Goal: Transaction & Acquisition: Book appointment/travel/reservation

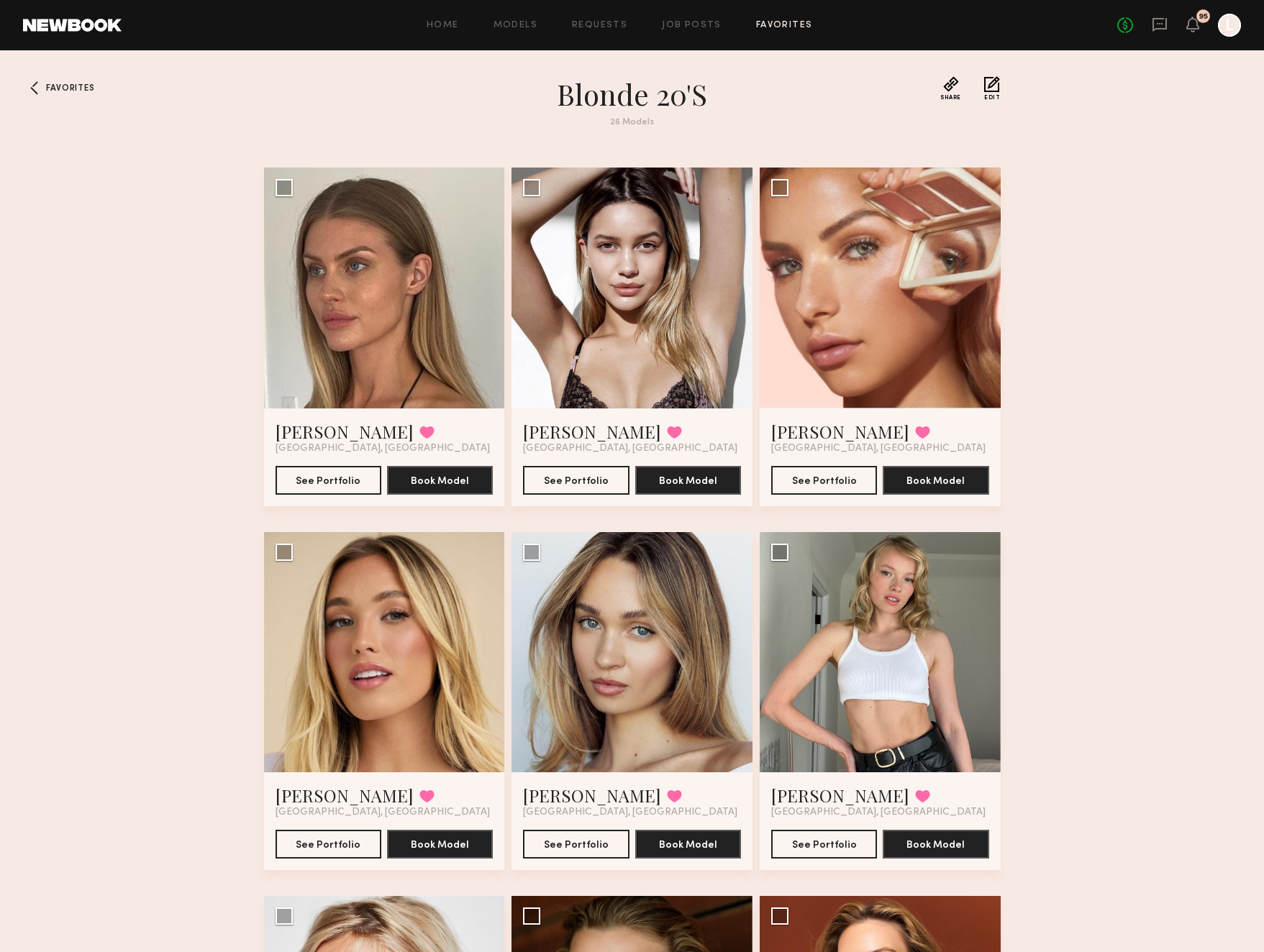
scroll to position [1889, 0]
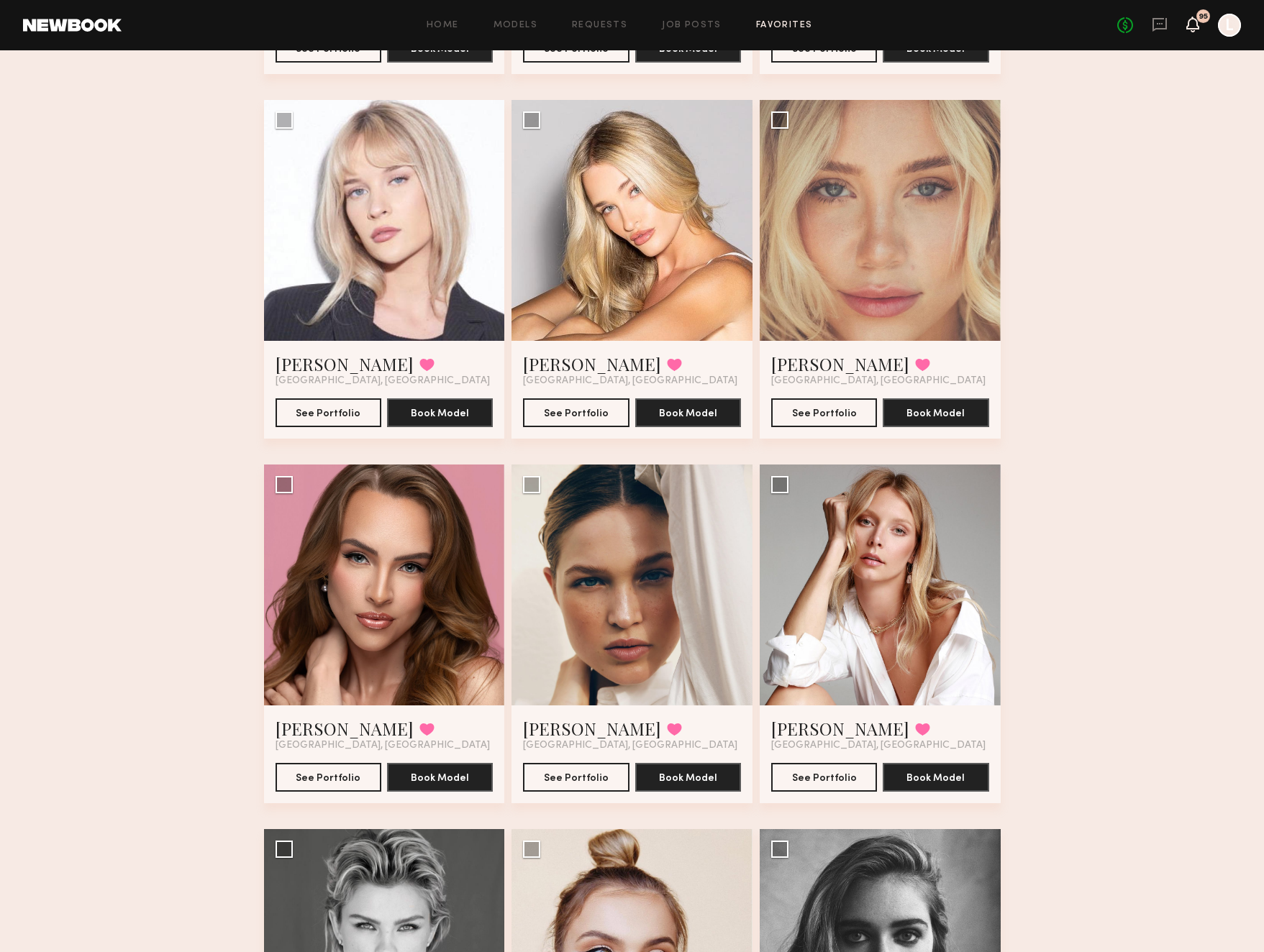
click at [1191, 26] on icon at bounding box center [1192, 23] width 12 height 10
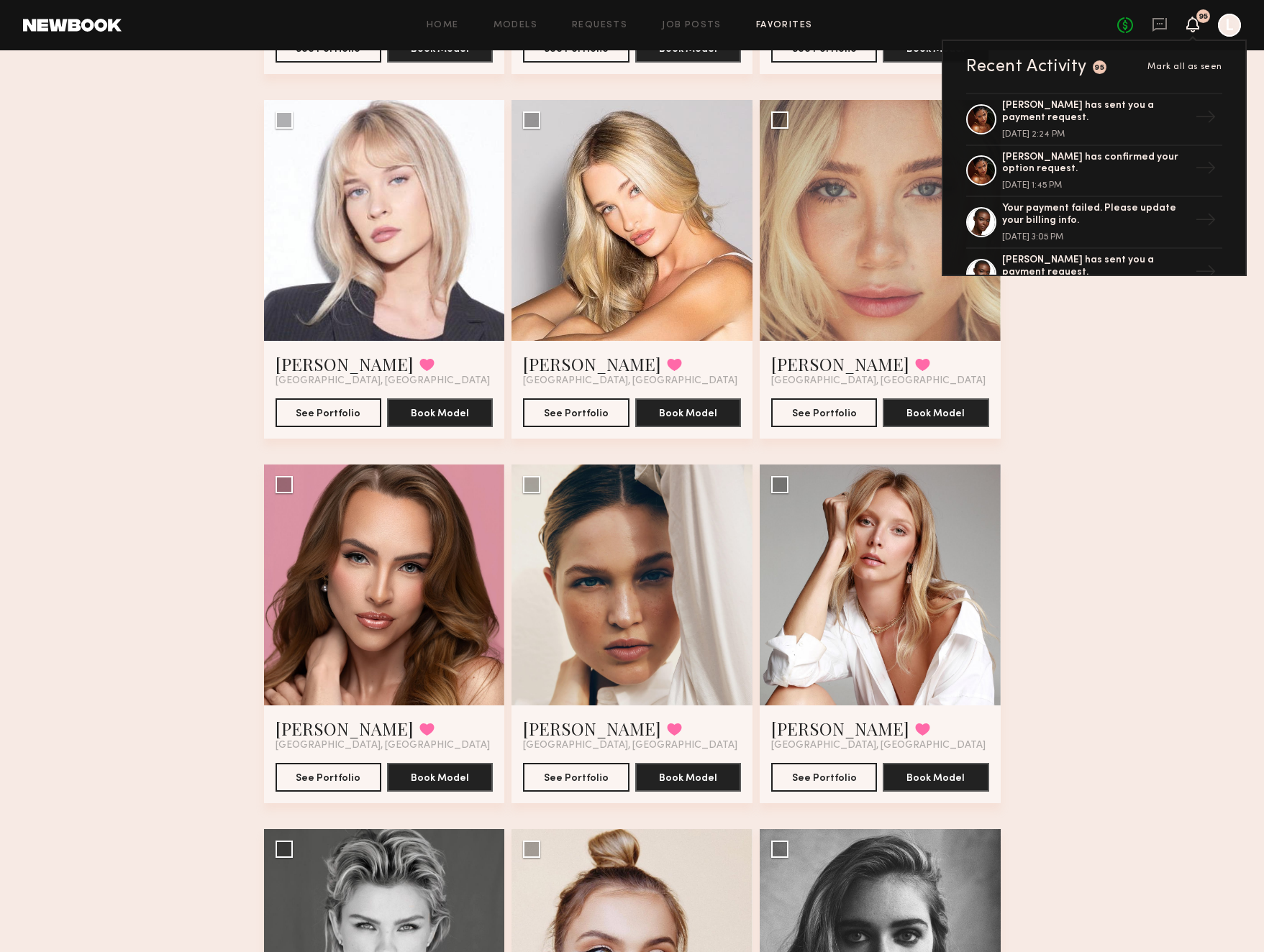
click at [1170, 23] on div "No fees up to $5,000 95 Recent Activity 95 Mark all as seen Sabrina A. has sent…" at bounding box center [1179, 26] width 124 height 23
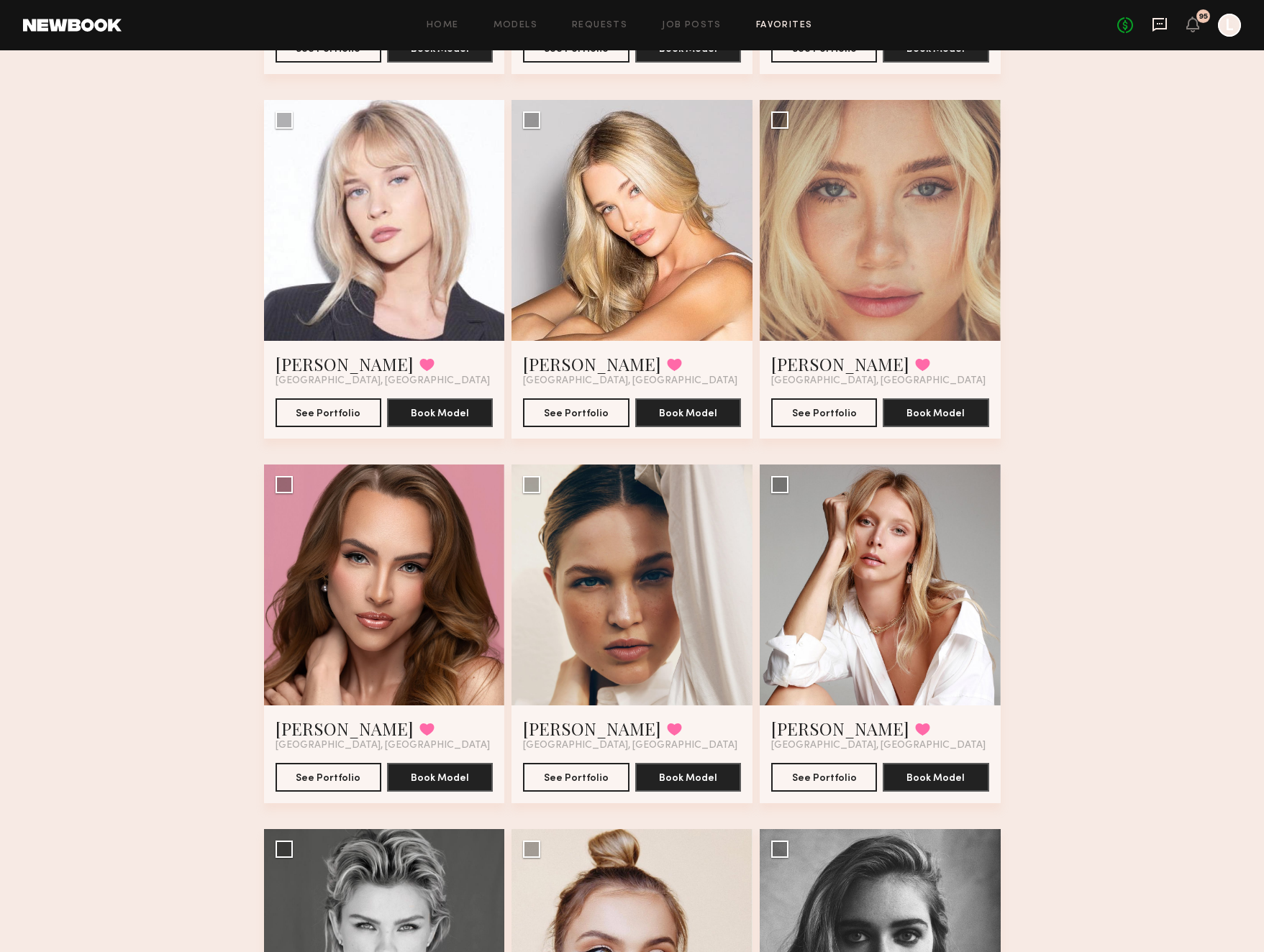
click at [1161, 23] on icon at bounding box center [1159, 24] width 5 height 2
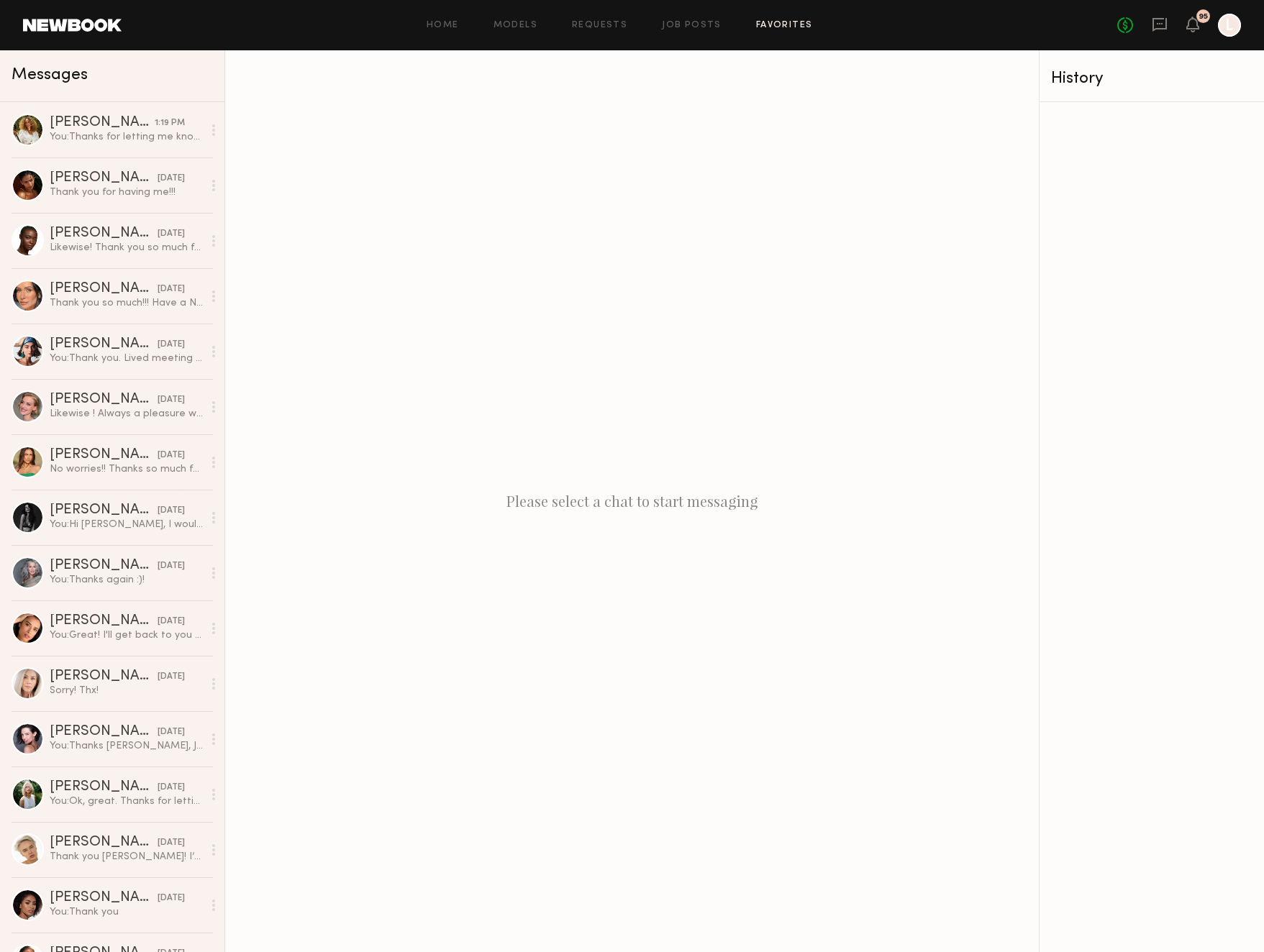
click at [774, 24] on link "Favorites" at bounding box center [784, 26] width 57 height 9
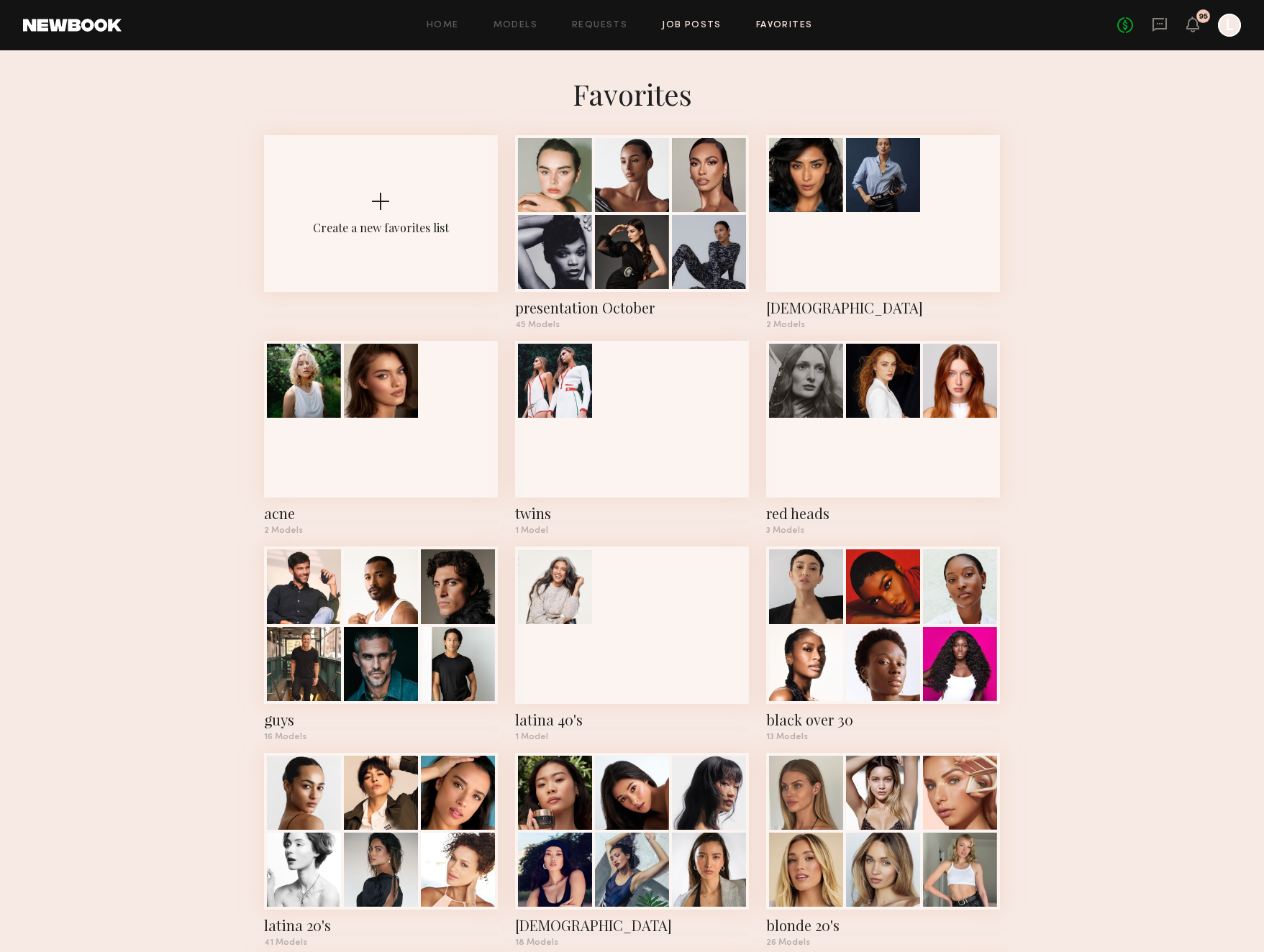
click at [664, 24] on link "Job Posts" at bounding box center [691, 26] width 60 height 9
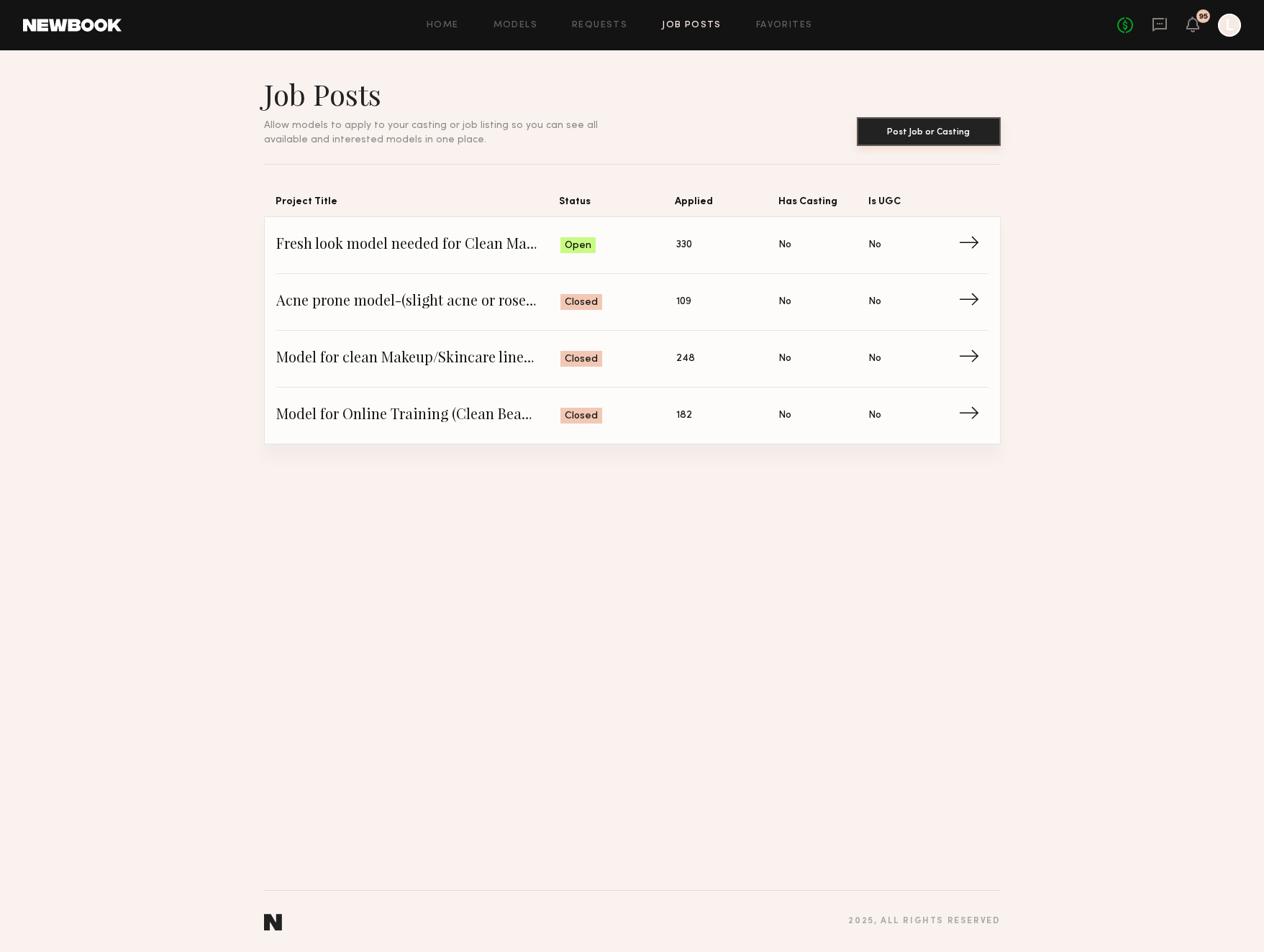
click at [940, 136] on button "Post Job or Casting" at bounding box center [928, 131] width 144 height 29
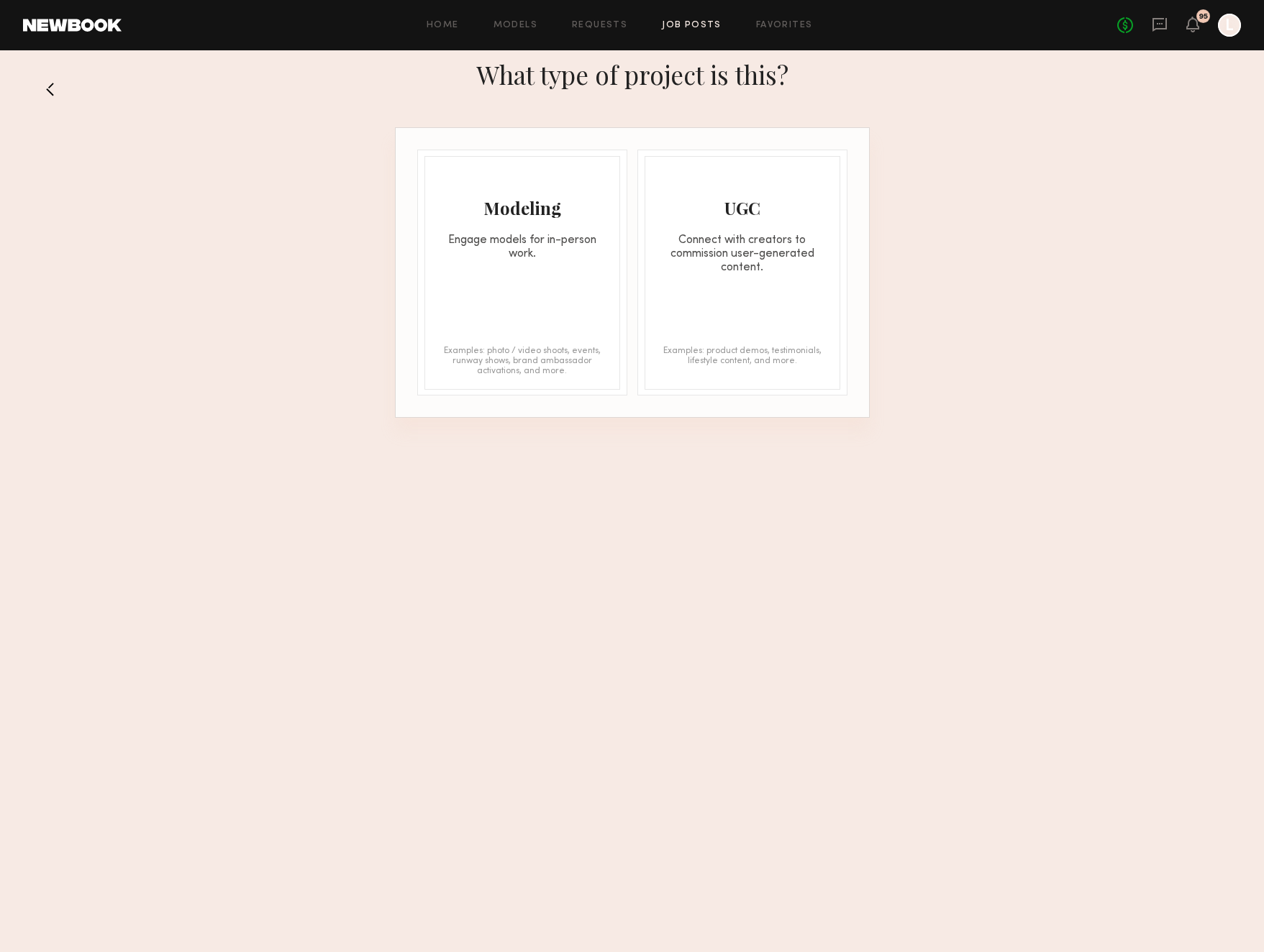
click at [567, 323] on div "Modeling Engage models for in-person work. Examples: photo / video shoots, even…" at bounding box center [522, 273] width 196 height 234
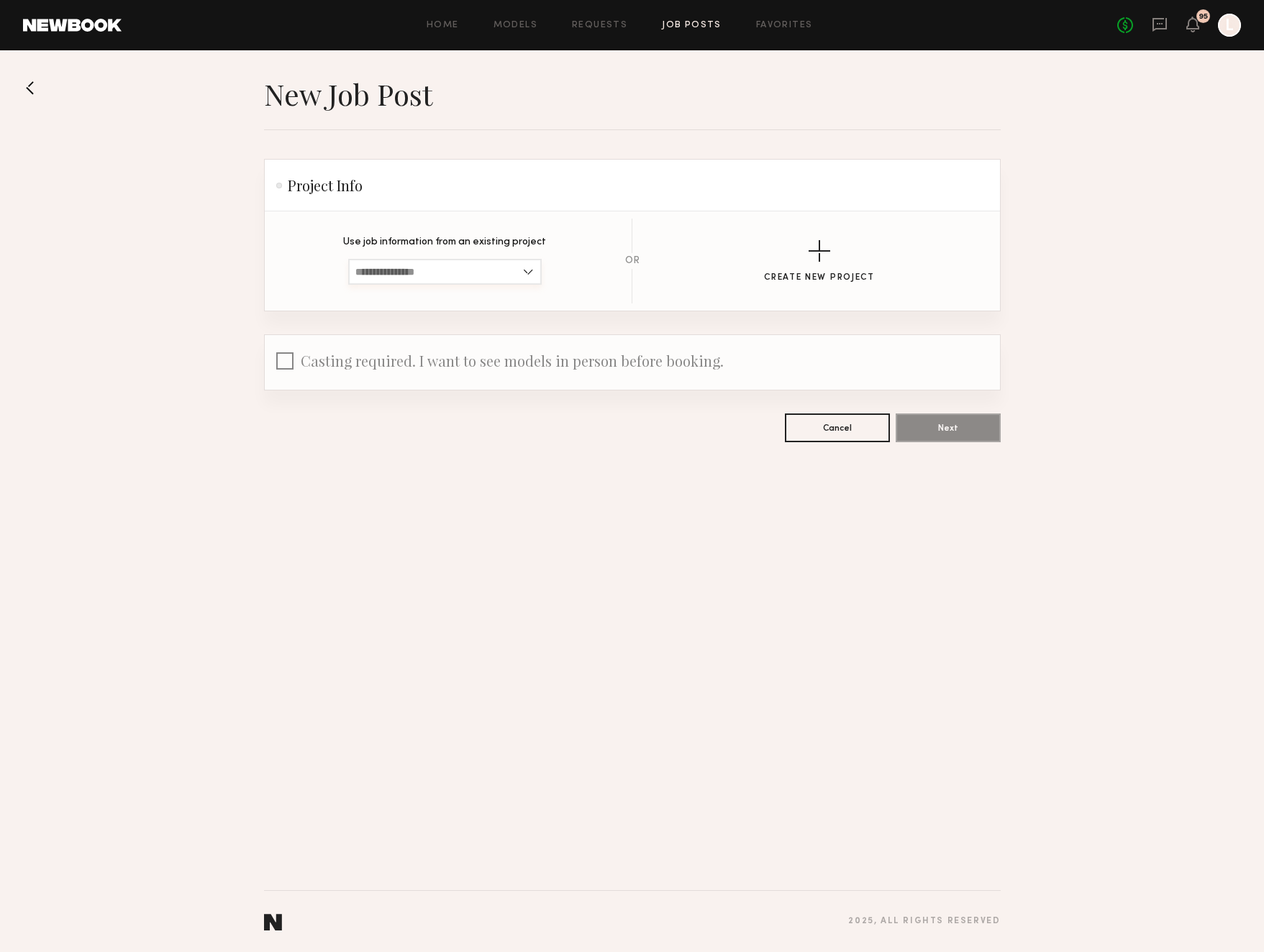
click at [528, 268] on input at bounding box center [445, 271] width 193 height 26
click at [492, 341] on span "Fresh look model needed for Clean Makeup/Skincare Brand. Usage: Online training…" at bounding box center [445, 342] width 179 height 10
type input "**********"
click at [524, 266] on input "**********" at bounding box center [445, 271] width 193 height 26
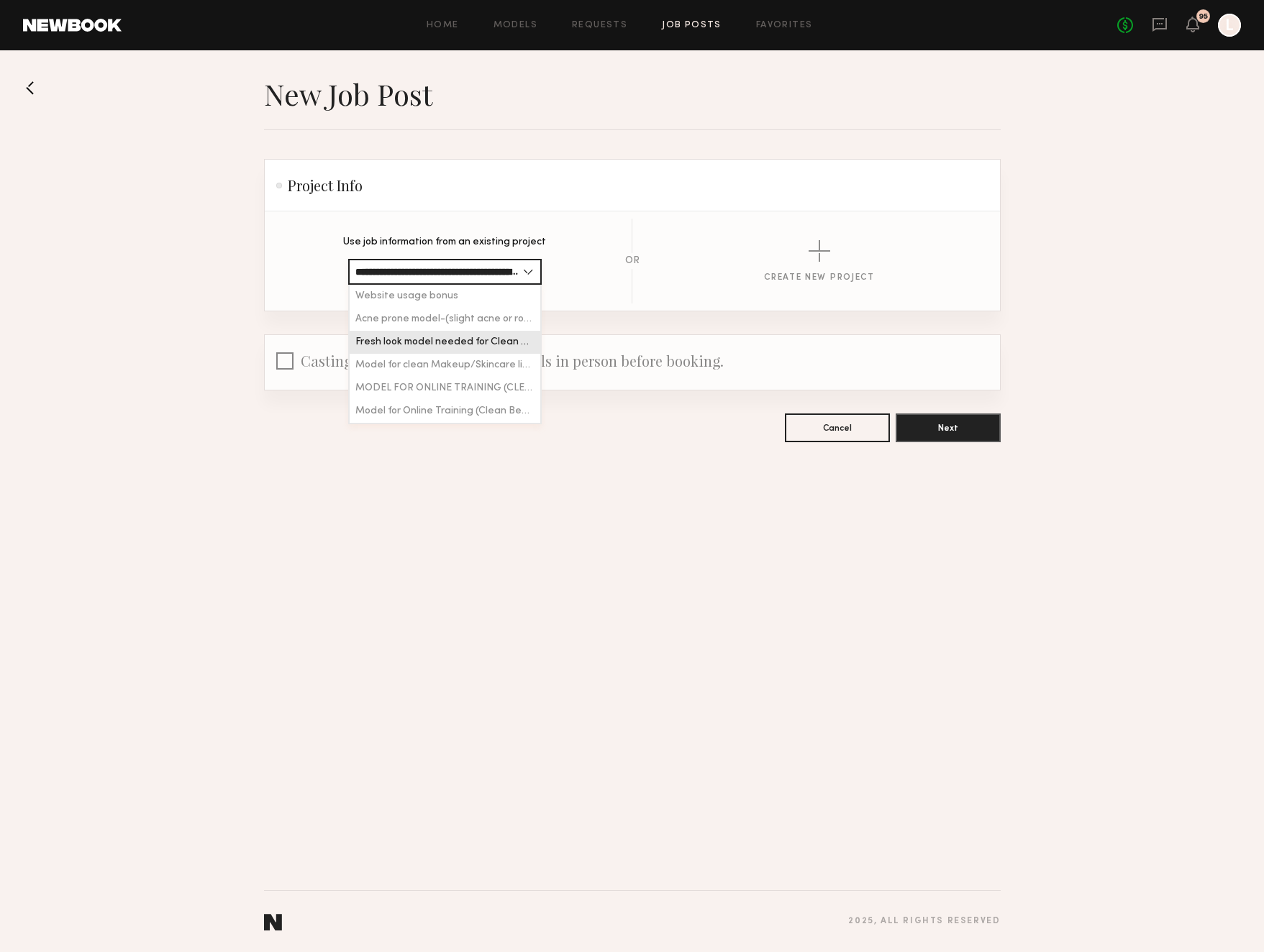
click at [517, 269] on input "**********" at bounding box center [445, 271] width 193 height 26
drag, startPoint x: 517, startPoint y: 269, endPoint x: 493, endPoint y: 268, distance: 24.0
click at [493, 268] on input "**********" at bounding box center [445, 271] width 193 height 26
click at [539, 185] on header "Project Info" at bounding box center [632, 185] width 735 height 51
click at [505, 269] on input "**********" at bounding box center [445, 271] width 193 height 26
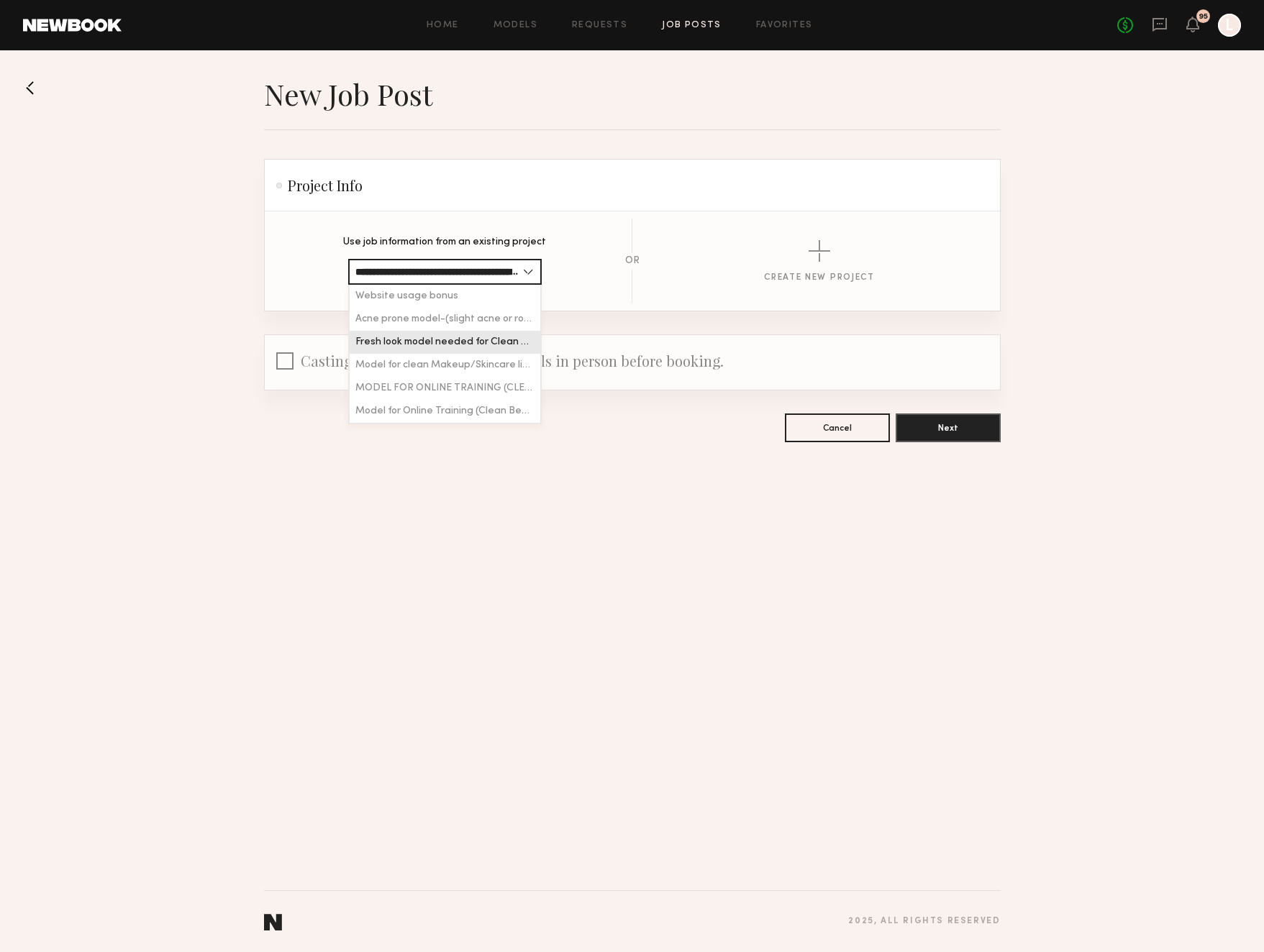
click at [460, 192] on header "Project Info" at bounding box center [632, 185] width 735 height 51
click at [531, 270] on input "**********" at bounding box center [445, 271] width 193 height 26
click at [500, 187] on header "Project Info" at bounding box center [632, 185] width 735 height 51
click at [30, 86] on button at bounding box center [35, 88] width 23 height 23
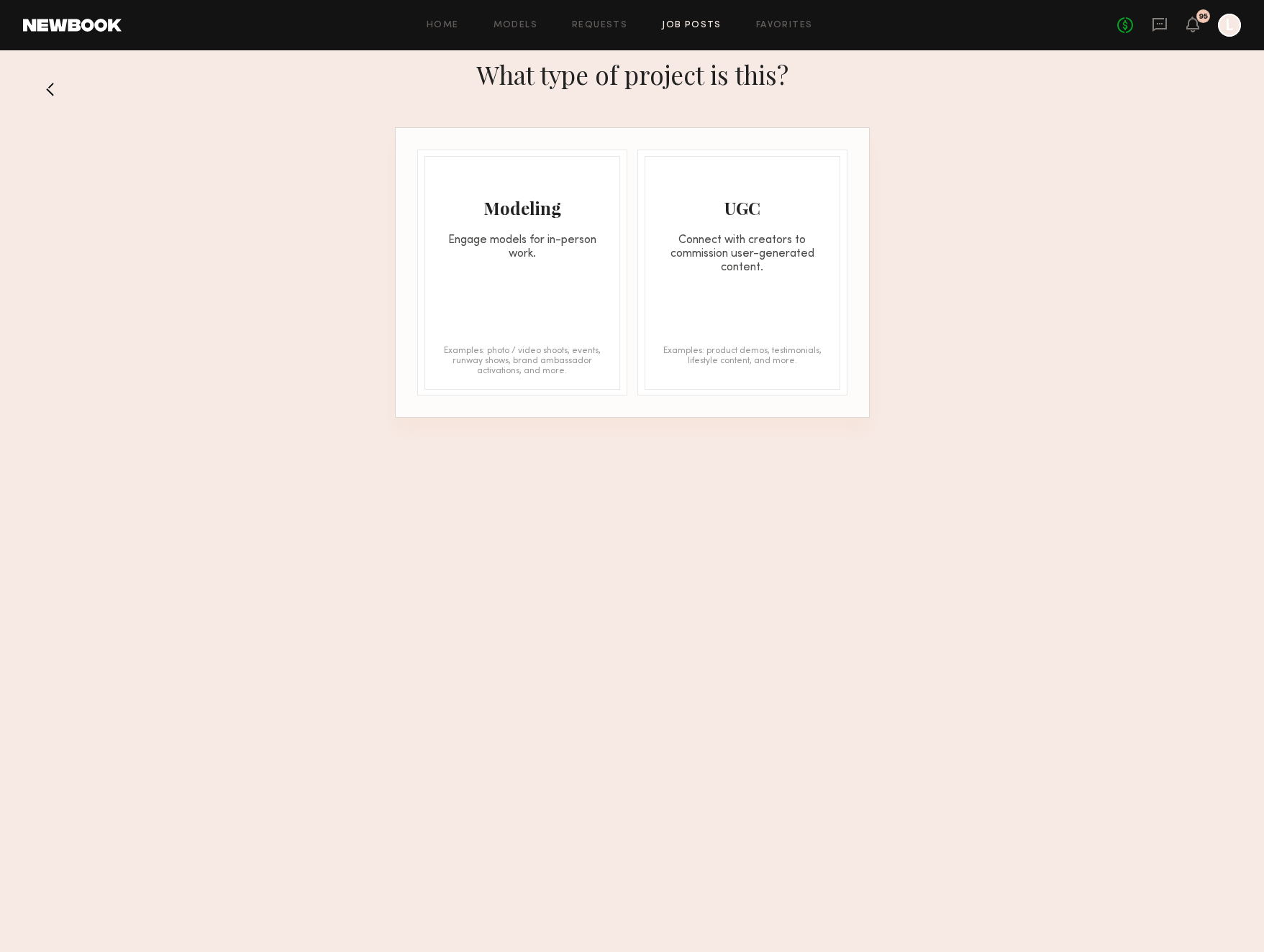
drag, startPoint x: 501, startPoint y: 271, endPoint x: 500, endPoint y: 259, distance: 12.0
click at [500, 259] on div "Modeling Engage models for in-person work. Examples: photo / video shoots, even…" at bounding box center [522, 273] width 196 height 234
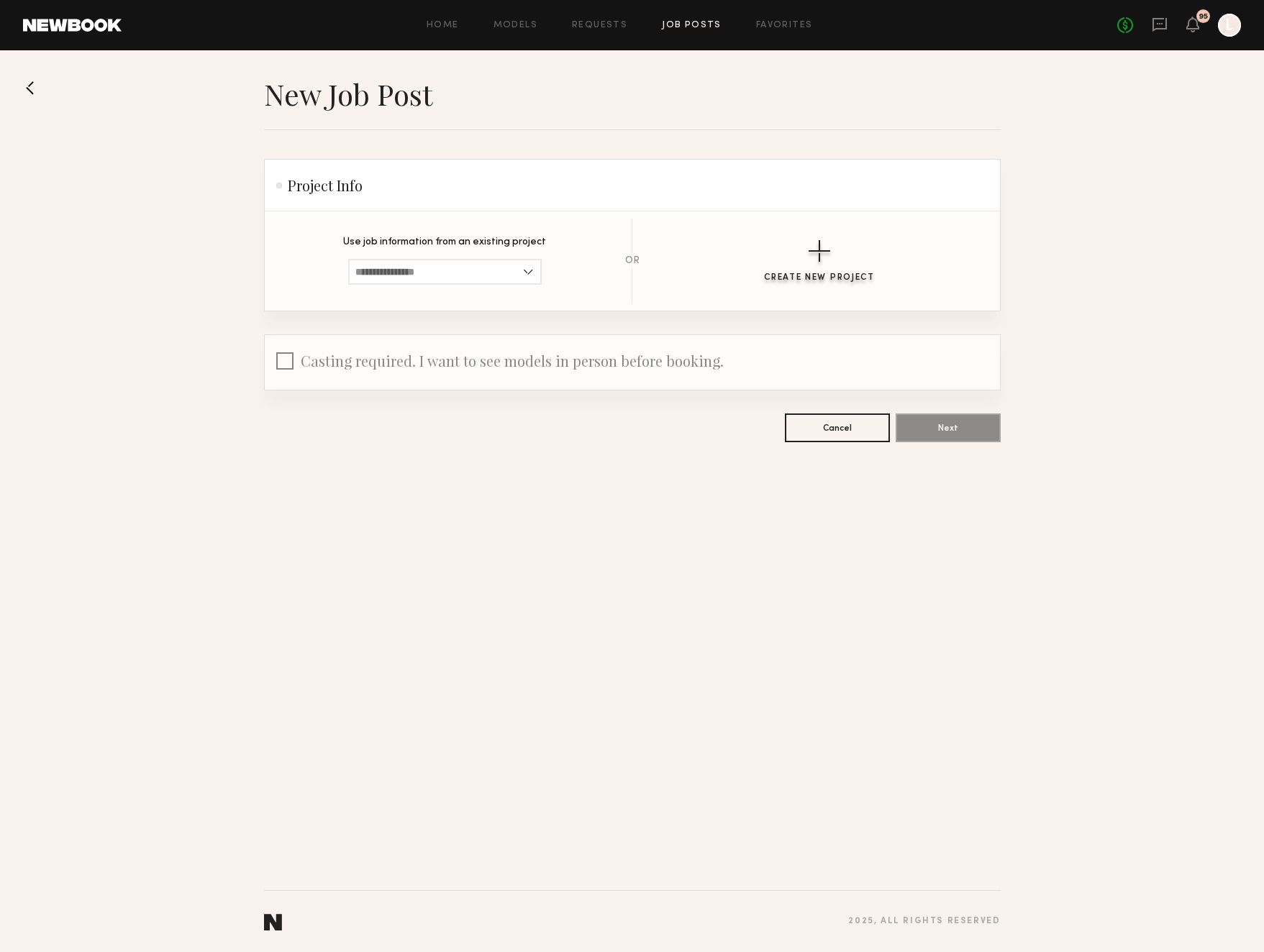
drag, startPoint x: 829, startPoint y: 254, endPoint x: 818, endPoint y: 239, distance: 18.6
click at [822, 247] on div "button" at bounding box center [820, 251] width 22 height 22
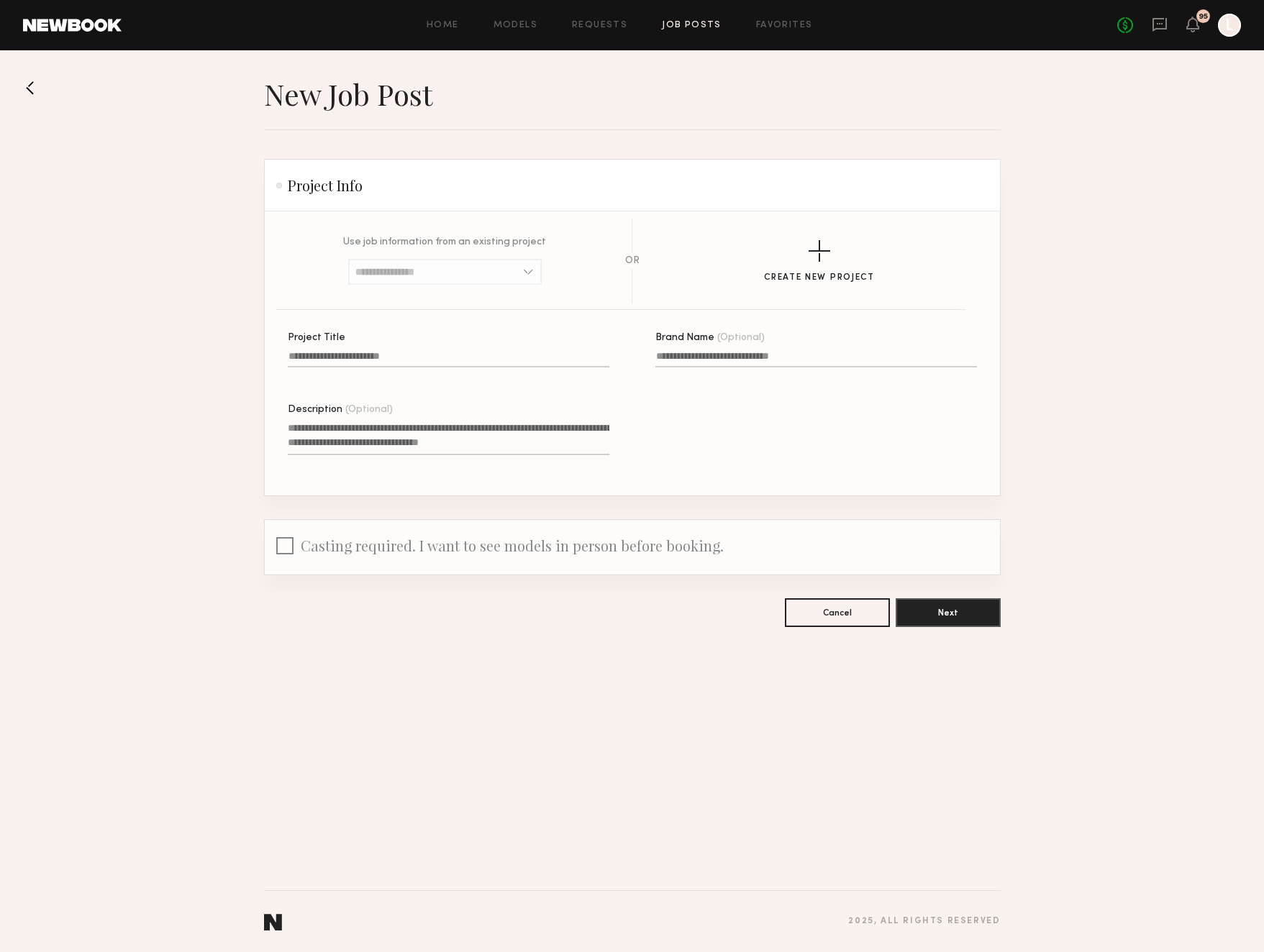
click at [363, 349] on label "Project Title" at bounding box center [448, 357] width 322 height 49
click at [363, 351] on input "Project Title" at bounding box center [448, 358] width 322 height 16
click at [389, 358] on input "**********" at bounding box center [448, 358] width 322 height 16
drag, startPoint x: 435, startPoint y: 358, endPoint x: 384, endPoint y: 358, distance: 51.0
click at [384, 358] on input "**********" at bounding box center [448, 358] width 322 height 16
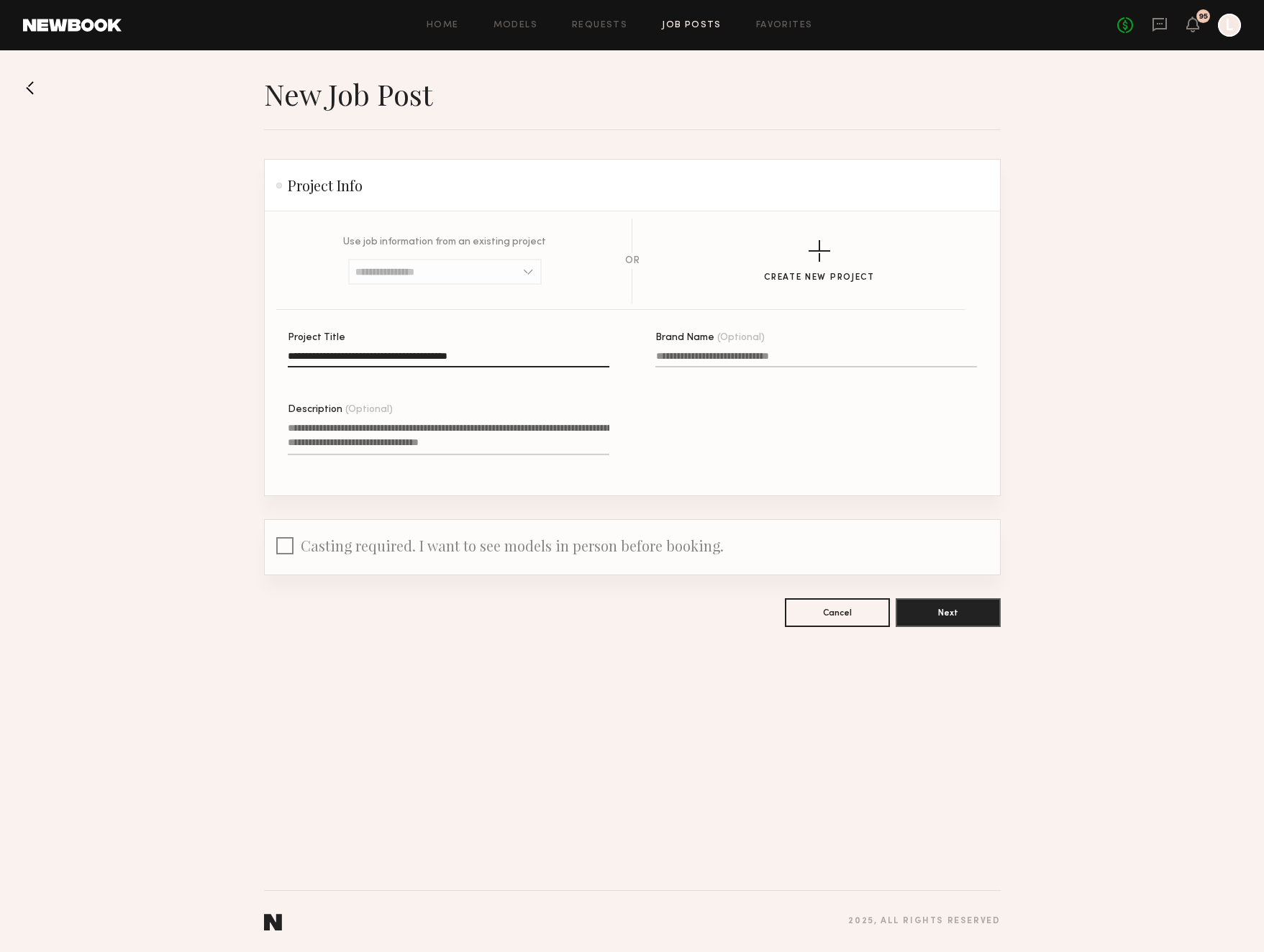
click at [440, 358] on input "**********" at bounding box center [448, 358] width 322 height 16
type input "**********"
click at [734, 351] on input "Brand Name (Optional)" at bounding box center [816, 358] width 322 height 16
type input "**********"
click at [353, 435] on textarea "Description (Optional)" at bounding box center [448, 438] width 322 height 34
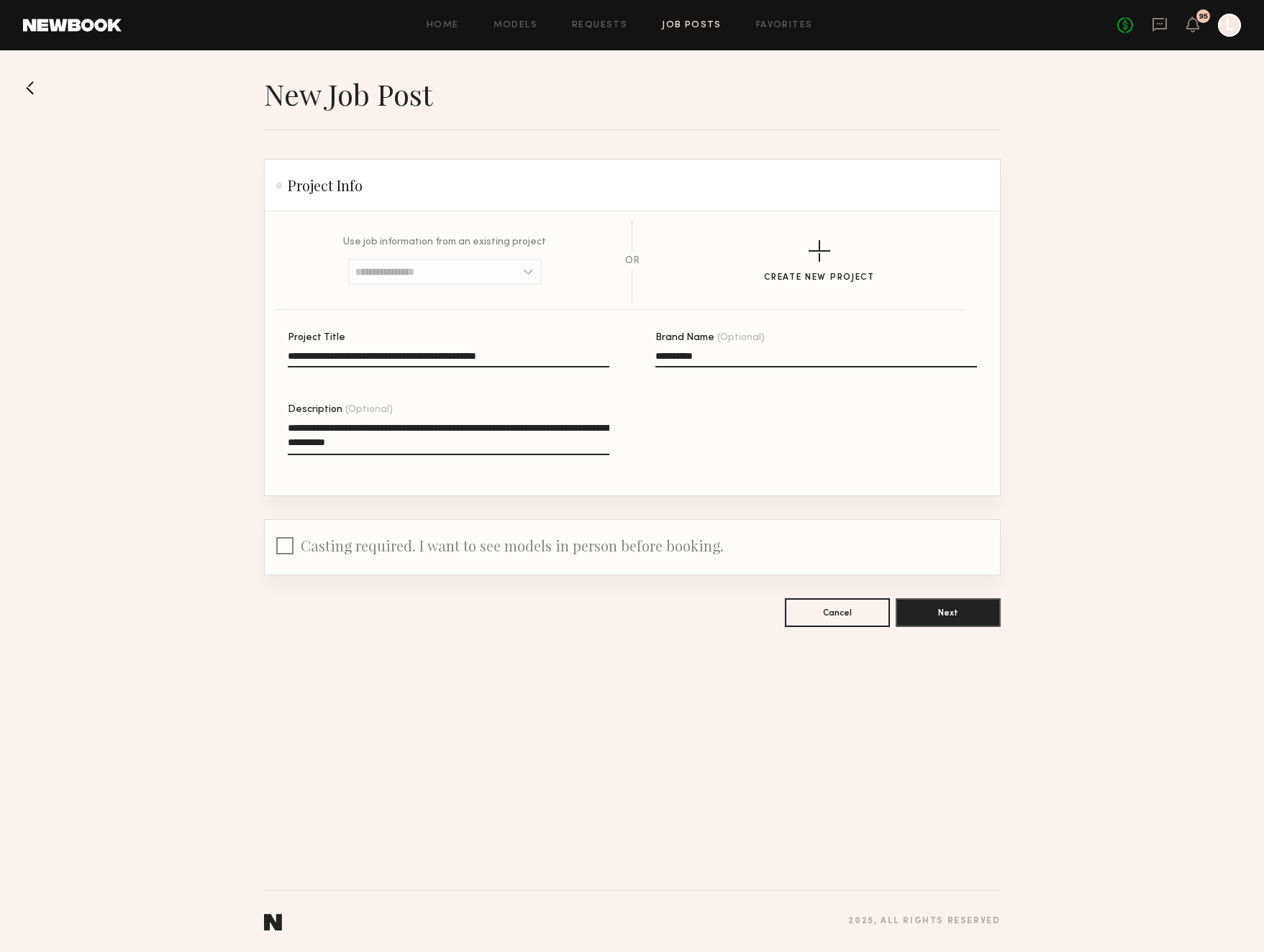
type textarea "**********"
click at [539, 356] on input "**********" at bounding box center [448, 358] width 322 height 16
click at [288, 355] on input "**********" at bounding box center [448, 358] width 322 height 16
type input "**********"
click at [455, 440] on textarea "**********" at bounding box center [448, 438] width 322 height 34
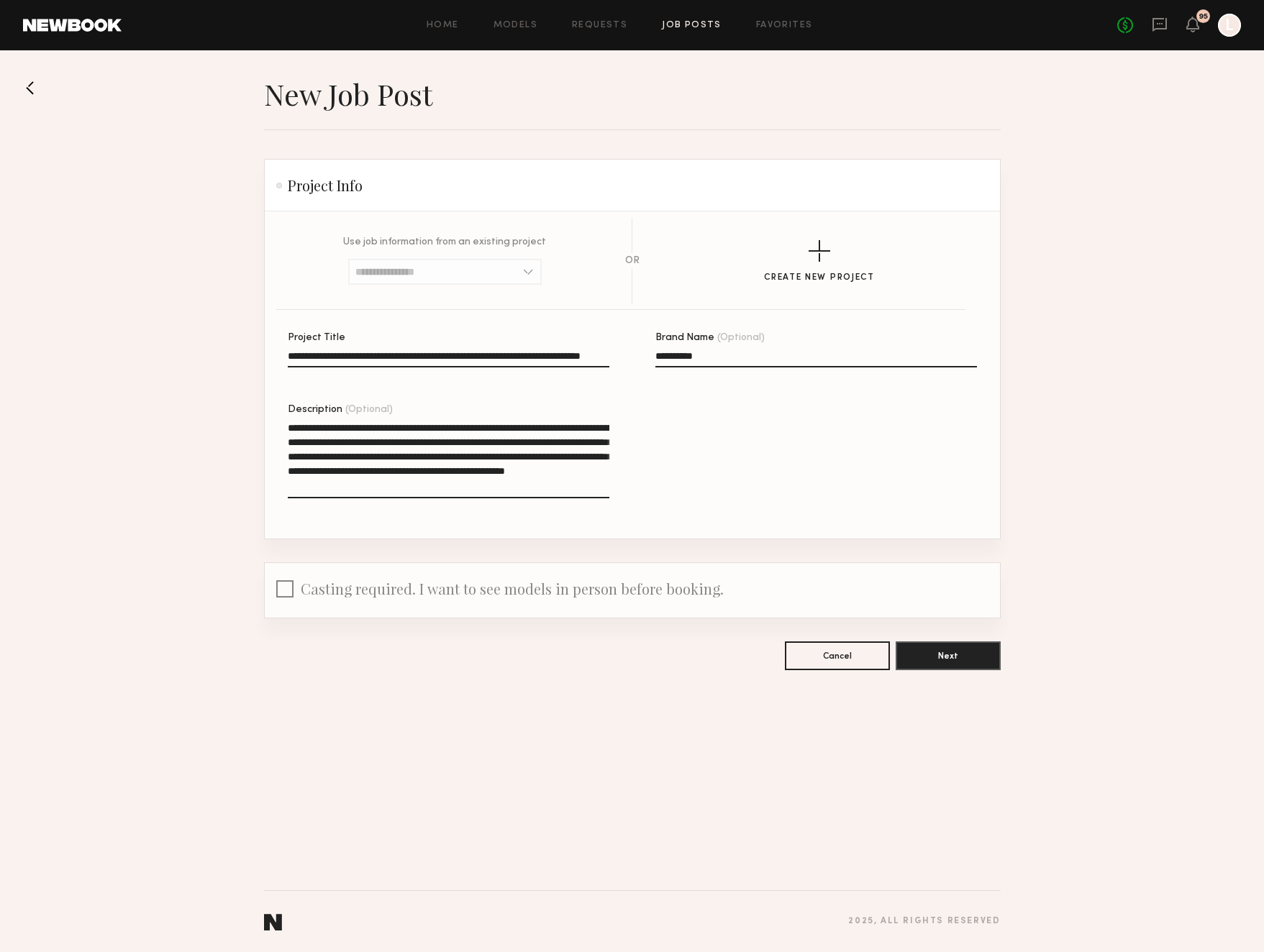
click at [409, 471] on textarea "**********" at bounding box center [448, 460] width 322 height 78
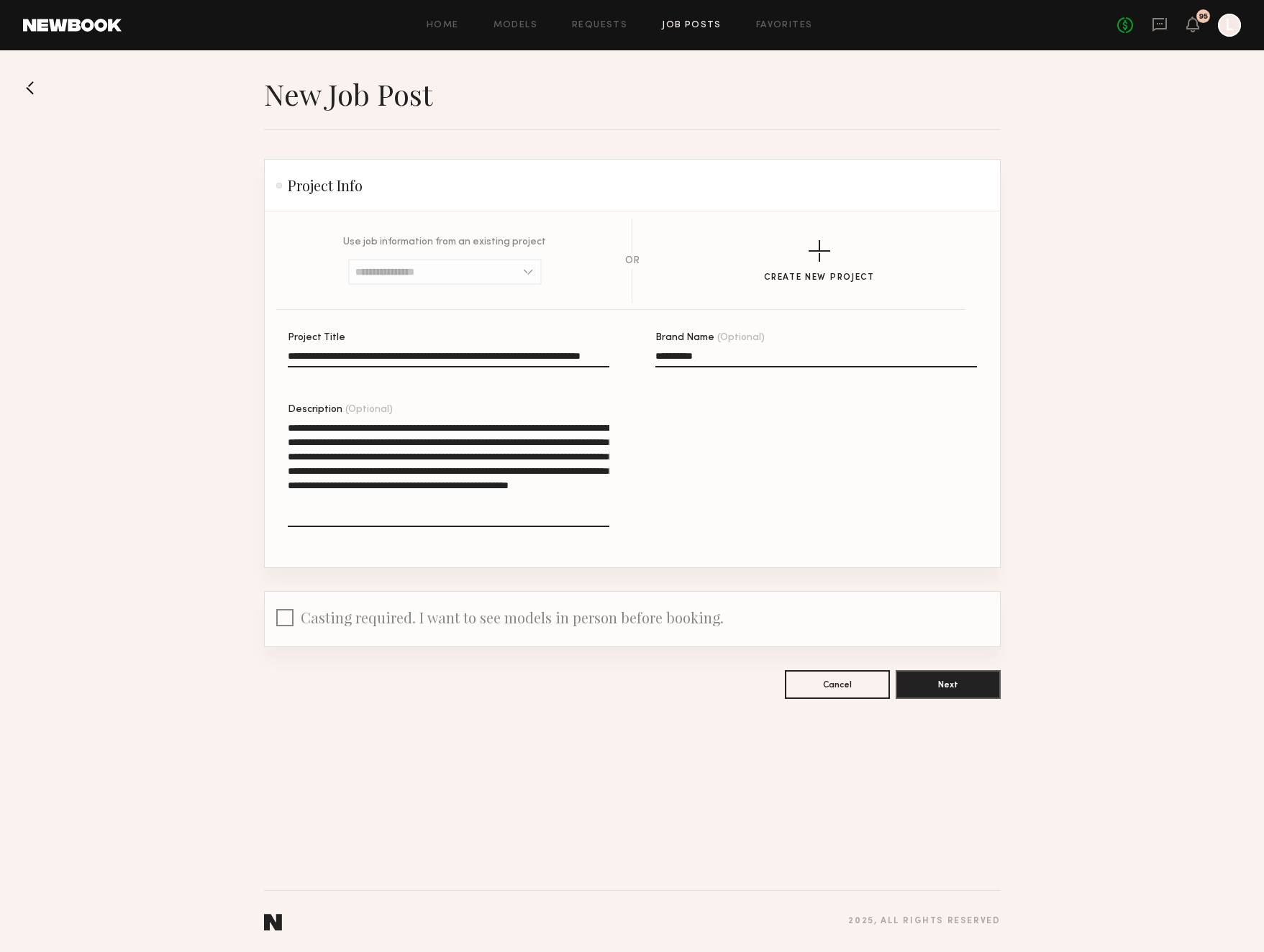
click at [380, 510] on textarea "**********" at bounding box center [448, 474] width 322 height 107
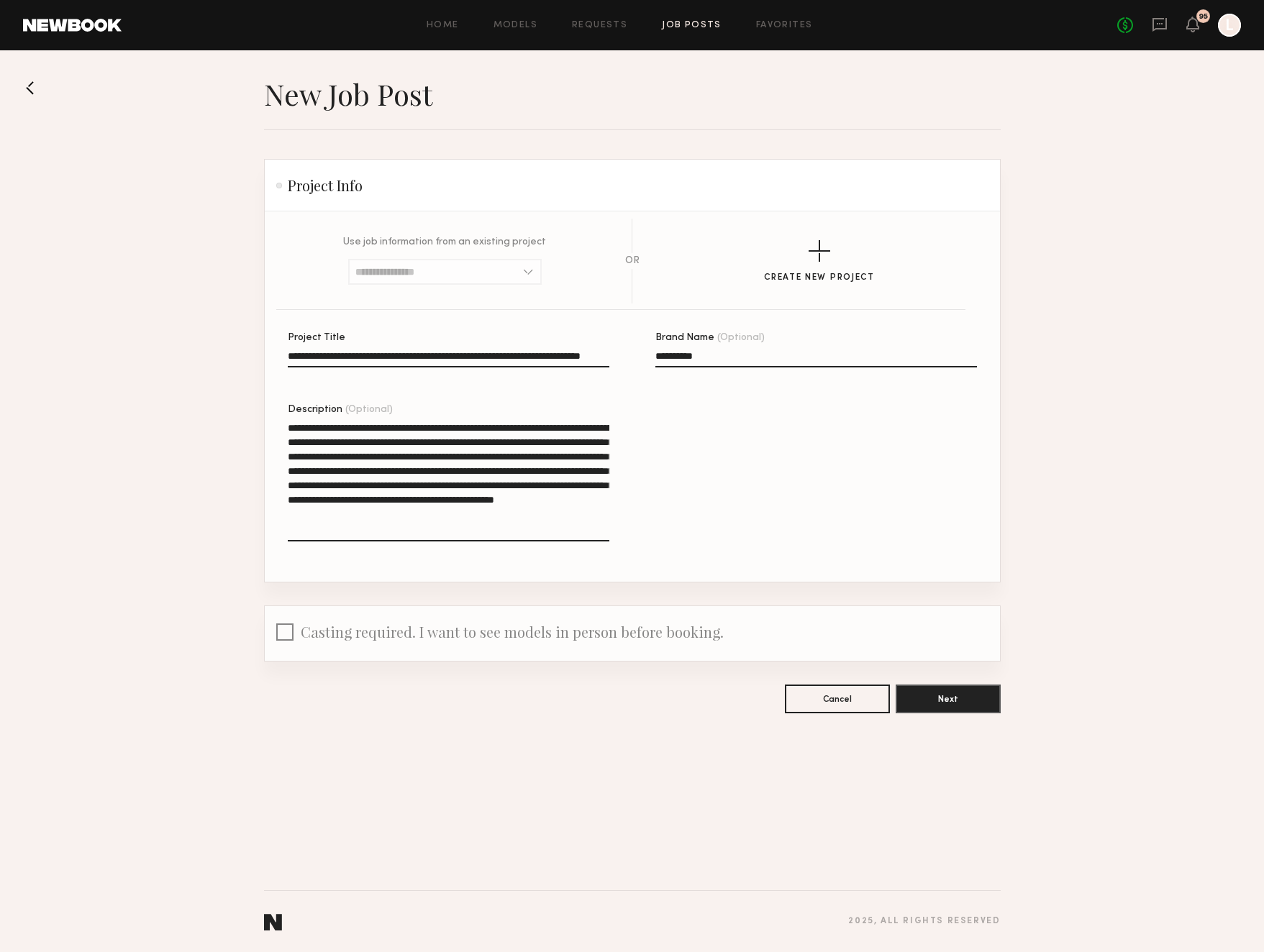
type textarea "**********"
click at [570, 354] on input "**********" at bounding box center [448, 358] width 322 height 16
click at [944, 707] on button "Next" at bounding box center [948, 698] width 105 height 29
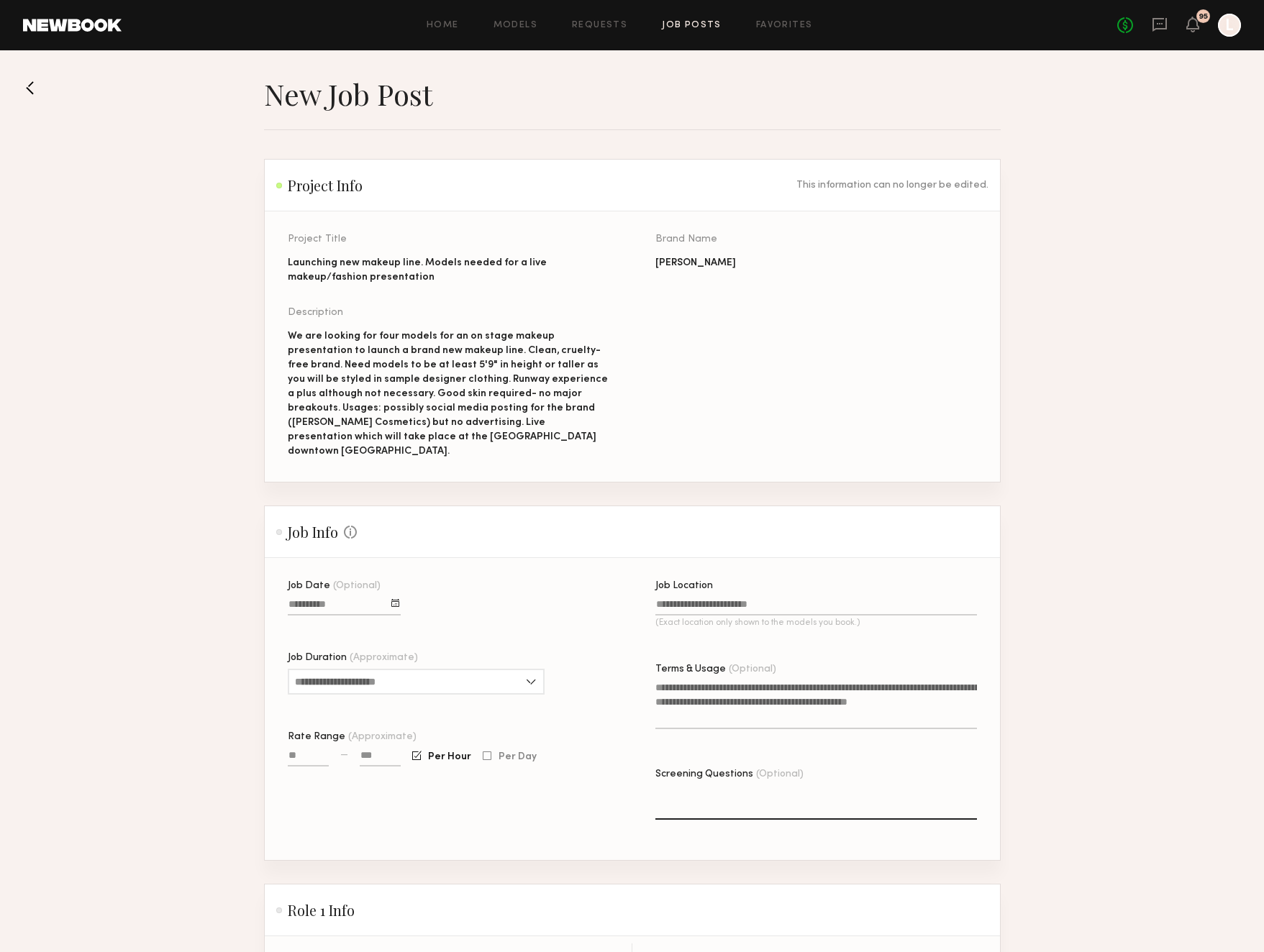
click at [392, 599] on div at bounding box center [395, 603] width 8 height 8
click at [448, 721] on button "4" at bounding box center [445, 728] width 23 height 14
click at [531, 668] on input "Job Duration (Approximate)" at bounding box center [416, 681] width 257 height 26
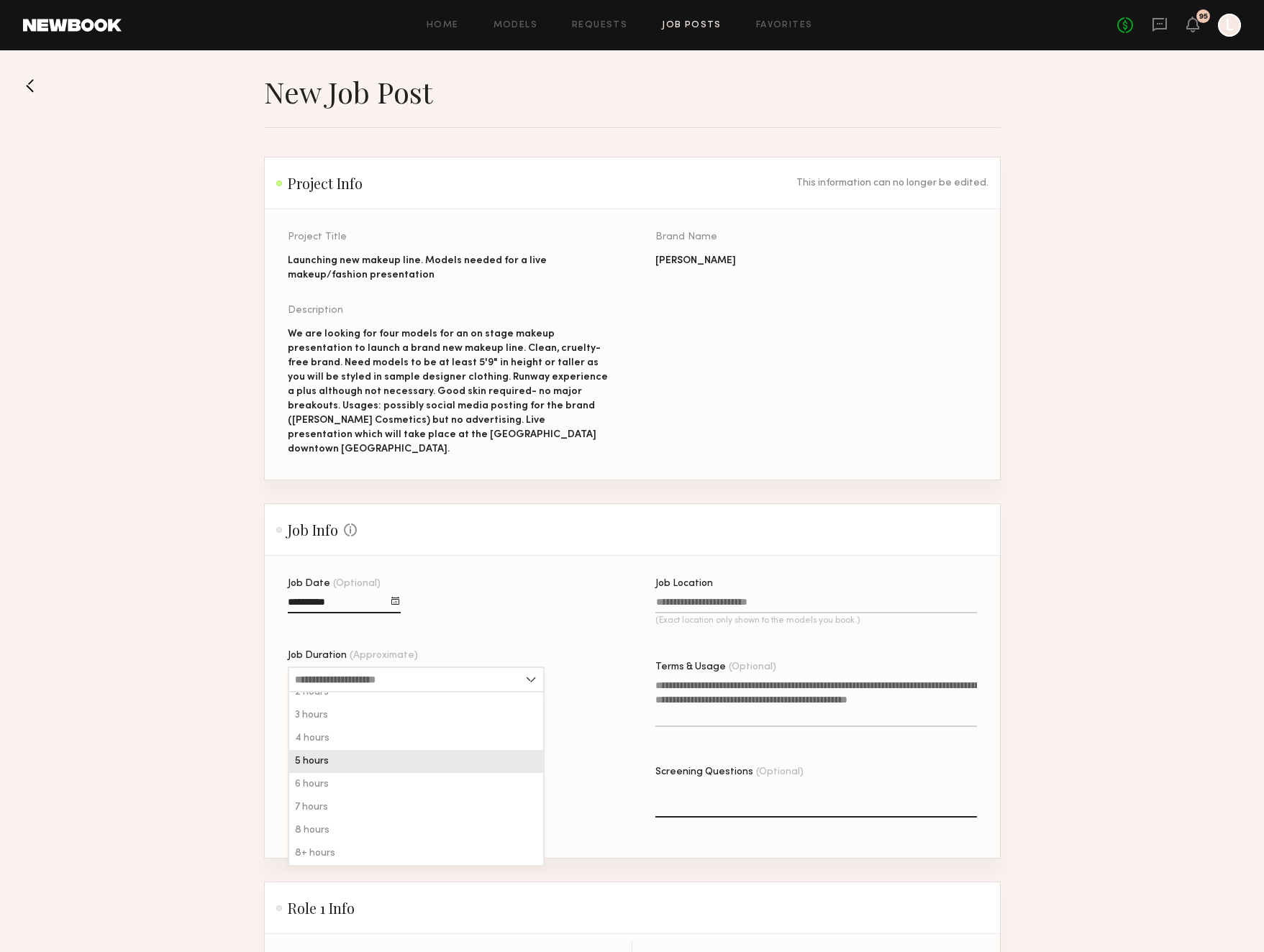
scroll to position [34, 0]
click at [398, 819] on div "8 hours" at bounding box center [416, 830] width 254 height 23
type input "*******"
click at [485, 749] on div at bounding box center [486, 754] width 9 height 9
click at [378, 748] on input at bounding box center [380, 756] width 41 height 16
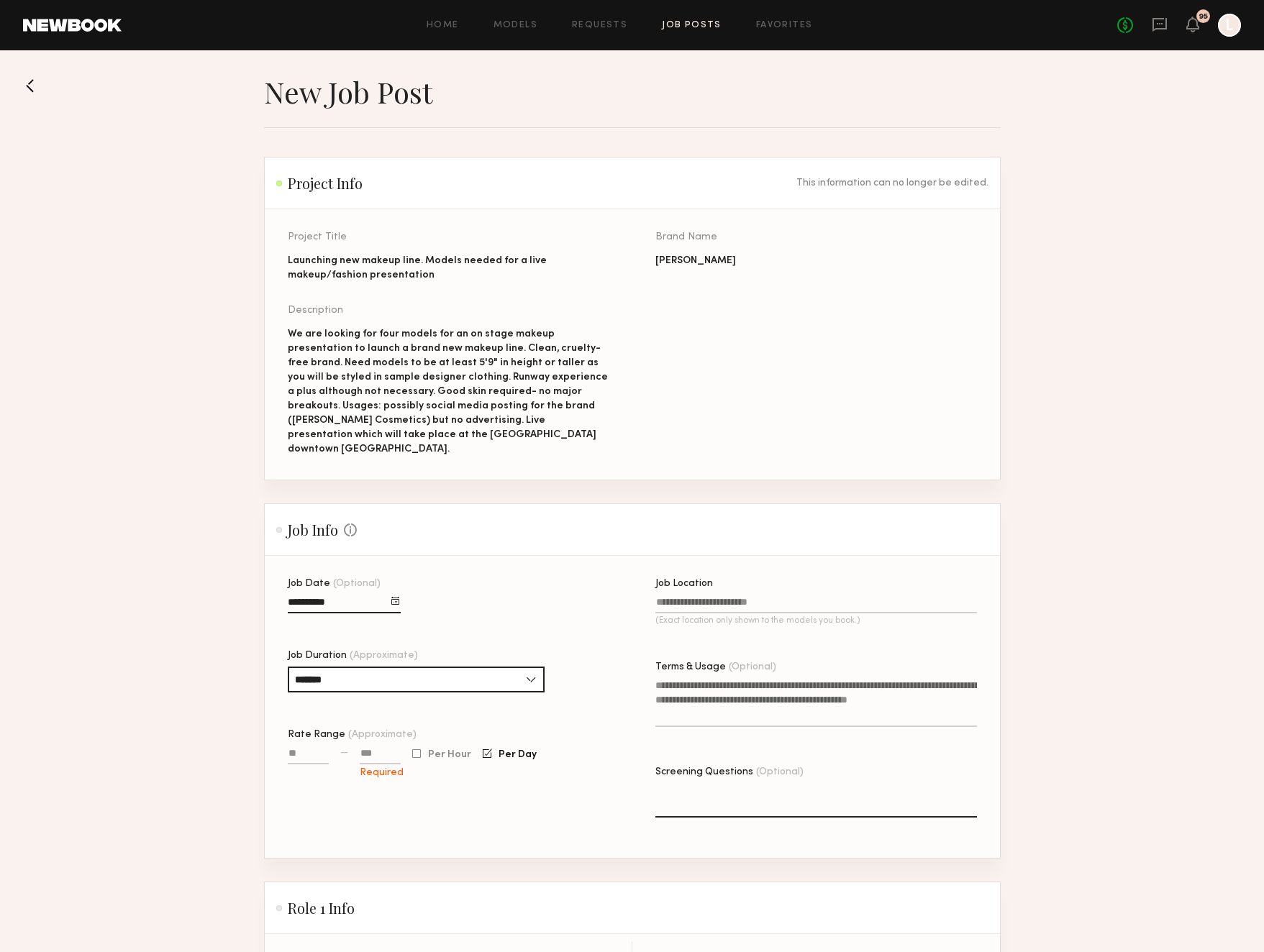
click at [295, 730] on div "Rate Range (Approximate) — Required Per Hour Per Day" at bounding box center [448, 754] width 322 height 49
click at [295, 748] on input "Rate Range (Approximate)" at bounding box center [308, 756] width 41 height 16
type input "******"
click at [361, 748] on input at bounding box center [380, 756] width 41 height 16
type input "******"
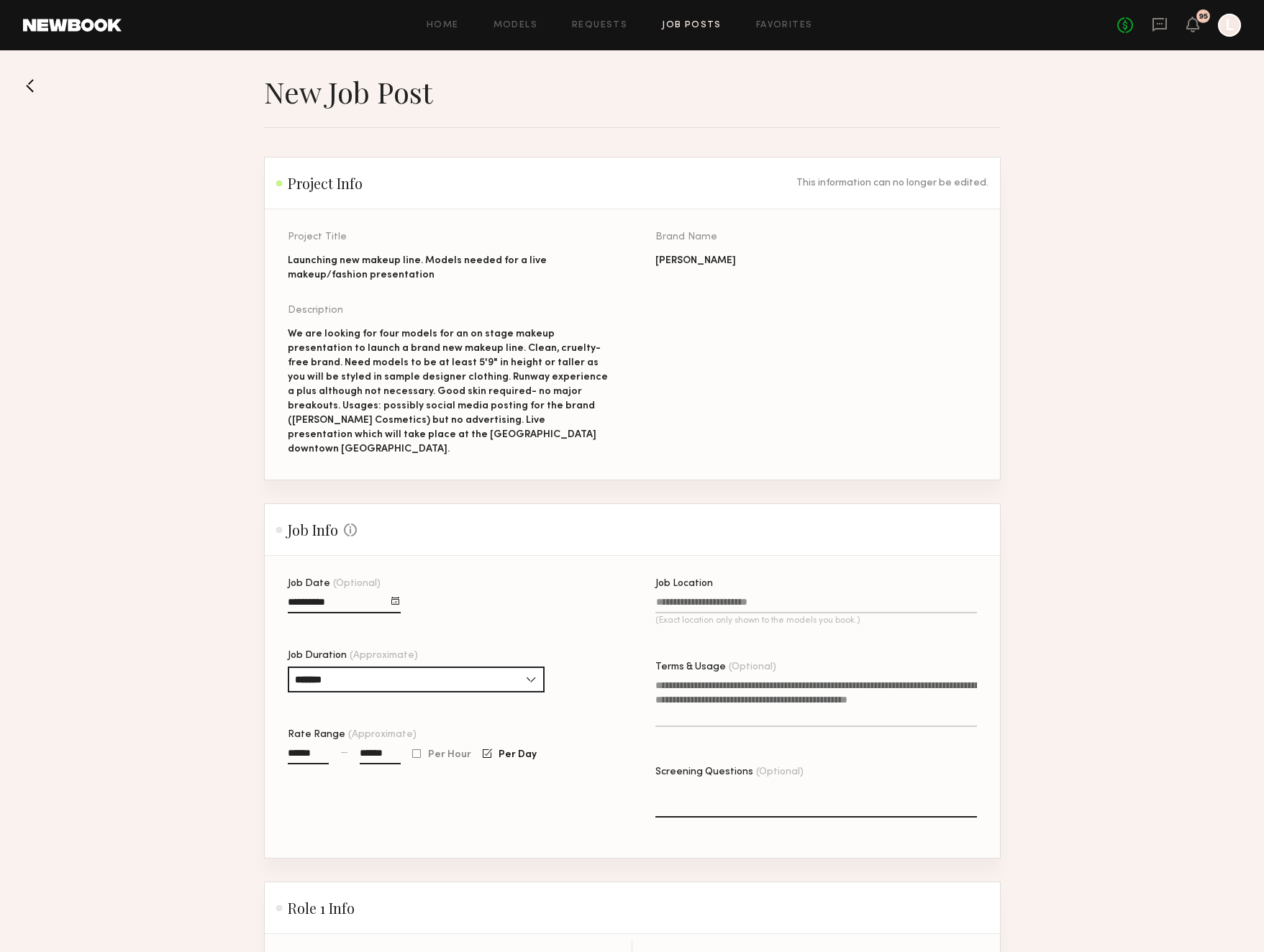
click at [567, 800] on div "Job Date (Optional) Job Duration (Approximate) ******* 1 hour 2 hours 3 hours 4…" at bounding box center [448, 718] width 322 height 279
click at [687, 597] on input "Job Location (Exact location only shown to the models you book.)" at bounding box center [816, 605] width 322 height 16
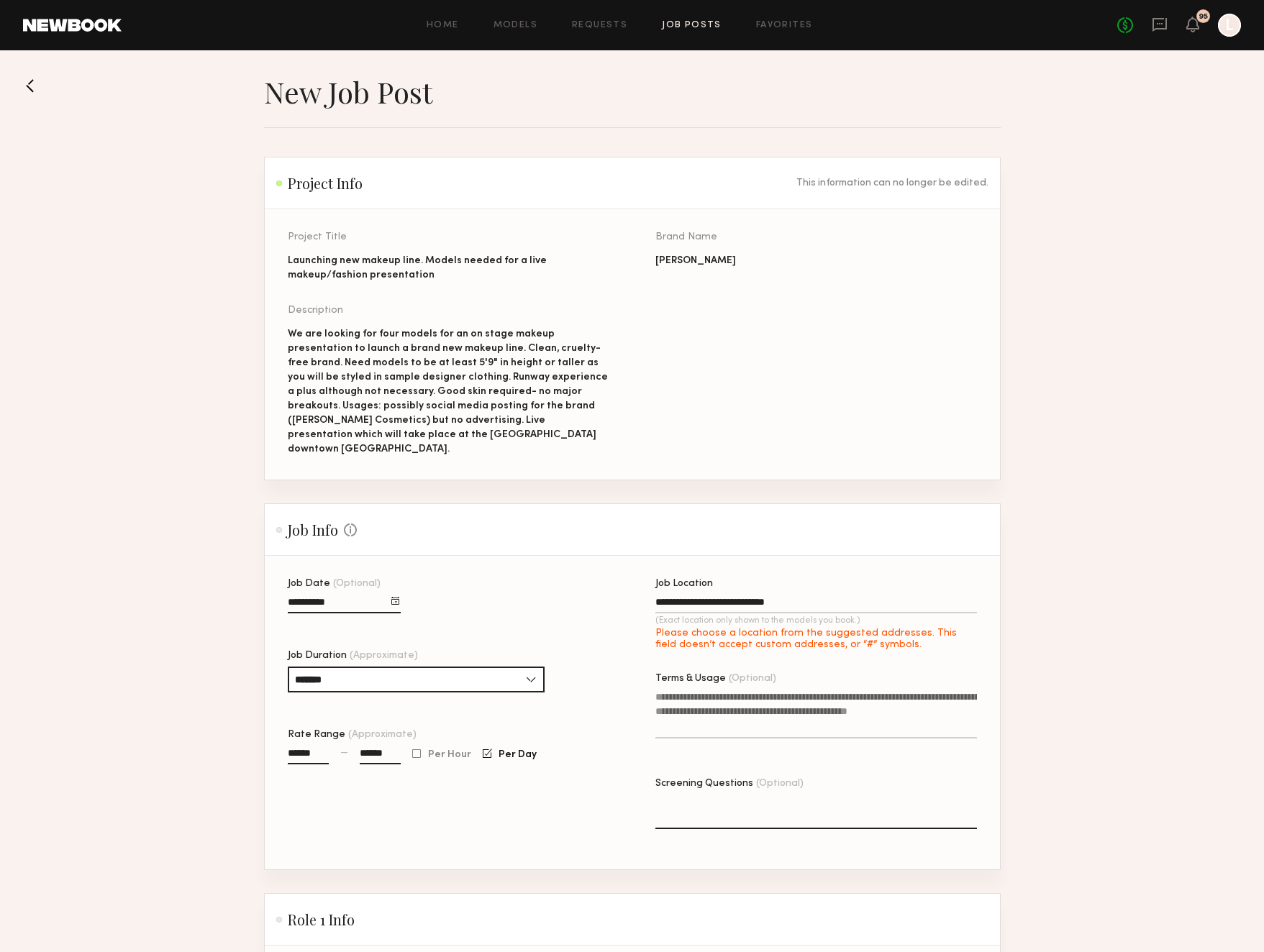
type input "**********"
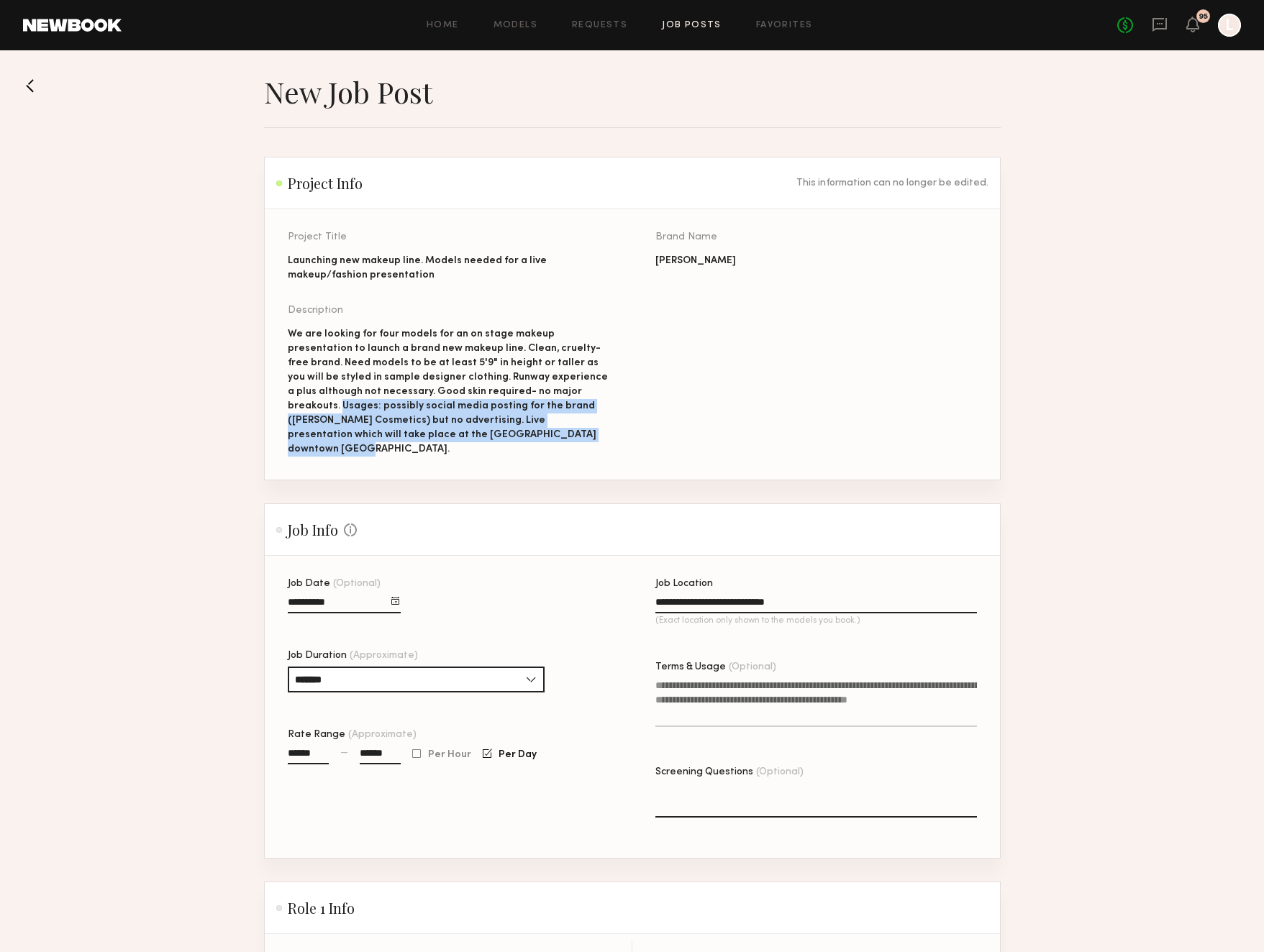
drag, startPoint x: 425, startPoint y: 432, endPoint x: 531, endPoint y: 393, distance: 112.9
click at [531, 393] on div "We are looking for four models for an on stage makeup presentation to launch a …" at bounding box center [448, 392] width 322 height 129
copy div "Usages: possibly social media posting for the brand (Olive Rose Cosmetics) but …"
click at [684, 693] on textarea "Terms & Usage (Optional)" at bounding box center [816, 702] width 322 height 49
paste textarea "**********"
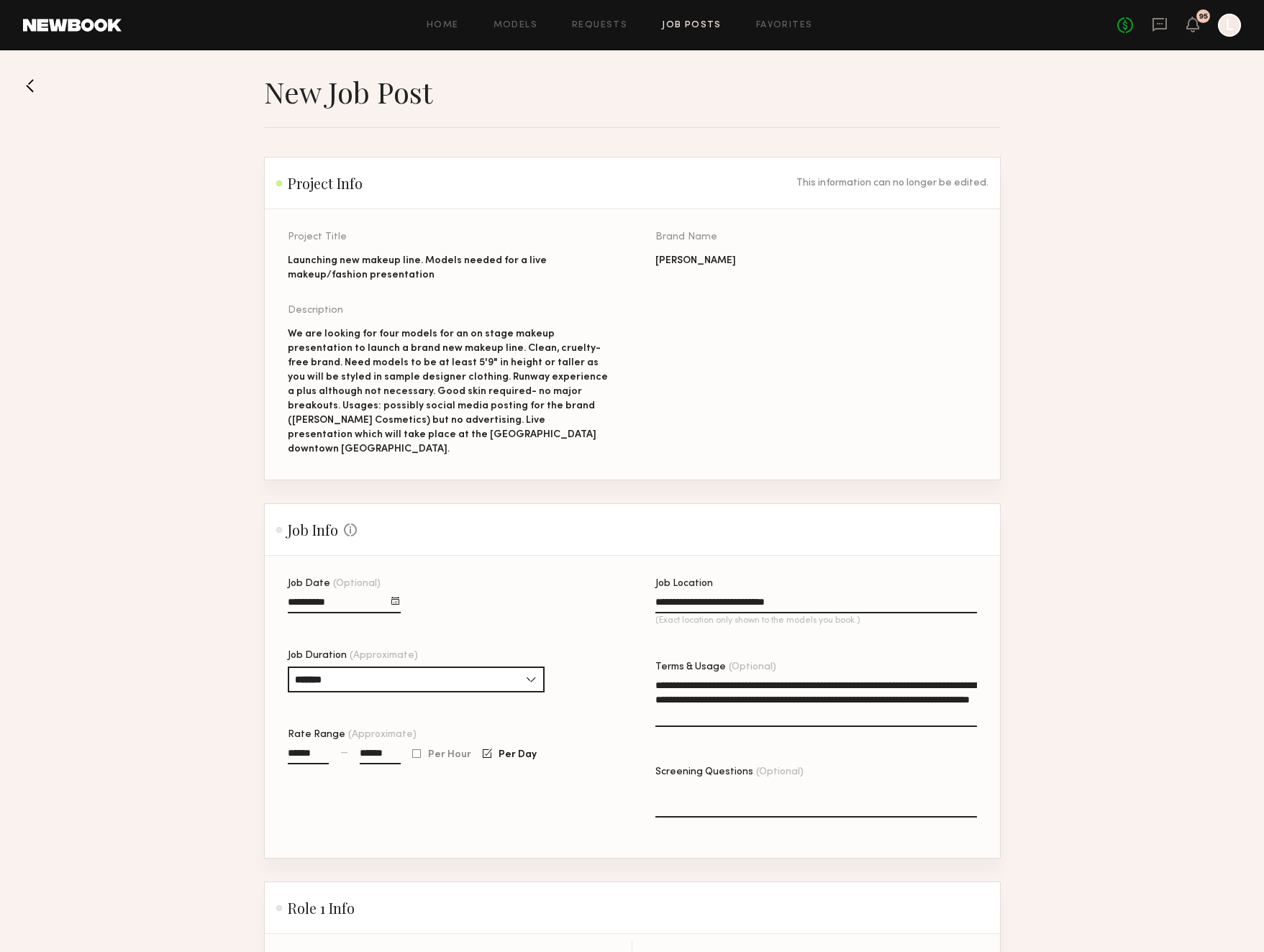
click at [694, 678] on textarea "**********" at bounding box center [816, 702] width 322 height 49
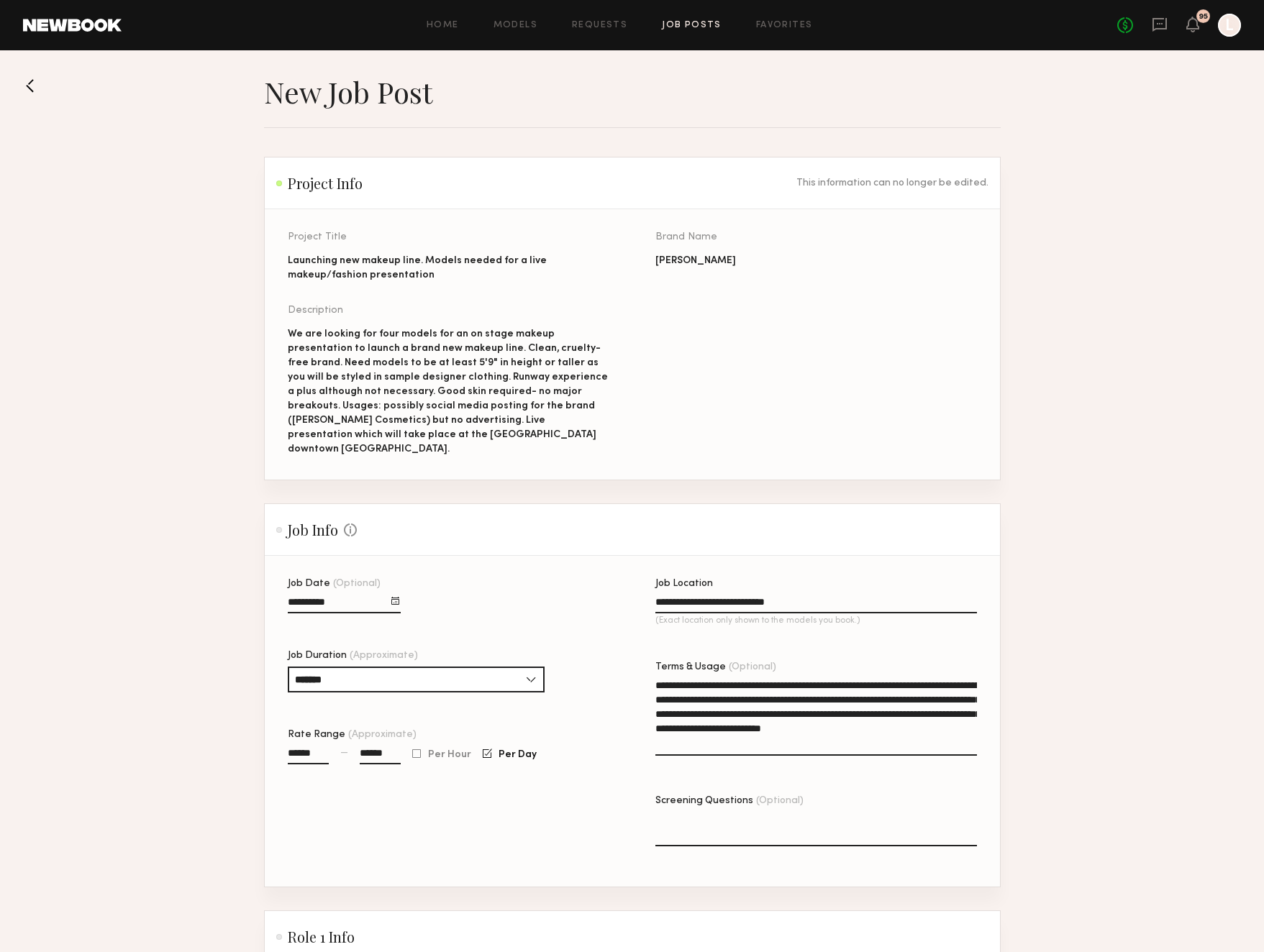
drag, startPoint x: 957, startPoint y: 686, endPoint x: 877, endPoint y: 683, distance: 80.1
click at [877, 683] on textarea "**********" at bounding box center [816, 717] width 322 height 78
drag, startPoint x: 726, startPoint y: 730, endPoint x: 949, endPoint y: 700, distance: 225.0
click at [949, 700] on textarea "**********" at bounding box center [816, 717] width 322 height 78
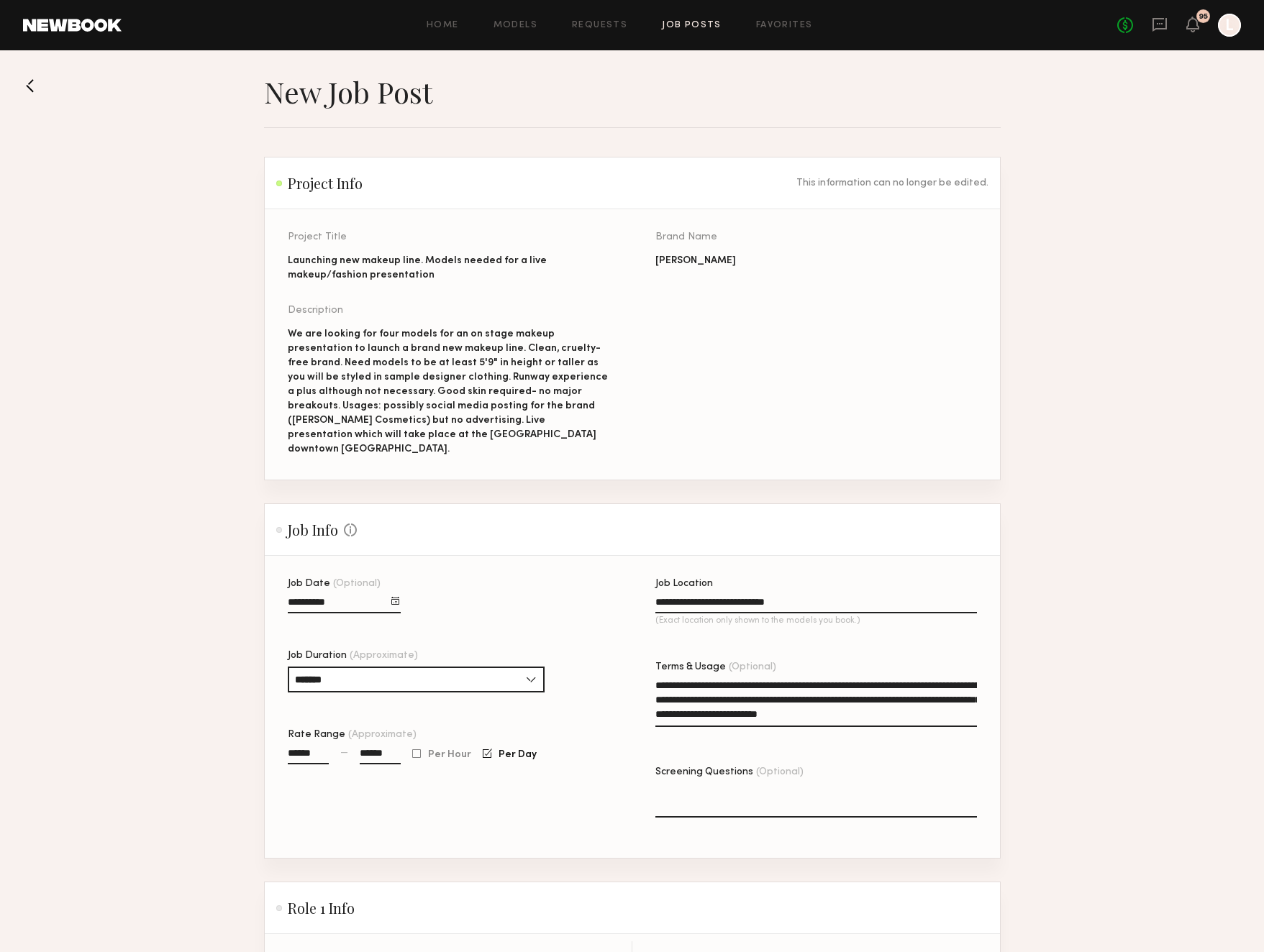
type textarea "**********"
click at [706, 783] on textarea "Screening Questions (Optional)" at bounding box center [816, 800] width 322 height 34
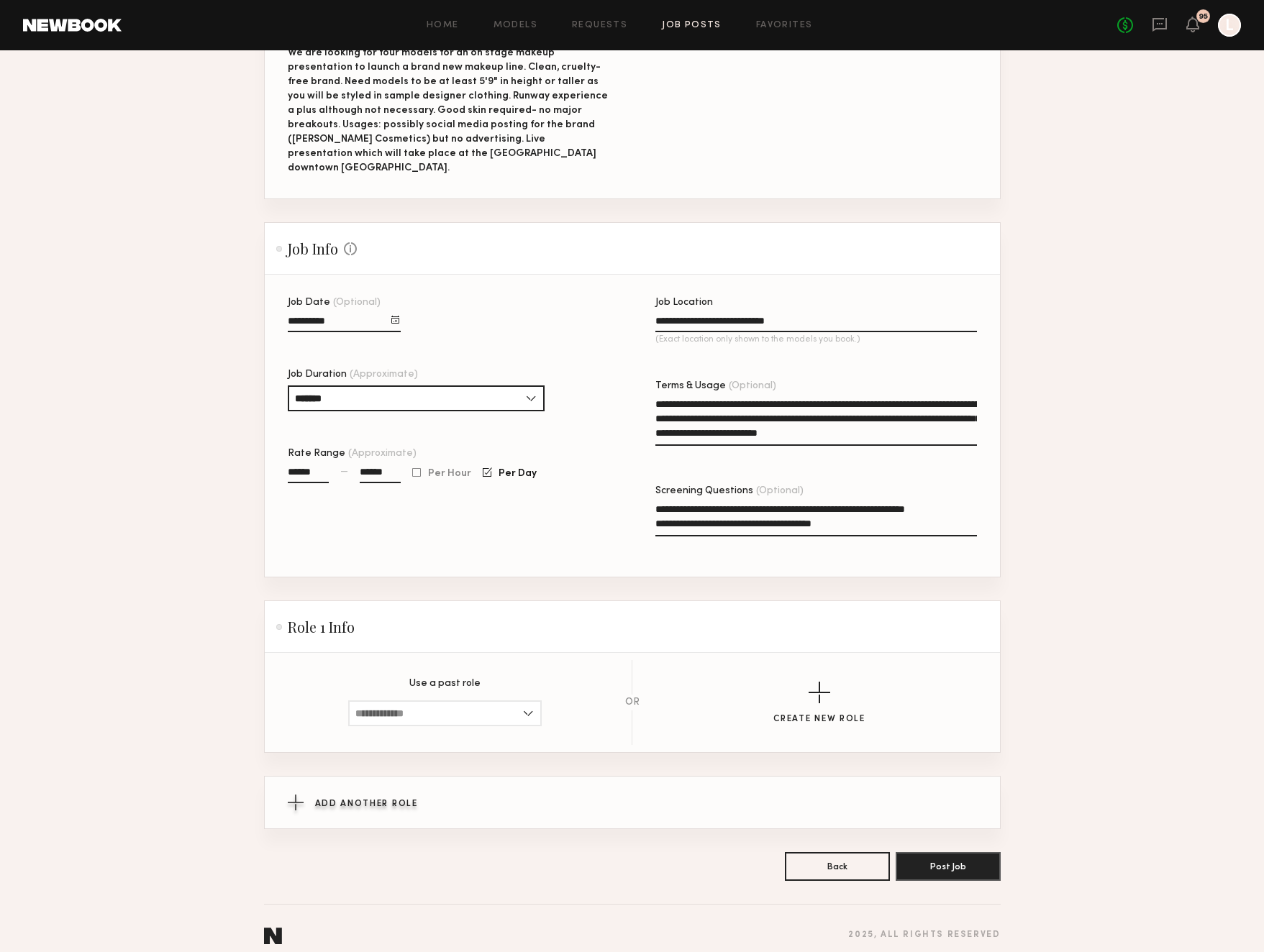
scroll to position [283, 0]
type textarea "**********"
click at [528, 701] on input at bounding box center [445, 714] width 193 height 26
click at [482, 734] on span "[DEMOGRAPHIC_DATA], 21–80, All ethnicities" at bounding box center [445, 739] width 179 height 10
type input "**********"
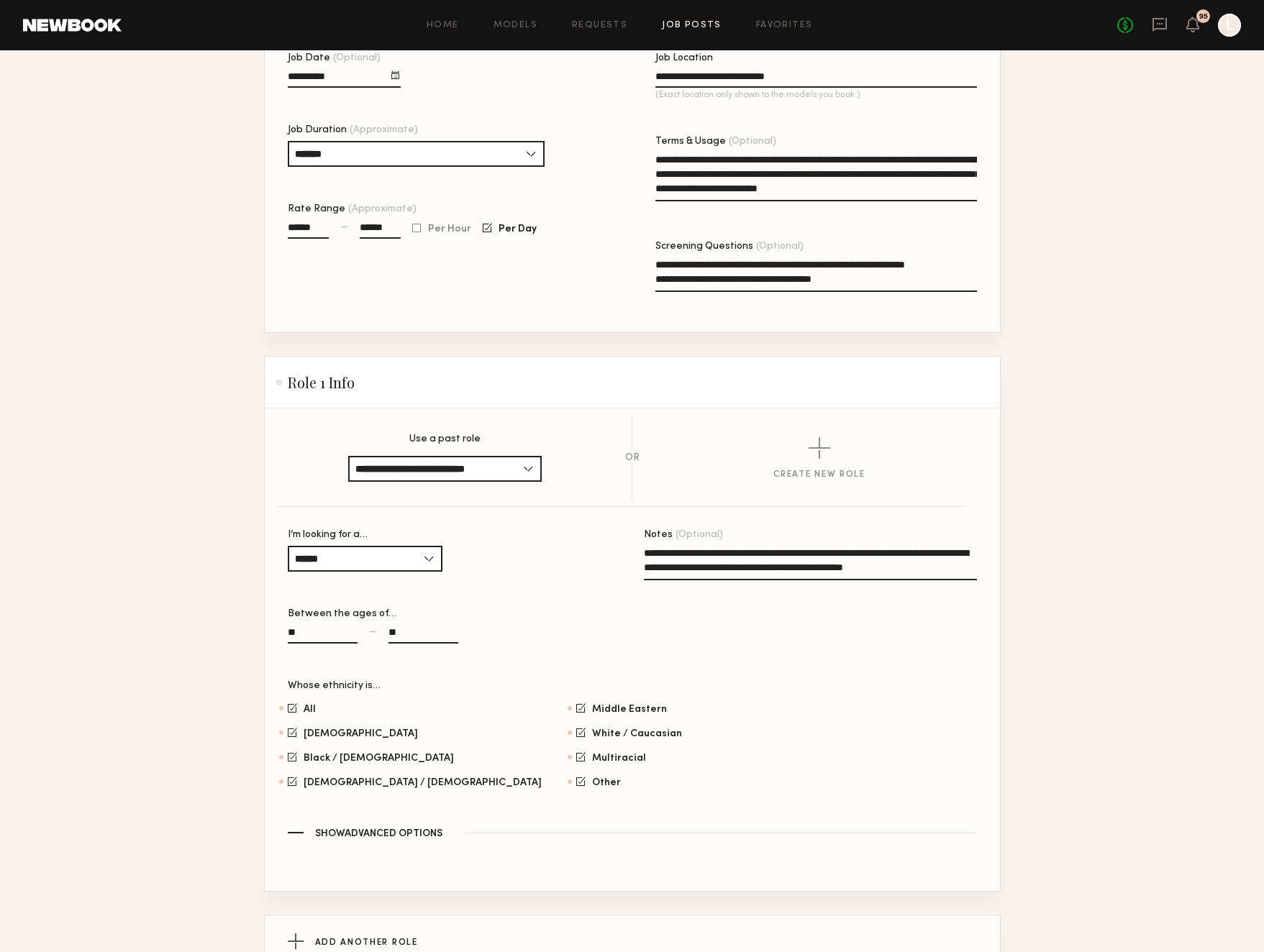
scroll to position [528, 0]
drag, startPoint x: 969, startPoint y: 553, endPoint x: 643, endPoint y: 531, distance: 326.7
click at [644, 545] on textarea "**********" at bounding box center [810, 562] width 333 height 34
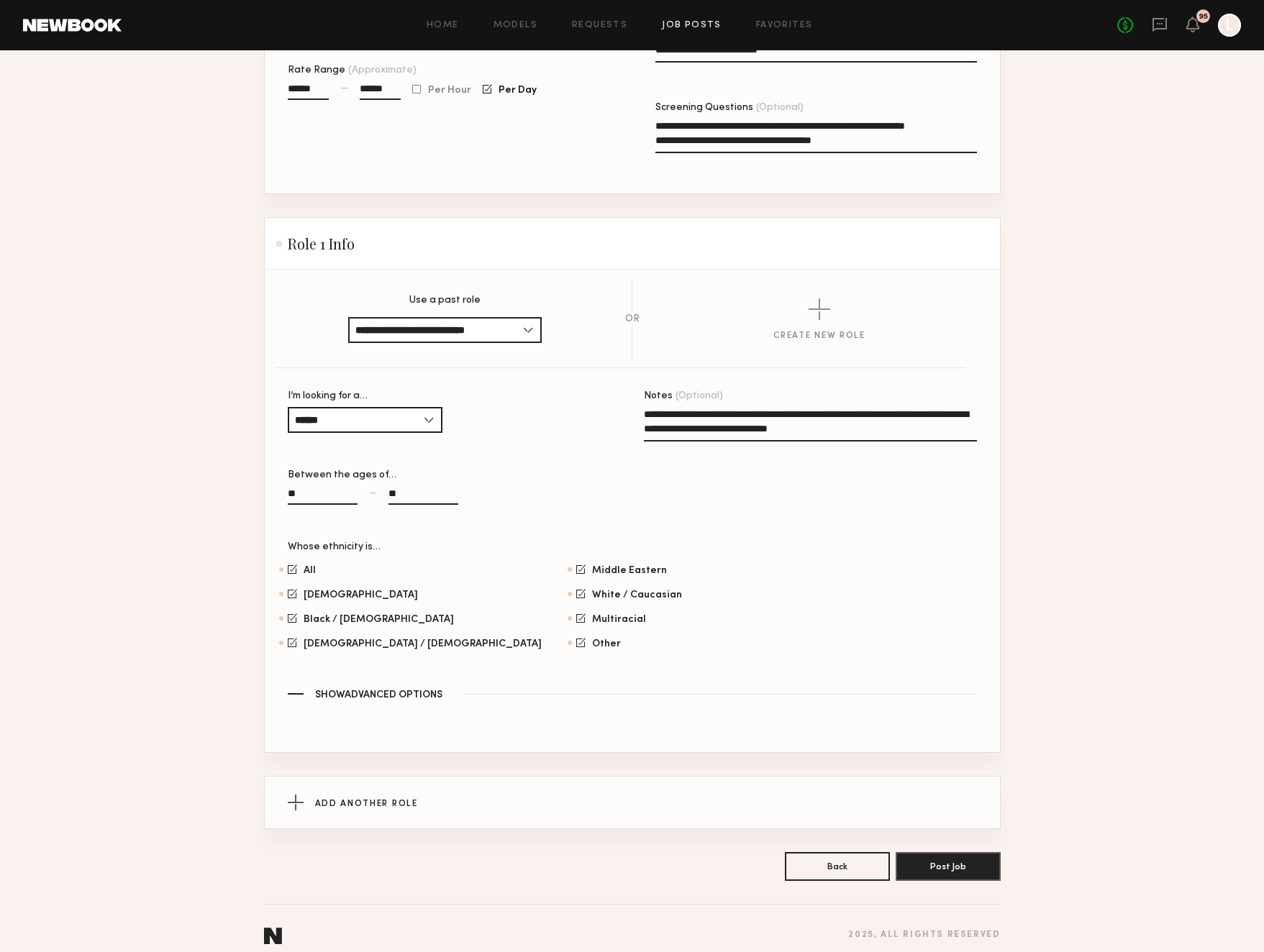
scroll to position [666, 0]
type textarea "**********"
click at [355, 691] on span "Show Advanced Options" at bounding box center [378, 696] width 127 height 10
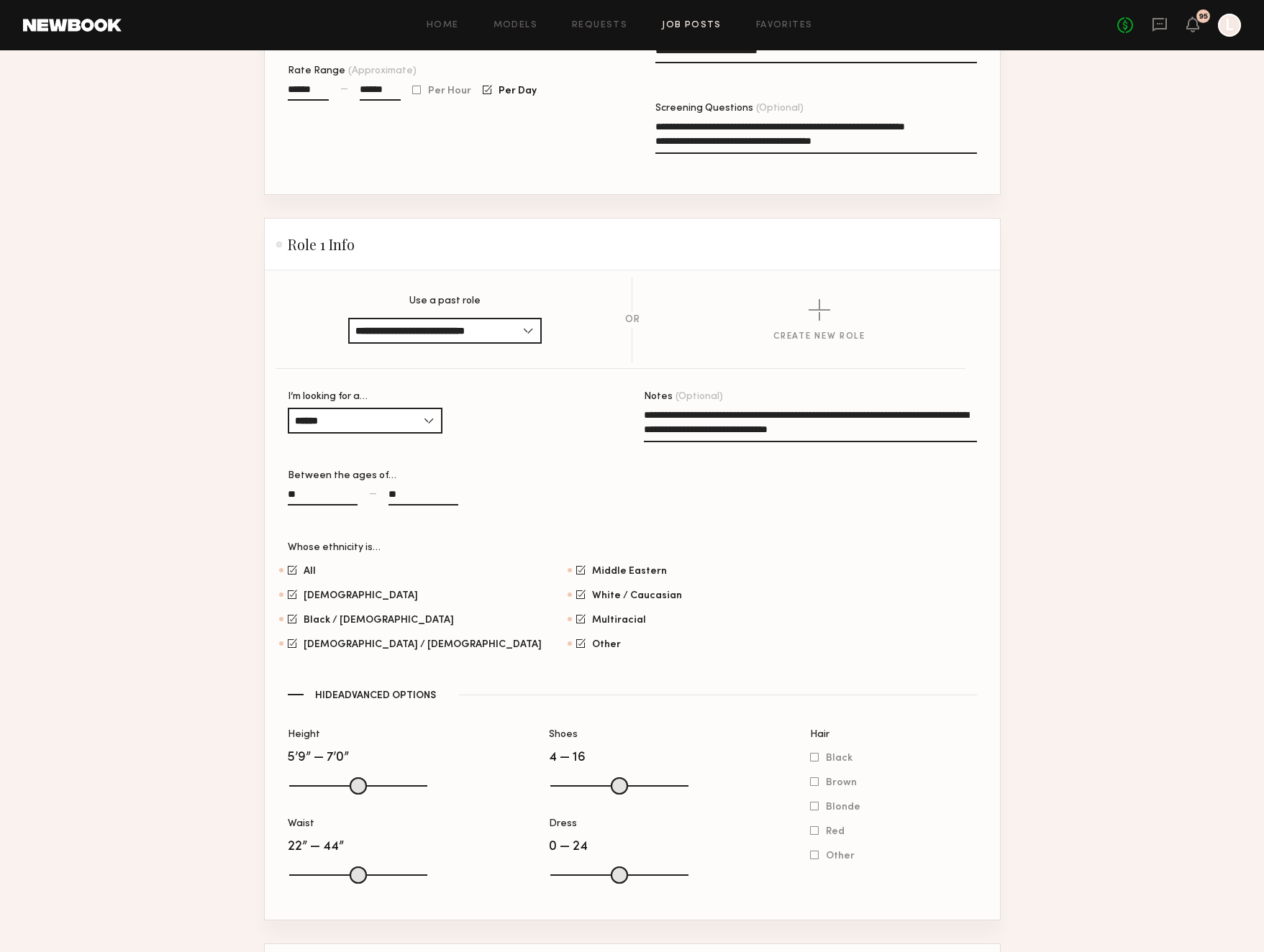
drag, startPoint x: 297, startPoint y: 777, endPoint x: 369, endPoint y: 763, distance: 73.3
type input "**"
click at [369, 777] on input "Height" at bounding box center [358, 786] width 138 height 17
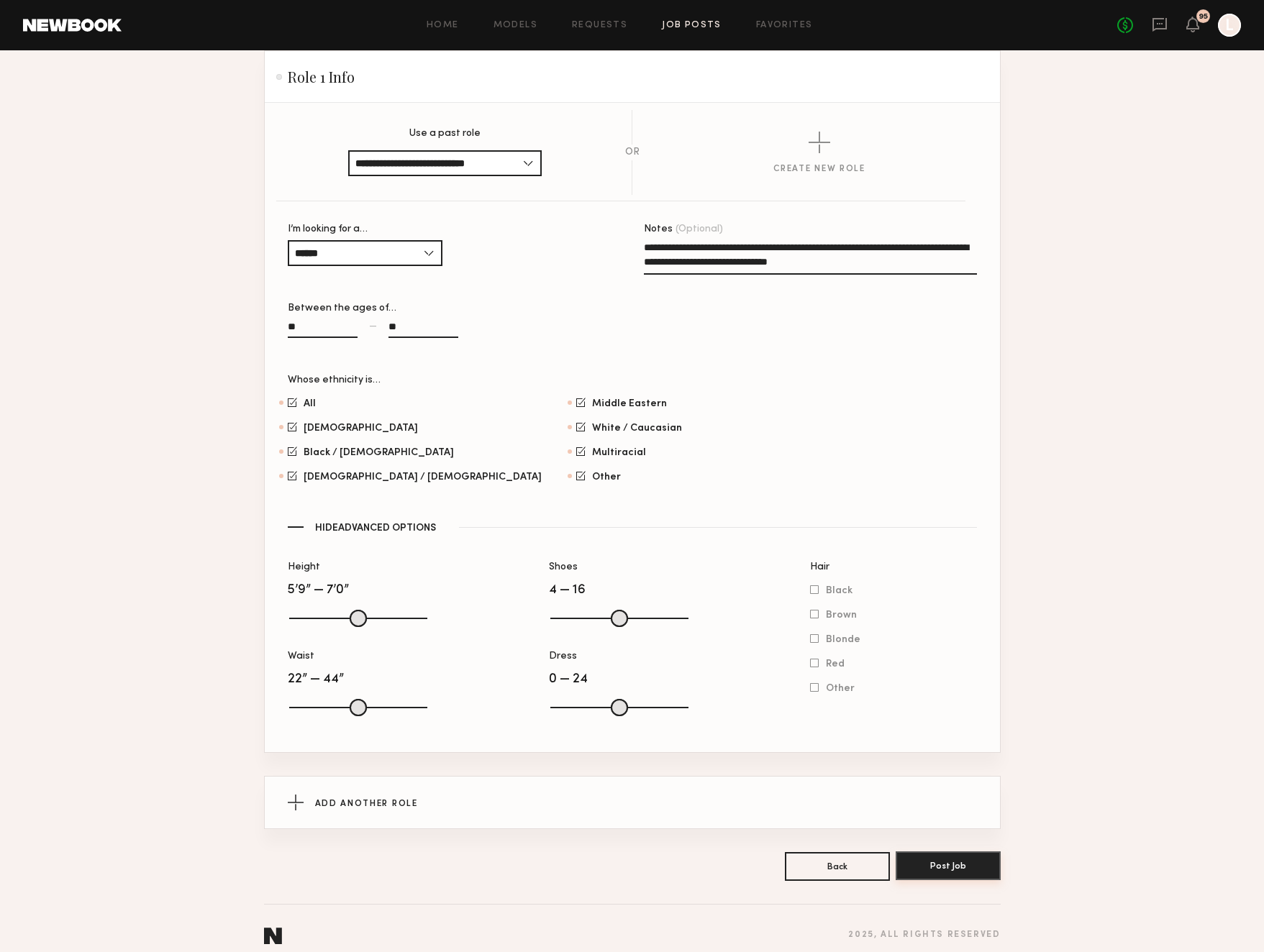
scroll to position [833, 0]
click at [955, 852] on button "Post Job" at bounding box center [948, 866] width 105 height 29
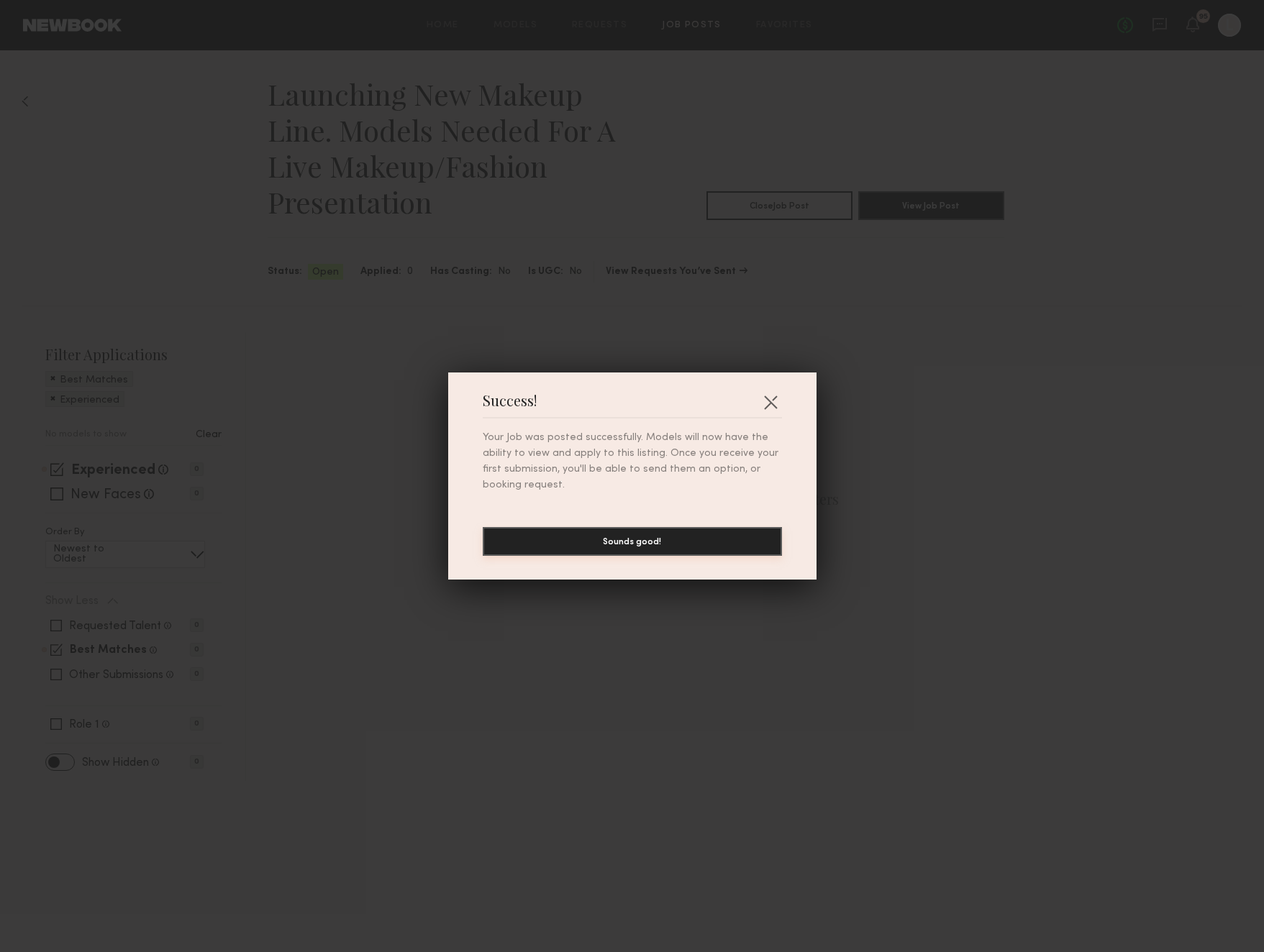
click at [633, 541] on button "Sounds good!" at bounding box center [632, 541] width 299 height 29
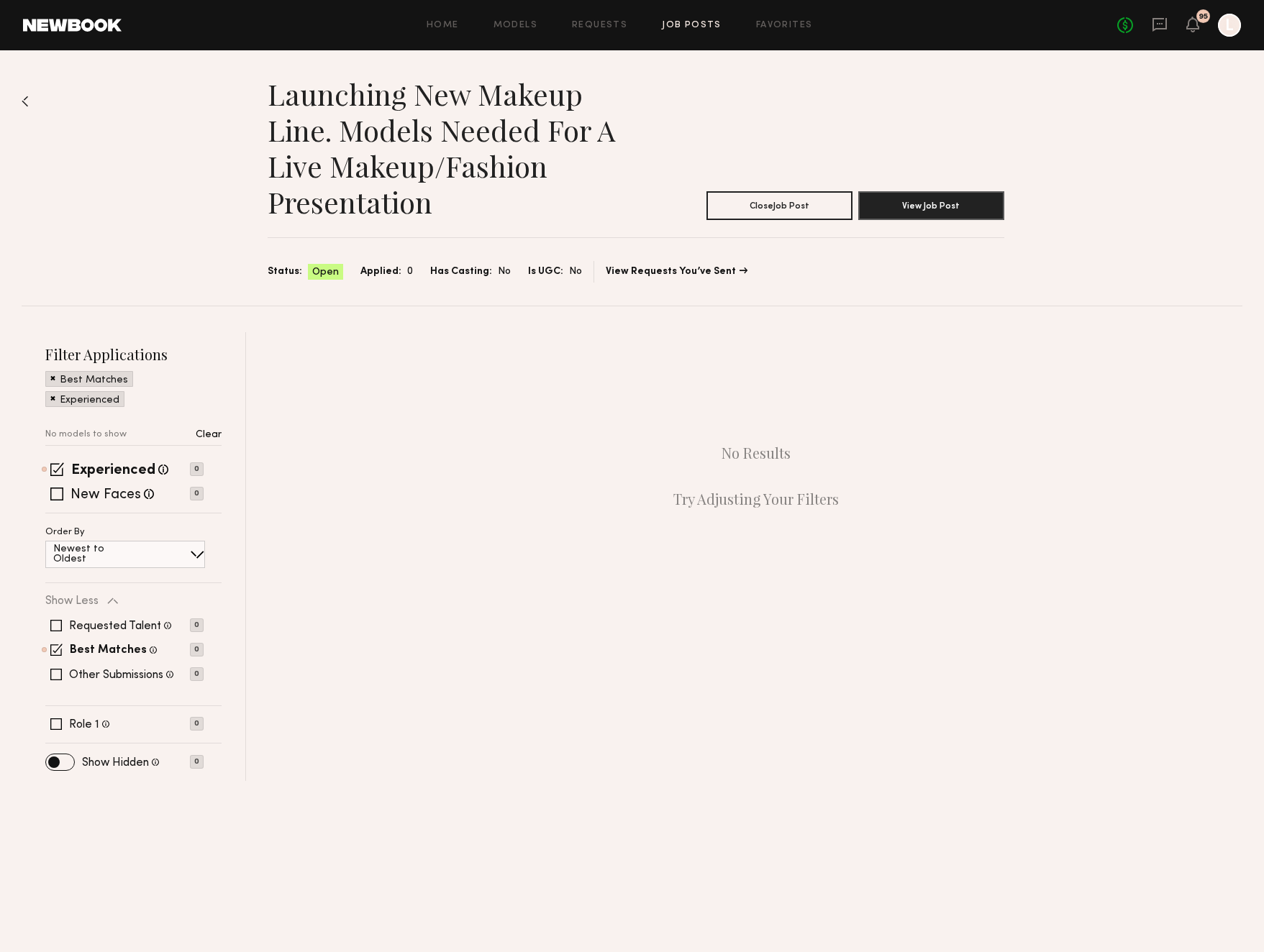
click at [778, 18] on div "Home Models Requests Job Posts Favorites Sign Out No fees up to $5,000 95 L" at bounding box center [681, 26] width 1119 height 23
click at [776, 26] on link "Favorites" at bounding box center [784, 26] width 57 height 9
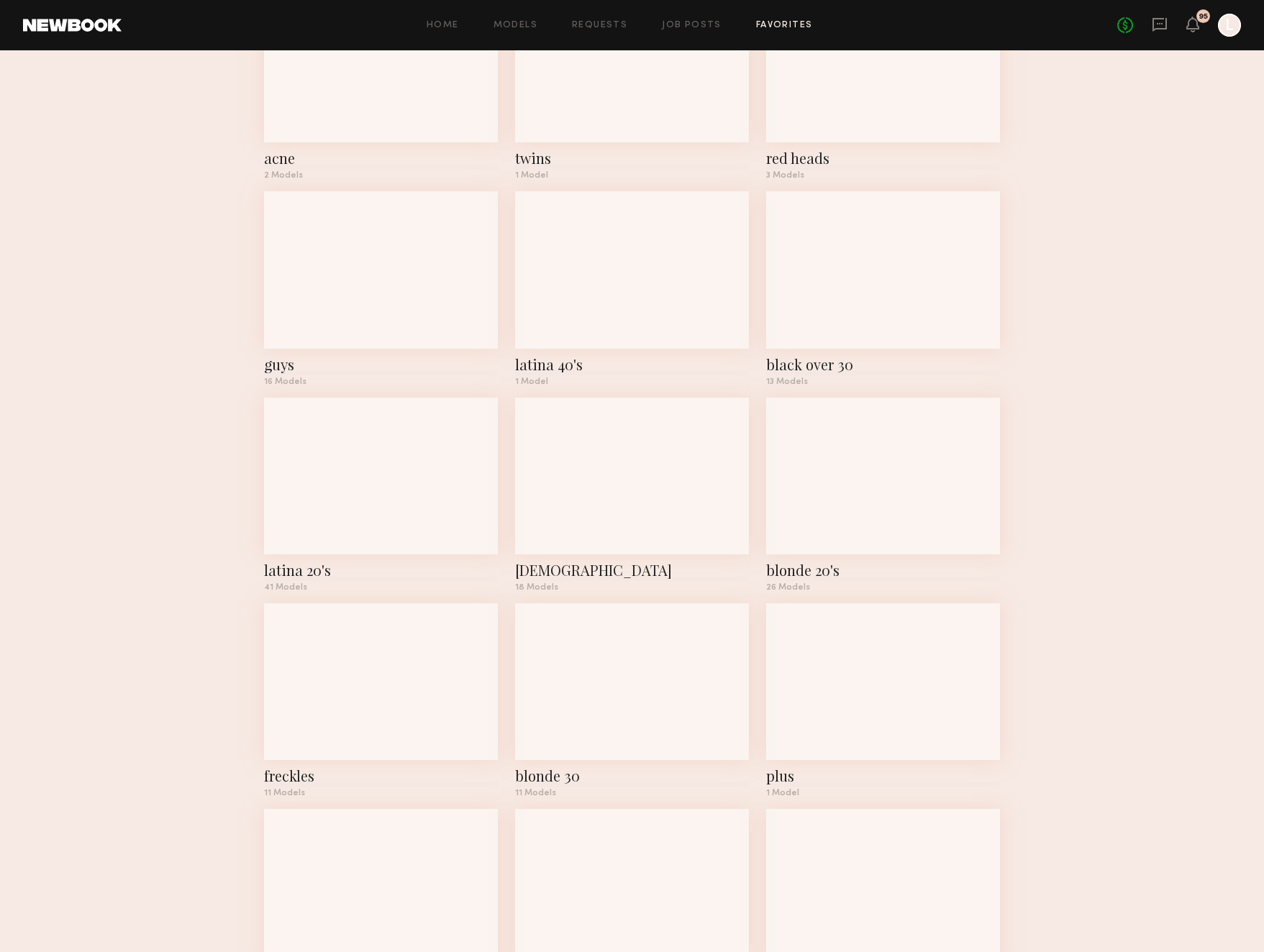
scroll to position [360, 0]
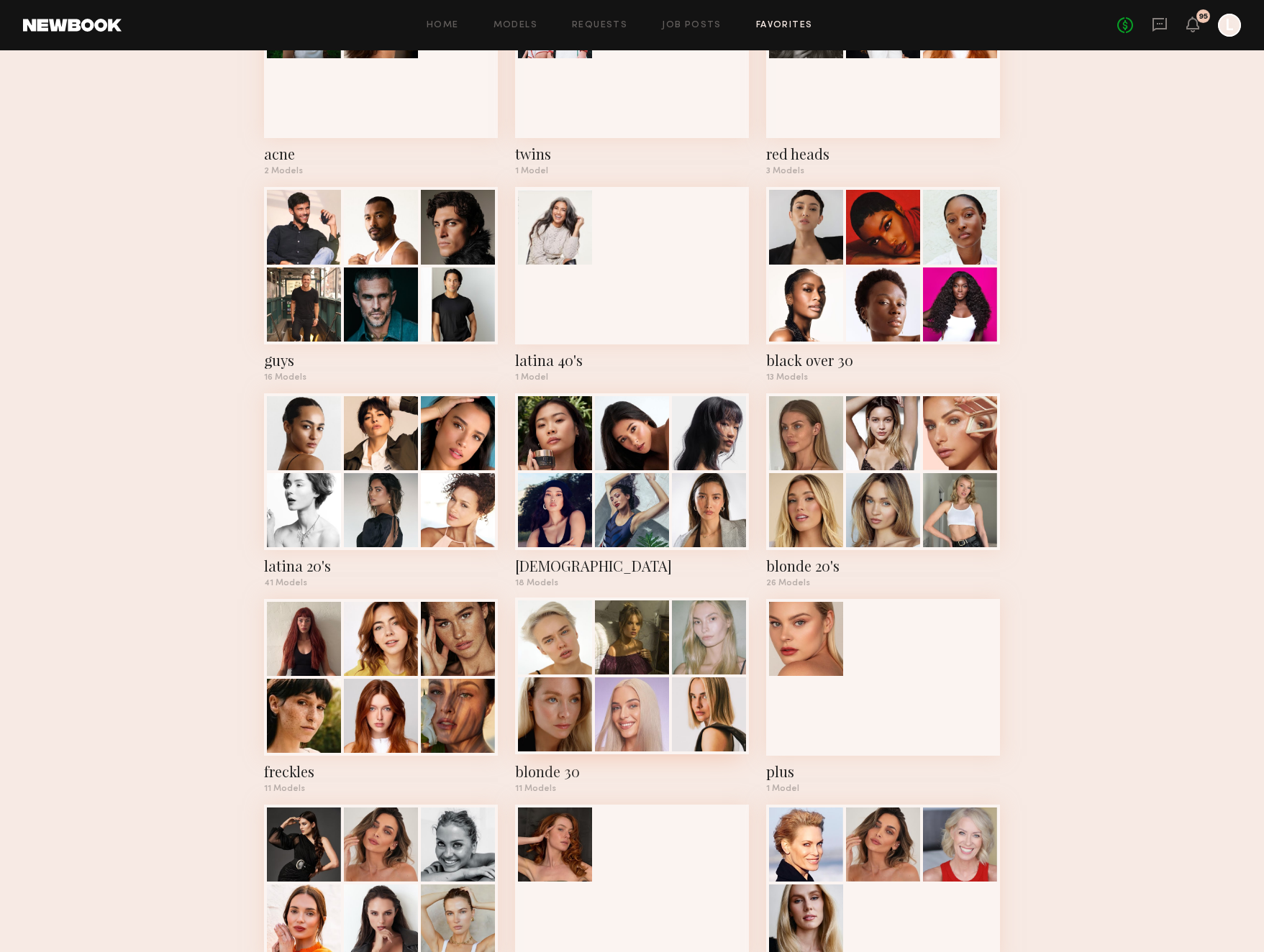
click at [543, 773] on div "blonde 30" at bounding box center [632, 772] width 234 height 20
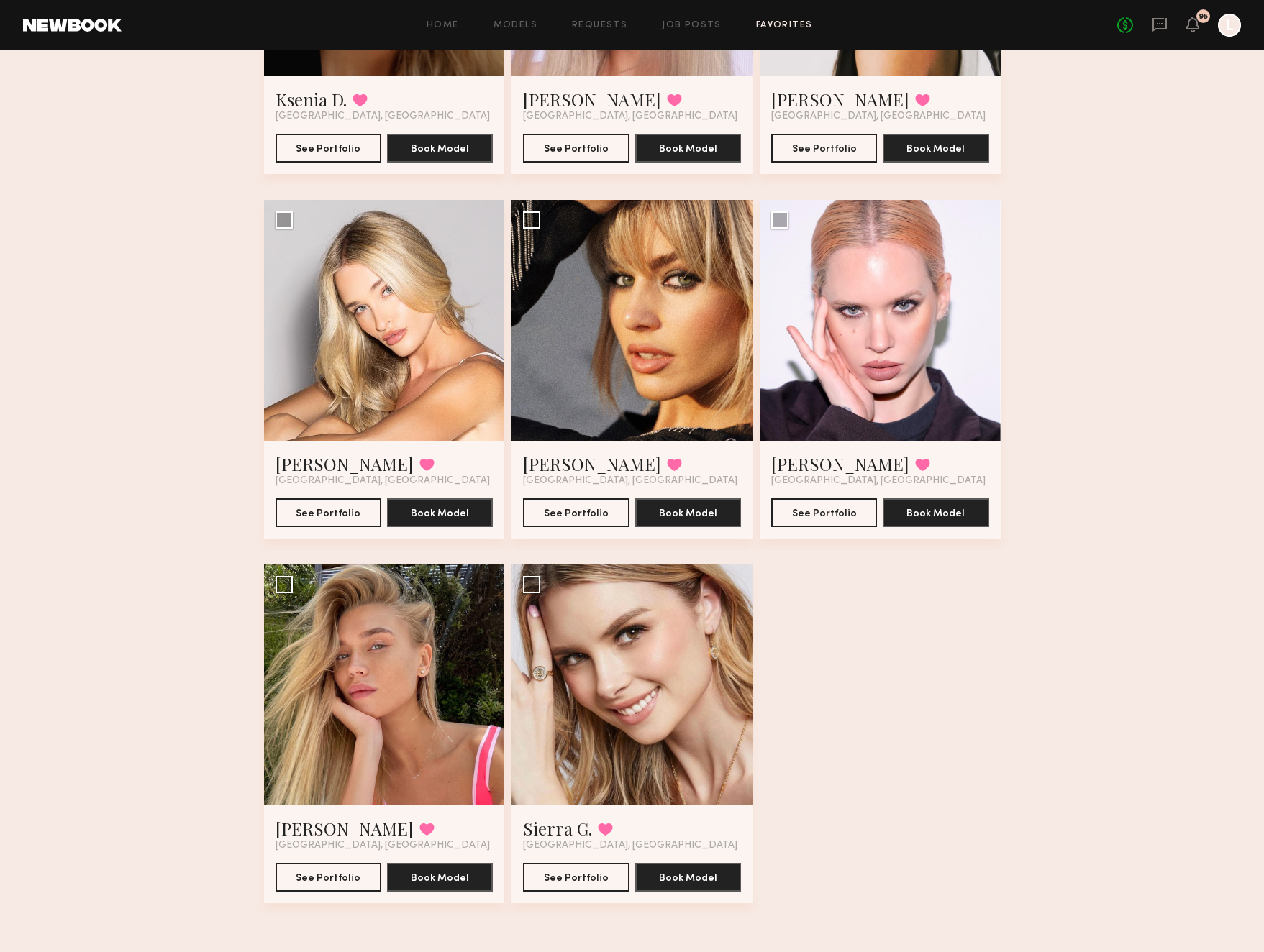
scroll to position [696, 0]
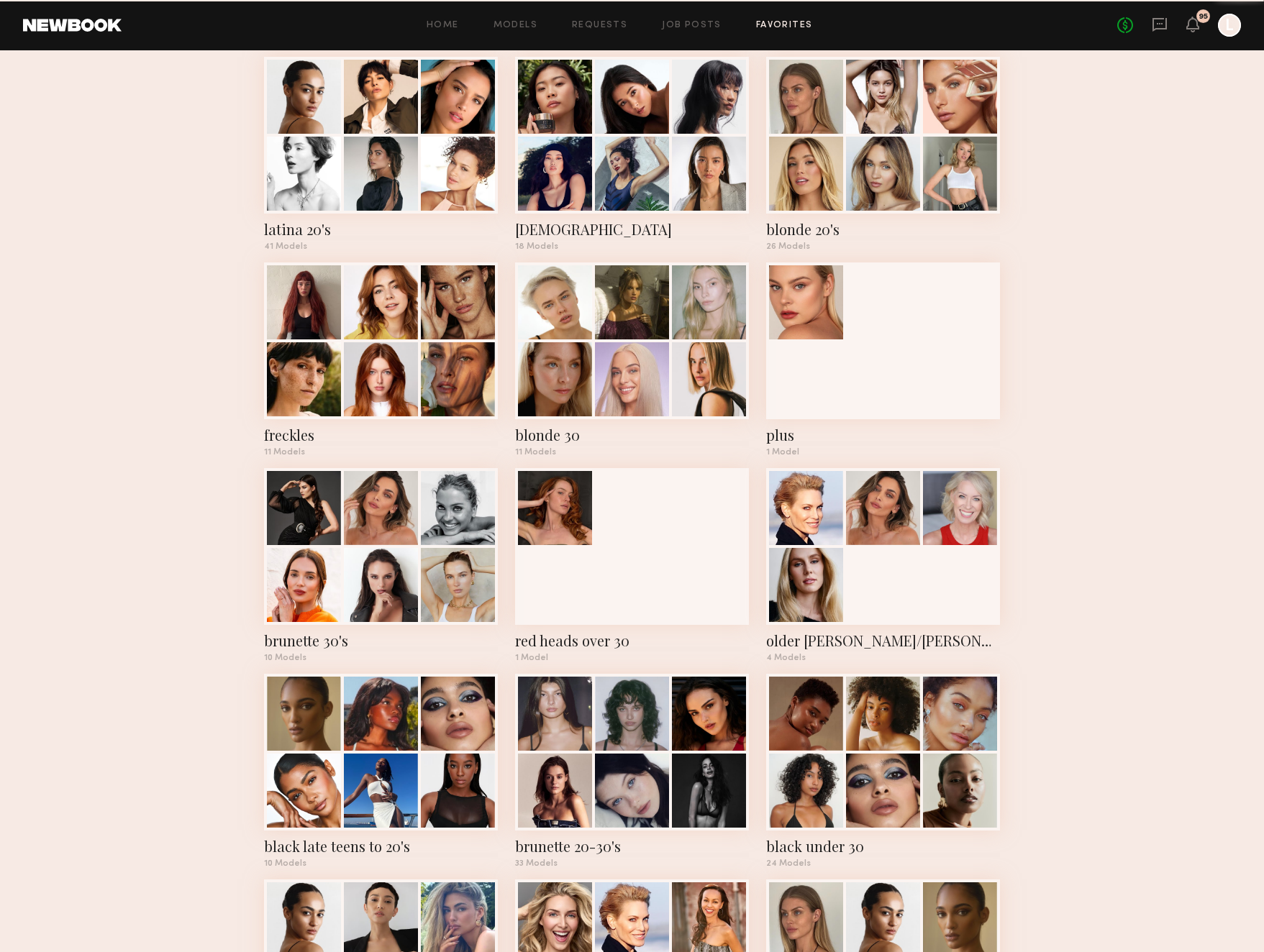
scroll to position [360, 0]
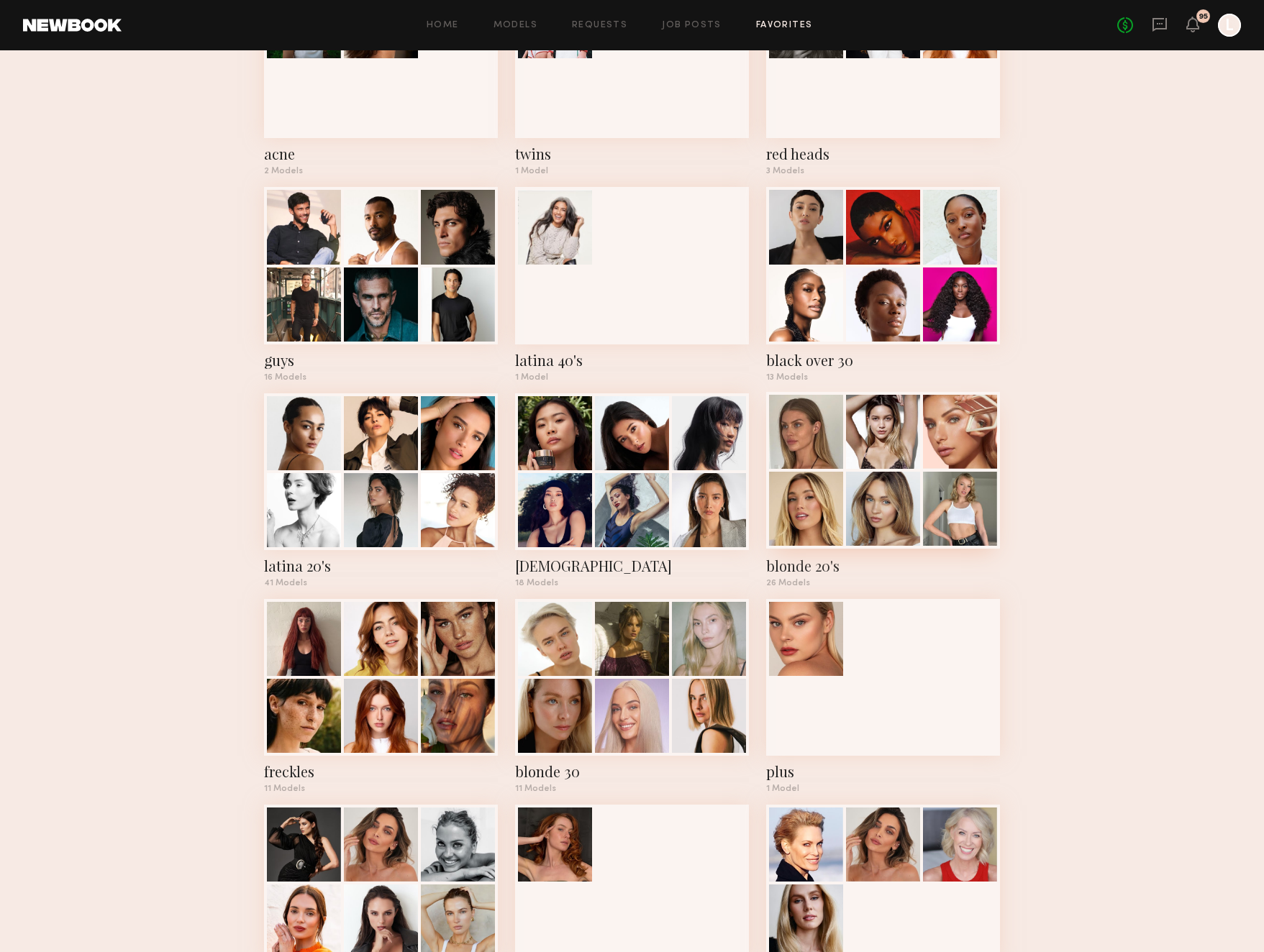
click at [861, 509] on div at bounding box center [883, 509] width 74 height 74
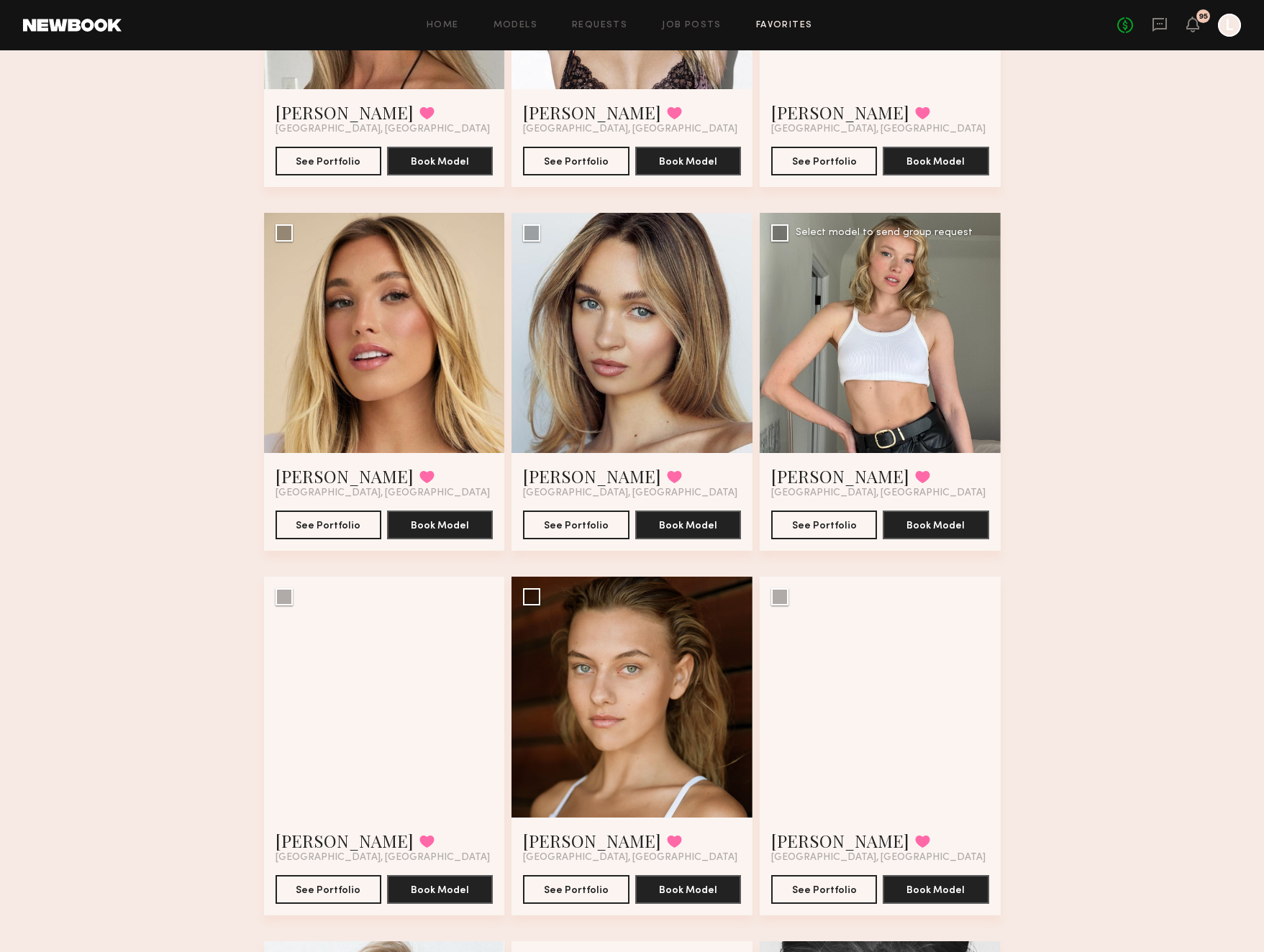
scroll to position [322, 0]
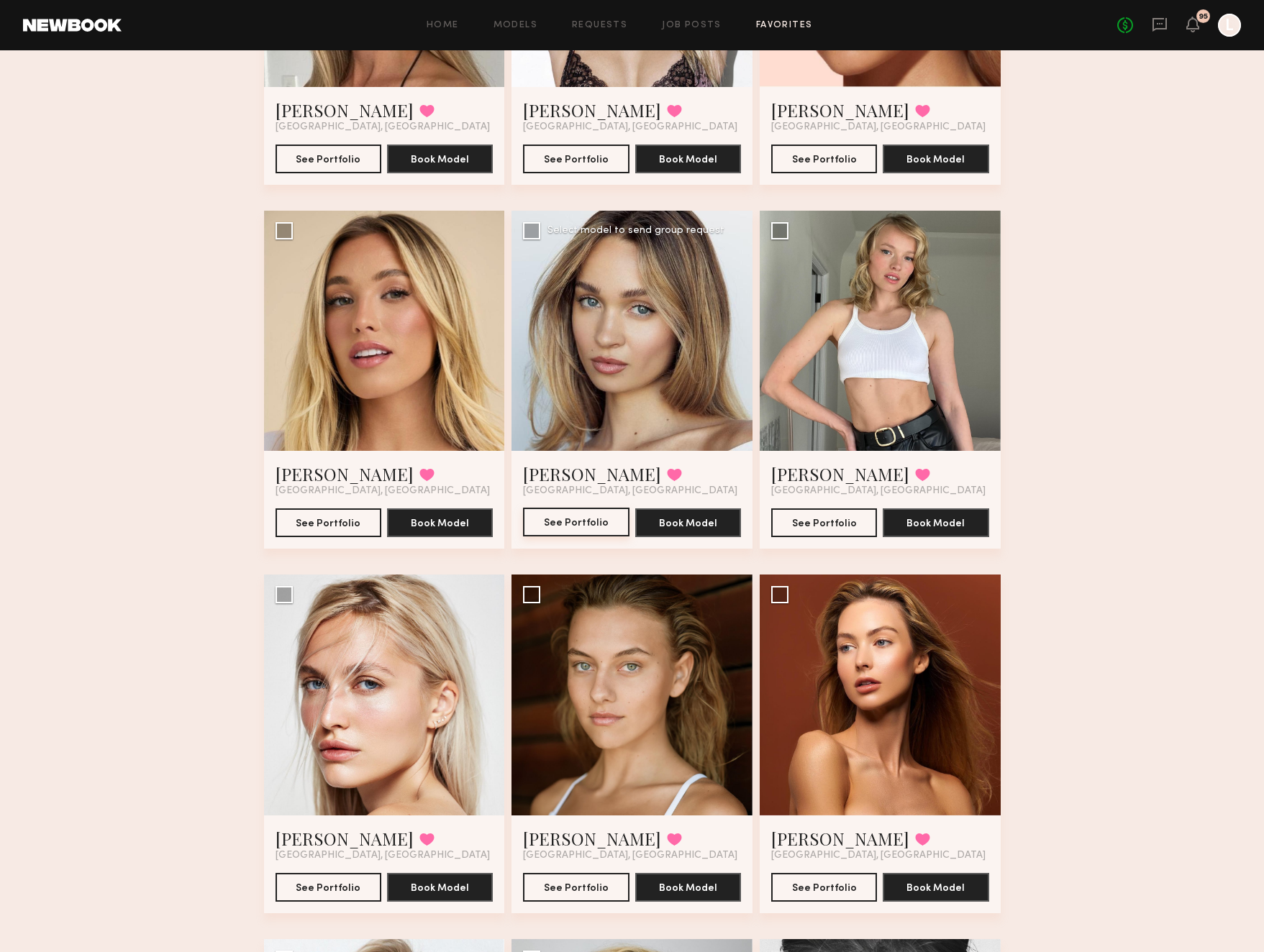
click at [588, 536] on button "See Portfolio" at bounding box center [576, 522] width 106 height 29
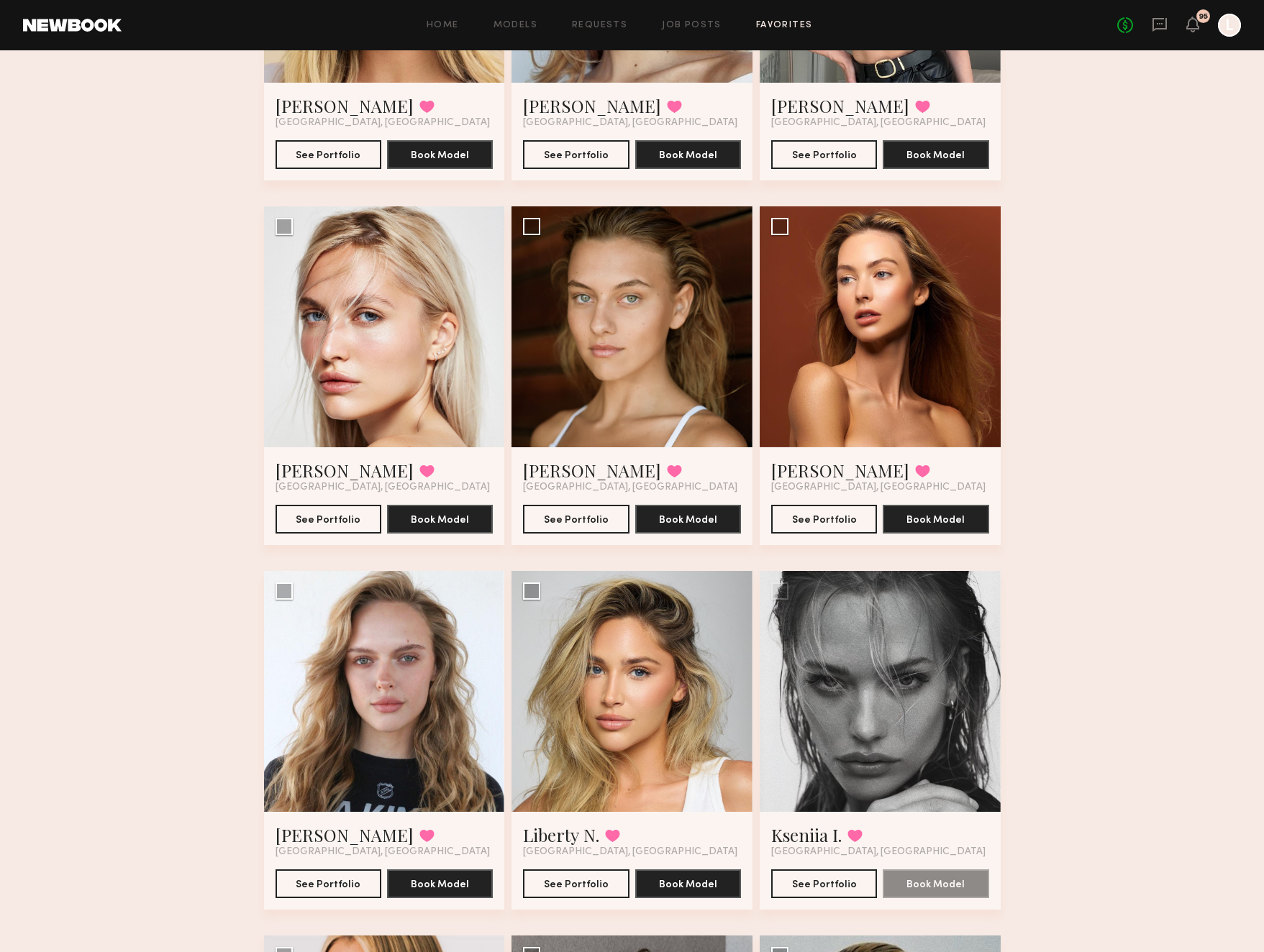
scroll to position [717, 0]
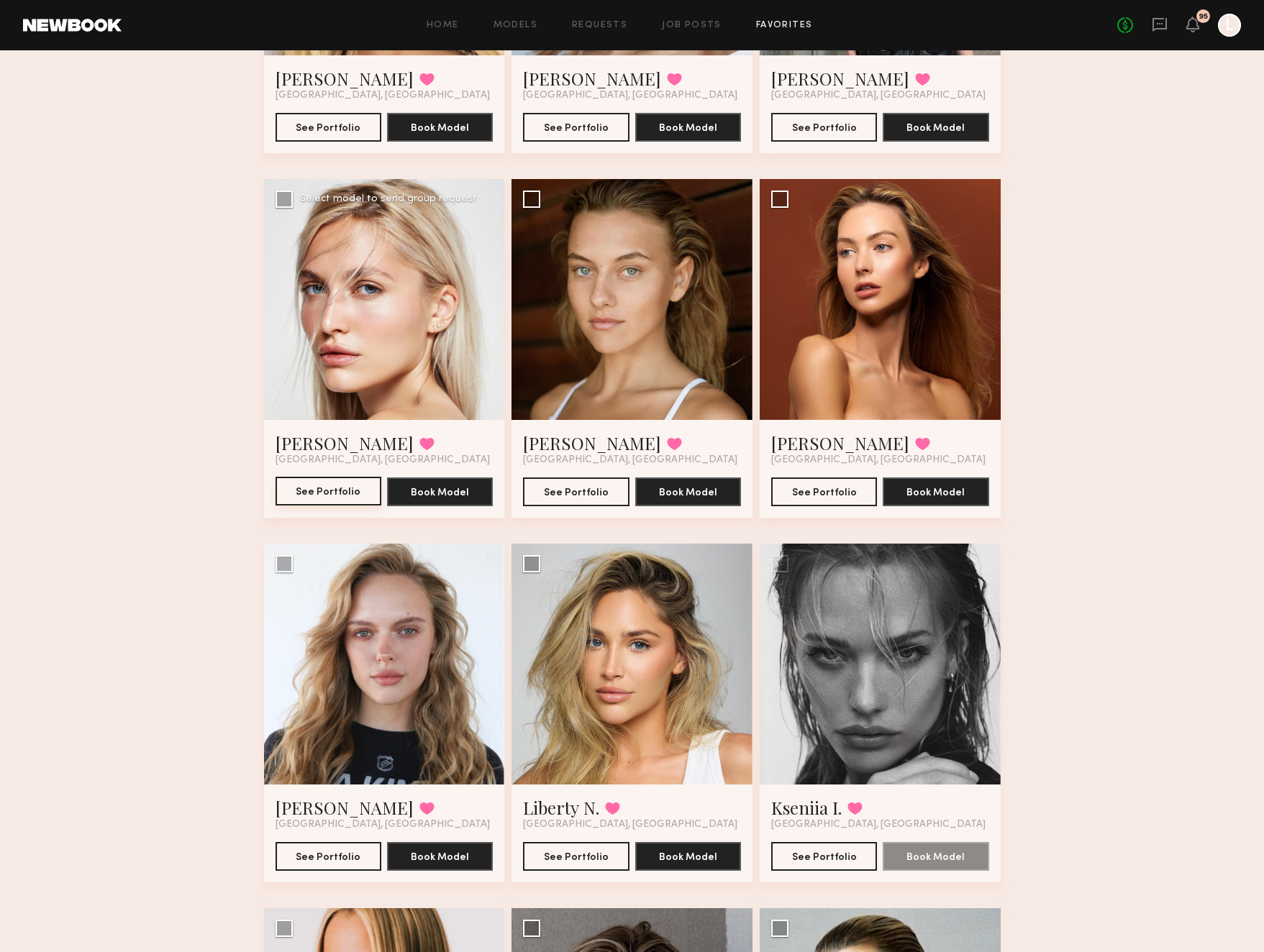
click at [323, 491] on button "See Portfolio" at bounding box center [329, 491] width 106 height 29
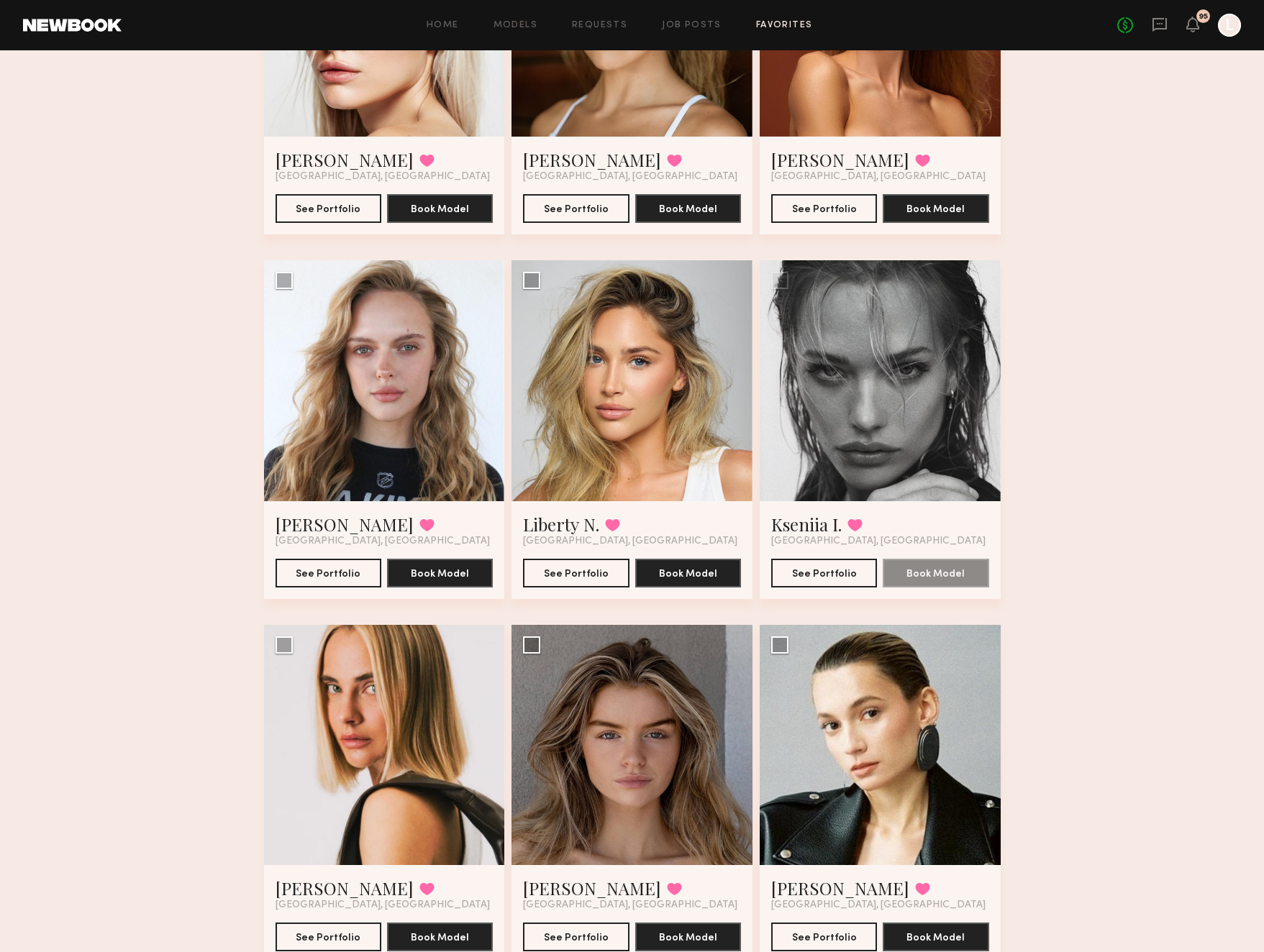
scroll to position [1012, 0]
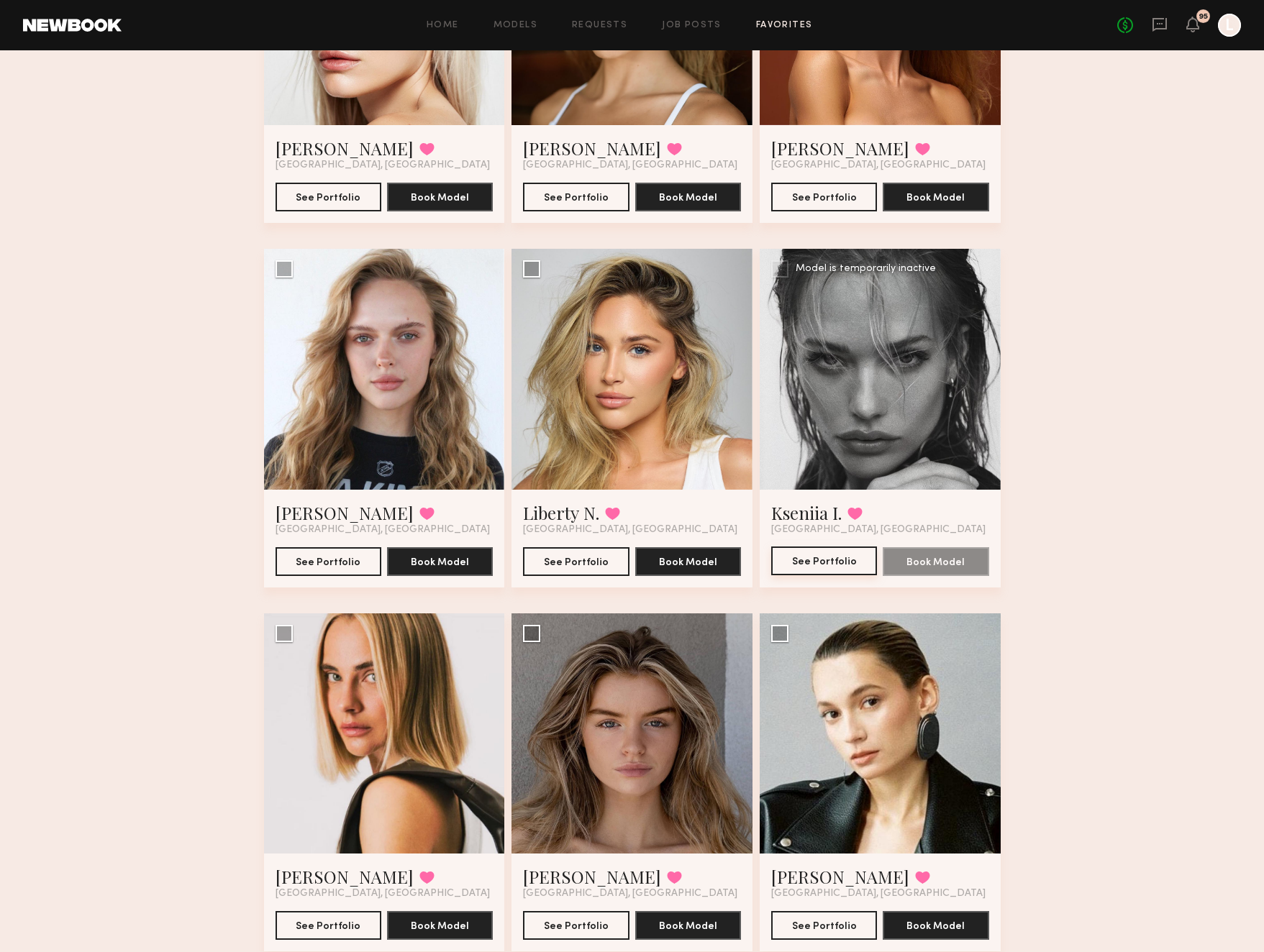
click at [809, 564] on button "See Portfolio" at bounding box center [824, 561] width 106 height 29
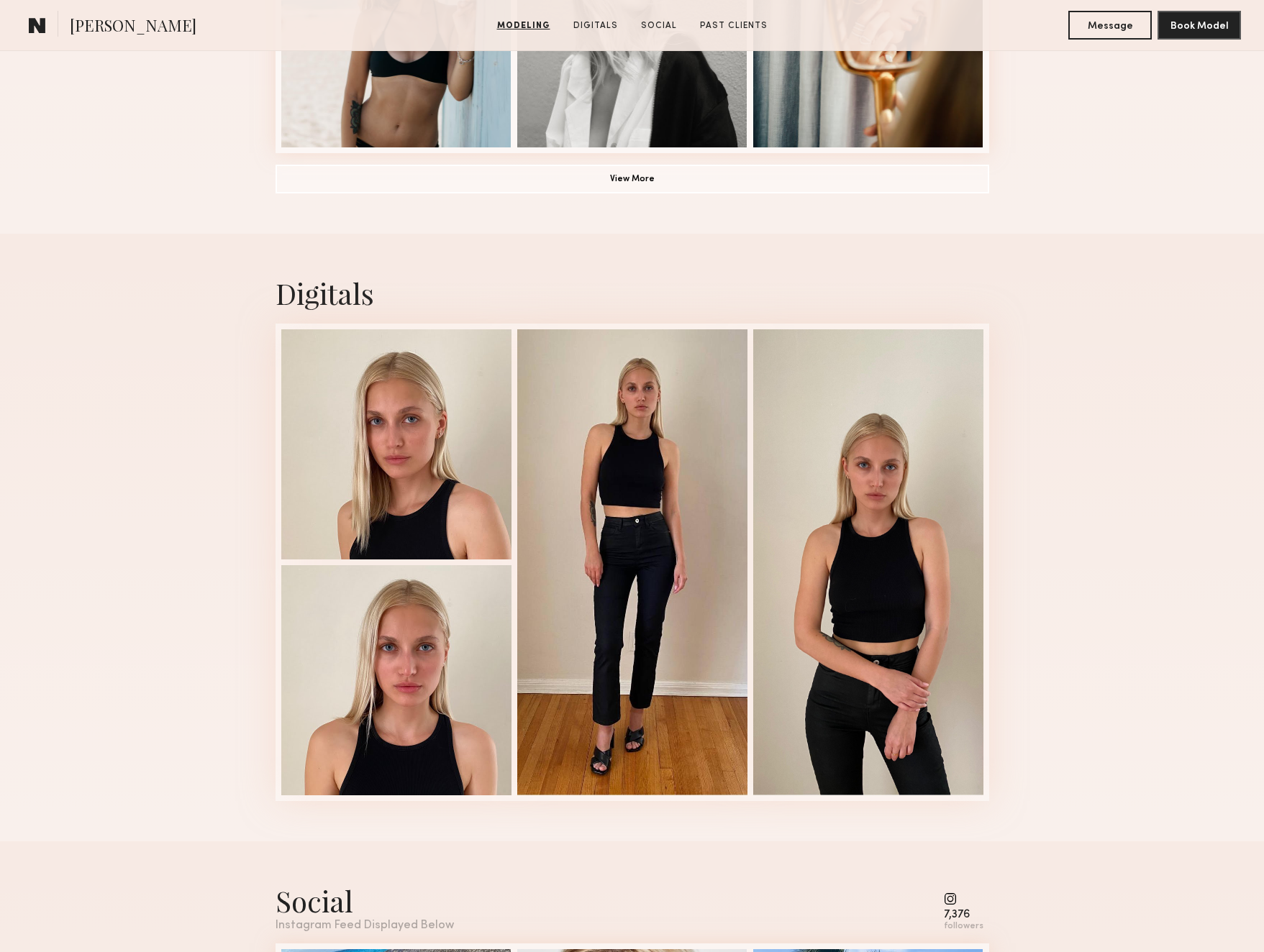
scroll to position [1216, 0]
click at [323, 489] on div at bounding box center [396, 442] width 230 height 230
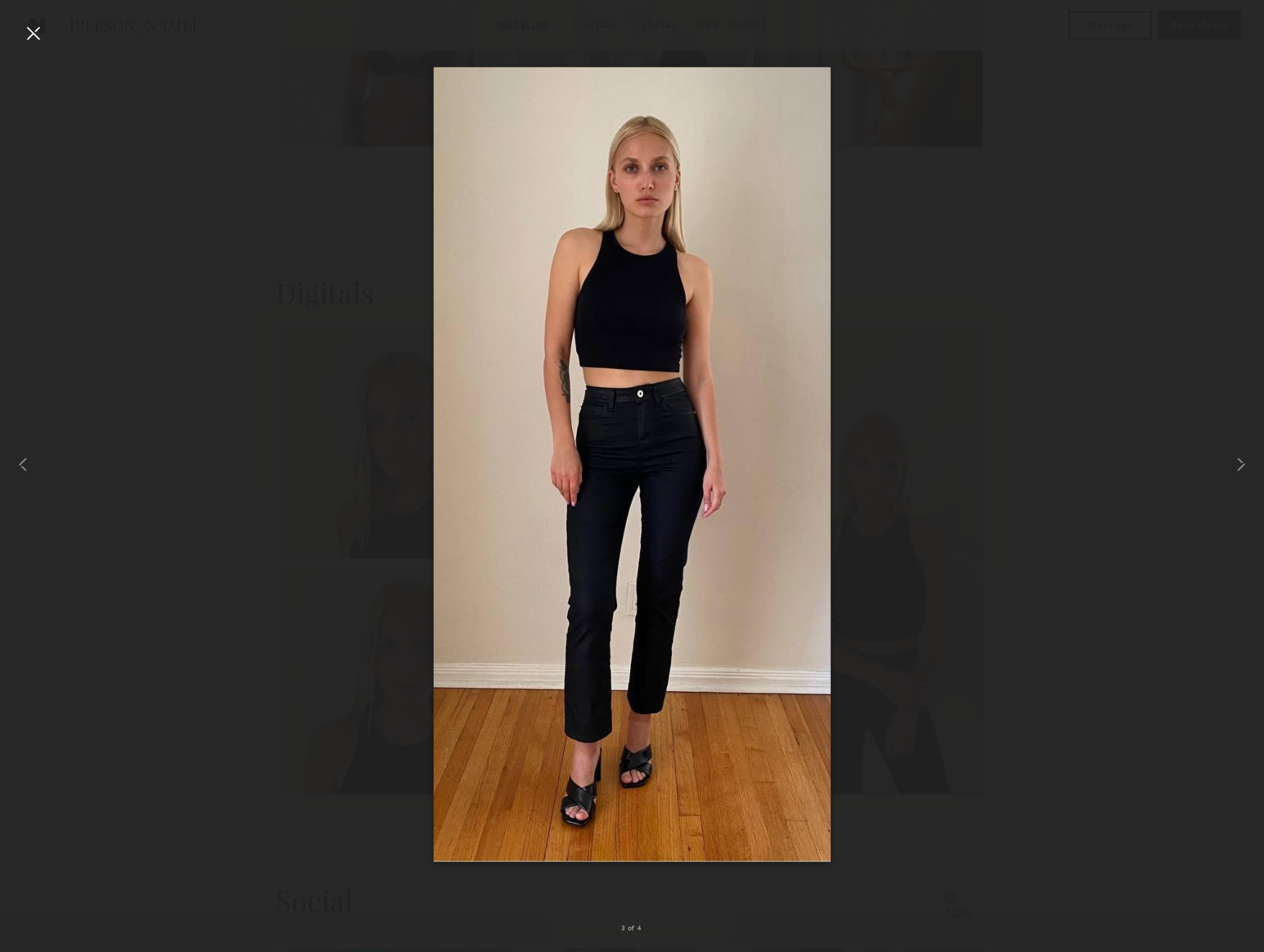
click at [35, 35] on div at bounding box center [34, 33] width 23 height 23
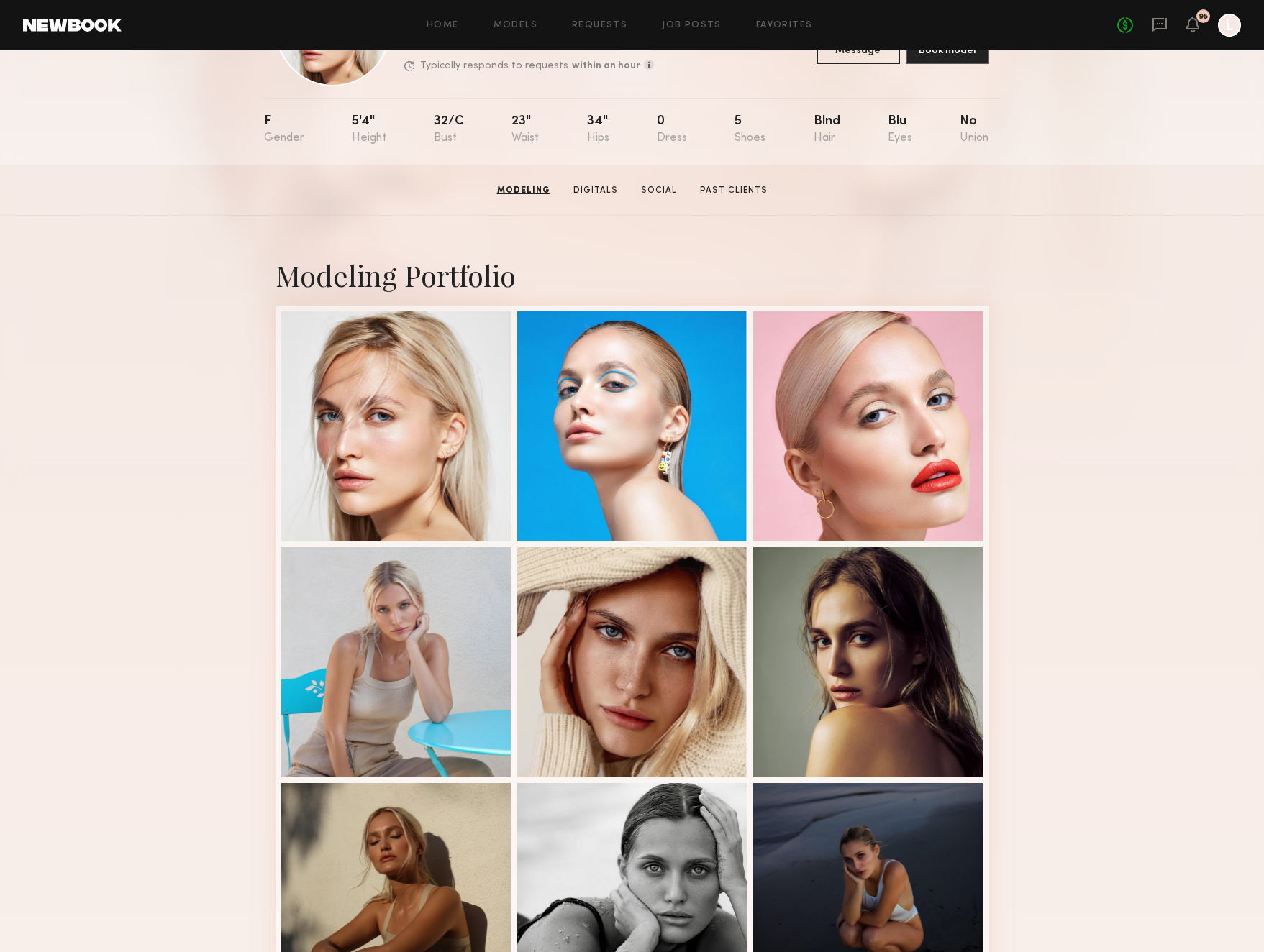
scroll to position [24, 0]
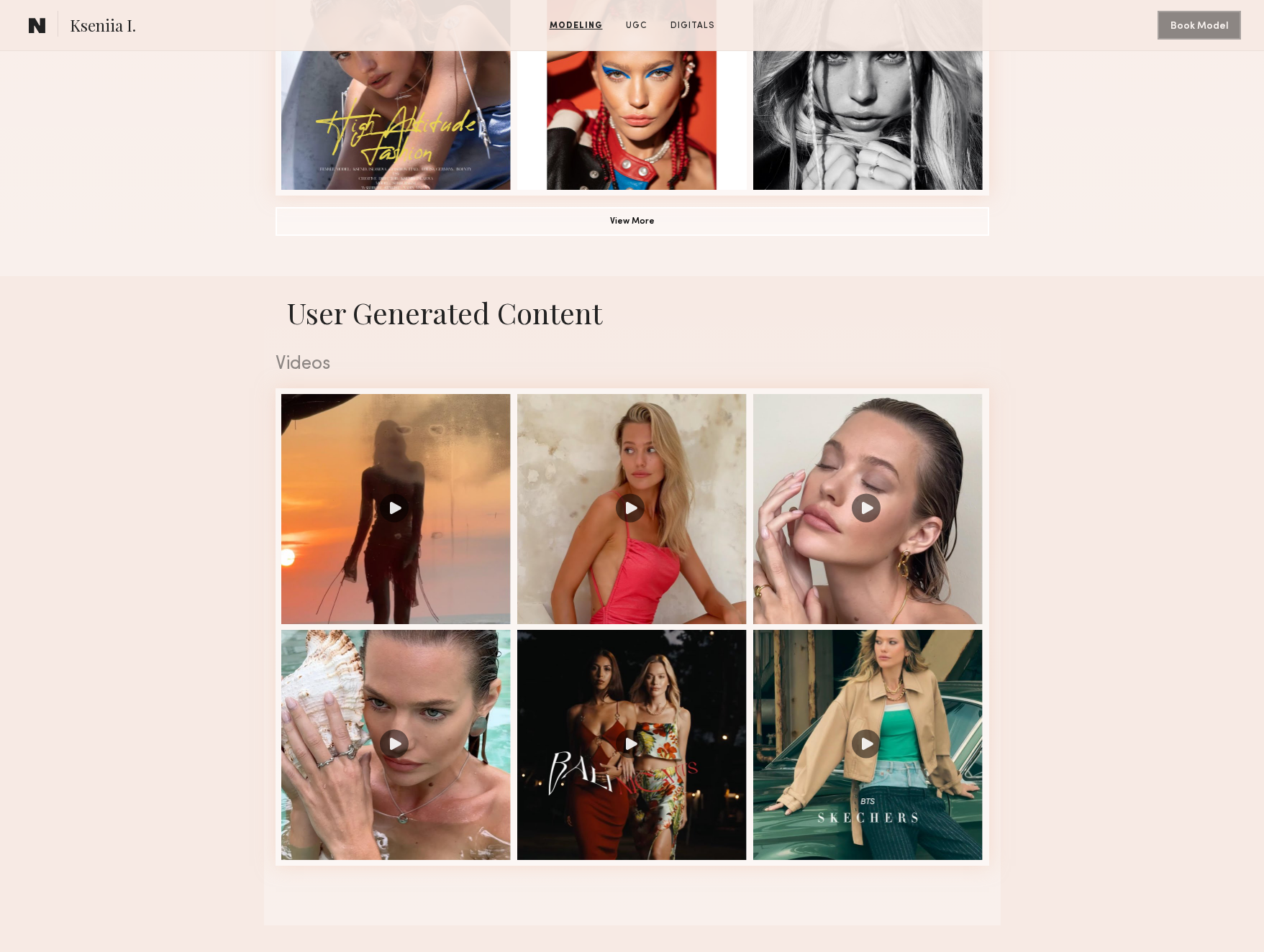
scroll to position [1173, 2]
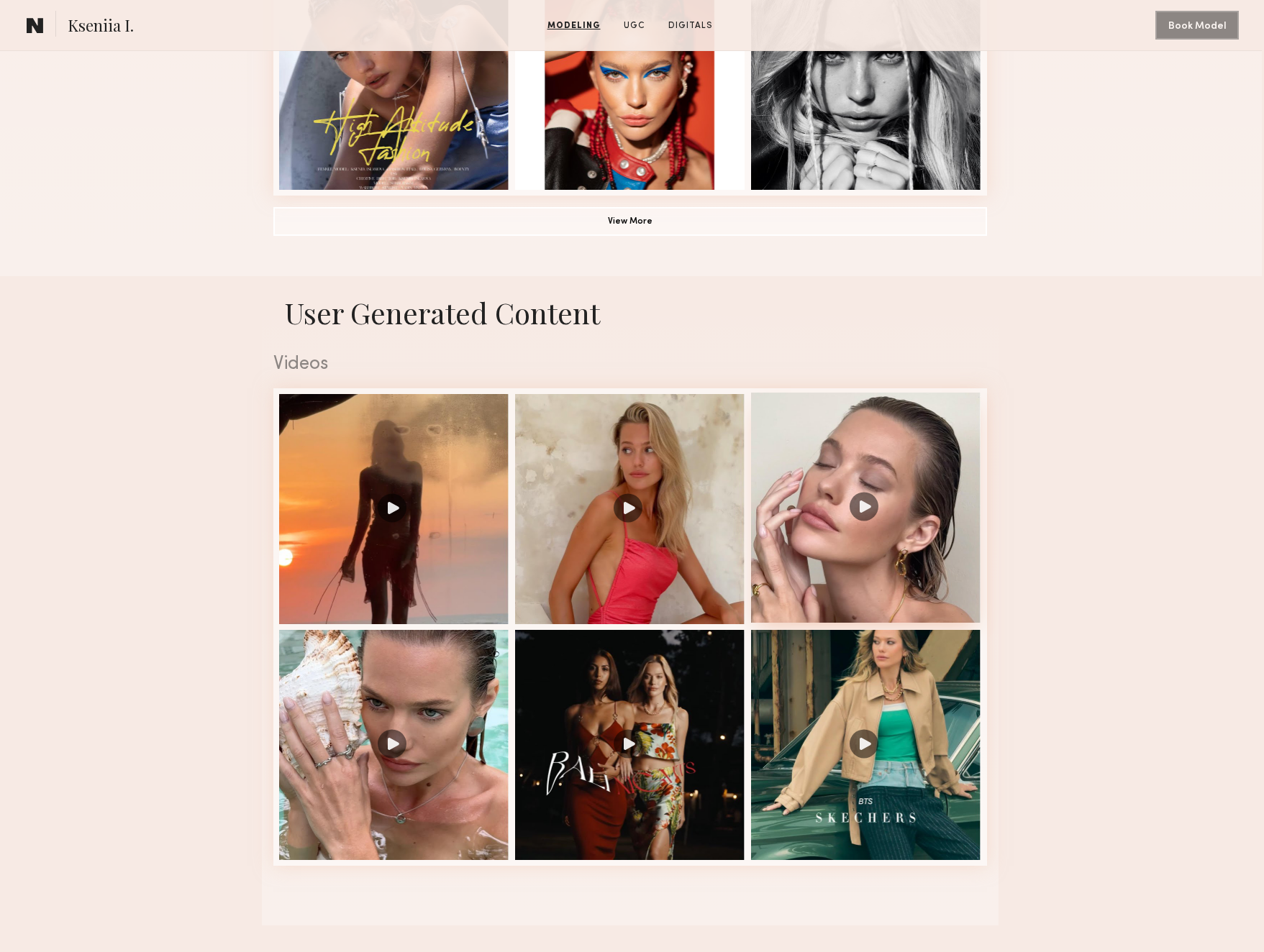
click at [809, 564] on div at bounding box center [866, 507] width 230 height 230
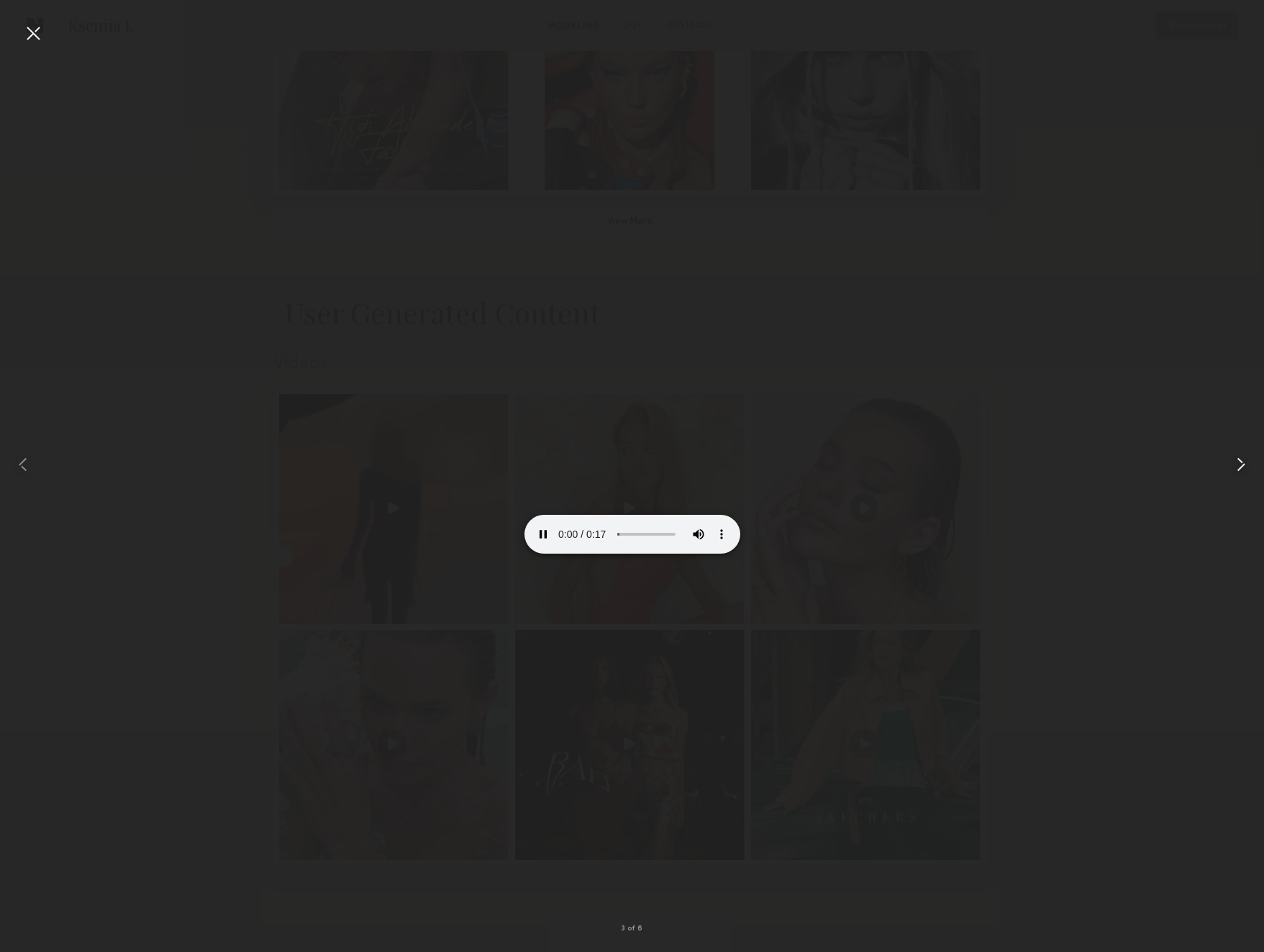
click at [1238, 468] on common-icon at bounding box center [1241, 465] width 23 height 23
click at [38, 30] on div at bounding box center [34, 33] width 23 height 23
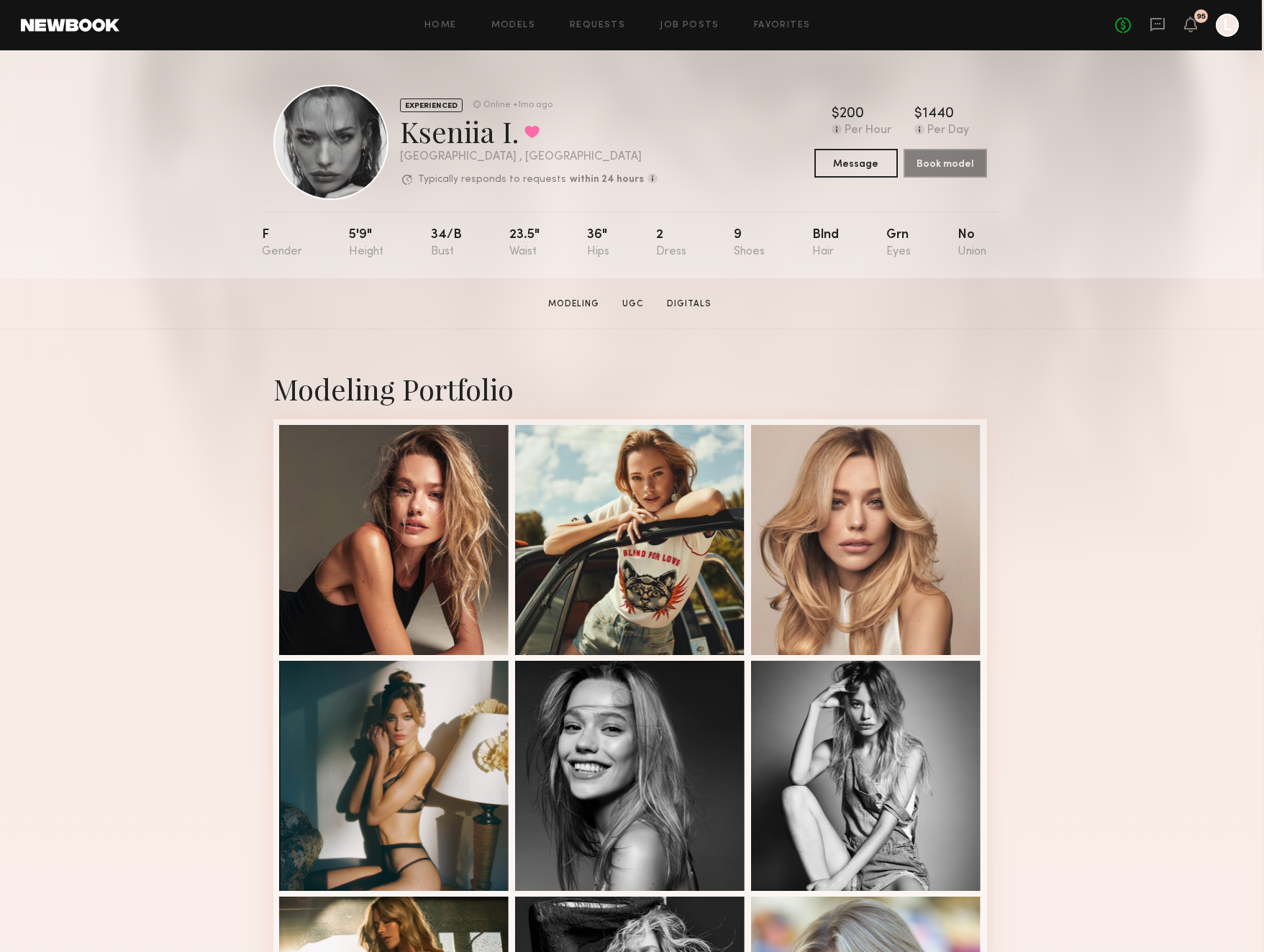
scroll to position [0, 2]
click at [934, 167] on div "Book model" at bounding box center [944, 163] width 83 height 29
click at [952, 167] on div "Book model" at bounding box center [944, 163] width 83 height 29
click at [952, 167] on div "Book model" at bounding box center [944, 163] width 83 height 29
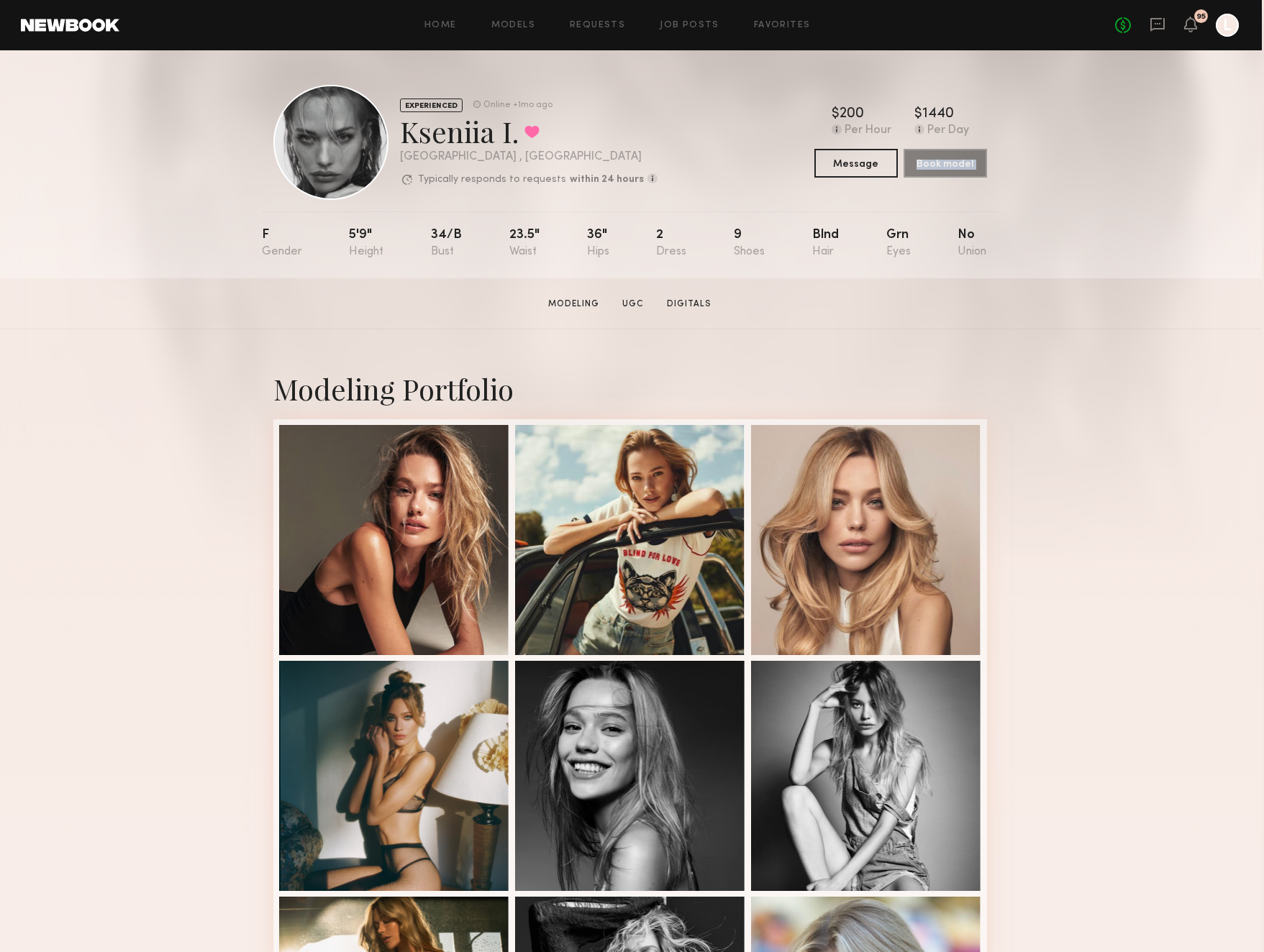
click at [952, 167] on div "Book model" at bounding box center [944, 163] width 83 height 29
click at [678, 24] on link "Job Posts" at bounding box center [689, 26] width 60 height 9
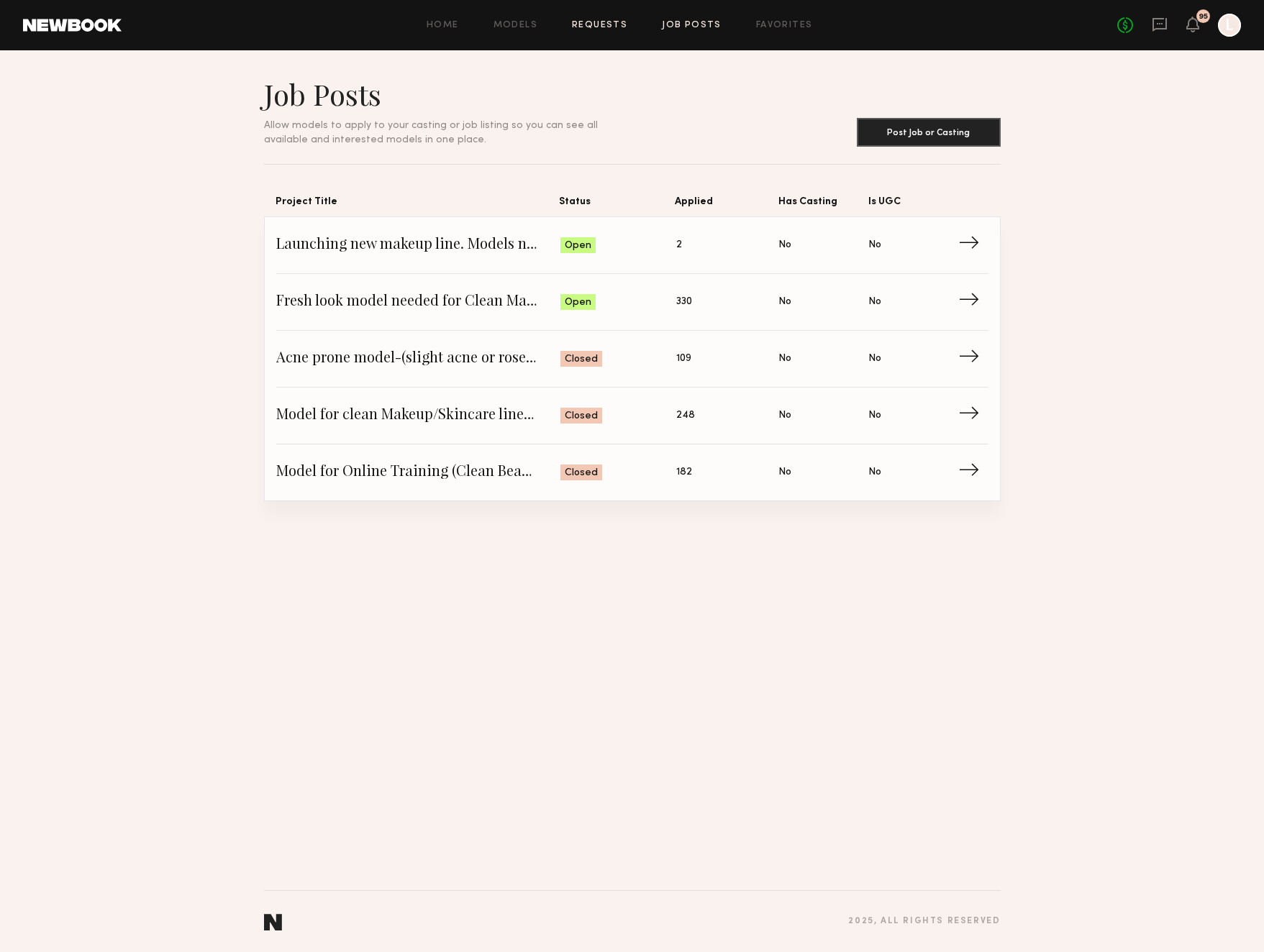
click at [594, 25] on link "Requests" at bounding box center [599, 26] width 55 height 9
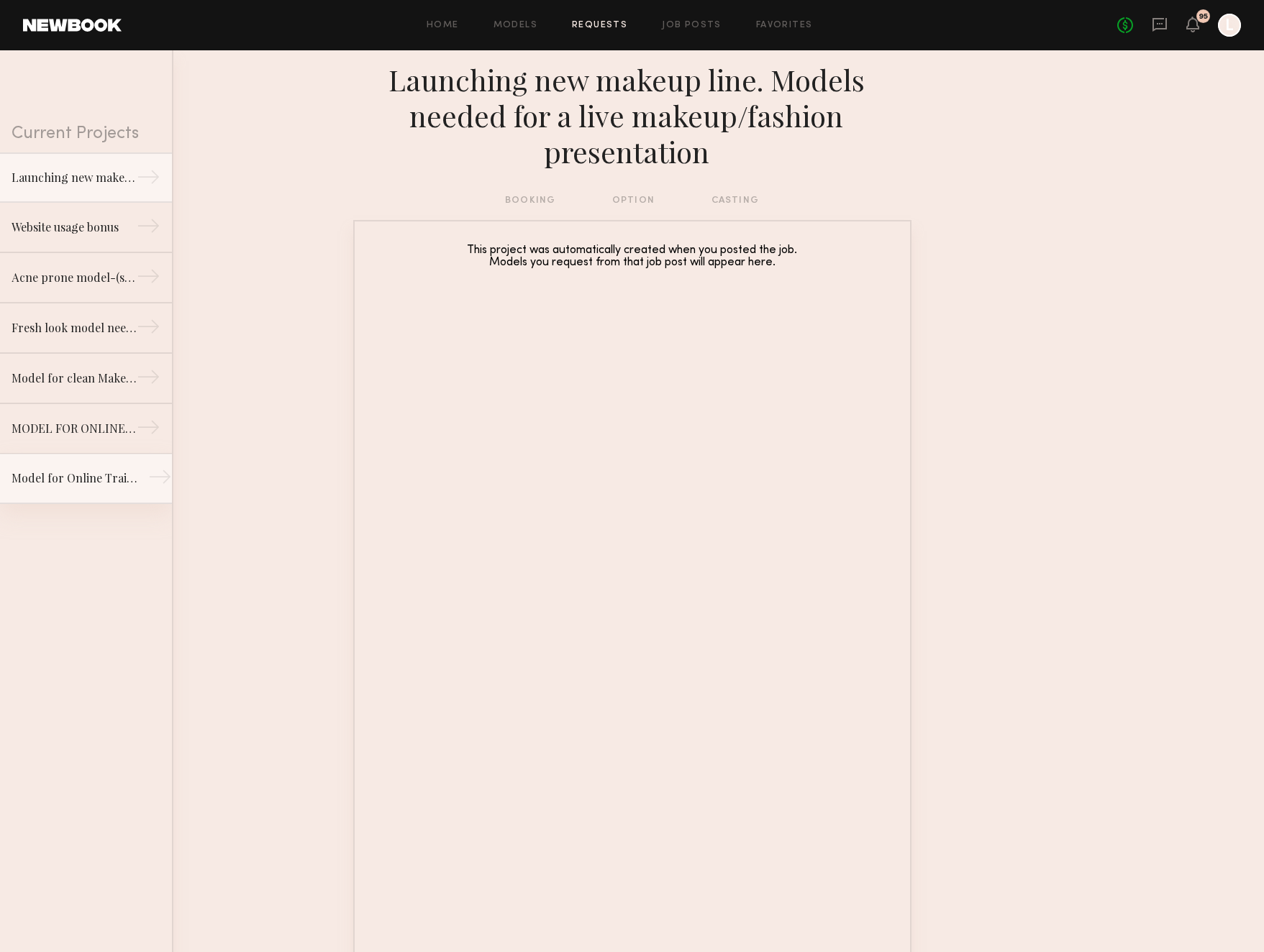
click at [84, 479] on div "Model for Online Training (Clean Beauty Brand)" at bounding box center [74, 478] width 125 height 17
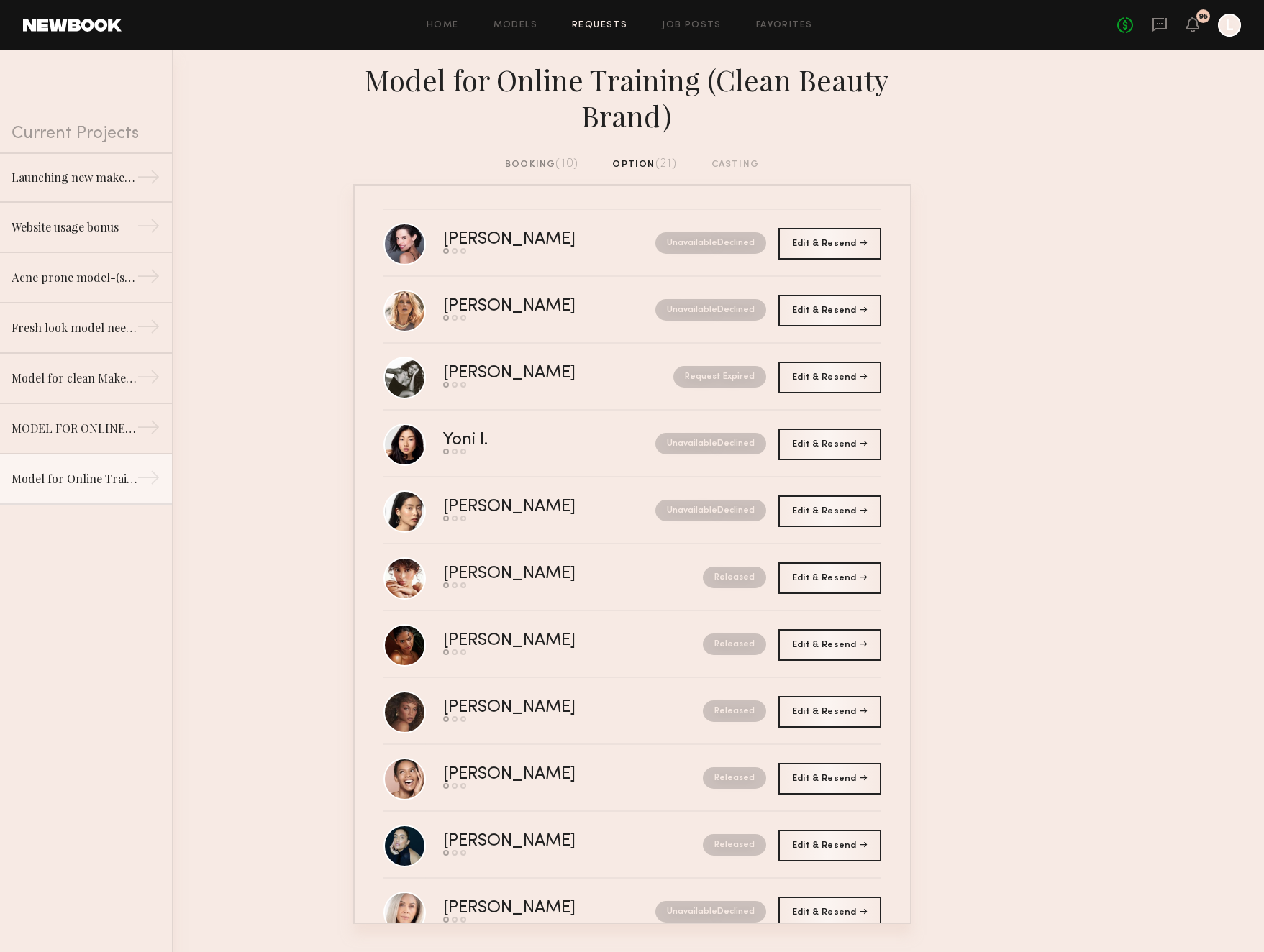
click at [651, 164] on div "booking (10) option (21) casting" at bounding box center [632, 164] width 254 height 16
click at [633, 161] on div "booking (10) option (21) casting" at bounding box center [632, 164] width 254 height 16
click at [634, 164] on div "booking (10) option (21) casting" at bounding box center [632, 164] width 254 height 16
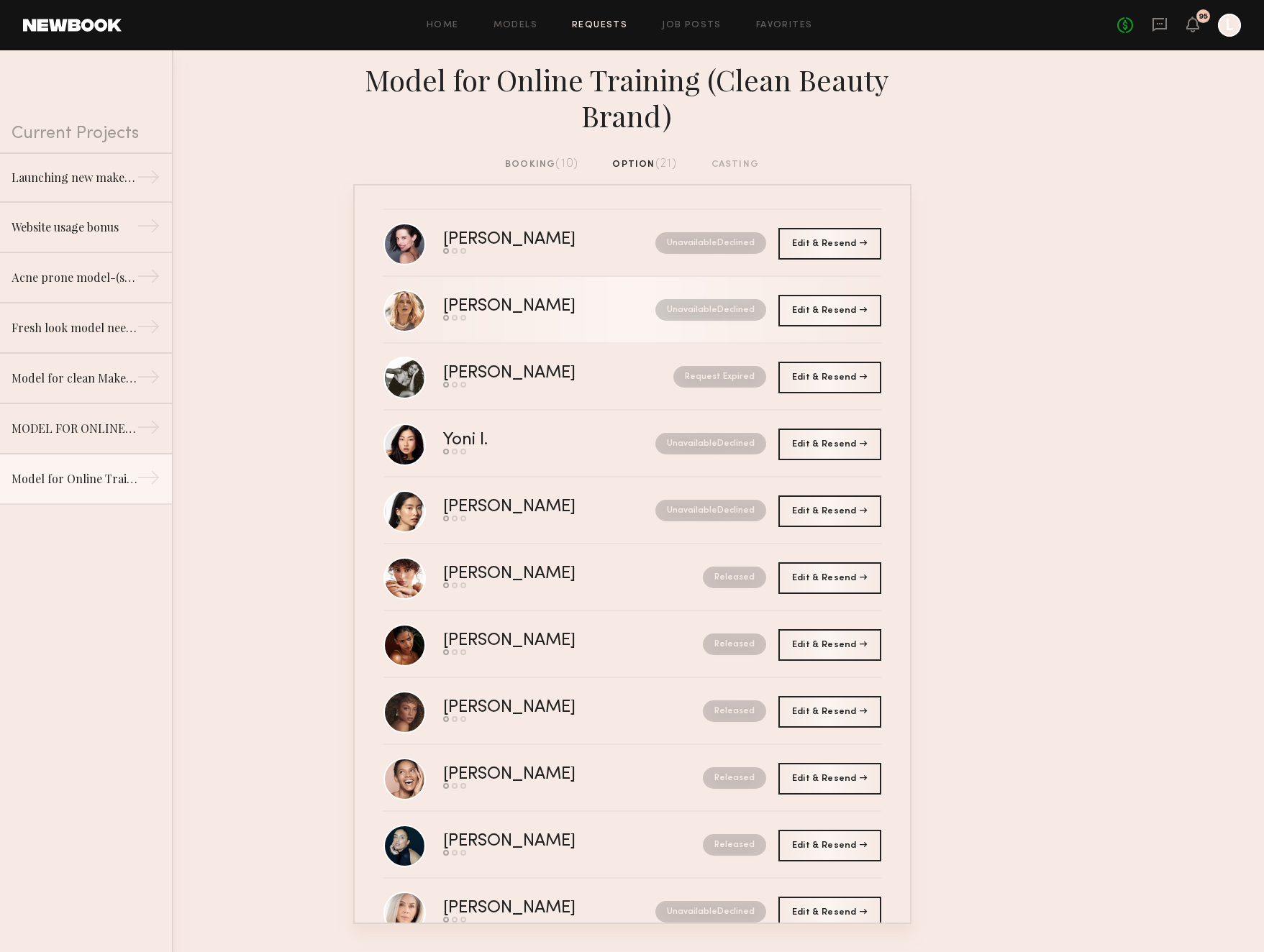
click at [535, 310] on div "Anastassija M." at bounding box center [530, 306] width 173 height 16
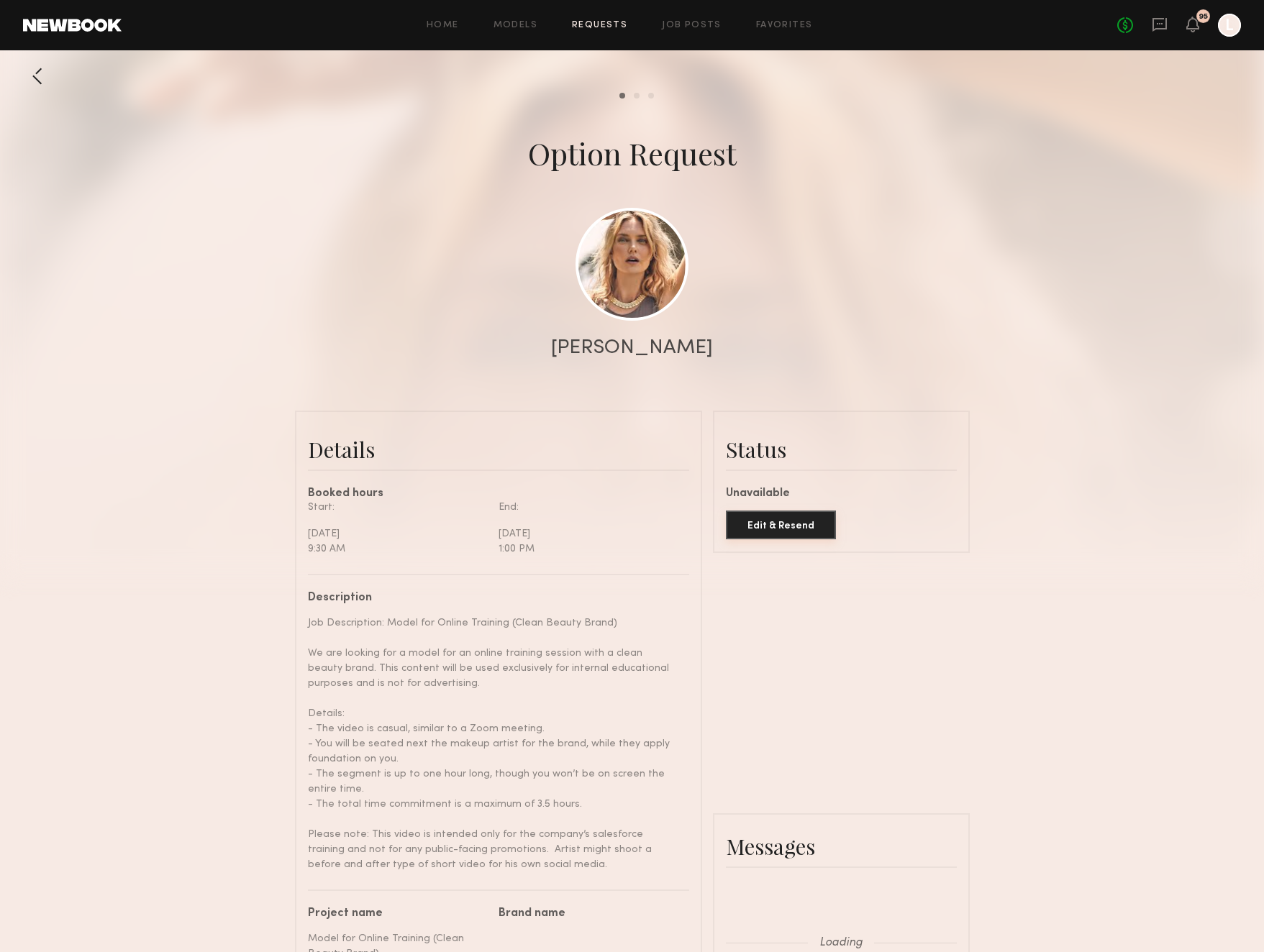
scroll to position [1408, 0]
click at [711, 23] on link "Job Posts" at bounding box center [691, 26] width 60 height 9
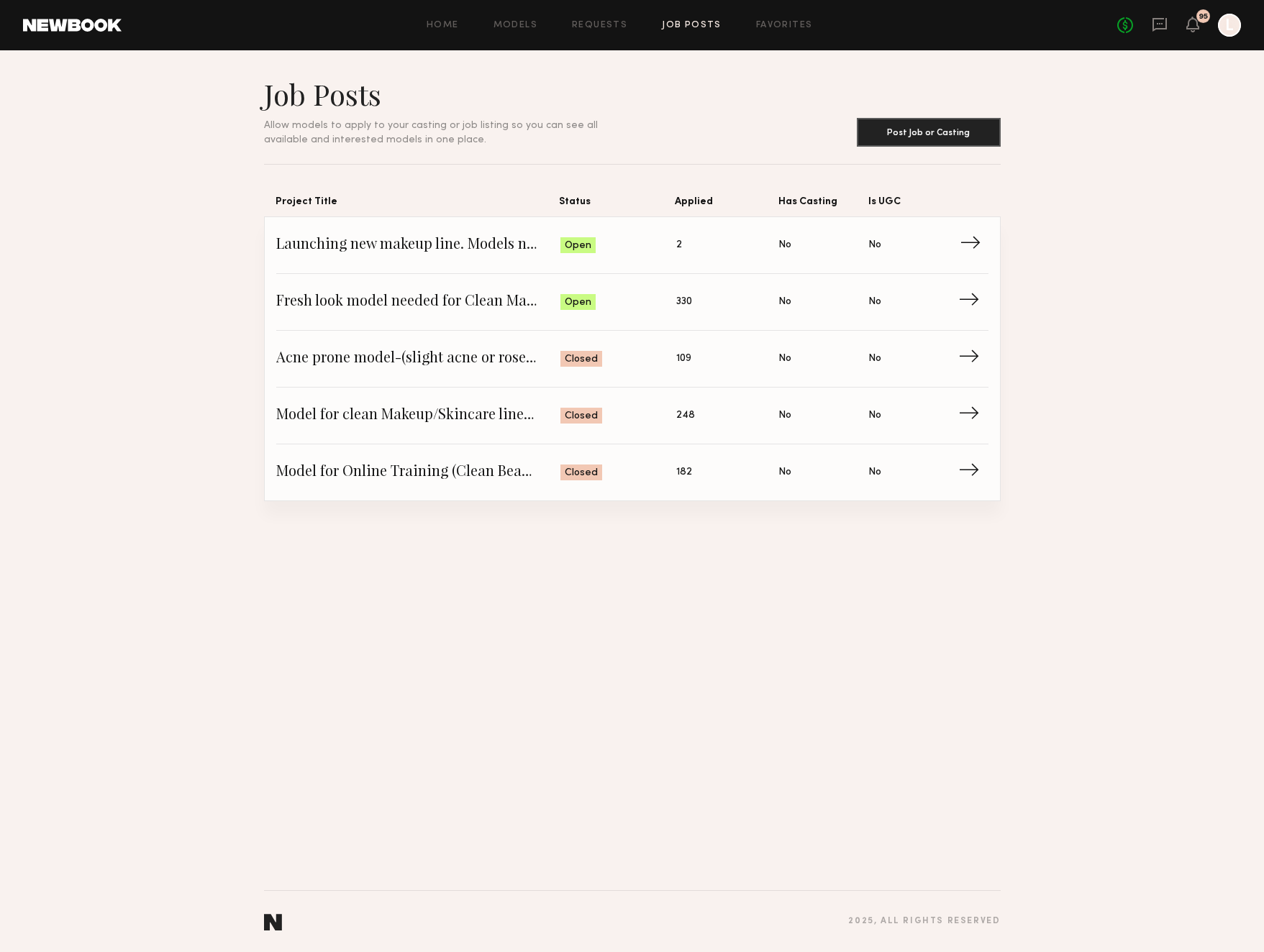
click at [647, 249] on span "Status: Open" at bounding box center [618, 245] width 116 height 22
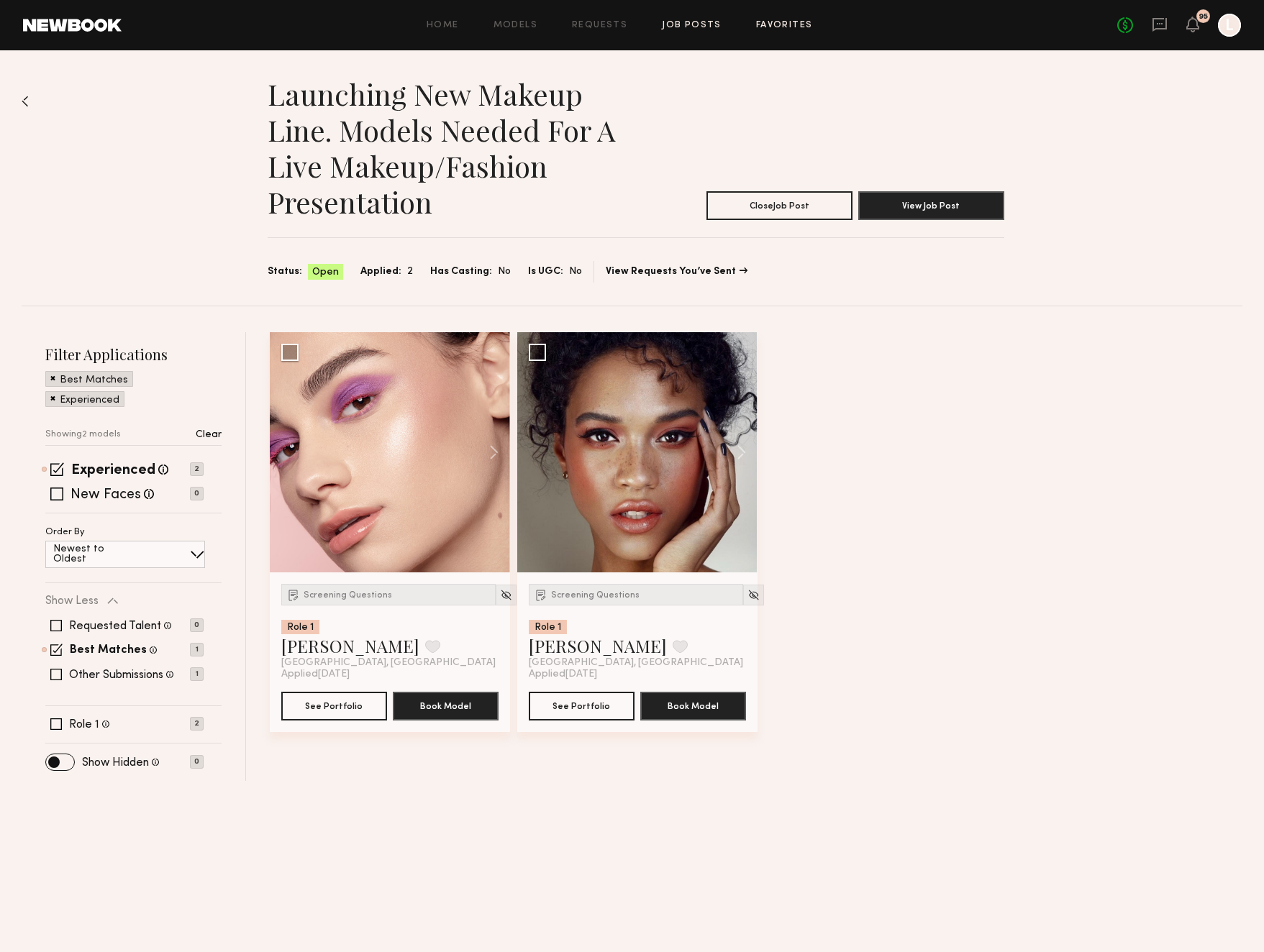
click at [782, 24] on link "Favorites" at bounding box center [784, 26] width 57 height 9
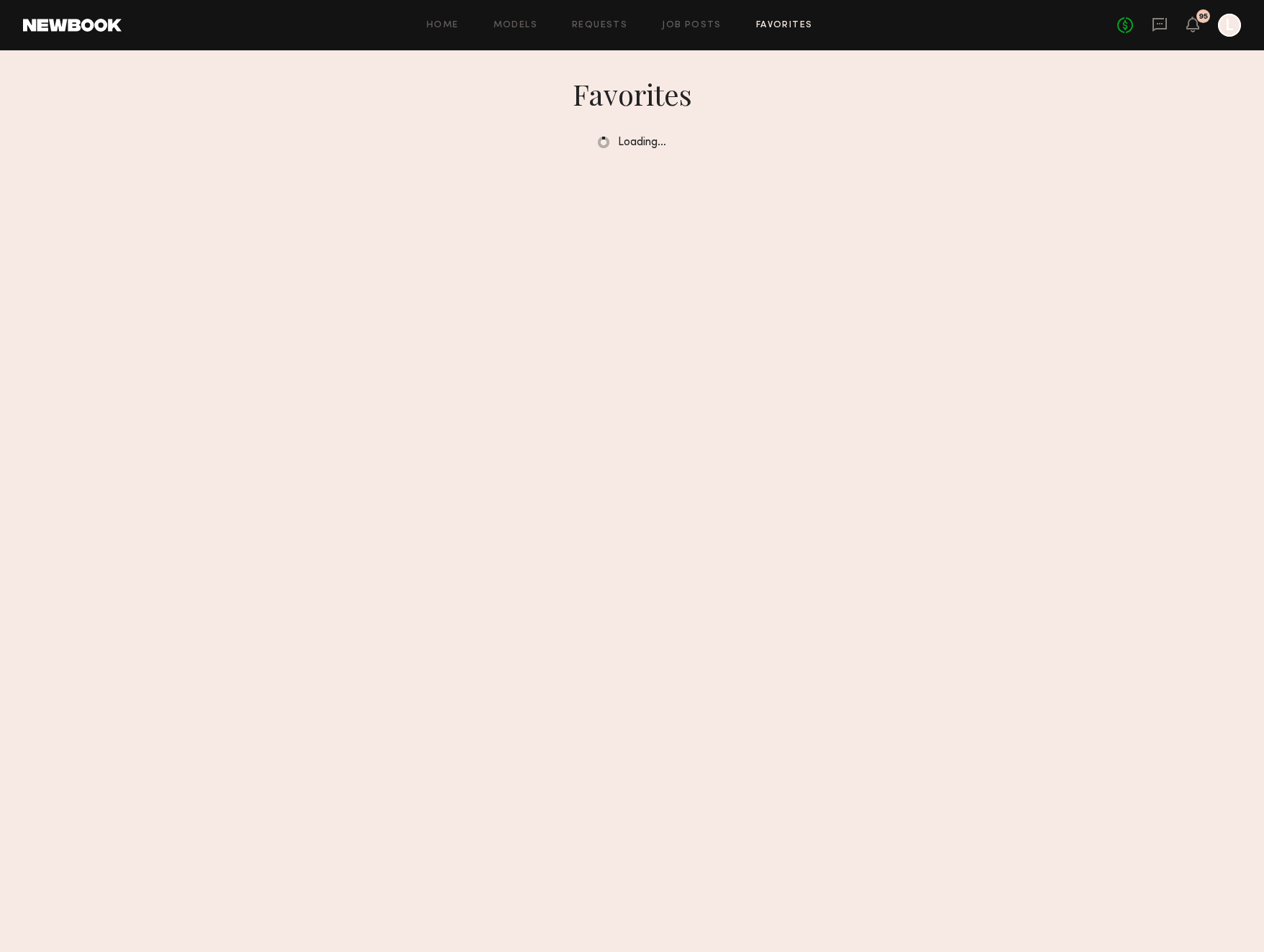
click at [782, 24] on link "Favorites" at bounding box center [784, 26] width 57 height 9
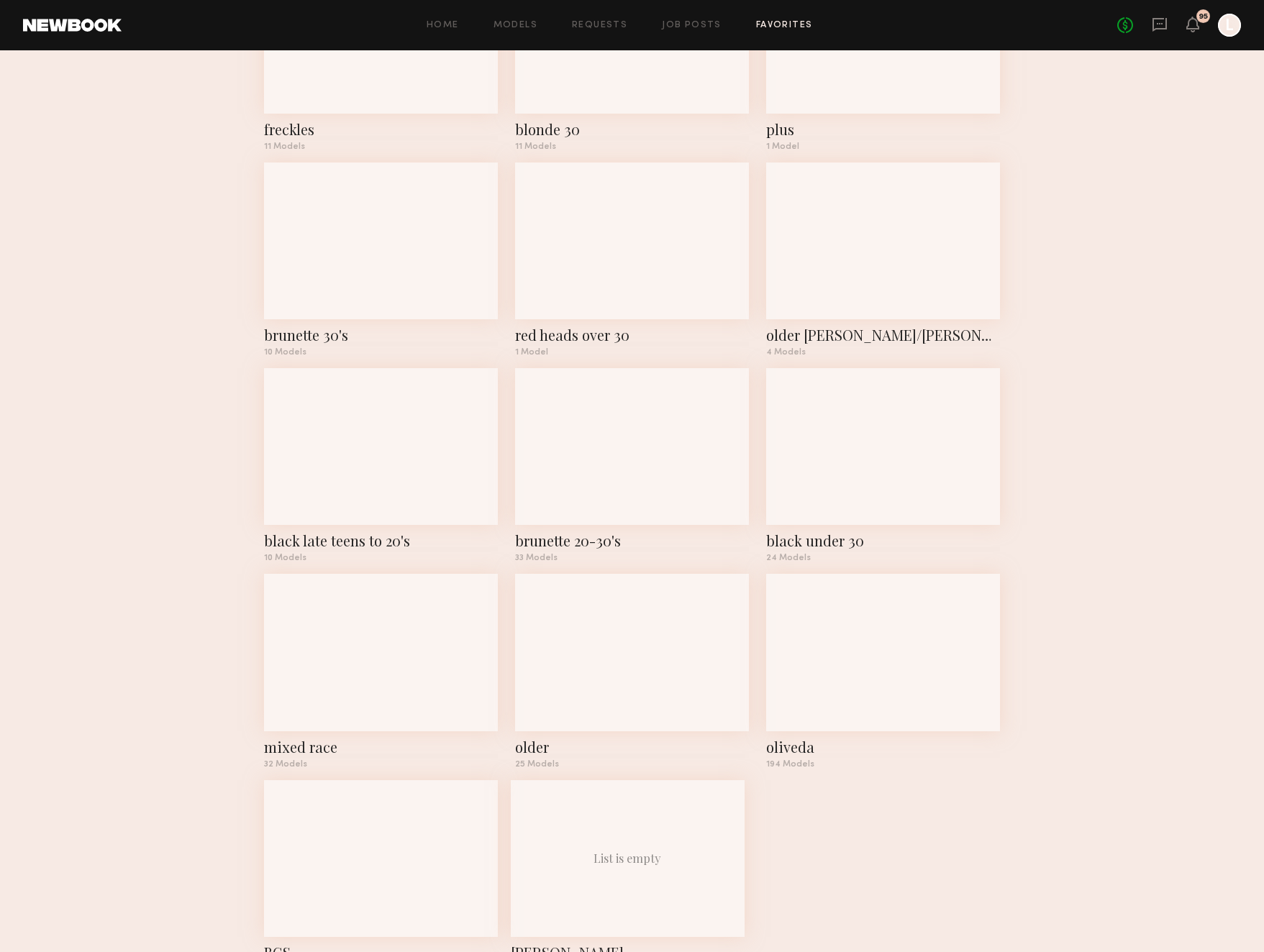
scroll to position [995, 0]
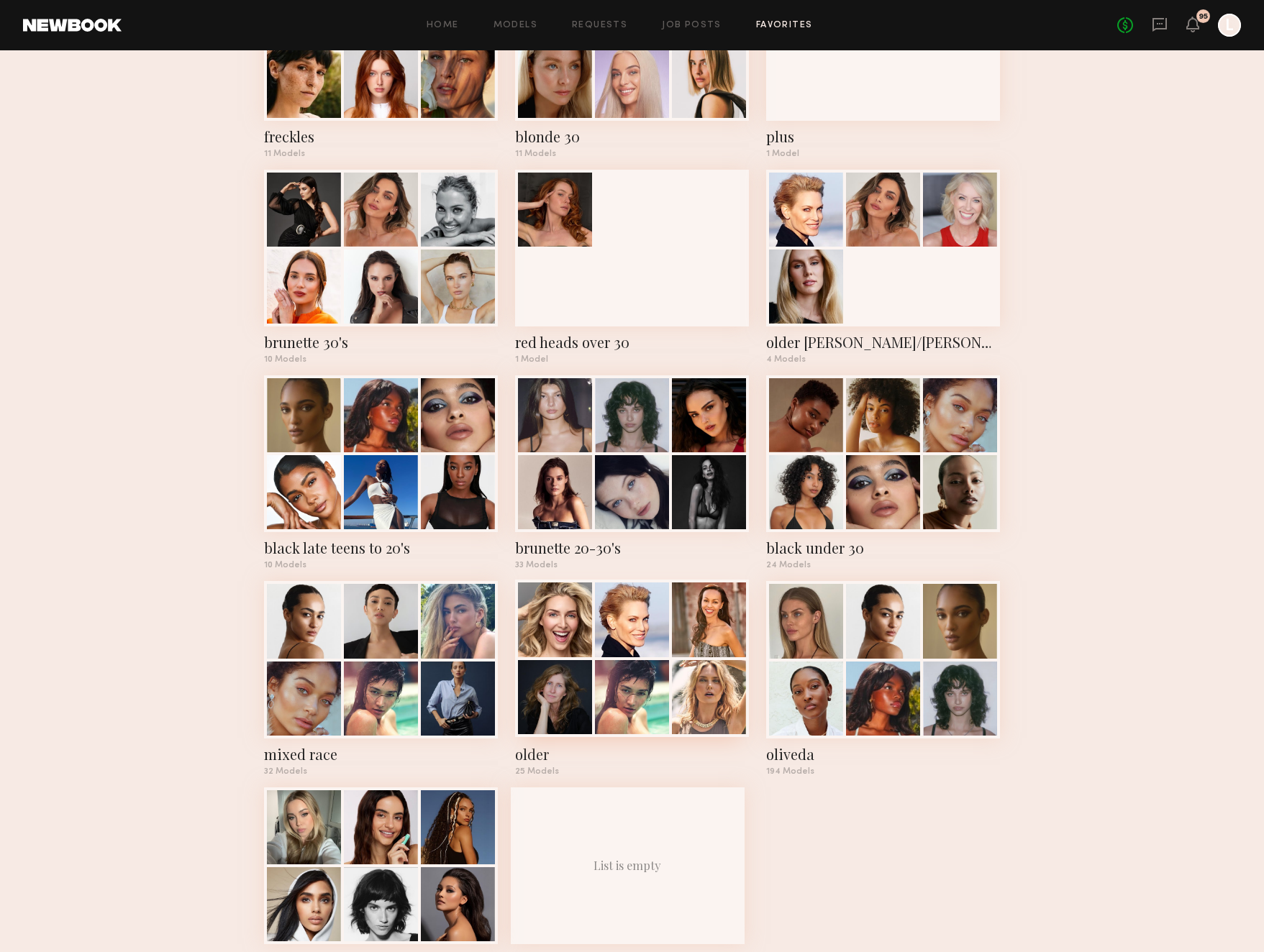
click at [698, 723] on div at bounding box center [708, 696] width 74 height 74
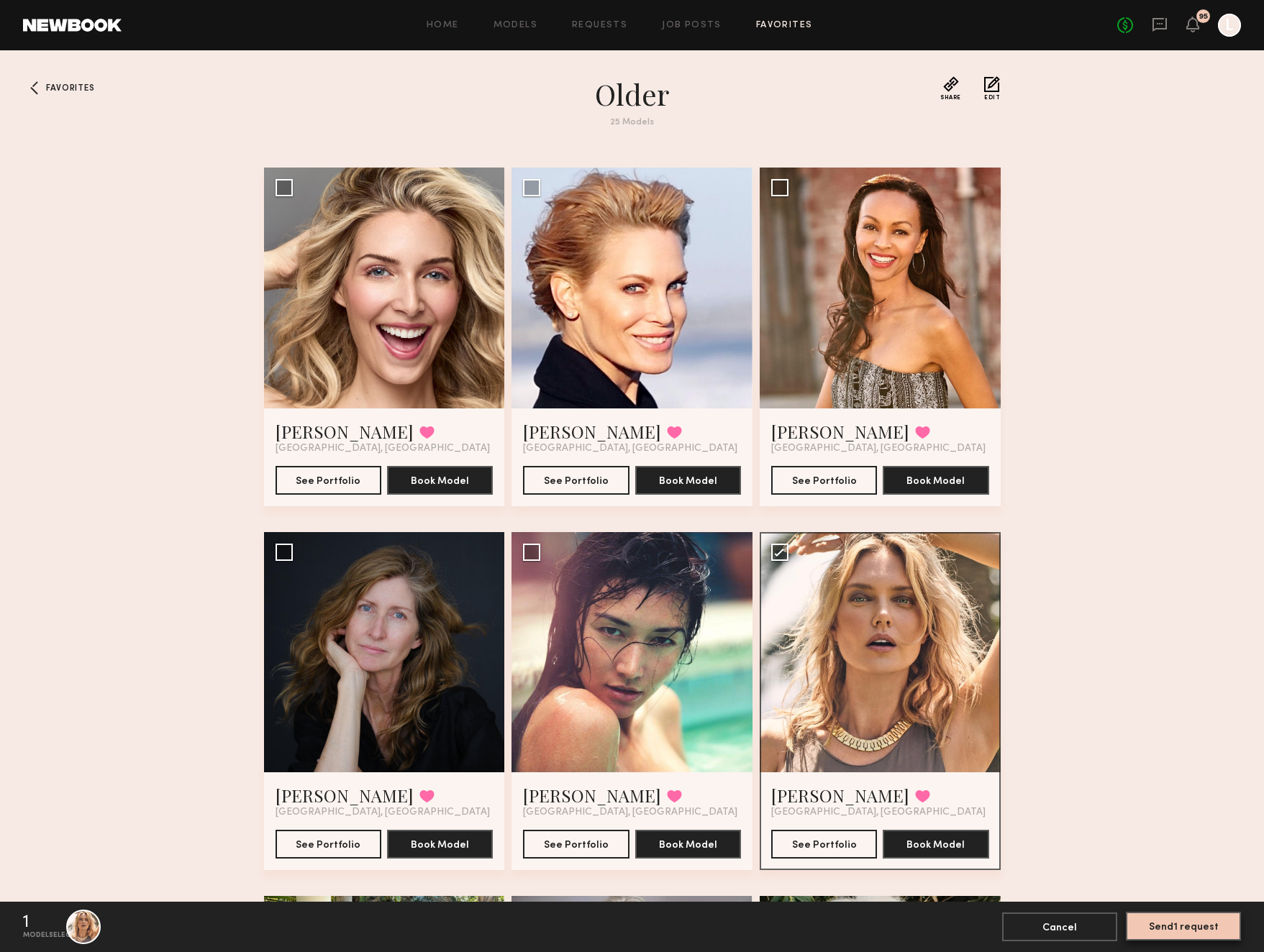
click at [1156, 924] on button "Send 1 request" at bounding box center [1184, 926] width 115 height 29
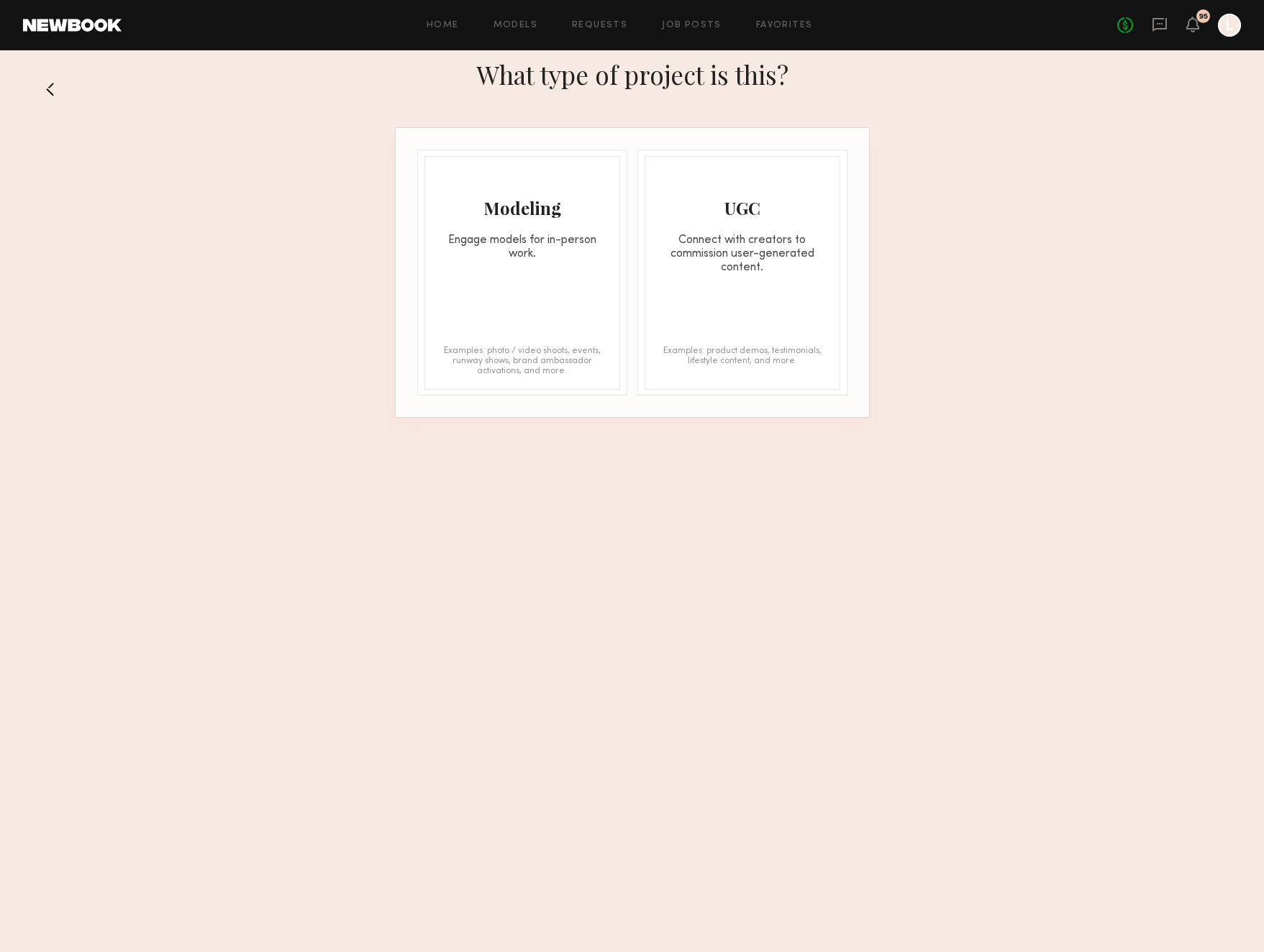
click at [579, 254] on div "Engage models for in-person work." at bounding box center [522, 247] width 194 height 27
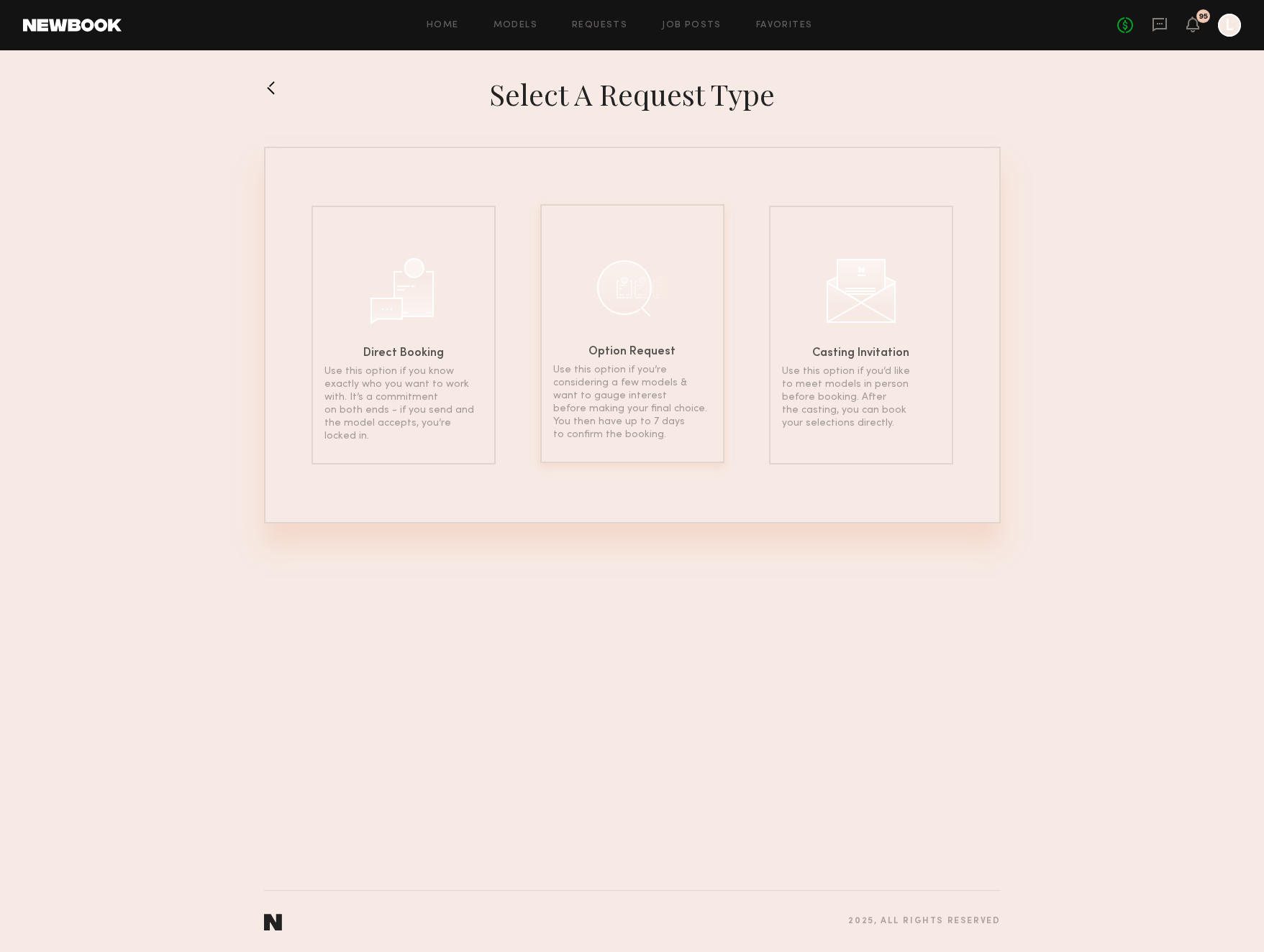
click at [648, 336] on div "Option Request Use this option if you’re considering a few models & want to gau…" at bounding box center [632, 333] width 184 height 259
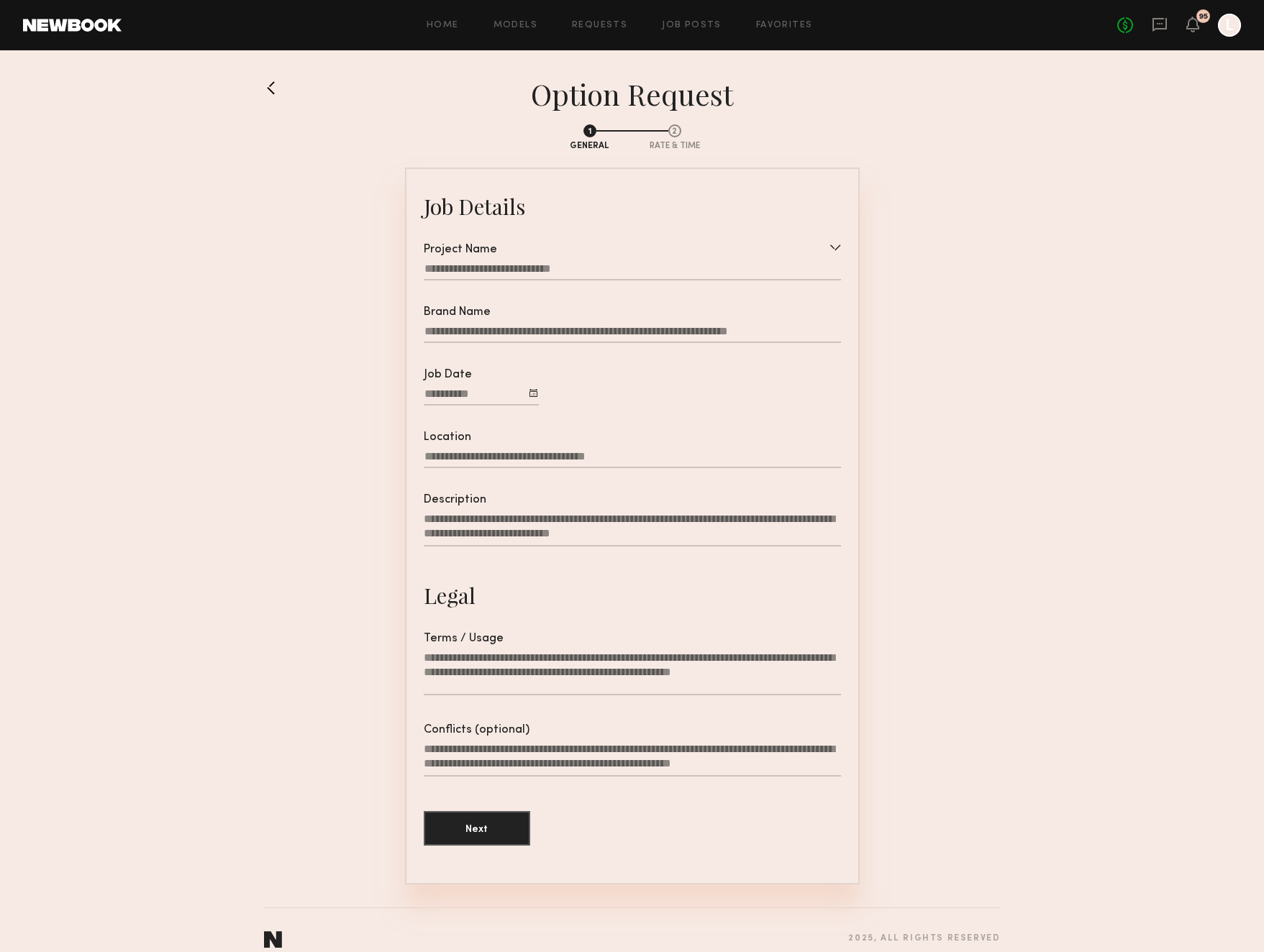
click at [838, 247] on div at bounding box center [835, 247] width 12 height 7
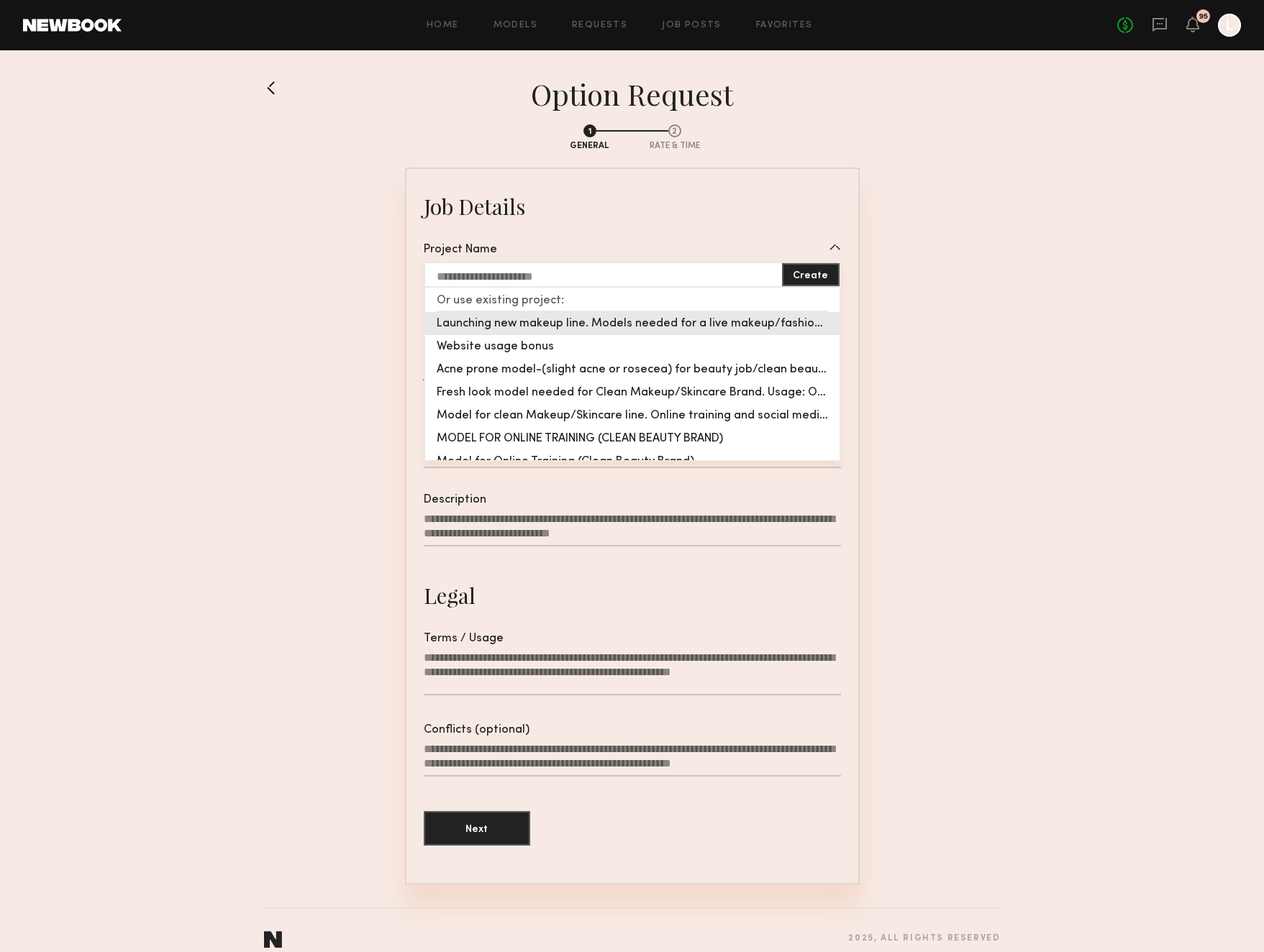
click at [726, 329] on div "Launching new makeup line. Models needed for a live makeup/fashion presentation" at bounding box center [633, 324] width 415 height 23
type input "**********"
type textarea "**********"
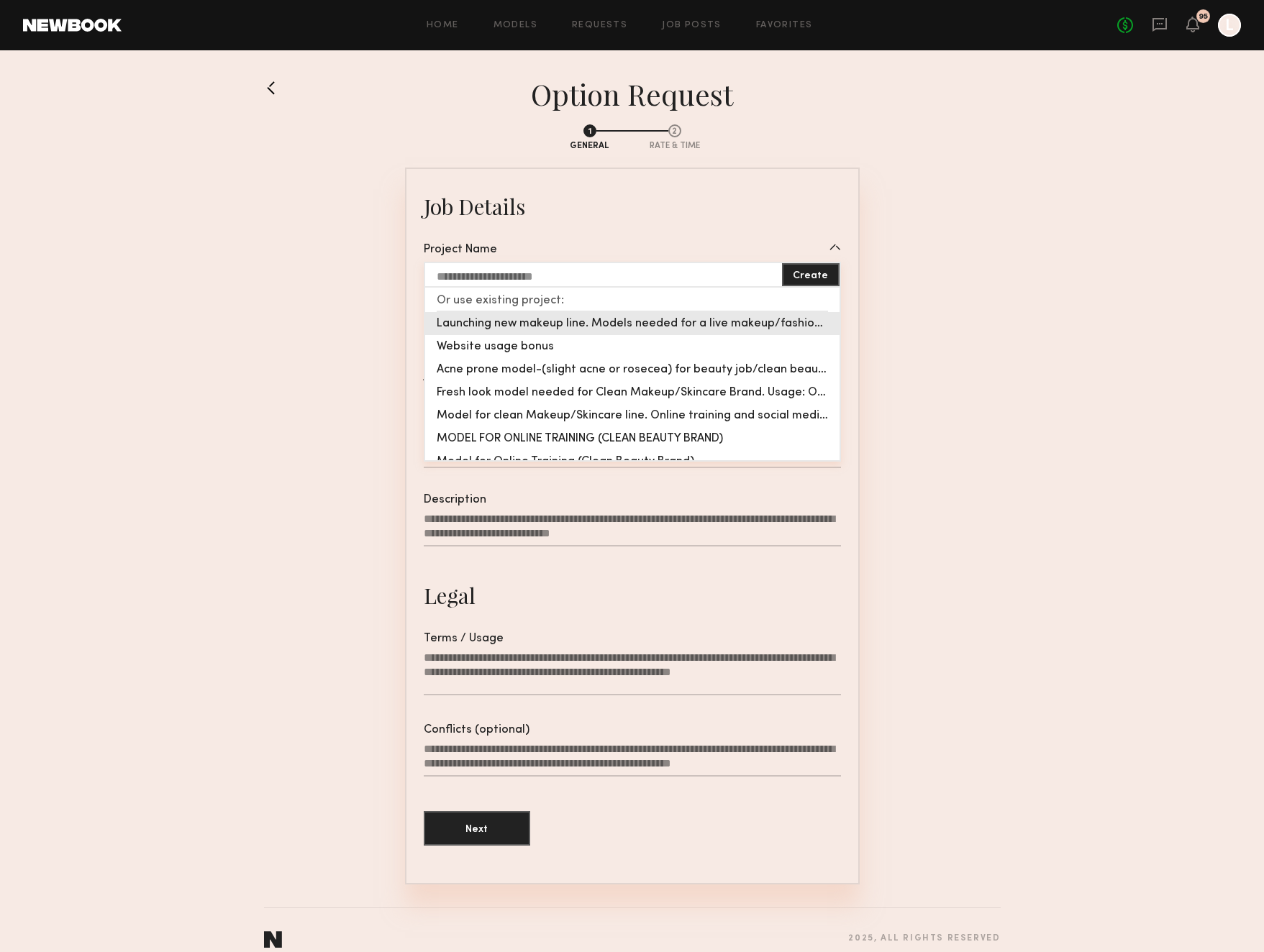
type textarea "**********"
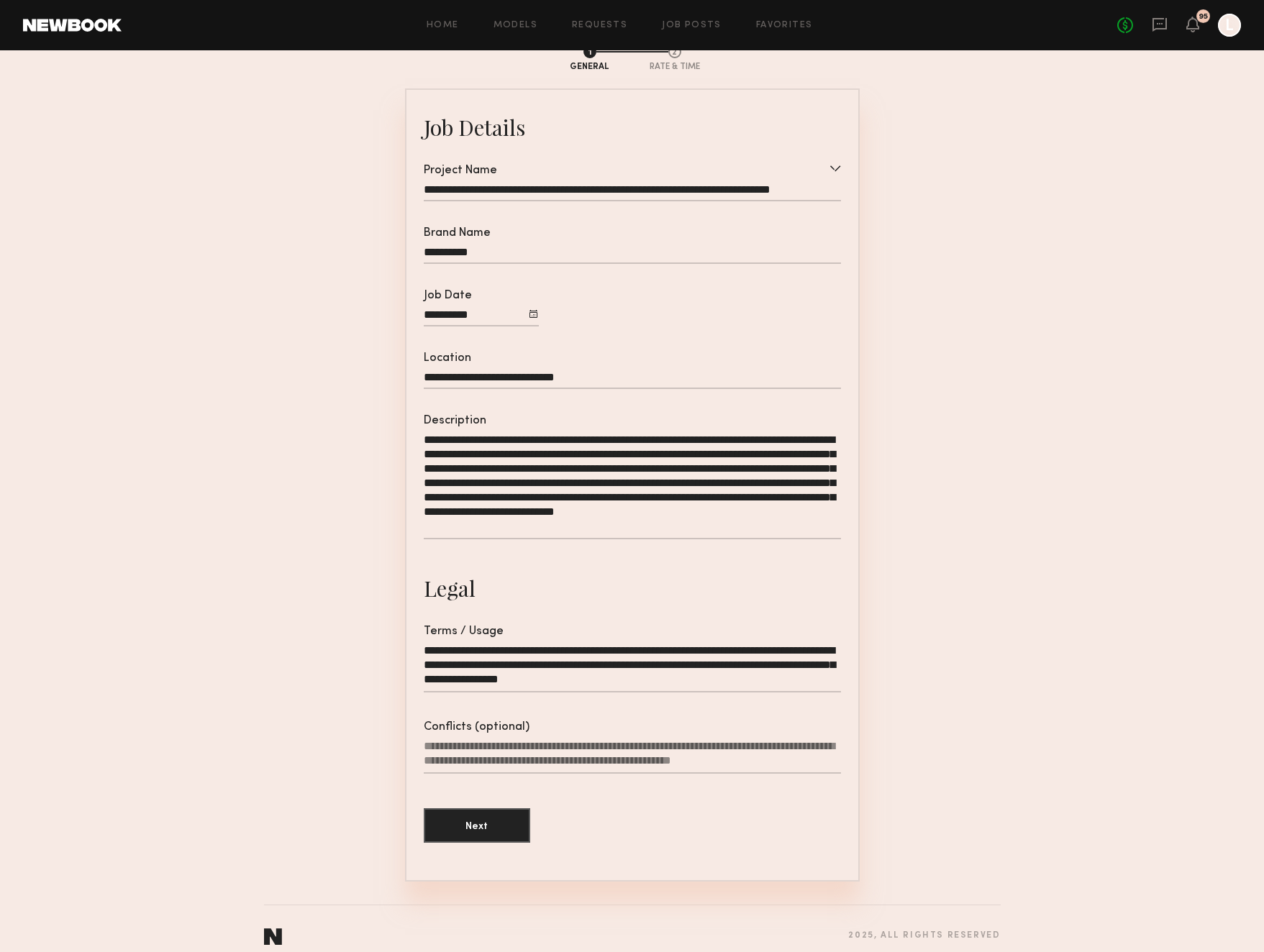
scroll to position [80, 0]
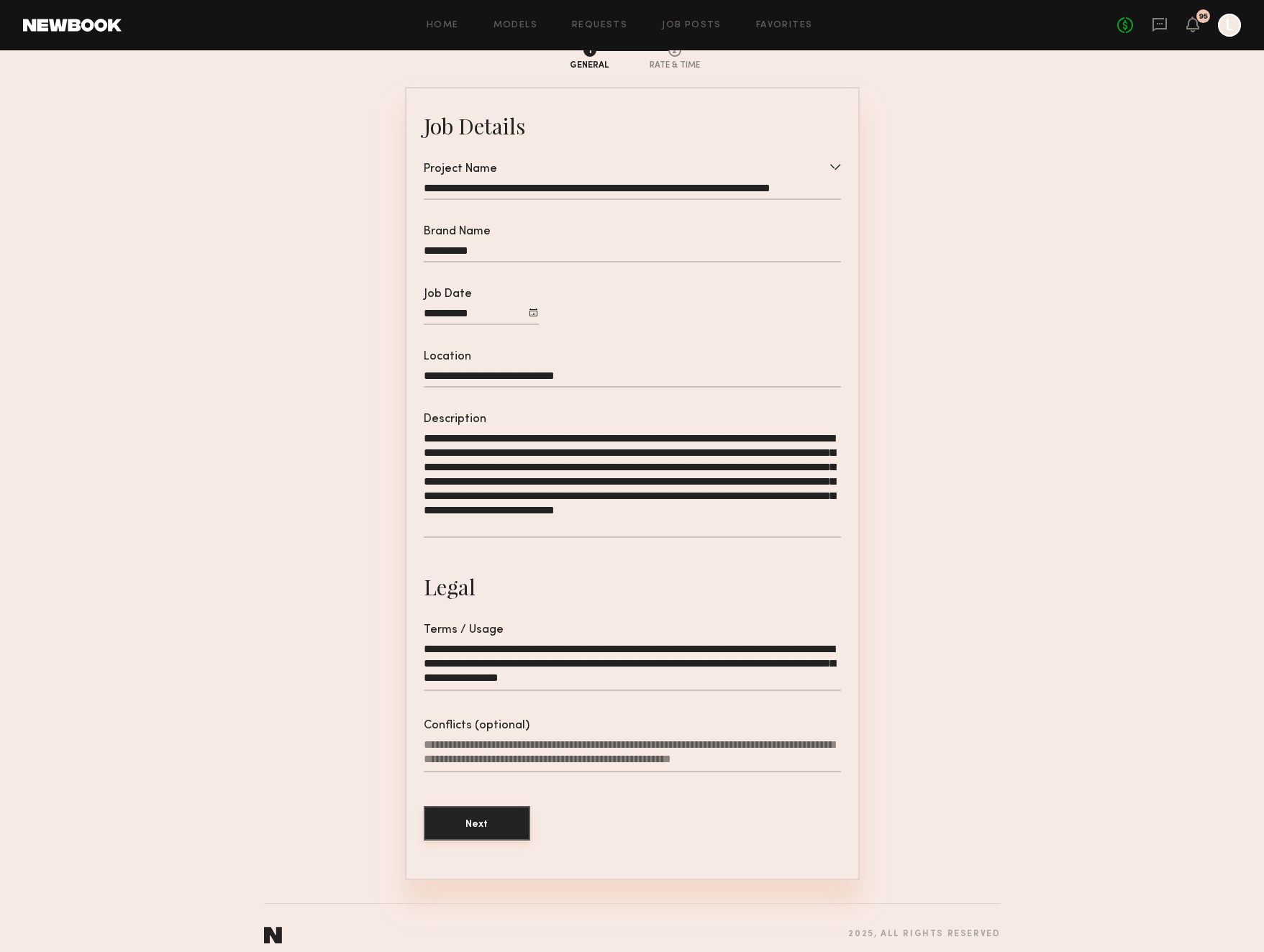
click at [471, 823] on button "Next" at bounding box center [477, 823] width 107 height 34
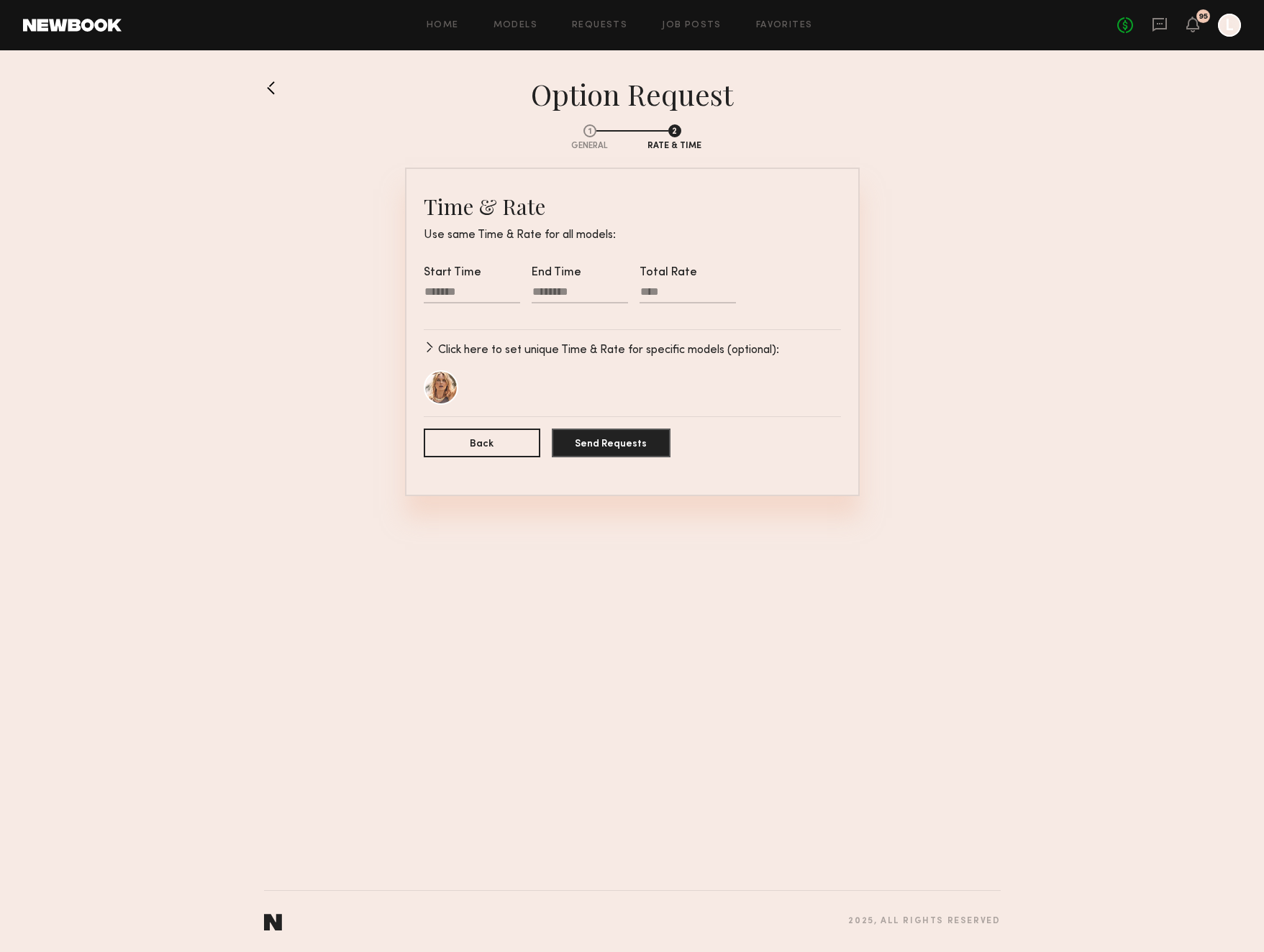
click at [449, 290] on div at bounding box center [472, 294] width 97 height 19
click at [443, 339] on input "text" at bounding box center [445, 338] width 29 height 17
type input "**"
type input "********"
click at [479, 337] on input "text" at bounding box center [485, 338] width 29 height 17
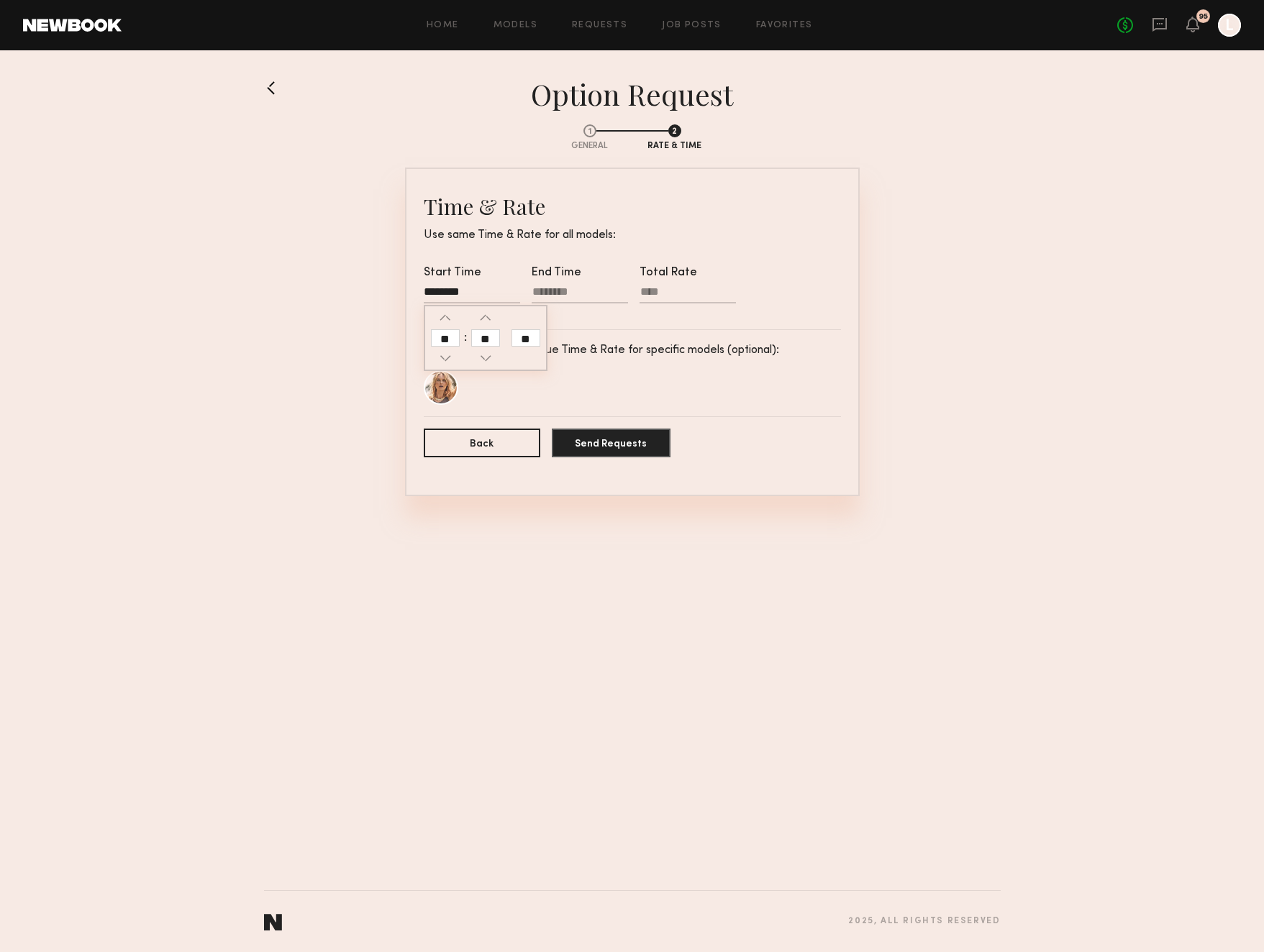
click at [547, 285] on div at bounding box center [580, 294] width 97 height 19
click at [560, 341] on input "text" at bounding box center [553, 338] width 29 height 17
type input "*"
type input "********"
type input "**"
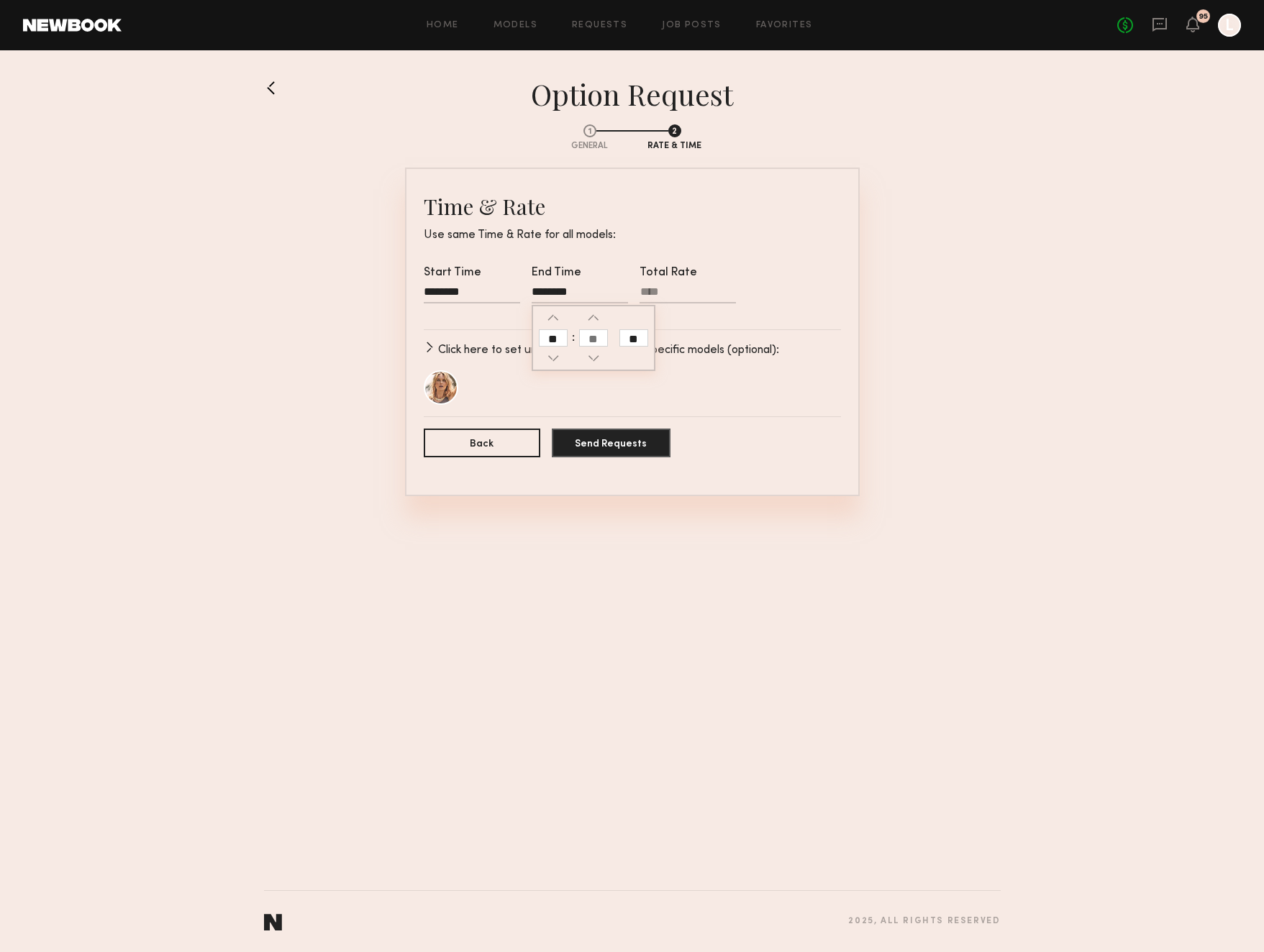
click at [601, 340] on input "text" at bounding box center [593, 338] width 29 height 17
click at [642, 334] on input "**" at bounding box center [634, 338] width 29 height 17
type input "********"
type input "**"
click at [685, 297] on input "Total Rate" at bounding box center [688, 294] width 97 height 18
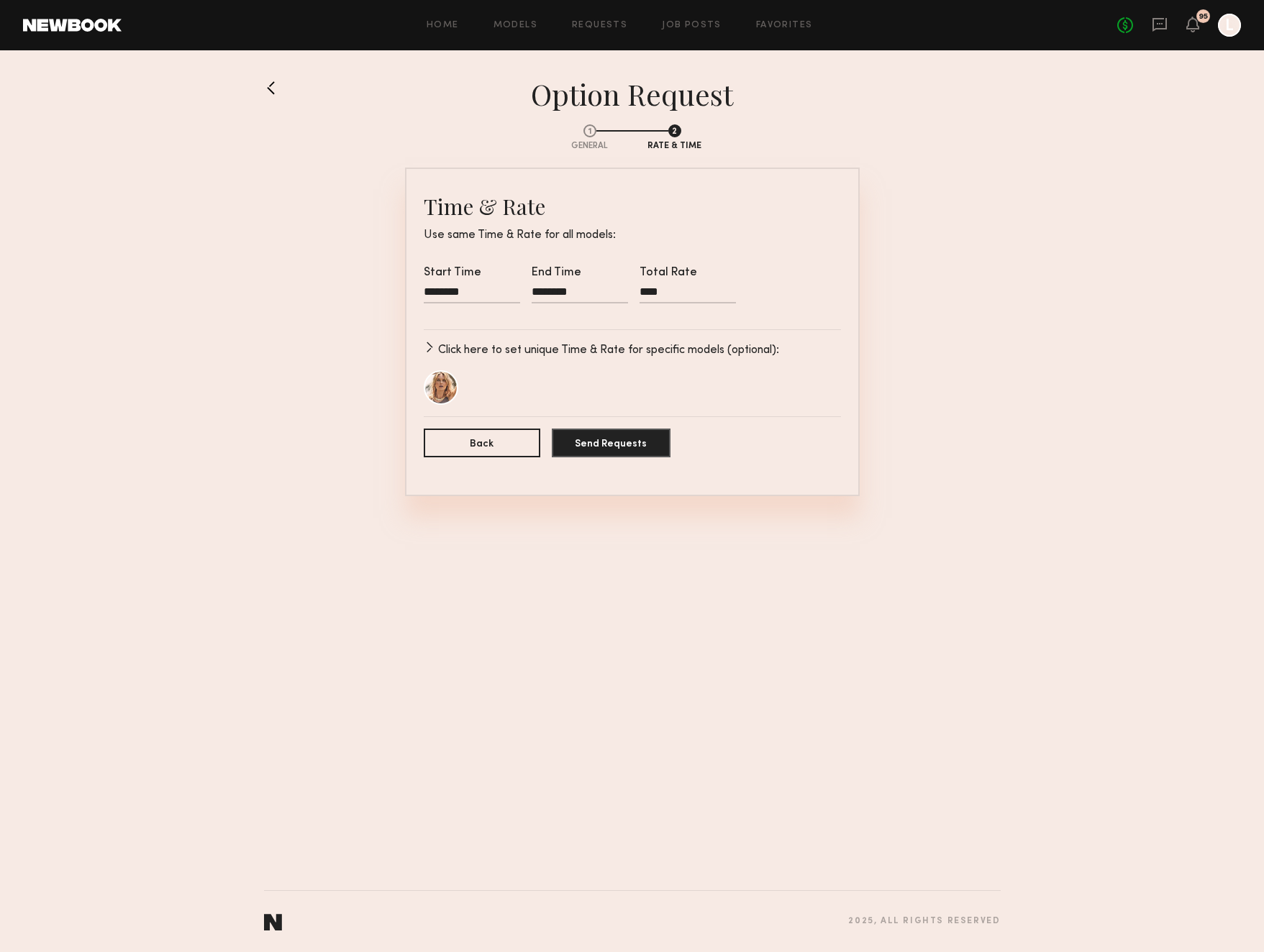
type input "******"
click at [693, 400] on div "Anastassija M." at bounding box center [632, 387] width 417 height 34
click at [602, 446] on button "Send Requests" at bounding box center [611, 442] width 118 height 29
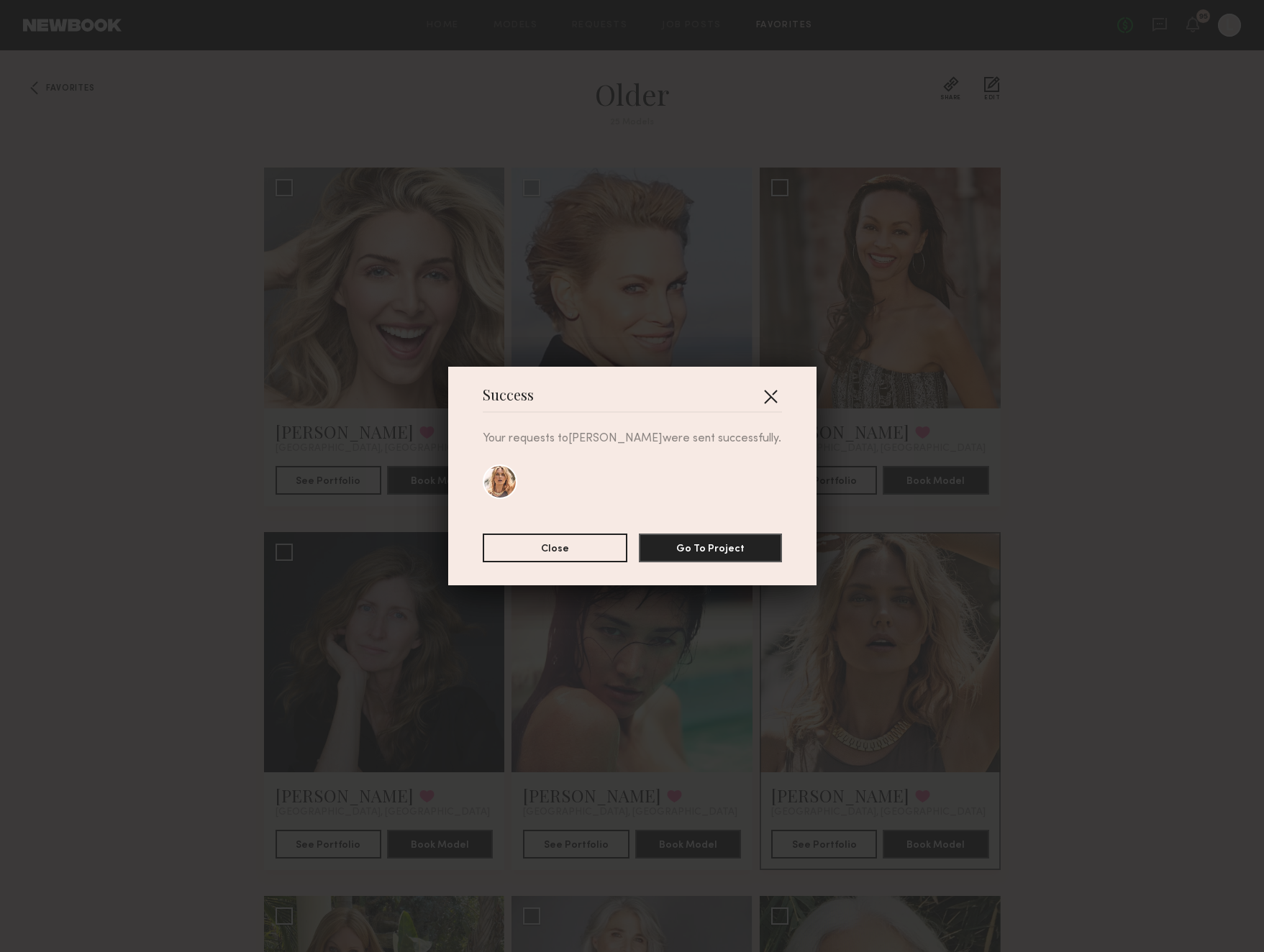
click at [771, 394] on button "button" at bounding box center [771, 397] width 23 height 23
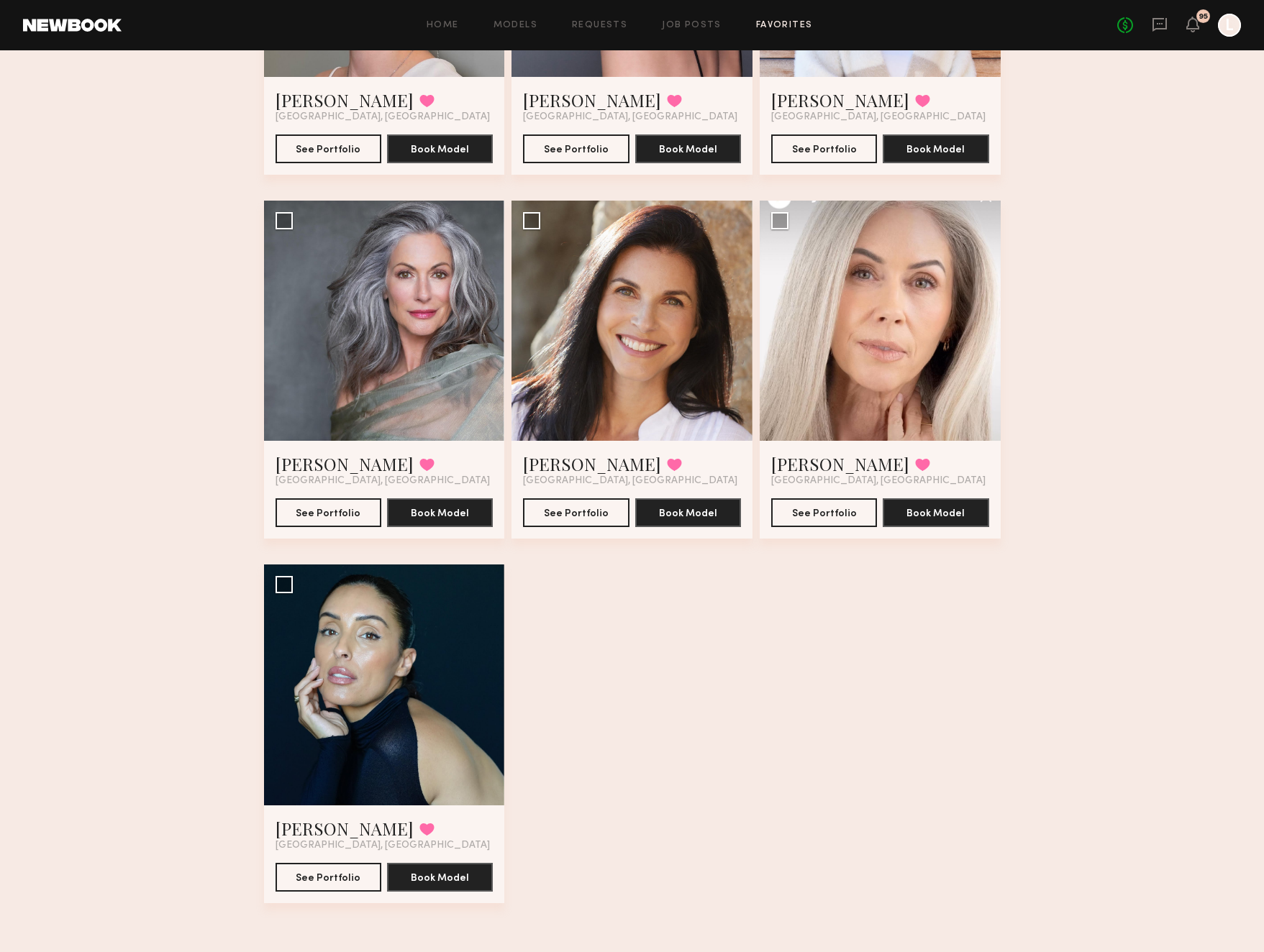
scroll to position [2518, 0]
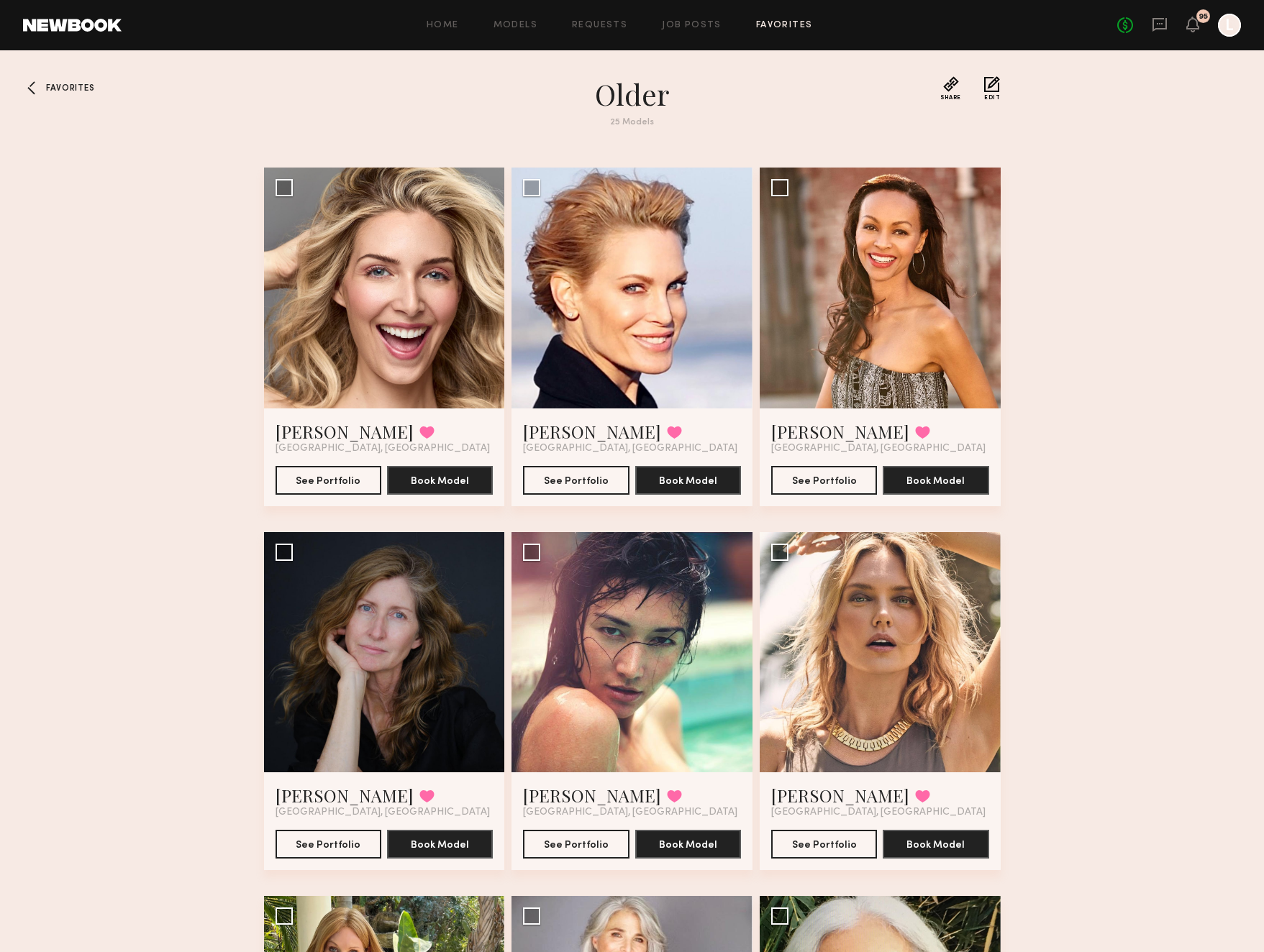
click at [36, 87] on div at bounding box center [35, 88] width 23 height 23
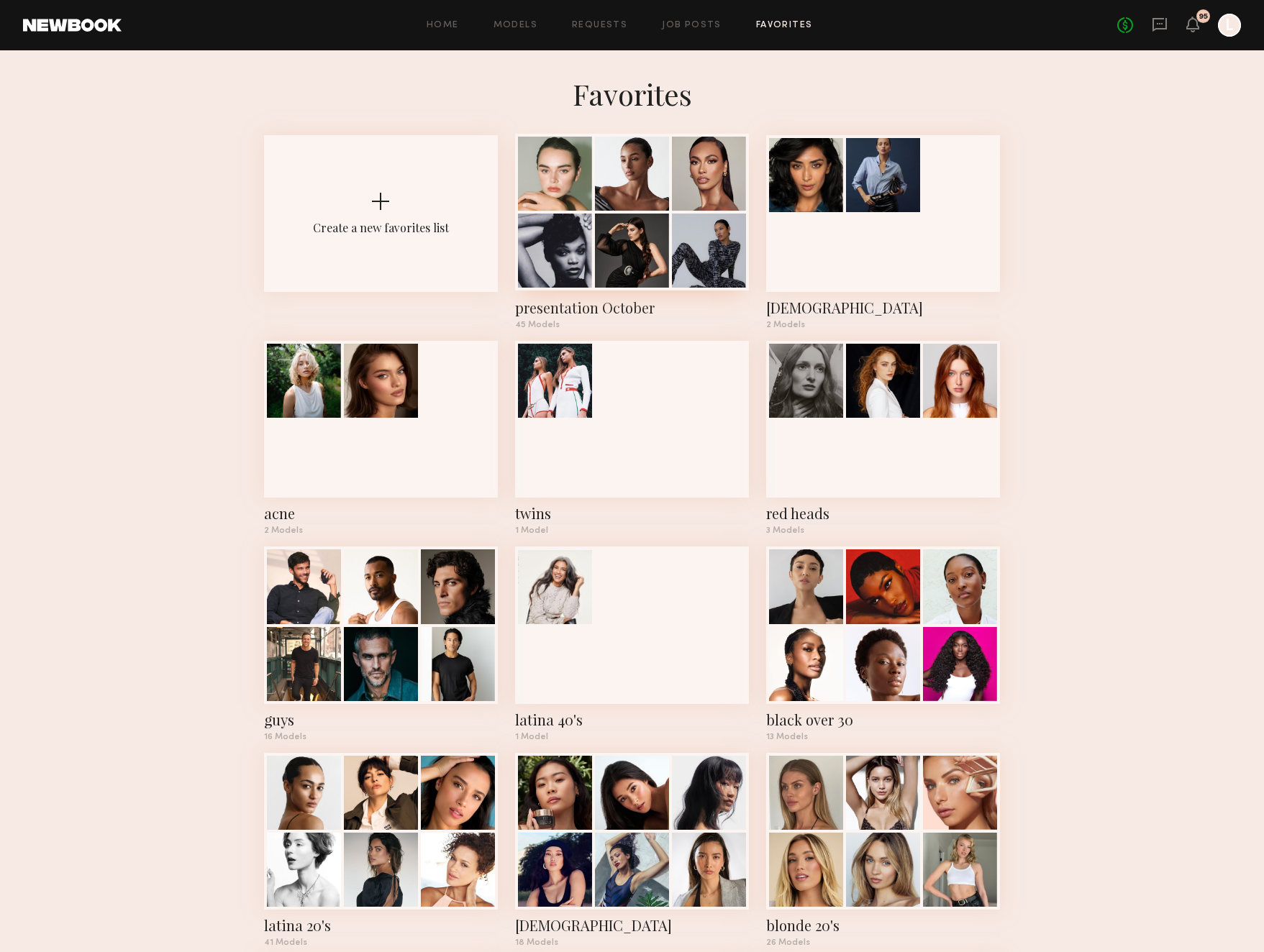
click at [603, 277] on div at bounding box center [631, 250] width 74 height 74
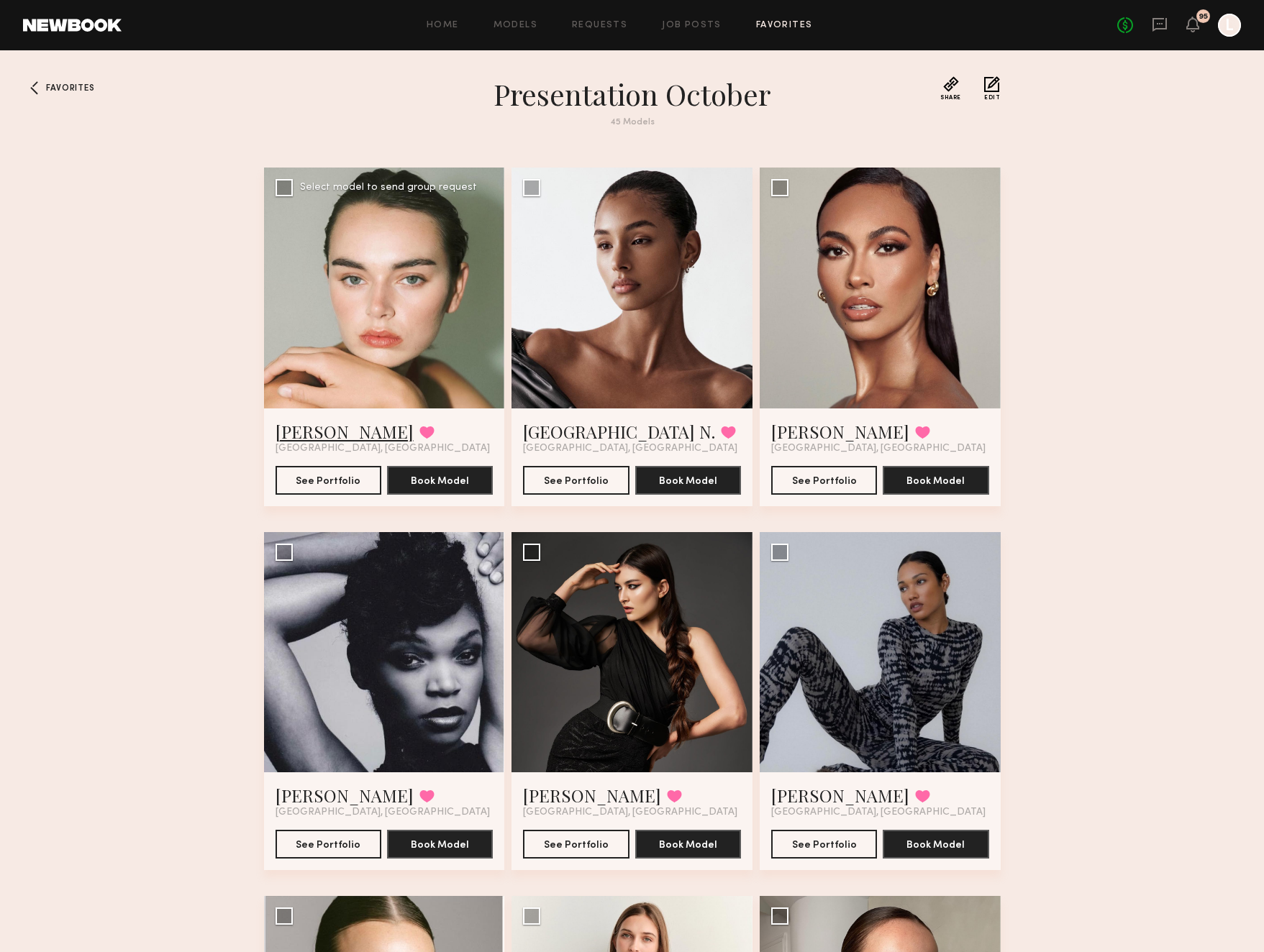
click at [345, 430] on link "Alexandra M." at bounding box center [344, 432] width 138 height 23
click at [607, 353] on div at bounding box center [631, 287] width 241 height 241
click at [583, 480] on button "See Portfolio" at bounding box center [576, 479] width 106 height 29
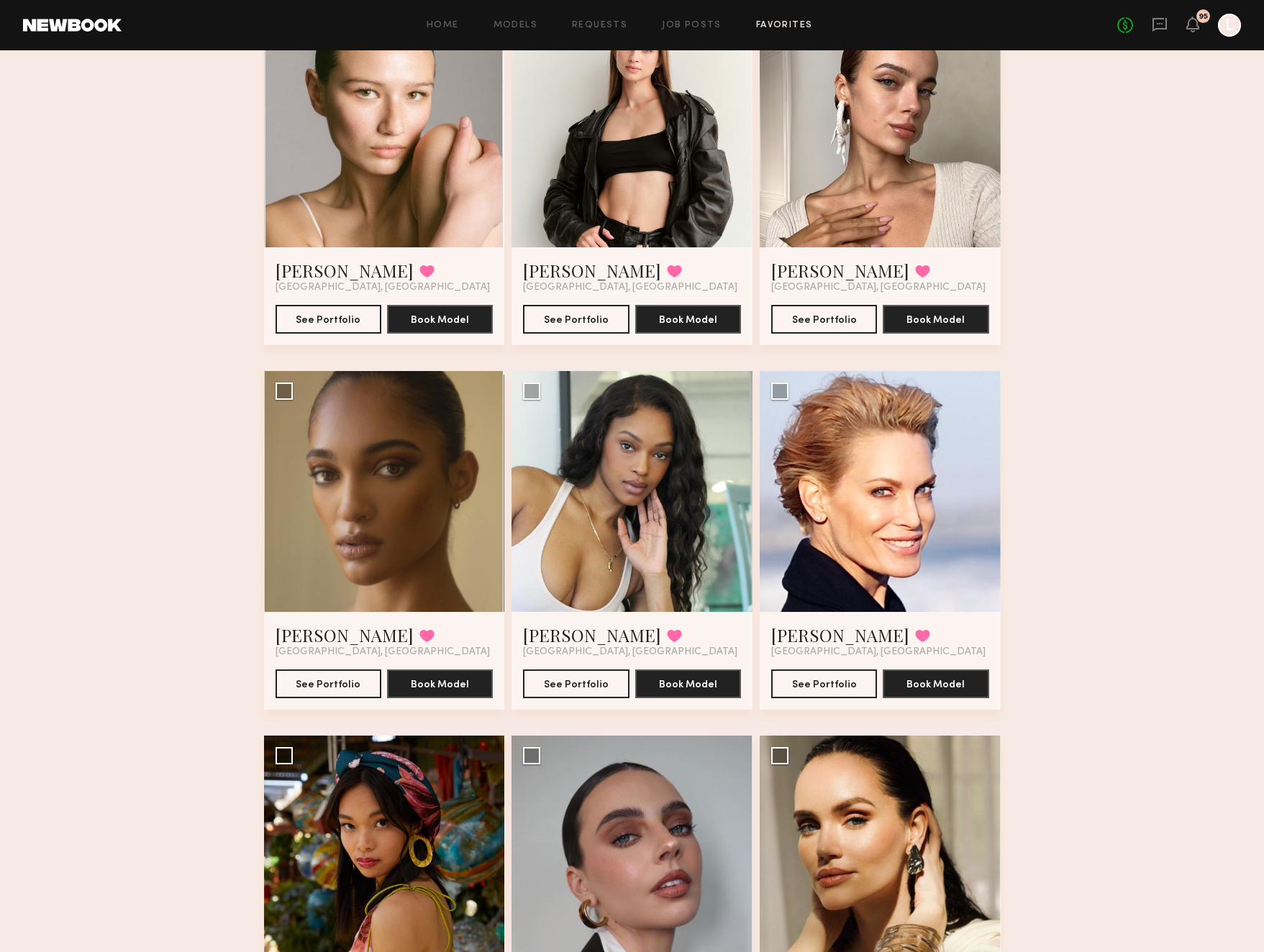
scroll to position [893, 0]
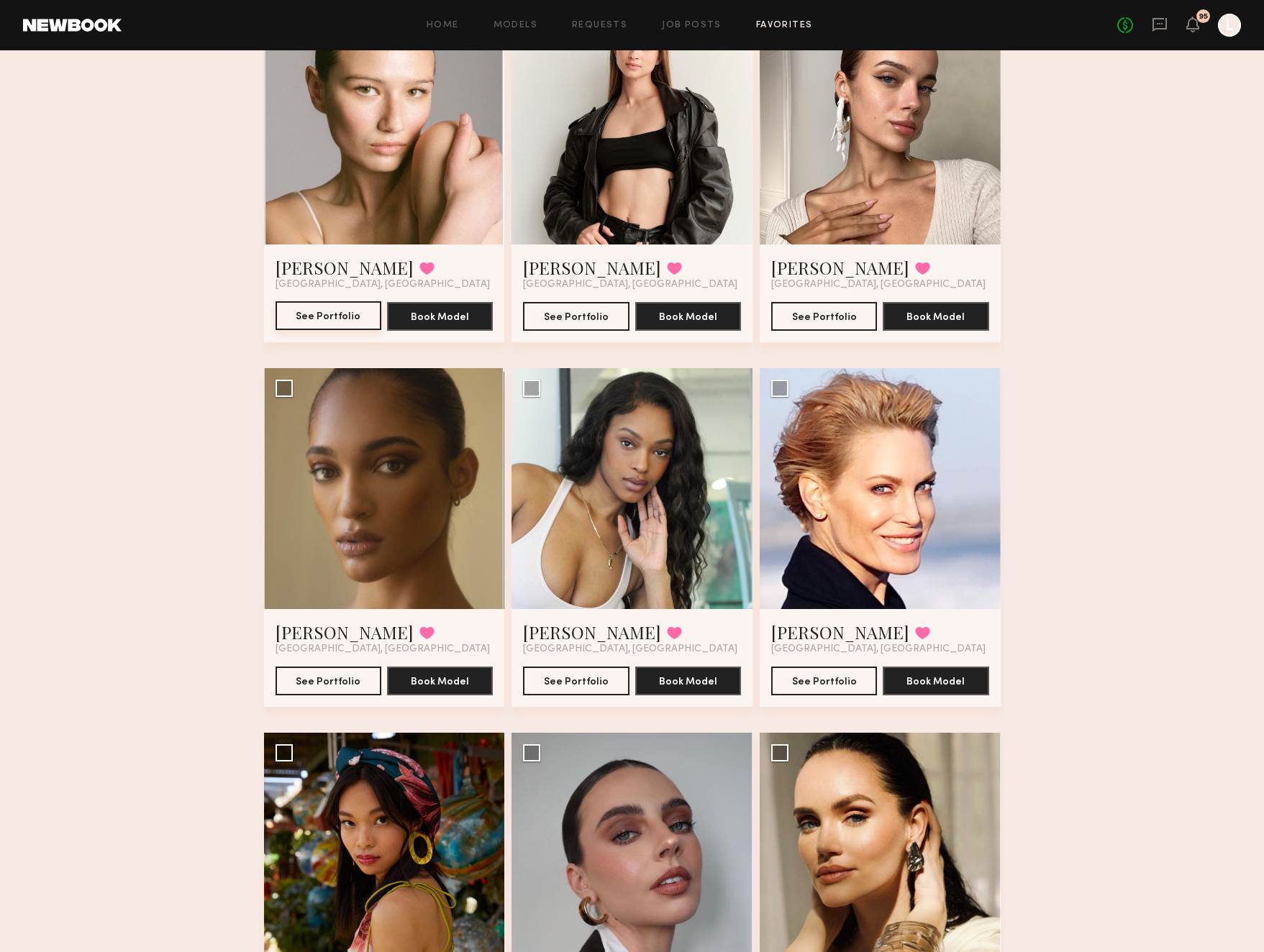
click at [333, 311] on button "See Portfolio" at bounding box center [329, 316] width 106 height 29
click at [709, 23] on link "Job Posts" at bounding box center [691, 26] width 60 height 9
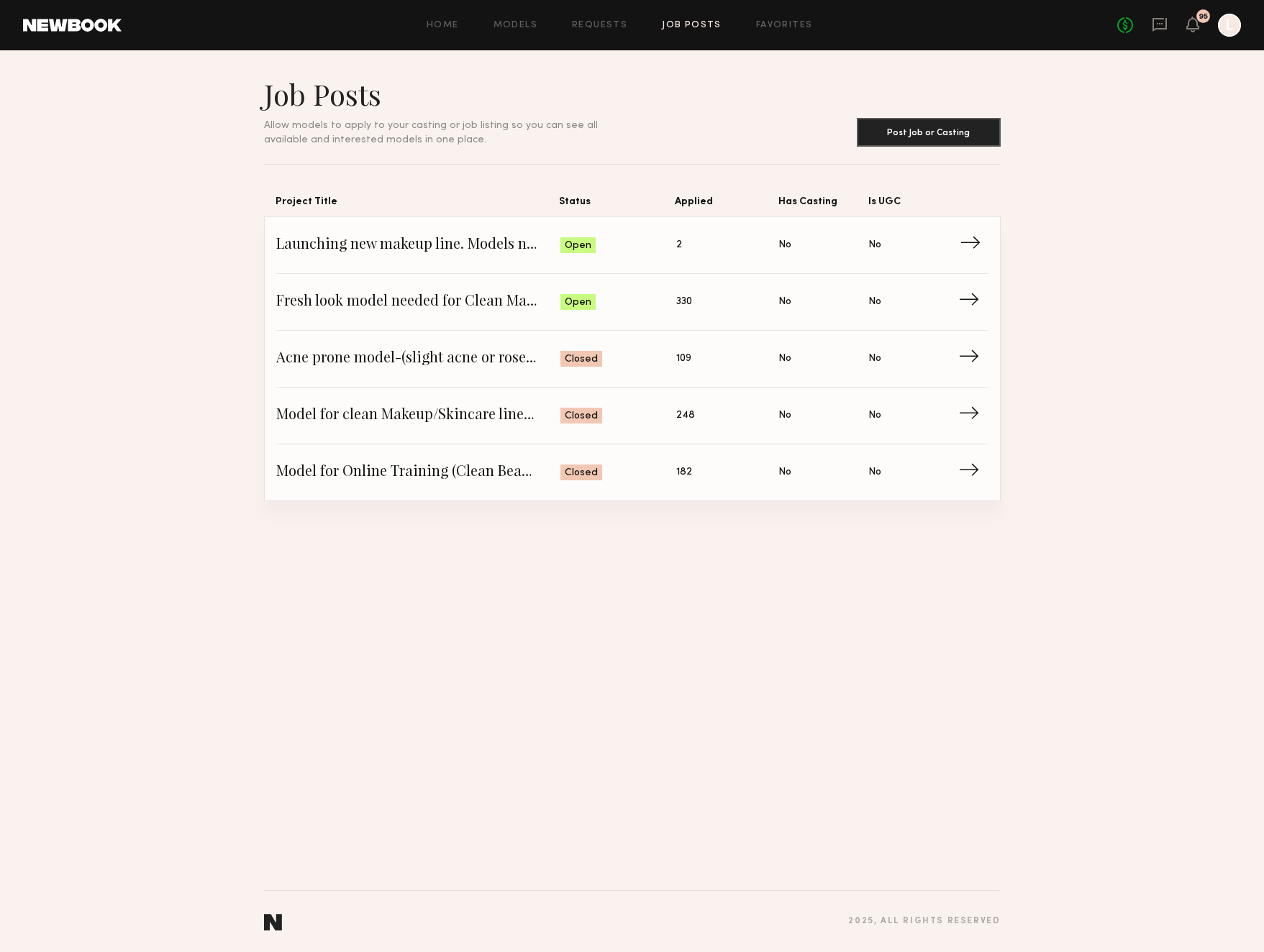
click at [674, 257] on link "Launching new makeup line. Models needed for a live makeup/fashion presentation…" at bounding box center [632, 245] width 712 height 57
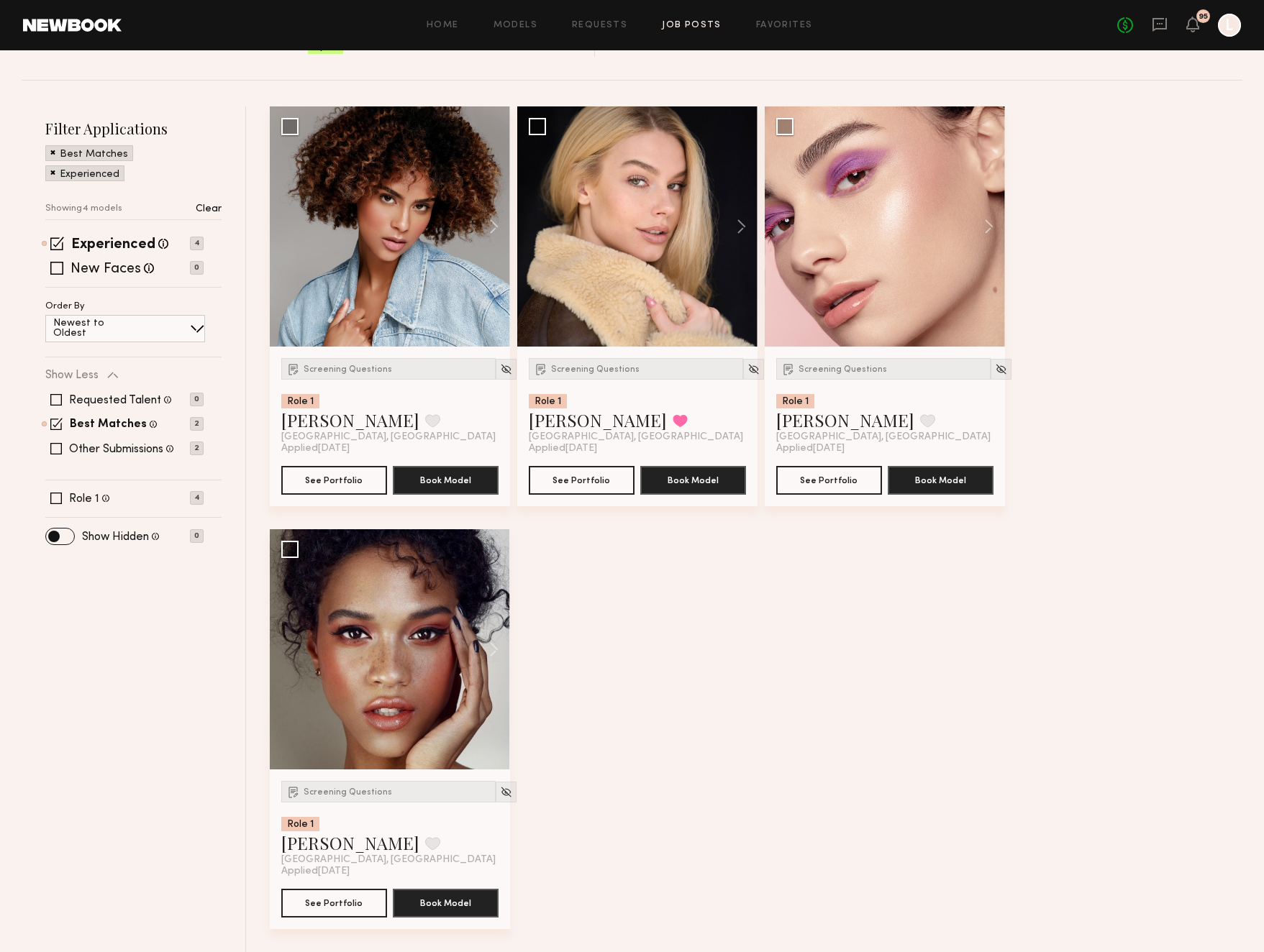
scroll to position [226, 0]
click at [328, 849] on link "Alexandra W." at bounding box center [350, 843] width 138 height 23
click at [832, 478] on button "See Portfolio" at bounding box center [829, 479] width 106 height 29
click at [577, 481] on button "See Portfolio" at bounding box center [581, 479] width 106 height 29
click at [332, 482] on button "See Portfolio" at bounding box center [334, 479] width 106 height 29
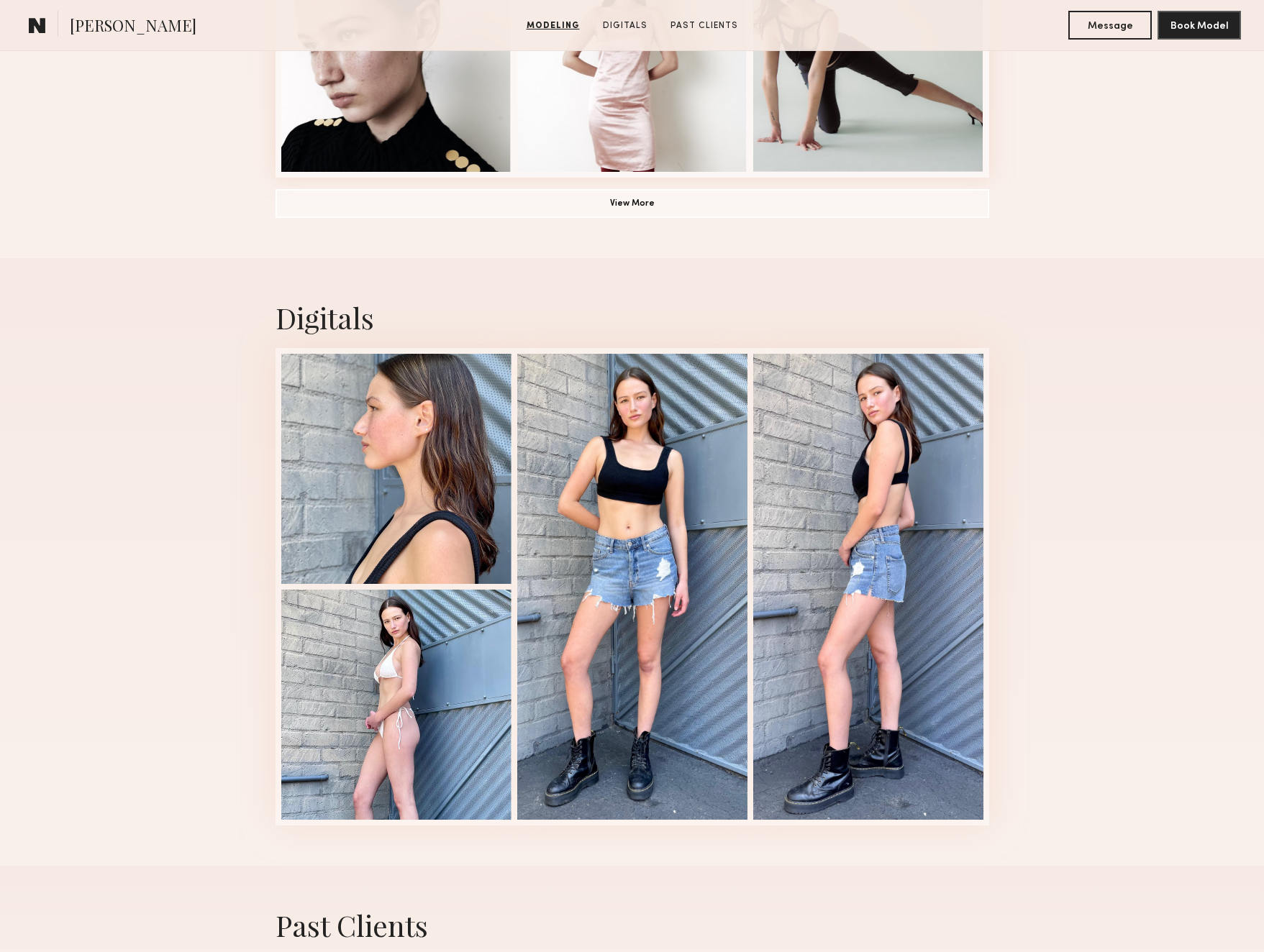
scroll to position [1194, 0]
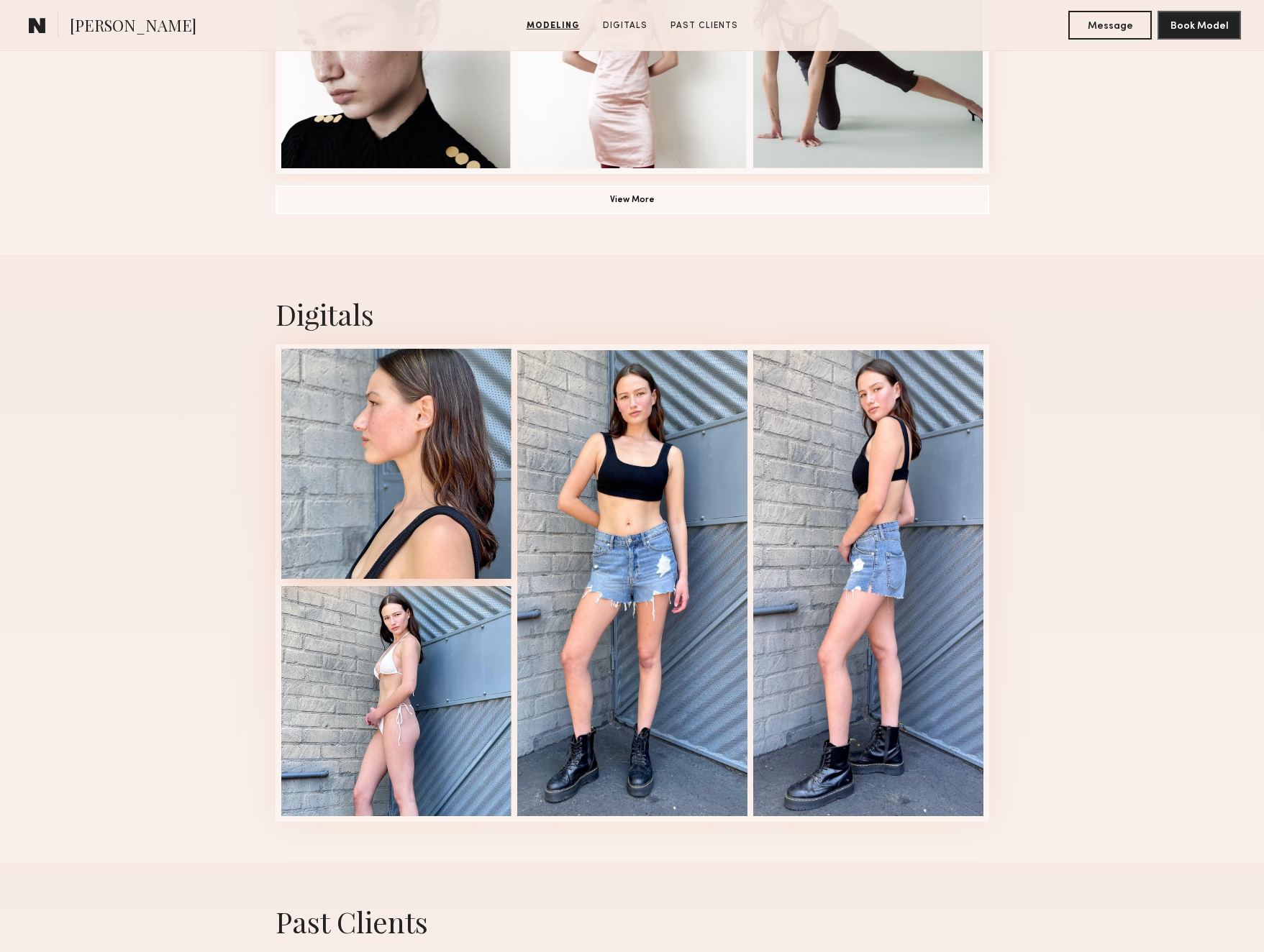
click at [377, 538] on div at bounding box center [396, 464] width 230 height 230
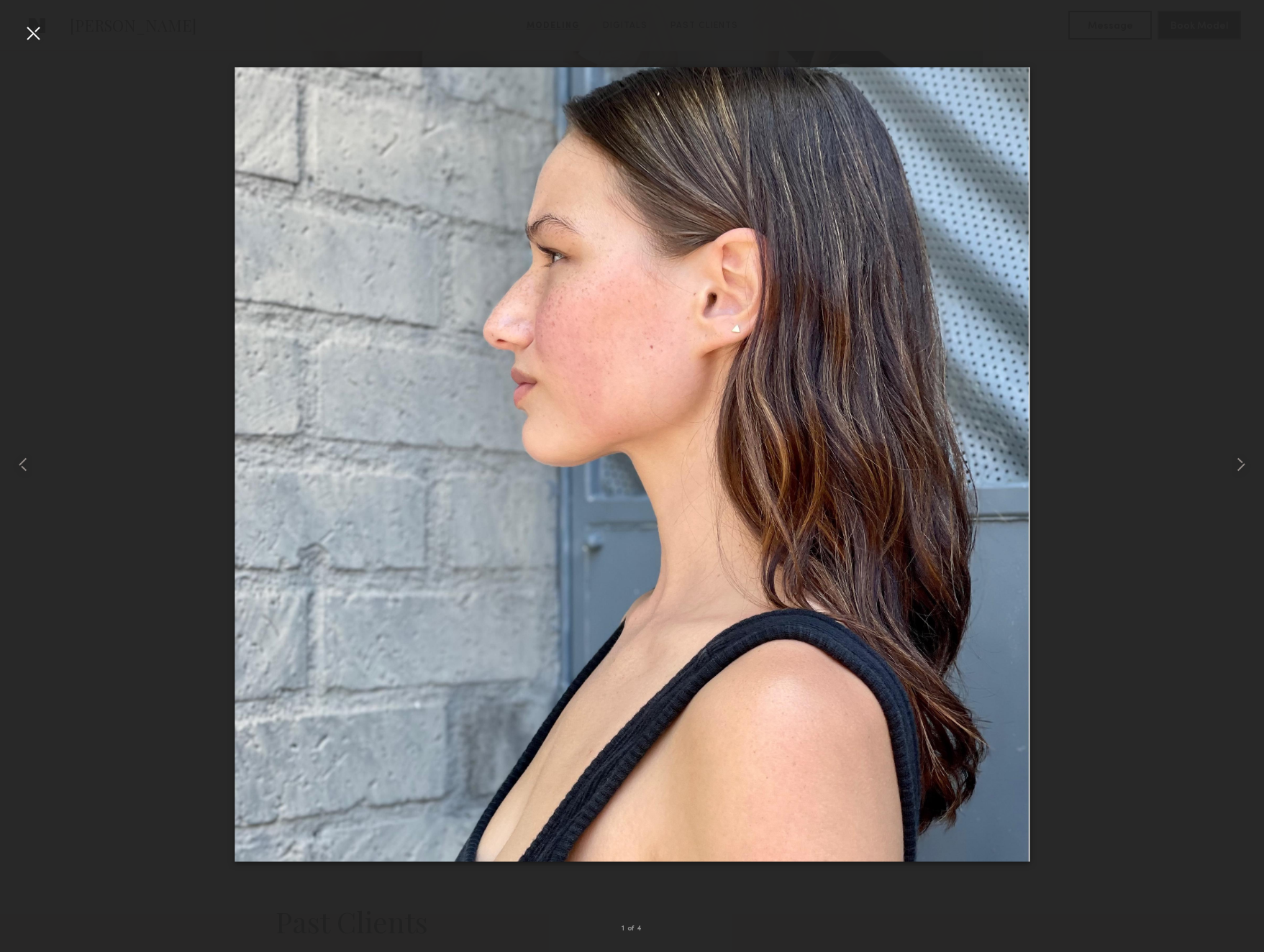
click at [37, 26] on div at bounding box center [34, 33] width 23 height 23
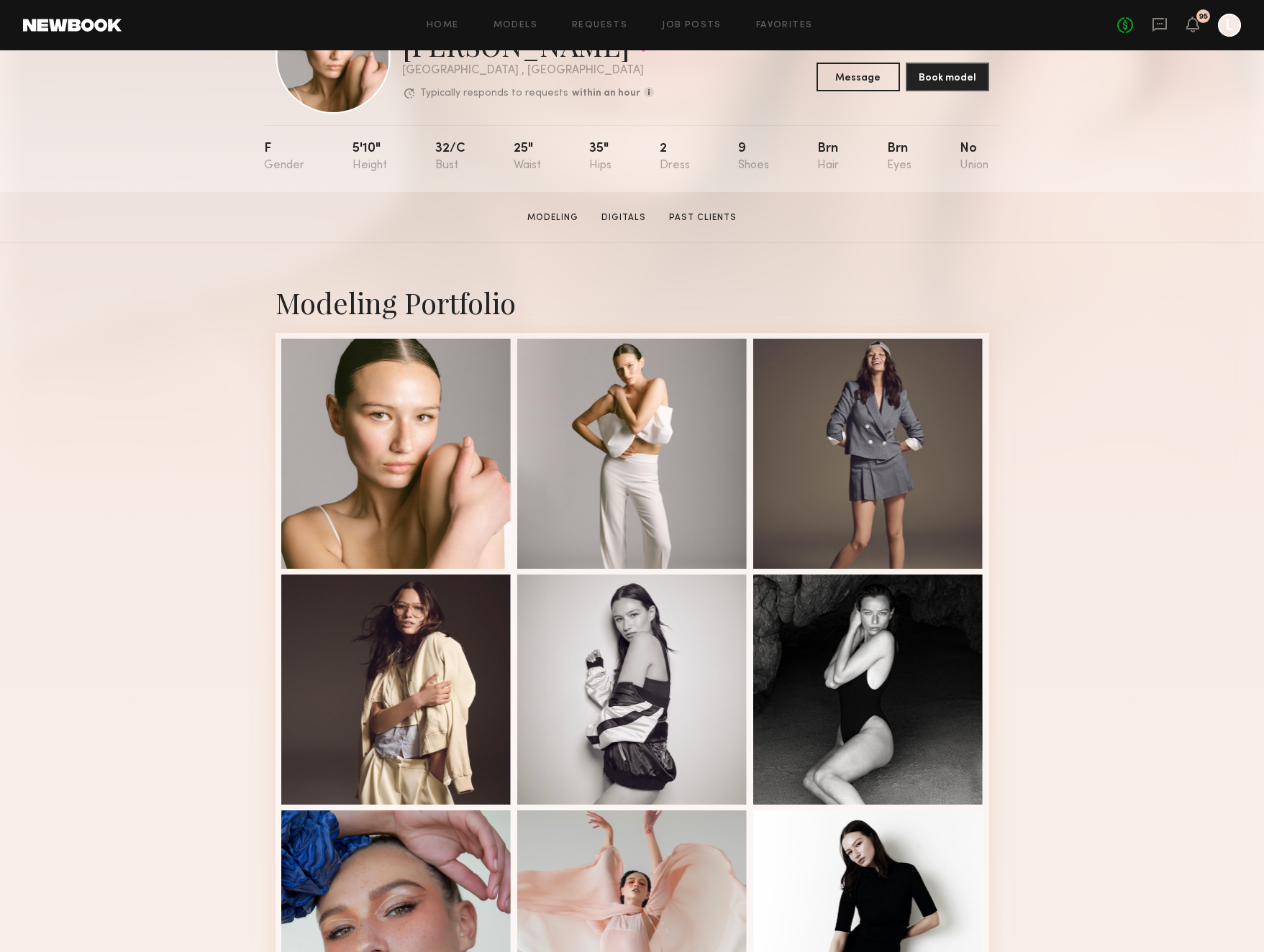
scroll to position [90, 0]
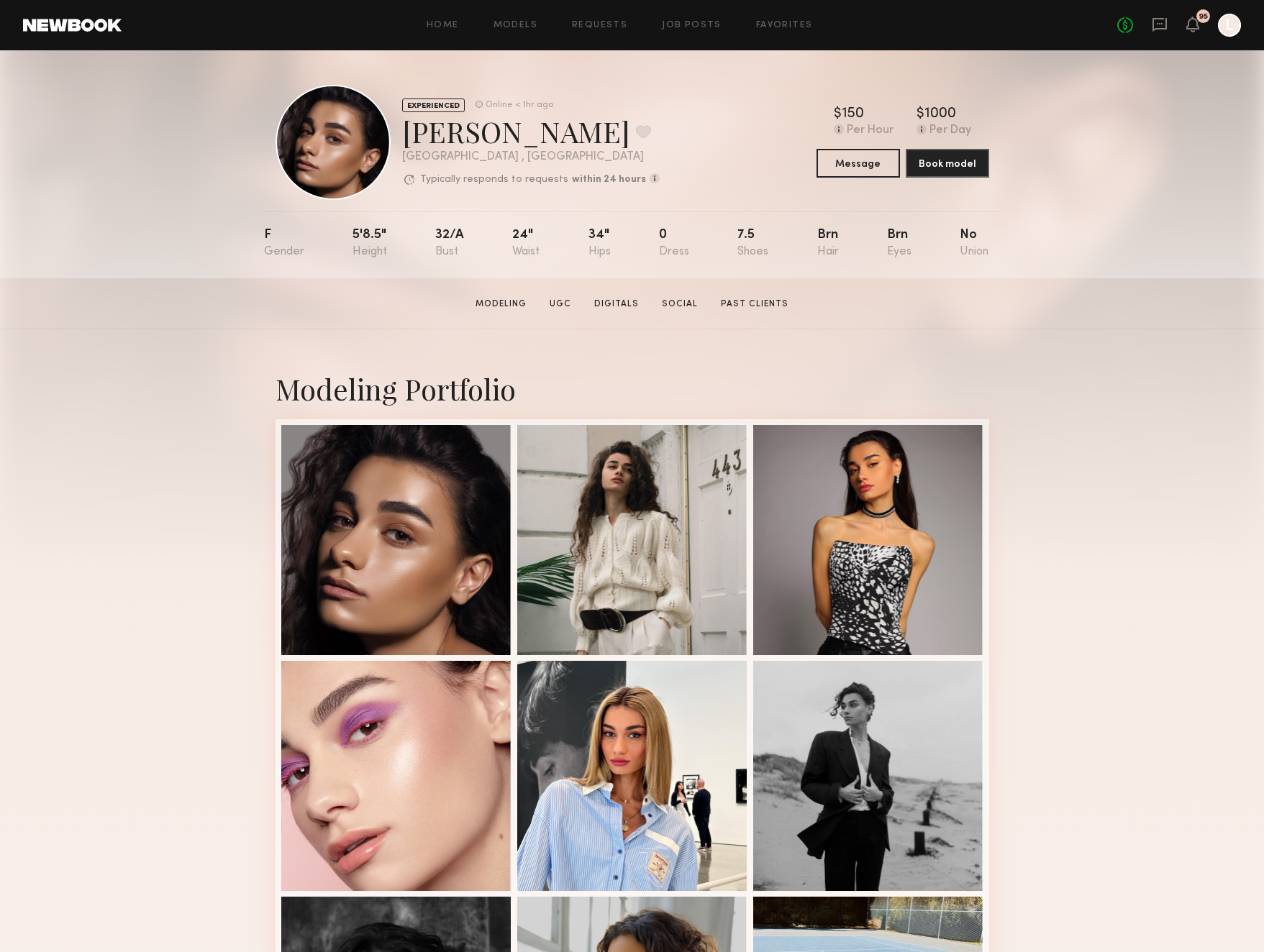
scroll to position [23, 0]
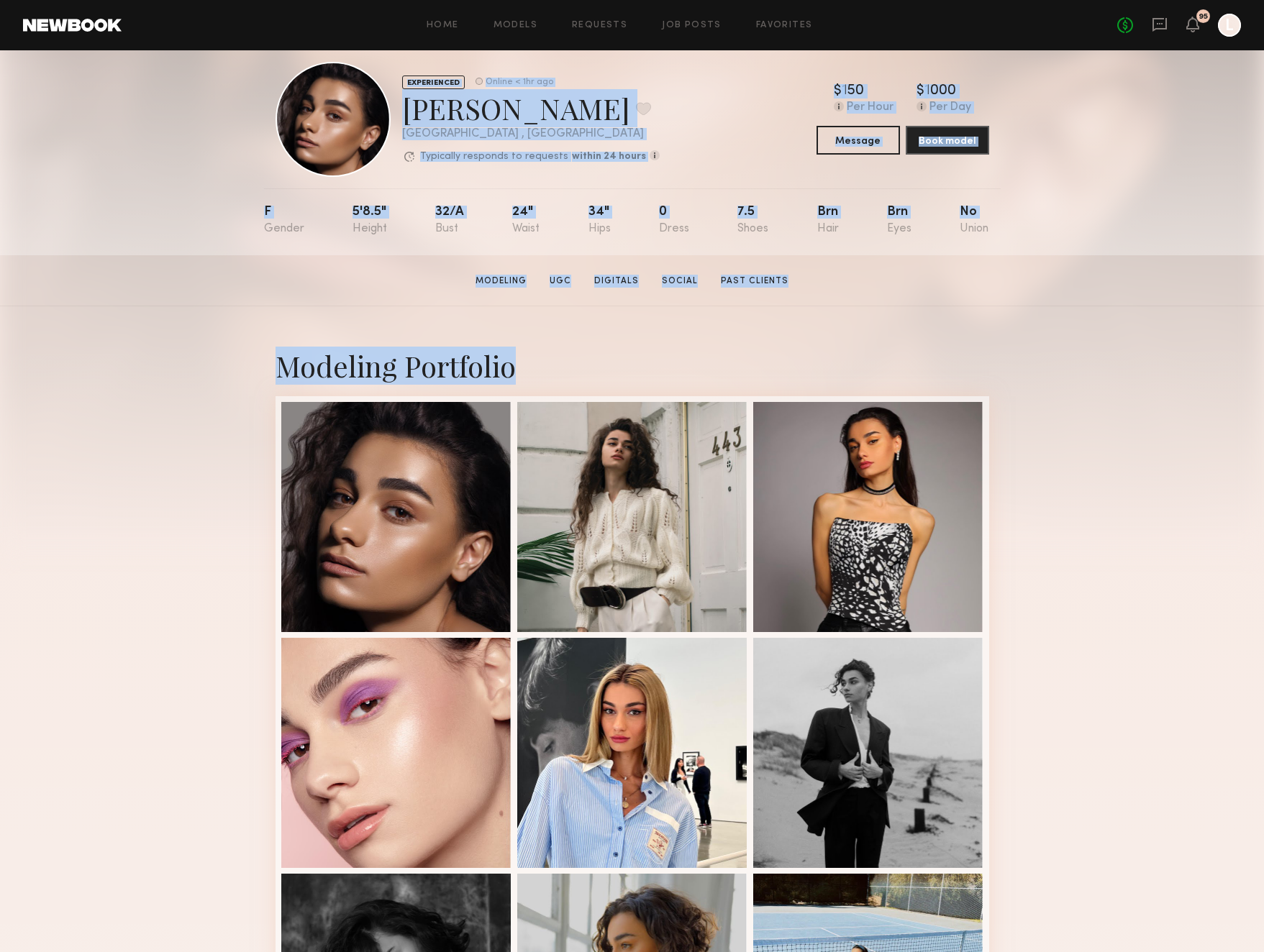
drag, startPoint x: 169, startPoint y: 451, endPoint x: 108, endPoint y: -21, distance: 475.9
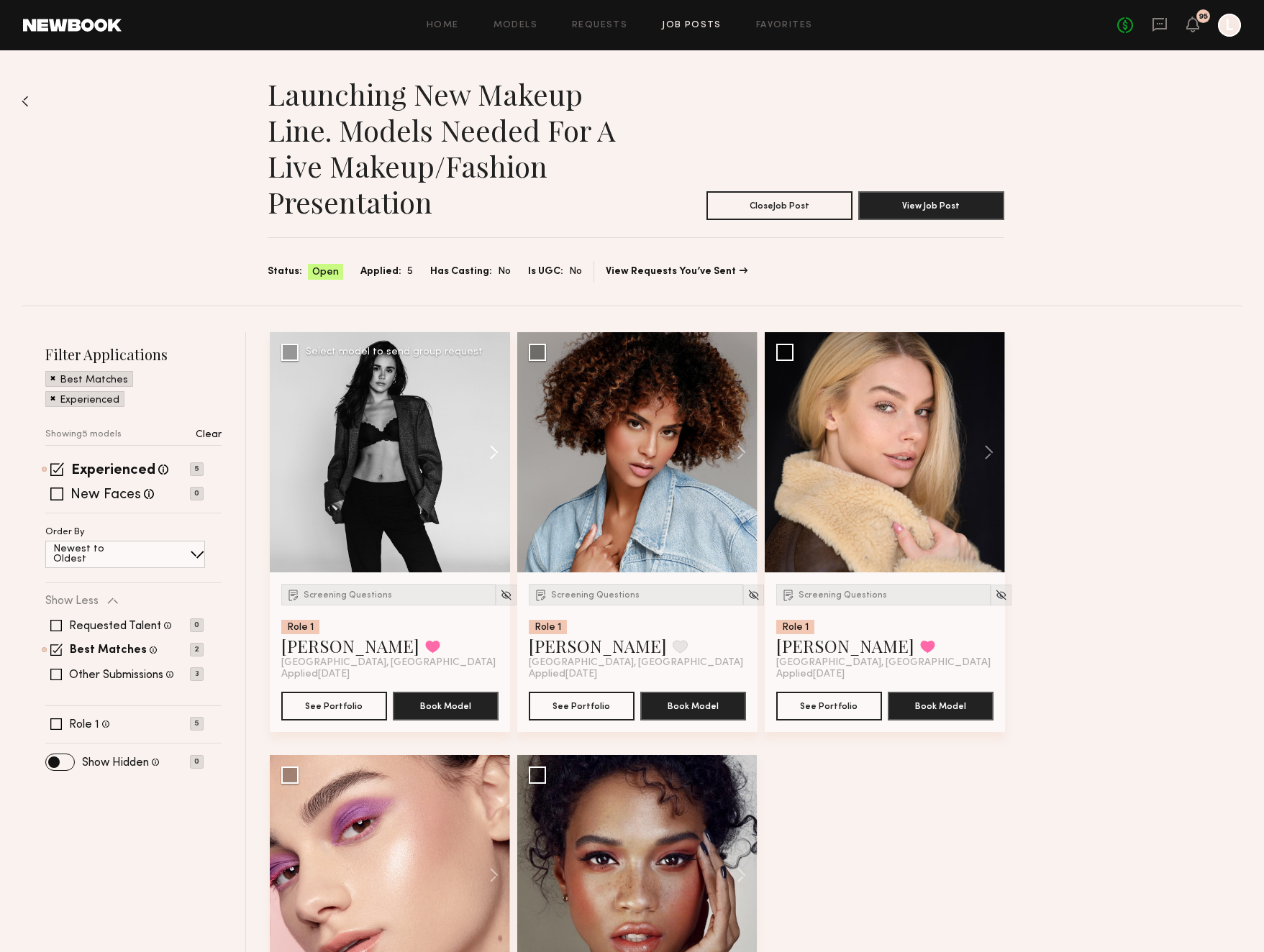
click at [496, 444] on button at bounding box center [486, 452] width 46 height 240
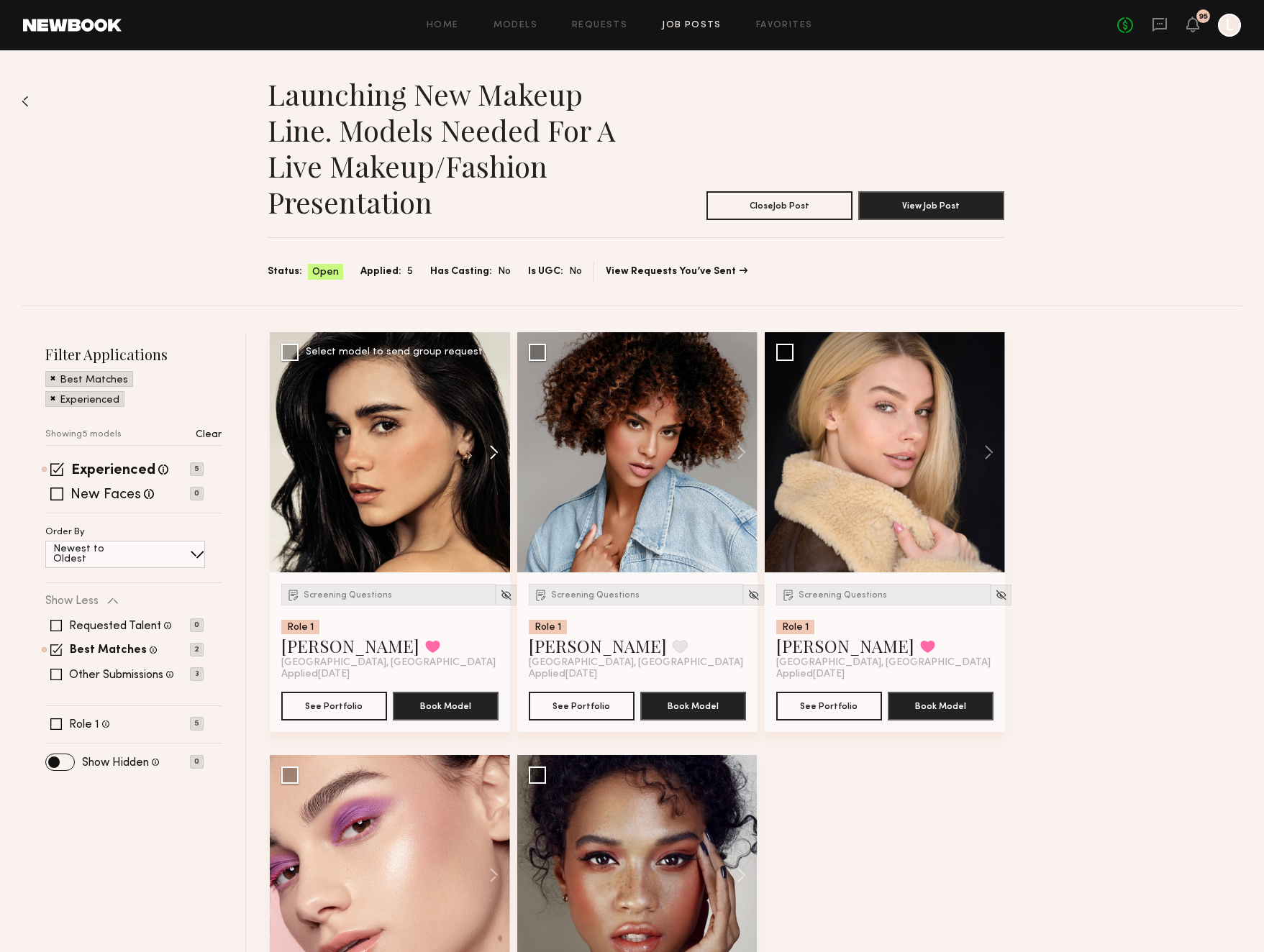
click at [496, 444] on button at bounding box center [486, 452] width 46 height 240
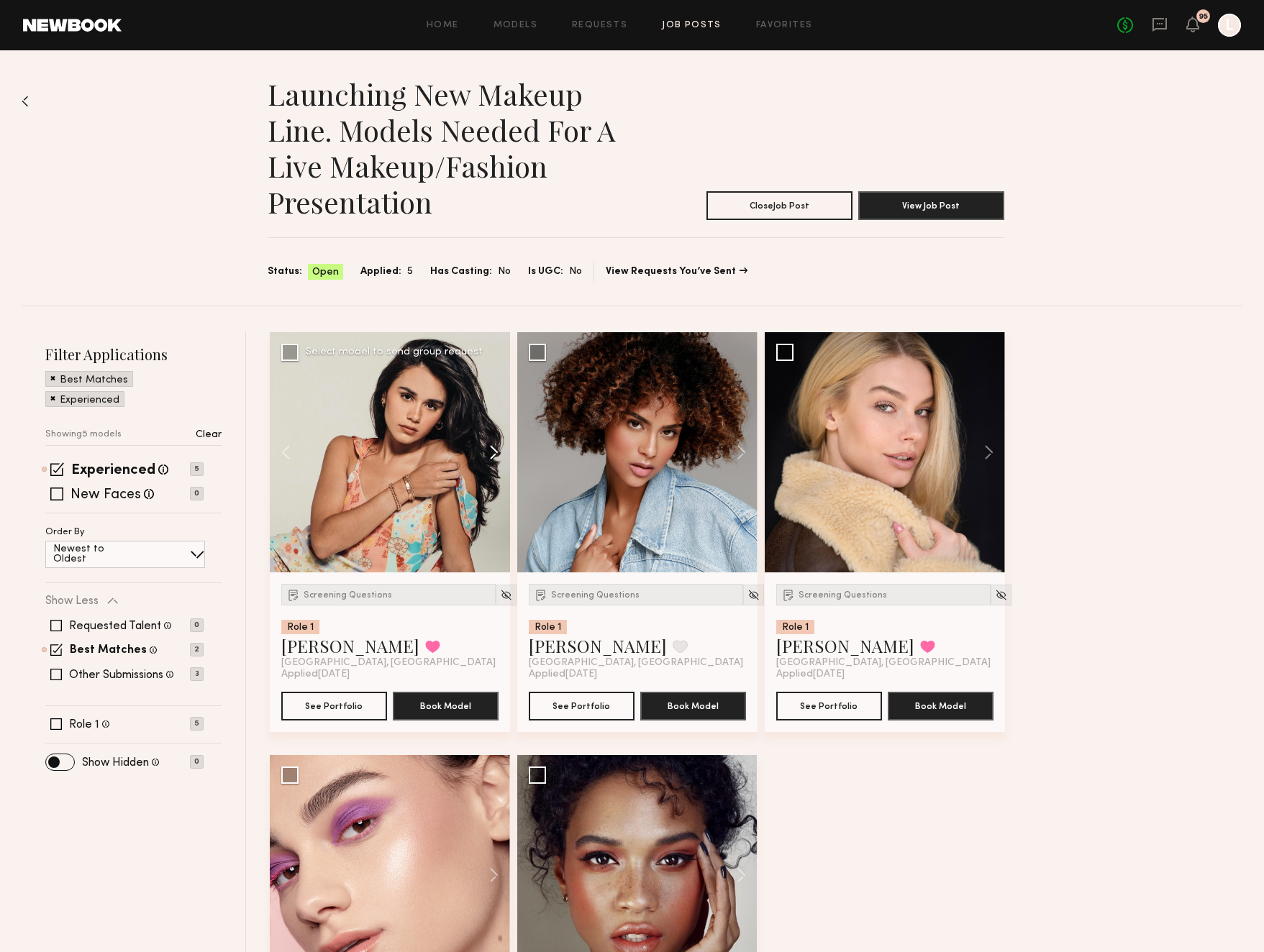
click at [496, 444] on button at bounding box center [486, 452] width 46 height 240
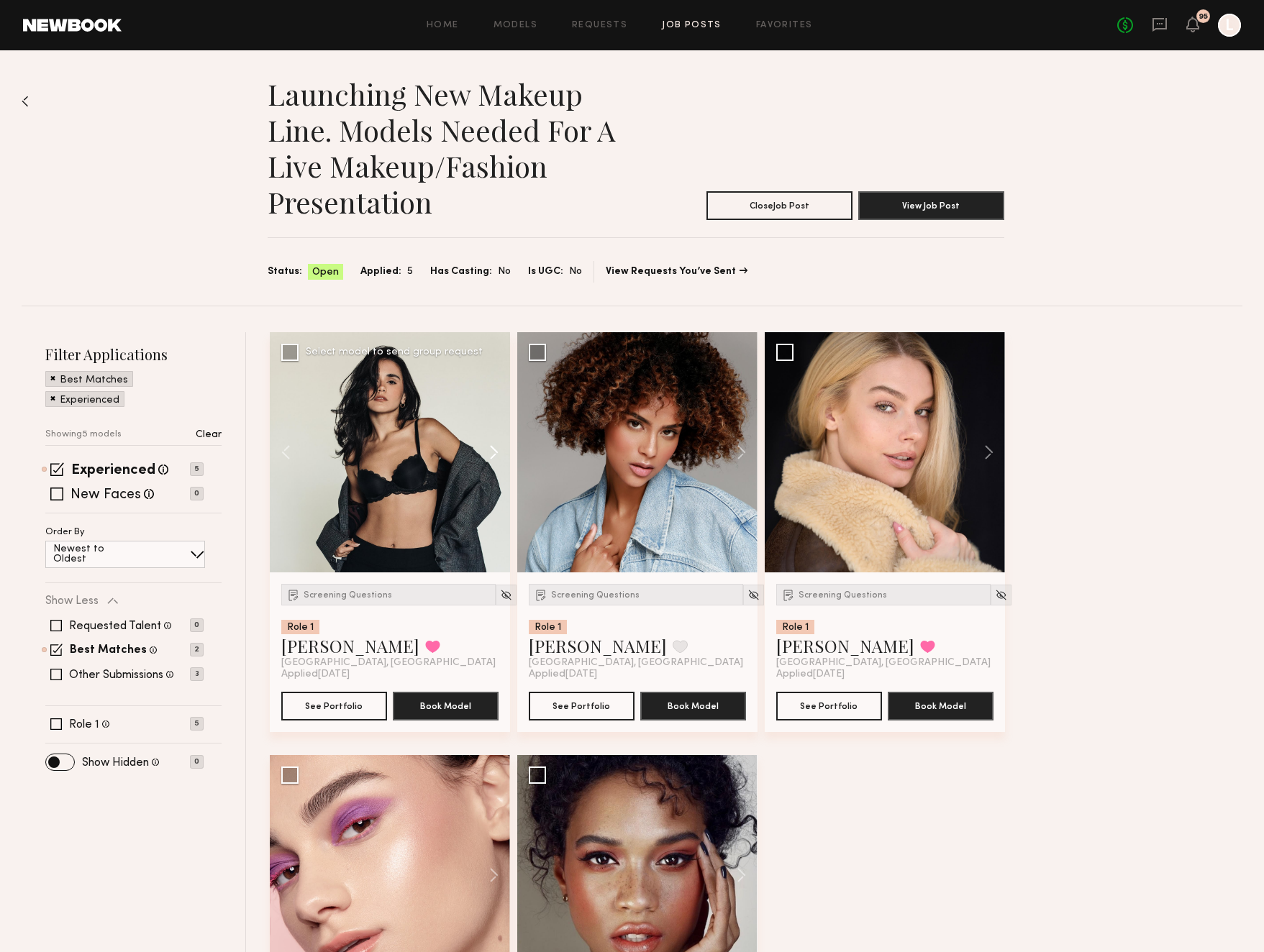
click at [496, 444] on button at bounding box center [486, 452] width 46 height 240
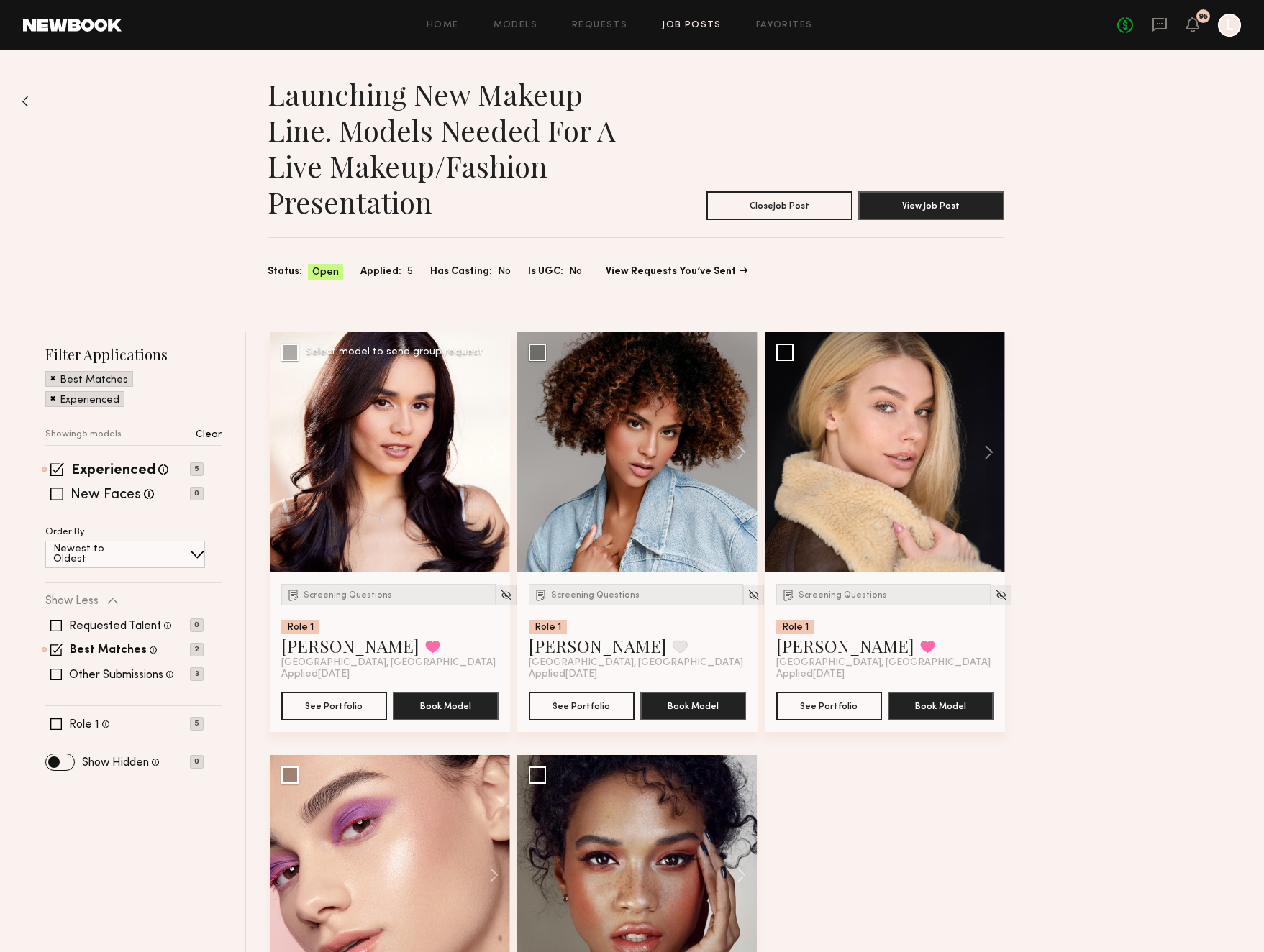
click at [496, 448] on button at bounding box center [486, 452] width 46 height 240
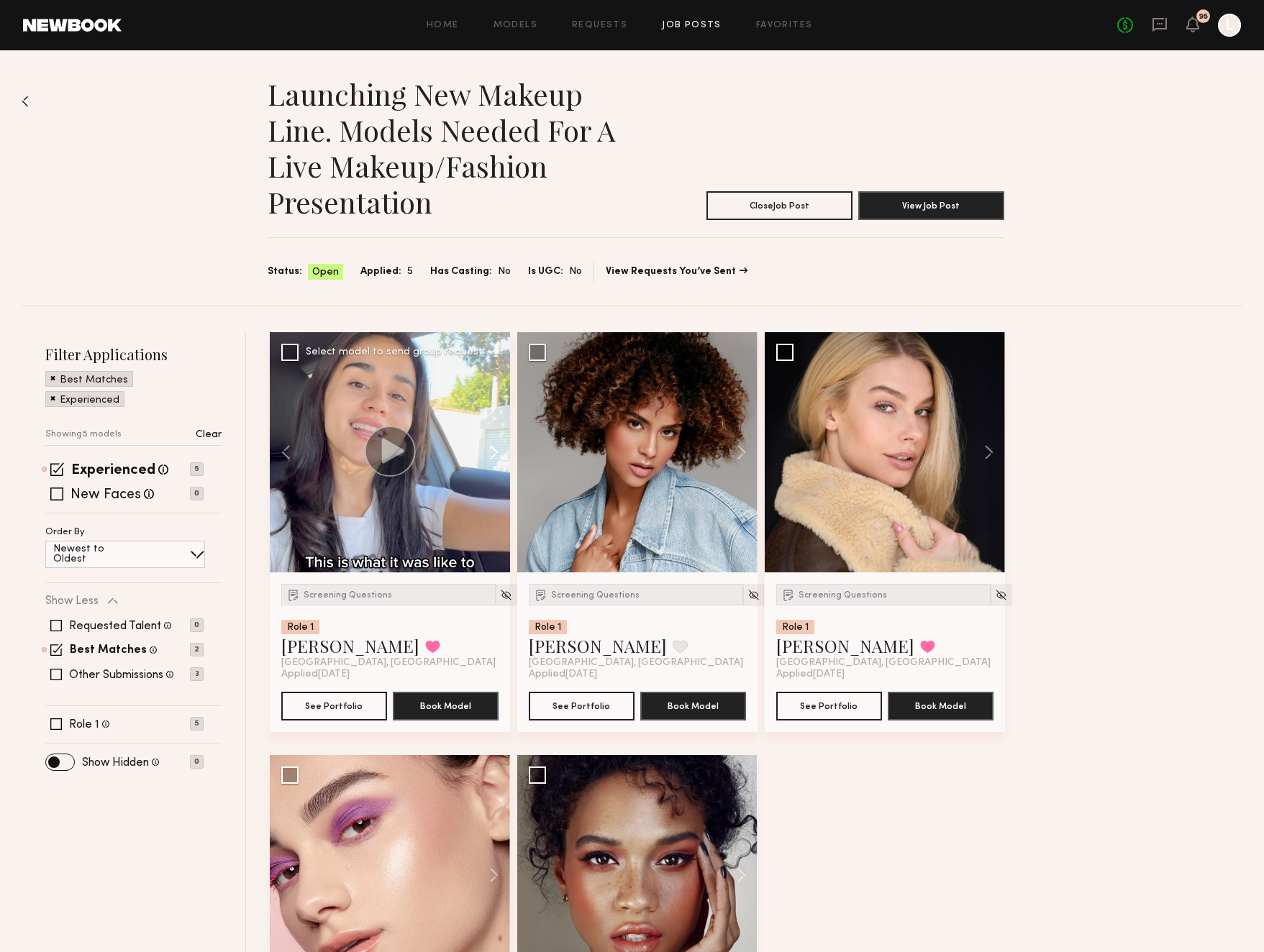
click at [495, 448] on button at bounding box center [486, 452] width 46 height 240
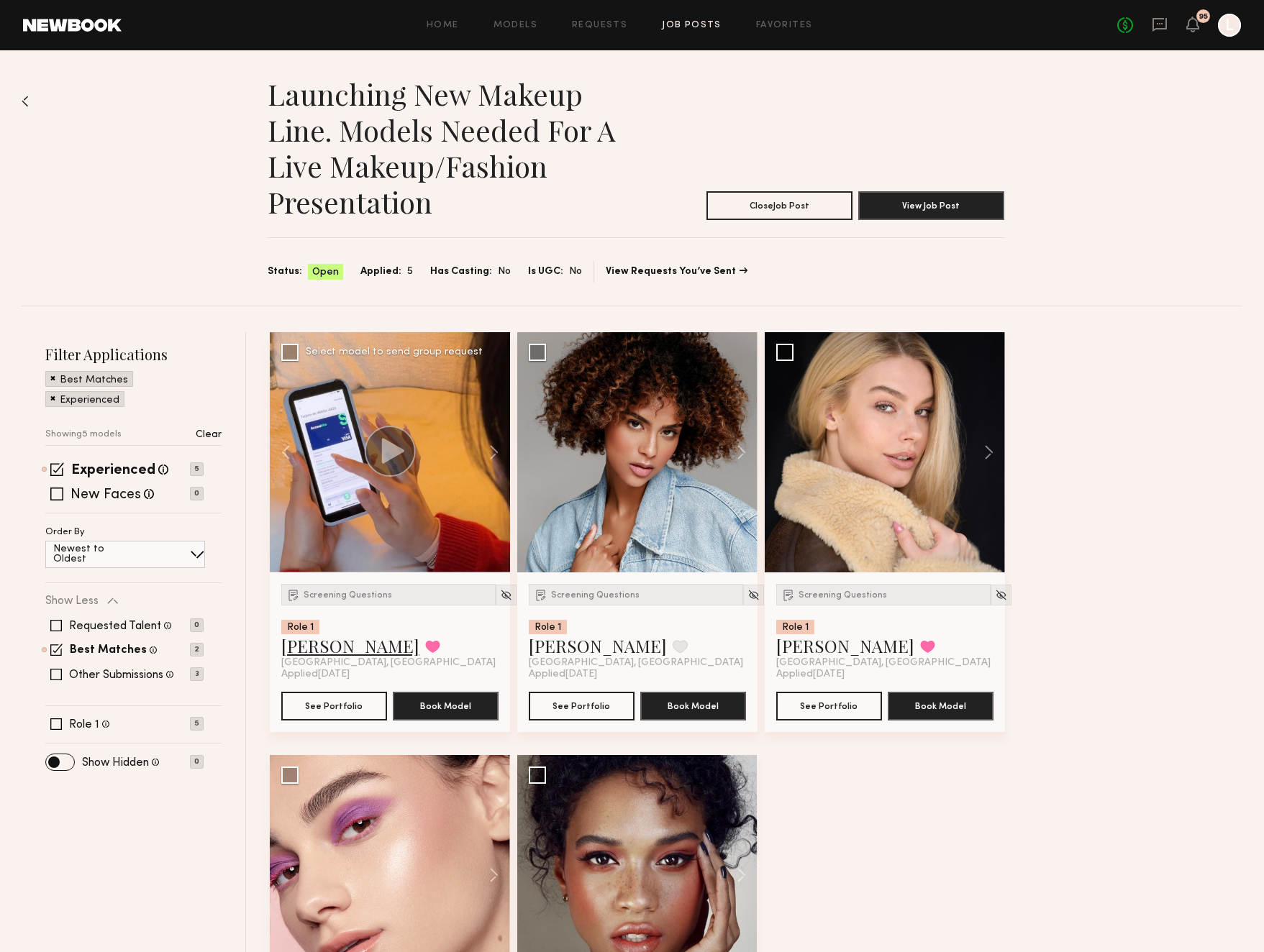
click at [329, 647] on link "Priscilla P." at bounding box center [350, 646] width 138 height 23
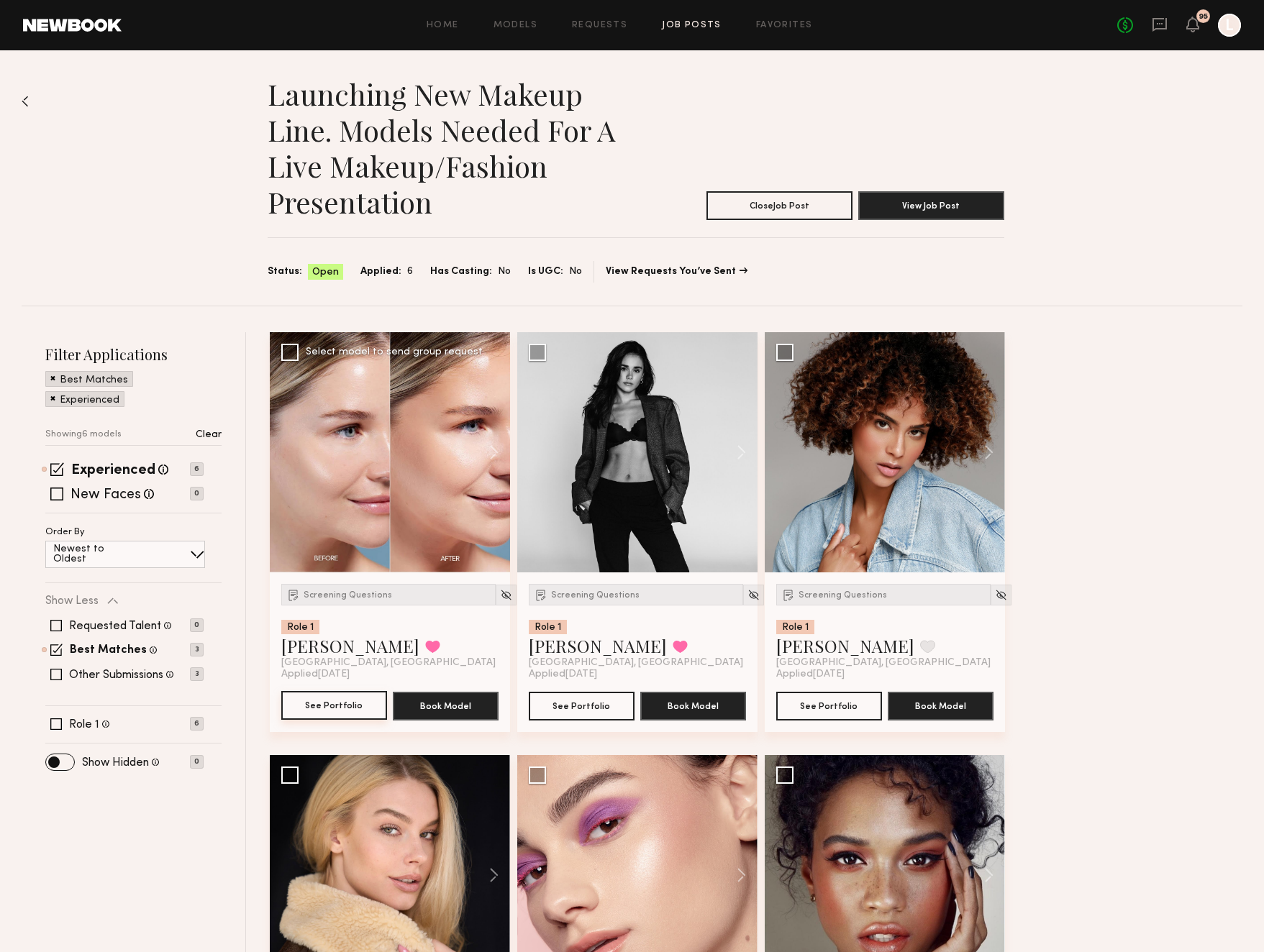
click at [341, 700] on button "See Portfolio" at bounding box center [334, 705] width 106 height 29
click at [765, 26] on link "Favorites" at bounding box center [784, 26] width 57 height 9
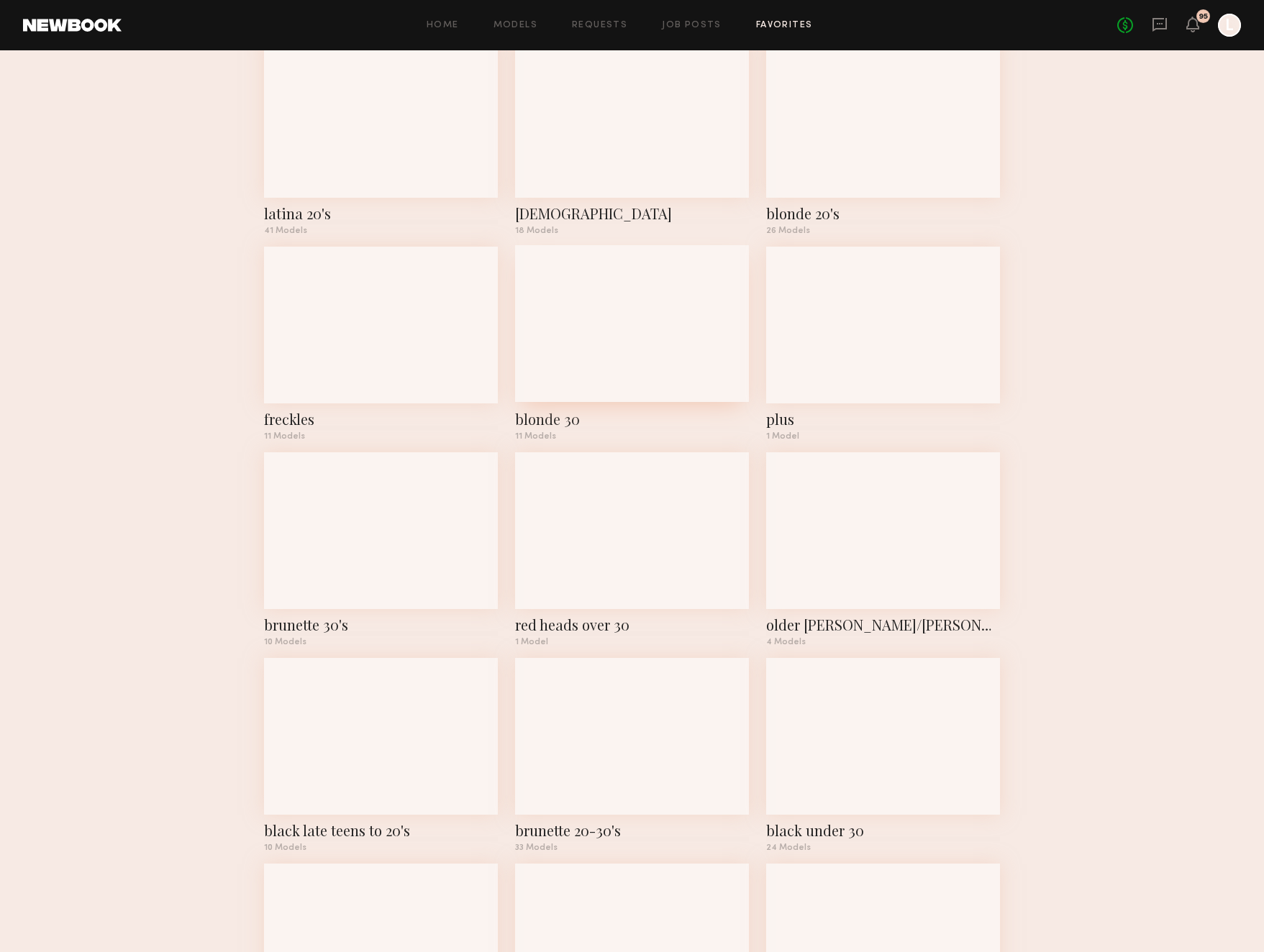
scroll to position [713, 0]
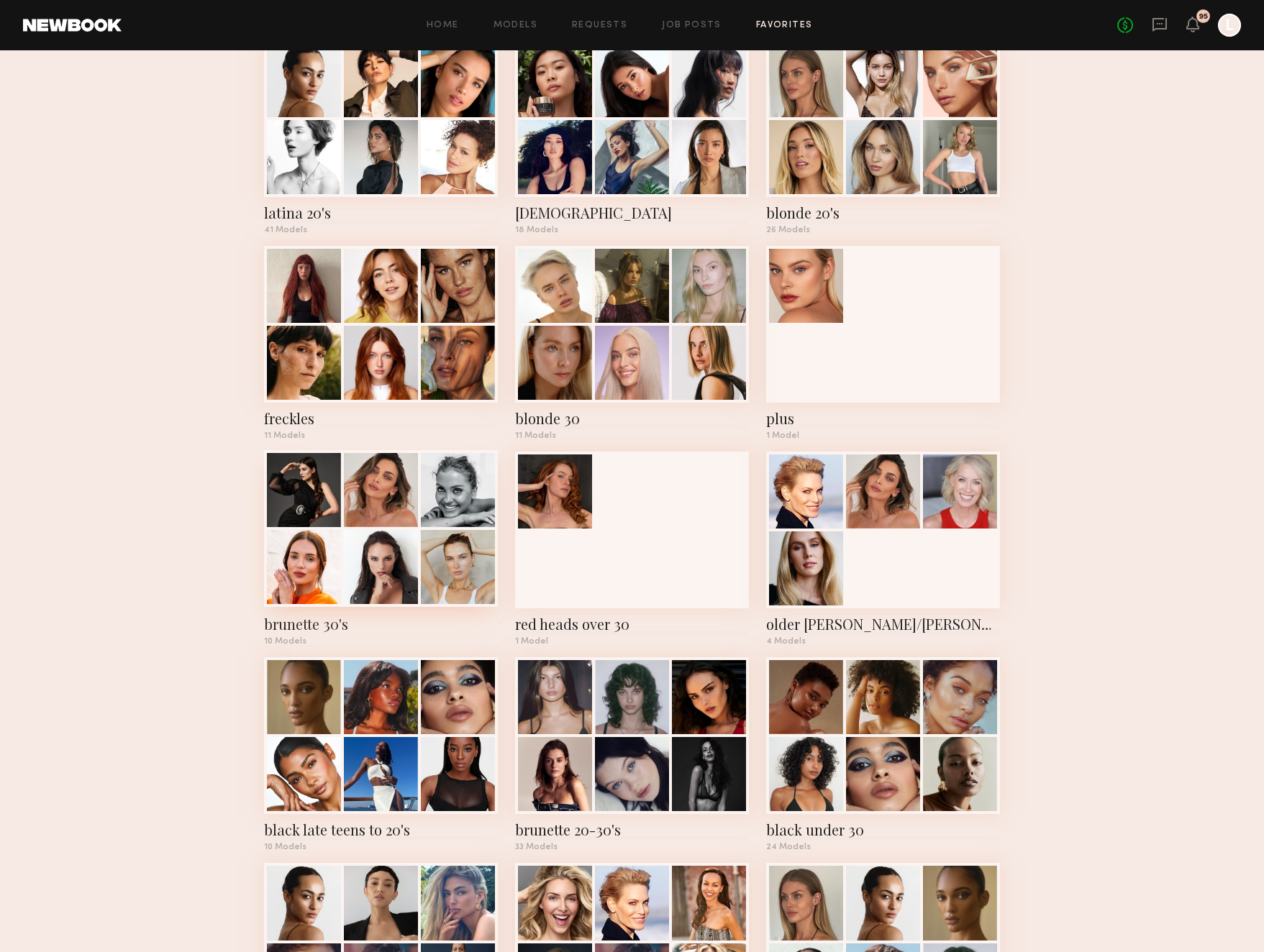
click at [302, 626] on div "brunette 30's" at bounding box center [381, 624] width 234 height 20
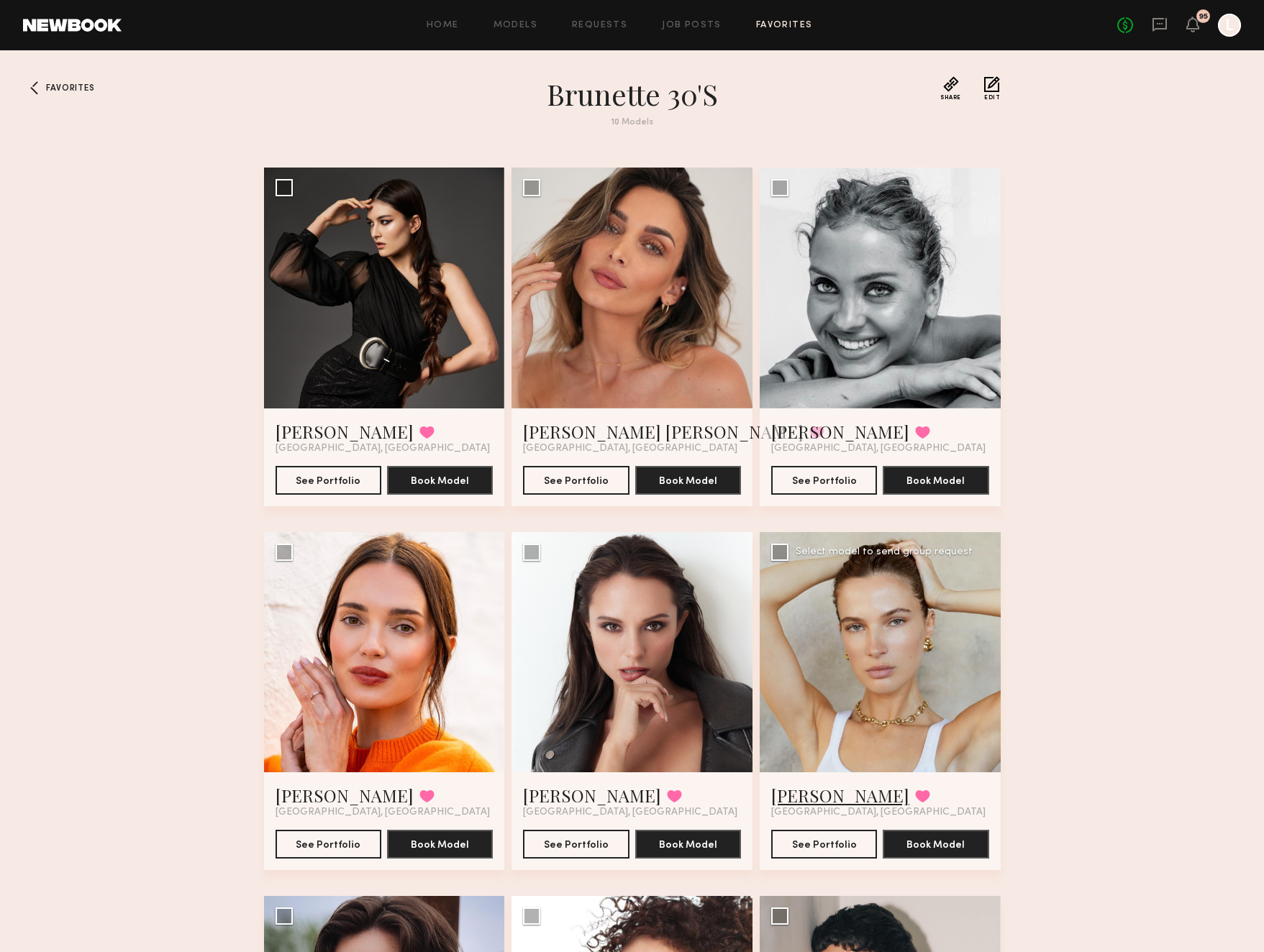
click at [795, 802] on link "[PERSON_NAME]" at bounding box center [840, 795] width 138 height 23
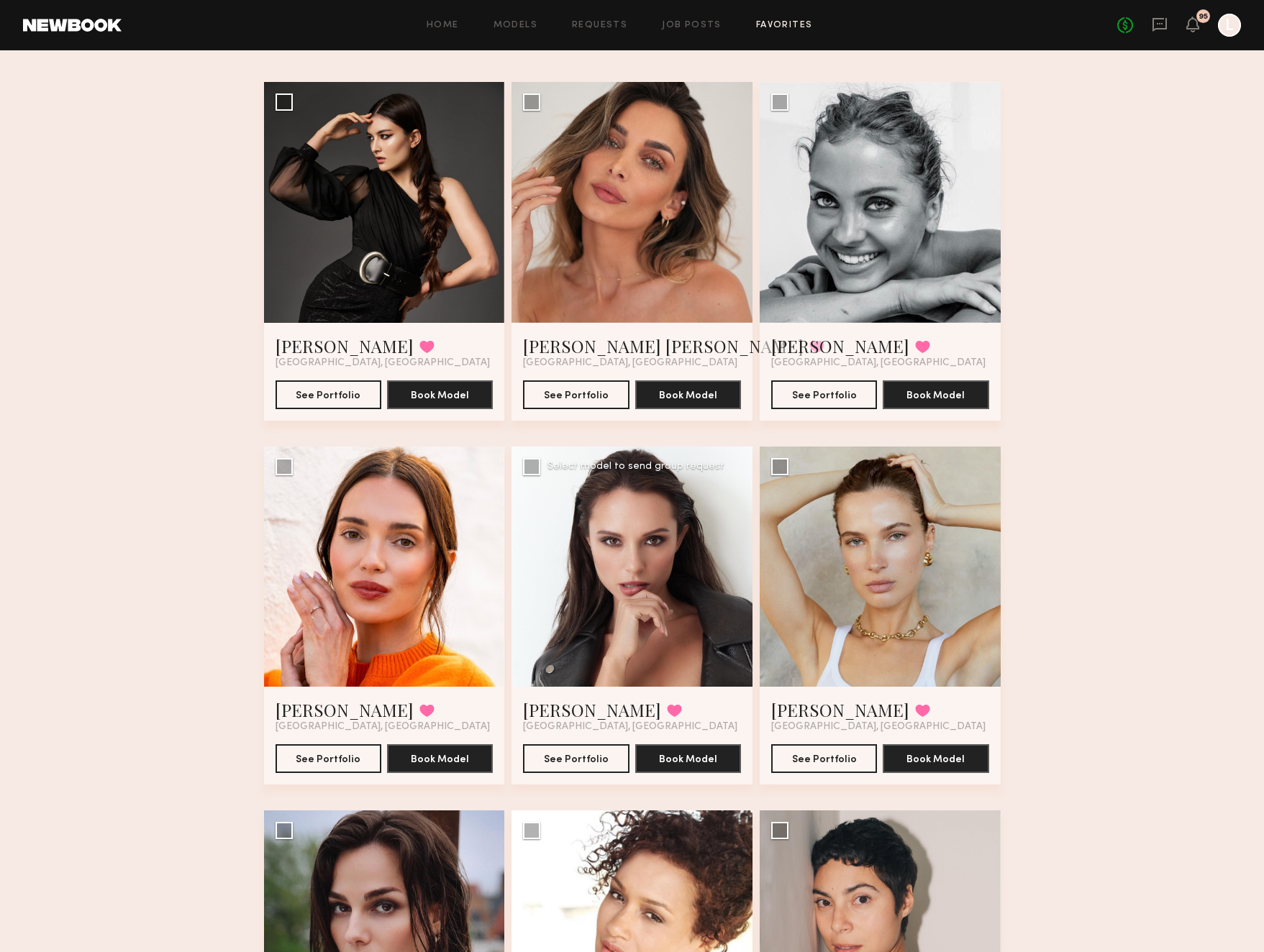
scroll to position [98, 0]
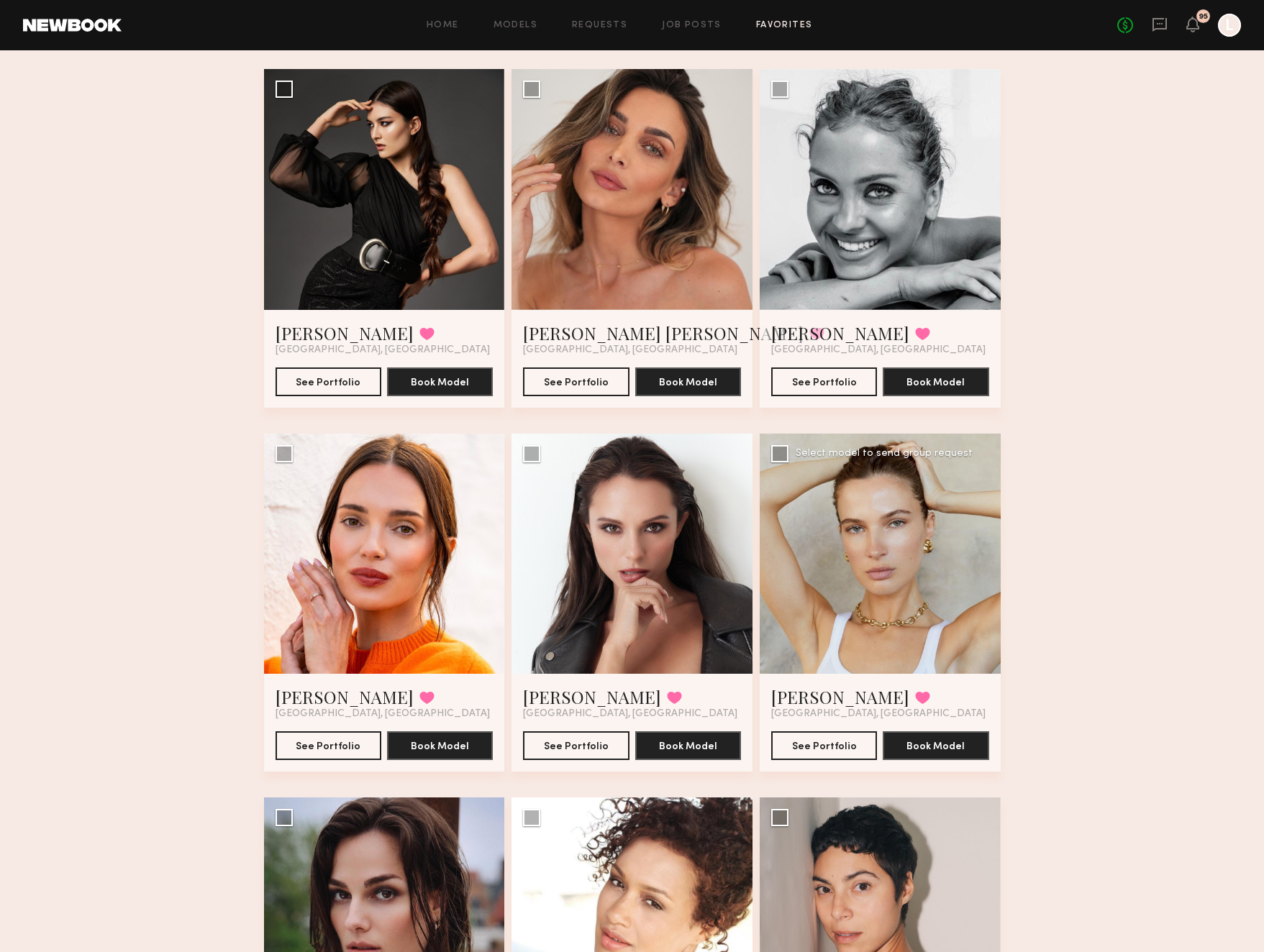
click at [862, 626] on div at bounding box center [880, 554] width 241 height 241
click at [828, 746] on button "See Portfolio" at bounding box center [824, 745] width 106 height 29
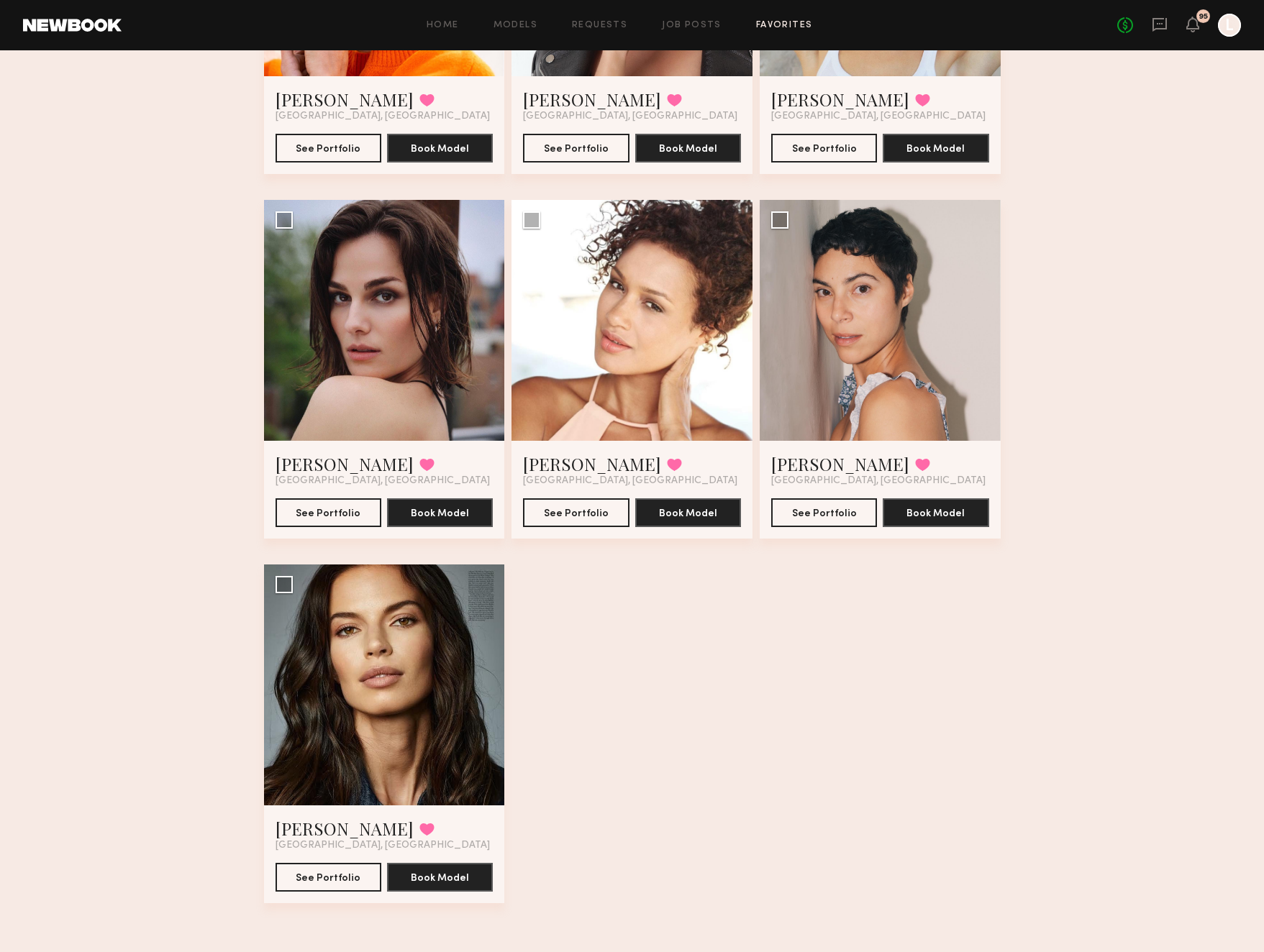
scroll to position [696, 0]
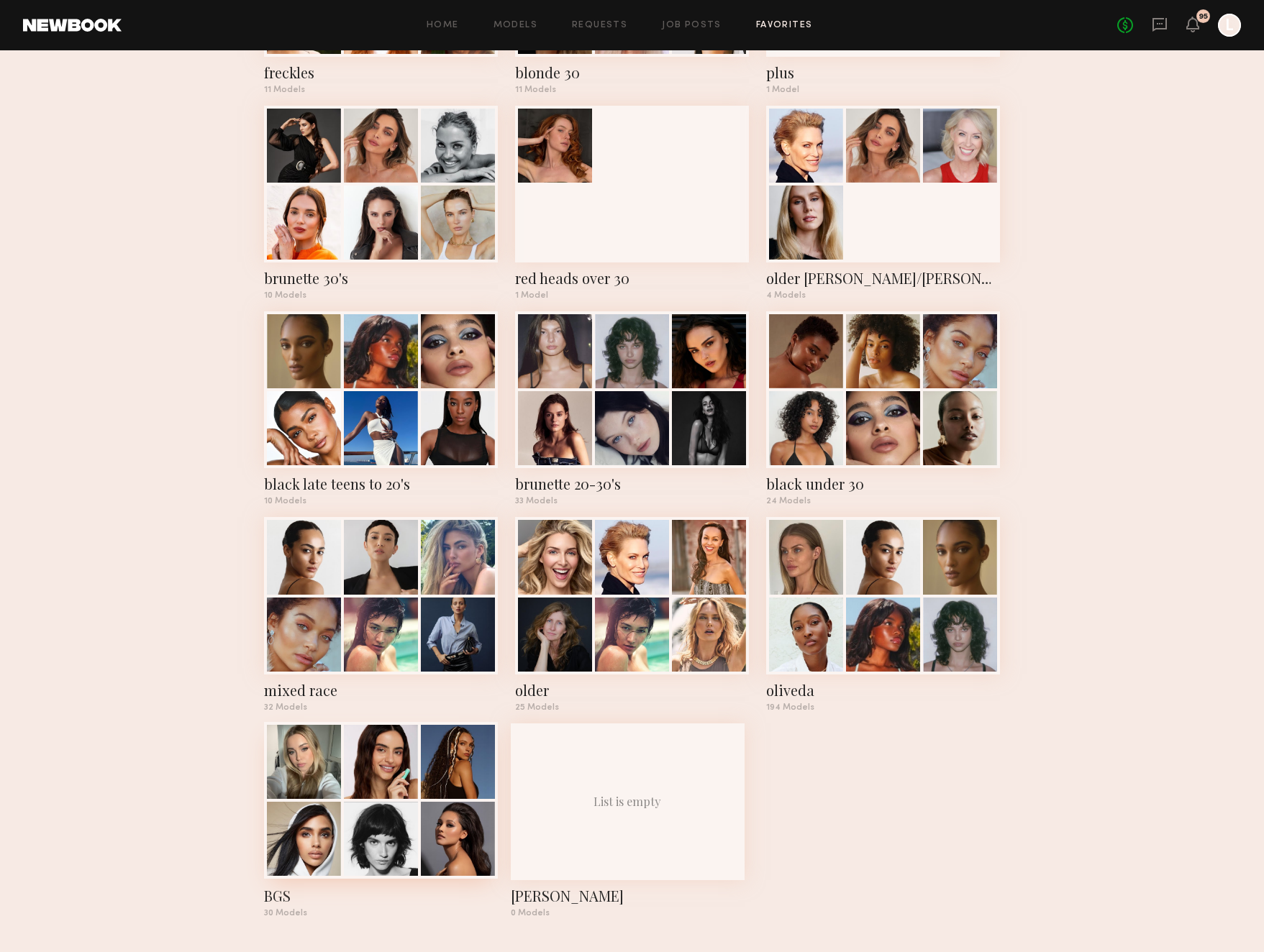
scroll to position [1062, 0]
click at [351, 859] on div at bounding box center [380, 838] width 74 height 74
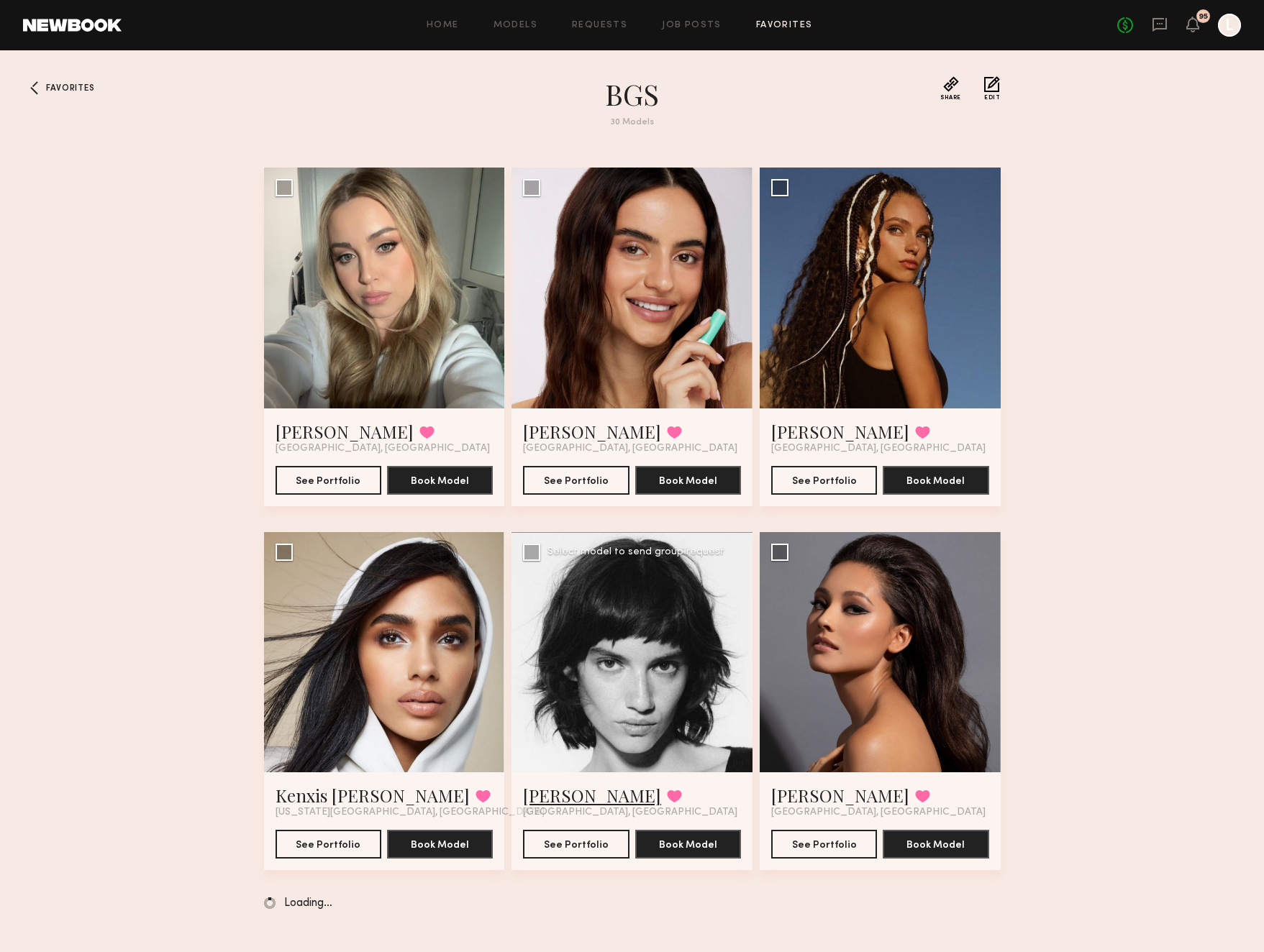
click at [560, 799] on link "Gabrielle M." at bounding box center [591, 795] width 138 height 23
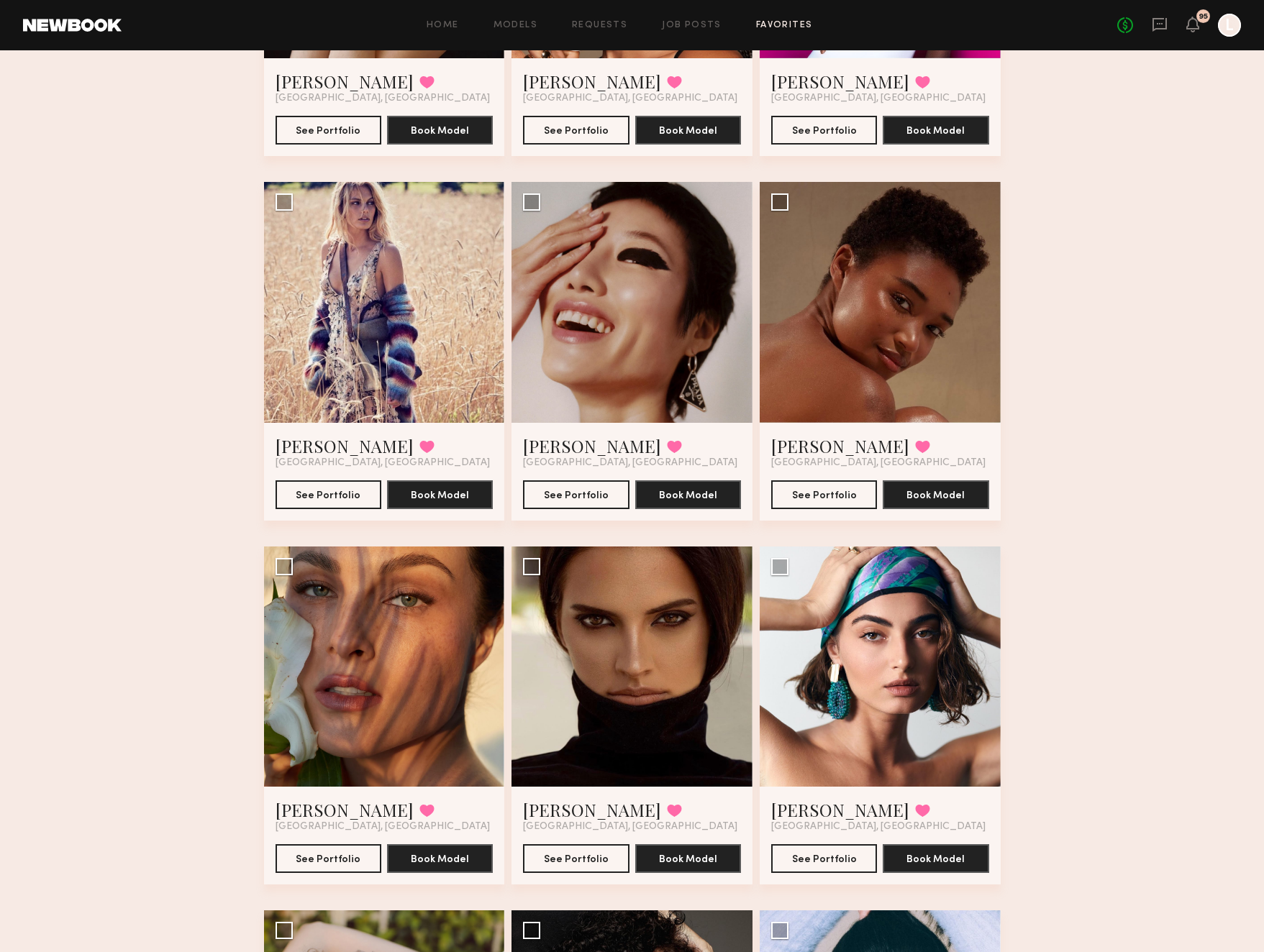
scroll to position [1081, 0]
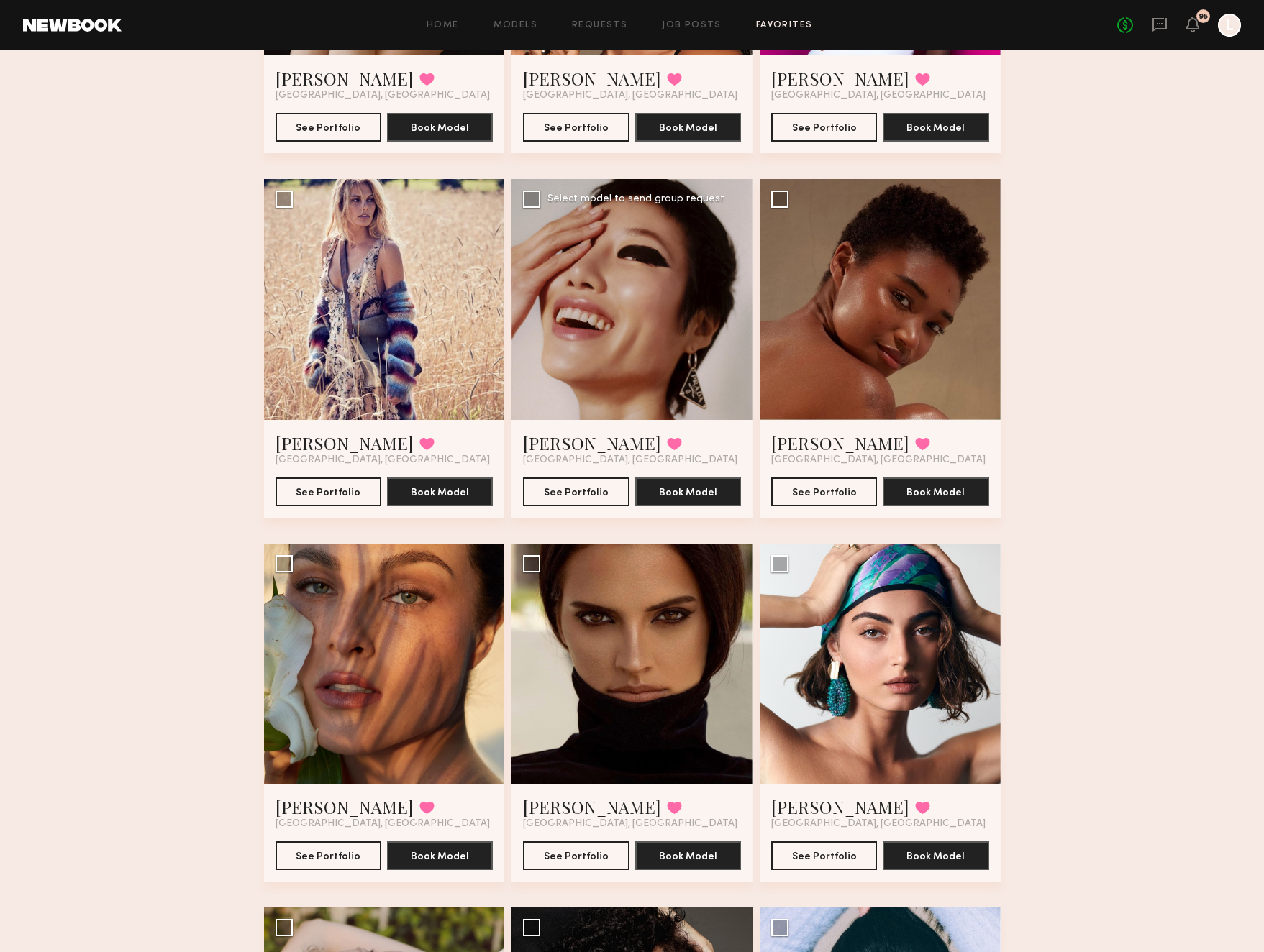
click at [669, 340] on div at bounding box center [631, 299] width 241 height 241
click at [592, 490] on button "See Portfolio" at bounding box center [576, 491] width 106 height 29
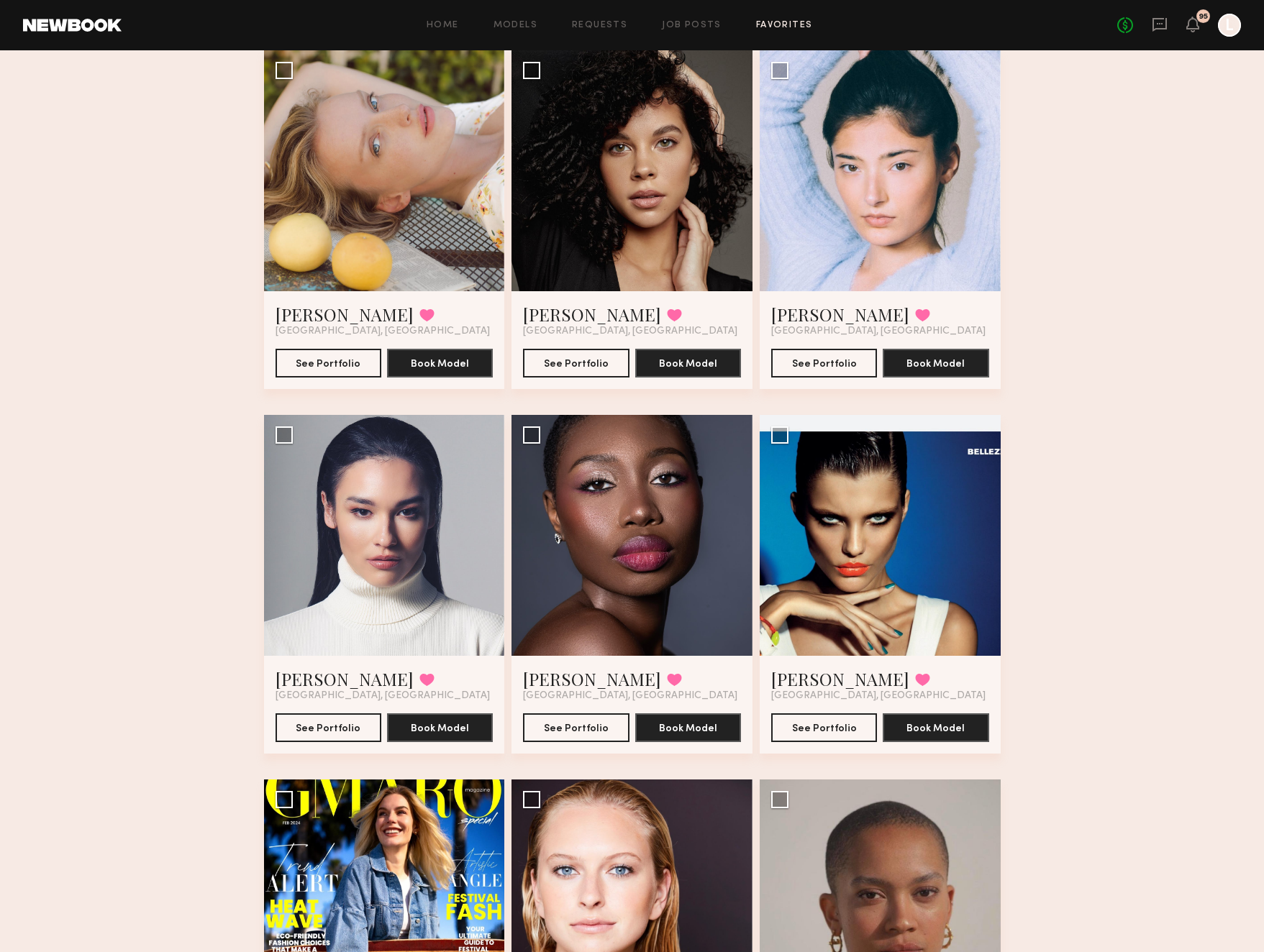
scroll to position [1955, 0]
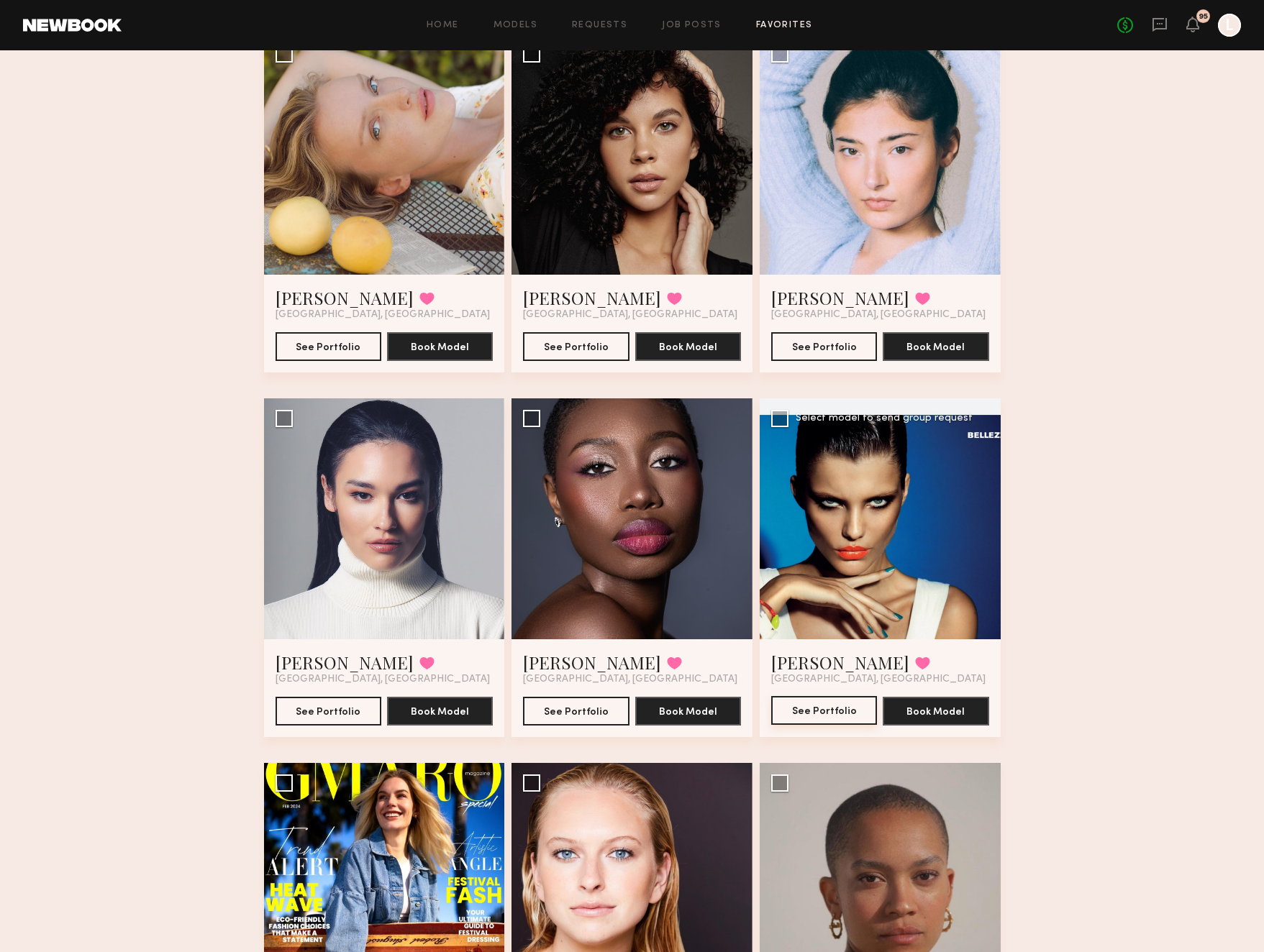
click at [820, 714] on button "See Portfolio" at bounding box center [824, 710] width 106 height 29
click at [809, 710] on button "See Portfolio" at bounding box center [824, 710] width 106 height 29
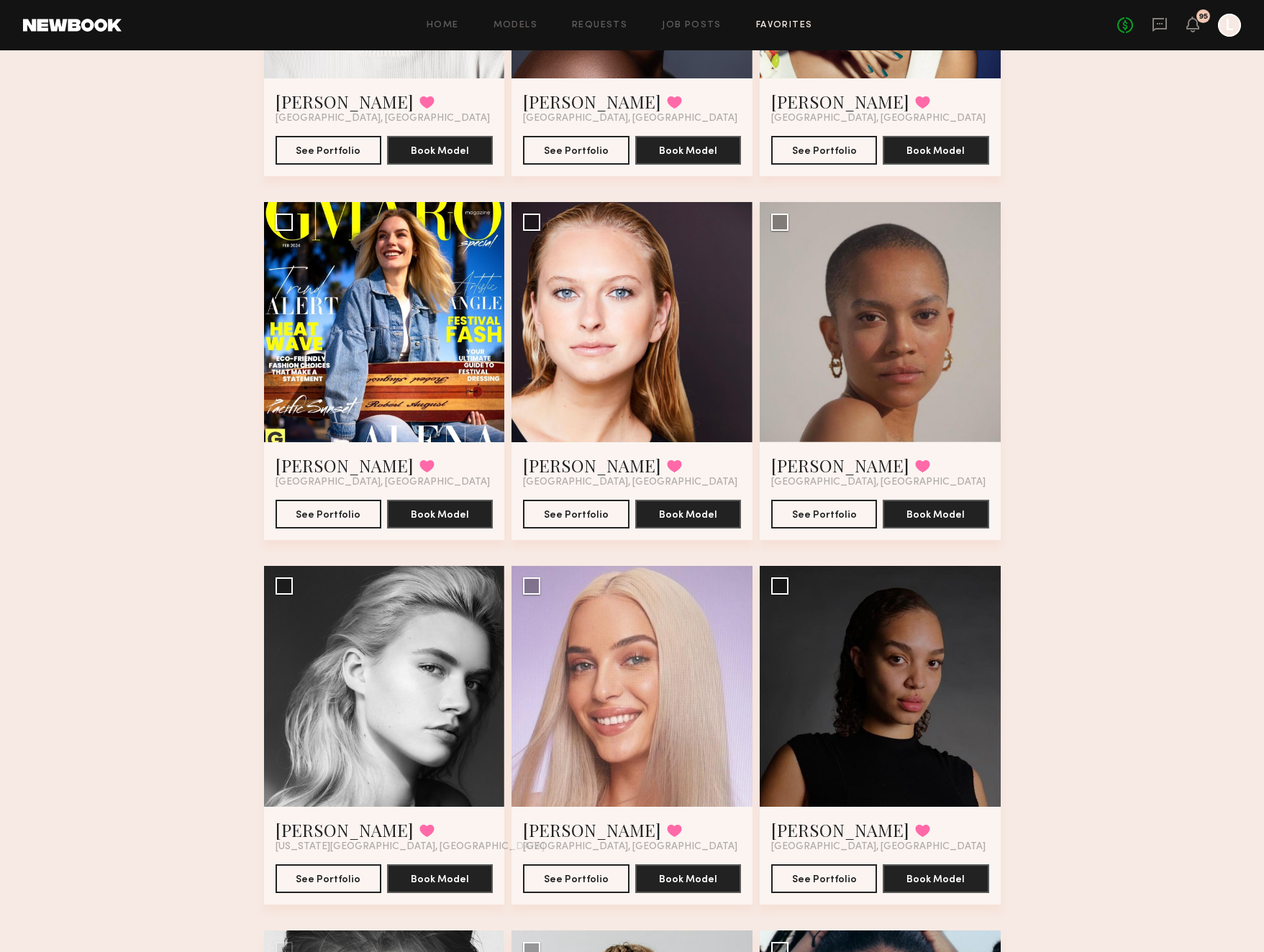
scroll to position [2524, 0]
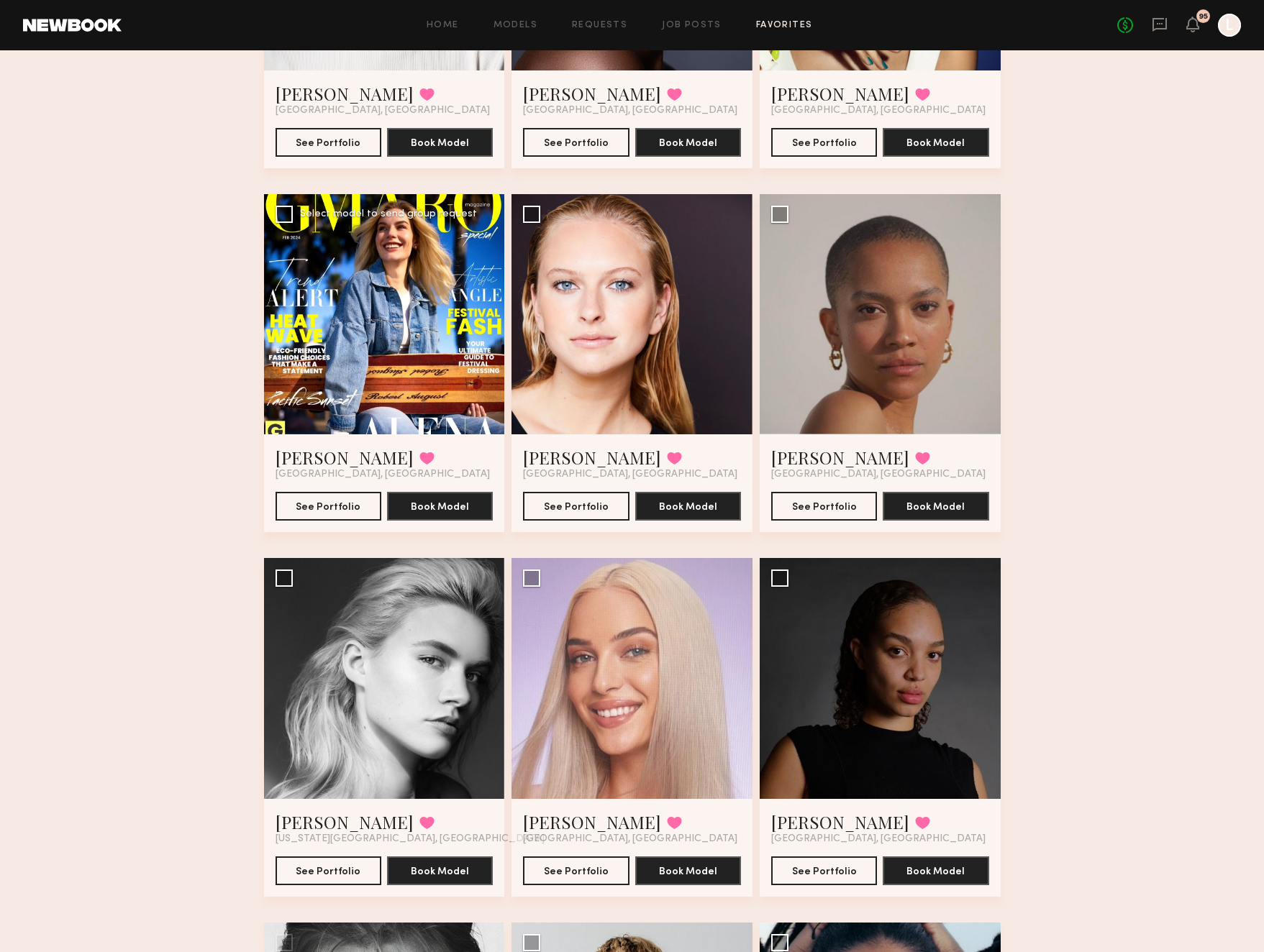
click at [415, 317] on div at bounding box center [384, 314] width 241 height 241
click at [342, 508] on button "See Portfolio" at bounding box center [329, 505] width 106 height 29
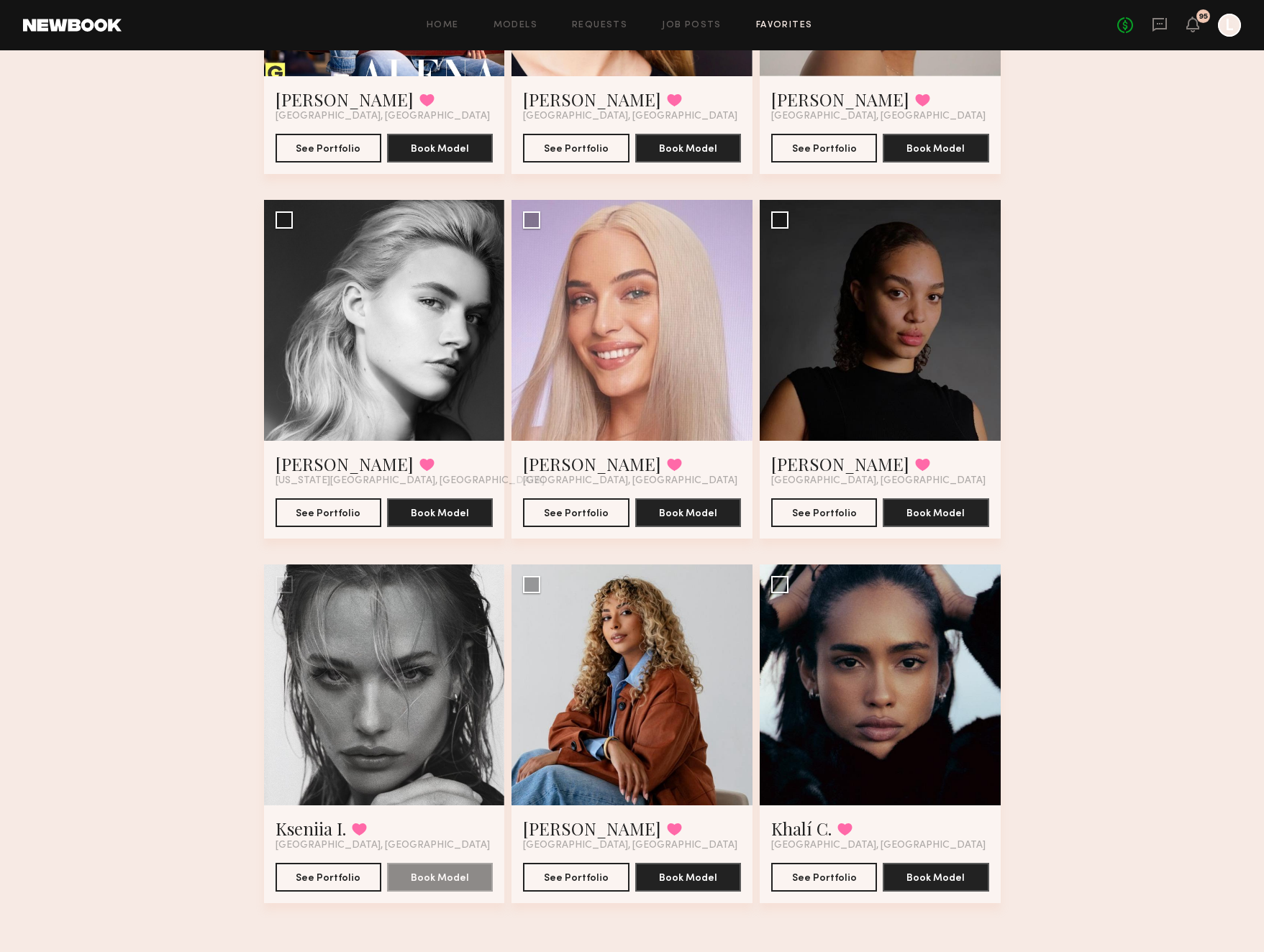
scroll to position [2882, 0]
click at [350, 513] on button "See Portfolio" at bounding box center [329, 512] width 106 height 29
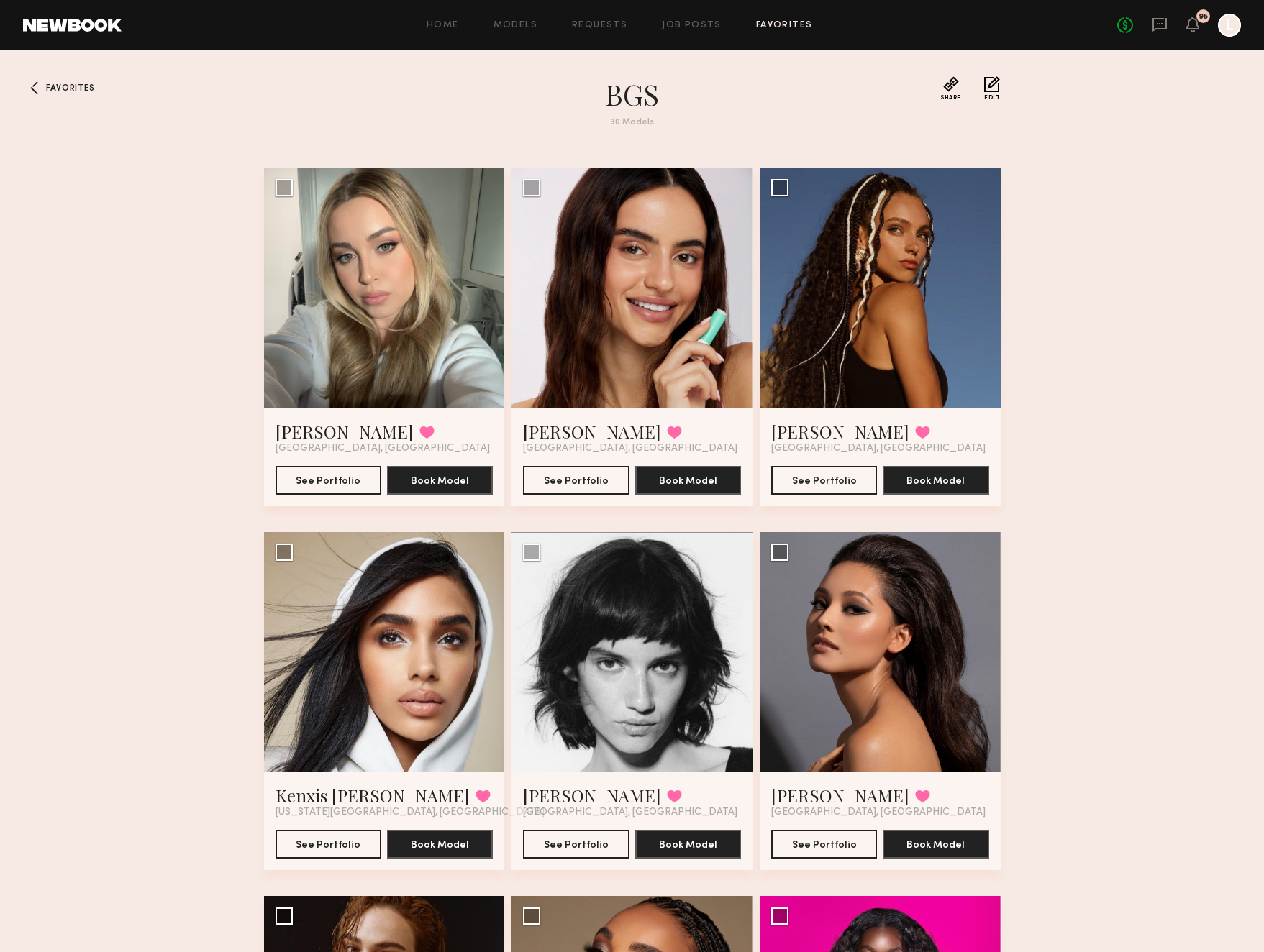
scroll to position [0, 0]
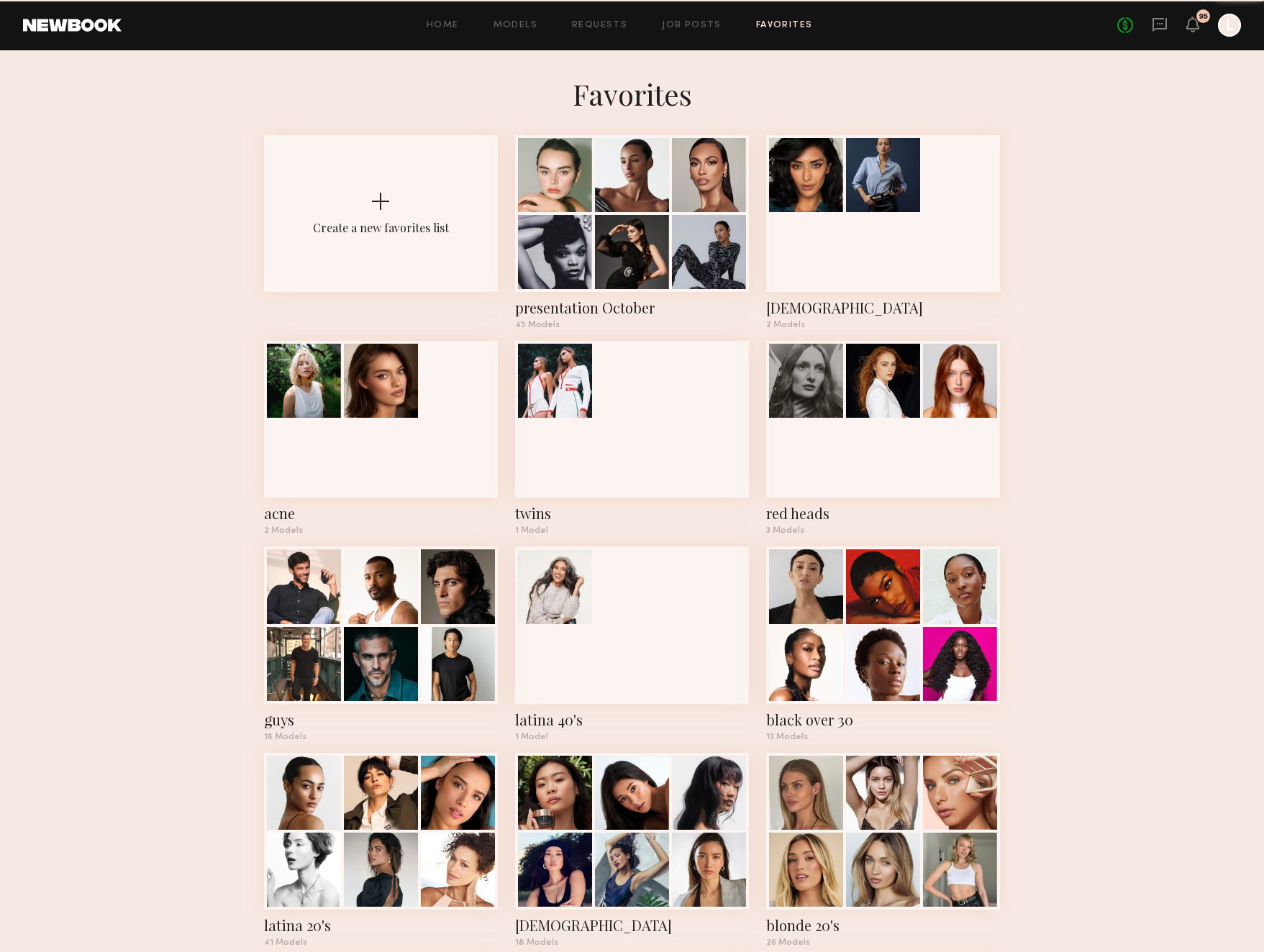
scroll to position [1062, 0]
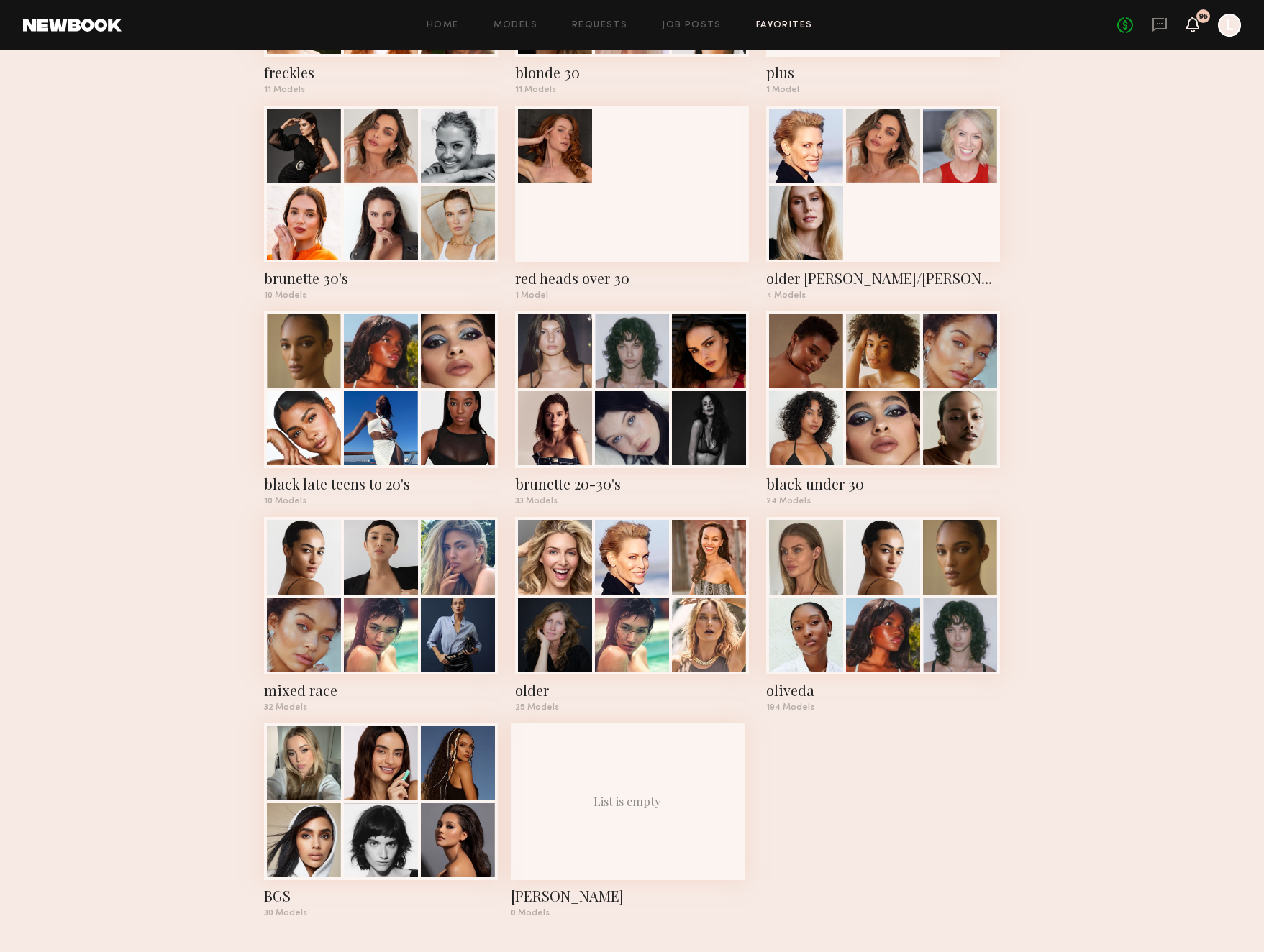
click at [1192, 25] on icon at bounding box center [1192, 23] width 12 height 10
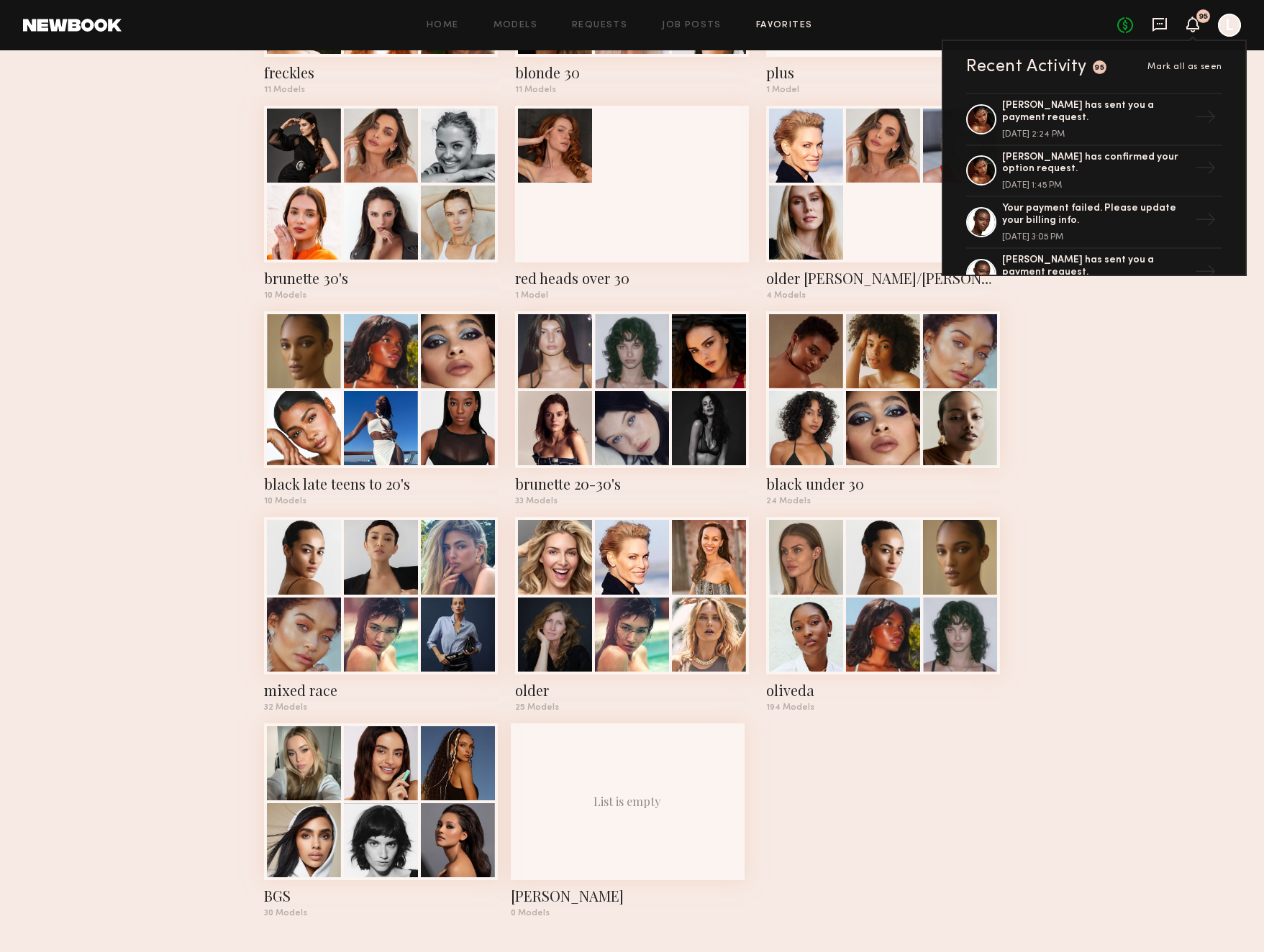
click at [1165, 28] on icon at bounding box center [1160, 25] width 14 height 14
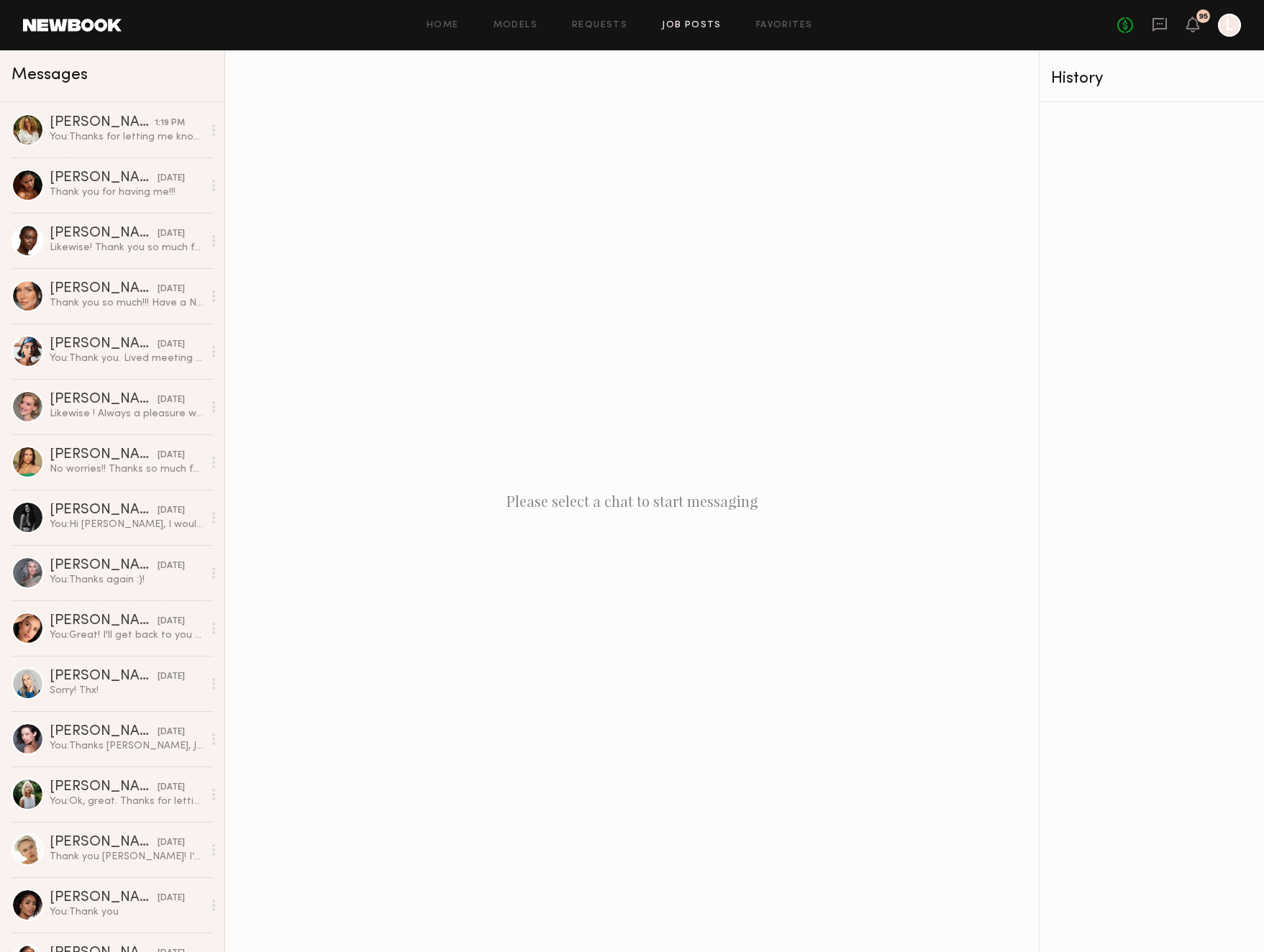
click at [697, 26] on link "Job Posts" at bounding box center [691, 26] width 60 height 9
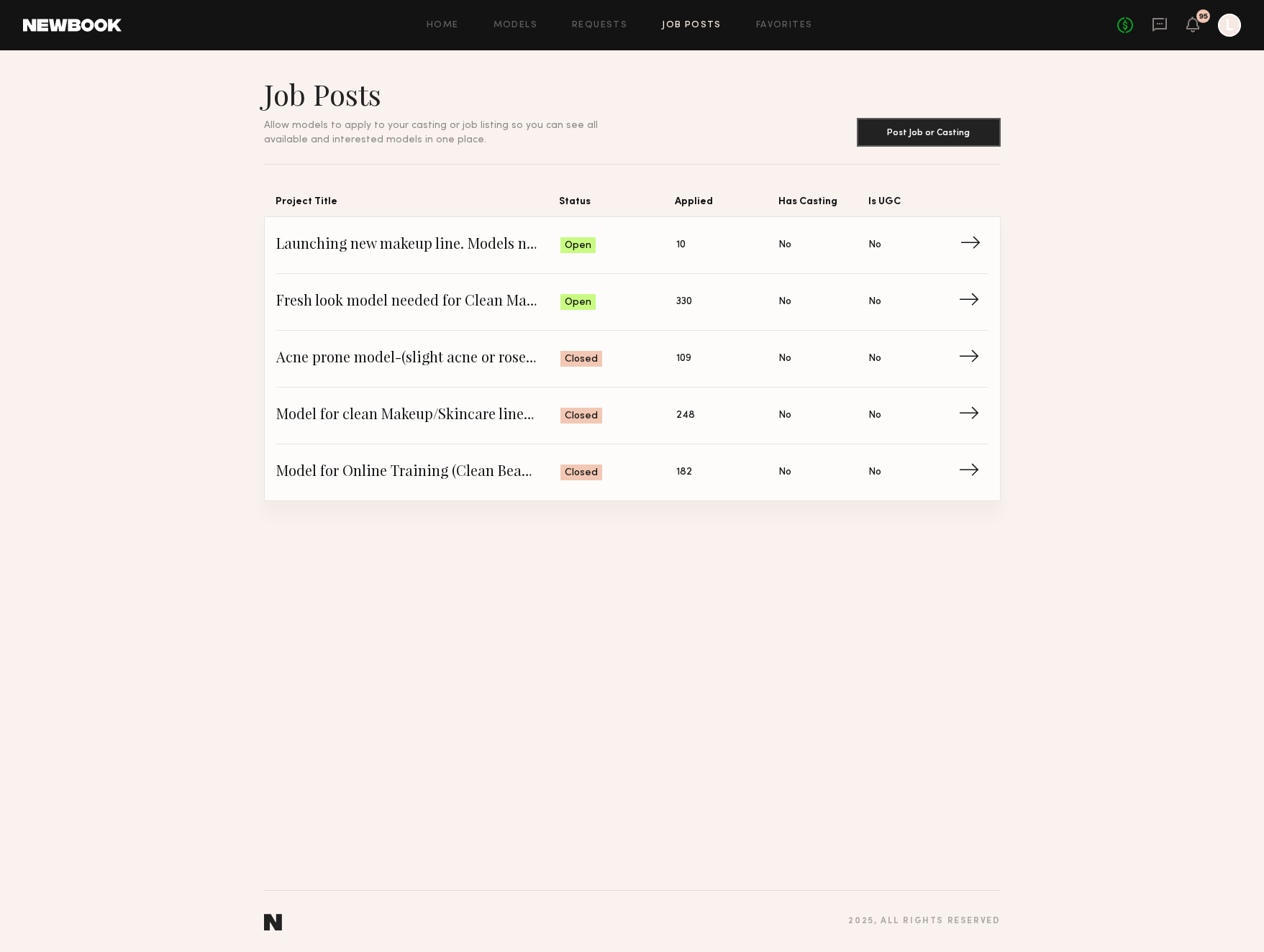
click at [487, 256] on span "Launching new makeup line. Models needed for a live makeup/fashion presentation" at bounding box center [418, 245] width 285 height 22
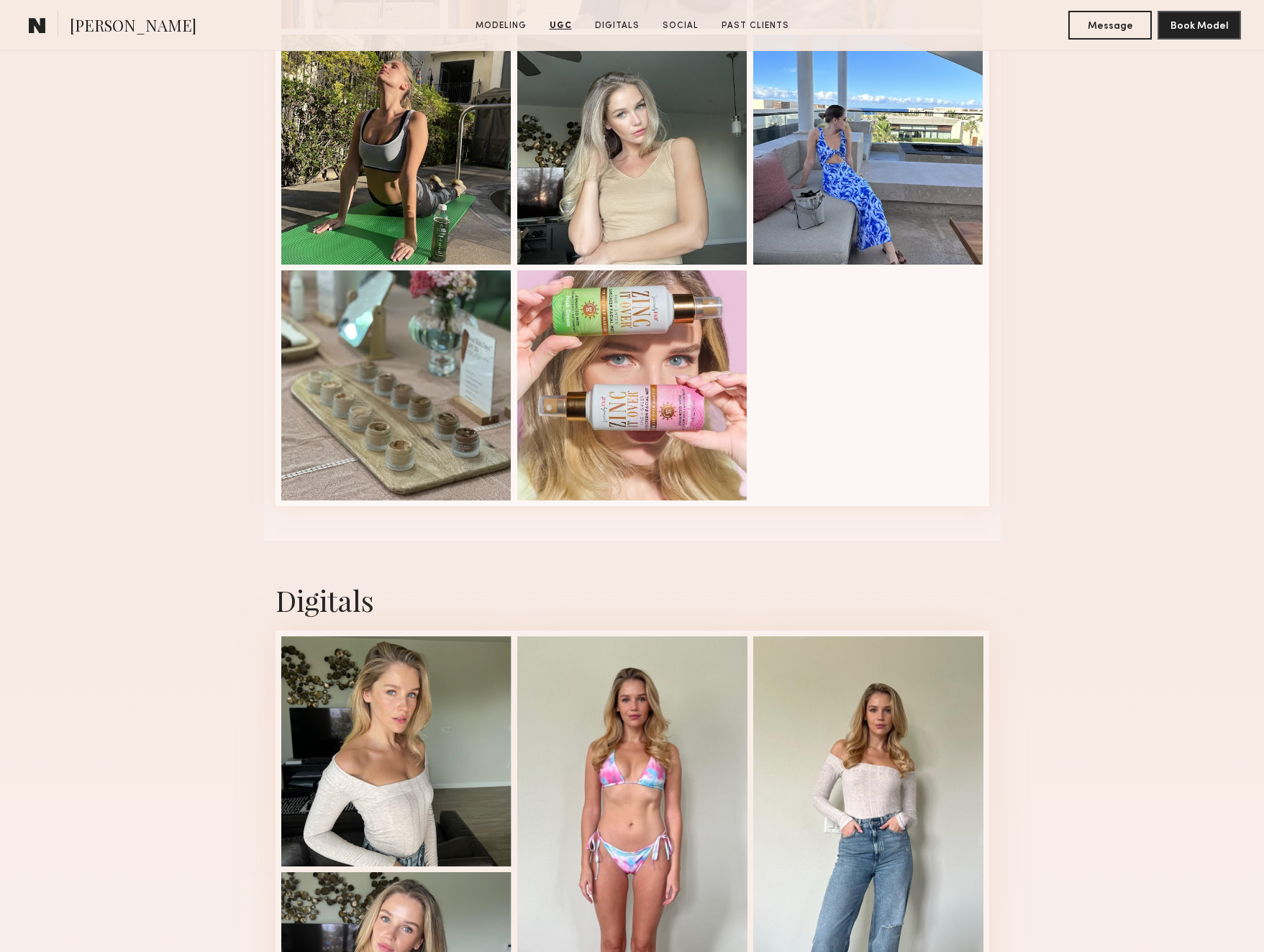
scroll to position [2830, 0]
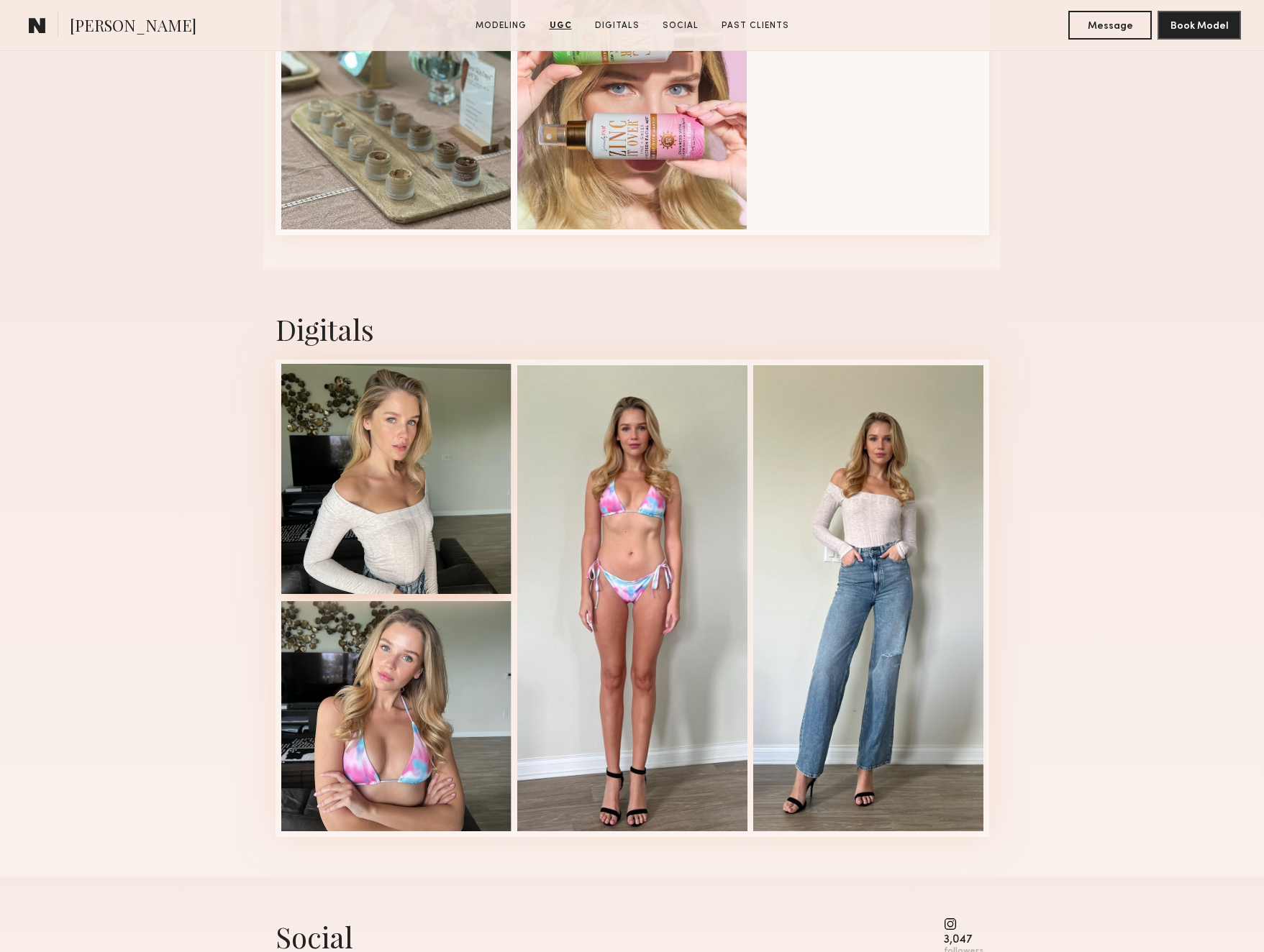
click at [380, 526] on div at bounding box center [396, 478] width 230 height 230
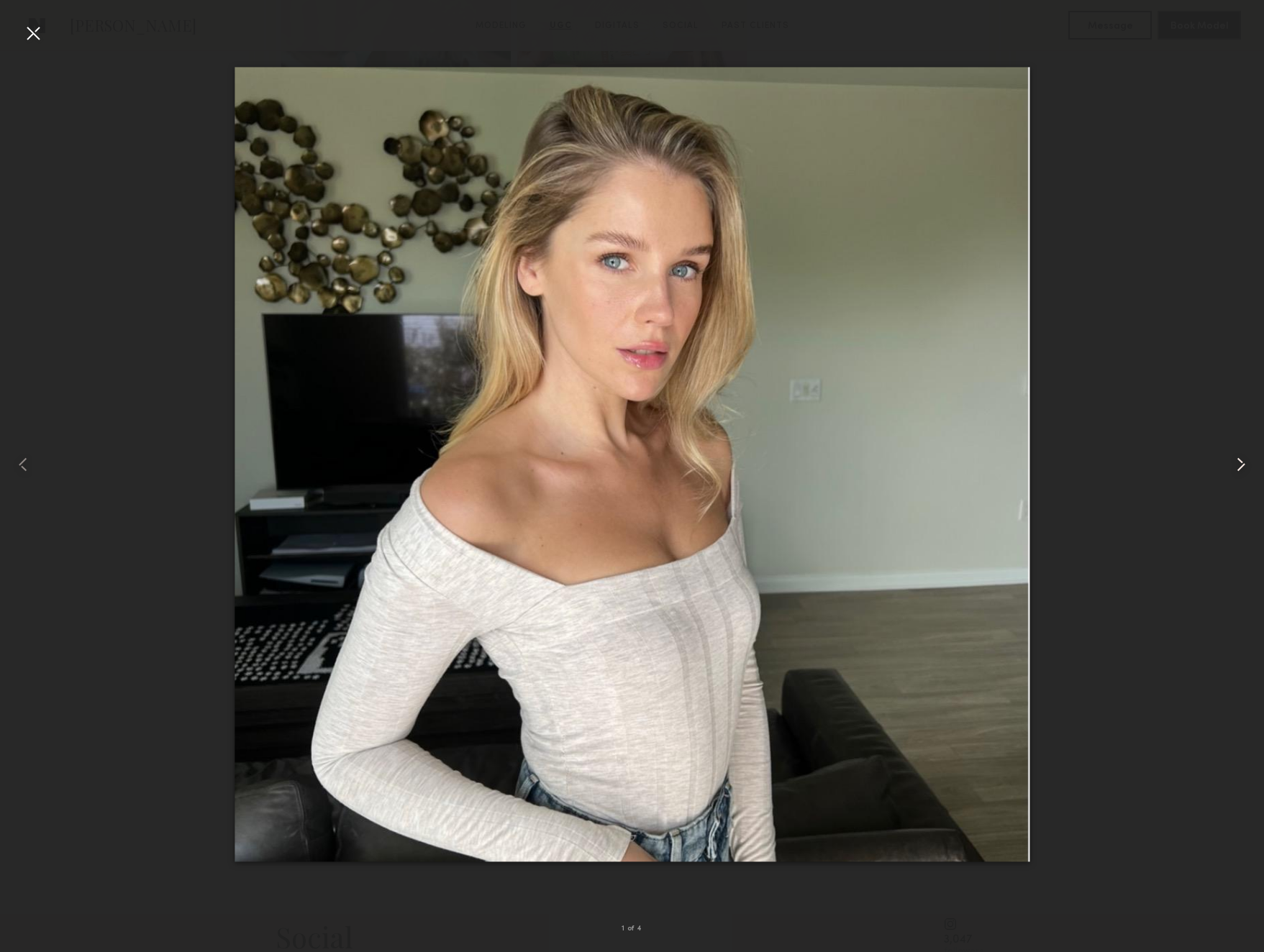
click at [1239, 461] on common-icon at bounding box center [1241, 465] width 23 height 23
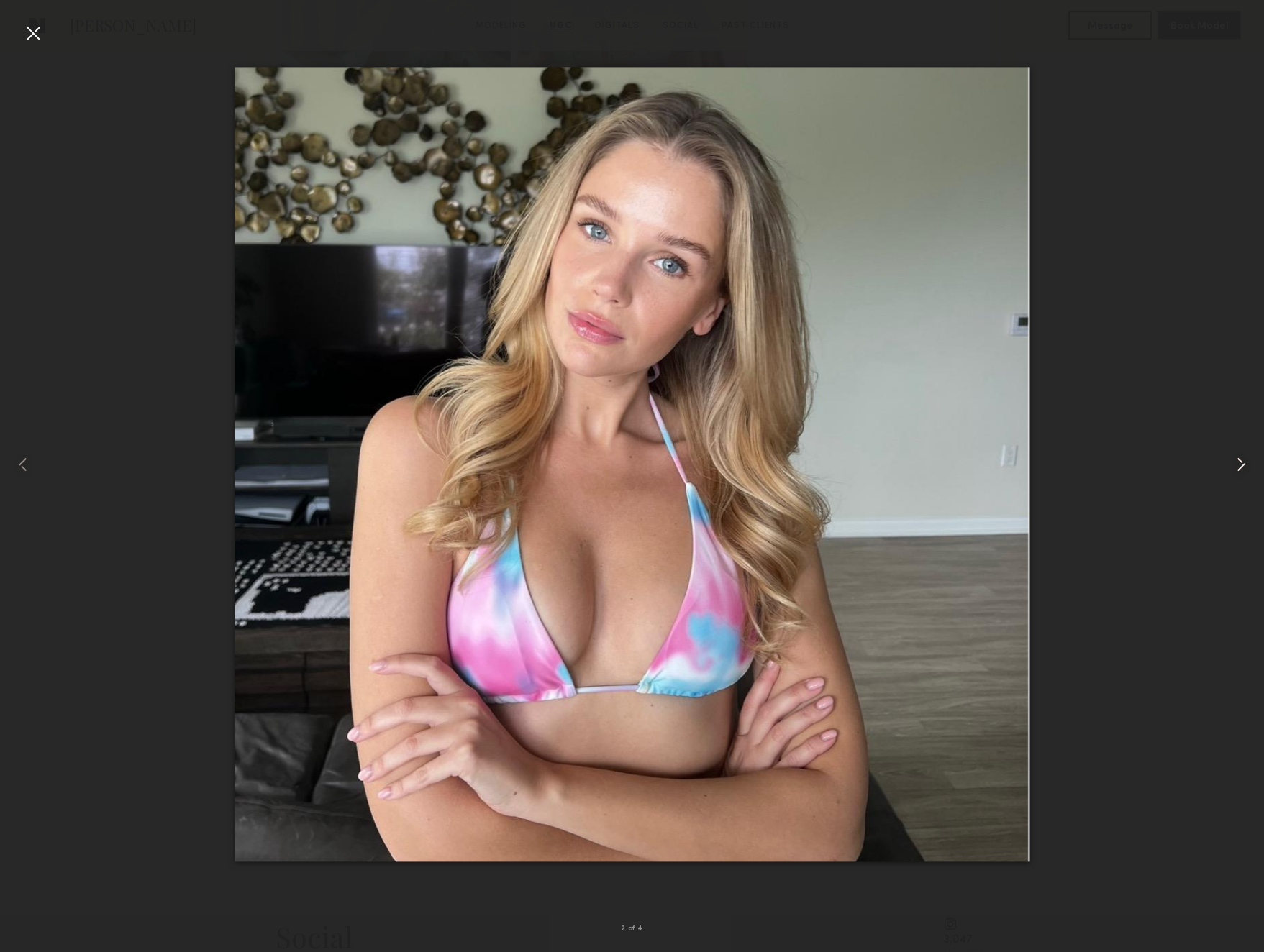
click at [1238, 461] on common-icon at bounding box center [1241, 465] width 23 height 23
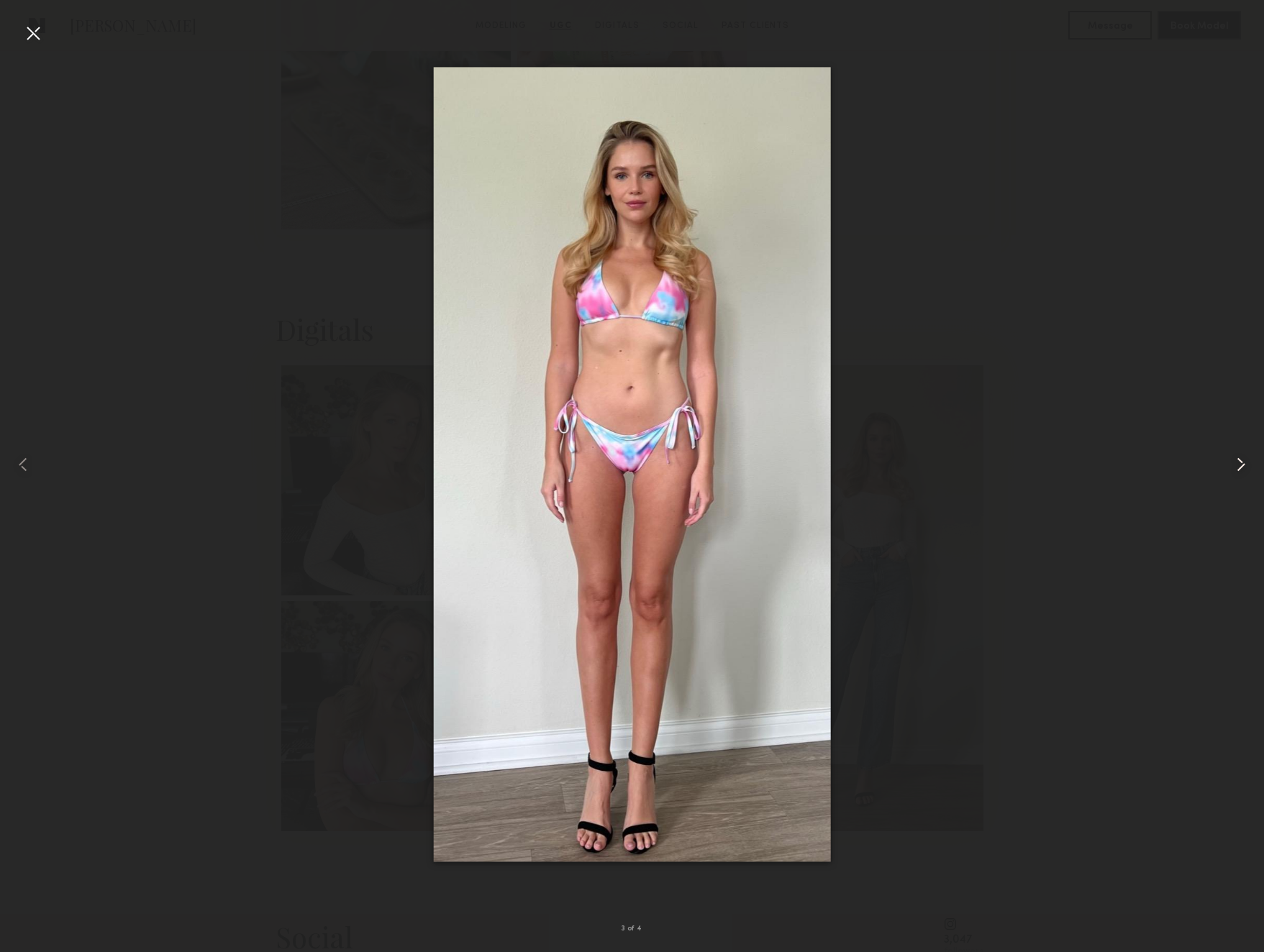
click at [1238, 461] on common-icon at bounding box center [1241, 465] width 23 height 23
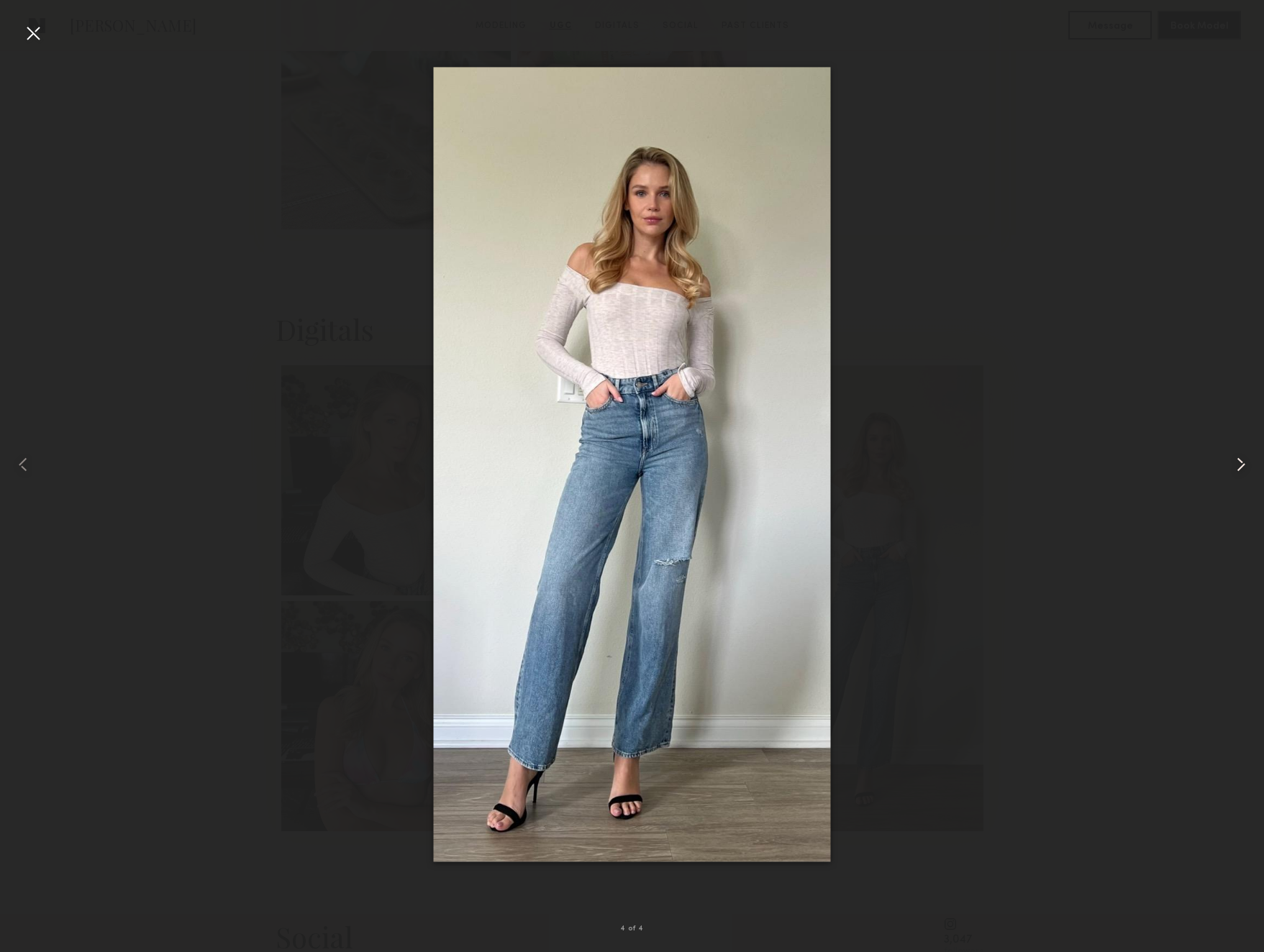
click at [1237, 460] on common-icon at bounding box center [1241, 465] width 23 height 23
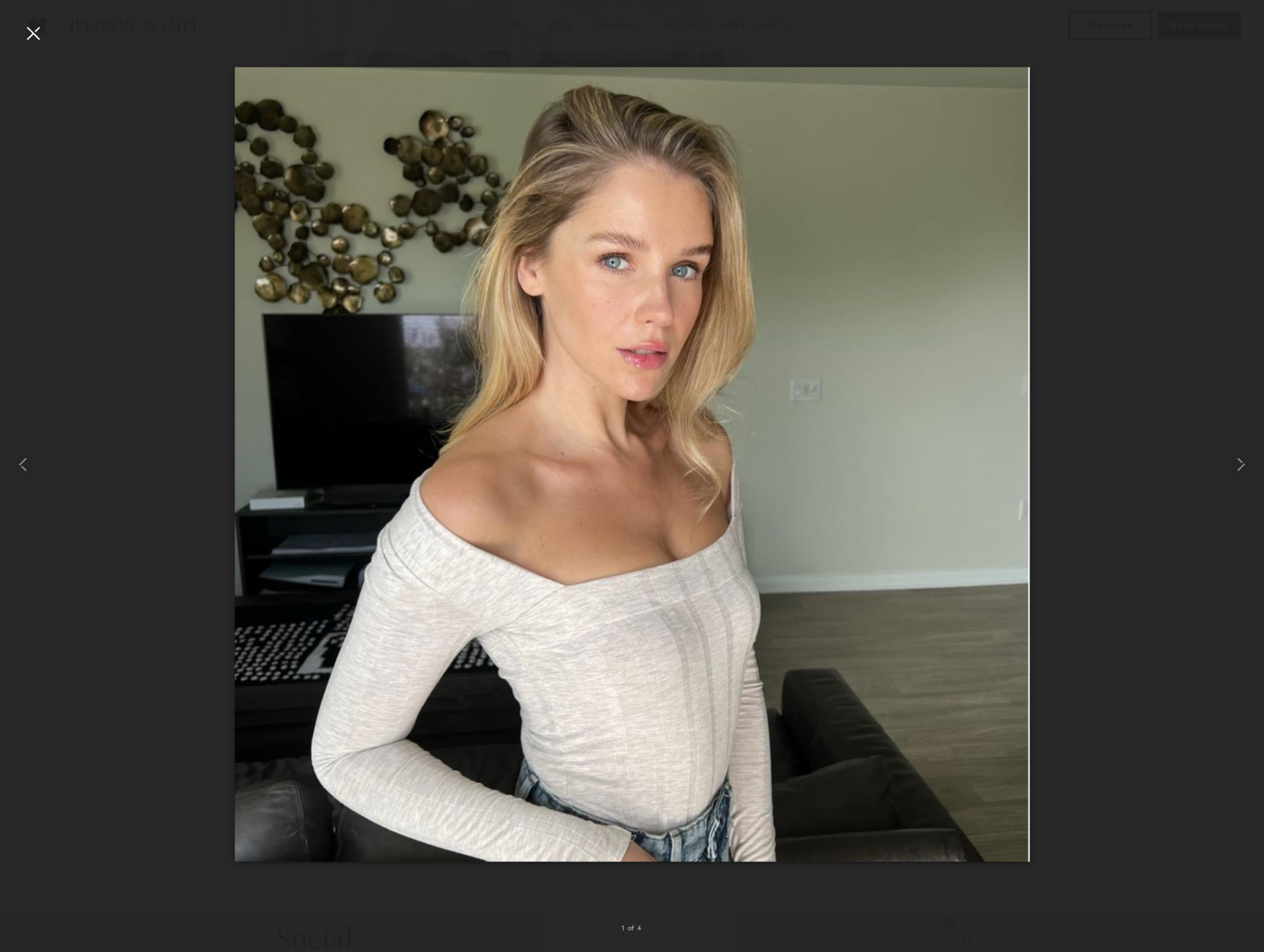
click at [34, 34] on div at bounding box center [34, 33] width 23 height 23
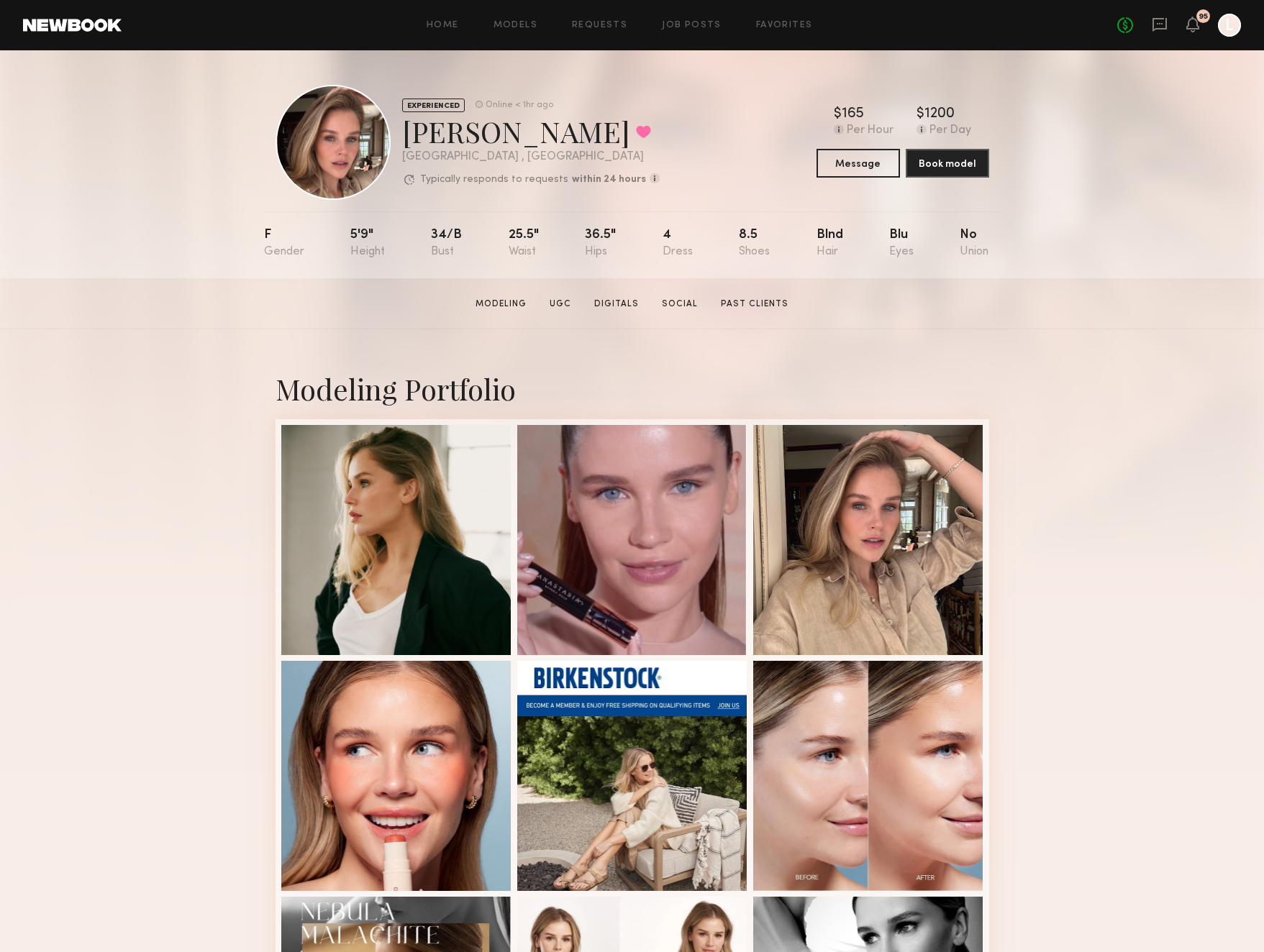
scroll to position [0, 0]
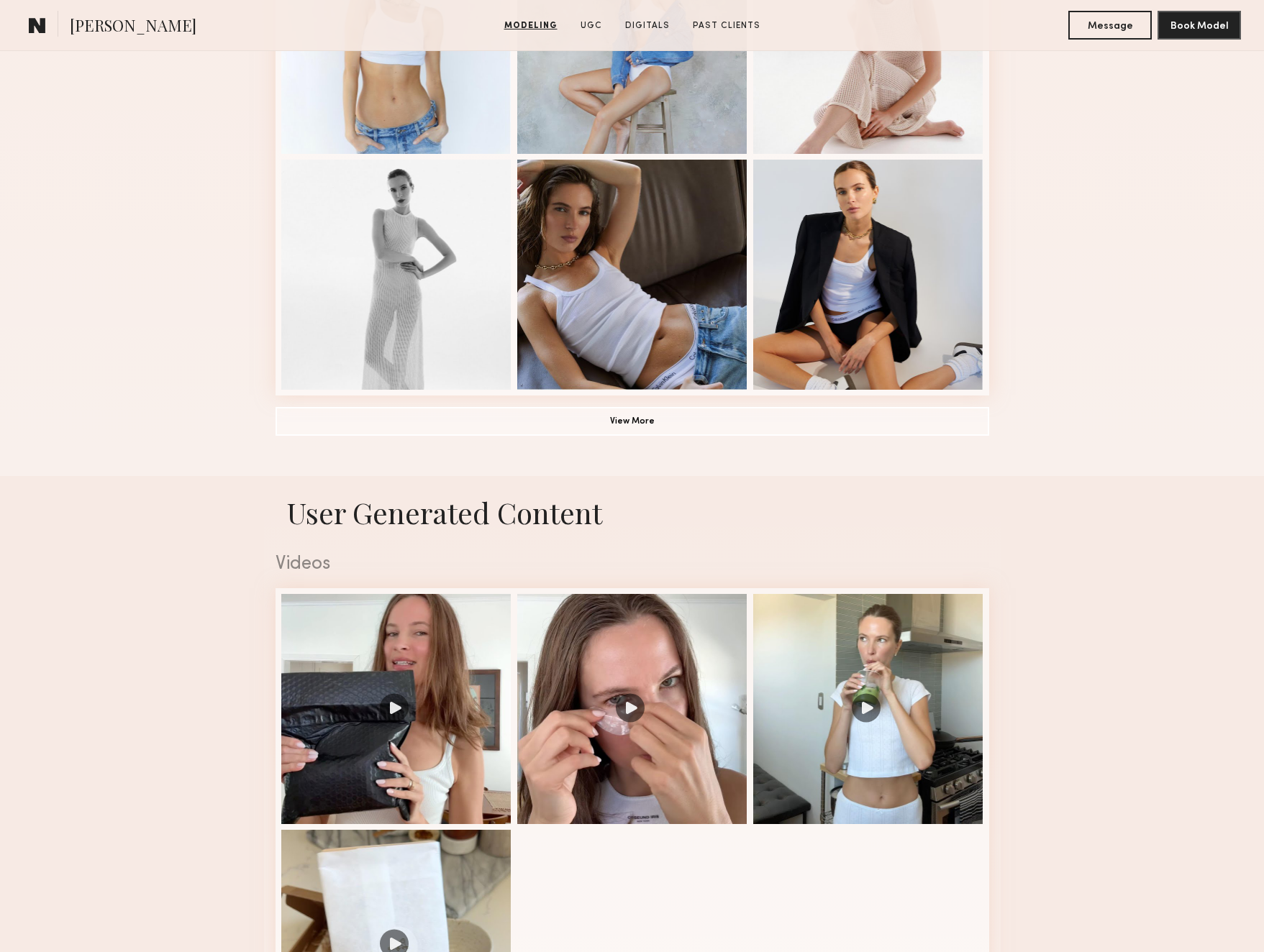
scroll to position [990, 0]
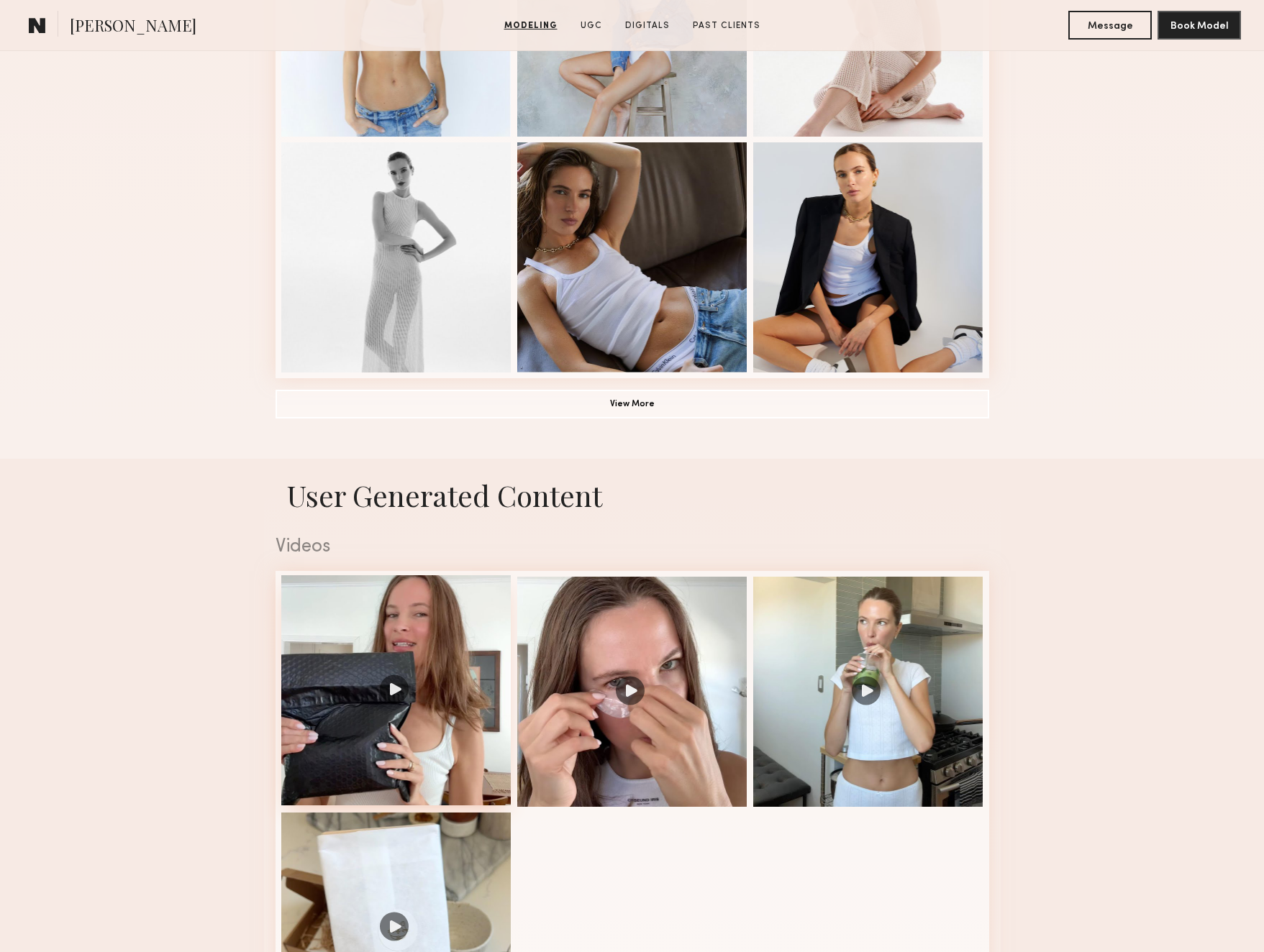
click at [408, 708] on div at bounding box center [396, 689] width 230 height 230
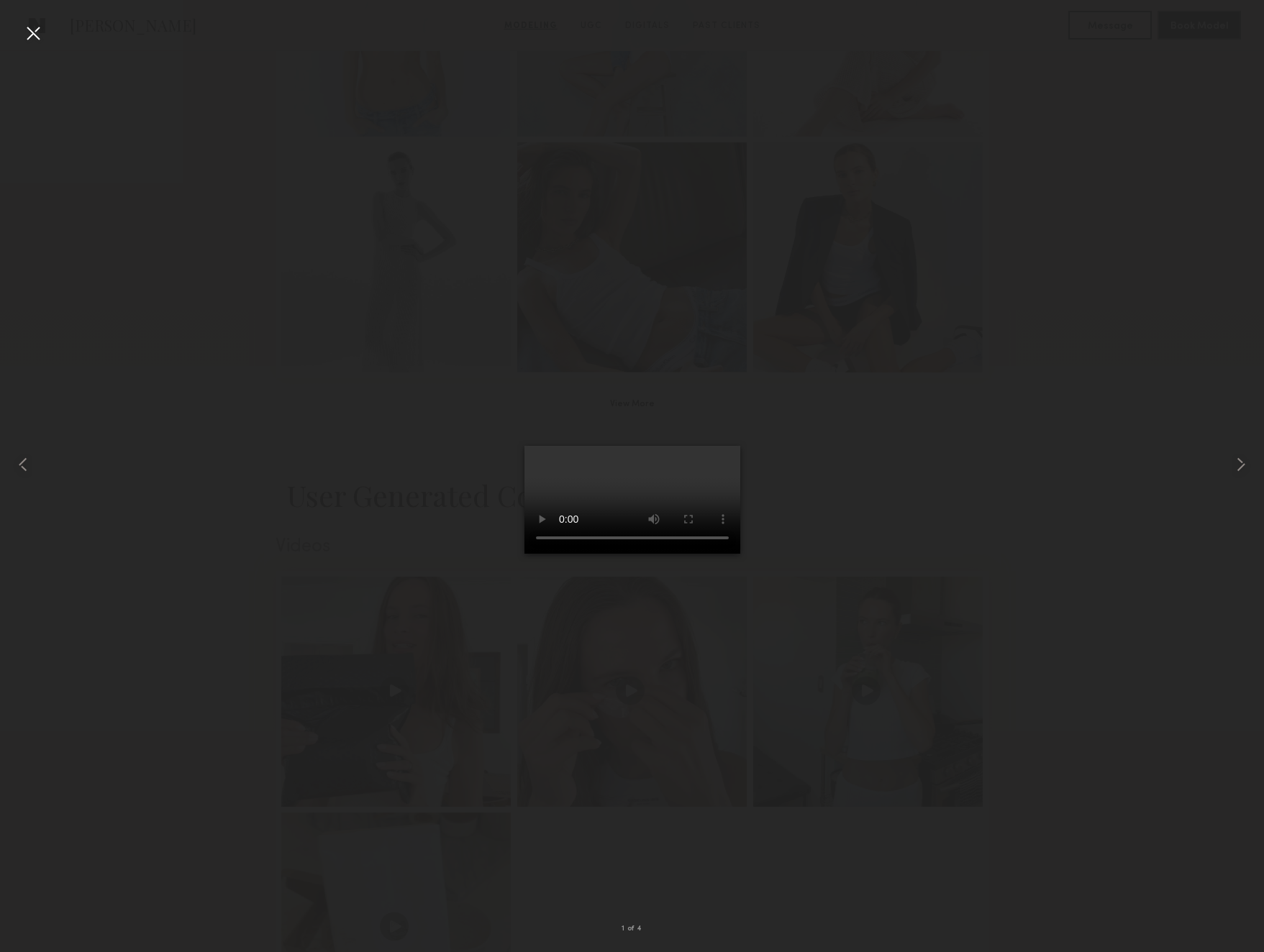
click at [740, 554] on video at bounding box center [632, 499] width 216 height 108
click at [1241, 462] on common-icon at bounding box center [1241, 465] width 23 height 23
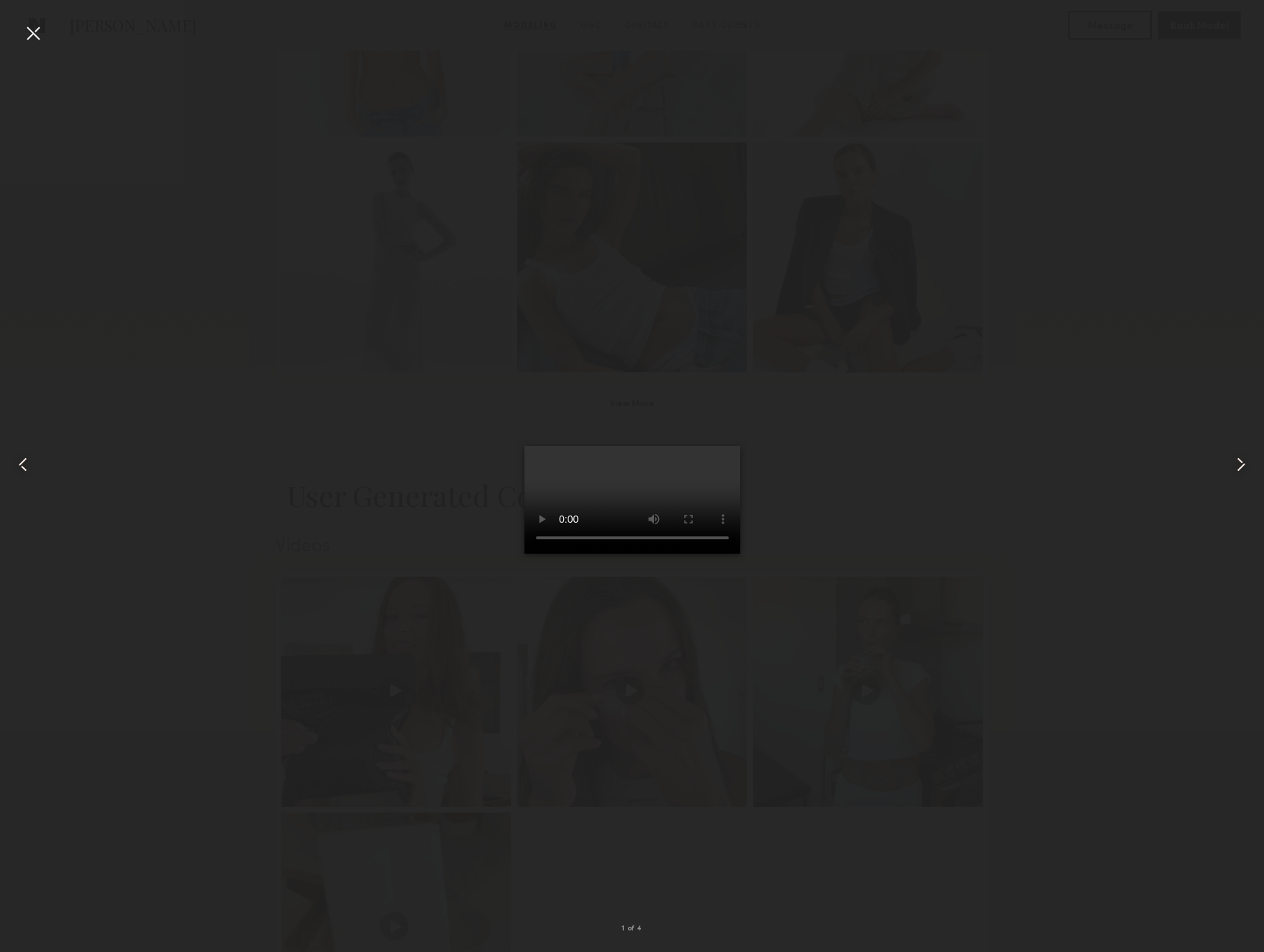
click at [1056, 333] on div at bounding box center [632, 465] width 1264 height 883
click at [23, 33] on div at bounding box center [34, 33] width 23 height 23
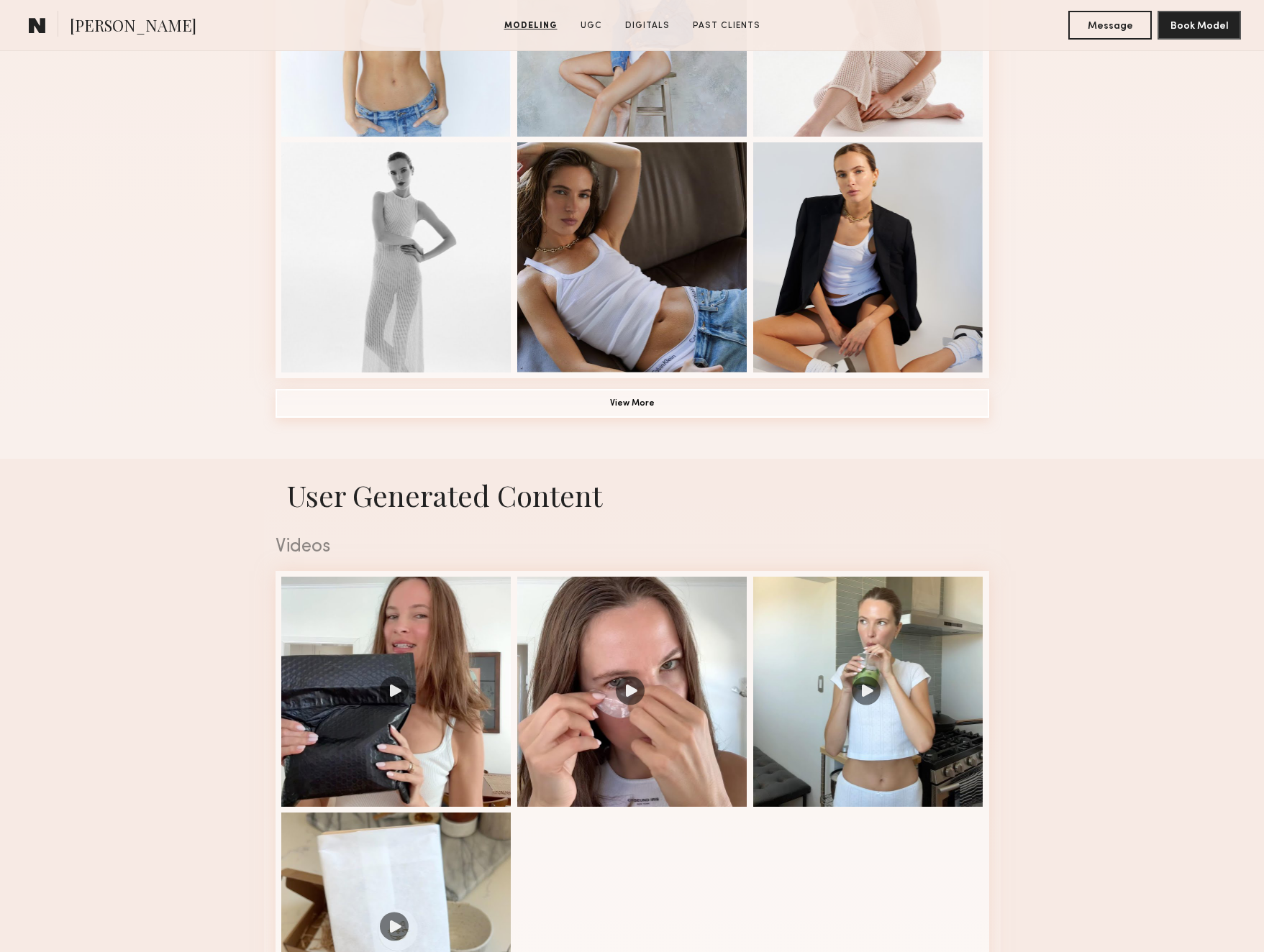
click at [638, 405] on button "View More" at bounding box center [633, 403] width 714 height 29
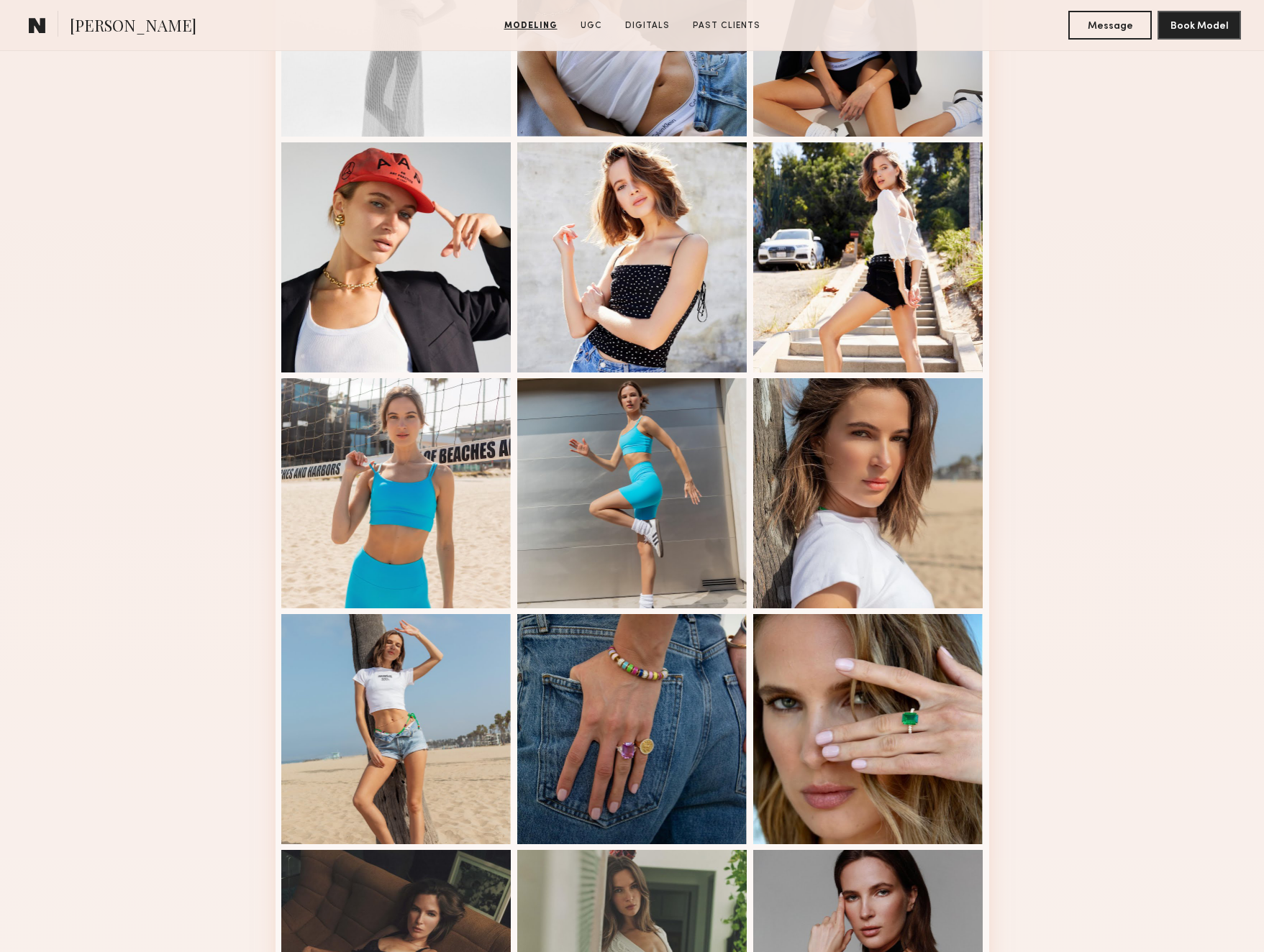
scroll to position [1144, 0]
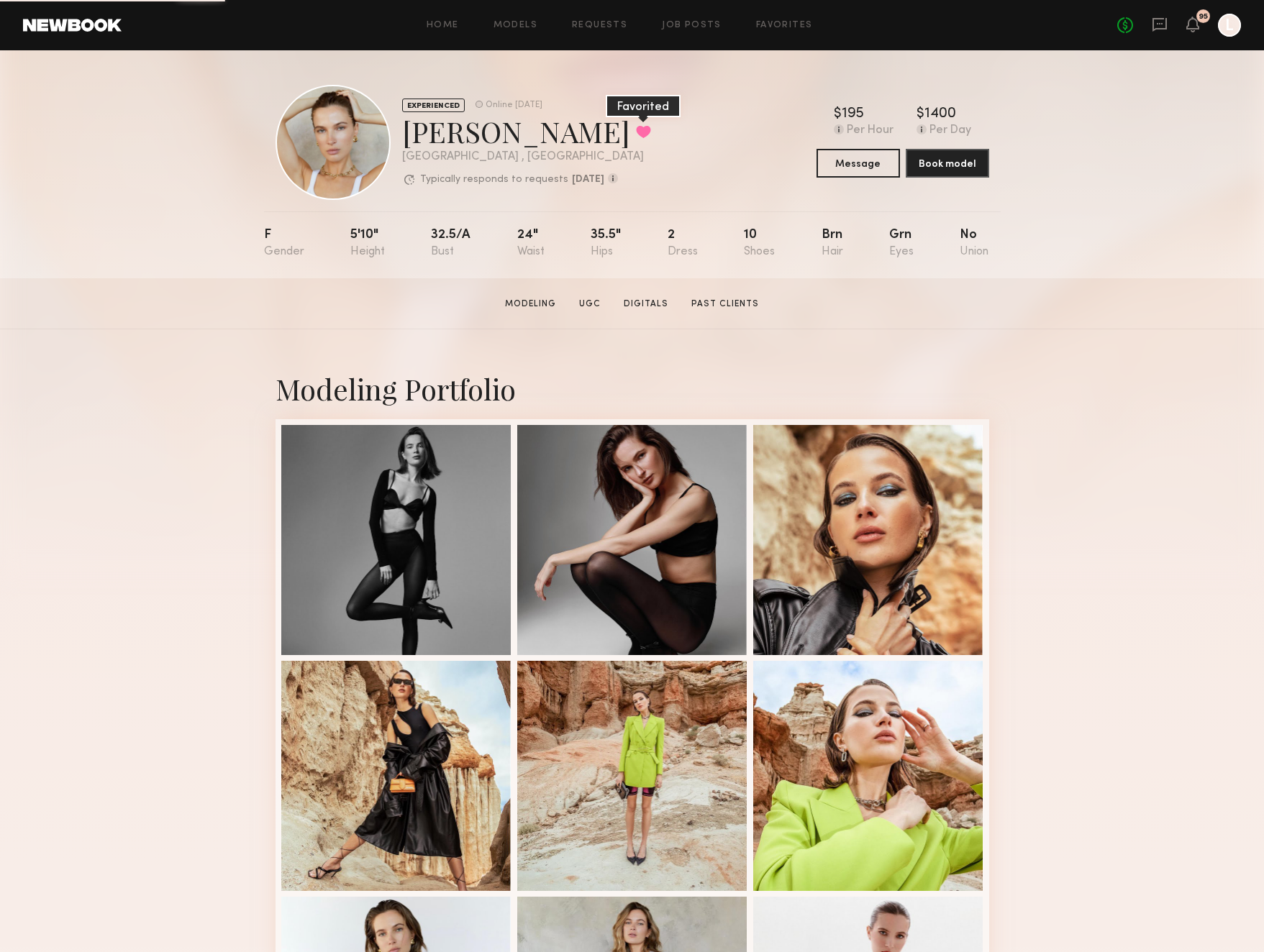
click at [636, 138] on button at bounding box center [643, 132] width 15 height 13
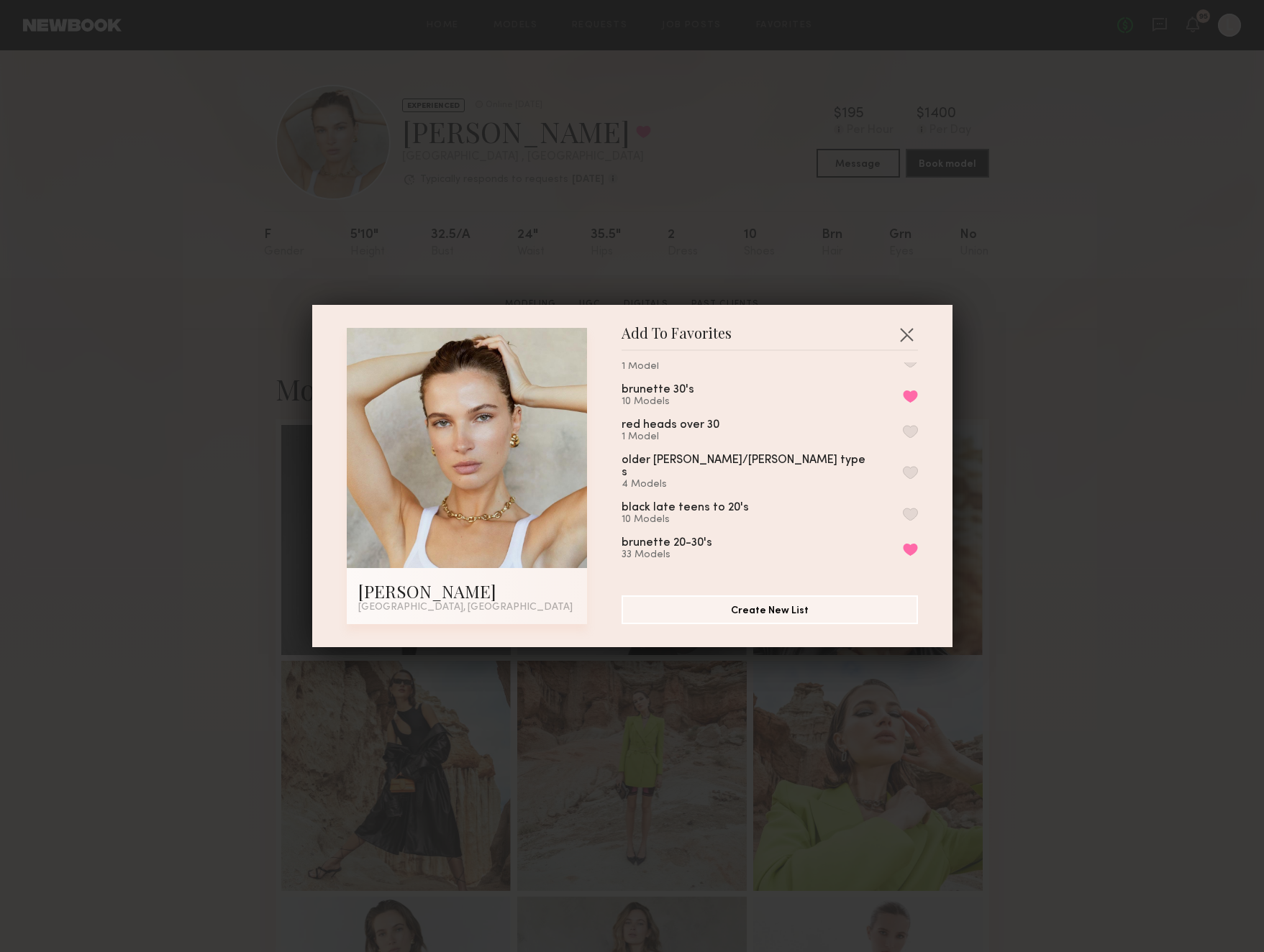
scroll to position [489, 0]
click at [650, 149] on div "Add To Favorites Reda P. Los Angeles, CA Add To Favorites presentation October …" at bounding box center [632, 476] width 1264 height 952
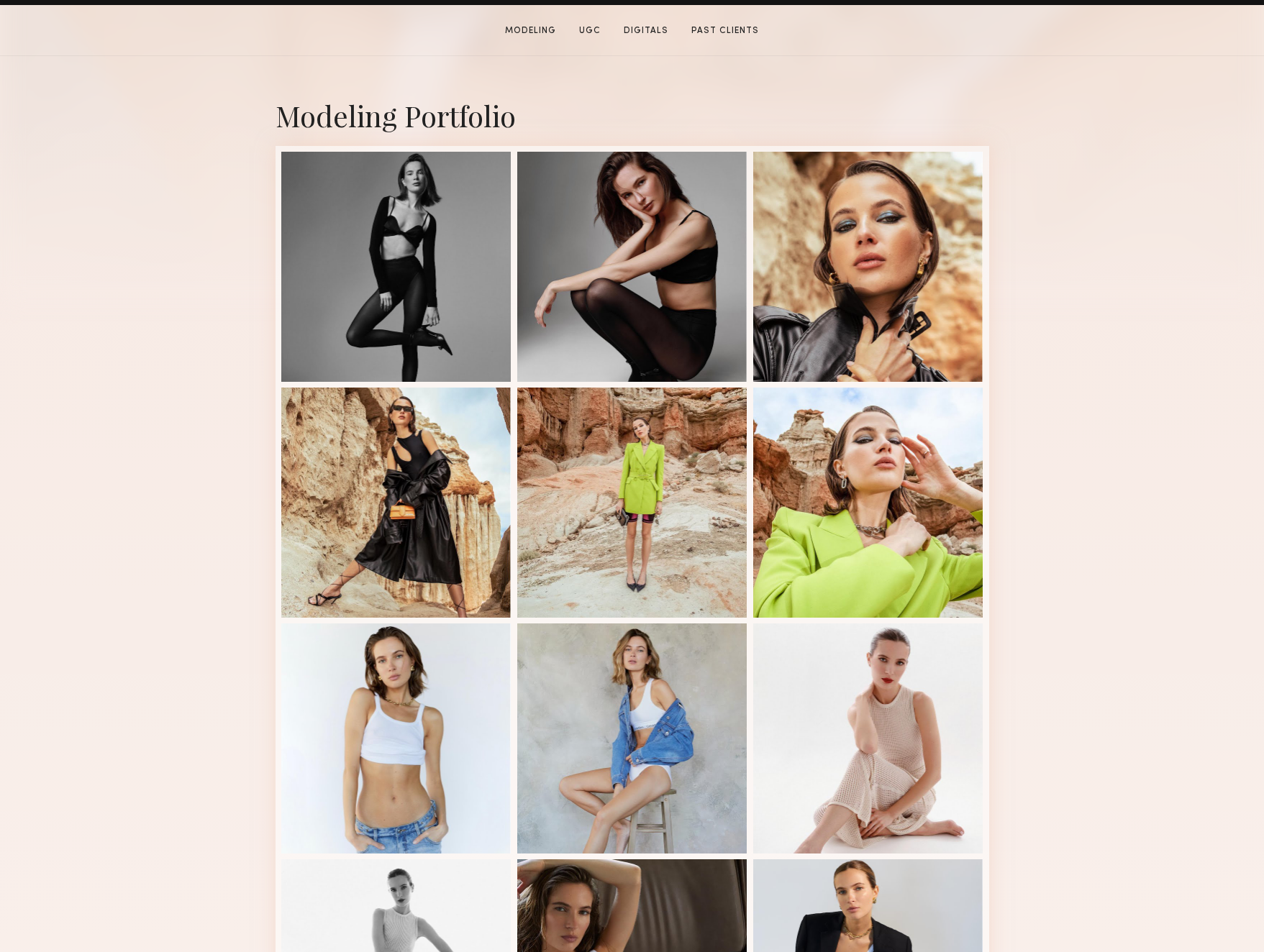
scroll to position [330, 0]
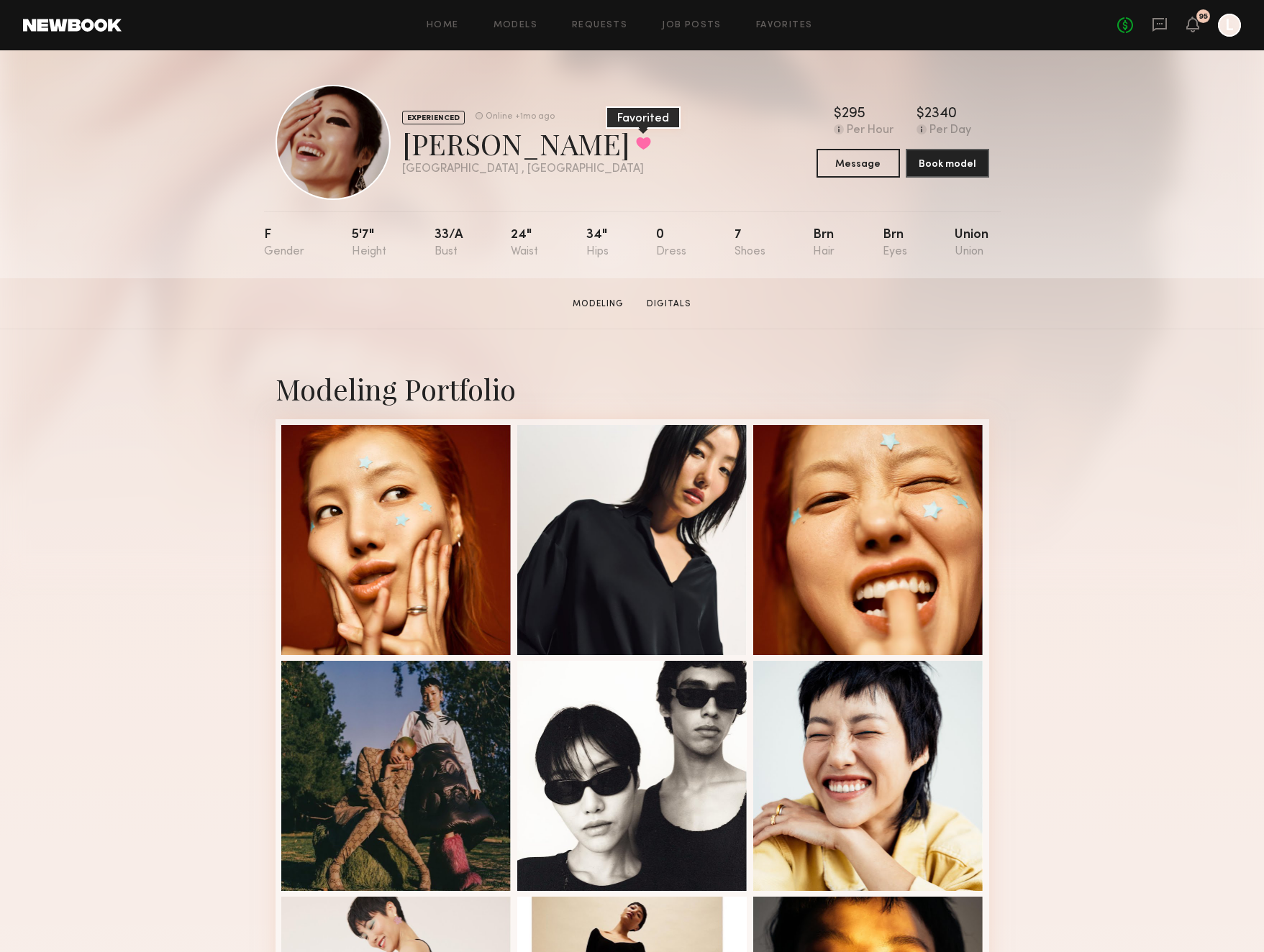
click at [636, 143] on button at bounding box center [643, 143] width 15 height 13
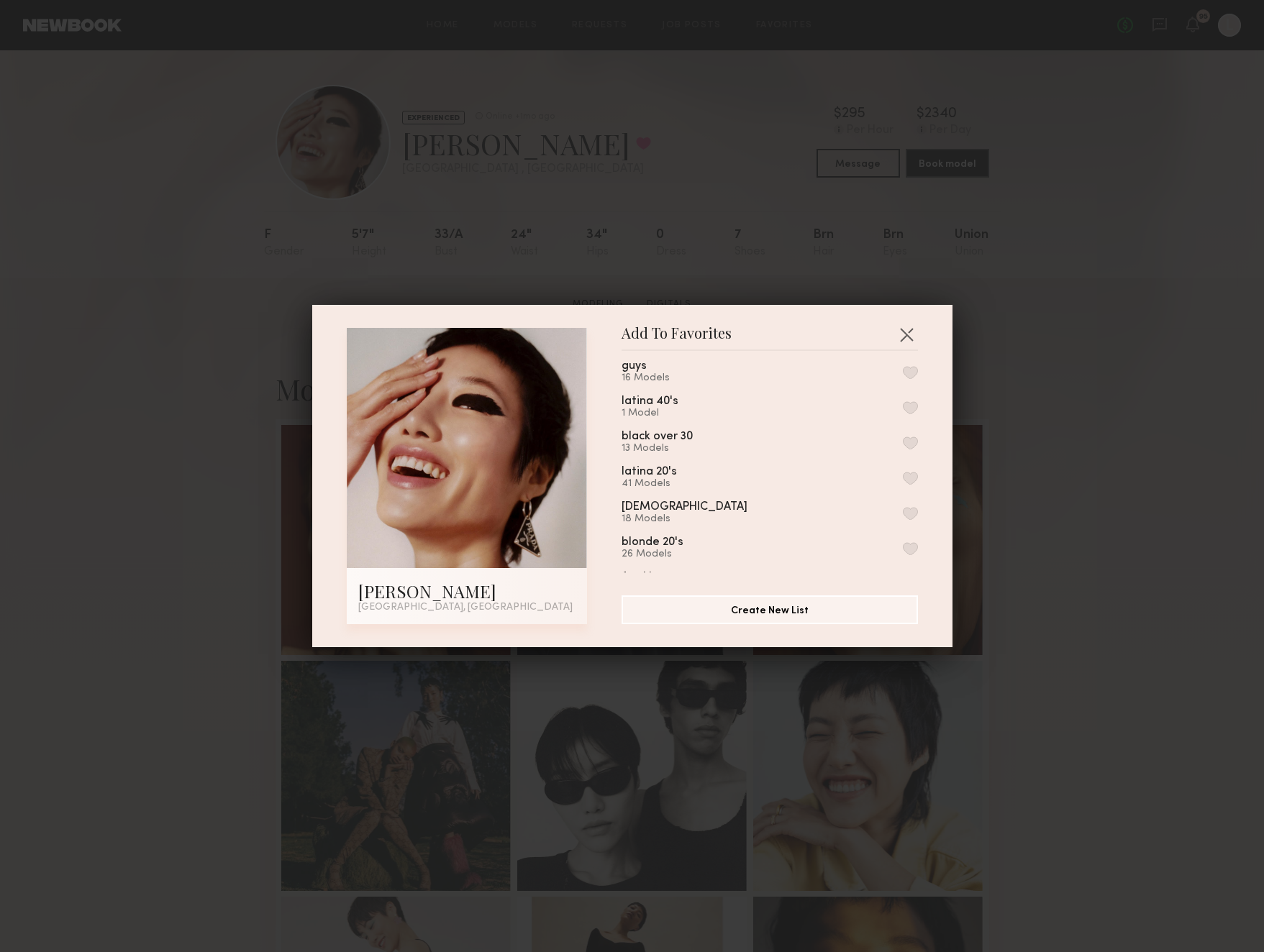
scroll to position [213, 0]
click at [912, 487] on button "button" at bounding box center [910, 489] width 15 height 13
click at [908, 335] on button "button" at bounding box center [906, 334] width 23 height 23
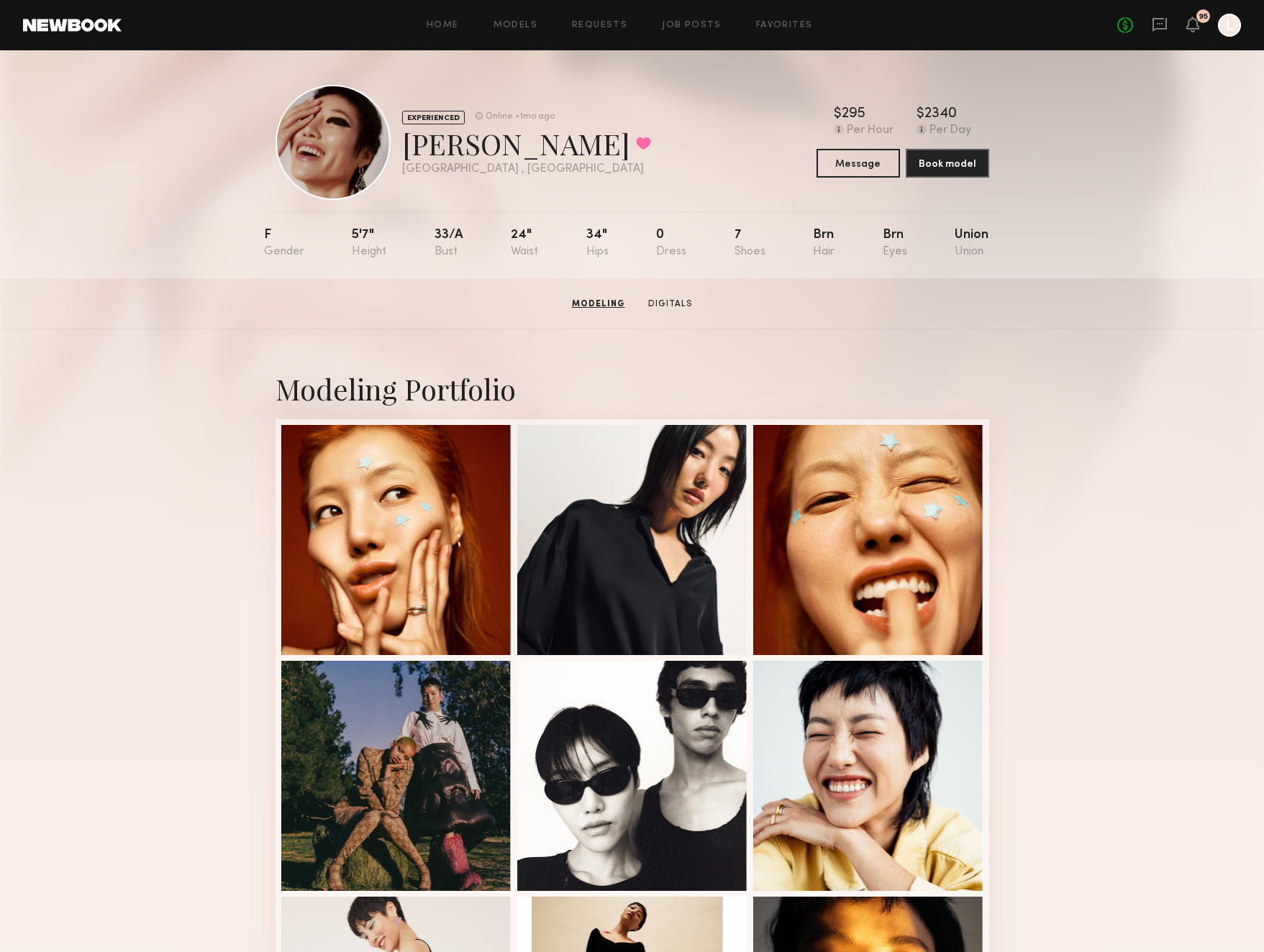
scroll to position [0, 0]
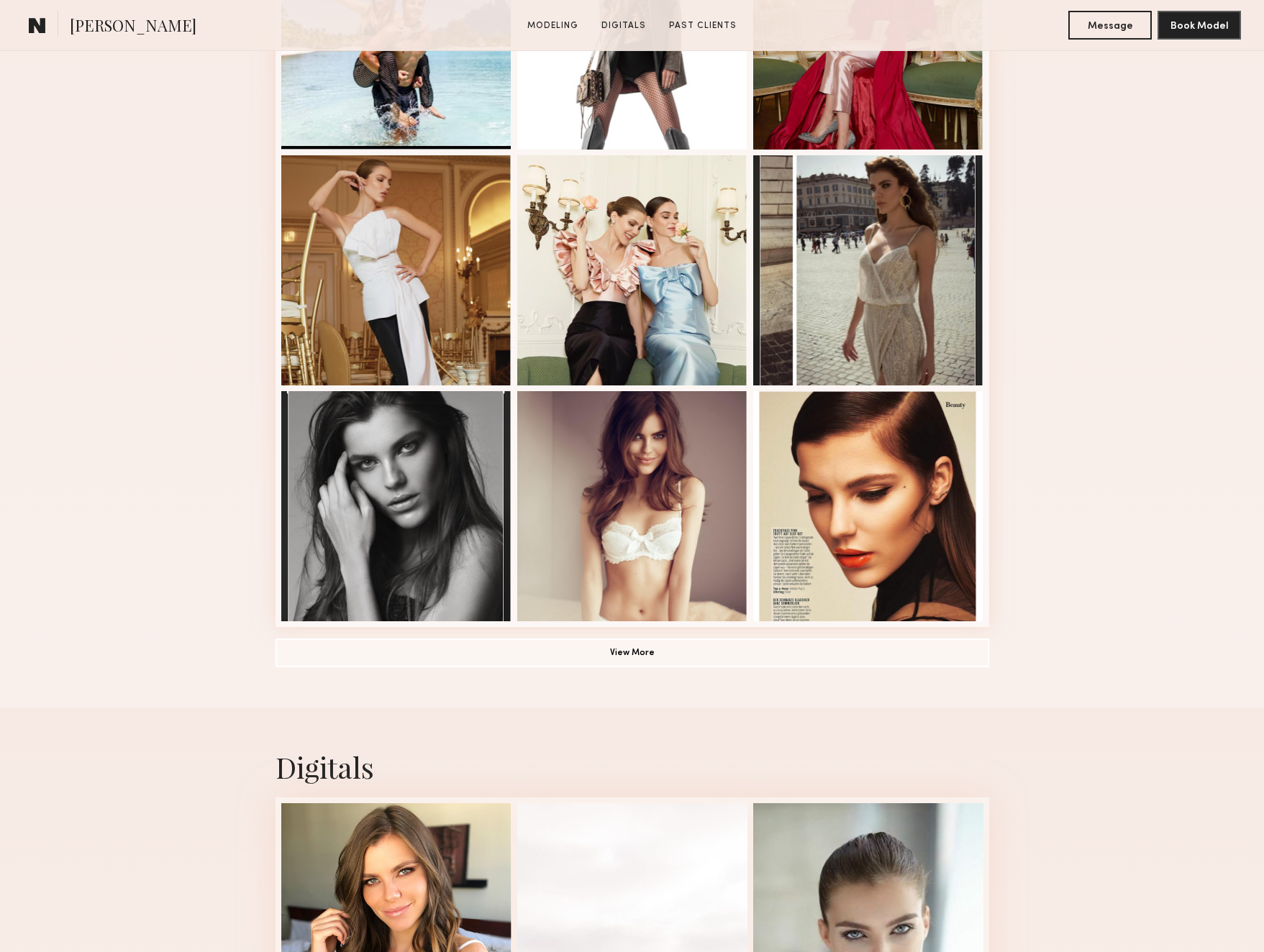
scroll to position [806, 0]
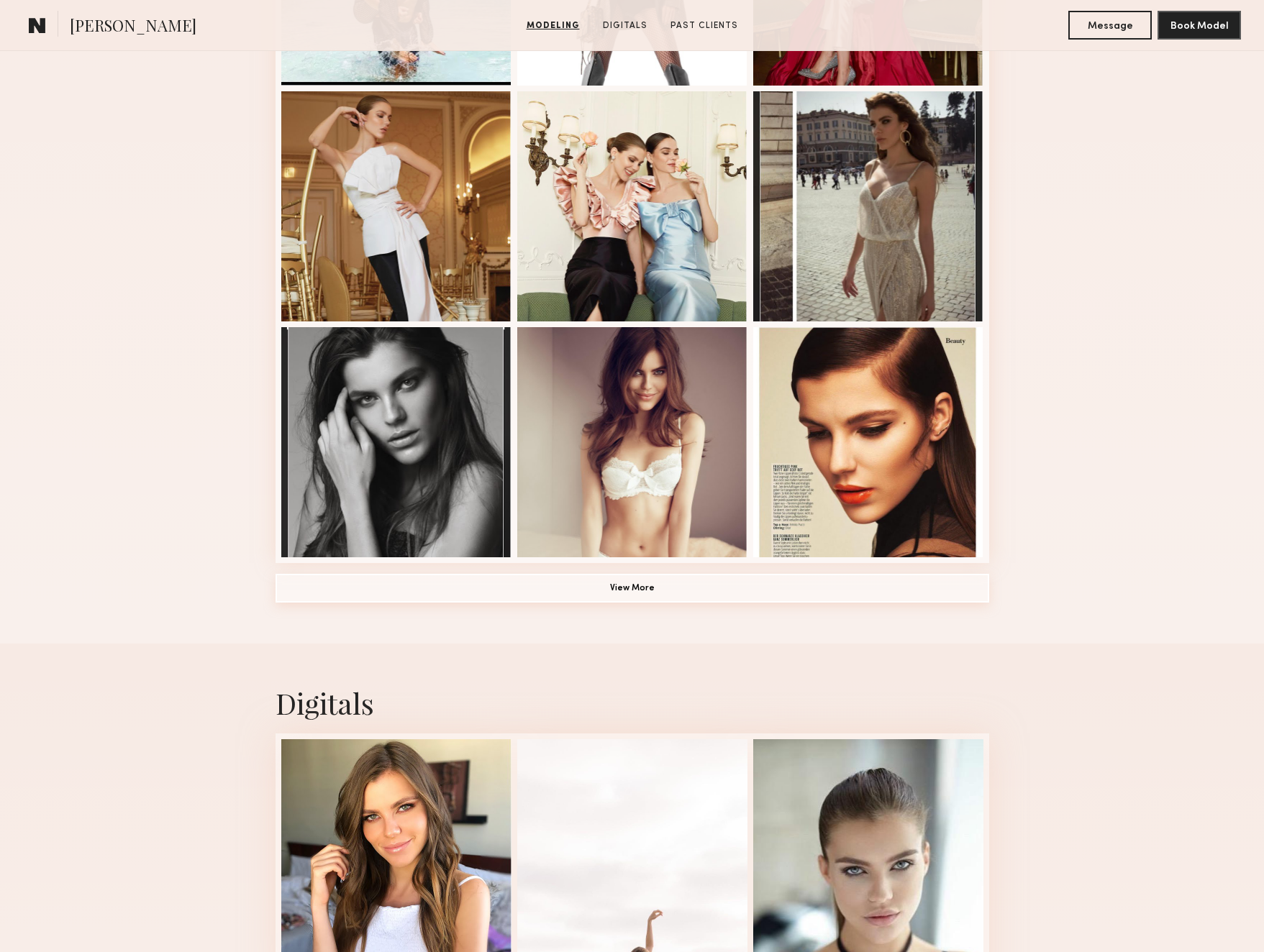
click at [687, 590] on button "View More" at bounding box center [633, 588] width 714 height 29
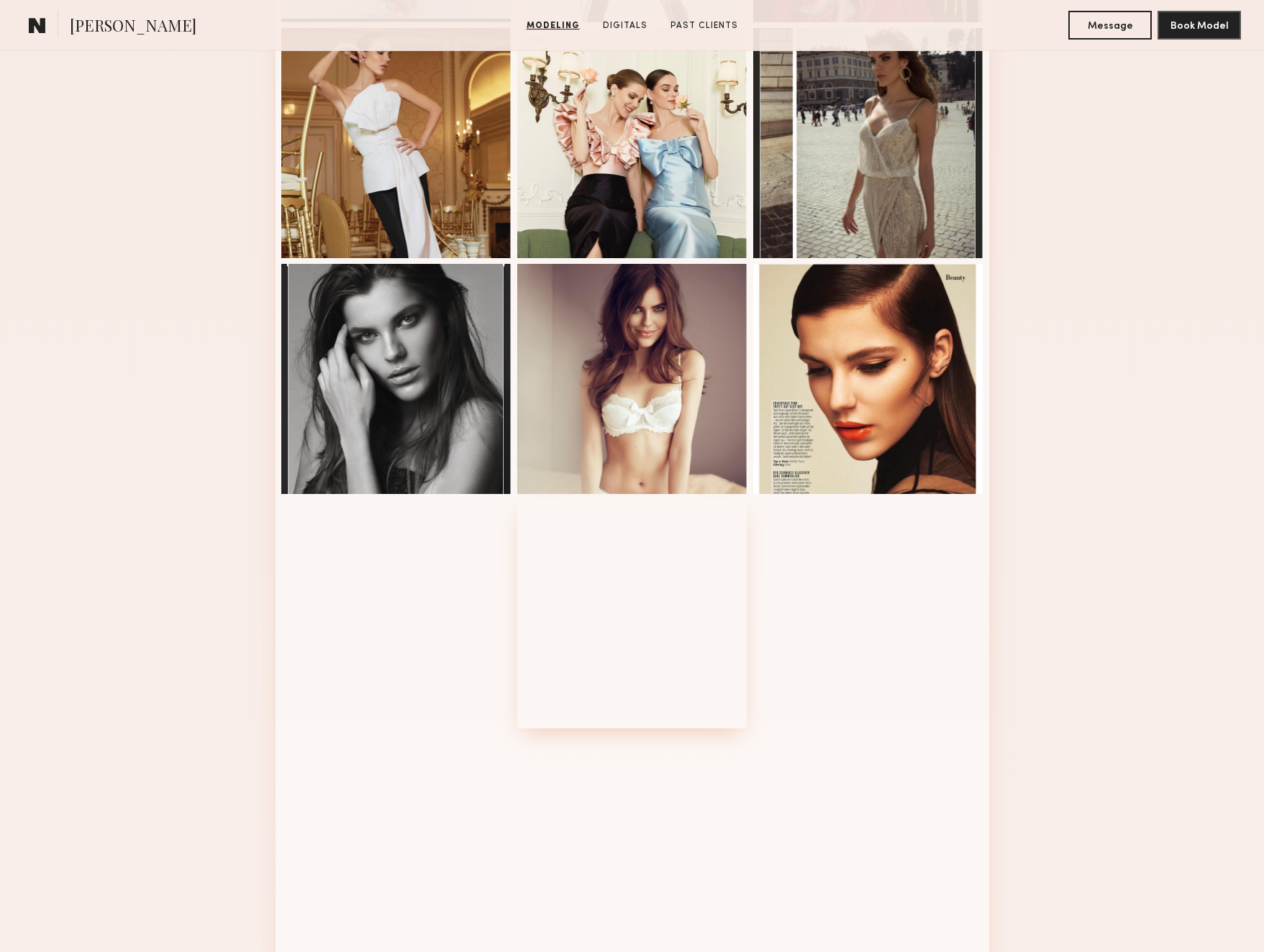
scroll to position [873, 0]
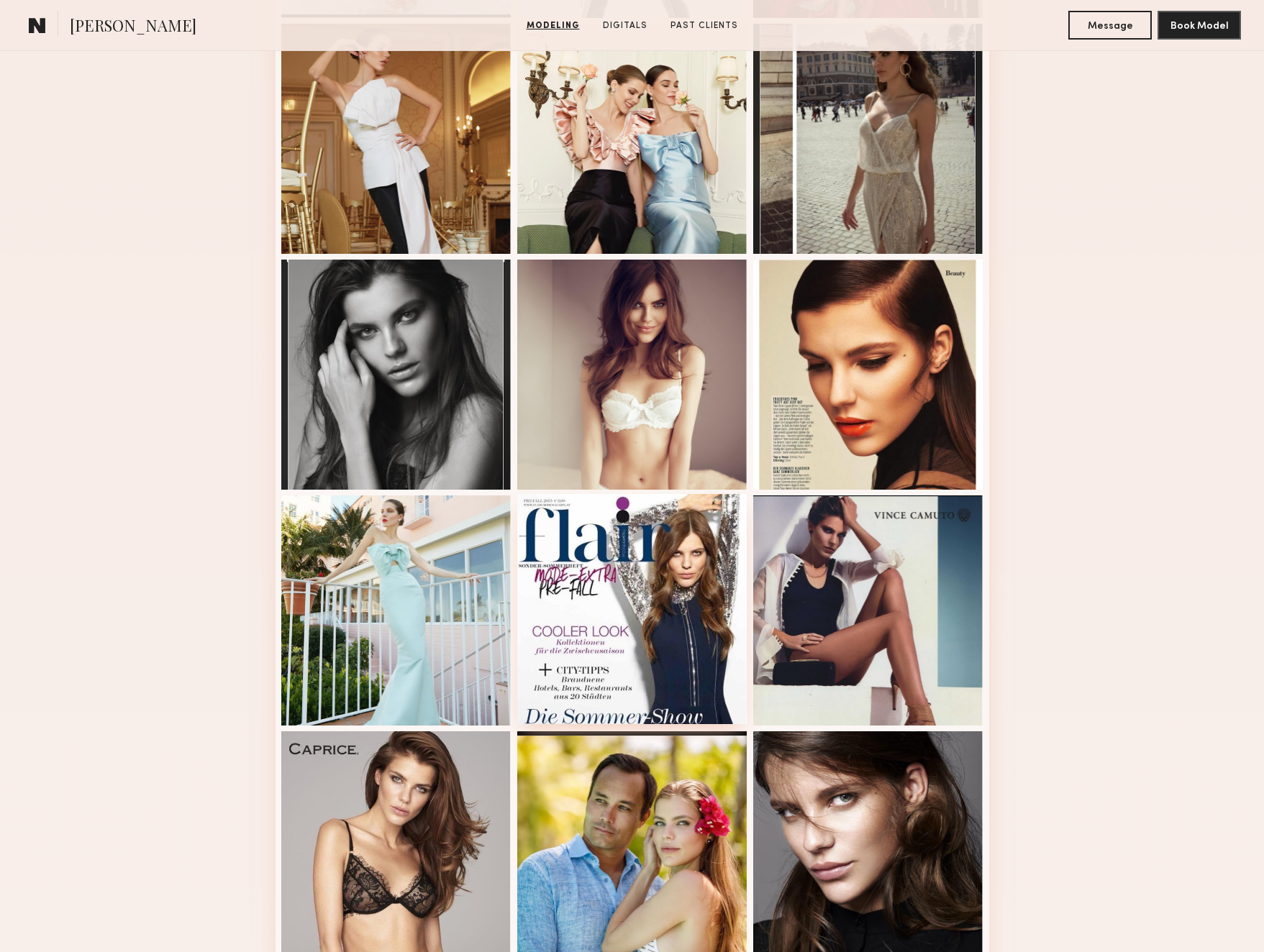
click at [687, 590] on div at bounding box center [632, 608] width 230 height 230
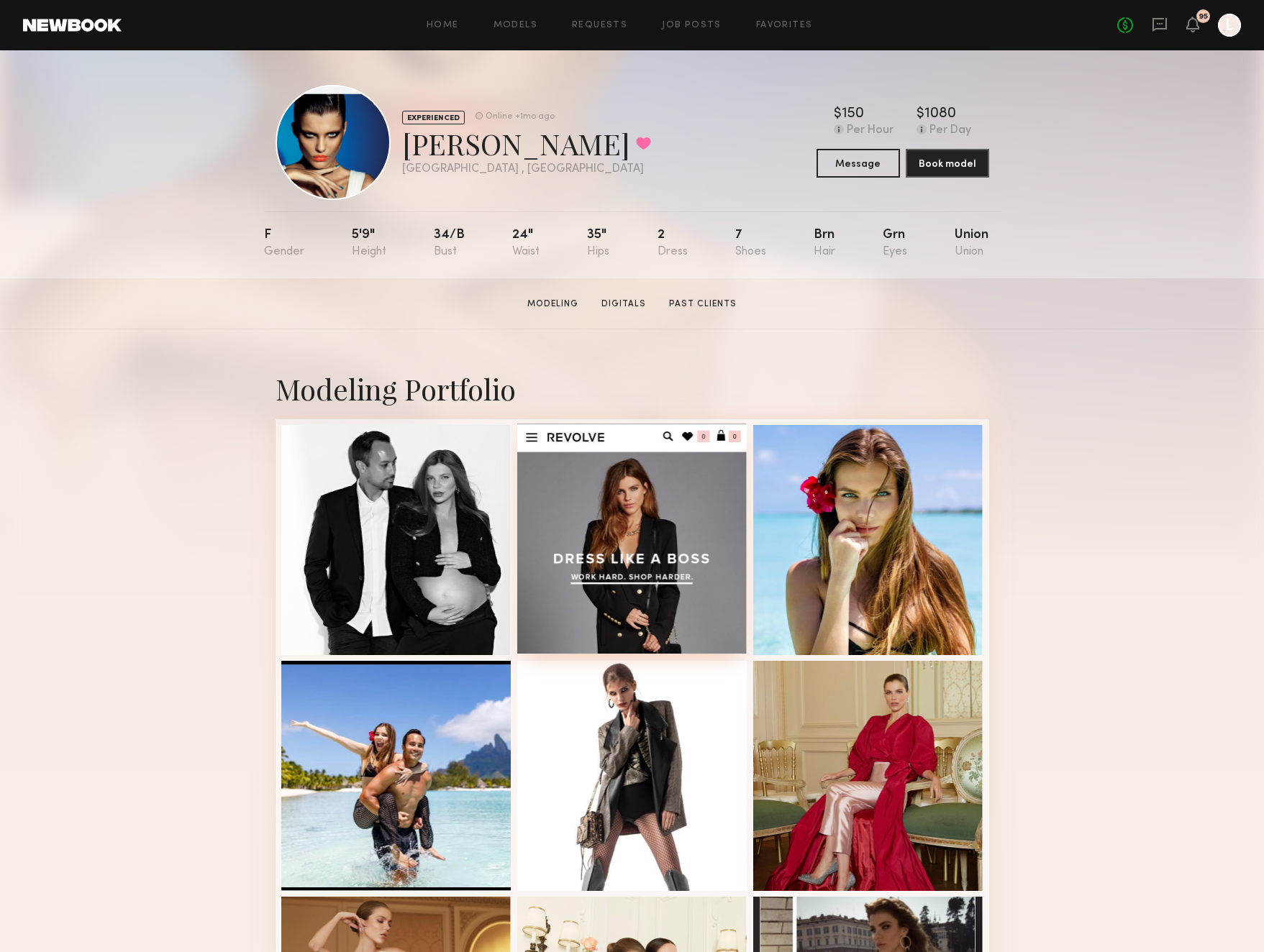
click at [631, 504] on div at bounding box center [632, 538] width 230 height 230
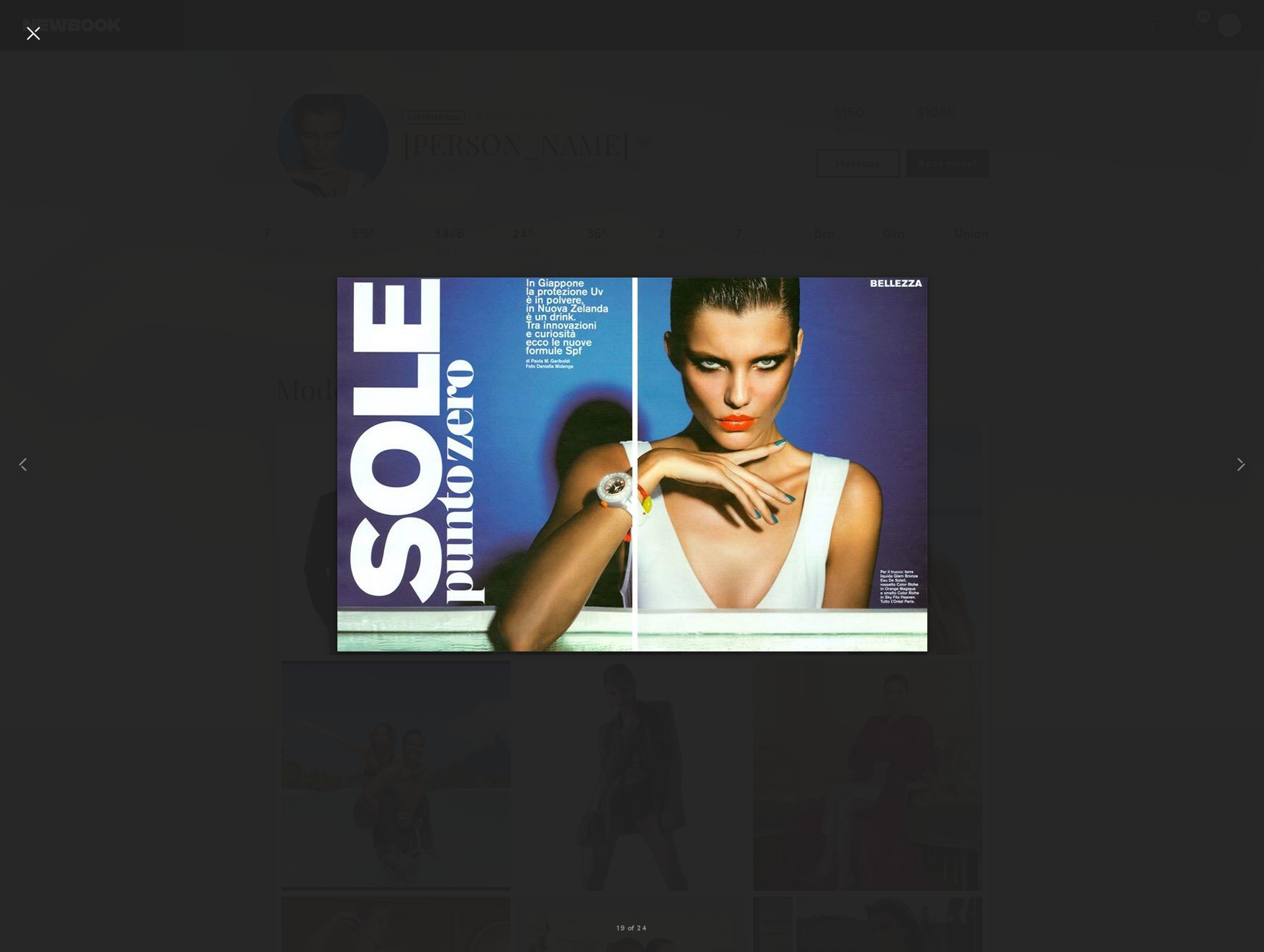
click at [37, 33] on div at bounding box center [34, 33] width 23 height 23
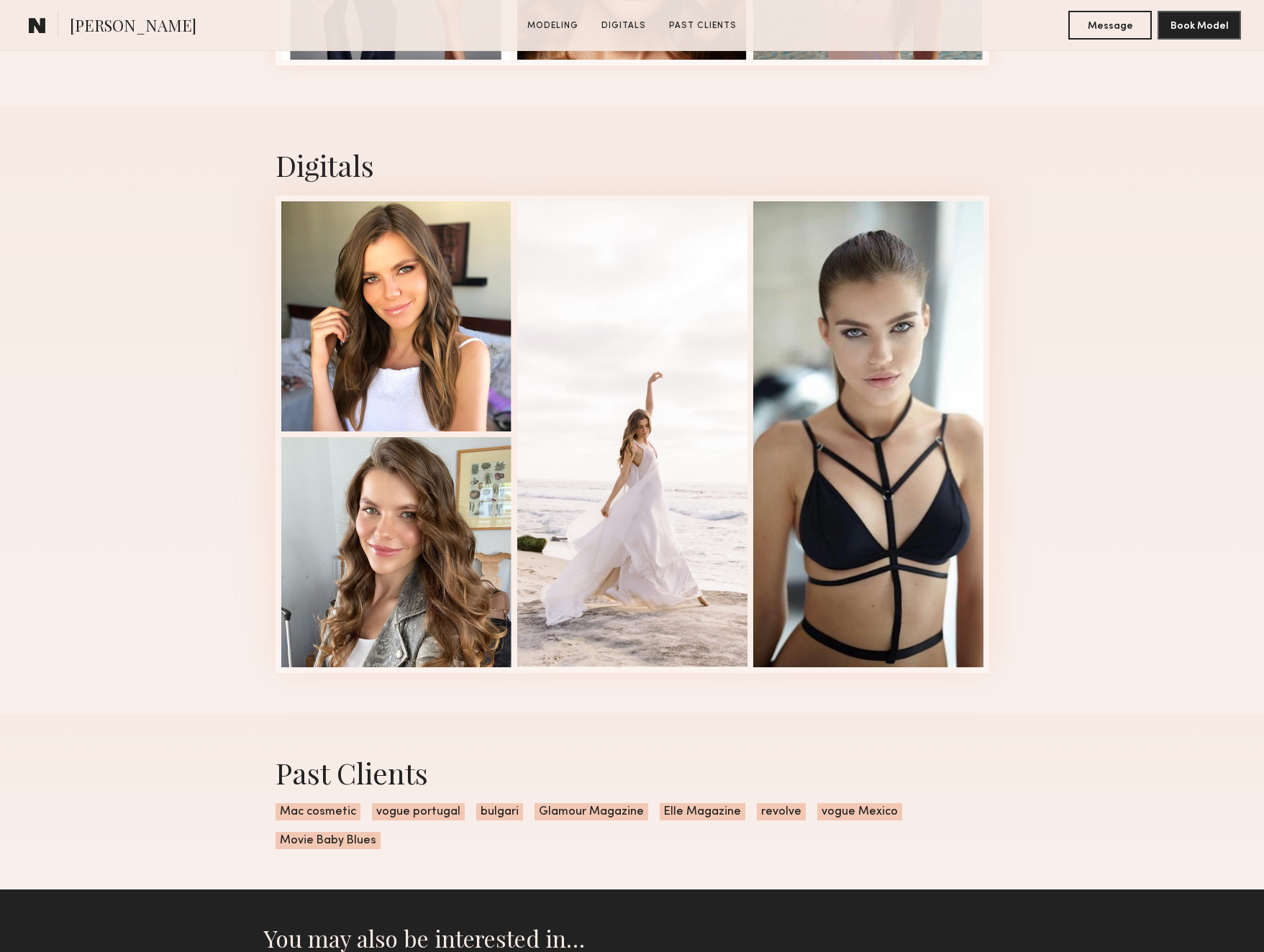
scroll to position [2248, 0]
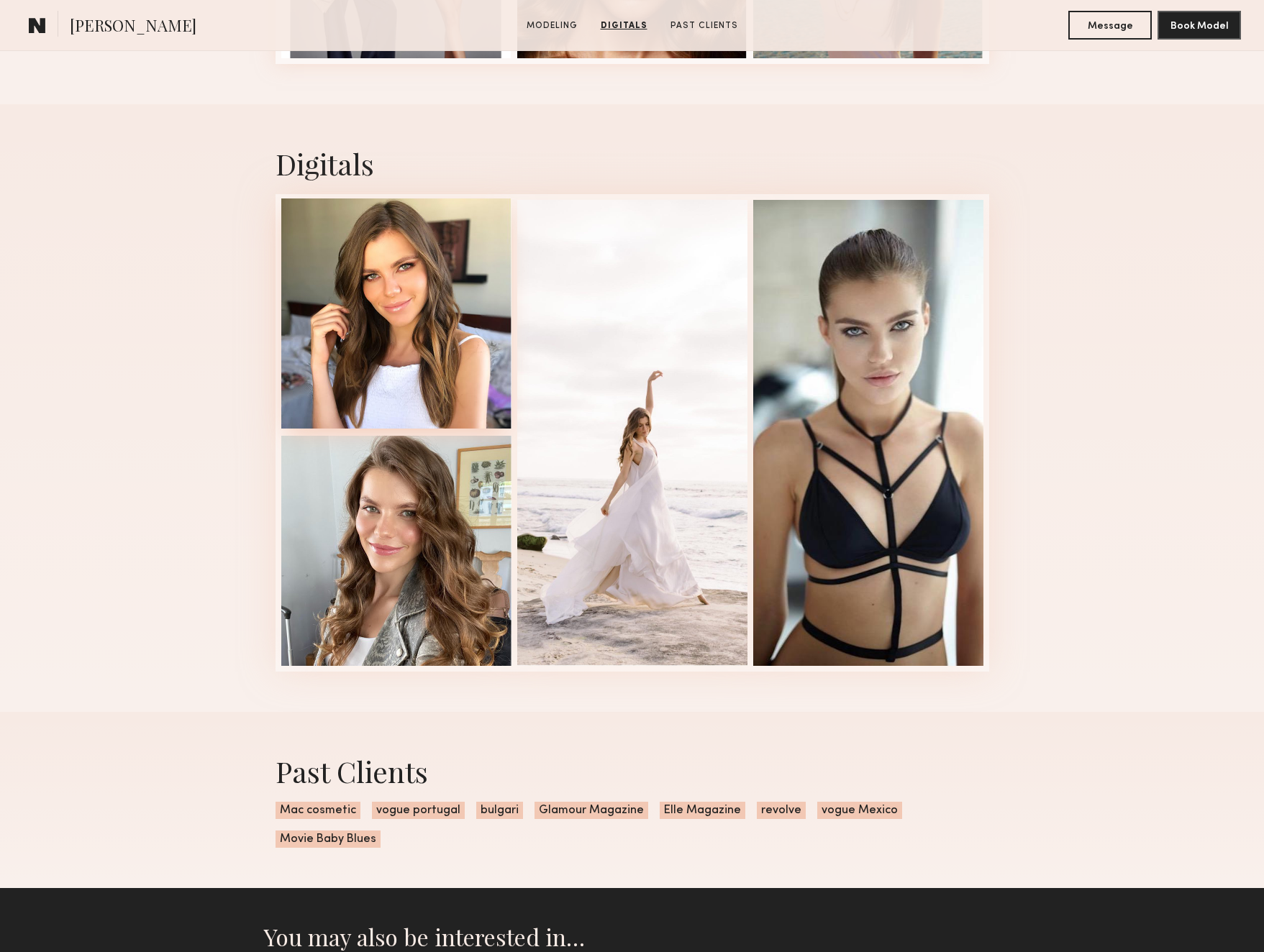
click at [411, 273] on div at bounding box center [396, 313] width 230 height 230
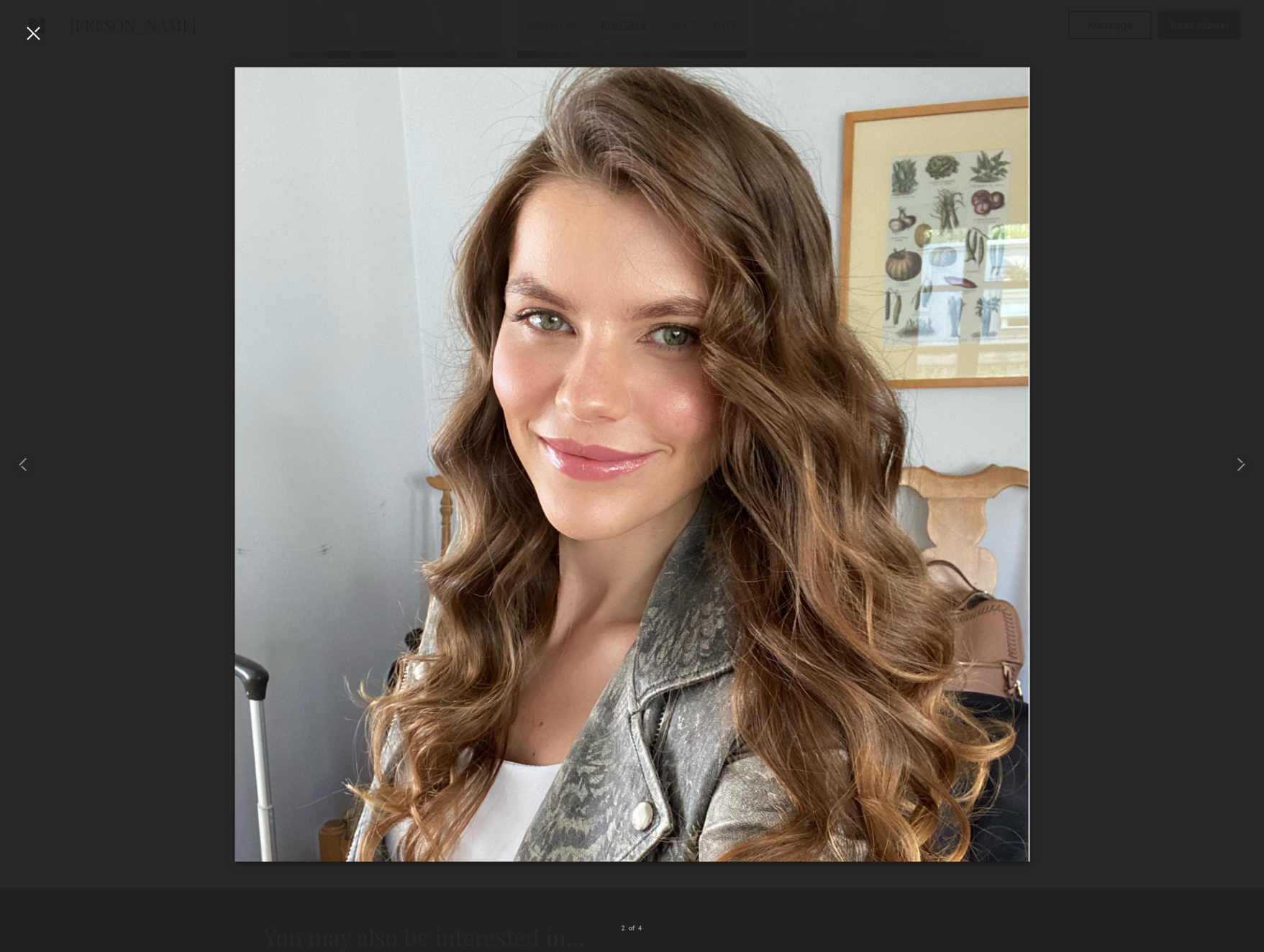
click at [36, 24] on div at bounding box center [34, 33] width 23 height 23
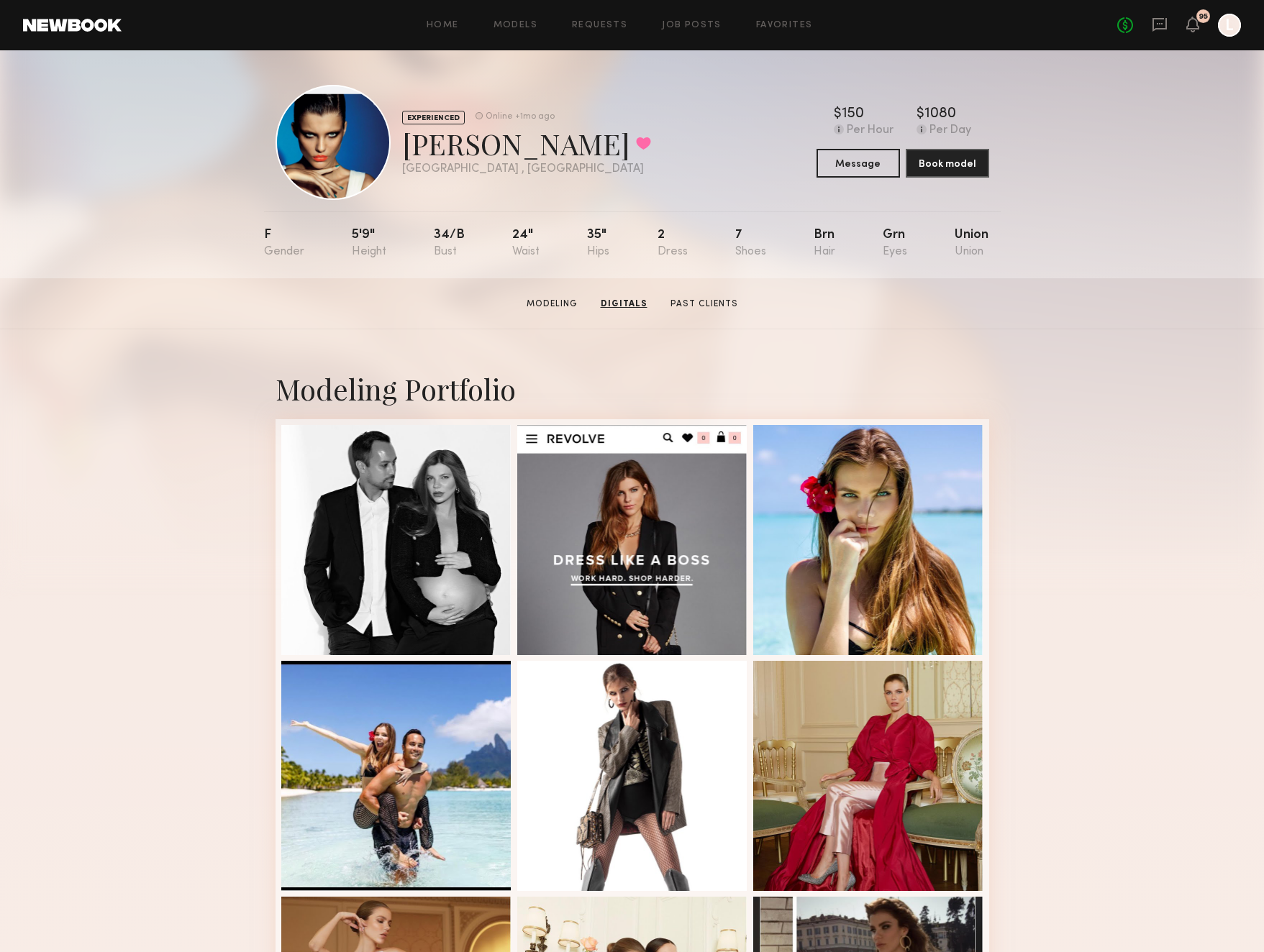
scroll to position [0, 0]
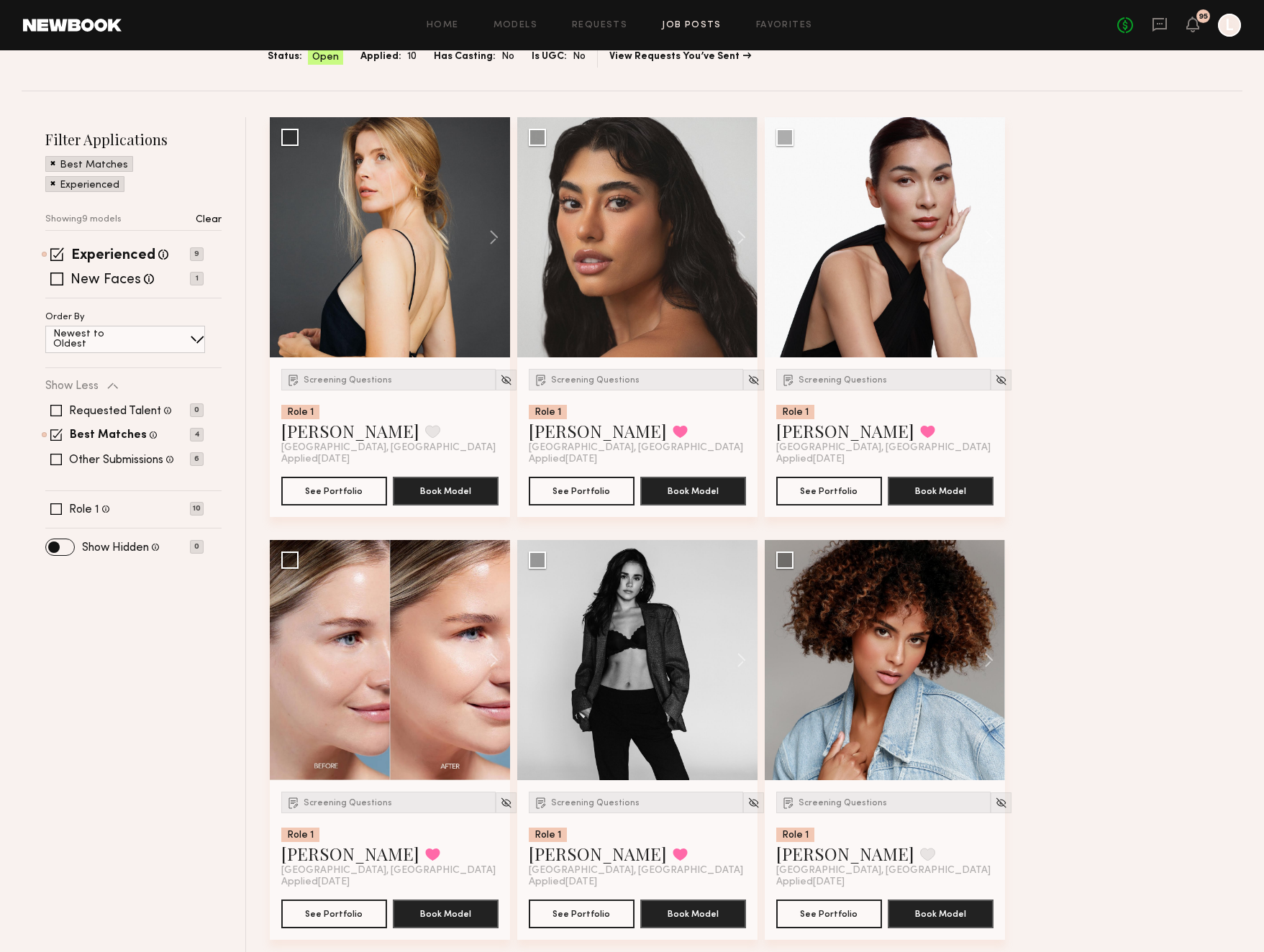
scroll to position [231, 0]
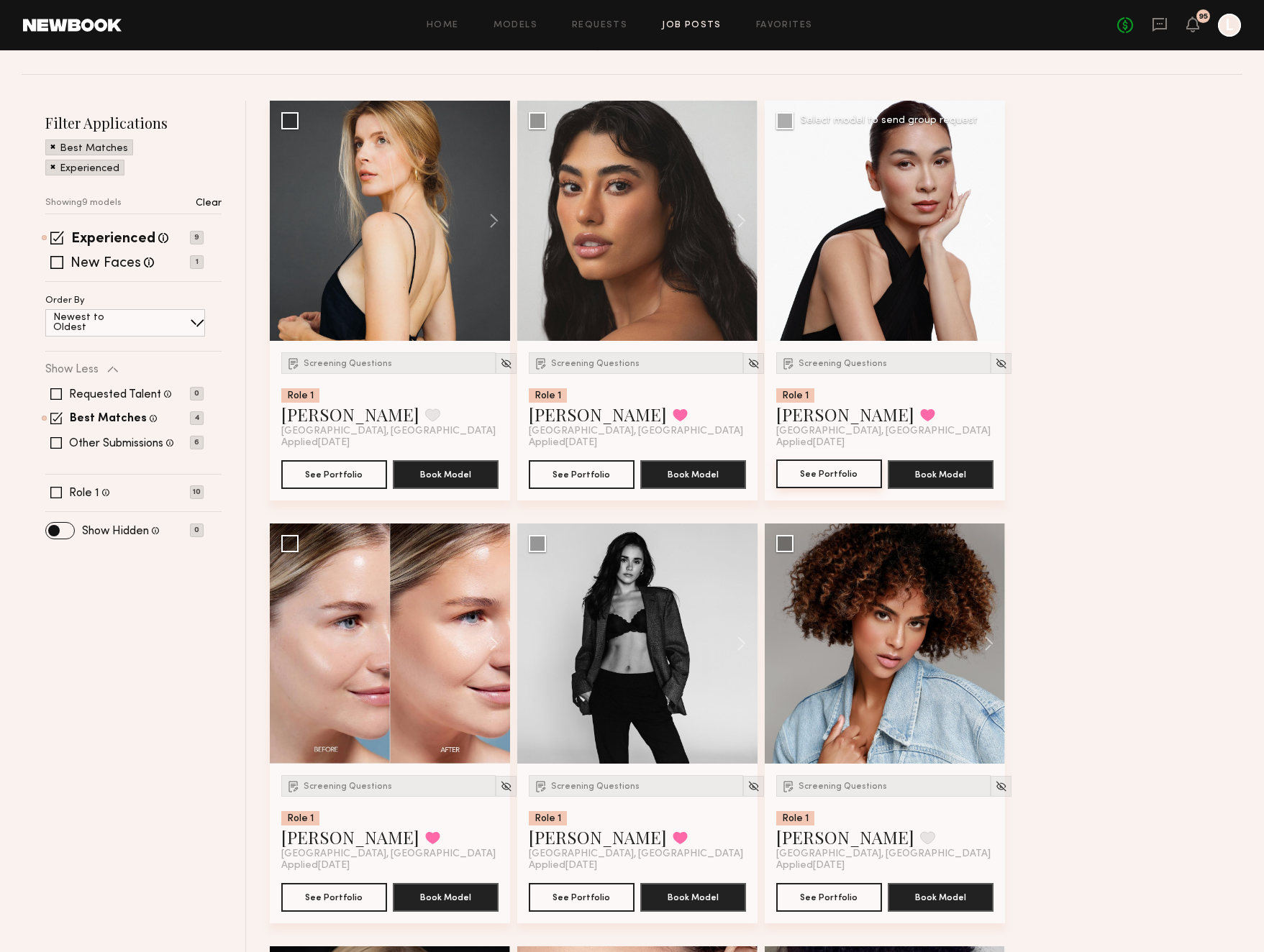
click at [846, 471] on button "See Portfolio" at bounding box center [829, 474] width 106 height 29
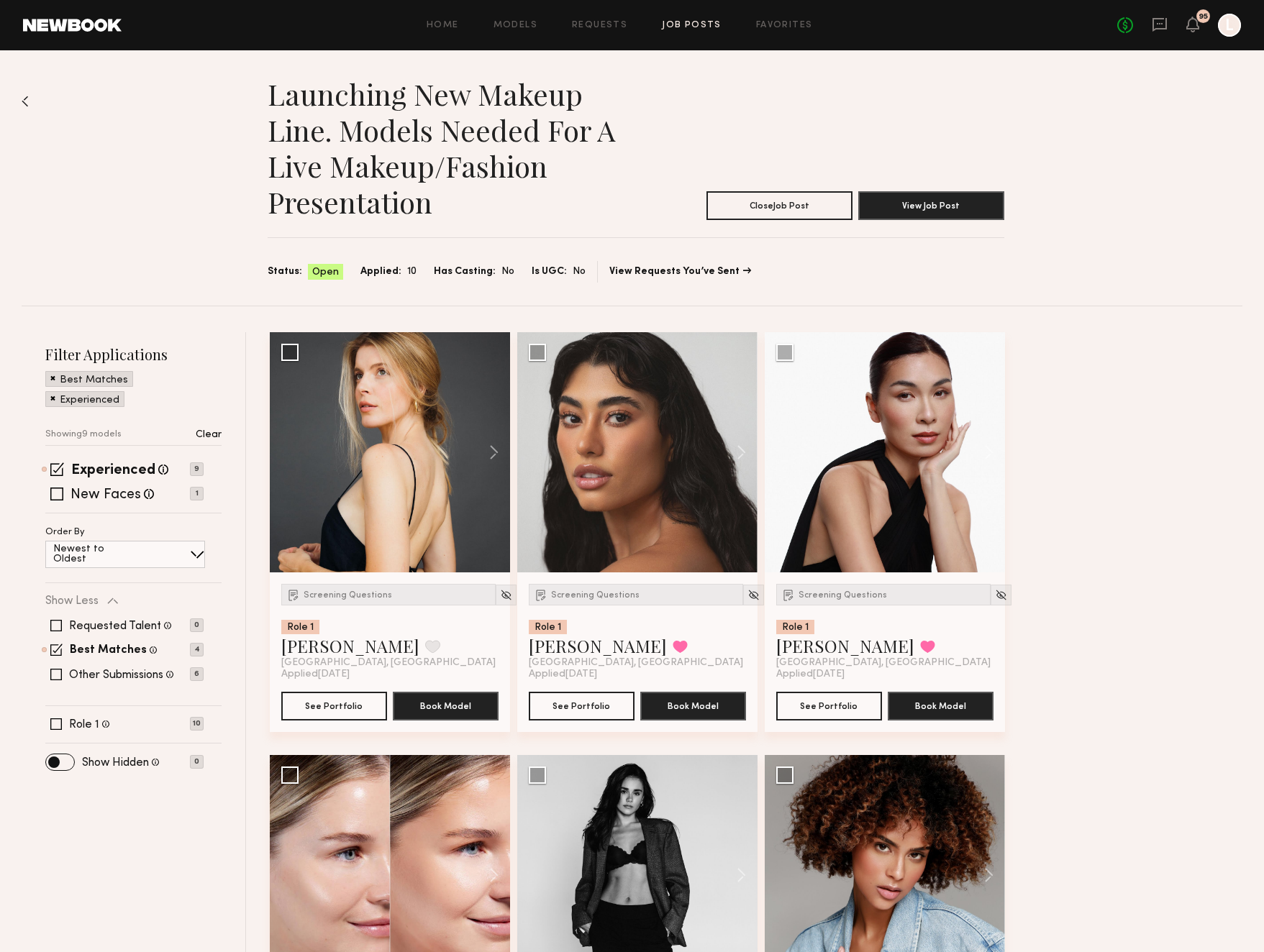
scroll to position [0, 0]
click at [571, 700] on button "See Portfolio" at bounding box center [581, 705] width 106 height 29
click at [616, 23] on link "Requests" at bounding box center [599, 26] width 55 height 9
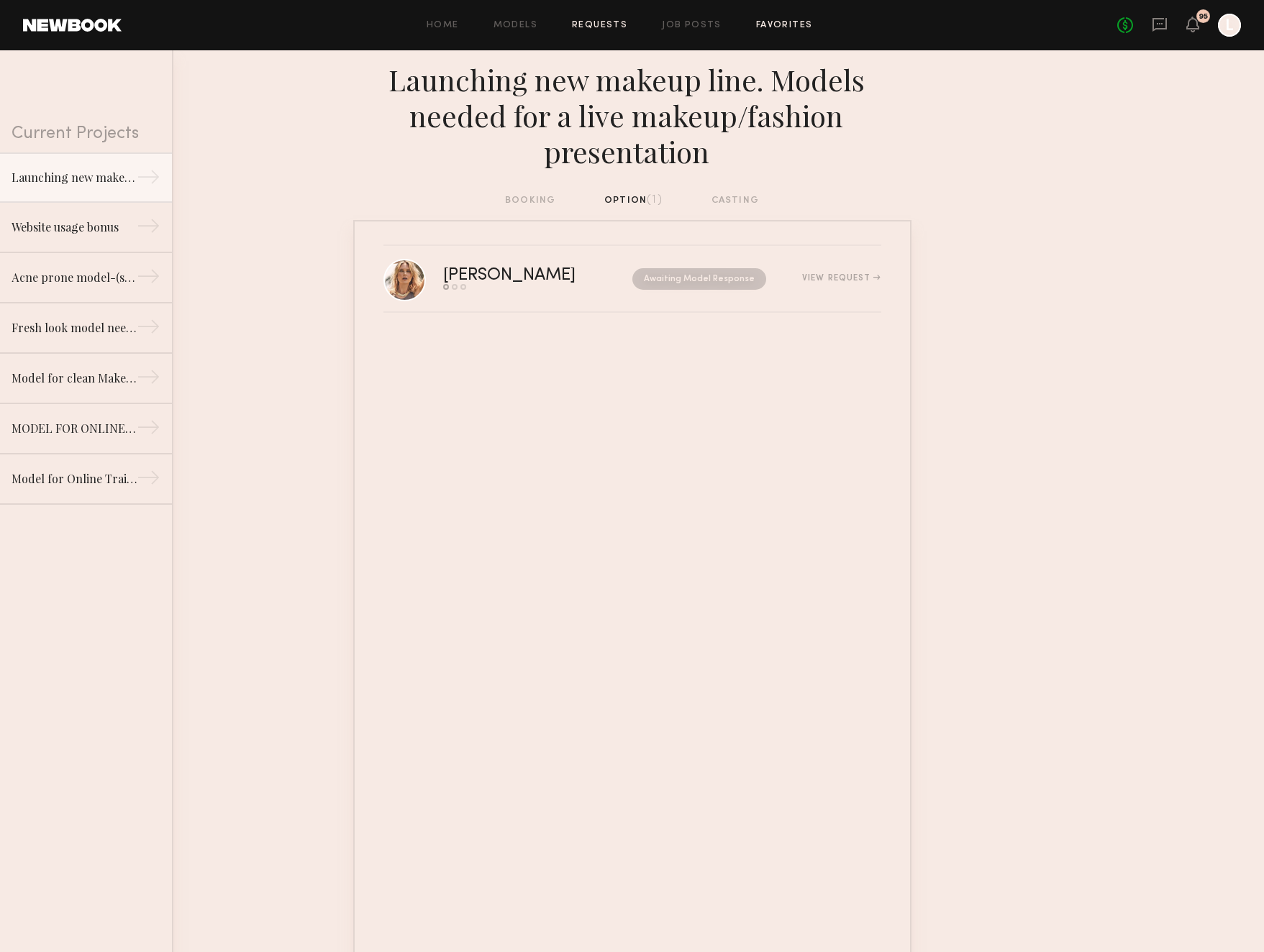
click at [775, 23] on link "Favorites" at bounding box center [784, 26] width 57 height 9
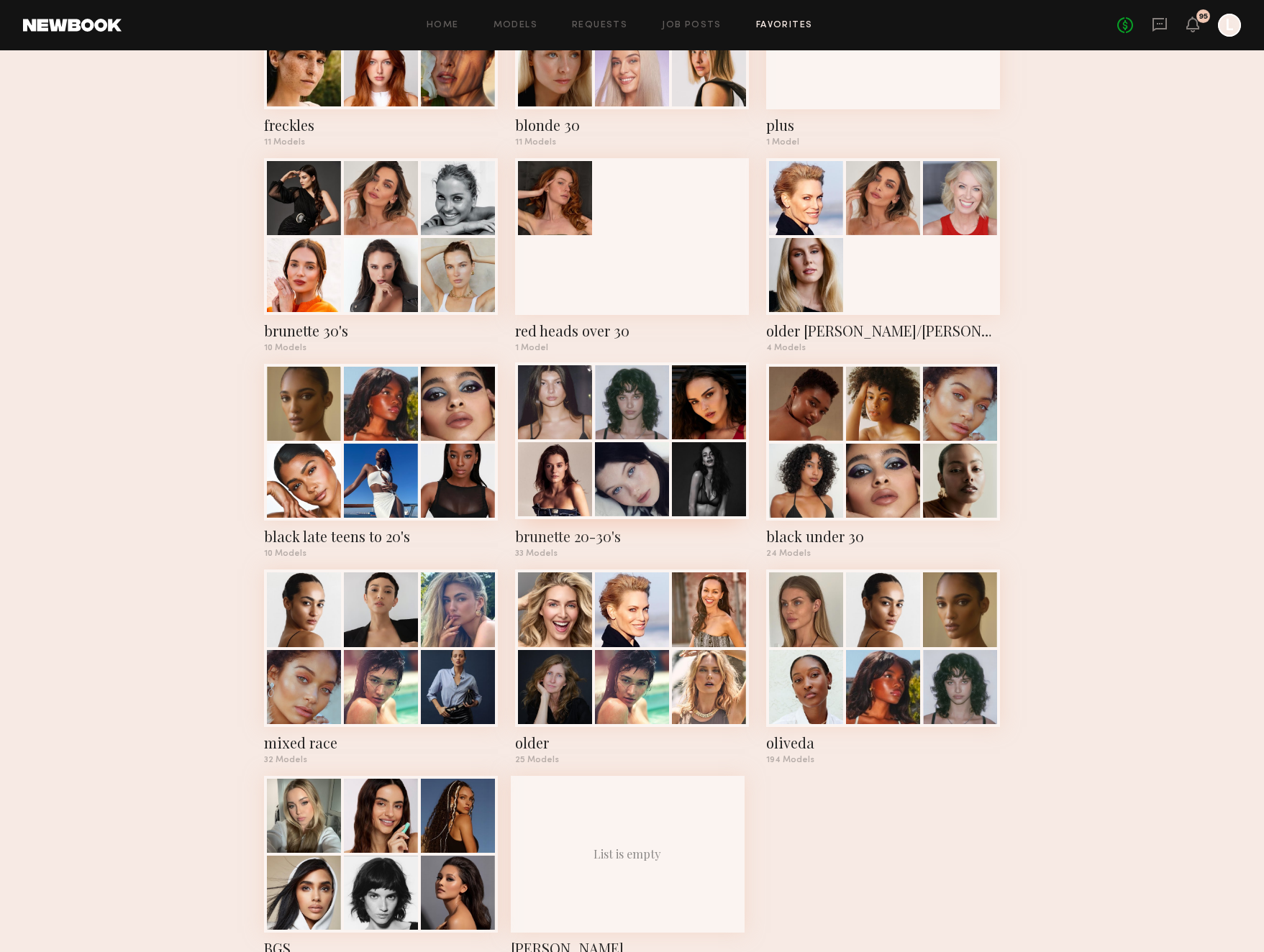
scroll to position [1010, 0]
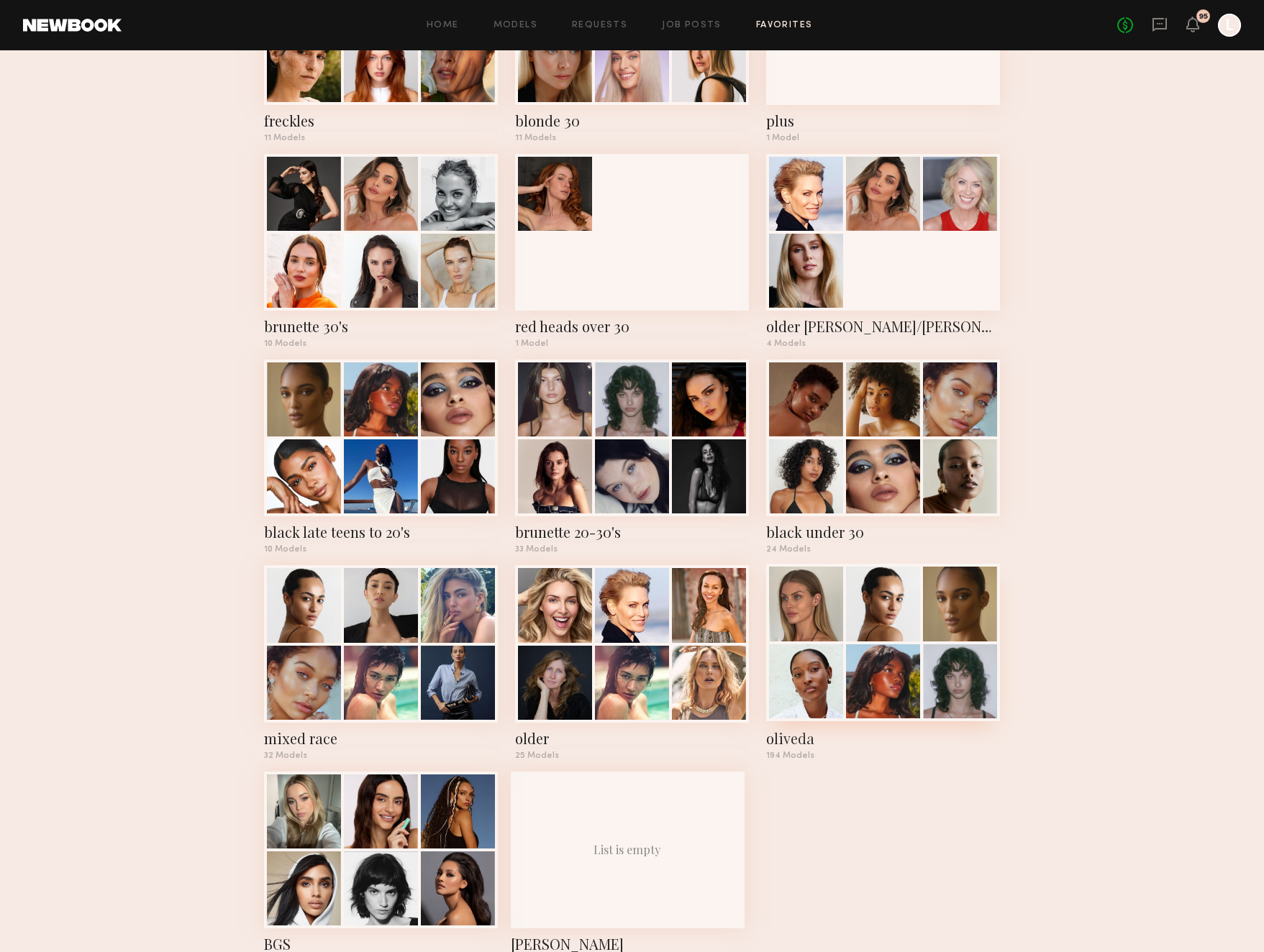
click at [796, 749] on div "oliveda" at bounding box center [883, 739] width 234 height 20
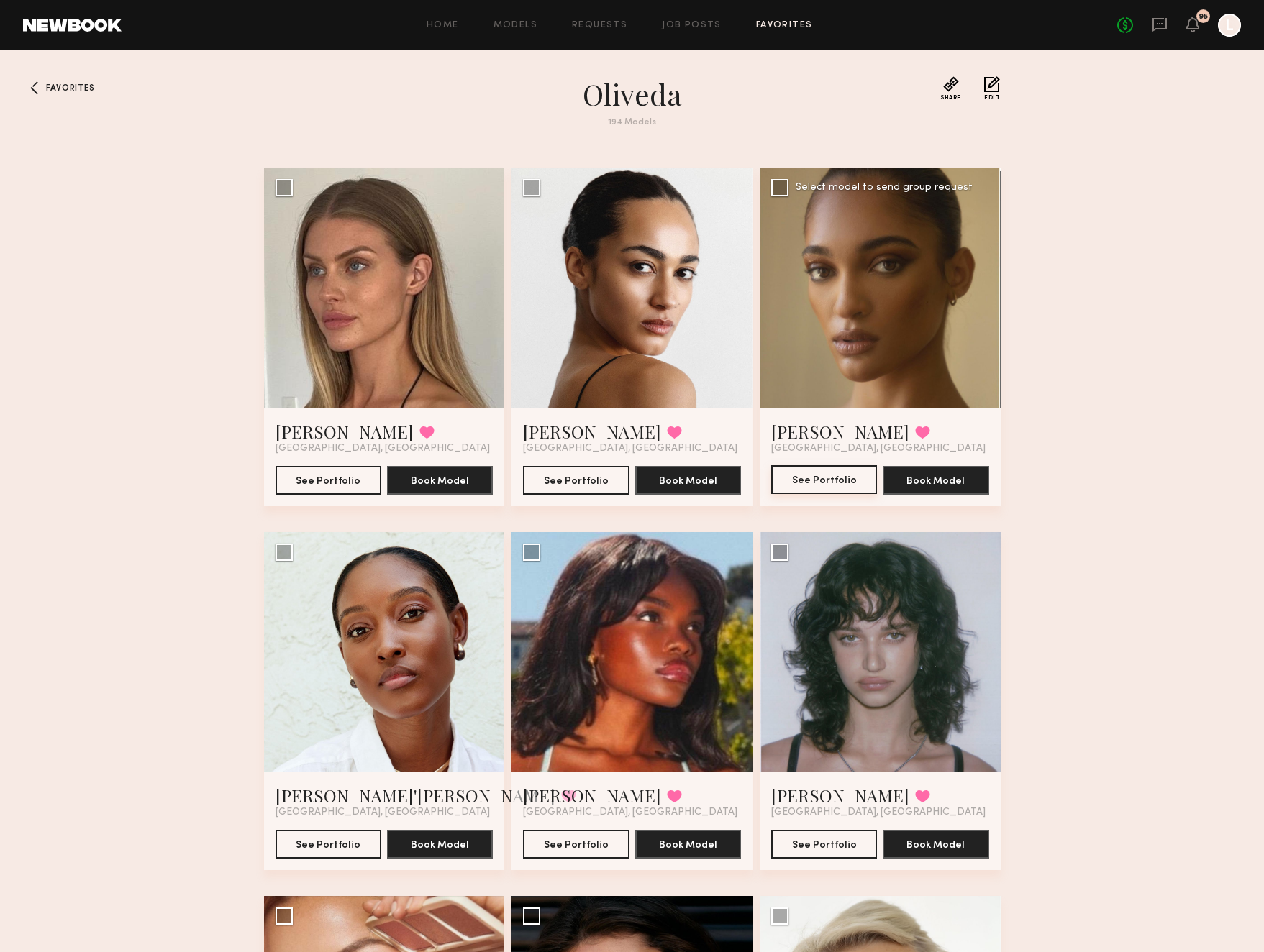
click at [846, 484] on button "See Portfolio" at bounding box center [824, 479] width 106 height 29
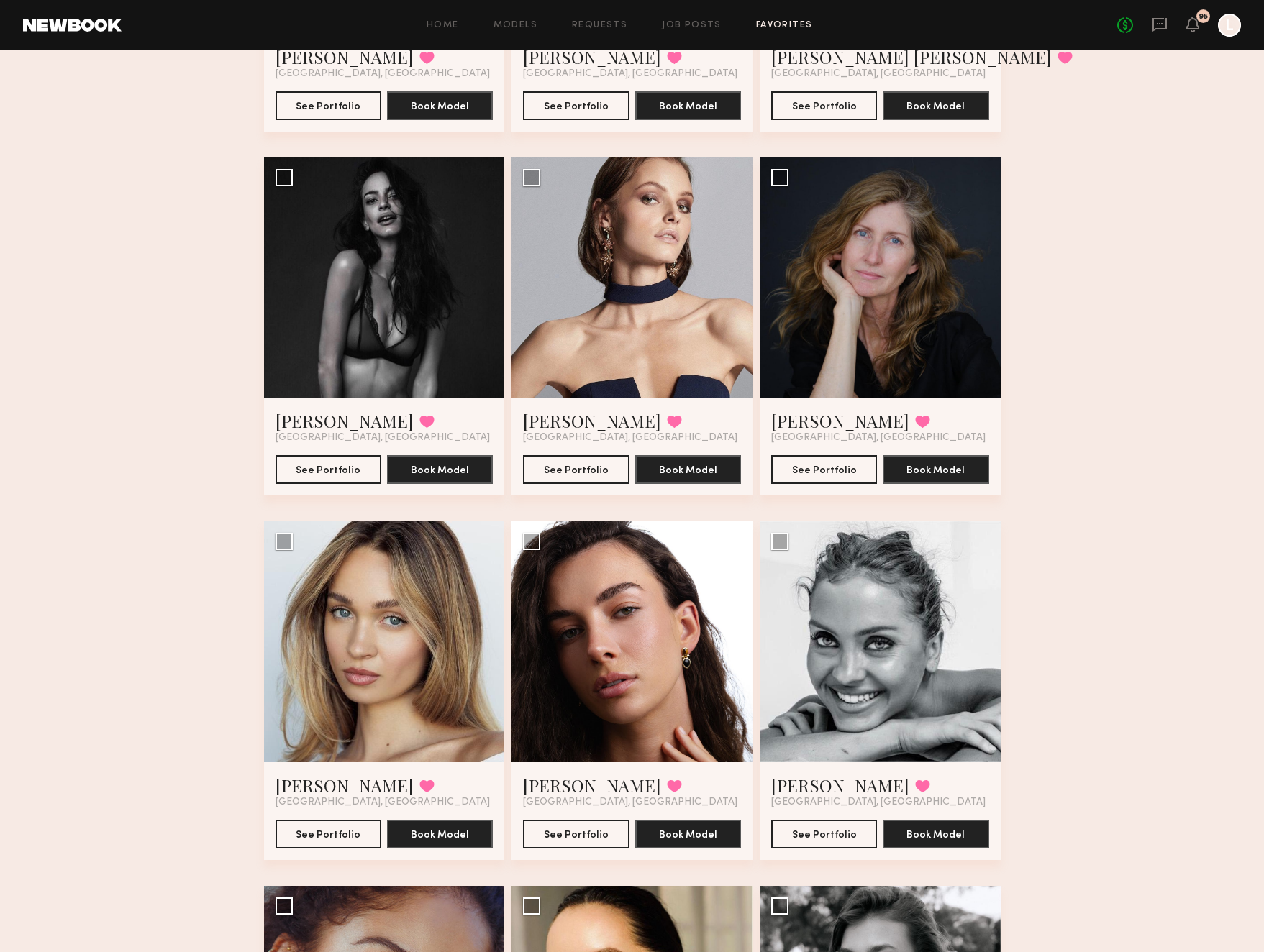
scroll to position [1472, 0]
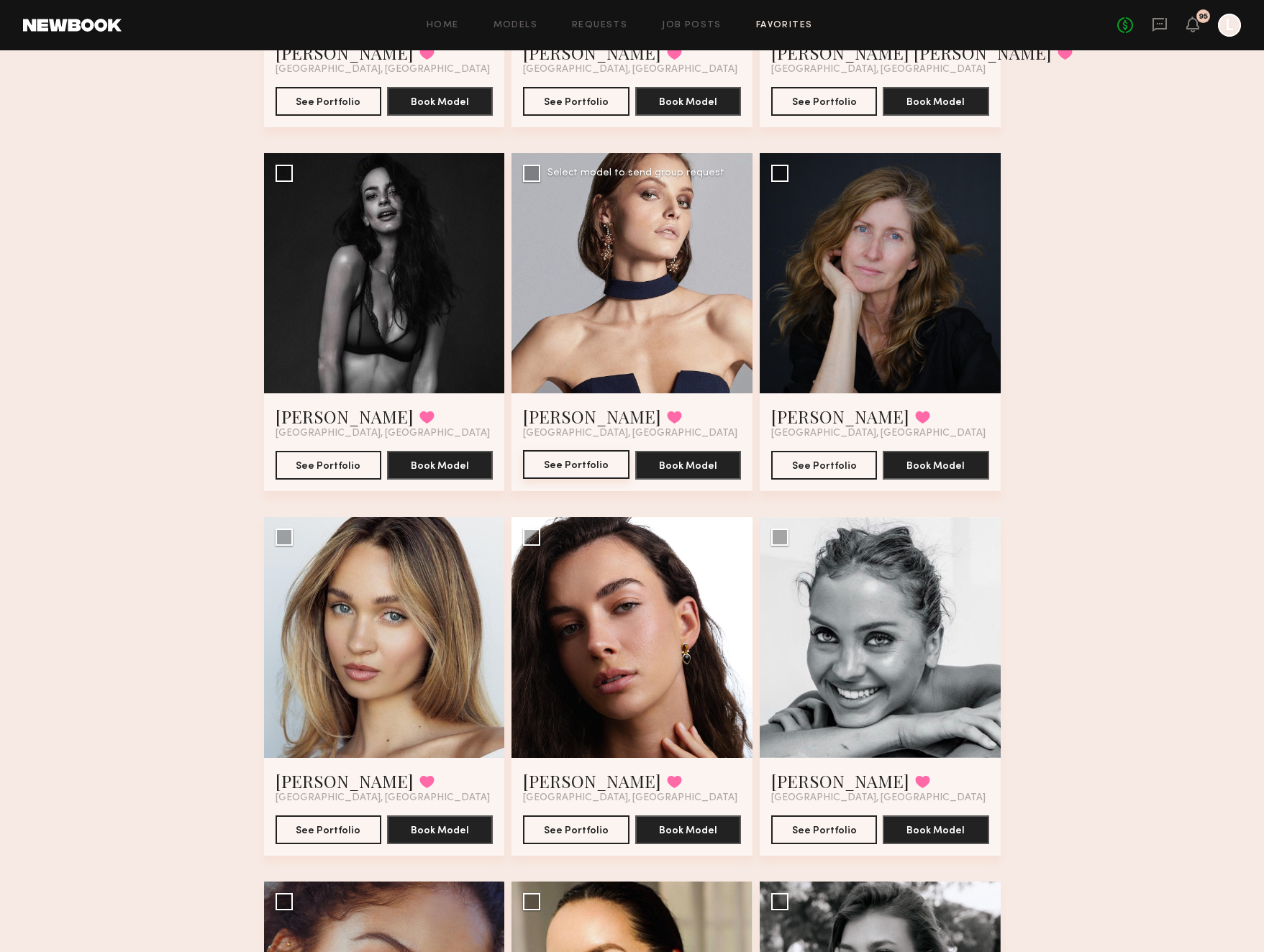
click at [566, 471] on button "See Portfolio" at bounding box center [576, 464] width 106 height 29
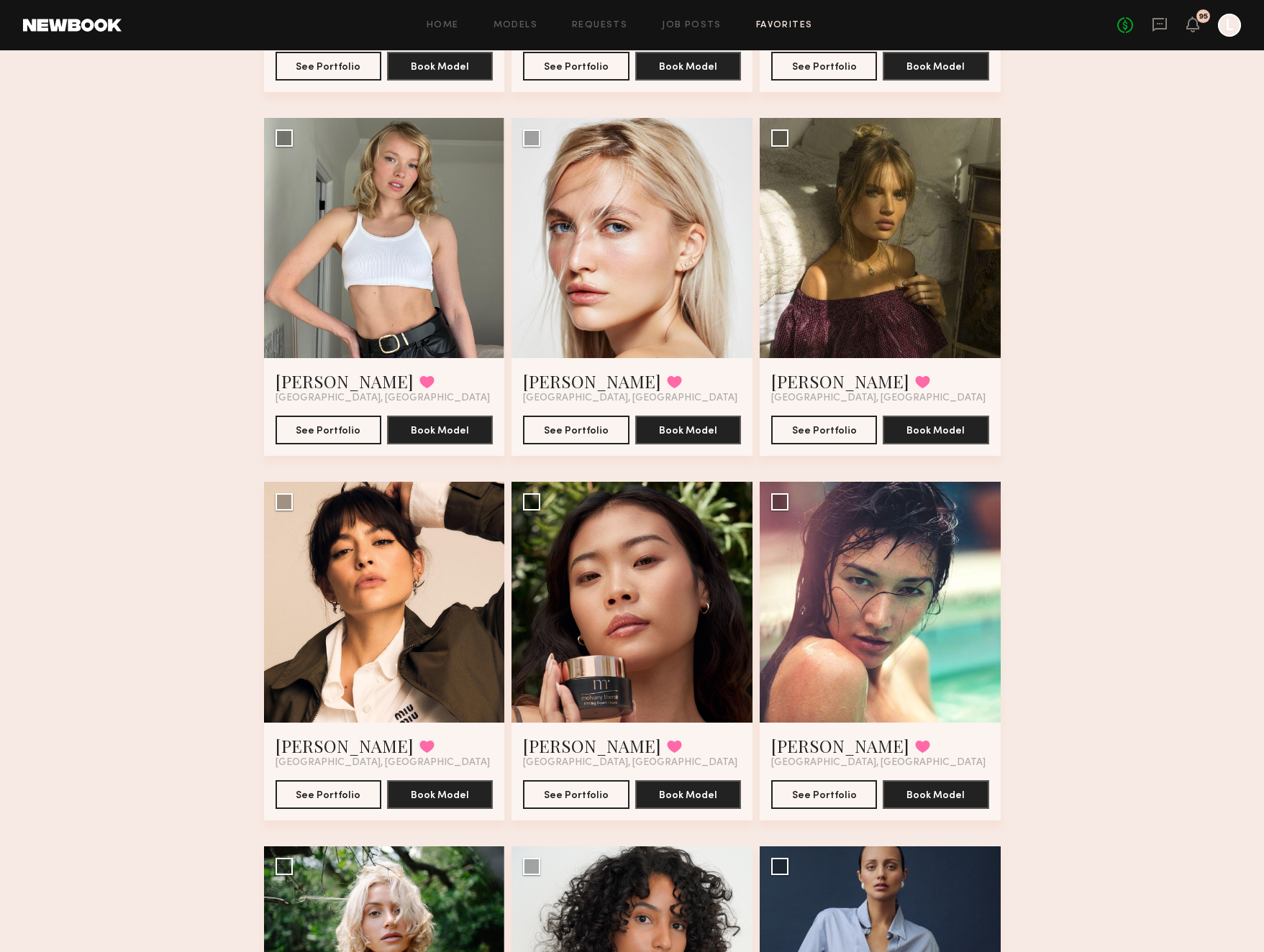
scroll to position [2602, 0]
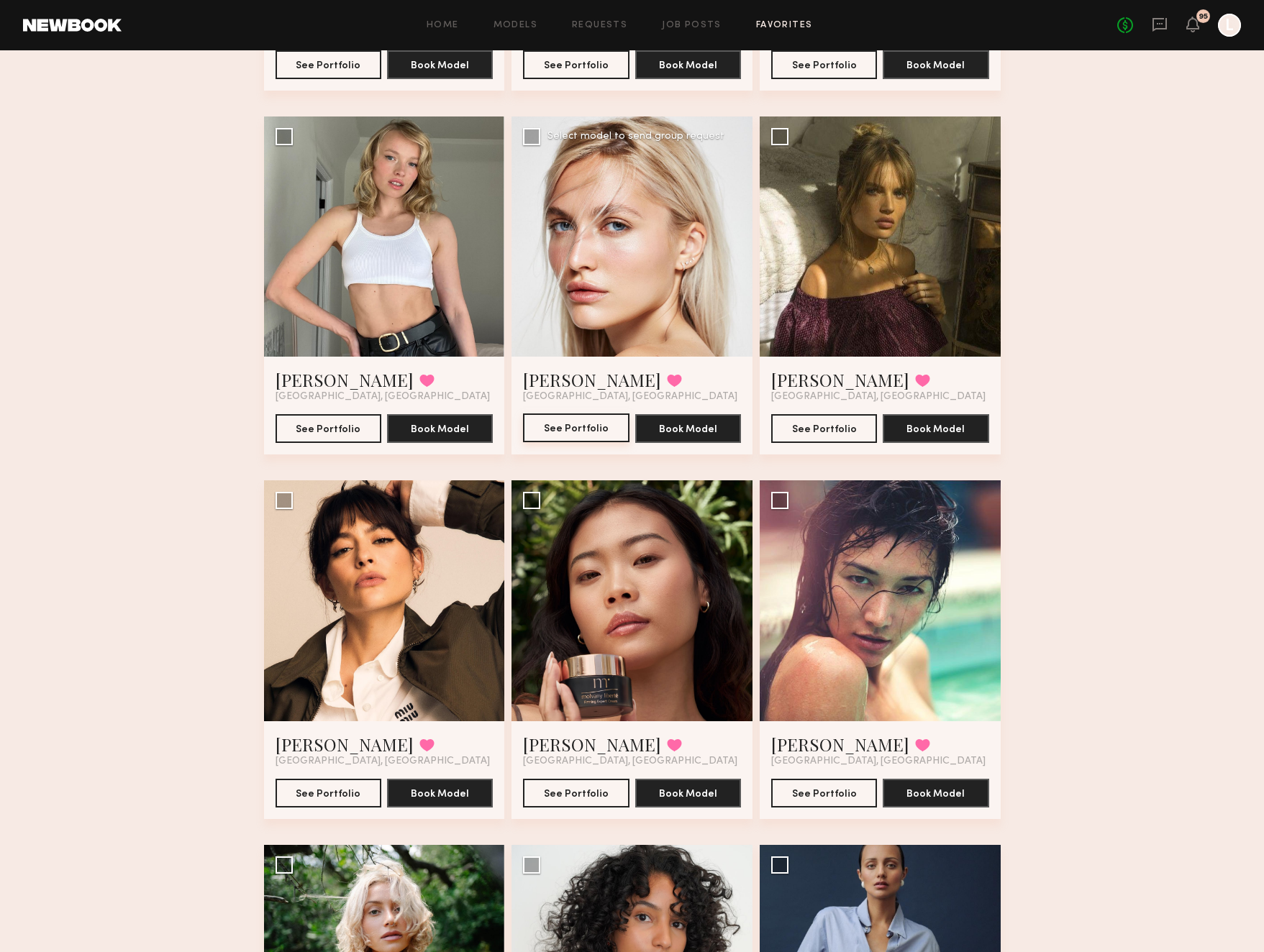
click at [584, 435] on button "See Portfolio" at bounding box center [576, 428] width 106 height 29
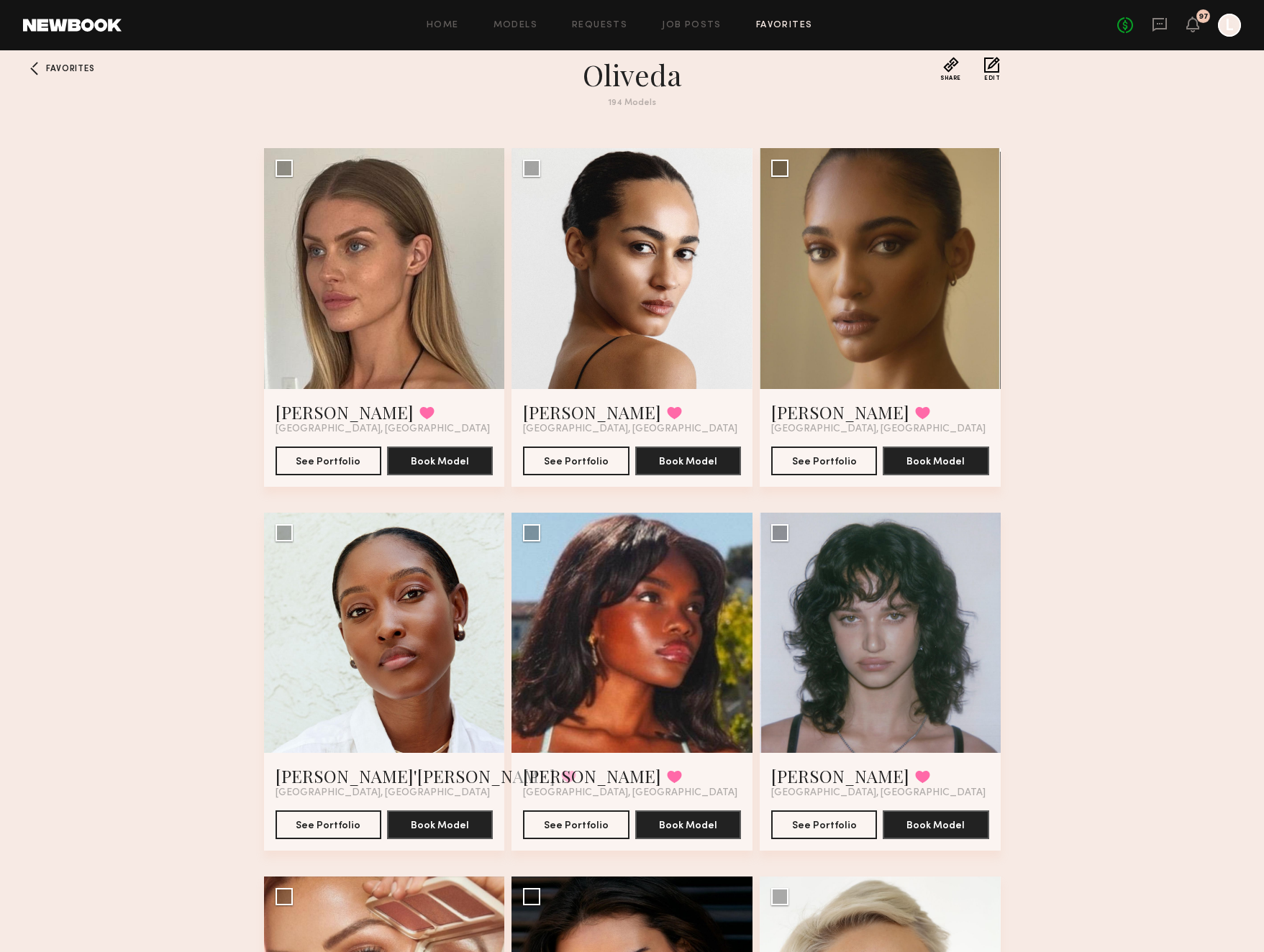
scroll to position [23, 0]
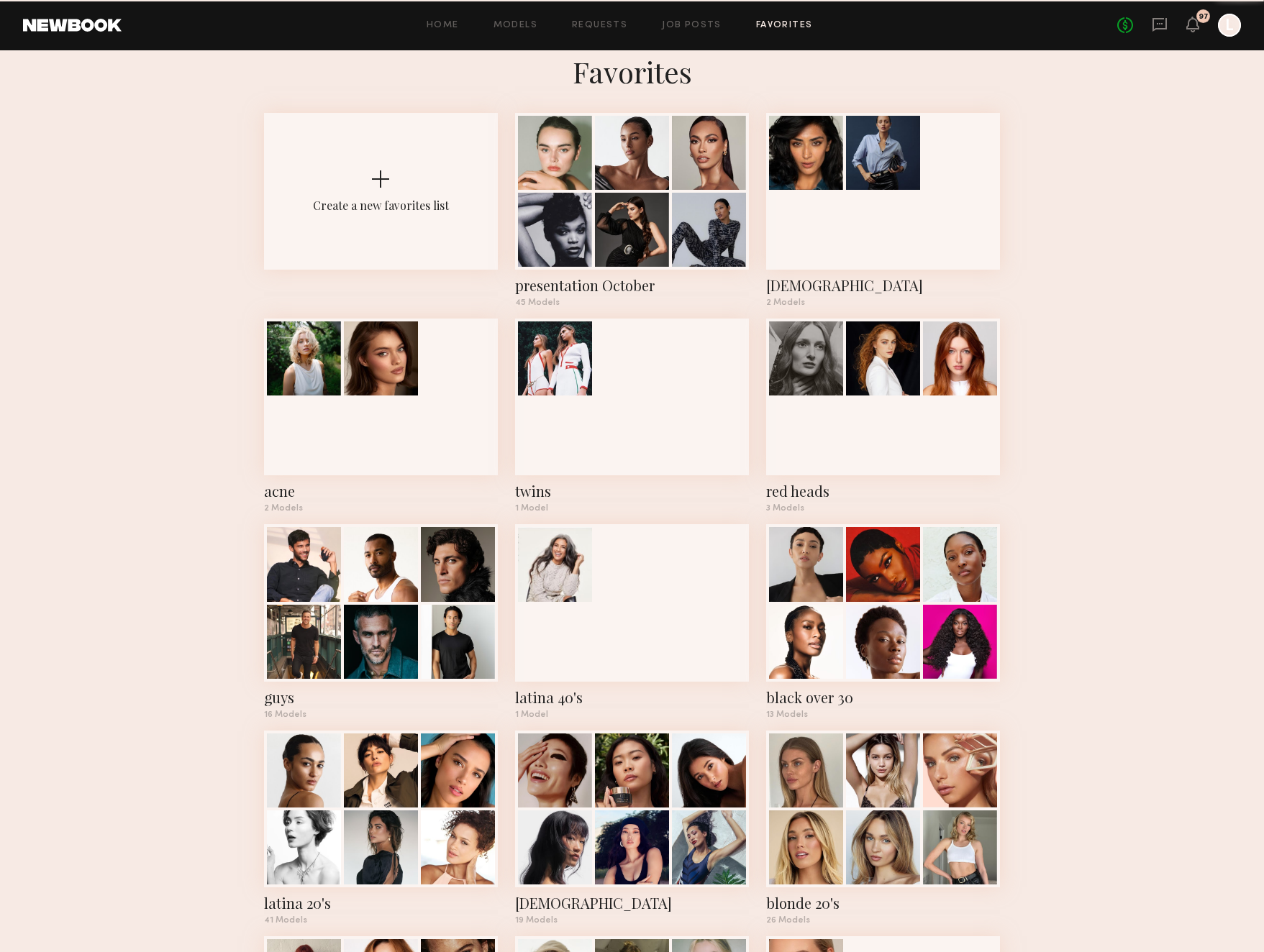
scroll to position [1010, 0]
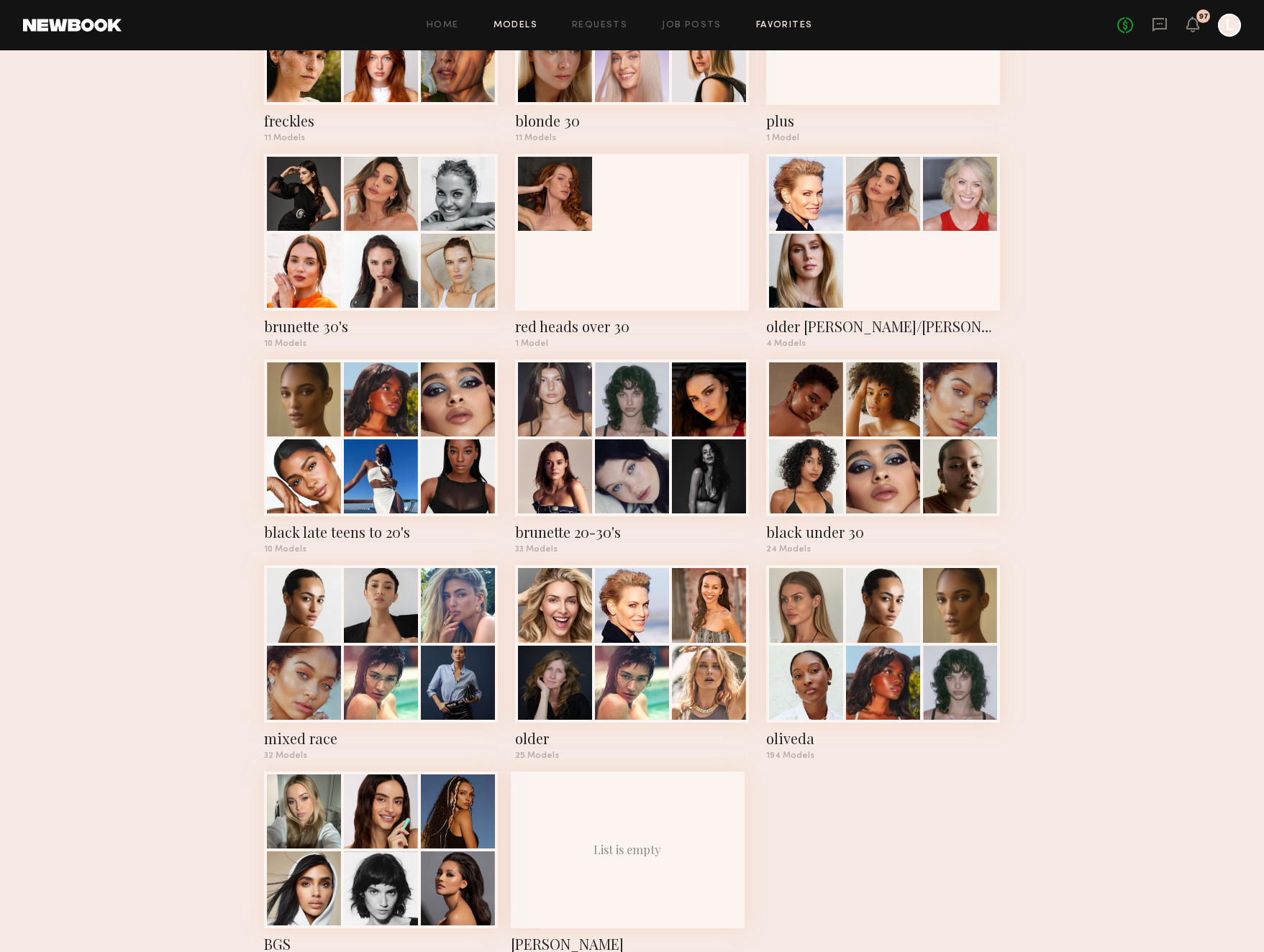
click at [528, 23] on link "Models" at bounding box center [515, 26] width 44 height 9
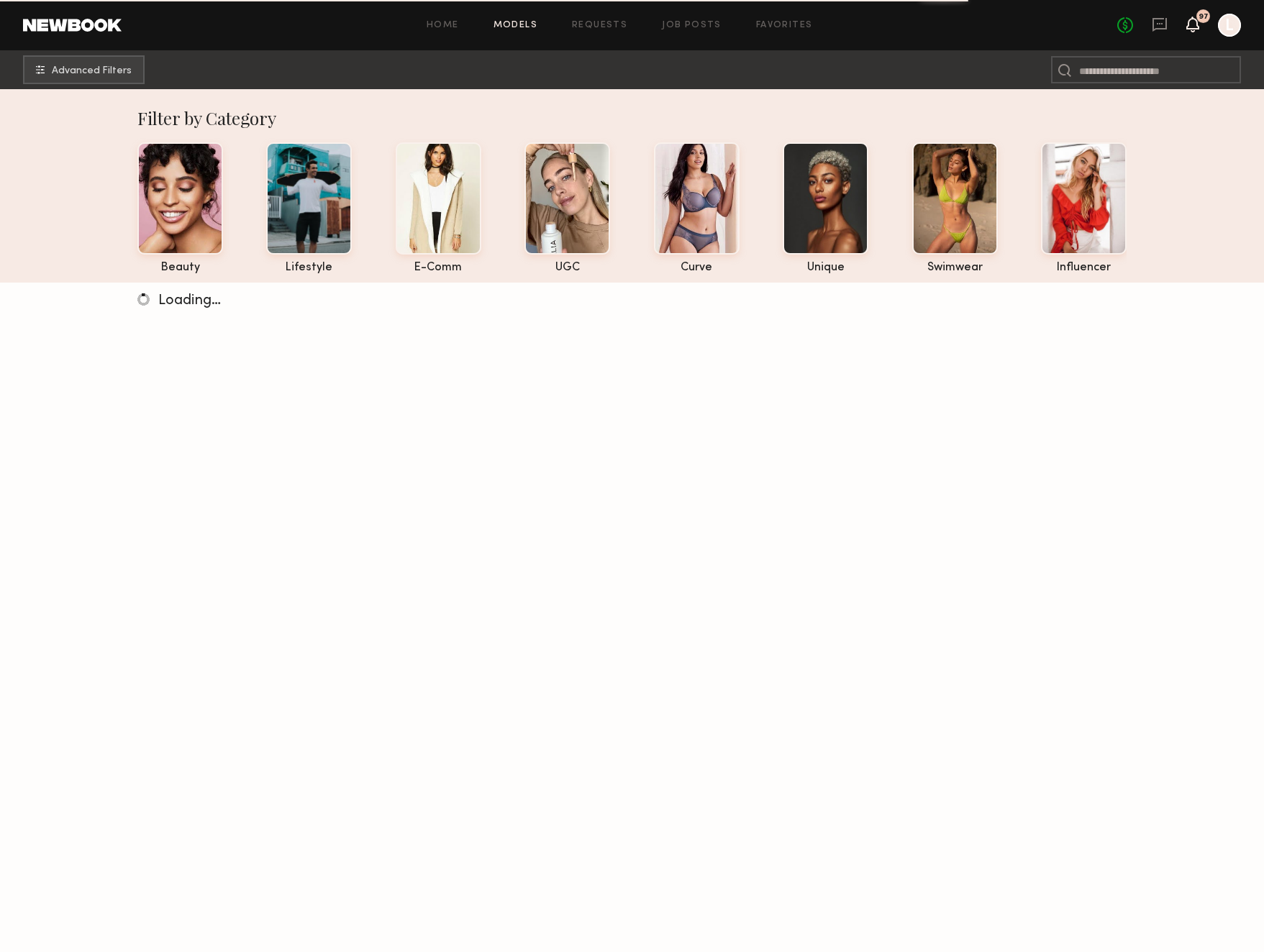
click at [1197, 21] on icon at bounding box center [1192, 23] width 12 height 10
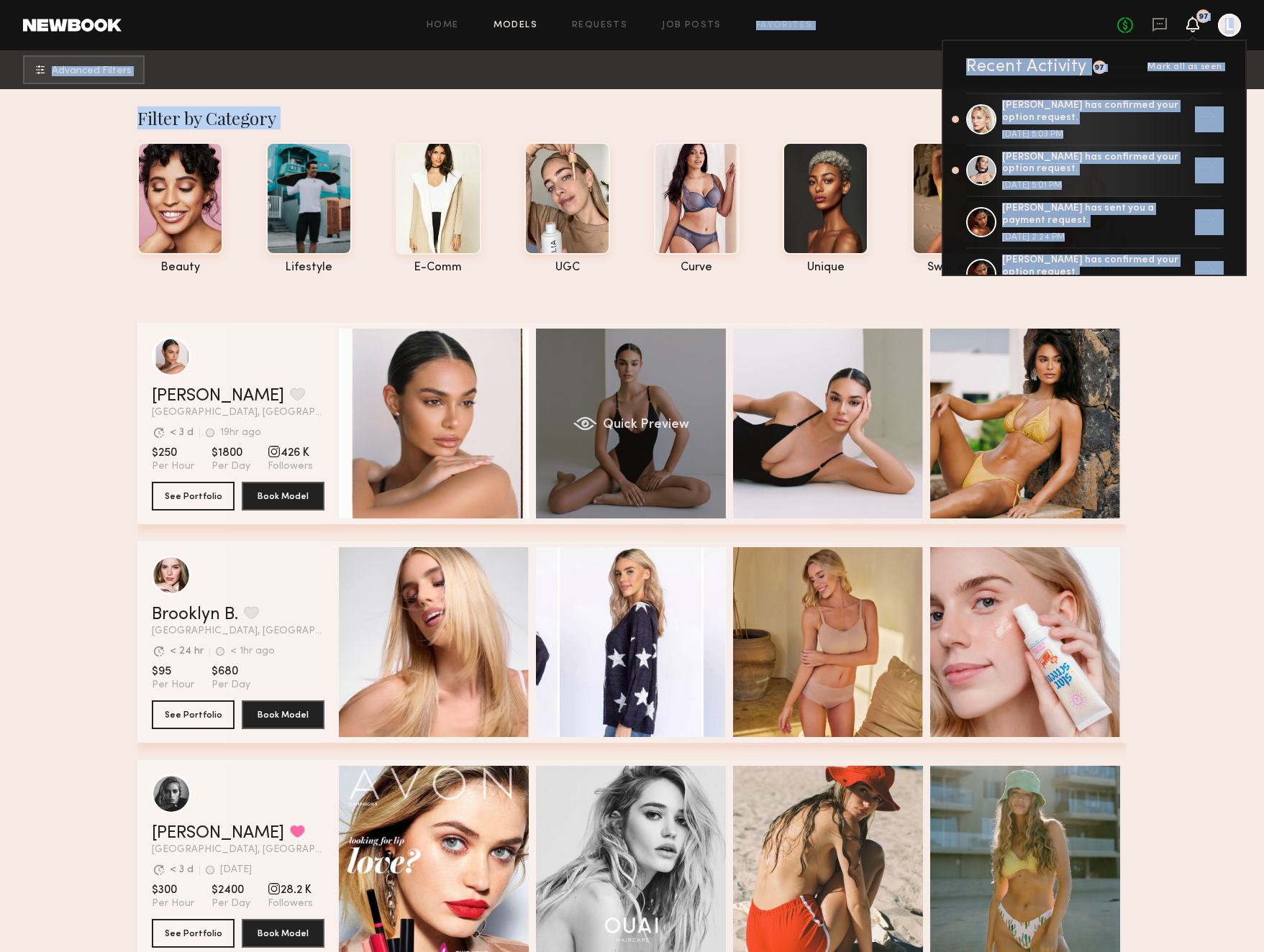
drag, startPoint x: 895, startPoint y: 15, endPoint x: 615, endPoint y: 347, distance: 434.3
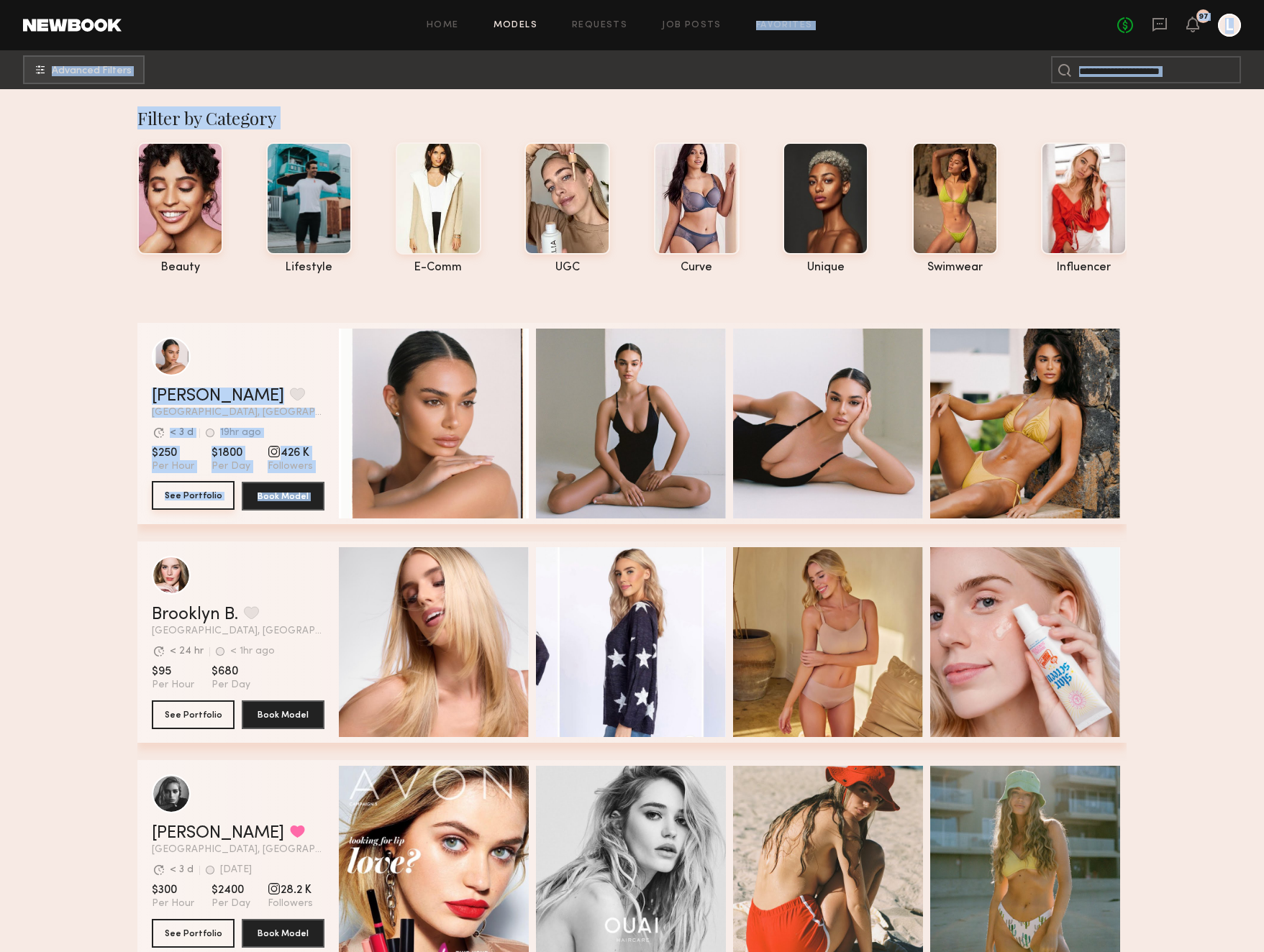
click at [179, 494] on button "See Portfolio" at bounding box center [193, 495] width 83 height 29
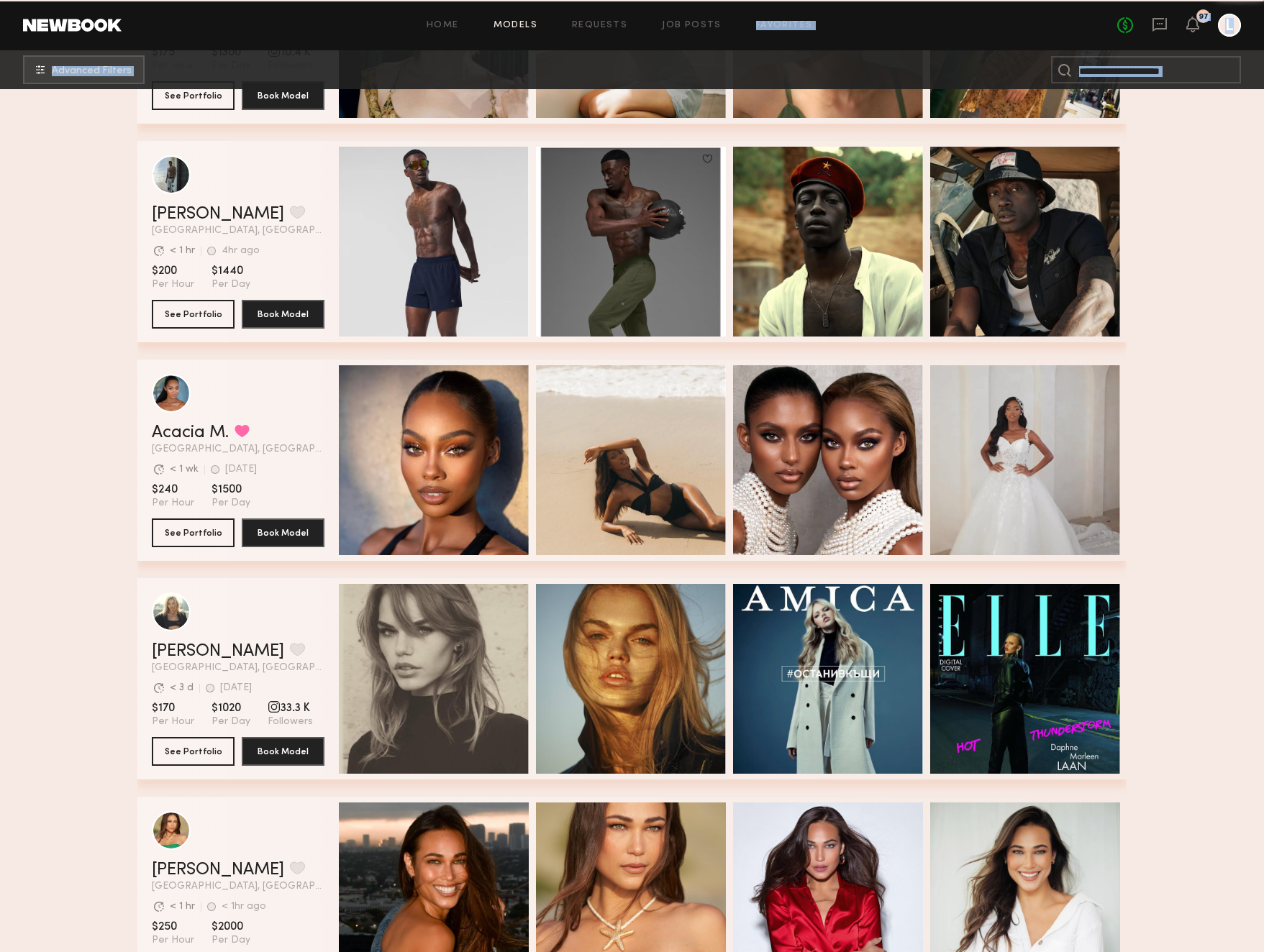
scroll to position [1500, 0]
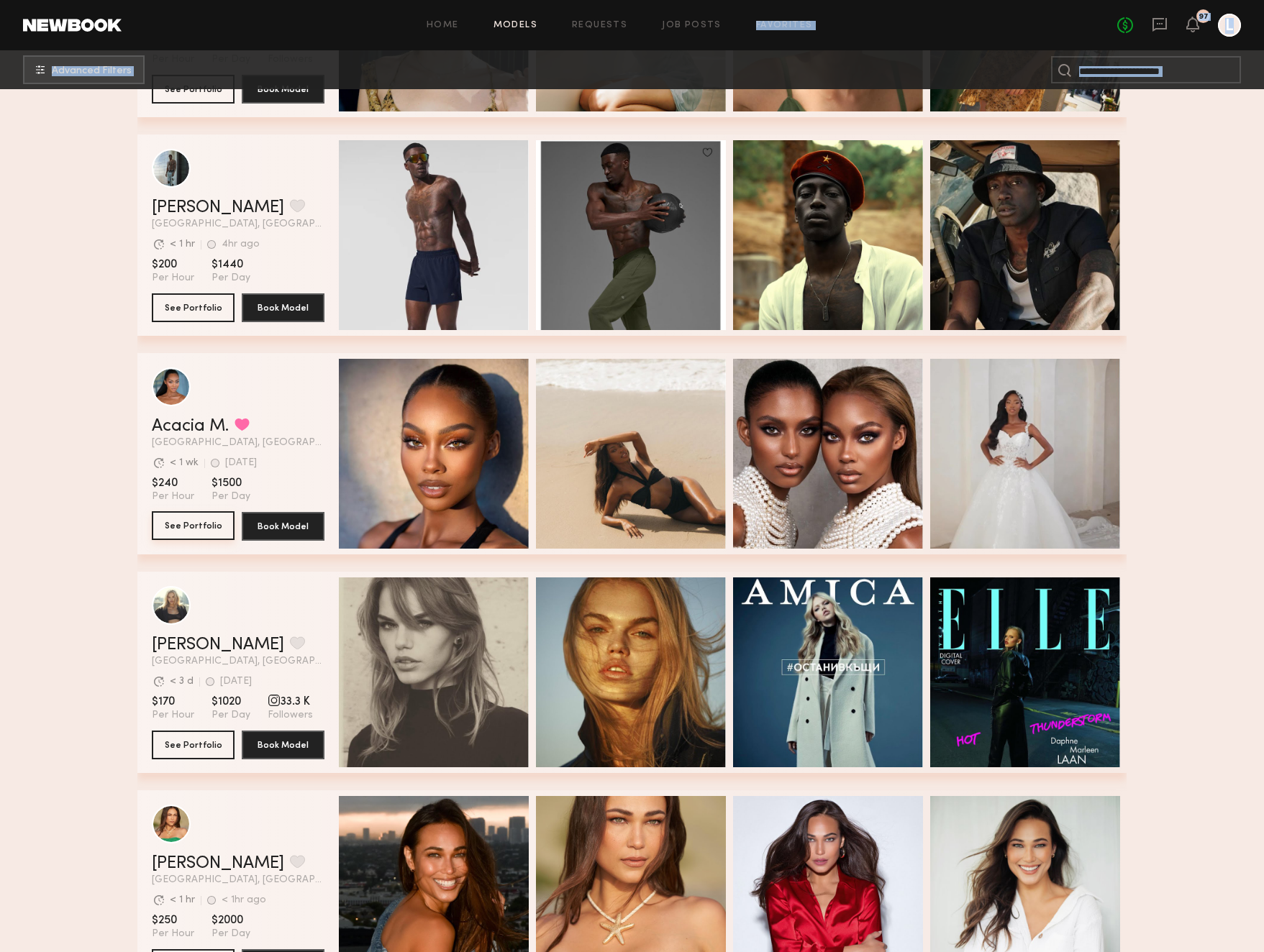
click at [199, 524] on button "See Portfolio" at bounding box center [193, 525] width 83 height 29
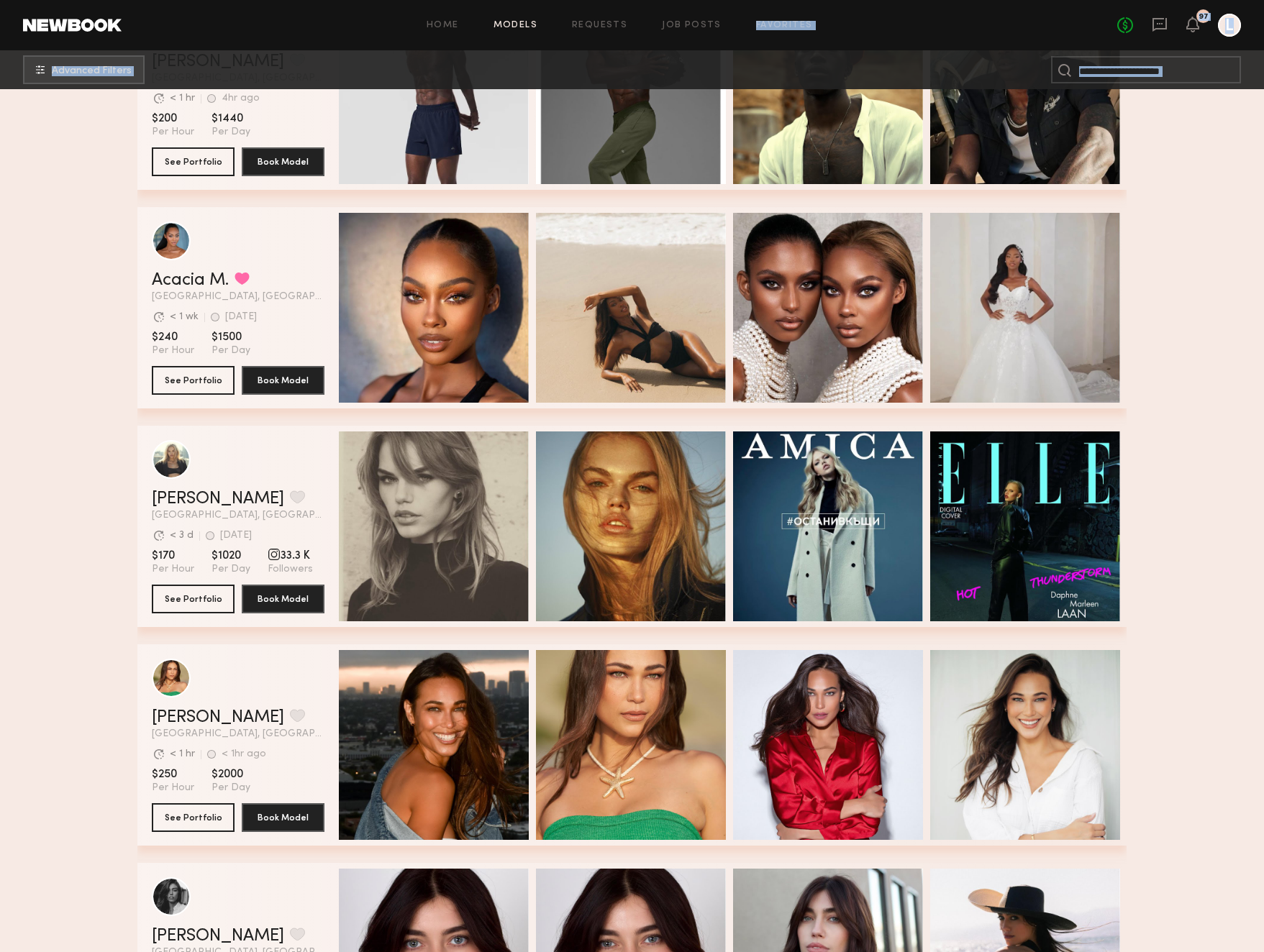
scroll to position [1714, 0]
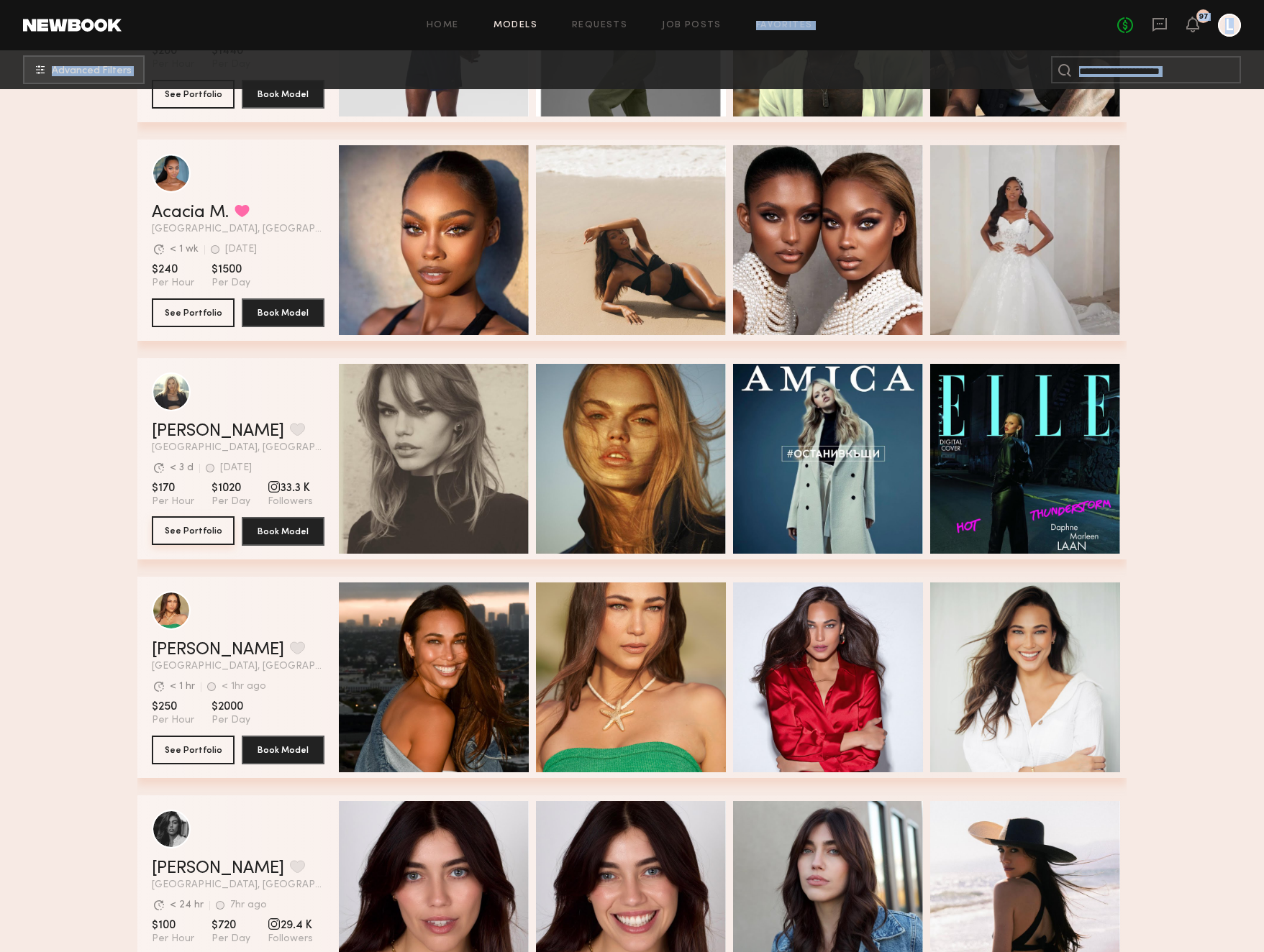
click at [196, 528] on button "See Portfolio" at bounding box center [193, 531] width 83 height 29
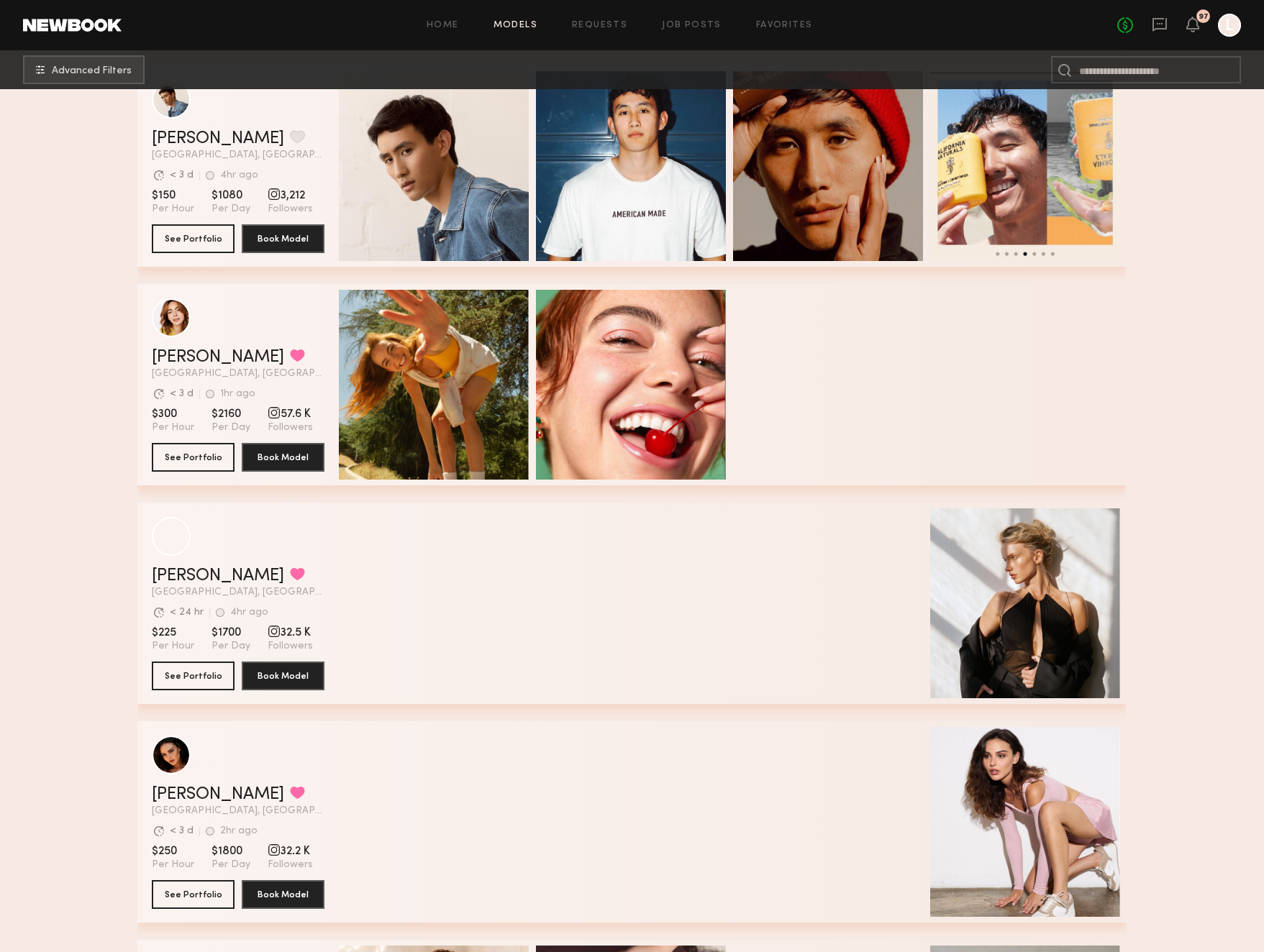
scroll to position [5590, 0]
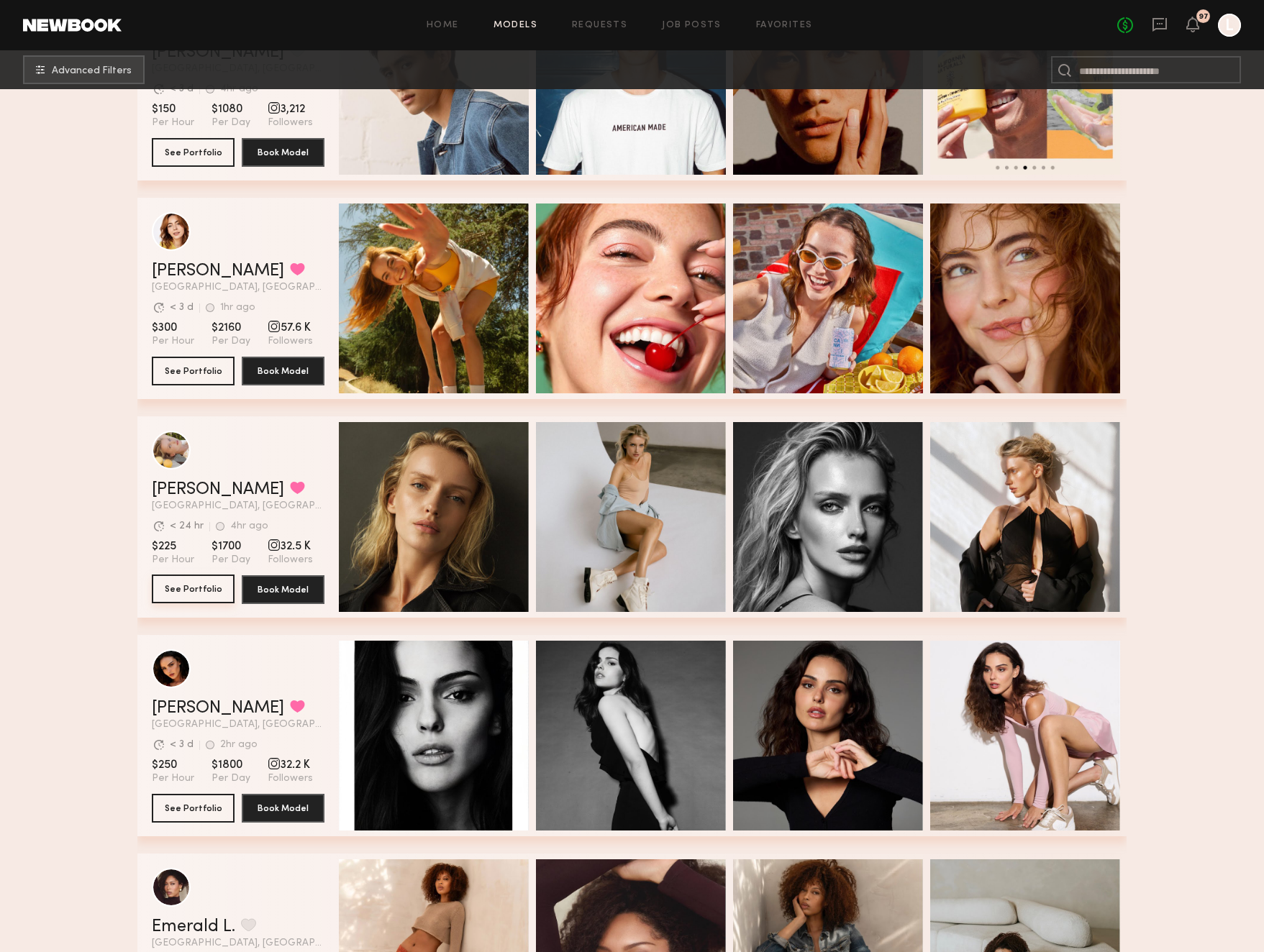
click at [188, 587] on button "See Portfolio" at bounding box center [193, 589] width 83 height 29
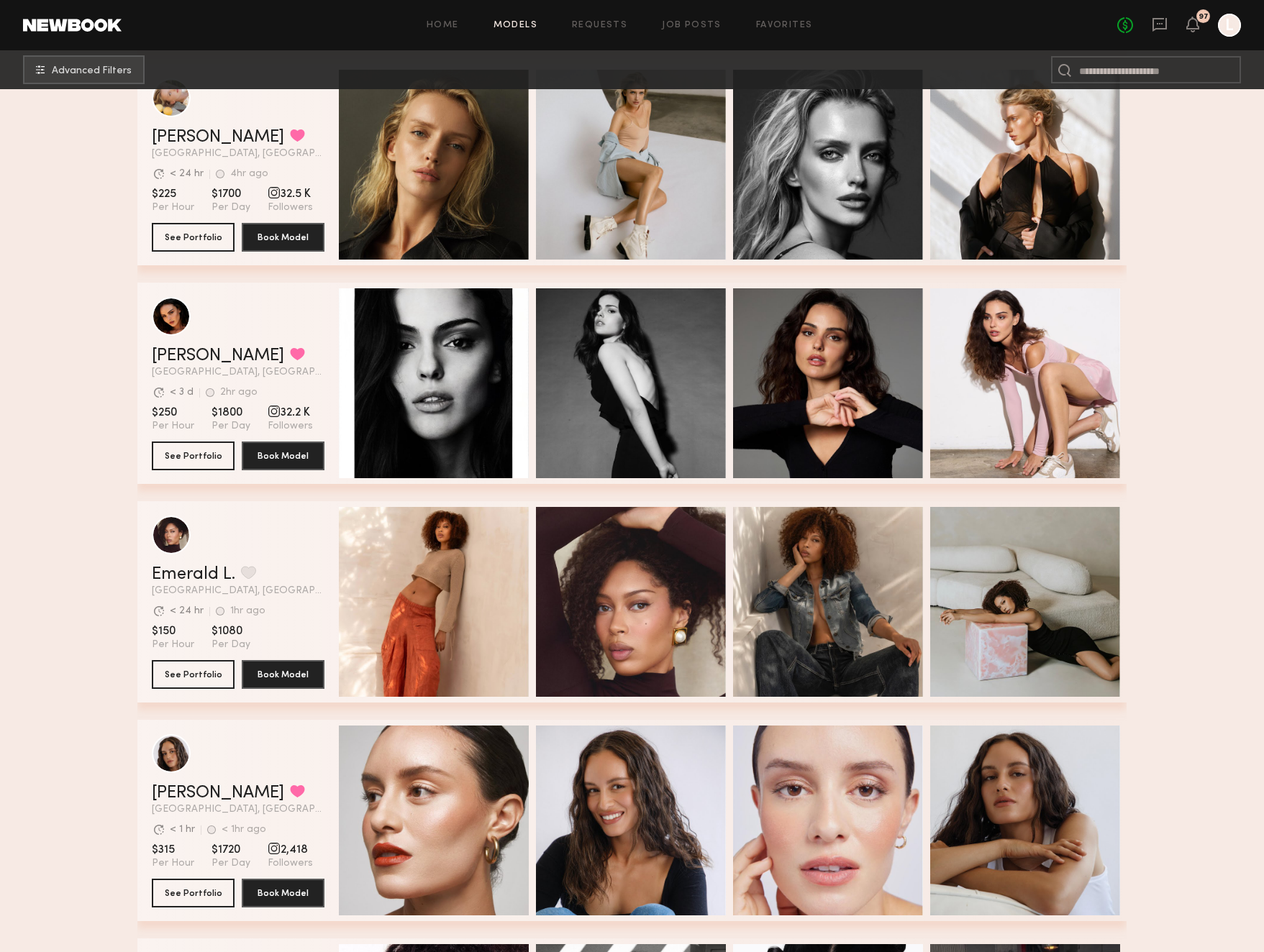
scroll to position [5950, 0]
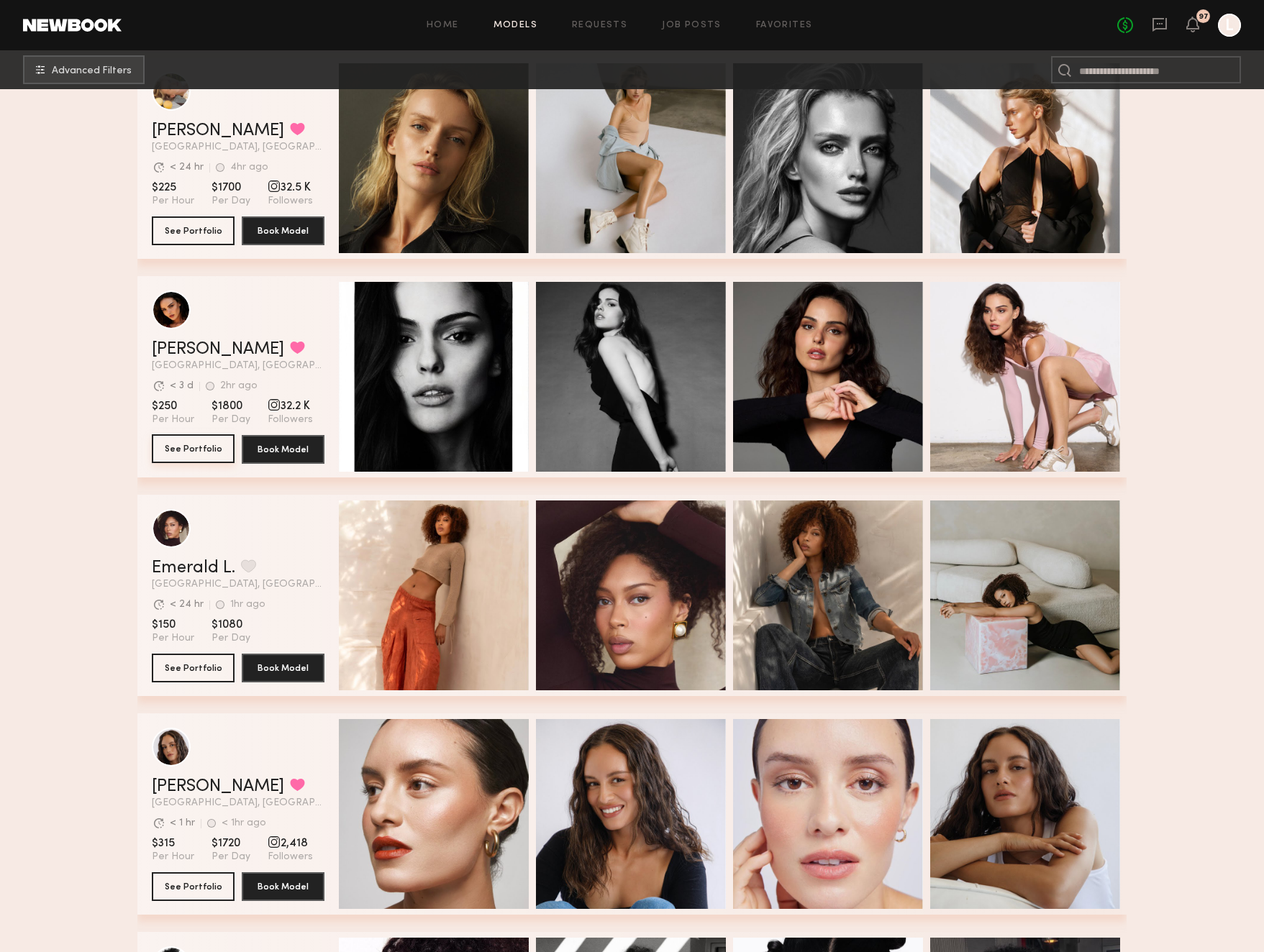
click at [207, 443] on button "See Portfolio" at bounding box center [193, 449] width 83 height 29
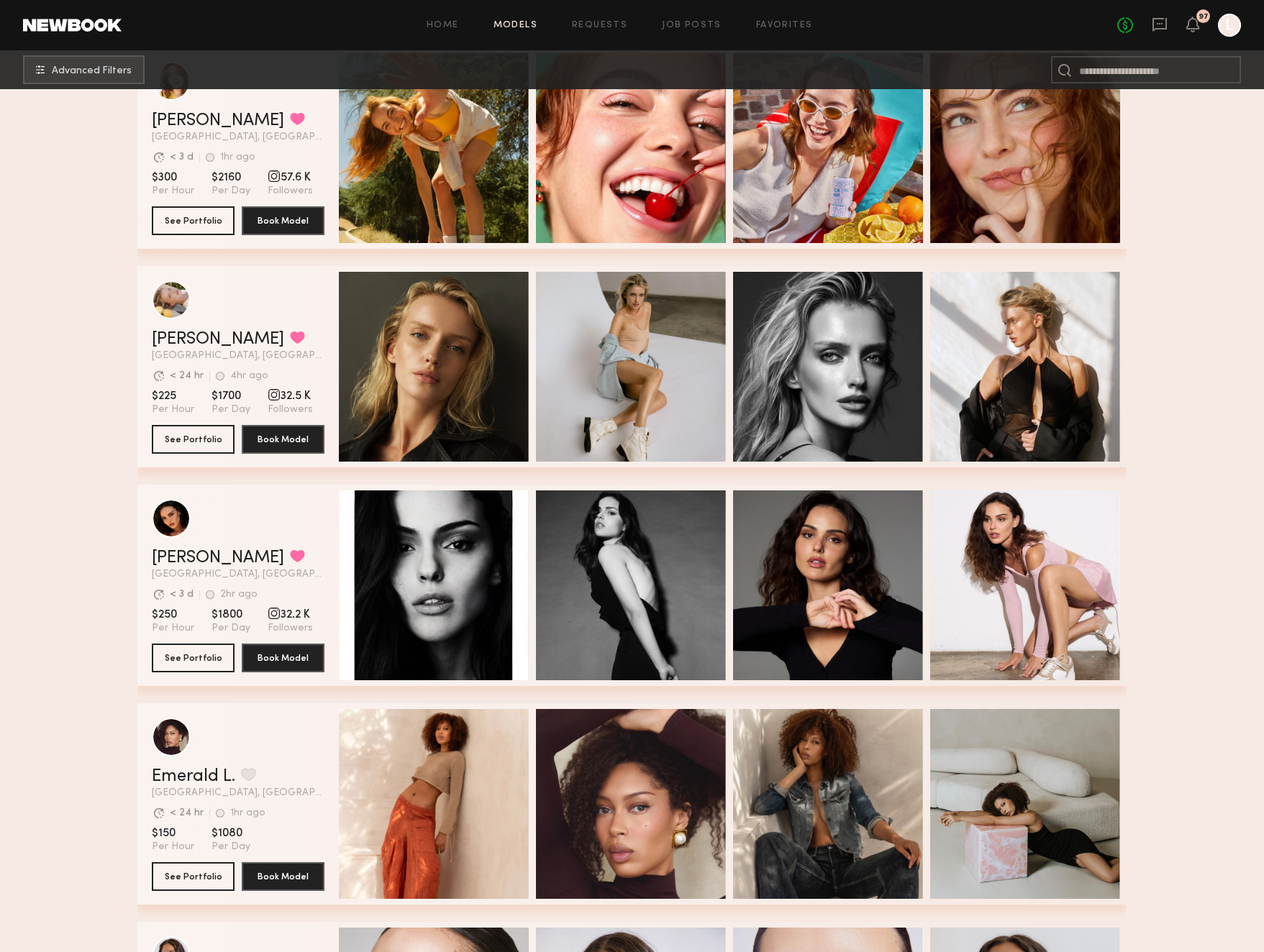
scroll to position [5741, 0]
click at [183, 442] on button "See Portfolio" at bounding box center [193, 439] width 83 height 29
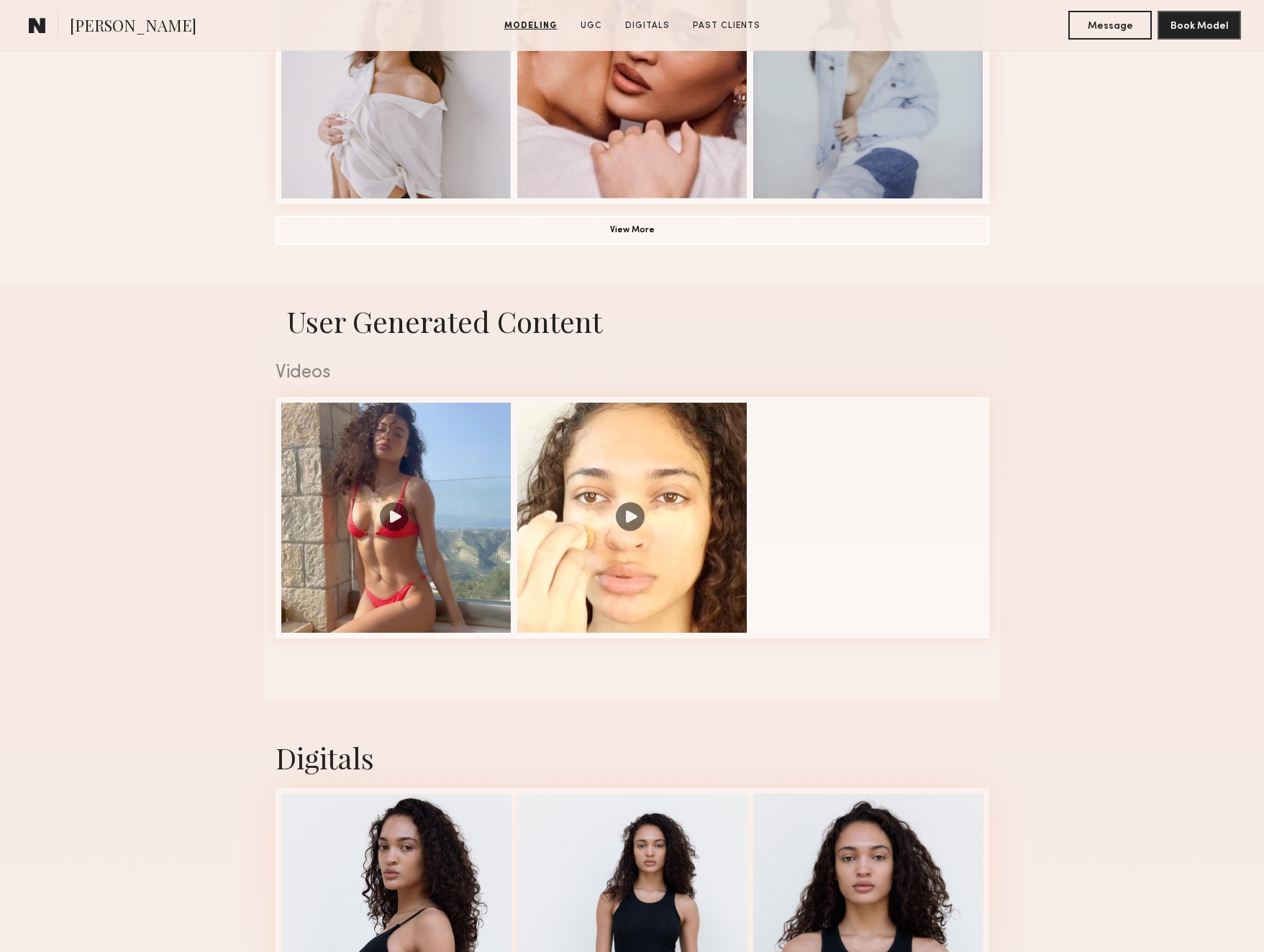
scroll to position [1239, 0]
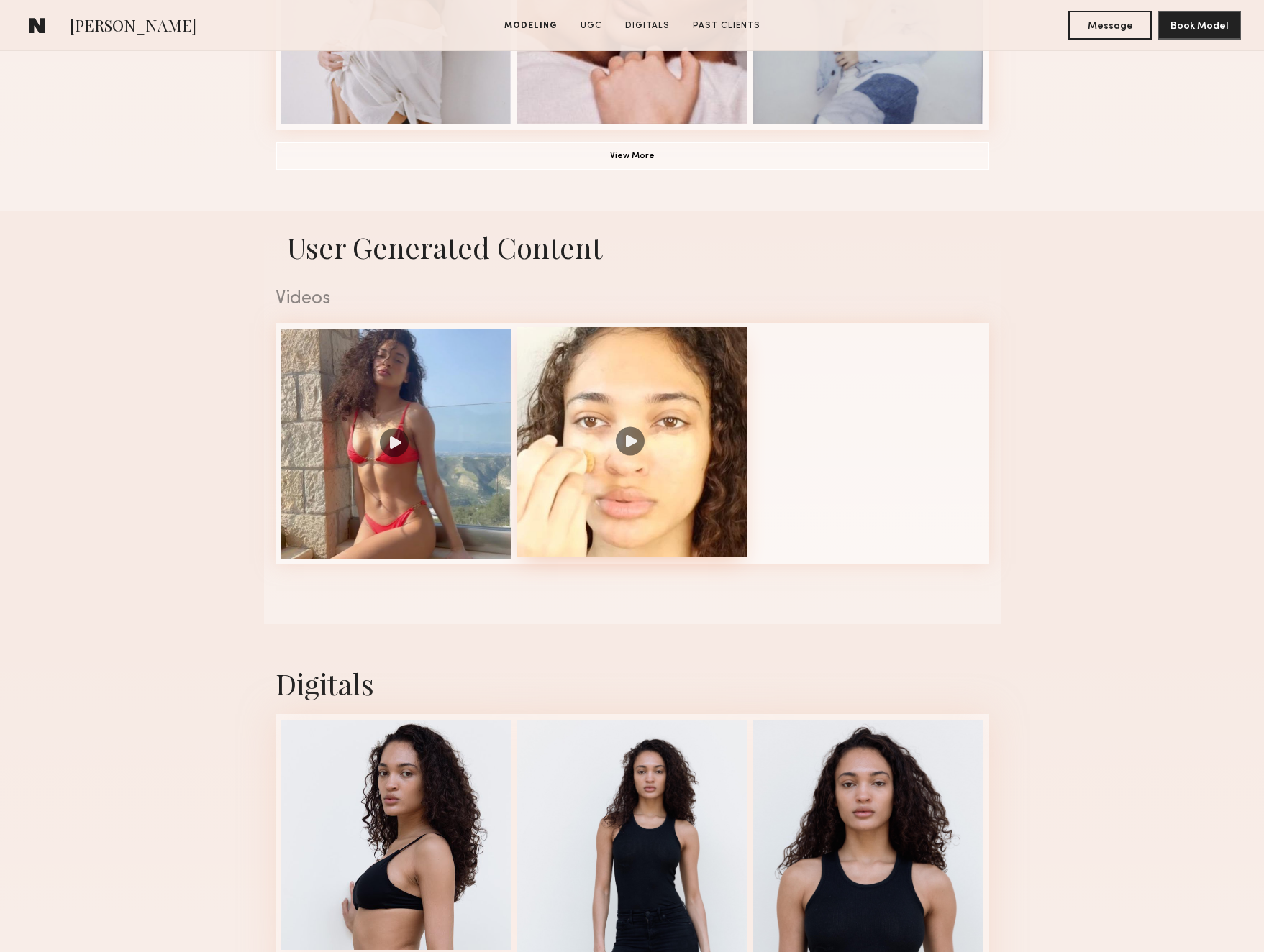
click at [625, 418] on div at bounding box center [632, 442] width 230 height 230
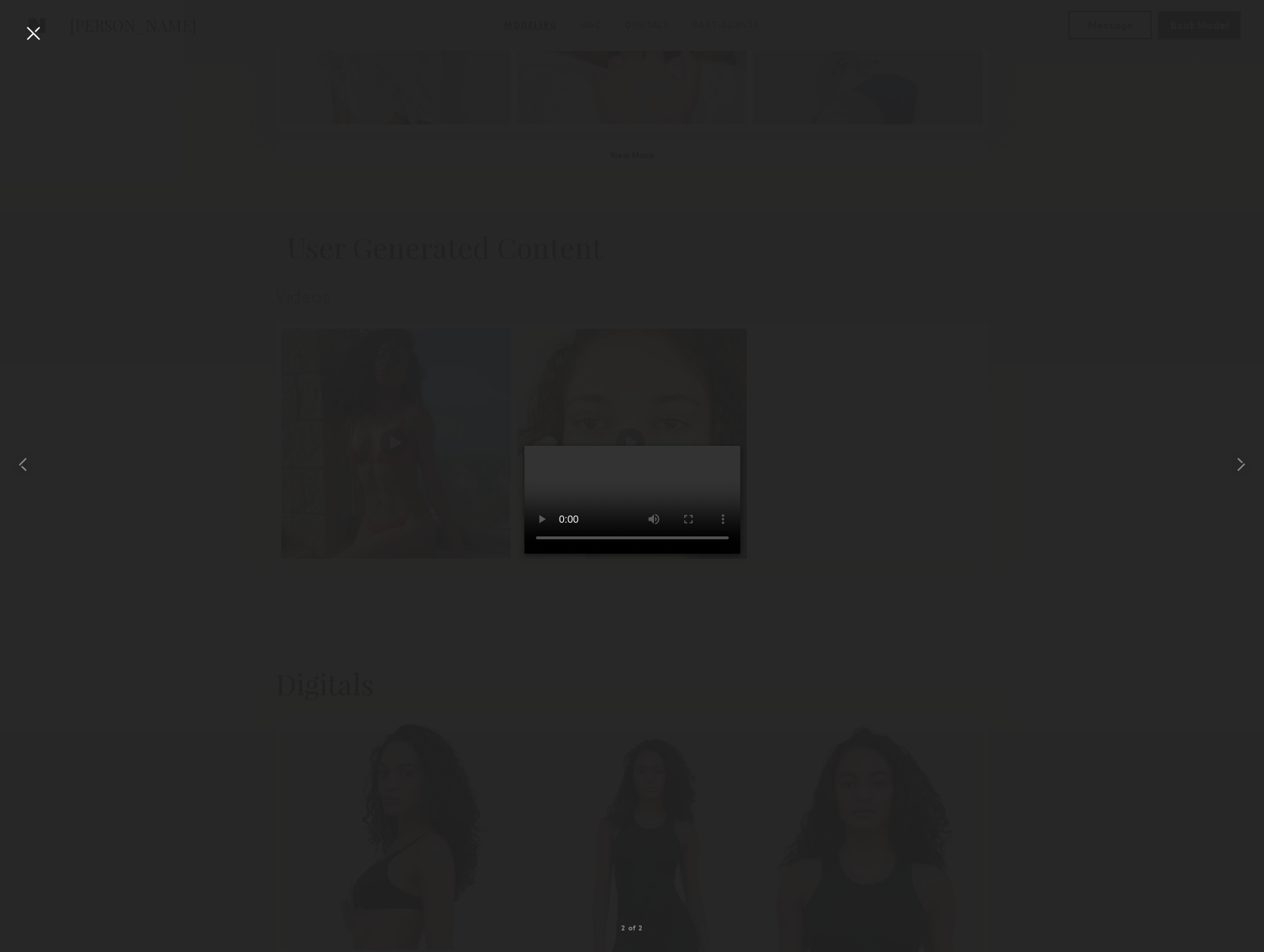
click at [31, 31] on div at bounding box center [34, 33] width 23 height 23
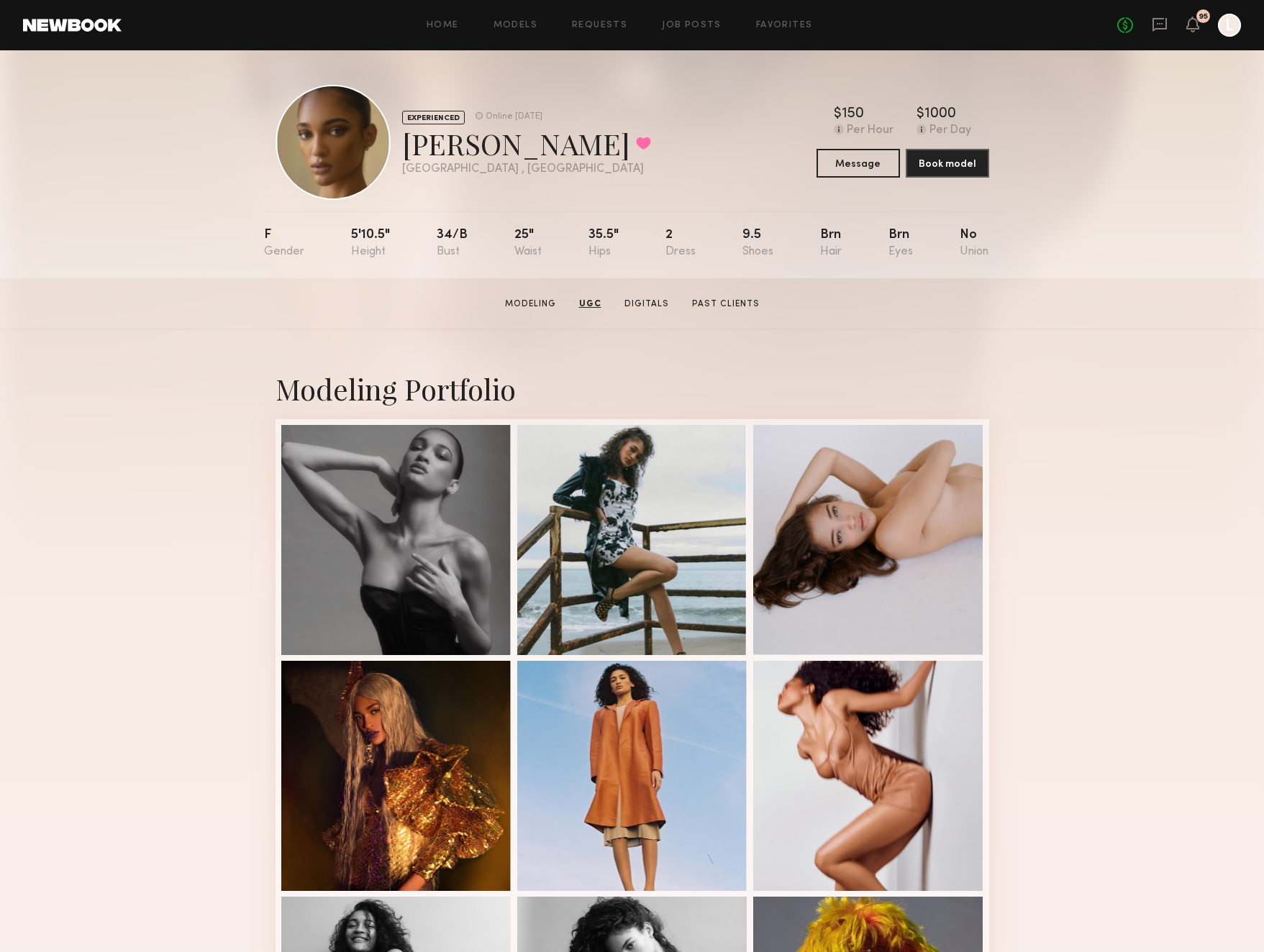
scroll to position [0, 0]
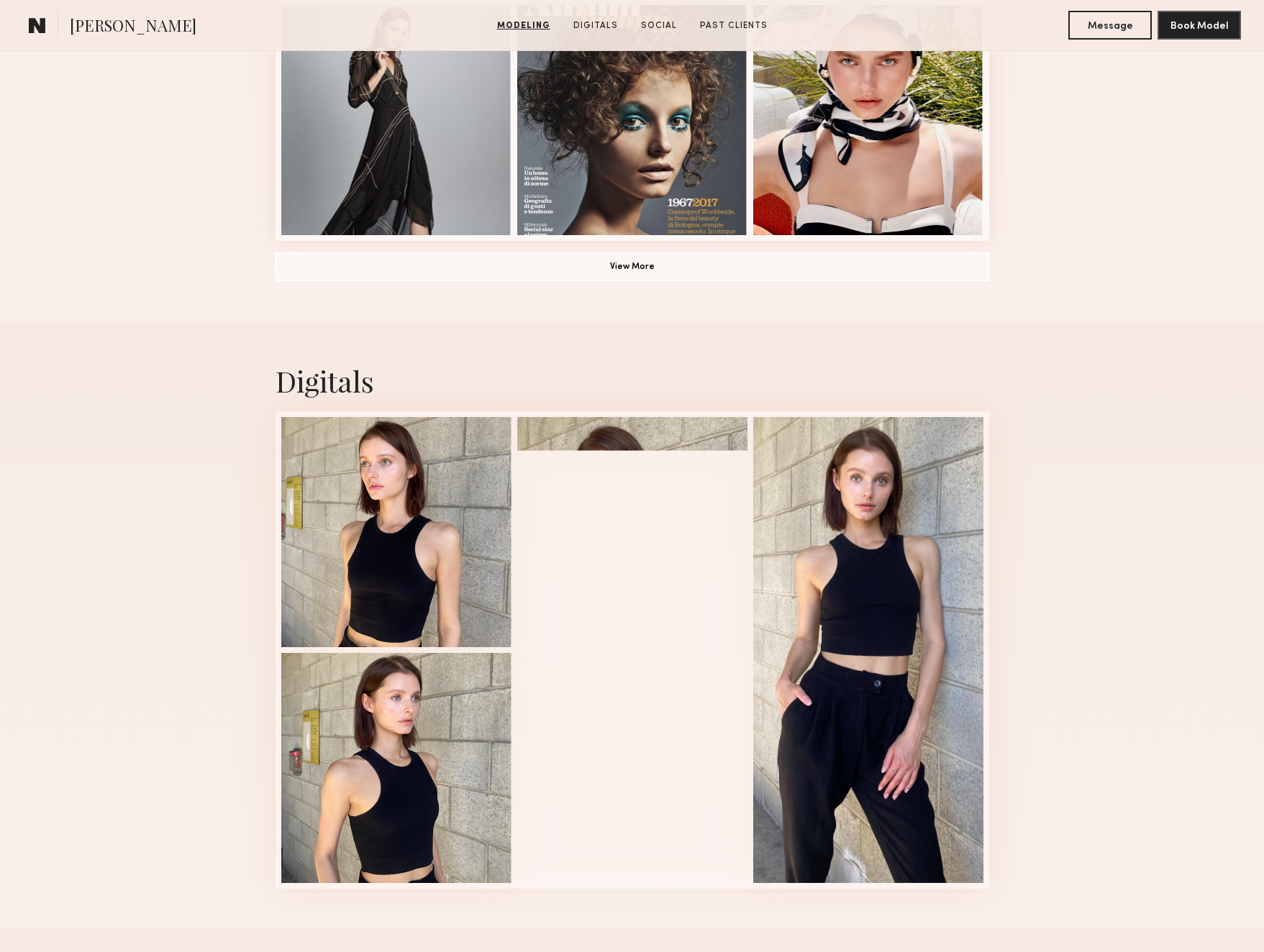
scroll to position [1132, 0]
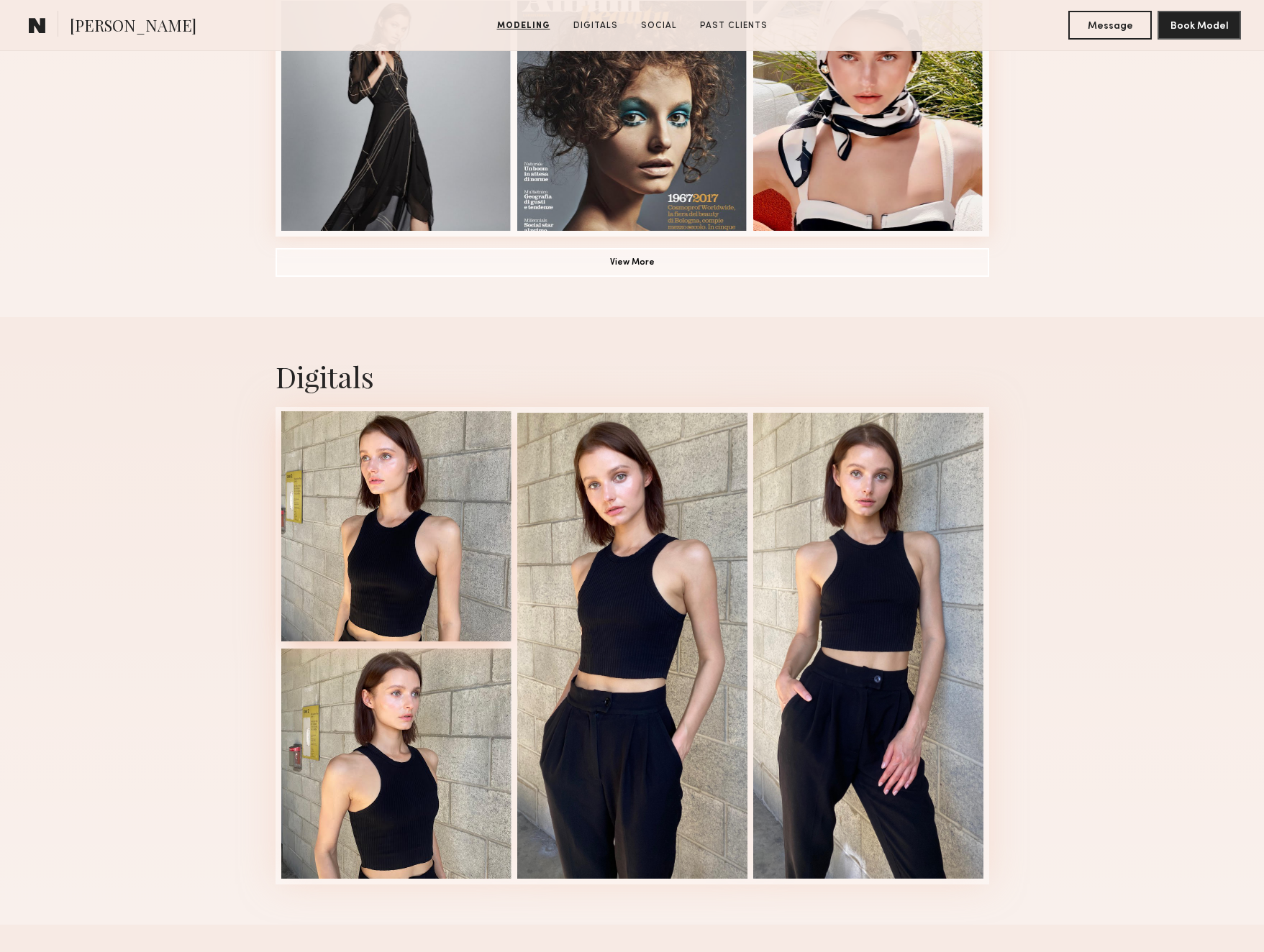
click at [418, 487] on div at bounding box center [396, 526] width 230 height 230
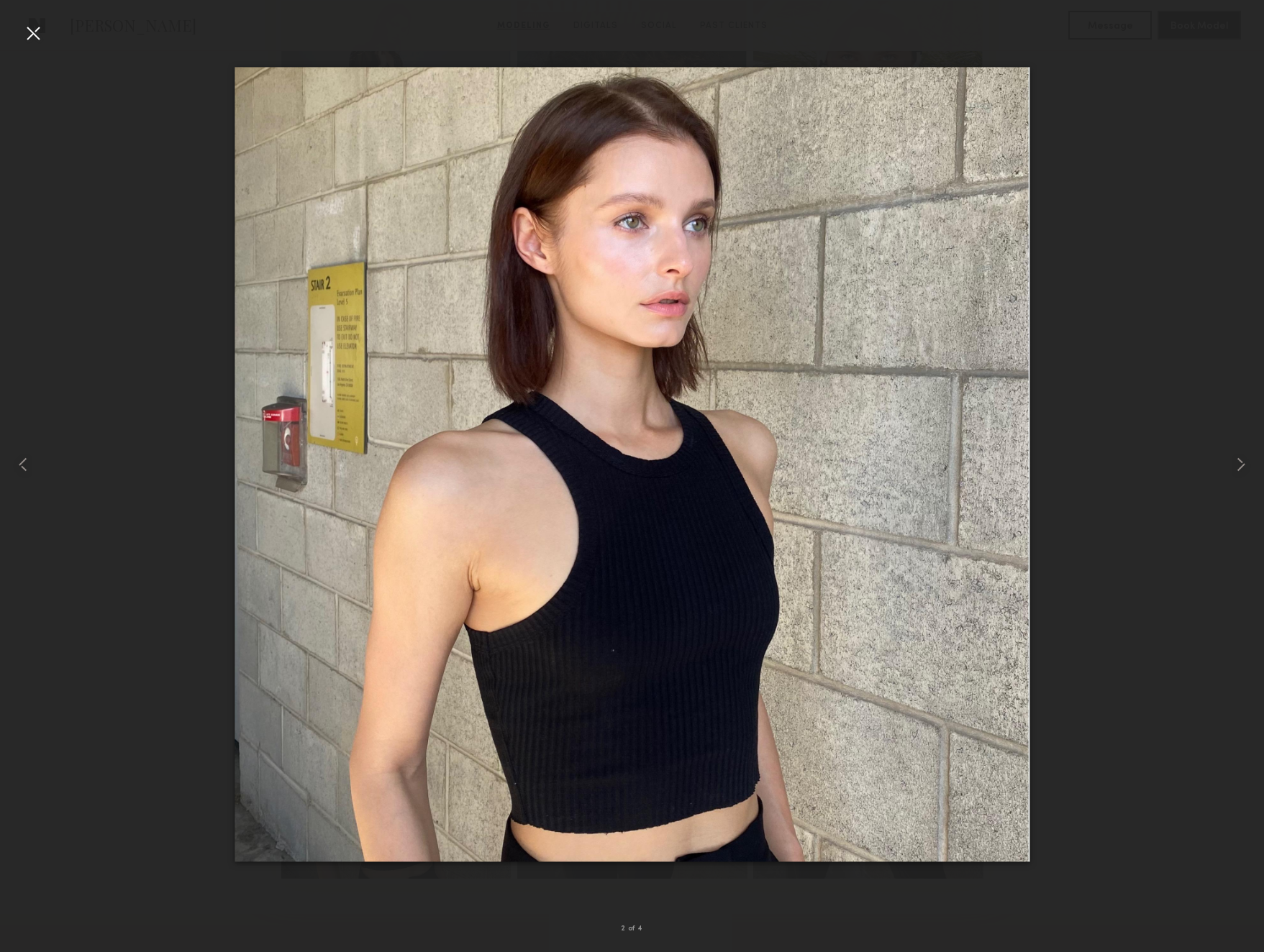
click at [30, 33] on div at bounding box center [34, 33] width 23 height 23
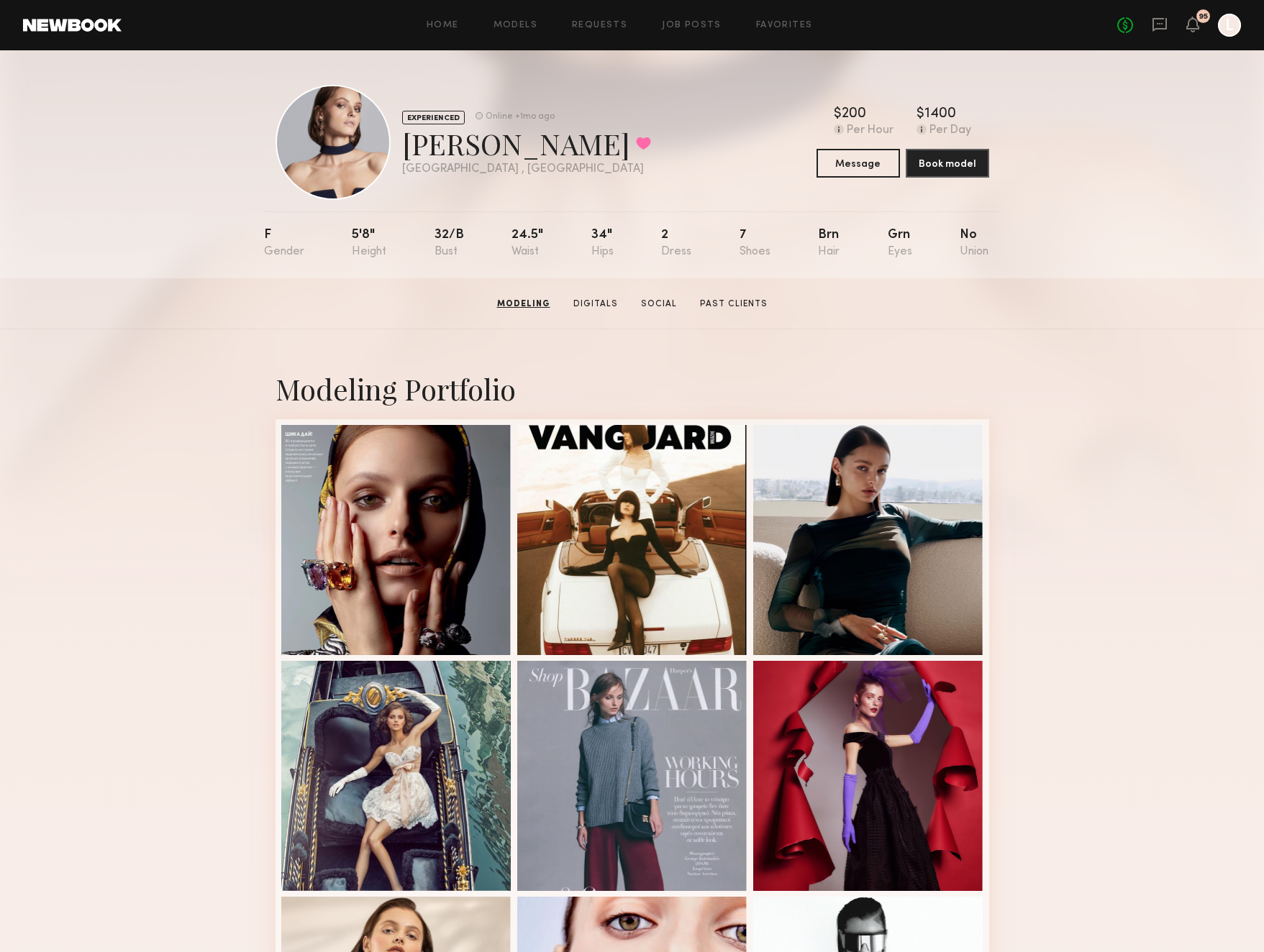
scroll to position [0, 0]
click at [917, 164] on button "Book model" at bounding box center [947, 162] width 83 height 29
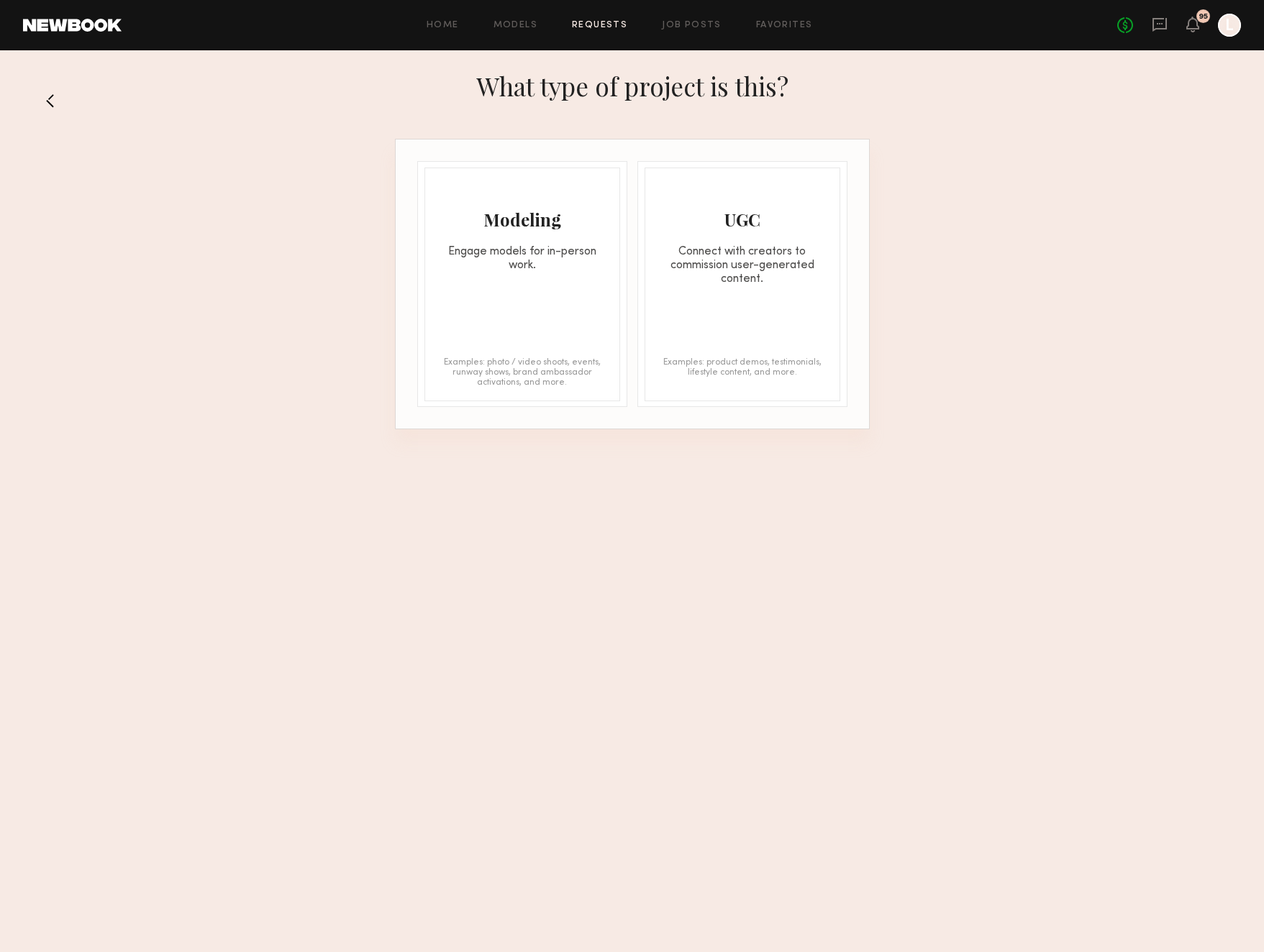
click at [572, 309] on div "Modeling Engage models for in-person work. Examples: photo / video shoots, even…" at bounding box center [522, 284] width 196 height 234
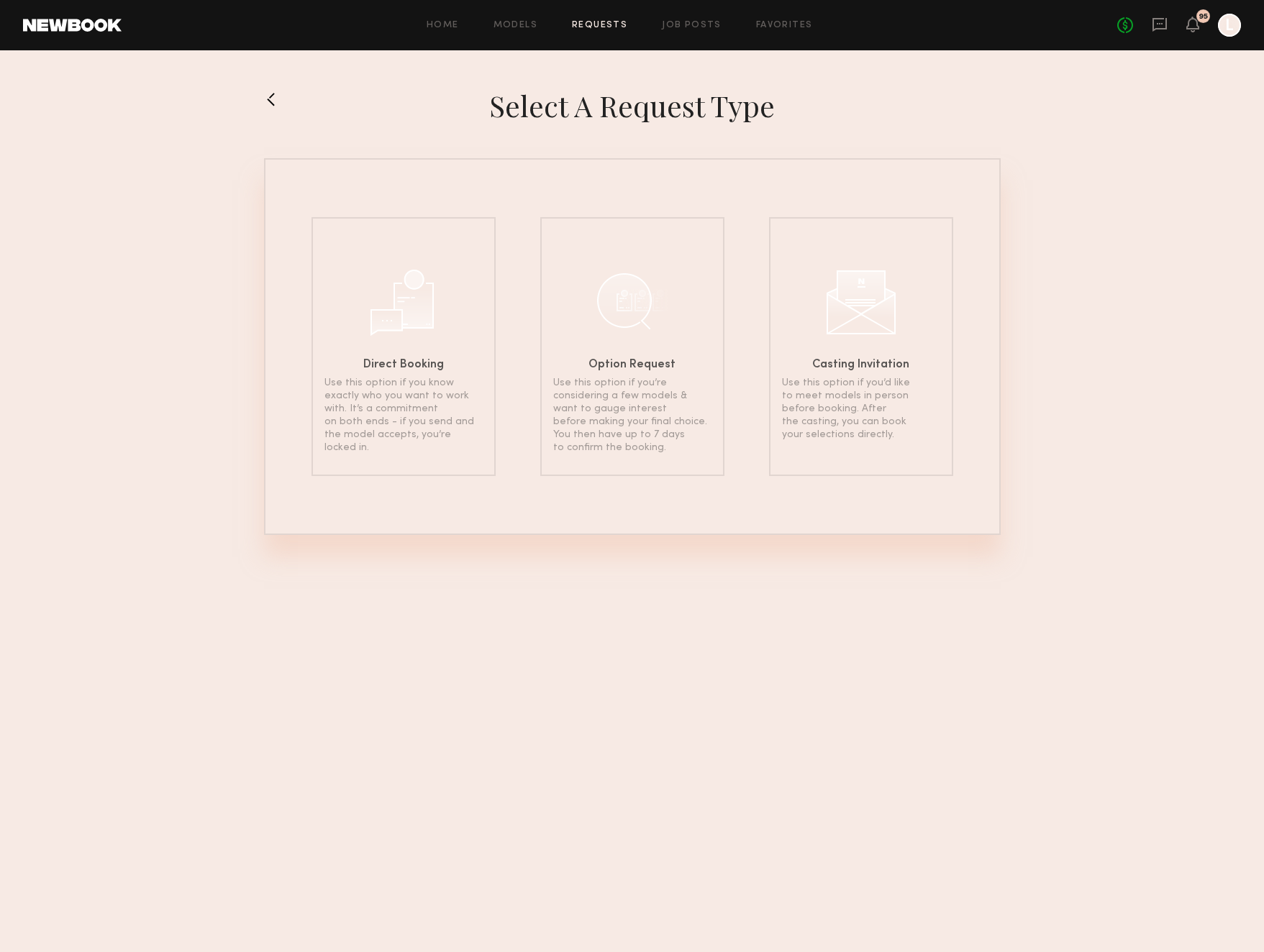
click at [598, 320] on div at bounding box center [632, 301] width 72 height 72
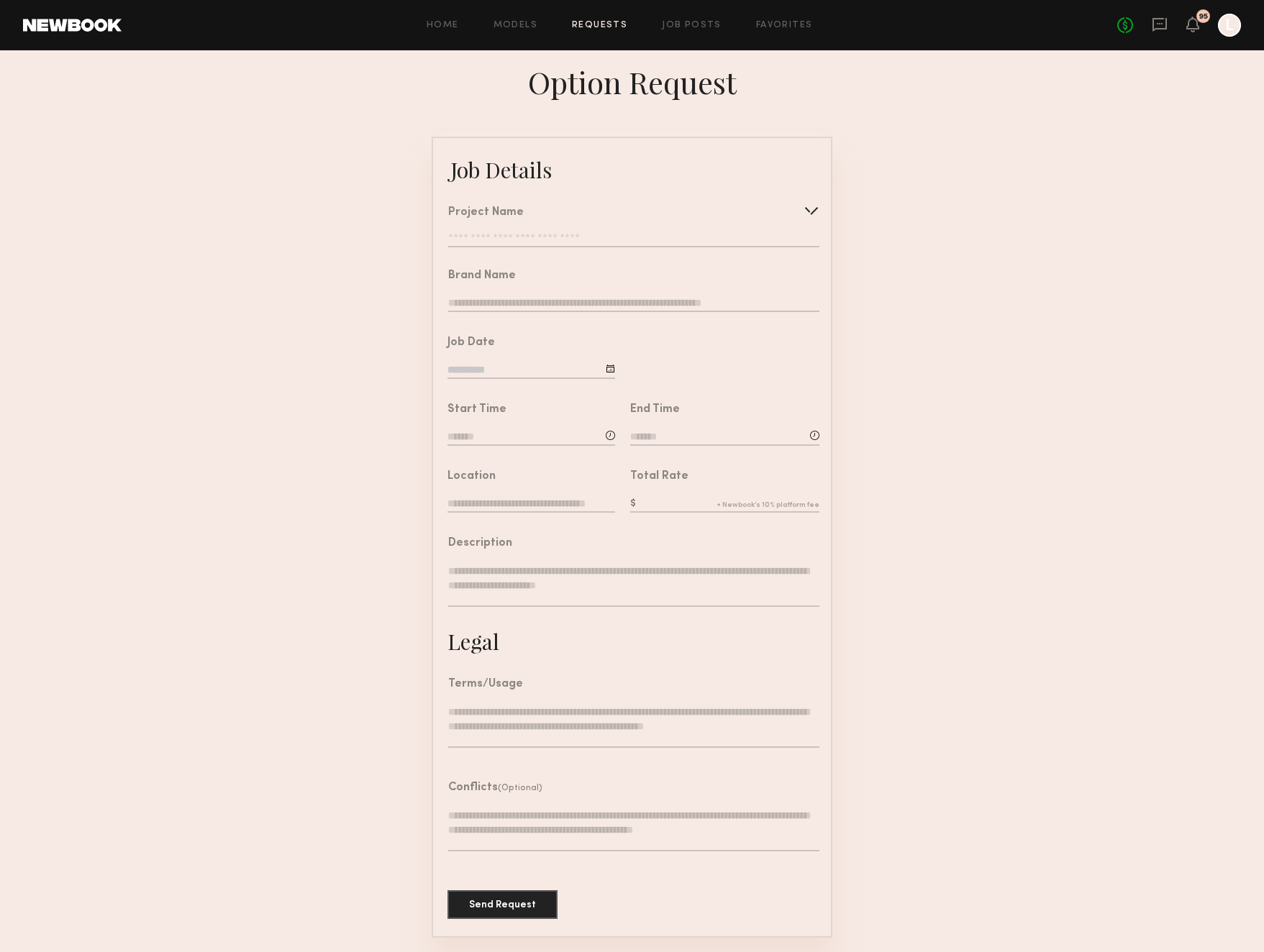
click at [818, 209] on div at bounding box center [811, 211] width 23 height 23
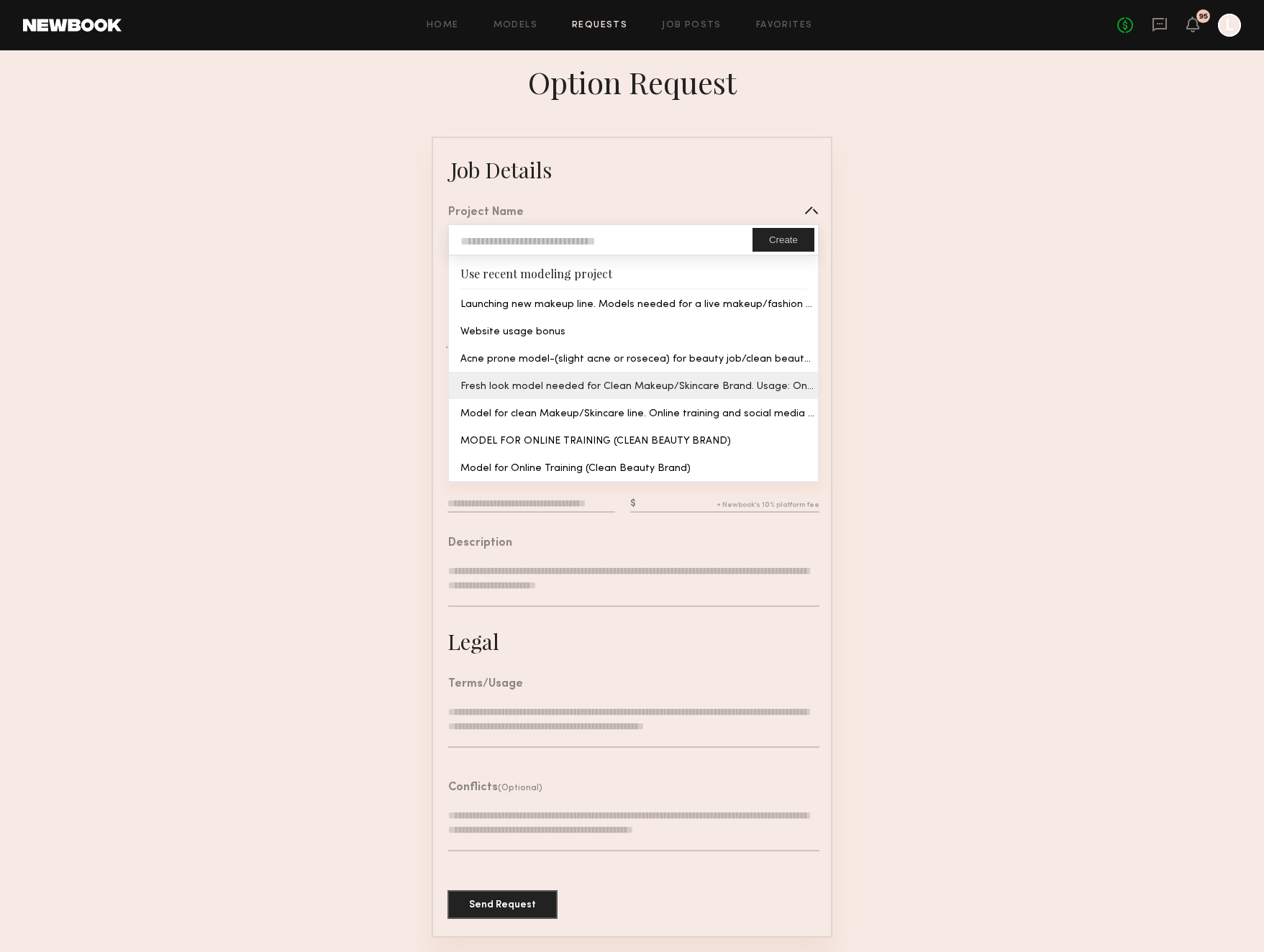
type input "**********"
type textarea "**********"
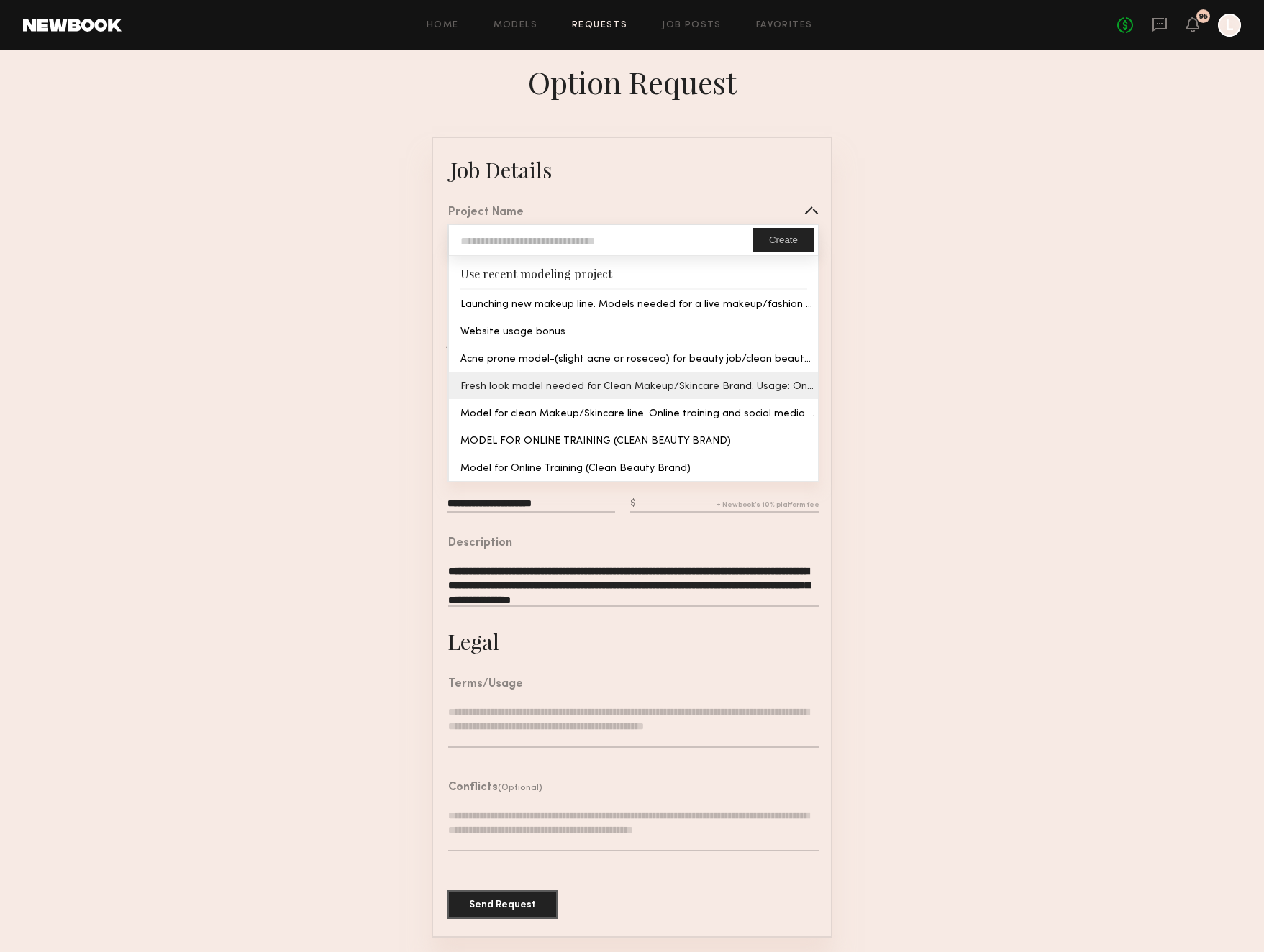
click at [624, 379] on common-border "**********" at bounding box center [632, 537] width 401 height 801
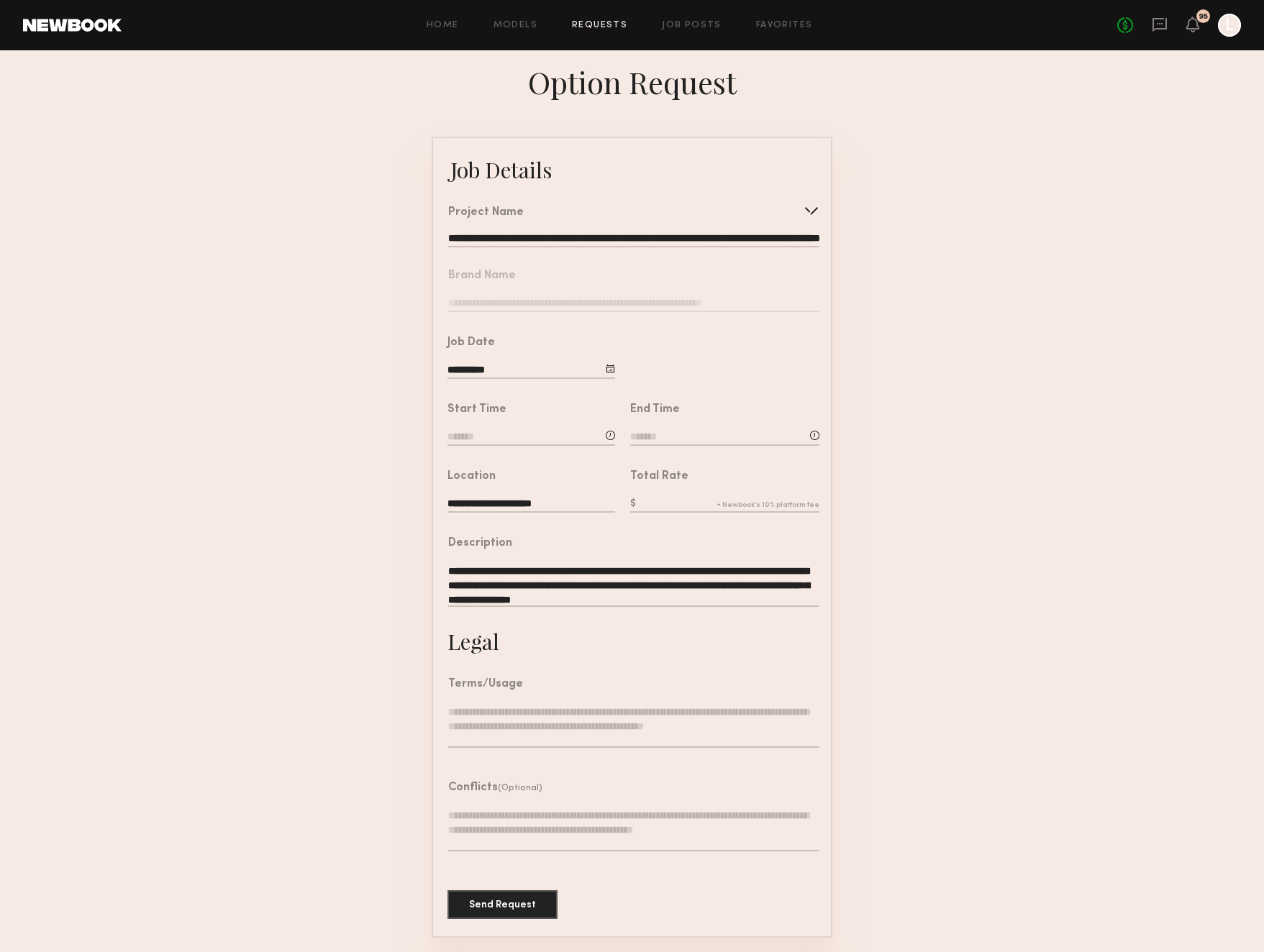
click at [613, 371] on div at bounding box center [610, 368] width 9 height 9
click at [499, 552] on span "30" at bounding box center [503, 555] width 23 height 23
type input "**********"
click at [479, 439] on input at bounding box center [531, 438] width 168 height 16
click at [495, 495] on input "text" at bounding box center [489, 498] width 53 height 26
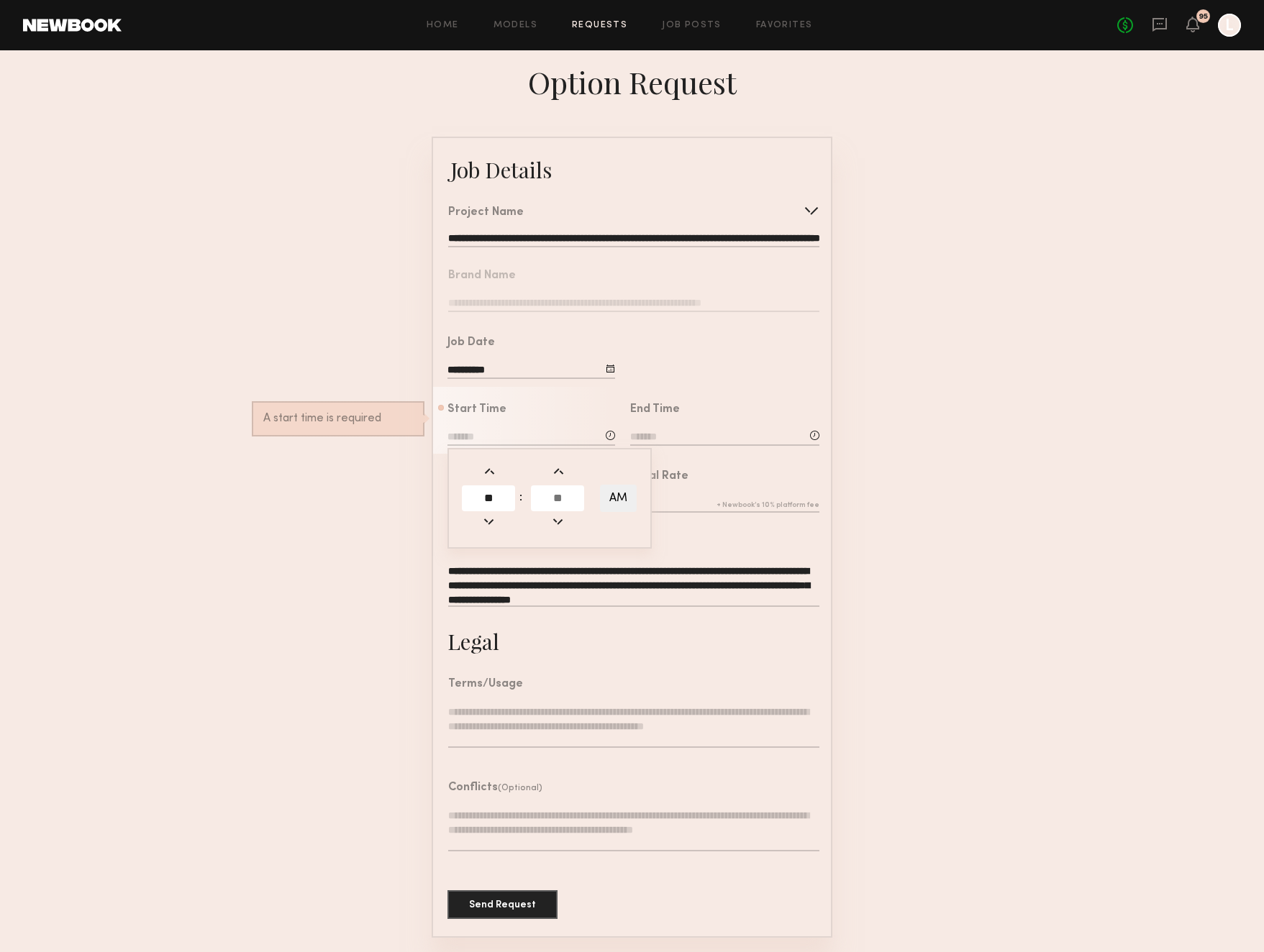
type input "**"
click at [562, 491] on input "text" at bounding box center [557, 498] width 53 height 26
type input "**"
type input "********"
click at [676, 434] on input at bounding box center [725, 438] width 189 height 16
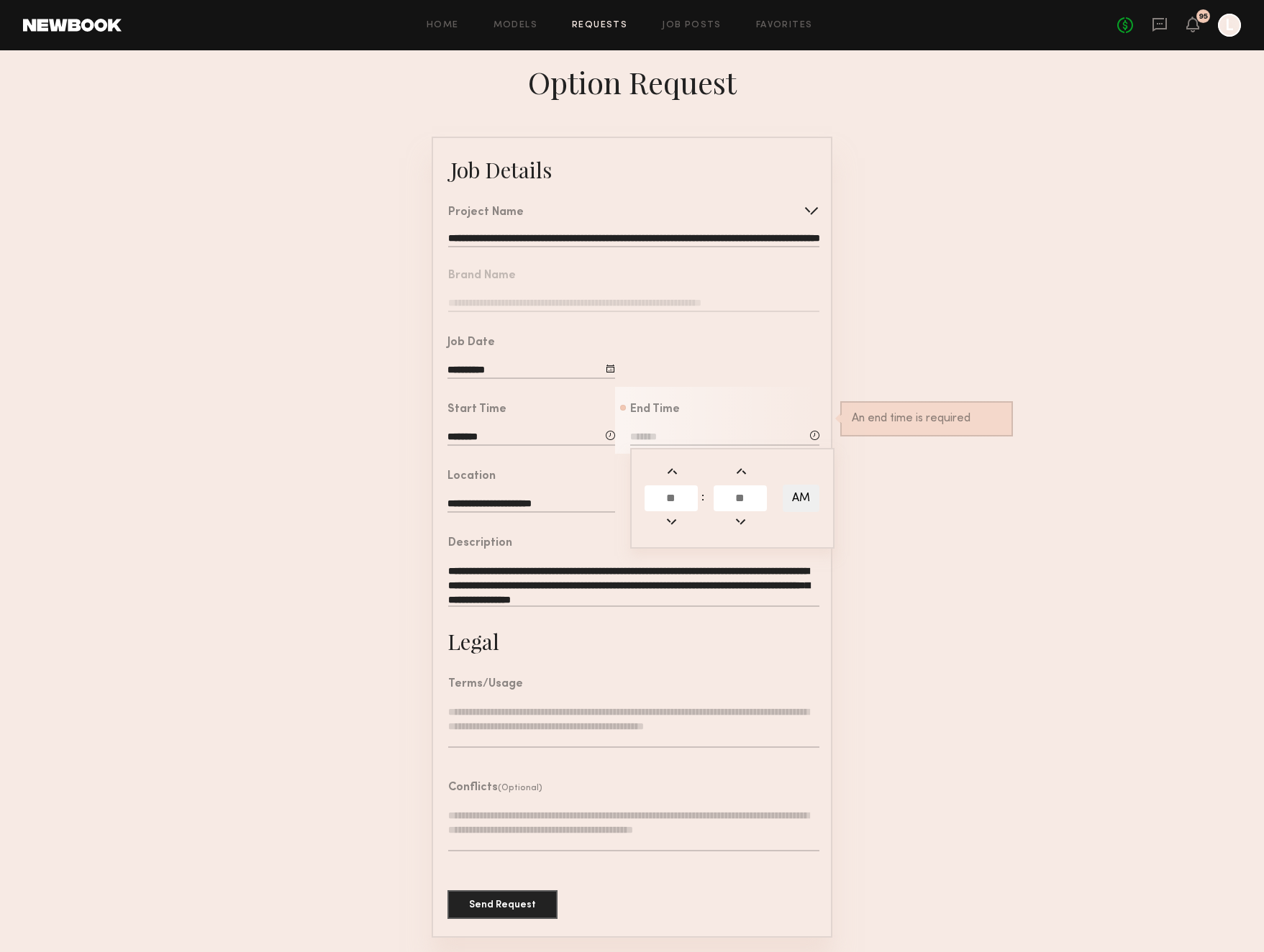
click at [695, 501] on input "text" at bounding box center [671, 498] width 53 height 26
type input "*"
click at [750, 495] on input "text" at bounding box center [740, 498] width 53 height 26
type input "**"
type input "*******"
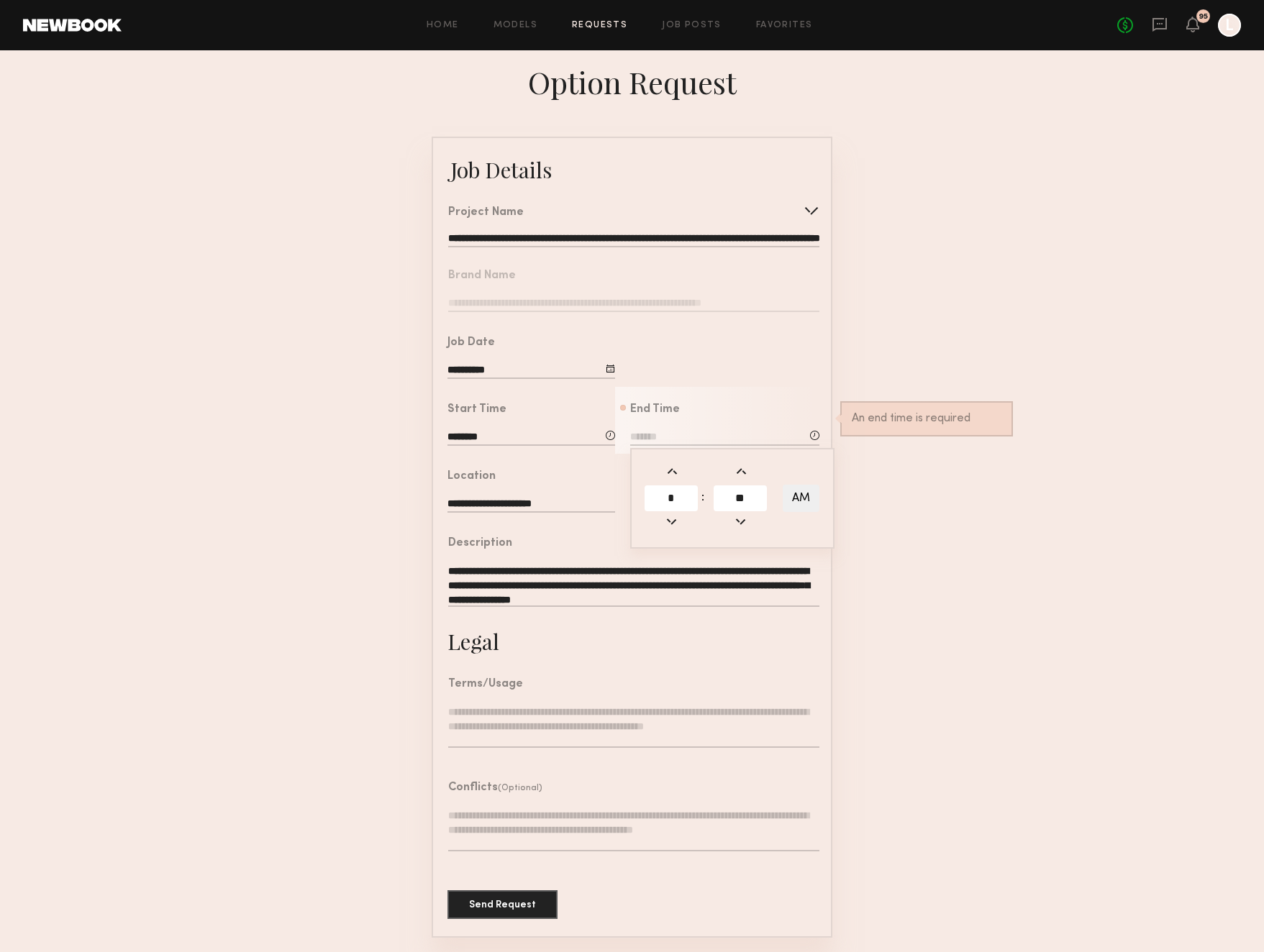
type input "**"
click at [803, 497] on button "AM" at bounding box center [800, 498] width 37 height 27
type input "*******"
click at [923, 522] on form "**********" at bounding box center [632, 537] width 1264 height 801
click at [657, 488] on div "Total Rate" at bounding box center [725, 493] width 189 height 44
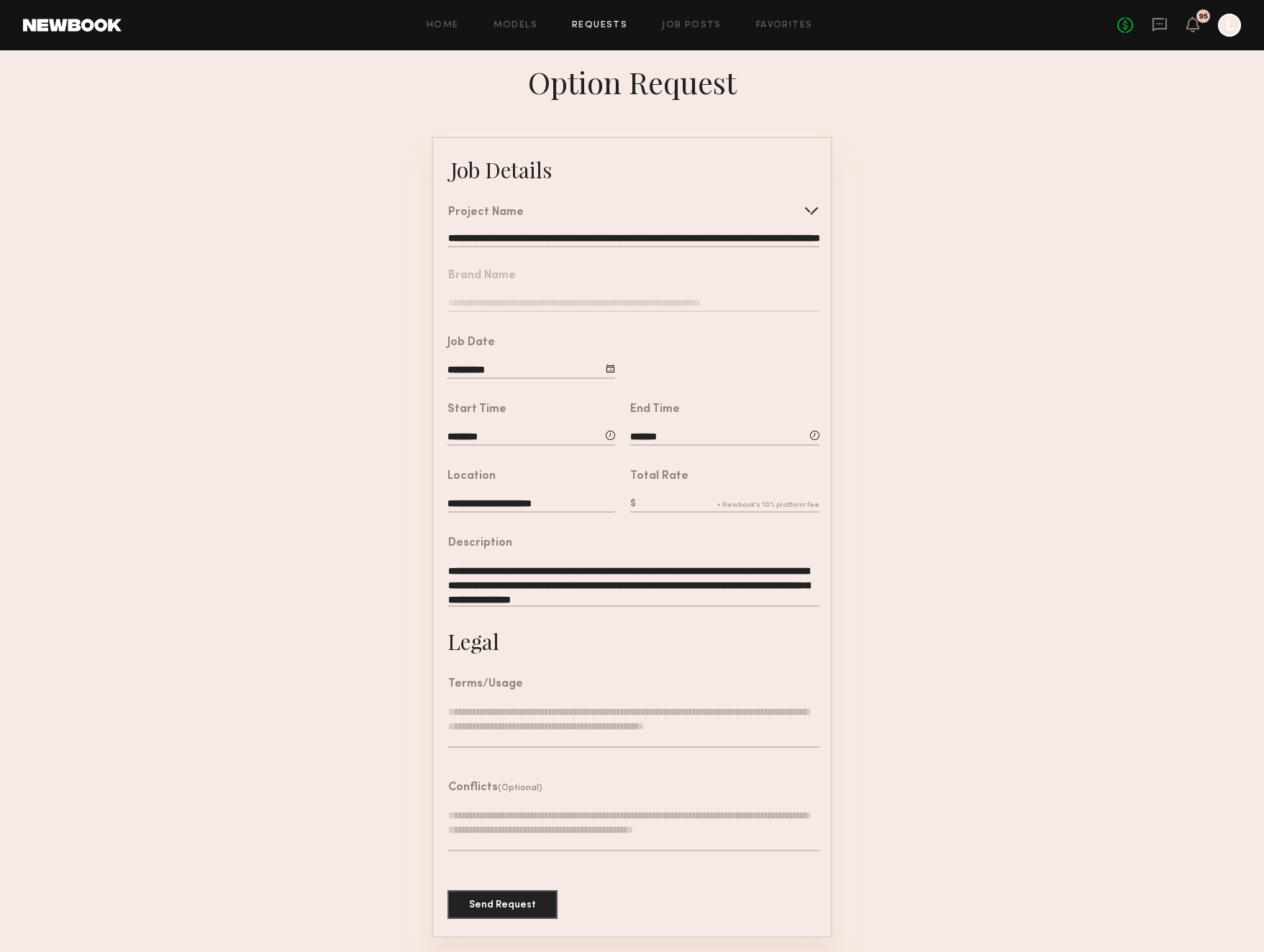
click at [657, 500] on input "text" at bounding box center [725, 505] width 189 height 16
type input "***"
click at [922, 594] on form "**********" at bounding box center [632, 537] width 1264 height 801
drag, startPoint x: 738, startPoint y: 599, endPoint x: 429, endPoint y: 584, distance: 309.4
click at [429, 584] on form "**********" at bounding box center [632, 537] width 1264 height 801
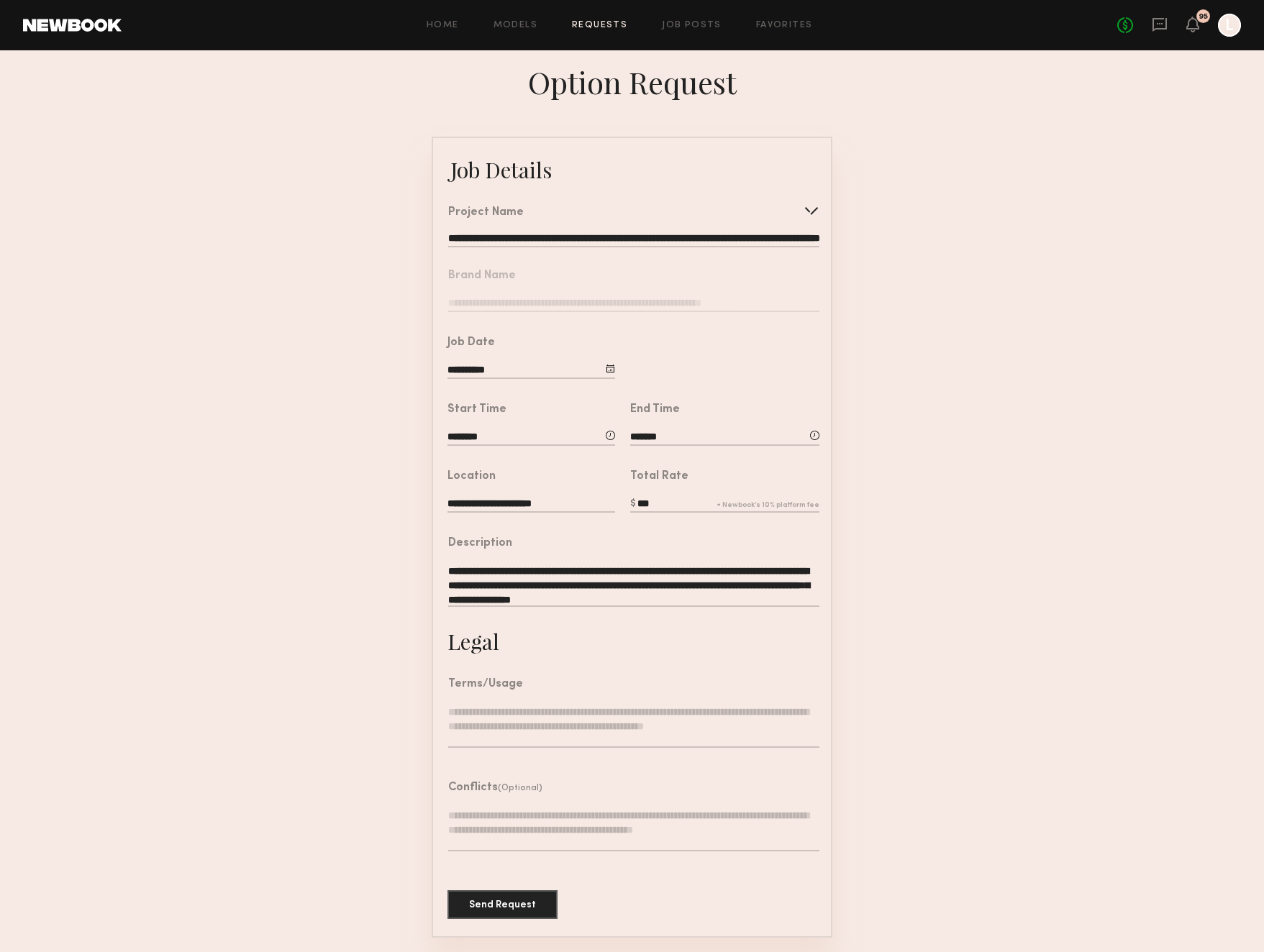
click at [546, 719] on textarea at bounding box center [634, 726] width 371 height 43
paste textarea "**********"
type textarea "**********"
drag, startPoint x: 517, startPoint y: 900, endPoint x: 489, endPoint y: 910, distance: 29.7
click at [501, 905] on button "Send Request" at bounding box center [502, 905] width 110 height 29
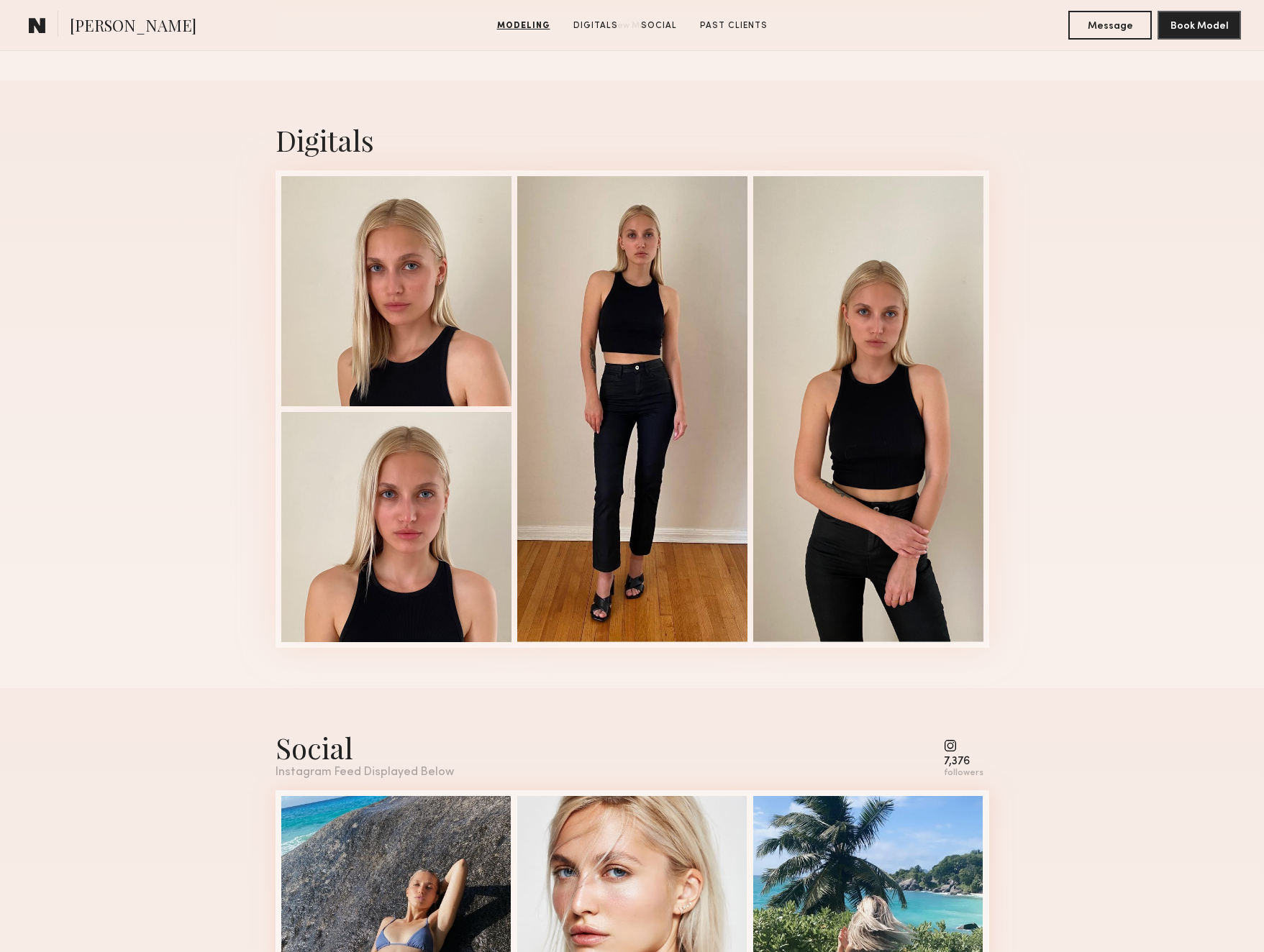
scroll to position [1383, 0]
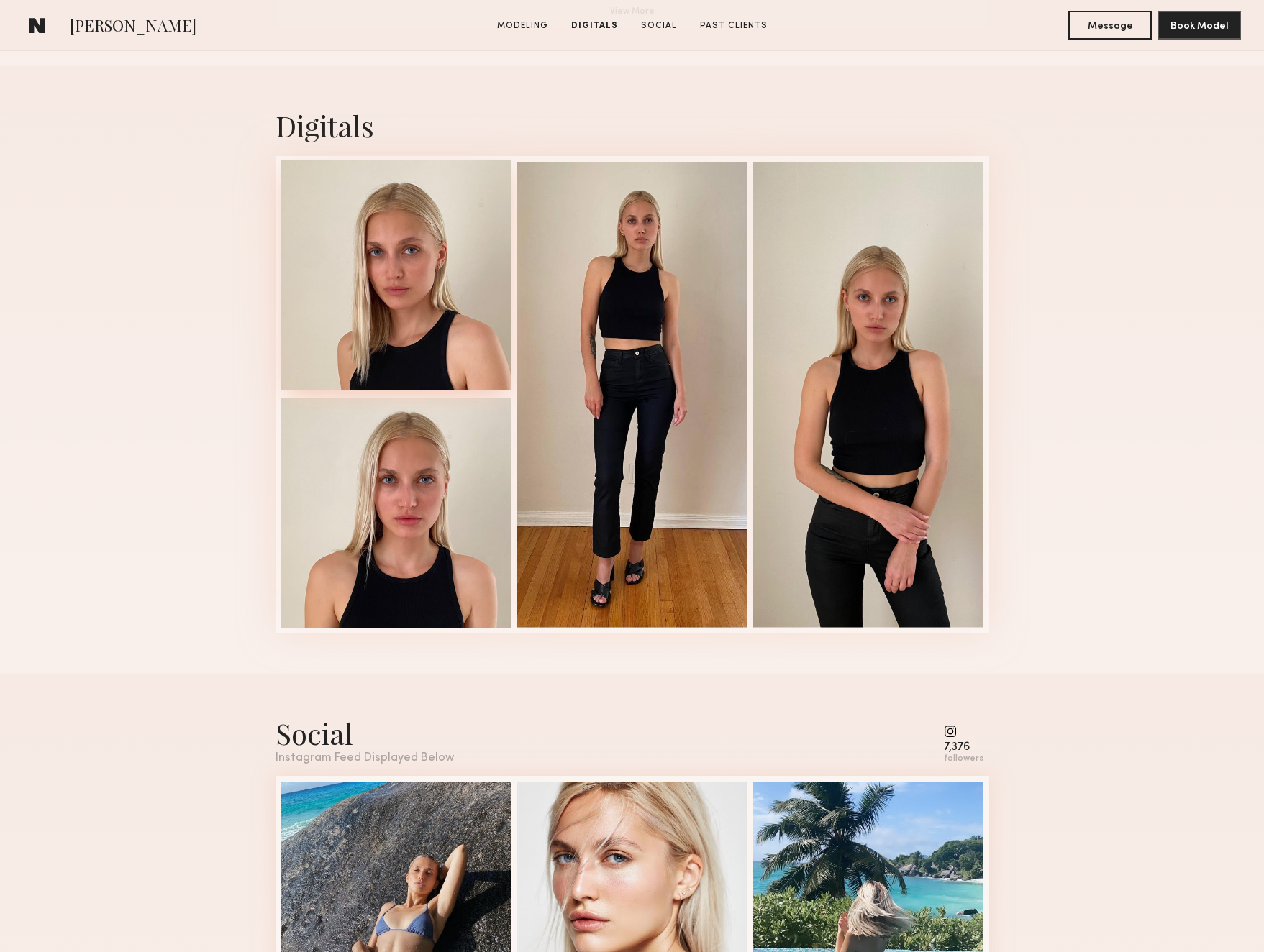
click at [388, 305] on div at bounding box center [396, 275] width 230 height 230
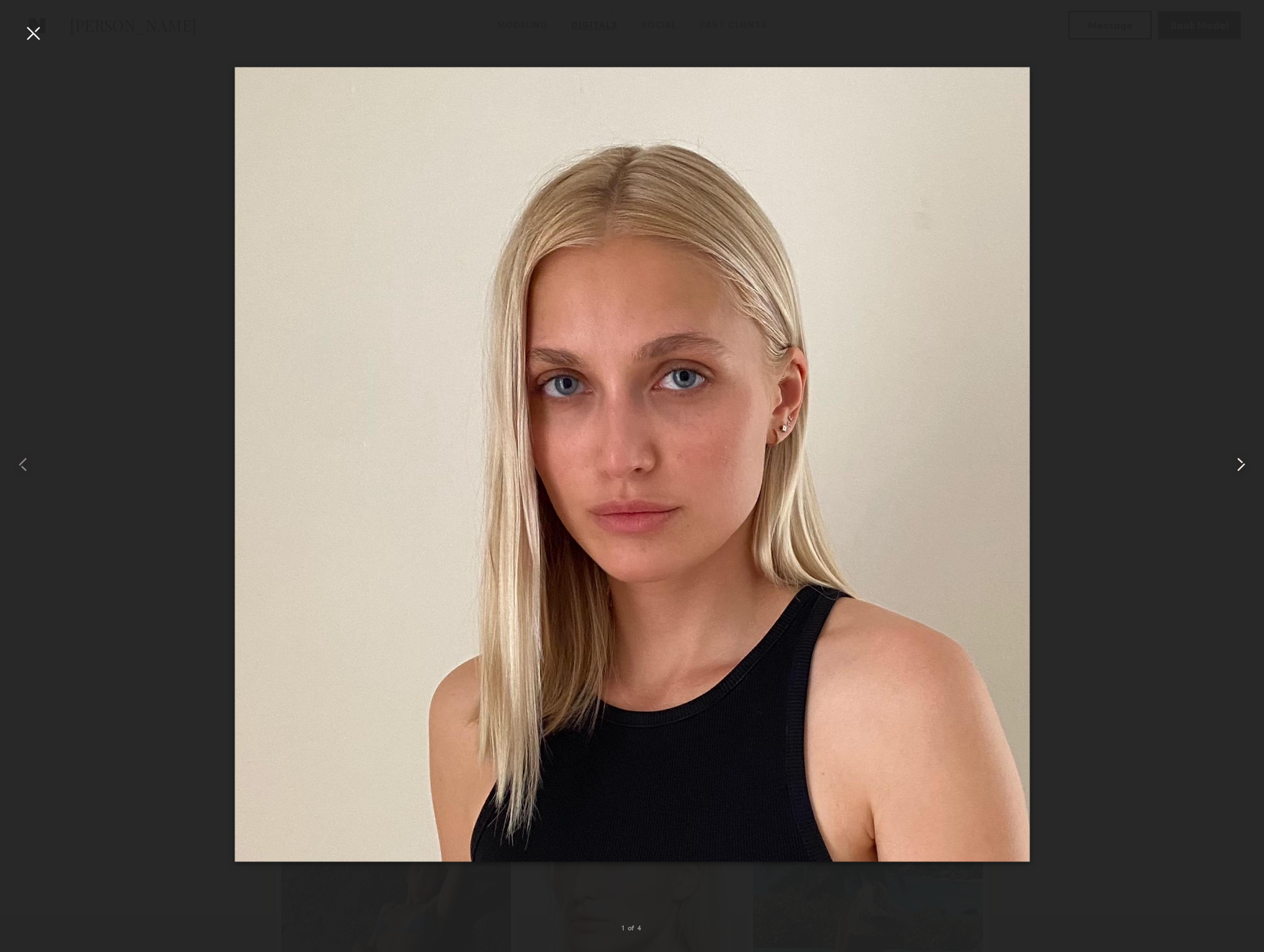
click at [1240, 465] on common-icon at bounding box center [1241, 465] width 23 height 23
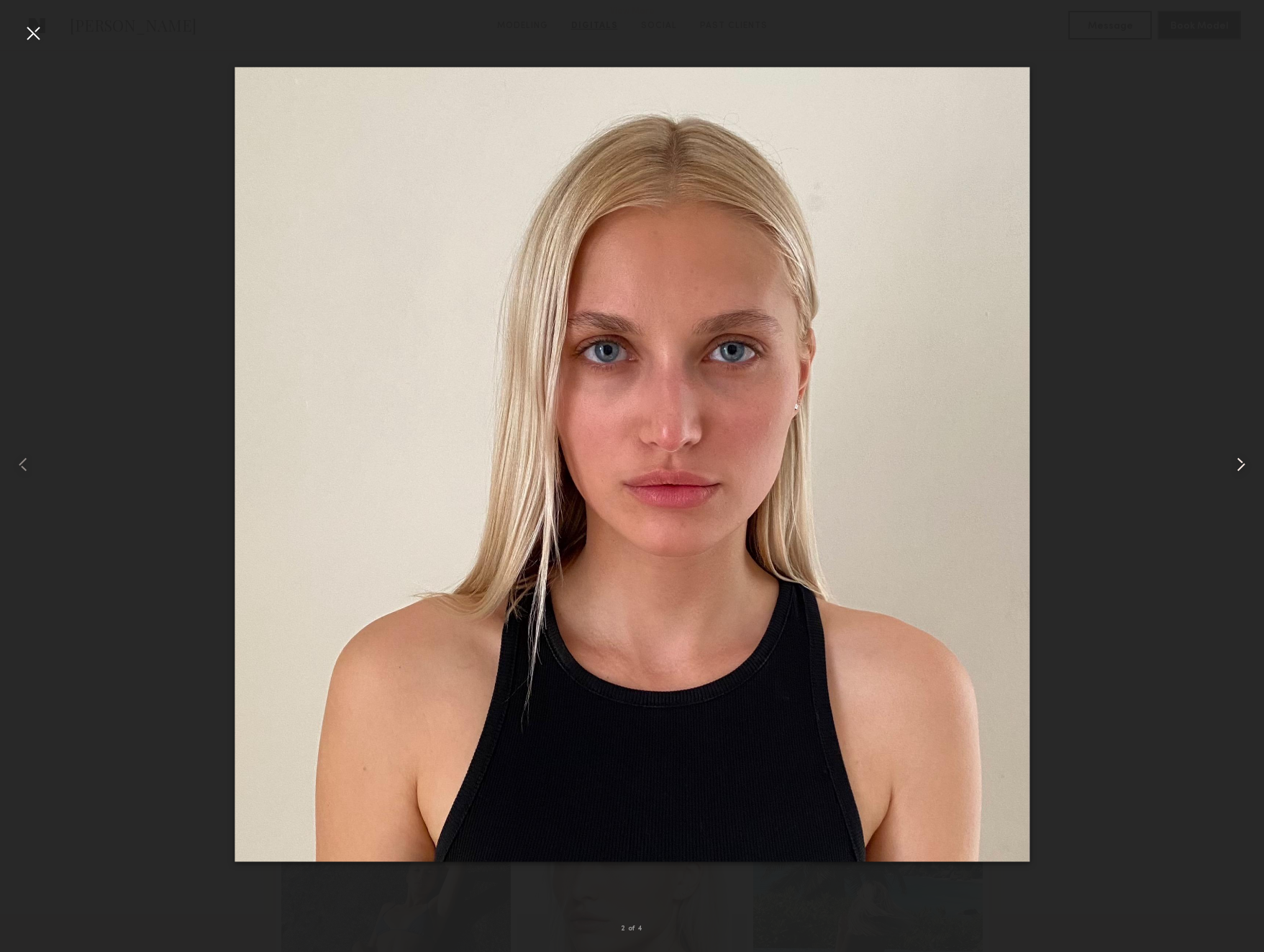
click at [1240, 465] on common-icon at bounding box center [1241, 465] width 23 height 23
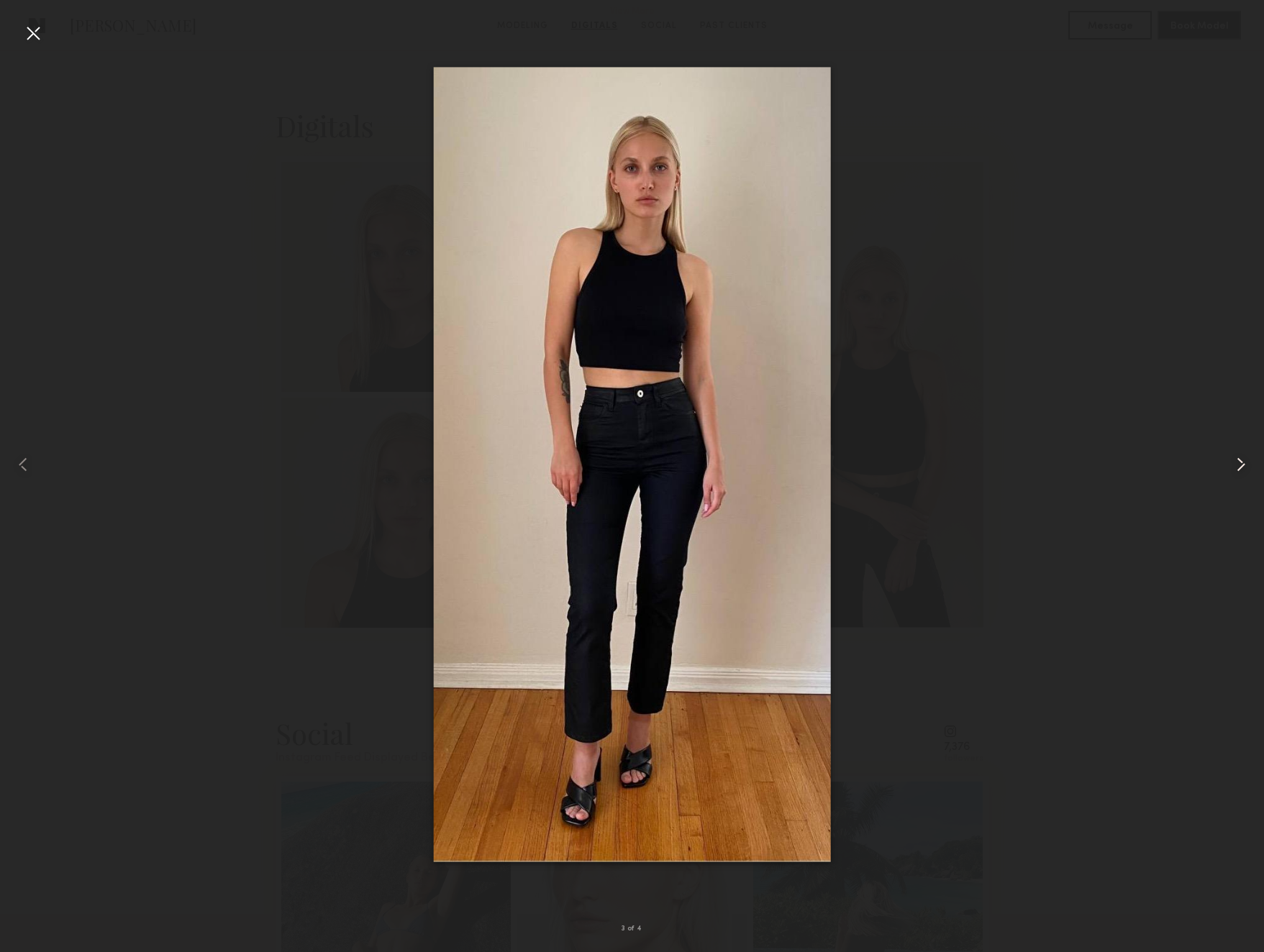
click at [1240, 465] on common-icon at bounding box center [1241, 465] width 23 height 23
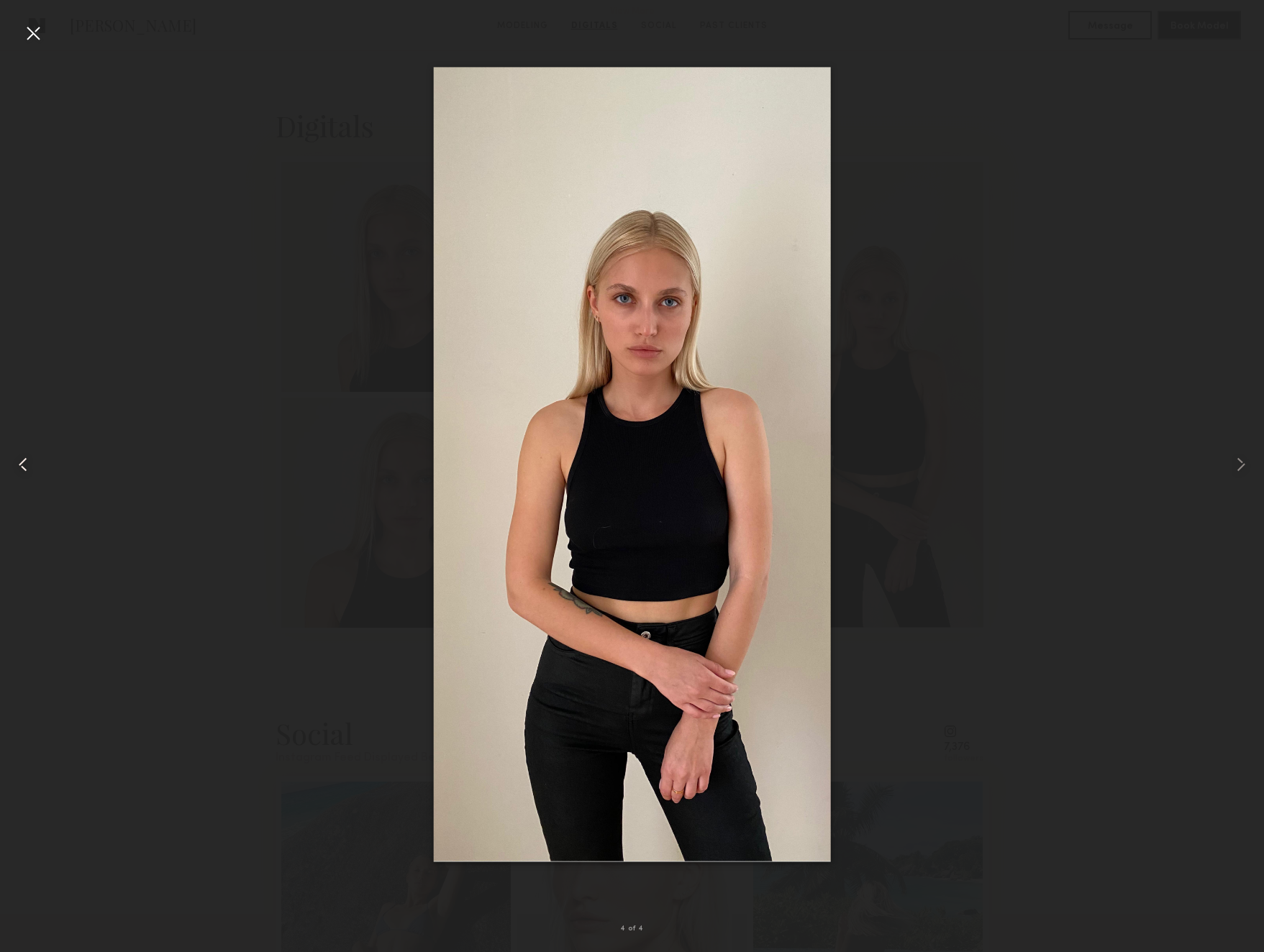
click at [27, 455] on common-icon at bounding box center [23, 465] width 23 height 23
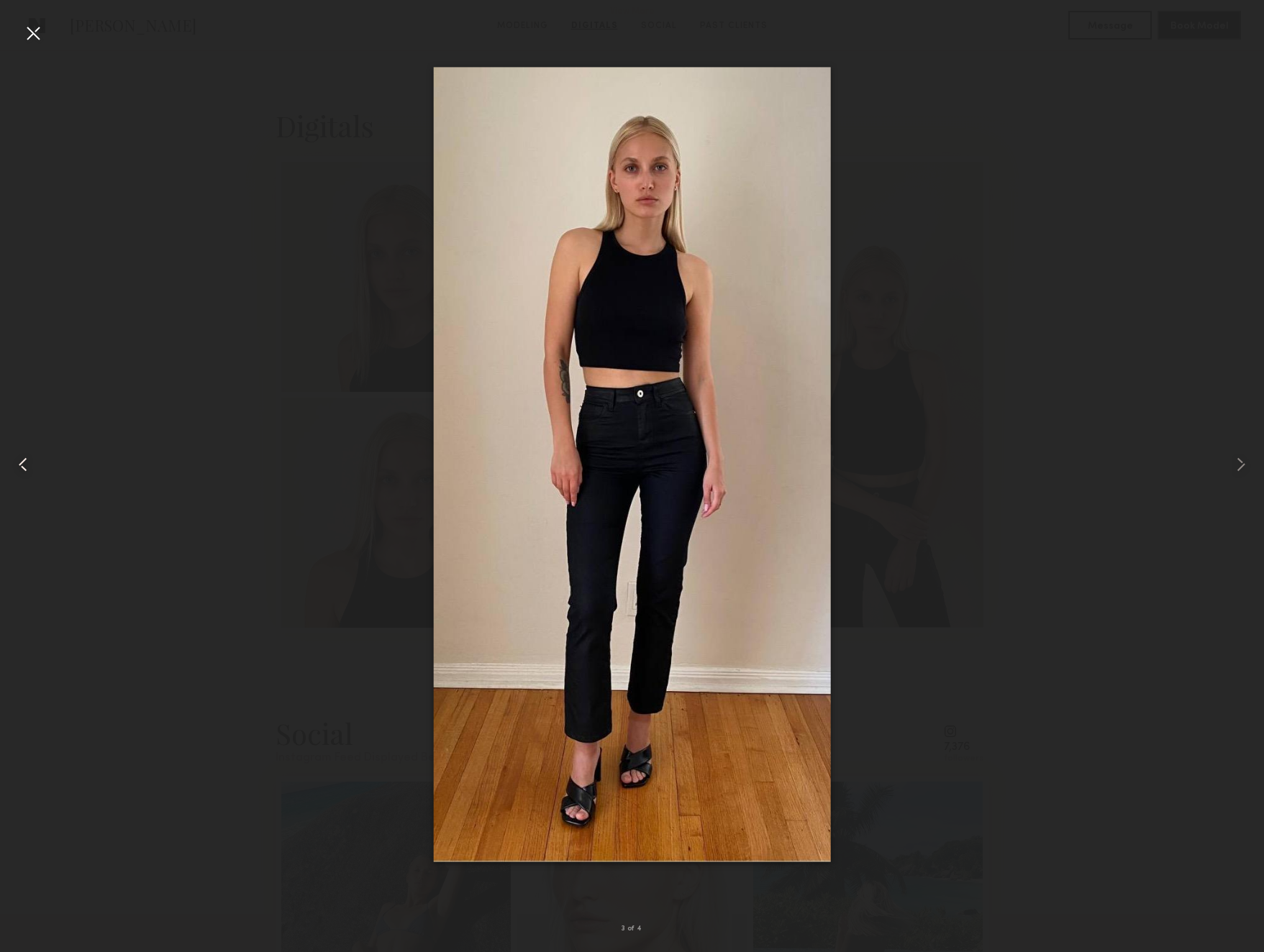
click at [27, 455] on common-icon at bounding box center [23, 465] width 23 height 23
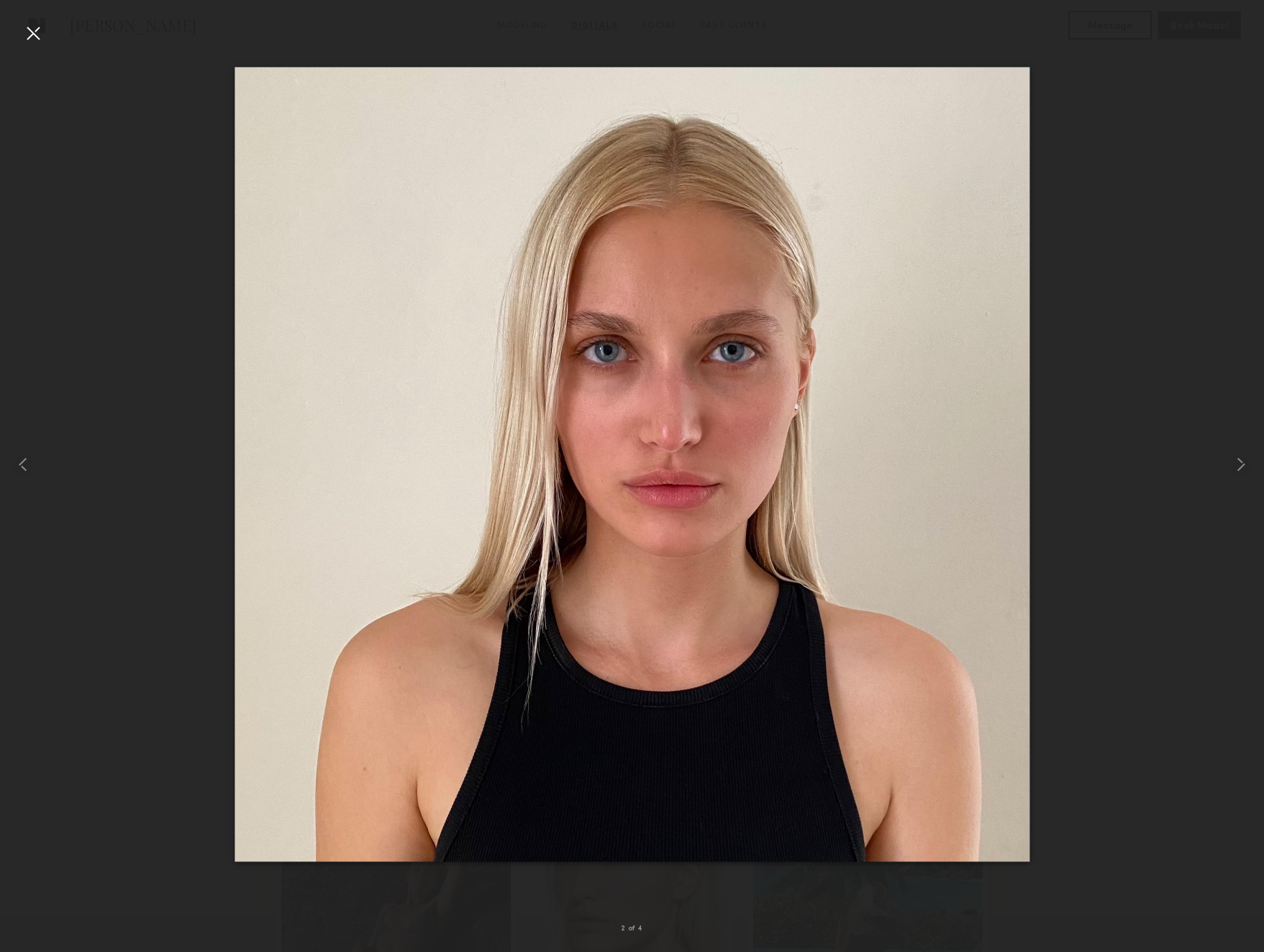
click at [41, 32] on div at bounding box center [34, 33] width 23 height 23
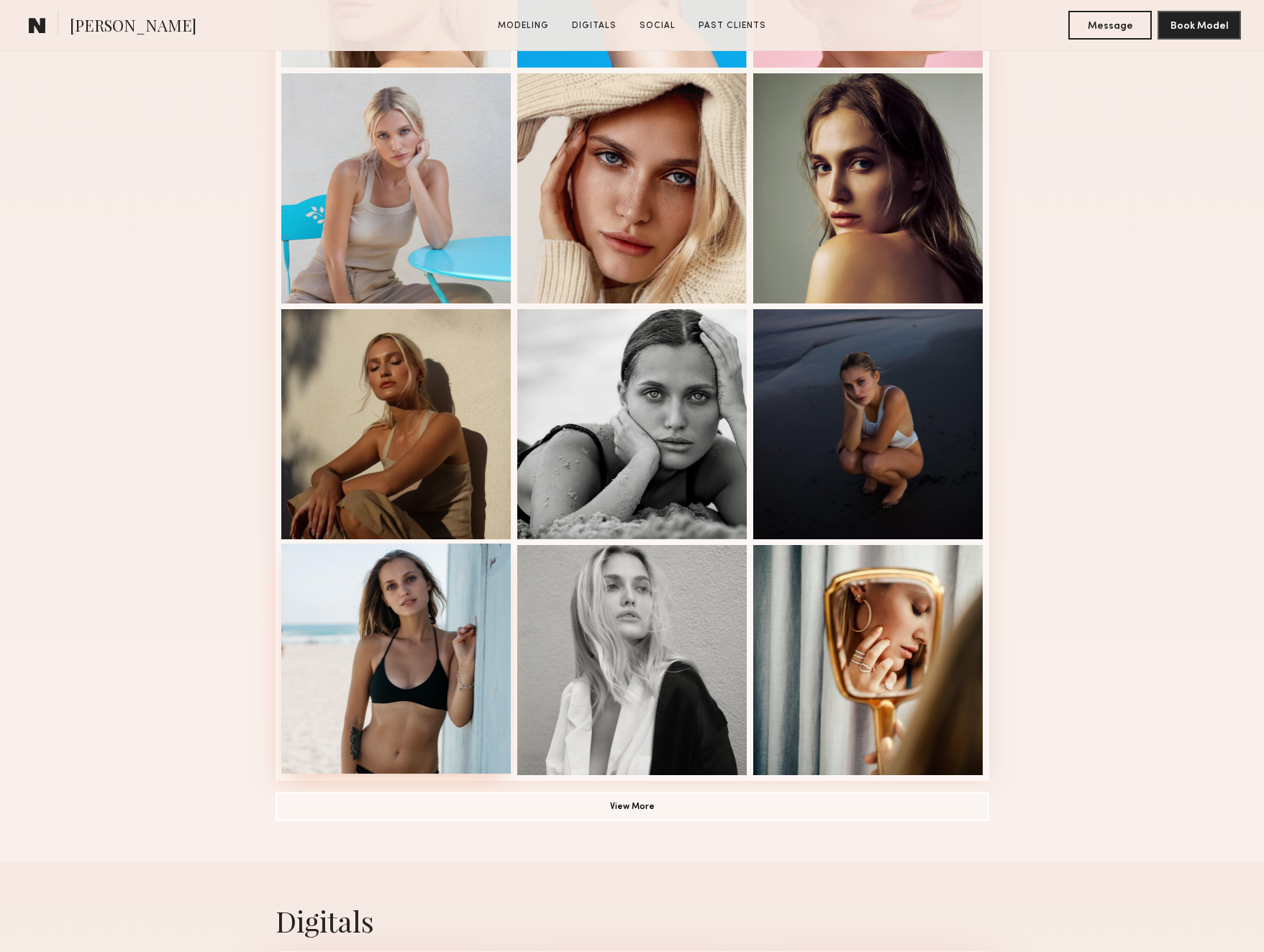
scroll to position [591, 0]
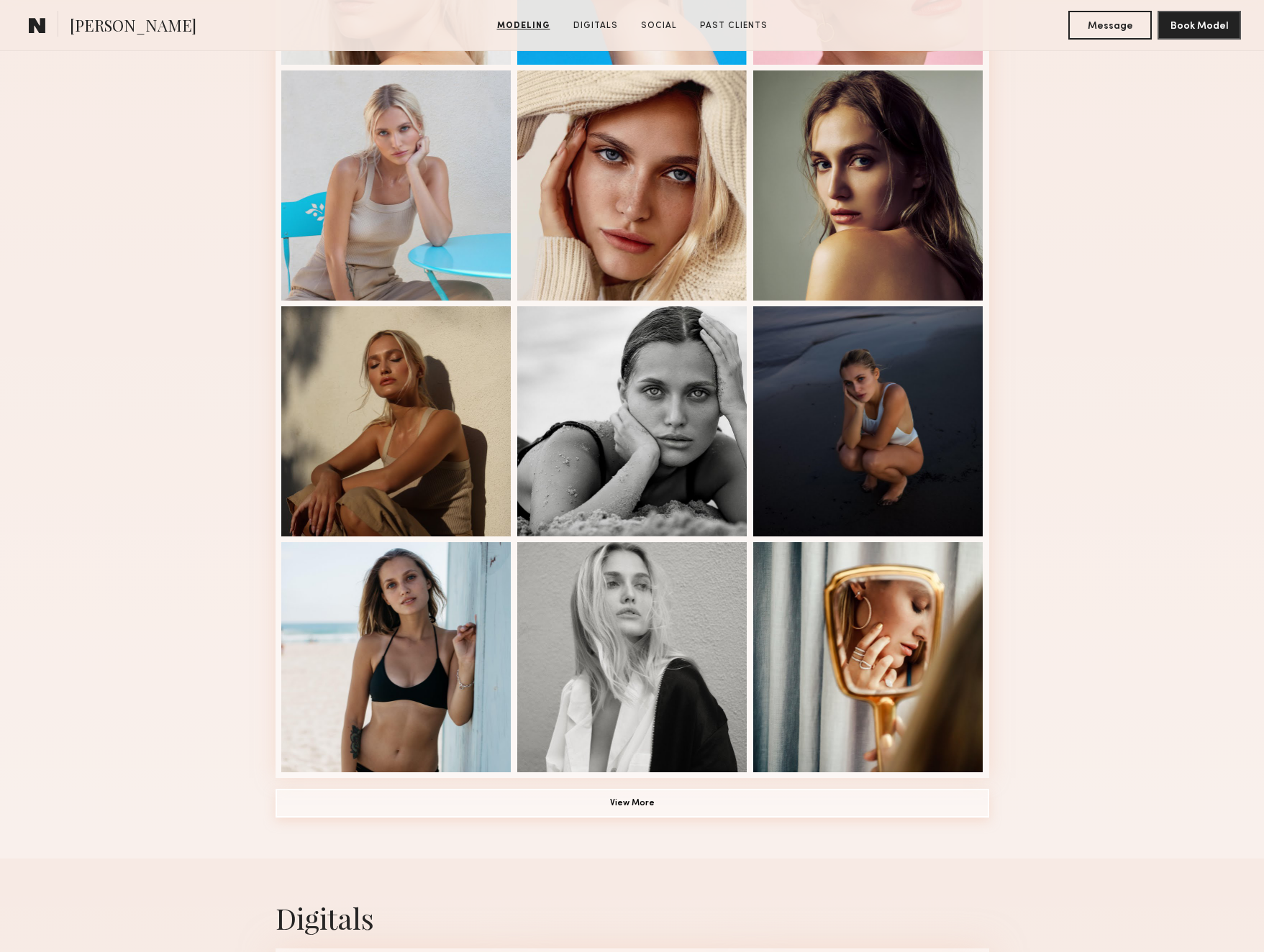
click at [651, 800] on button "View More" at bounding box center [633, 803] width 714 height 29
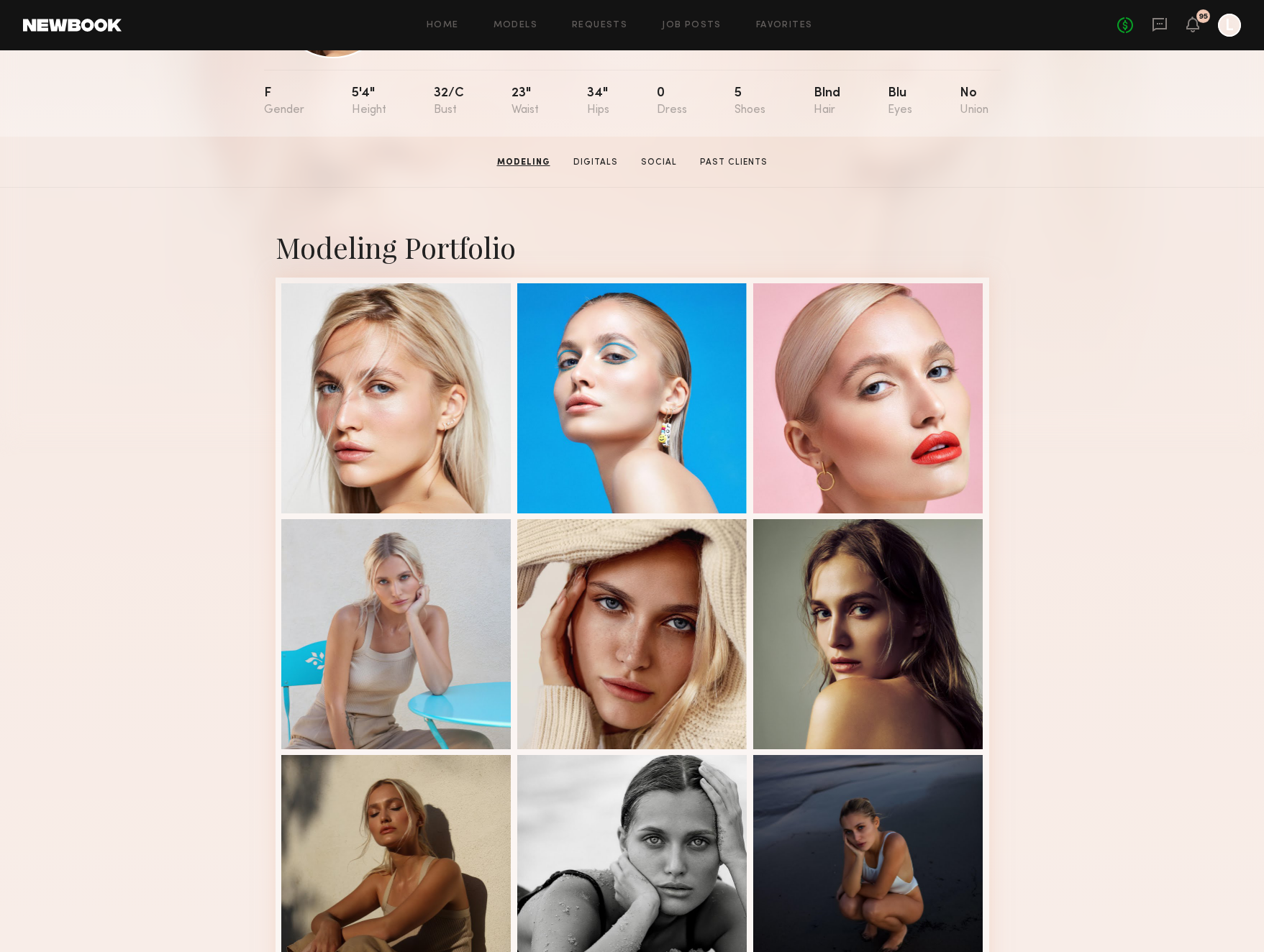
scroll to position [141, 0]
click at [418, 418] on div at bounding box center [396, 397] width 230 height 230
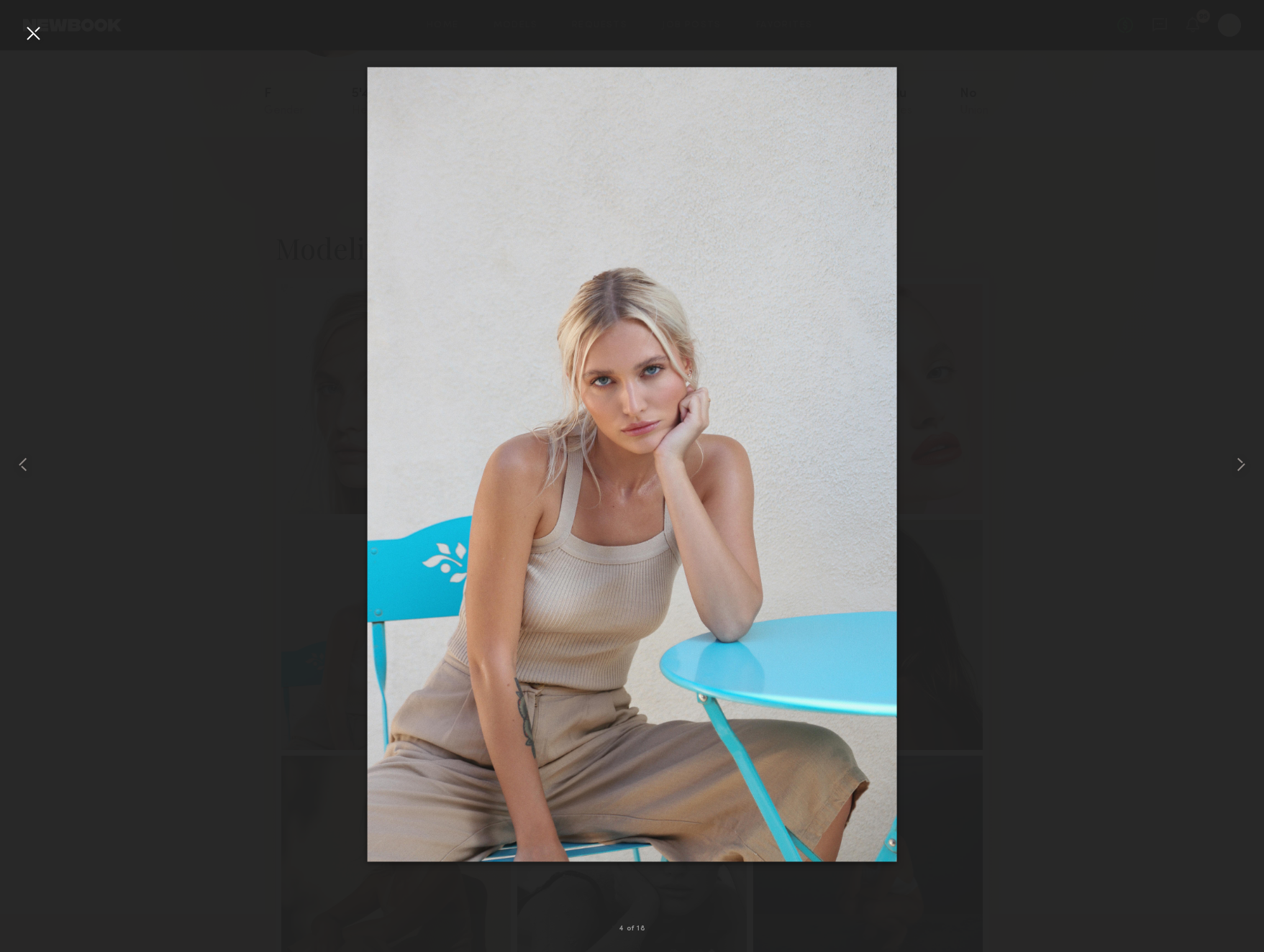
click at [34, 35] on div at bounding box center [34, 33] width 23 height 23
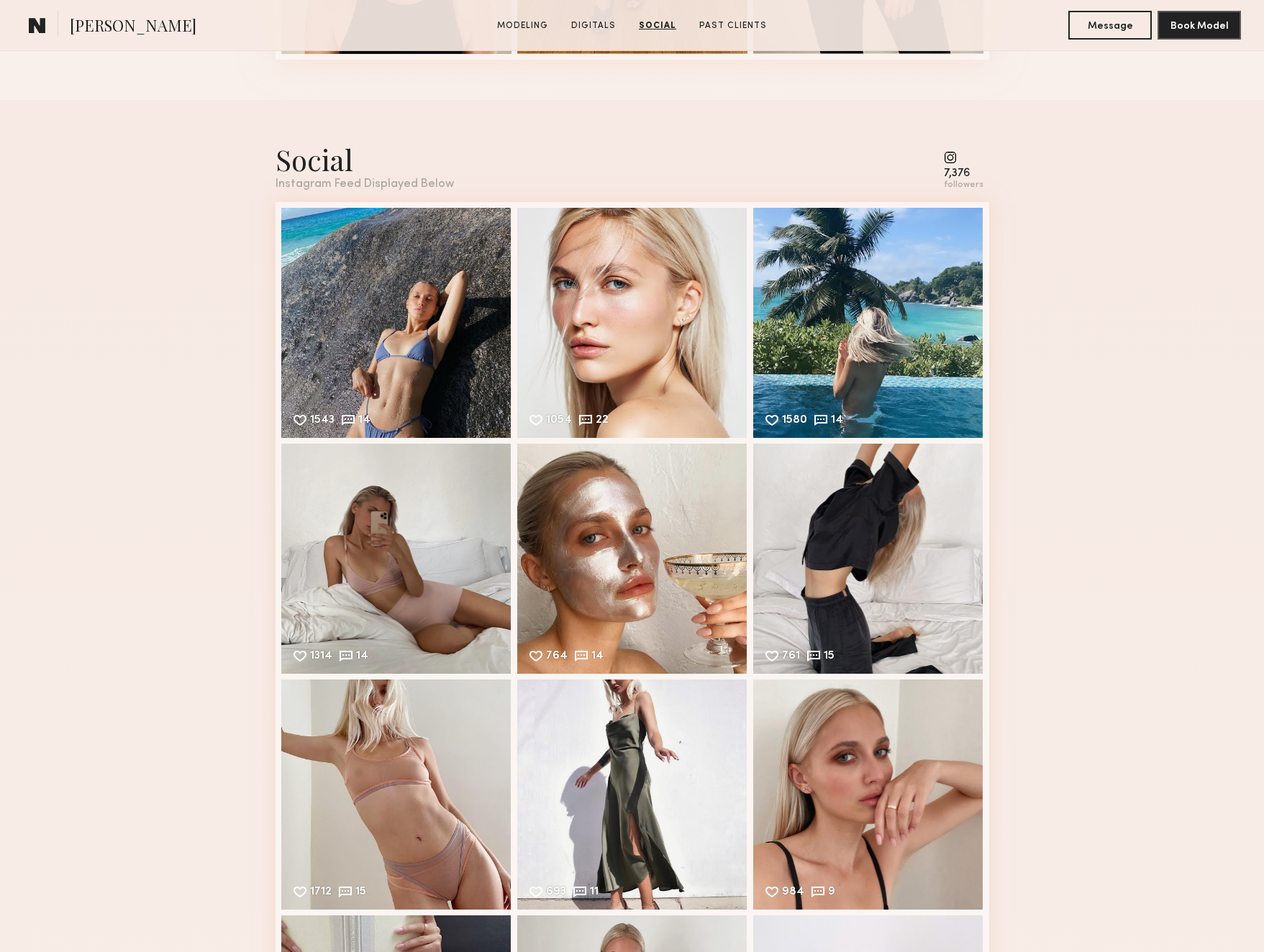
scroll to position [2388, 0]
click at [615, 566] on div "764 14 Likes & comments displayed to show model’s engagement" at bounding box center [632, 558] width 230 height 230
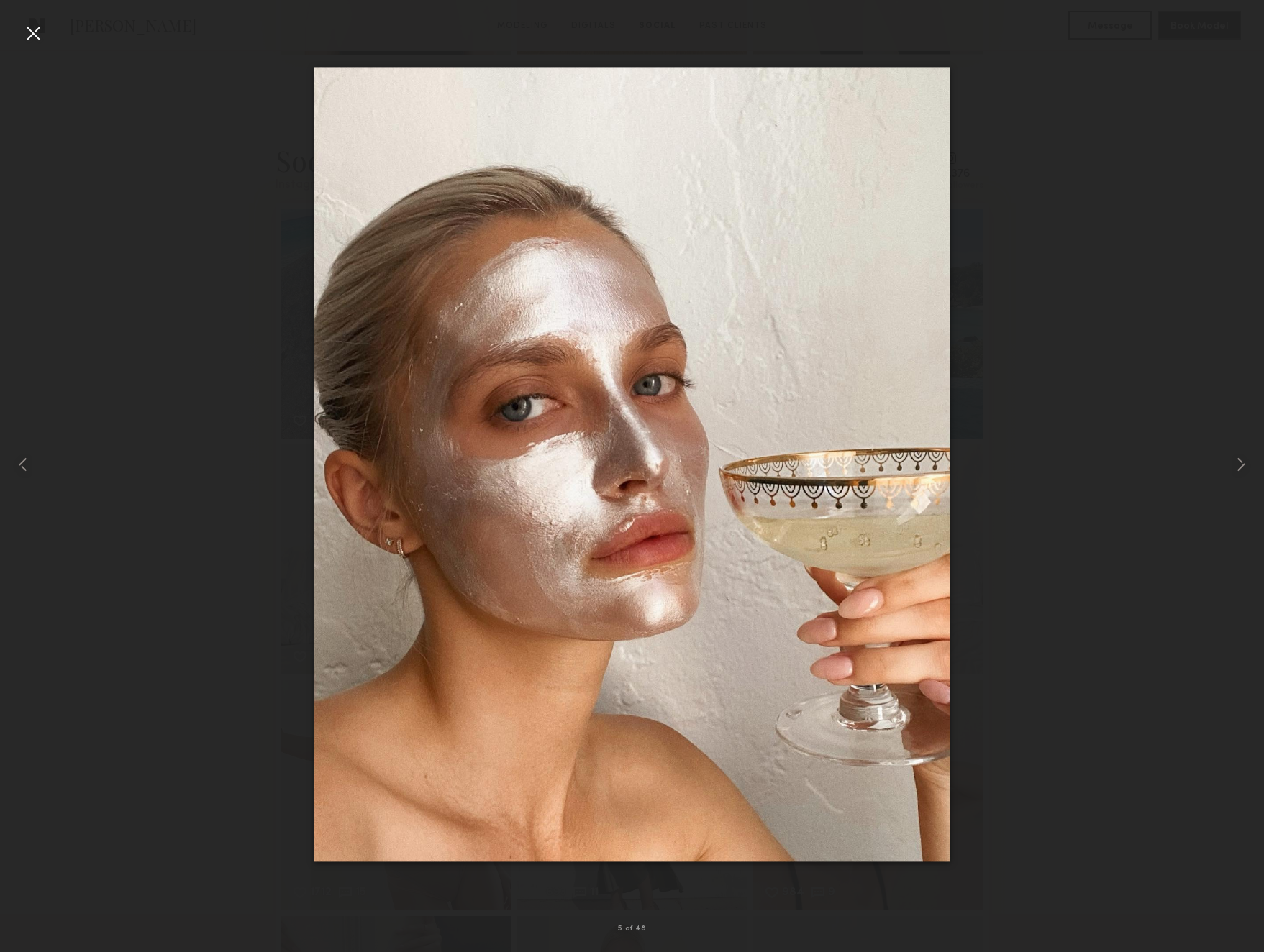
click at [38, 34] on div at bounding box center [34, 33] width 23 height 23
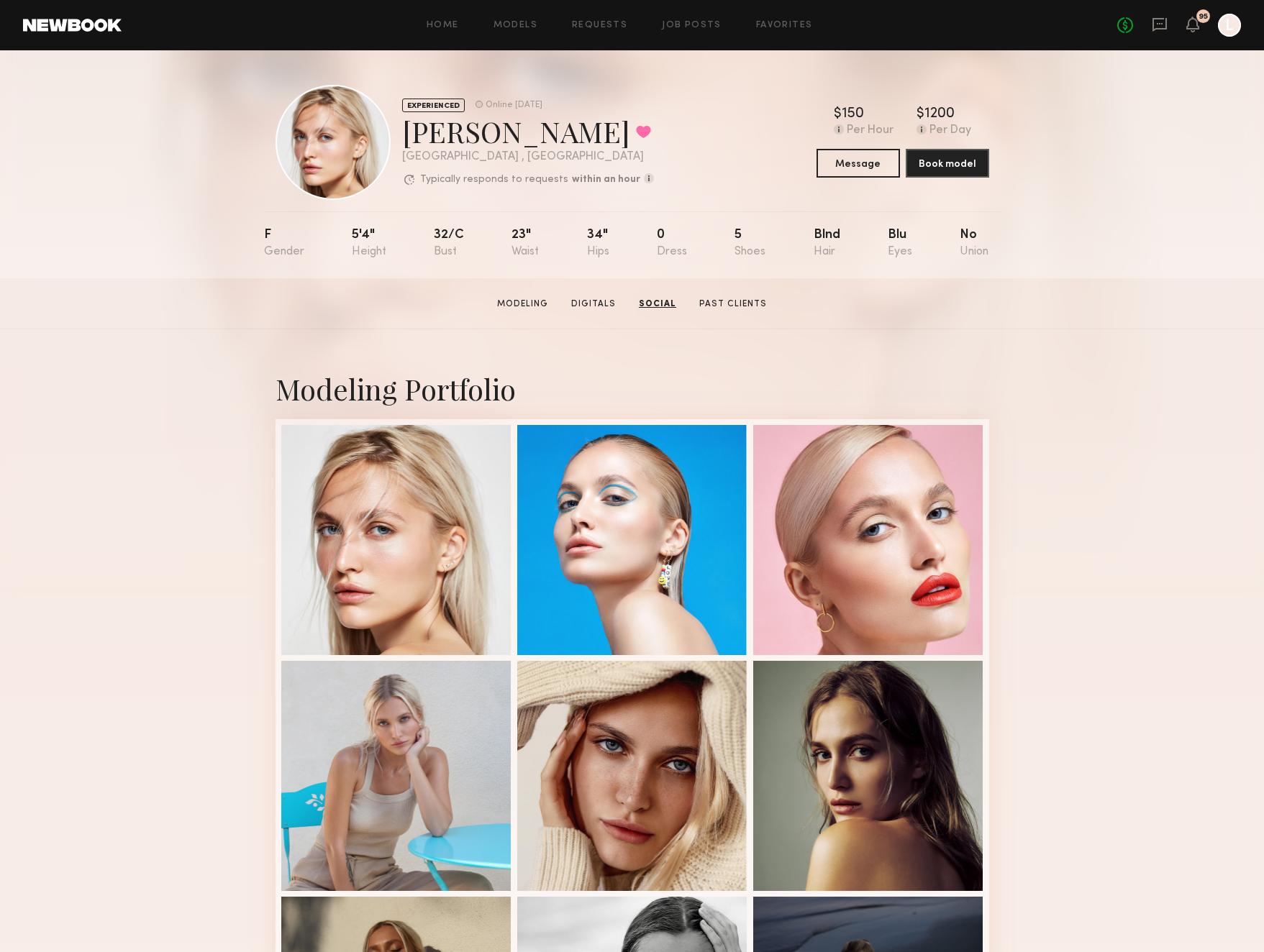
scroll to position [0, 0]
click at [948, 164] on button "Book model" at bounding box center [947, 162] width 83 height 29
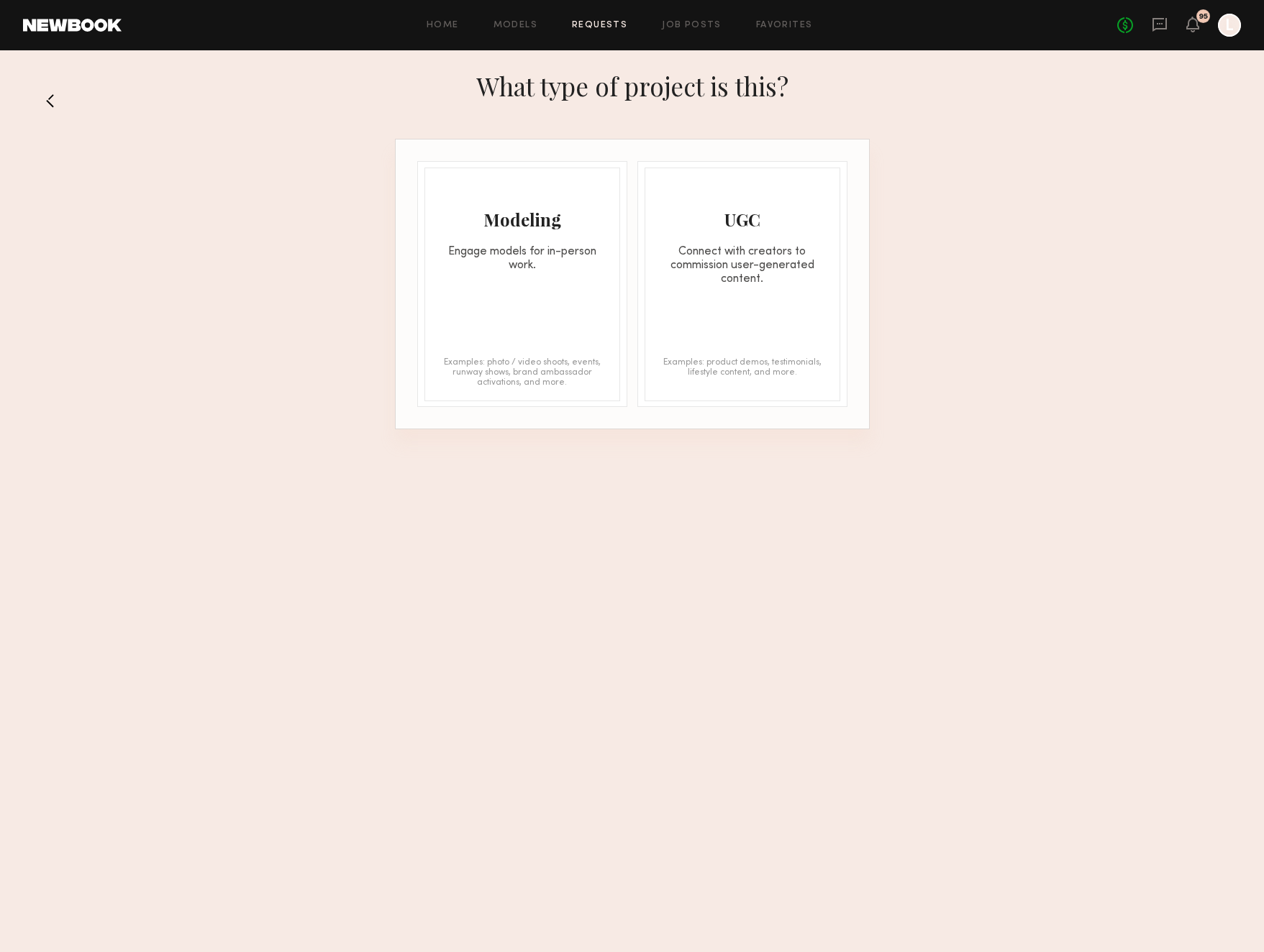
click at [552, 349] on div "Modeling Engage models for in-person work. Examples: photo / video shoots, even…" at bounding box center [522, 284] width 196 height 234
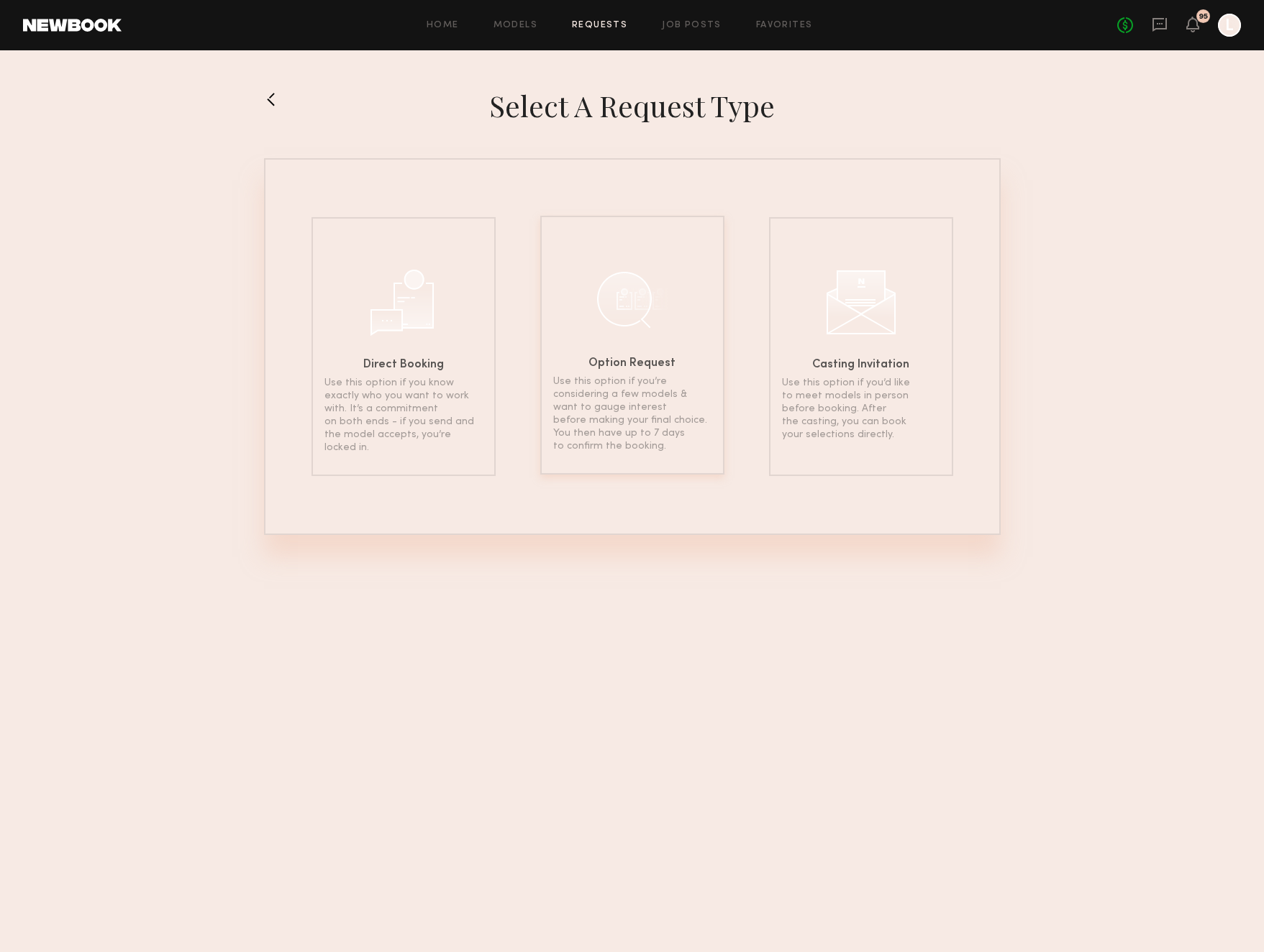
click at [641, 399] on p "Use this option if you’re considering a few models & want to gauge interest bef…" at bounding box center [632, 414] width 158 height 78
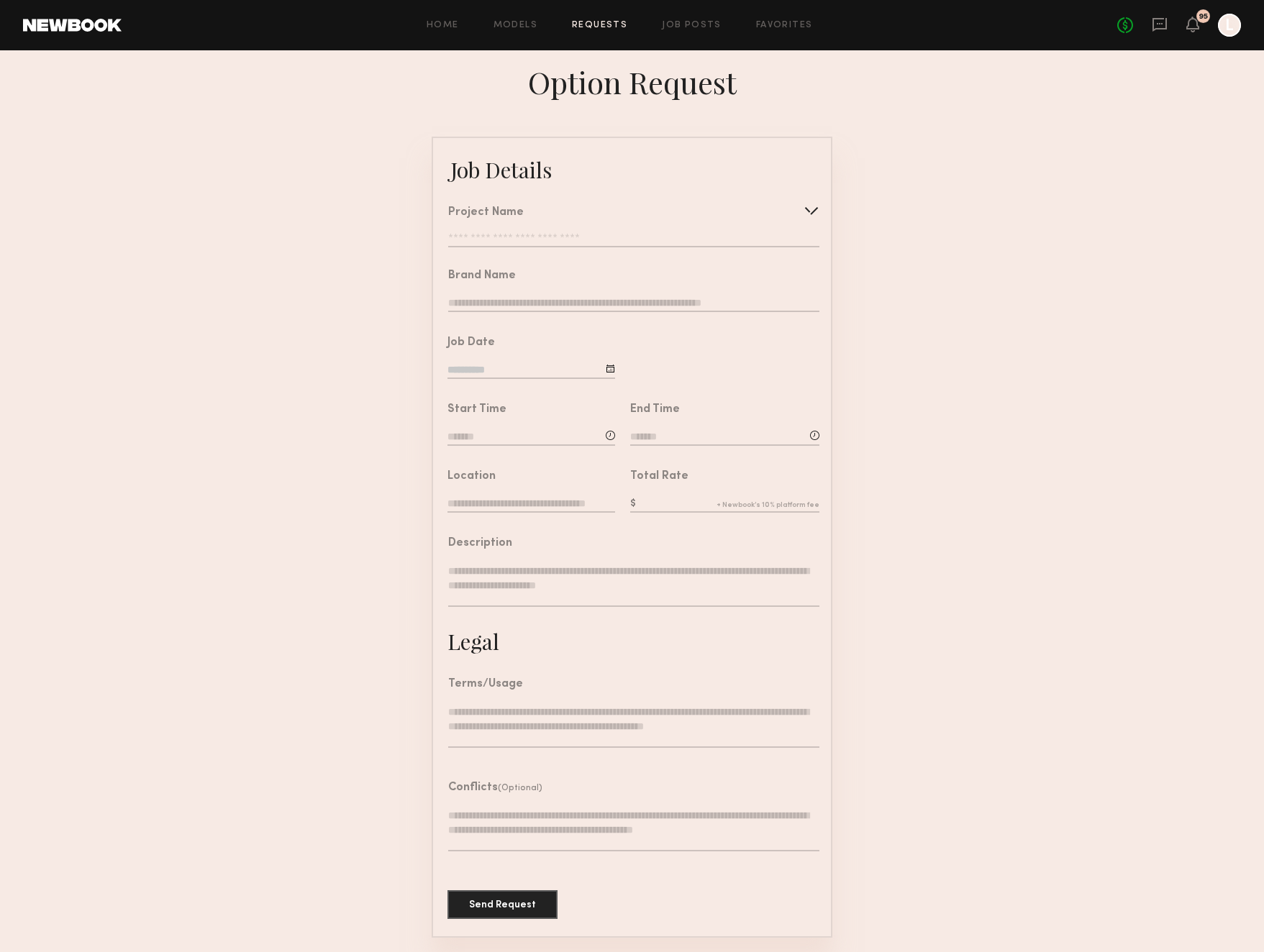
click at [815, 215] on div at bounding box center [811, 211] width 23 height 23
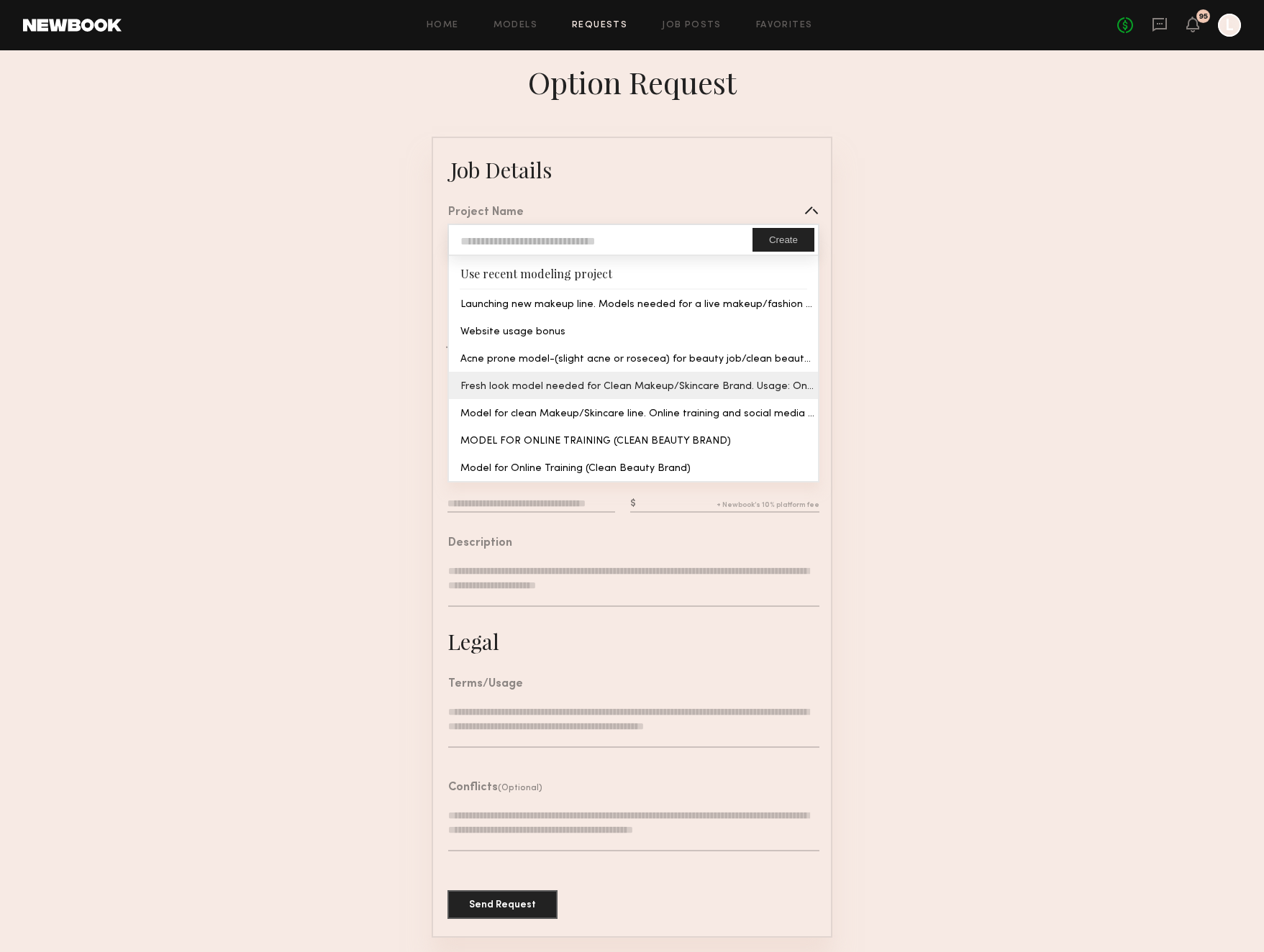
type input "**********"
type textarea "**********"
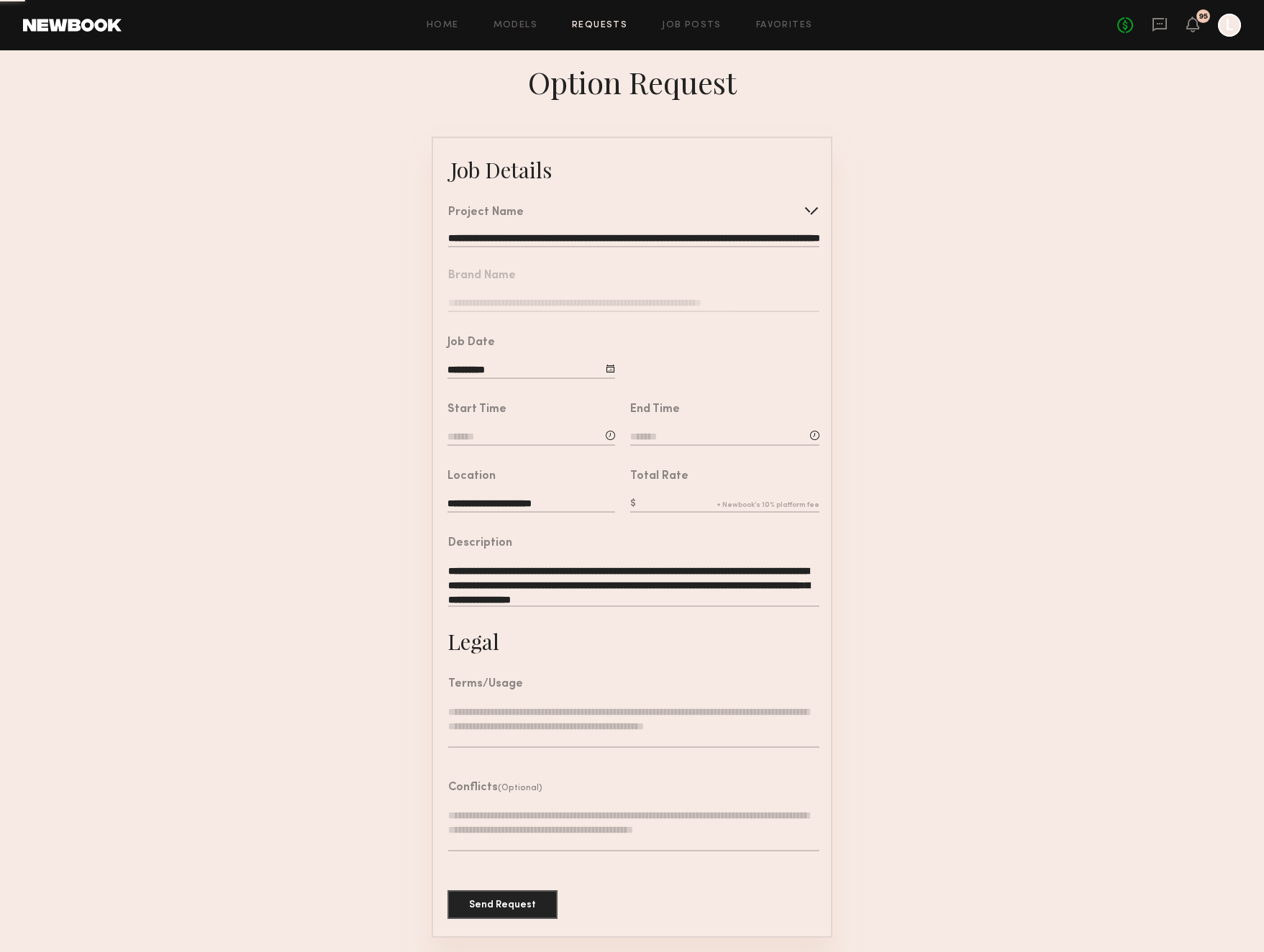
click at [660, 384] on common-border "**********" at bounding box center [632, 537] width 401 height 801
click at [610, 368] on div at bounding box center [610, 368] width 9 height 9
click at [508, 554] on span "30" at bounding box center [503, 555] width 23 height 23
type input "**********"
click at [467, 436] on input at bounding box center [531, 438] width 168 height 16
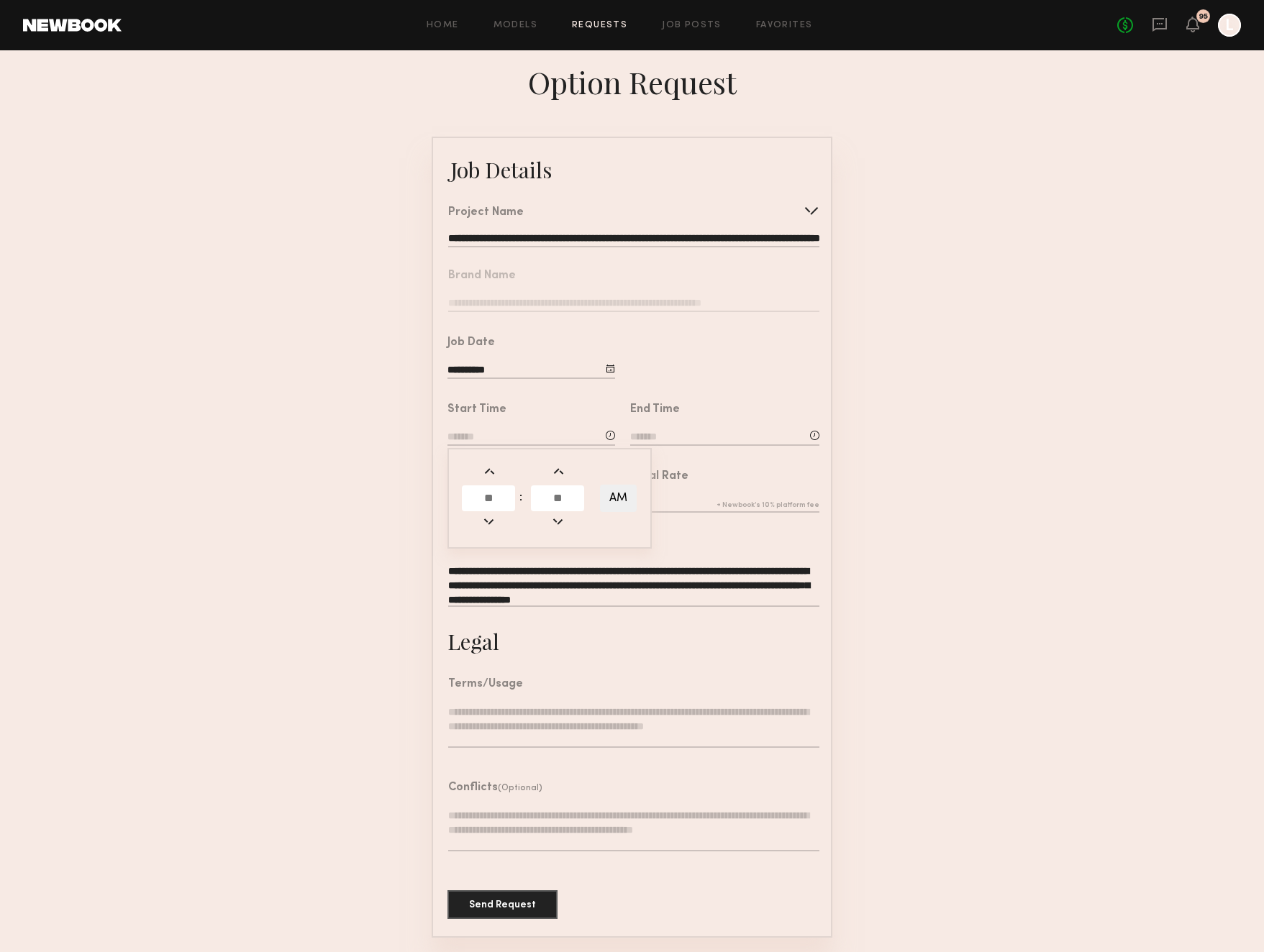
click at [488, 500] on input "text" at bounding box center [489, 498] width 53 height 26
type input "**"
click at [566, 478] on span at bounding box center [558, 471] width 16 height 16
type input "********"
type input "**"
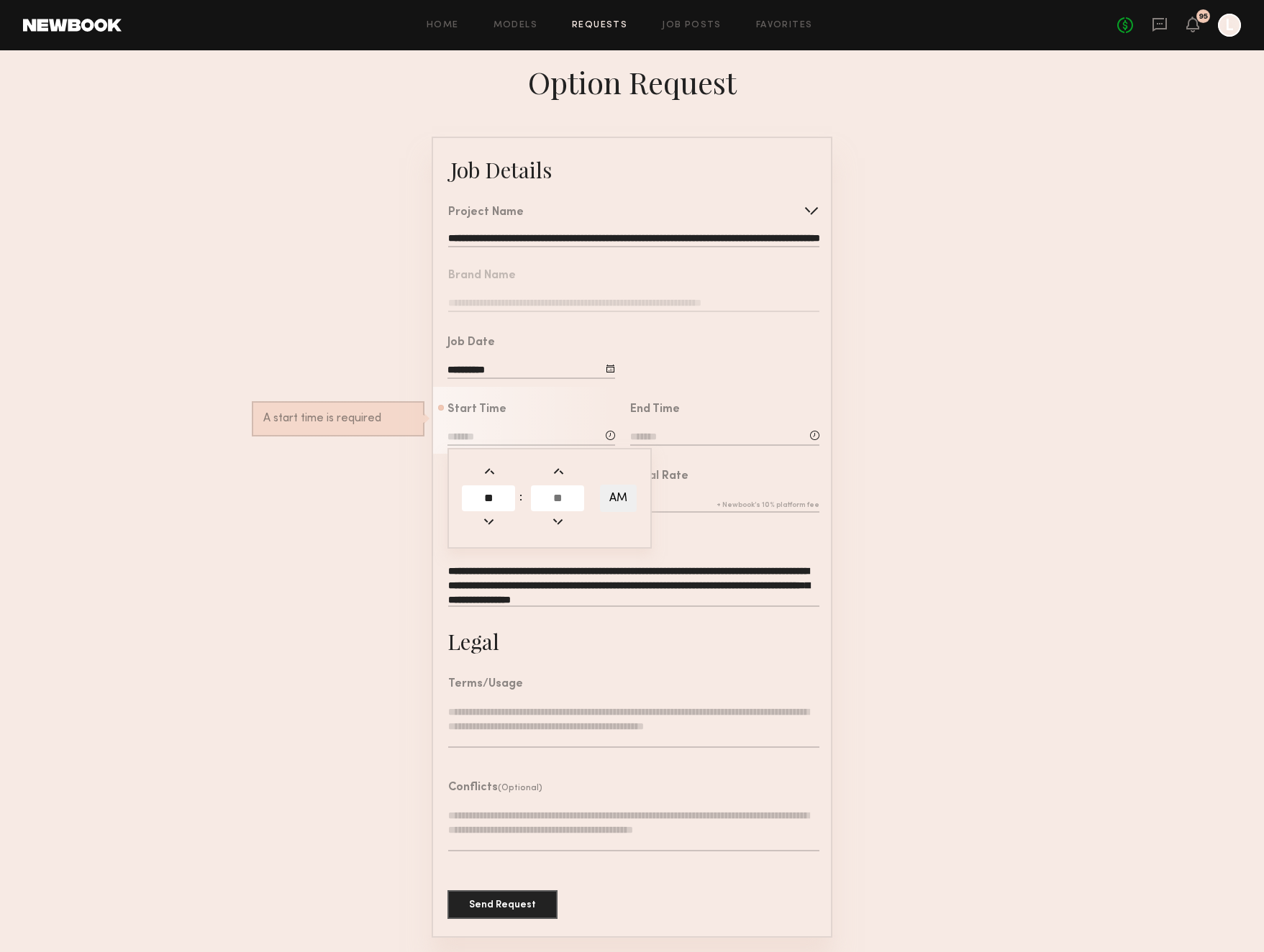
type input "**"
click at [502, 500] on input "**" at bounding box center [489, 498] width 53 height 26
type input "*"
type input "**"
type input "********"
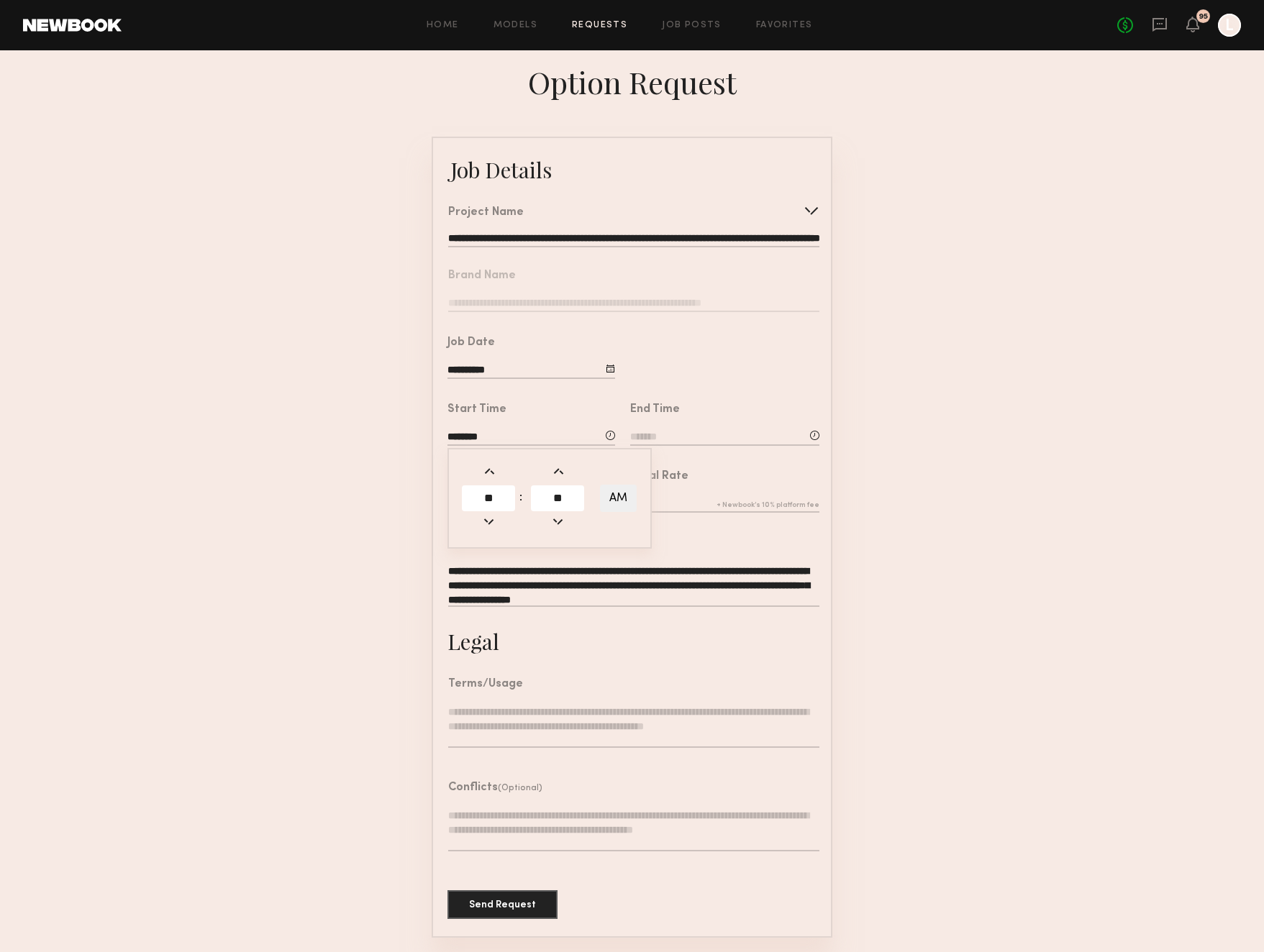
drag, startPoint x: 553, startPoint y: 497, endPoint x: 541, endPoint y: 497, distance: 12.0
click at [550, 497] on input "**" at bounding box center [557, 498] width 53 height 26
click at [569, 504] on input "**" at bounding box center [557, 498] width 53 height 26
type input "*"
type input "**"
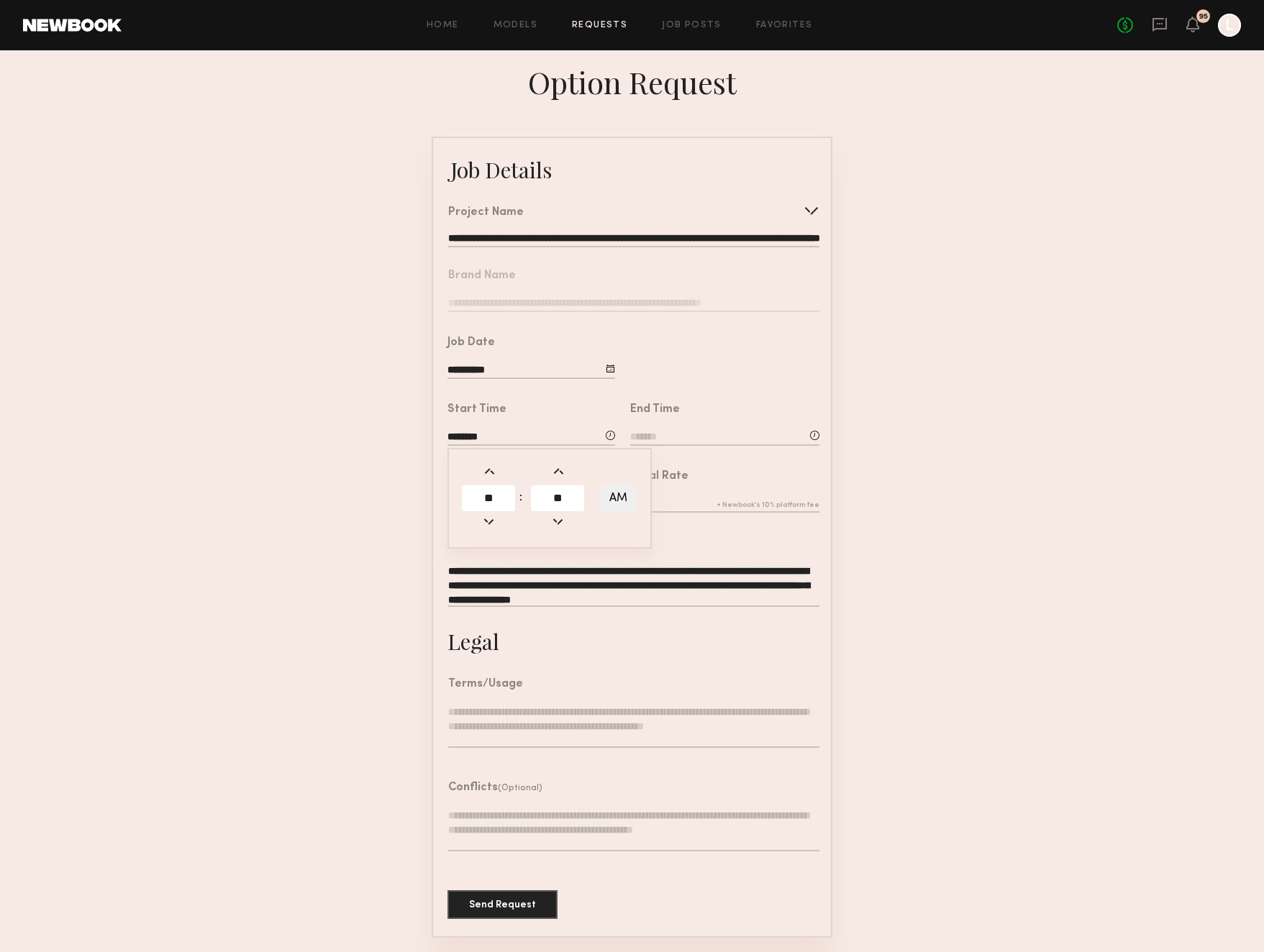
type input "********"
click at [675, 433] on input at bounding box center [725, 438] width 189 height 16
click at [680, 506] on input "text" at bounding box center [671, 498] width 53 height 26
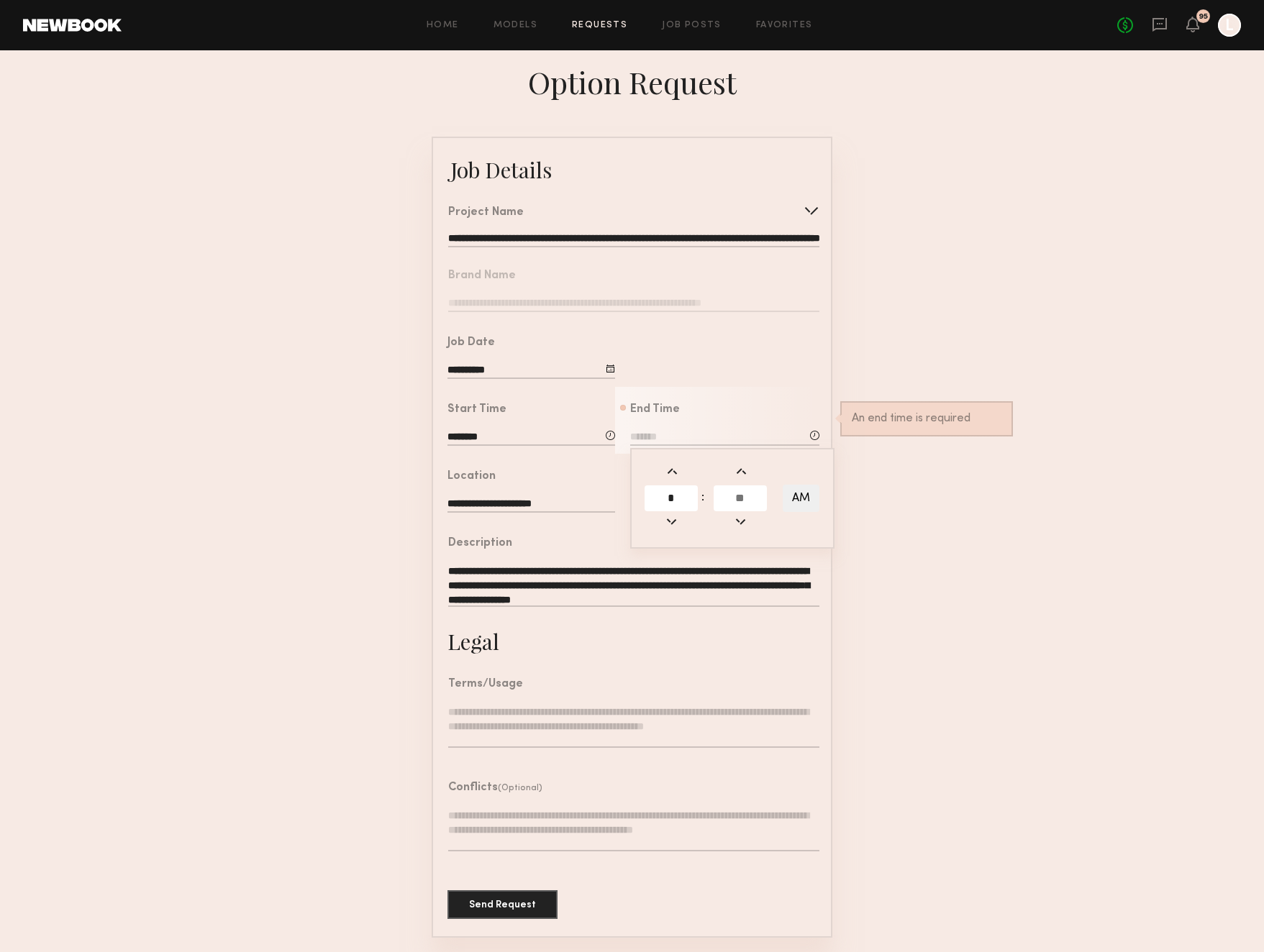
type input "*"
click at [729, 500] on input "text" at bounding box center [740, 498] width 53 height 26
type input "**"
type input "*******"
type input "**"
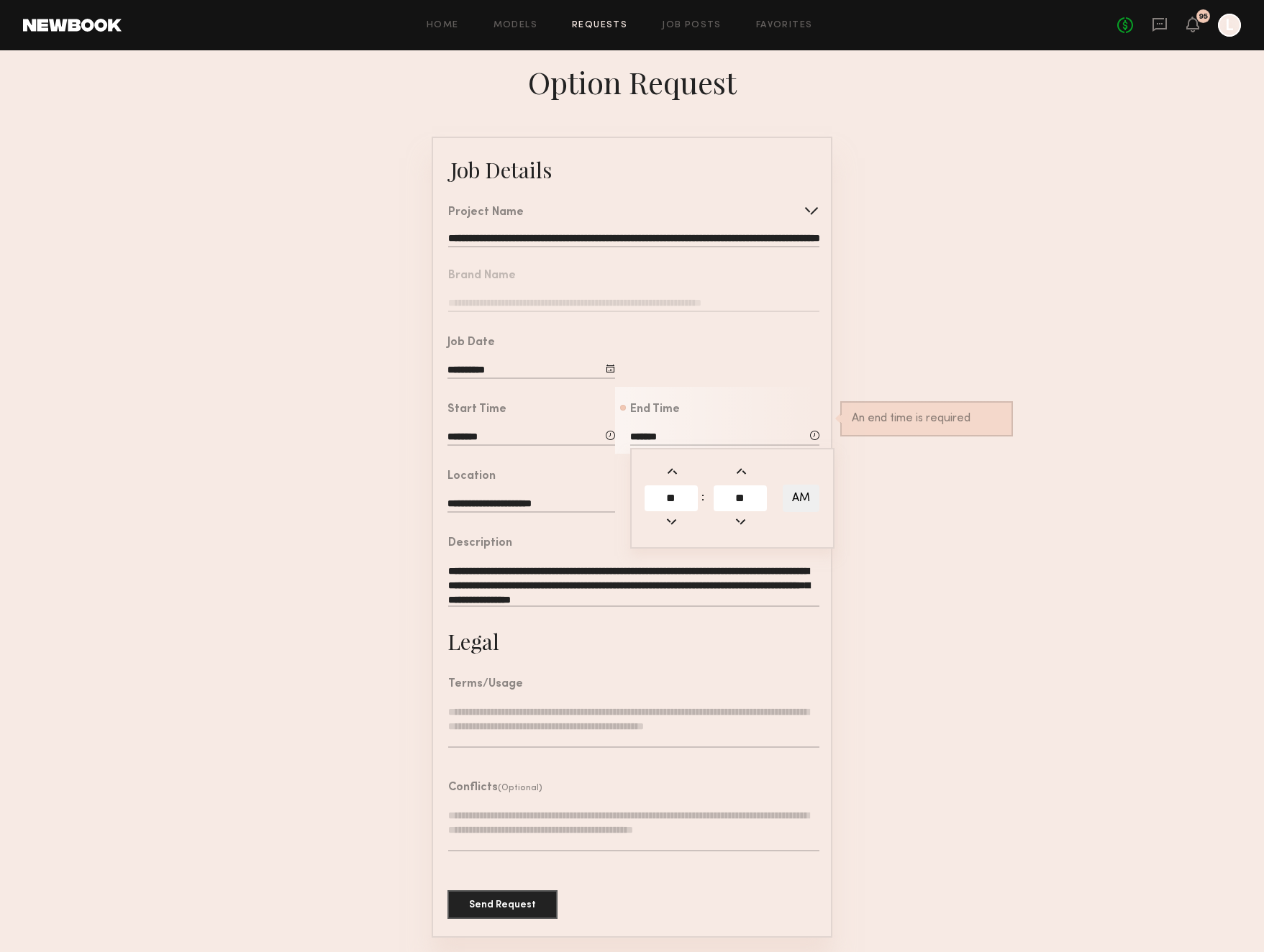
click at [807, 491] on button "AM" at bounding box center [800, 498] width 37 height 27
type input "*******"
click at [934, 481] on form "**********" at bounding box center [632, 537] width 1264 height 801
click at [658, 502] on input "text" at bounding box center [725, 505] width 189 height 16
type input "***"
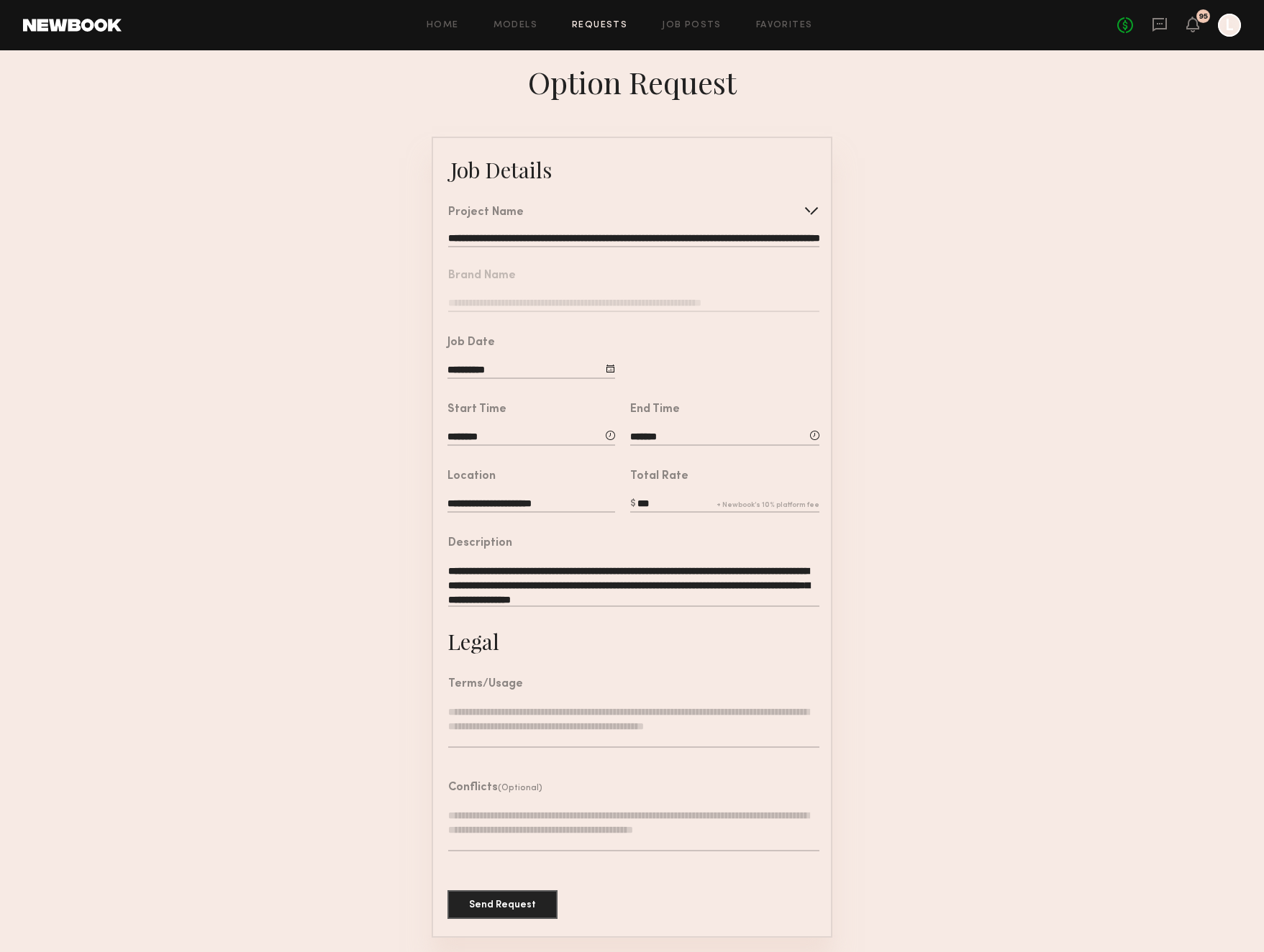
click at [489, 721] on textarea at bounding box center [634, 726] width 371 height 43
paste textarea "**********"
type textarea "**********"
click at [521, 898] on button "Send Request" at bounding box center [502, 904] width 110 height 29
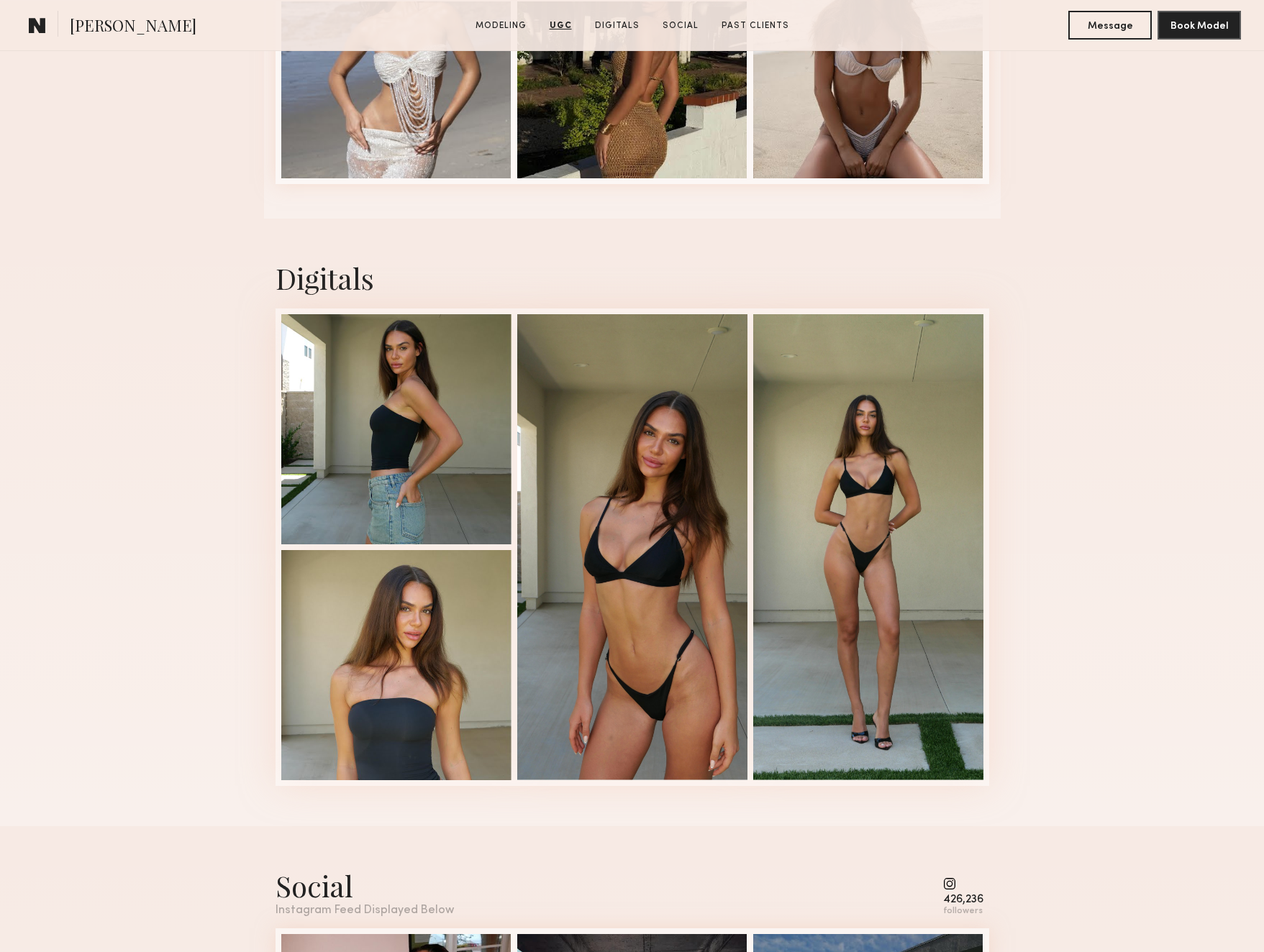
scroll to position [3379, 0]
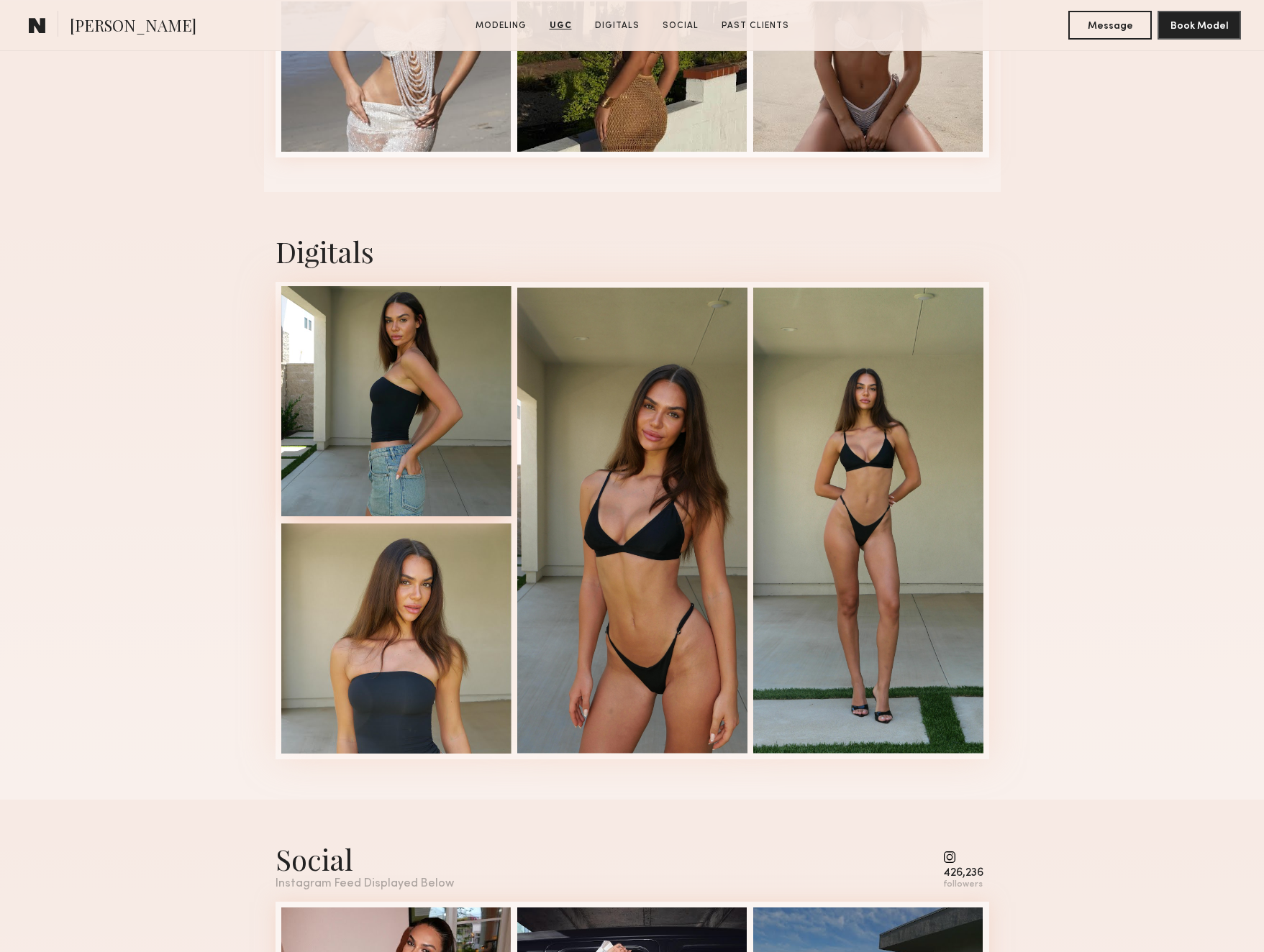
click at [434, 418] on div at bounding box center [396, 400] width 230 height 230
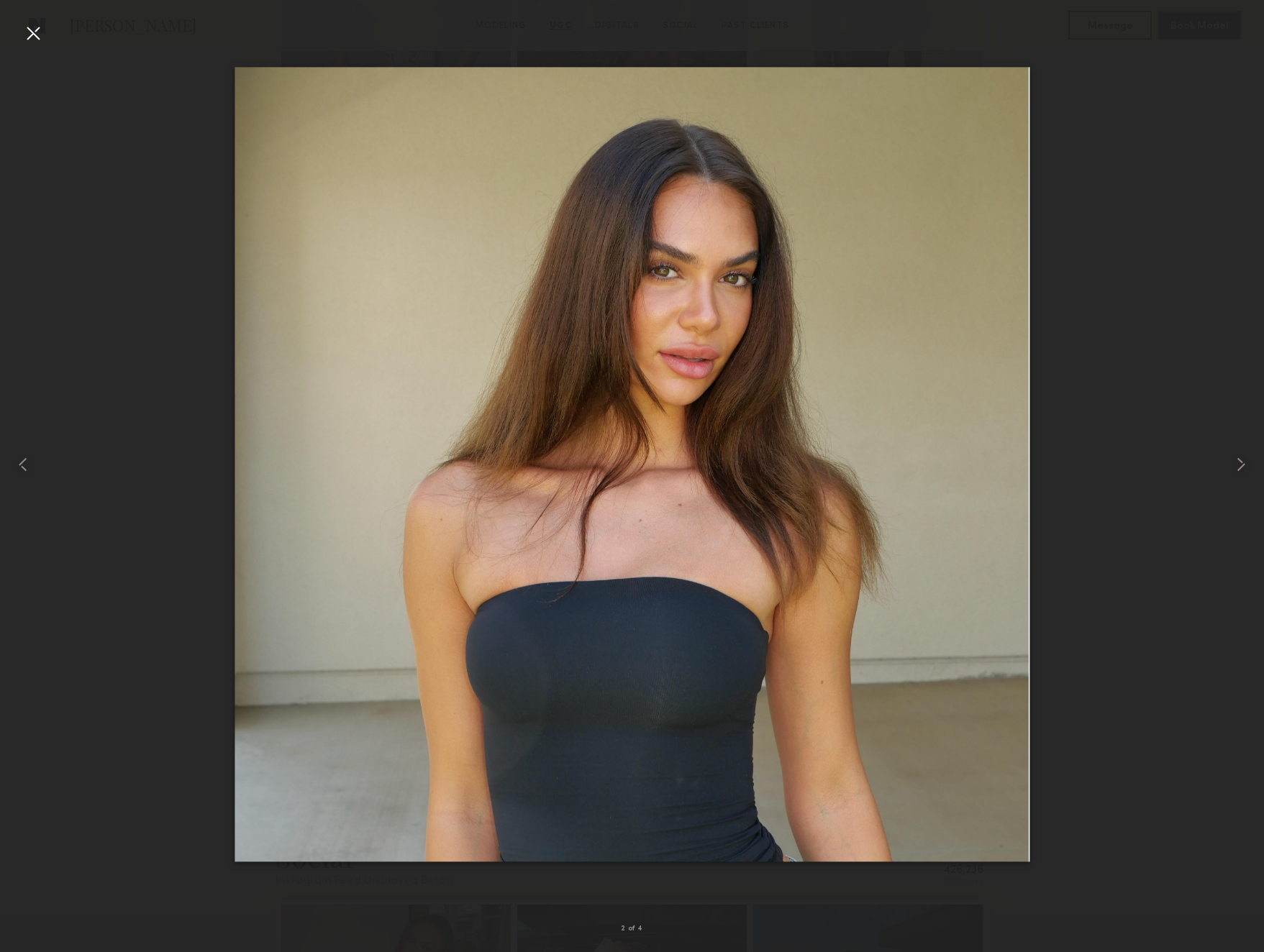
scroll to position [3381, 0]
click at [33, 35] on div at bounding box center [34, 33] width 23 height 23
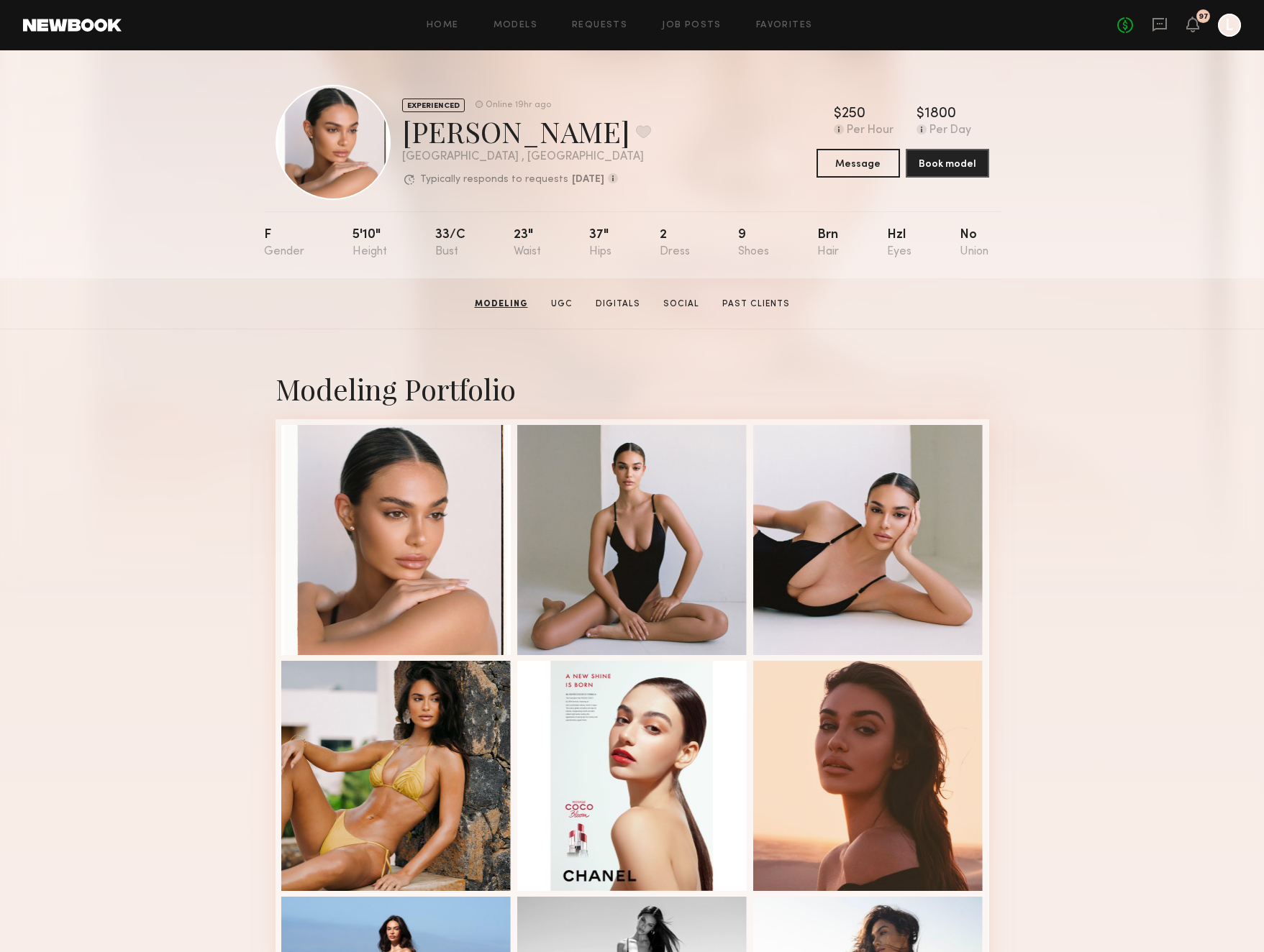
scroll to position [0, 0]
click at [636, 137] on button at bounding box center [643, 132] width 15 height 13
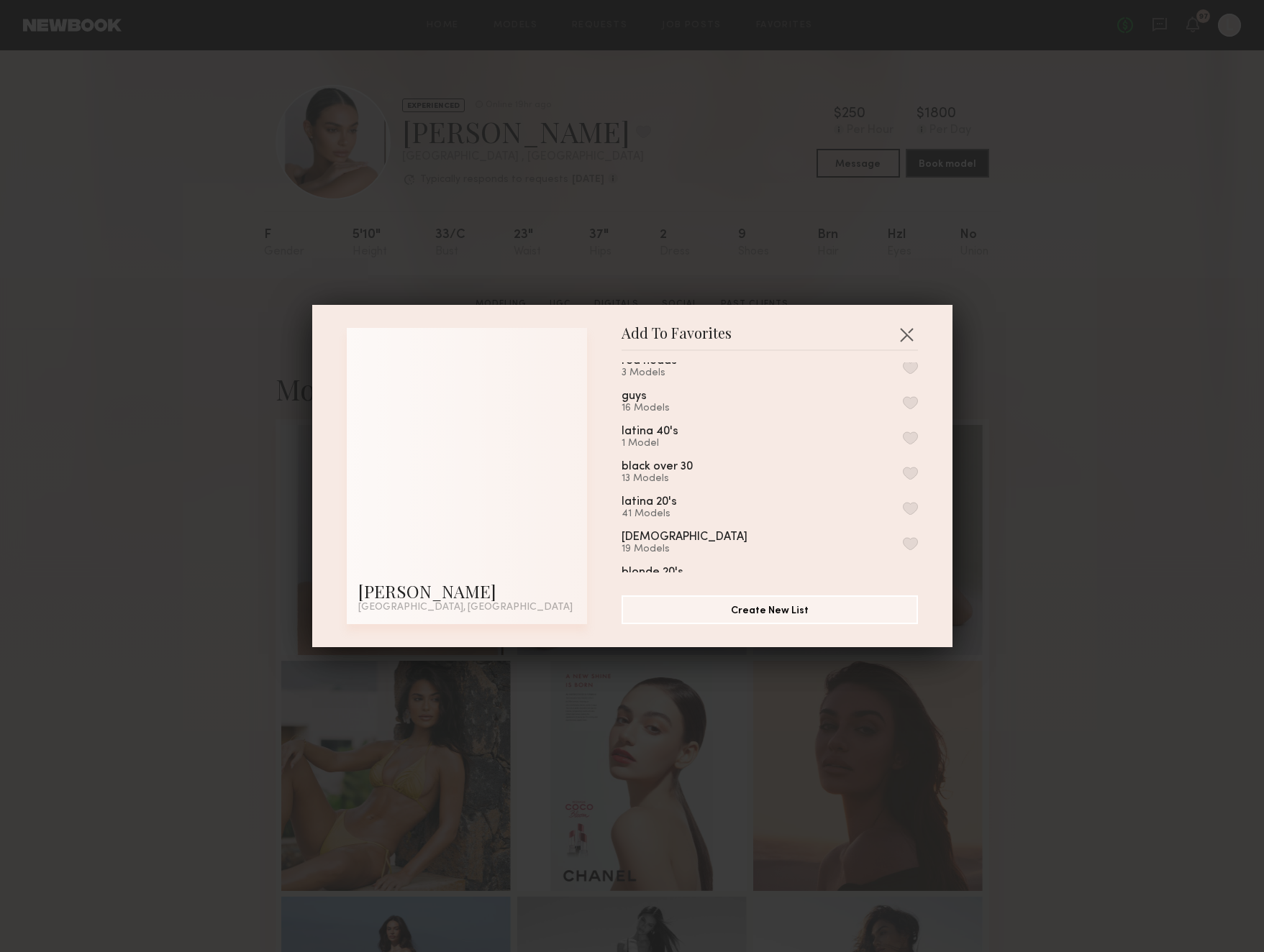
scroll to position [164, 0]
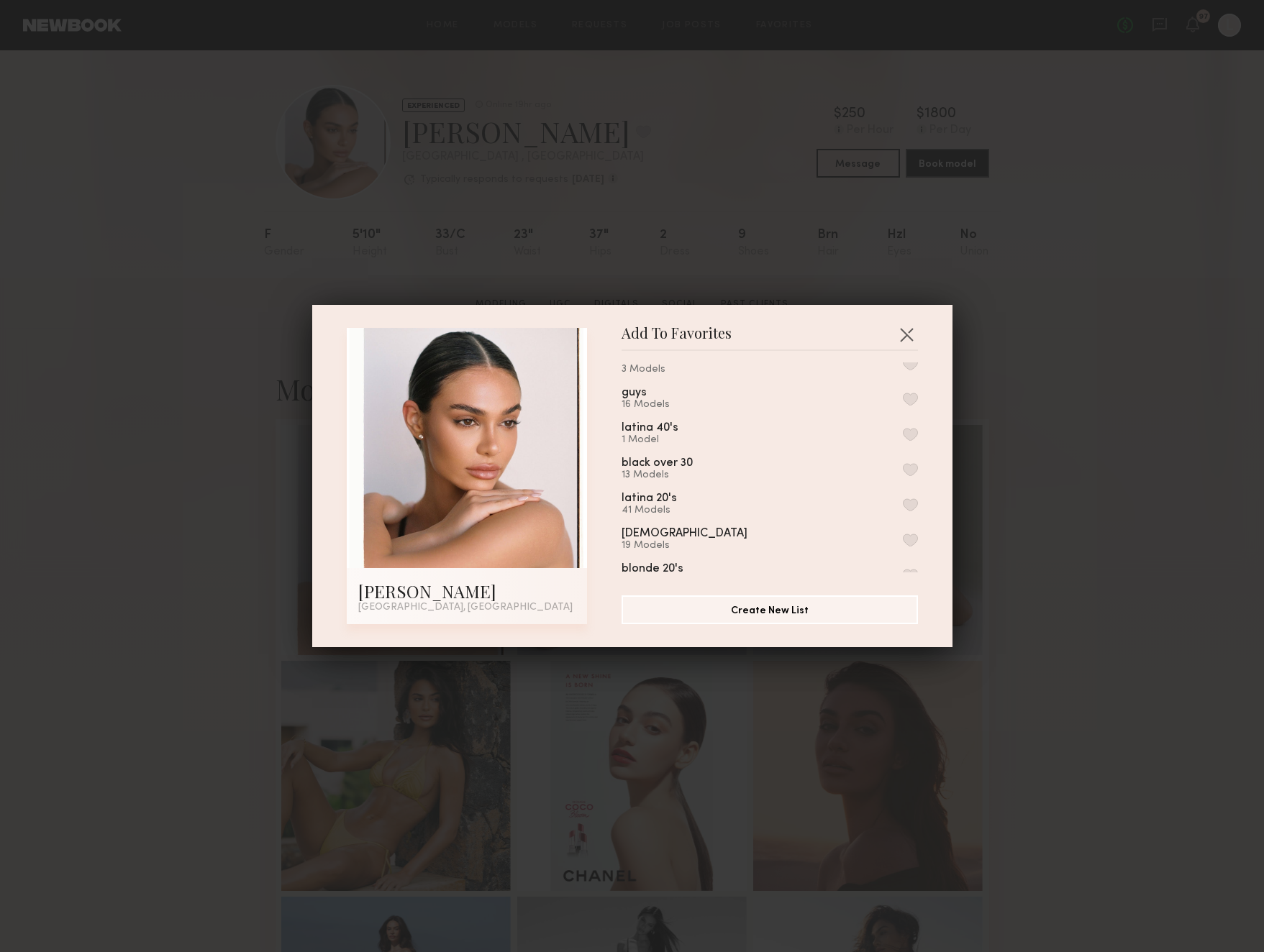
click at [914, 502] on button "button" at bounding box center [910, 505] width 15 height 13
click at [912, 468] on button "button" at bounding box center [910, 467] width 15 height 13
click at [910, 384] on button "button" at bounding box center [910, 386] width 15 height 13
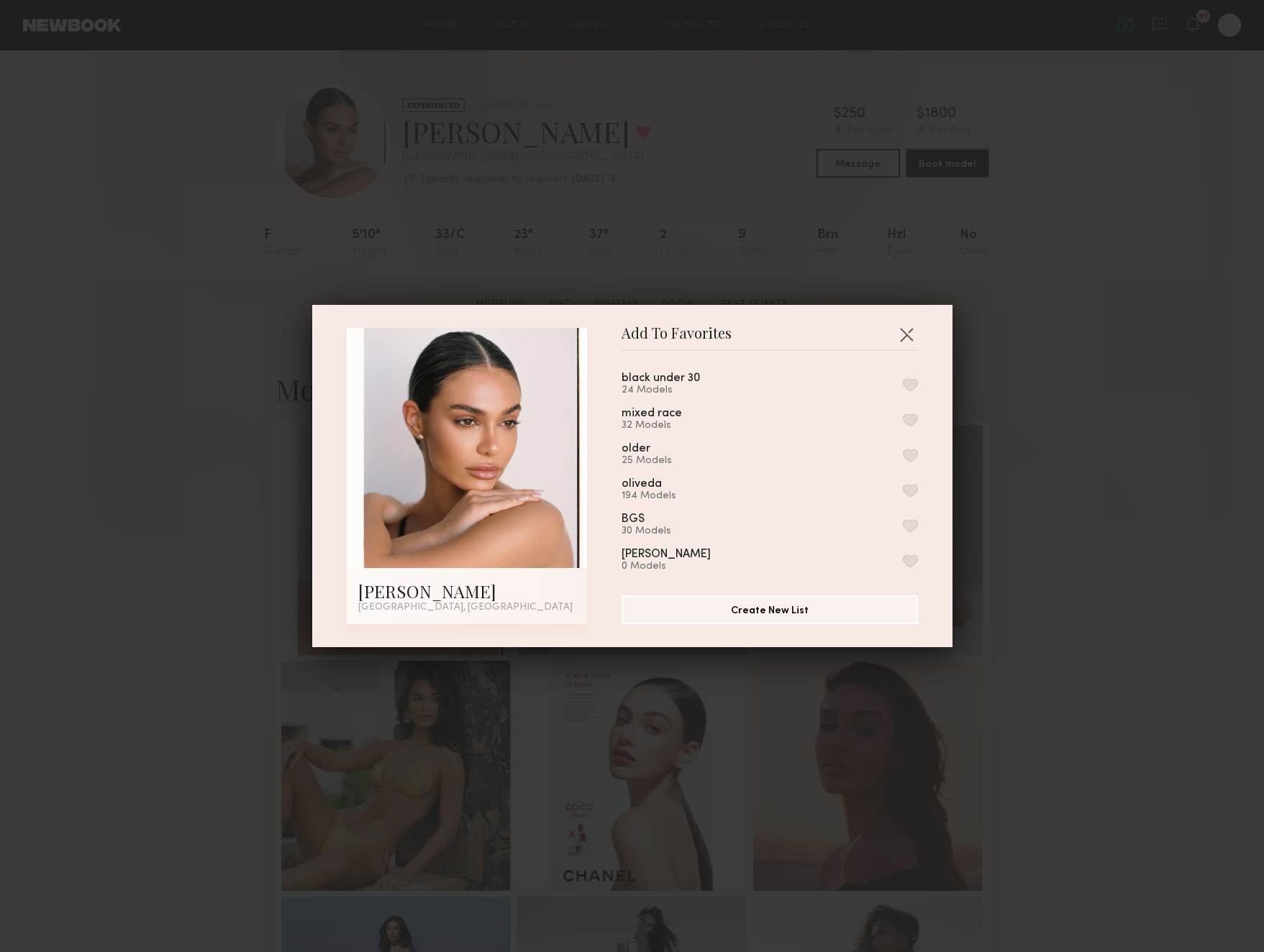
scroll to position [682, 0]
click at [909, 485] on button "button" at bounding box center [910, 491] width 15 height 13
click at [910, 329] on button "button" at bounding box center [906, 334] width 23 height 23
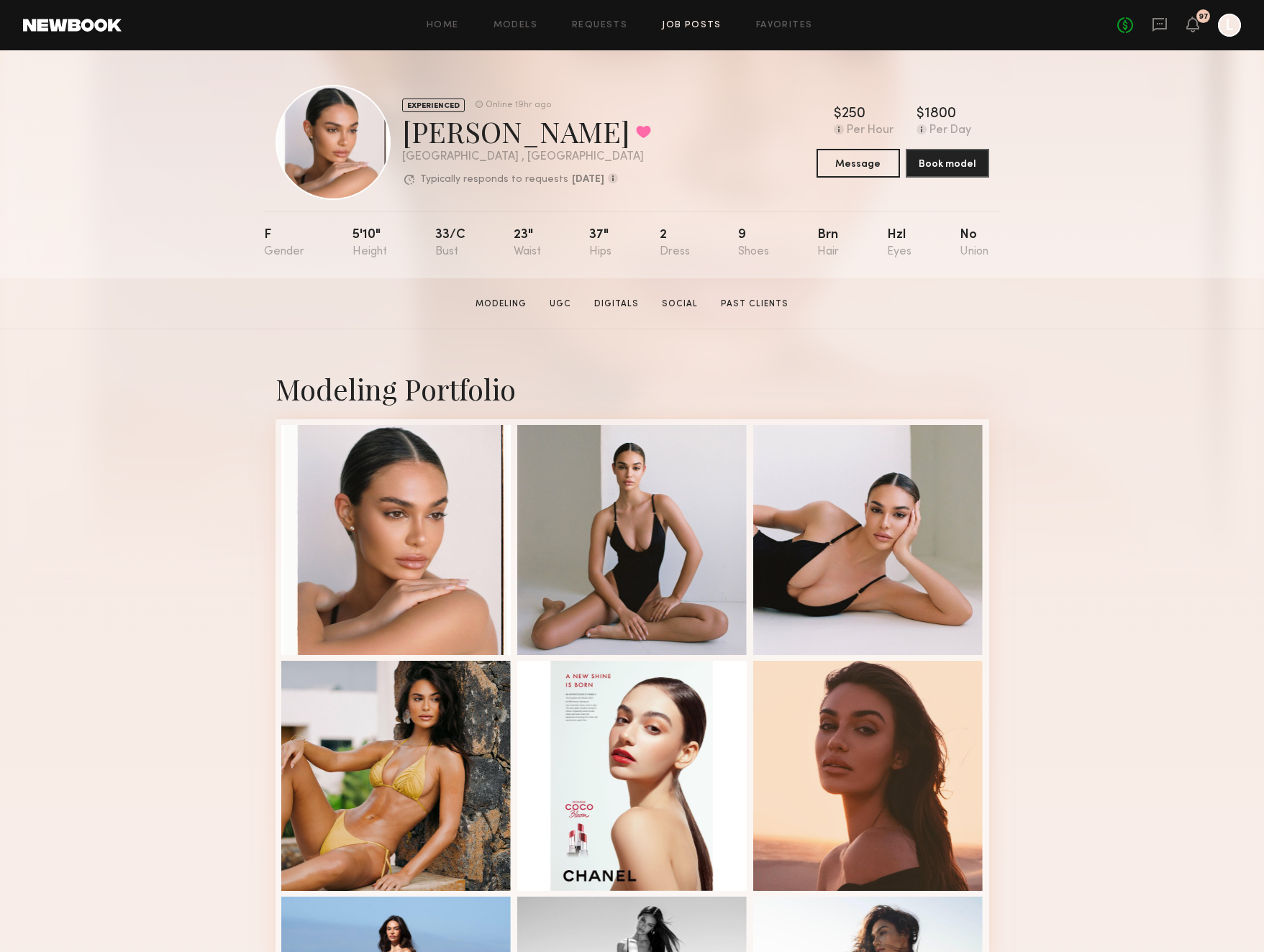
click at [684, 22] on link "Job Posts" at bounding box center [691, 26] width 60 height 9
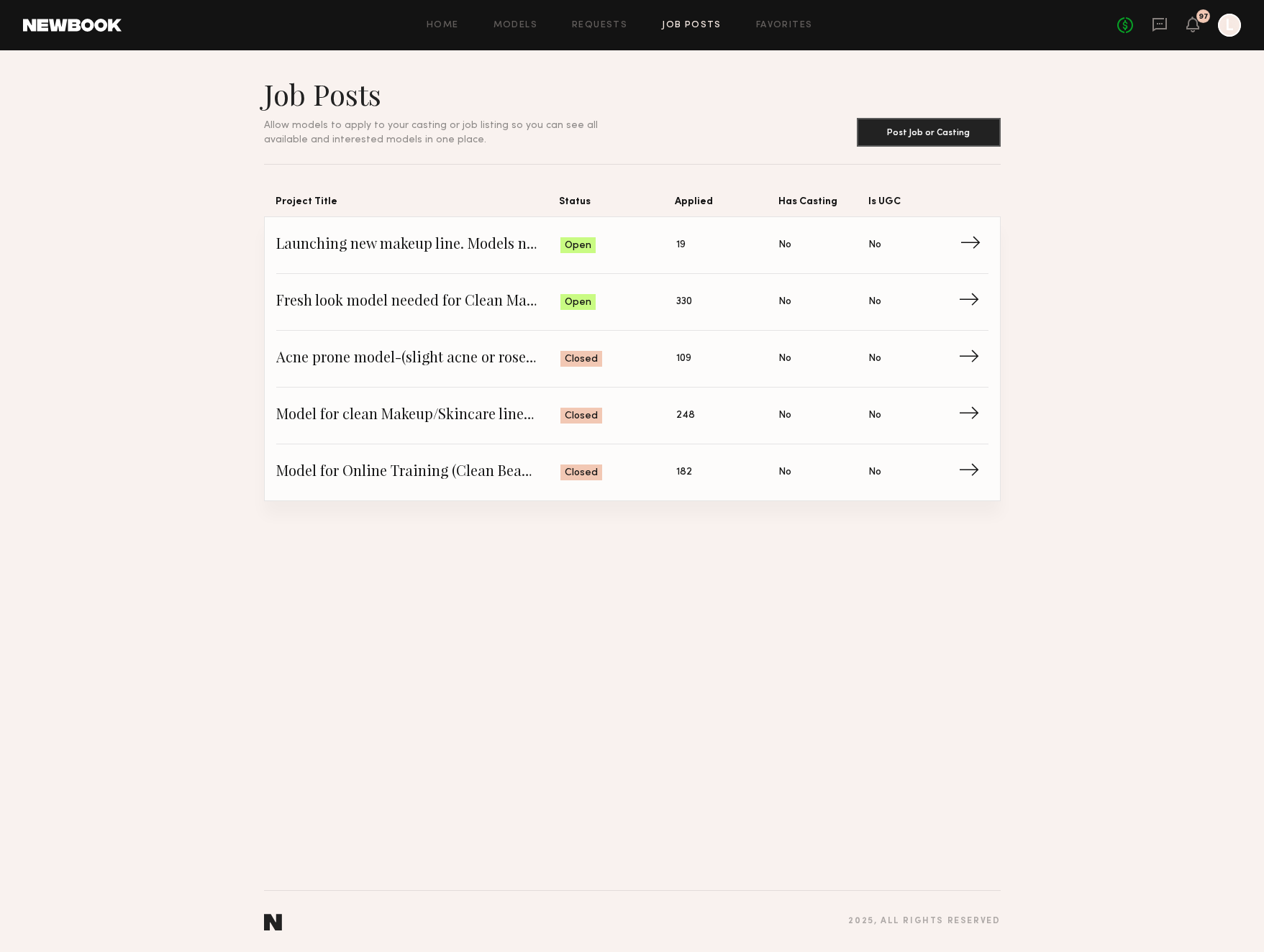
click at [575, 251] on span "Open" at bounding box center [578, 245] width 26 height 14
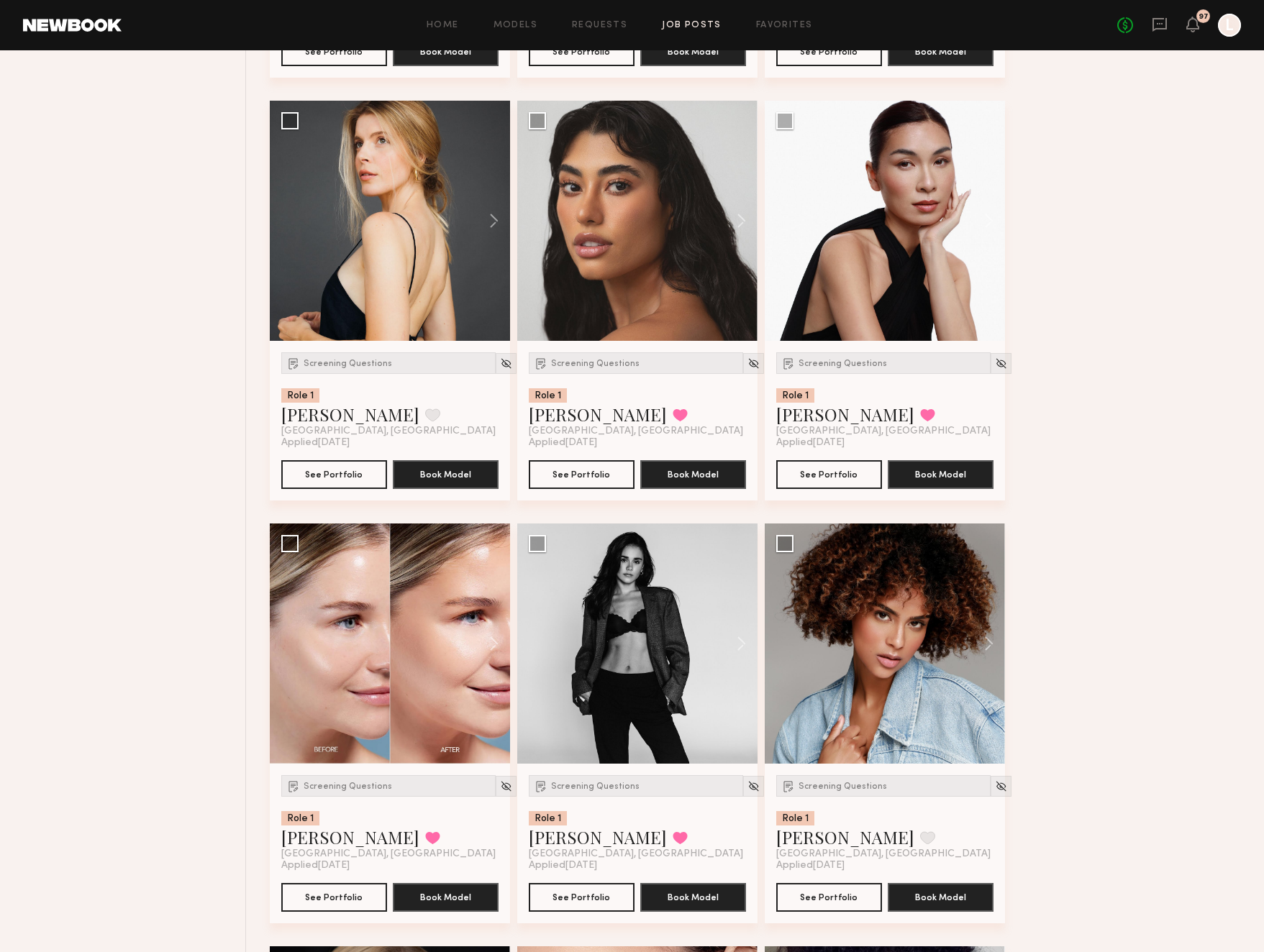
scroll to position [1501, 0]
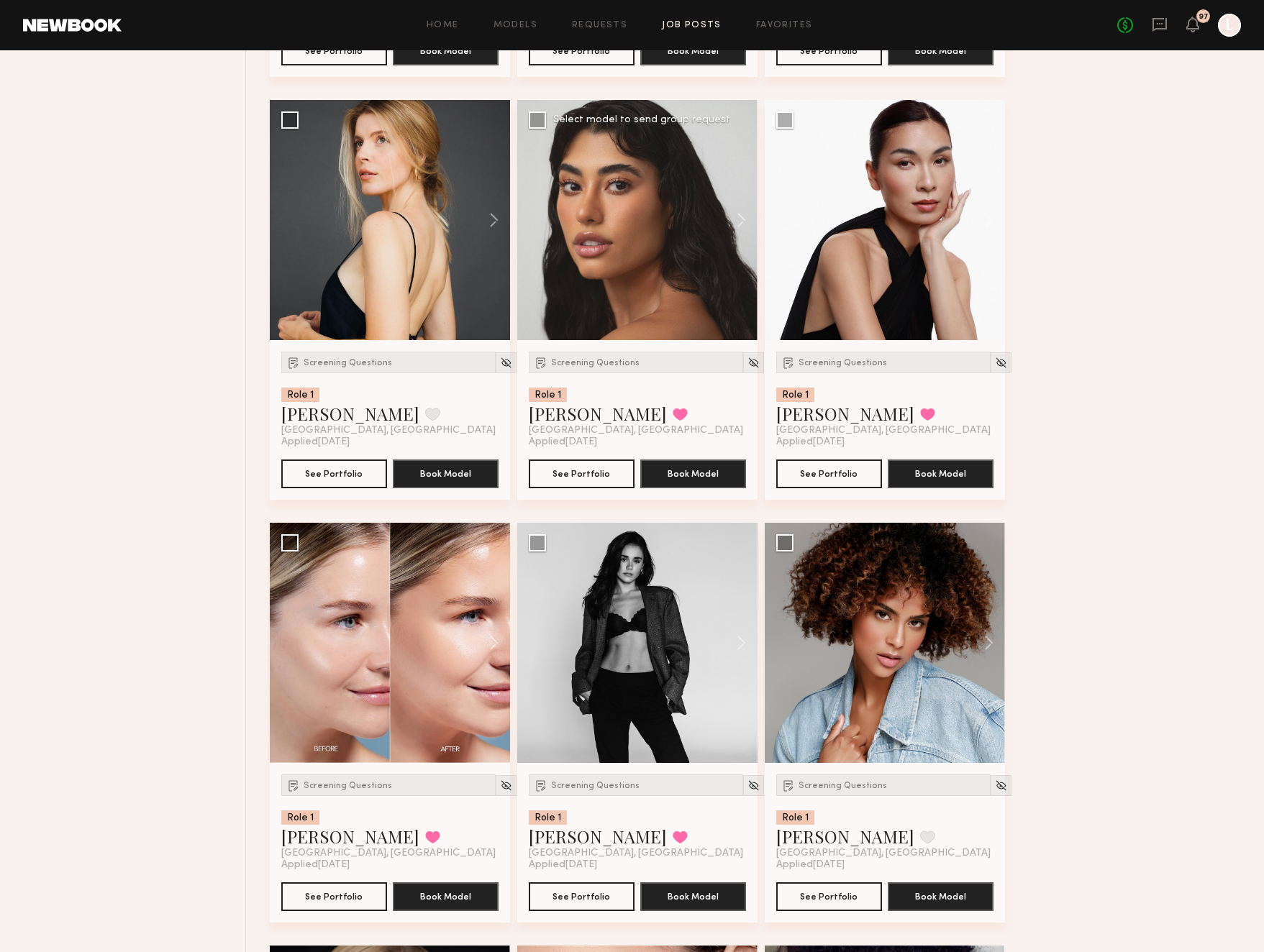
click at [545, 146] on div at bounding box center [637, 220] width 240 height 240
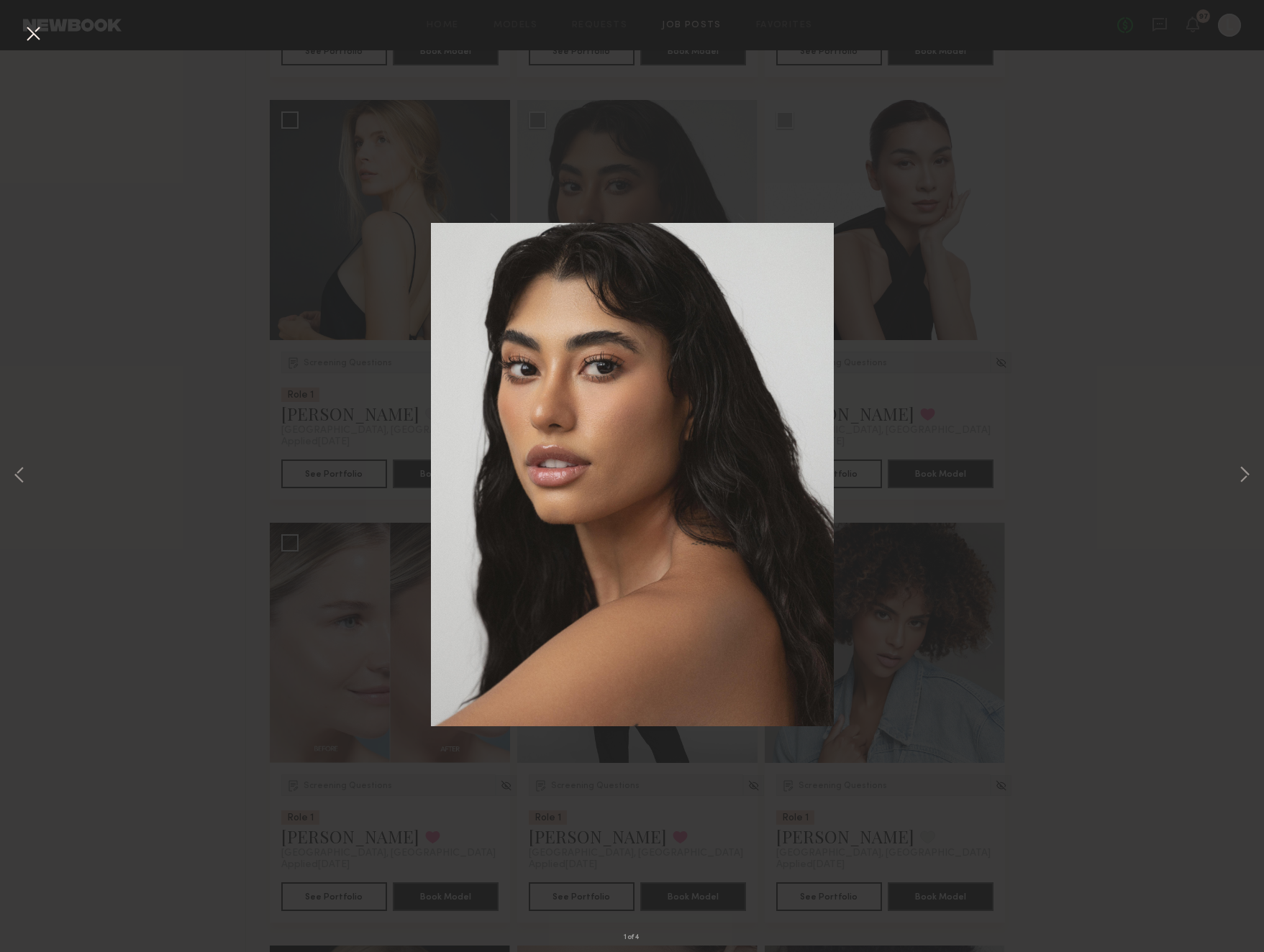
click at [940, 238] on div "1 of 4" at bounding box center [632, 476] width 1264 height 952
click at [33, 34] on button at bounding box center [34, 34] width 23 height 26
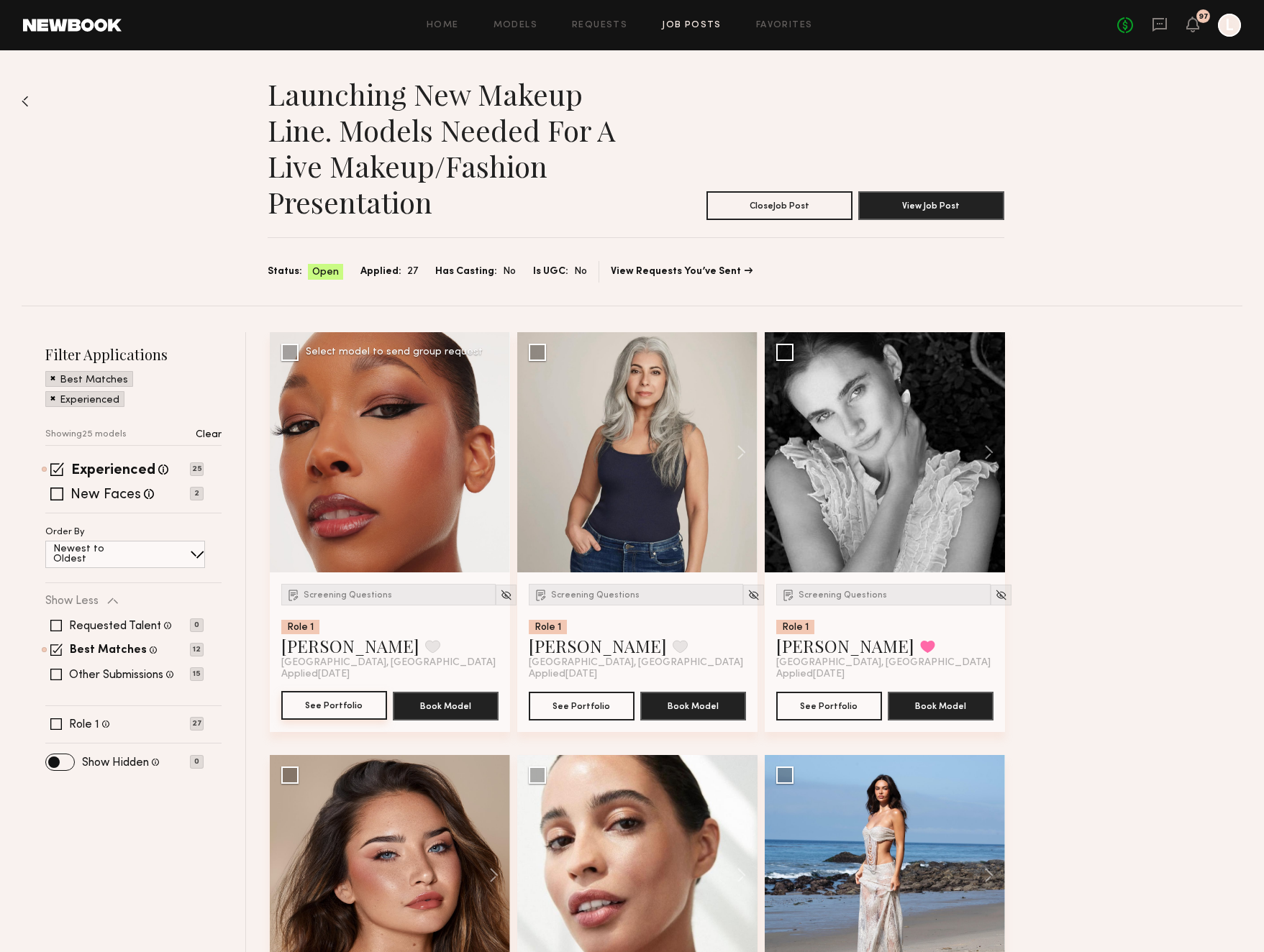
click at [328, 709] on button "See Portfolio" at bounding box center [334, 705] width 106 height 29
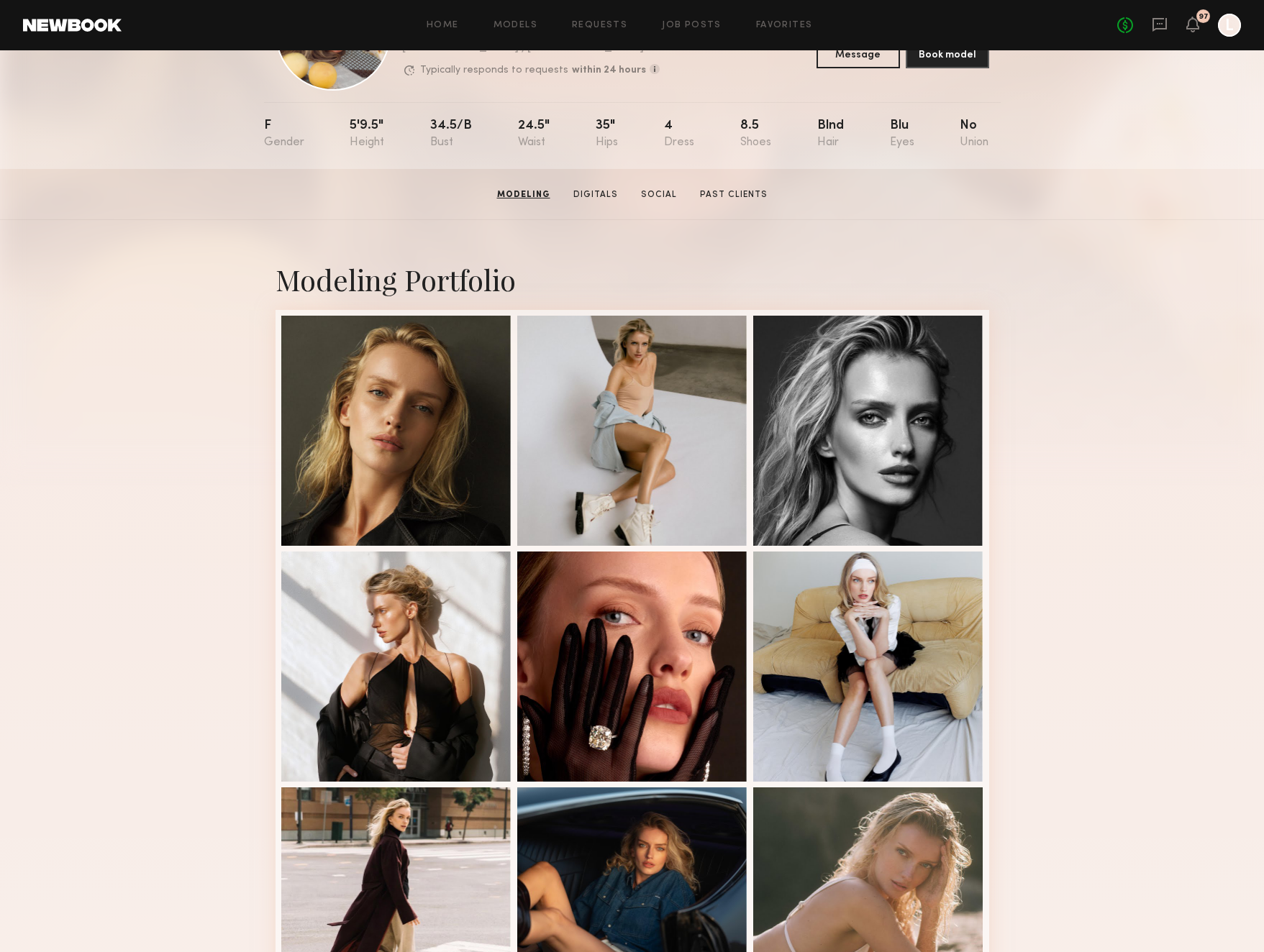
scroll to position [109, 0]
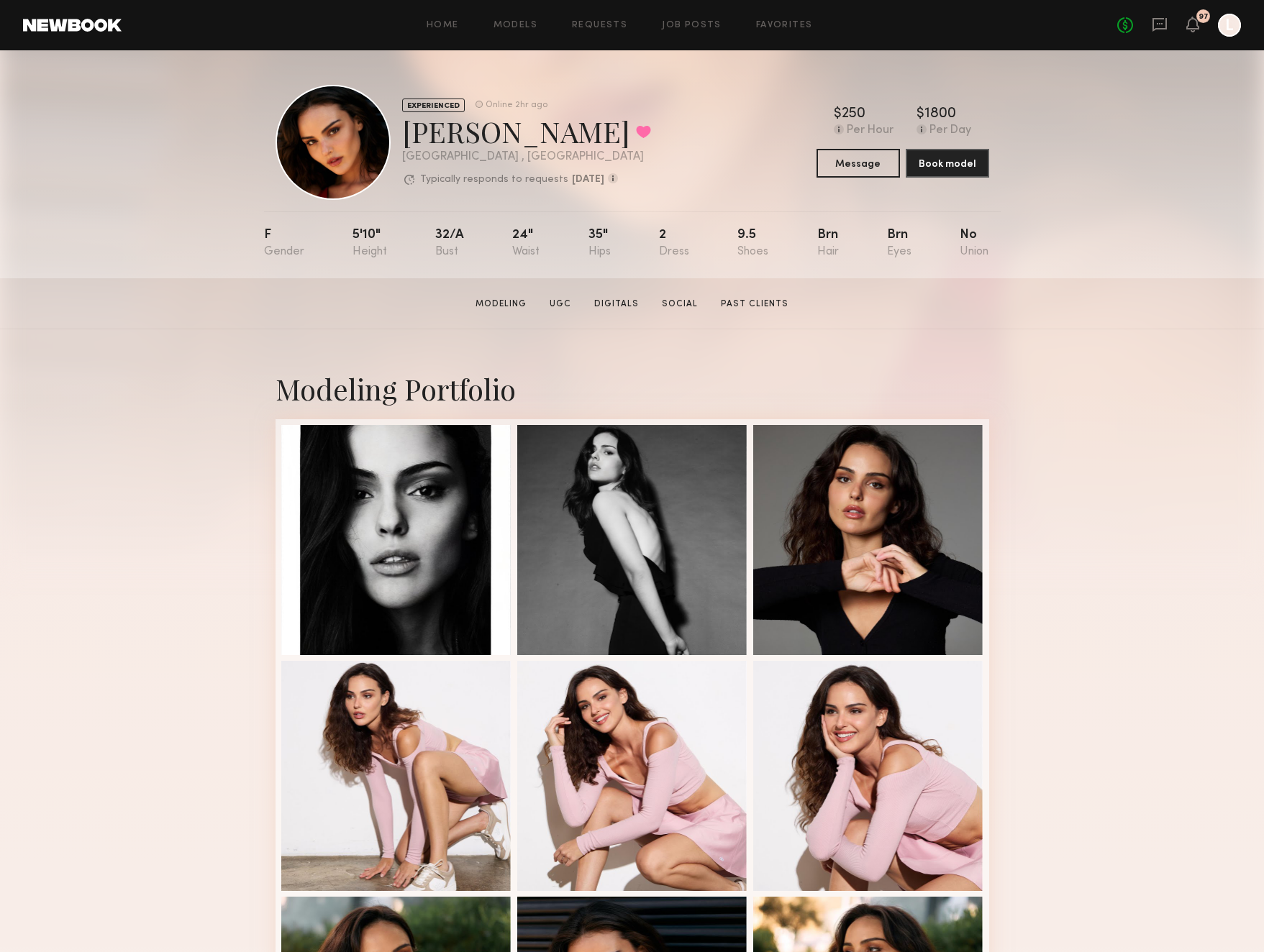
click at [672, 177] on div "EXPERIENCED Online 2hr ago Isabella A. Favorited Los Angeles , CA Typically res…" at bounding box center [633, 143] width 714 height 115
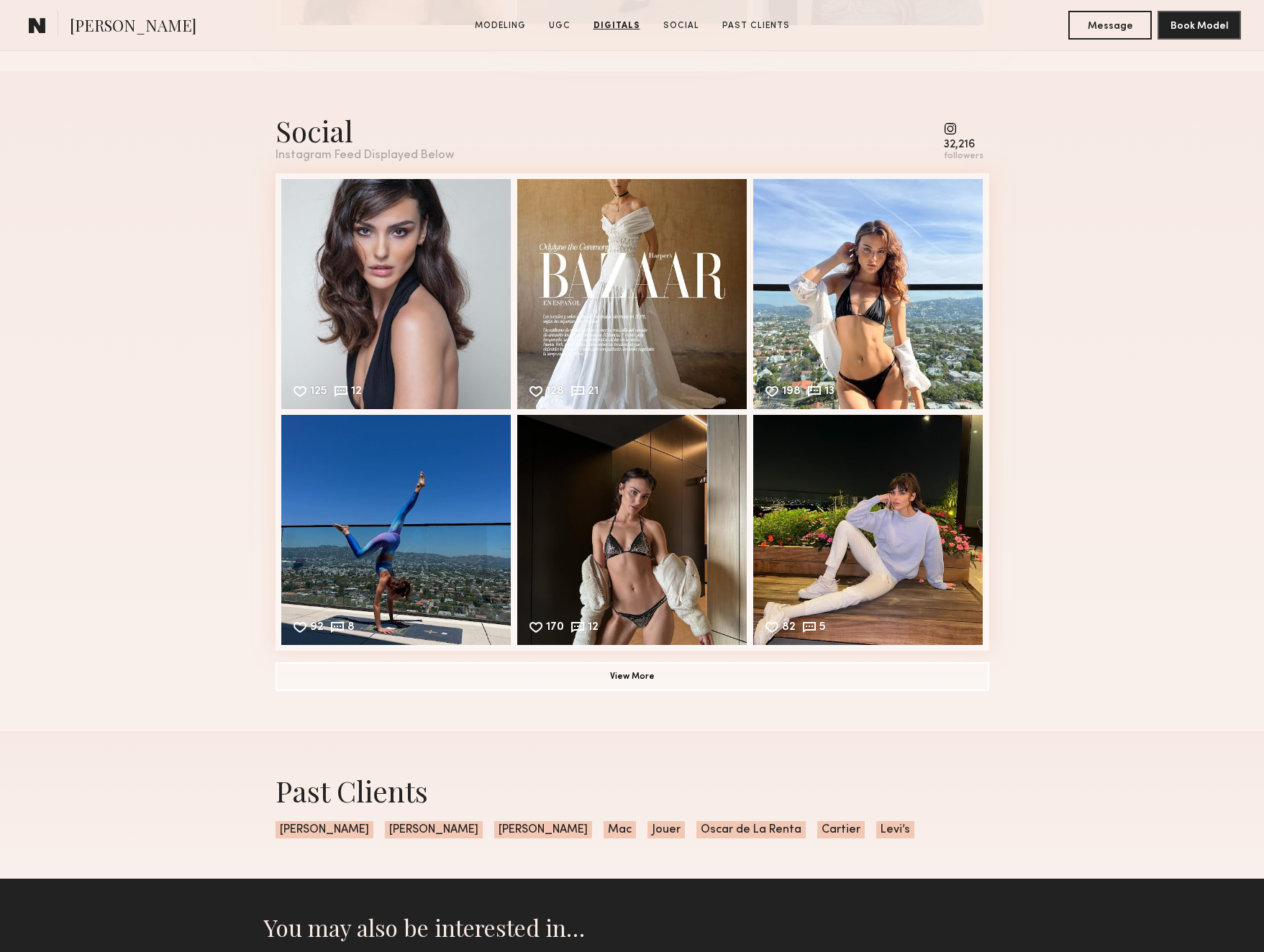
scroll to position [3889, 0]
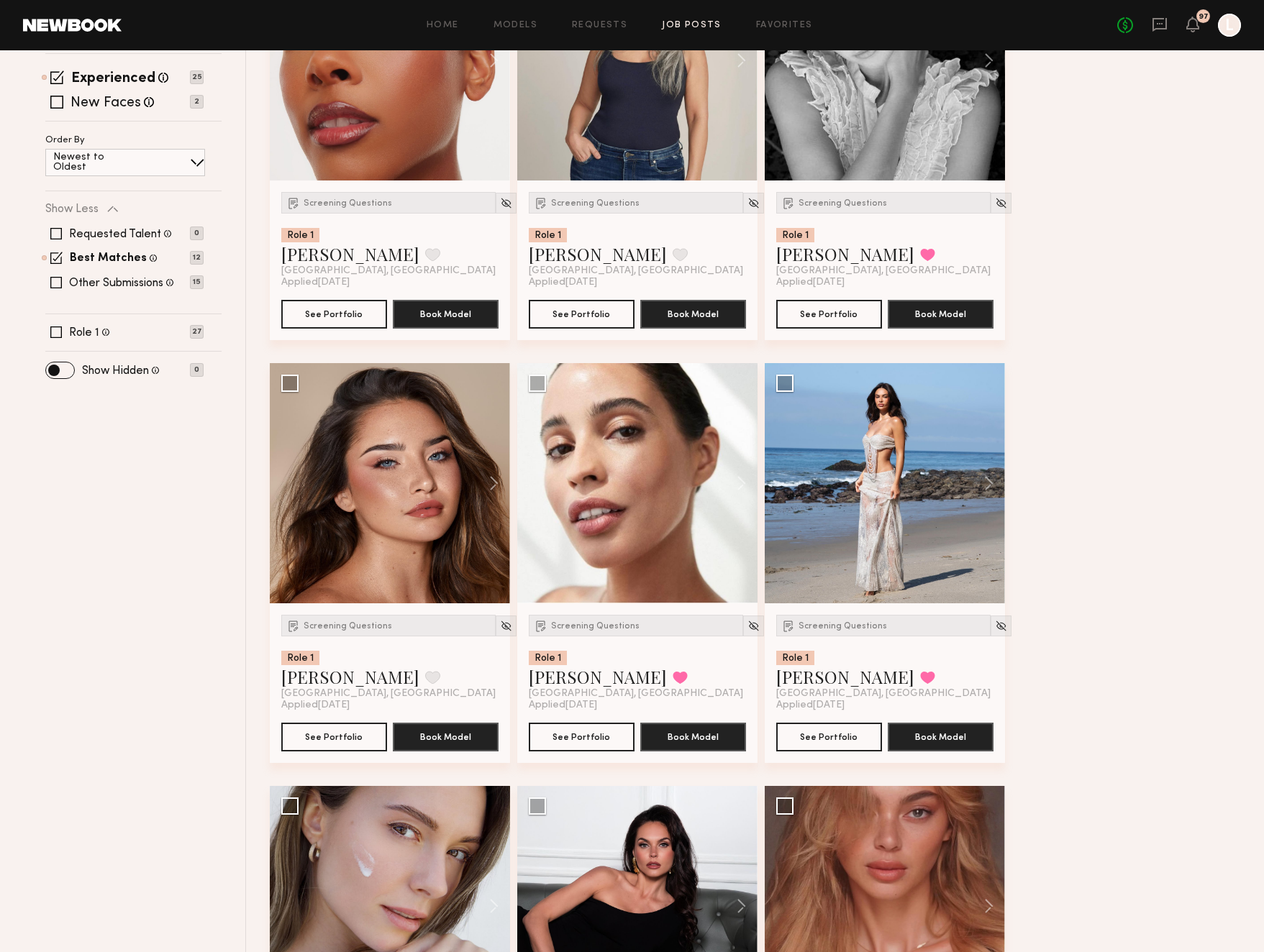
scroll to position [394, 0]
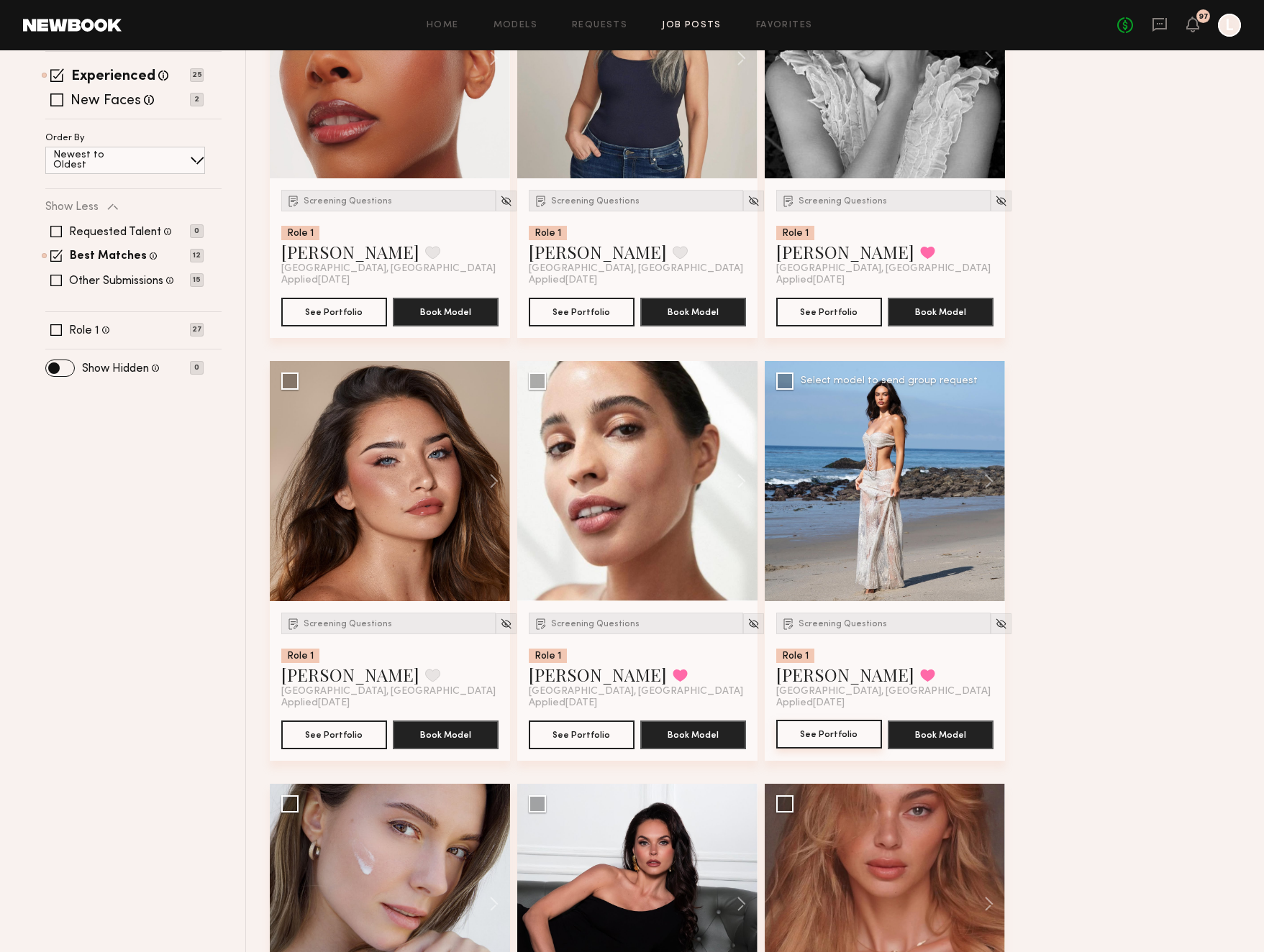
click at [828, 722] on button "See Portfolio" at bounding box center [829, 734] width 106 height 29
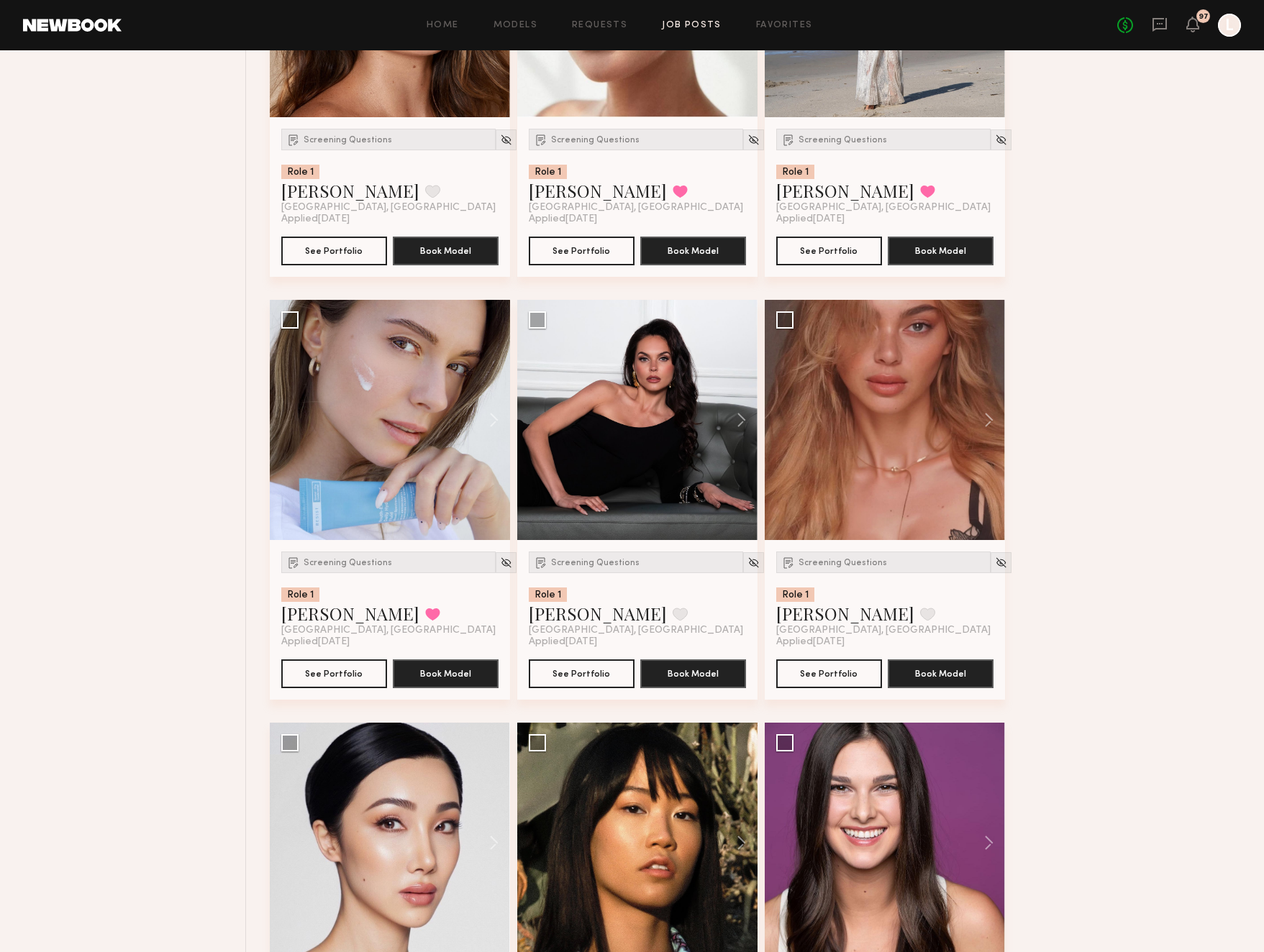
scroll to position [886, 0]
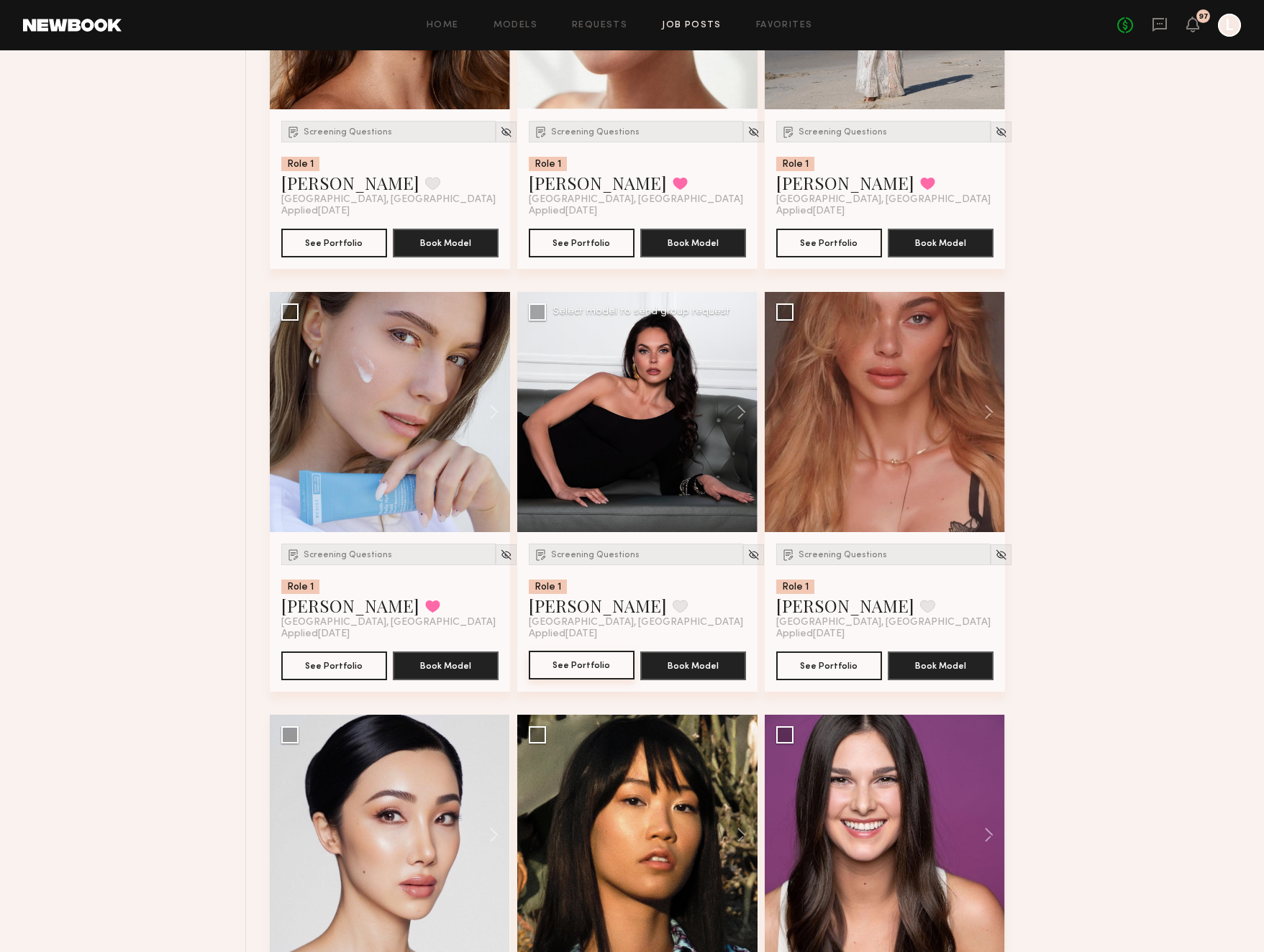
click at [587, 667] on button "See Portfolio" at bounding box center [581, 665] width 106 height 29
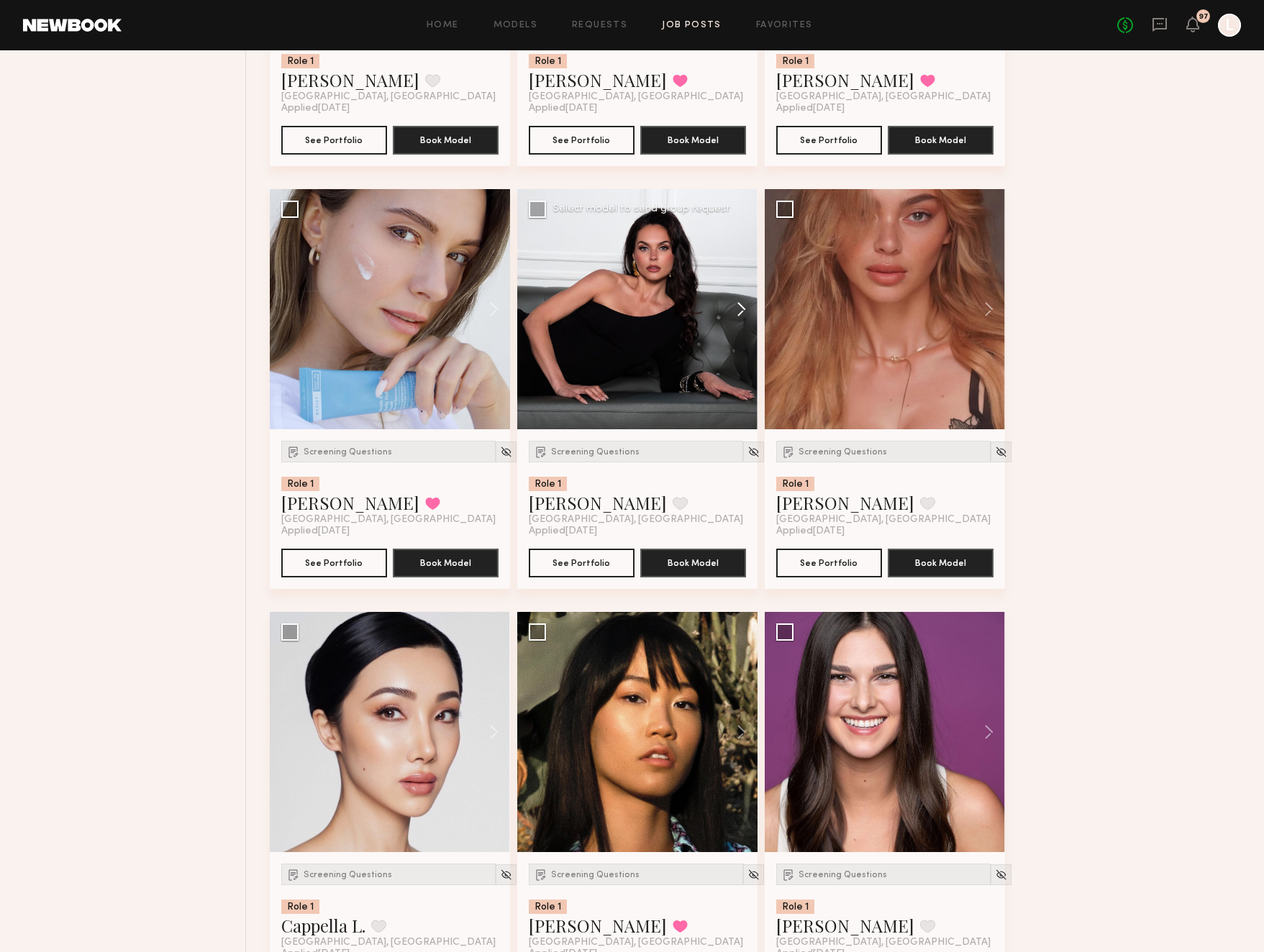
scroll to position [996, 0]
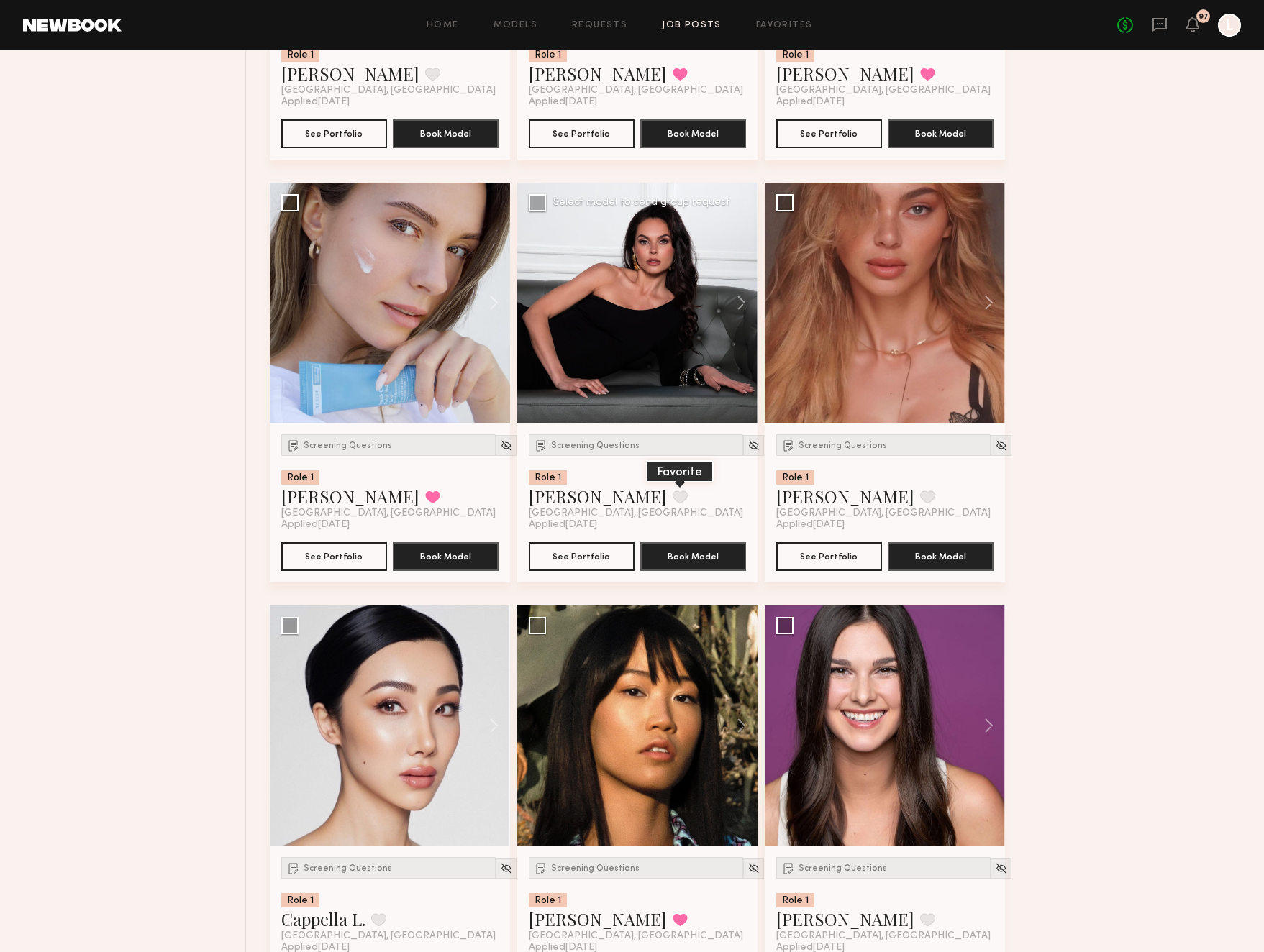
click at [673, 498] on button at bounding box center [680, 497] width 15 height 13
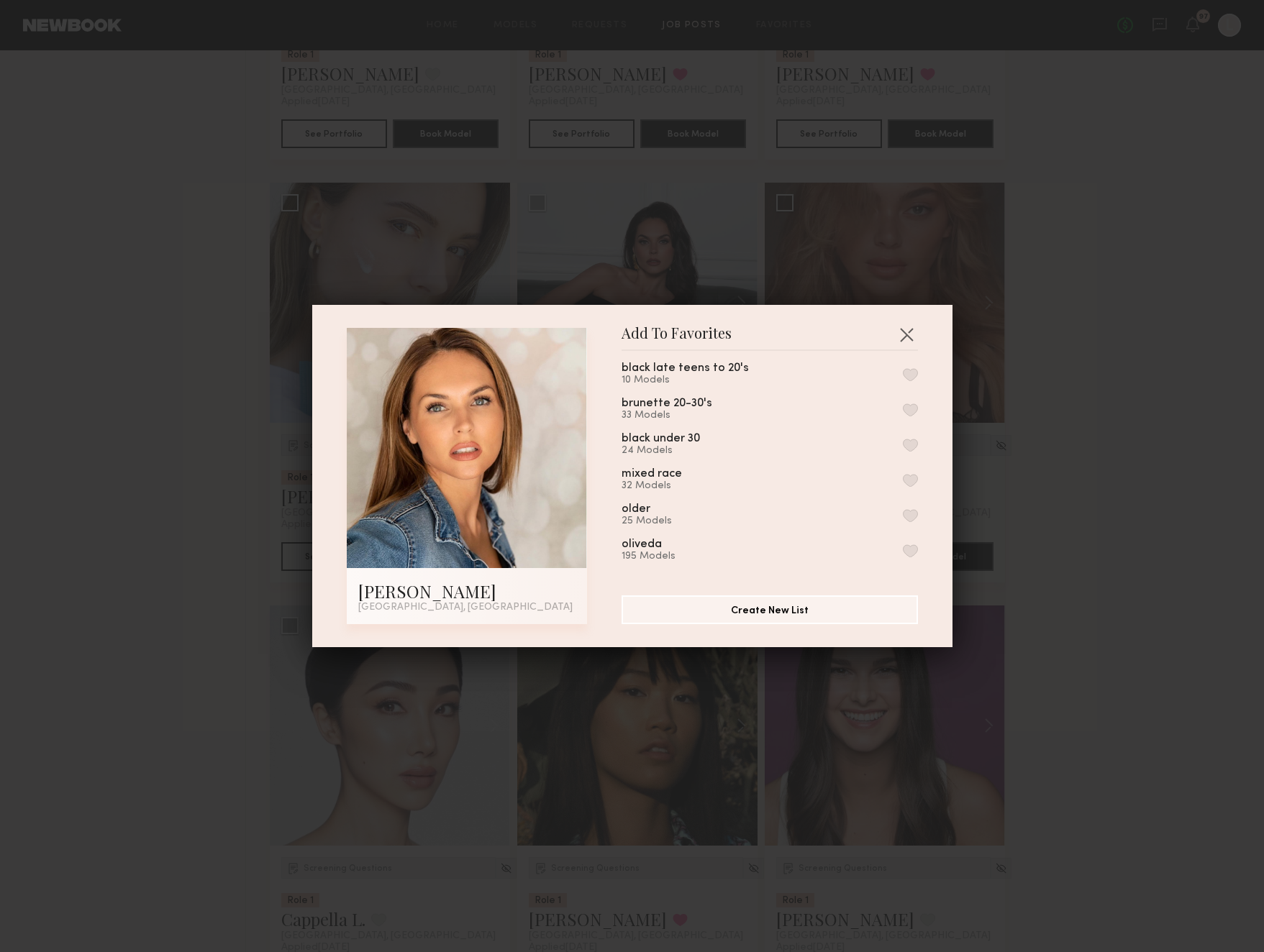
scroll to position [647, 0]
click at [909, 485] on button "button" at bounding box center [910, 491] width 15 height 13
click at [1045, 476] on div "Add To Favorites Anna O. Los Angeles, CA Add To Favorites presentation October …" at bounding box center [632, 476] width 1264 height 952
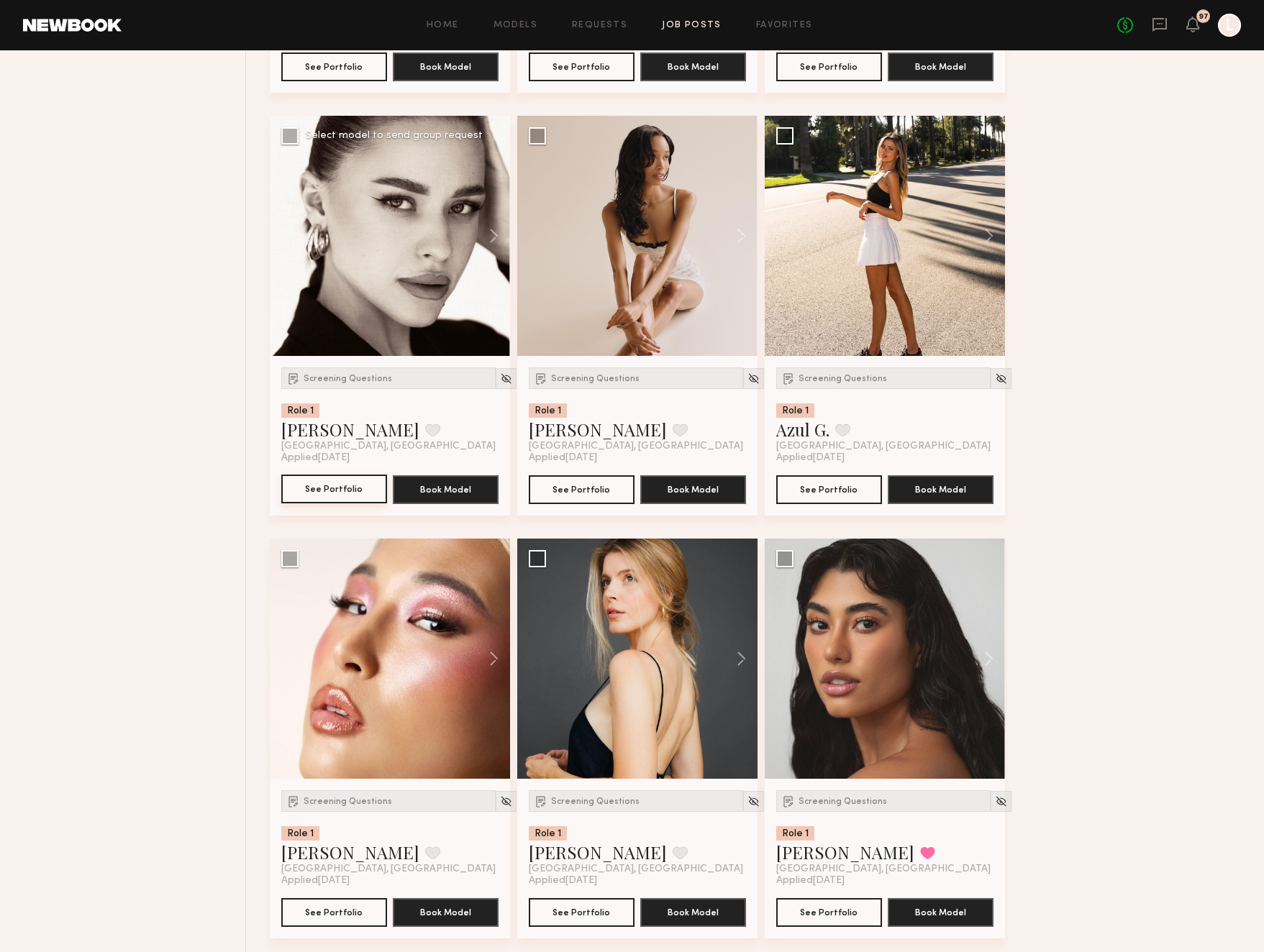
scroll to position [1909, 0]
click at [989, 241] on button at bounding box center [982, 235] width 46 height 240
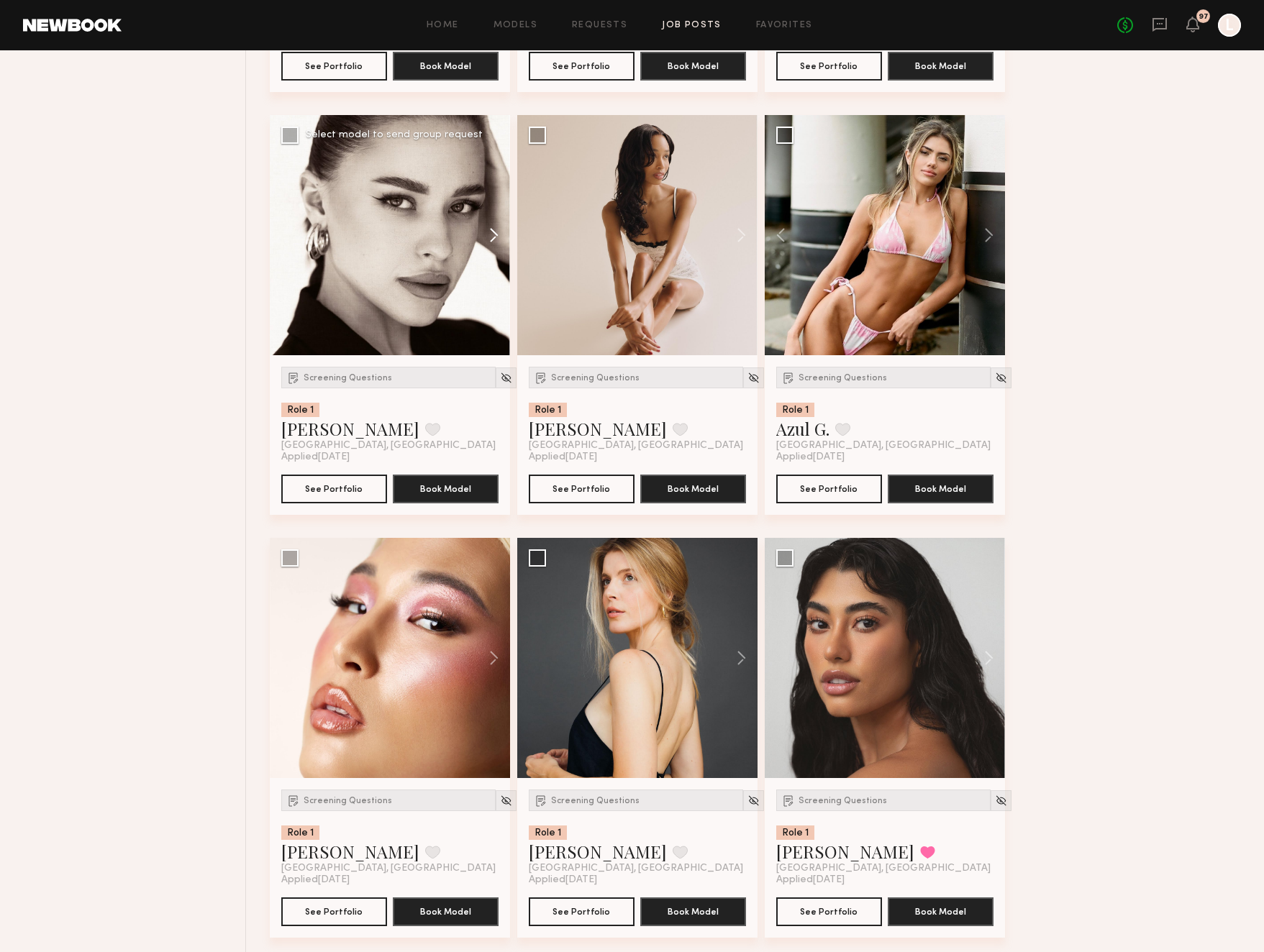
click at [489, 233] on button at bounding box center [486, 235] width 46 height 240
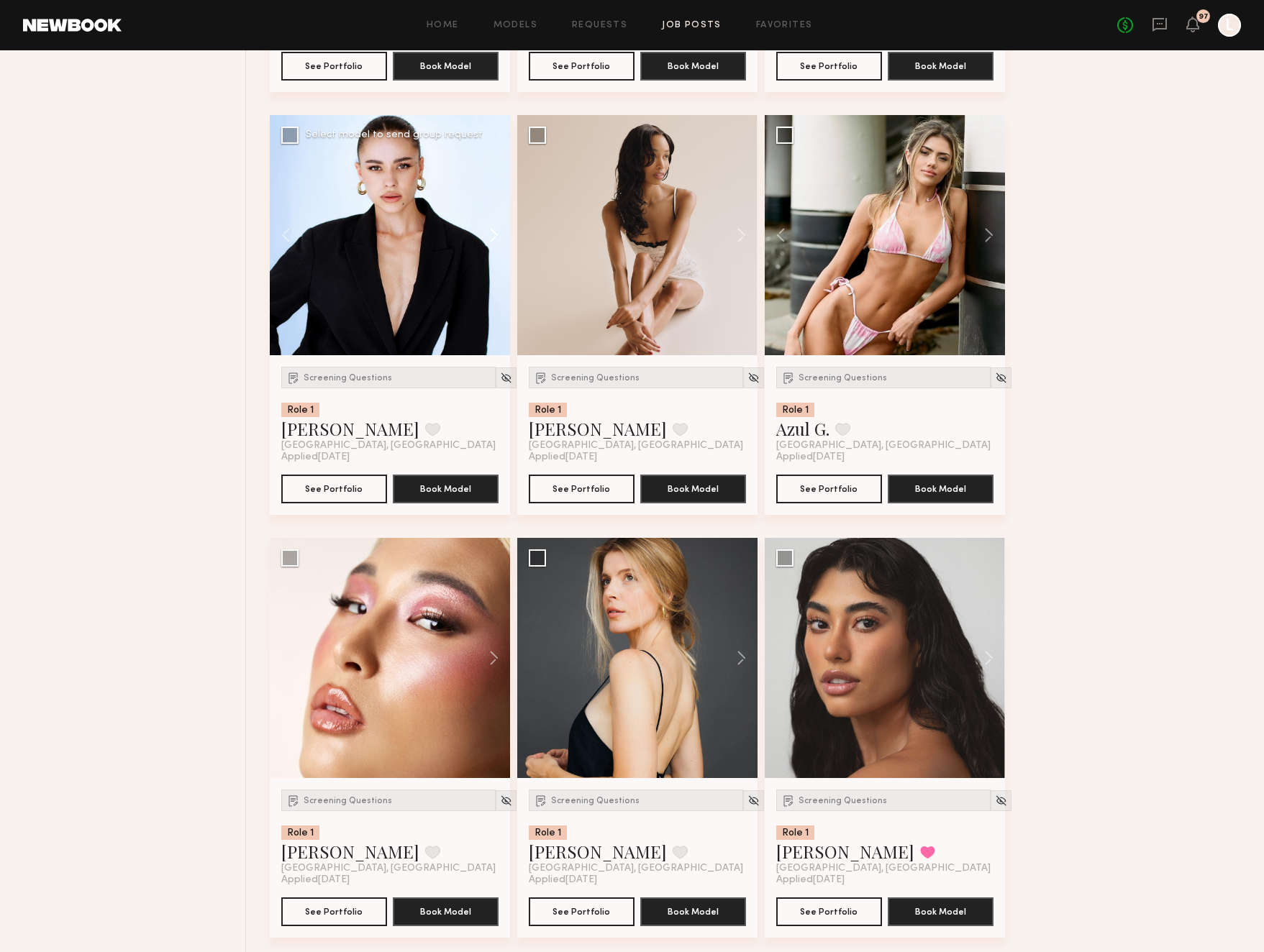
click at [490, 233] on button at bounding box center [486, 235] width 46 height 240
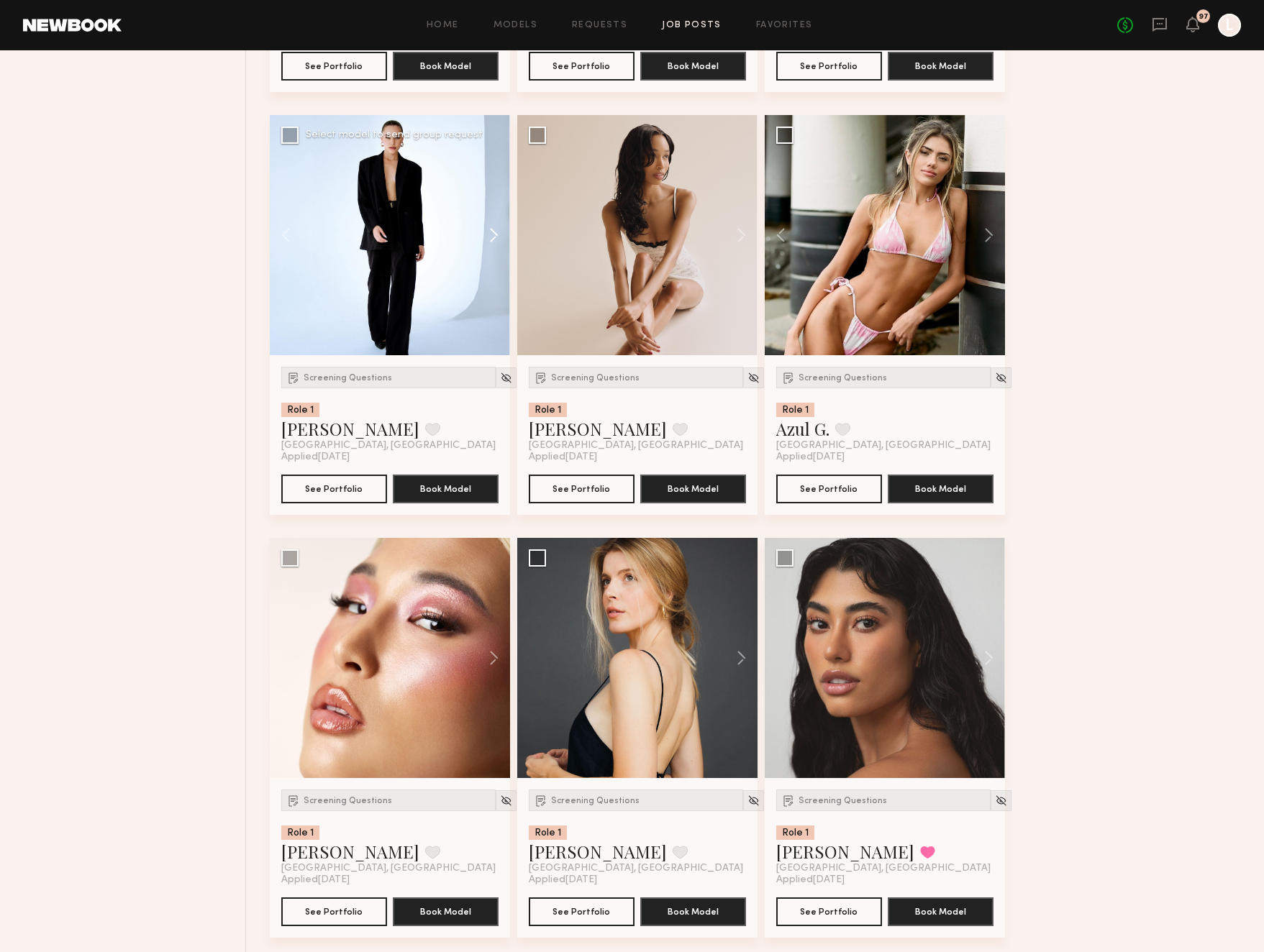
click at [490, 233] on button at bounding box center [486, 235] width 46 height 240
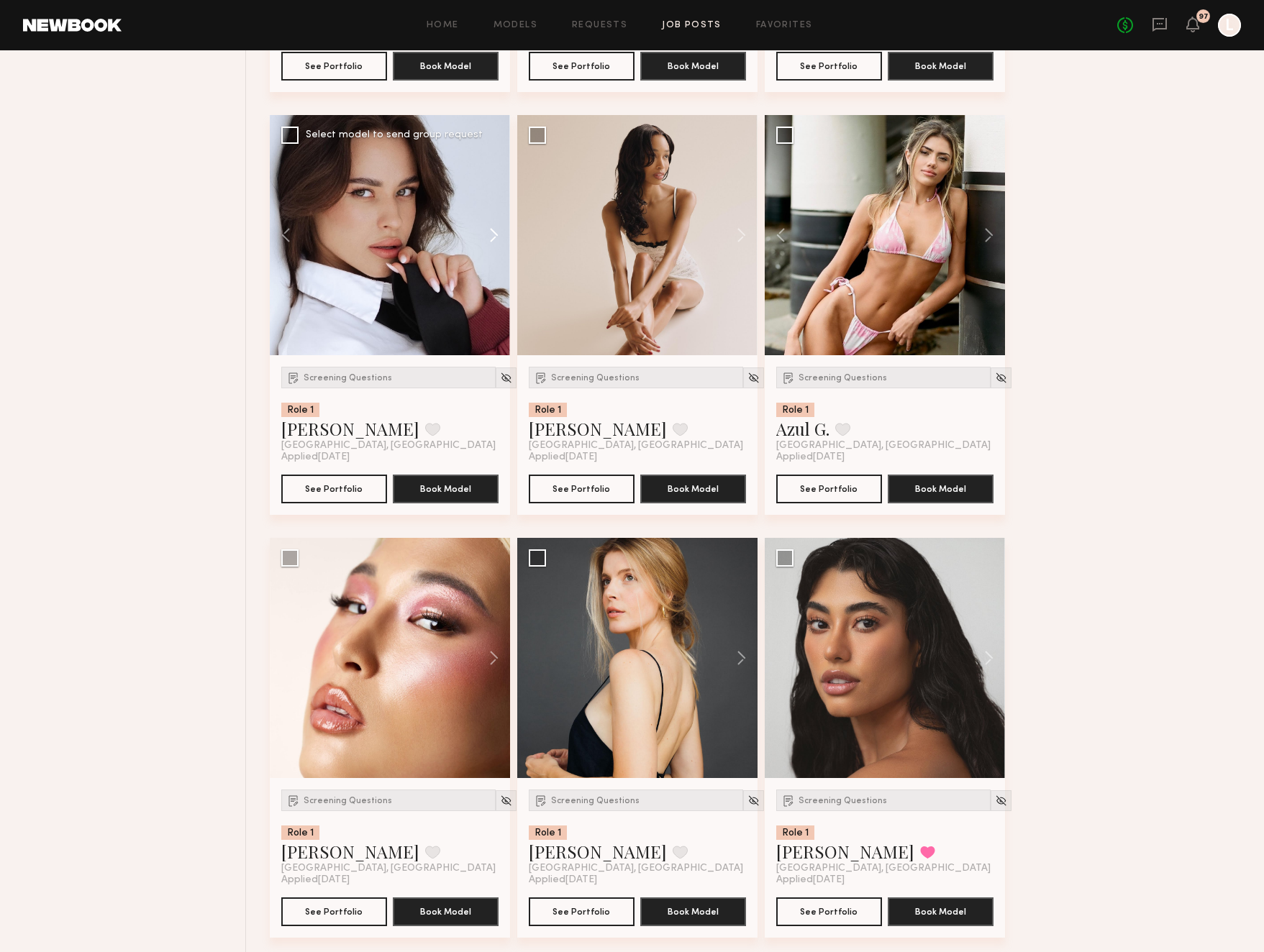
click at [490, 233] on button at bounding box center [486, 235] width 46 height 240
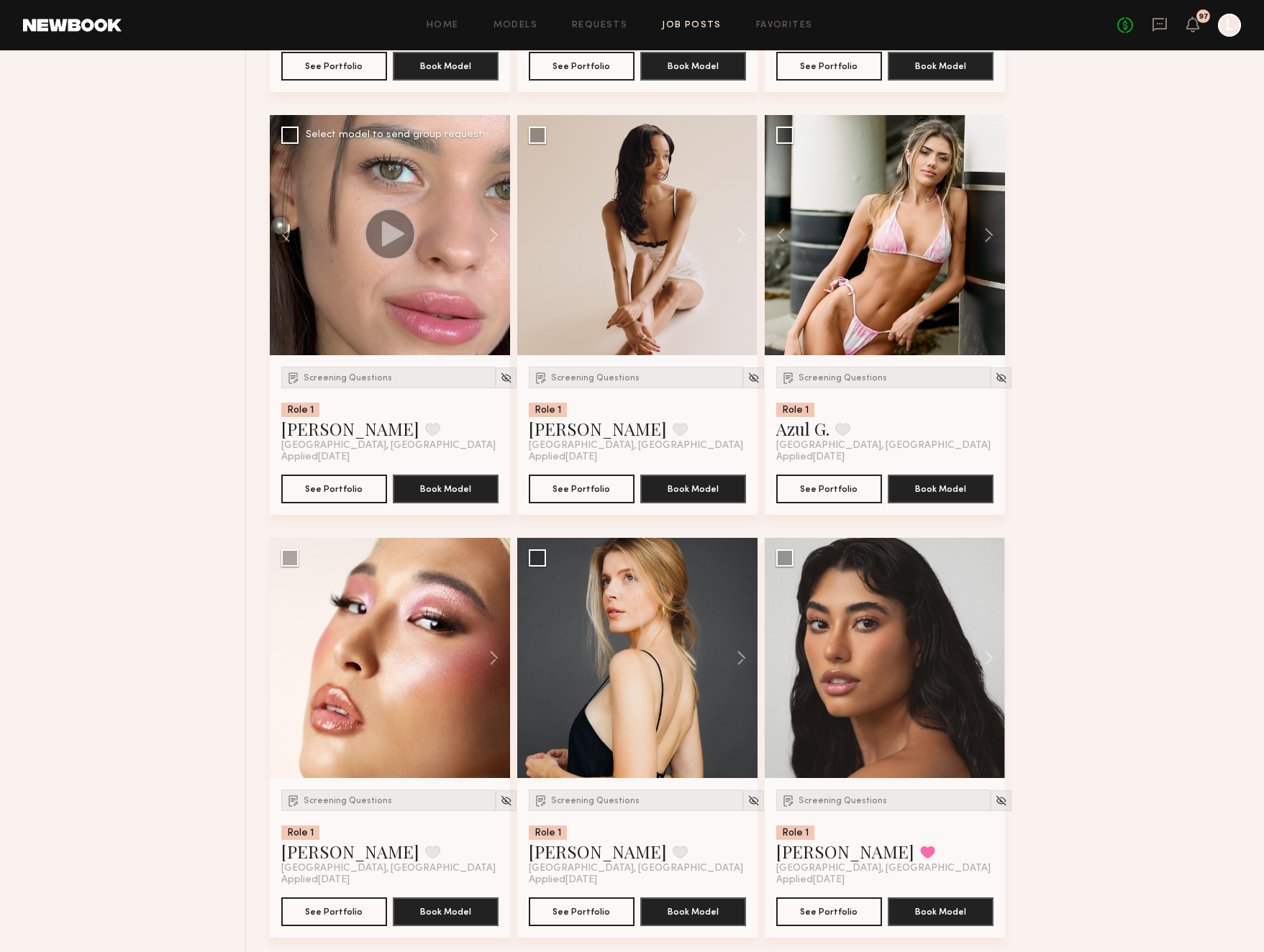
click at [373, 242] on circle at bounding box center [390, 234] width 51 height 51
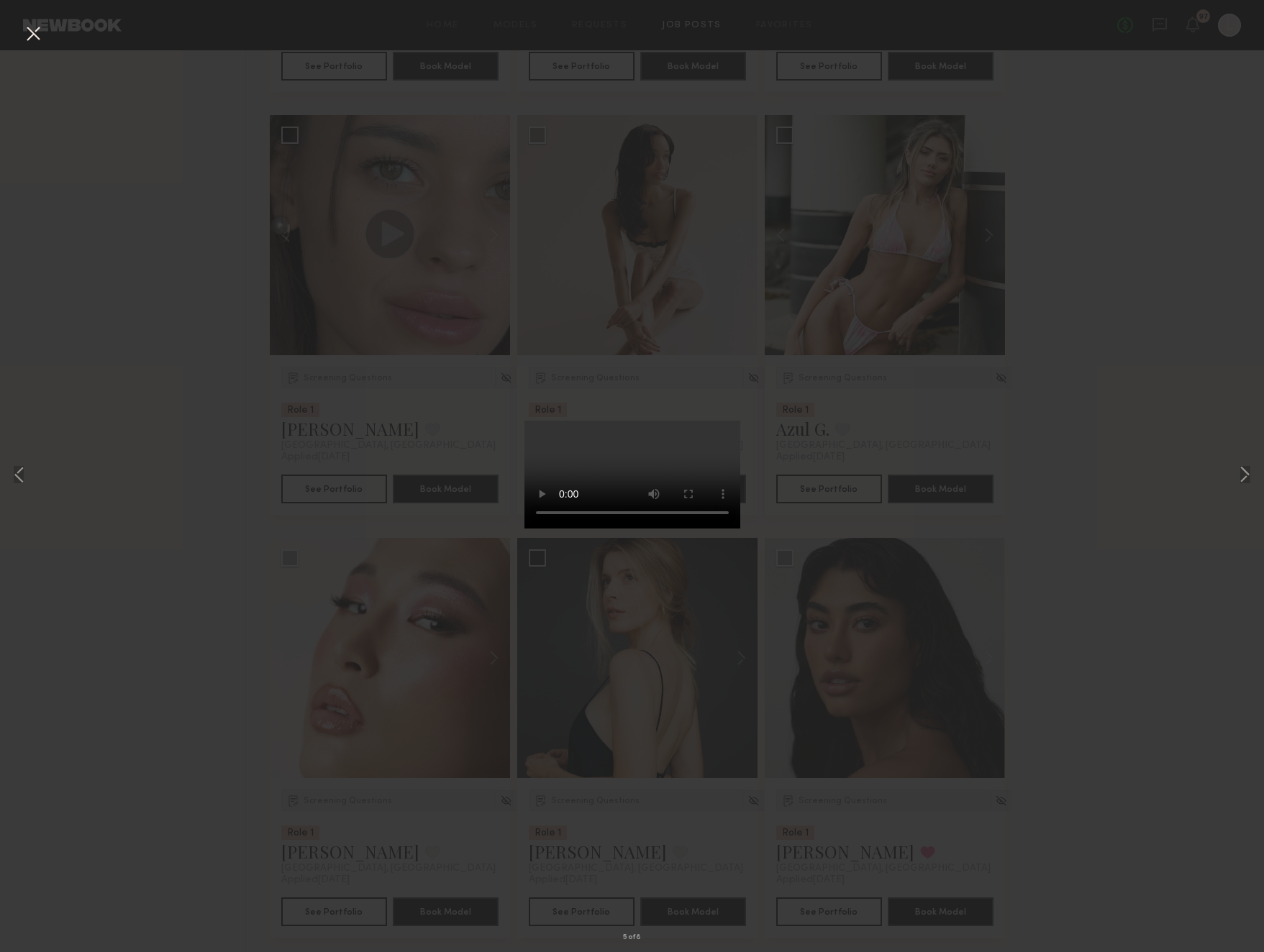
click at [281, 192] on div "5 of 8" at bounding box center [632, 476] width 1264 height 952
click at [34, 33] on button at bounding box center [34, 34] width 23 height 26
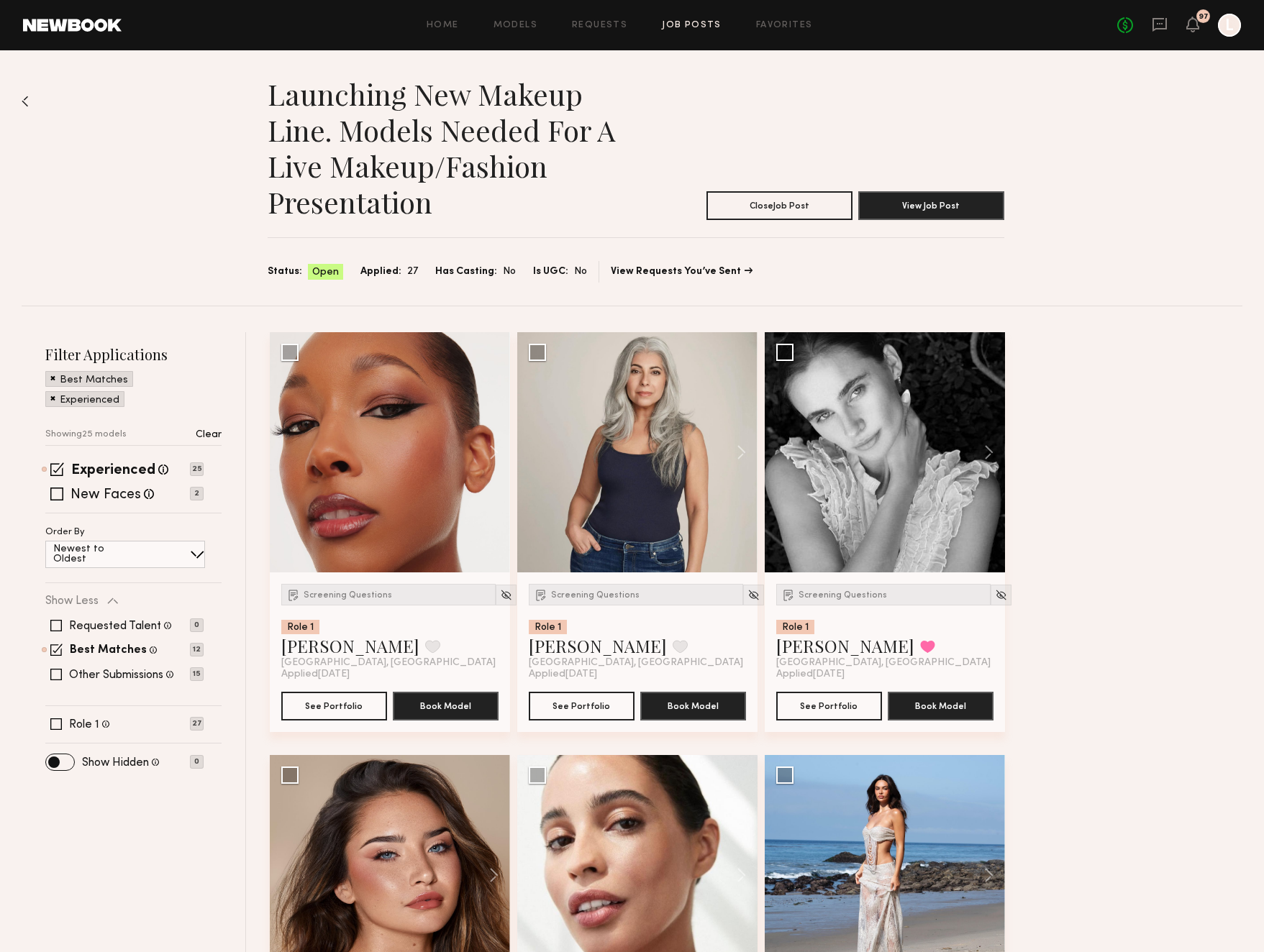
scroll to position [0, 0]
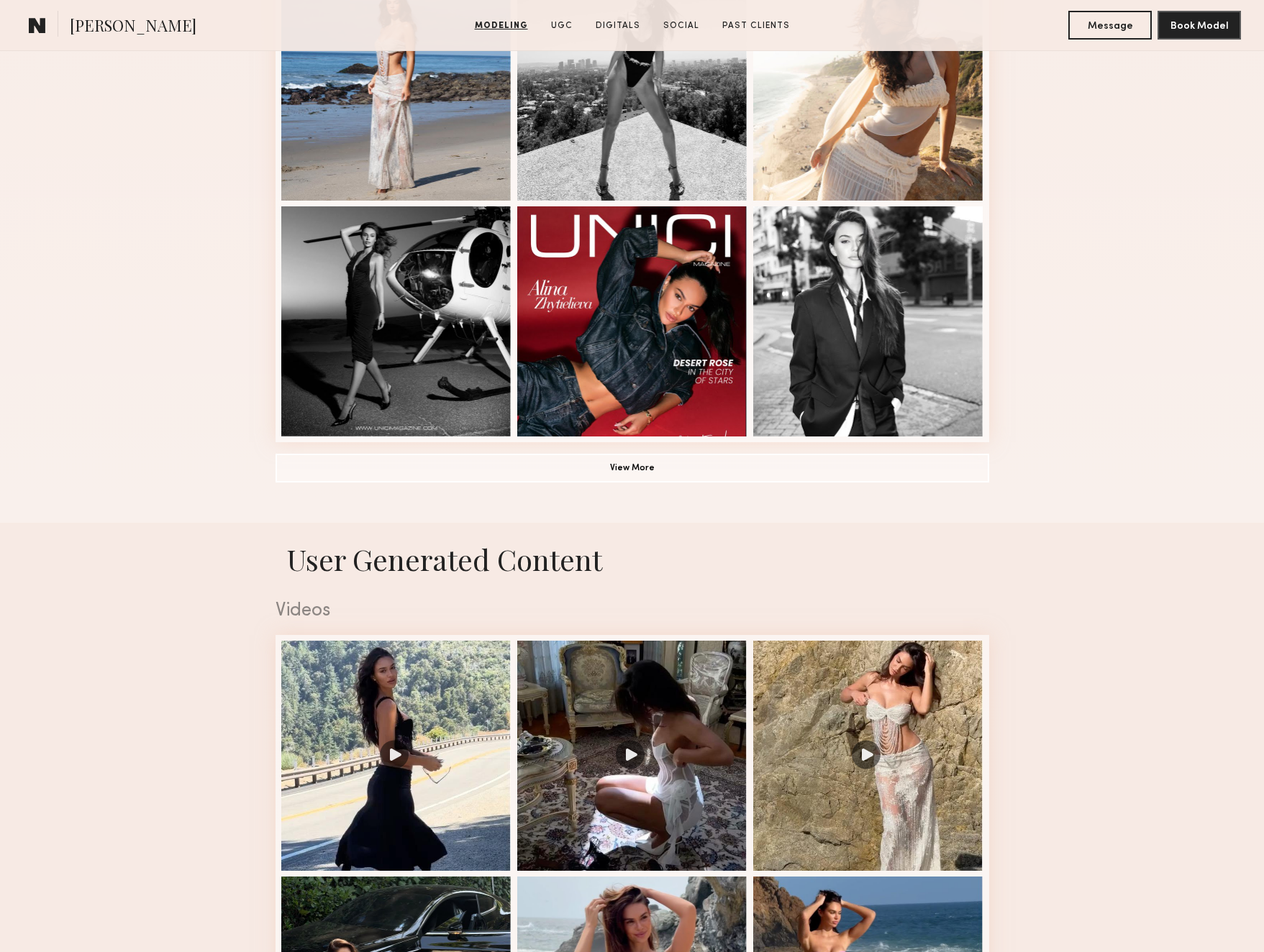
scroll to position [927, 0]
click at [783, 465] on button "View More" at bounding box center [633, 467] width 714 height 29
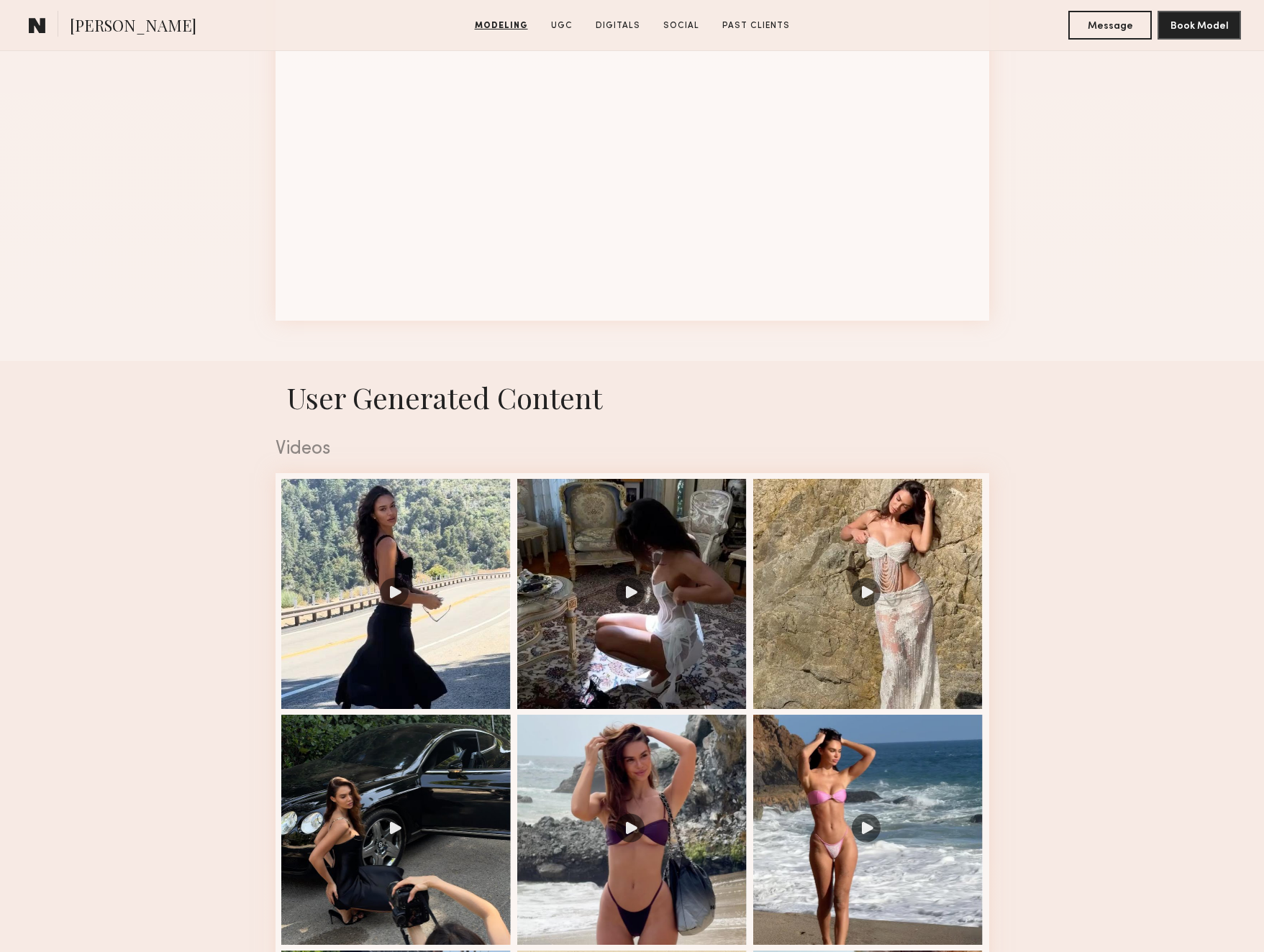
scroll to position [1992, 0]
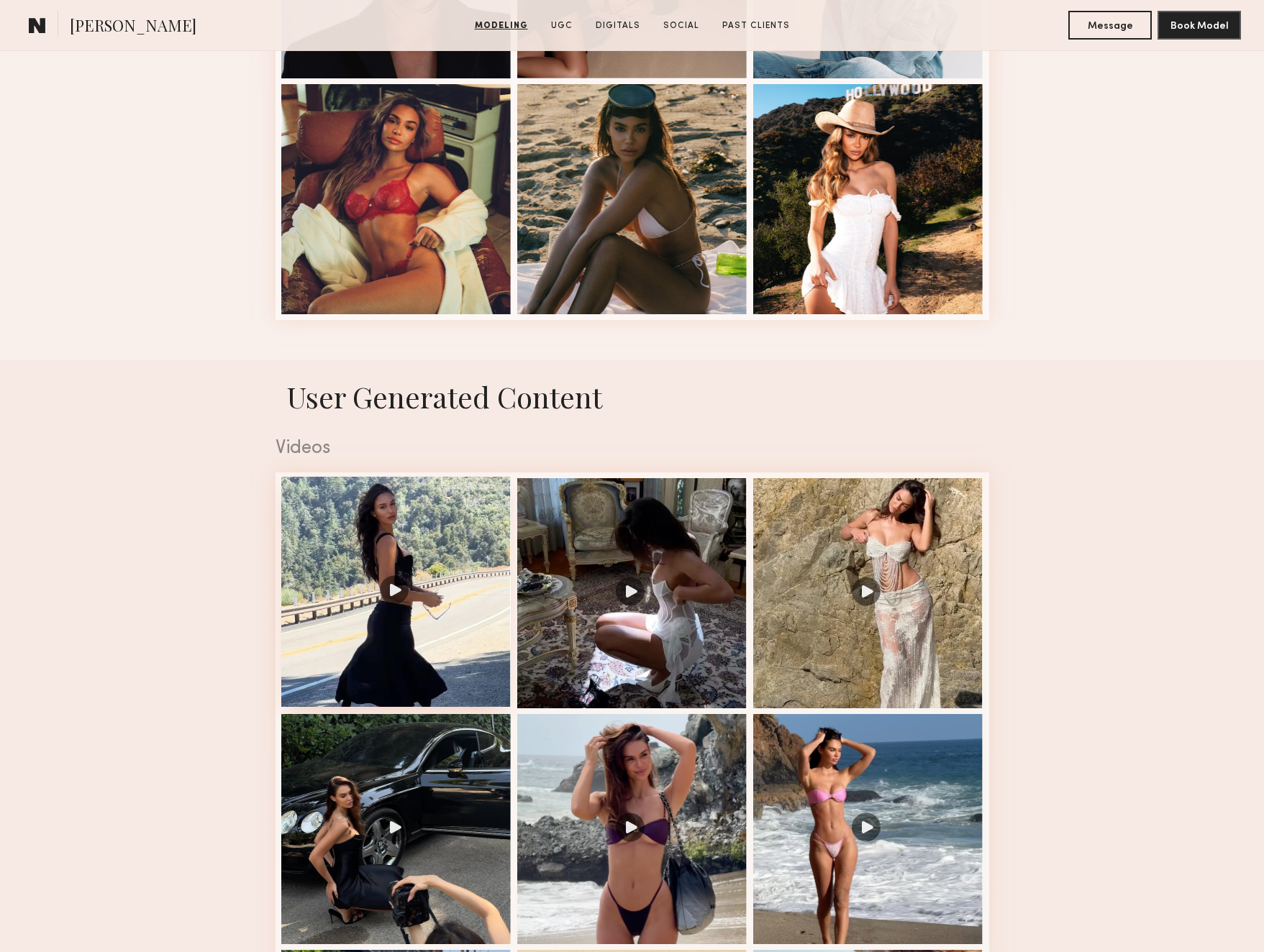
click at [454, 573] on div at bounding box center [396, 591] width 230 height 230
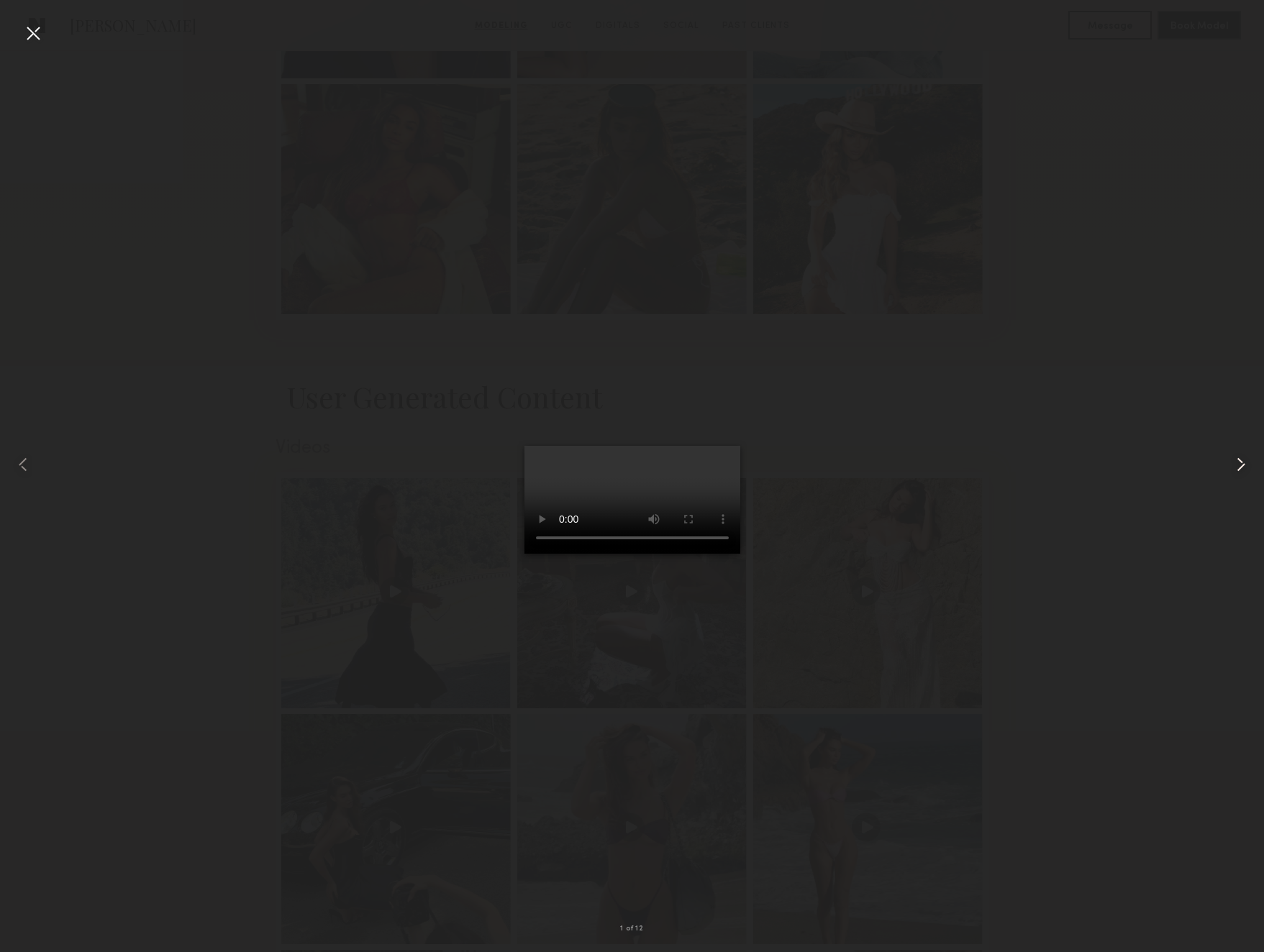
click at [1244, 466] on common-icon at bounding box center [1241, 465] width 23 height 23
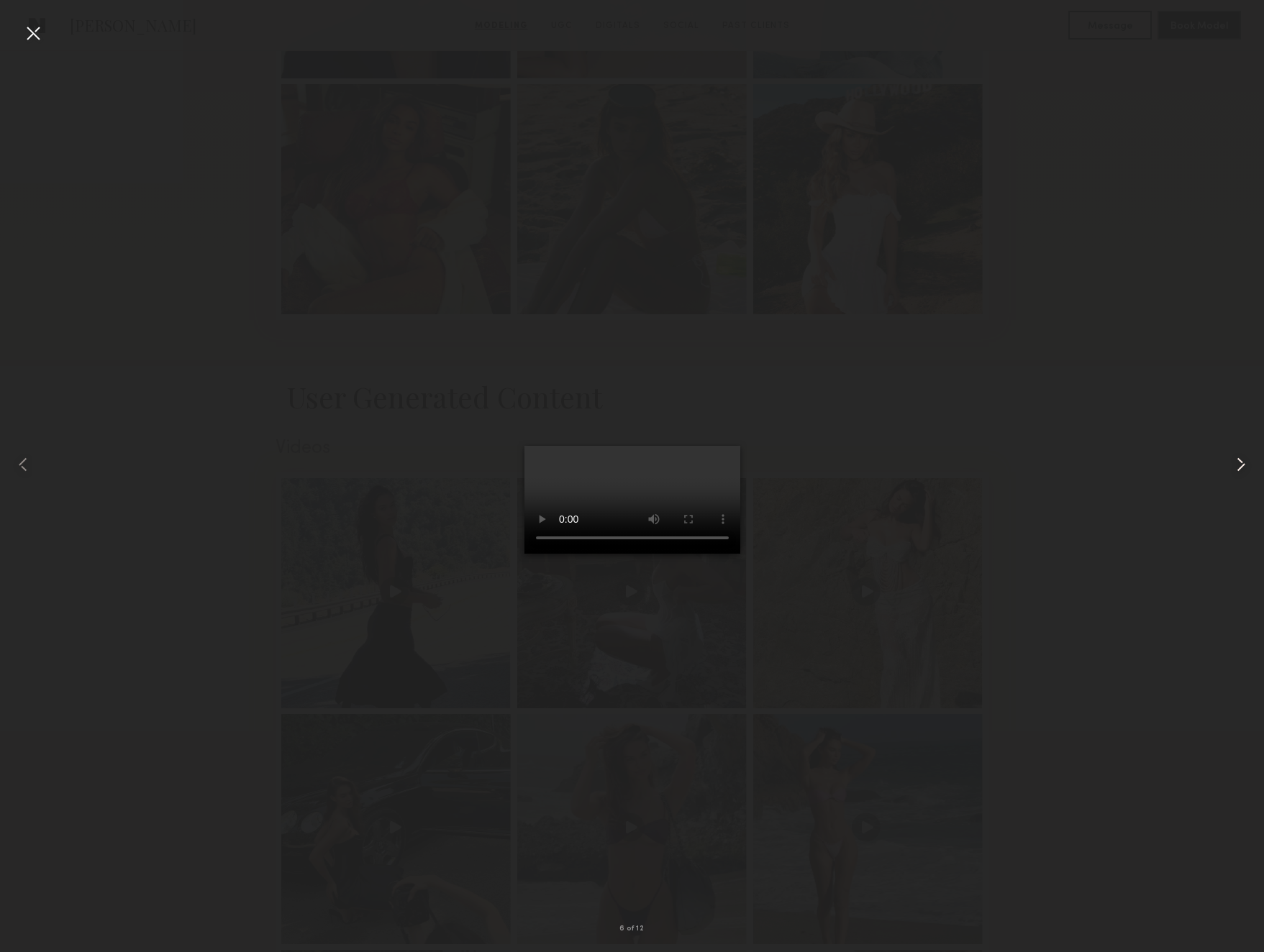
click at [1244, 466] on common-icon at bounding box center [1241, 465] width 23 height 23
click at [35, 35] on div at bounding box center [34, 33] width 23 height 23
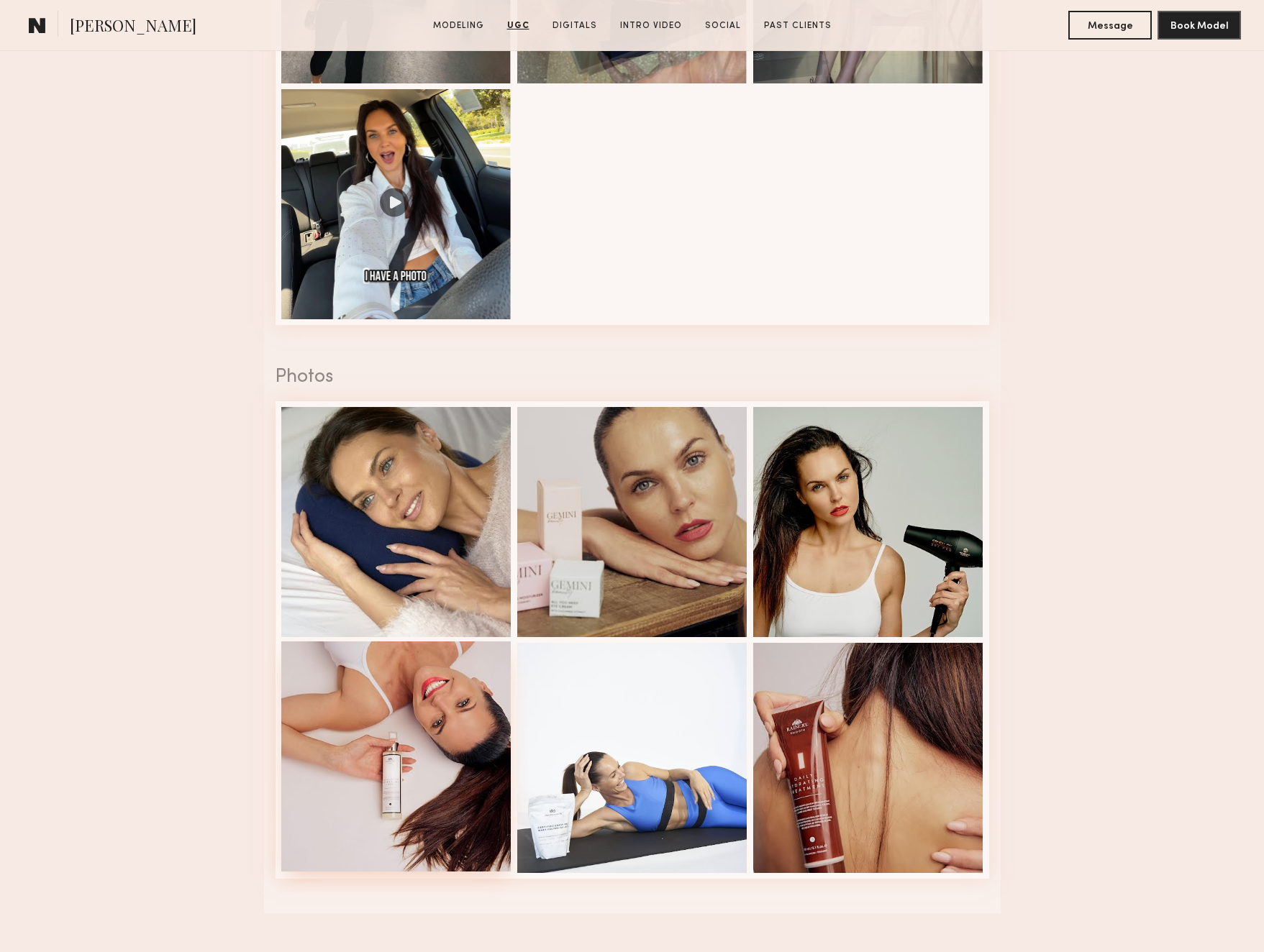
scroll to position [1962, 0]
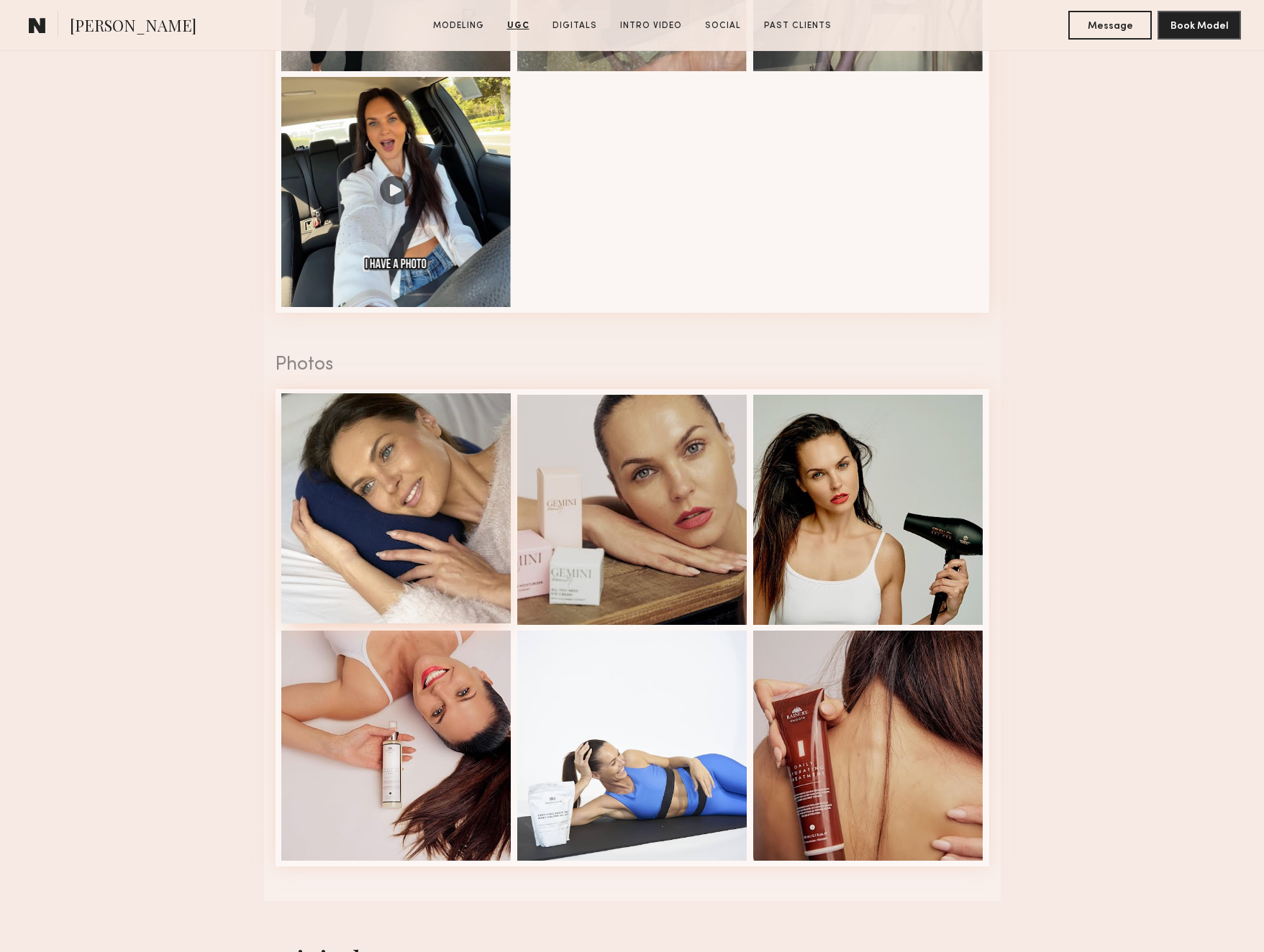
drag, startPoint x: 410, startPoint y: 529, endPoint x: 394, endPoint y: 529, distance: 16.0
click at [406, 529] on div at bounding box center [396, 508] width 230 height 230
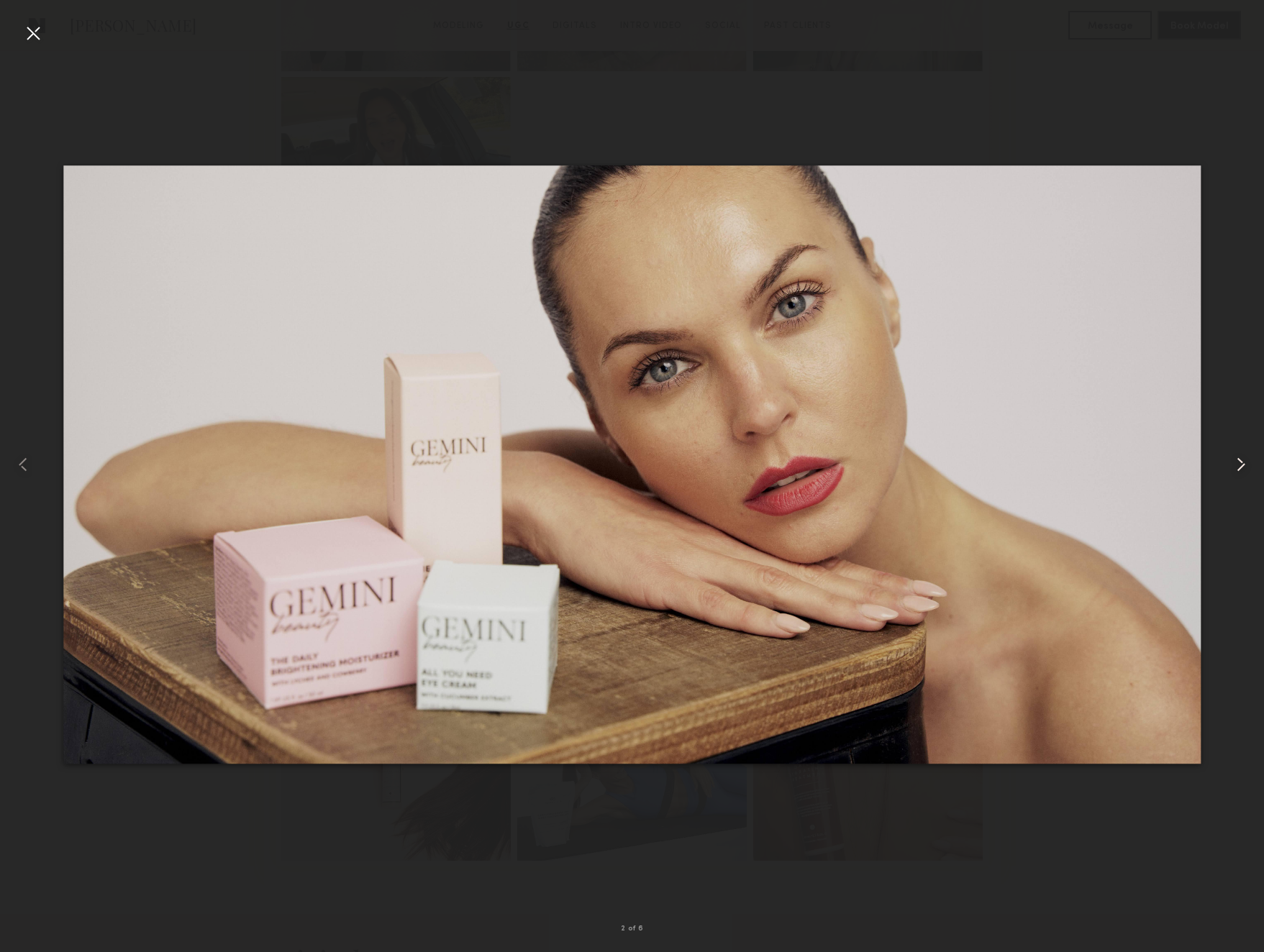
click at [1240, 464] on common-icon at bounding box center [1241, 465] width 23 height 23
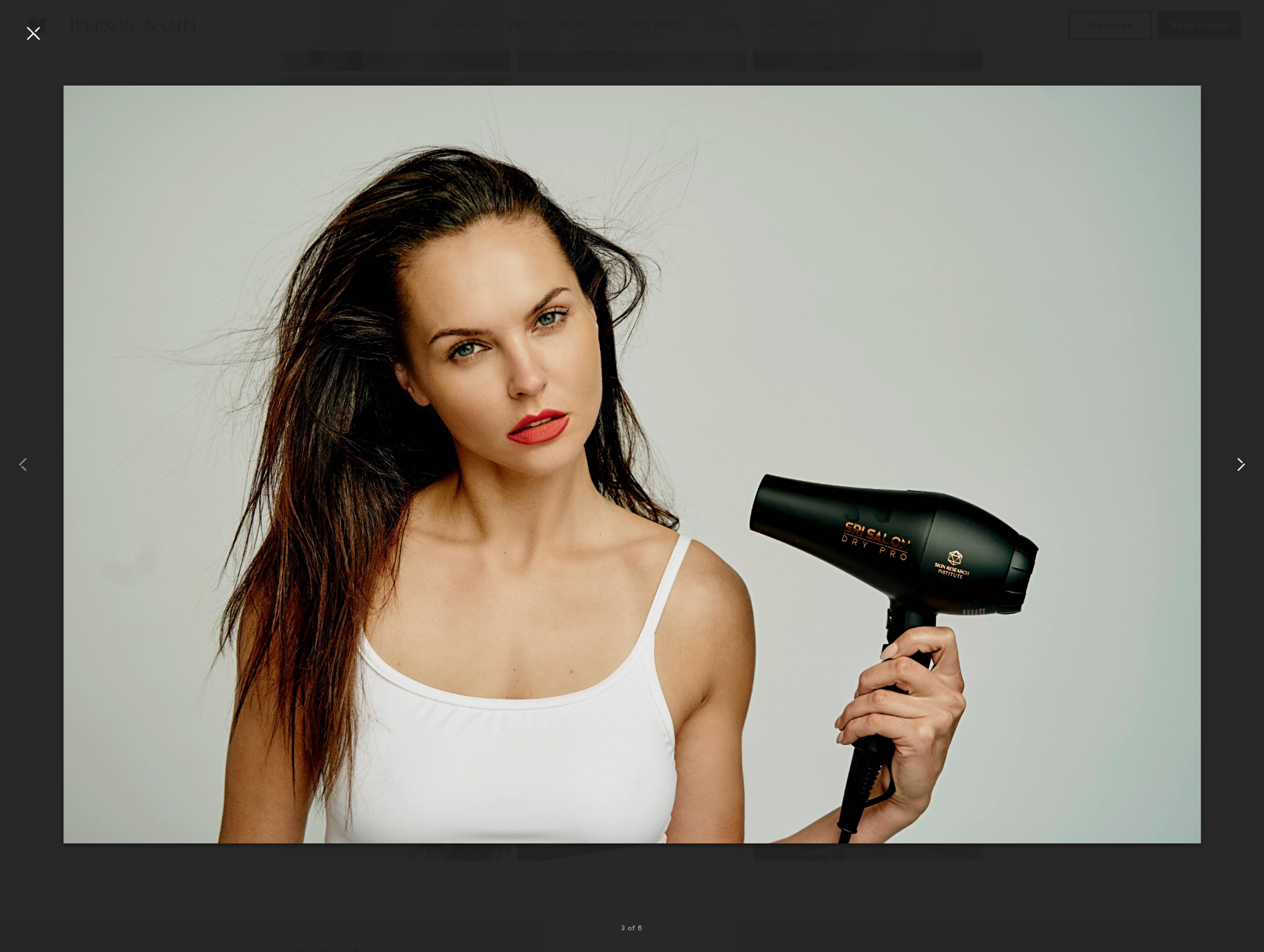
click at [1240, 464] on common-icon at bounding box center [1241, 465] width 23 height 23
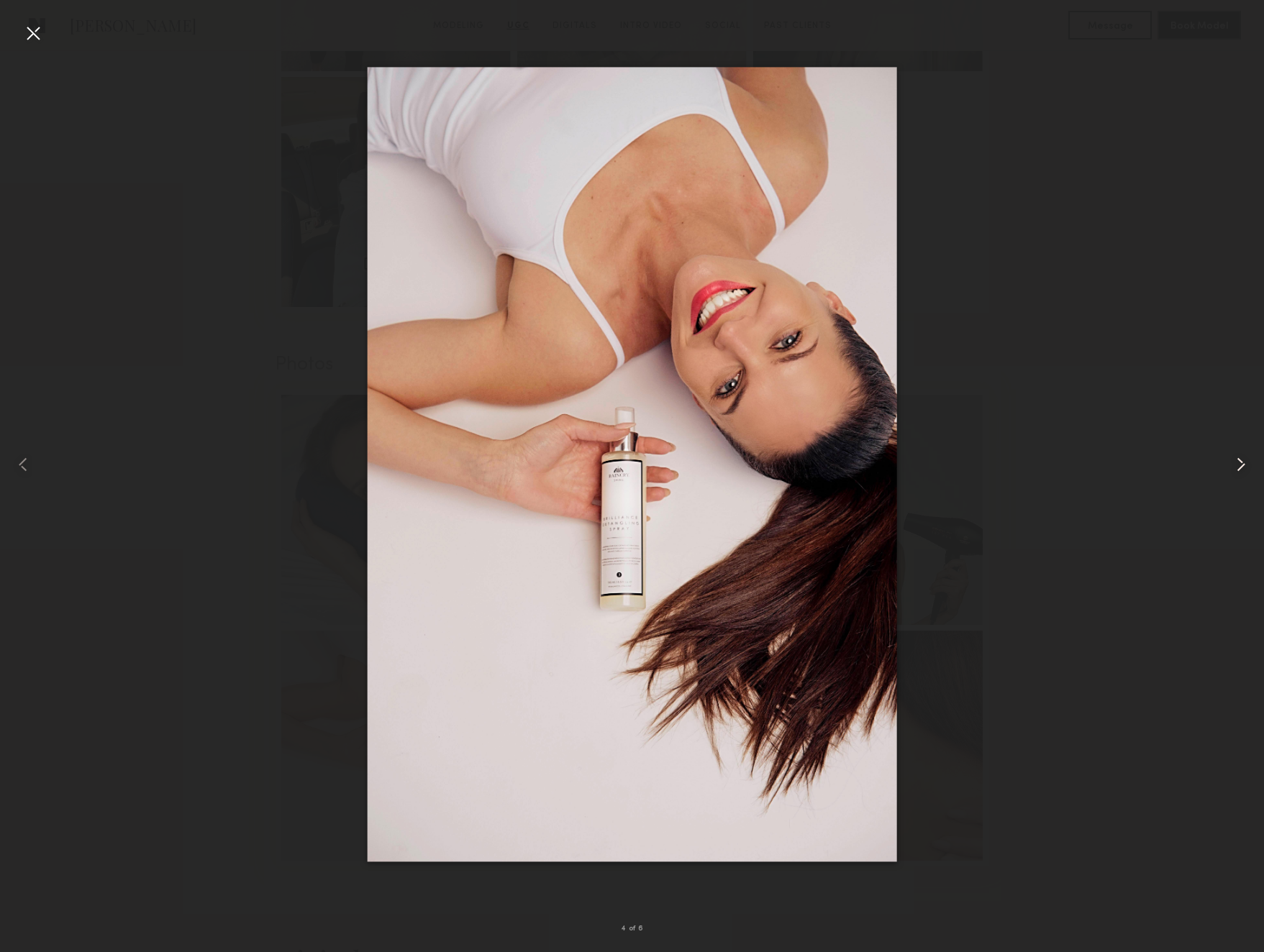
click at [1240, 464] on common-icon at bounding box center [1241, 465] width 23 height 23
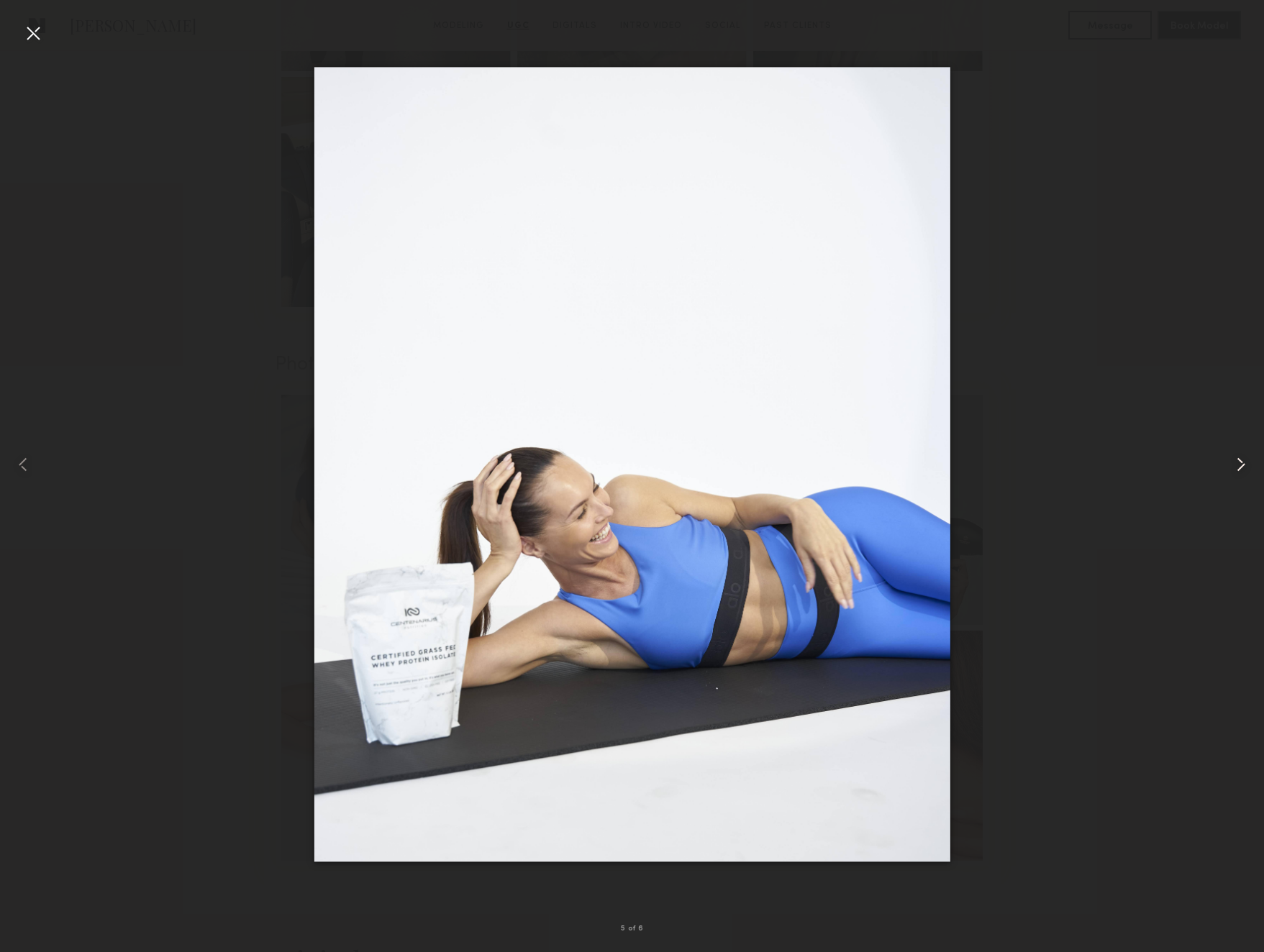
click at [1240, 464] on common-icon at bounding box center [1241, 465] width 23 height 23
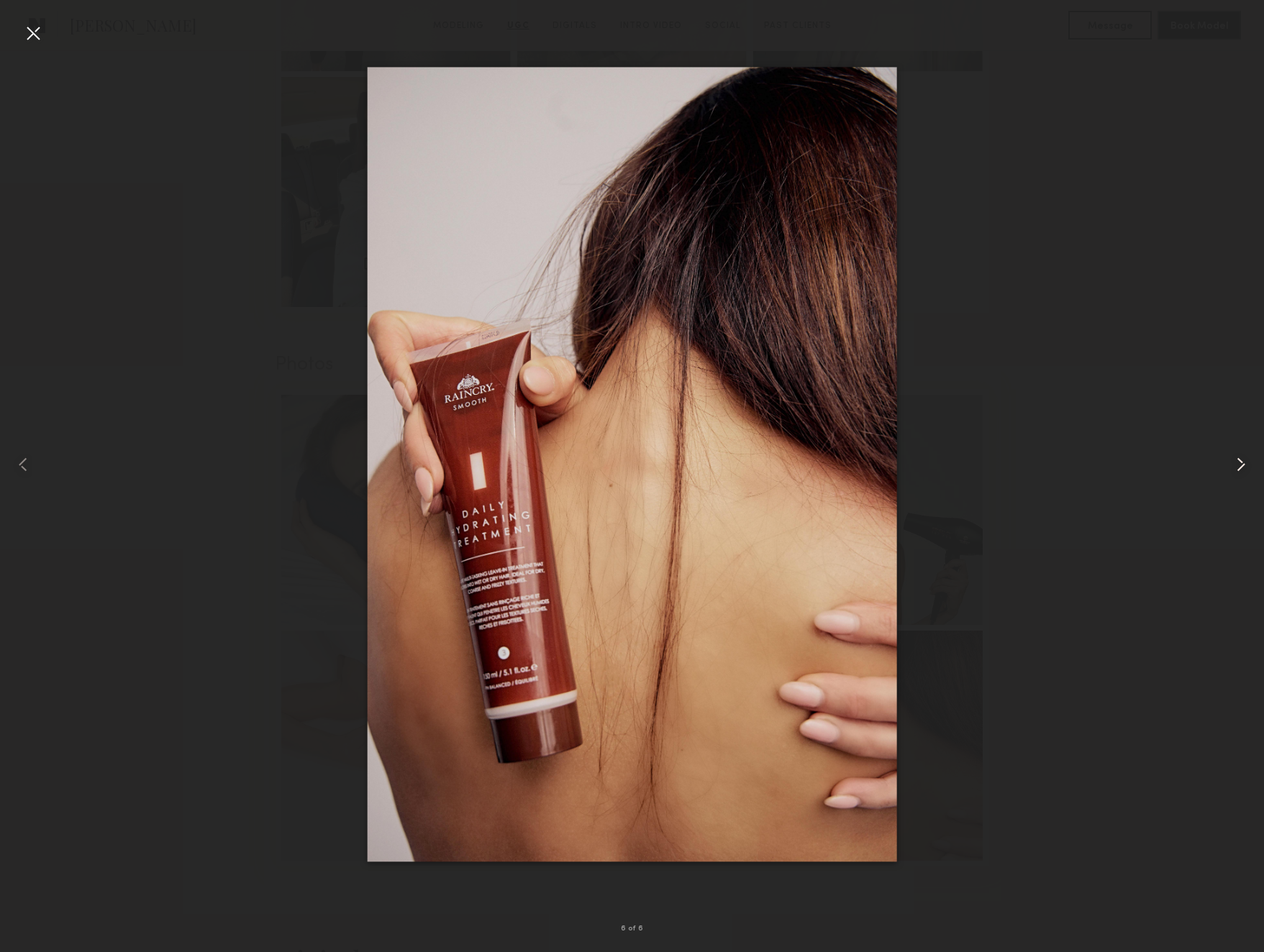
click at [1240, 464] on common-icon at bounding box center [1241, 465] width 23 height 23
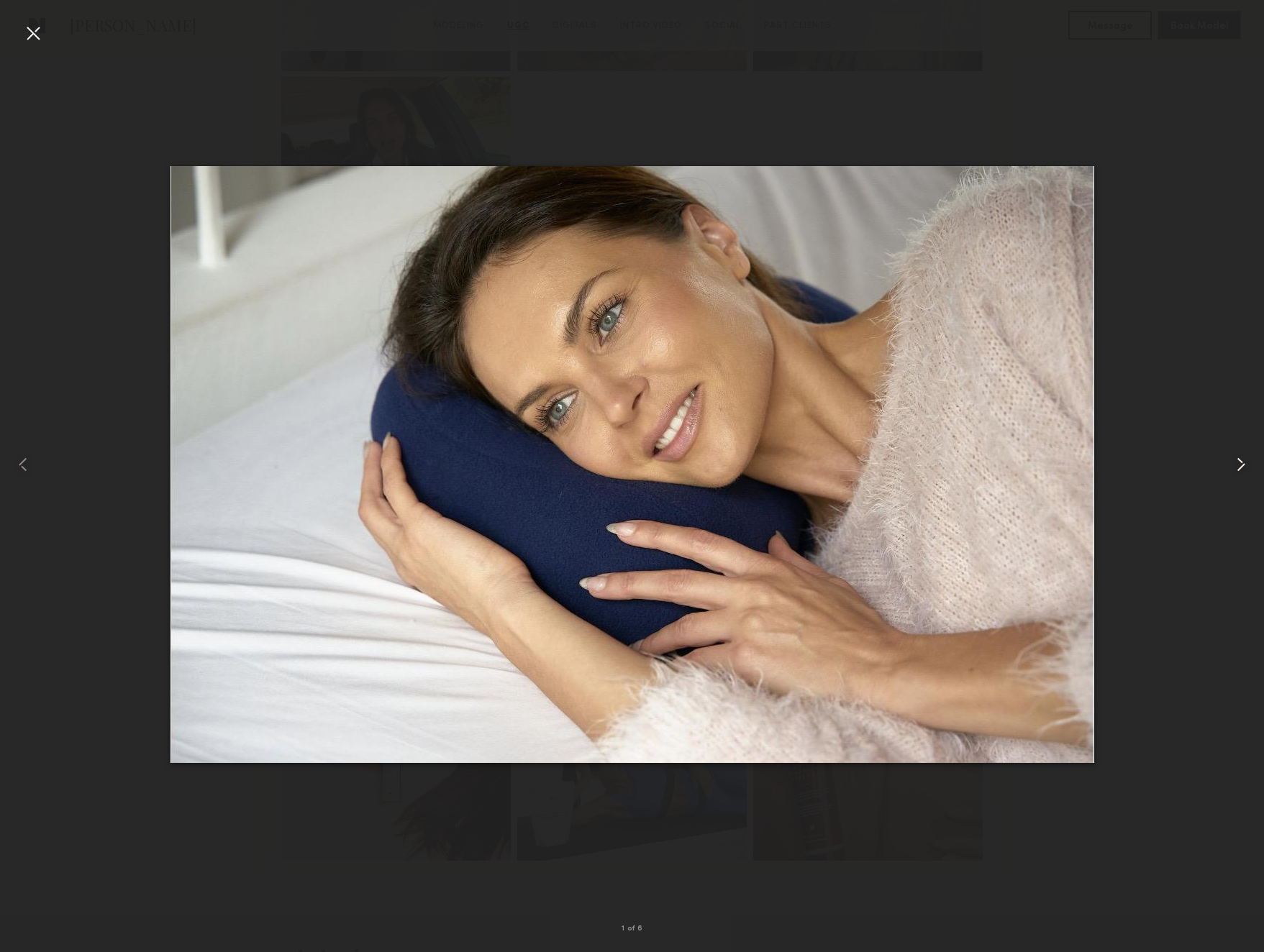
click at [1245, 464] on common-icon at bounding box center [1241, 465] width 23 height 23
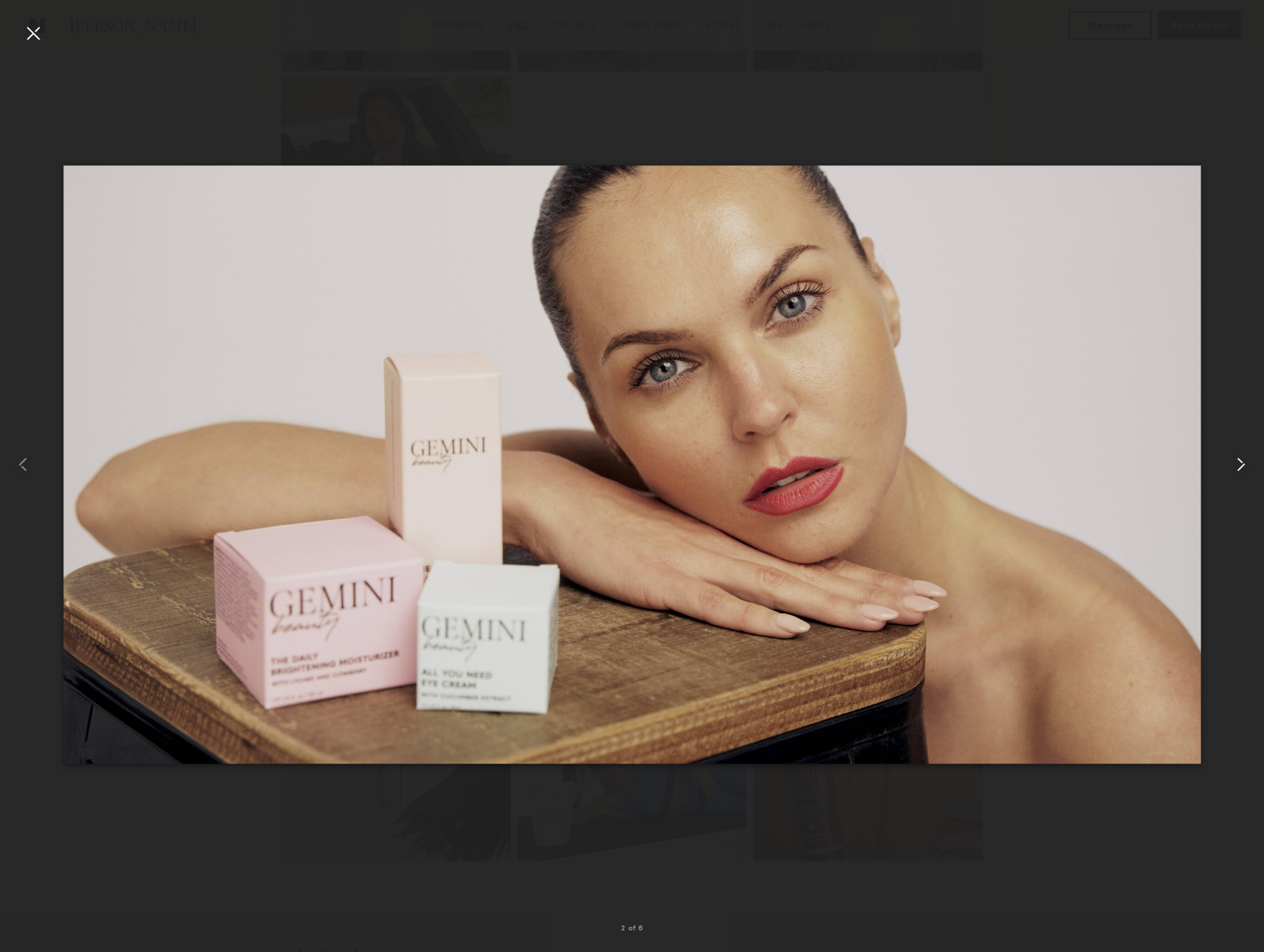
click at [1245, 464] on common-icon at bounding box center [1241, 465] width 23 height 23
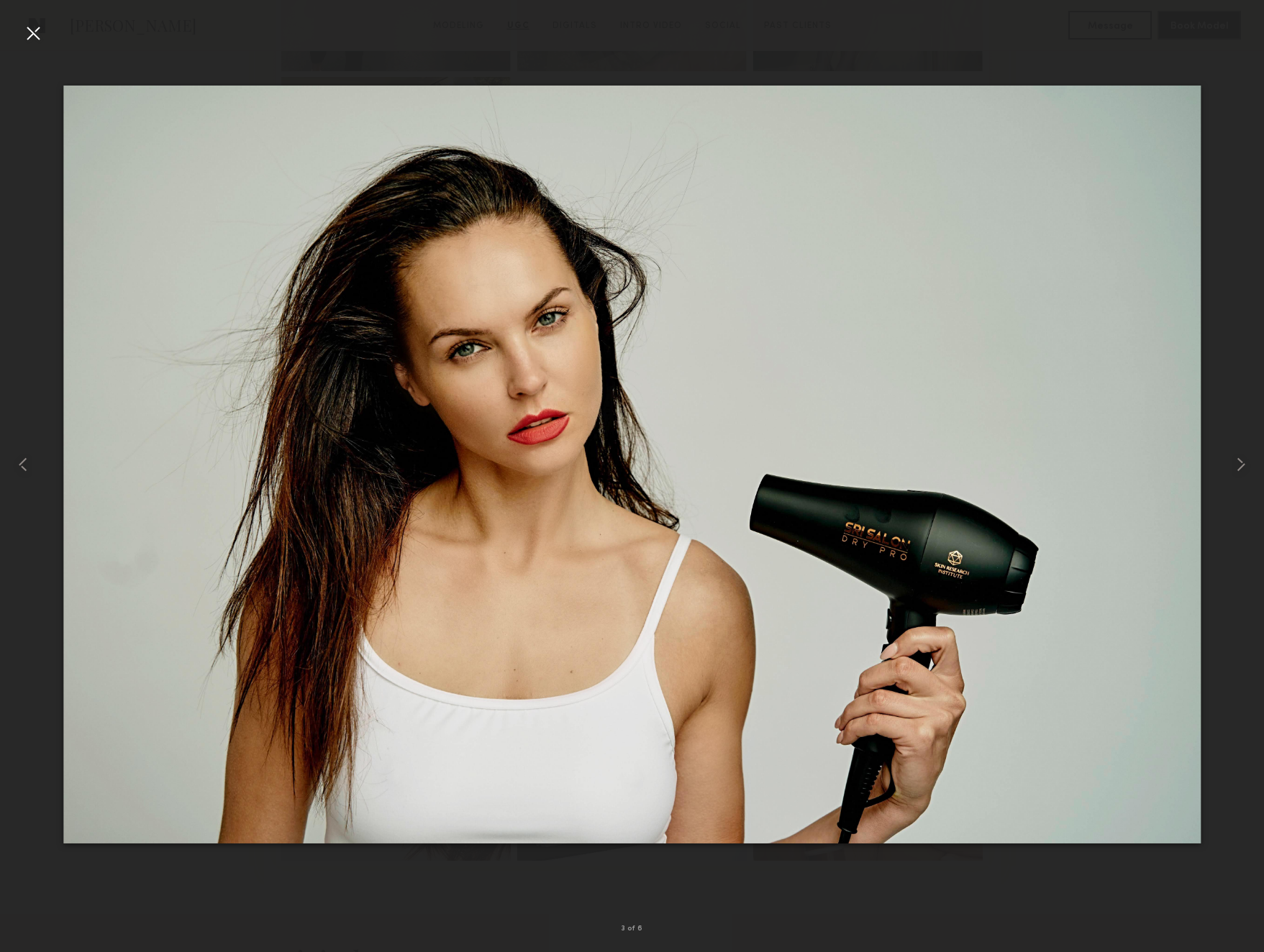
click at [36, 30] on div at bounding box center [34, 33] width 23 height 23
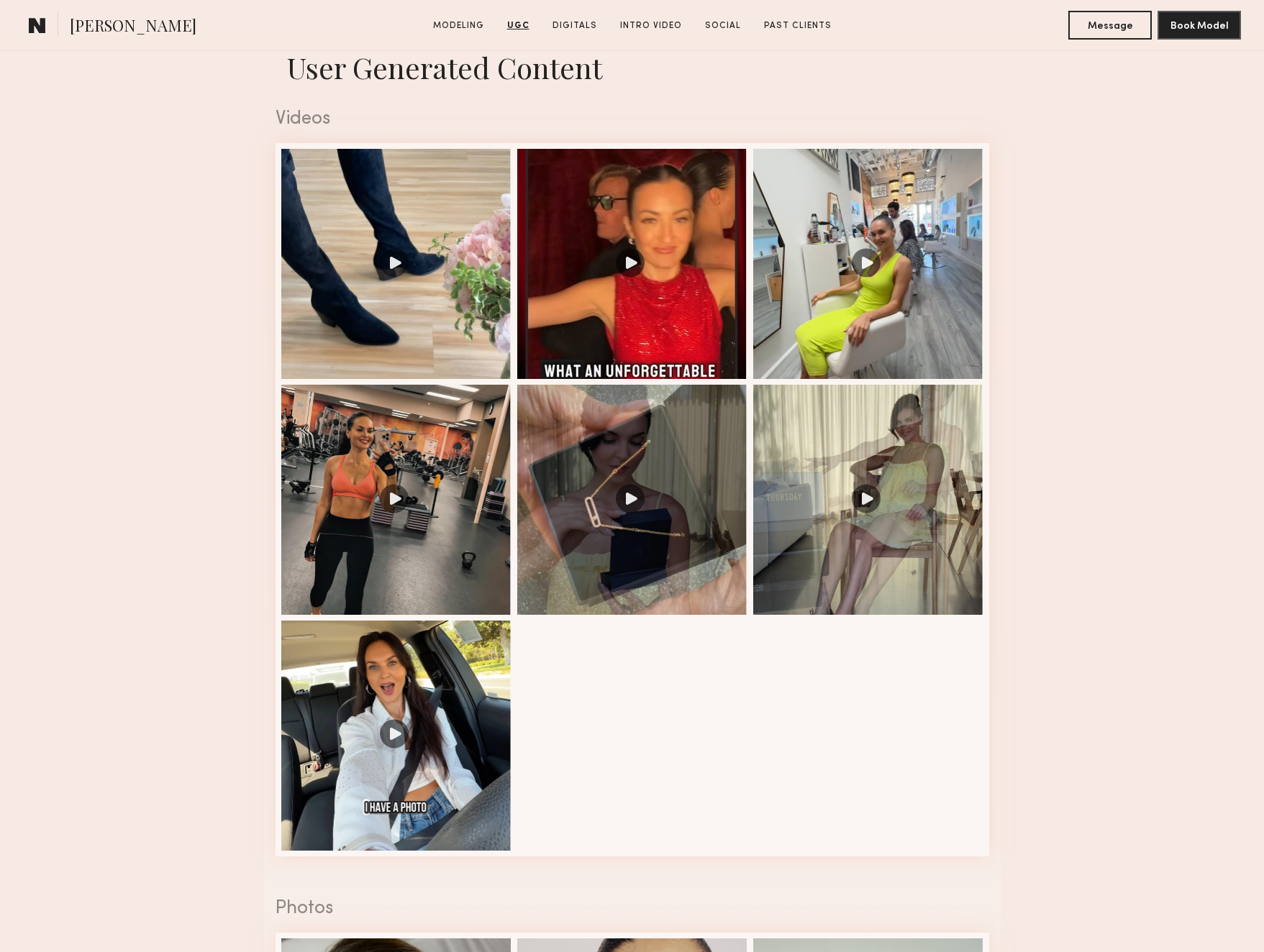
scroll to position [1422, 0]
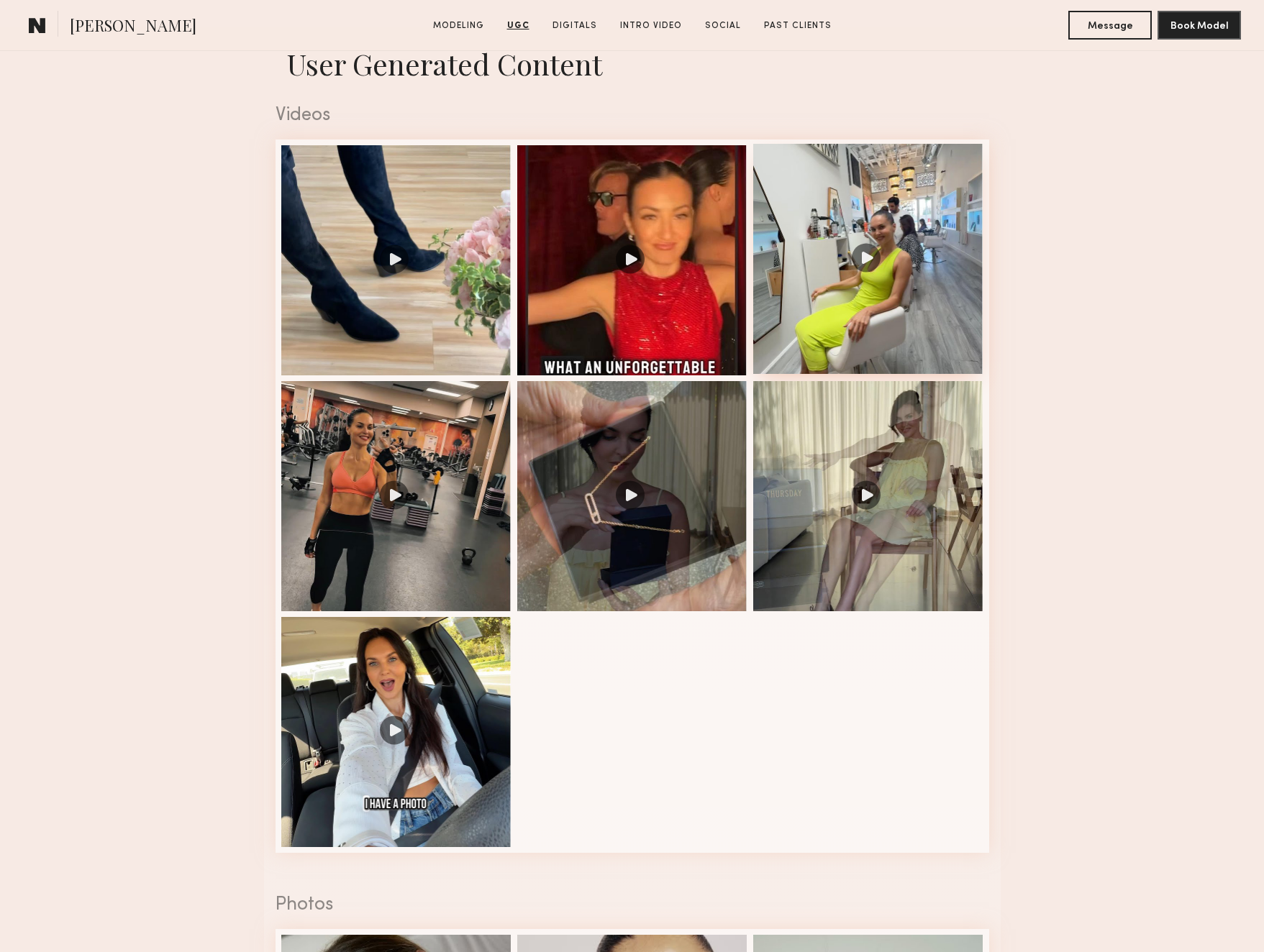
click at [858, 227] on div at bounding box center [867, 259] width 230 height 230
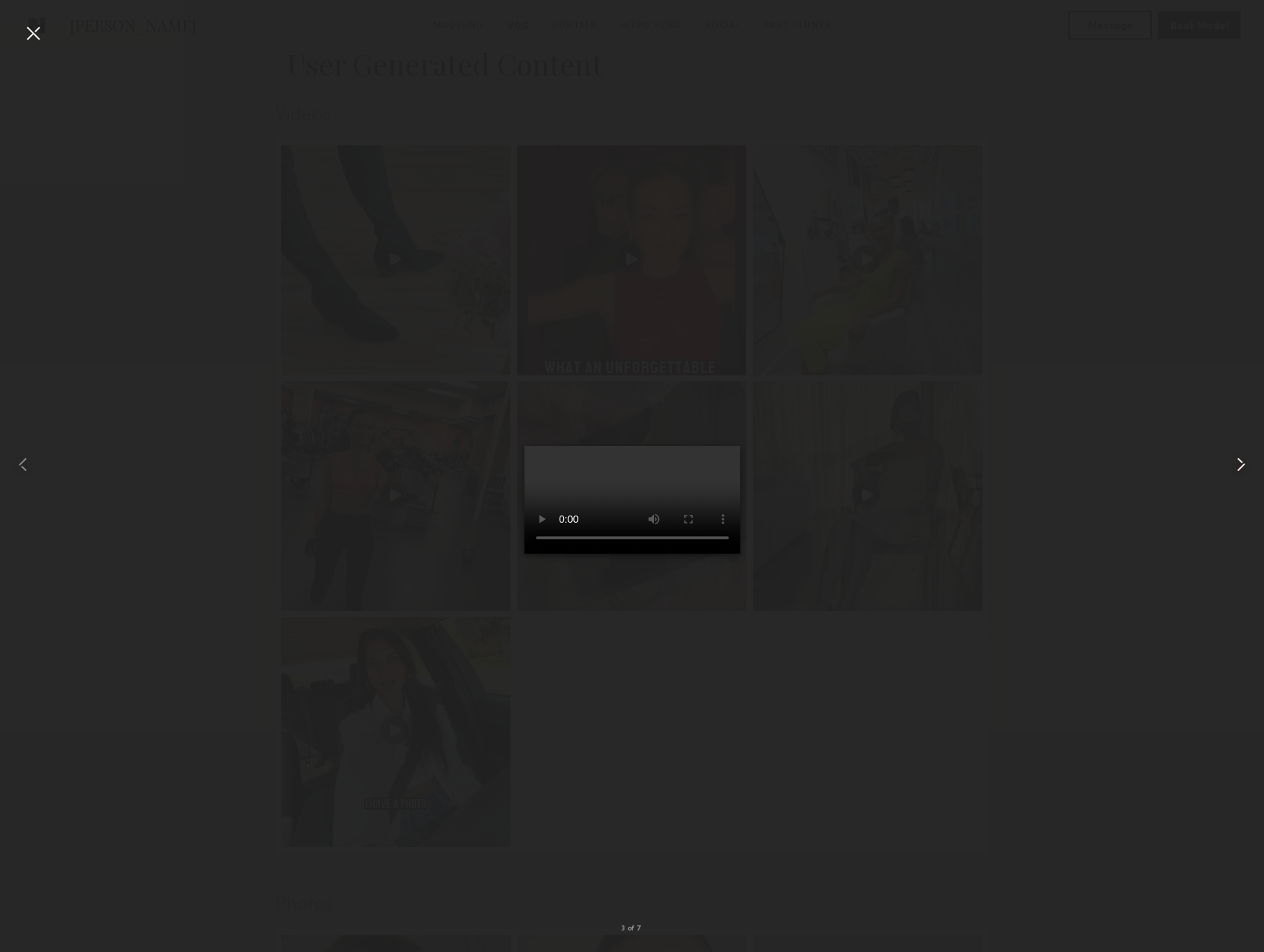
click at [1240, 463] on common-icon at bounding box center [1241, 465] width 23 height 23
click at [29, 30] on div at bounding box center [34, 33] width 23 height 23
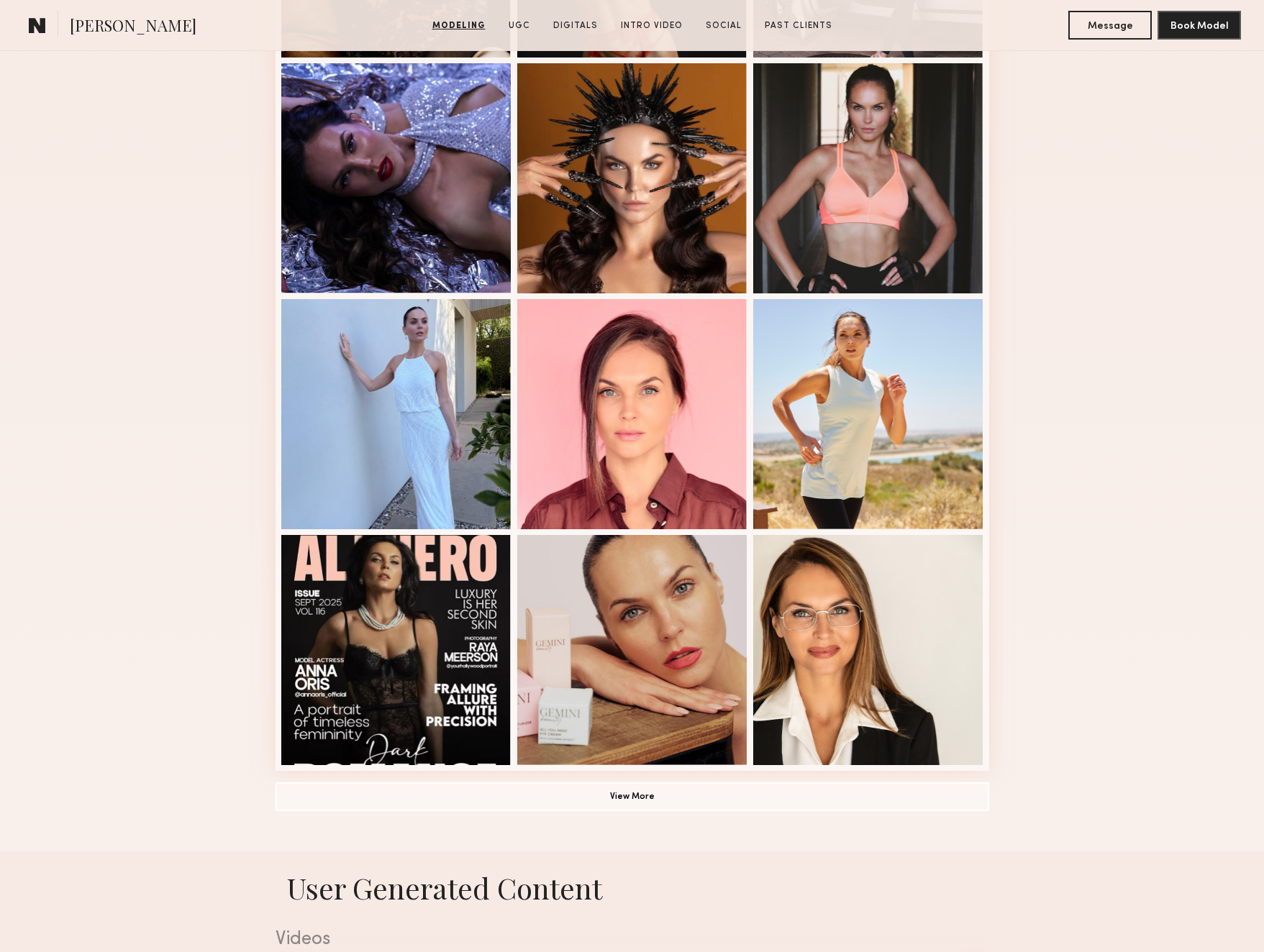
scroll to position [715, 0]
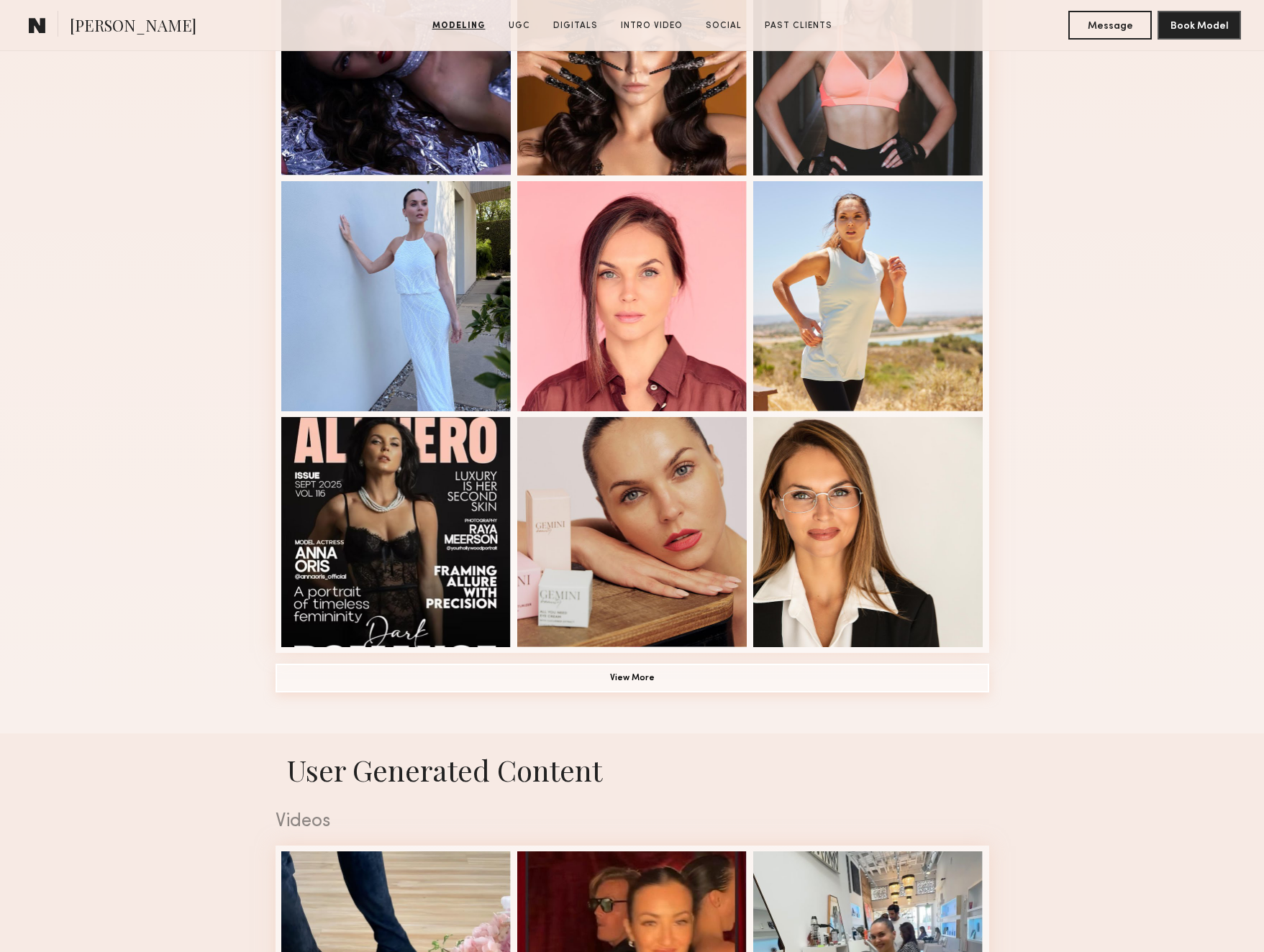
click at [643, 682] on button "View More" at bounding box center [633, 678] width 714 height 29
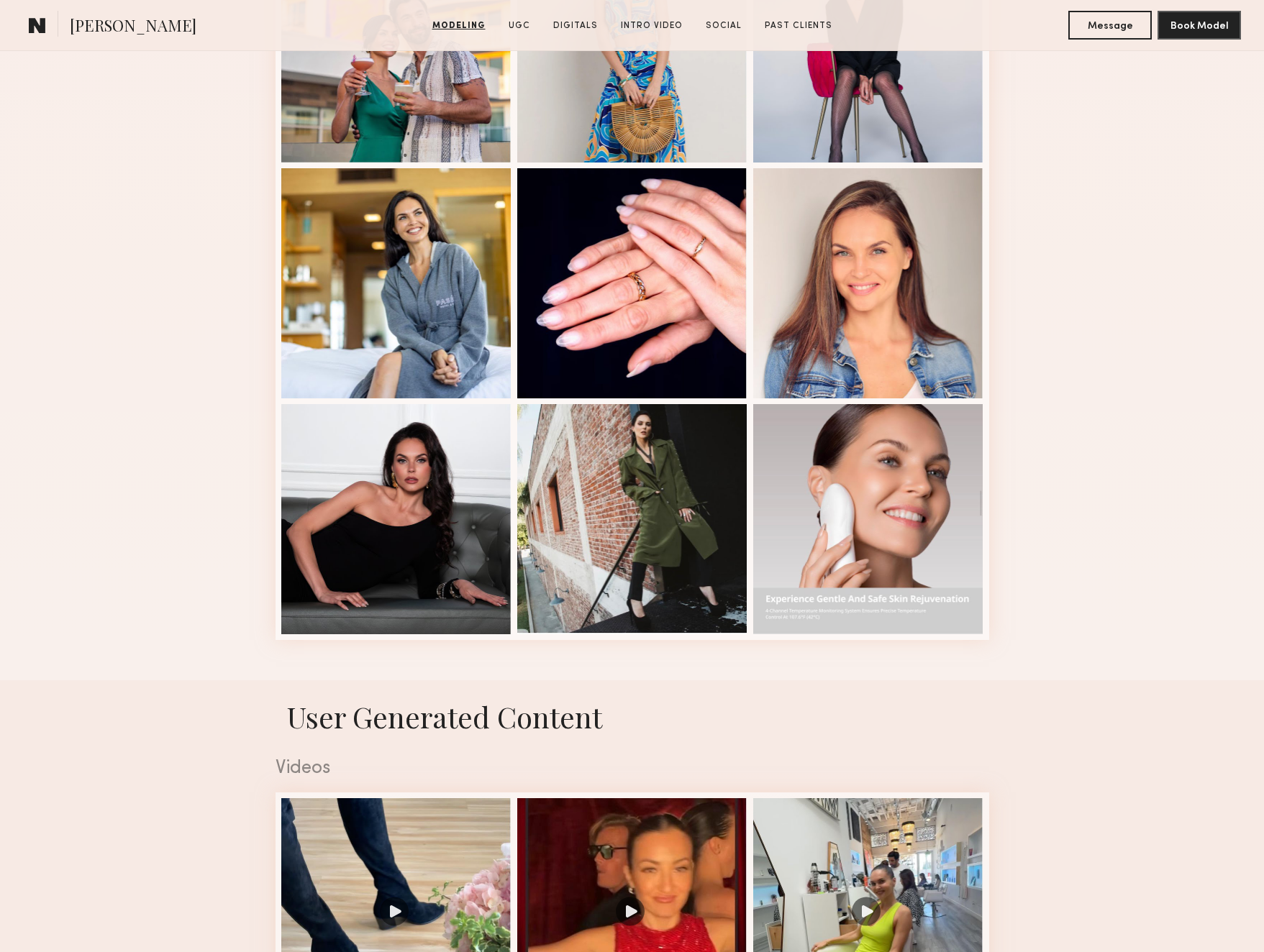
scroll to position [1675, 0]
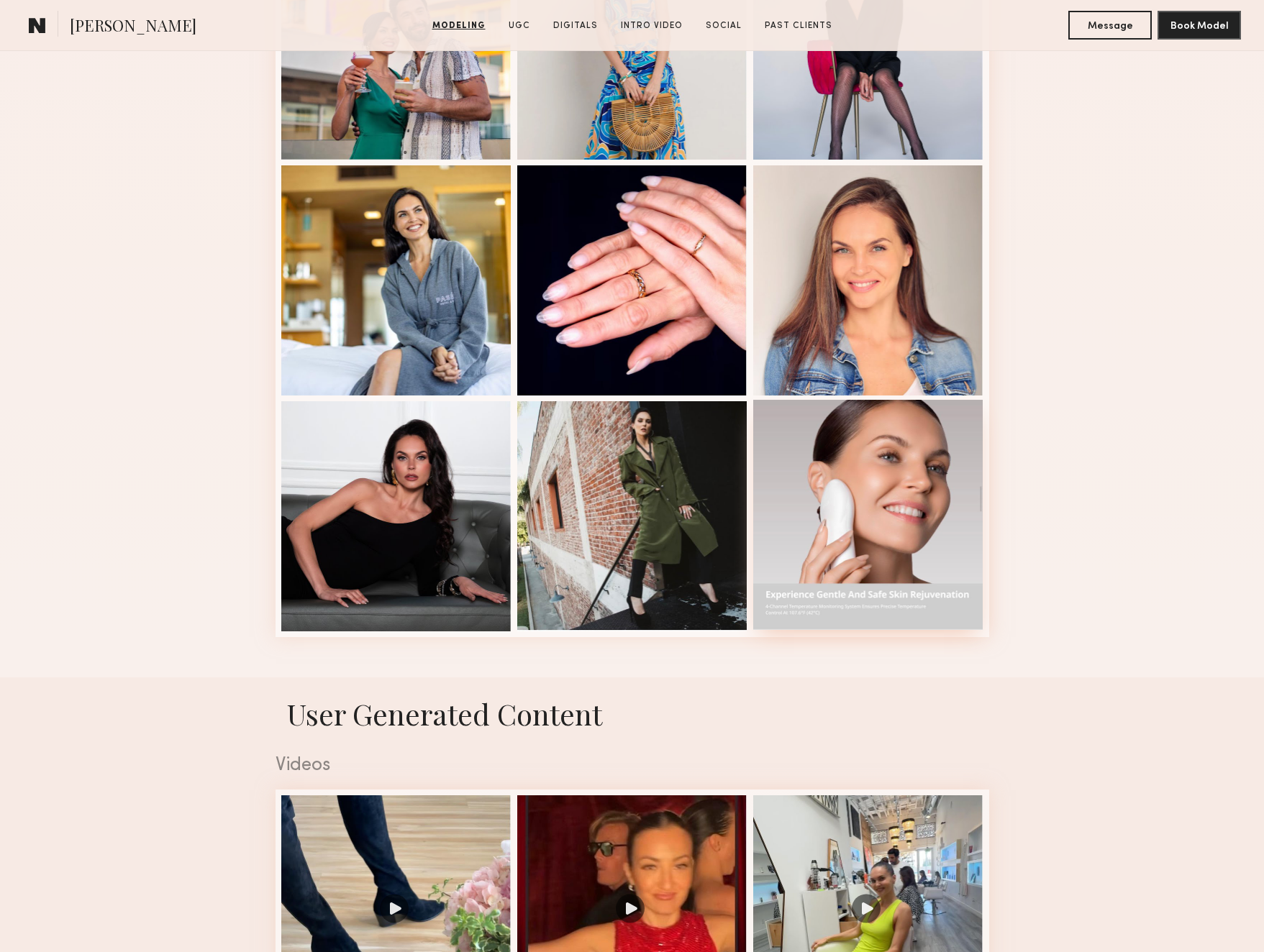
click at [828, 536] on div at bounding box center [867, 514] width 230 height 230
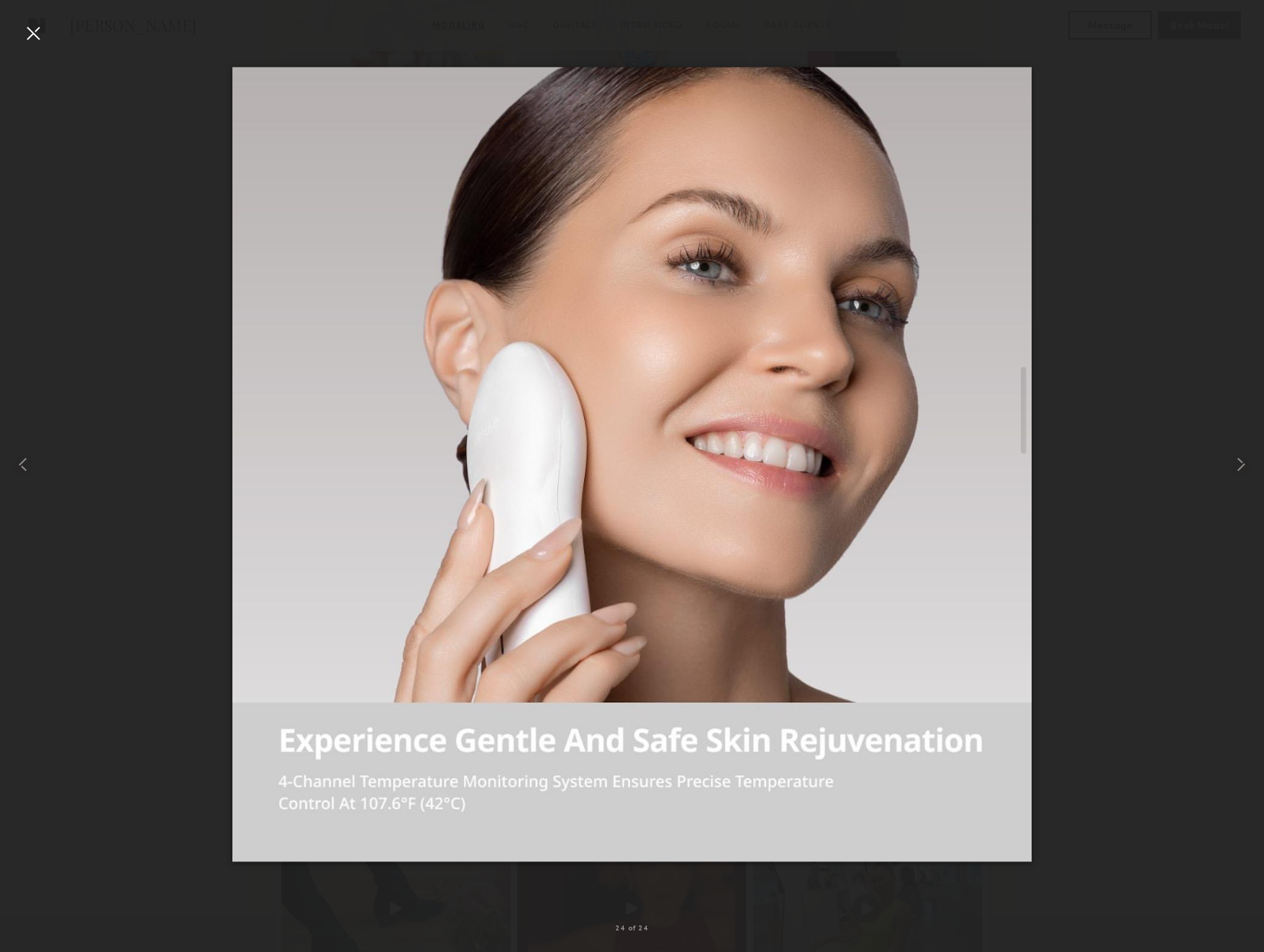
click at [31, 40] on div at bounding box center [34, 33] width 23 height 23
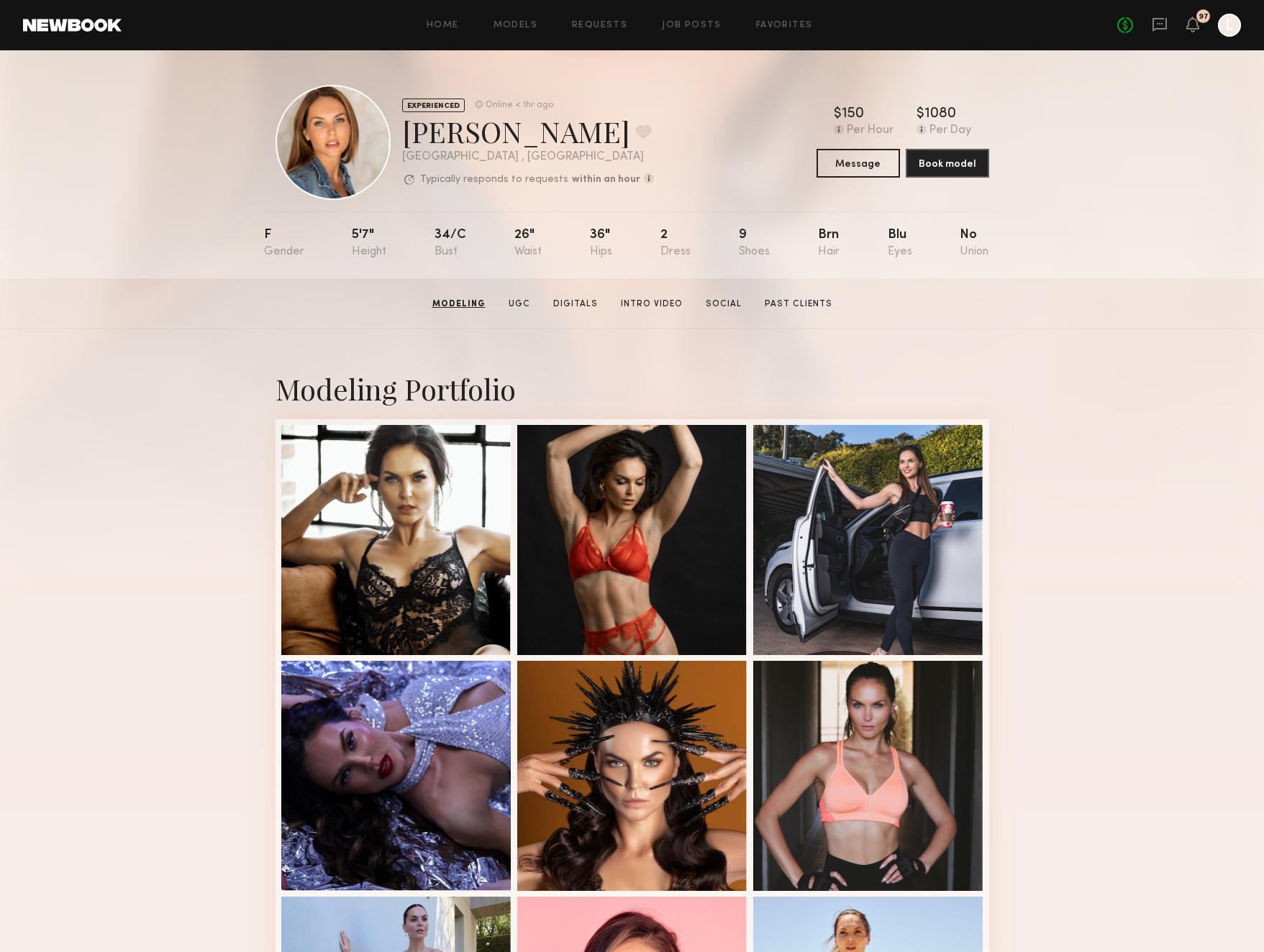
scroll to position [0, 0]
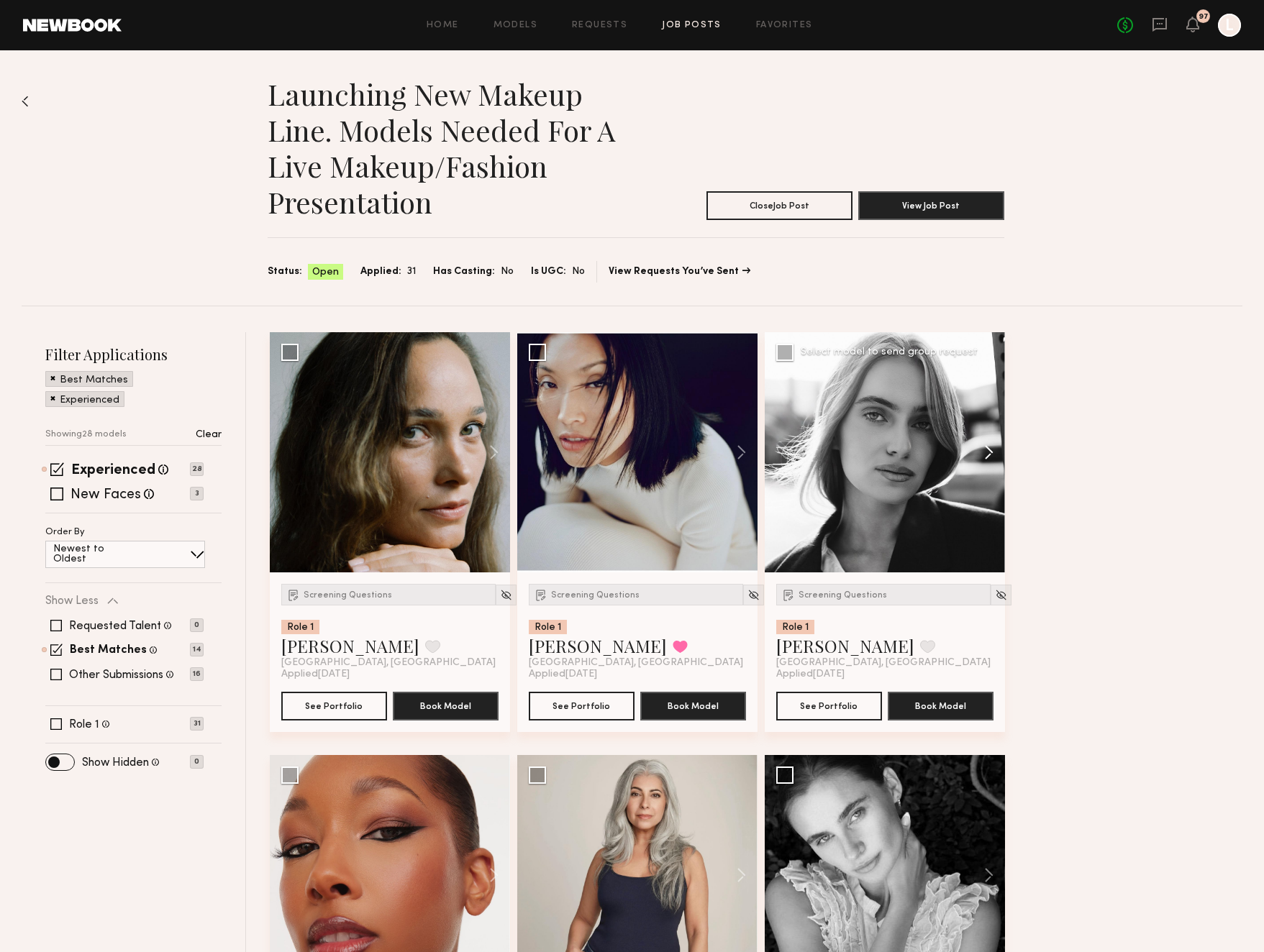
click at [987, 453] on button at bounding box center [982, 452] width 46 height 240
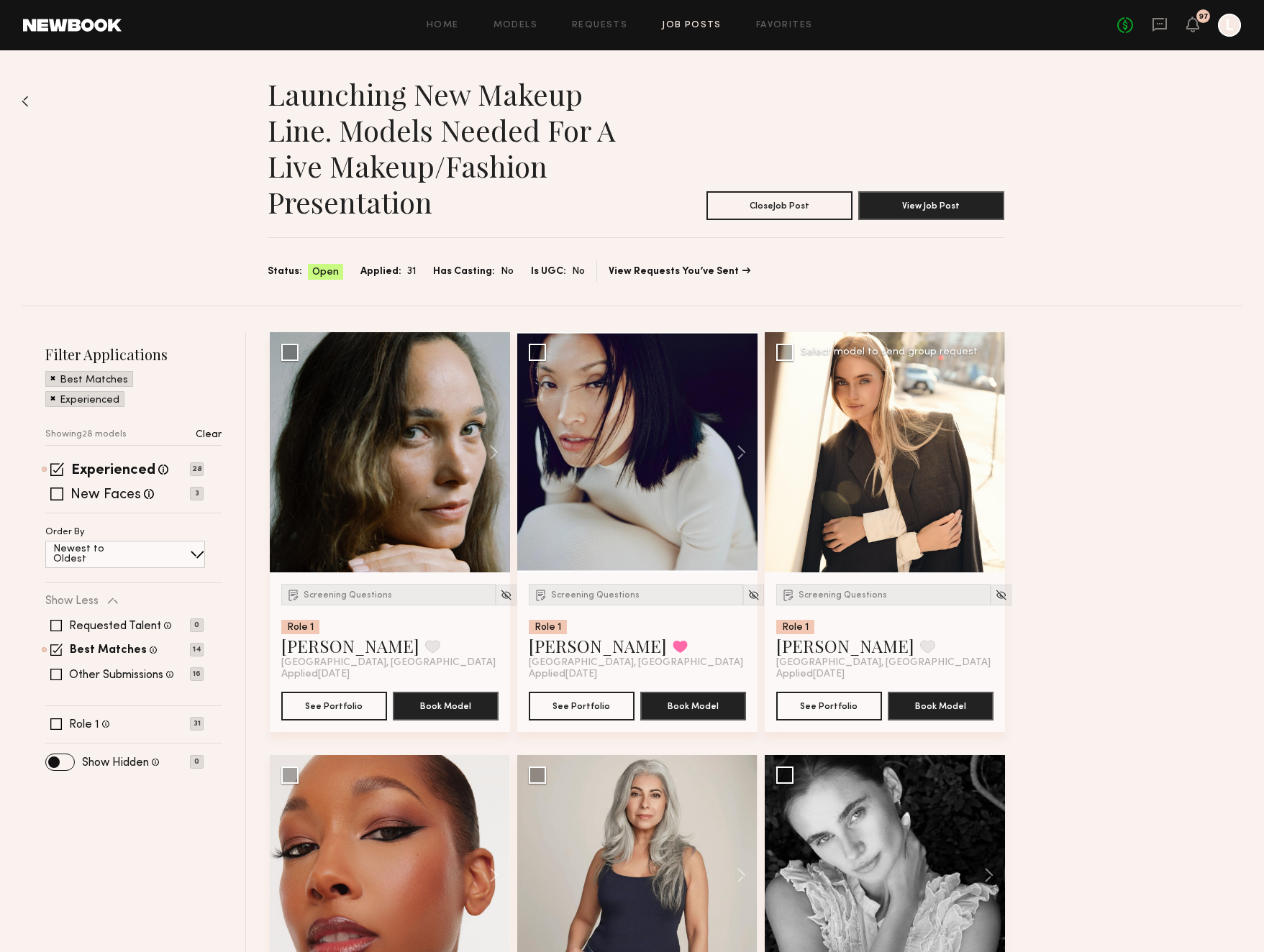
click at [987, 453] on button at bounding box center [982, 452] width 46 height 240
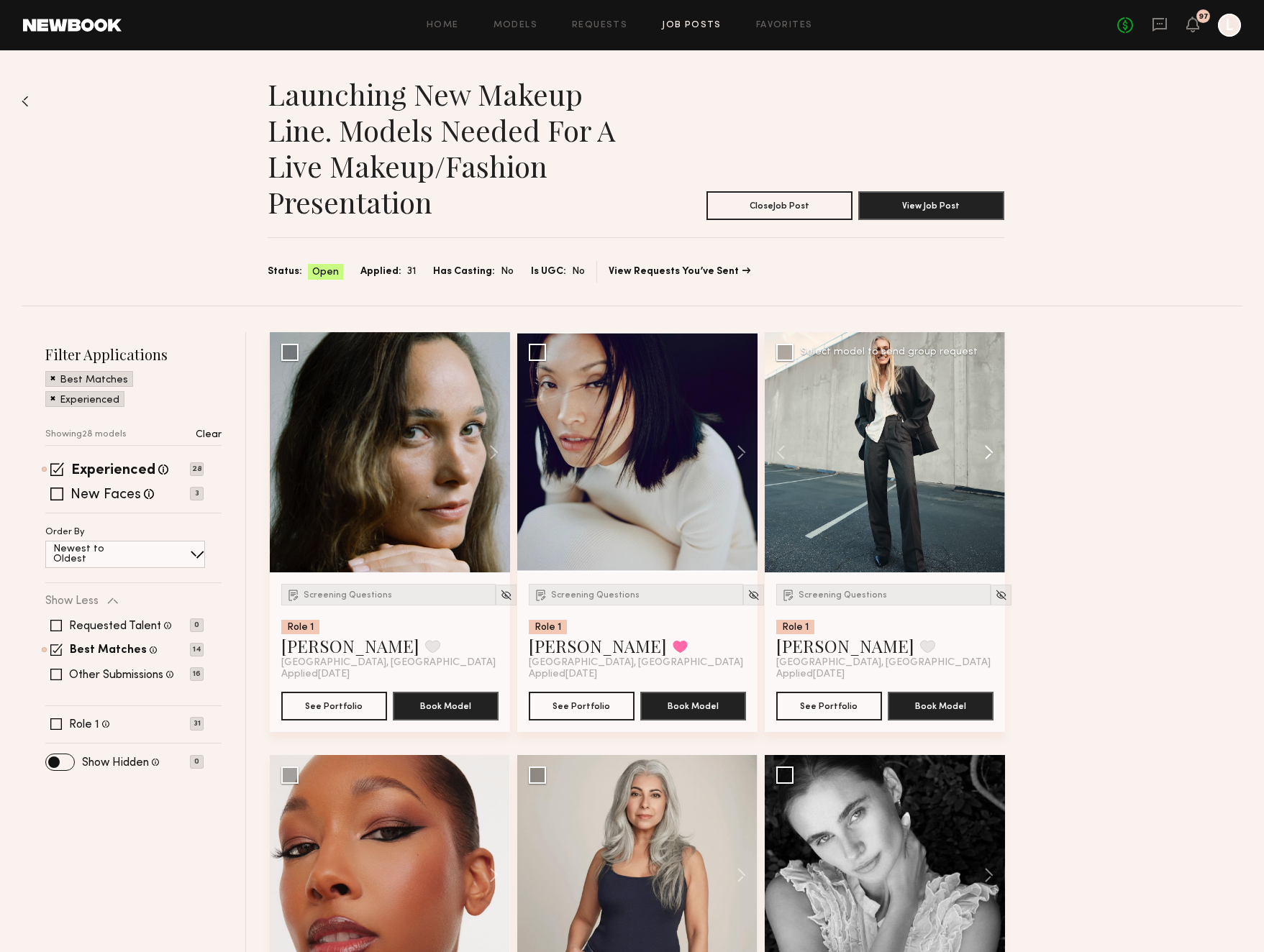
click at [987, 453] on button at bounding box center [982, 452] width 46 height 240
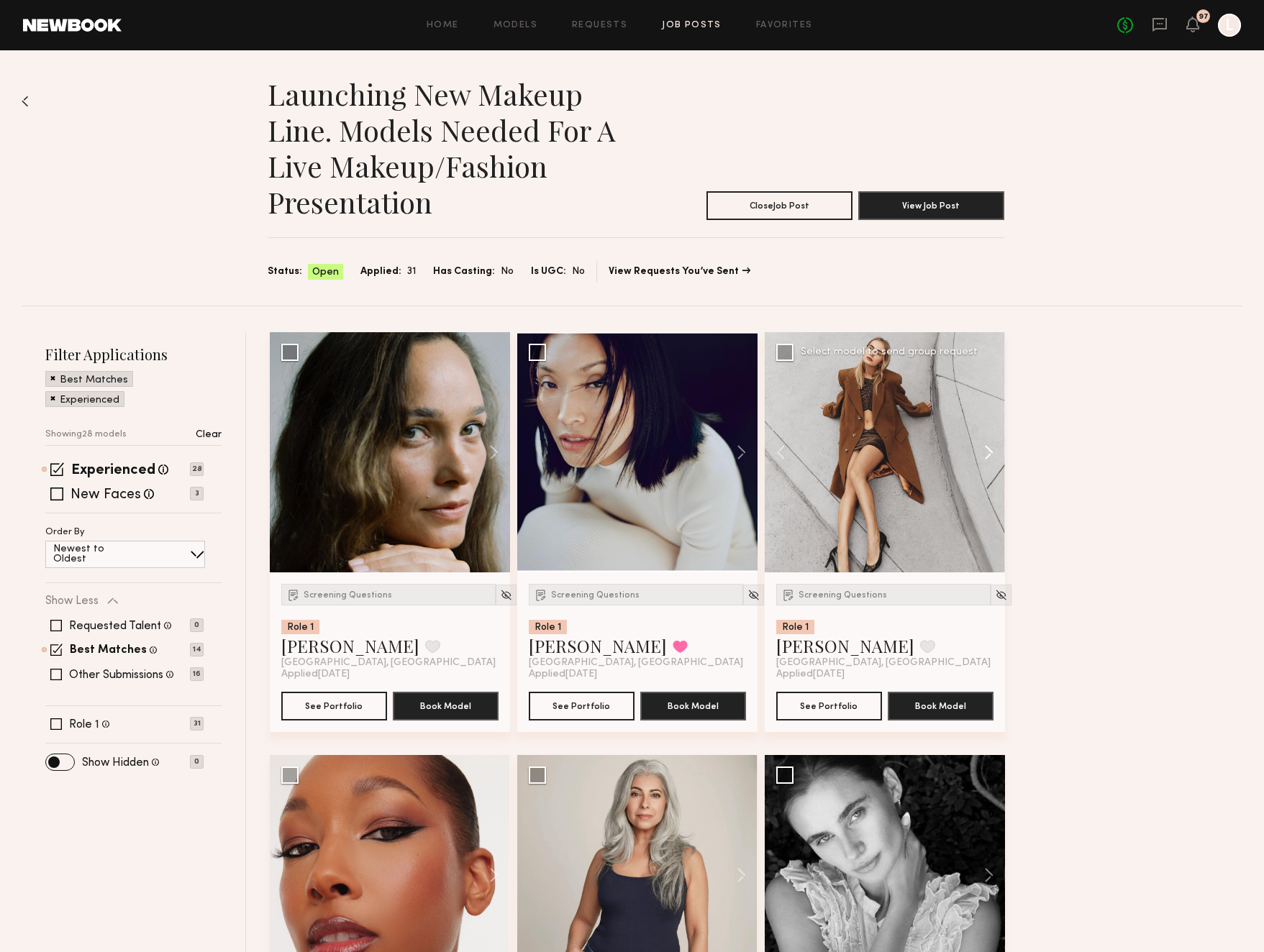
click at [987, 453] on button at bounding box center [982, 452] width 46 height 240
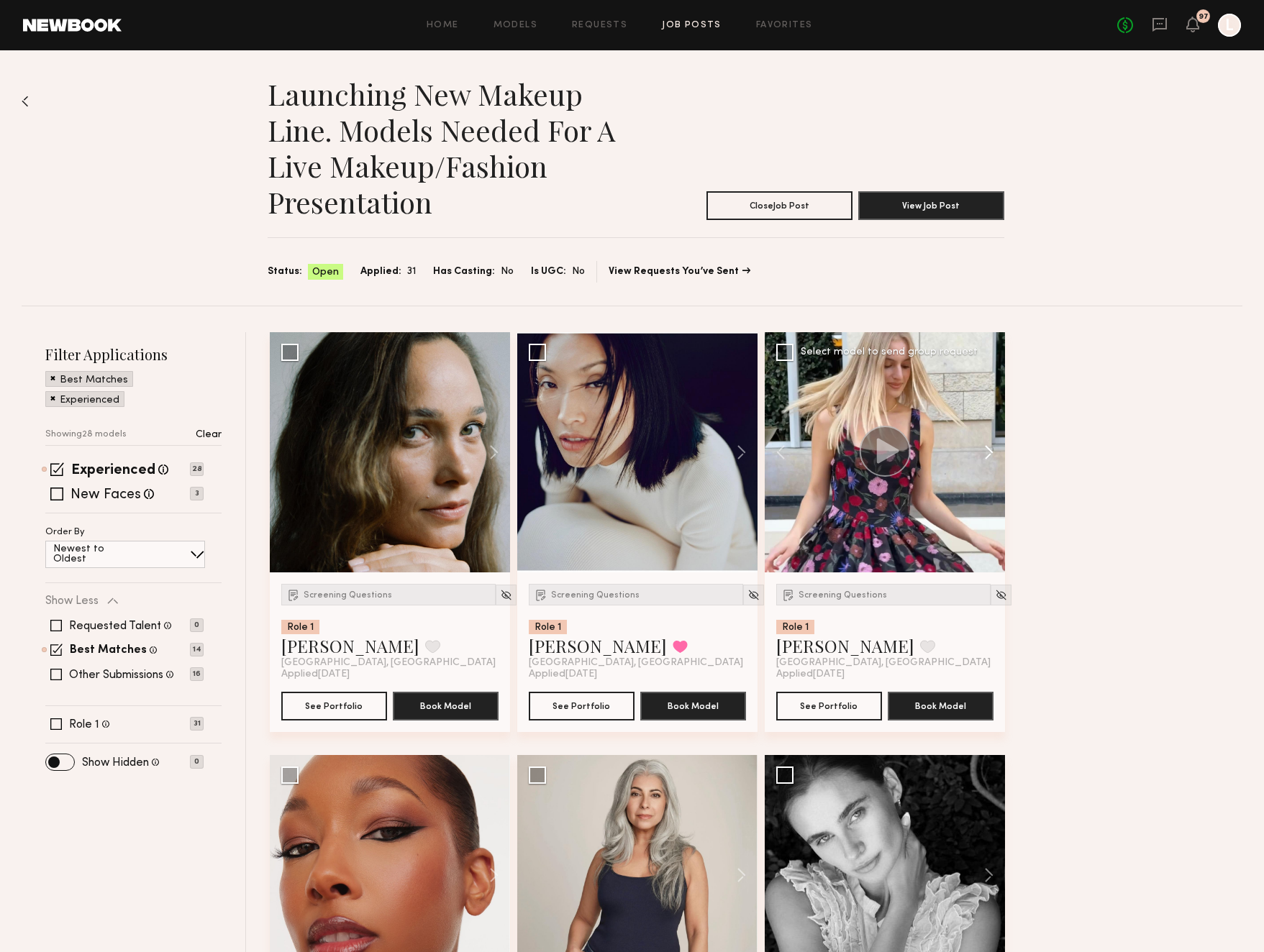
click at [987, 453] on button at bounding box center [982, 452] width 46 height 240
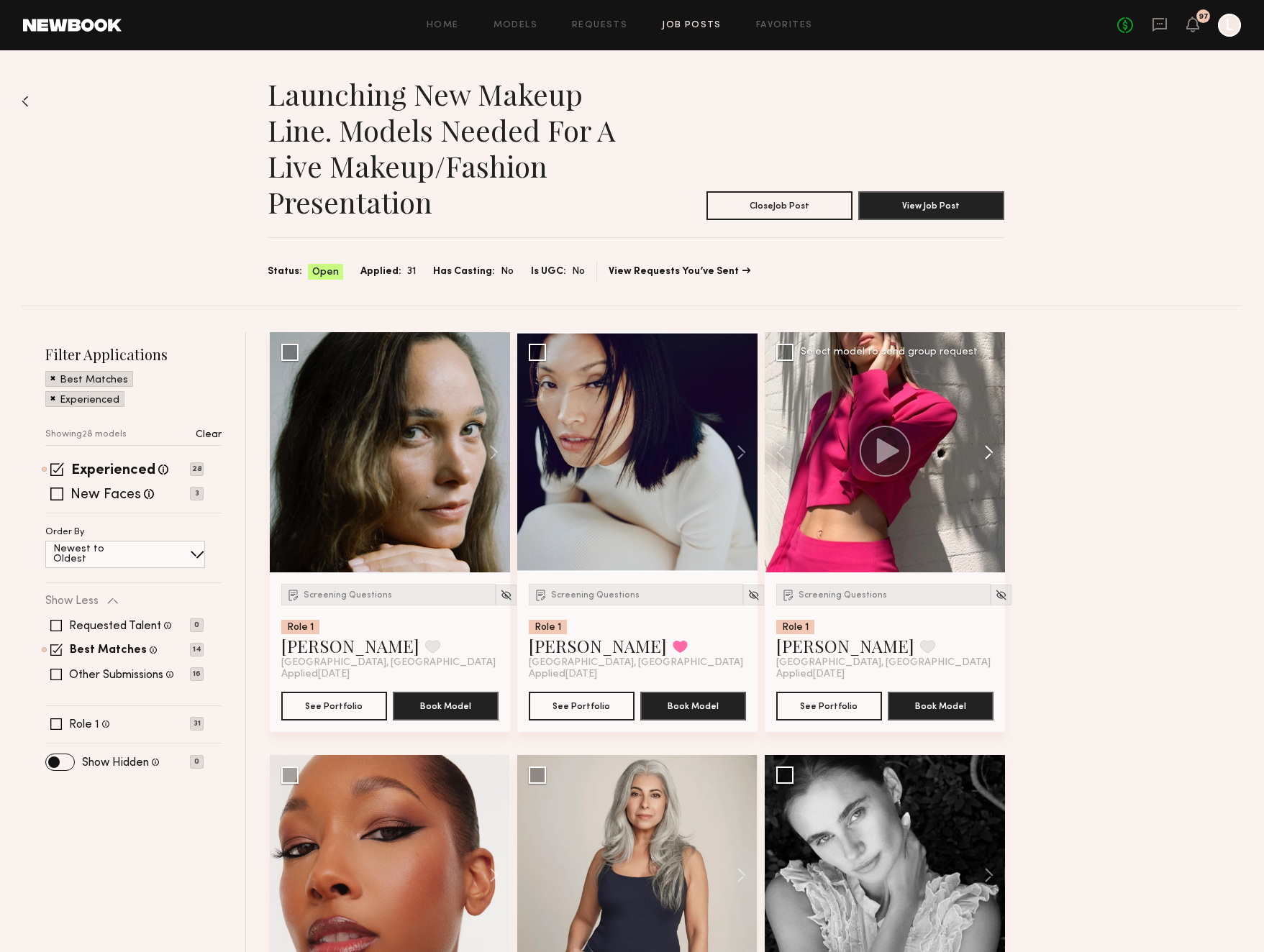
click at [987, 453] on button at bounding box center [982, 452] width 46 height 240
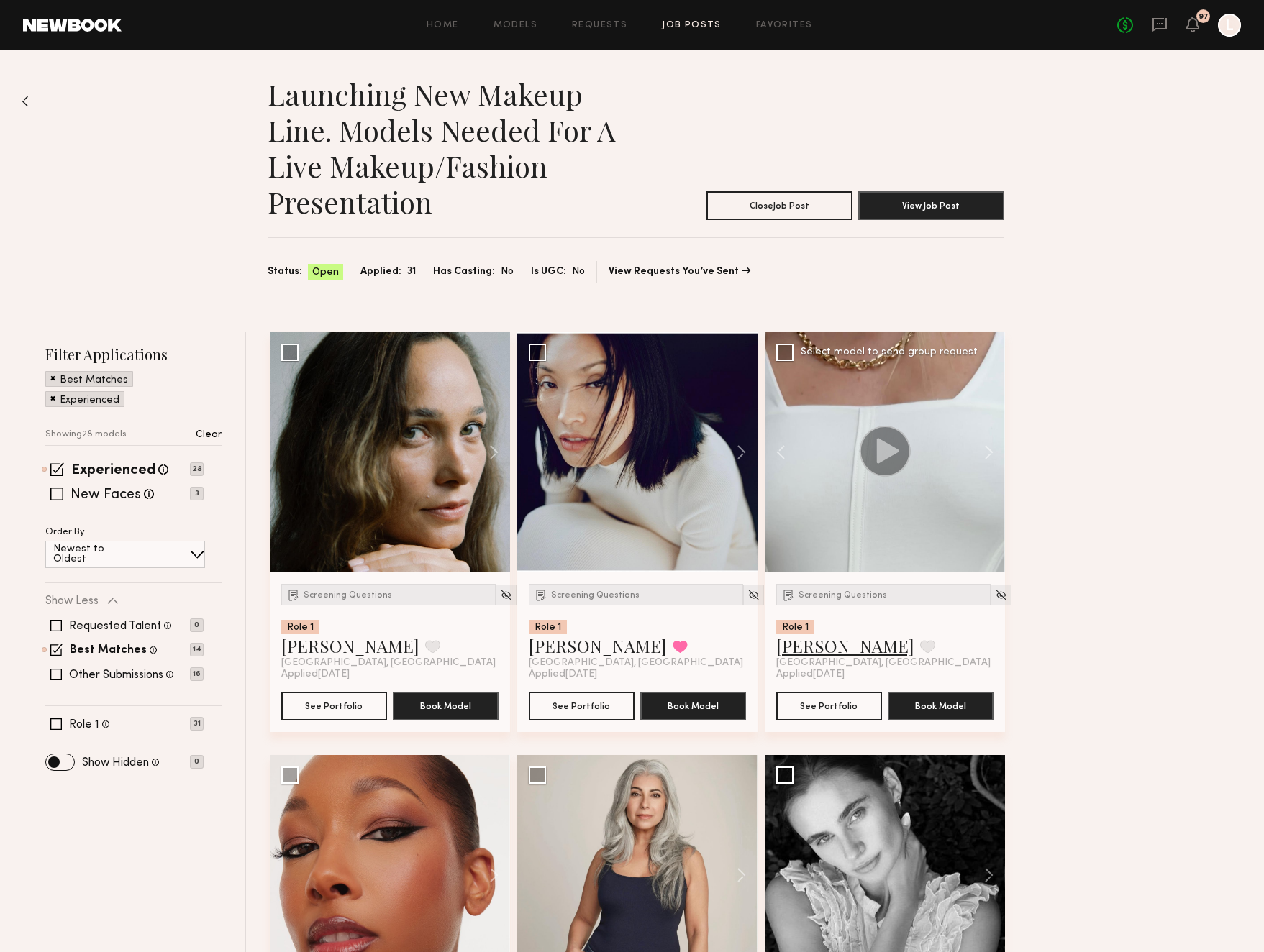
click at [810, 645] on link "[PERSON_NAME]" at bounding box center [845, 646] width 138 height 23
click at [496, 457] on button at bounding box center [486, 452] width 46 height 240
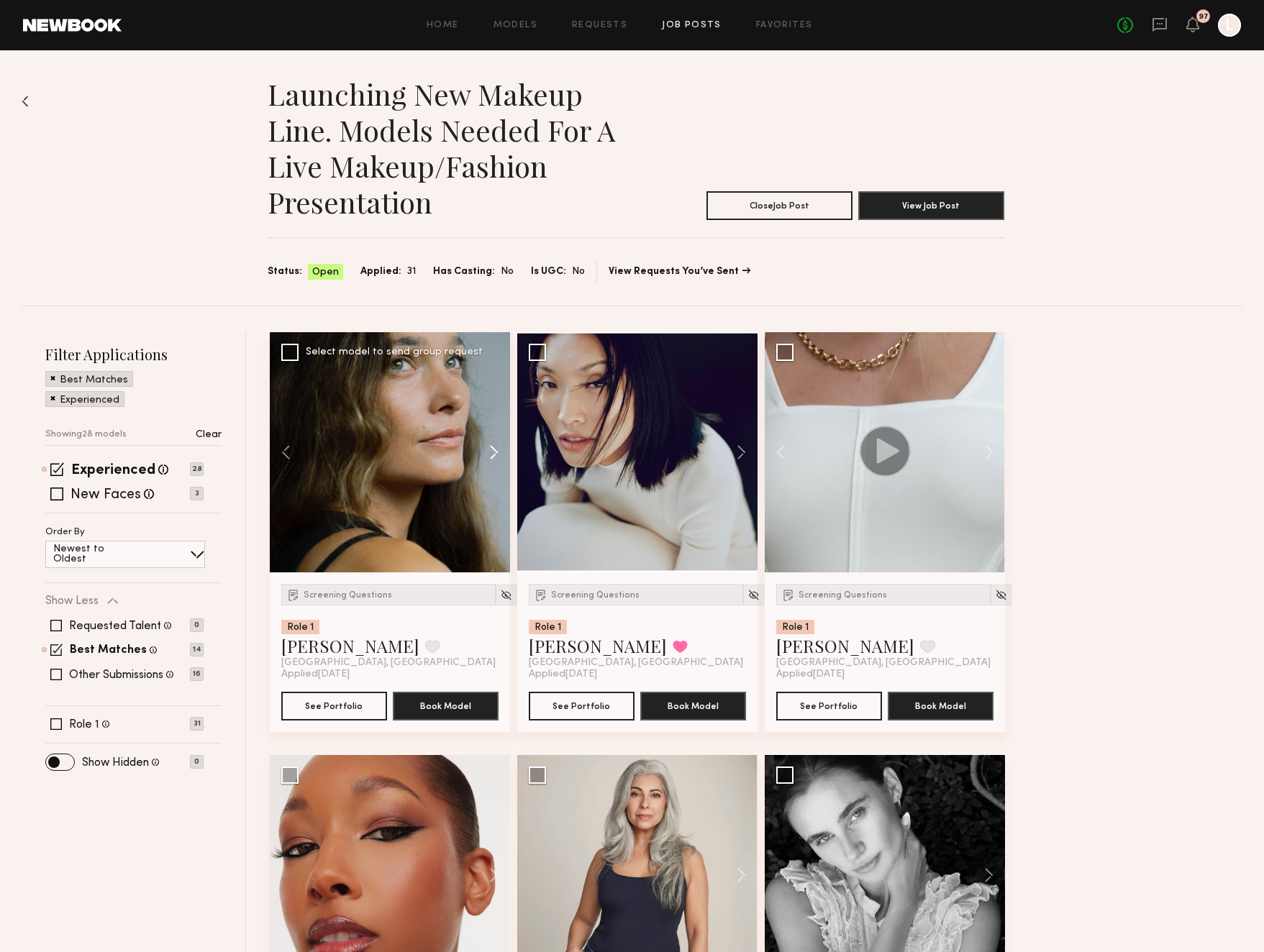
click at [496, 457] on button at bounding box center [486, 452] width 46 height 240
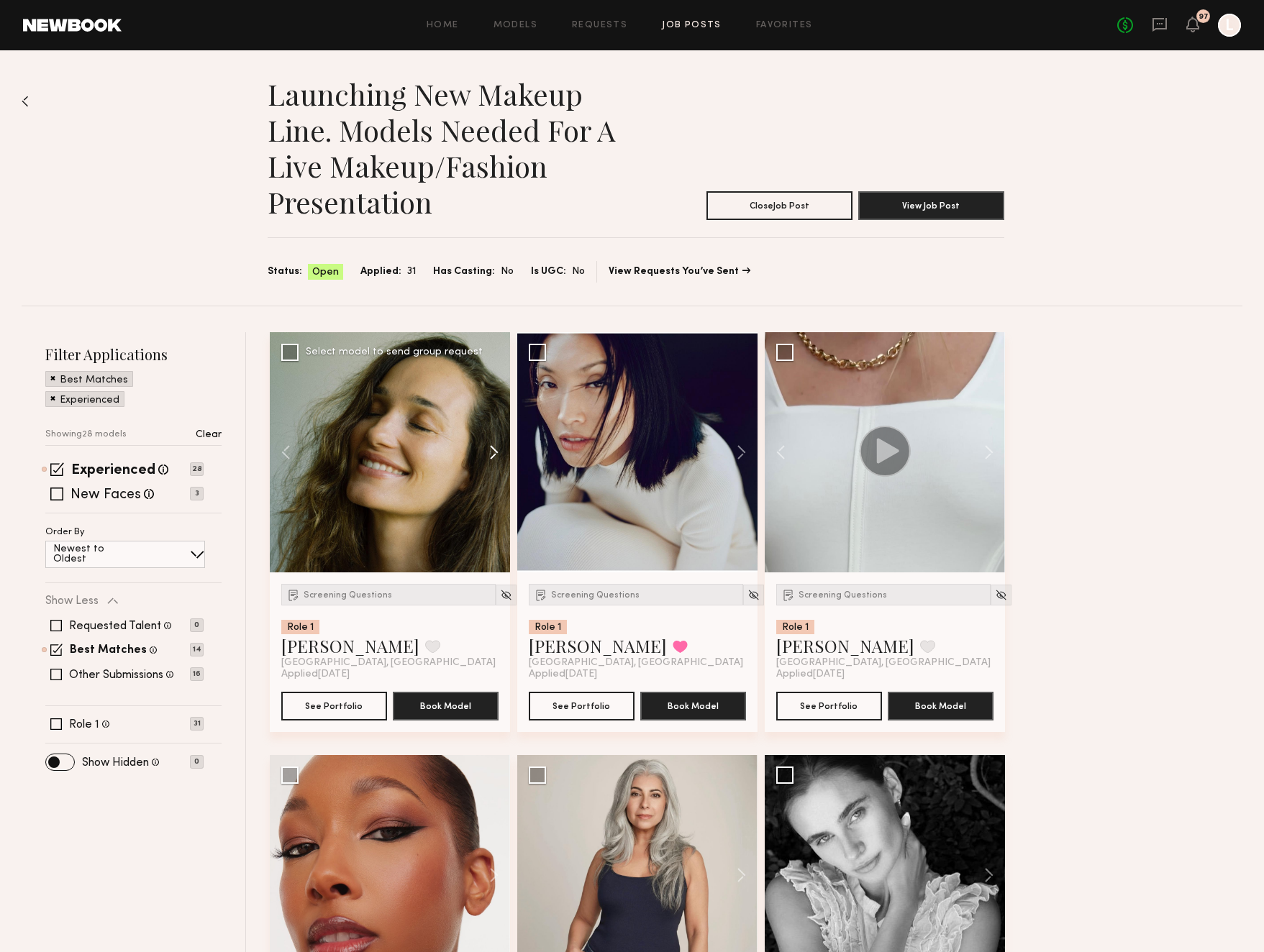
click at [496, 457] on button at bounding box center [486, 452] width 46 height 240
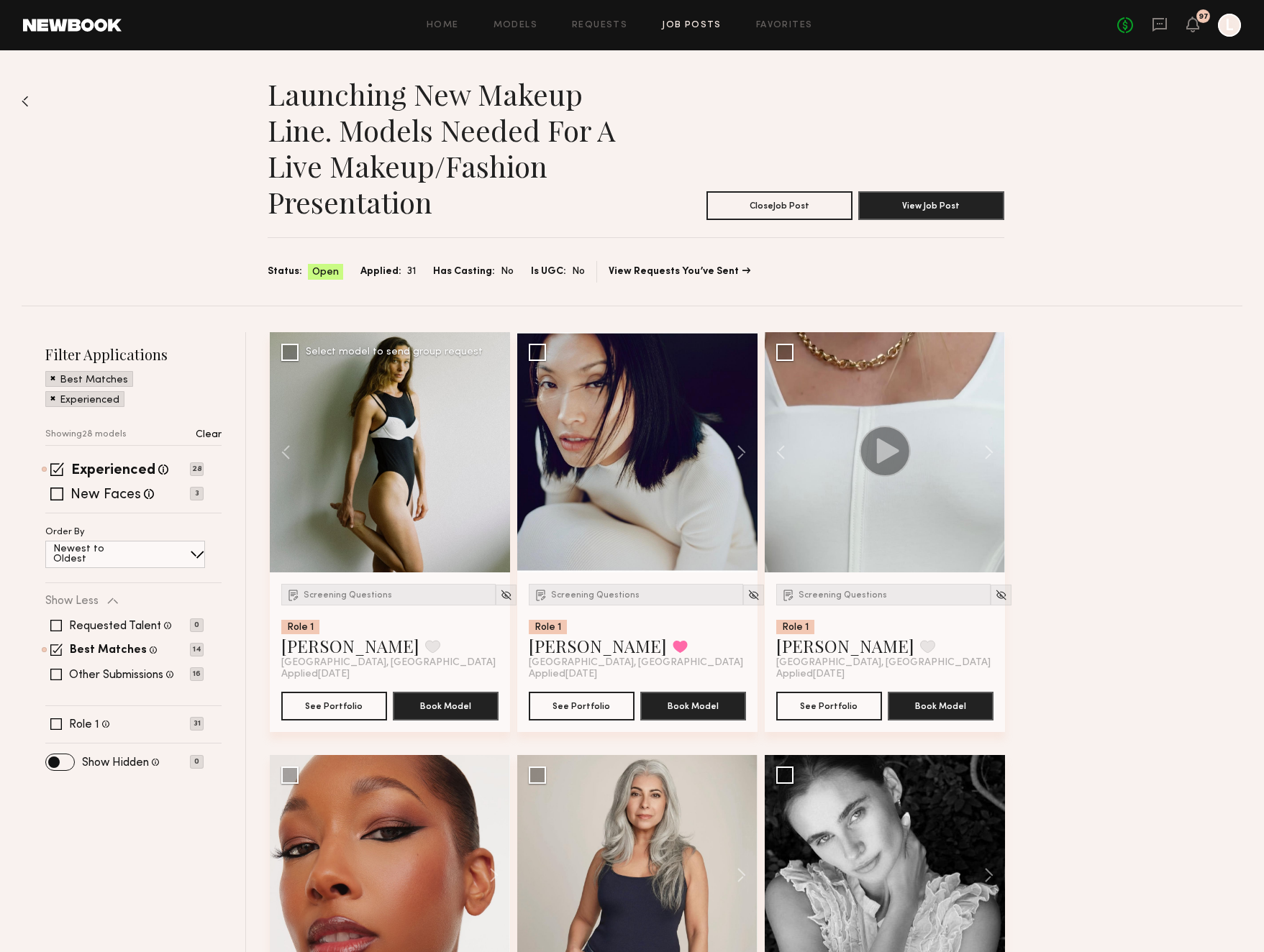
click at [496, 457] on div at bounding box center [390, 452] width 240 height 240
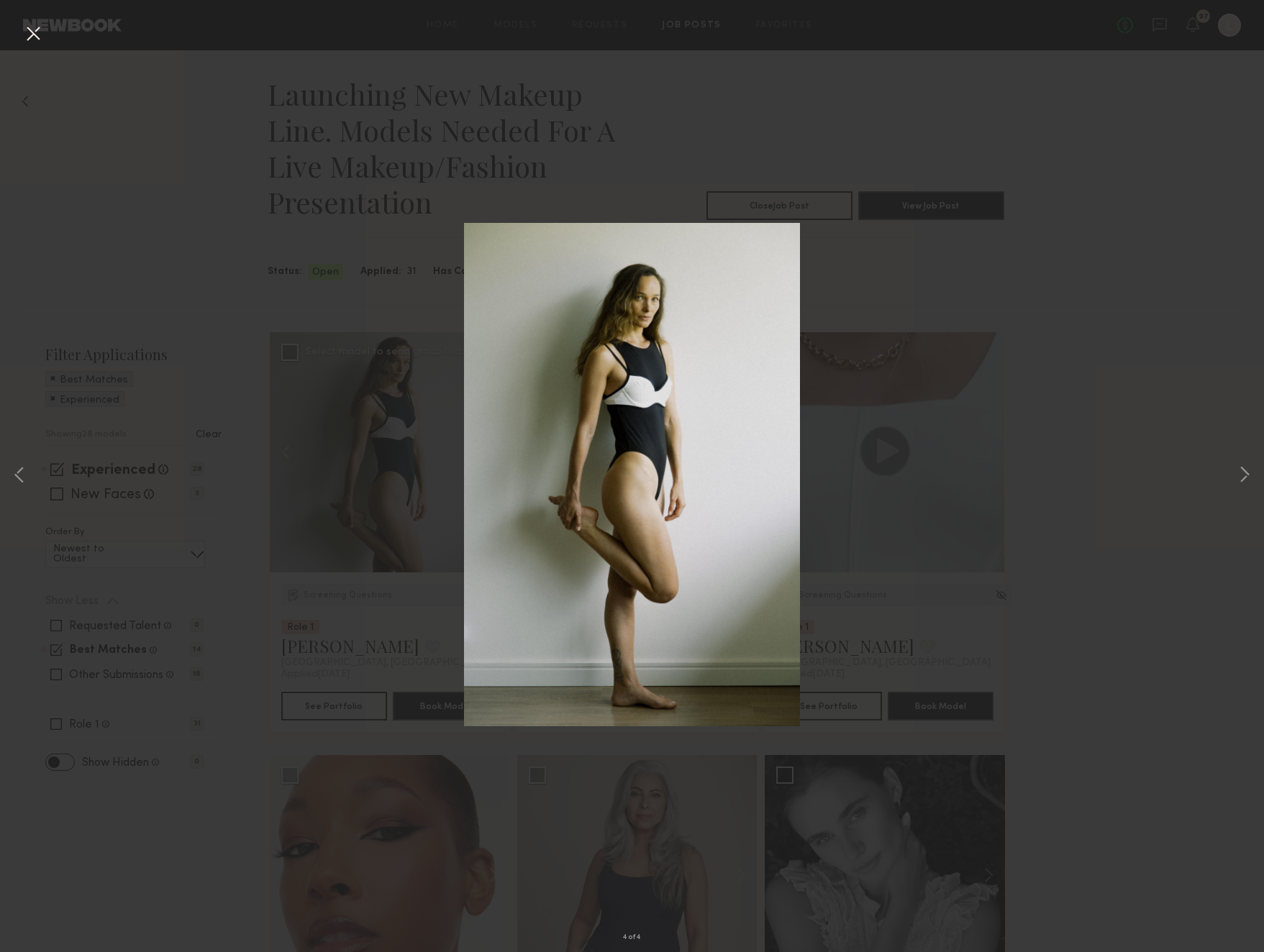
click at [987, 389] on div "4 of 4" at bounding box center [632, 476] width 1264 height 952
click at [36, 33] on button at bounding box center [34, 34] width 23 height 26
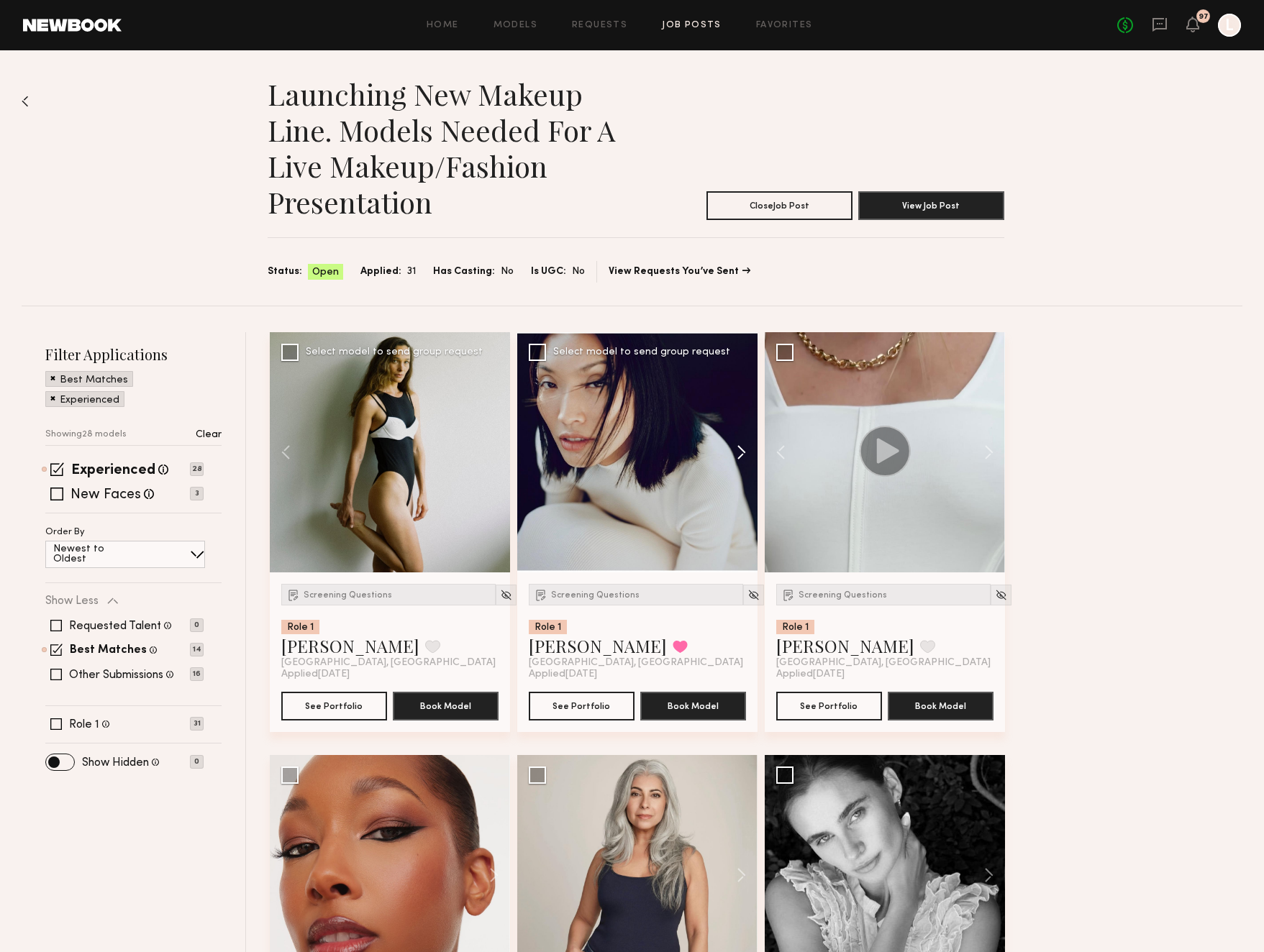
click at [743, 450] on button at bounding box center [734, 452] width 46 height 240
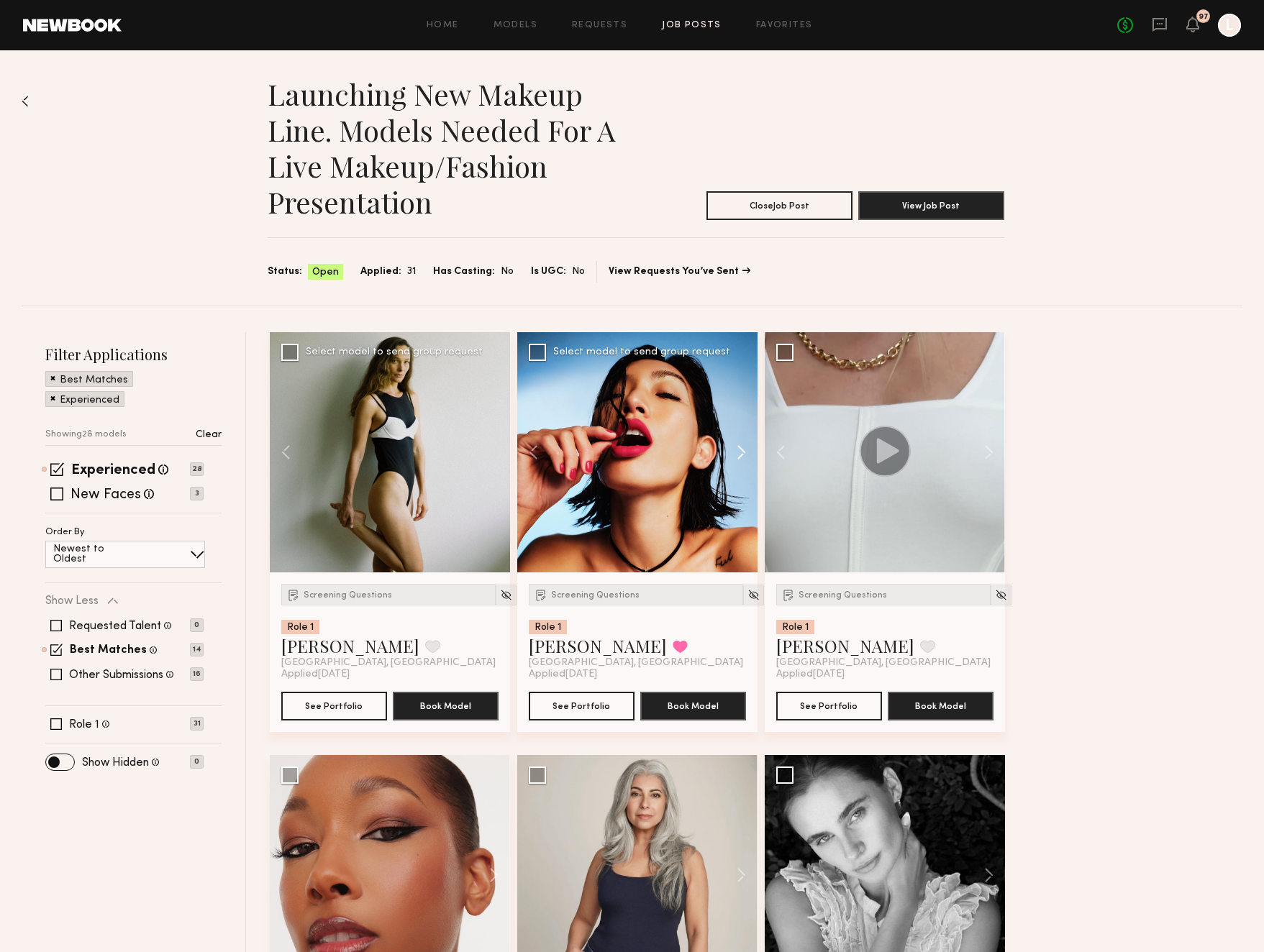
click at [743, 450] on button at bounding box center [734, 452] width 46 height 240
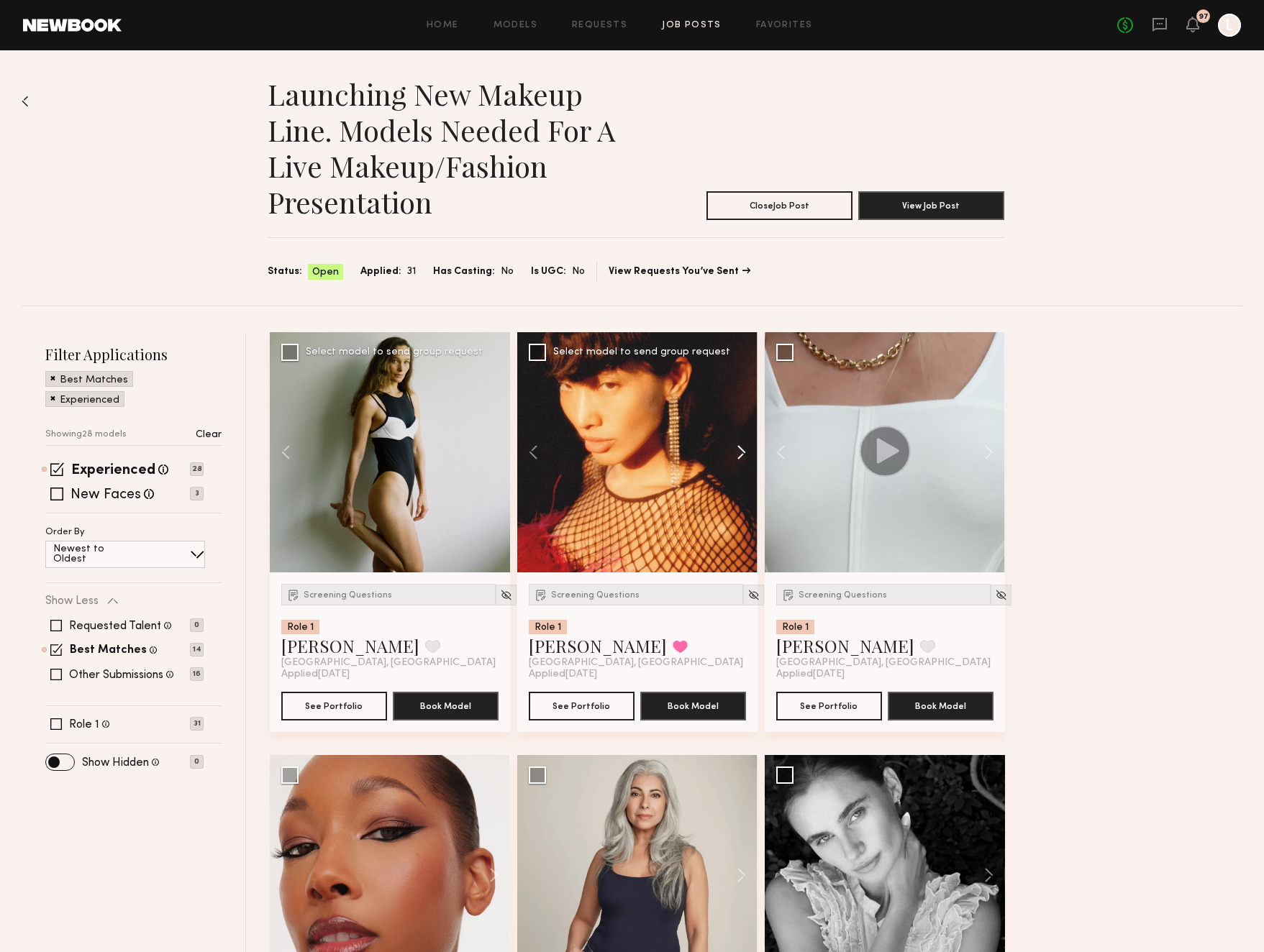
click at [743, 450] on button at bounding box center [734, 452] width 46 height 240
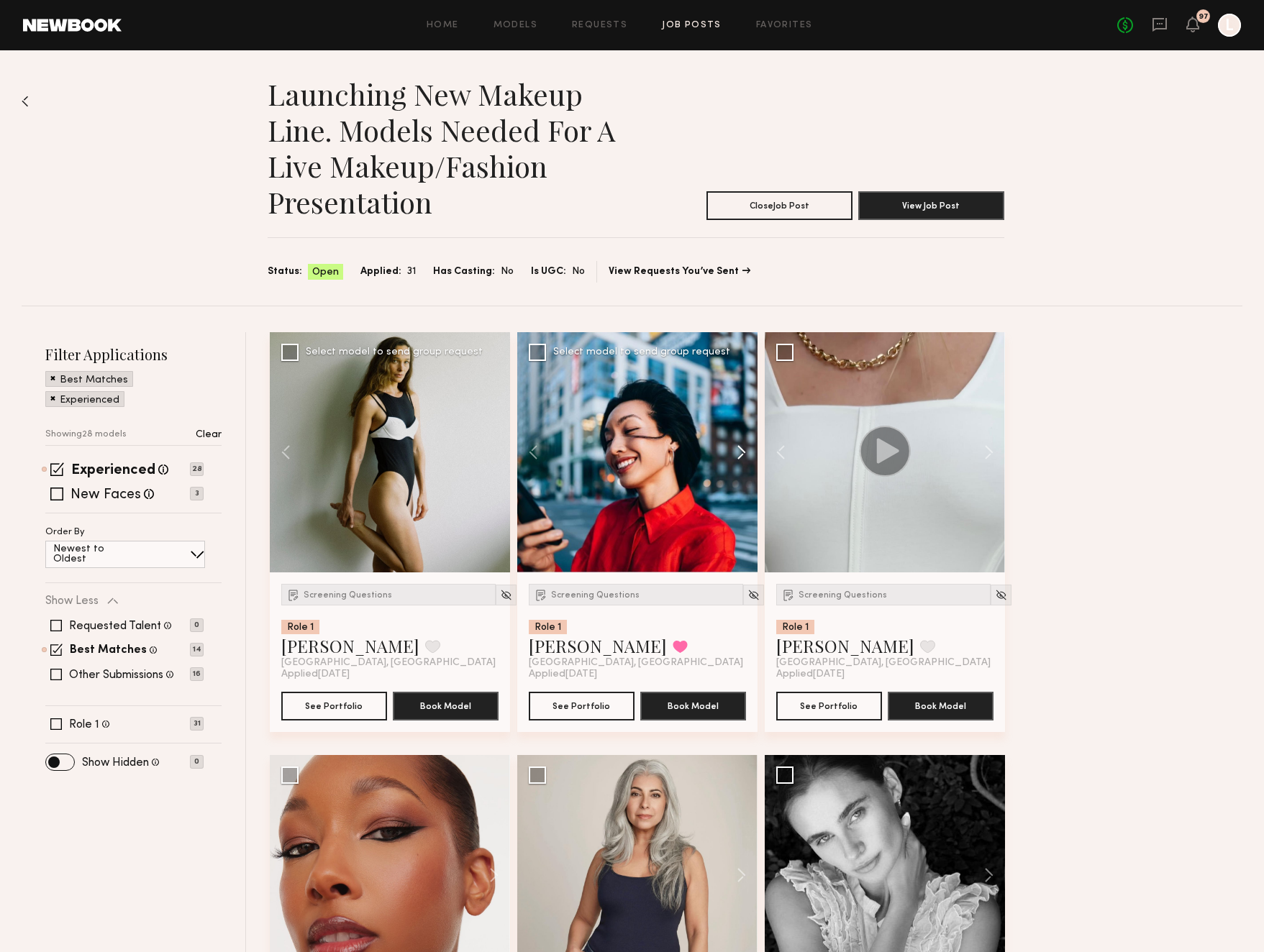
click at [743, 450] on button at bounding box center [734, 452] width 46 height 240
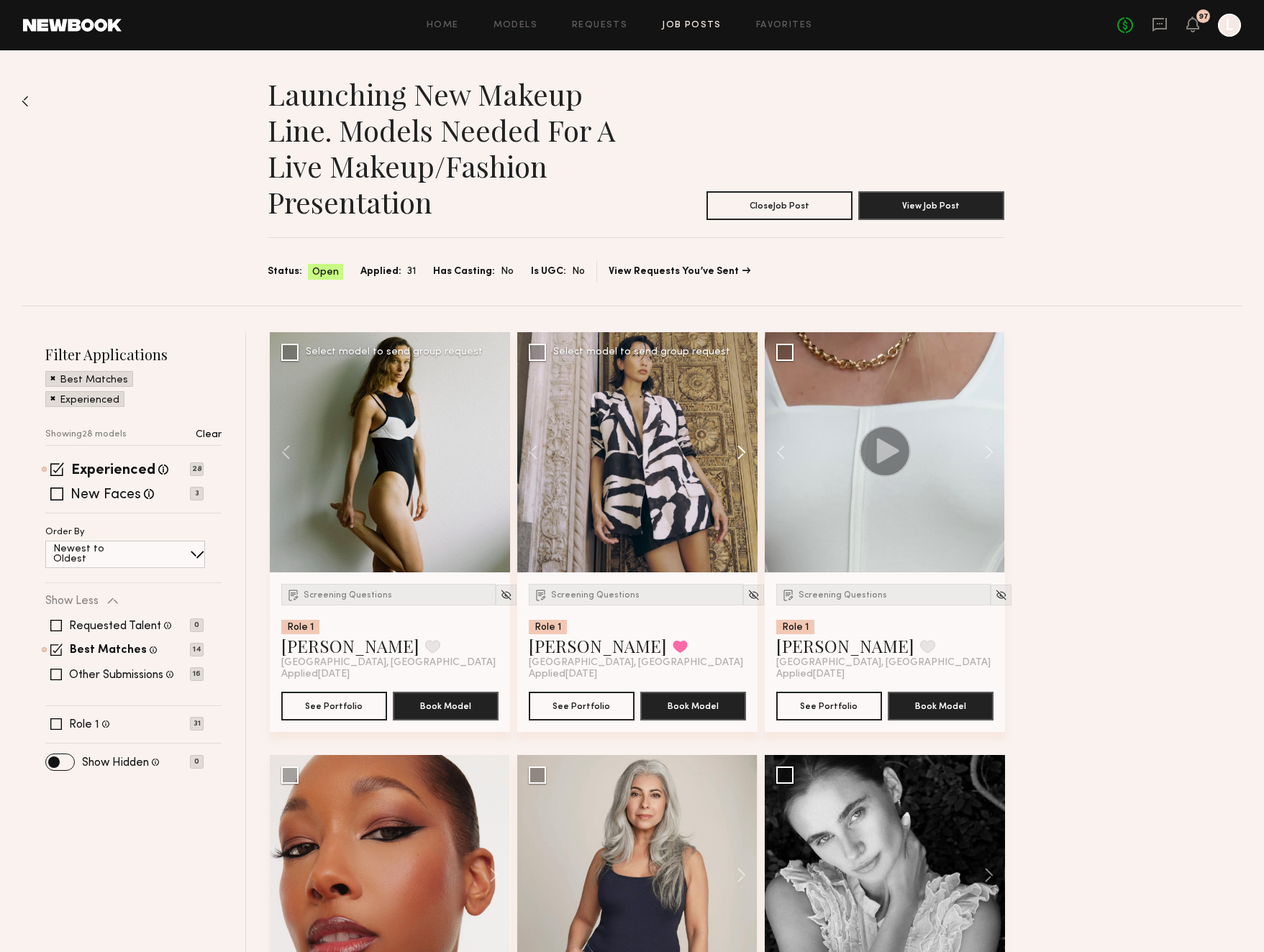
click at [743, 450] on button at bounding box center [734, 452] width 46 height 240
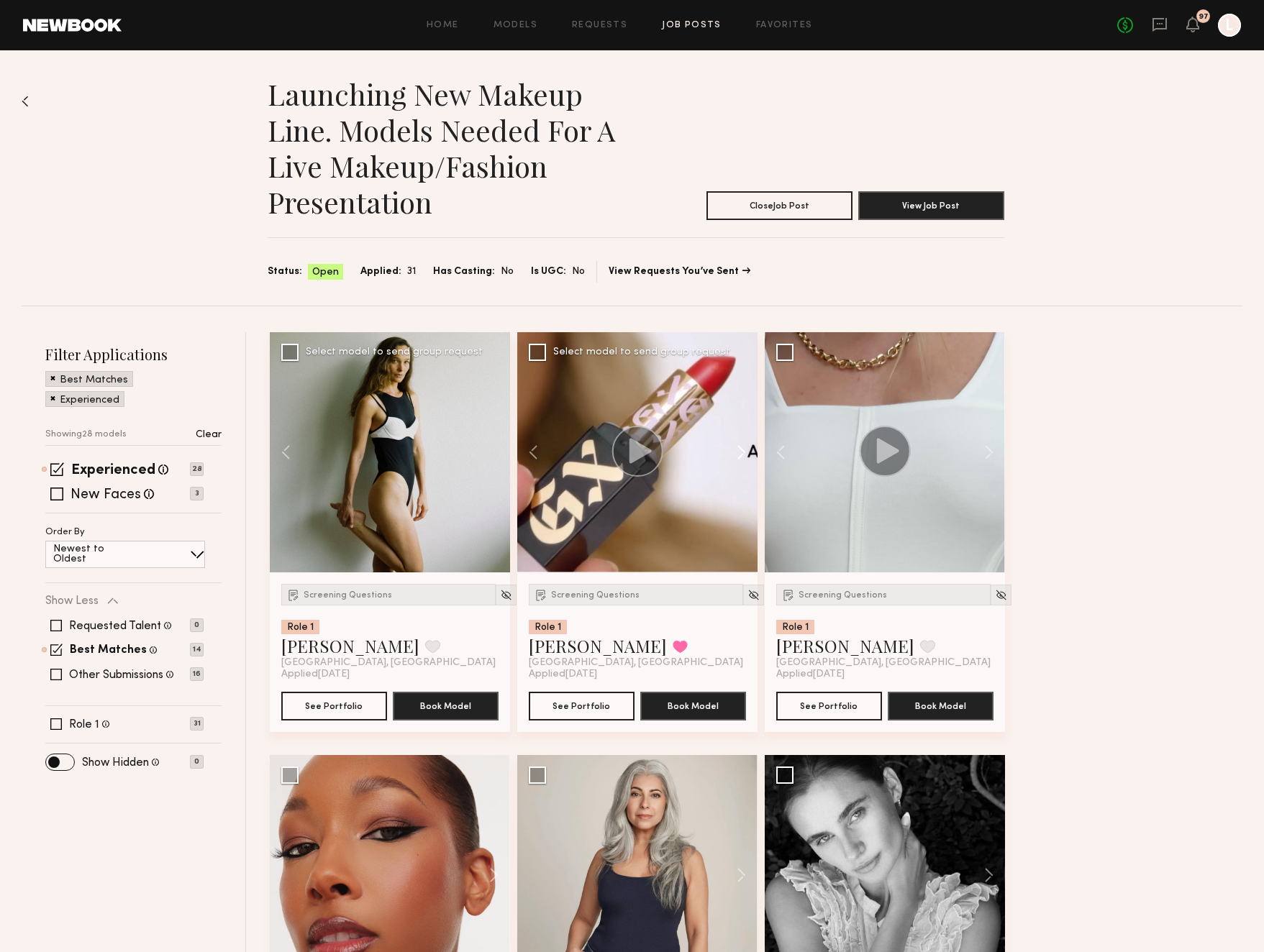
click at [743, 450] on button at bounding box center [734, 452] width 46 height 240
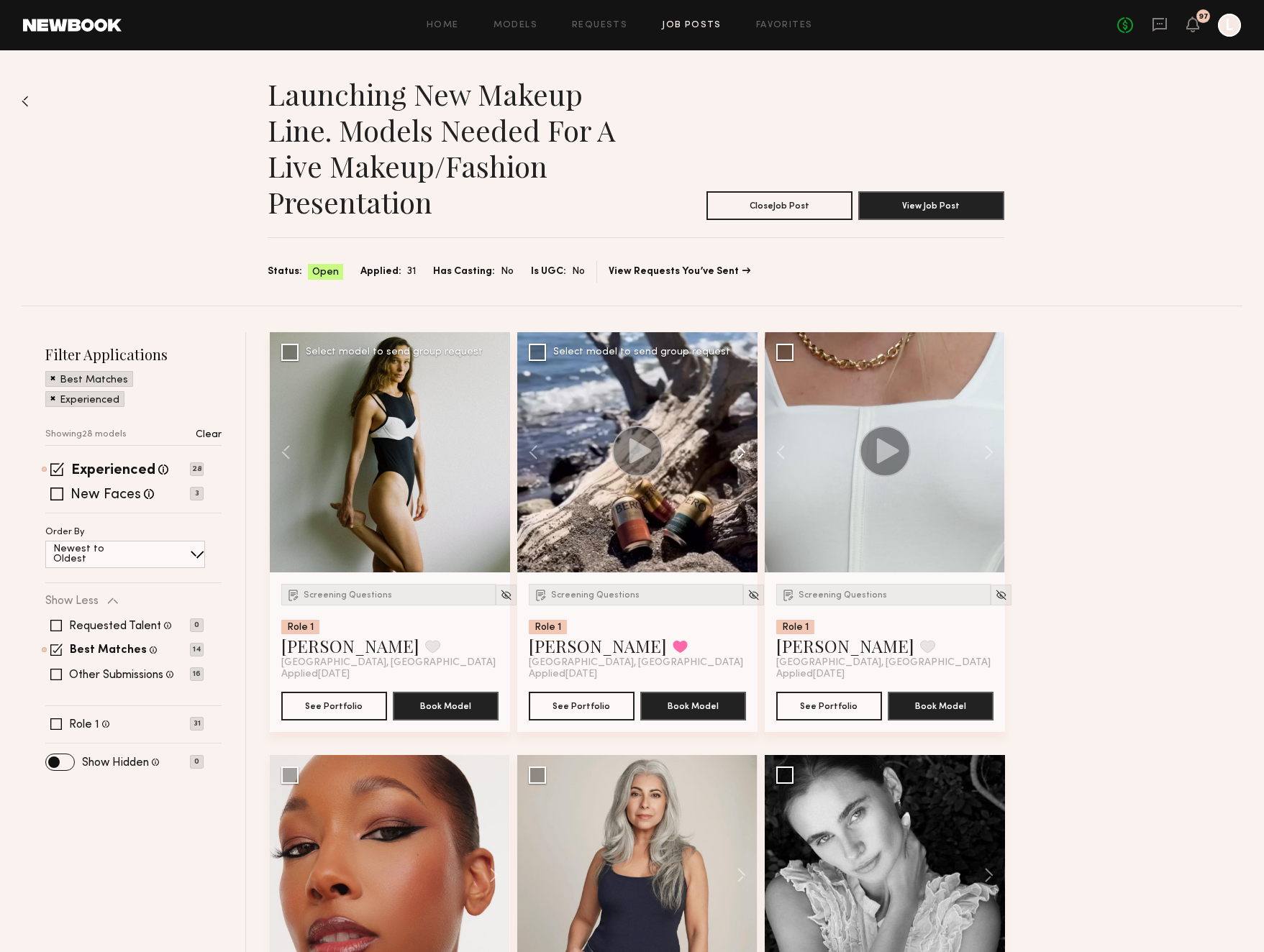
click at [743, 450] on button at bounding box center [734, 452] width 46 height 240
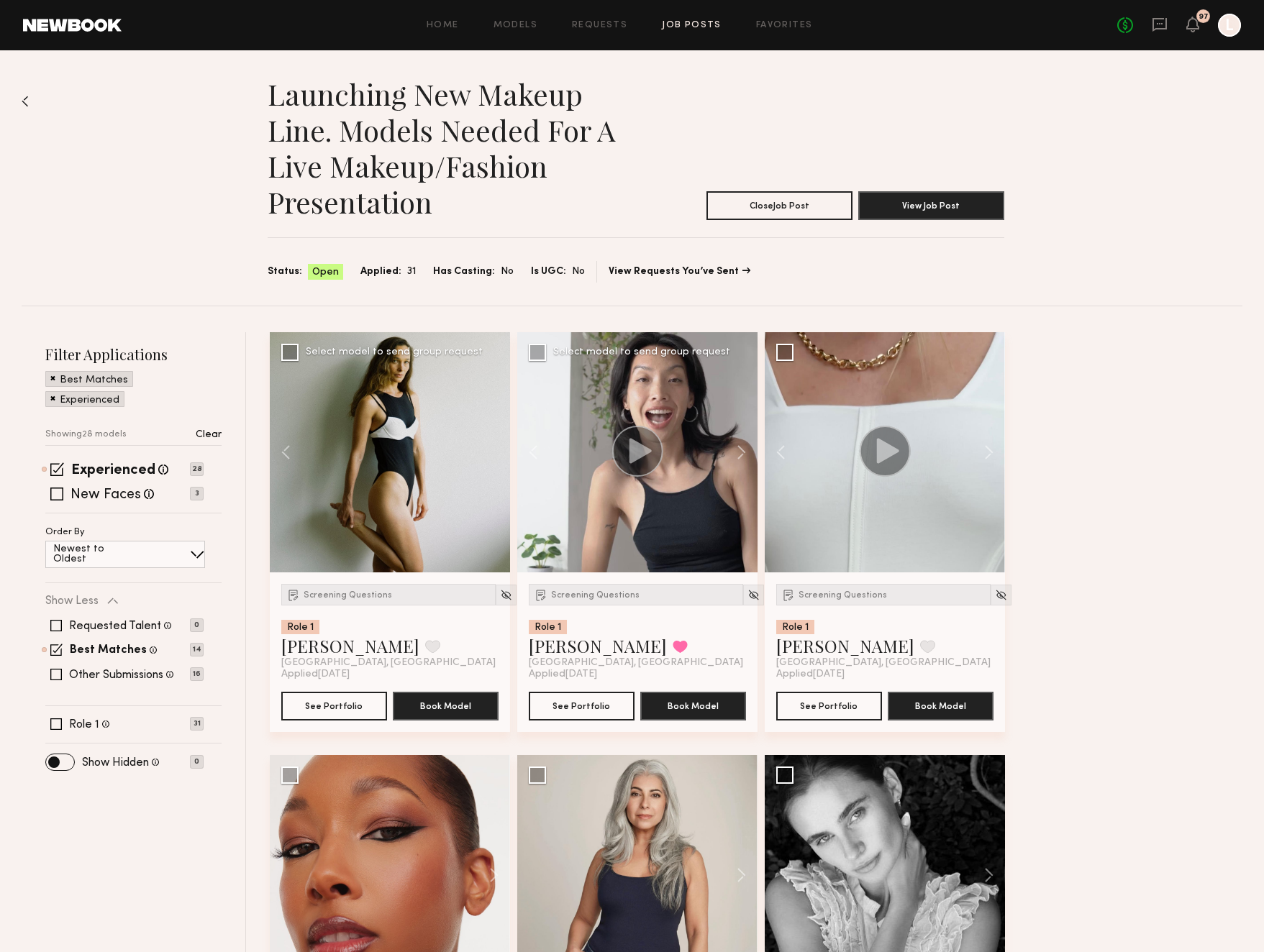
click at [634, 450] on icon at bounding box center [640, 450] width 23 height 25
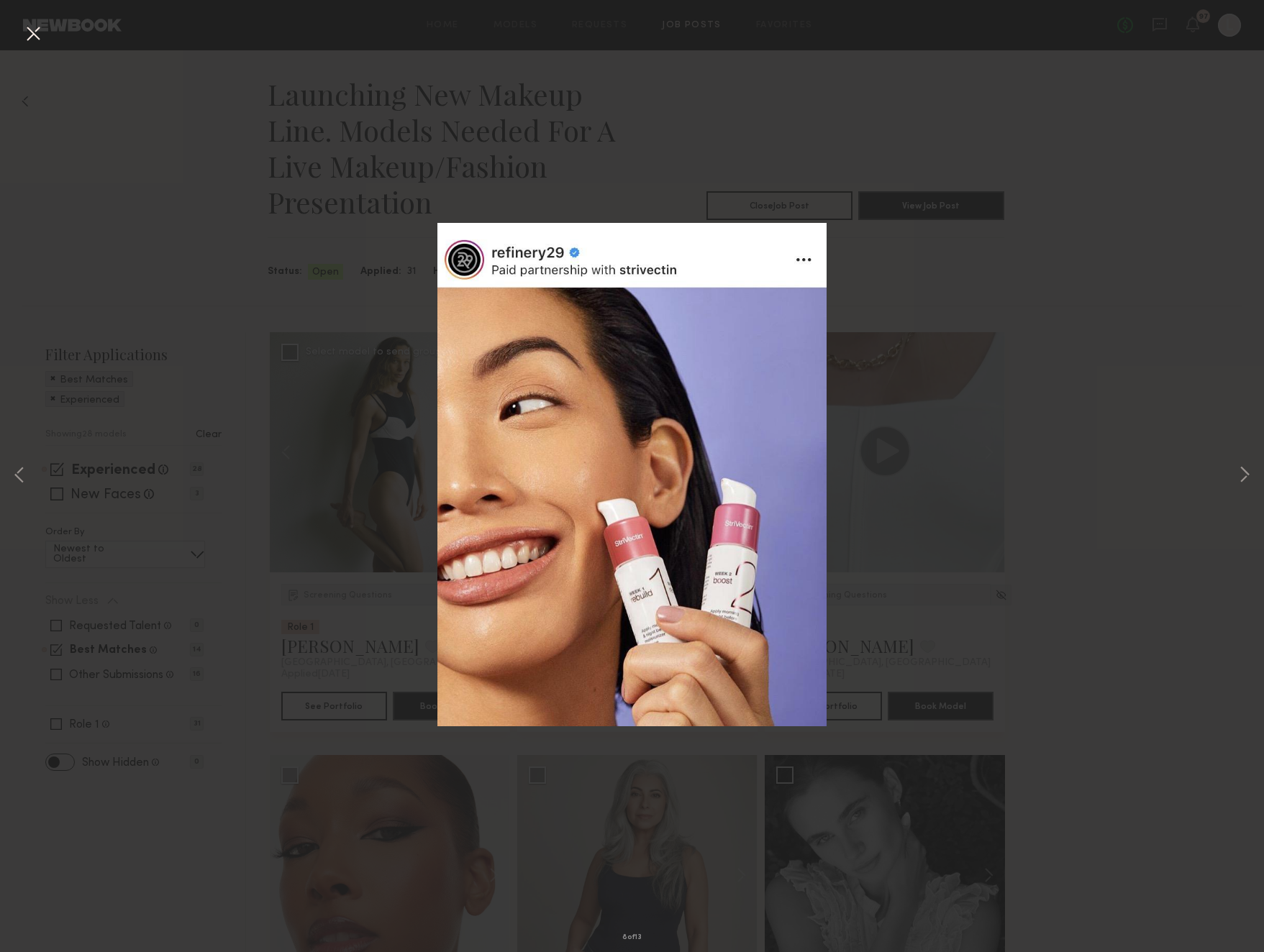
click at [1259, 478] on div "8 of 13" at bounding box center [632, 476] width 1264 height 952
click at [1256, 477] on div "8 of 13" at bounding box center [632, 476] width 1264 height 952
click at [1245, 474] on button at bounding box center [1245, 476] width 17 height 762
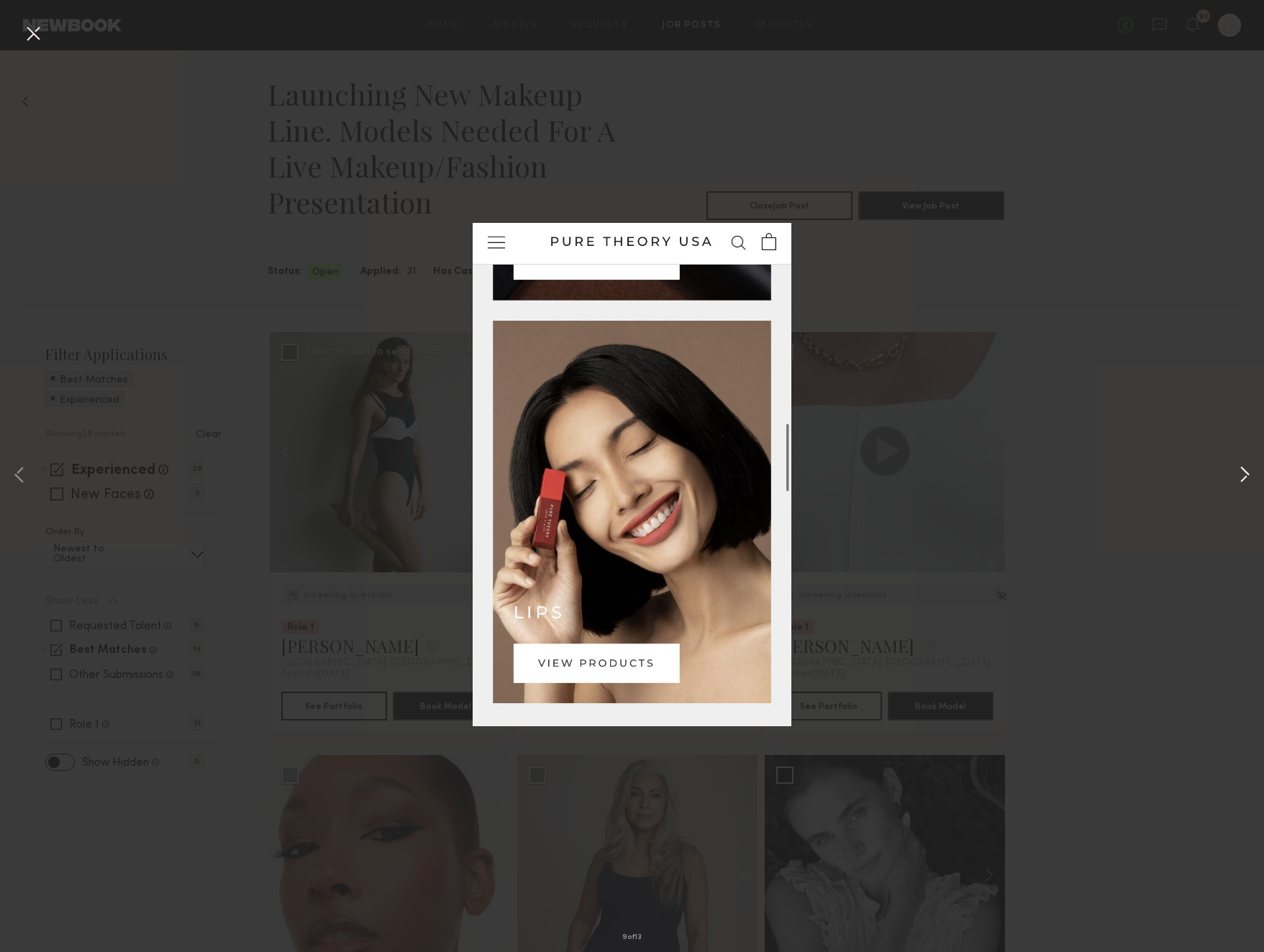
click at [1245, 474] on button at bounding box center [1245, 476] width 17 height 762
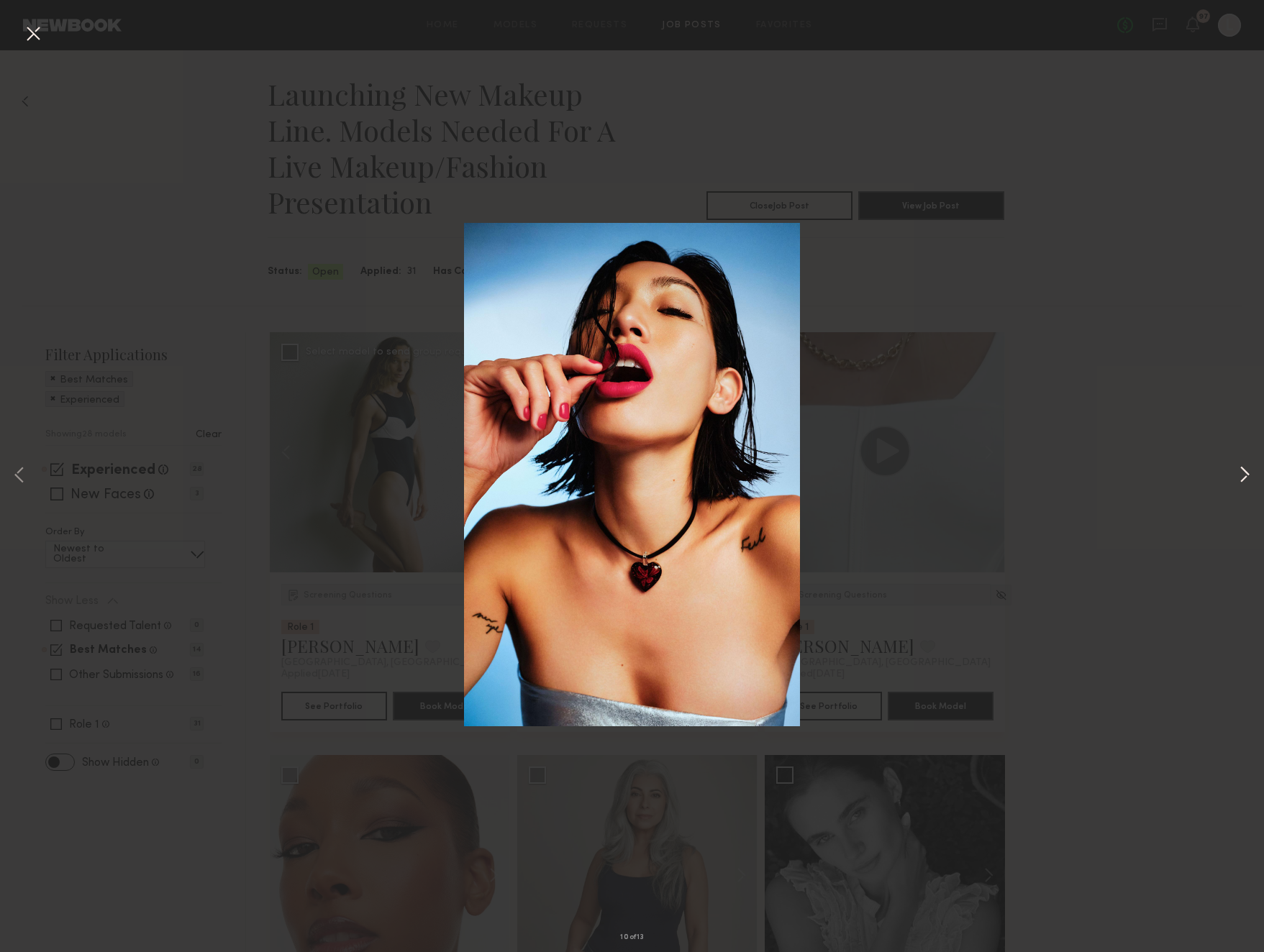
click at [1245, 474] on button at bounding box center [1245, 476] width 17 height 762
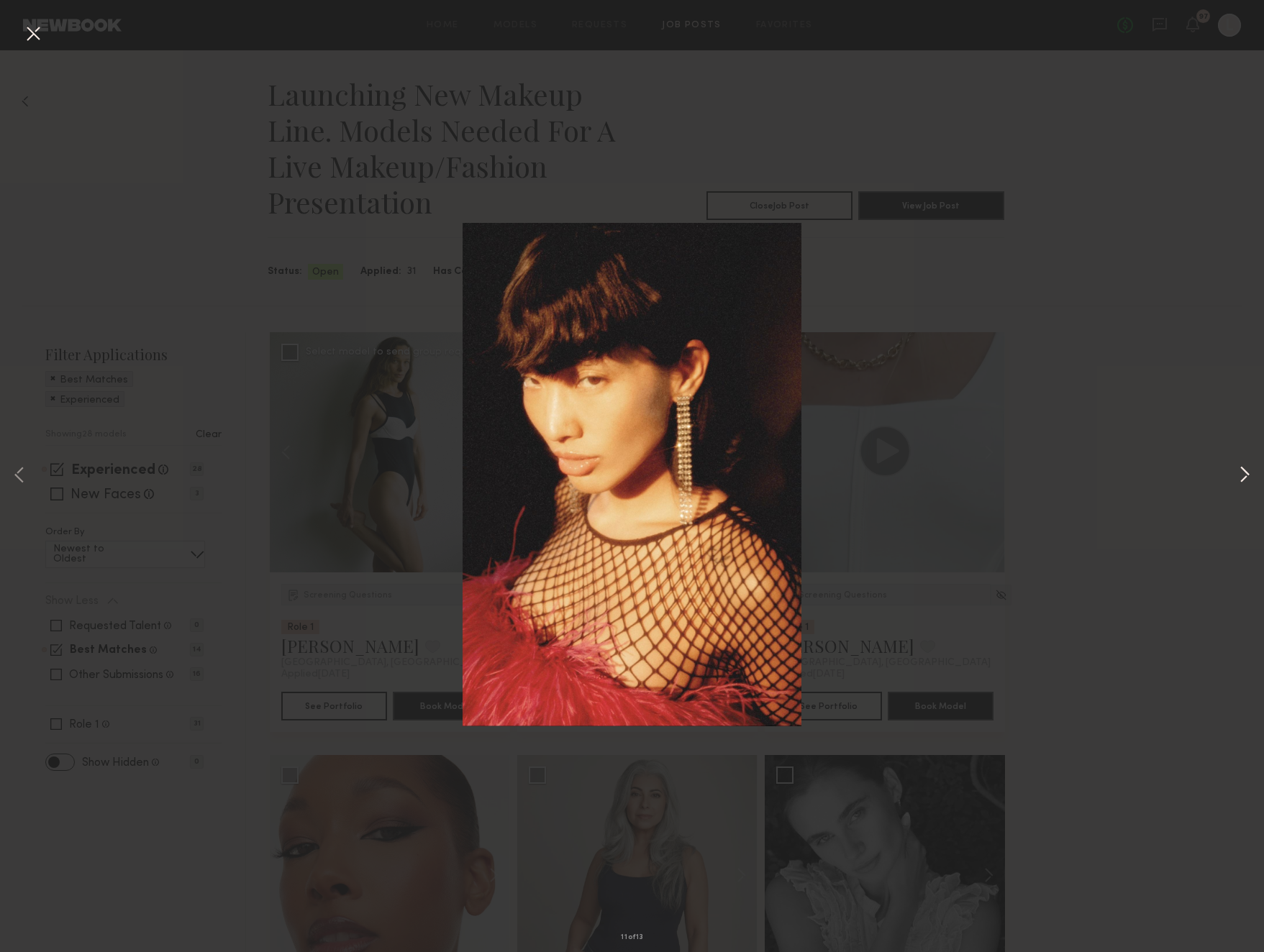
click at [1245, 474] on button at bounding box center [1245, 476] width 17 height 762
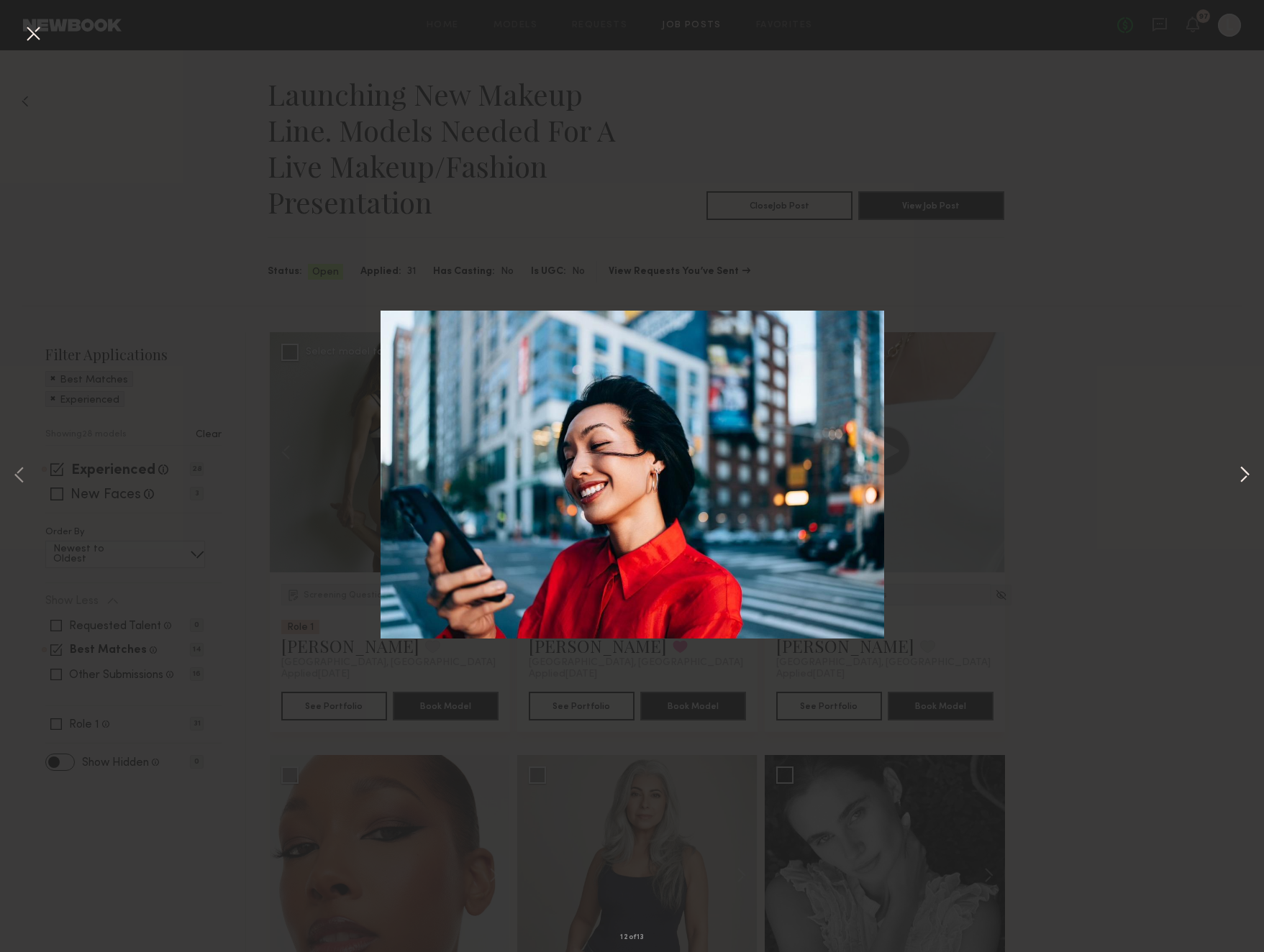
click at [1245, 474] on button at bounding box center [1245, 476] width 17 height 762
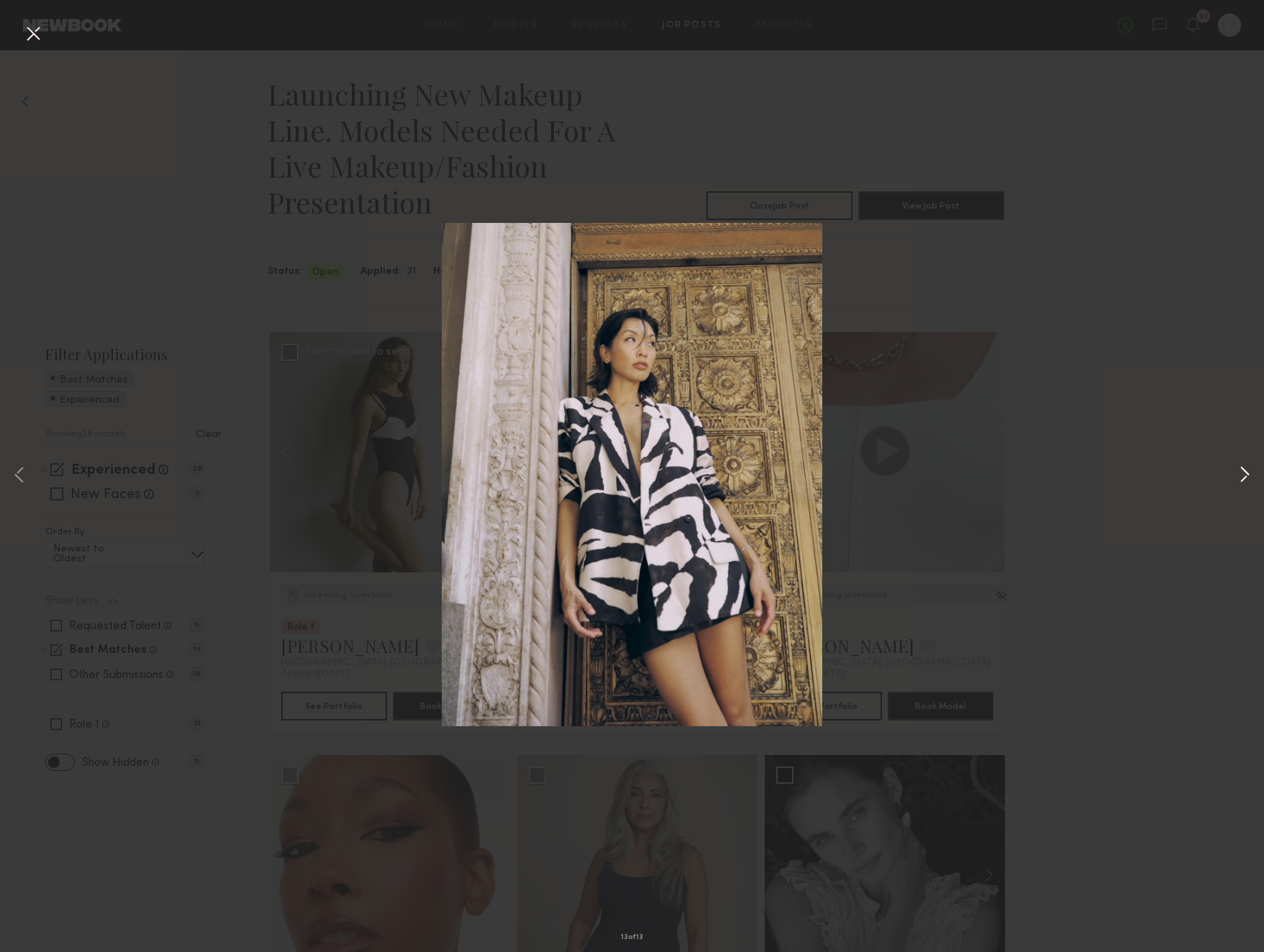
click at [1245, 474] on button at bounding box center [1245, 476] width 17 height 762
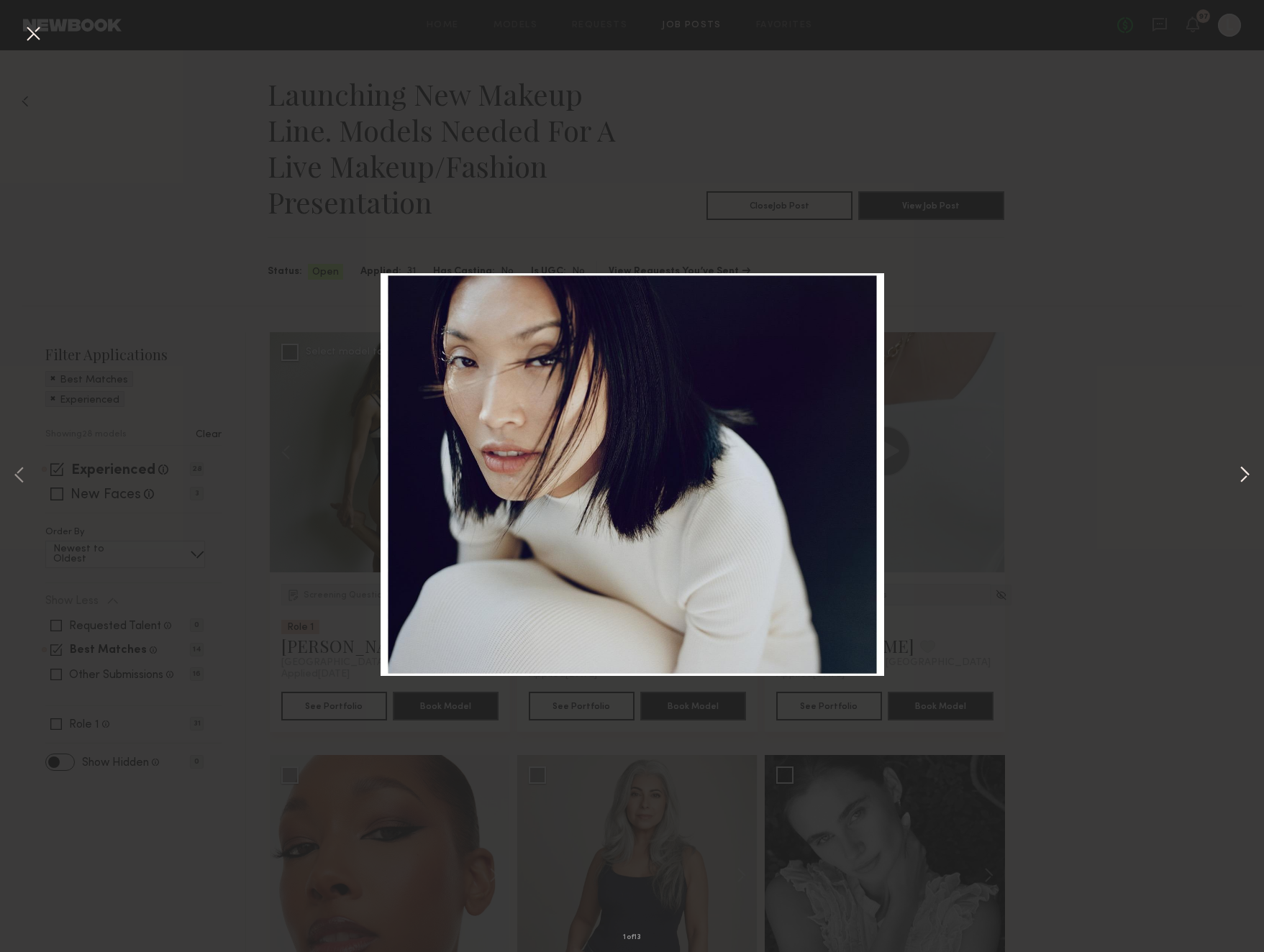
click at [1245, 474] on button at bounding box center [1245, 476] width 17 height 762
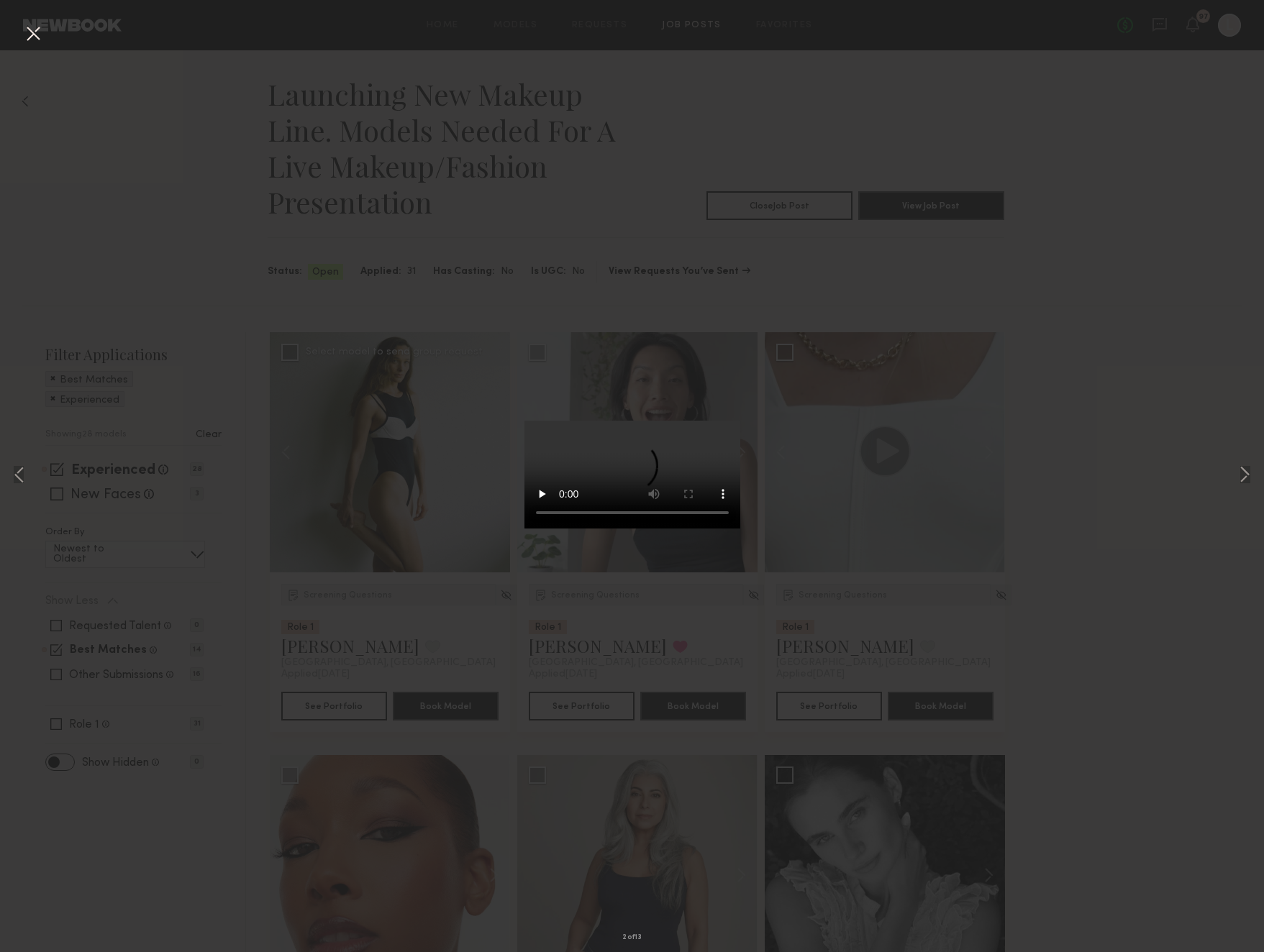
click at [1104, 323] on div "2 of 13" at bounding box center [632, 476] width 1264 height 952
click at [27, 39] on button at bounding box center [34, 34] width 23 height 26
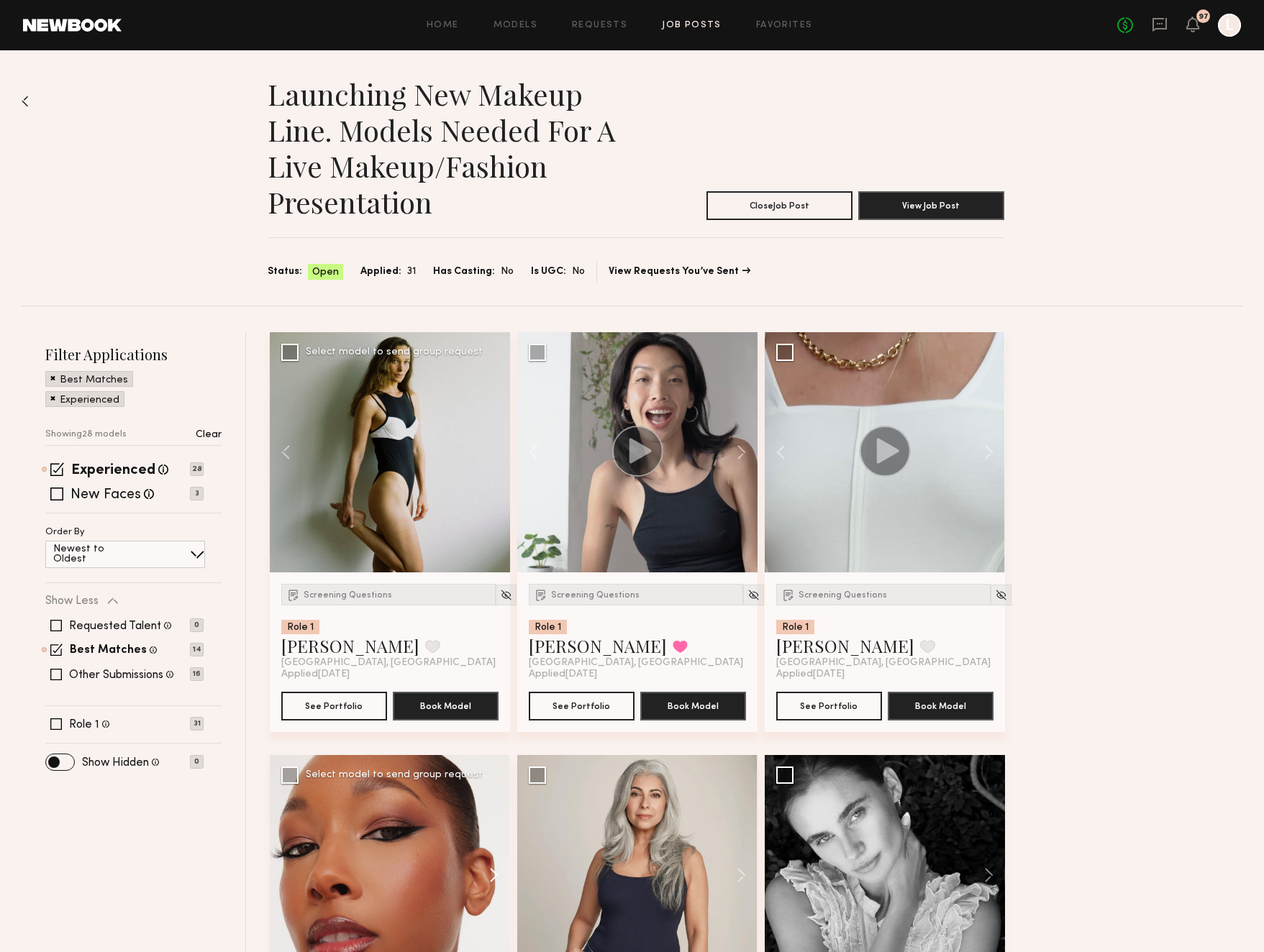
scroll to position [5, 0]
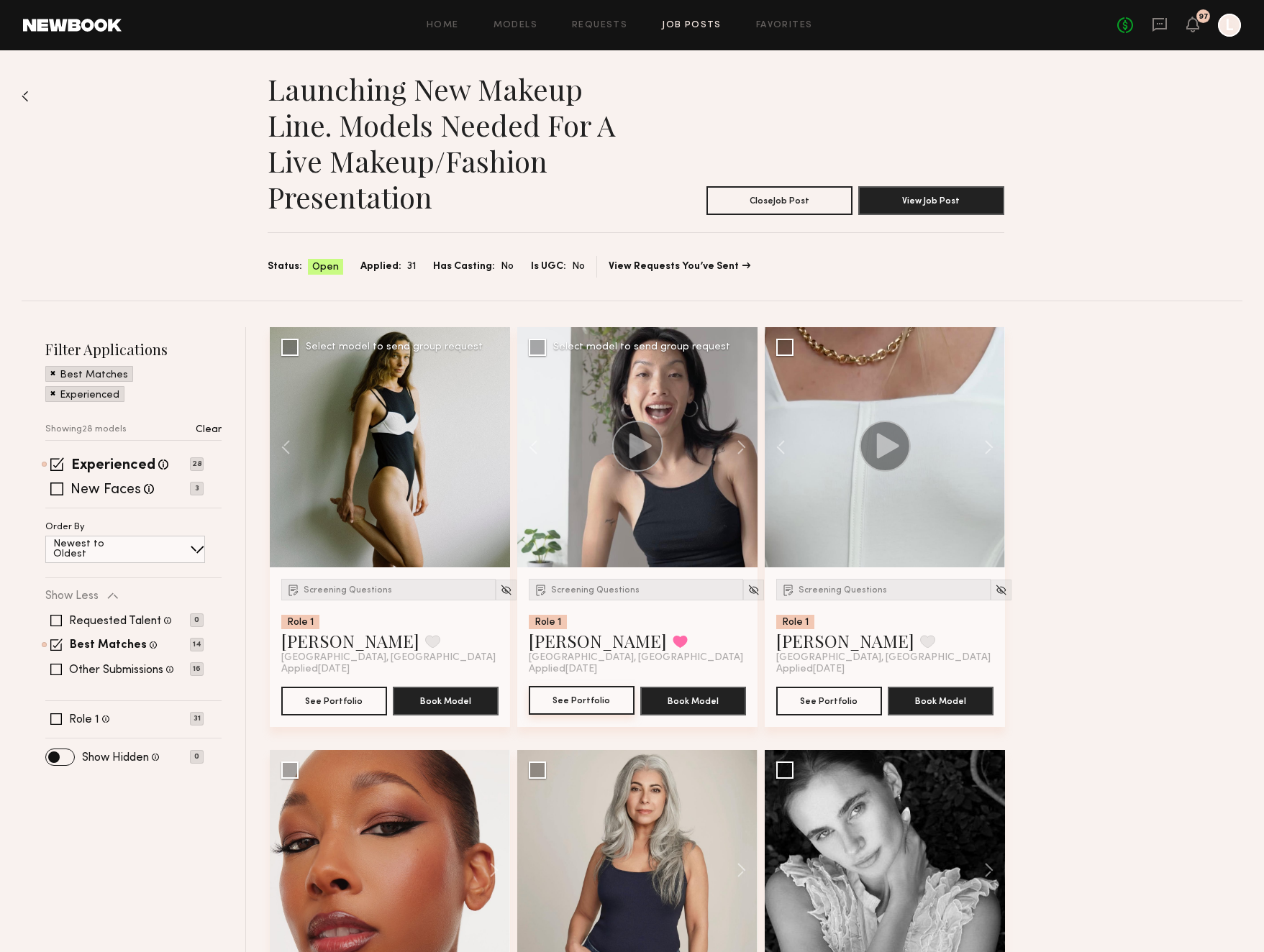
click at [593, 703] on button "See Portfolio" at bounding box center [581, 700] width 106 height 29
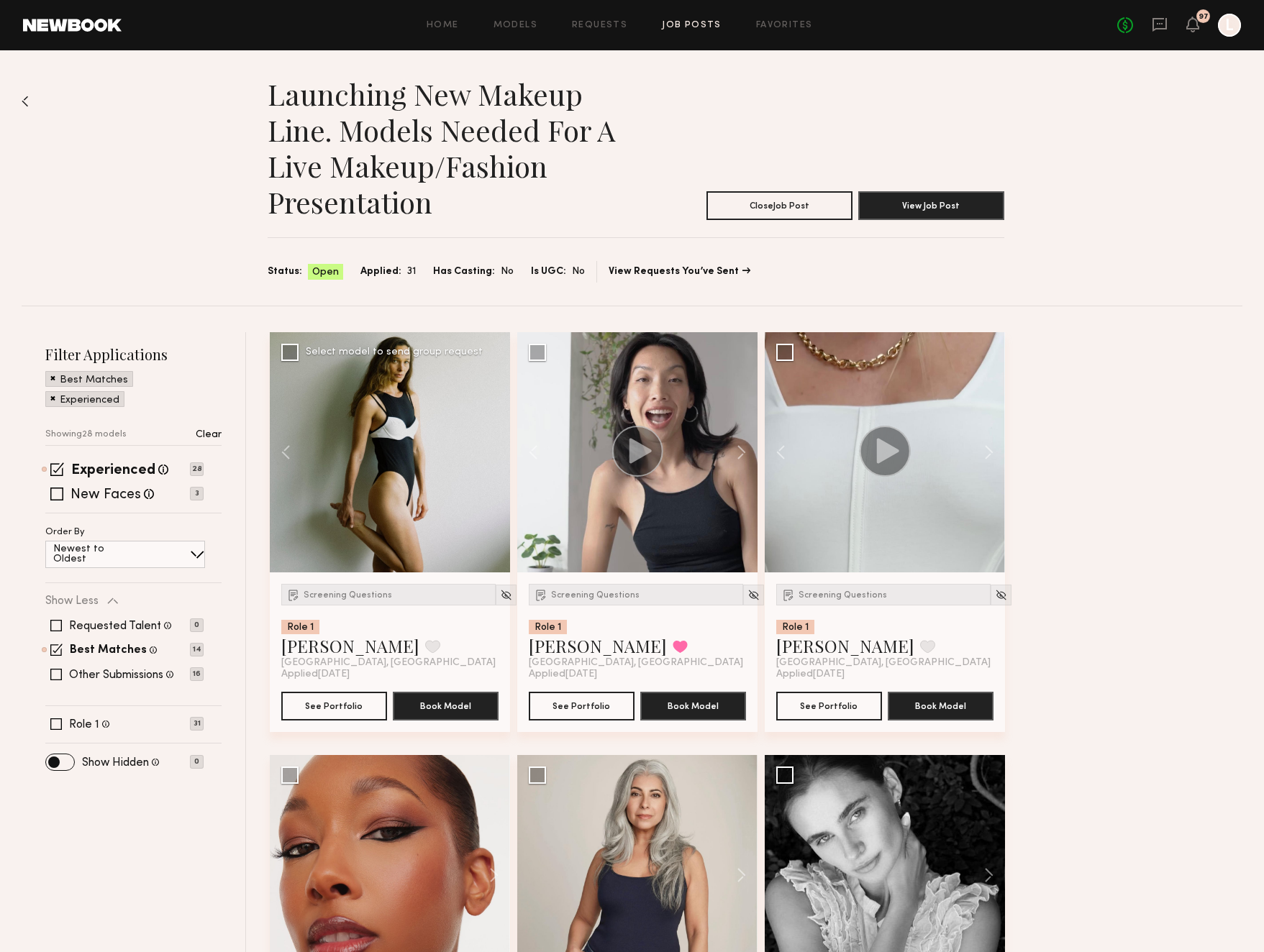
scroll to position [0, 0]
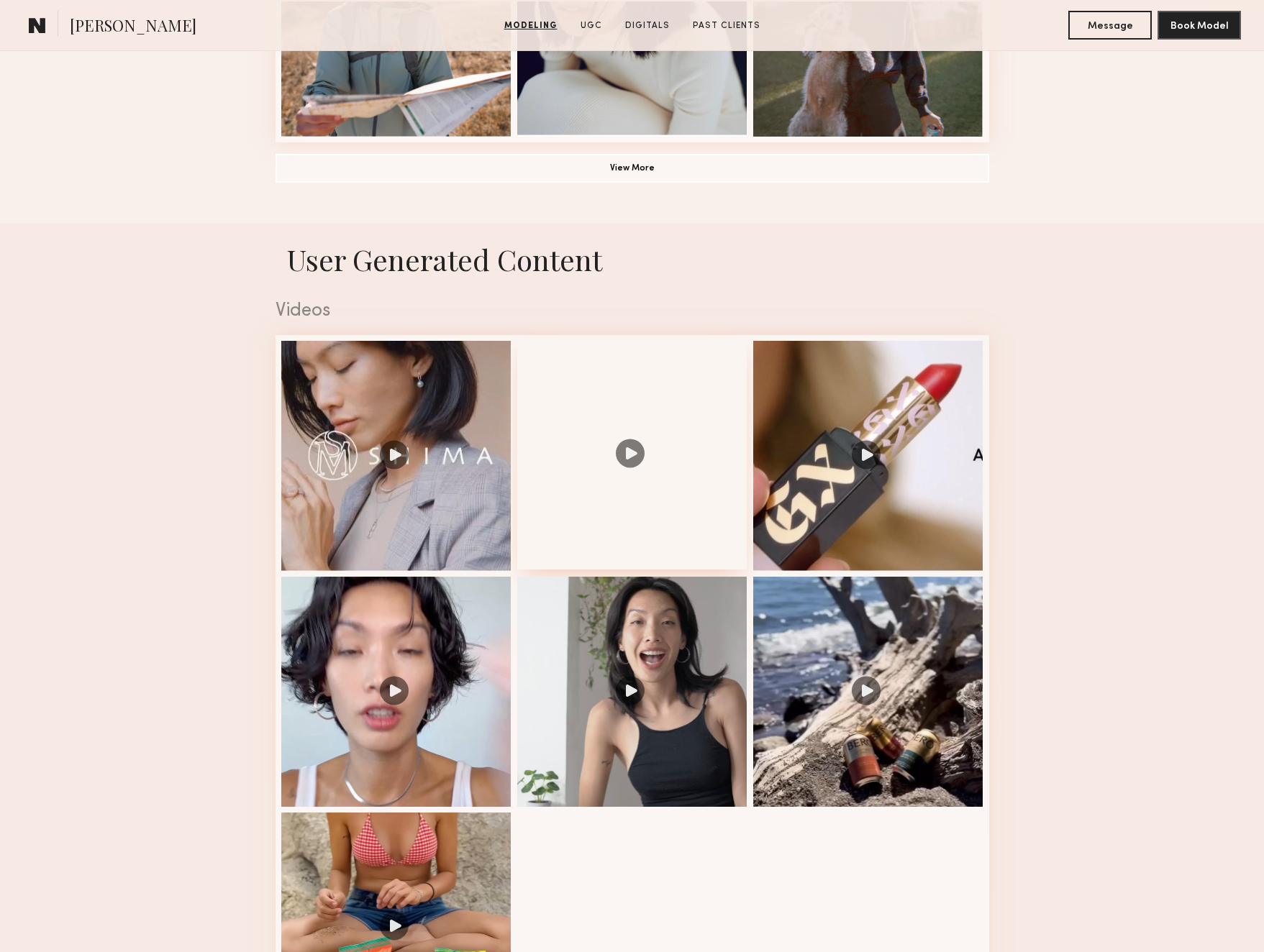
scroll to position [1232, 0]
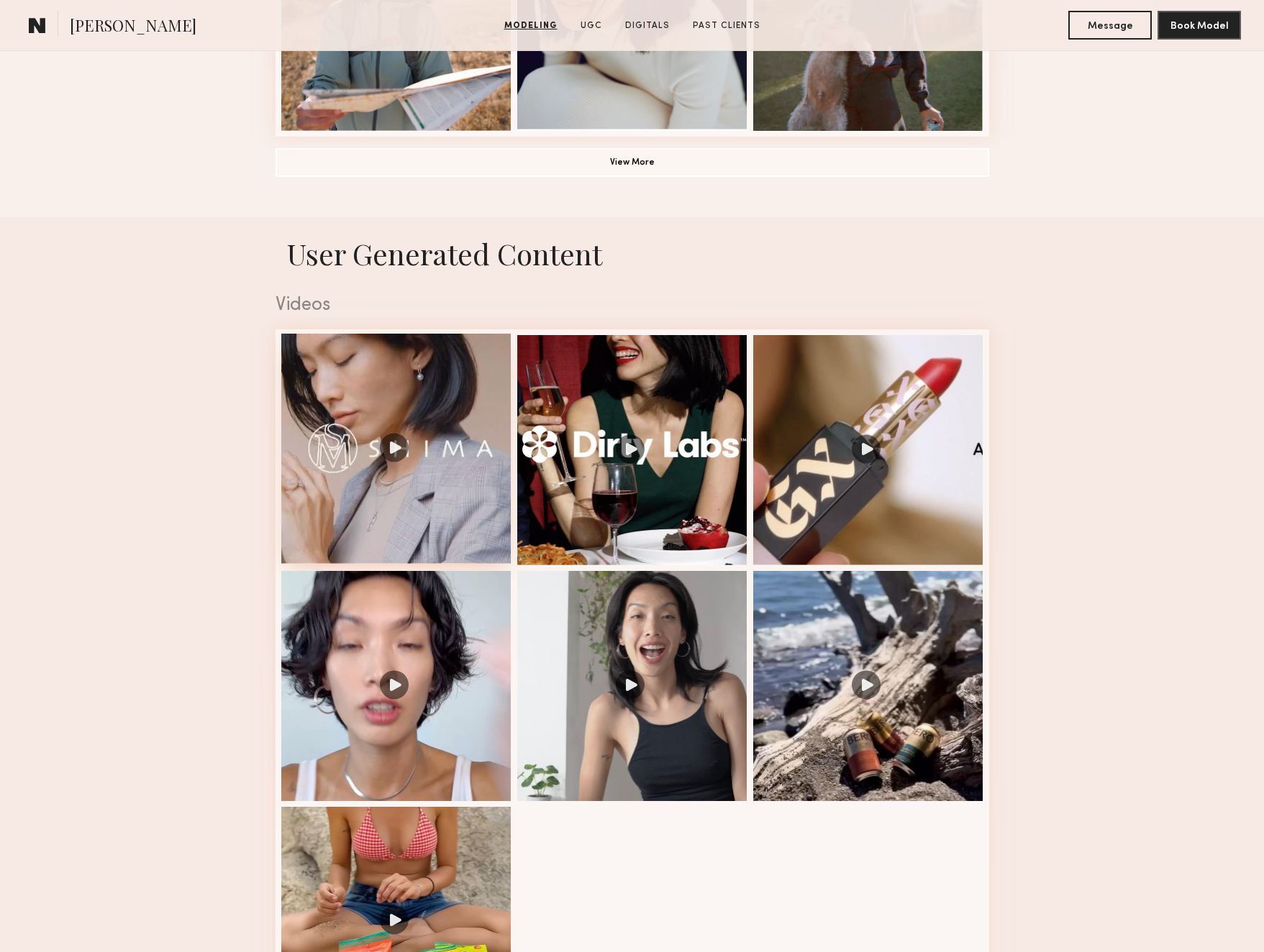
click at [410, 469] on div at bounding box center [396, 448] width 230 height 230
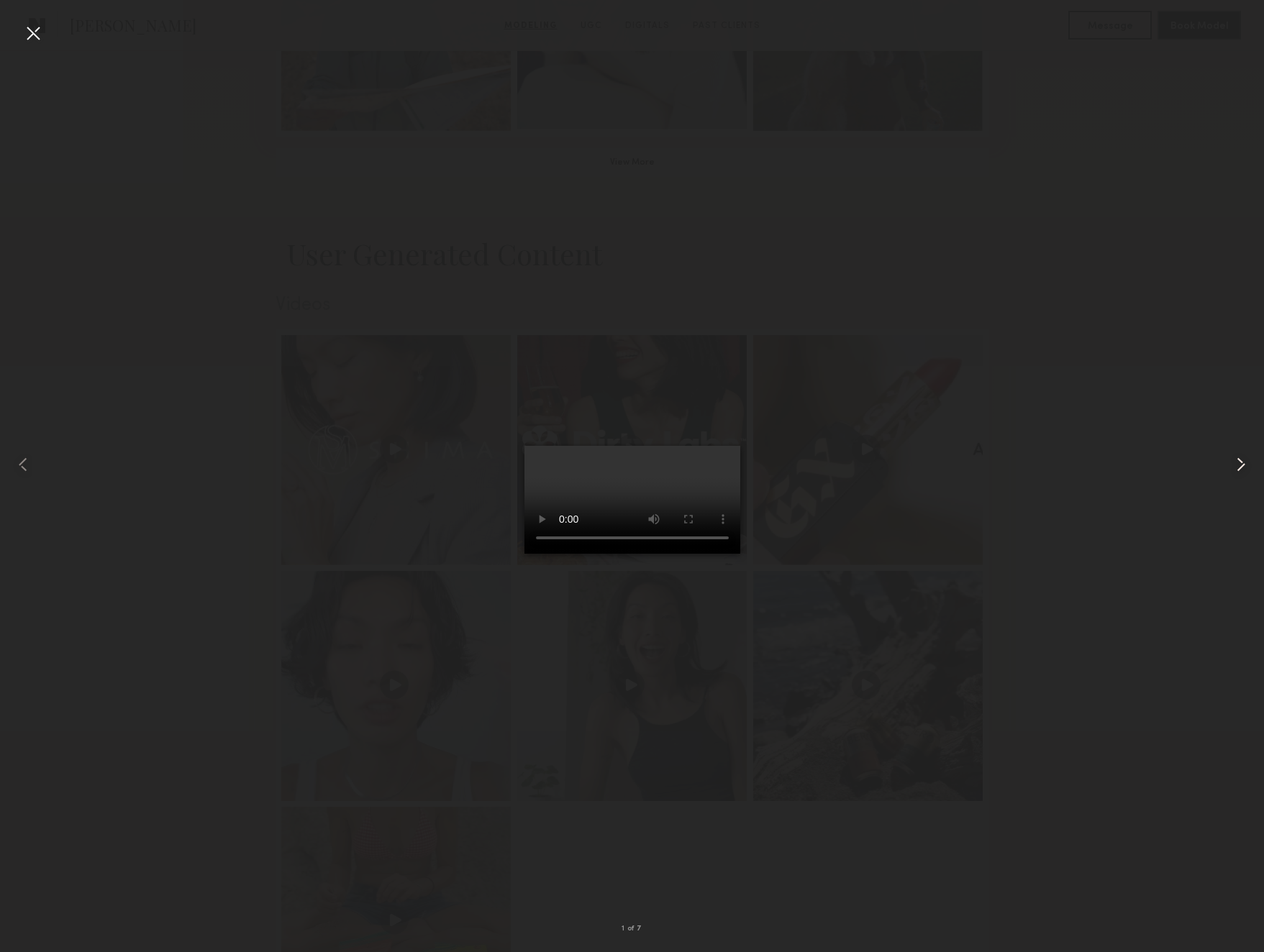
click at [1239, 464] on common-icon at bounding box center [1241, 465] width 23 height 23
click at [1239, 465] on common-icon at bounding box center [1241, 465] width 23 height 23
click at [740, 554] on video at bounding box center [632, 499] width 216 height 108
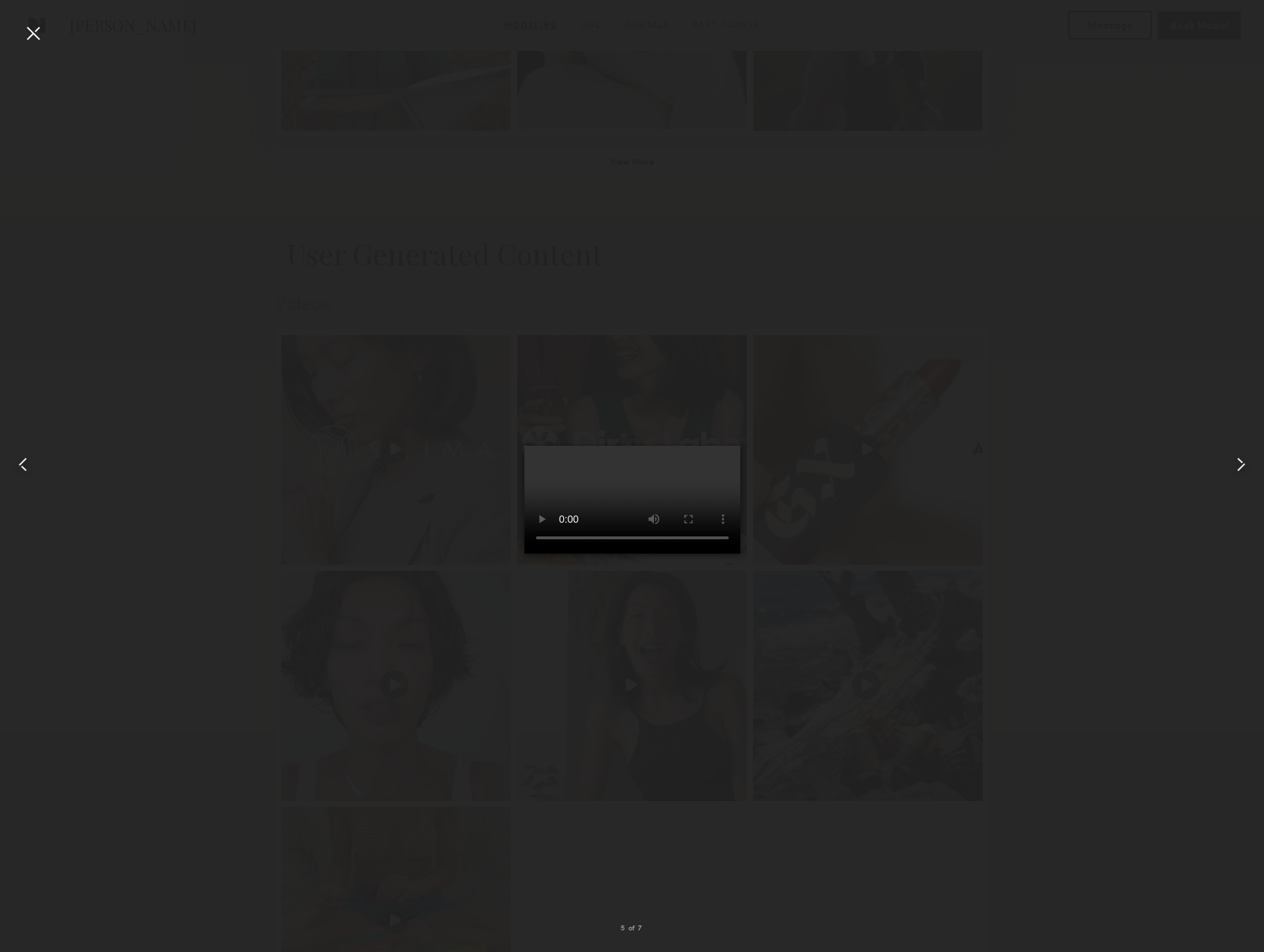
click at [1241, 467] on common-icon at bounding box center [1241, 465] width 23 height 23
click at [1243, 467] on common-icon at bounding box center [1241, 465] width 23 height 23
click at [29, 34] on div at bounding box center [34, 33] width 23 height 23
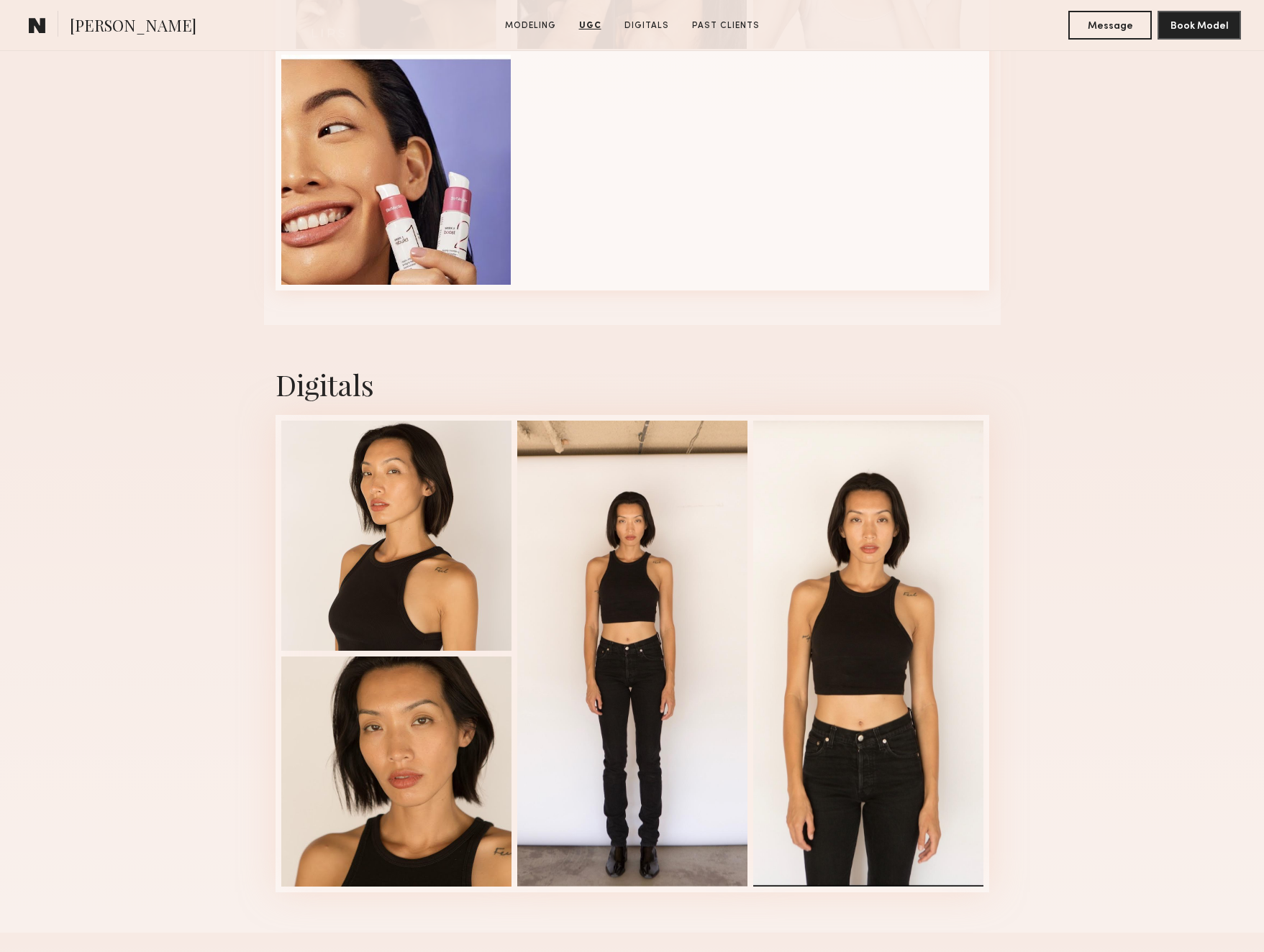
scroll to position [2564, 0]
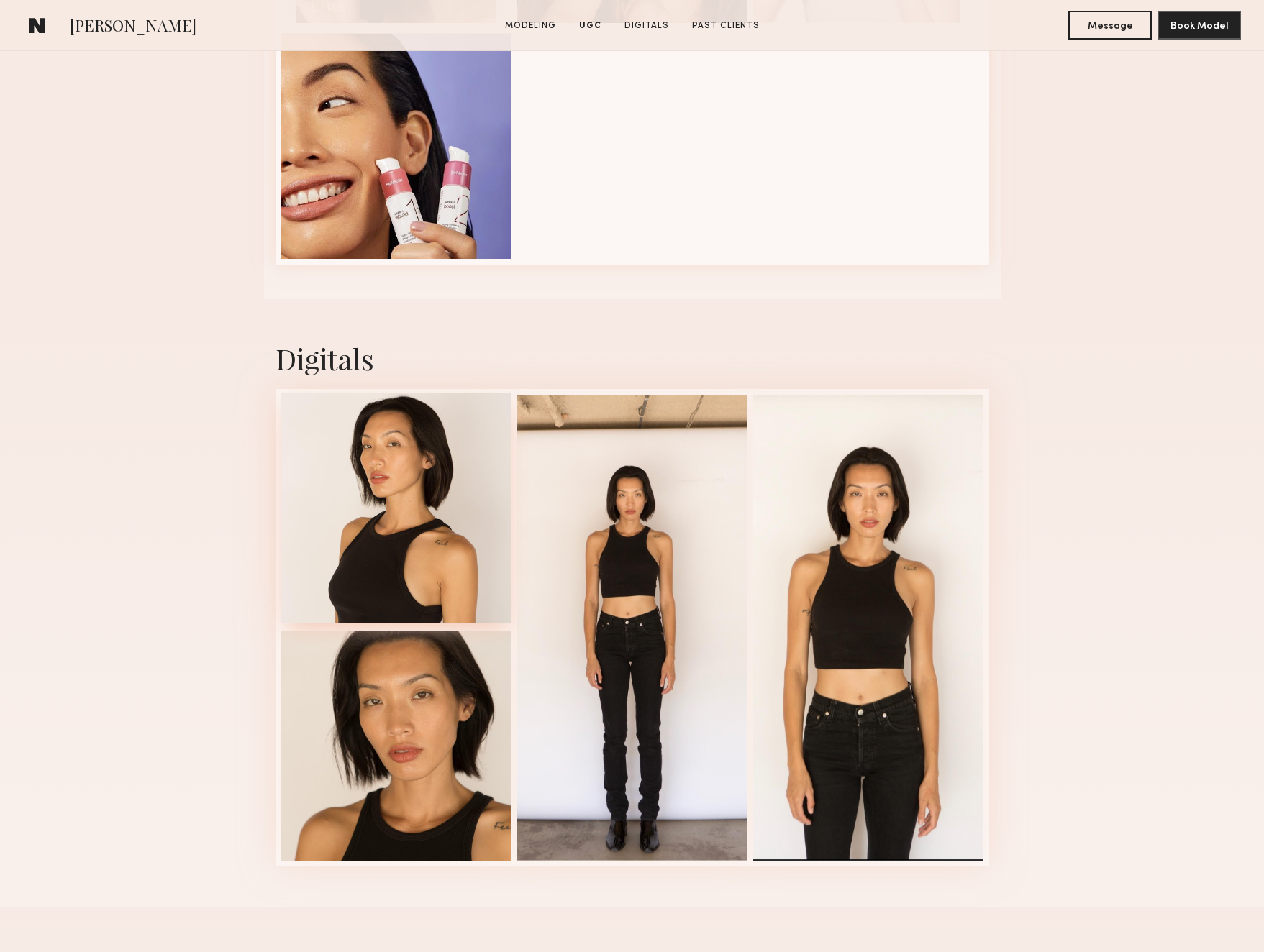
click at [351, 469] on div at bounding box center [396, 508] width 230 height 230
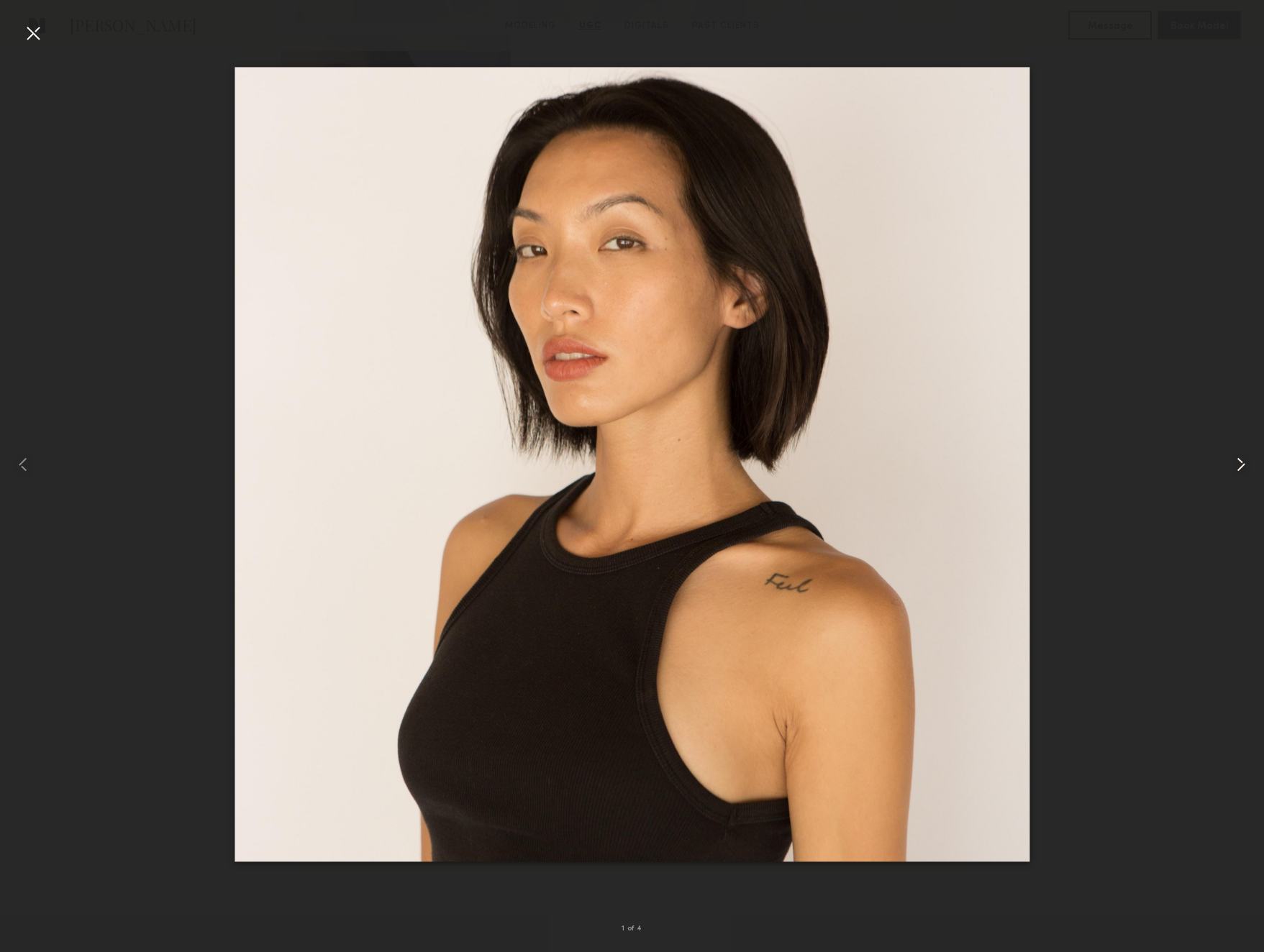
click at [1238, 471] on common-icon at bounding box center [1241, 465] width 23 height 23
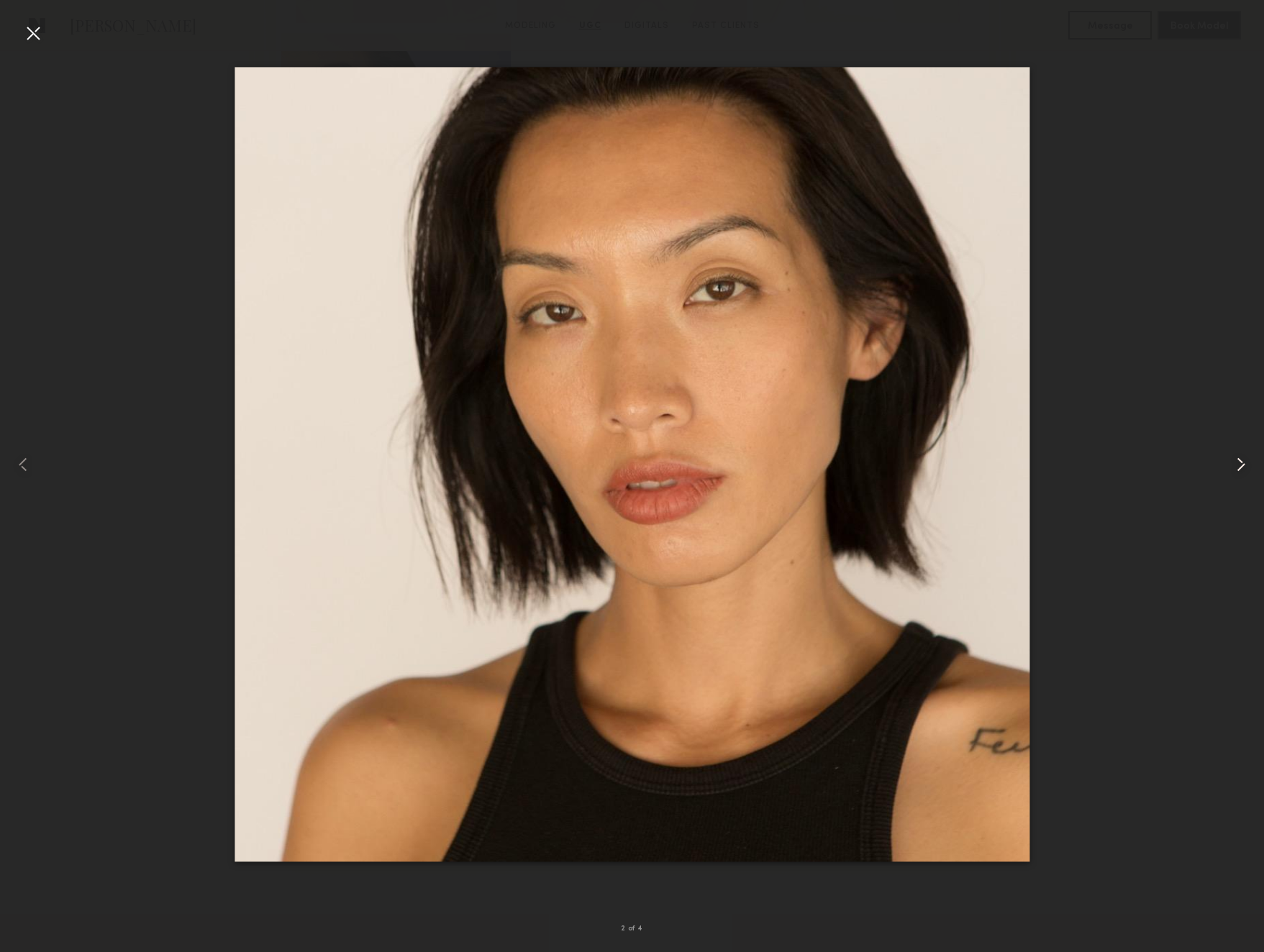
click at [1238, 472] on common-icon at bounding box center [1241, 465] width 23 height 23
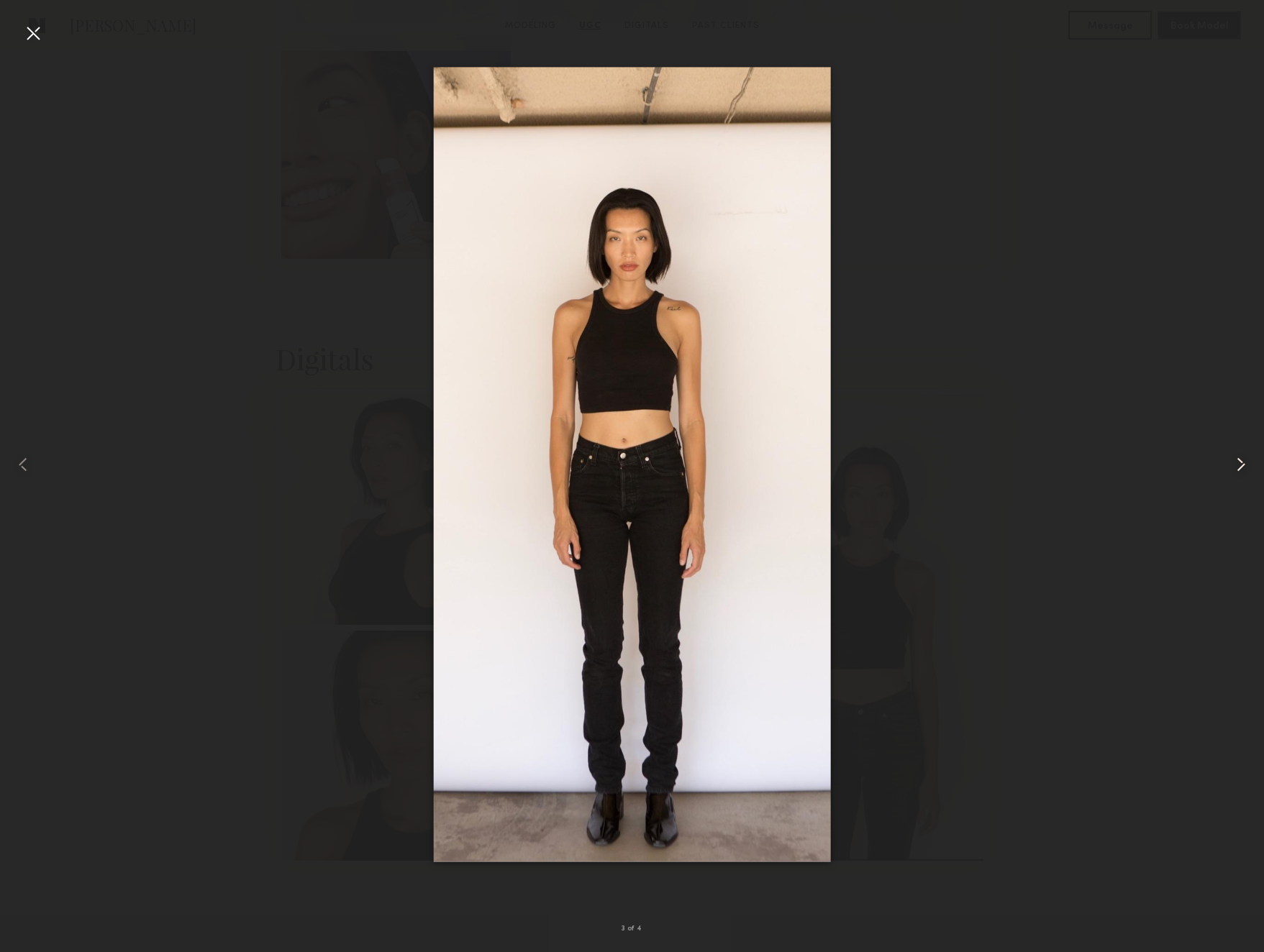
click at [1238, 472] on common-icon at bounding box center [1241, 465] width 23 height 23
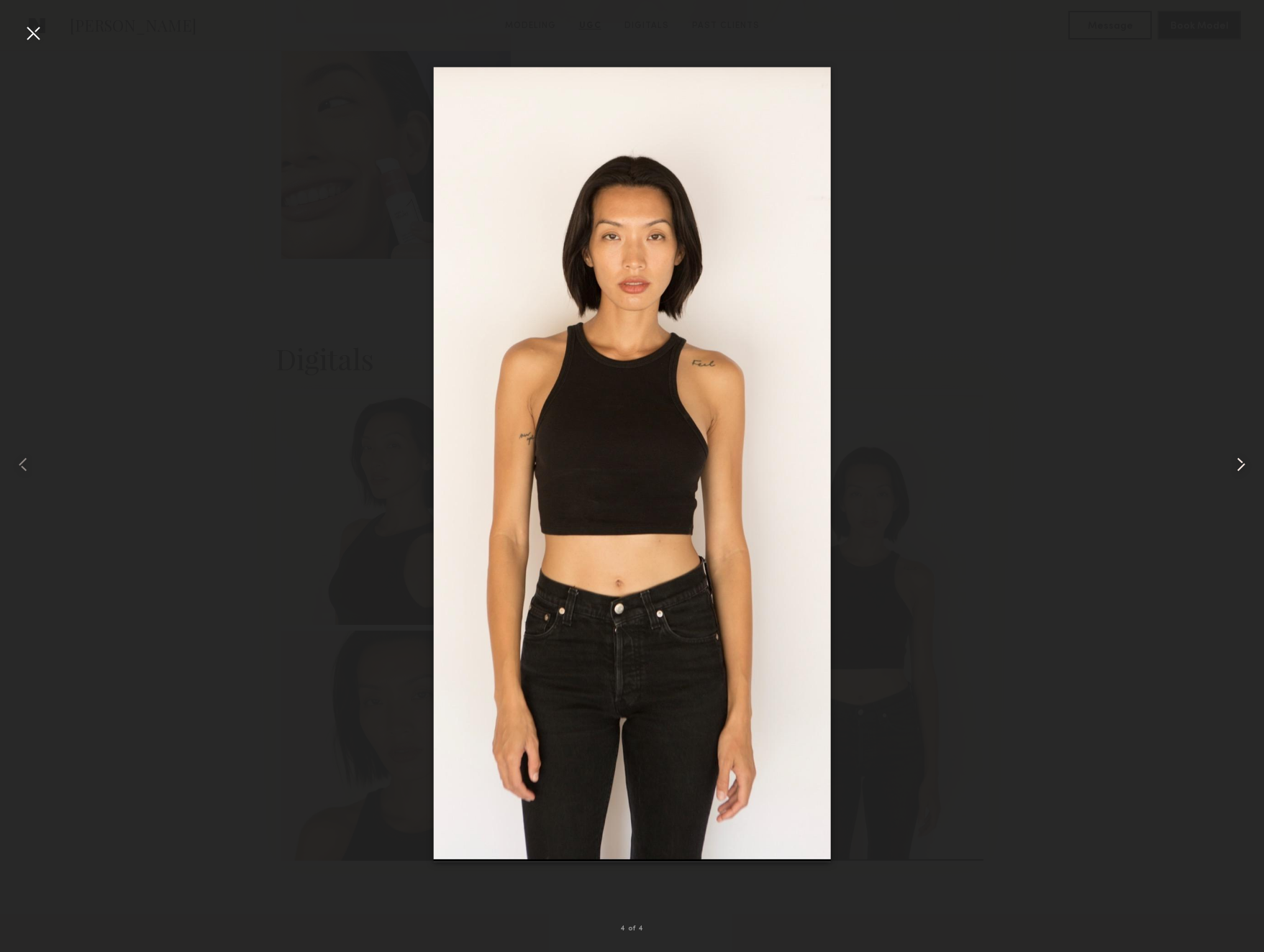
click at [1238, 474] on common-icon at bounding box center [1241, 465] width 23 height 23
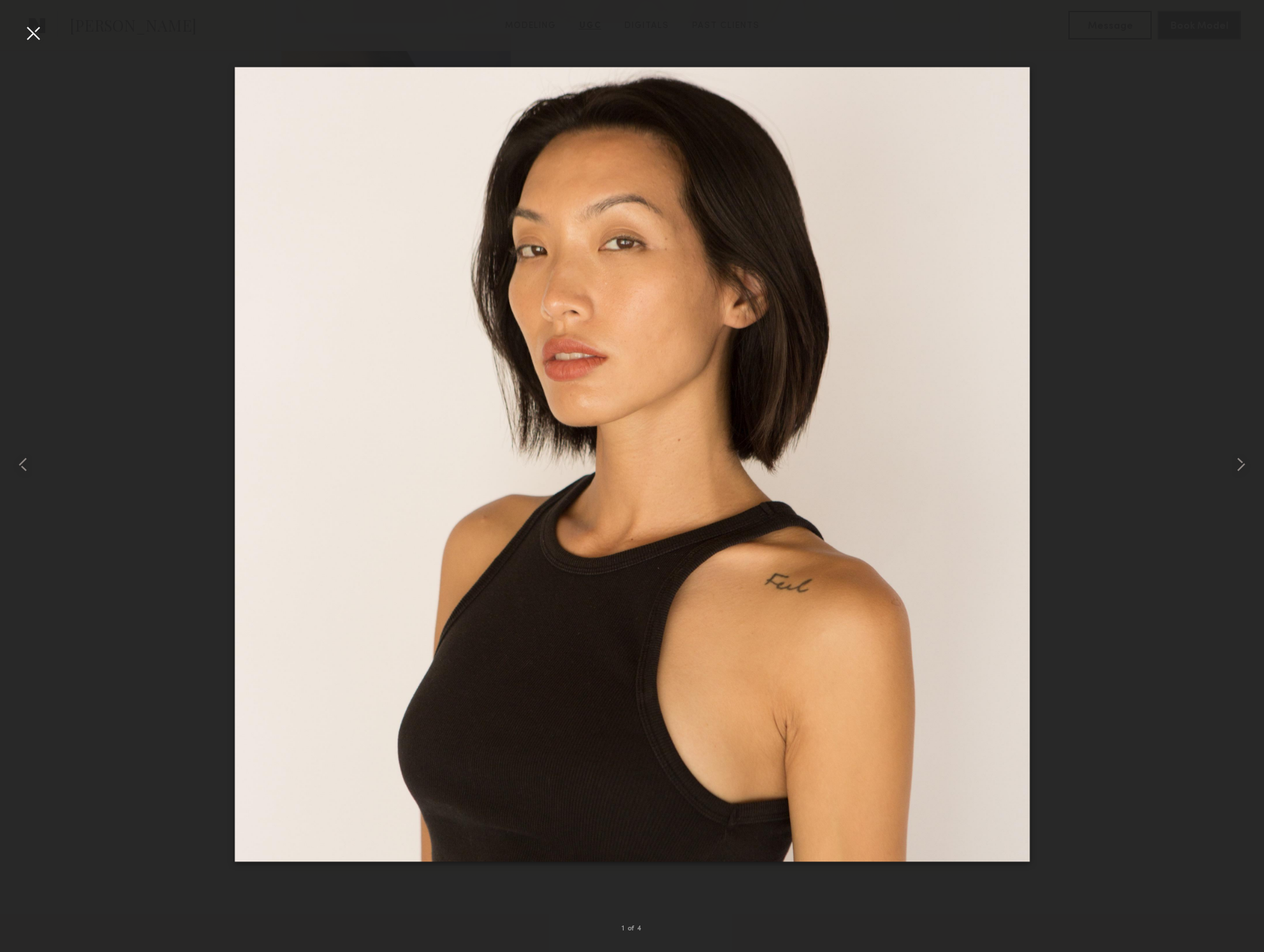
click at [33, 37] on div at bounding box center [34, 33] width 23 height 23
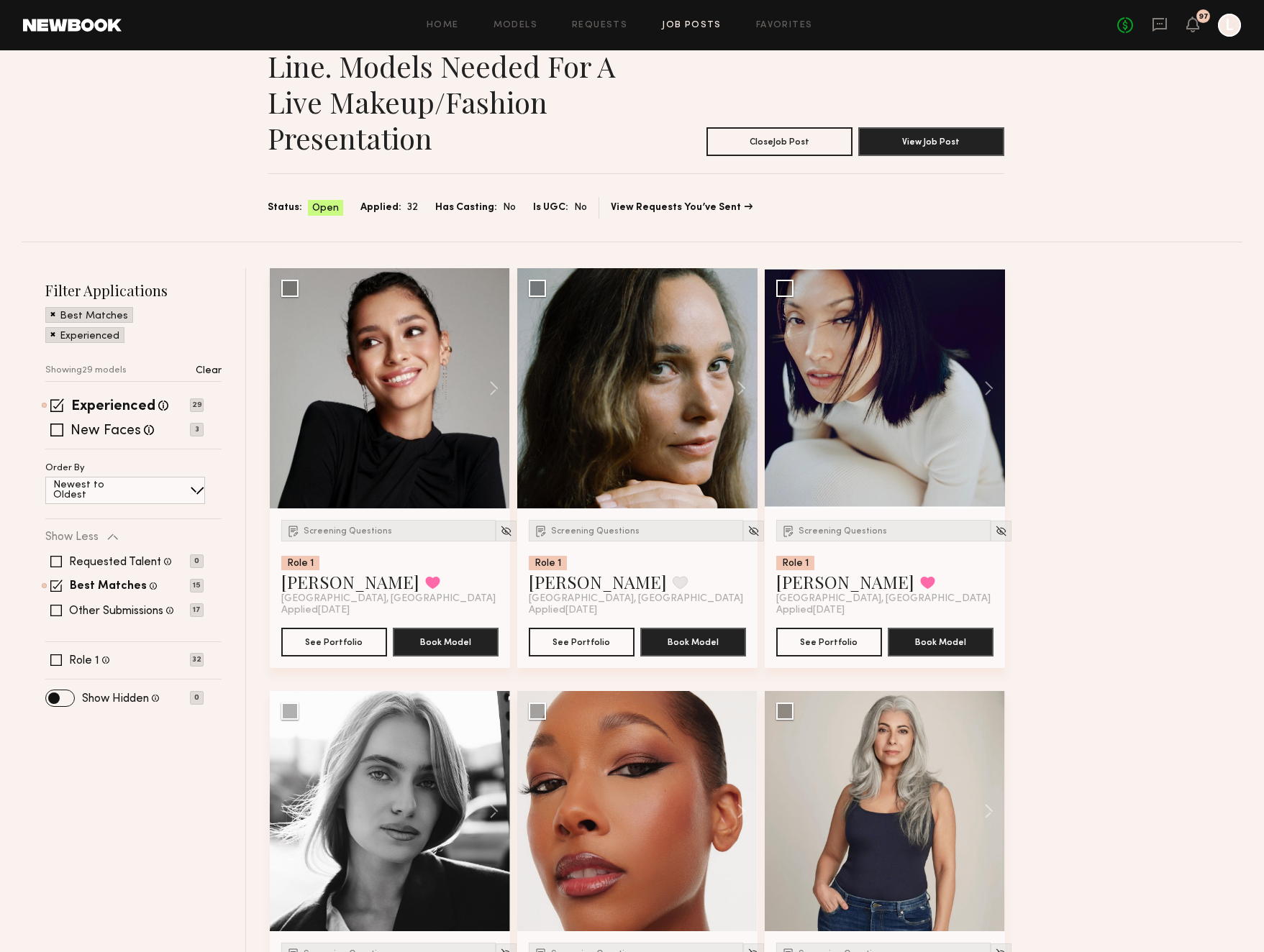
scroll to position [70, 0]
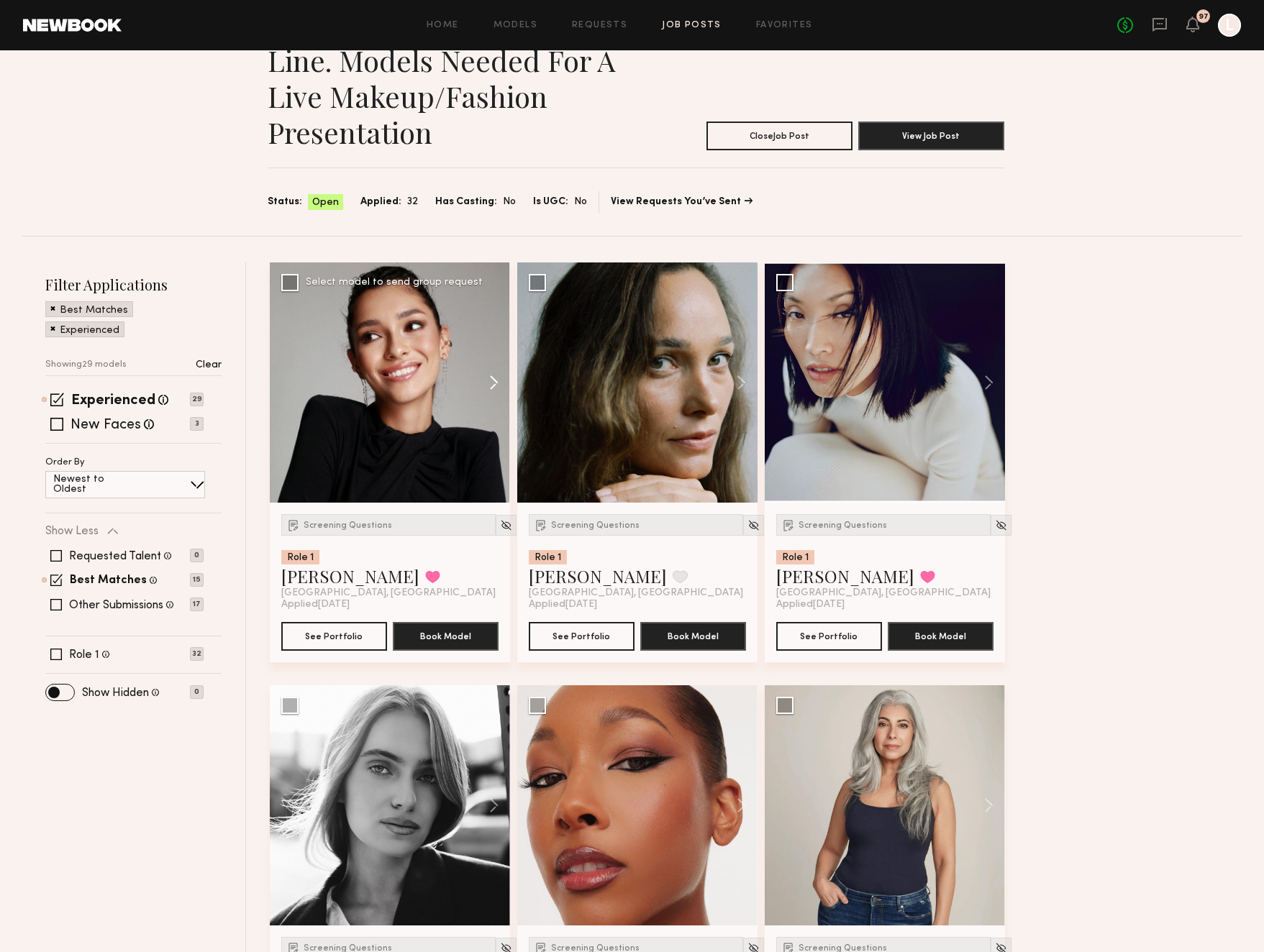
click at [491, 384] on button at bounding box center [486, 383] width 46 height 240
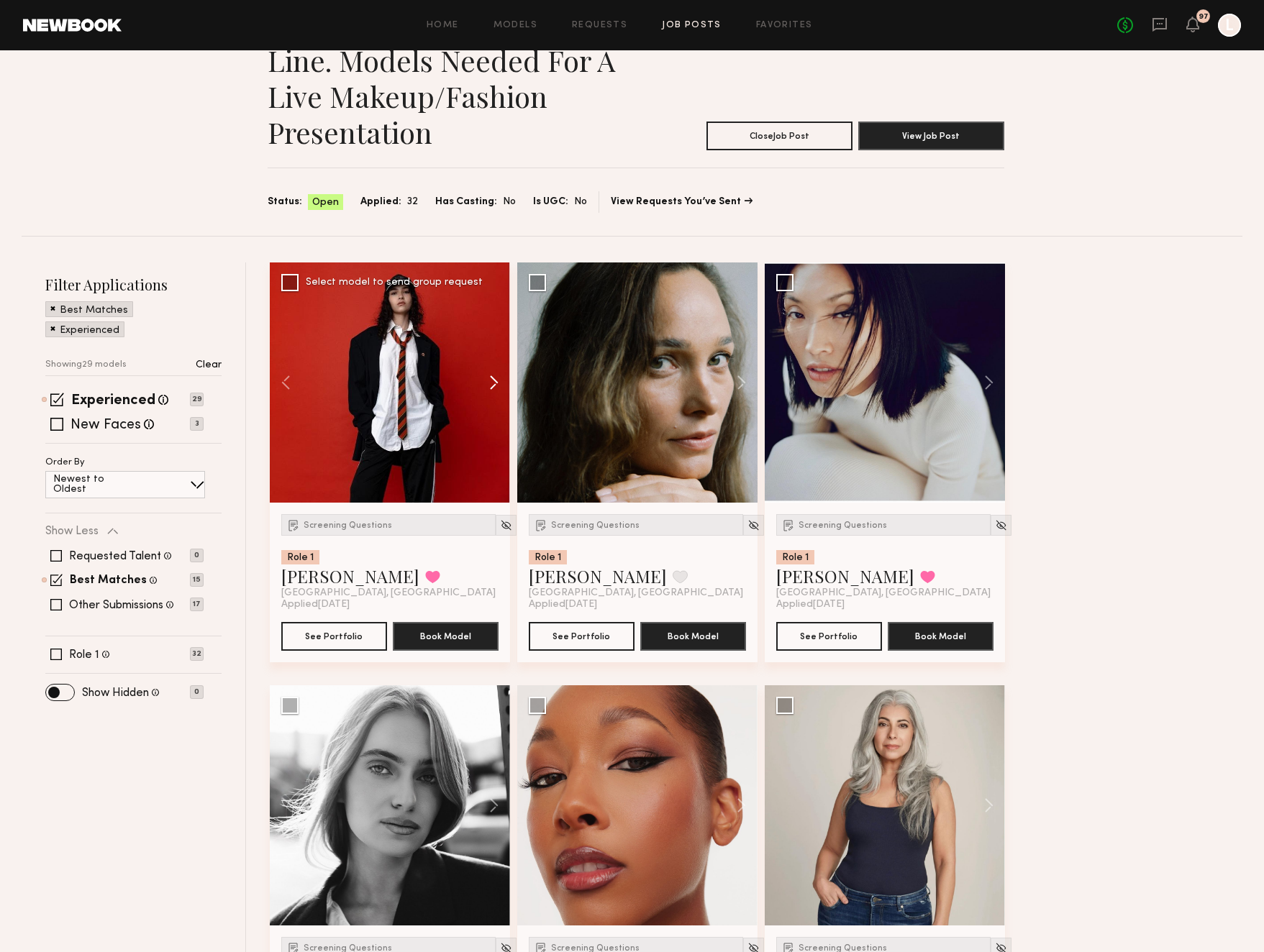
click at [491, 384] on button at bounding box center [486, 383] width 46 height 240
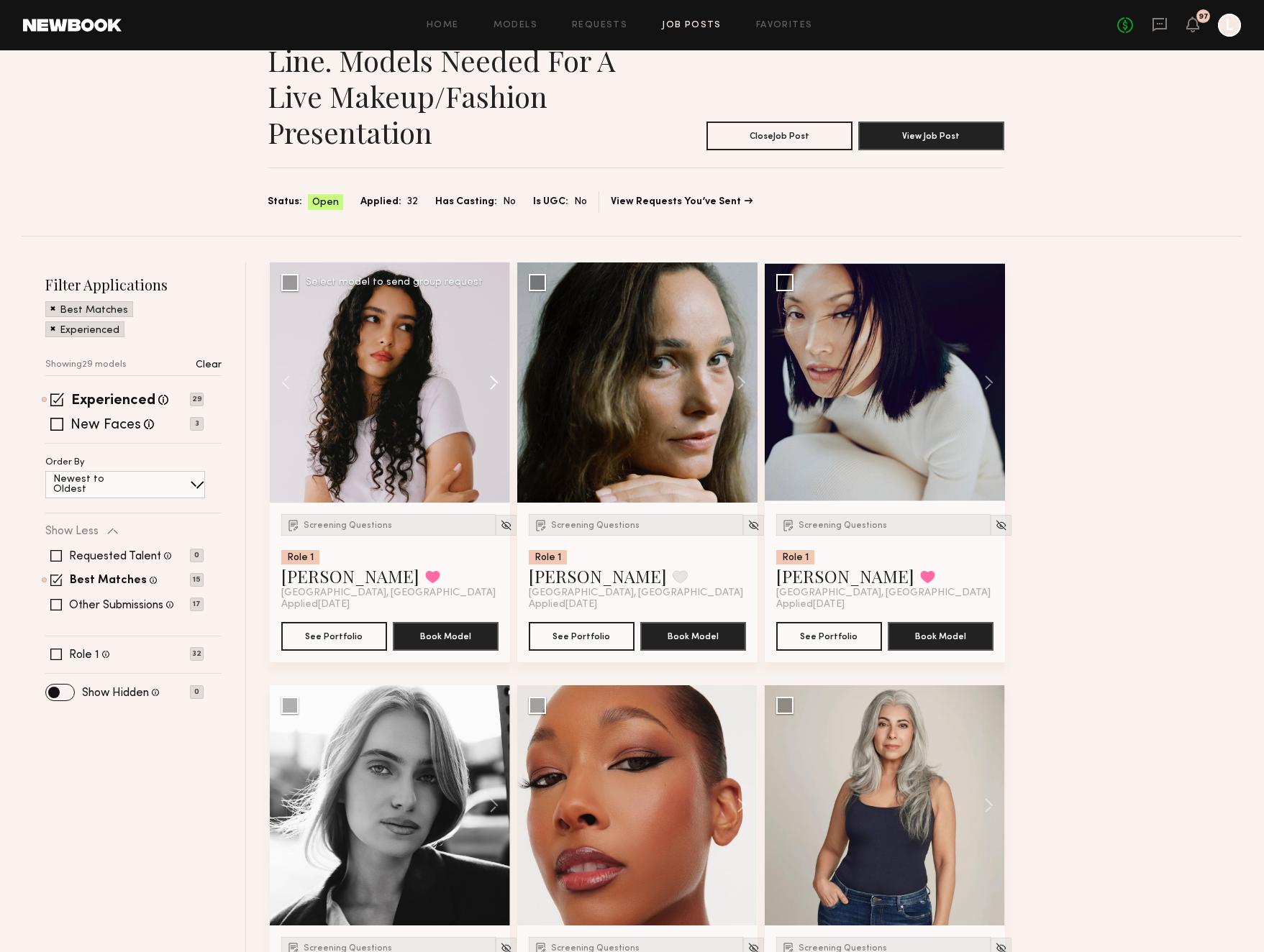
click at [491, 384] on button at bounding box center [486, 383] width 46 height 240
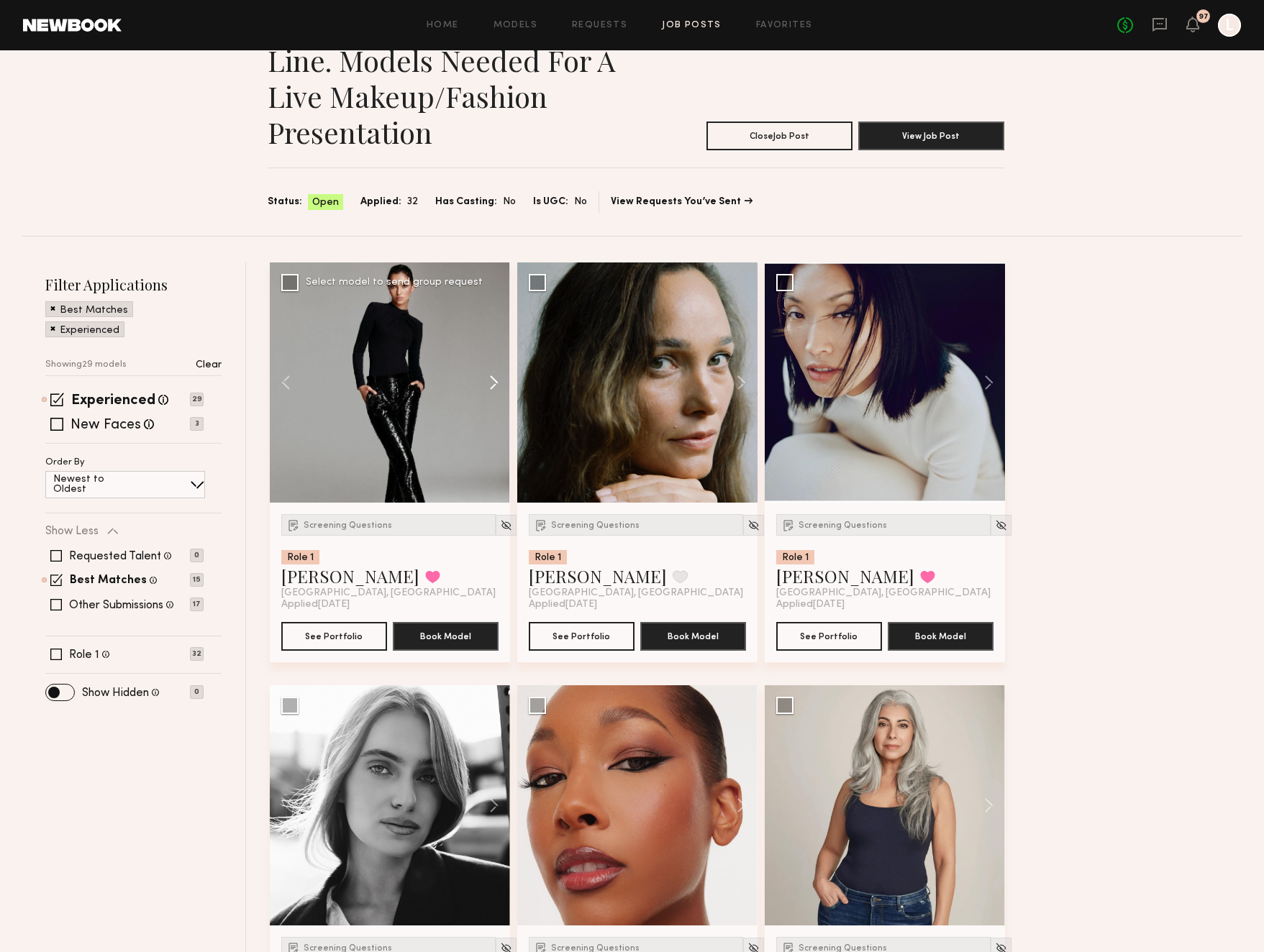
click at [491, 384] on button at bounding box center [486, 383] width 46 height 240
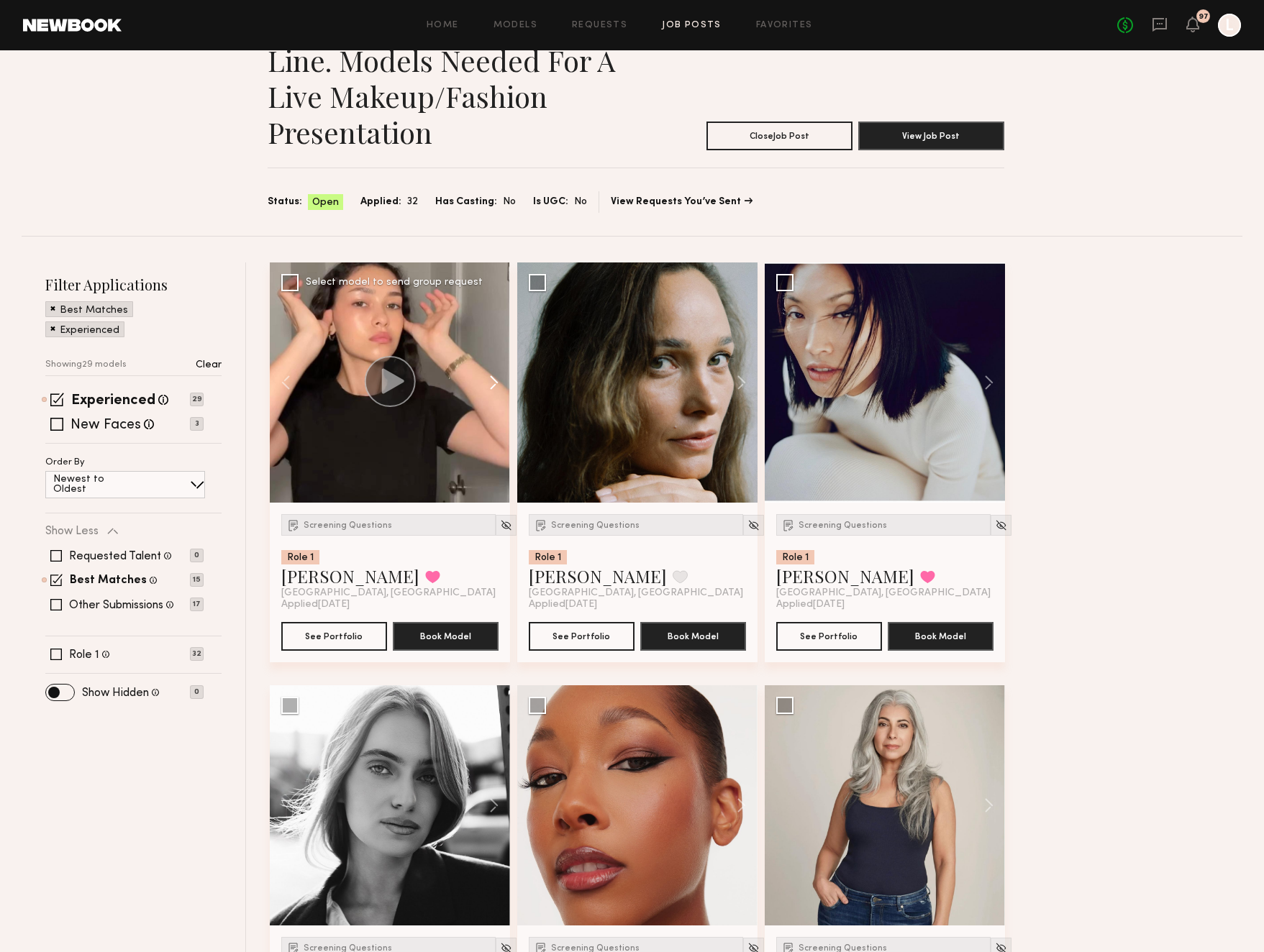
click at [491, 384] on button at bounding box center [486, 383] width 46 height 240
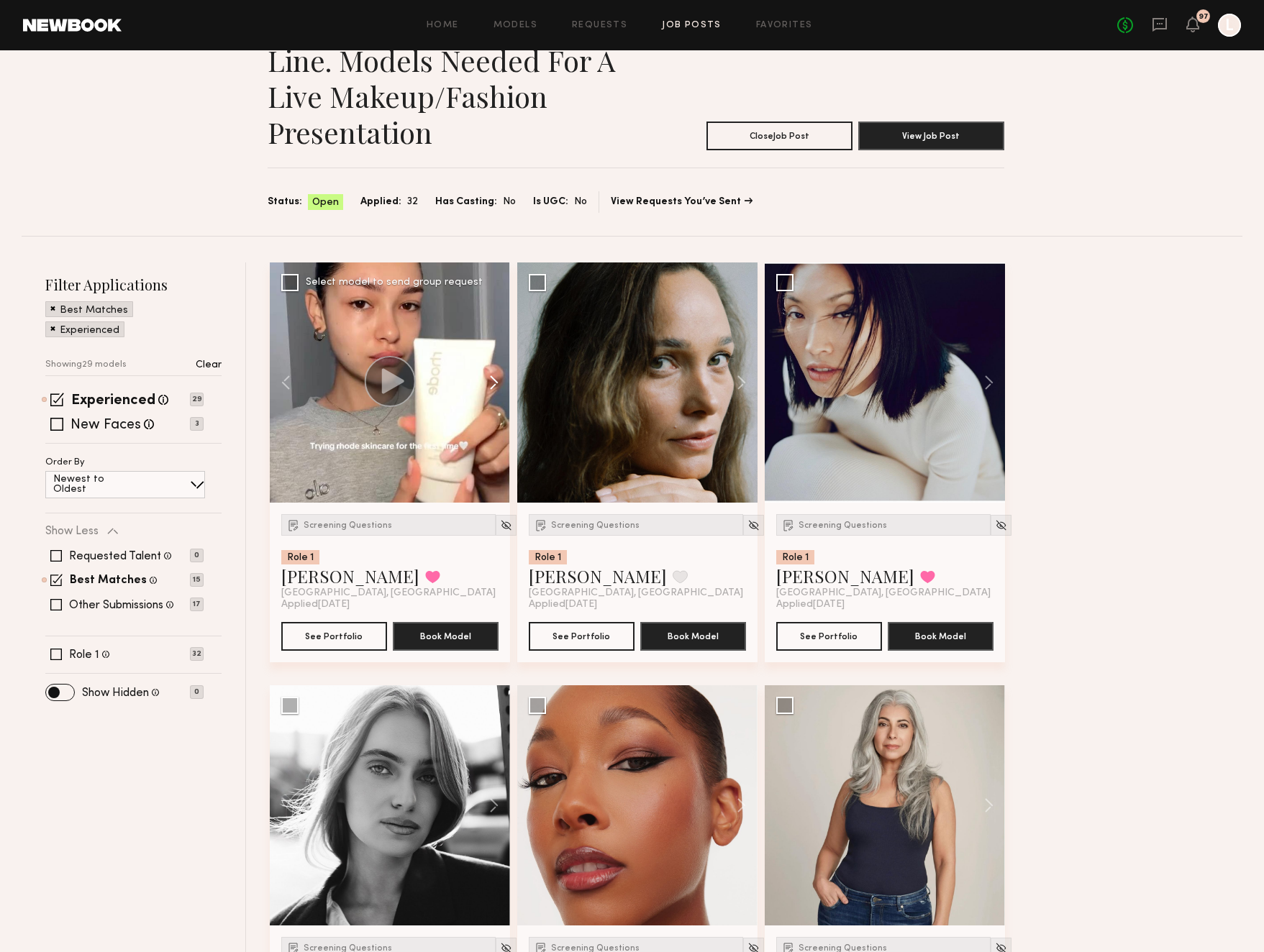
click at [491, 384] on button at bounding box center [486, 383] width 46 height 240
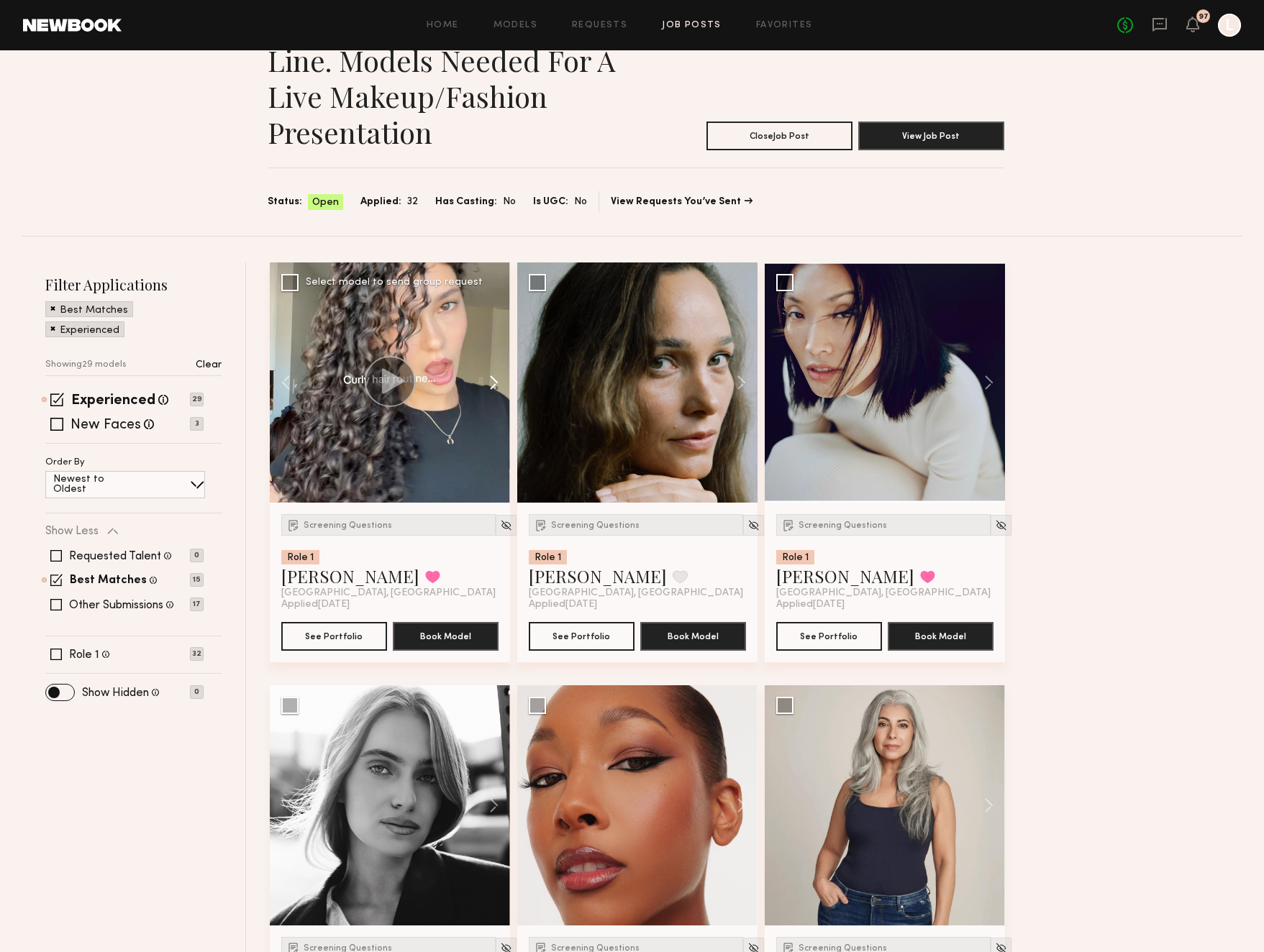
click at [491, 384] on button at bounding box center [486, 383] width 46 height 240
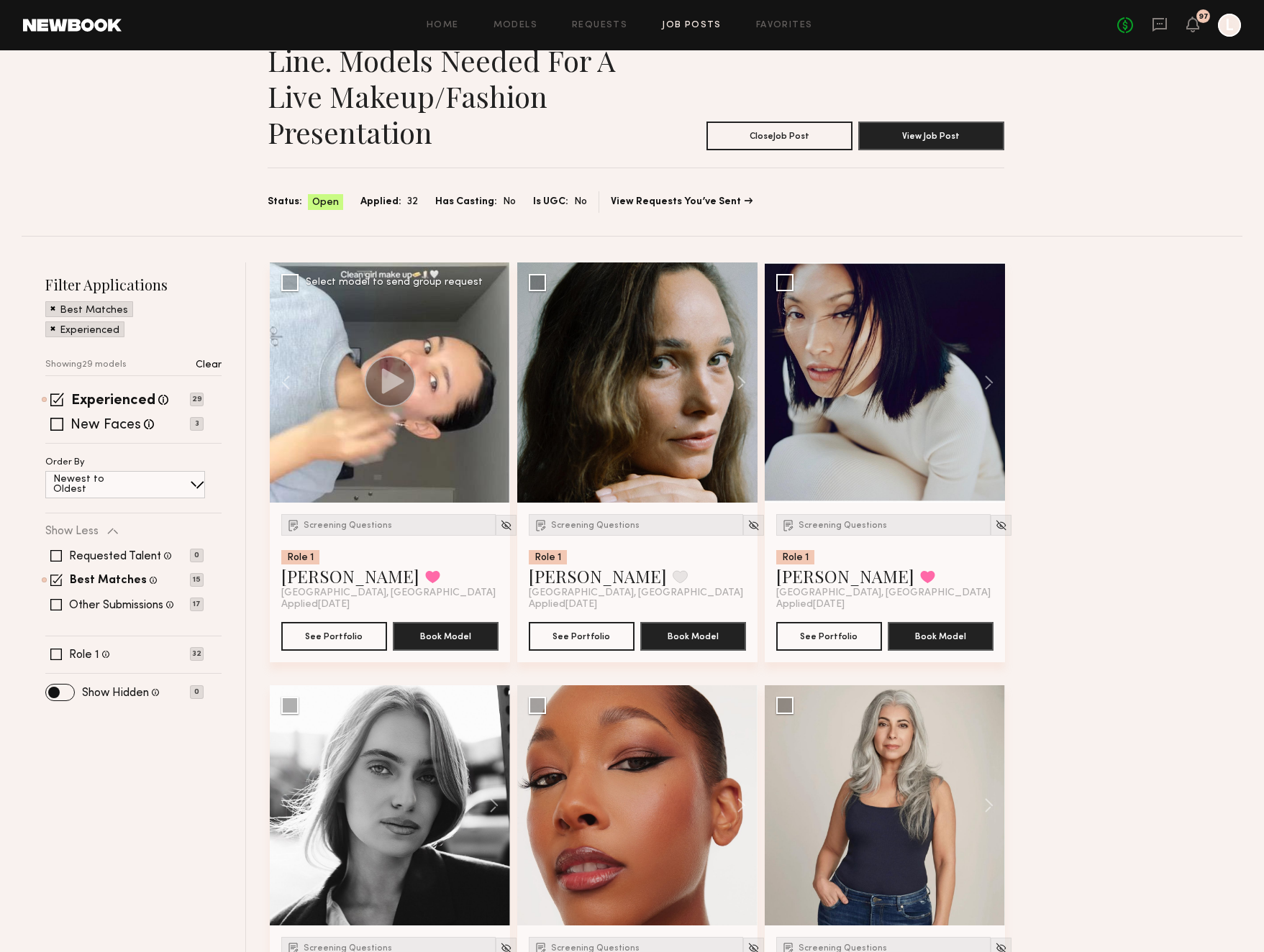
click at [491, 384] on div at bounding box center [390, 383] width 240 height 240
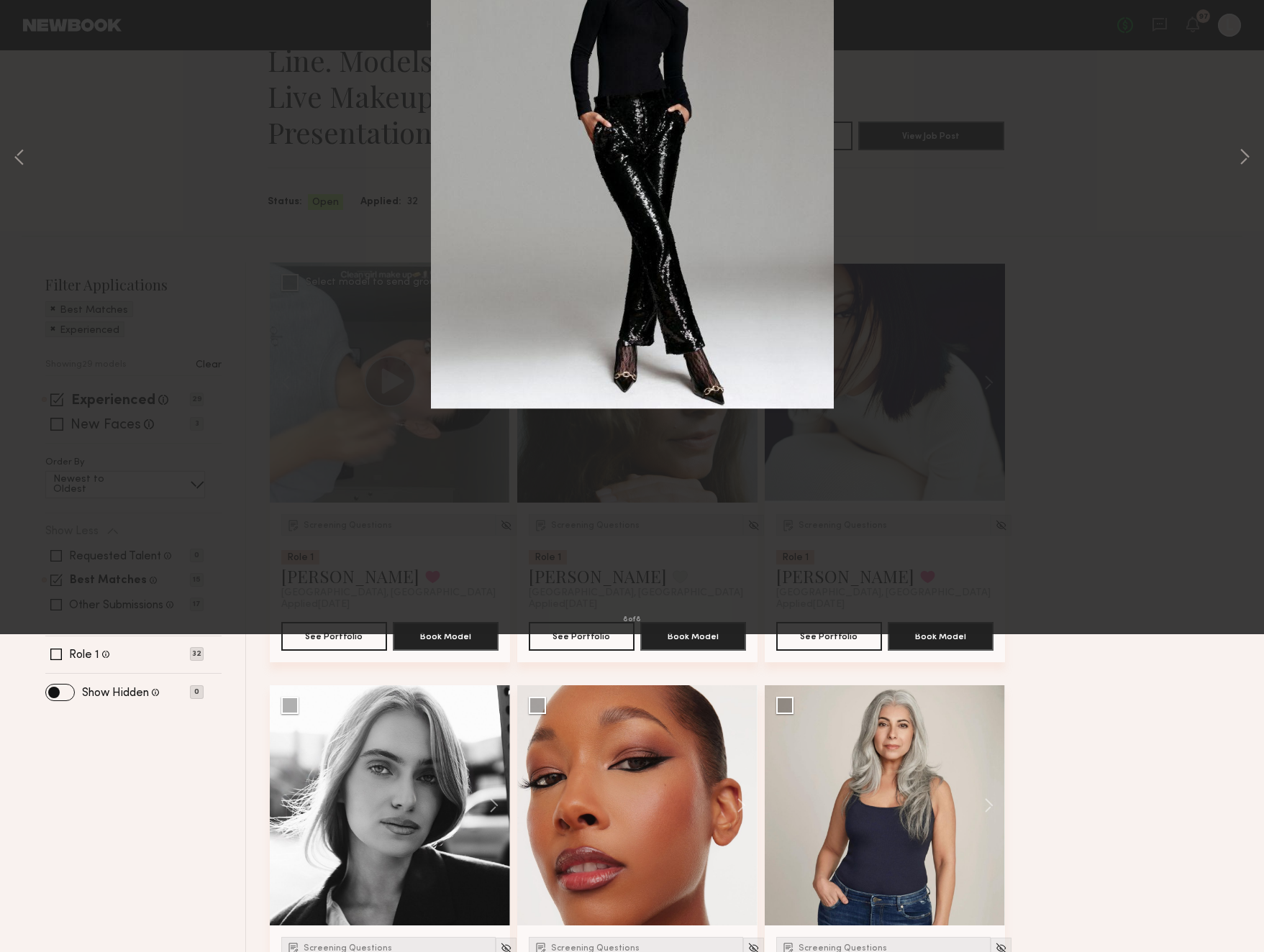
click at [516, 157] on div "8 of 8" at bounding box center [632, 476] width 1264 height 952
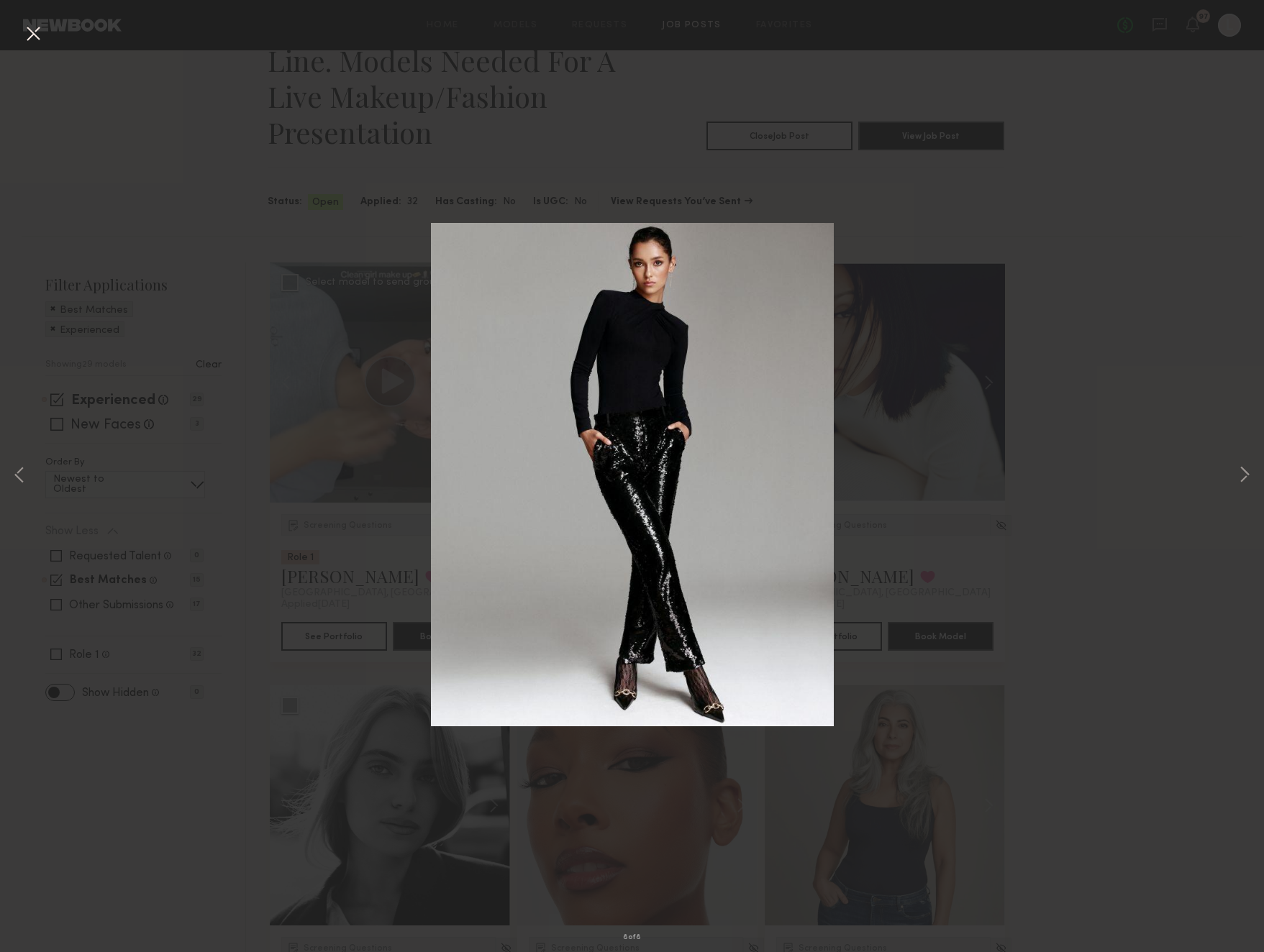
click at [36, 35] on button at bounding box center [34, 34] width 23 height 26
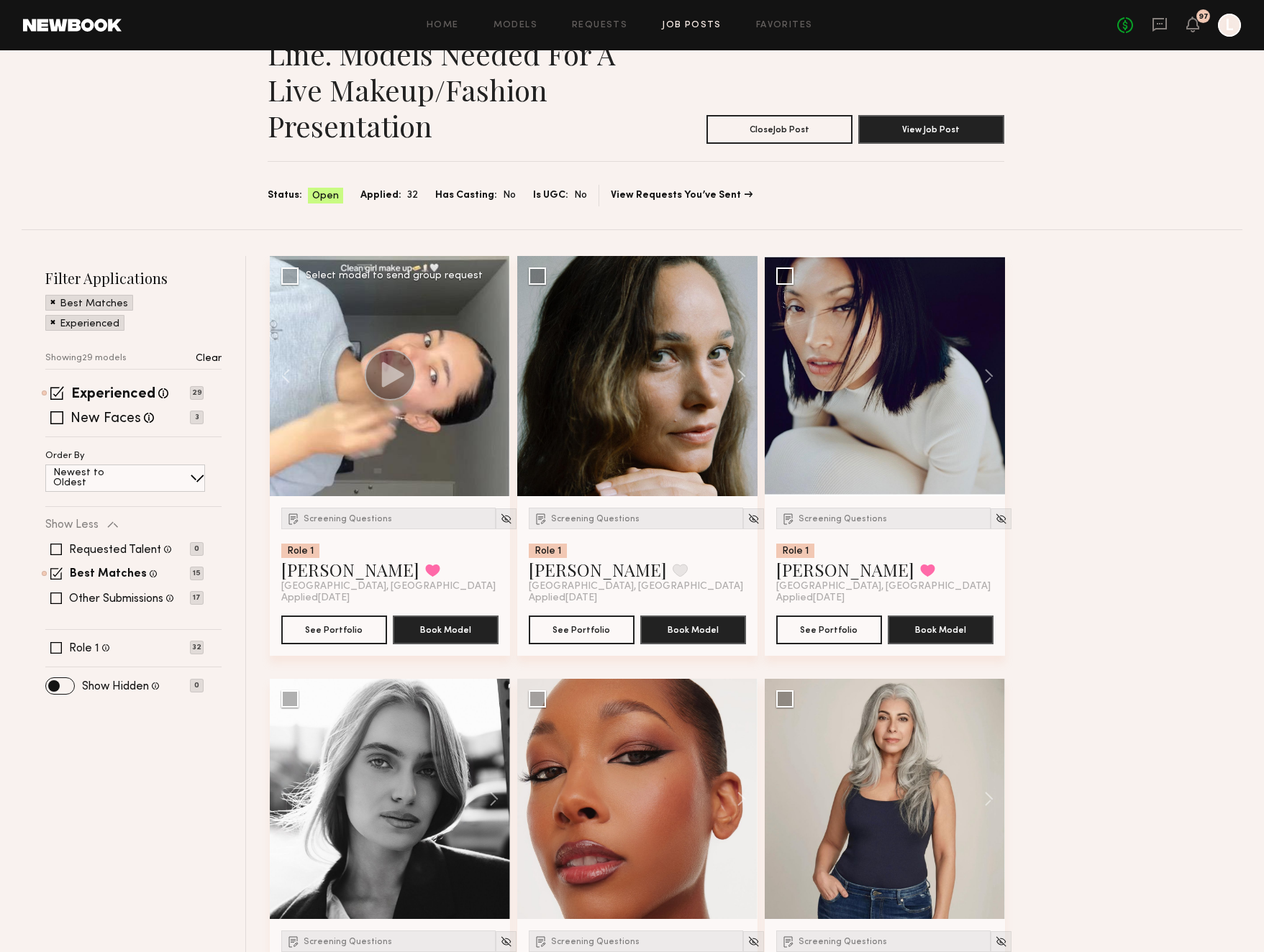
scroll to position [79, 0]
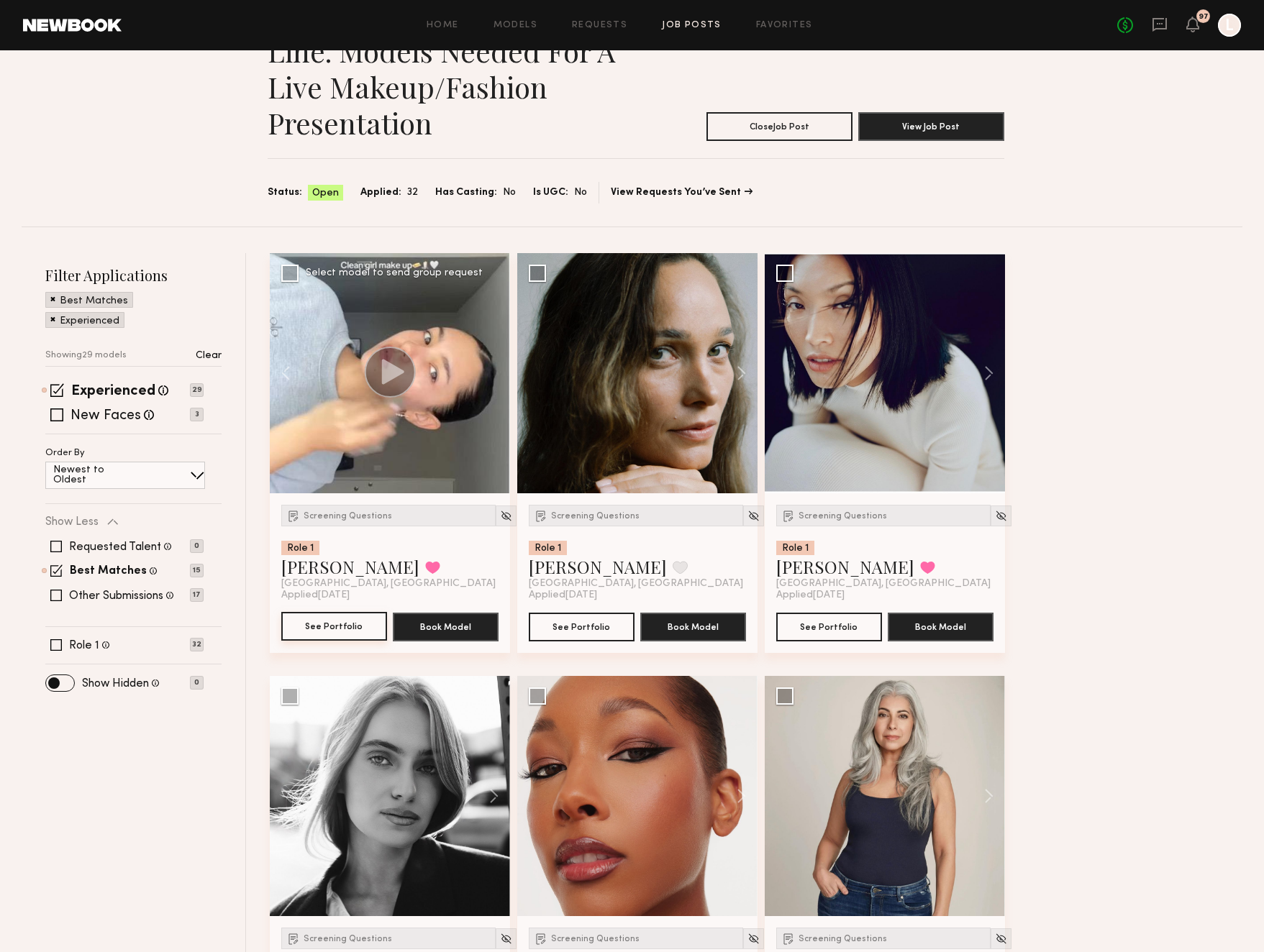
click at [341, 622] on button "See Portfolio" at bounding box center [334, 626] width 106 height 29
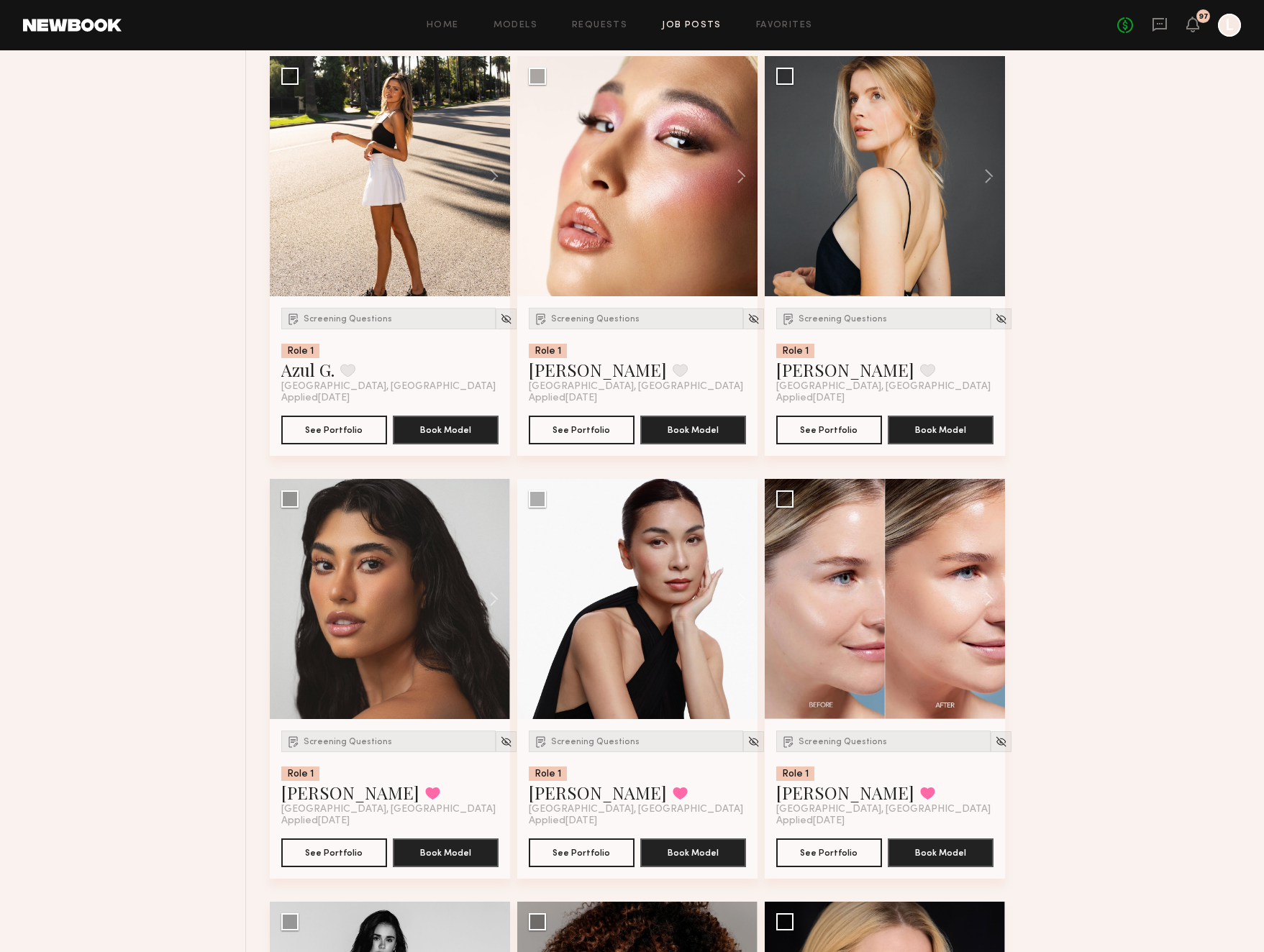
scroll to position [2813, 0]
click at [987, 178] on button at bounding box center [982, 176] width 46 height 240
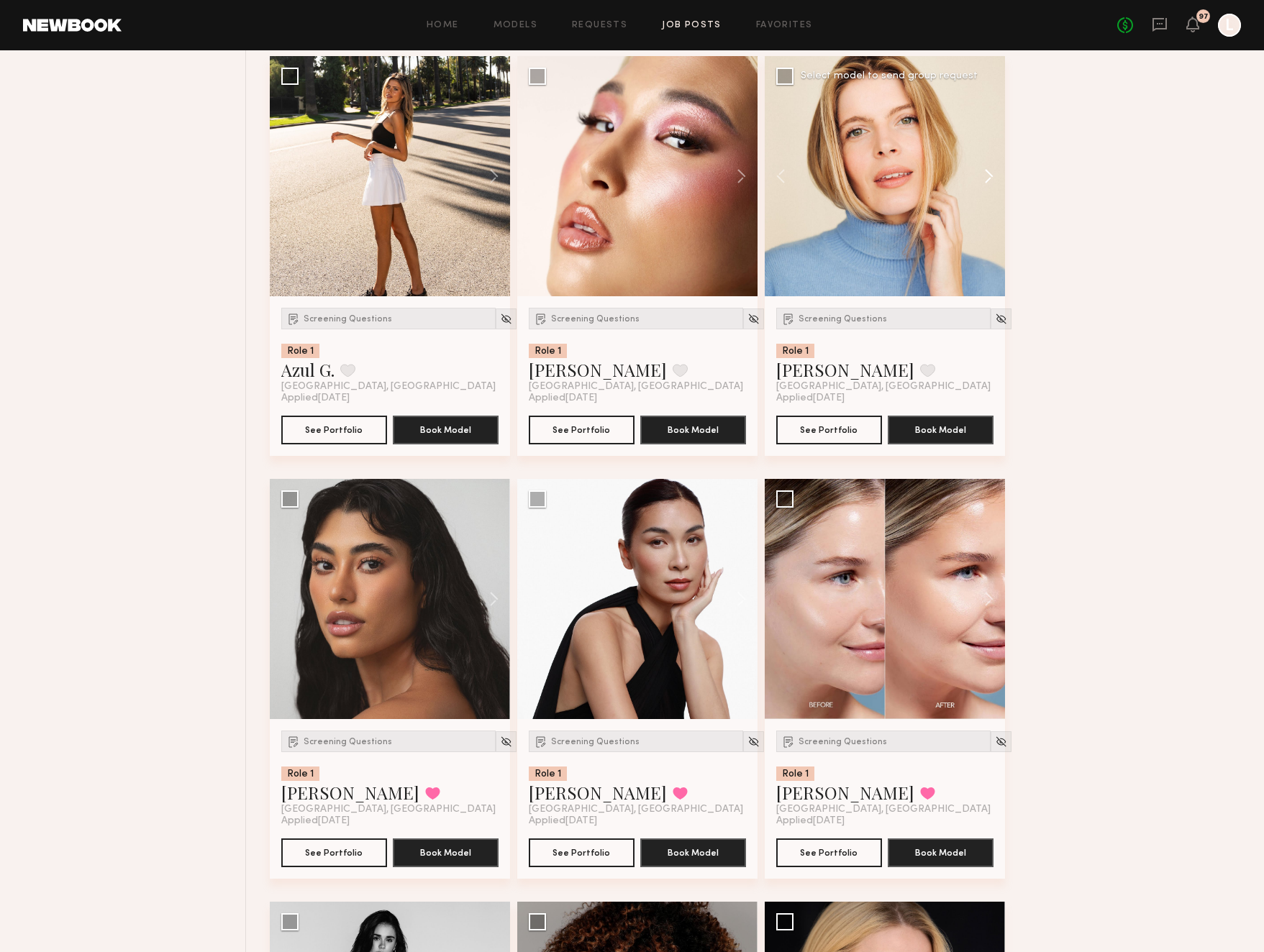
click at [987, 178] on button at bounding box center [982, 176] width 46 height 240
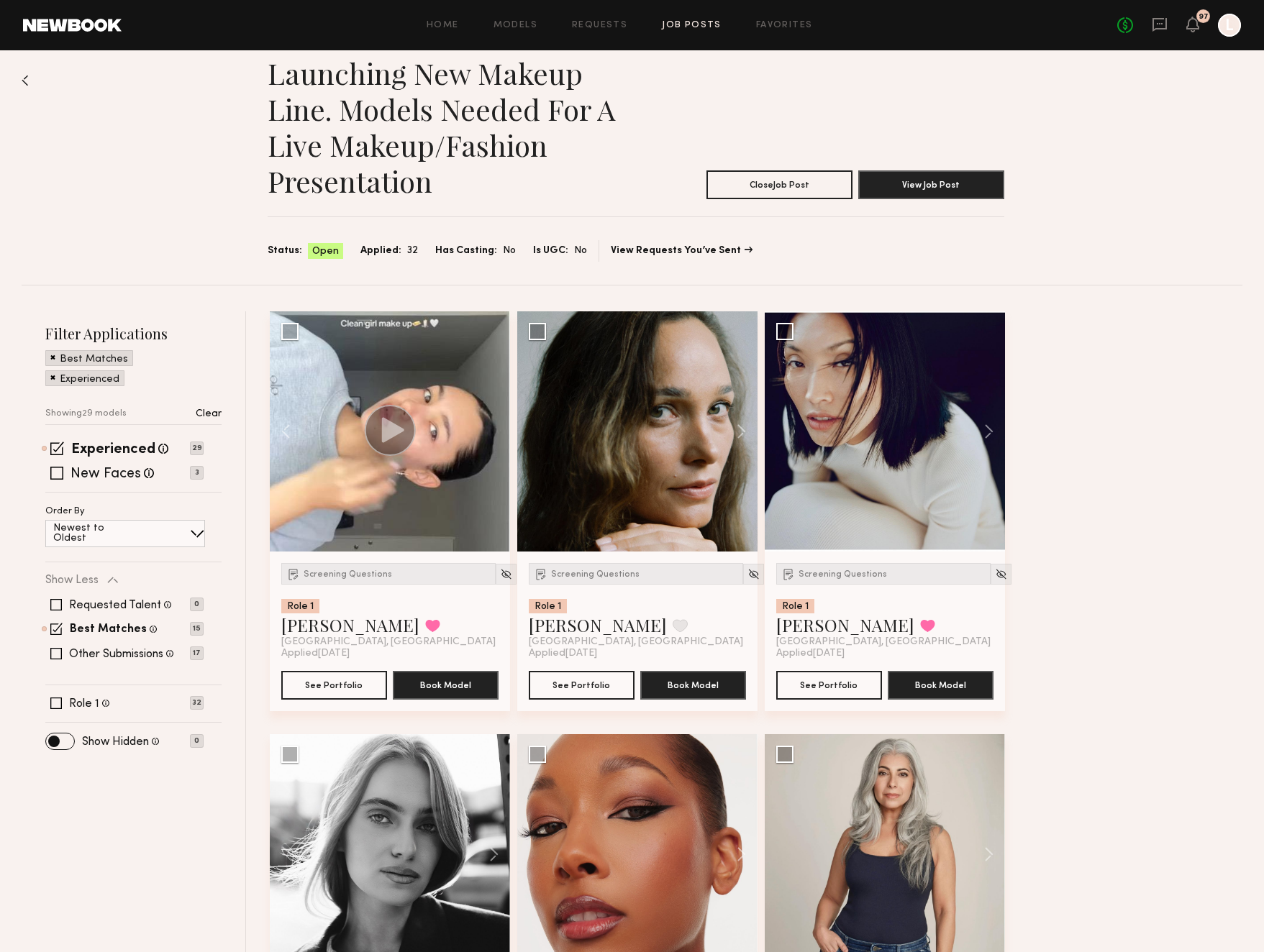
scroll to position [23, 0]
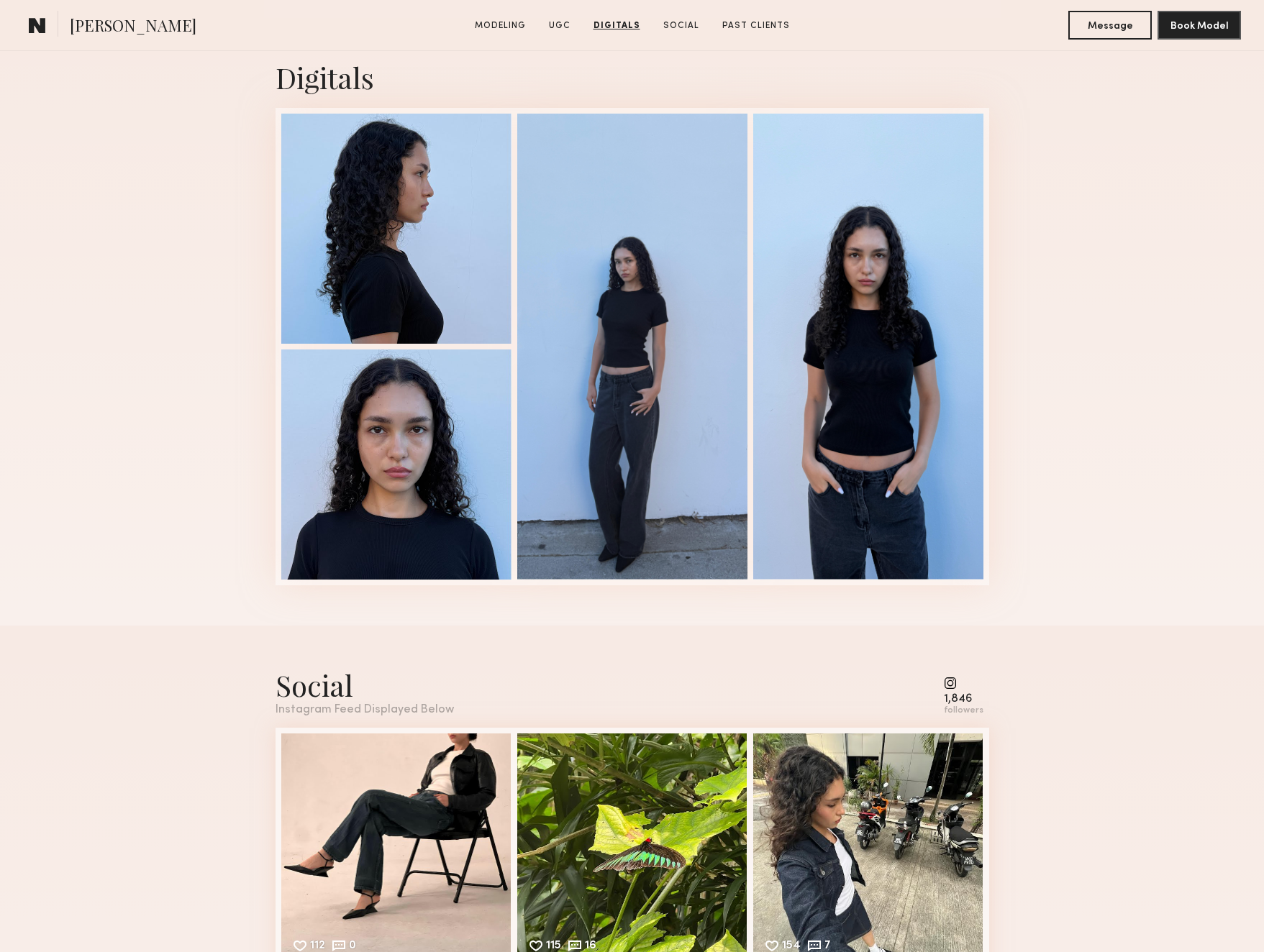
scroll to position [2202, 0]
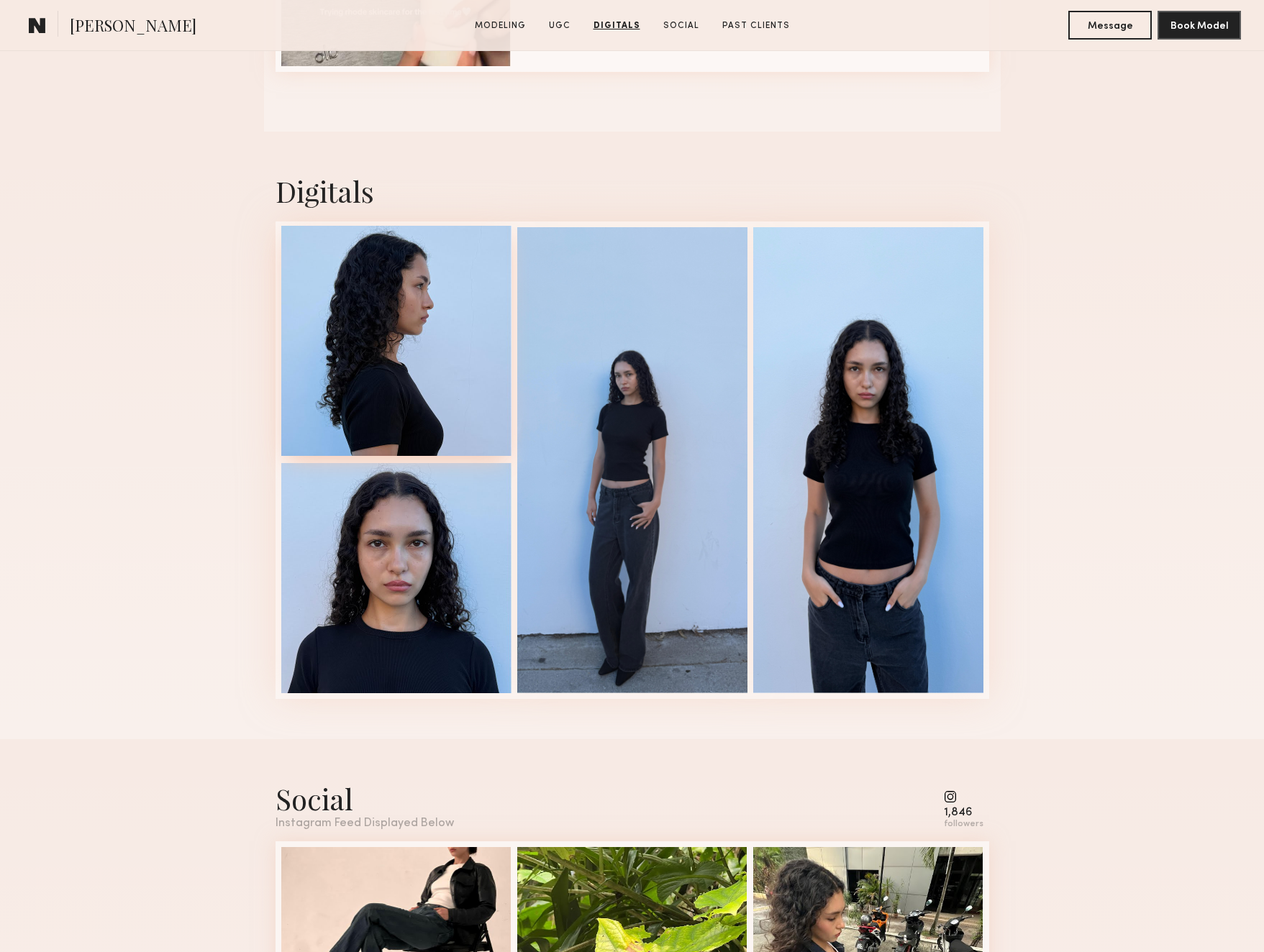
click at [440, 341] on div at bounding box center [396, 340] width 230 height 230
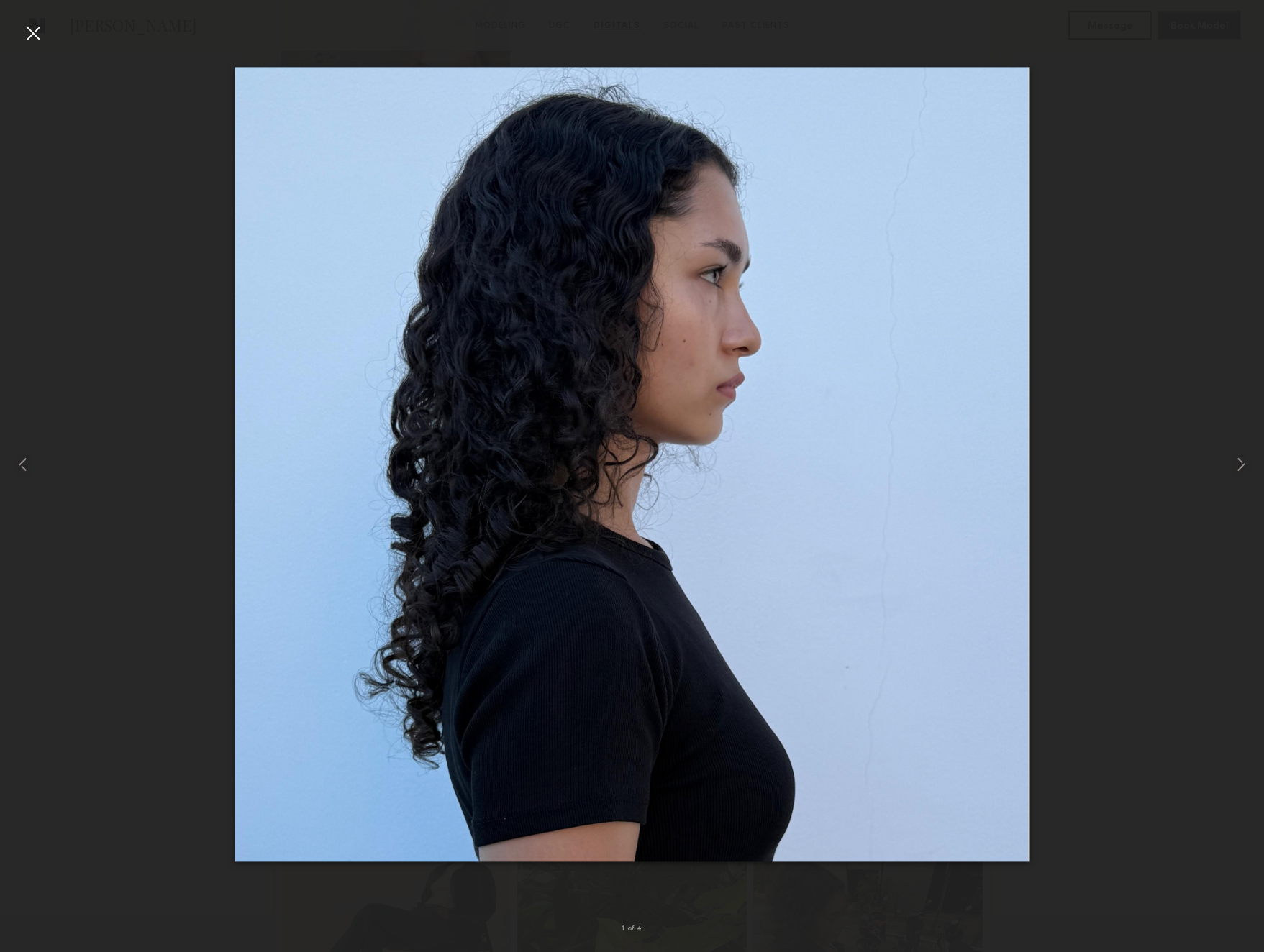
click at [36, 28] on div at bounding box center [34, 33] width 23 height 23
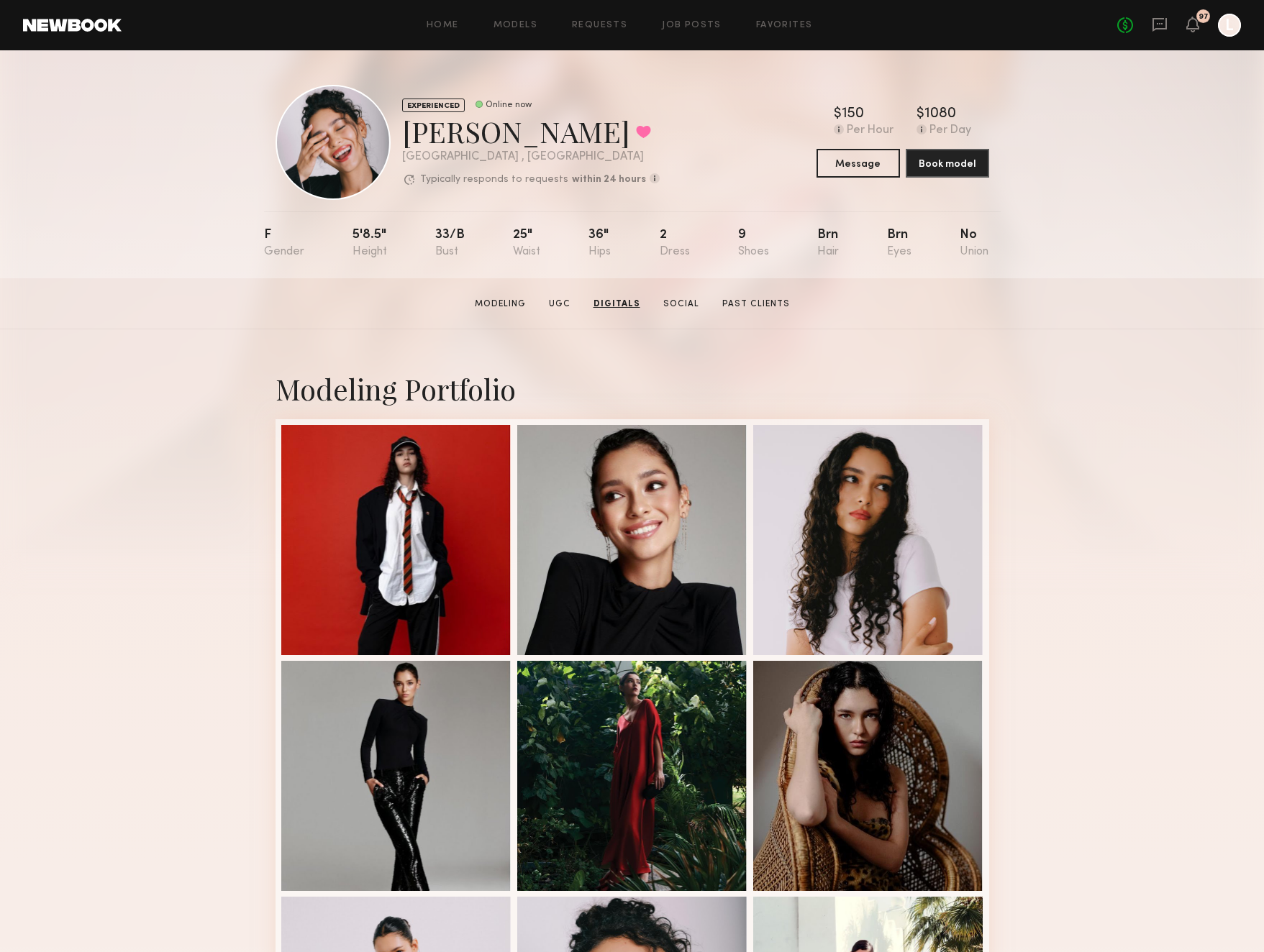
scroll to position [0, 0]
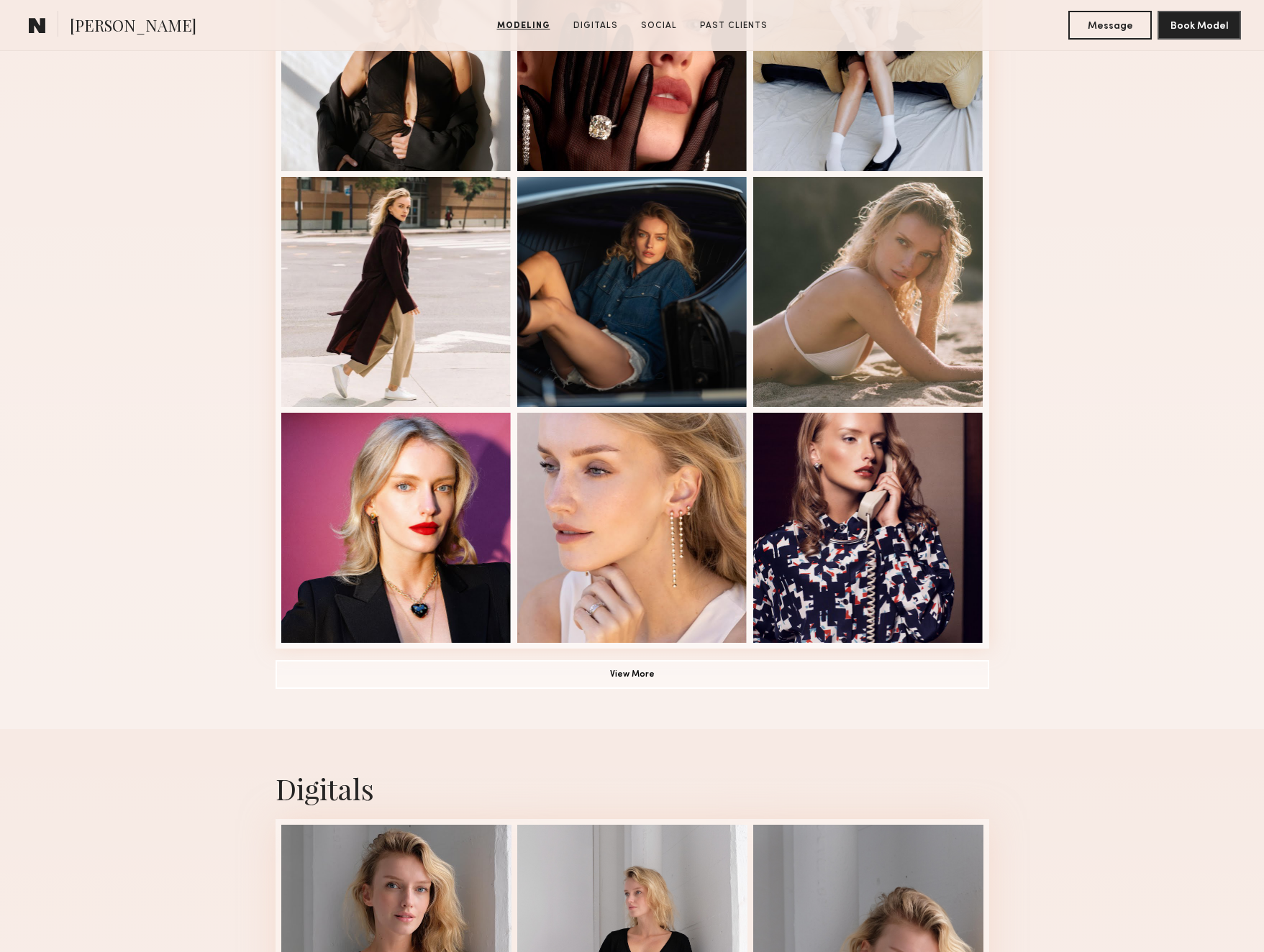
scroll to position [738, 0]
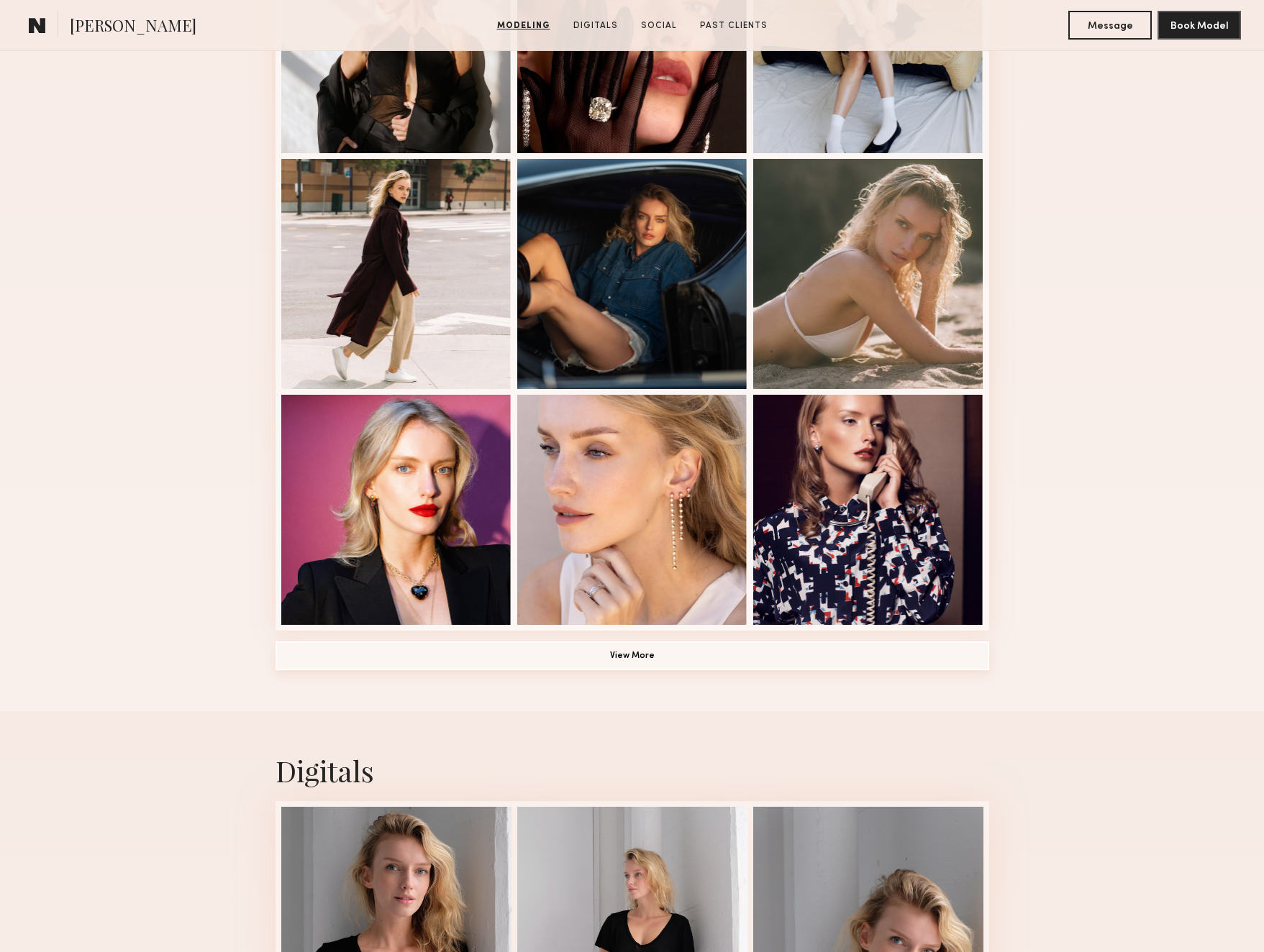
click at [640, 651] on button "View More" at bounding box center [633, 655] width 714 height 29
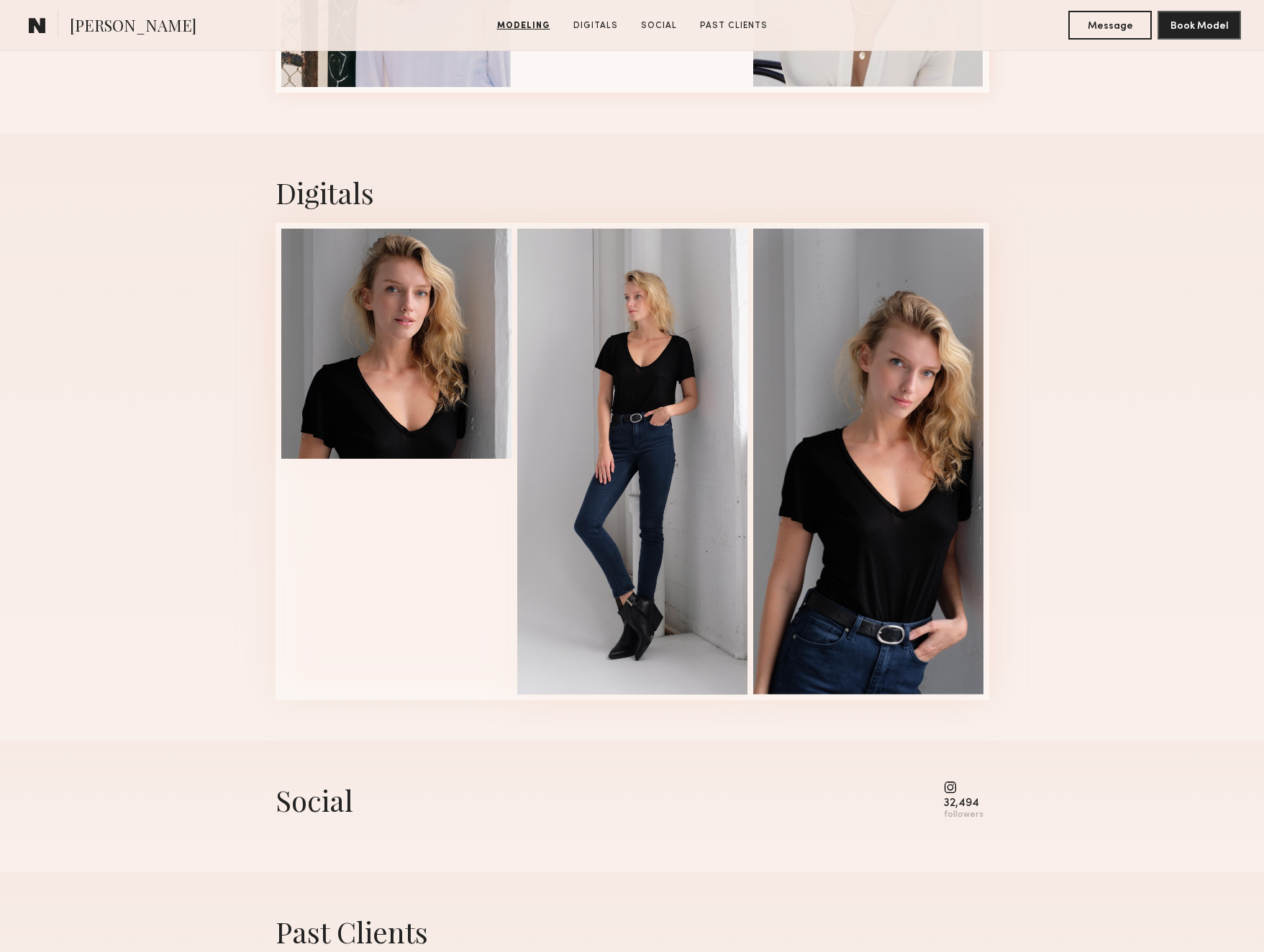
scroll to position [2339, 0]
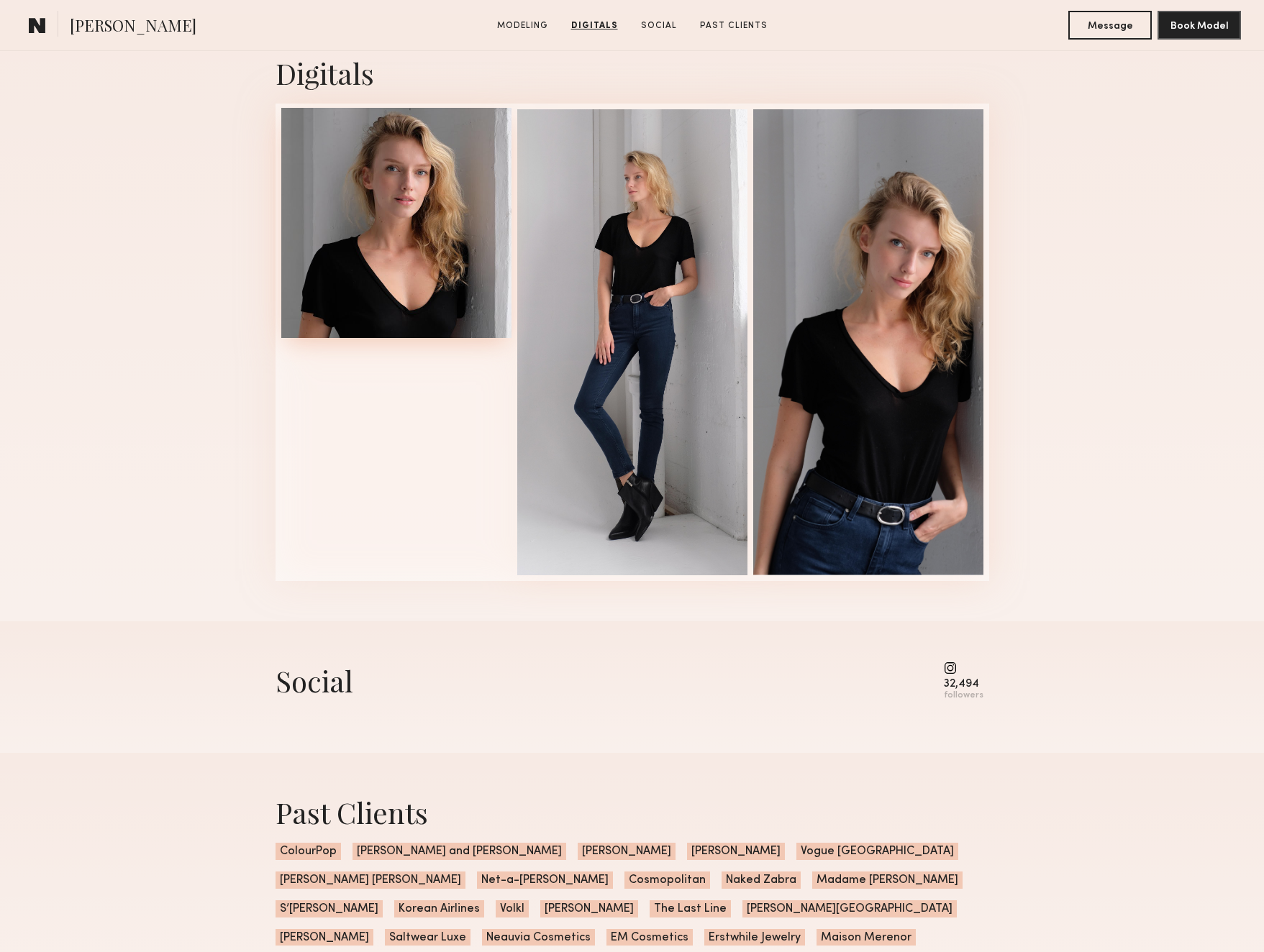
click at [396, 178] on div at bounding box center [396, 222] width 230 height 230
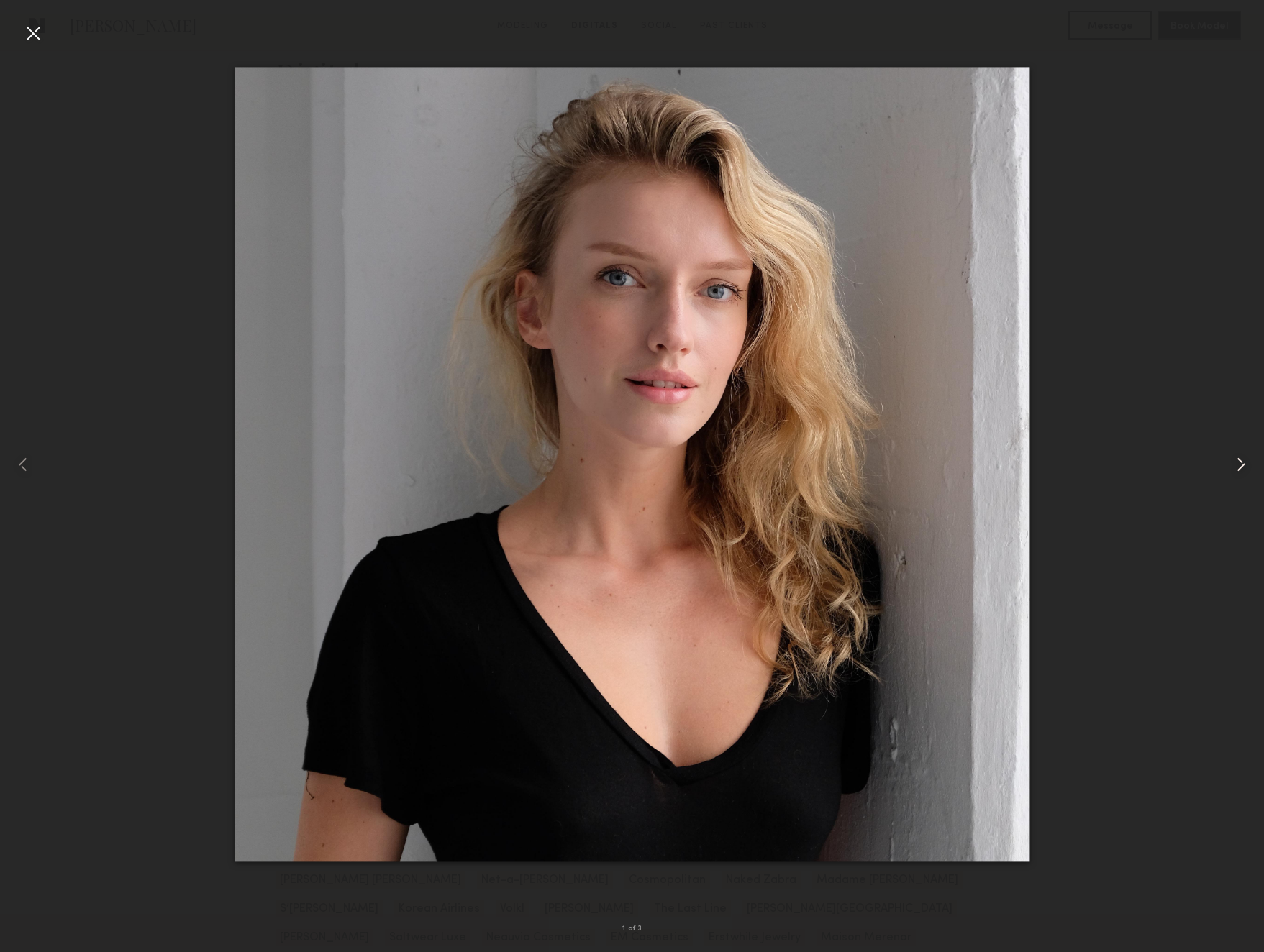
click at [1243, 463] on common-icon at bounding box center [1241, 465] width 23 height 23
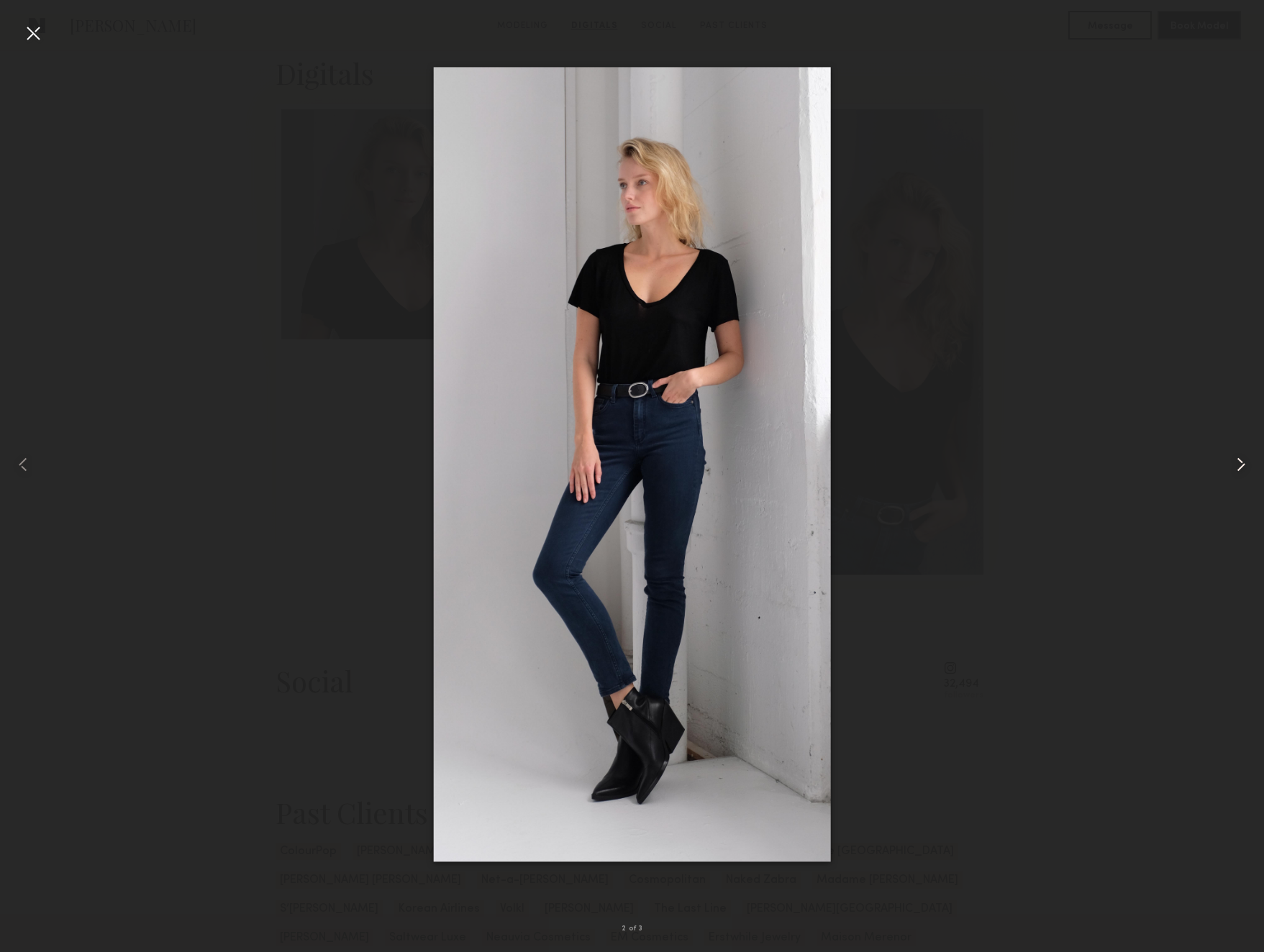
click at [1243, 463] on common-icon at bounding box center [1241, 465] width 23 height 23
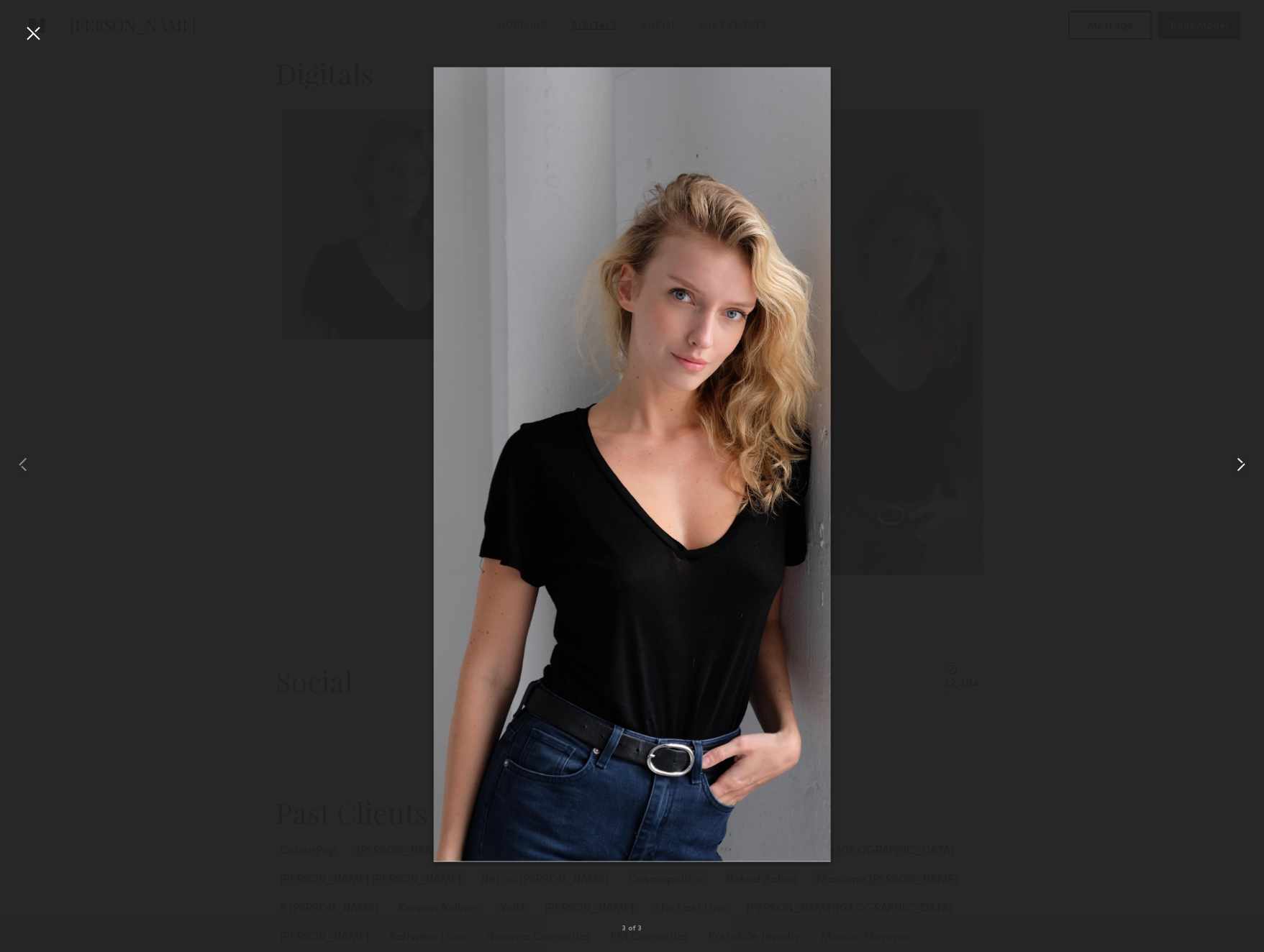
click at [1238, 457] on common-icon at bounding box center [1241, 465] width 23 height 23
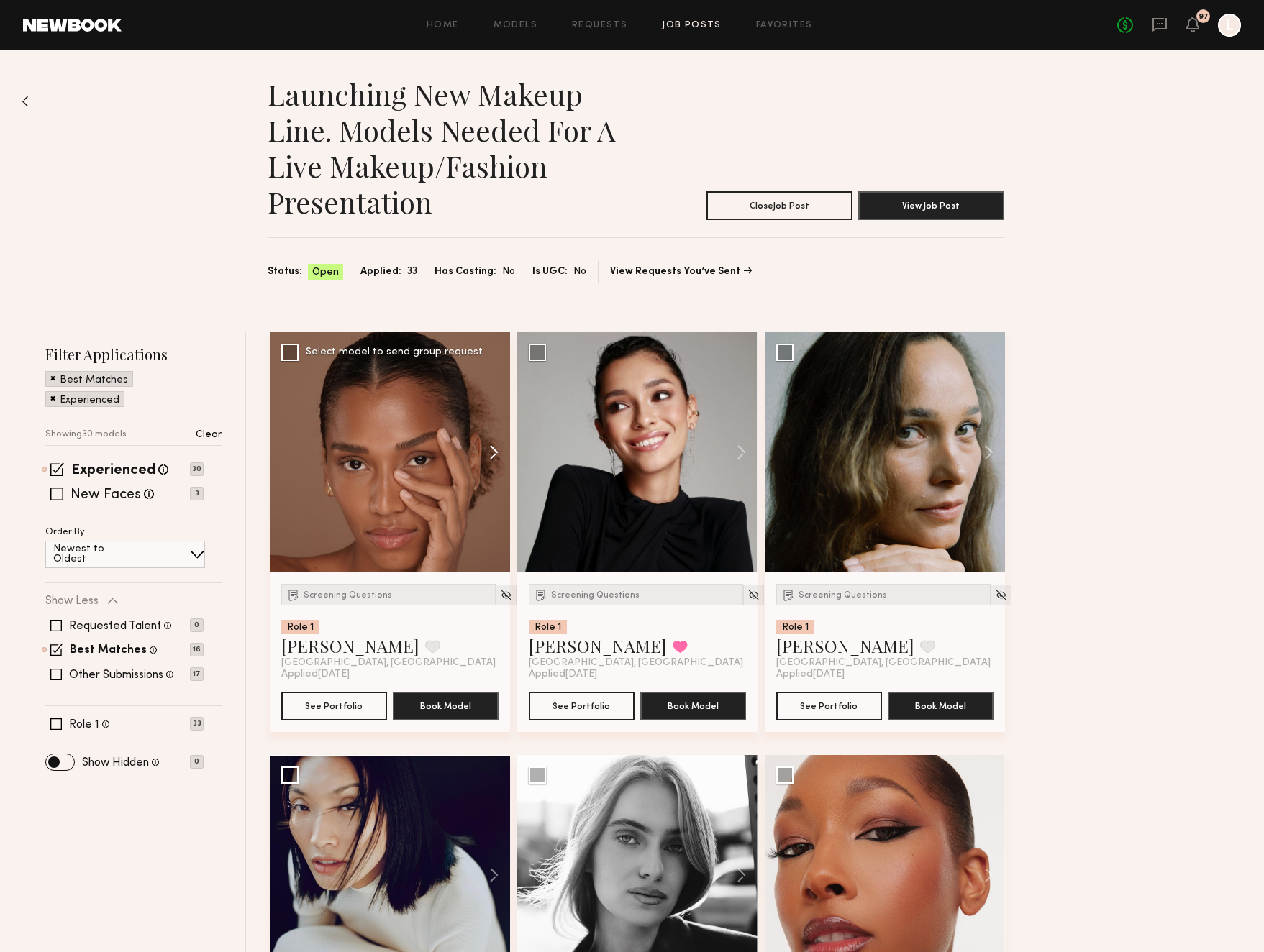
click at [490, 453] on button at bounding box center [486, 452] width 46 height 240
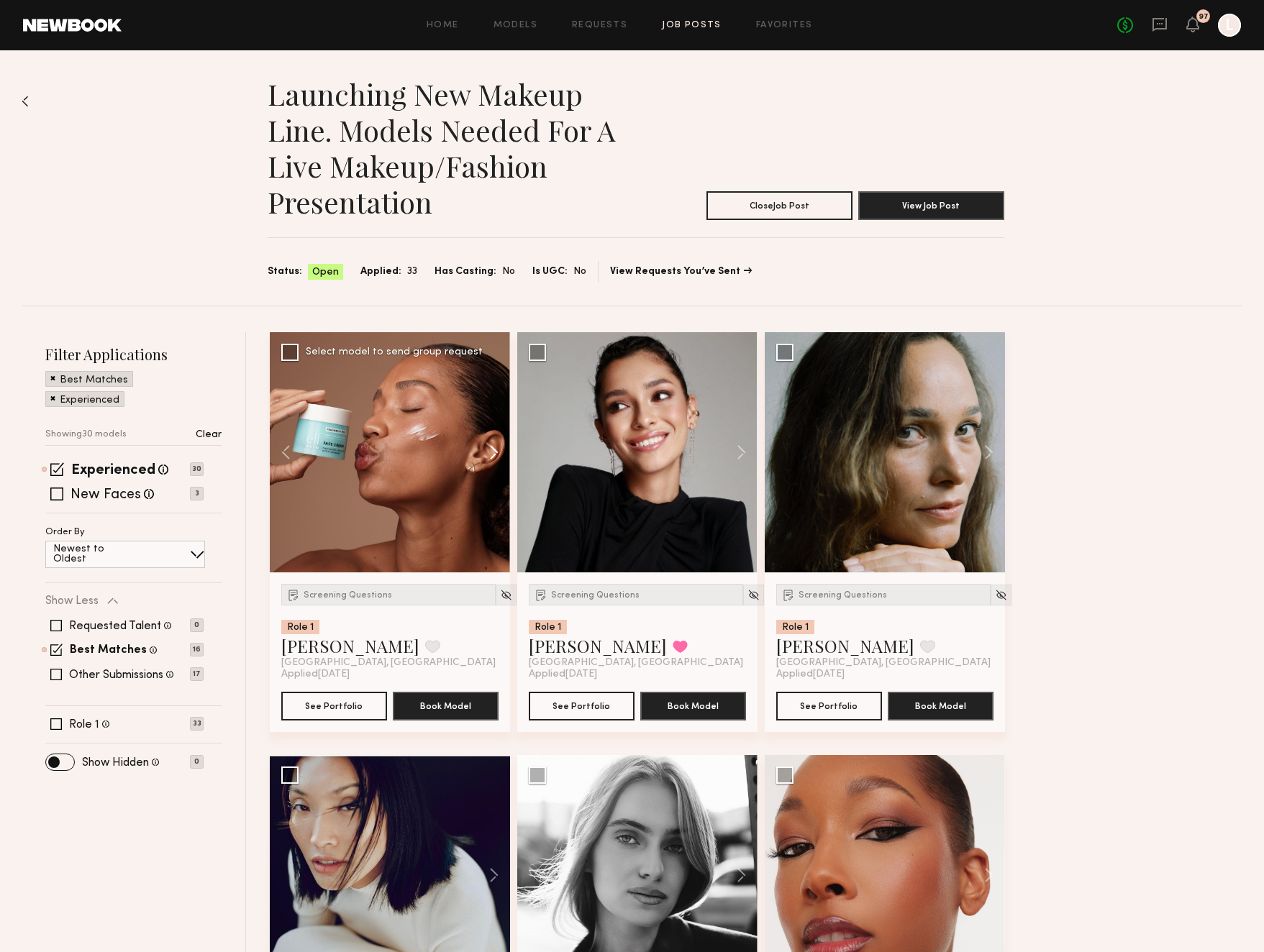
click at [490, 453] on button at bounding box center [486, 452] width 46 height 240
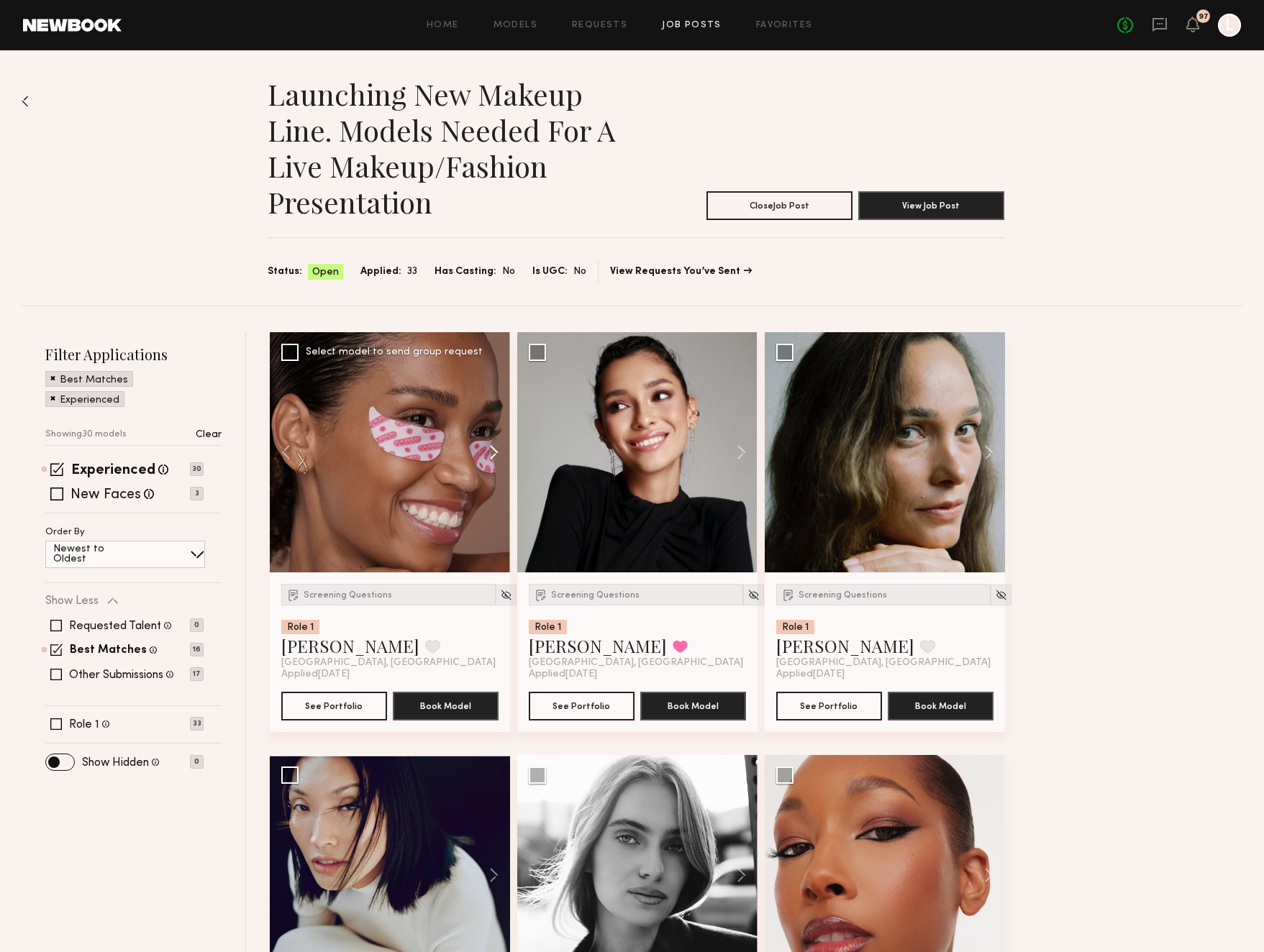
click at [490, 453] on button at bounding box center [486, 452] width 46 height 240
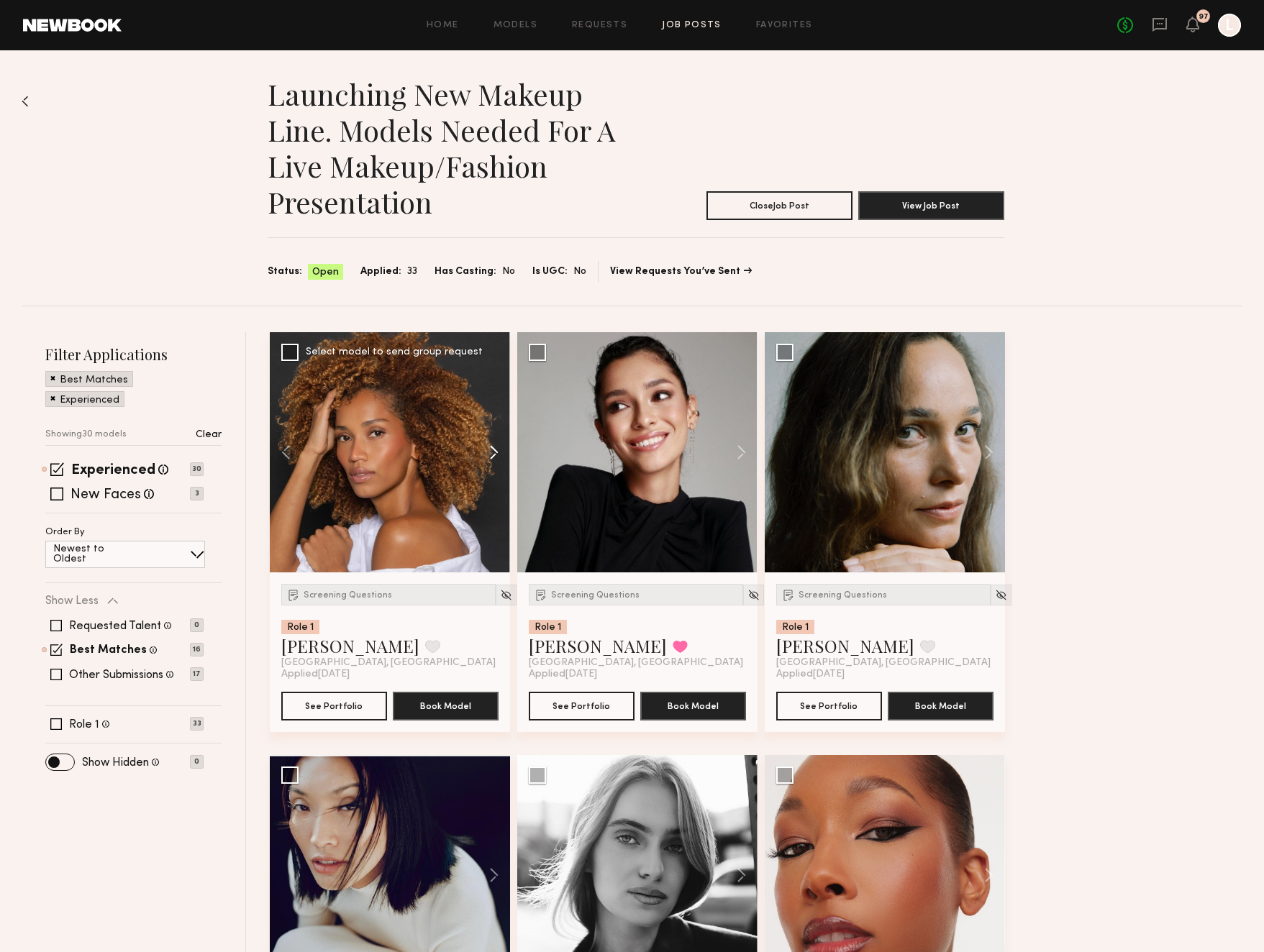
click at [490, 453] on button at bounding box center [486, 452] width 46 height 240
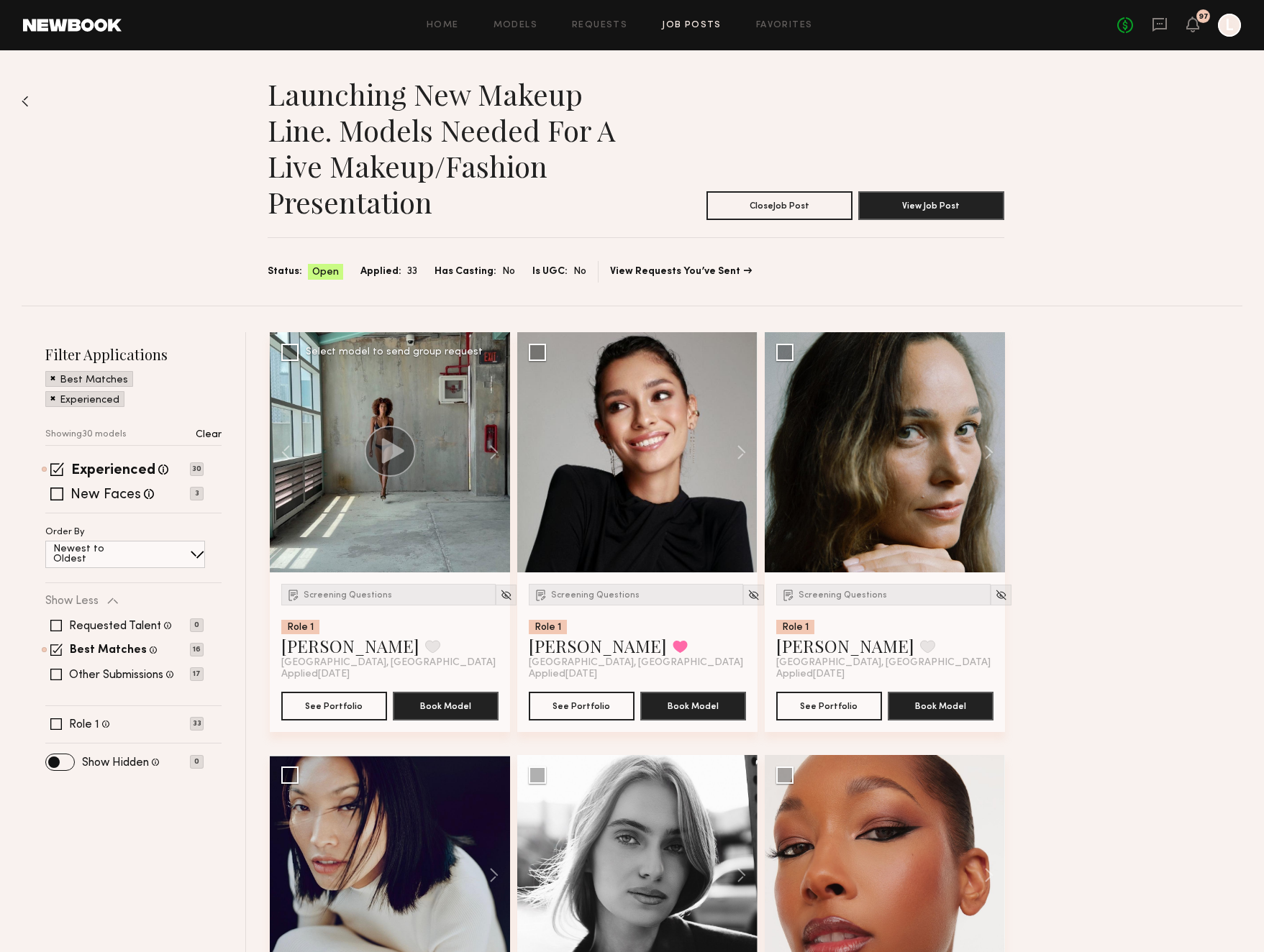
click at [381, 460] on circle at bounding box center [390, 451] width 51 height 51
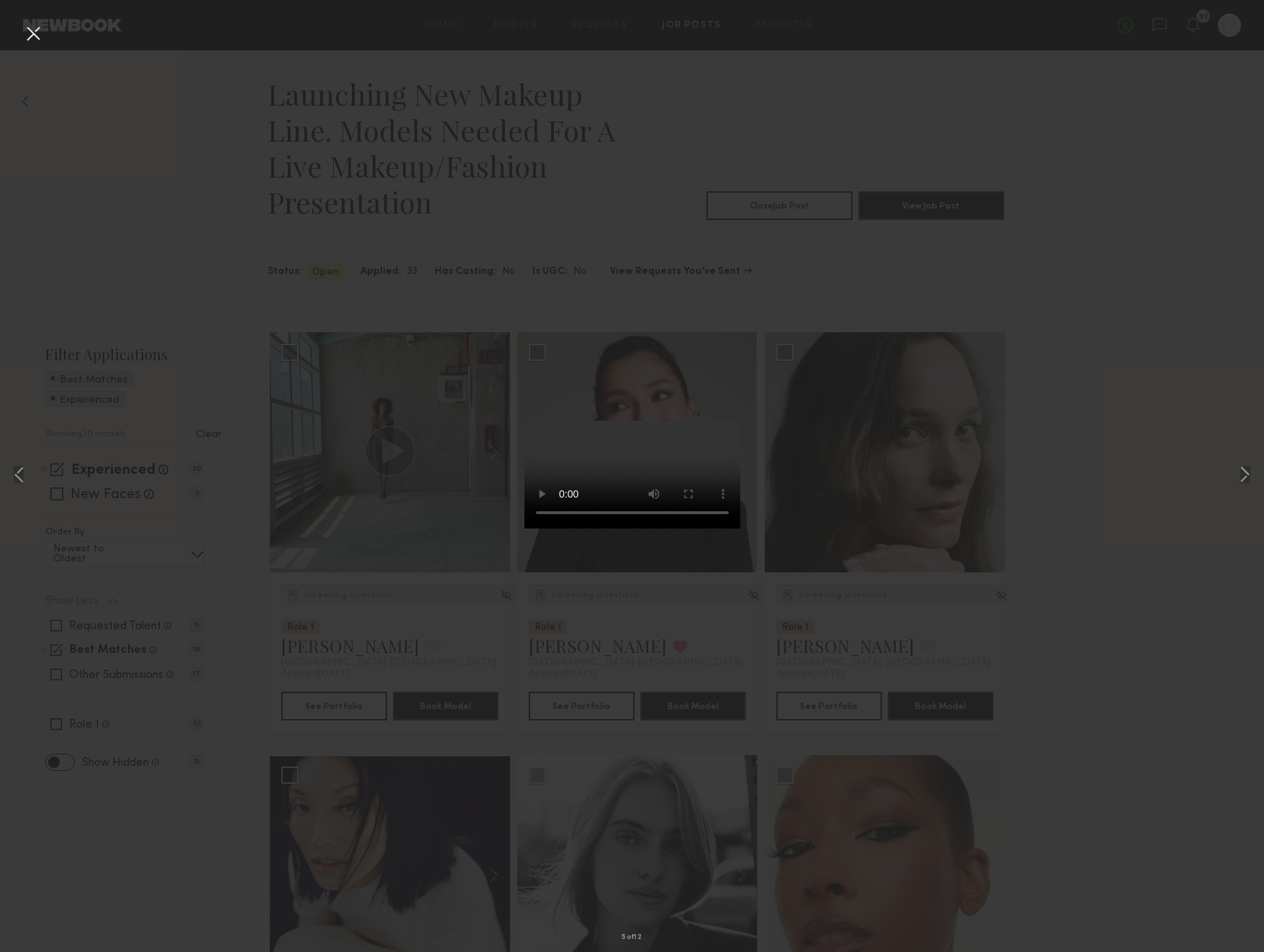
click at [1118, 341] on div "5 of 12" at bounding box center [632, 476] width 1264 height 952
click at [725, 172] on div "5 of 12" at bounding box center [632, 476] width 1264 height 952
click at [40, 38] on button at bounding box center [34, 34] width 23 height 26
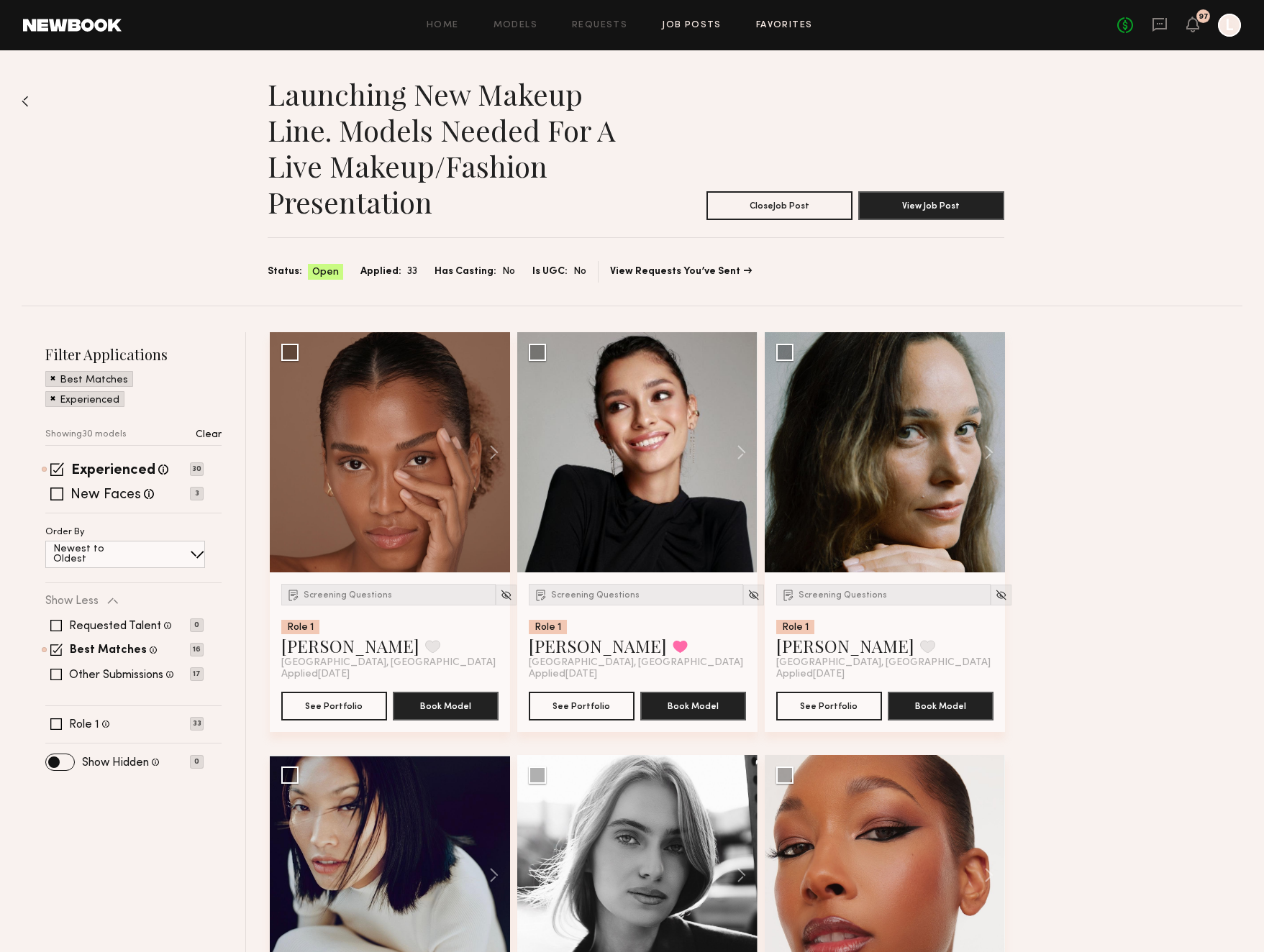
click at [794, 23] on link "Favorites" at bounding box center [784, 26] width 57 height 9
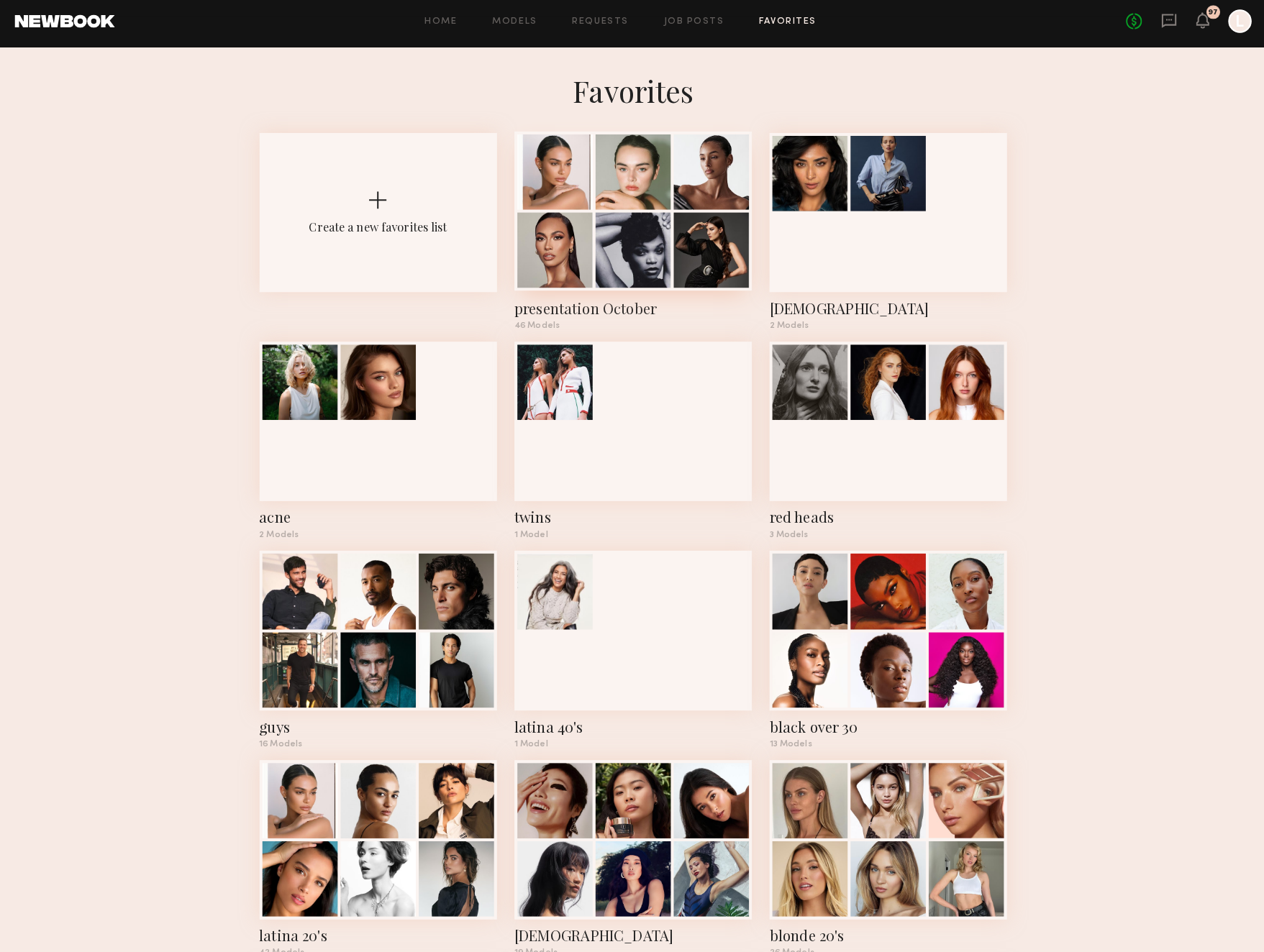
drag, startPoint x: 563, startPoint y: 292, endPoint x: 555, endPoint y: 292, distance: 8.0
click at [555, 292] on div "presentation October 46 Models" at bounding box center [632, 232] width 234 height 194
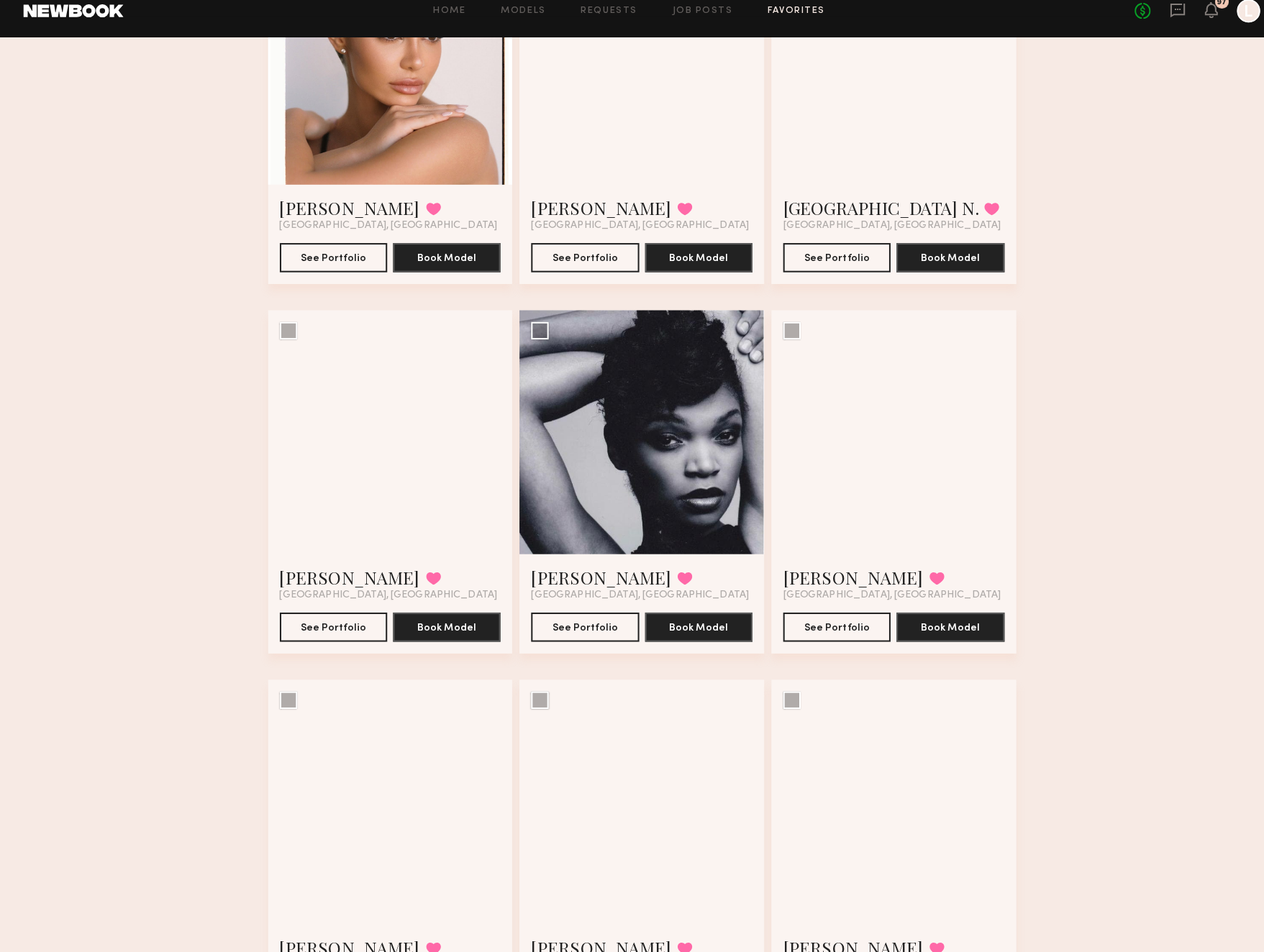
scroll to position [213, 0]
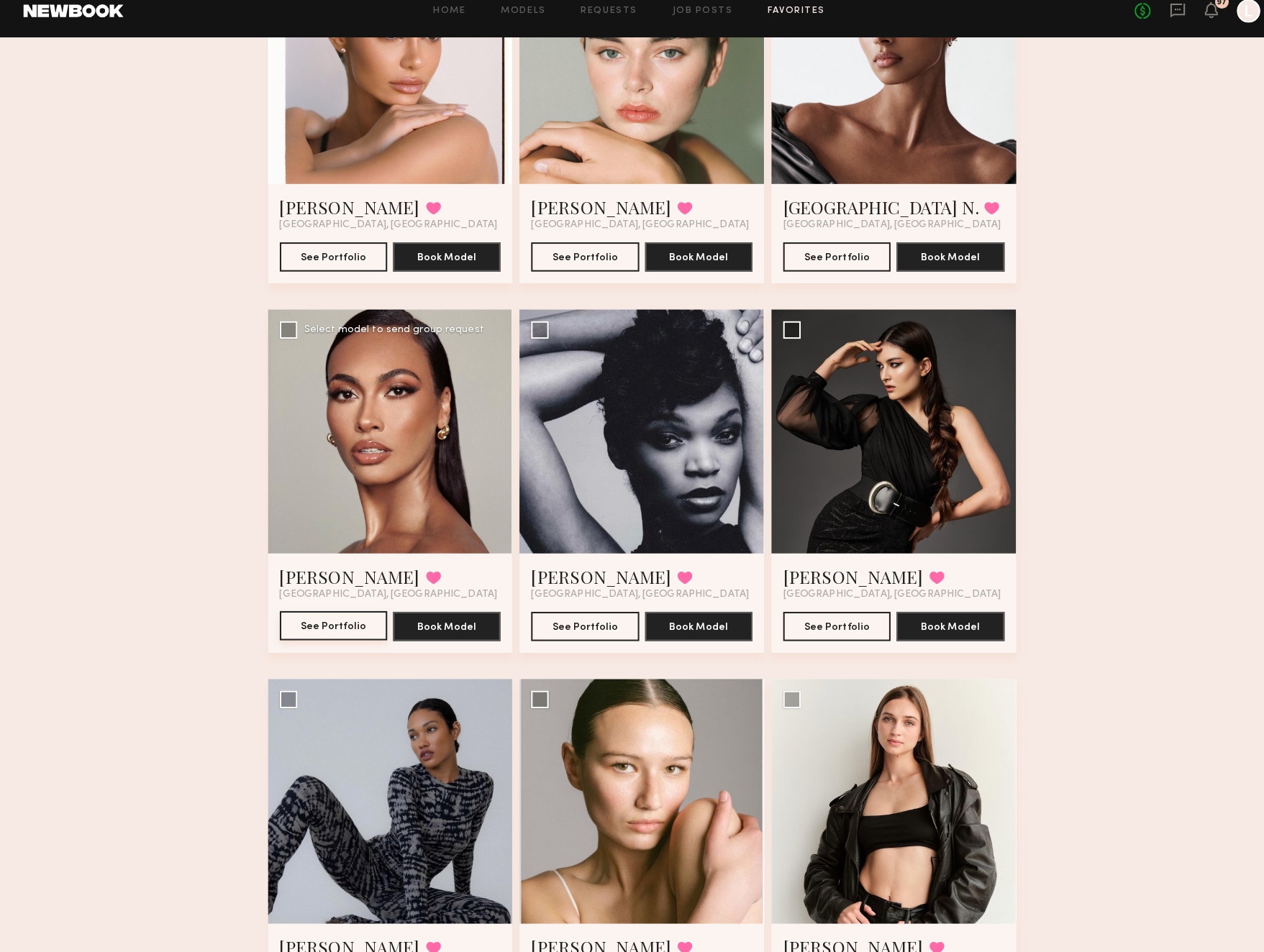
click at [346, 621] on button "See Portfolio" at bounding box center [329, 630] width 106 height 29
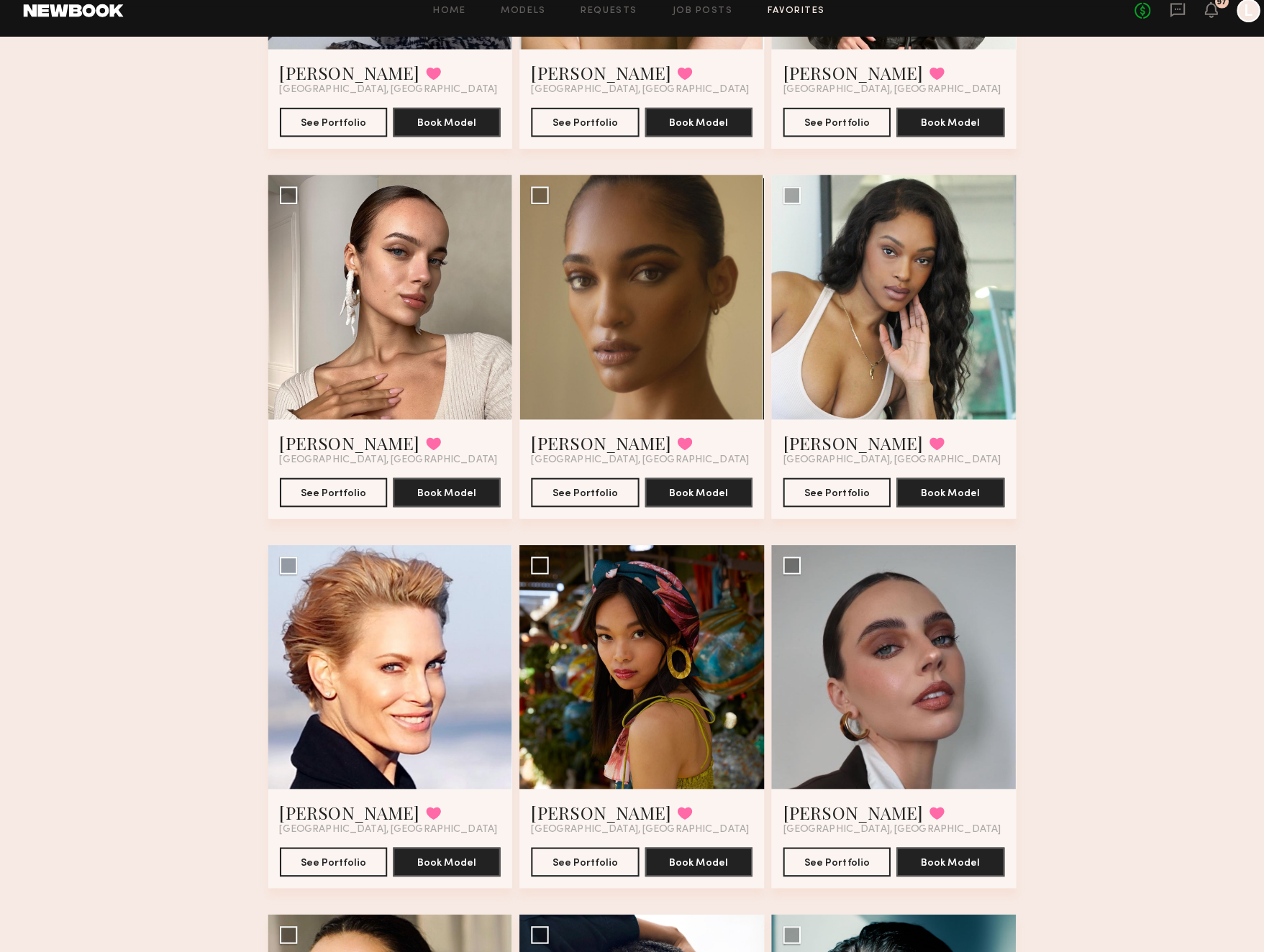
scroll to position [1087, 0]
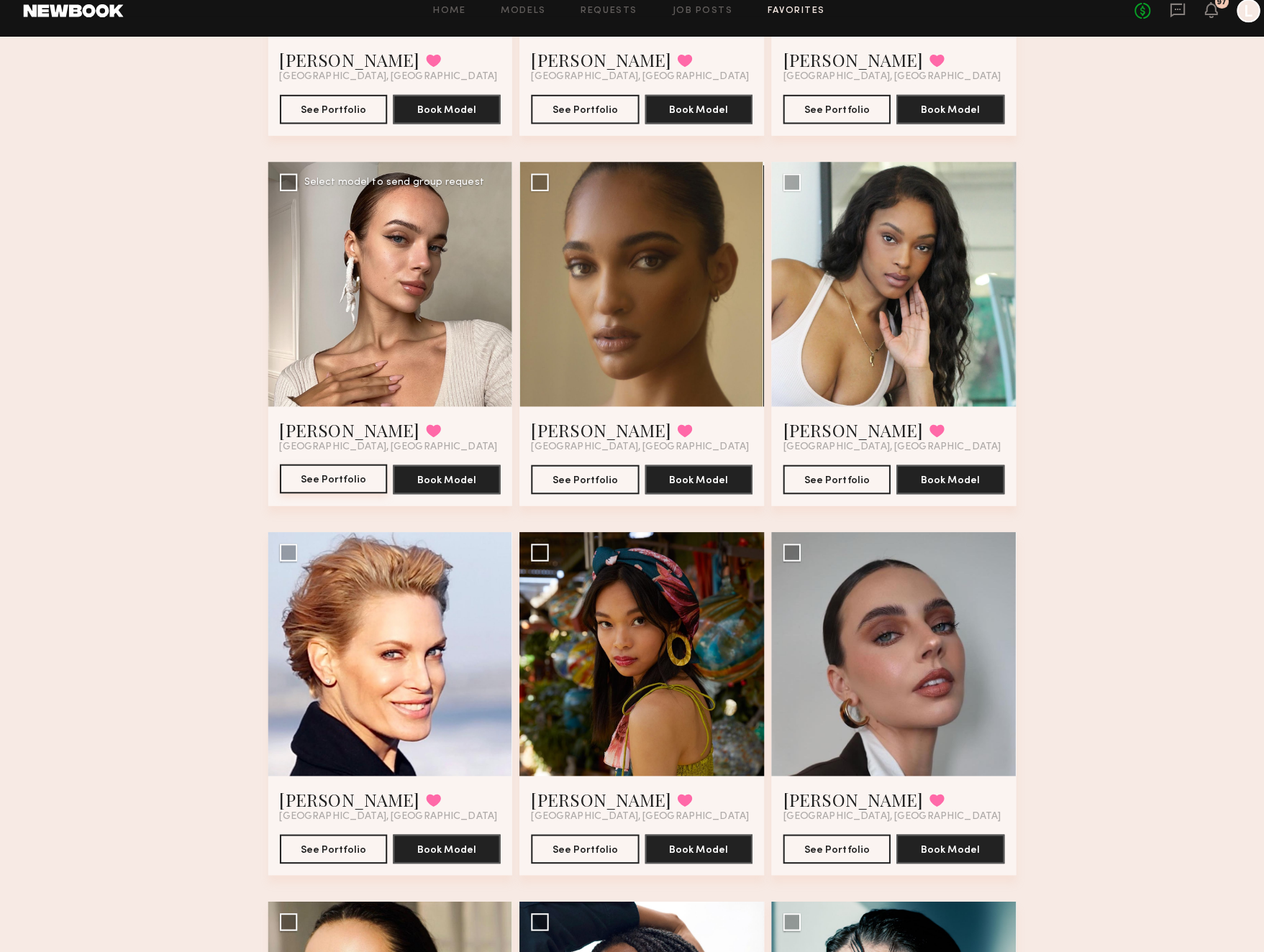
click at [342, 472] on button "See Portfolio" at bounding box center [329, 486] width 106 height 29
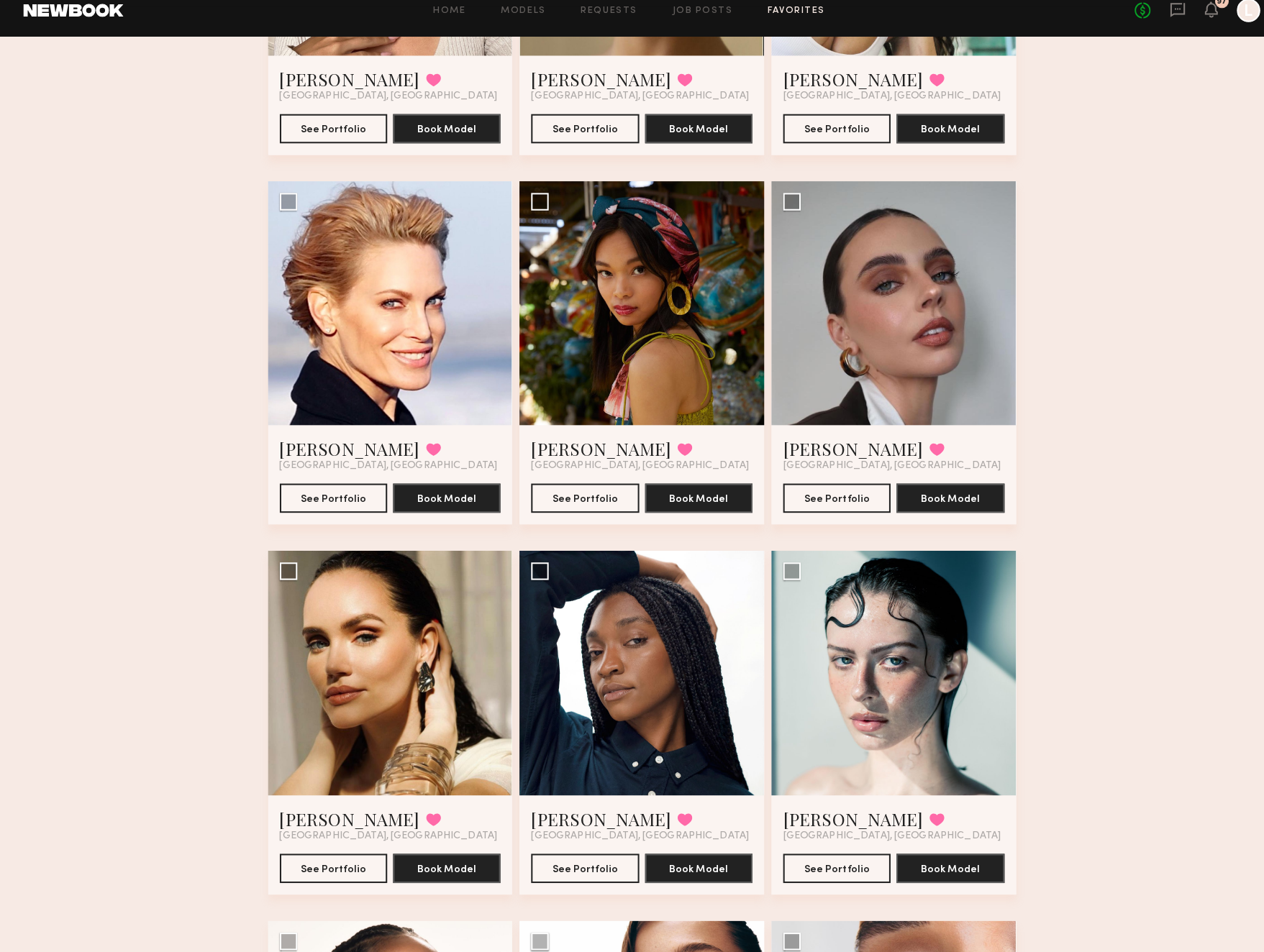
scroll to position [1433, 0]
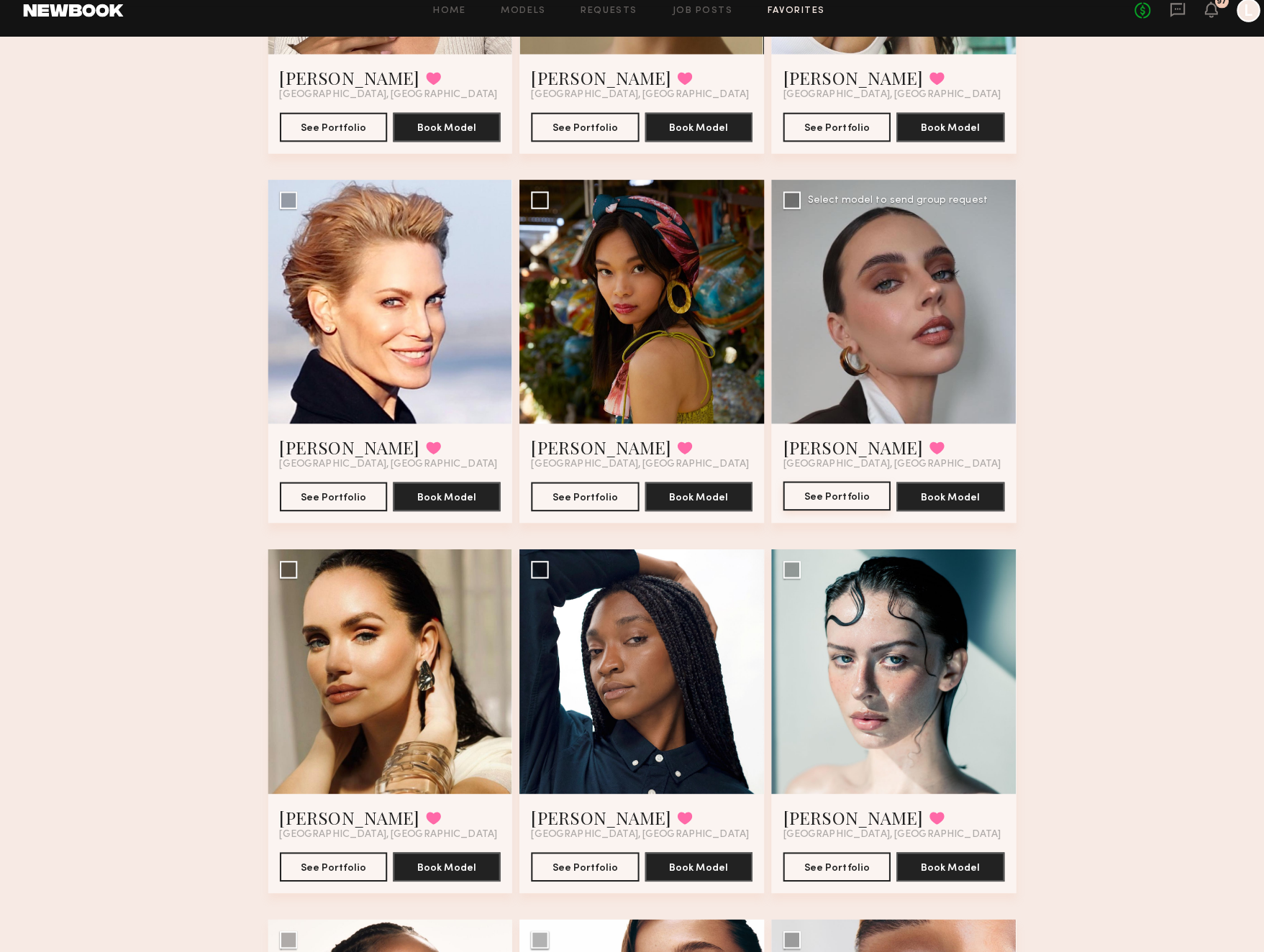
click at [822, 489] on button "See Portfolio" at bounding box center [824, 503] width 106 height 29
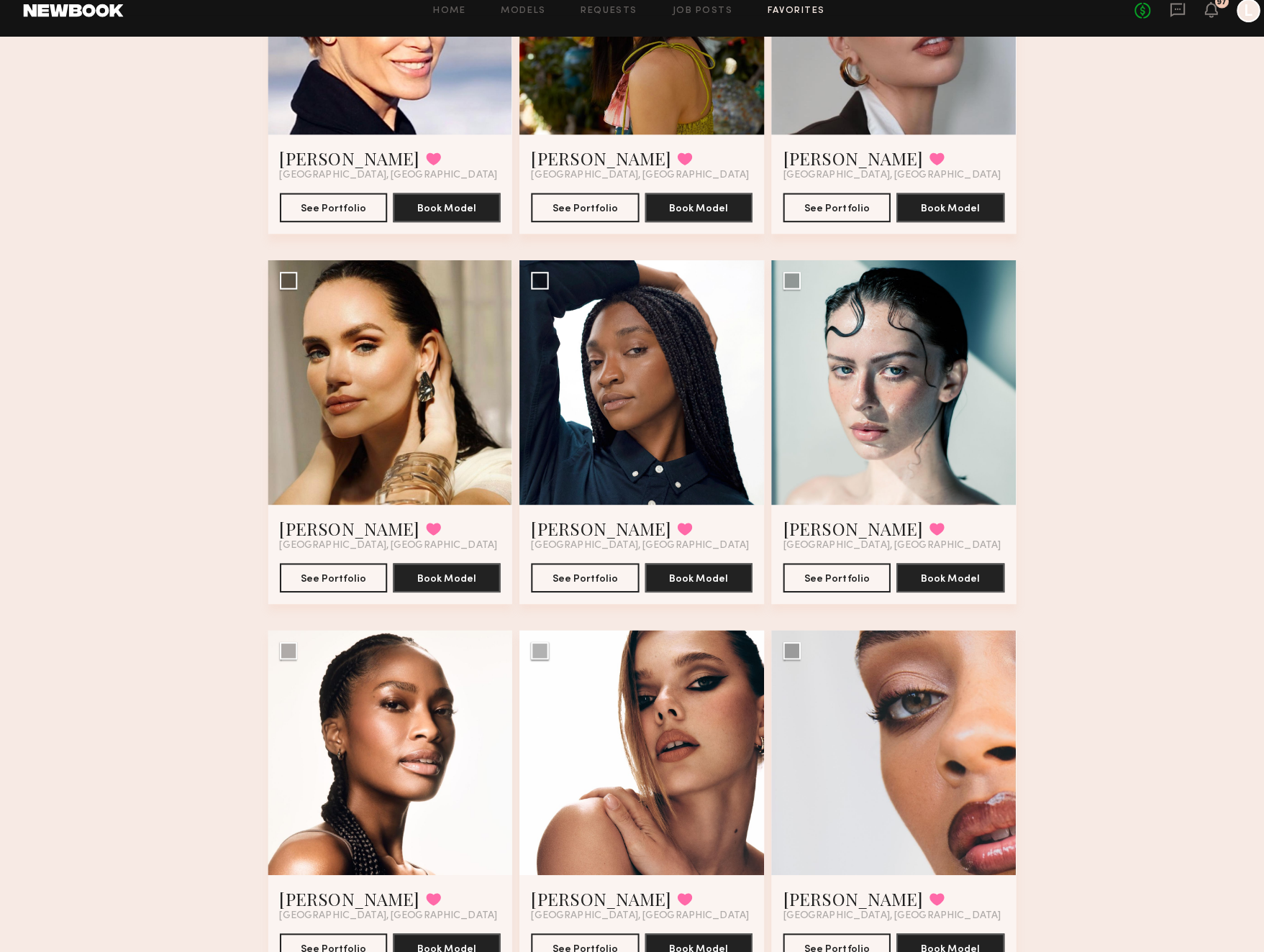
scroll to position [1719, 0]
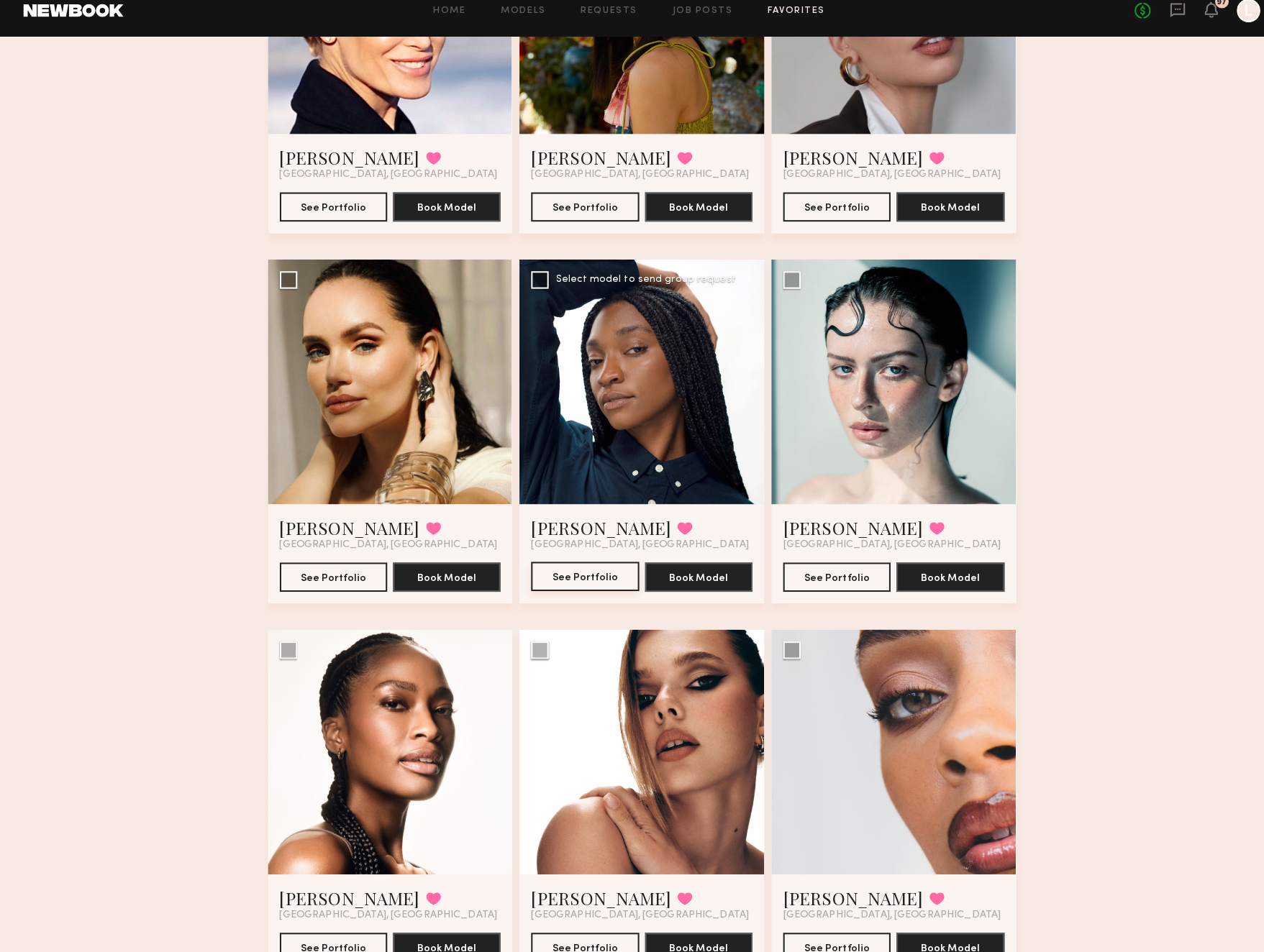
click at [572, 570] on button "See Portfolio" at bounding box center [576, 582] width 106 height 29
click at [577, 568] on button "See Portfolio" at bounding box center [576, 582] width 106 height 29
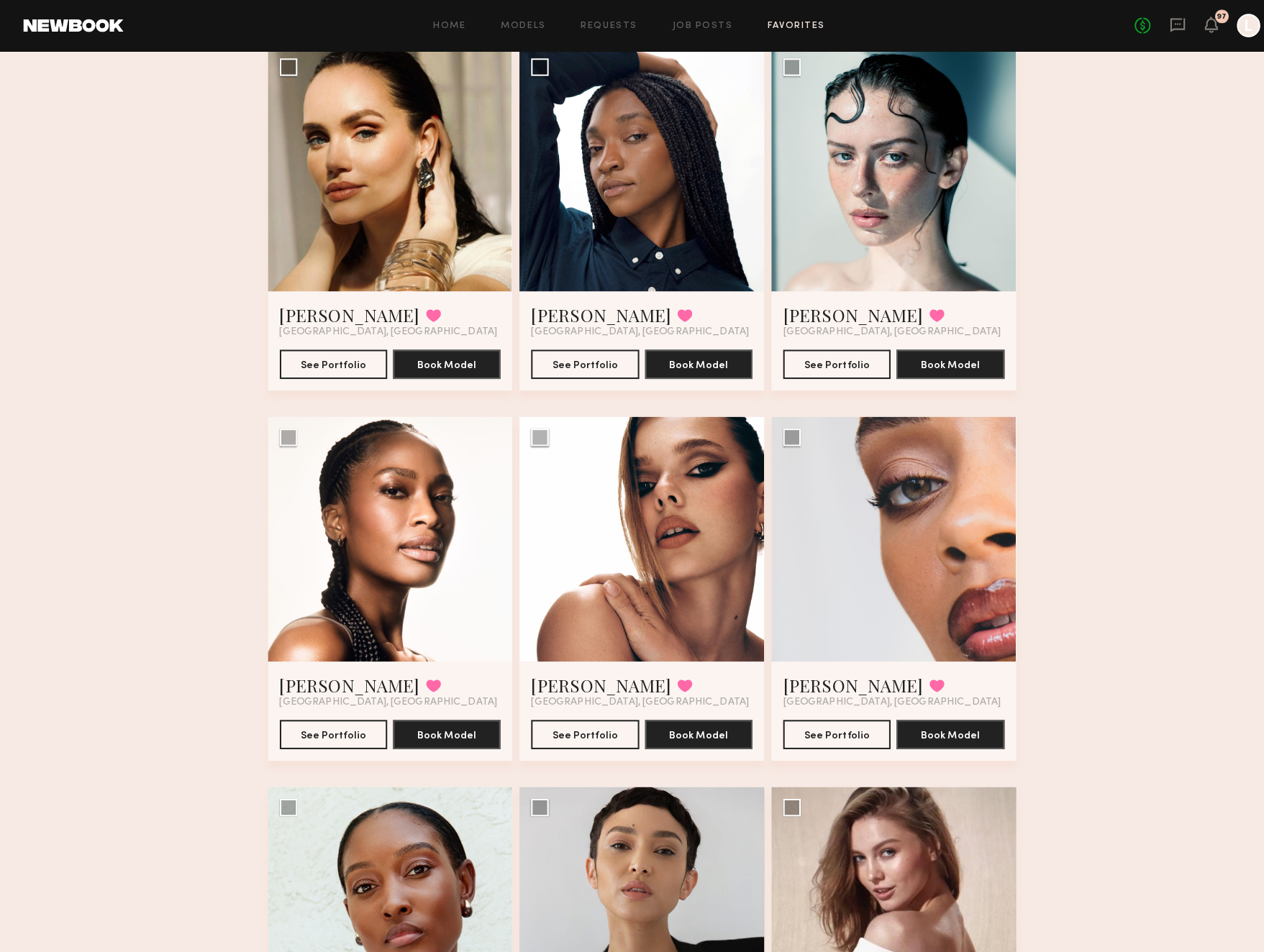
scroll to position [1941, 0]
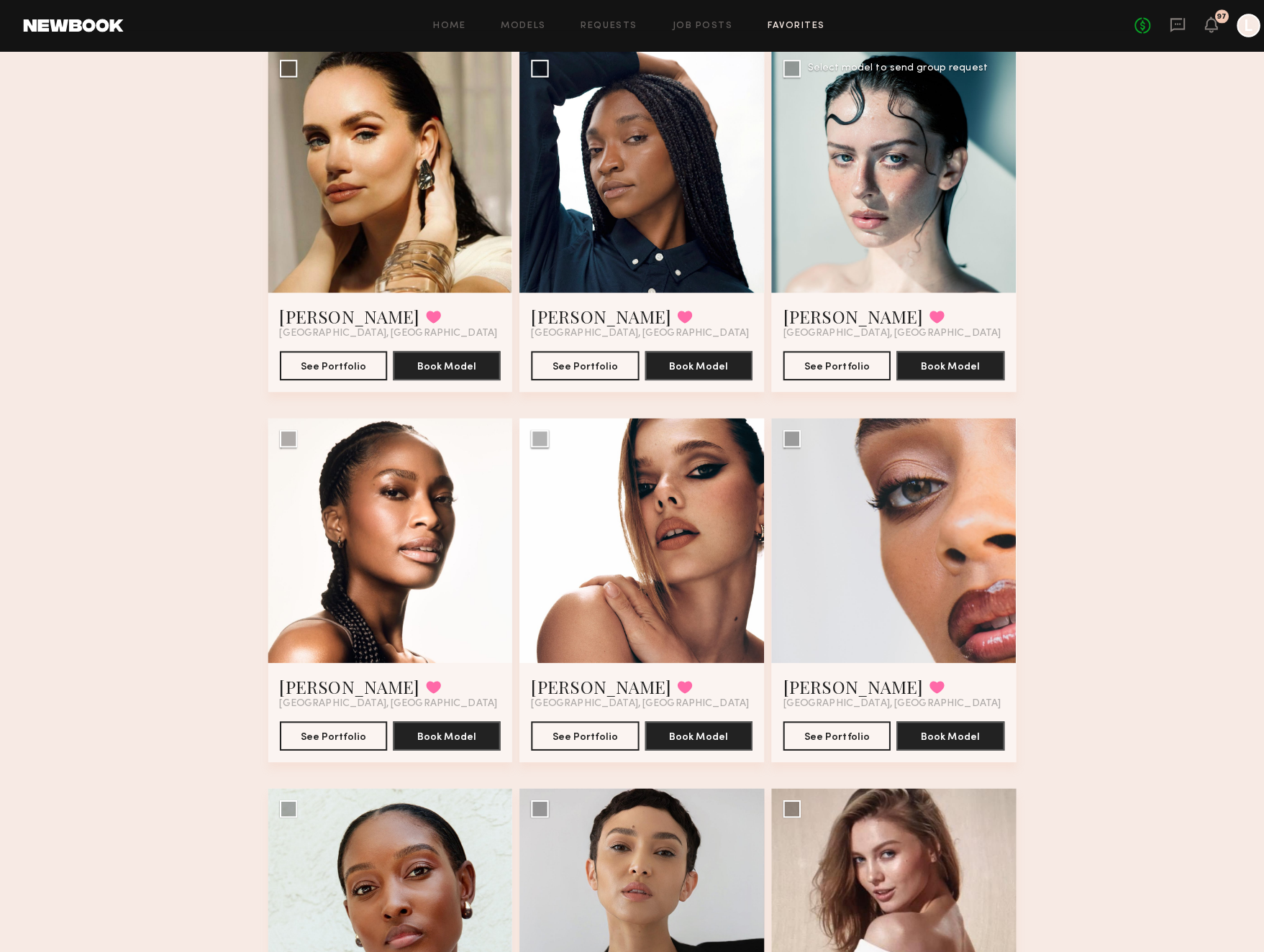
click at [852, 242] on div at bounding box center [880, 167] width 241 height 241
click at [814, 361] on button "See Portfolio" at bounding box center [824, 359] width 106 height 29
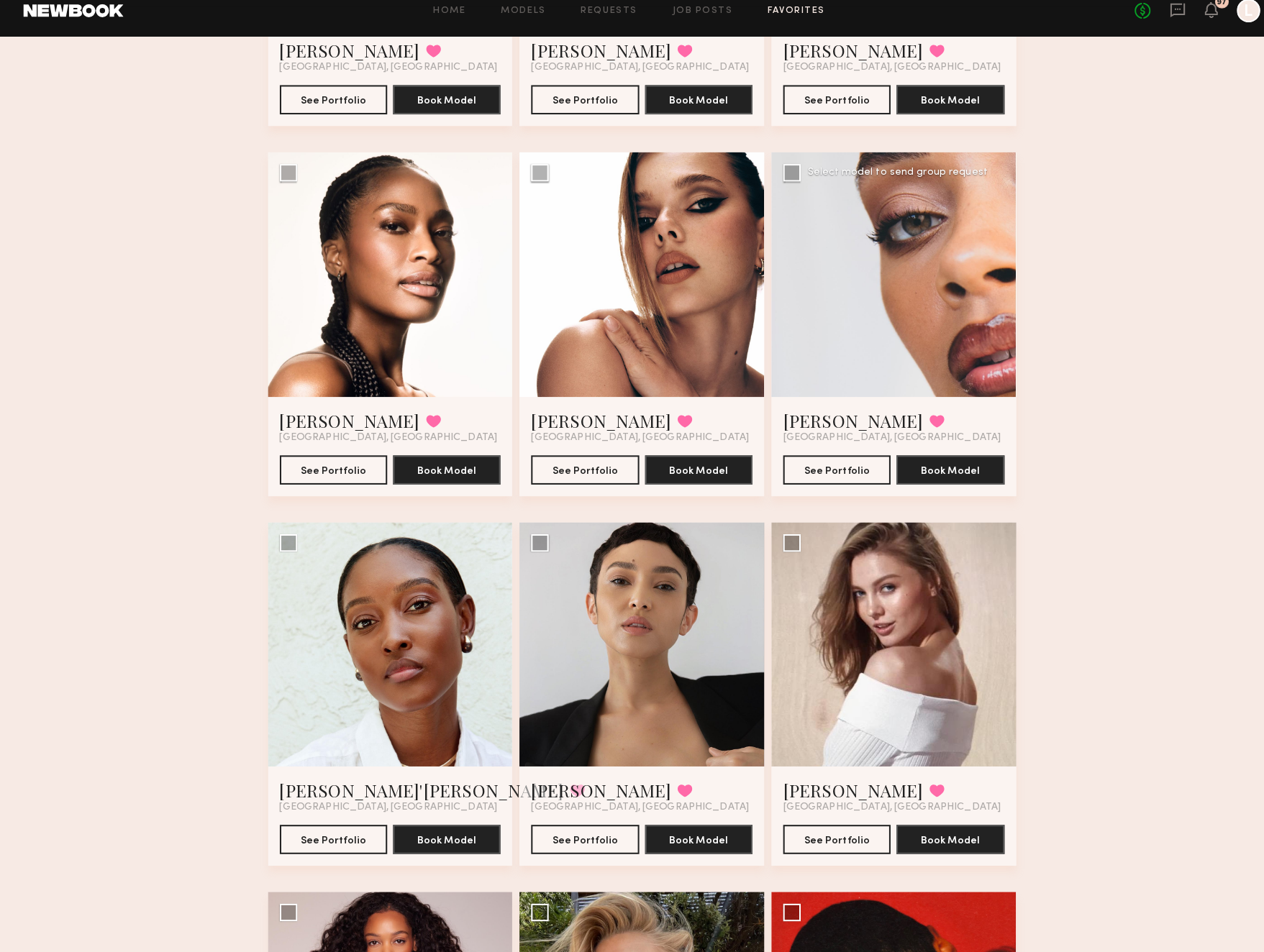
scroll to position [2191, 0]
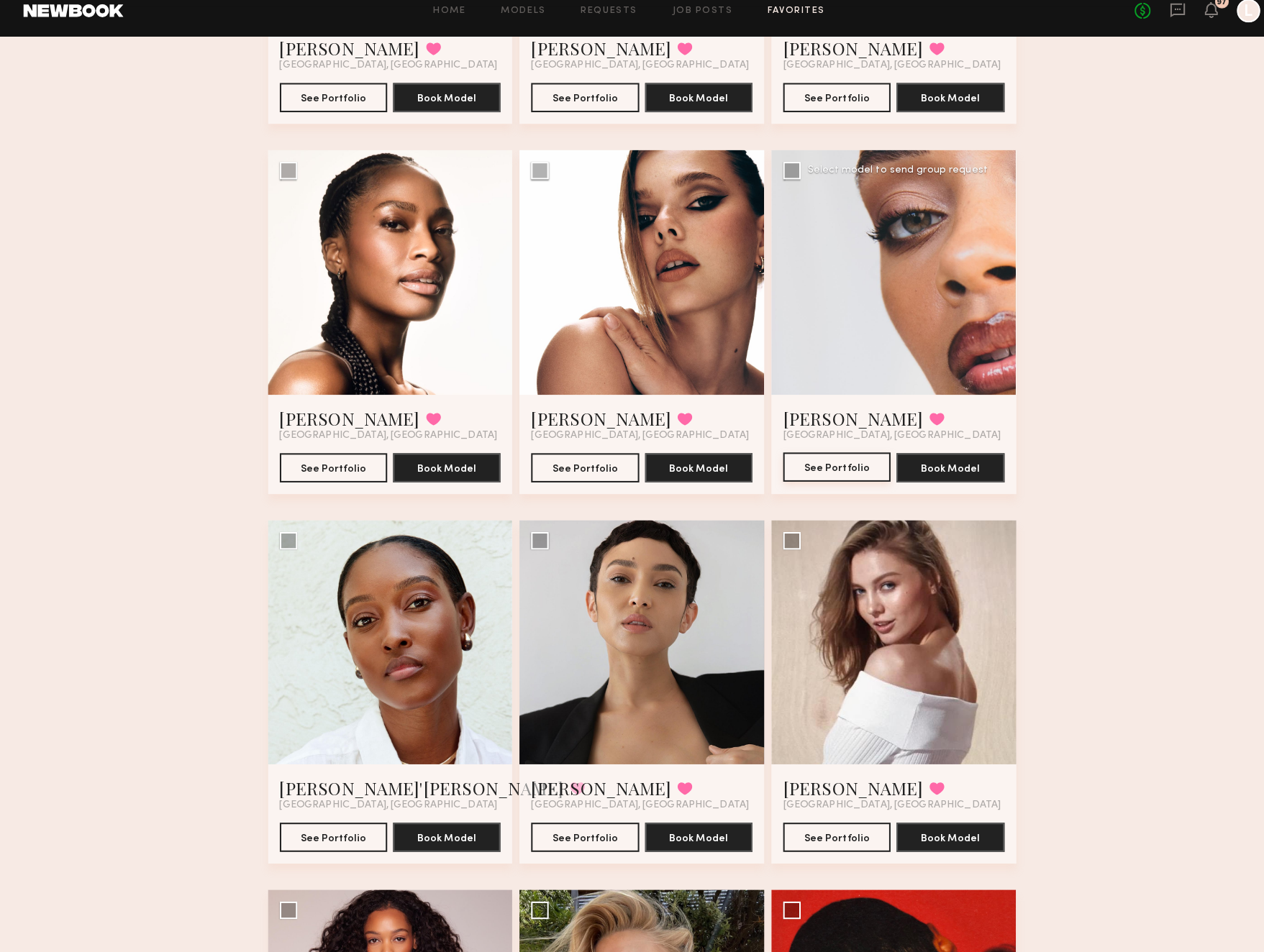
click at [828, 463] on button "See Portfolio" at bounding box center [824, 474] width 106 height 29
click at [581, 461] on button "See Portfolio" at bounding box center [576, 474] width 106 height 29
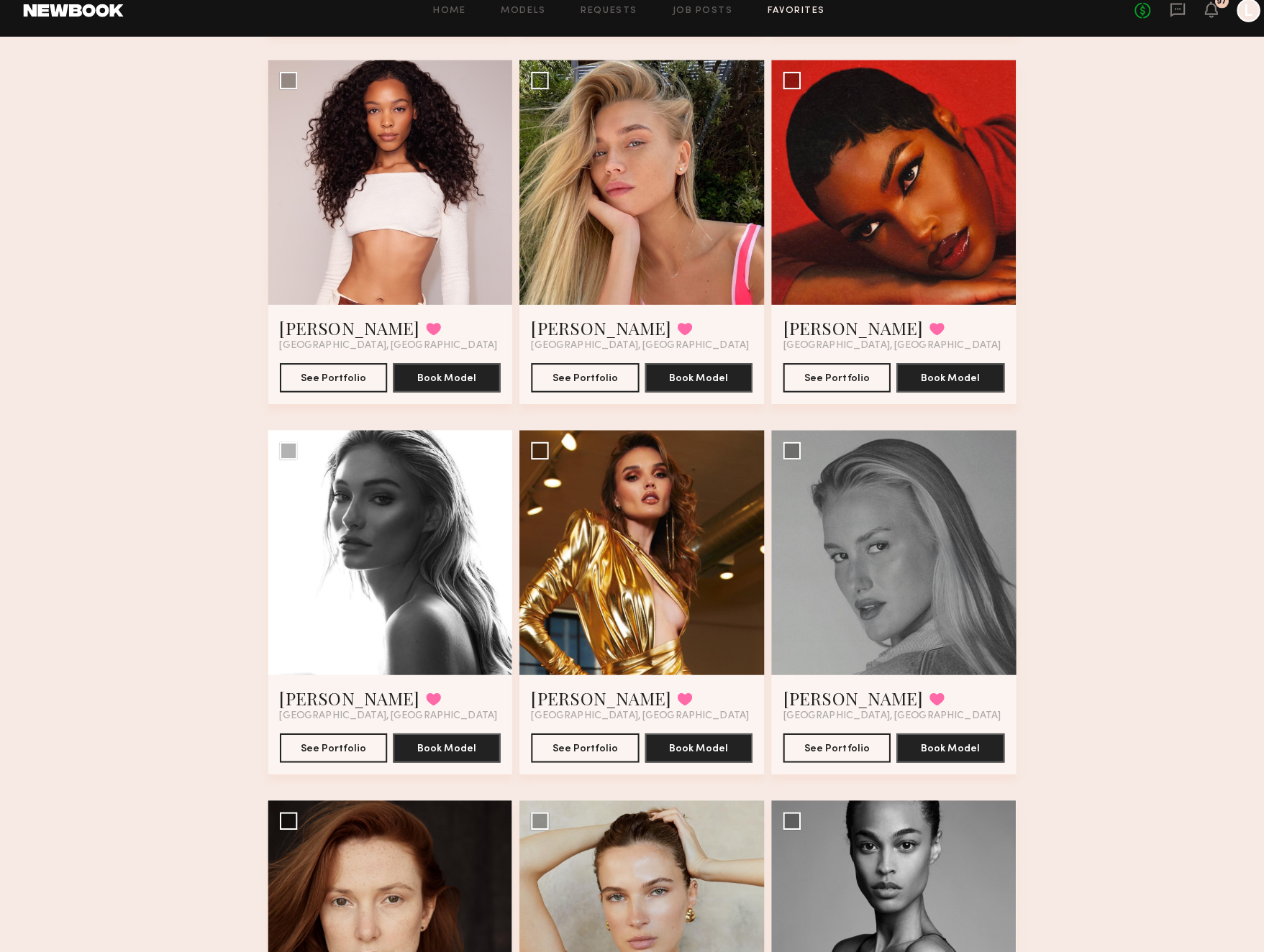
scroll to position [3009, 0]
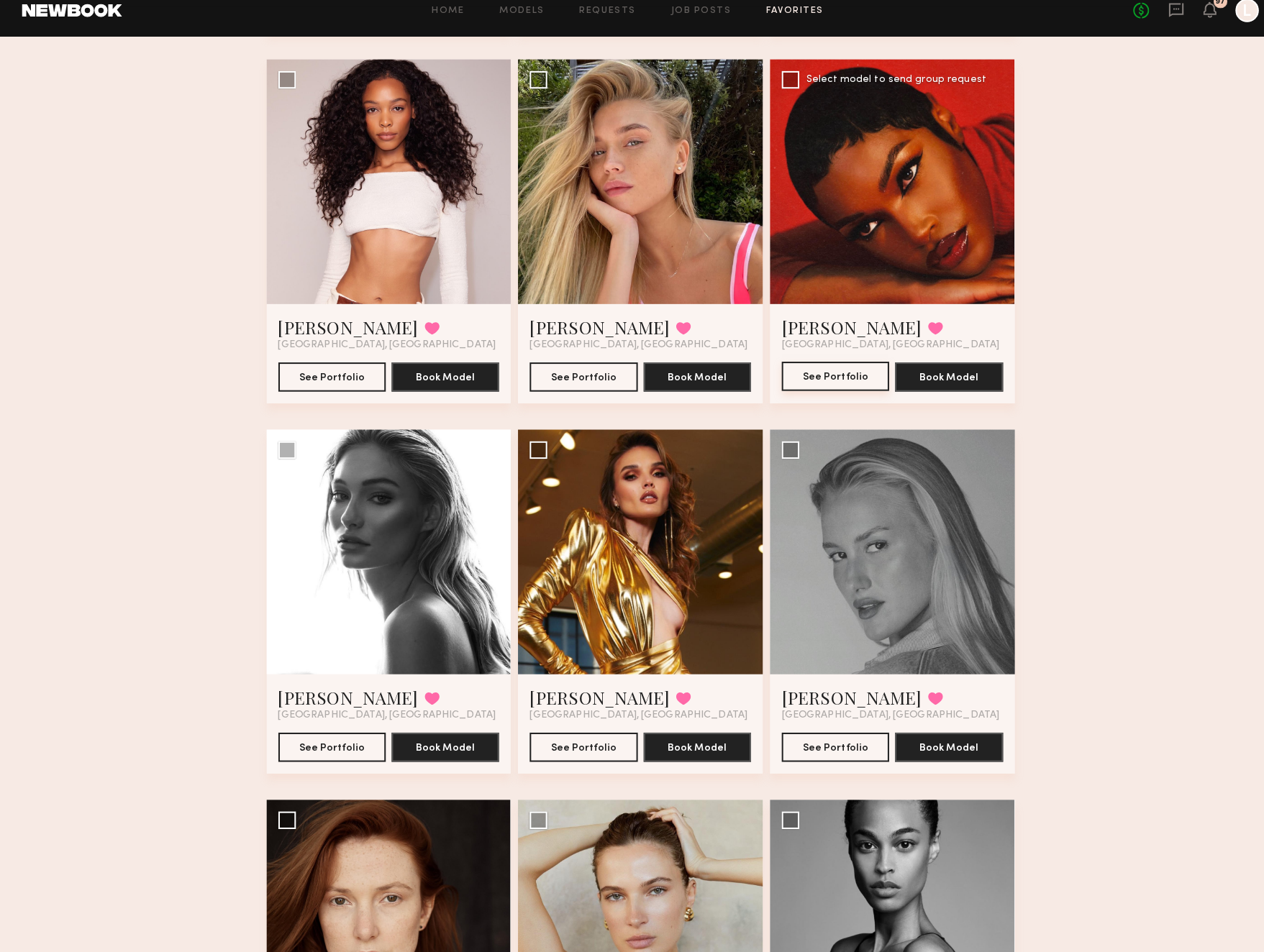
click at [822, 372] on button "See Portfolio" at bounding box center [824, 385] width 106 height 29
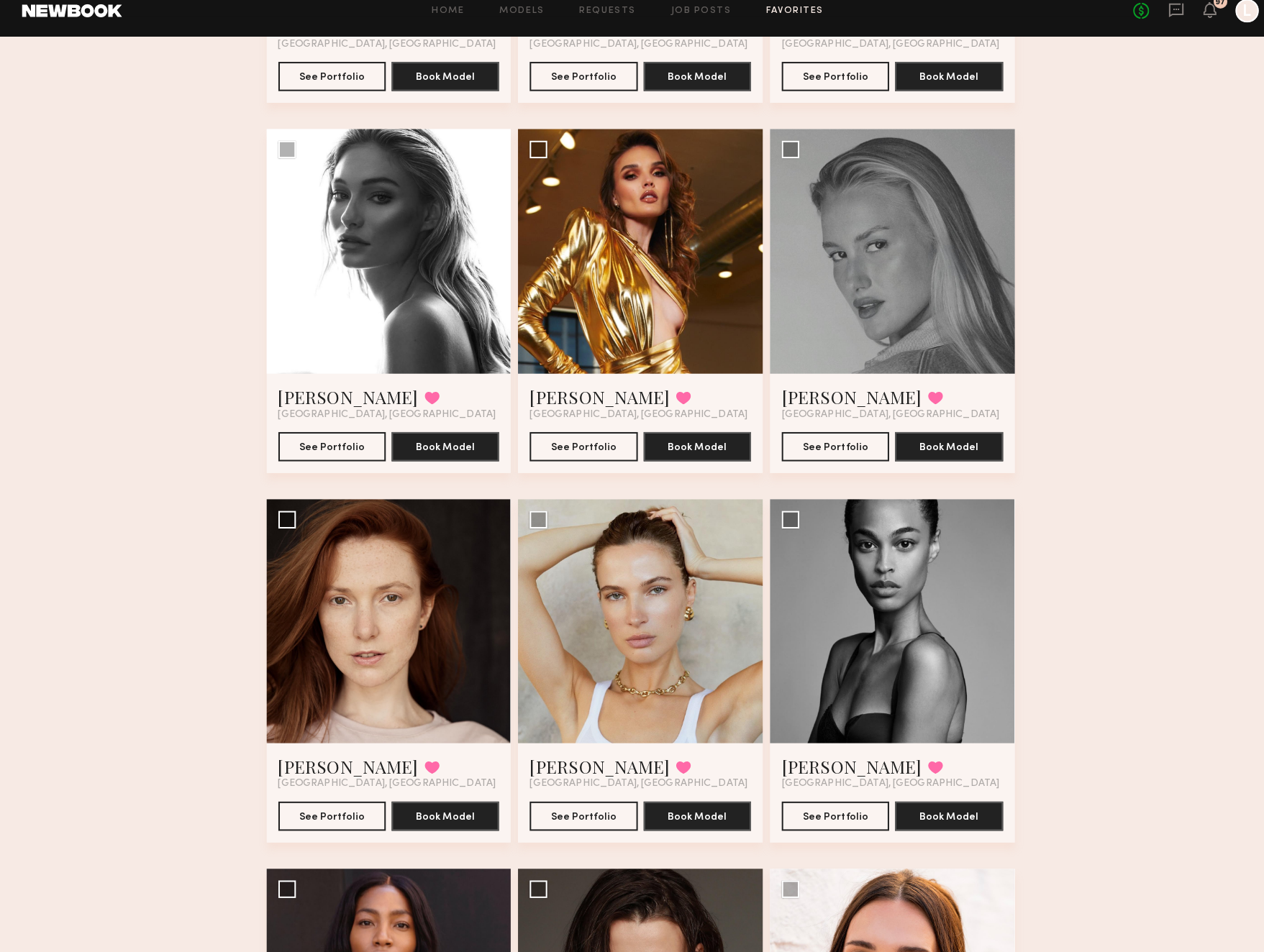
scroll to position [3332, 0]
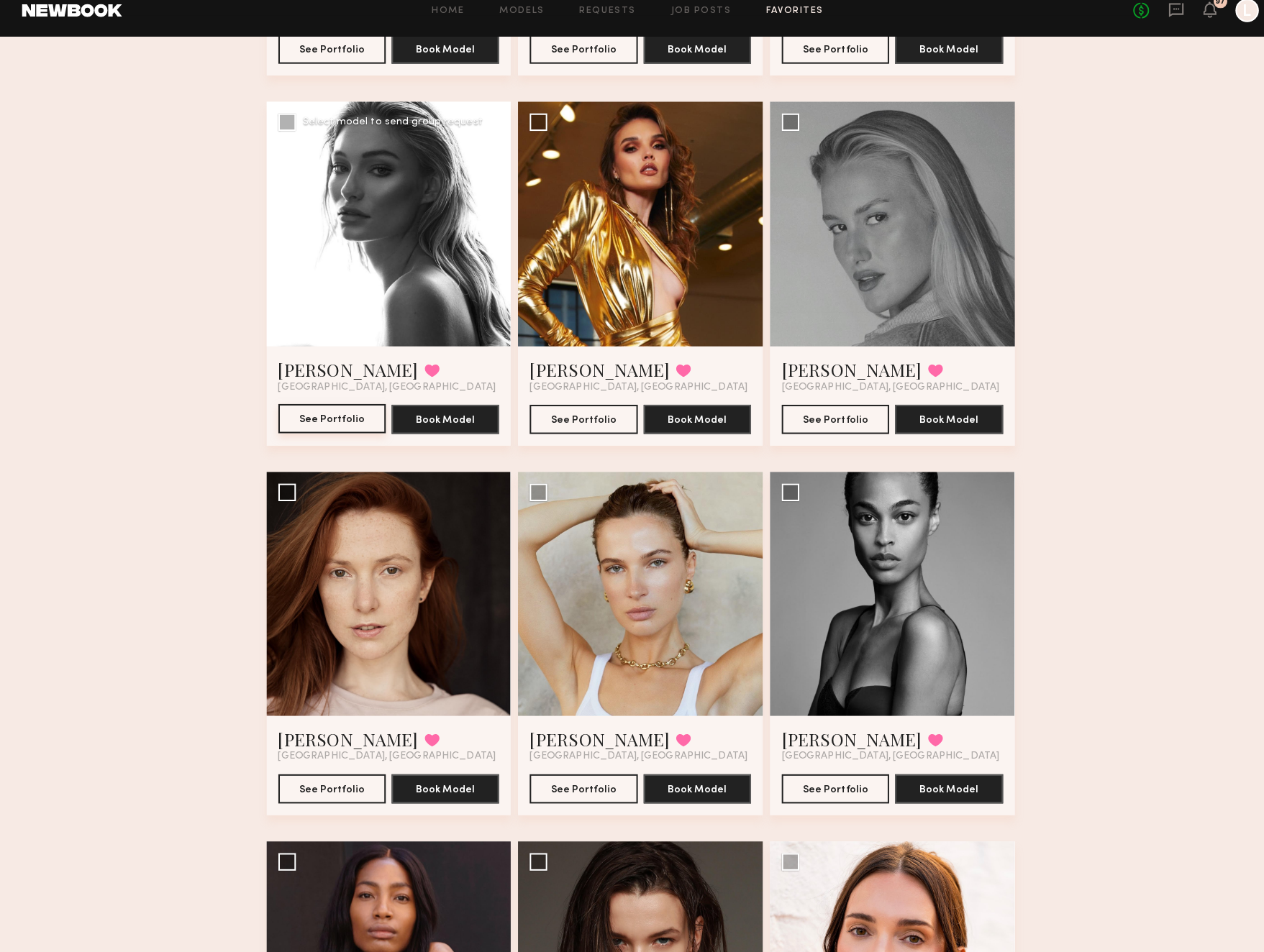
click at [355, 413] on button "See Portfolio" at bounding box center [329, 427] width 106 height 29
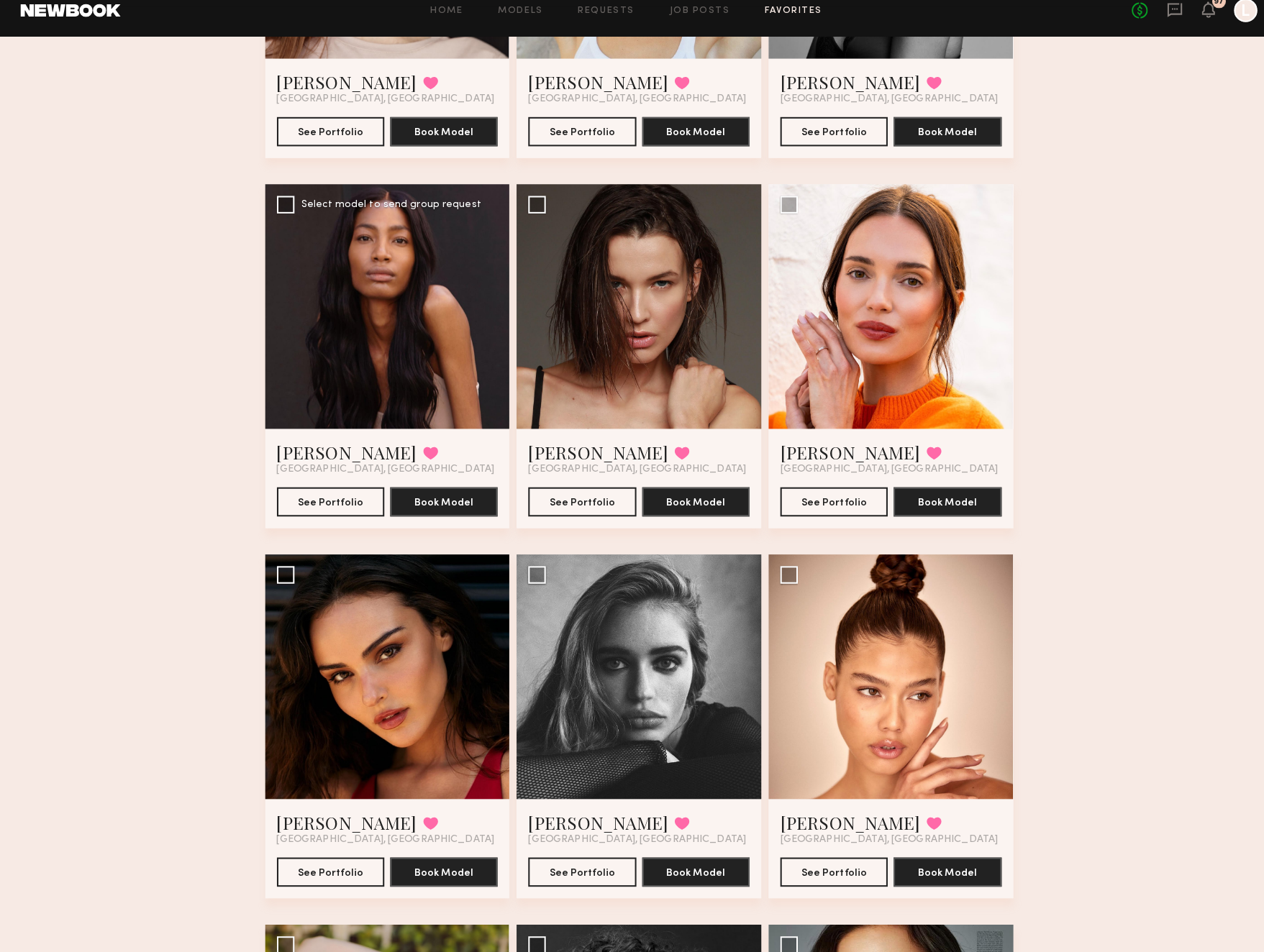
scroll to position [3989, 0]
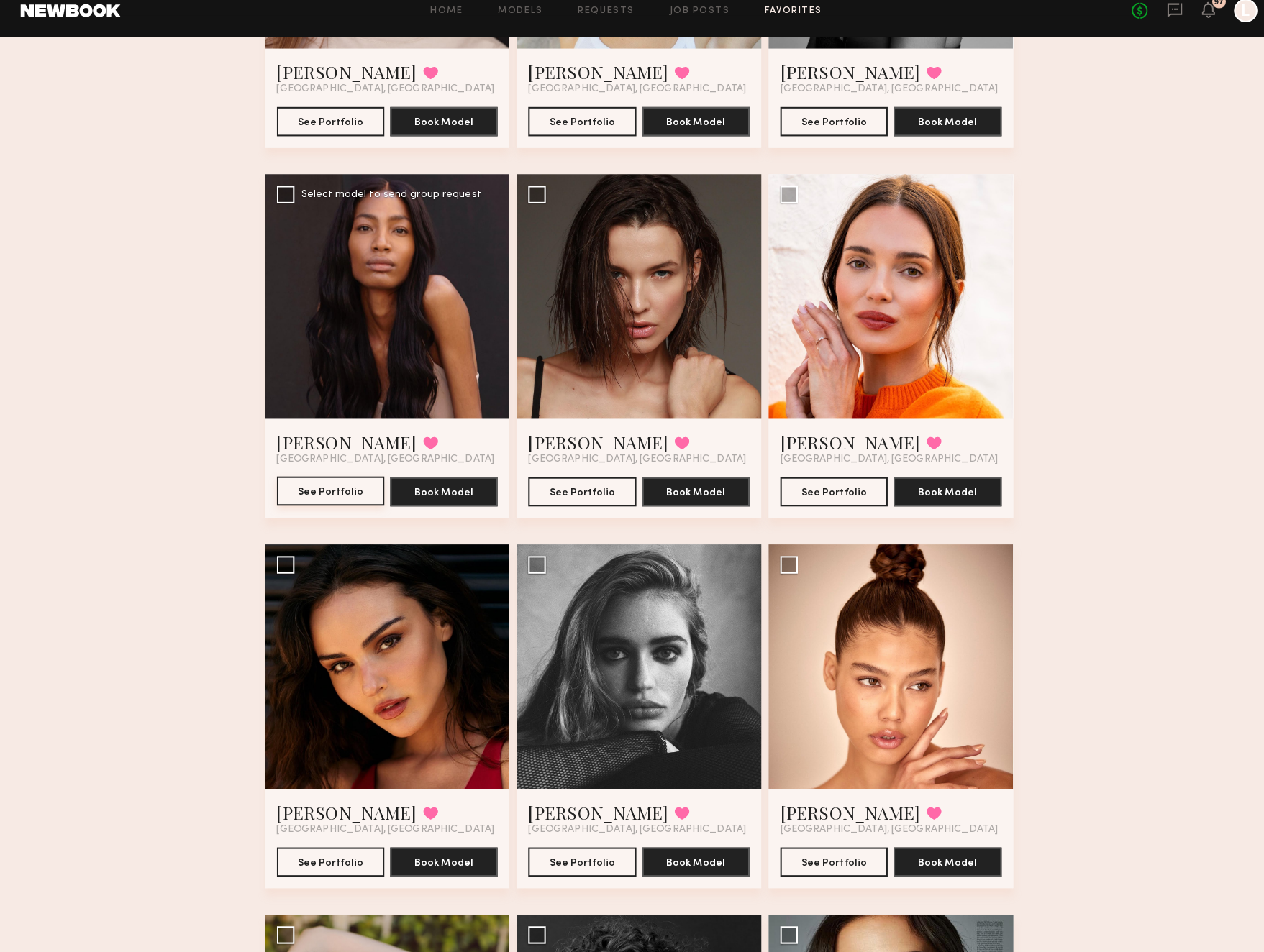
click at [326, 492] on button "See Portfolio" at bounding box center [329, 498] width 106 height 29
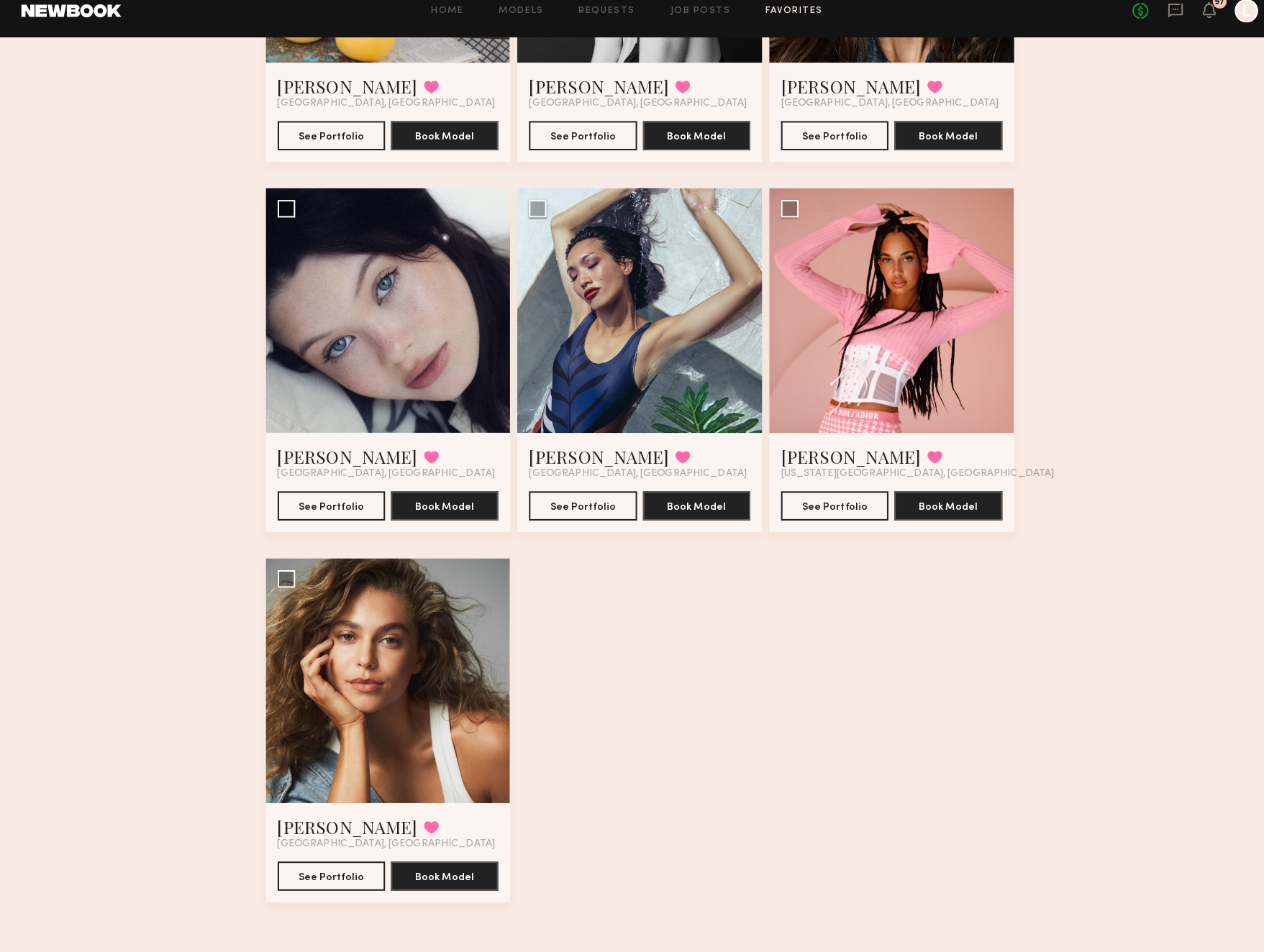
scroll to position [5069, 0]
click at [295, 502] on button "See Portfolio" at bounding box center [329, 512] width 106 height 29
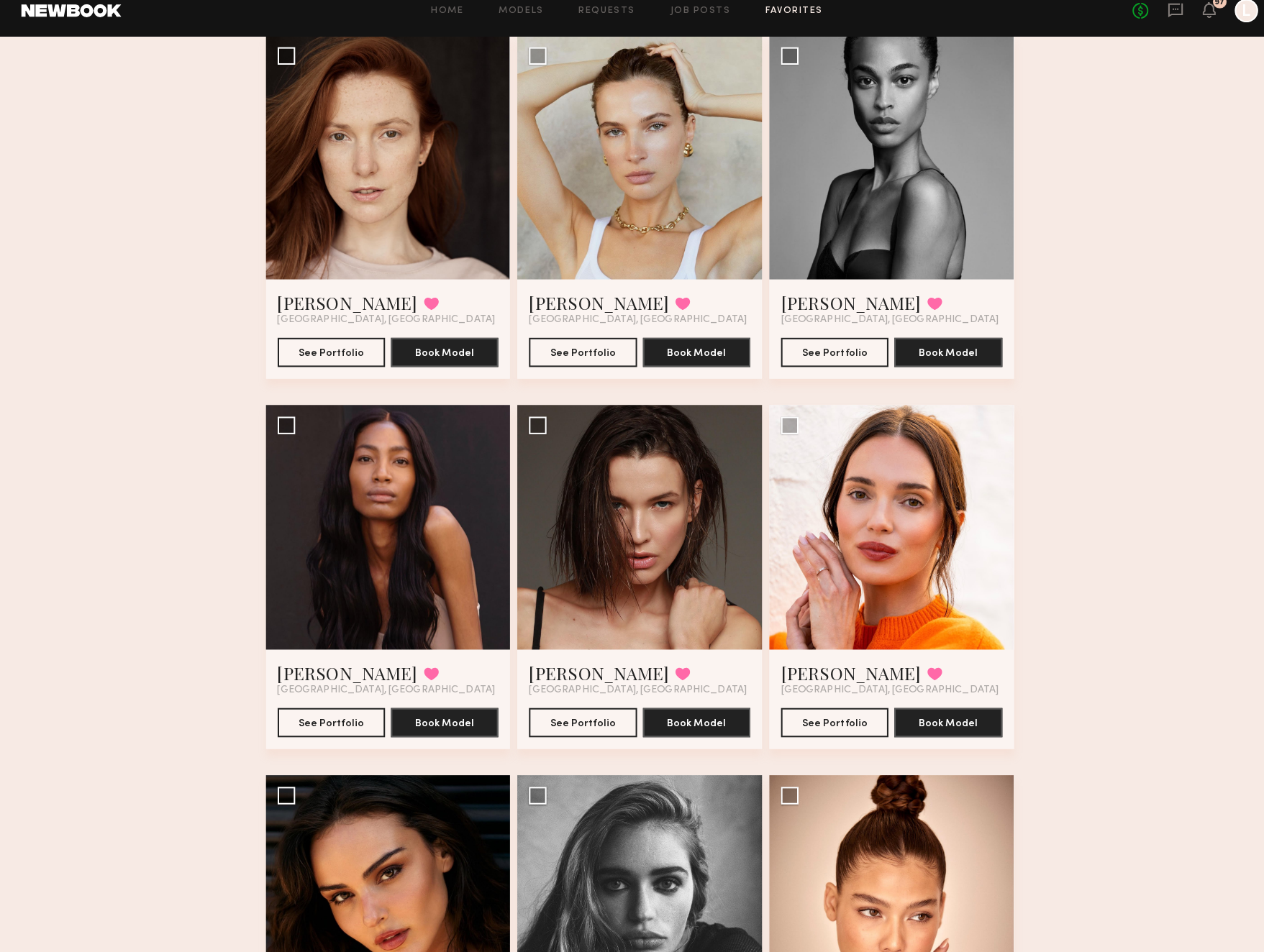
scroll to position [3764, 0]
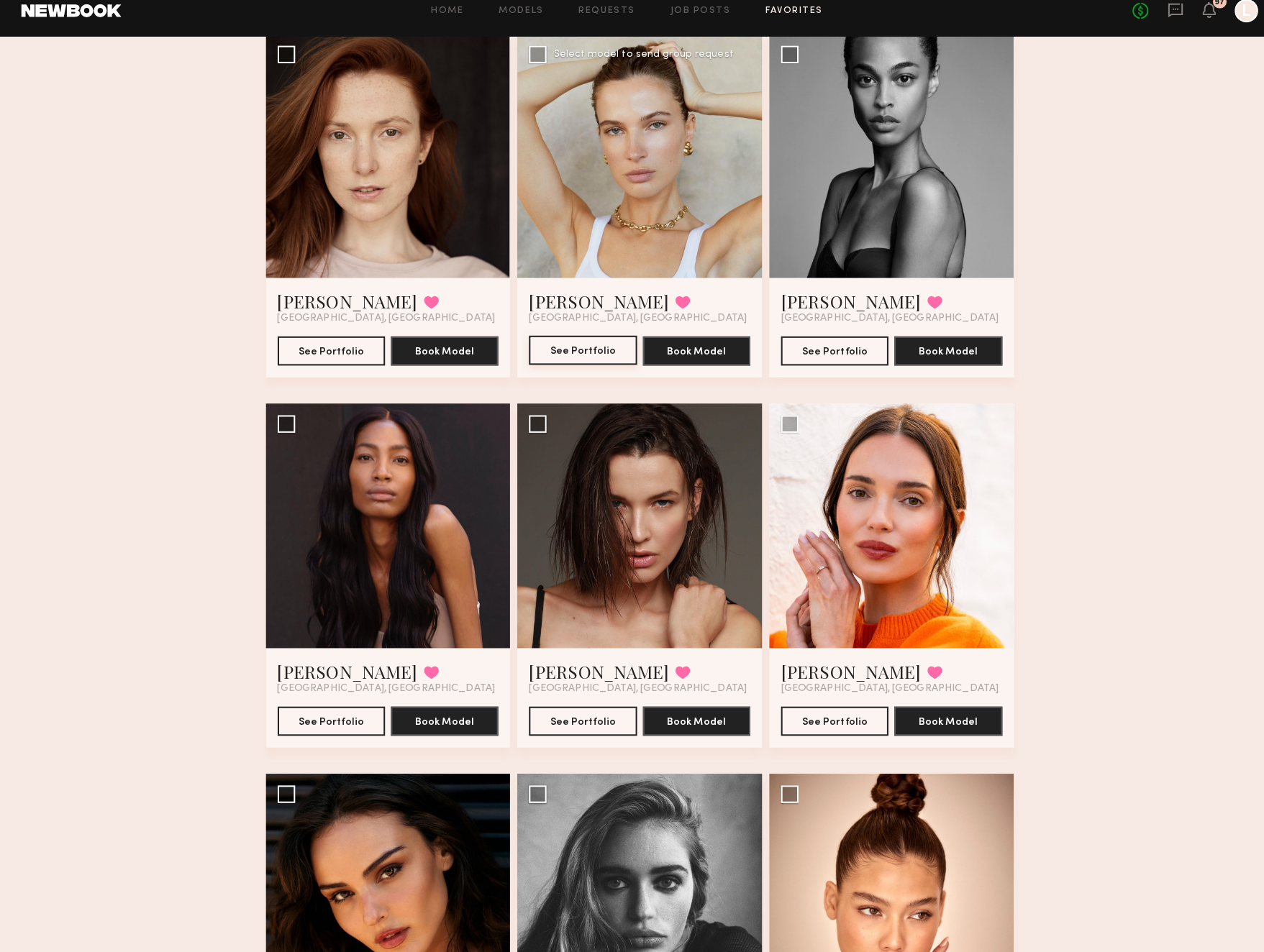
click at [548, 347] on button "See Portfolio" at bounding box center [576, 359] width 106 height 29
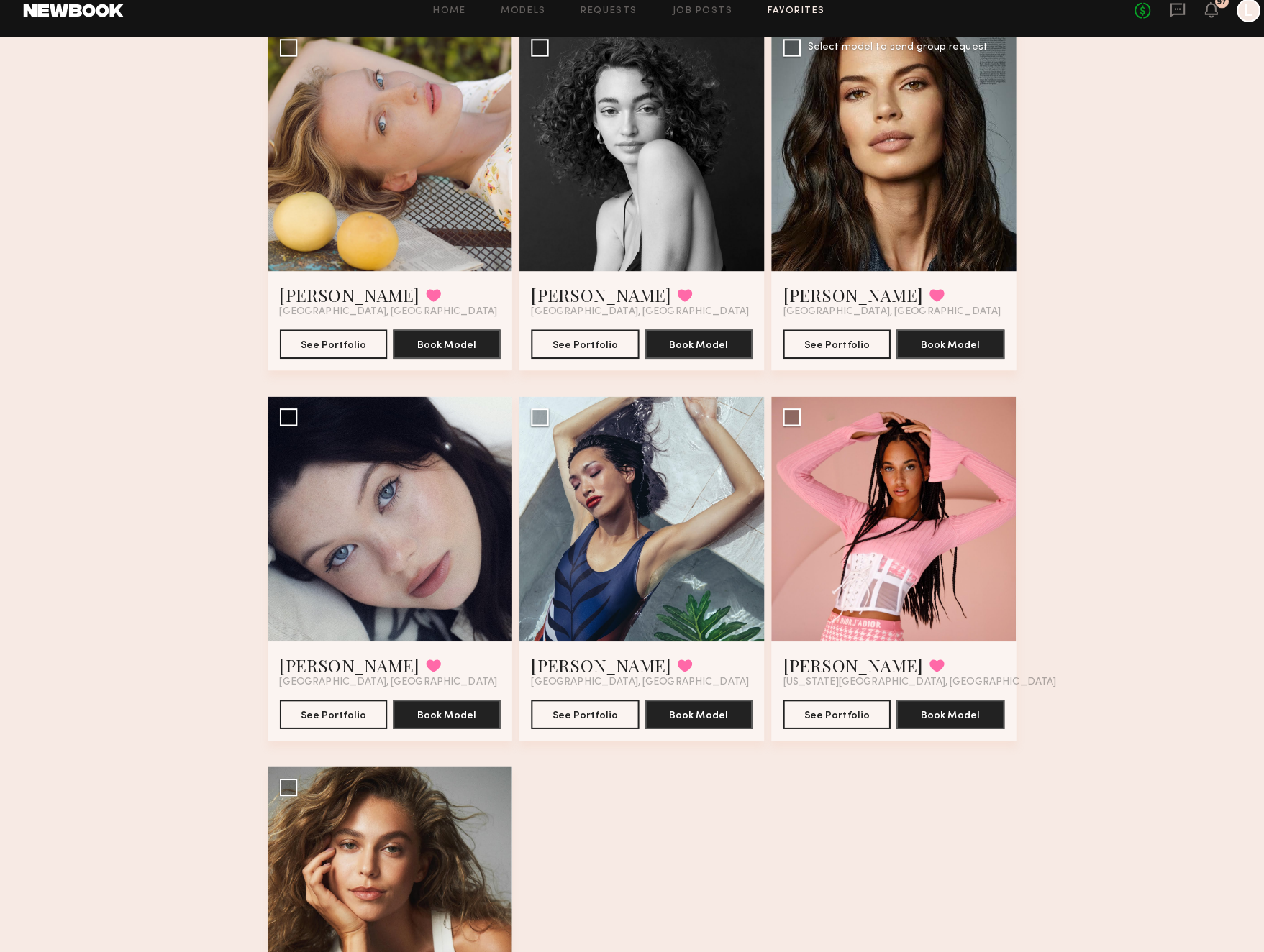
scroll to position [4864, 0]
click at [819, 706] on button "See Portfolio" at bounding box center [824, 717] width 106 height 29
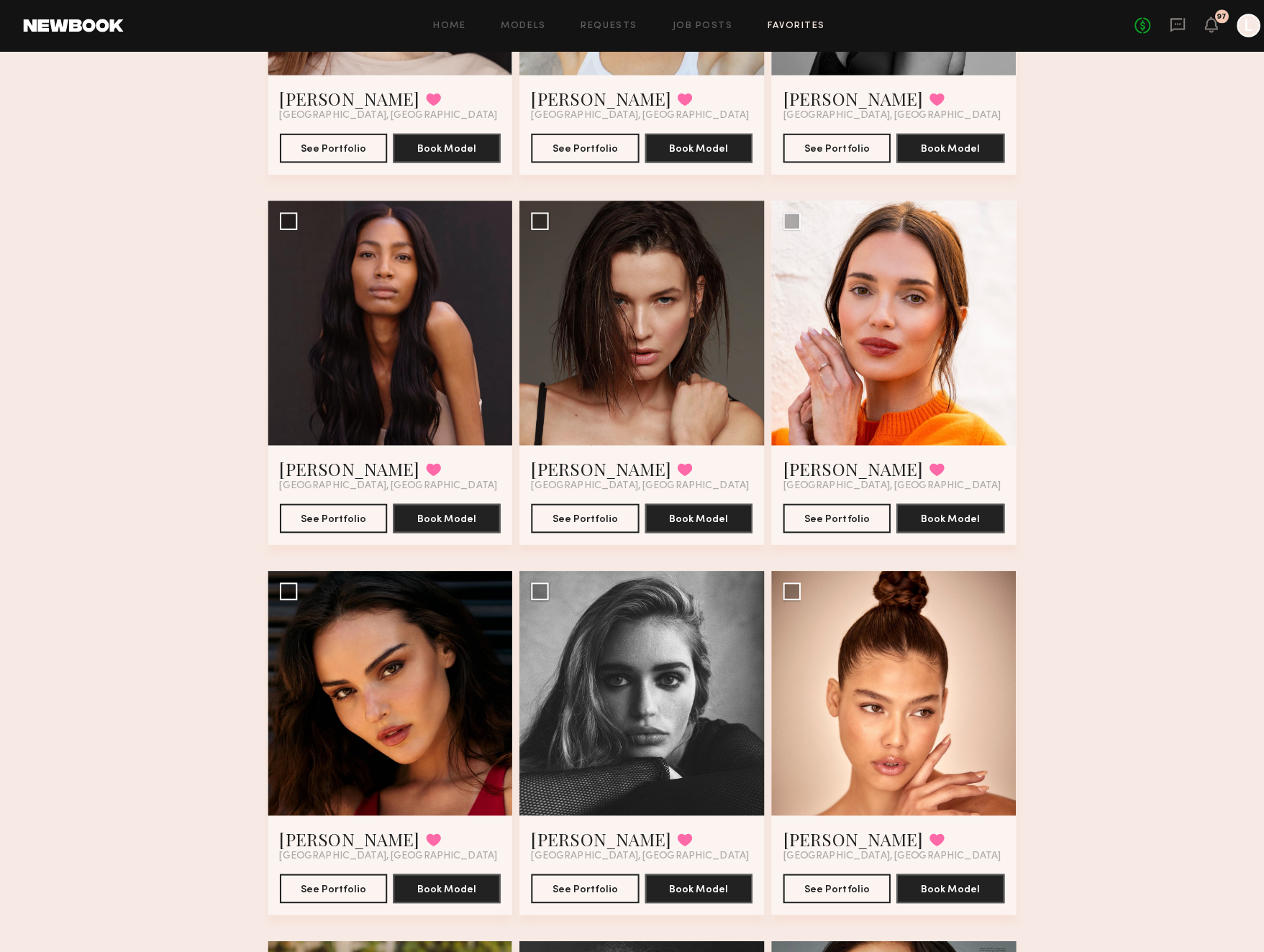
scroll to position [3954, 0]
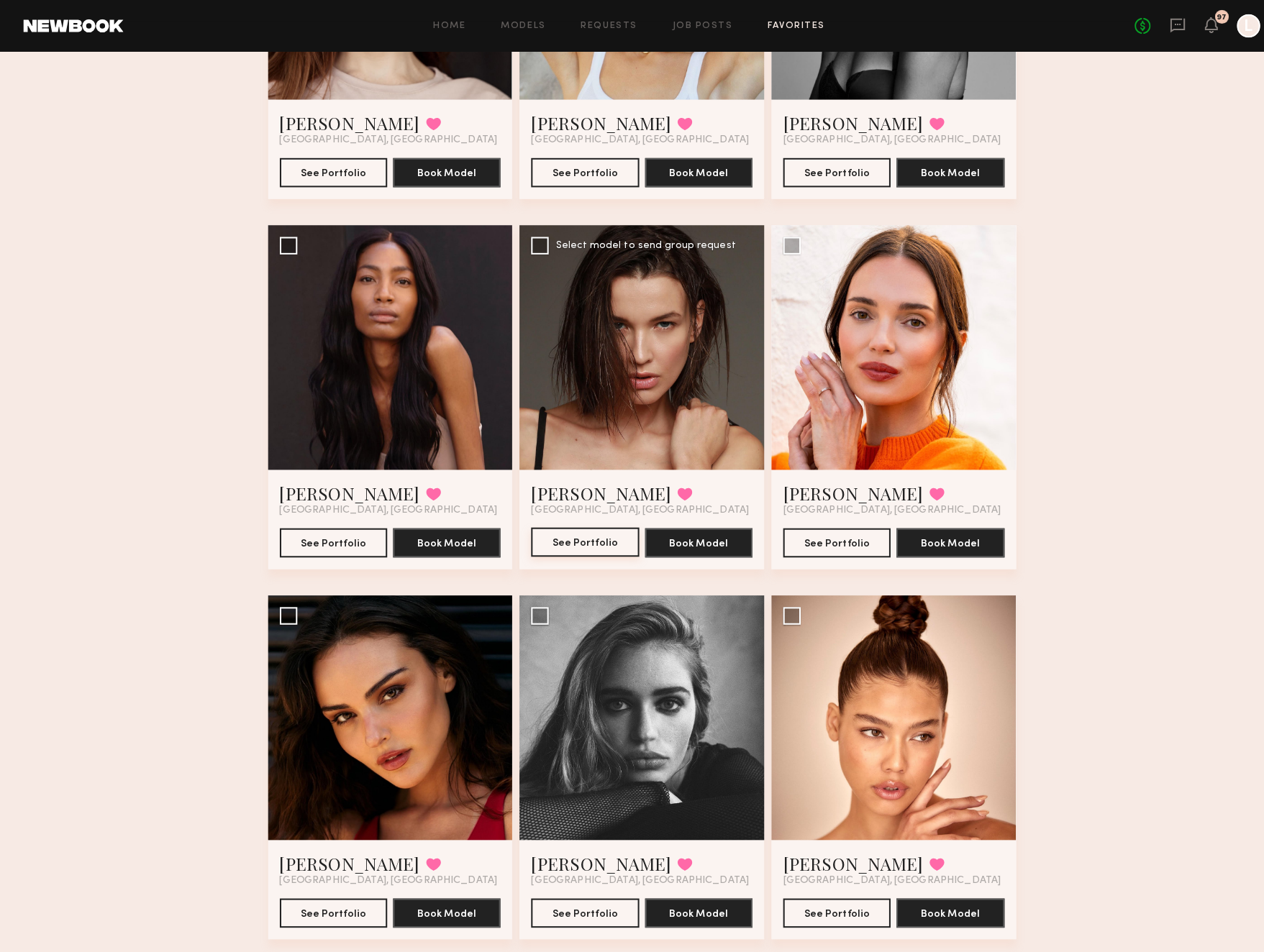
click at [556, 534] on button "See Portfolio" at bounding box center [576, 533] width 106 height 29
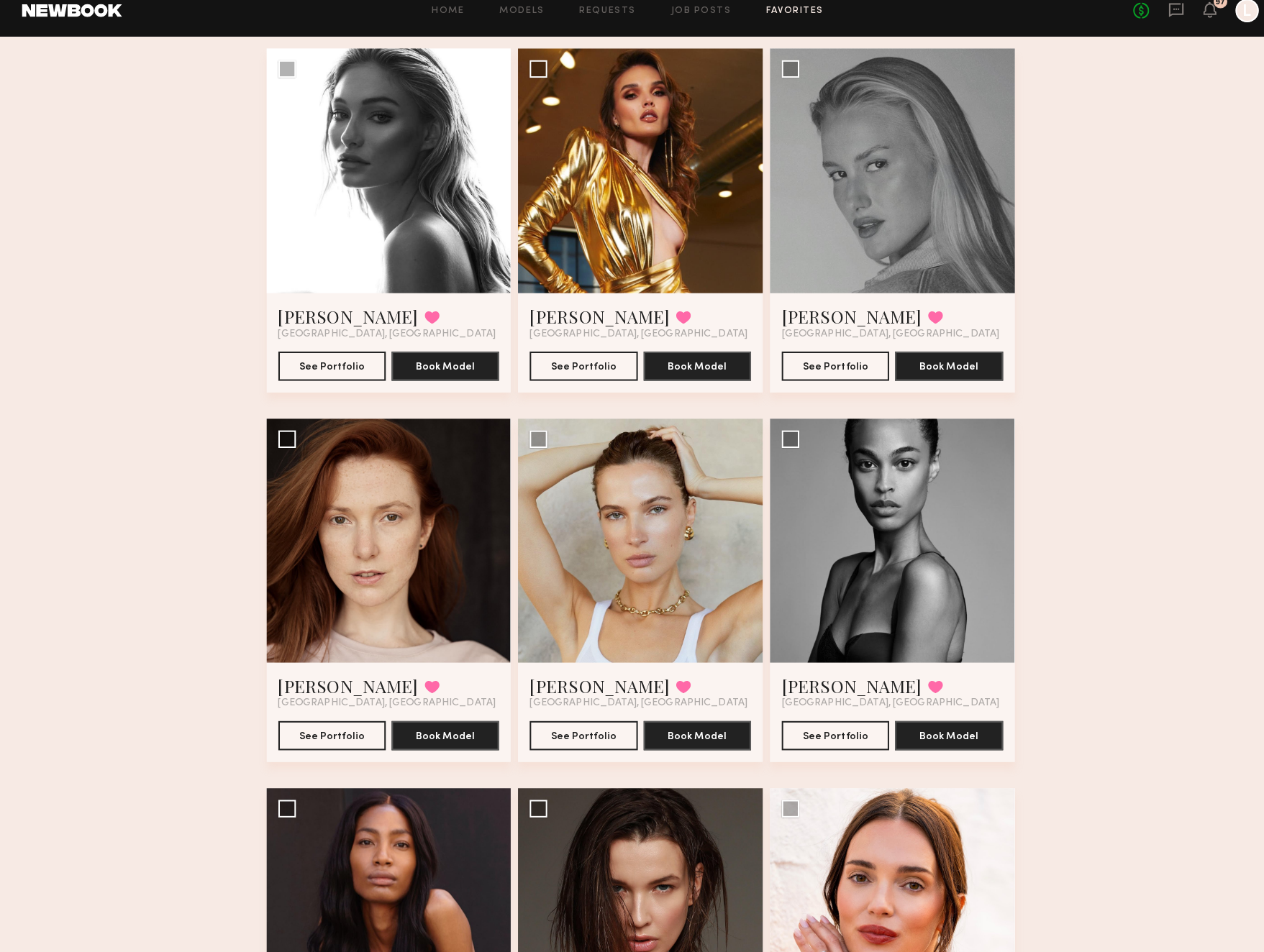
scroll to position [3420, 0]
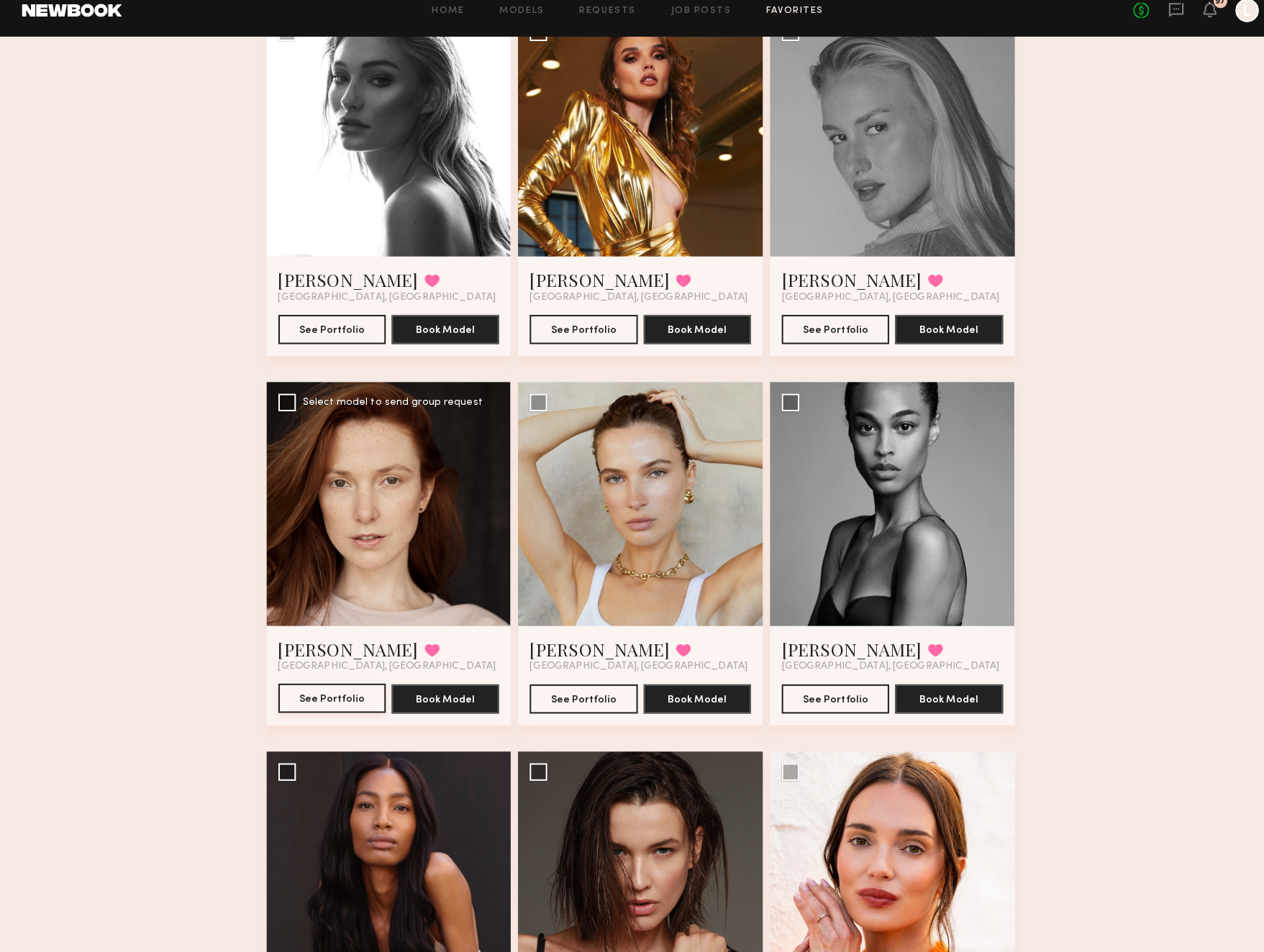
click at [320, 688] on button "See Portfolio" at bounding box center [329, 702] width 106 height 29
click at [608, 324] on button "See Portfolio" at bounding box center [576, 338] width 106 height 29
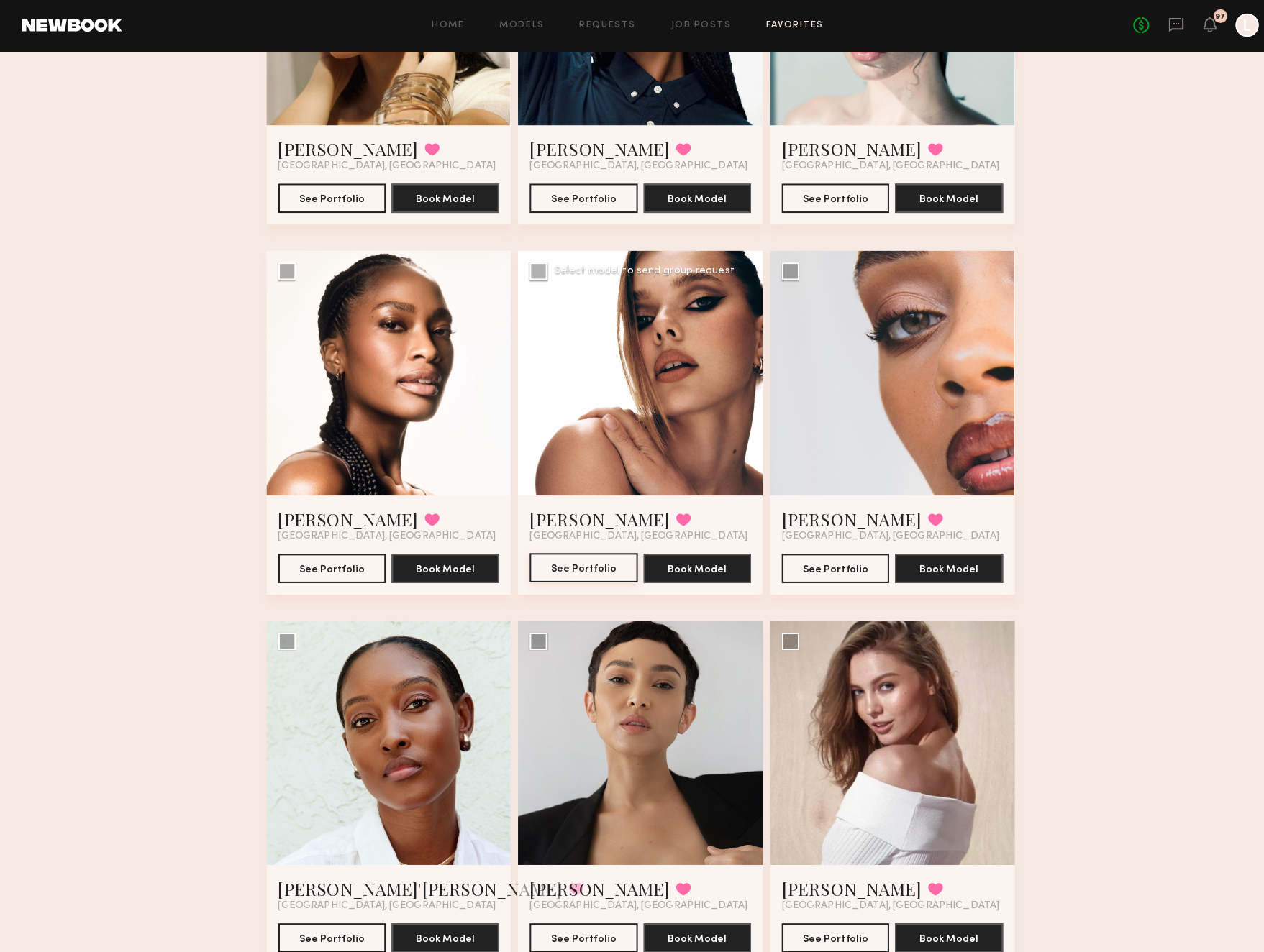
scroll to position [2085, 0]
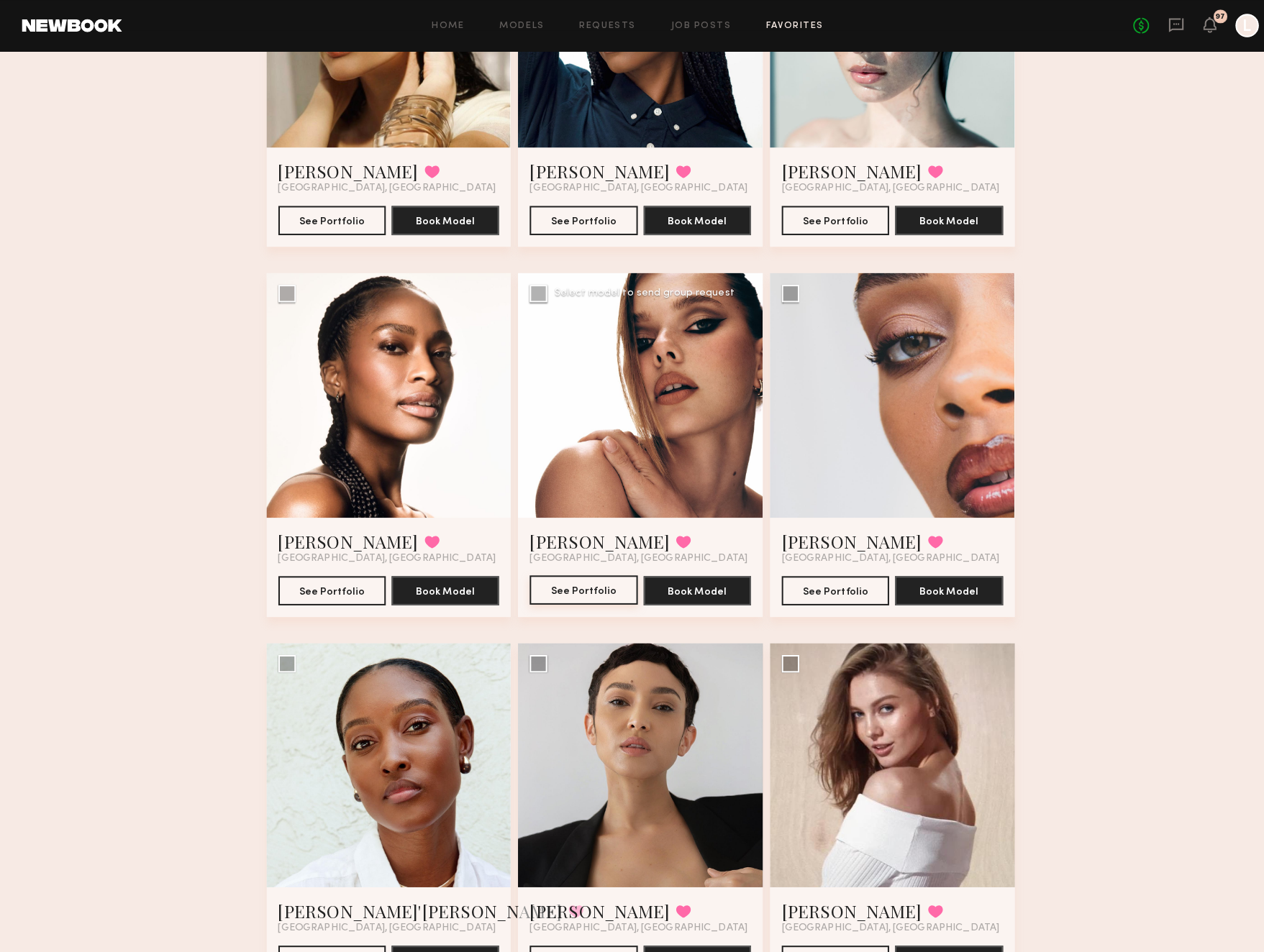
click at [567, 576] on button "See Portfolio" at bounding box center [576, 580] width 106 height 29
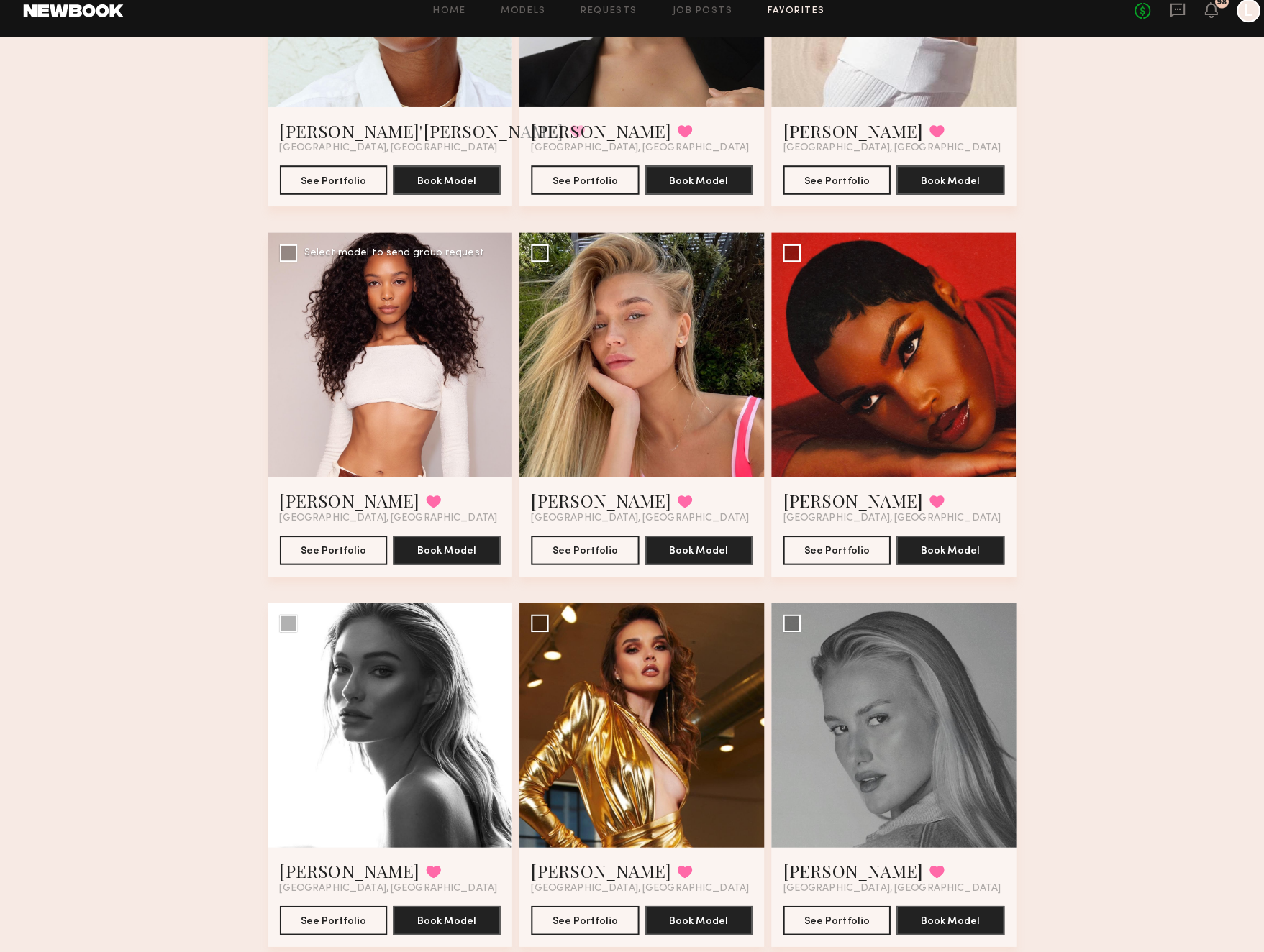
scroll to position [2872, 0]
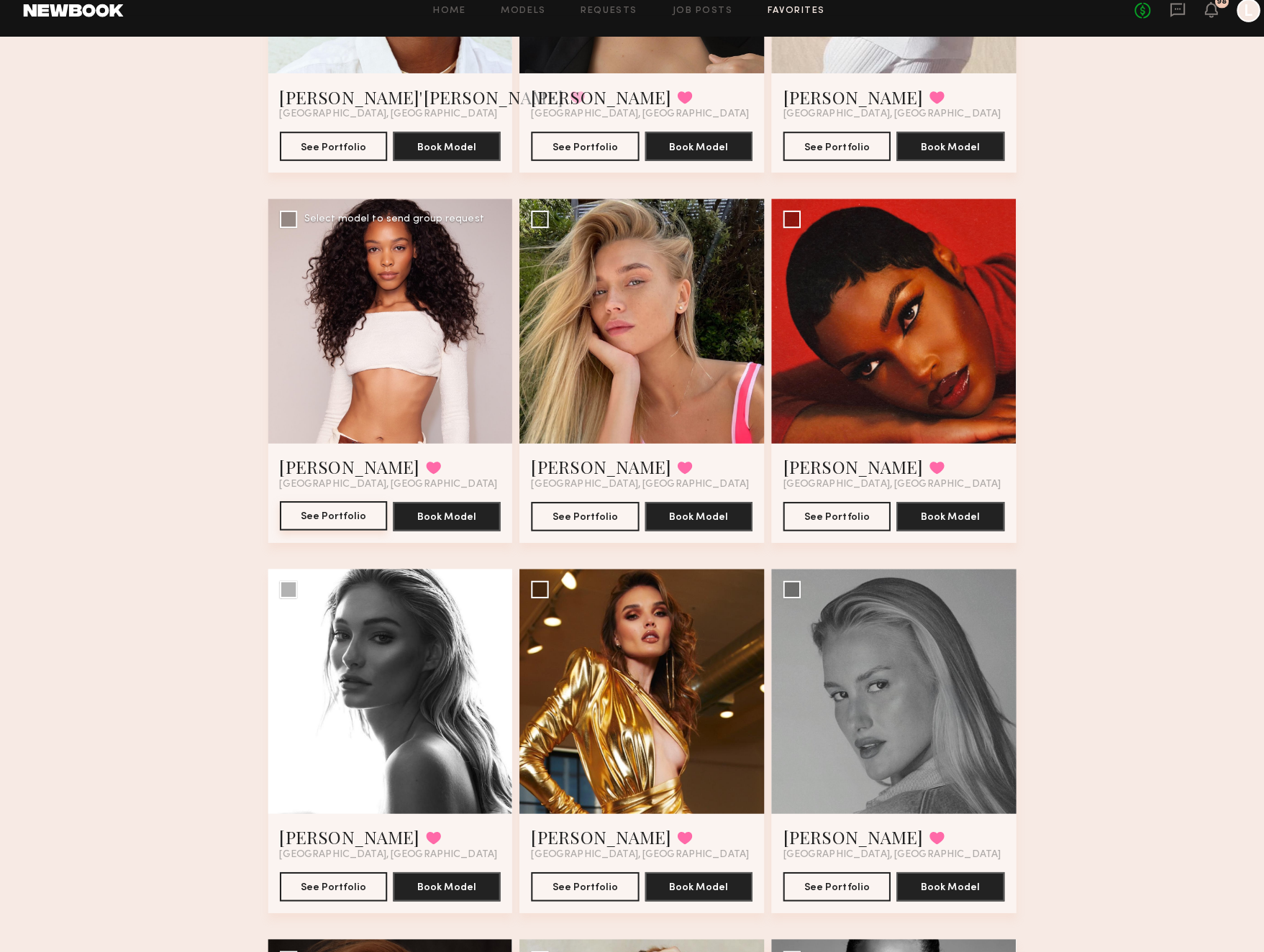
click at [313, 509] on button "See Portfolio" at bounding box center [329, 523] width 106 height 29
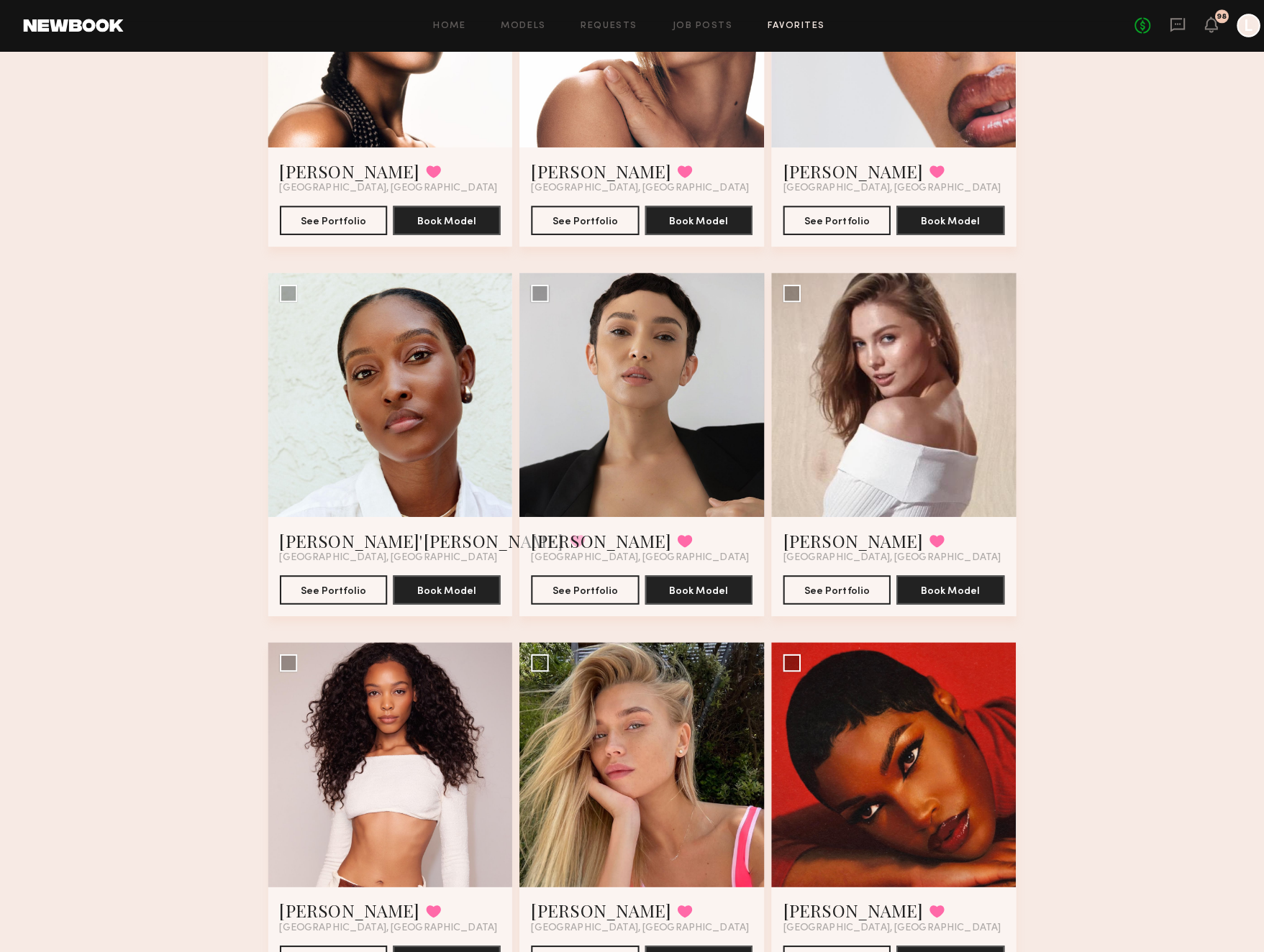
scroll to position [2236, 0]
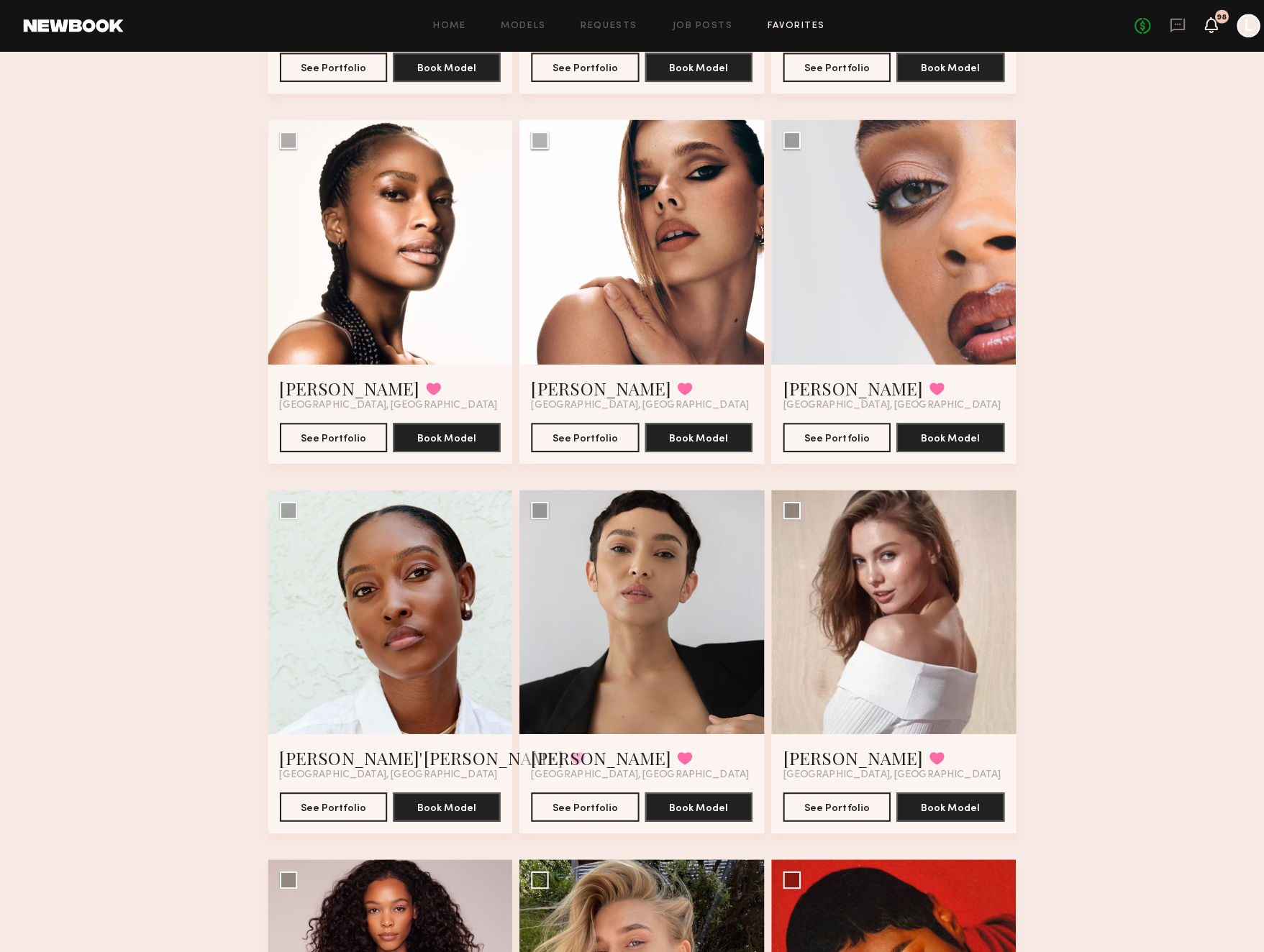
click at [1196, 26] on icon at bounding box center [1192, 23] width 12 height 10
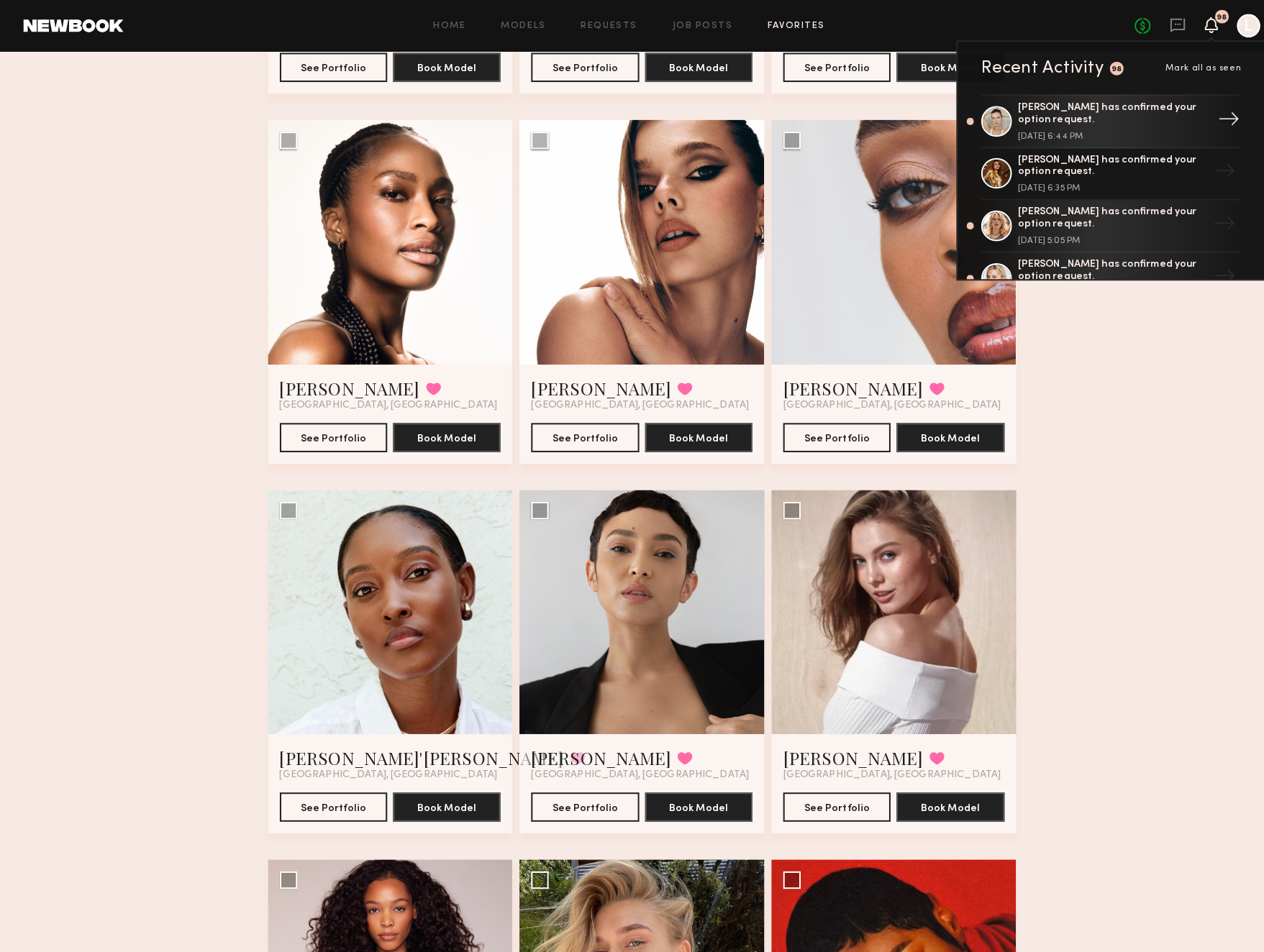
click at [1122, 130] on div "[DATE] 6:44 PM" at bounding box center [1096, 134] width 187 height 9
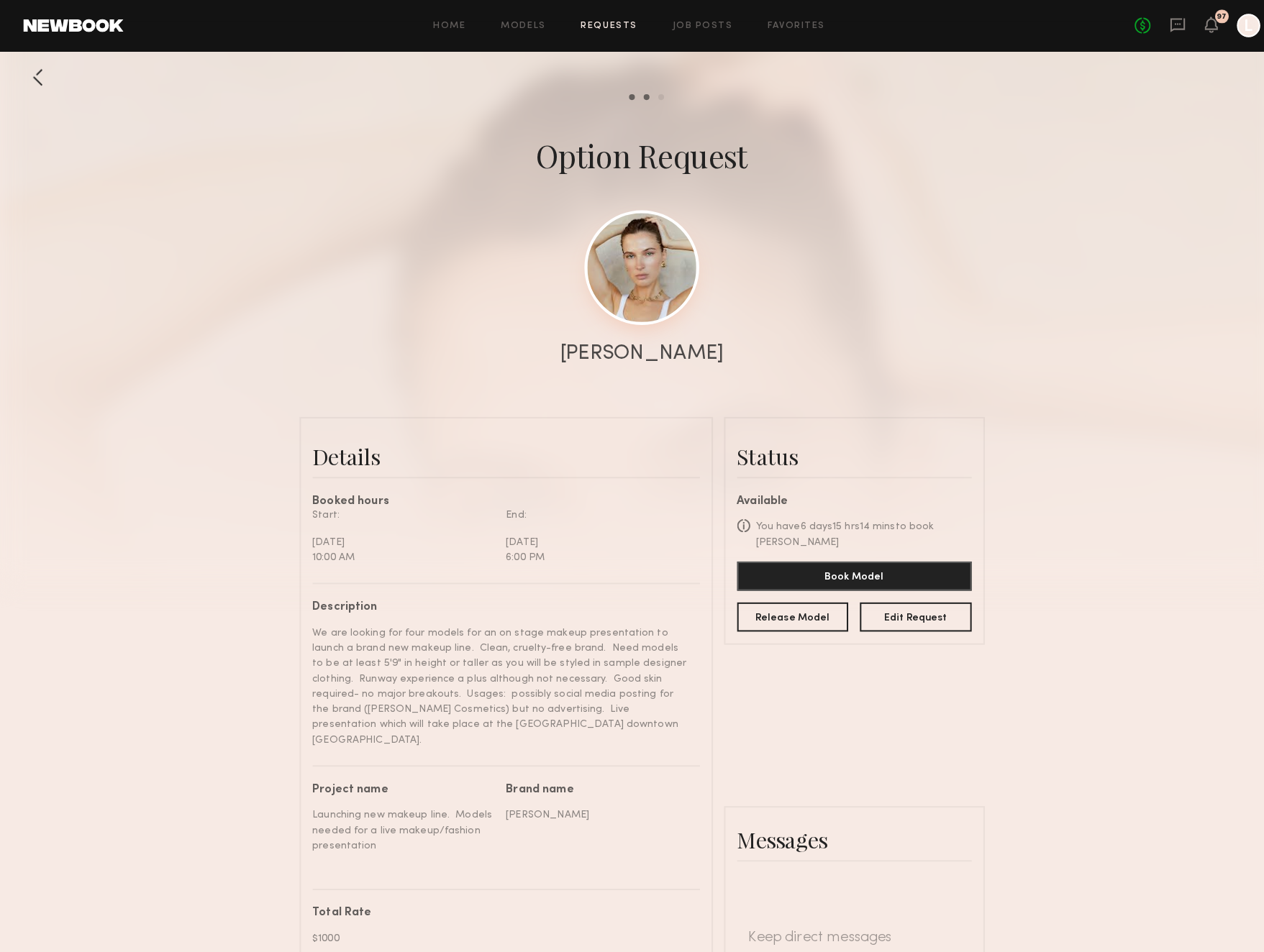
click at [648, 275] on link at bounding box center [631, 263] width 113 height 113
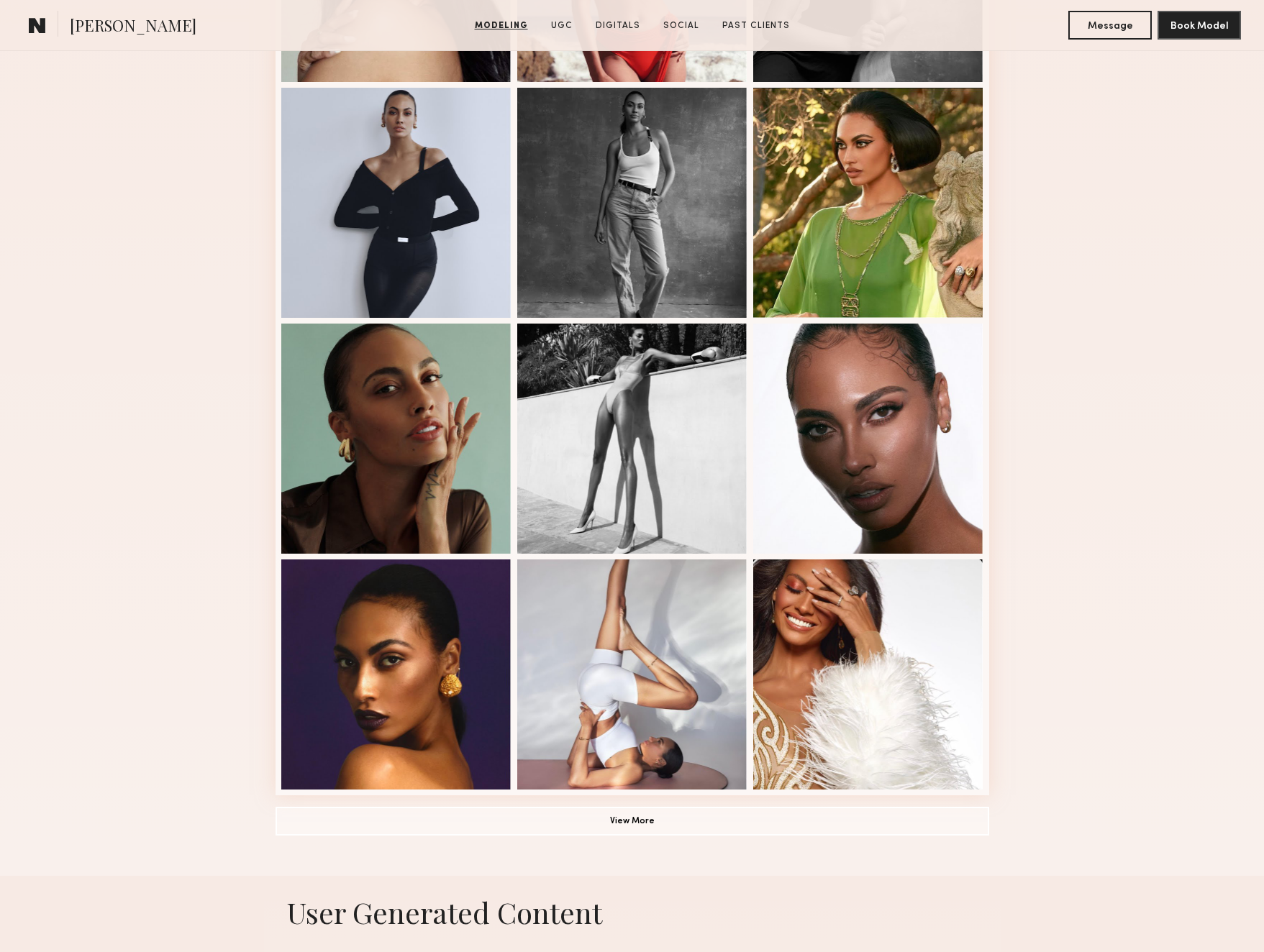
scroll to position [612, 0]
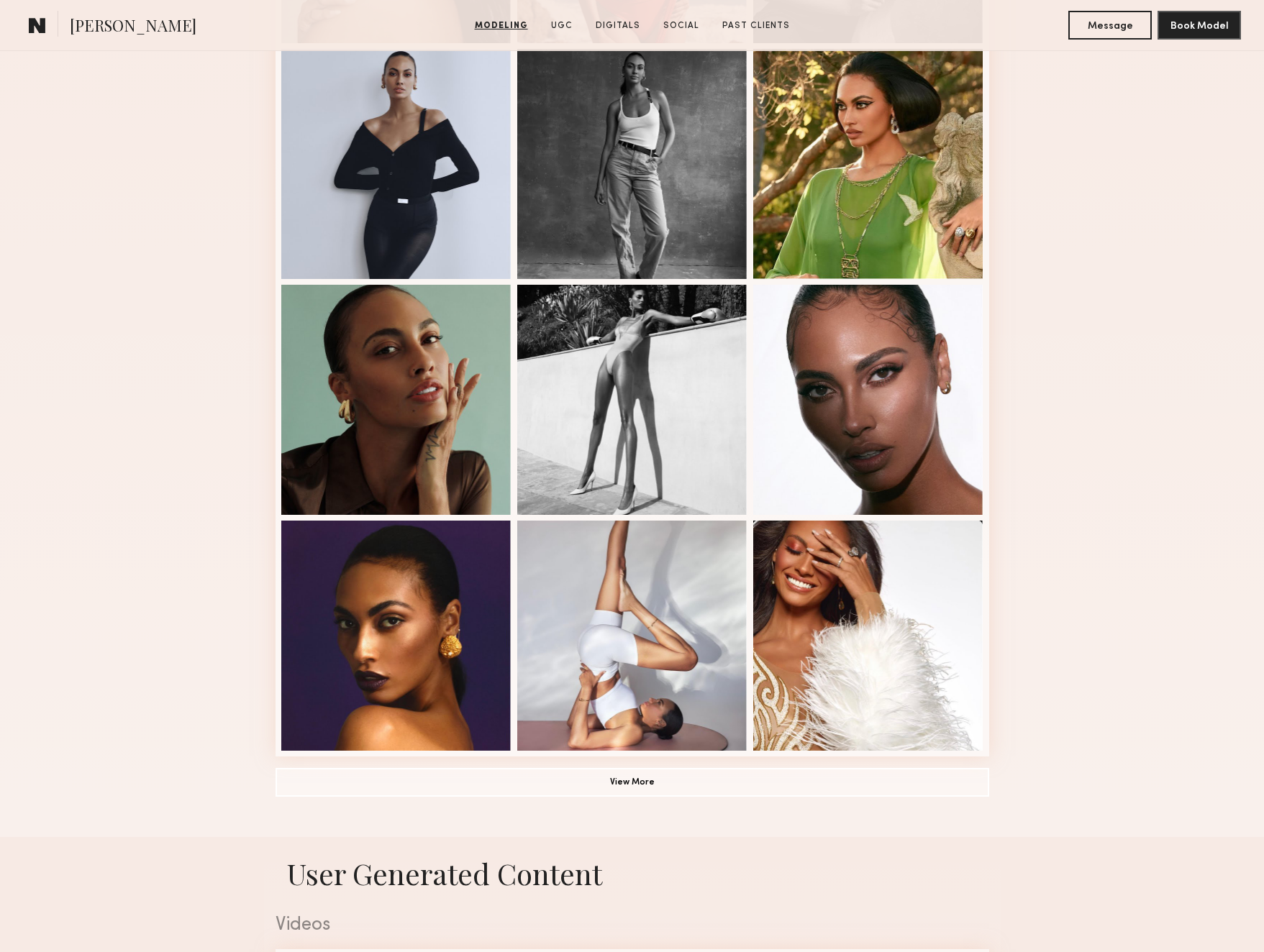
click at [658, 782] on button "View More" at bounding box center [633, 782] width 714 height 29
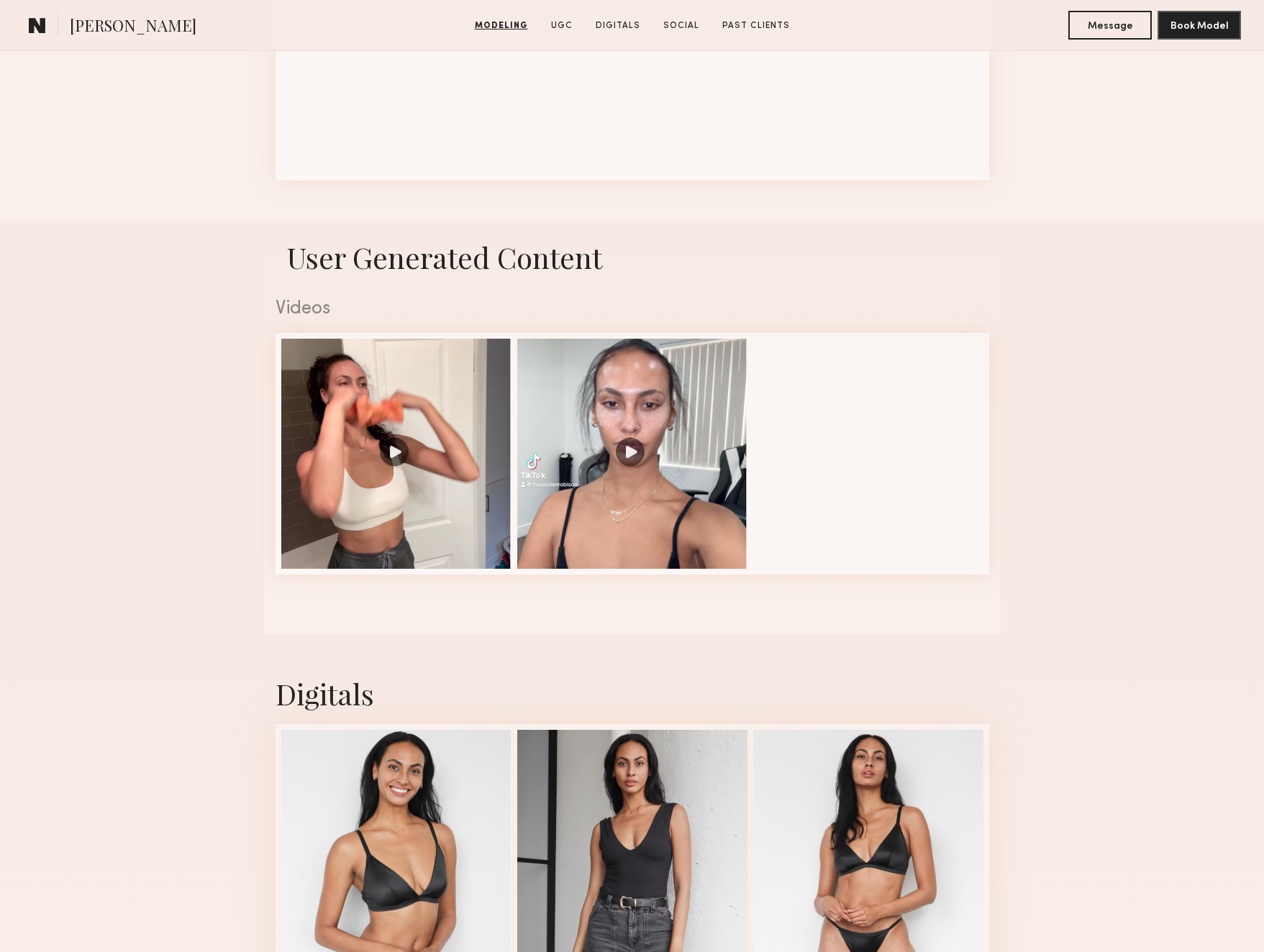
scroll to position [2134, 0]
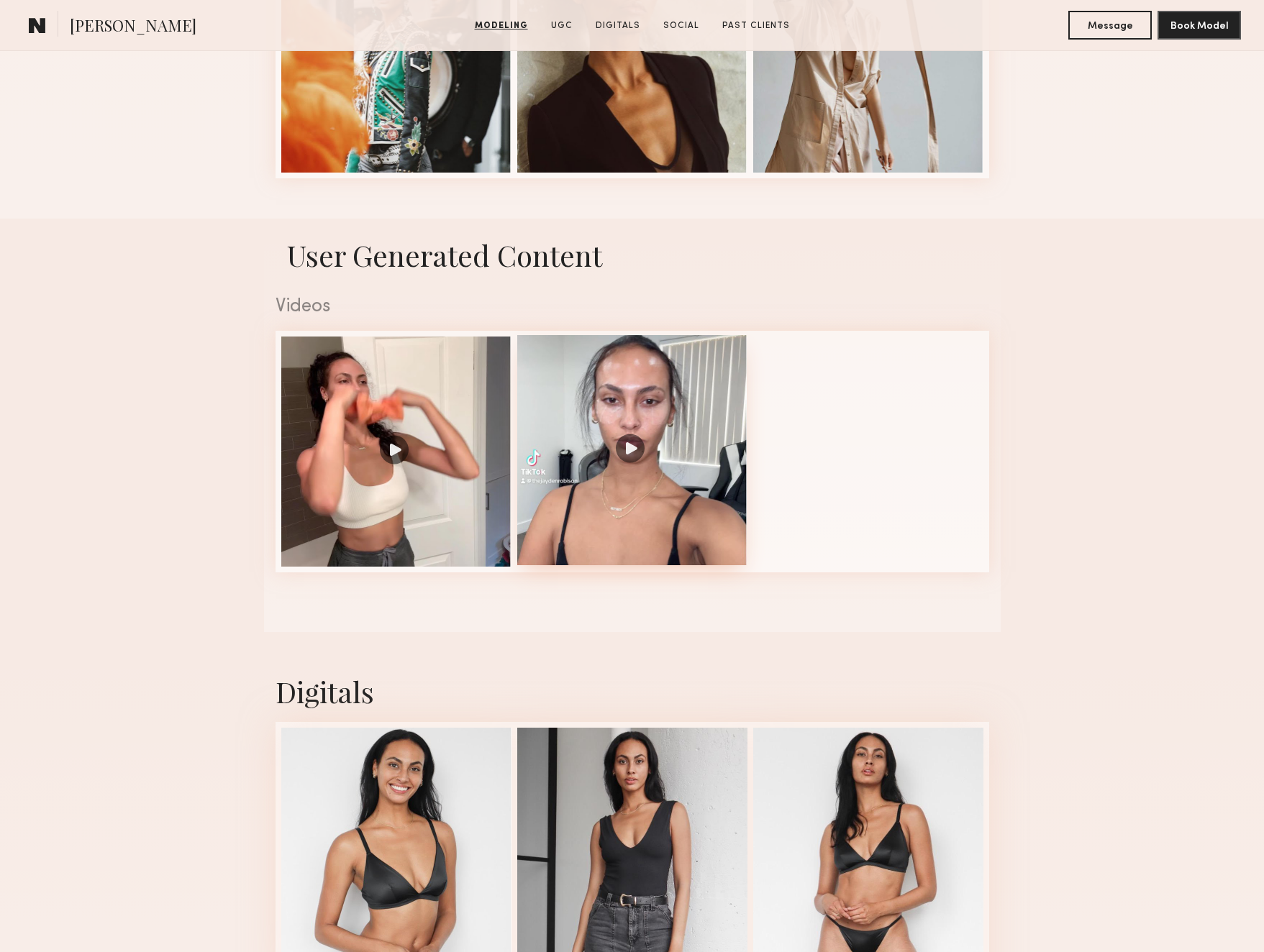
click at [694, 486] on div at bounding box center [632, 450] width 230 height 230
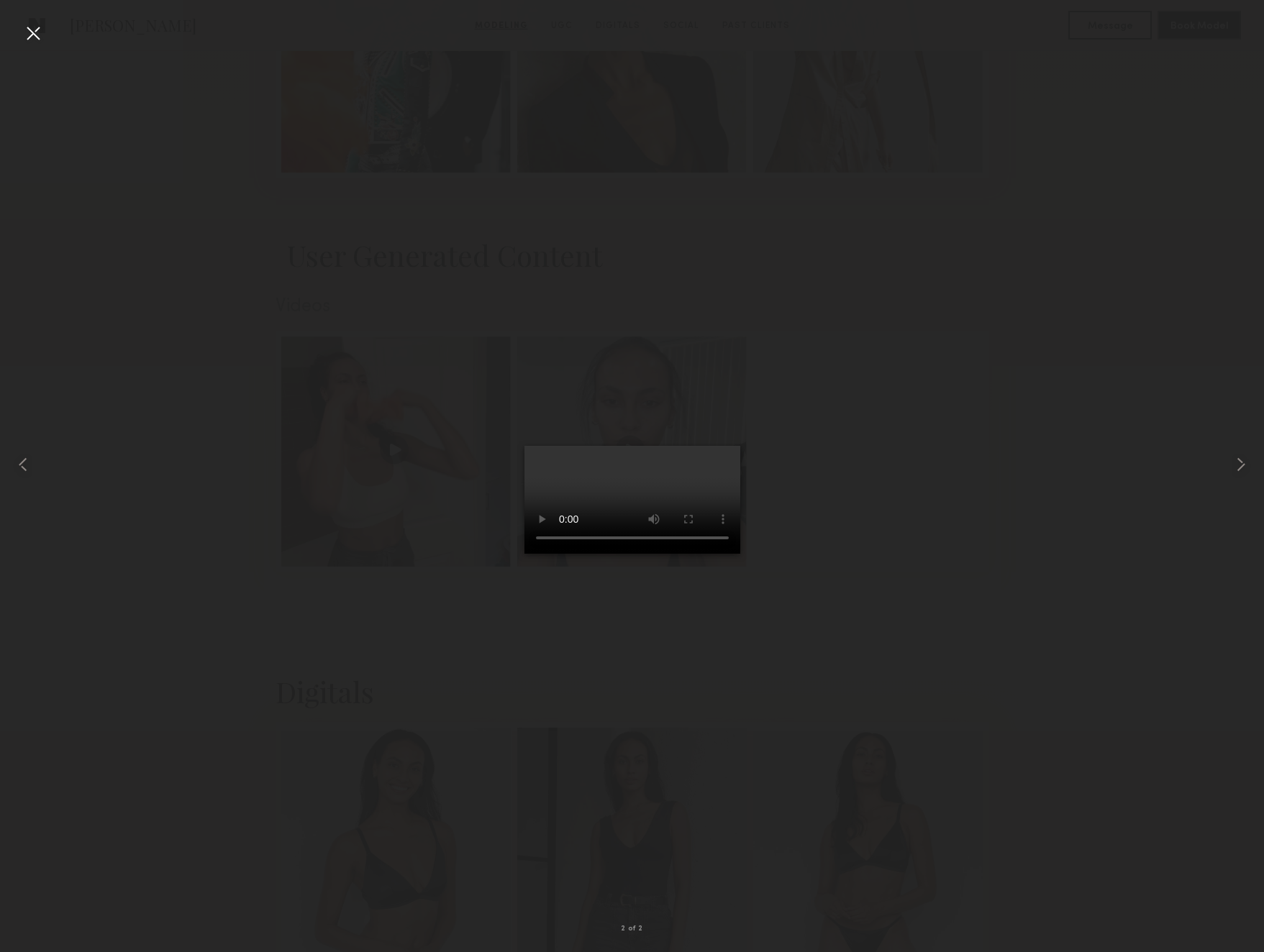
click at [31, 33] on div at bounding box center [34, 33] width 23 height 23
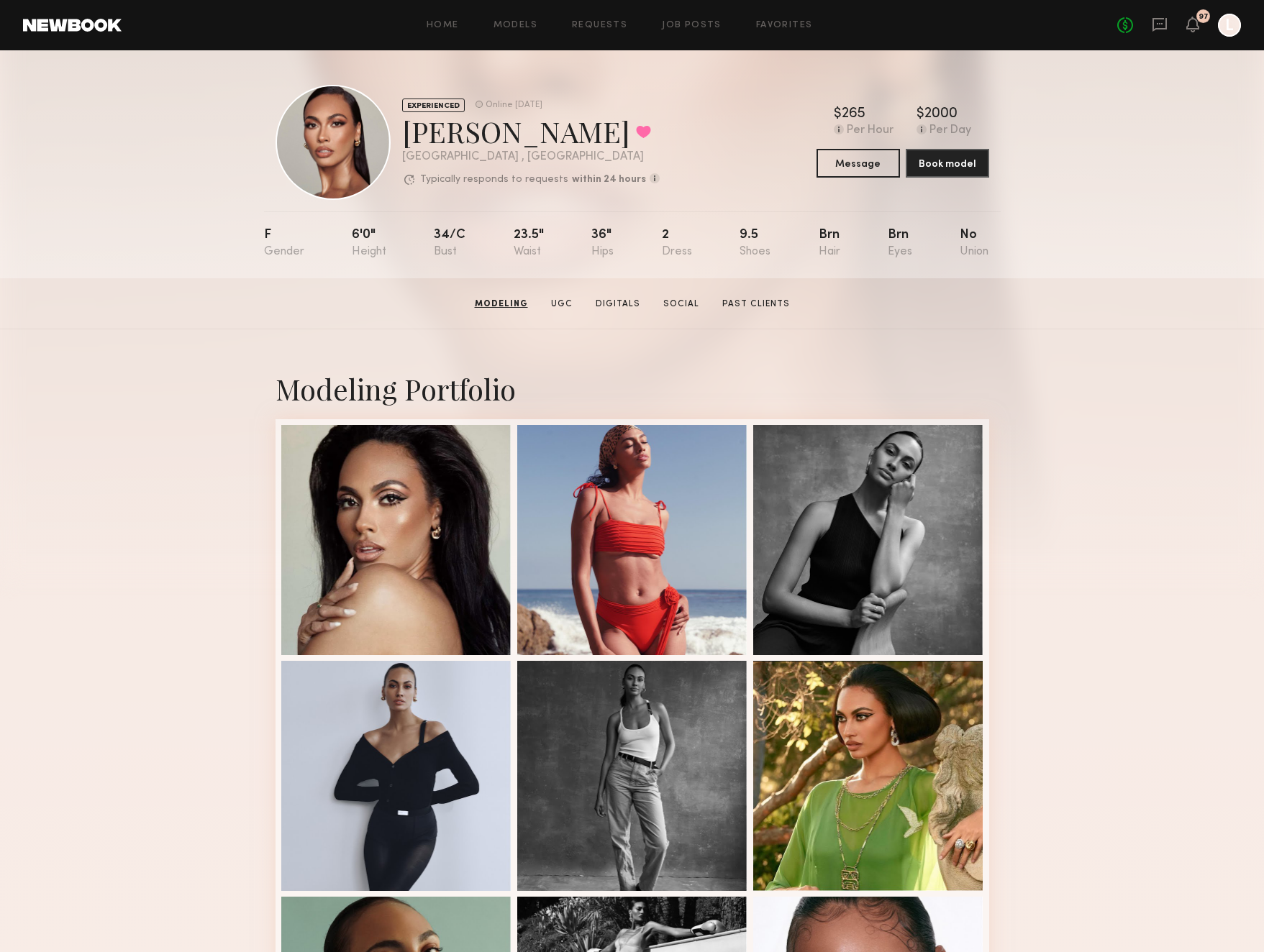
scroll to position [0, 0]
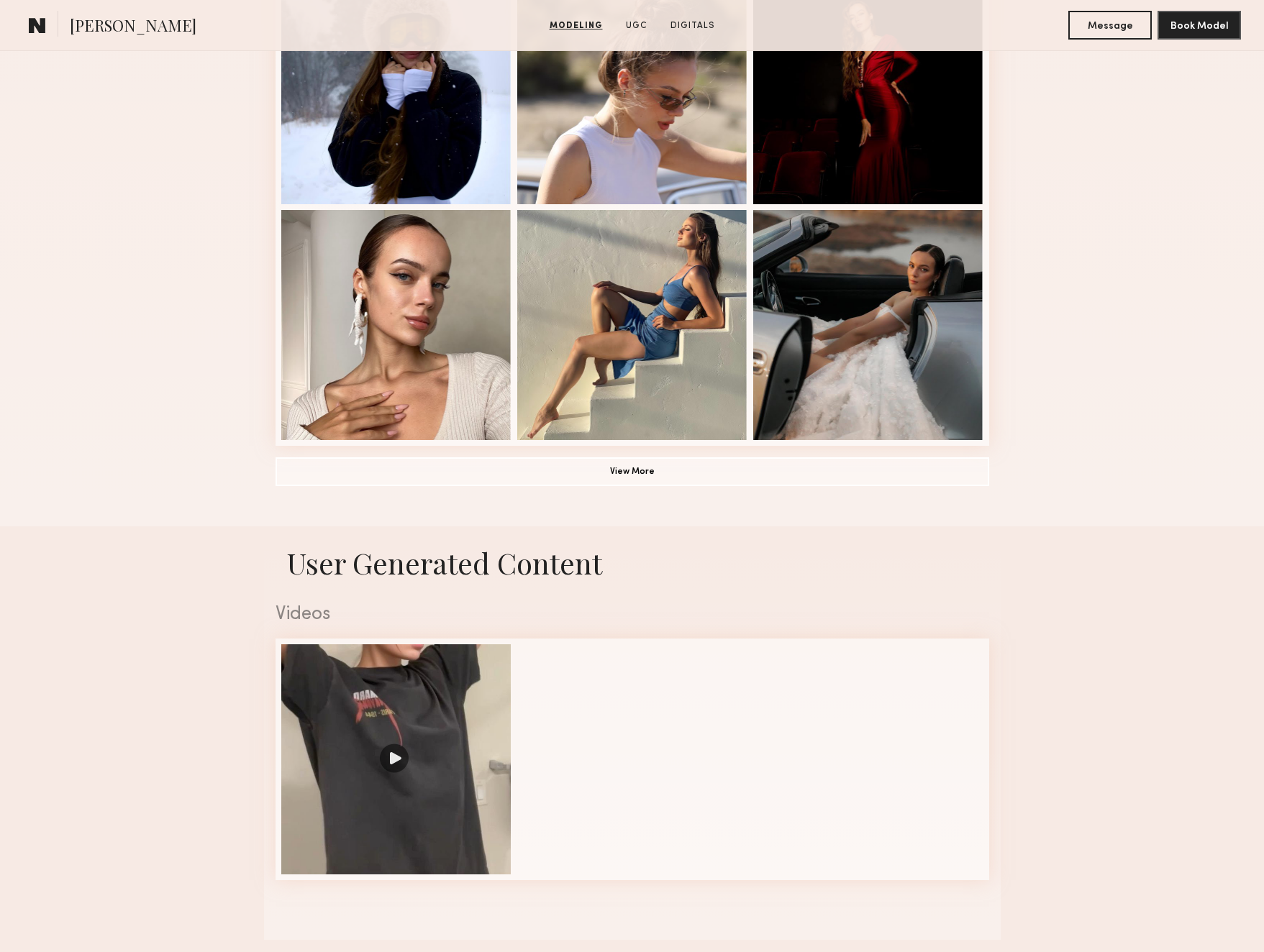
scroll to position [920, 0]
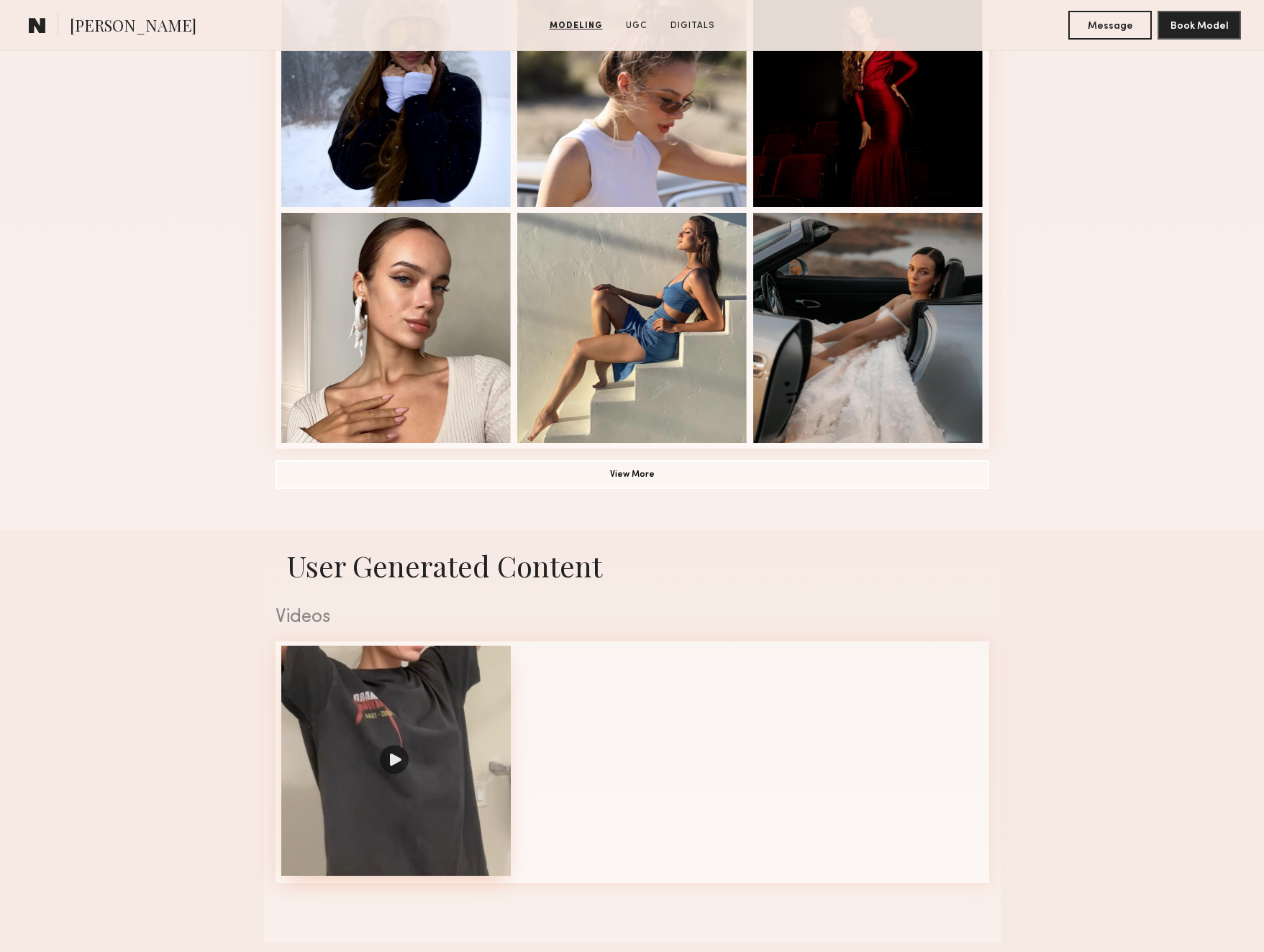
click at [410, 760] on div at bounding box center [396, 760] width 230 height 230
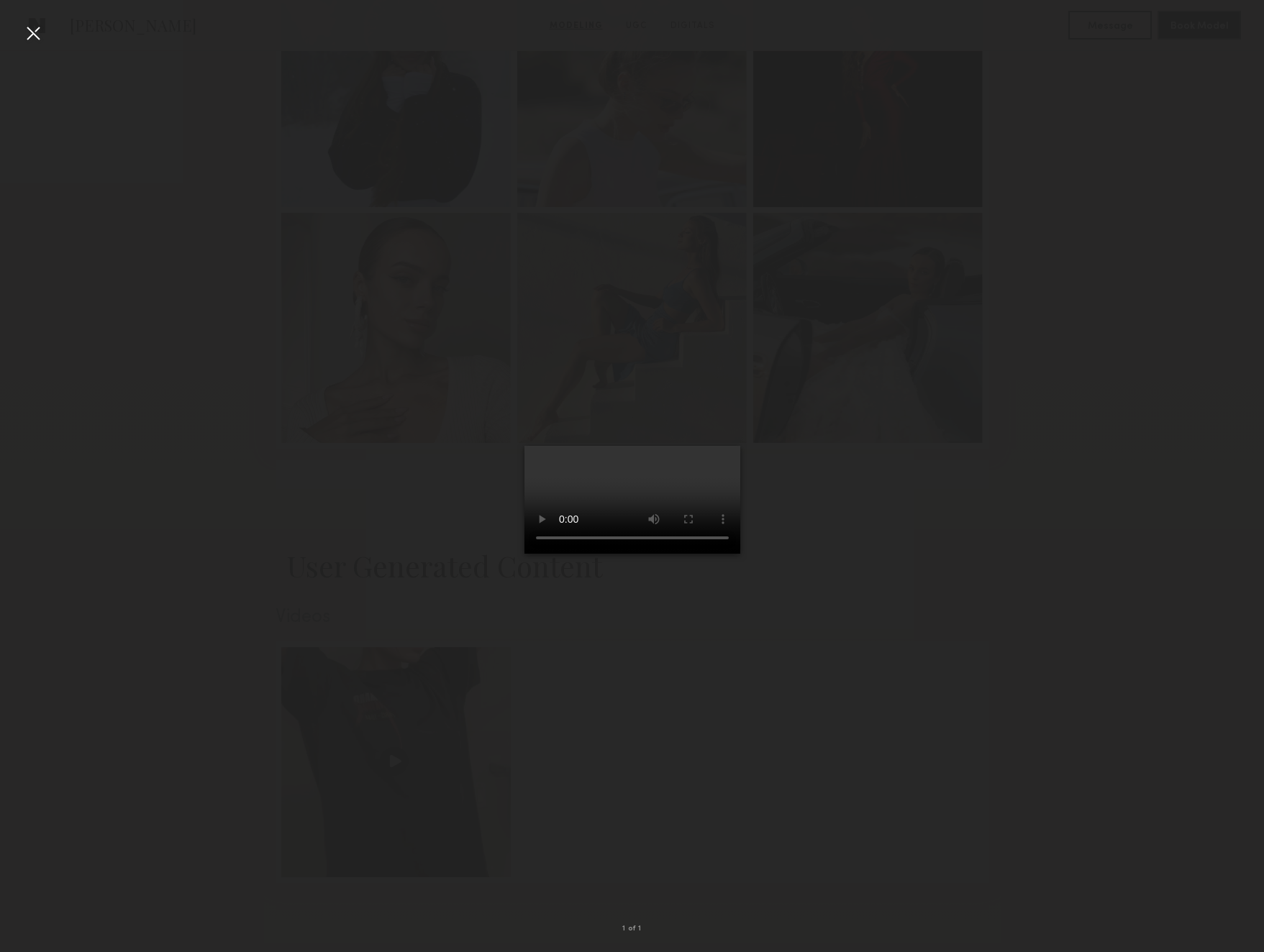
click at [36, 35] on div at bounding box center [34, 33] width 23 height 23
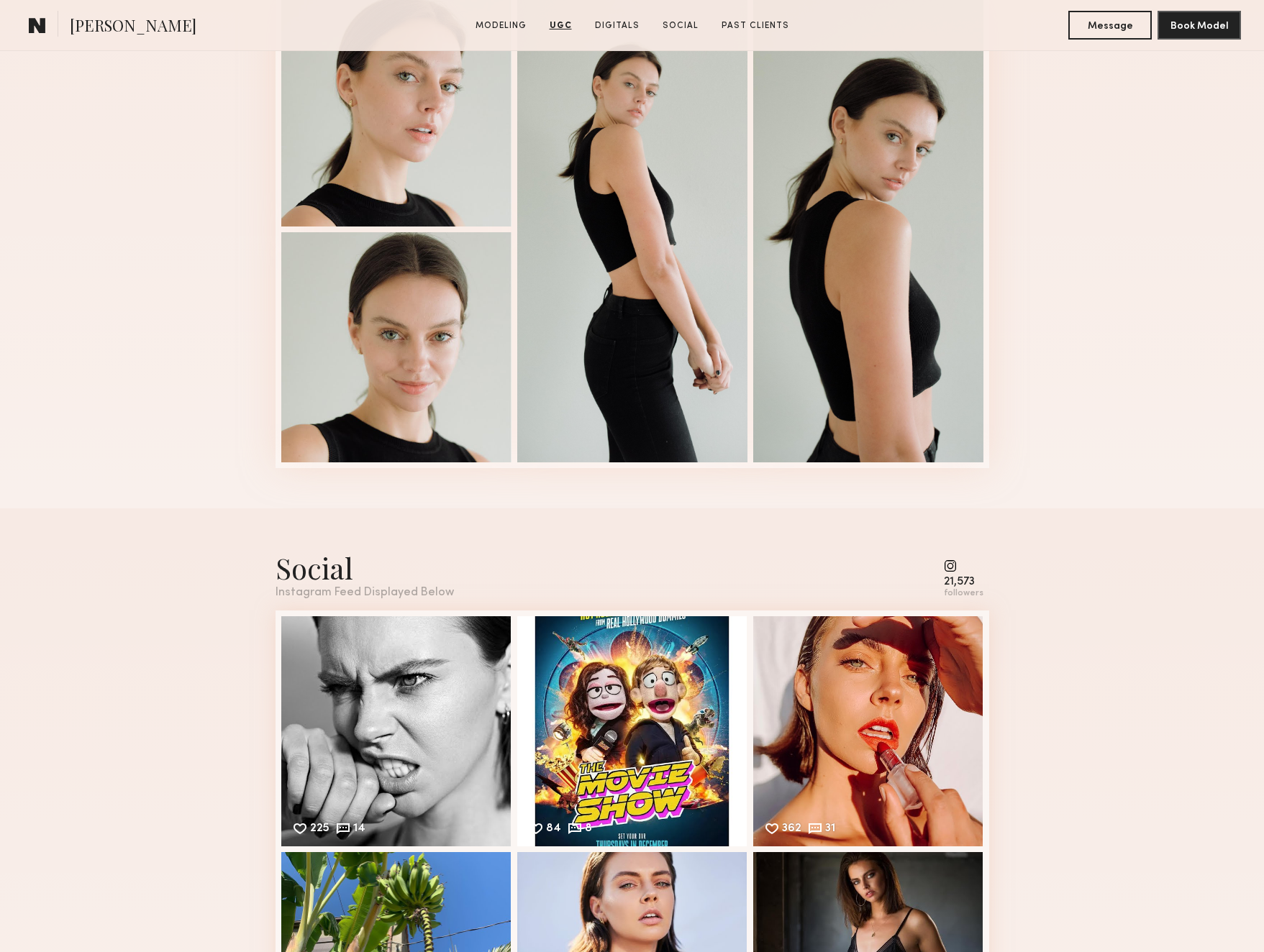
scroll to position [2199, 0]
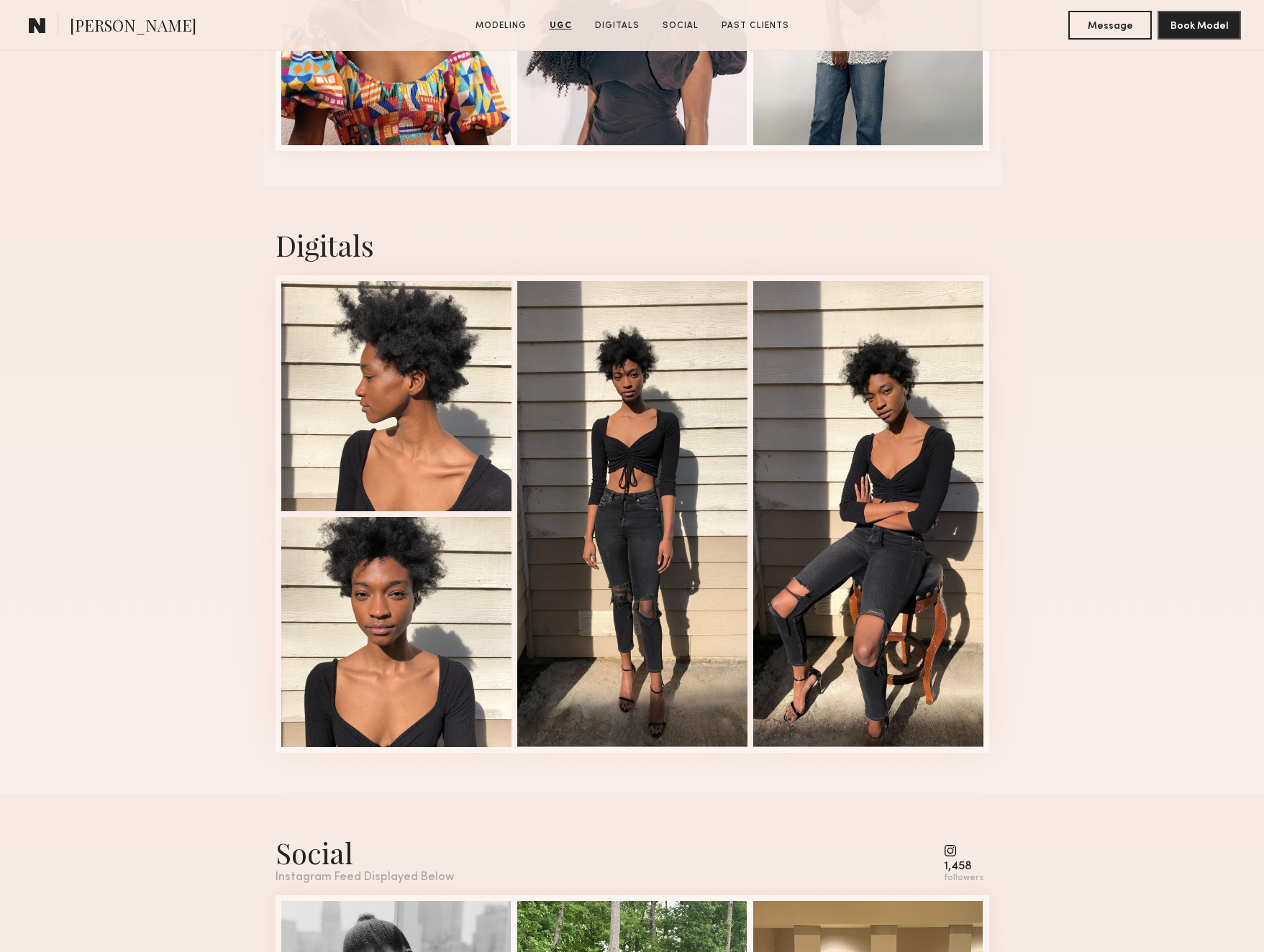
scroll to position [2454, 0]
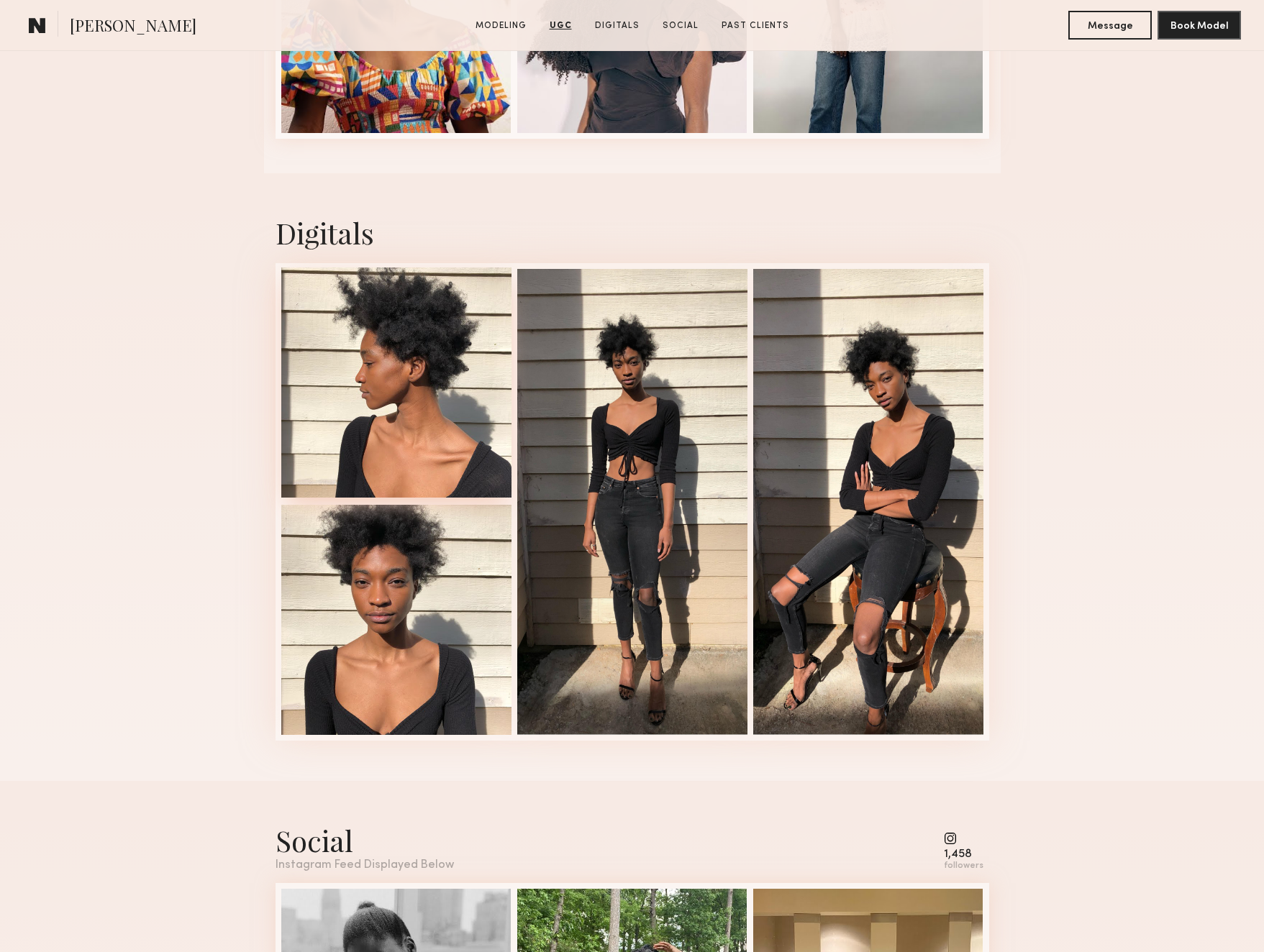
click at [414, 428] on div at bounding box center [396, 382] width 230 height 230
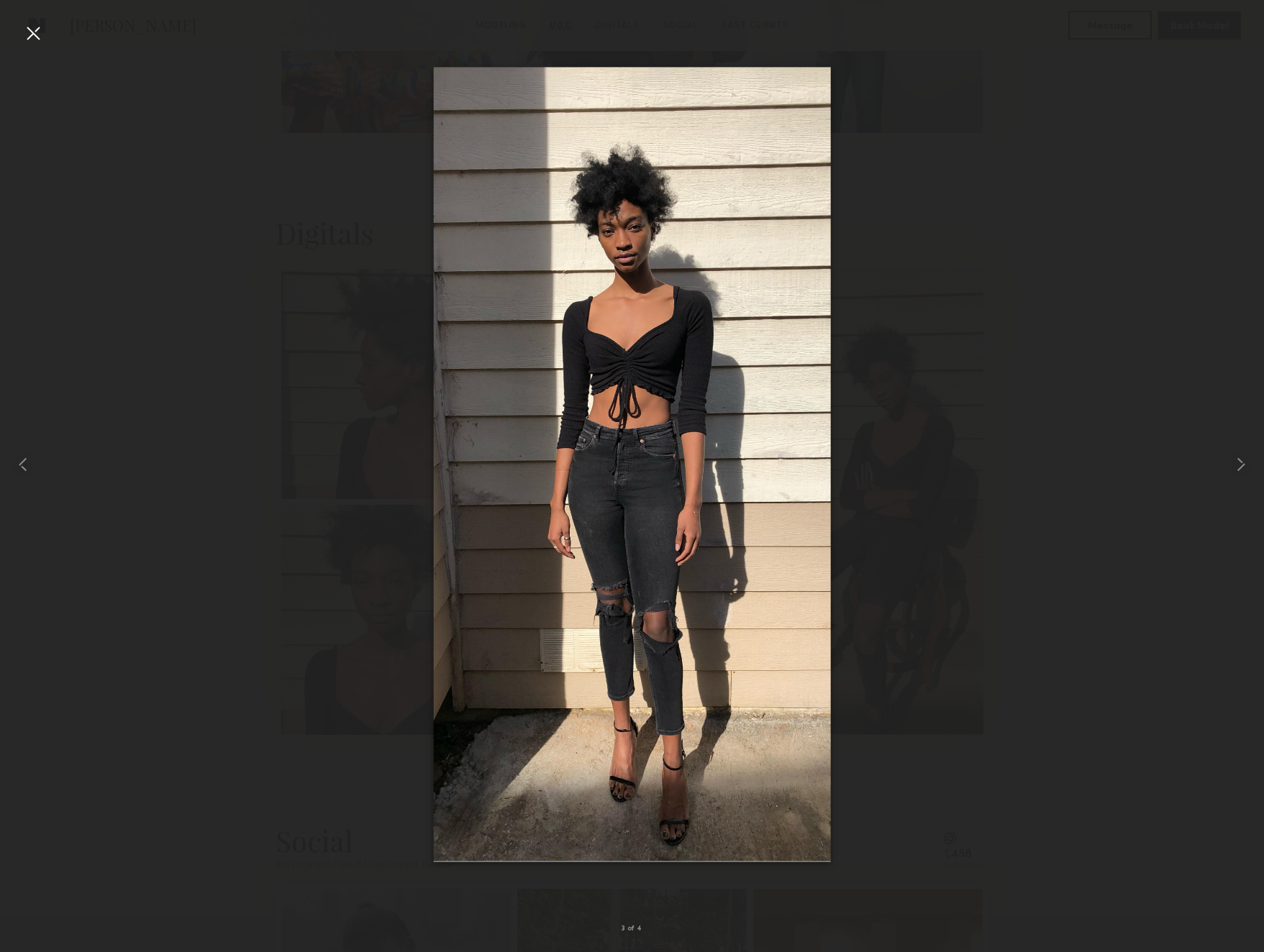
click at [40, 35] on div at bounding box center [34, 33] width 23 height 23
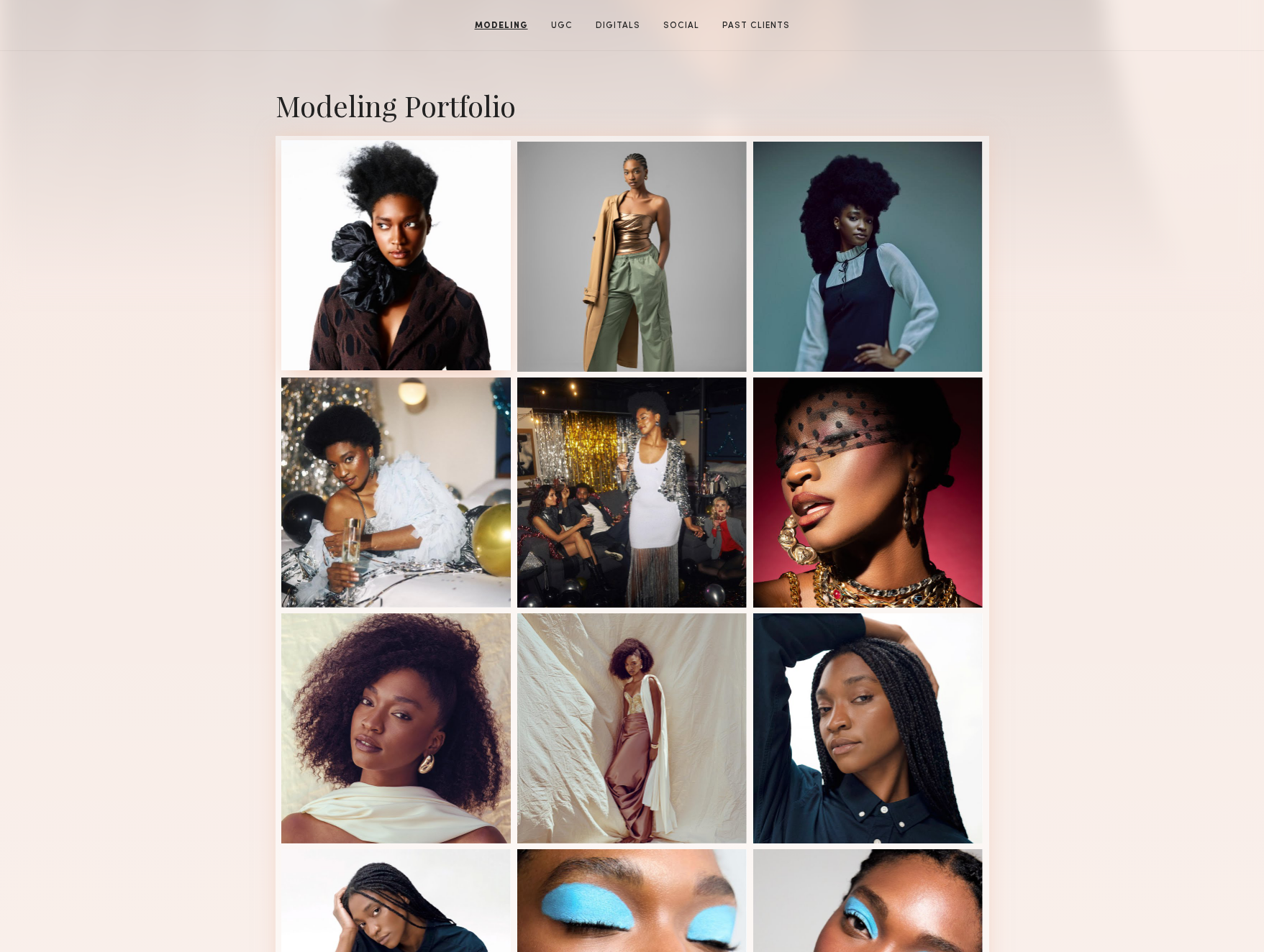
scroll to position [273, 0]
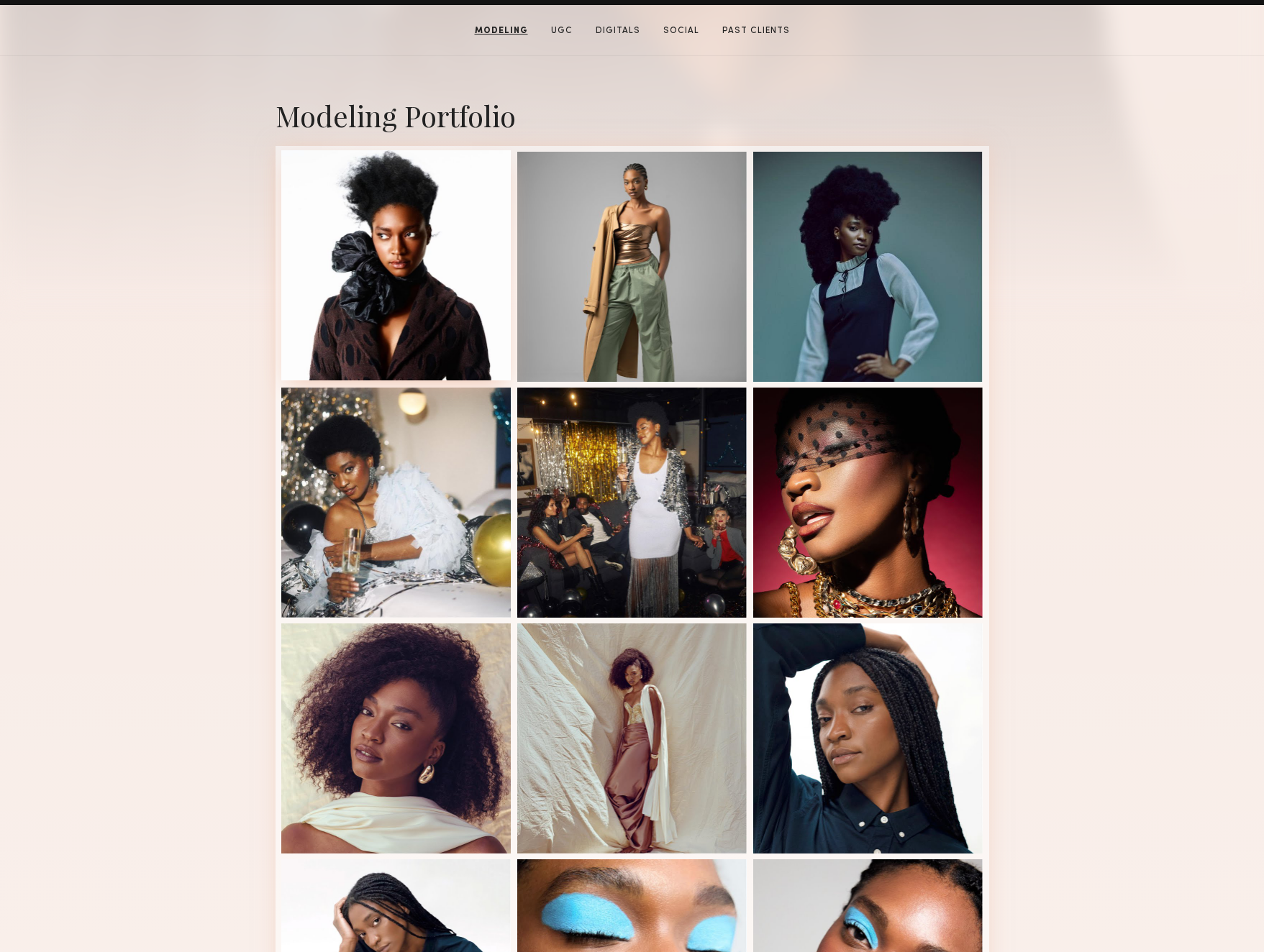
click at [459, 264] on div at bounding box center [396, 265] width 230 height 230
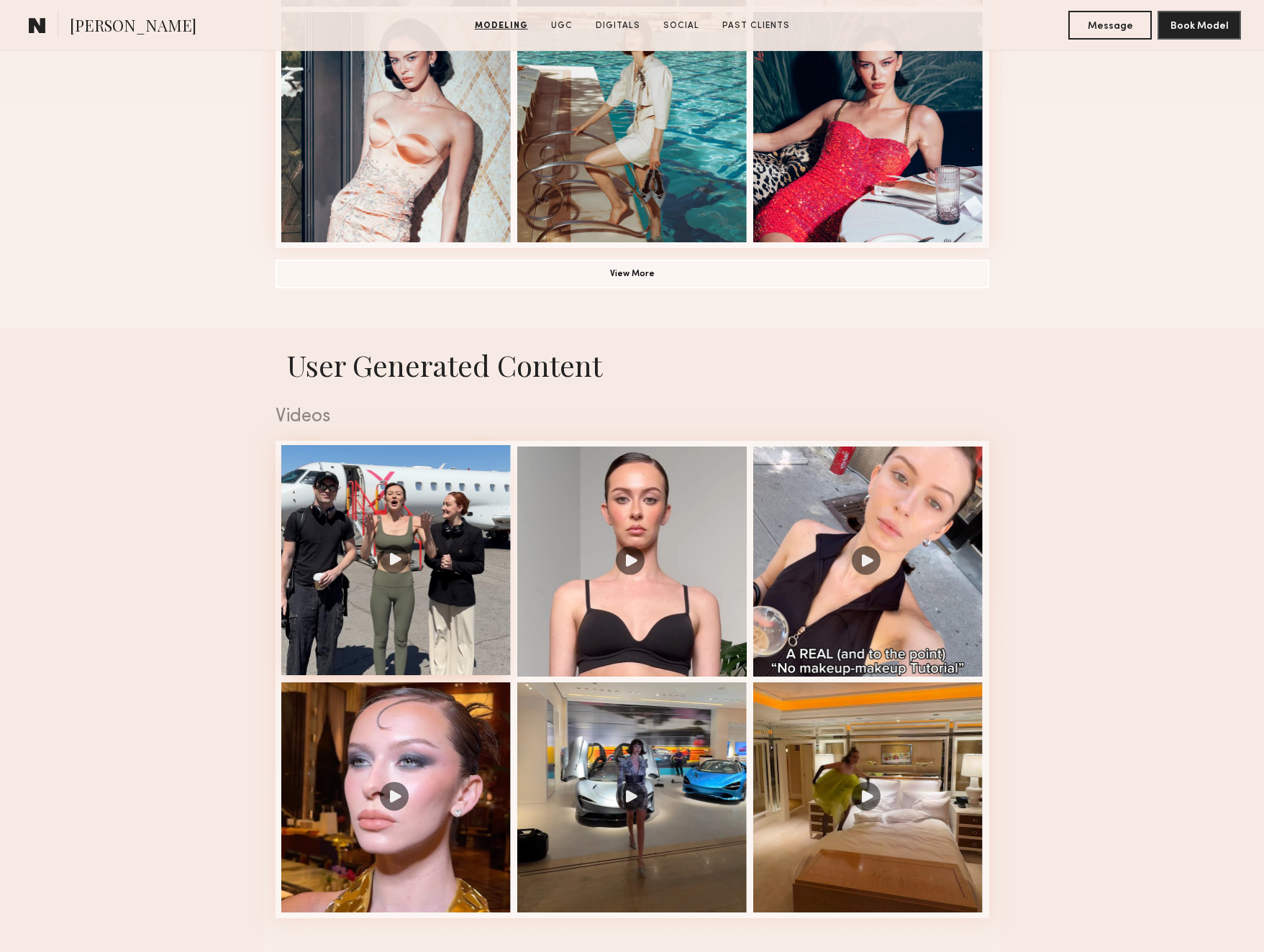
scroll to position [1122, 0]
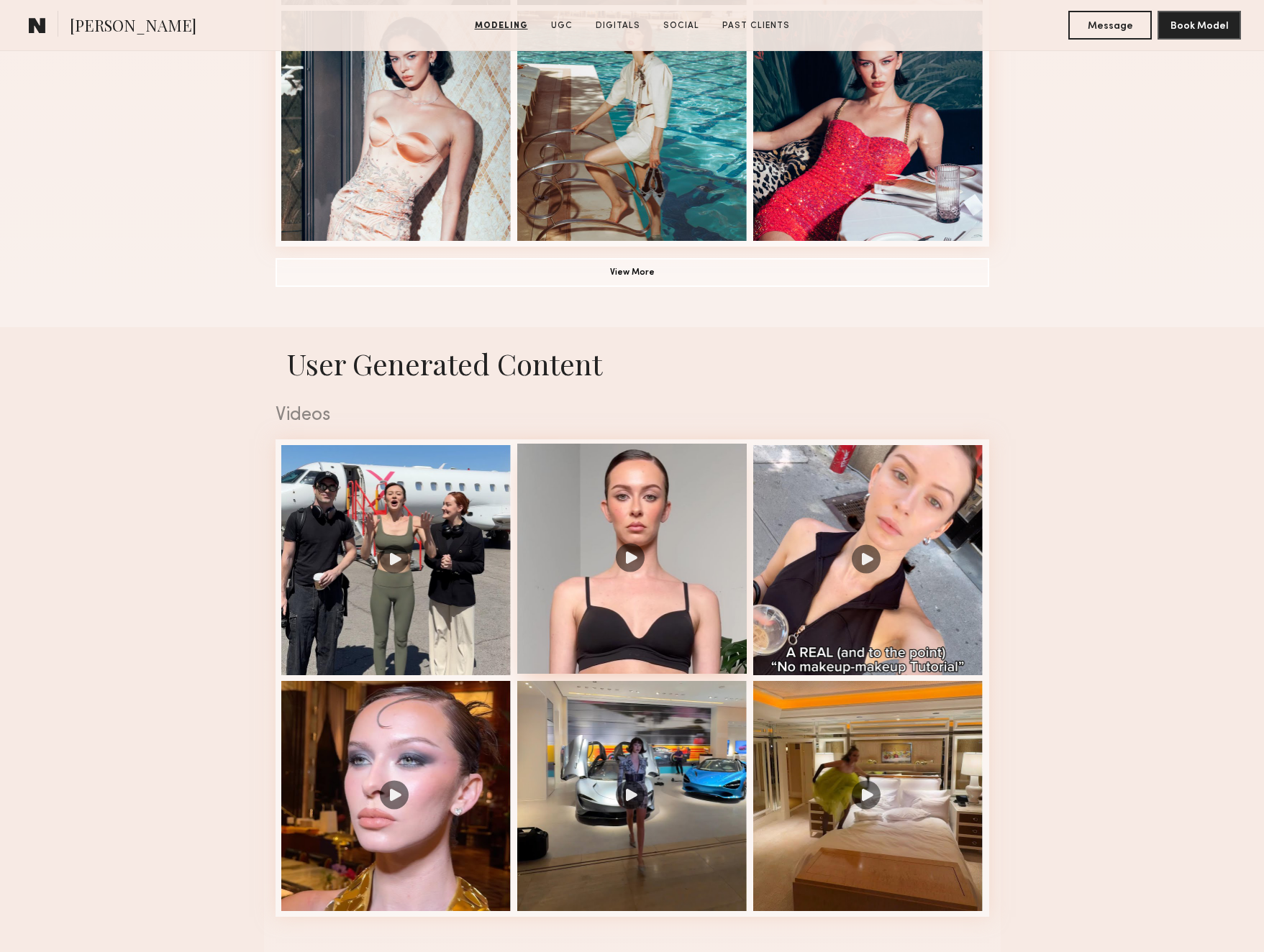
click at [690, 494] on div at bounding box center [632, 559] width 230 height 230
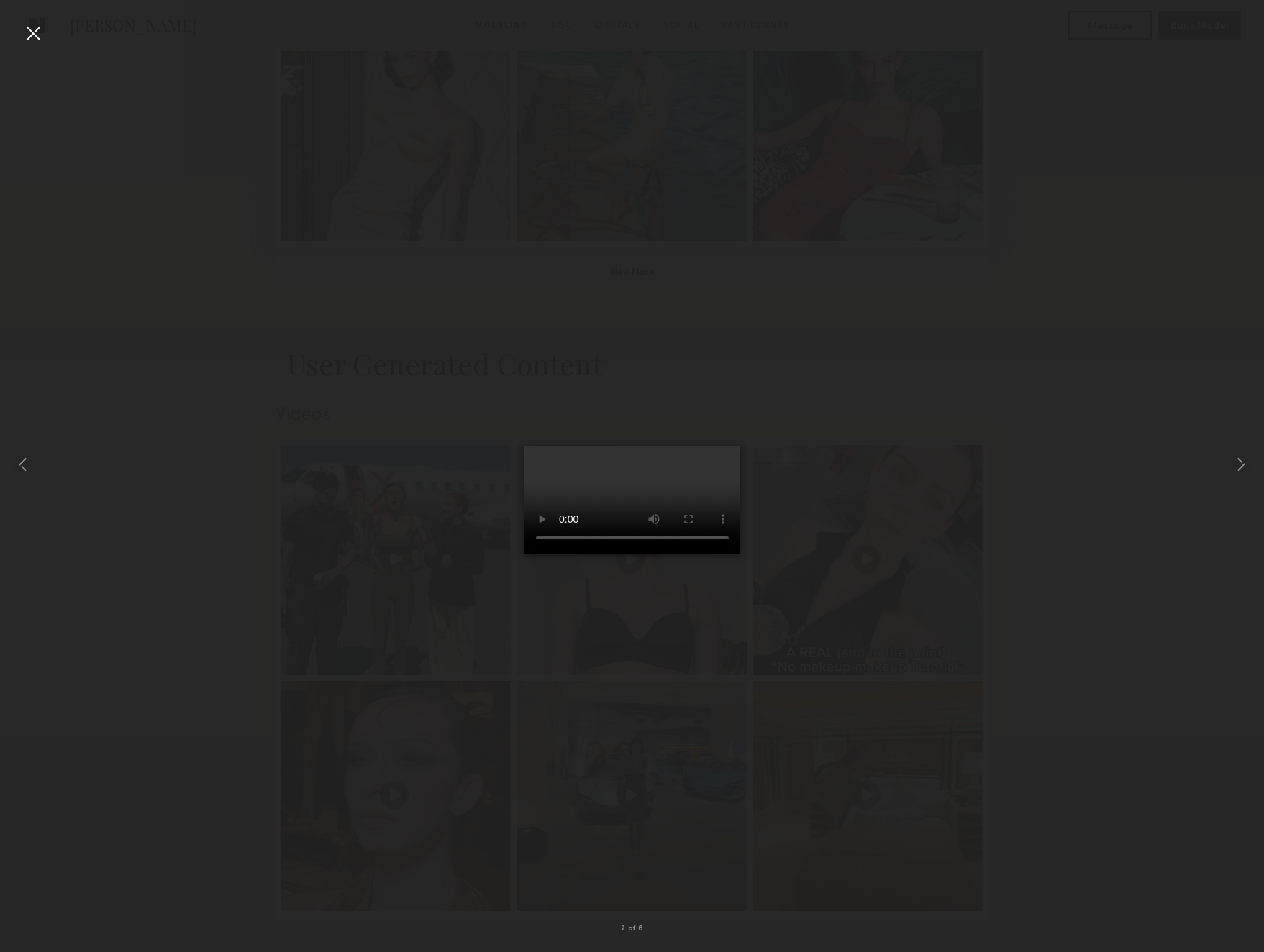
click at [740, 554] on video at bounding box center [632, 499] width 216 height 108
drag, startPoint x: 668, startPoint y: 884, endPoint x: 487, endPoint y: 868, distance: 181.7
click at [524, 554] on video at bounding box center [632, 499] width 216 height 108
click at [1241, 460] on common-icon at bounding box center [1241, 465] width 23 height 23
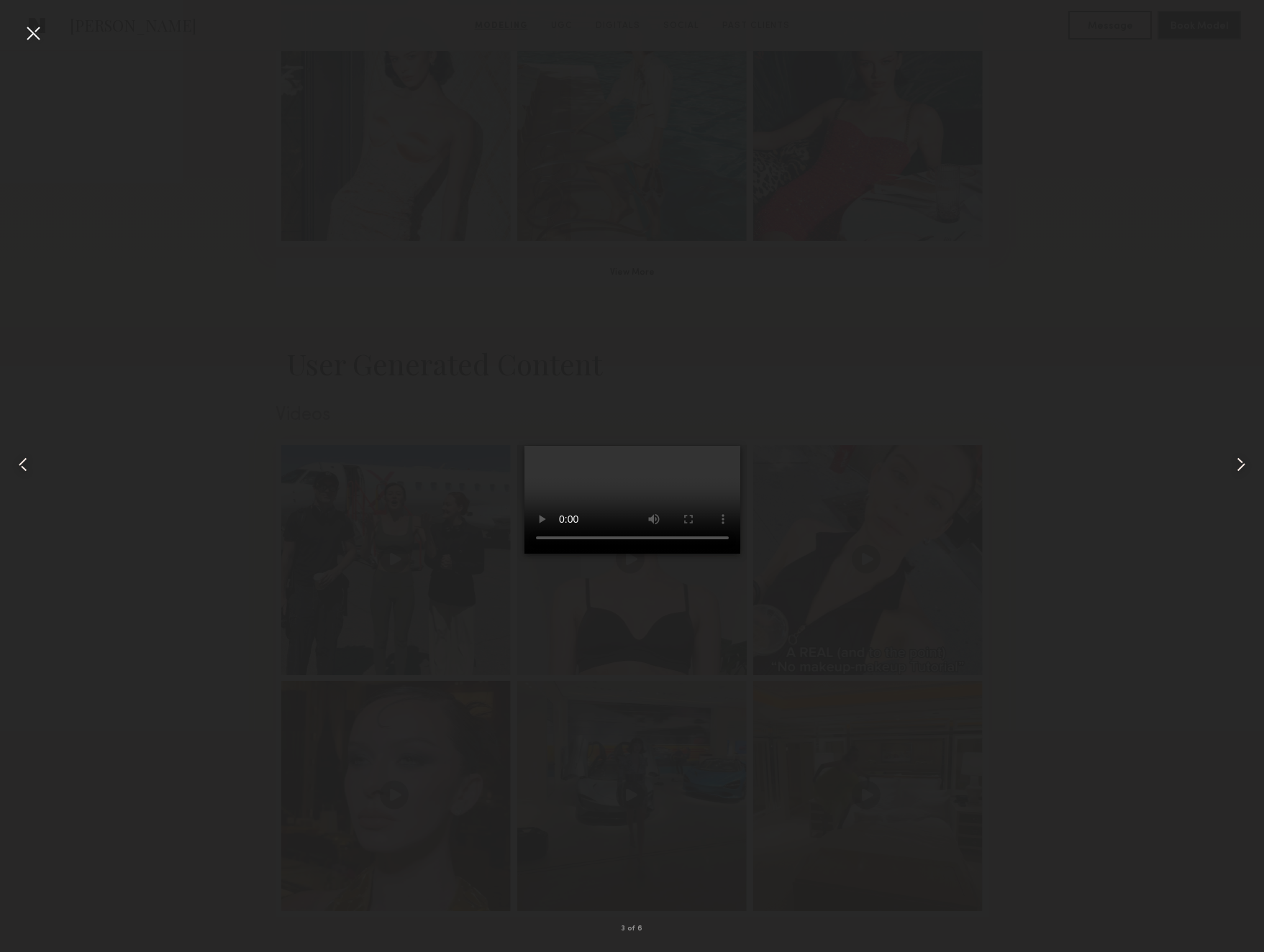
click at [1241, 460] on common-icon at bounding box center [1241, 465] width 23 height 23
click at [1240, 463] on common-icon at bounding box center [1241, 465] width 23 height 23
click at [1129, 333] on div at bounding box center [632, 465] width 1264 height 883
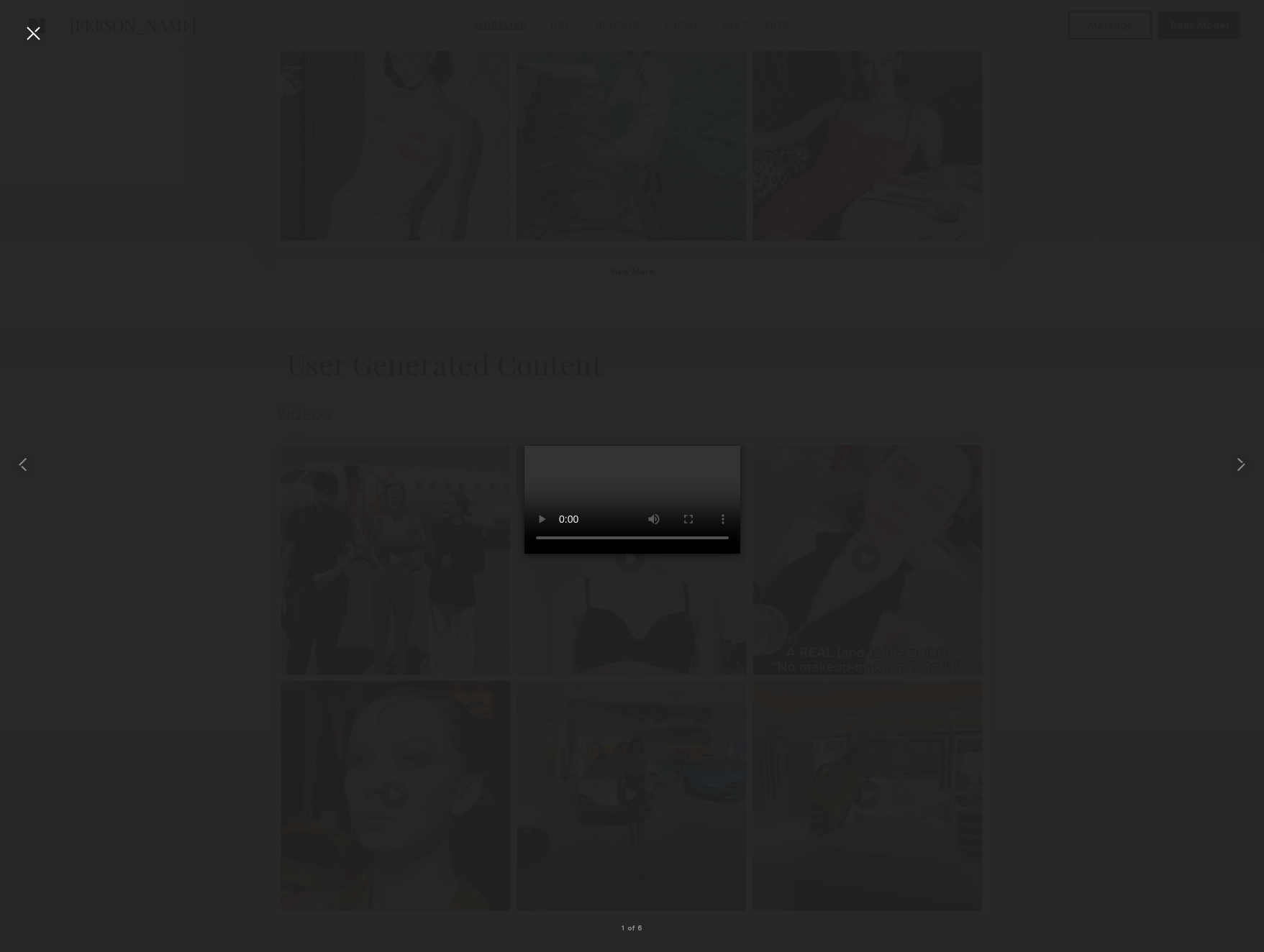
click at [34, 30] on div at bounding box center [34, 33] width 23 height 23
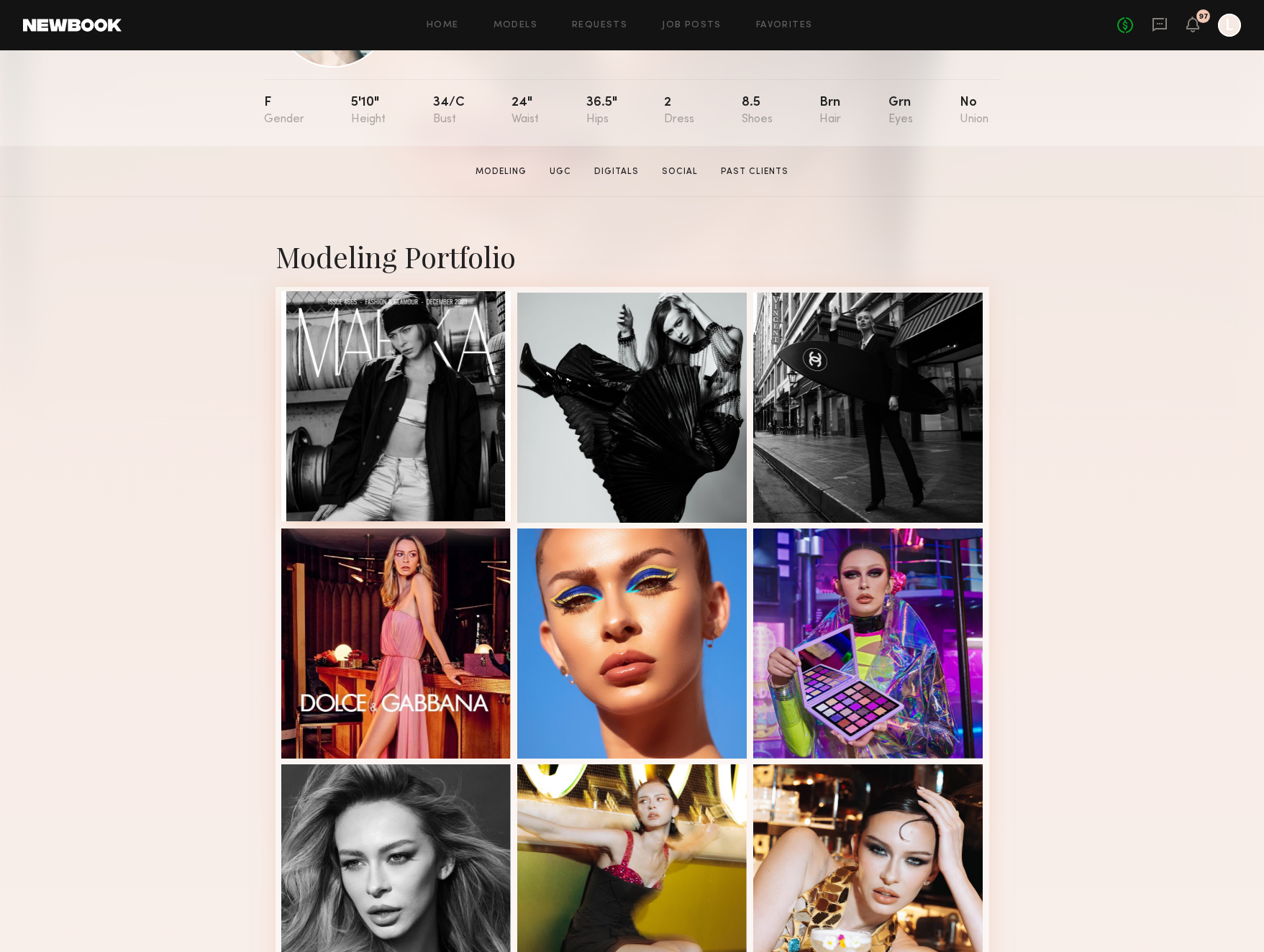
scroll to position [136, 0]
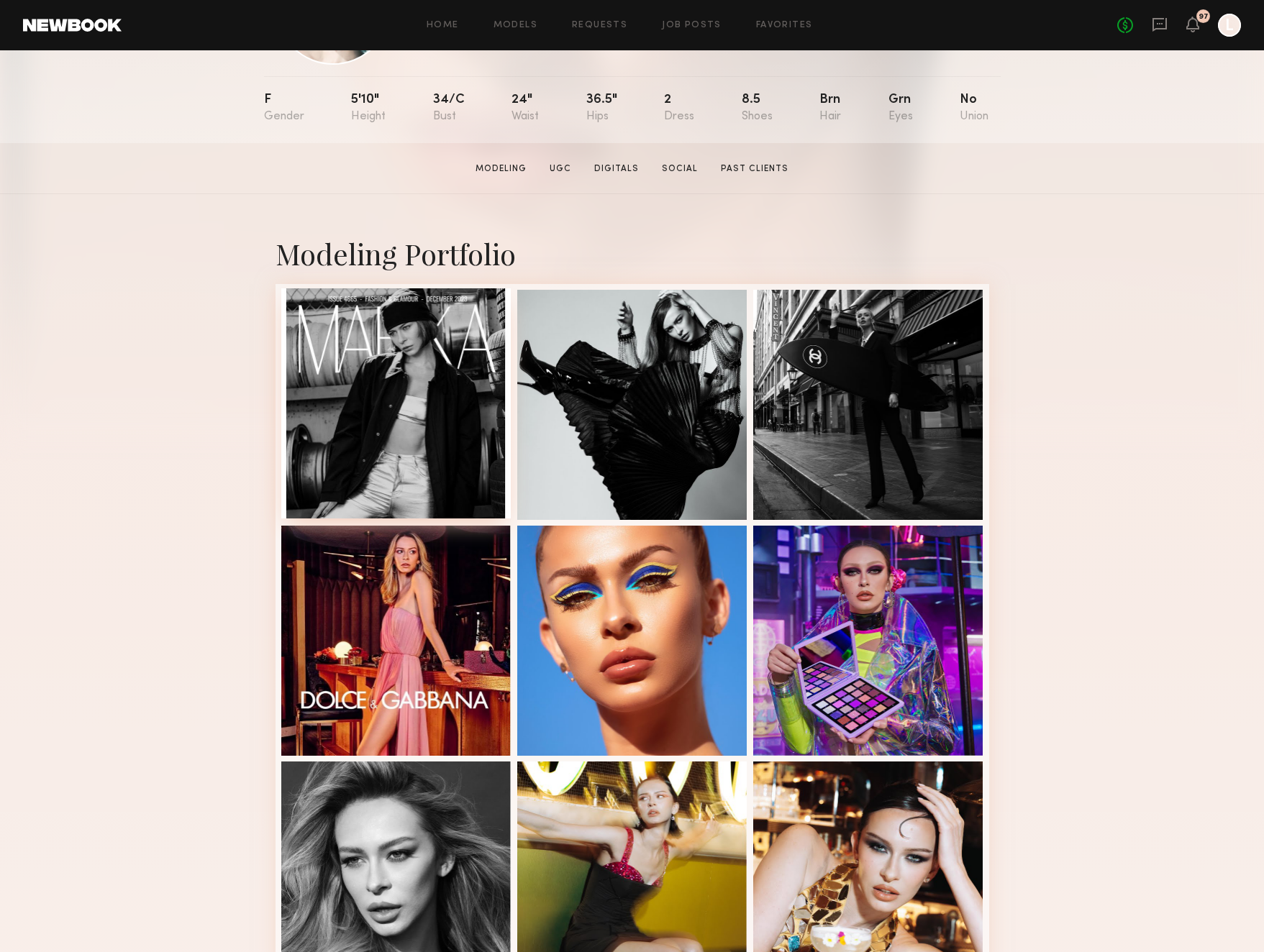
click at [422, 435] on div at bounding box center [396, 403] width 230 height 230
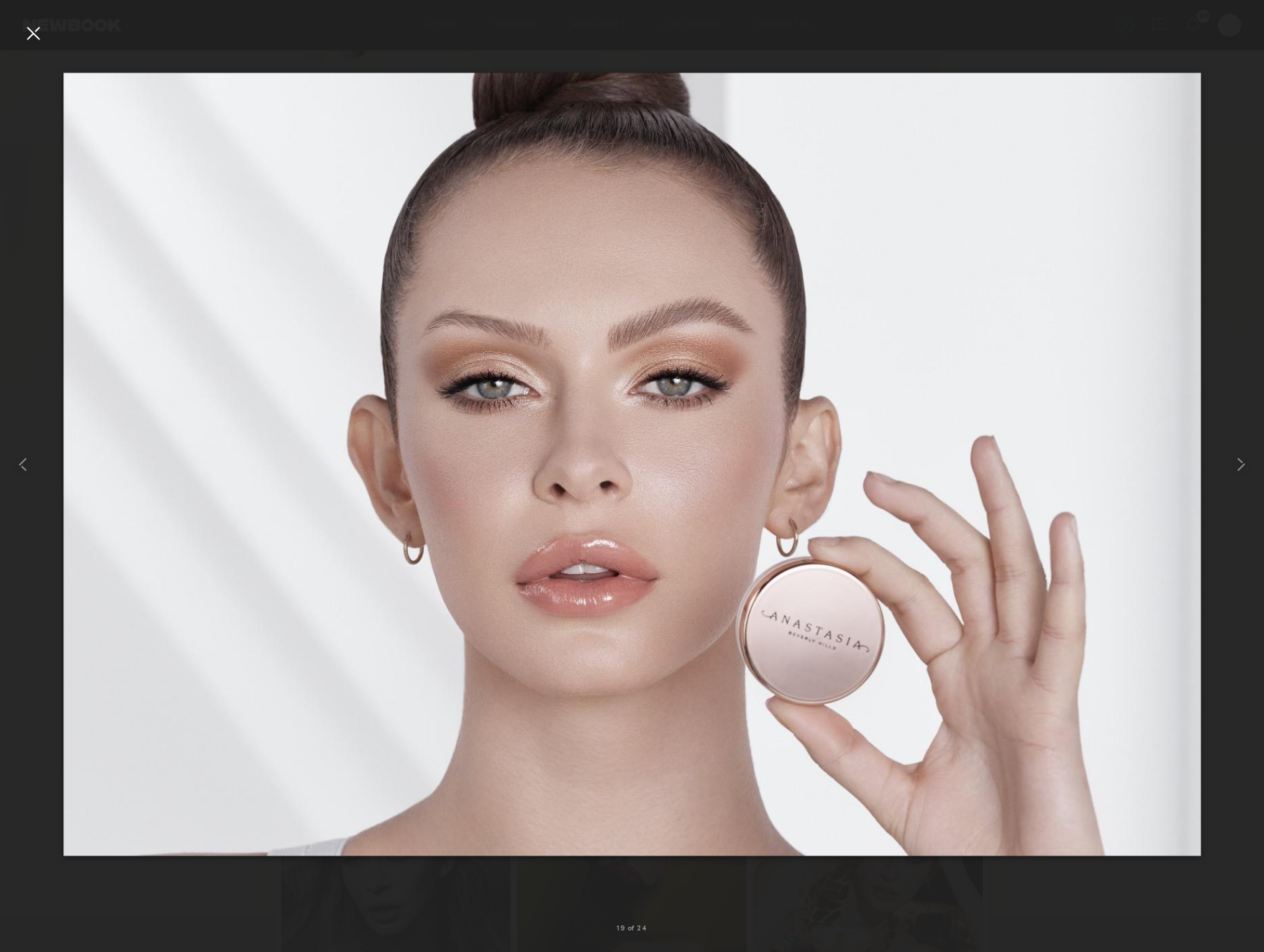
click at [34, 33] on div at bounding box center [34, 33] width 23 height 23
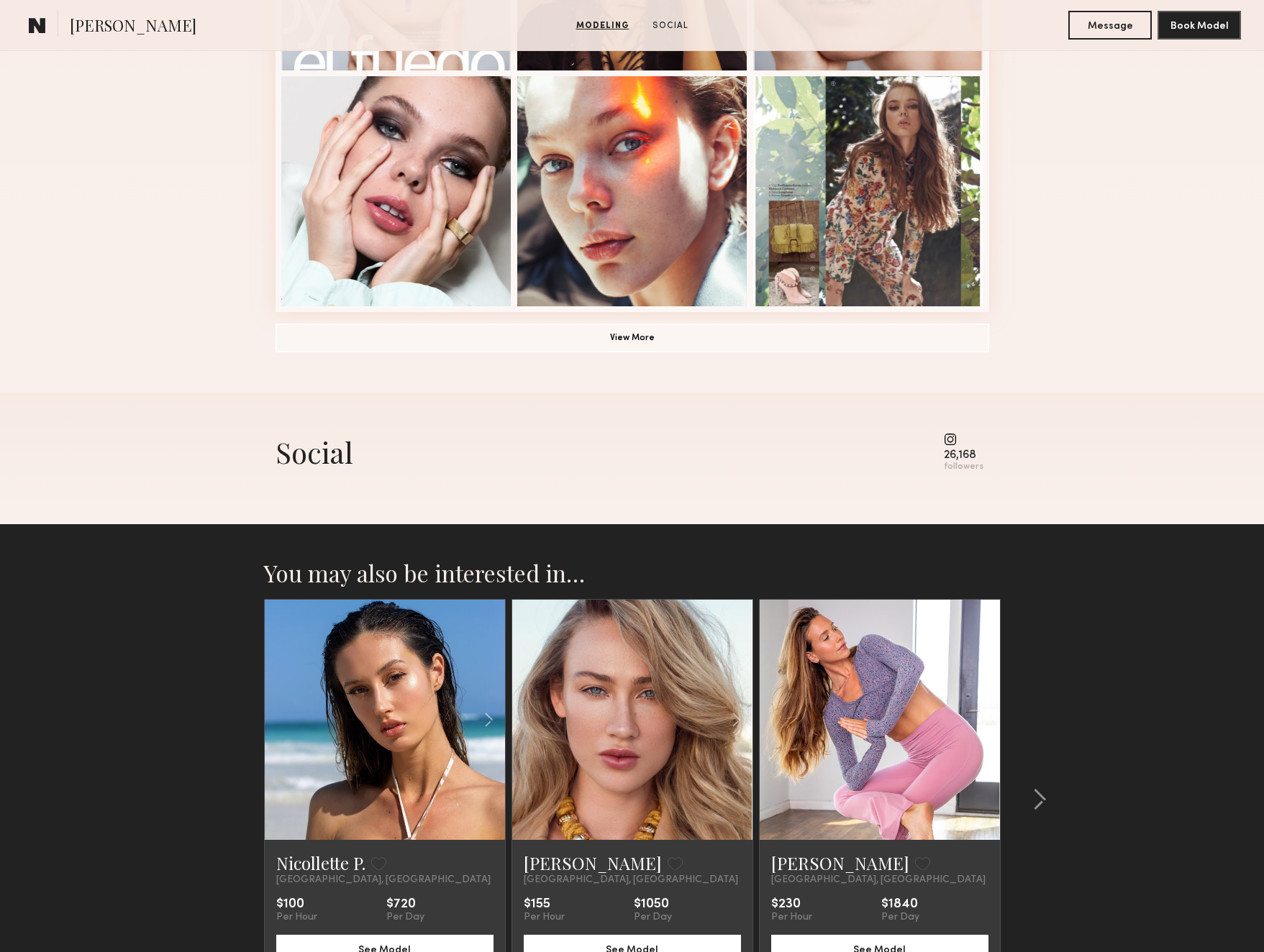
scroll to position [1067, 0]
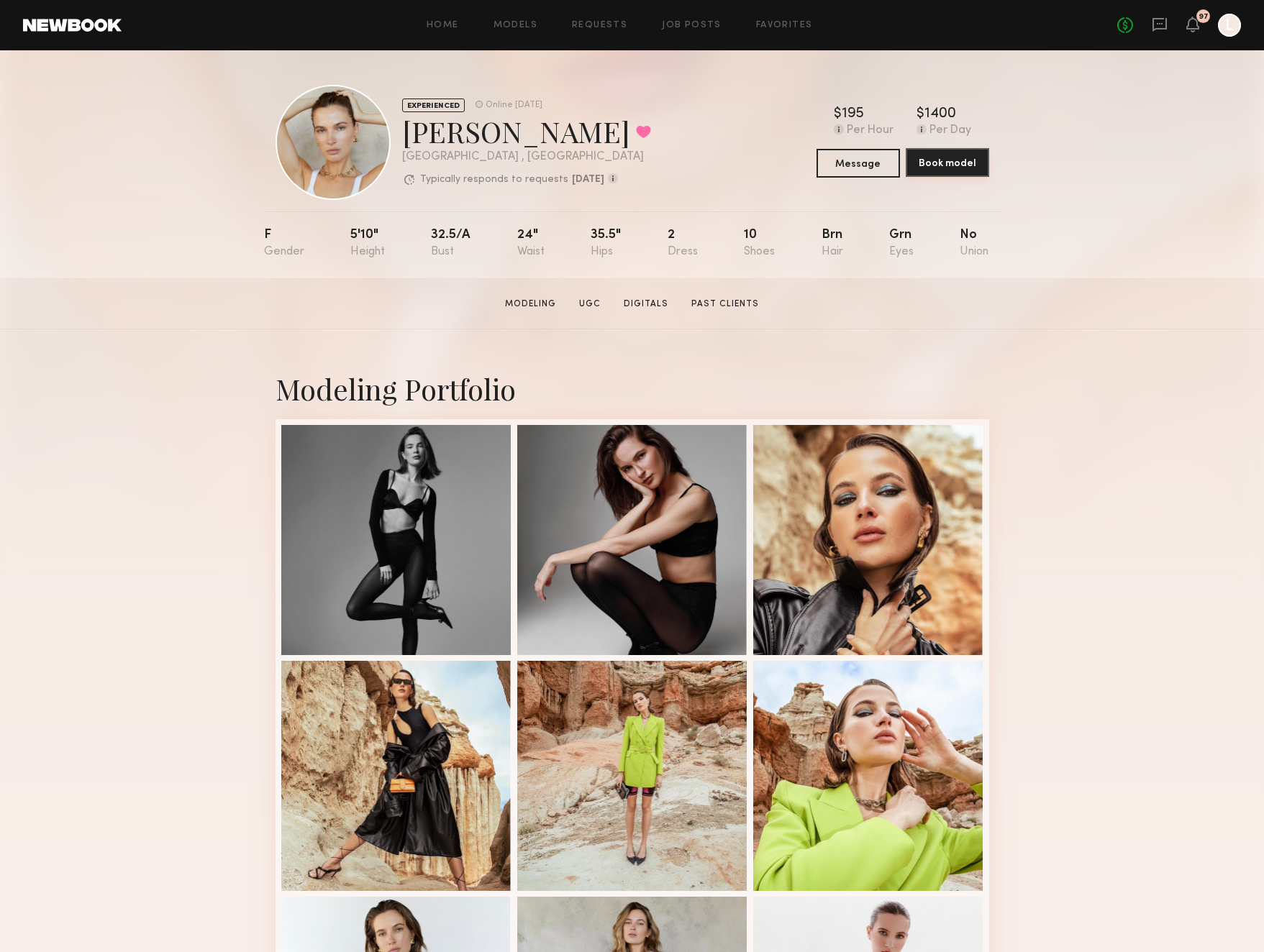
click at [966, 167] on button "Book model" at bounding box center [947, 162] width 83 height 29
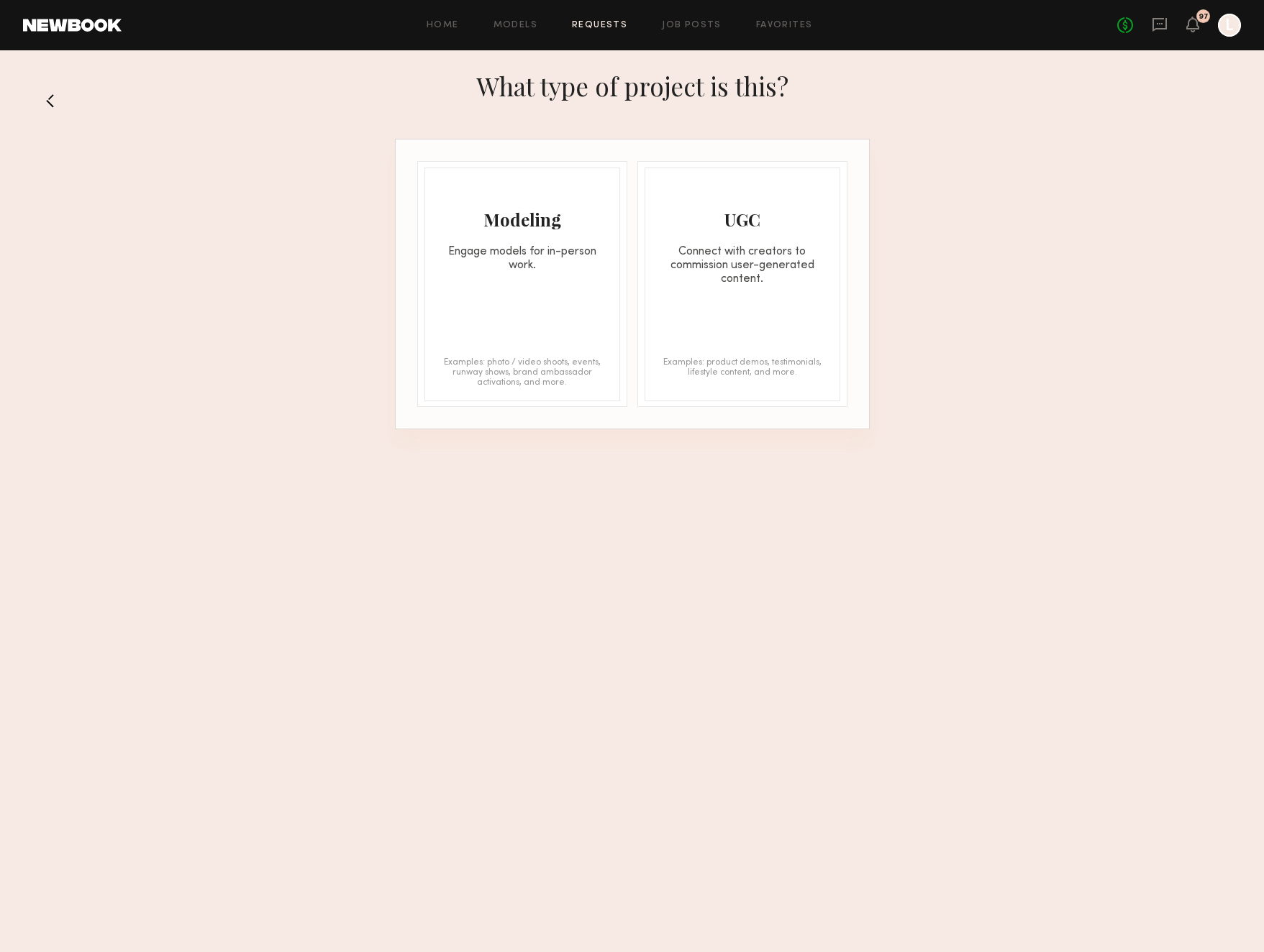
click at [567, 259] on div "Engage models for in-person work." at bounding box center [522, 259] width 194 height 27
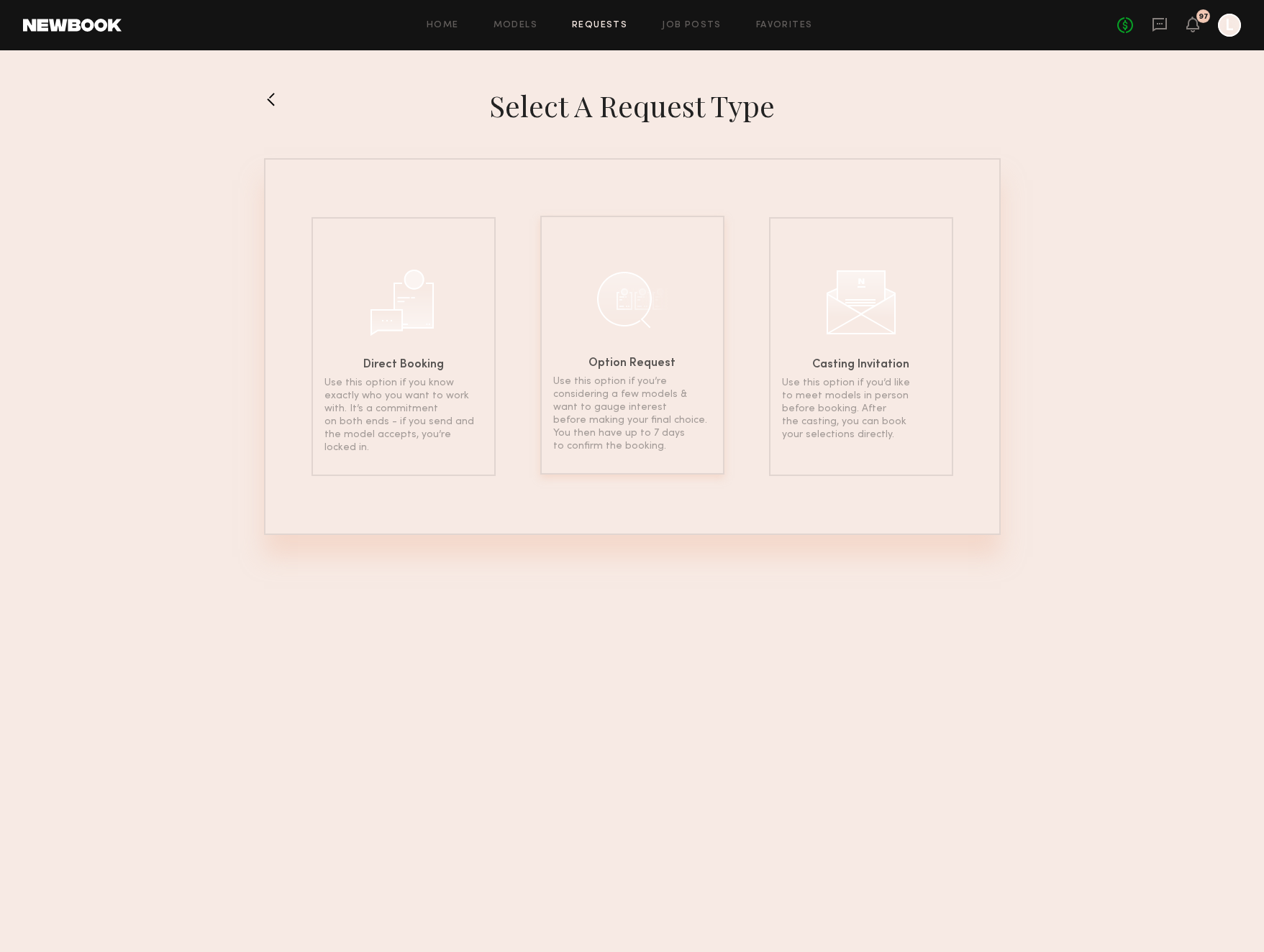
click at [625, 354] on div "Option Request Use this option if you’re considering a few models & want to gau…" at bounding box center [632, 345] width 184 height 259
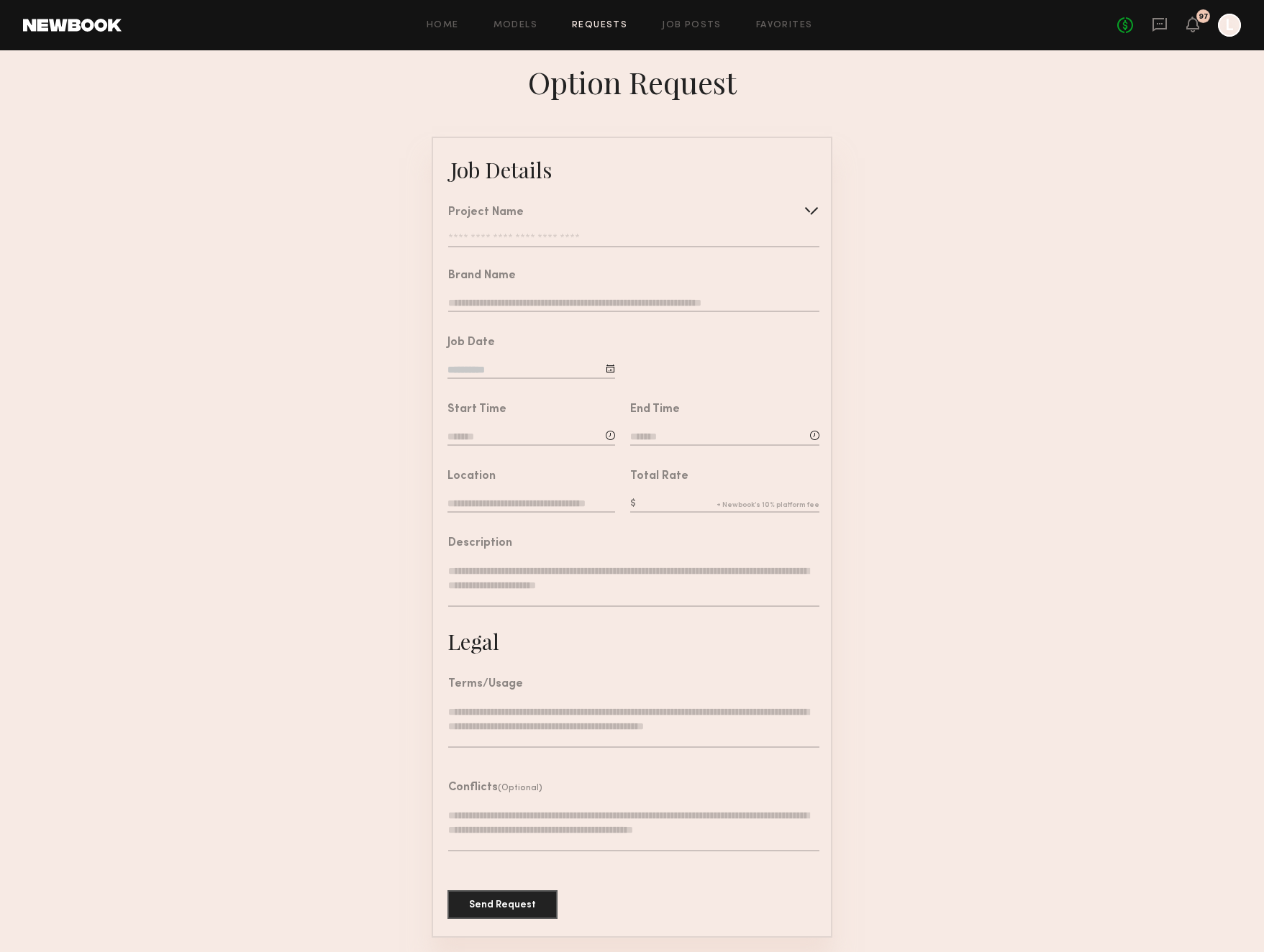
click at [816, 210] on div at bounding box center [811, 211] width 23 height 23
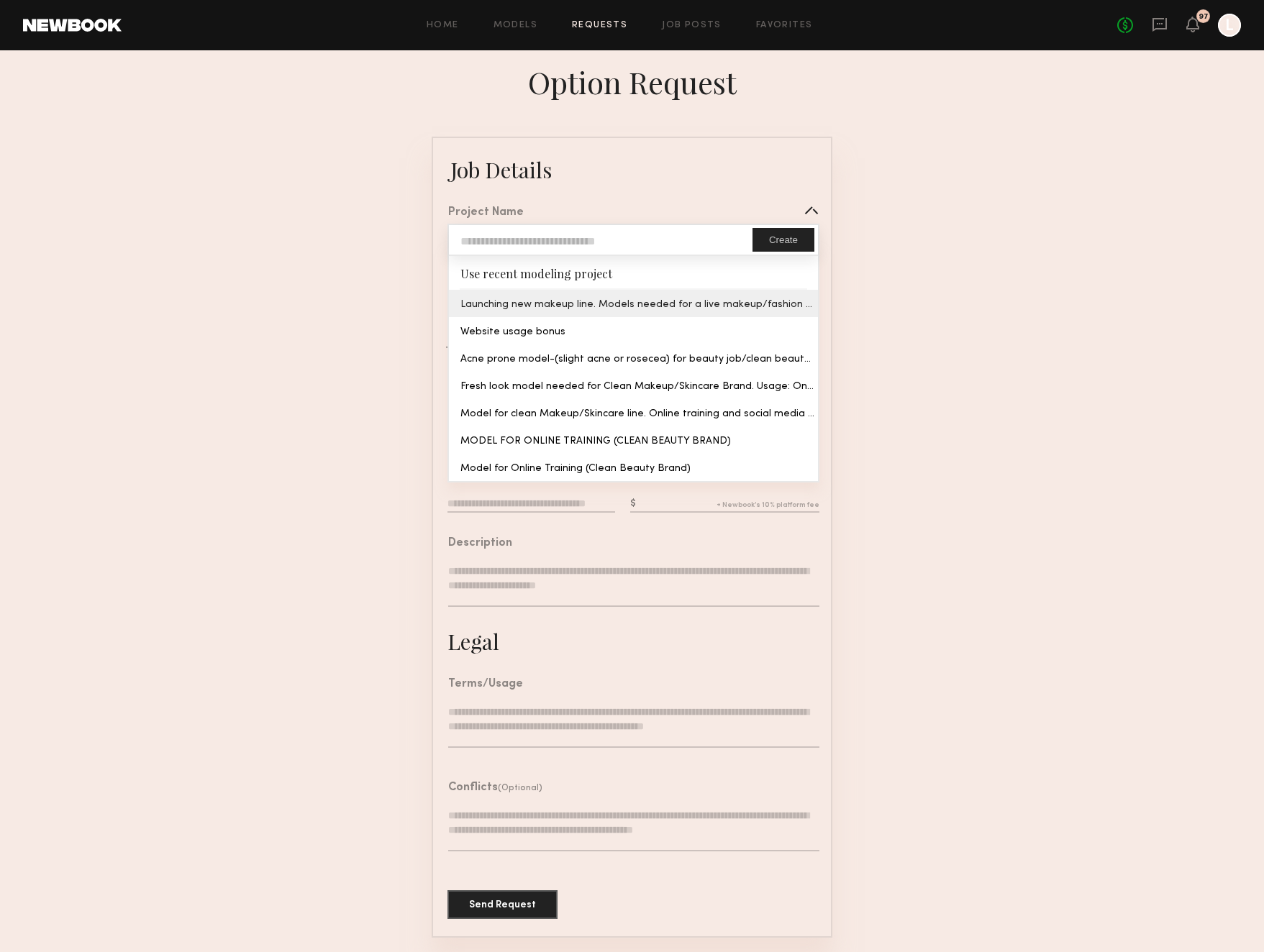
type input "**********"
type textarea "**********"
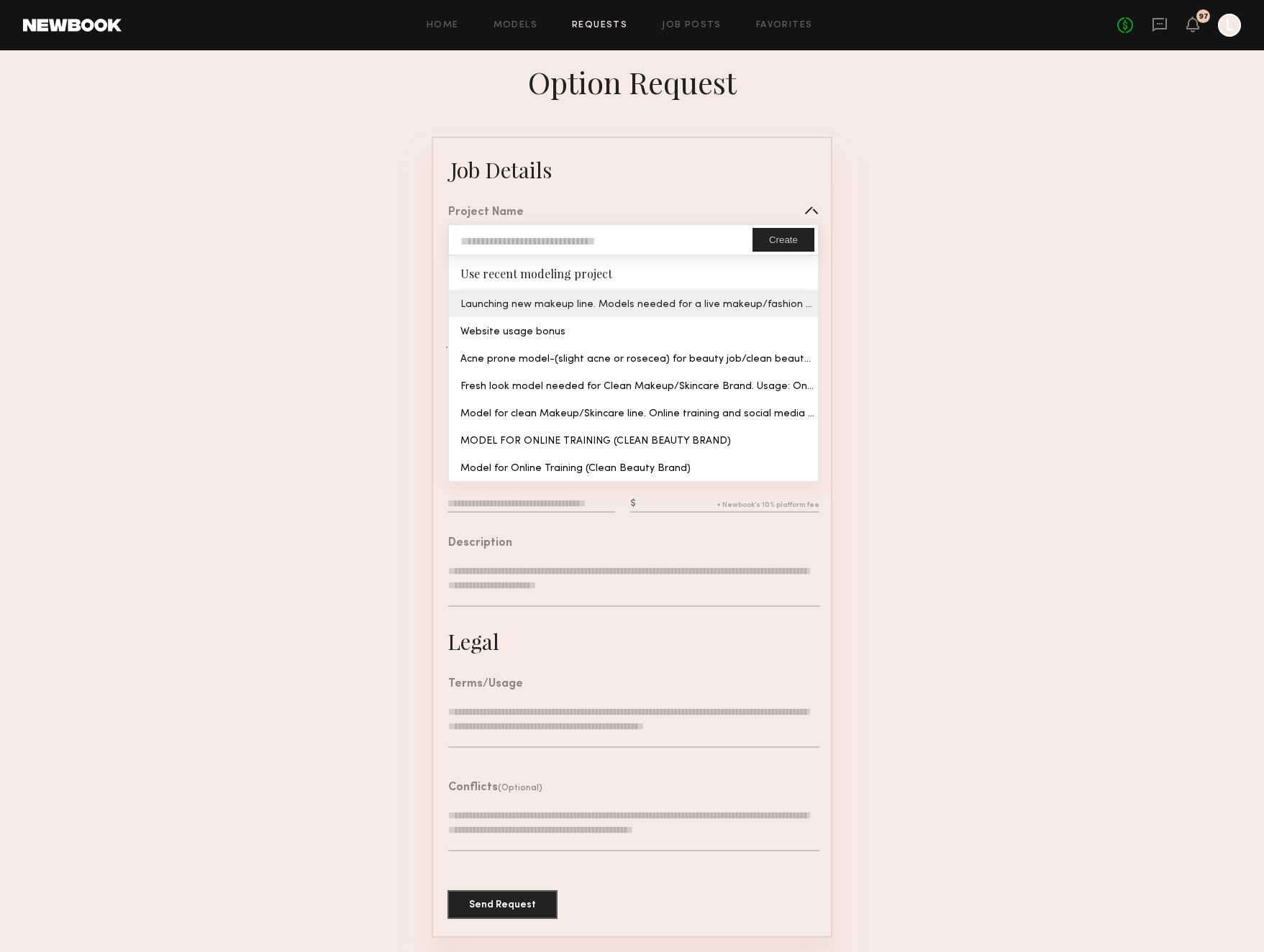
type textarea "**********"
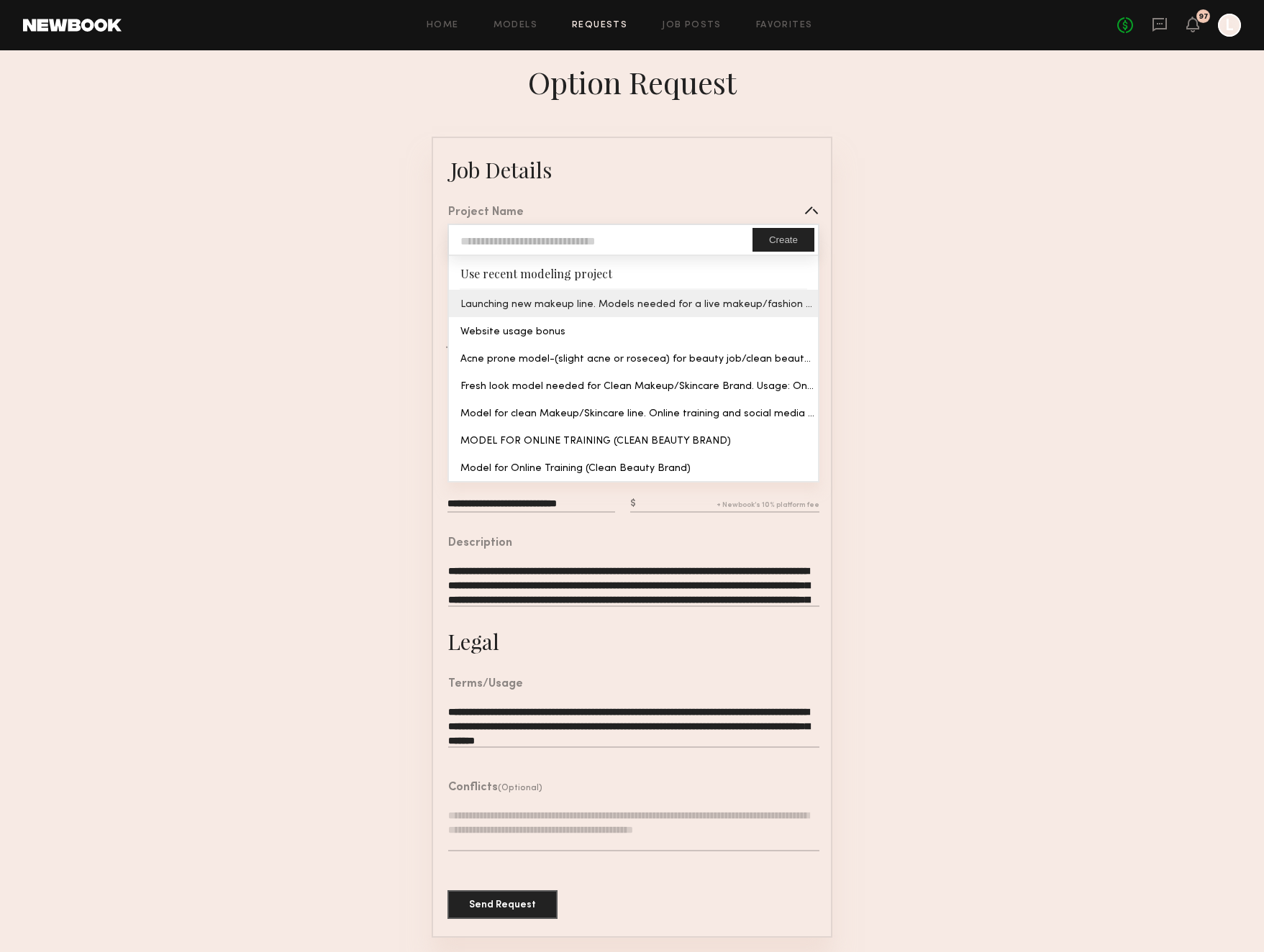
click at [701, 305] on common-border "**********" at bounding box center [632, 537] width 401 height 801
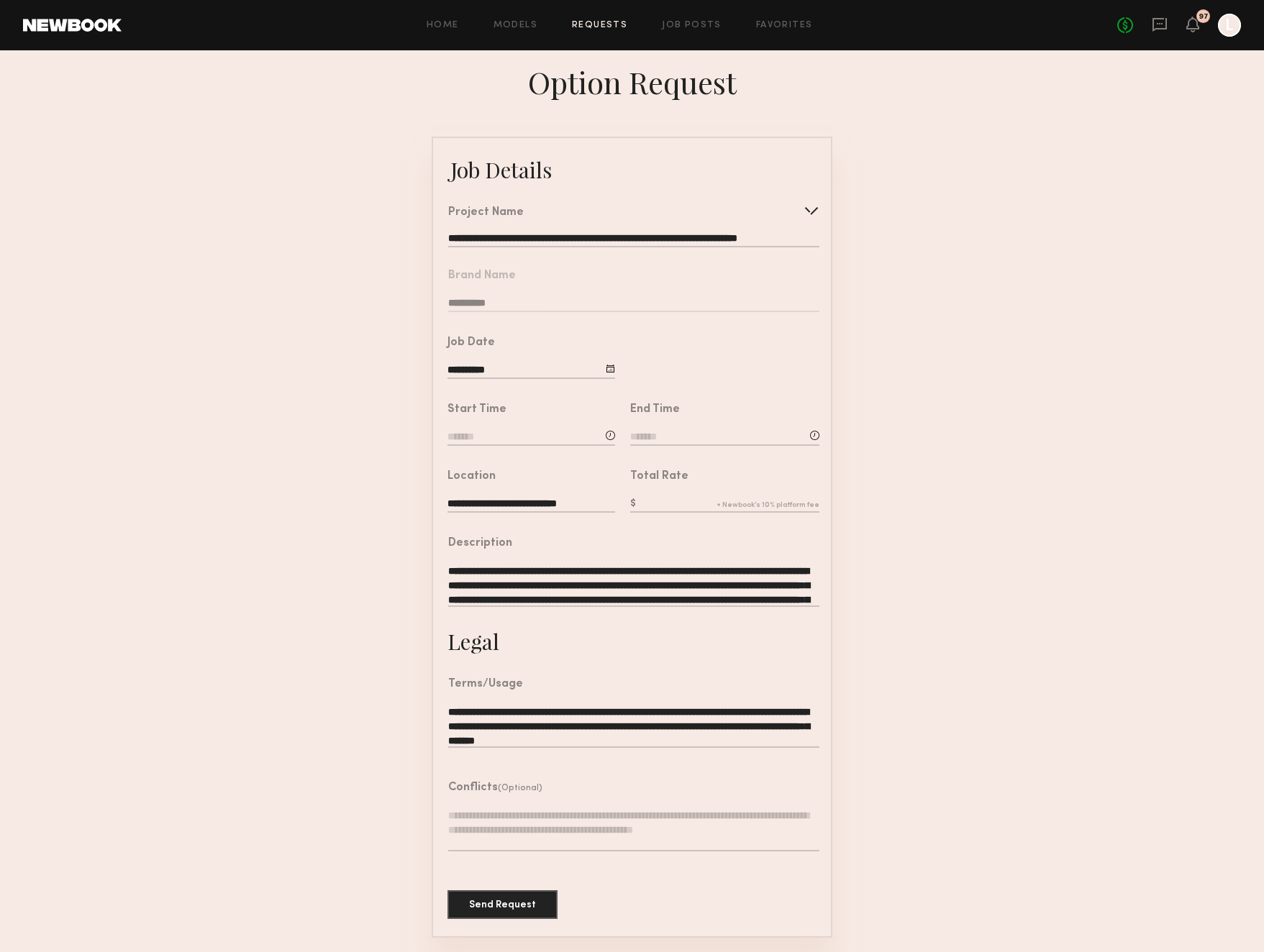
click at [492, 430] on input at bounding box center [531, 438] width 168 height 16
click at [485, 500] on input "text" at bounding box center [489, 498] width 53 height 26
type input "**"
click at [547, 487] on input "text" at bounding box center [557, 498] width 53 height 26
type input "**"
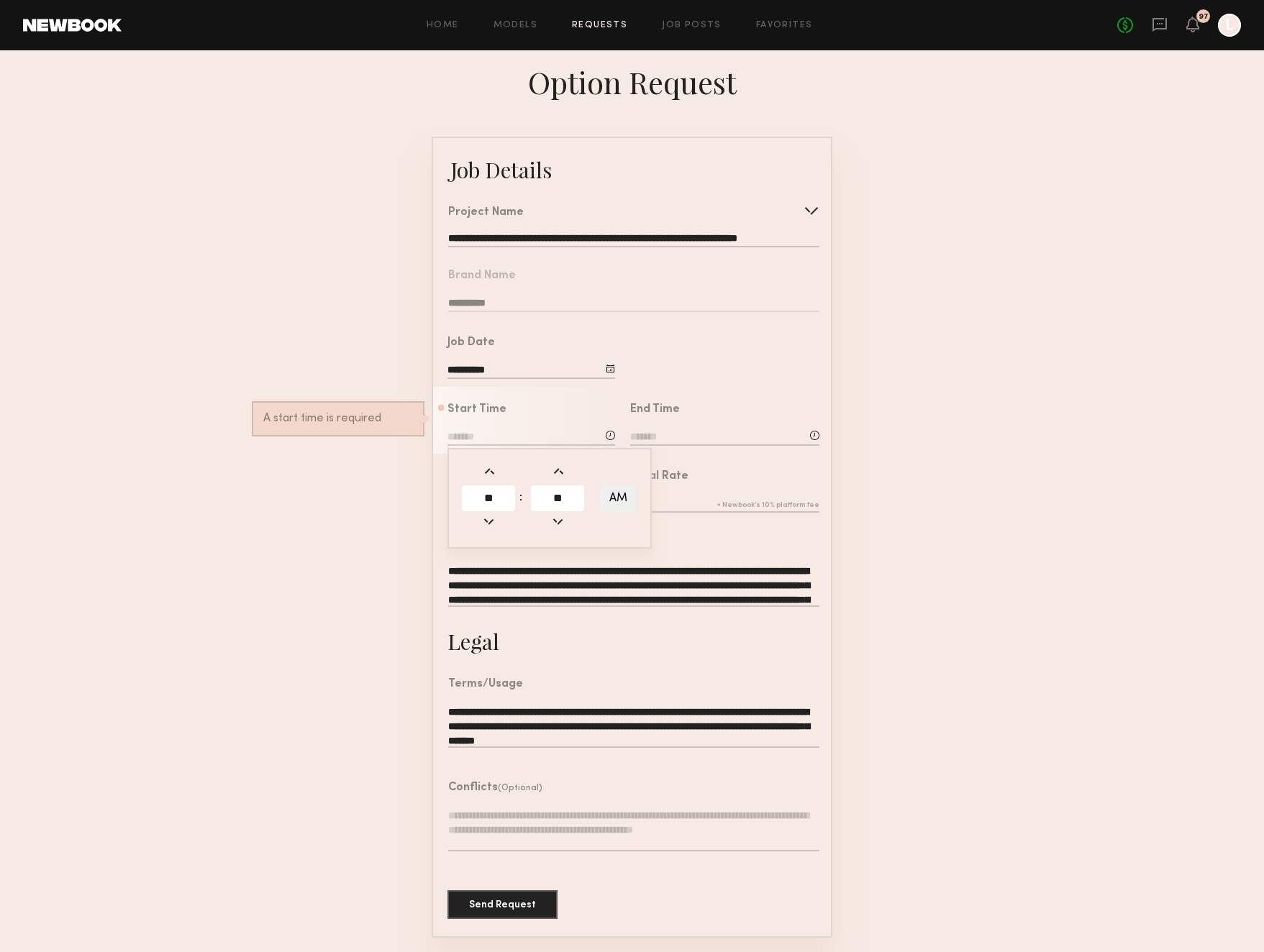
type input "********"
click at [644, 432] on input at bounding box center [725, 438] width 189 height 16
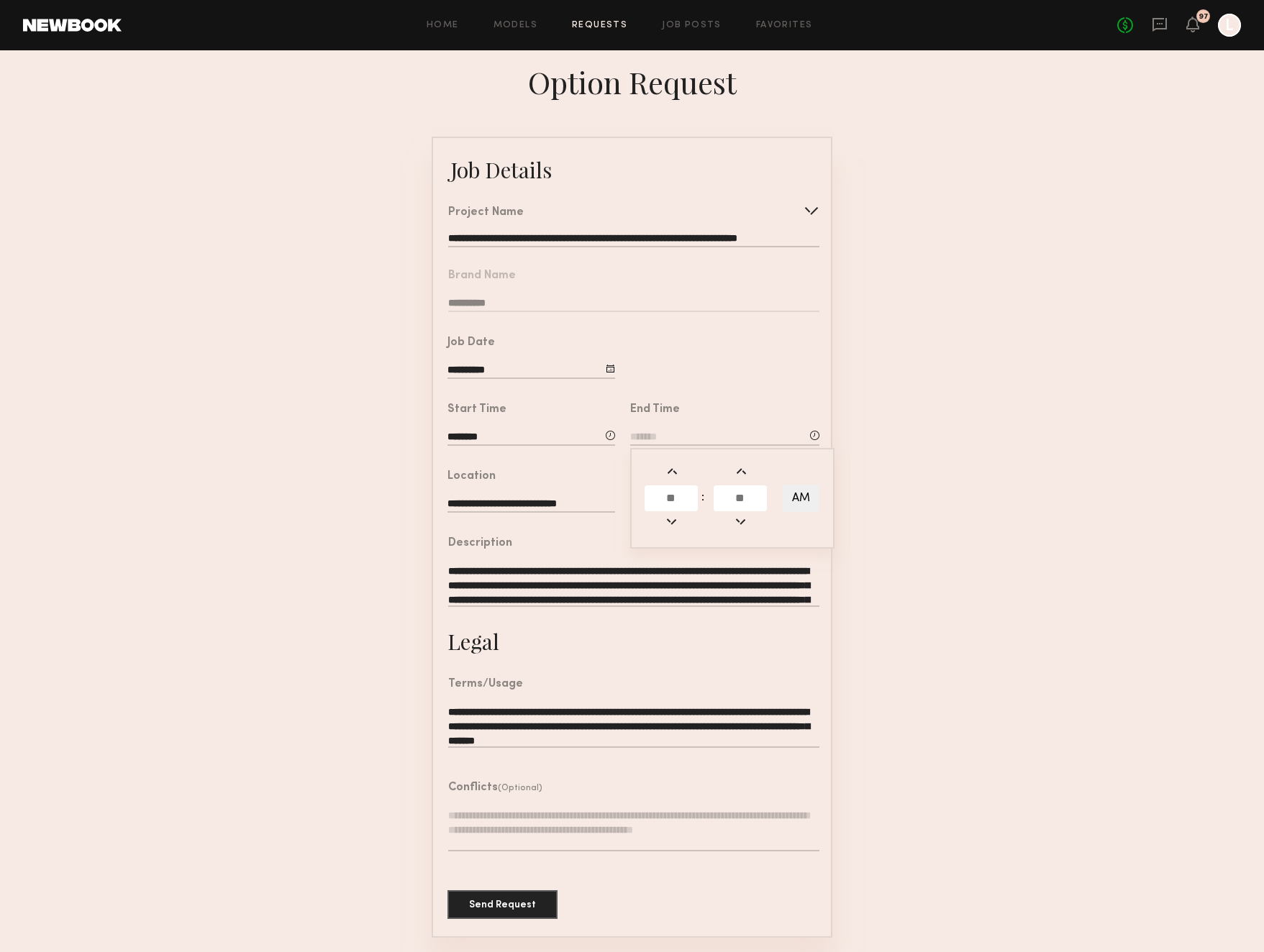
click at [680, 498] on input "text" at bounding box center [671, 498] width 53 height 26
type input "*"
click at [731, 498] on input "text" at bounding box center [740, 498] width 53 height 26
type input "**"
type input "*******"
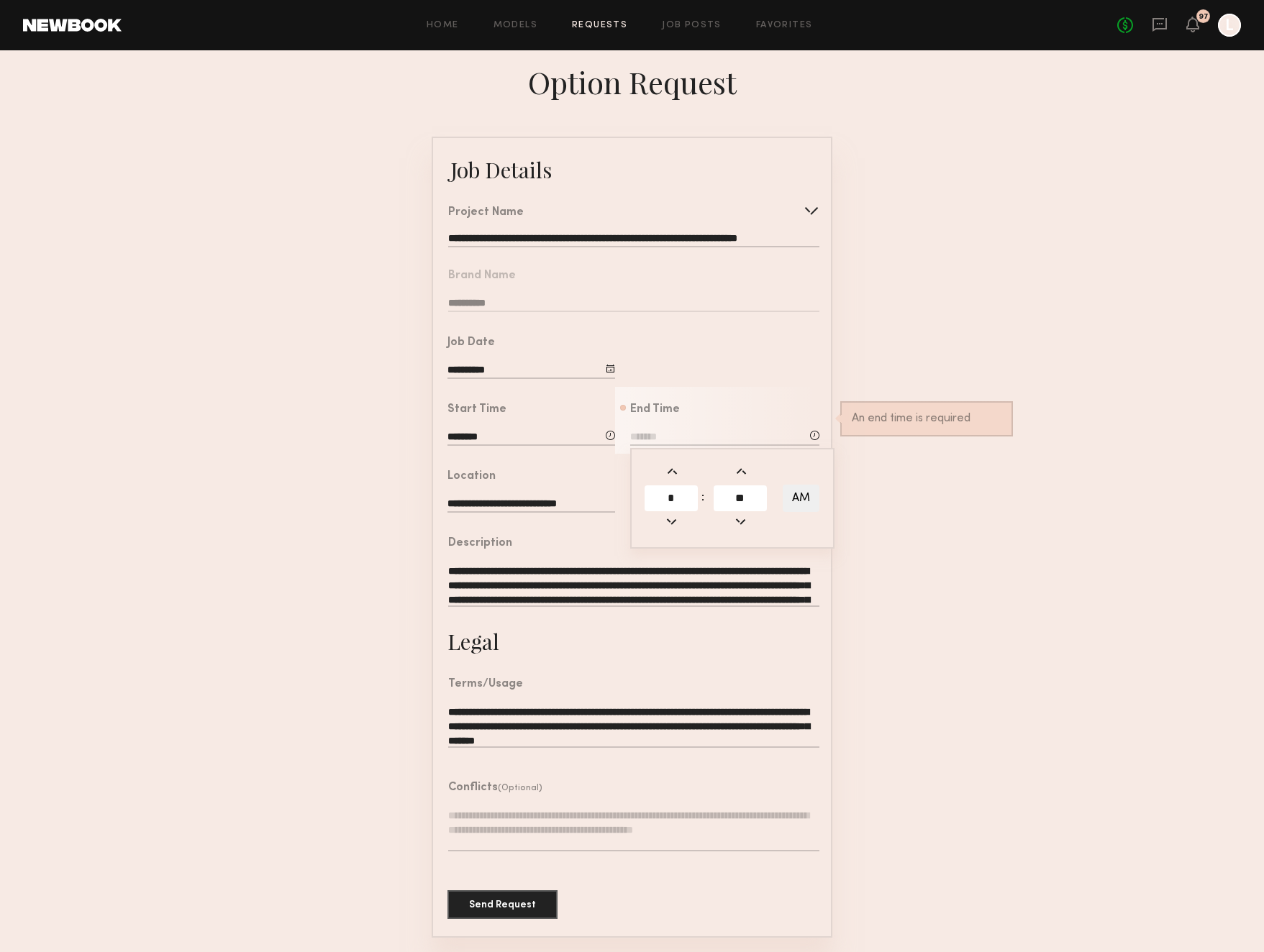
type input "**"
click at [799, 497] on button "AM" at bounding box center [800, 498] width 37 height 27
type input "*******"
click at [941, 520] on form "**********" at bounding box center [632, 537] width 1264 height 801
click at [665, 499] on input "text" at bounding box center [725, 505] width 189 height 16
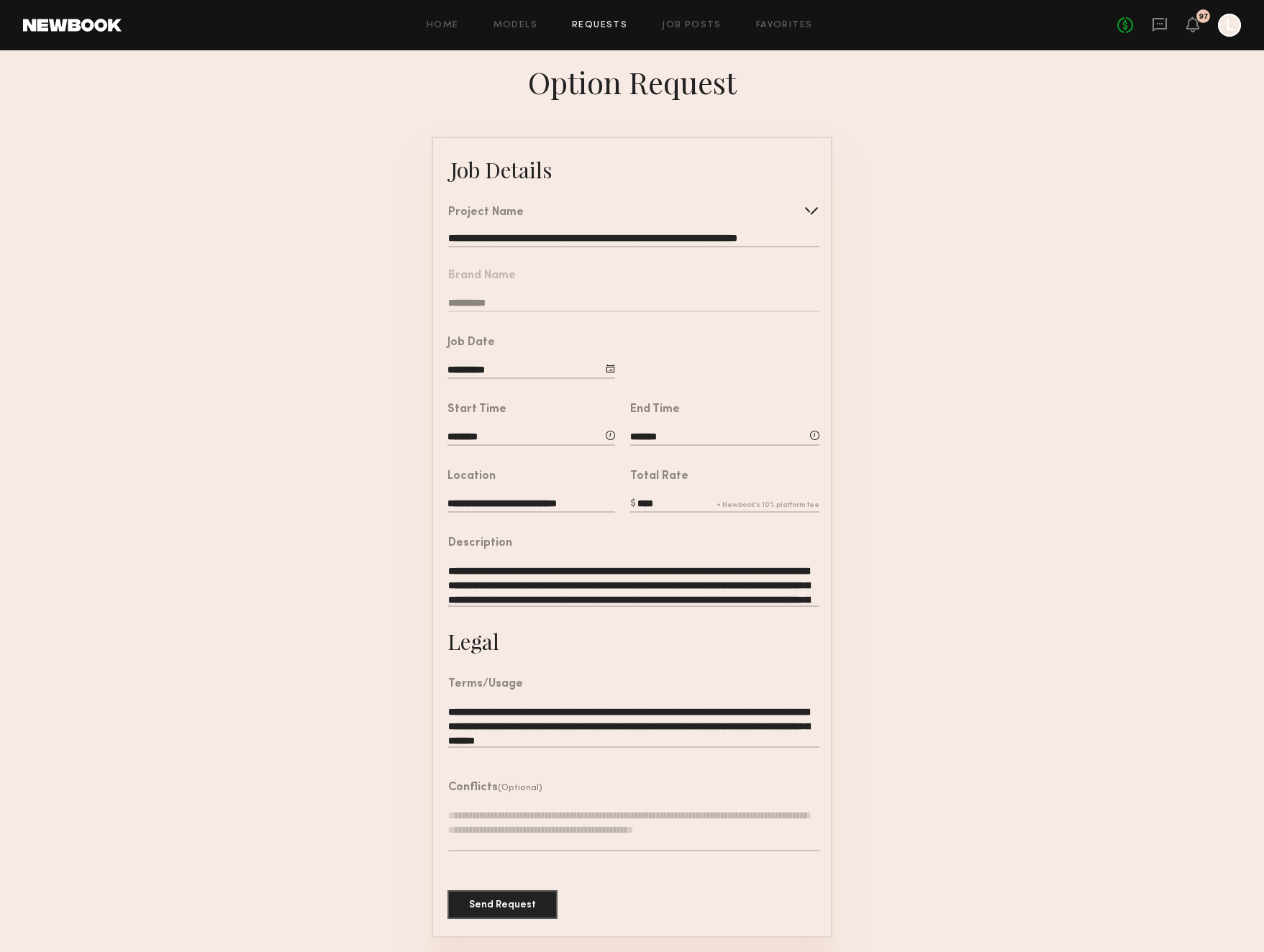
type input "****"
click at [909, 529] on form "**********" at bounding box center [632, 537] width 1264 height 801
click at [513, 895] on button "Send Request" at bounding box center [502, 904] width 110 height 29
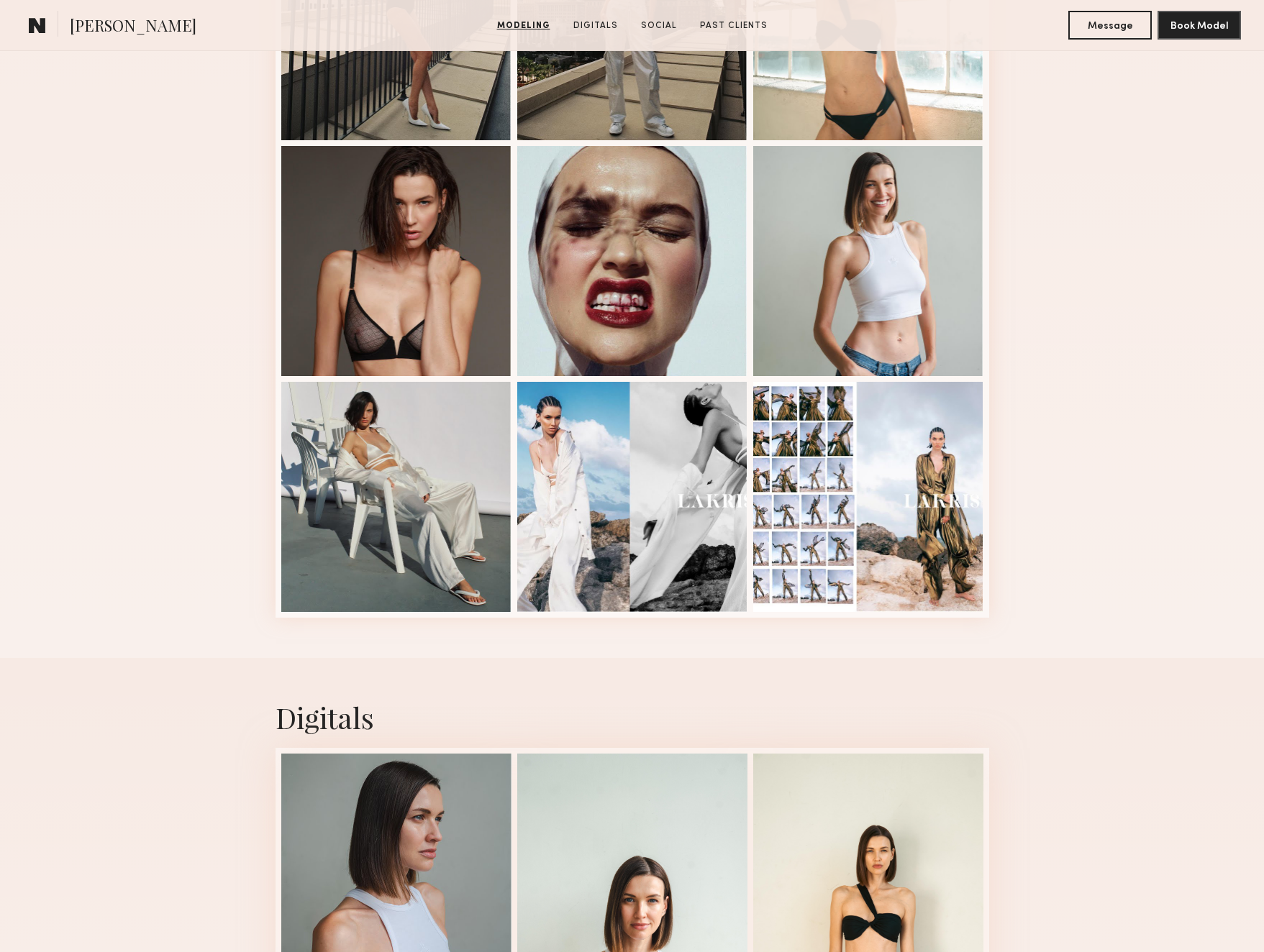
scroll to position [835, 0]
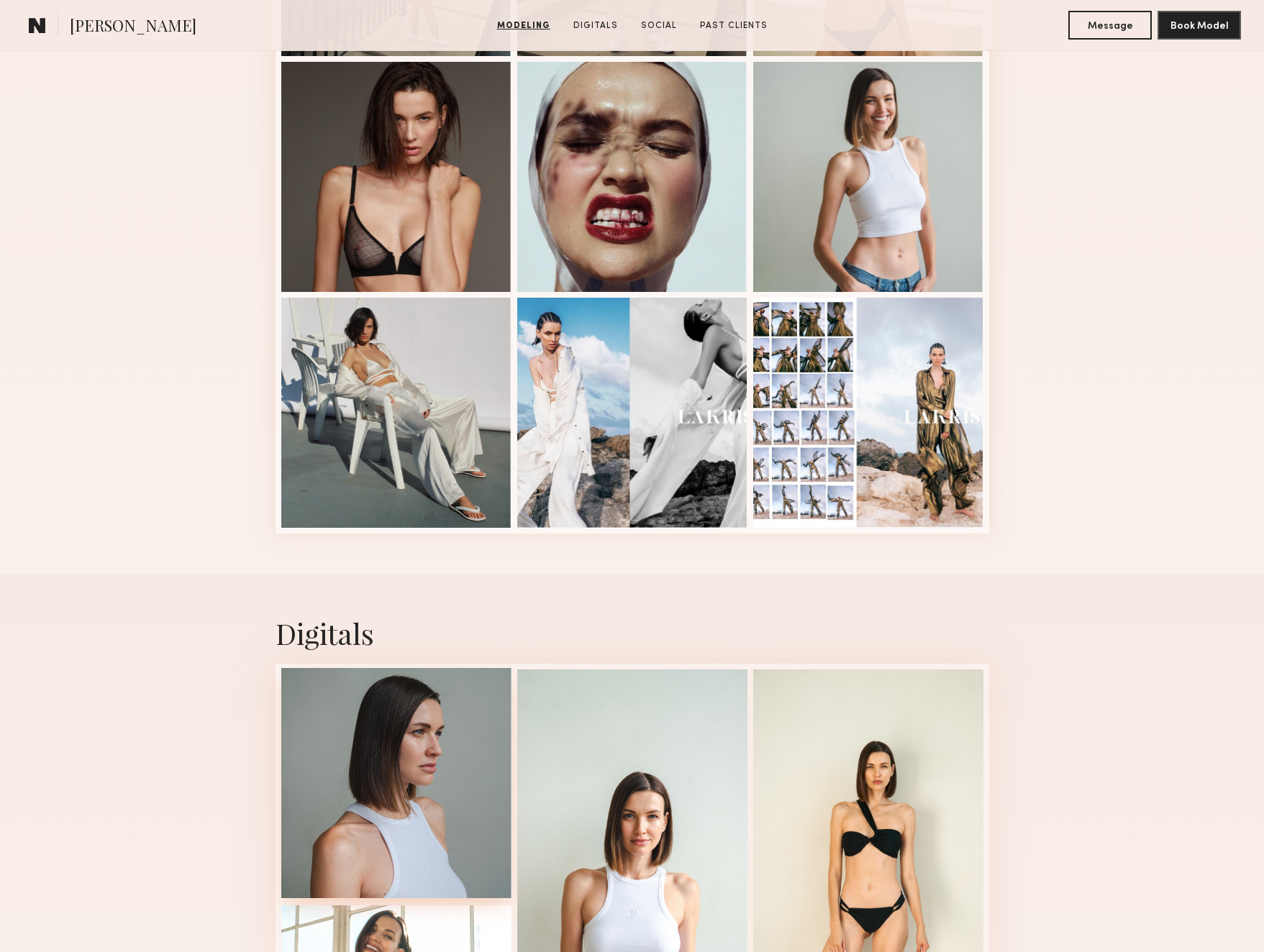
click at [374, 816] on div at bounding box center [396, 783] width 230 height 230
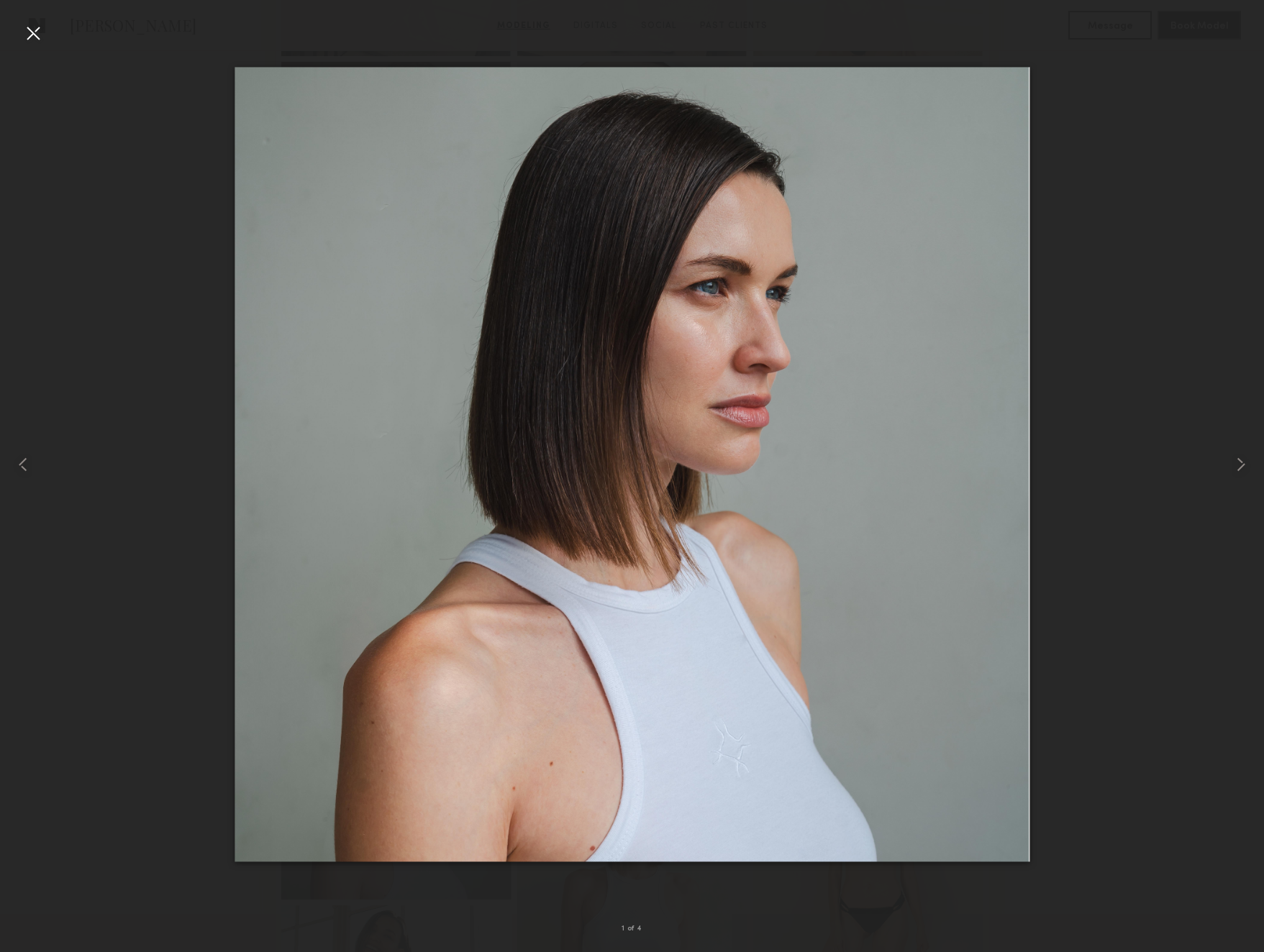
click at [32, 25] on div at bounding box center [34, 33] width 23 height 23
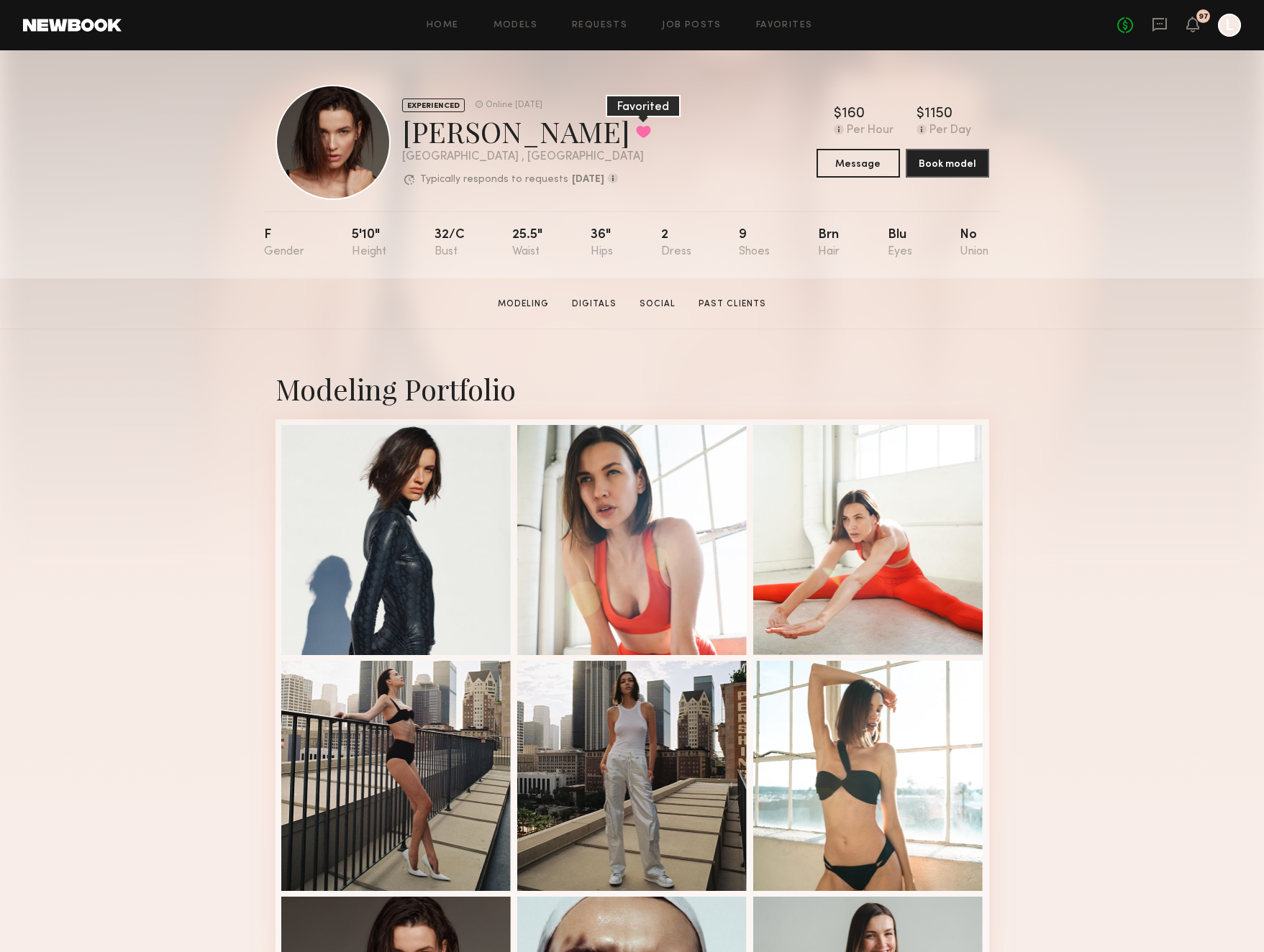
scroll to position [0, 0]
click at [636, 126] on button at bounding box center [643, 132] width 15 height 13
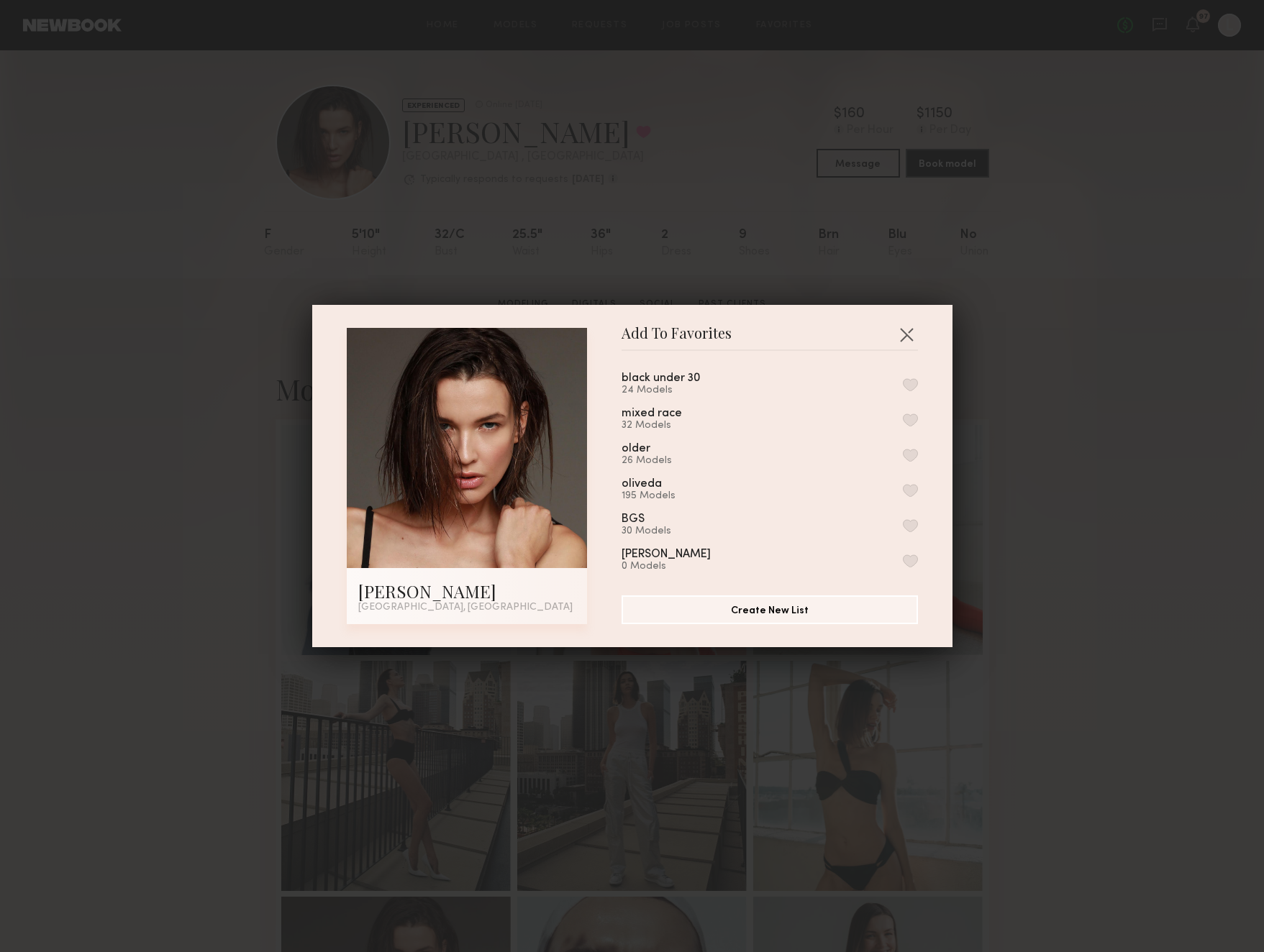
scroll to position [682, 0]
click at [912, 450] on button "button" at bounding box center [910, 456] width 15 height 13
click at [1011, 428] on div "Add To Favorites [PERSON_NAME] [GEOGRAPHIC_DATA], [GEOGRAPHIC_DATA] Add To Favo…" at bounding box center [632, 476] width 1264 height 952
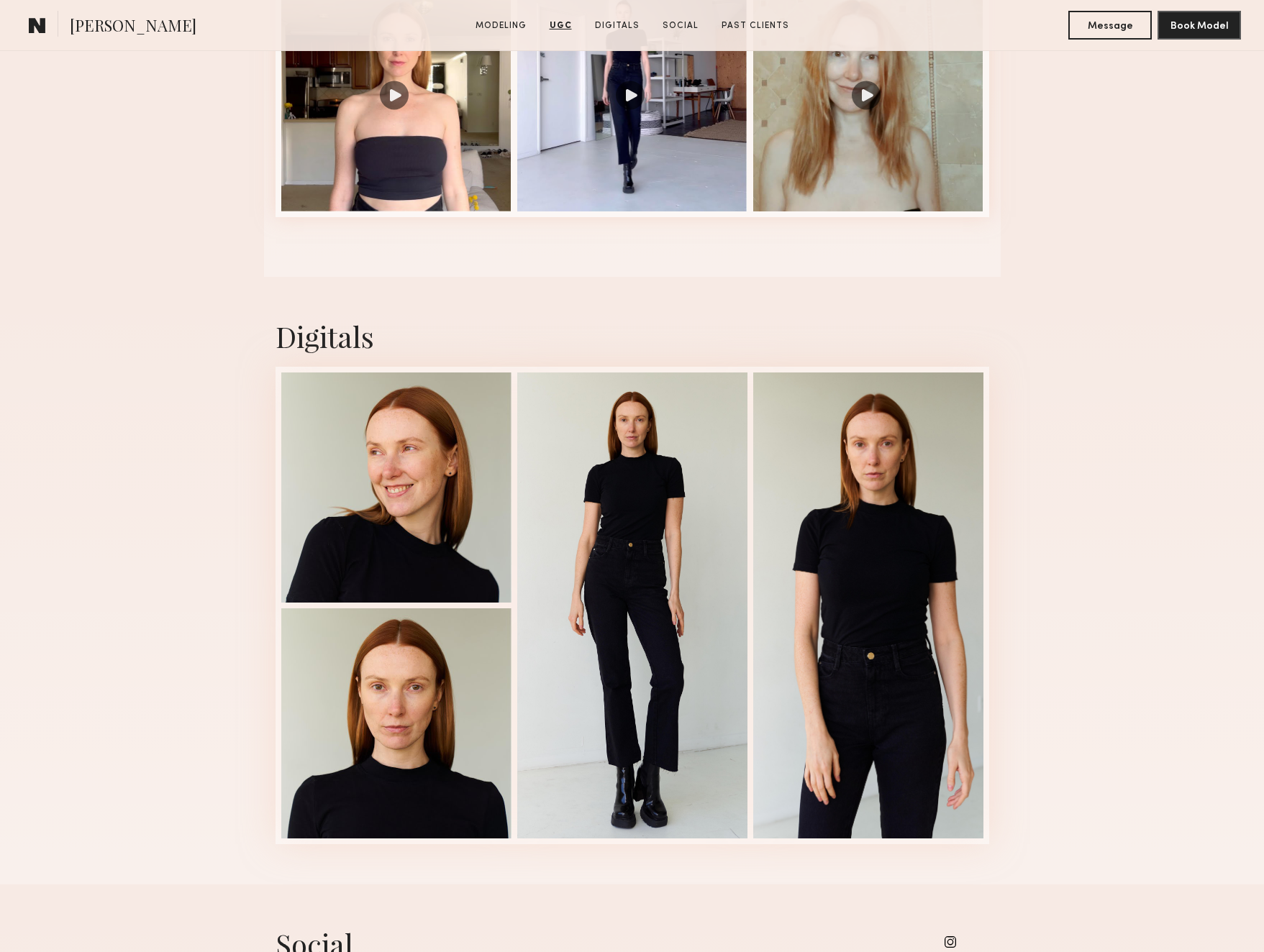
scroll to position [1586, 0]
click at [360, 510] on div at bounding box center [396, 485] width 230 height 230
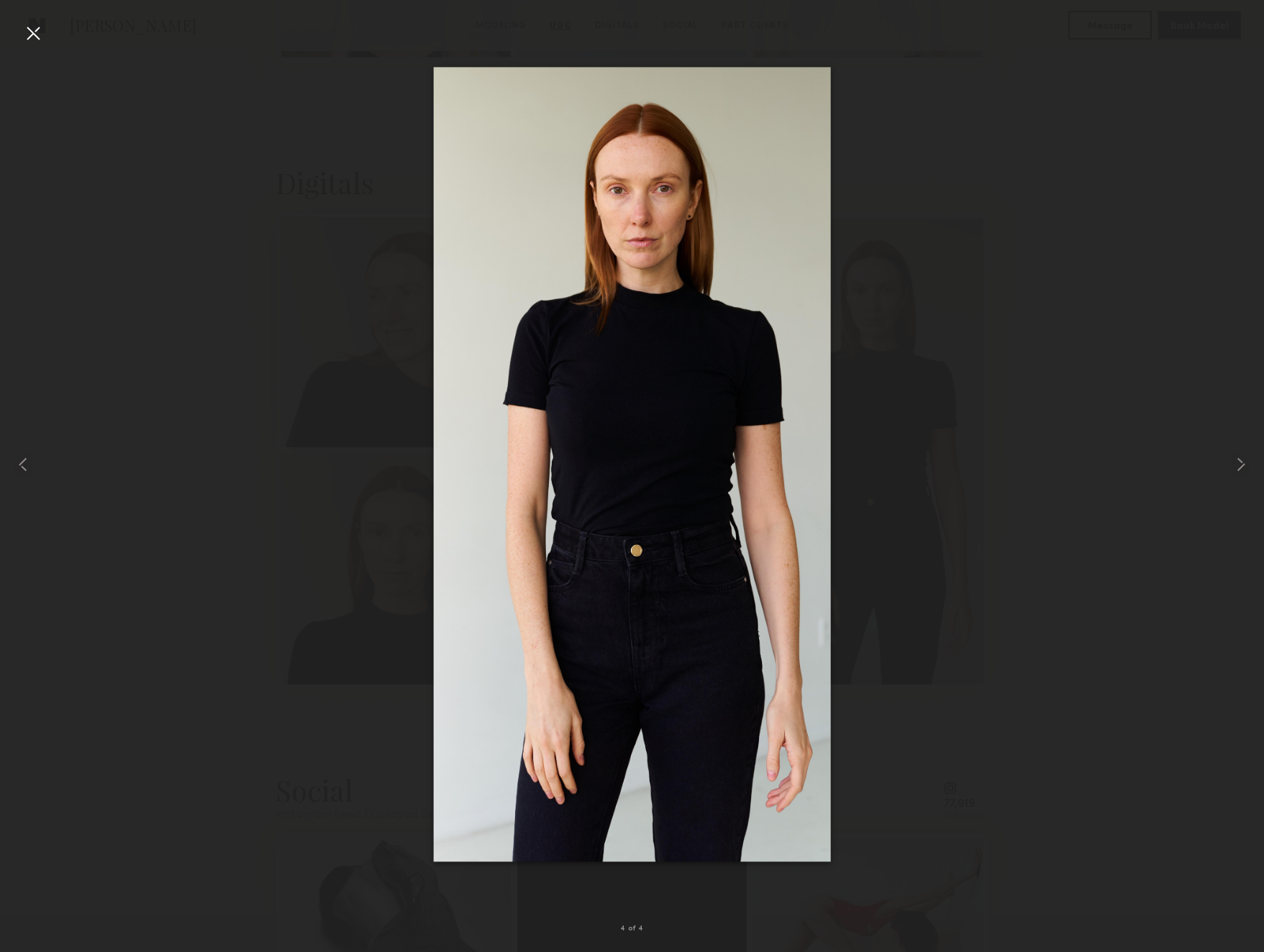
scroll to position [1761, 0]
click at [30, 27] on div at bounding box center [34, 33] width 23 height 23
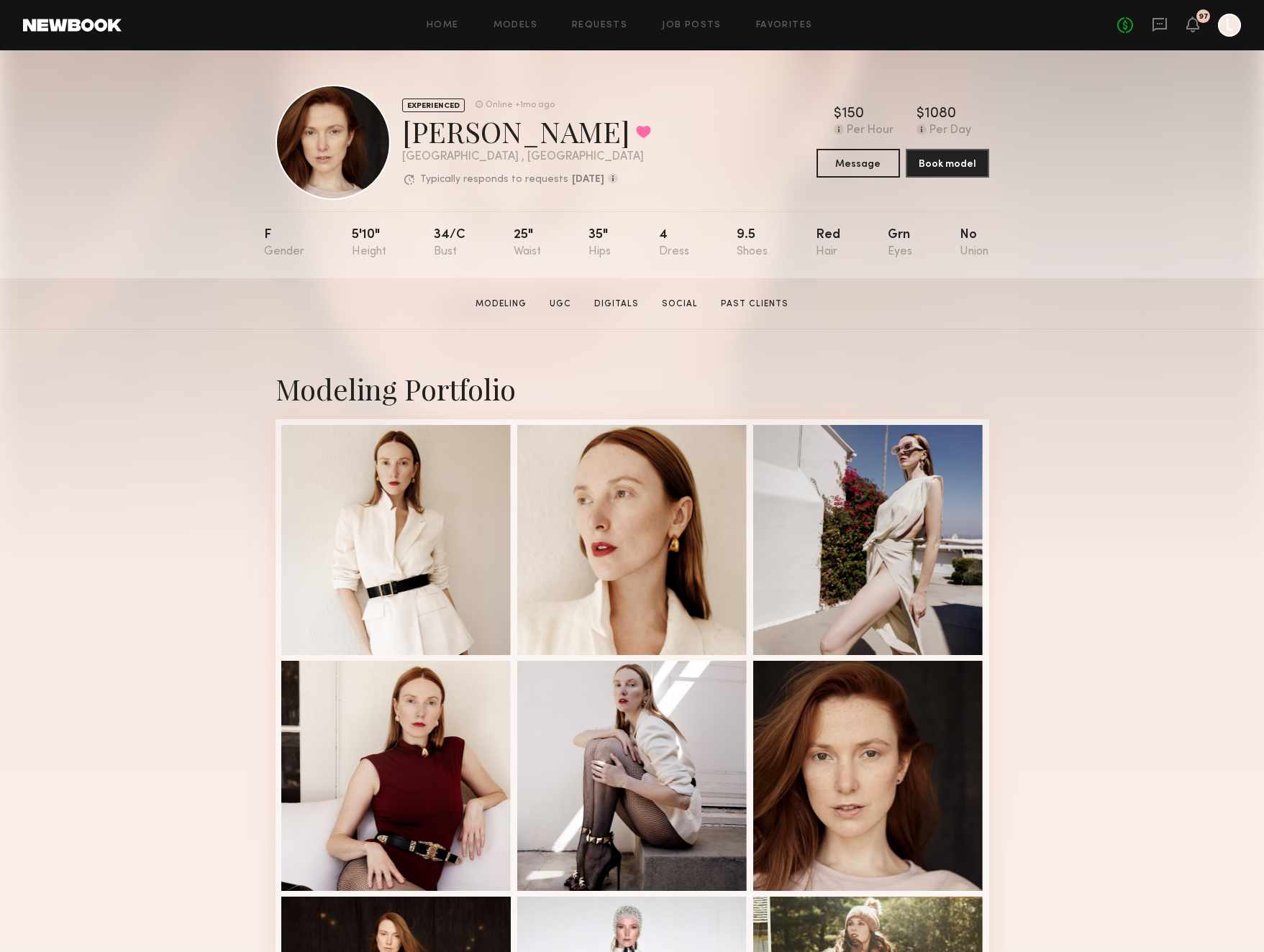
scroll to position [0, 0]
click at [636, 128] on button at bounding box center [643, 132] width 15 height 13
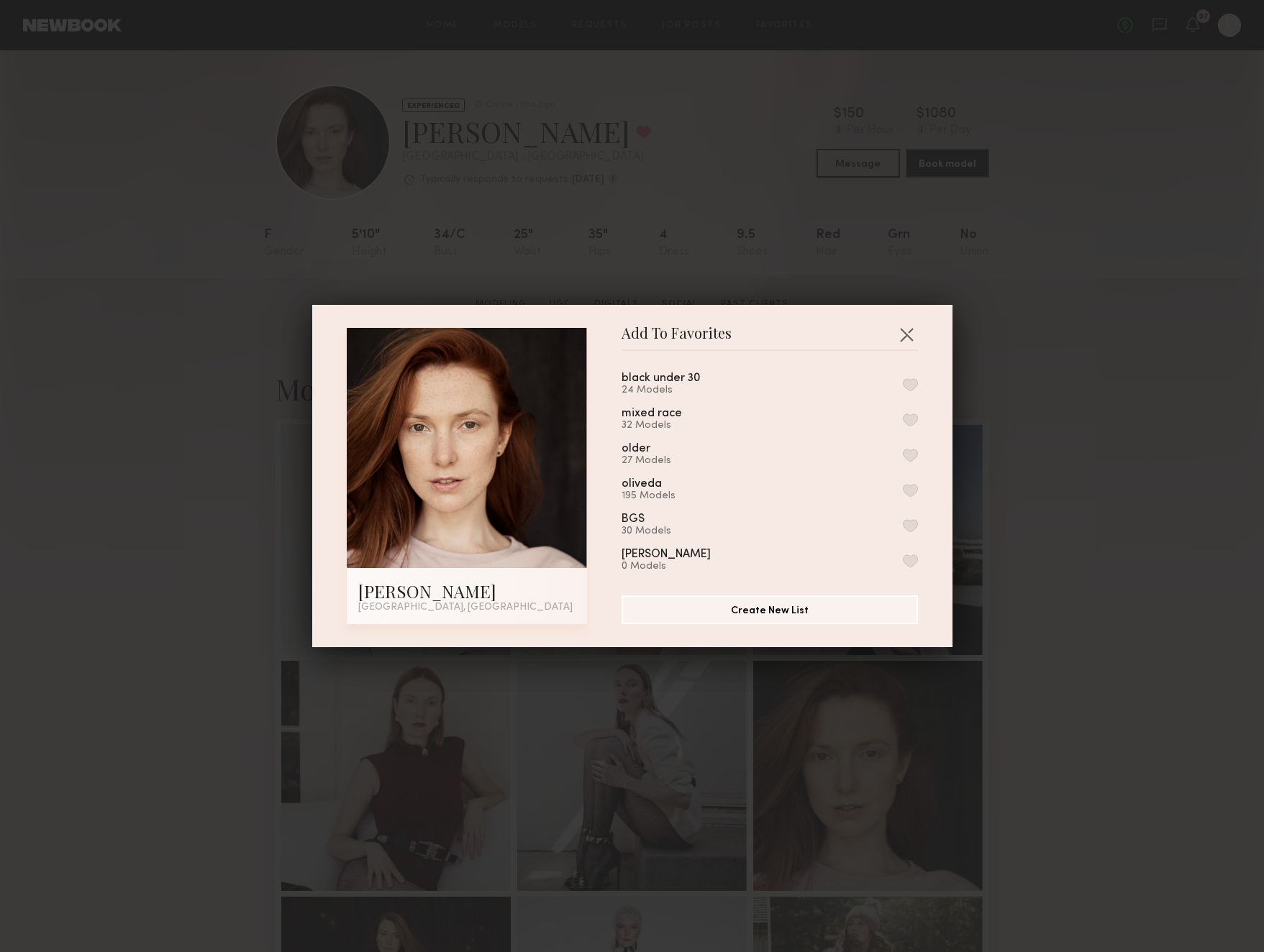
scroll to position [682, 0]
click at [915, 450] on button "button" at bounding box center [910, 456] width 15 height 13
click at [1033, 435] on div "Add To Favorites Talia S. Los Angeles, CA Add To Favorites presentation October…" at bounding box center [632, 476] width 1264 height 952
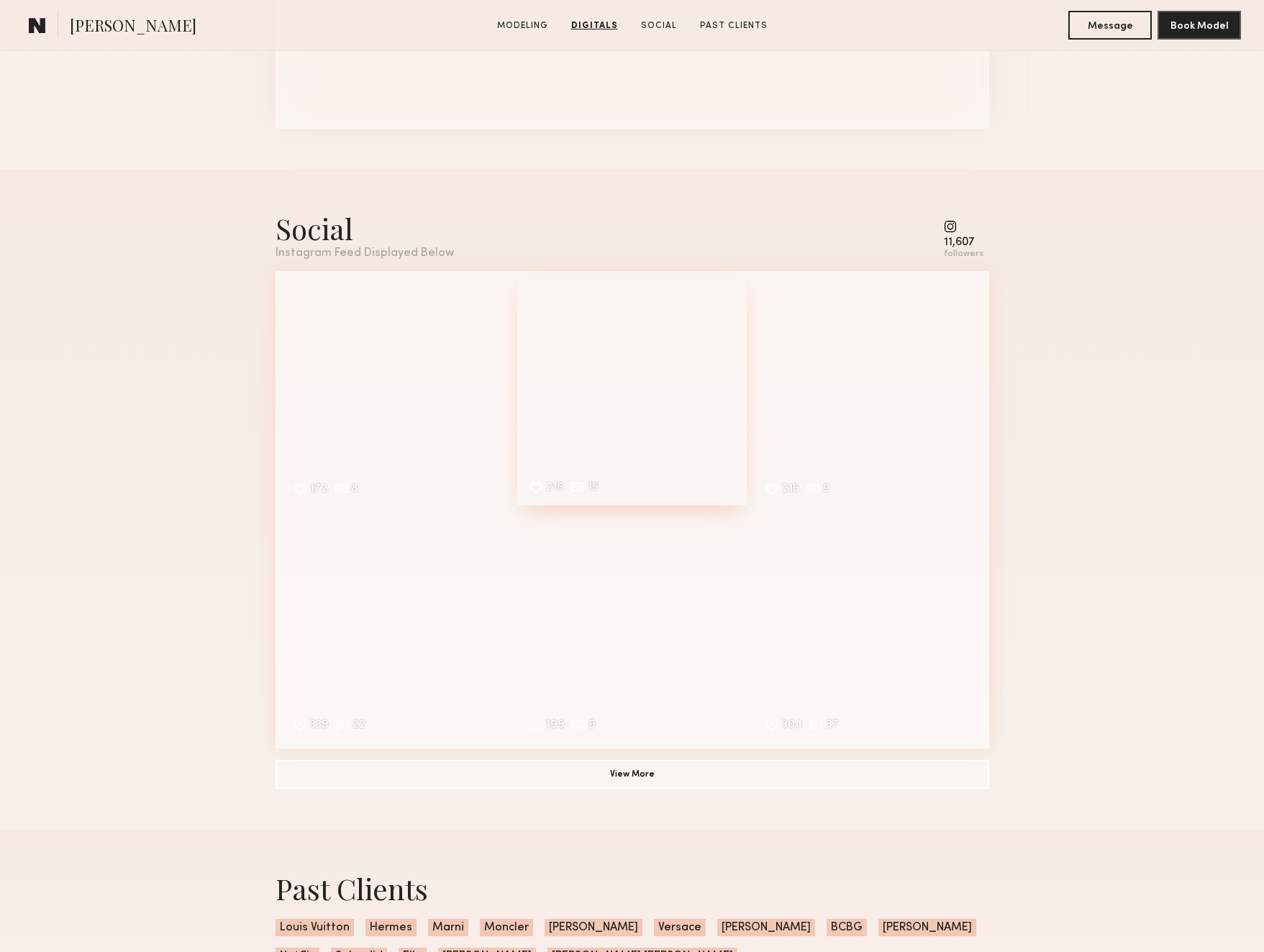
scroll to position [1894, 0]
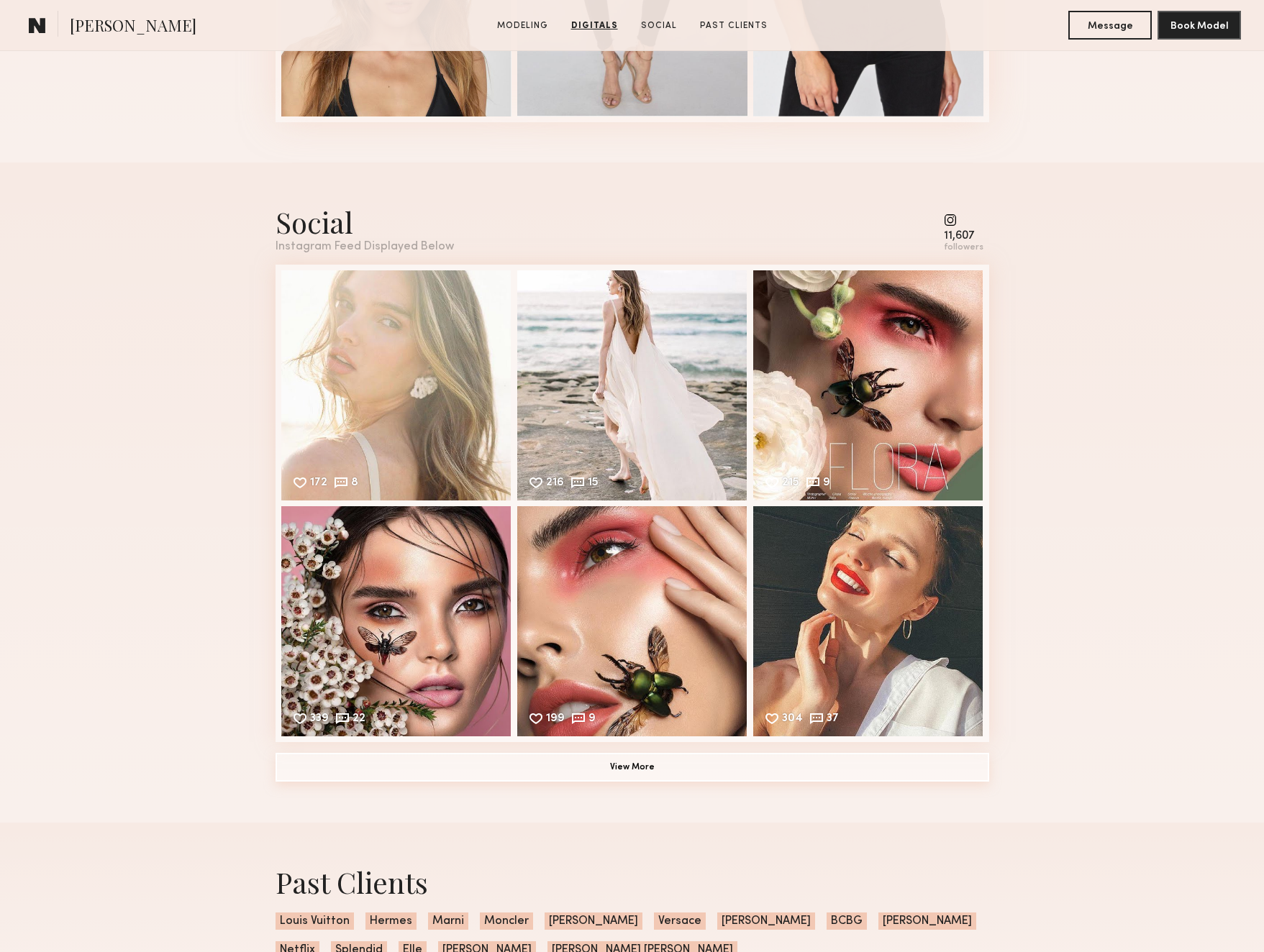
click at [620, 762] on button "View More" at bounding box center [633, 767] width 714 height 29
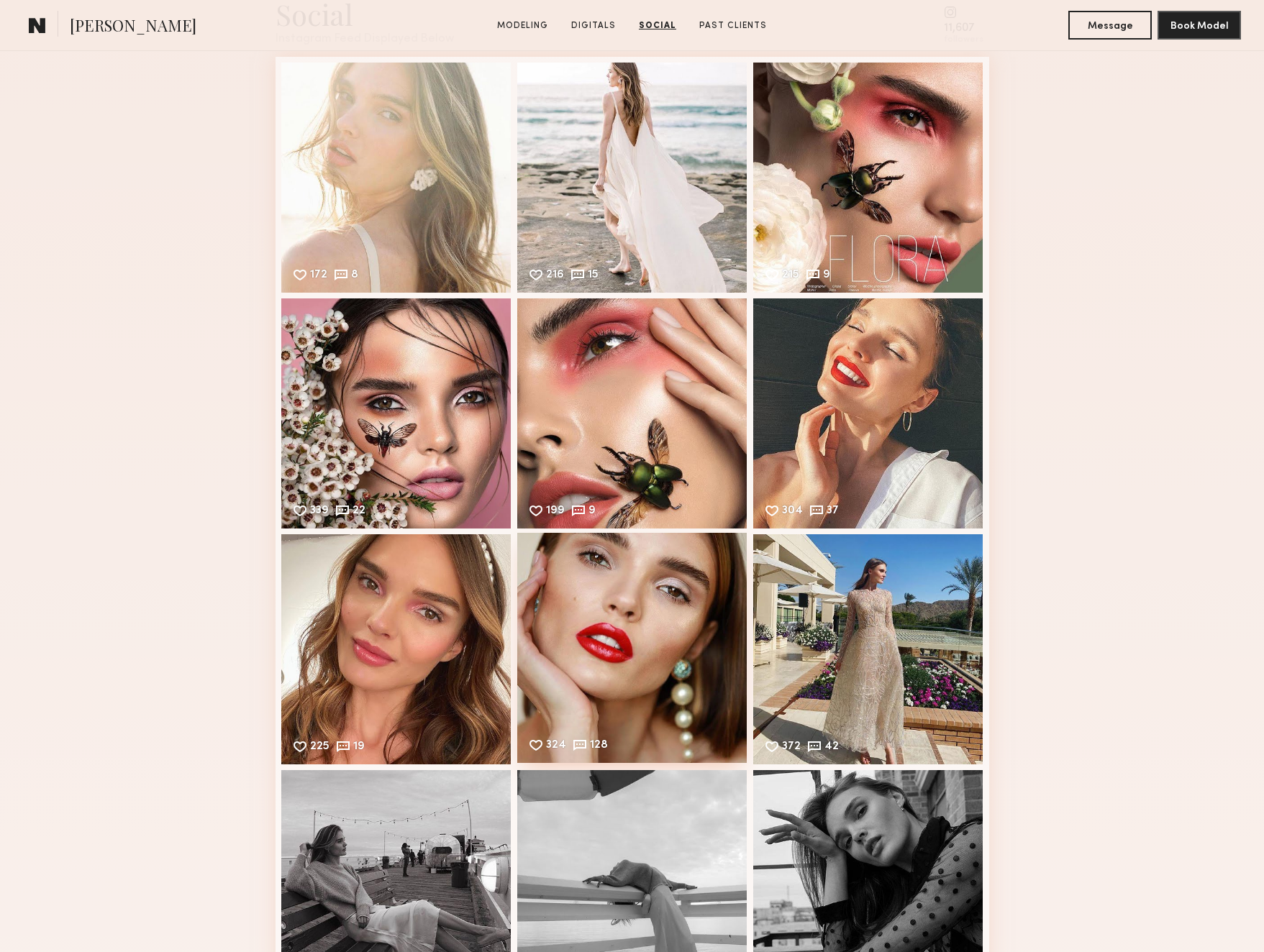
scroll to position [2107, 0]
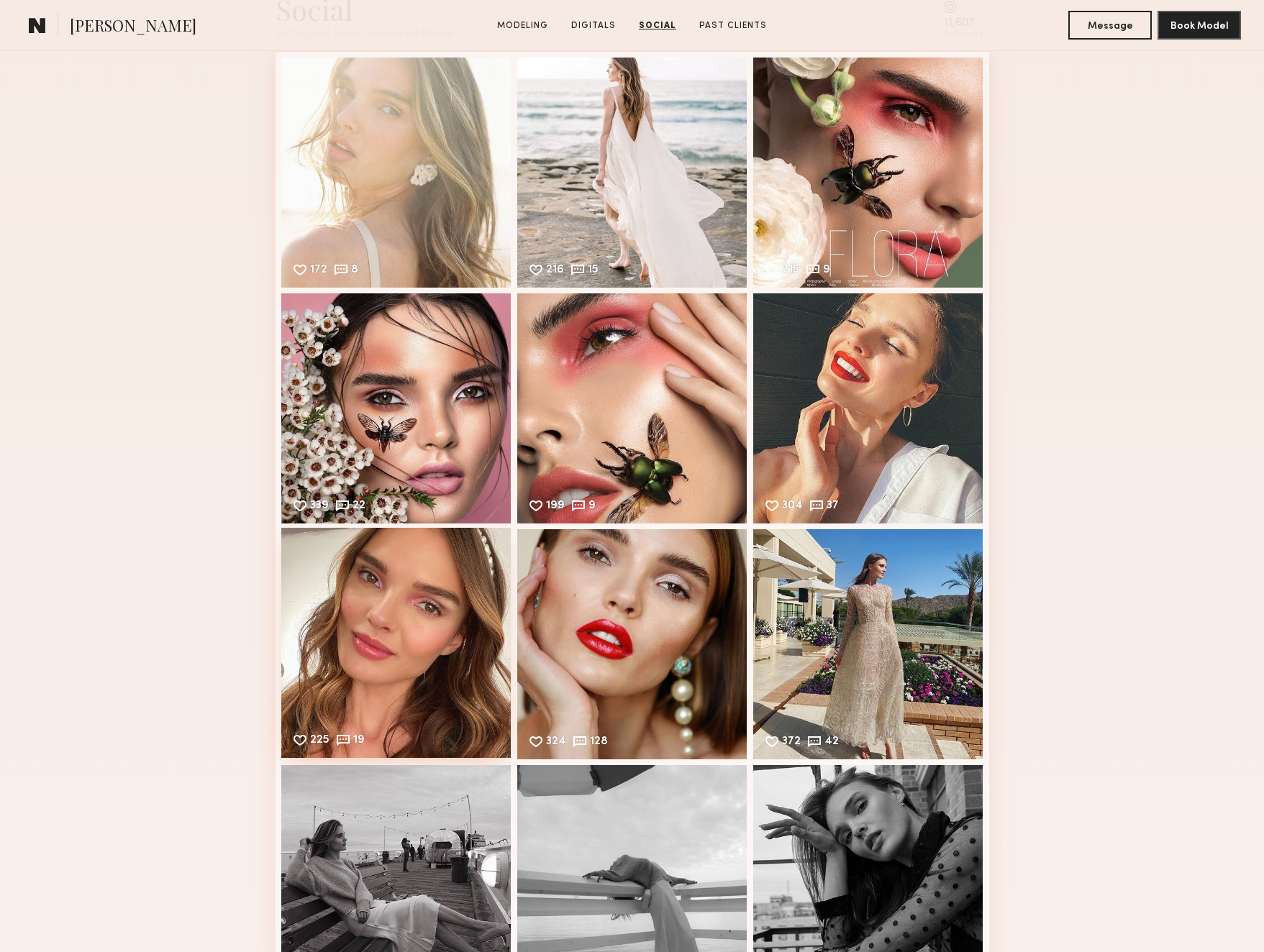
click at [484, 686] on div "225 19 Likes & comments displayed to show model’s engagement" at bounding box center [396, 643] width 230 height 230
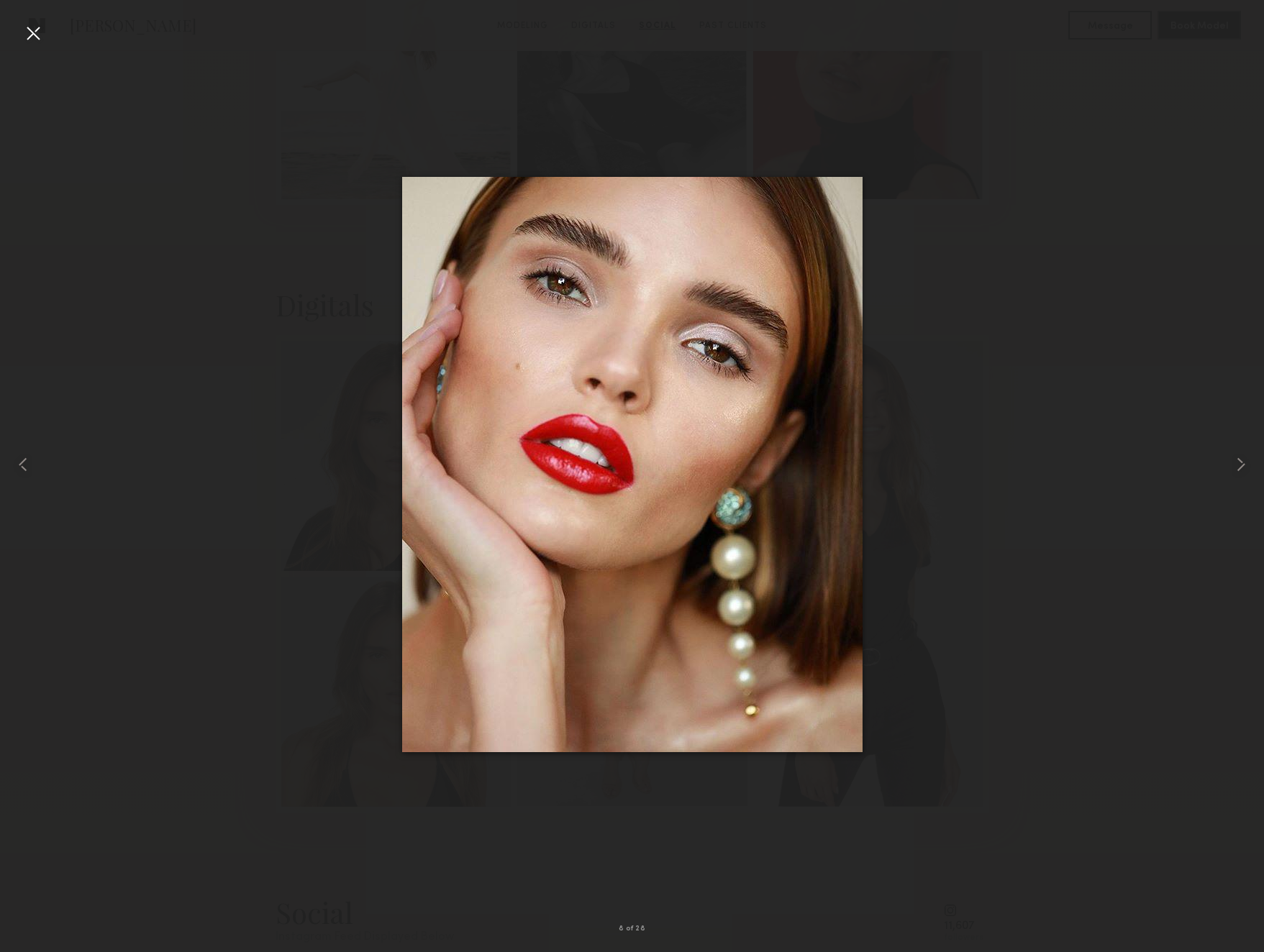
click at [30, 29] on div at bounding box center [34, 33] width 23 height 23
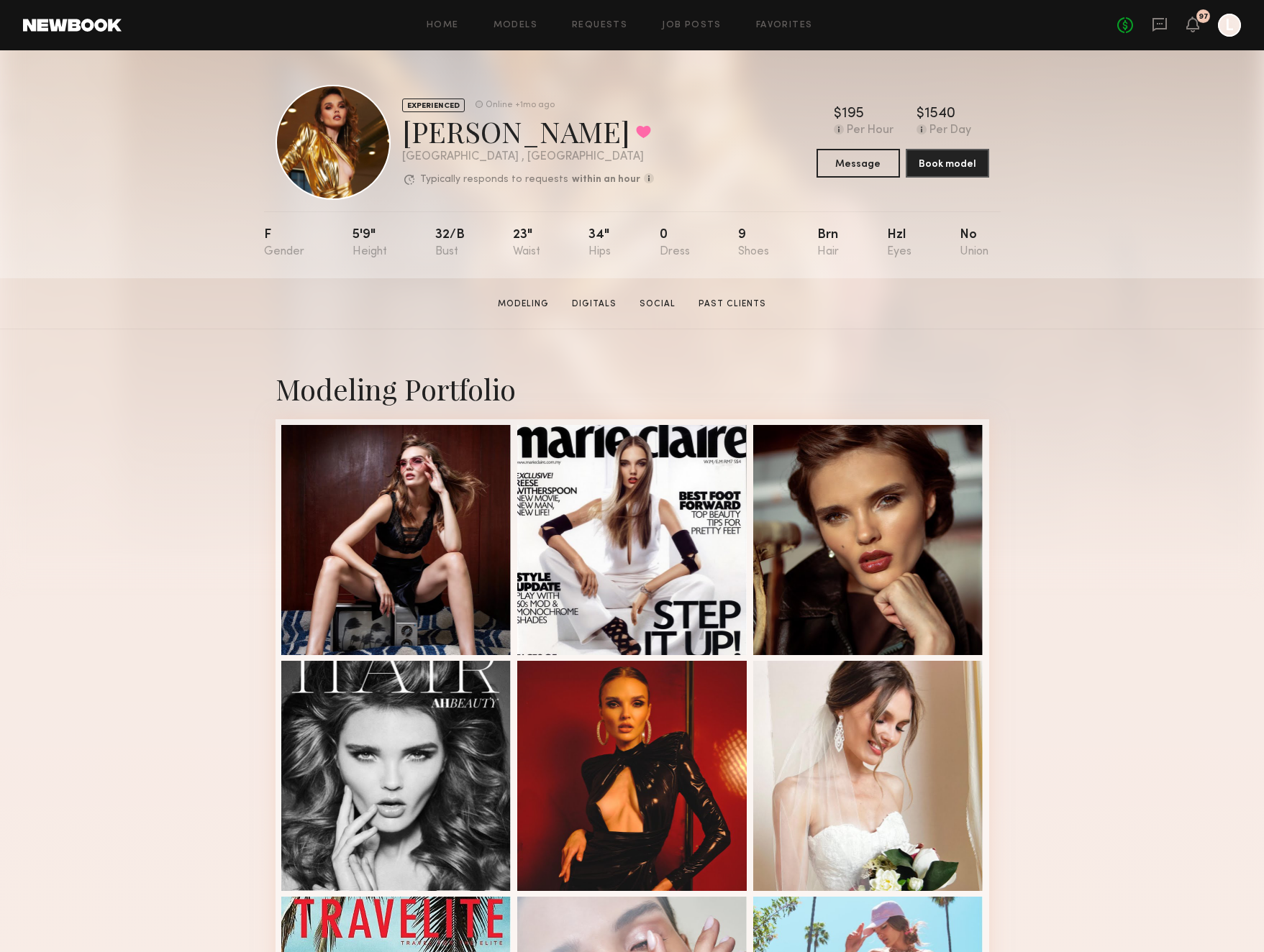
scroll to position [0, 0]
click at [944, 173] on button "Book model" at bounding box center [947, 162] width 83 height 29
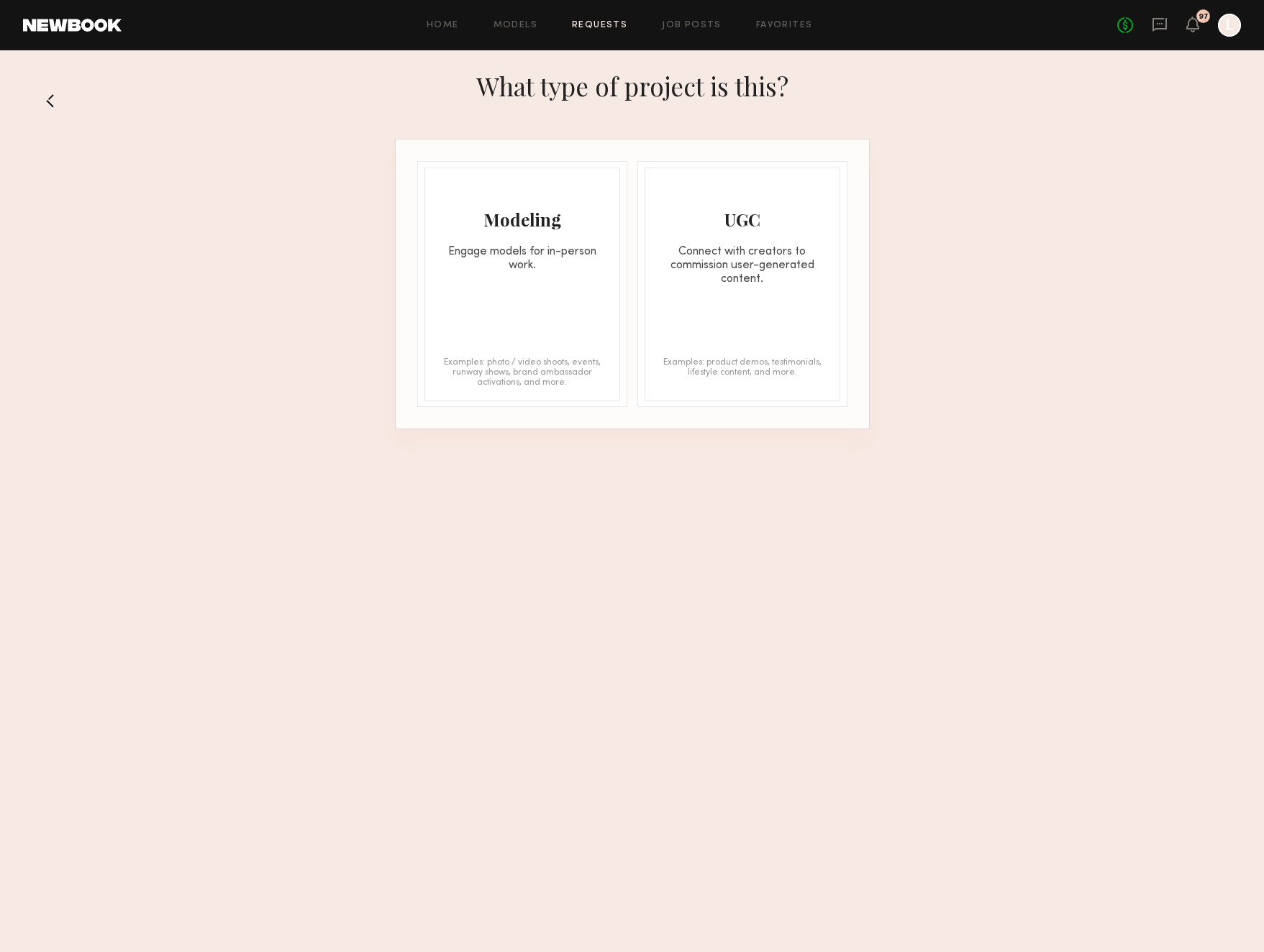
click at [560, 280] on div "Modeling Engage models for in-person work. Examples: photo / video shoots, even…" at bounding box center [522, 284] width 196 height 234
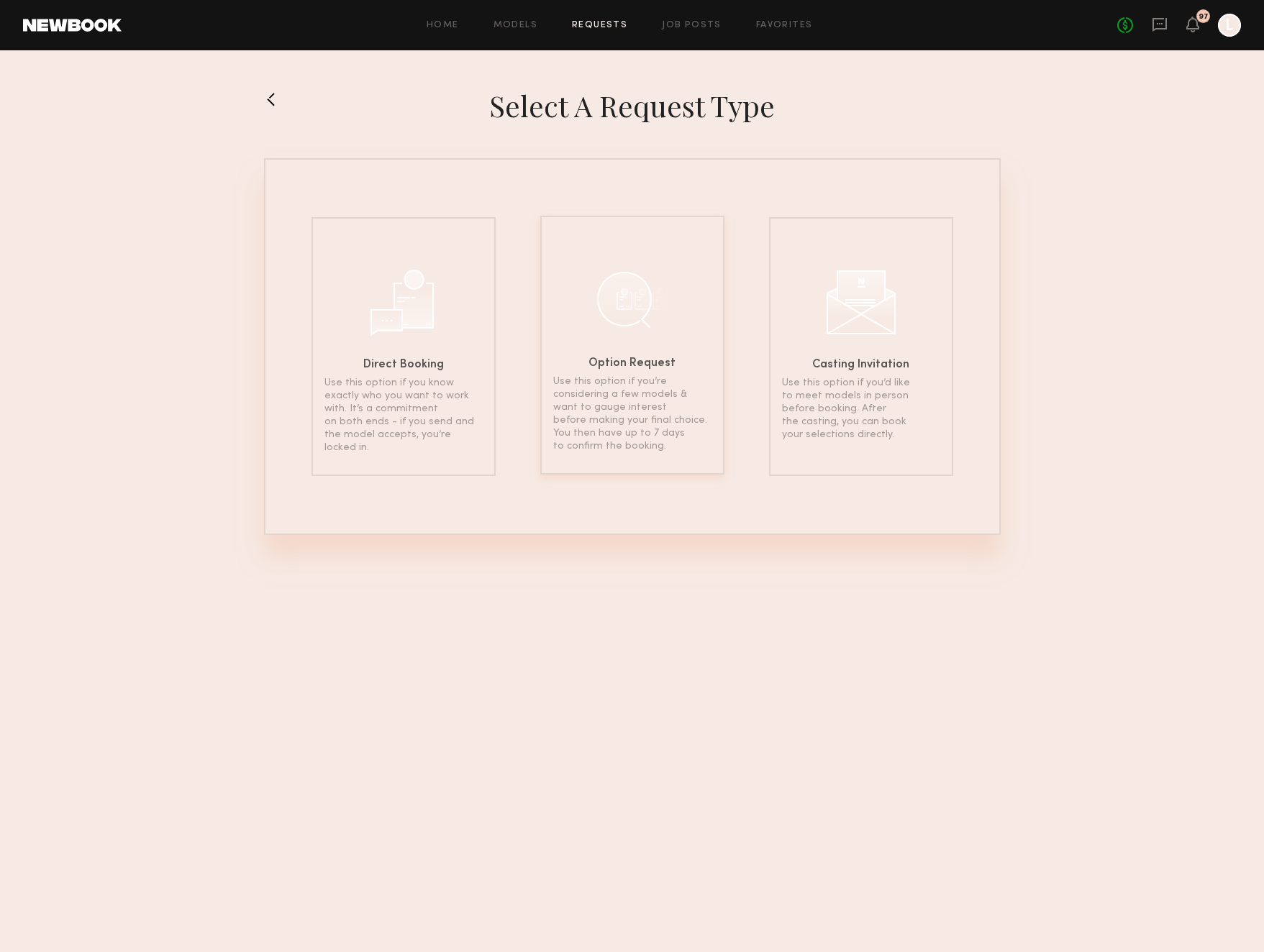
click at [630, 336] on div "Option Request Use this option if you’re considering a few models & want to gau…" at bounding box center [632, 345] width 184 height 259
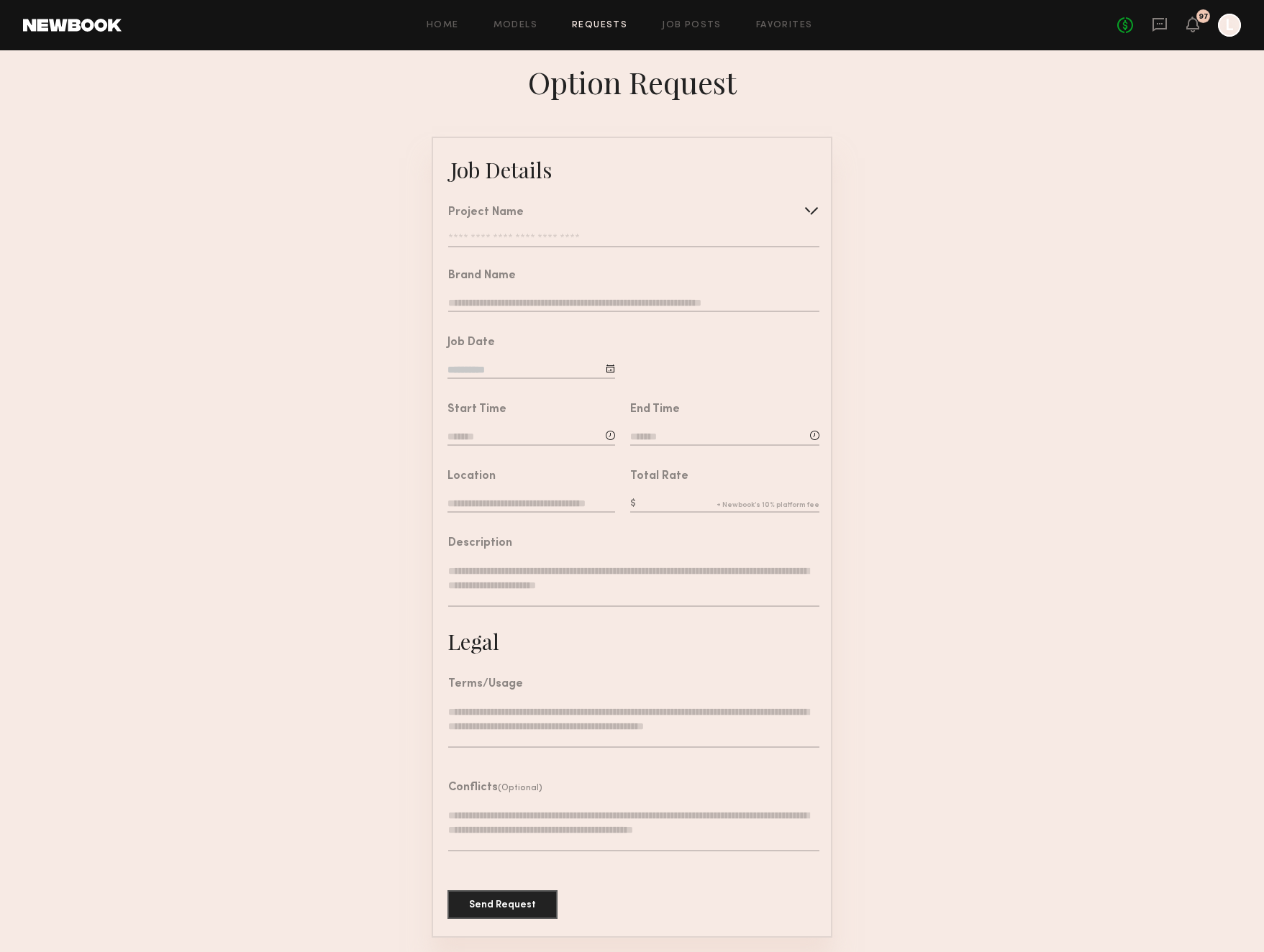
click at [815, 210] on div at bounding box center [811, 211] width 23 height 23
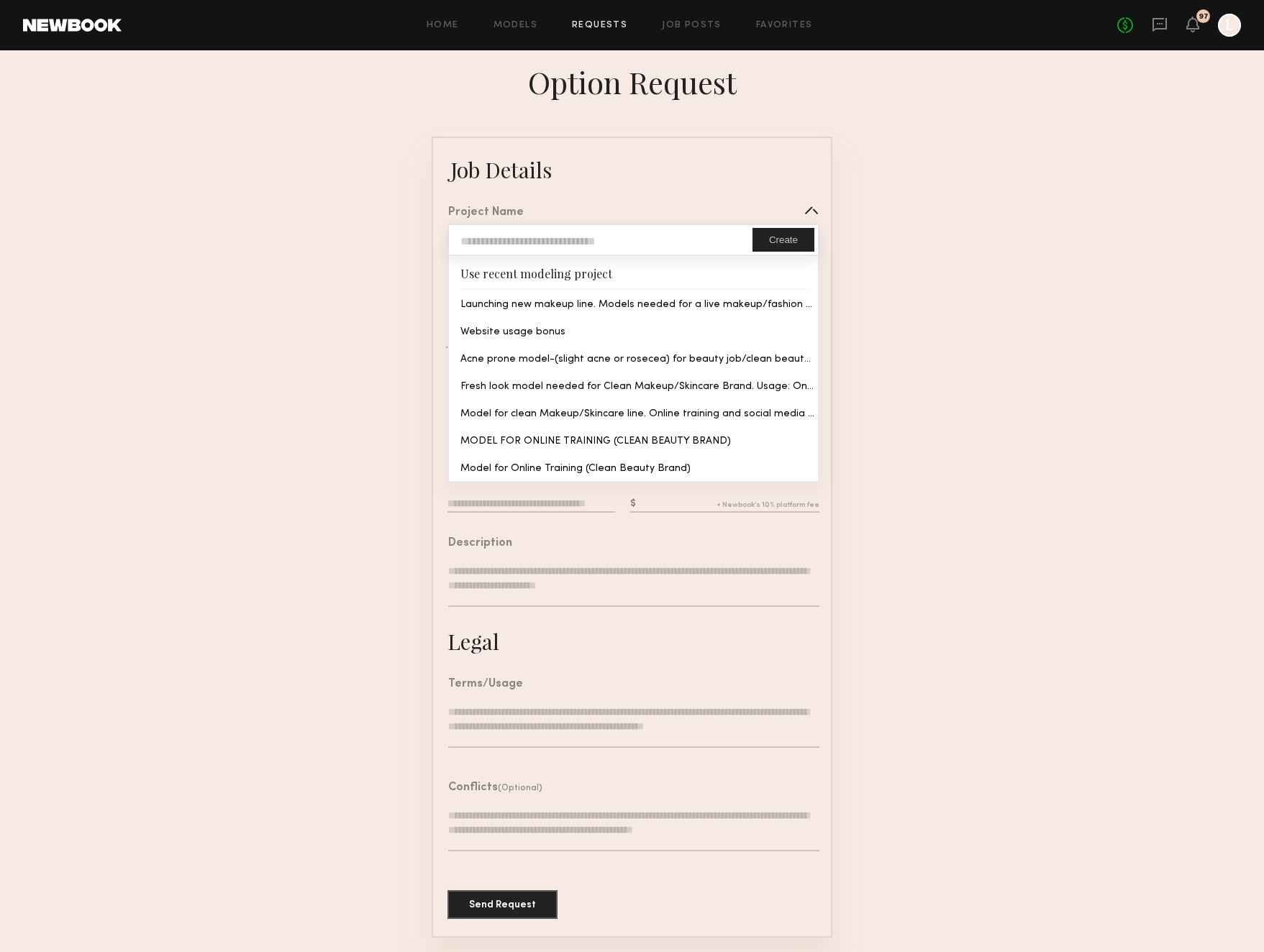
type input "**********"
type textarea "**********"
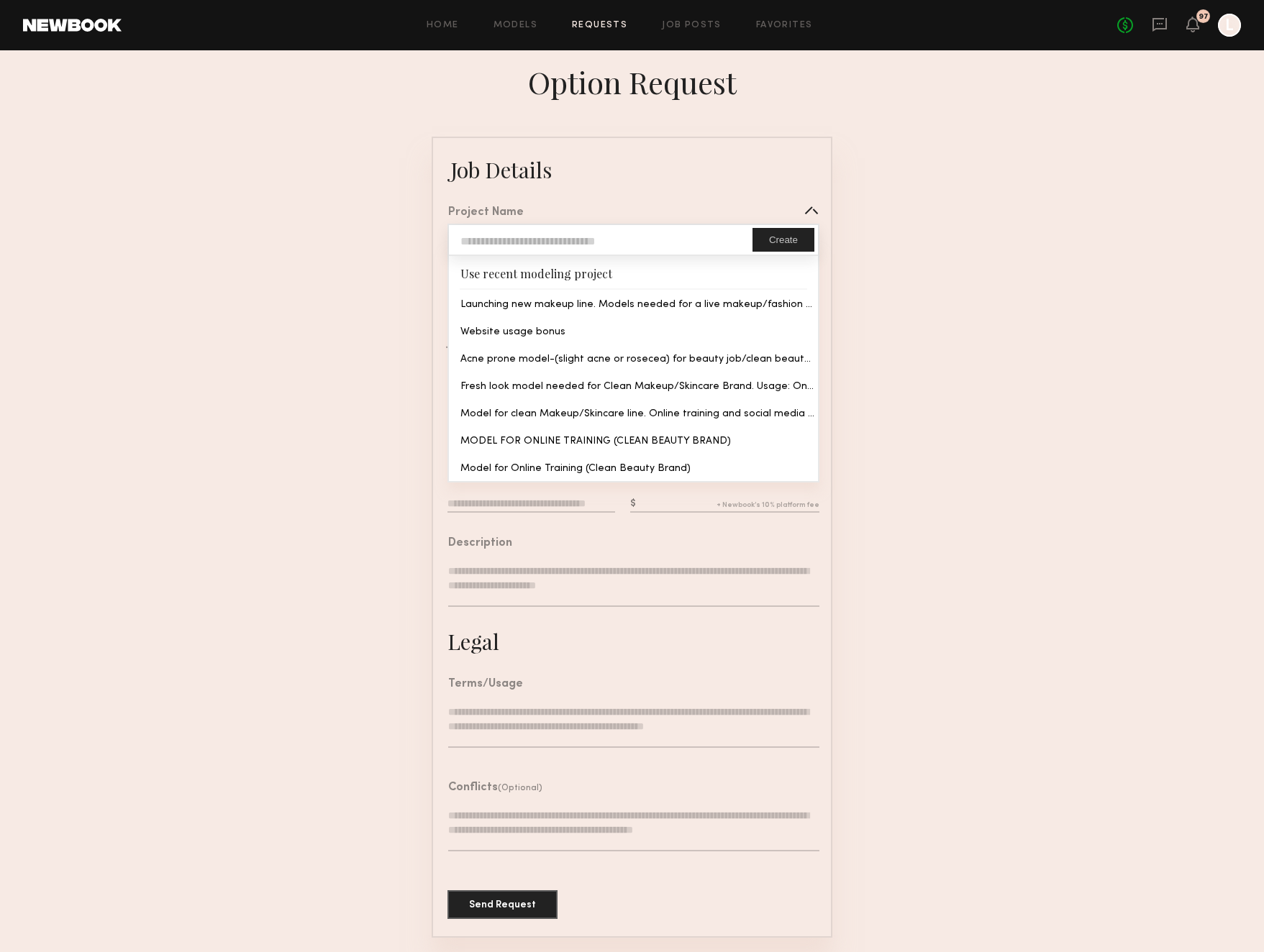
type textarea "**********"
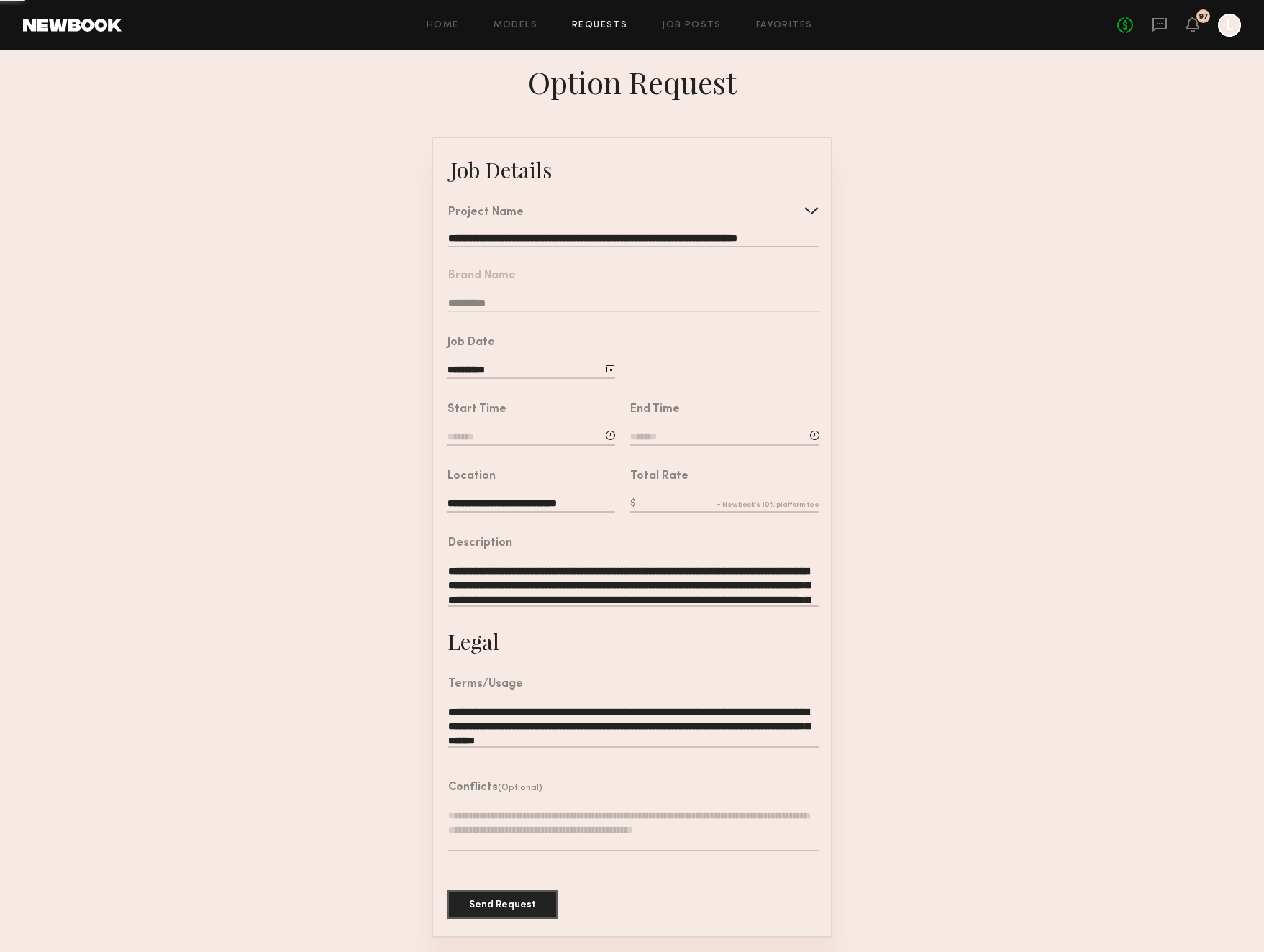
click at [656, 309] on common-border "**********" at bounding box center [632, 537] width 401 height 801
click at [482, 437] on input at bounding box center [531, 438] width 168 height 16
click at [497, 496] on input "text" at bounding box center [489, 498] width 53 height 26
type input "**"
click at [556, 499] on input "text" at bounding box center [557, 498] width 53 height 26
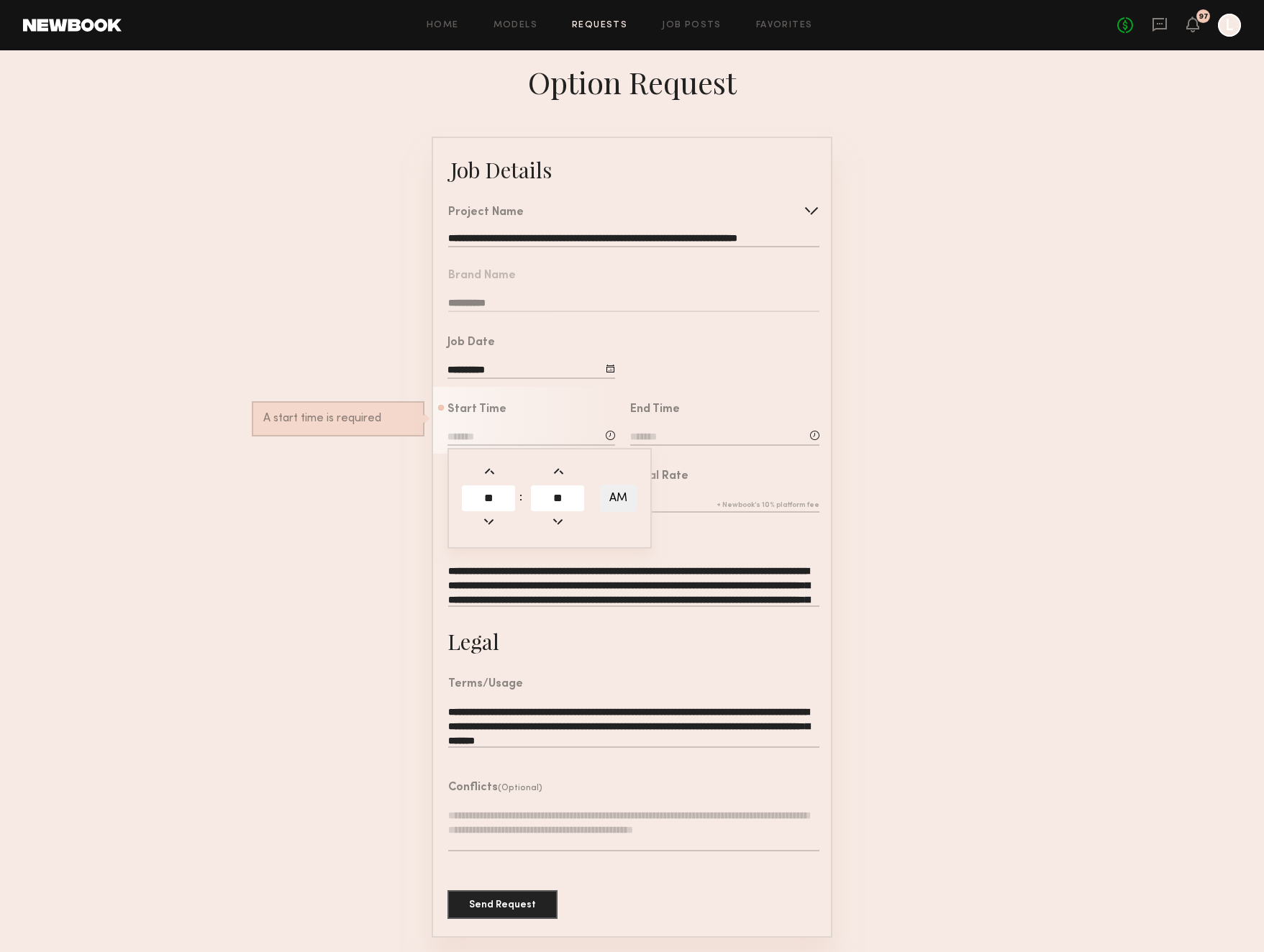
type input "**"
type input "********"
click at [668, 434] on input at bounding box center [725, 438] width 189 height 16
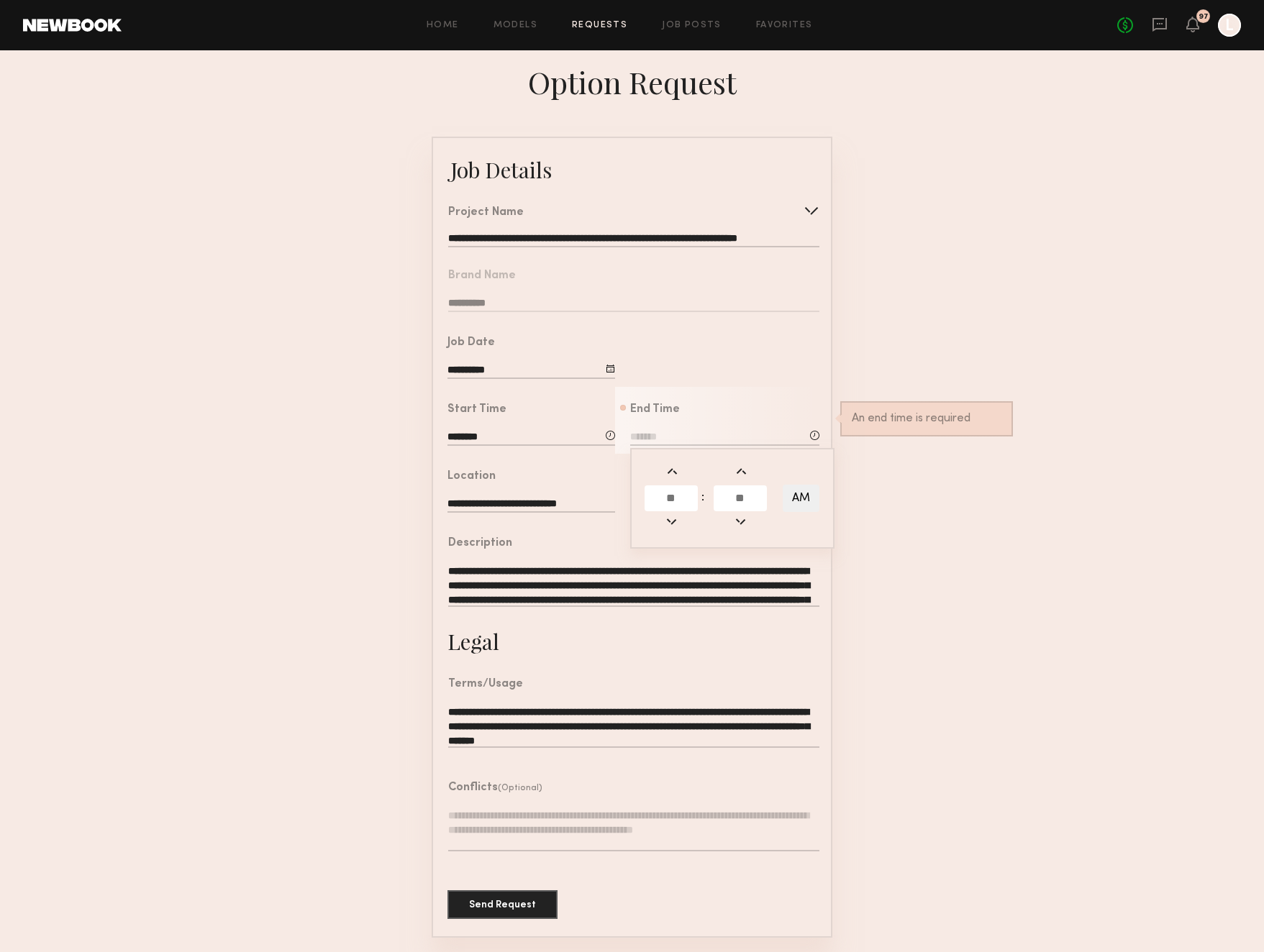
click at [678, 500] on input "text" at bounding box center [671, 498] width 53 height 26
type input "*"
click at [752, 509] on input "text" at bounding box center [740, 498] width 53 height 26
type input "**"
type input "*******"
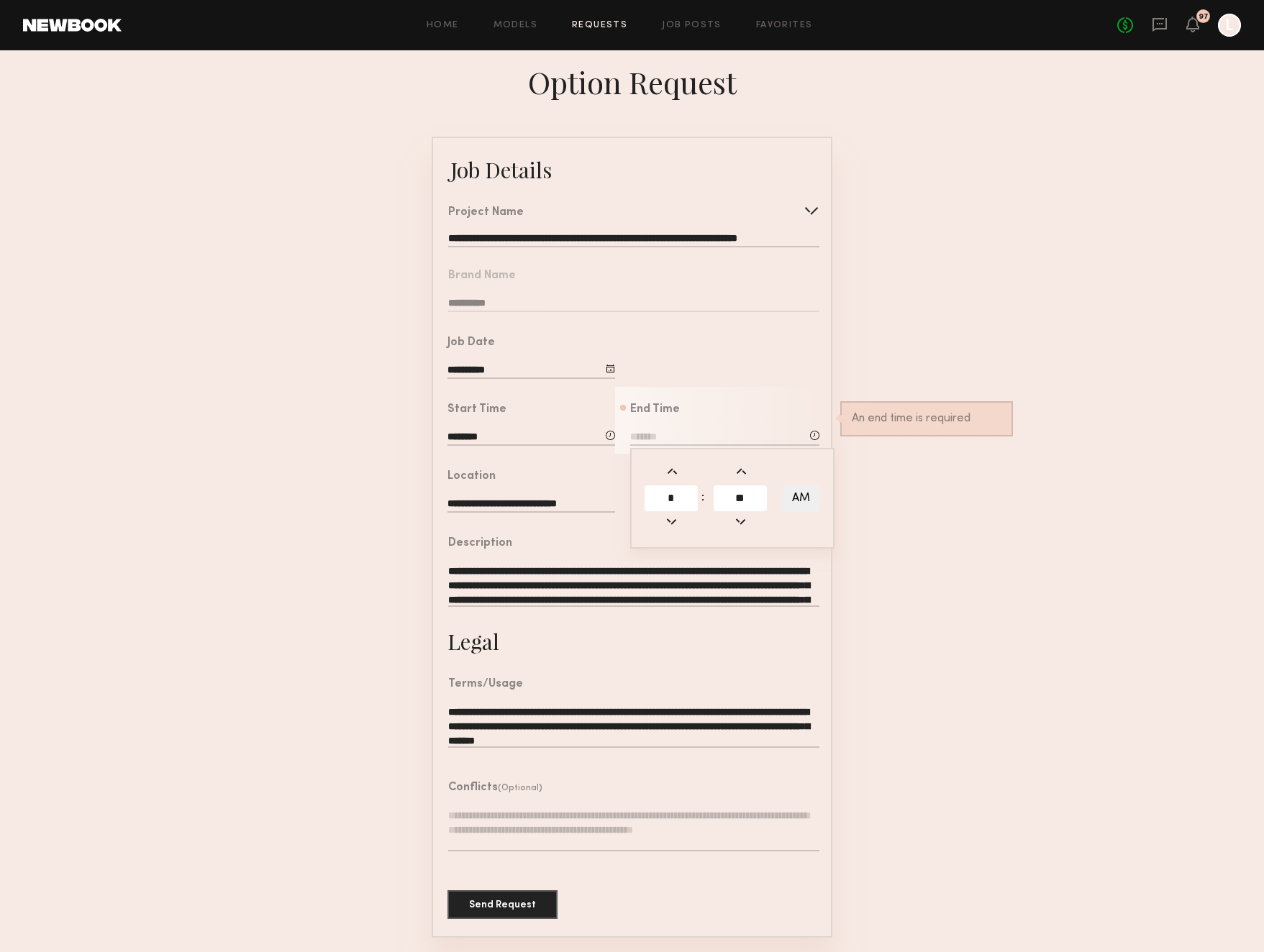
type input "**"
click at [807, 502] on button "AM" at bounding box center [800, 498] width 37 height 27
type input "*******"
click at [879, 498] on form "**********" at bounding box center [632, 537] width 1264 height 801
click at [645, 503] on input "text" at bounding box center [725, 505] width 189 height 16
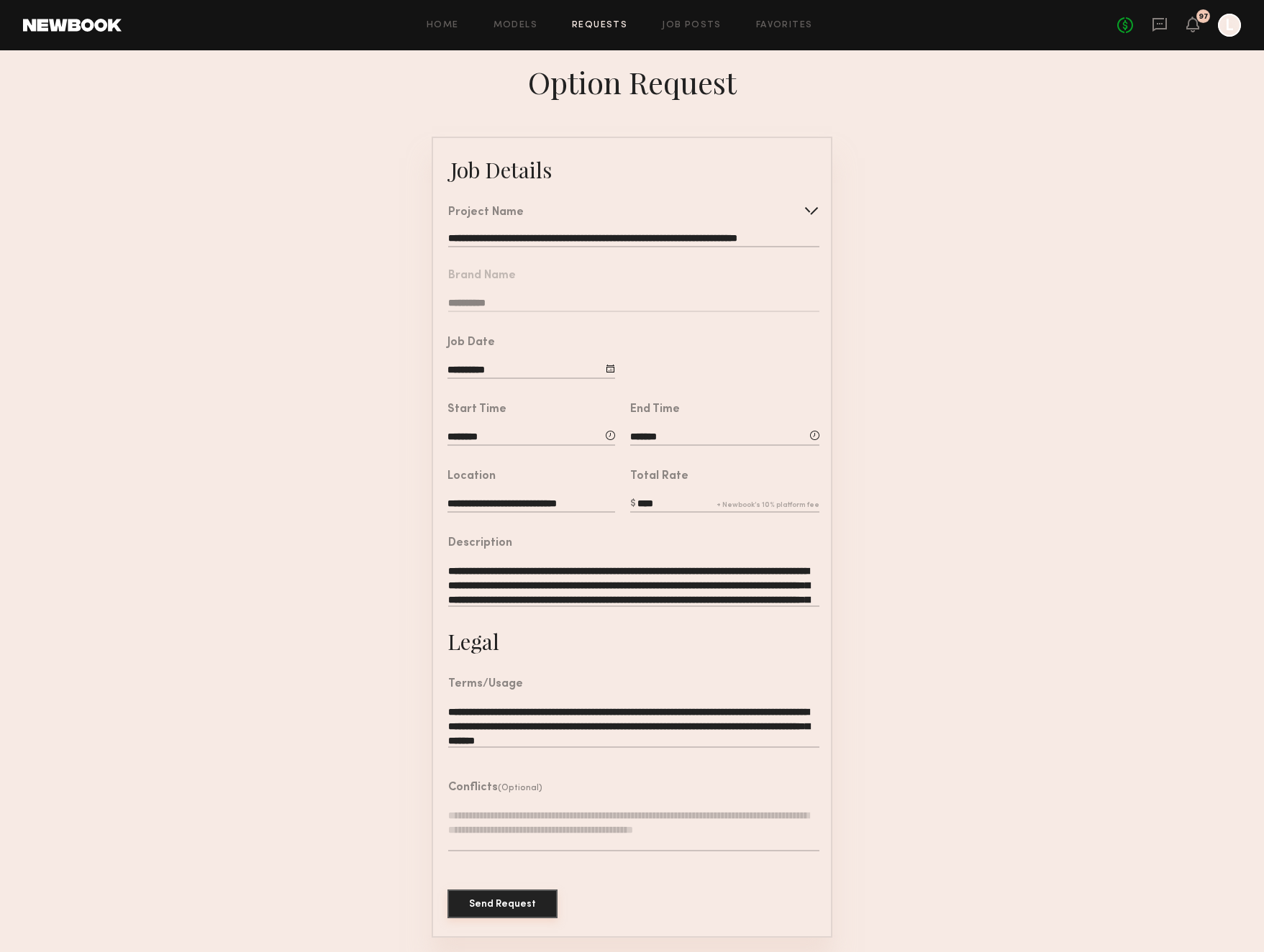
type input "****"
click at [500, 916] on button "Send Request" at bounding box center [502, 904] width 110 height 29
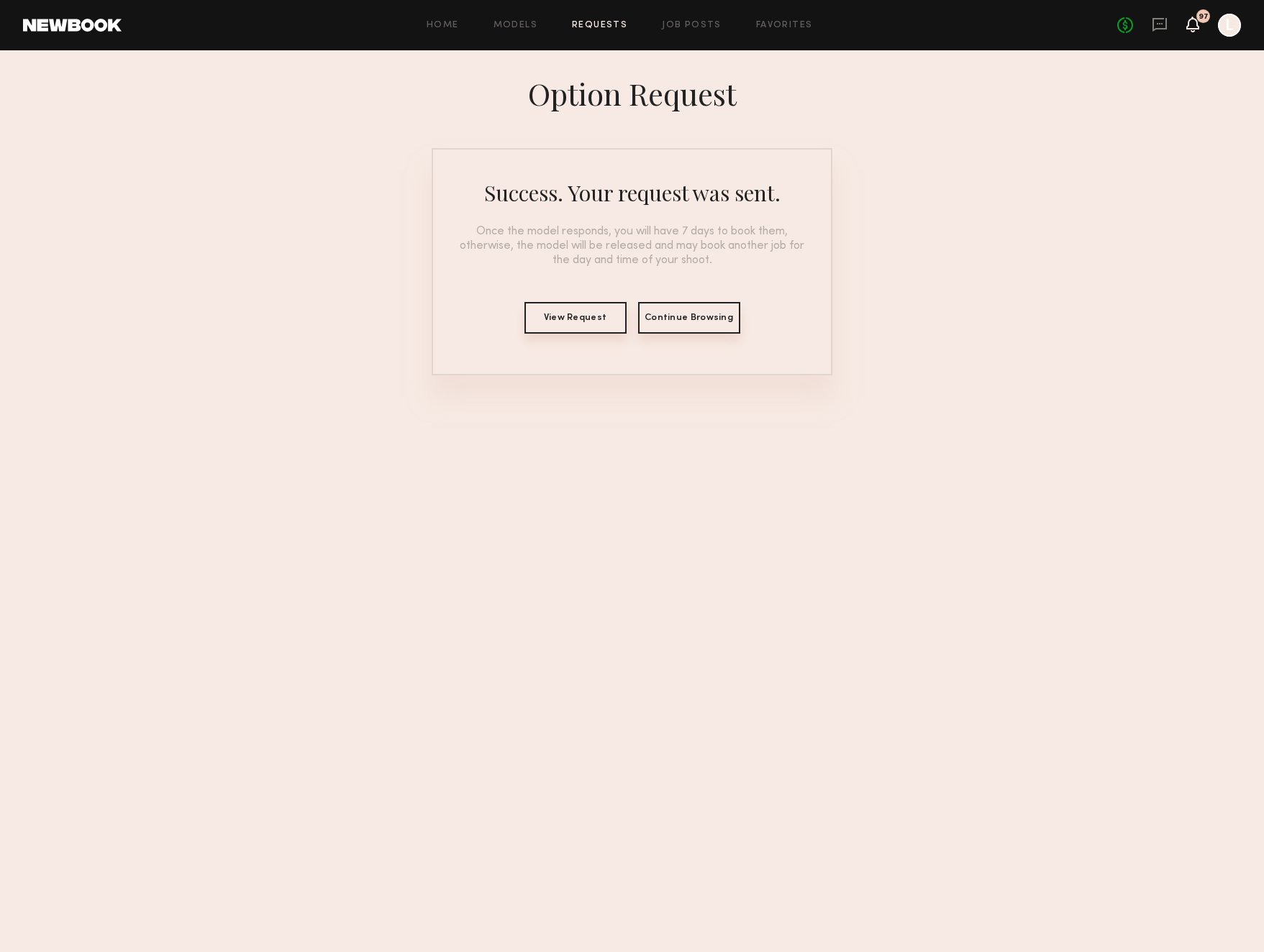
click at [1193, 23] on icon at bounding box center [1192, 23] width 12 height 10
click at [1194, 24] on icon at bounding box center [1192, 23] width 12 height 10
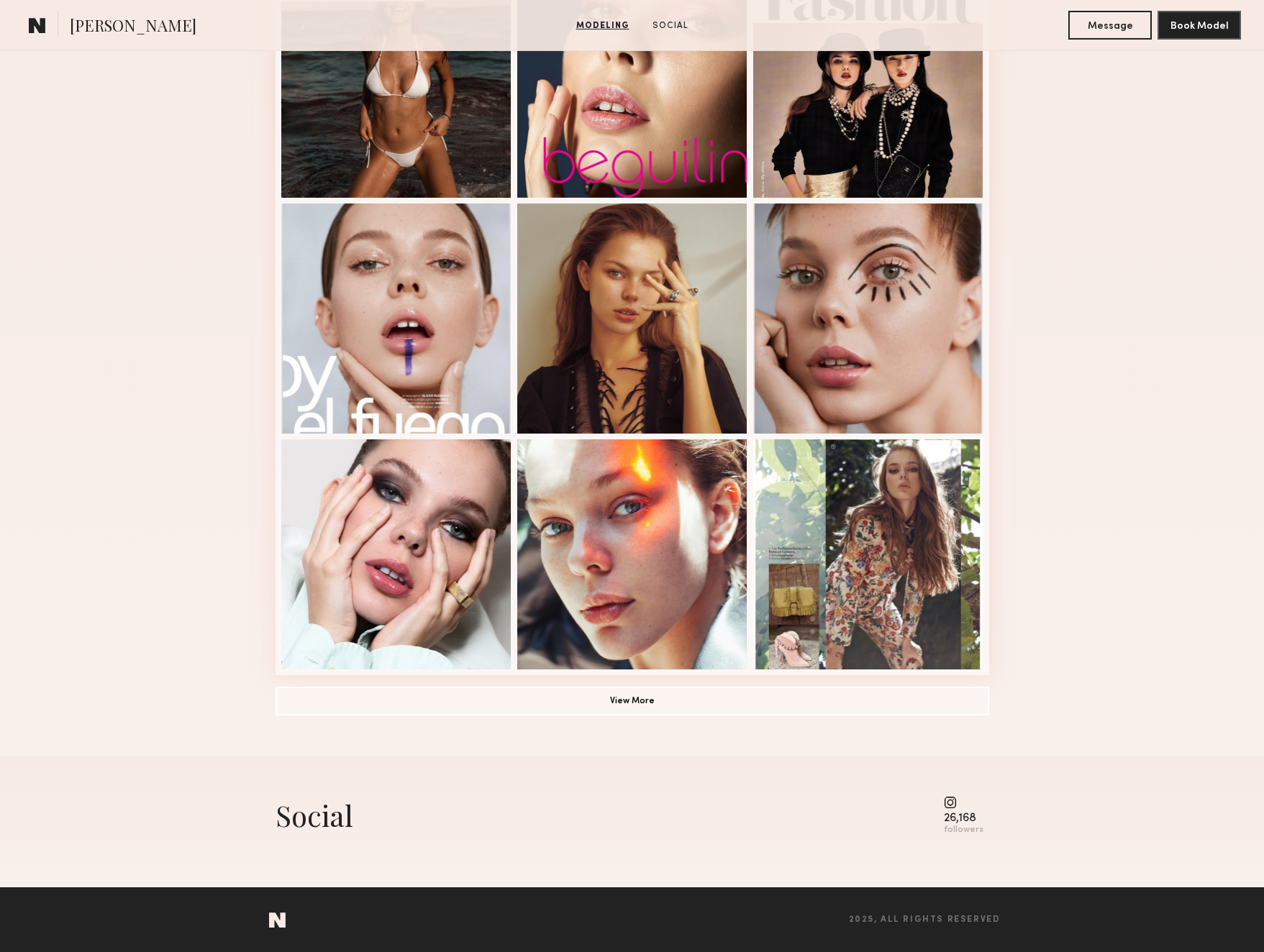
scroll to position [693, 0]
click at [663, 707] on button "View More" at bounding box center [633, 701] width 714 height 29
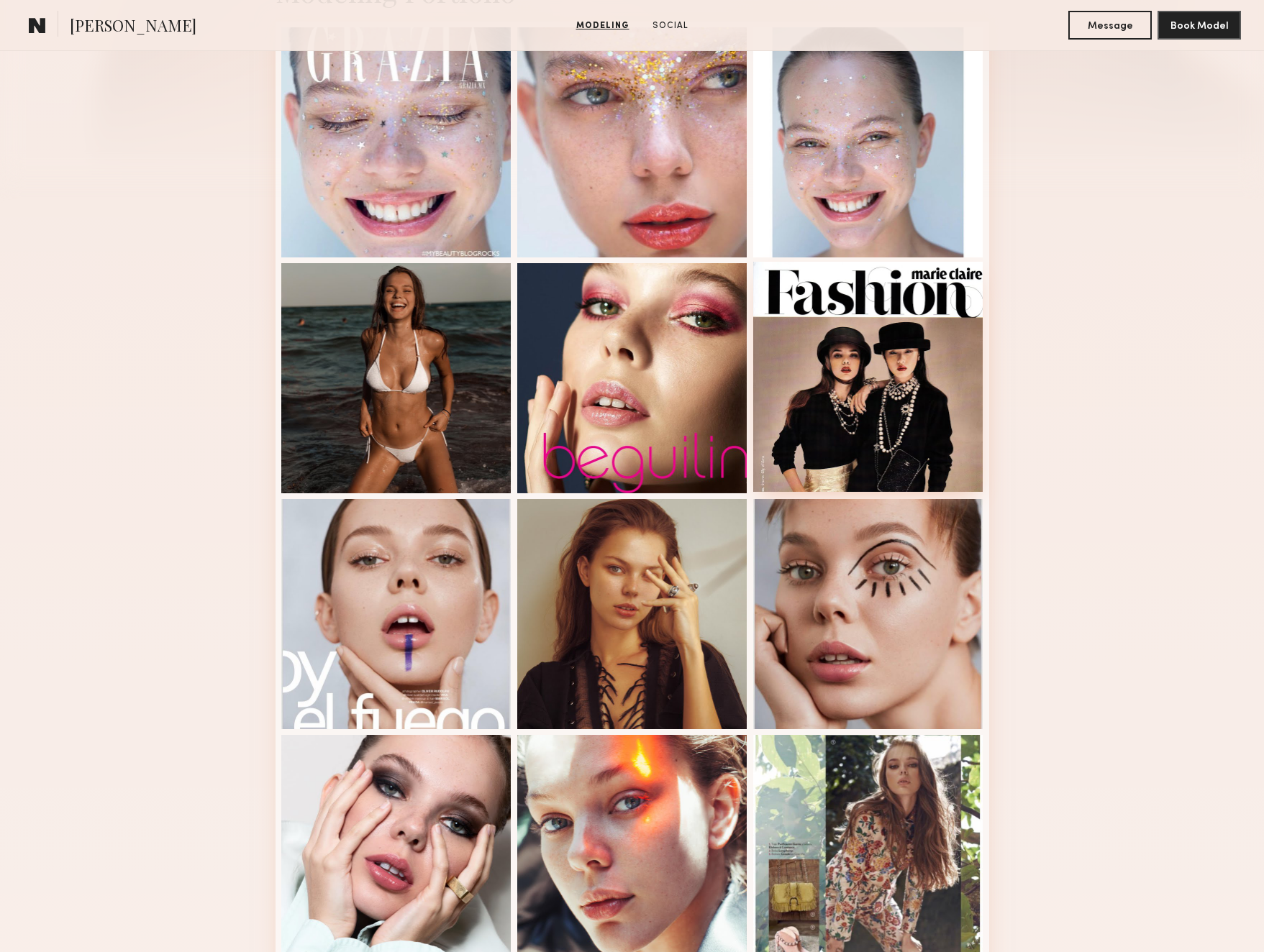
scroll to position [398, 0]
click at [828, 317] on div at bounding box center [867, 376] width 230 height 230
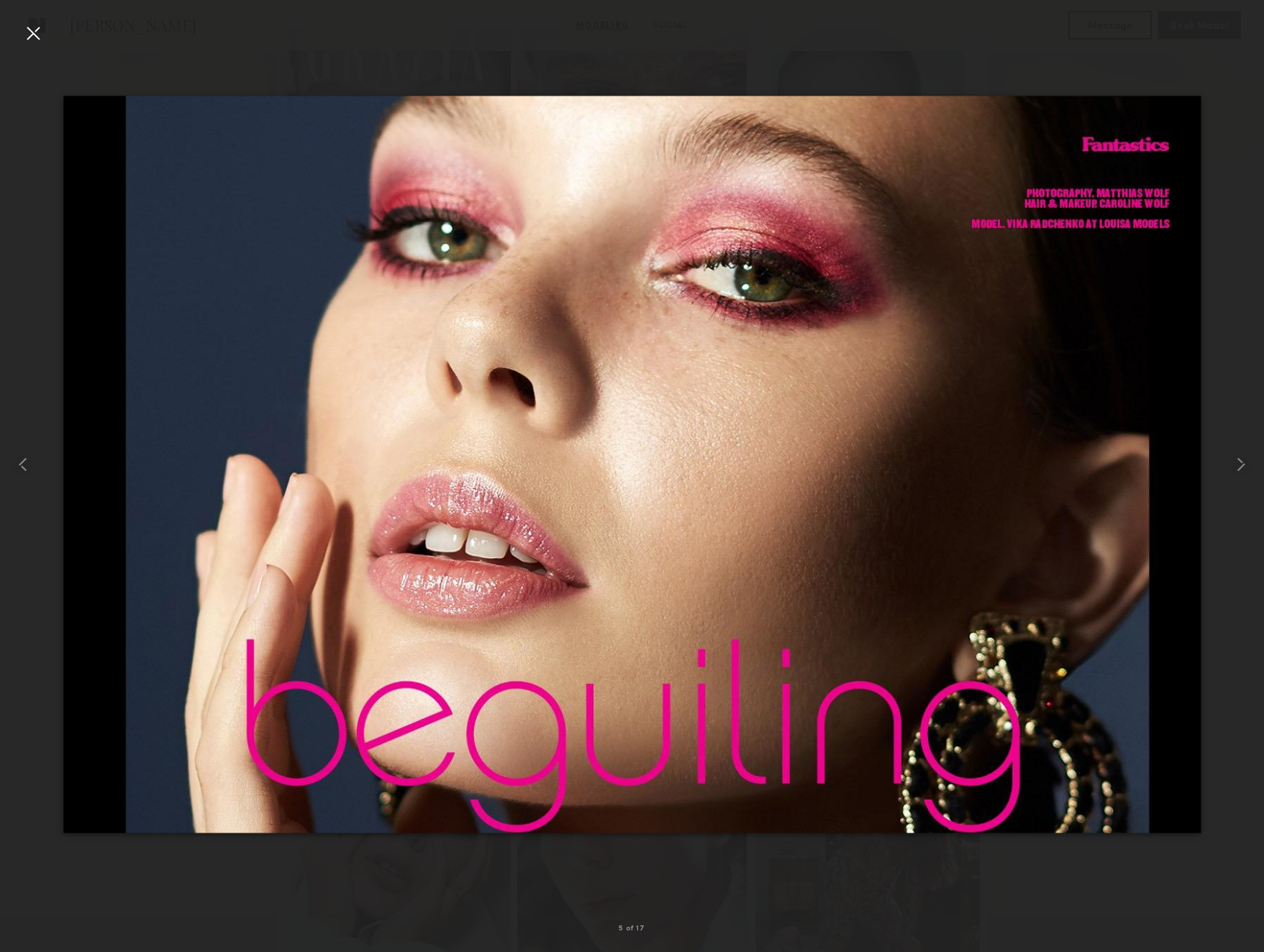
click at [32, 36] on div at bounding box center [34, 33] width 23 height 23
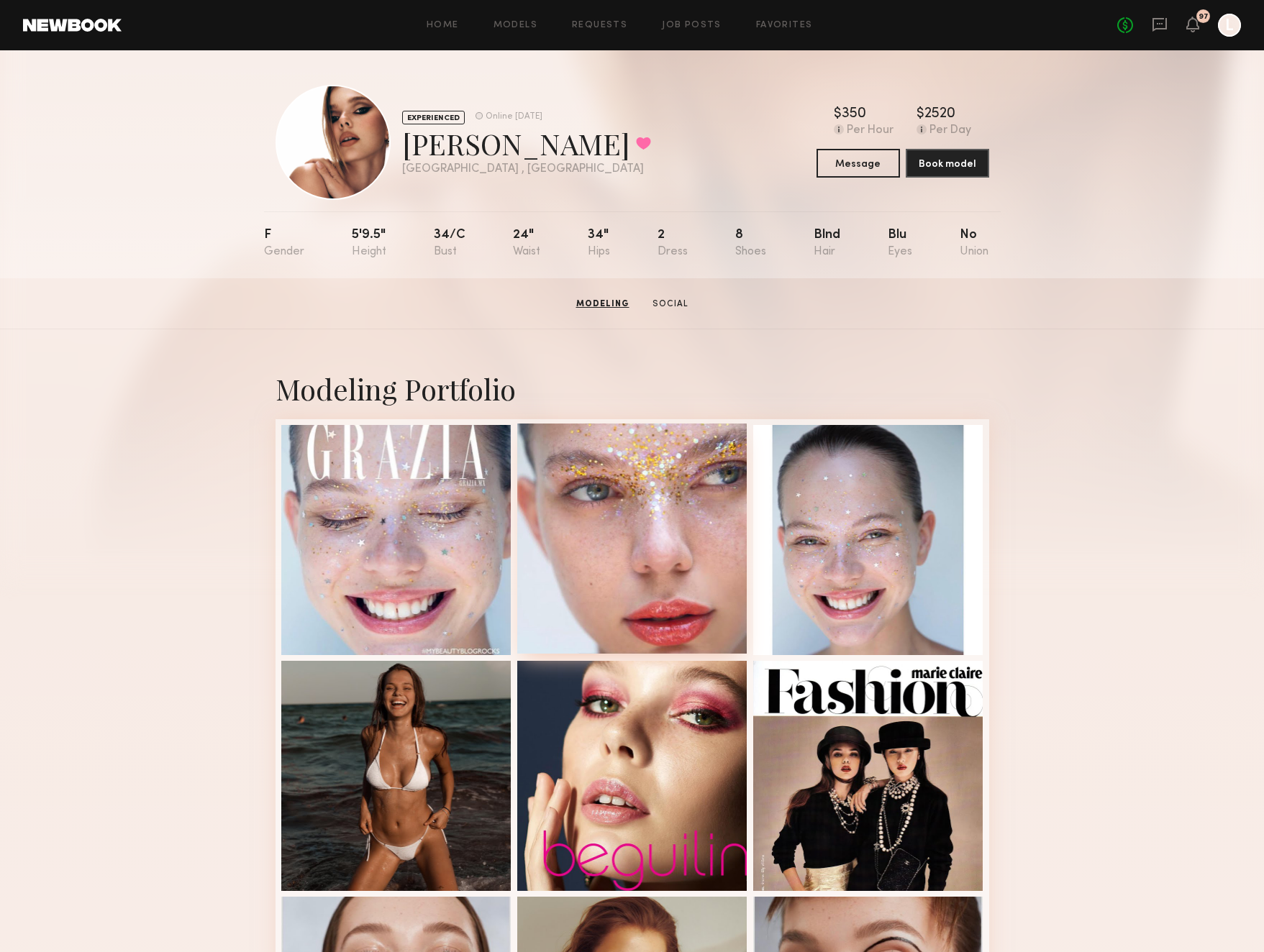
scroll to position [0, 0]
click at [955, 168] on button "Book model" at bounding box center [947, 162] width 83 height 29
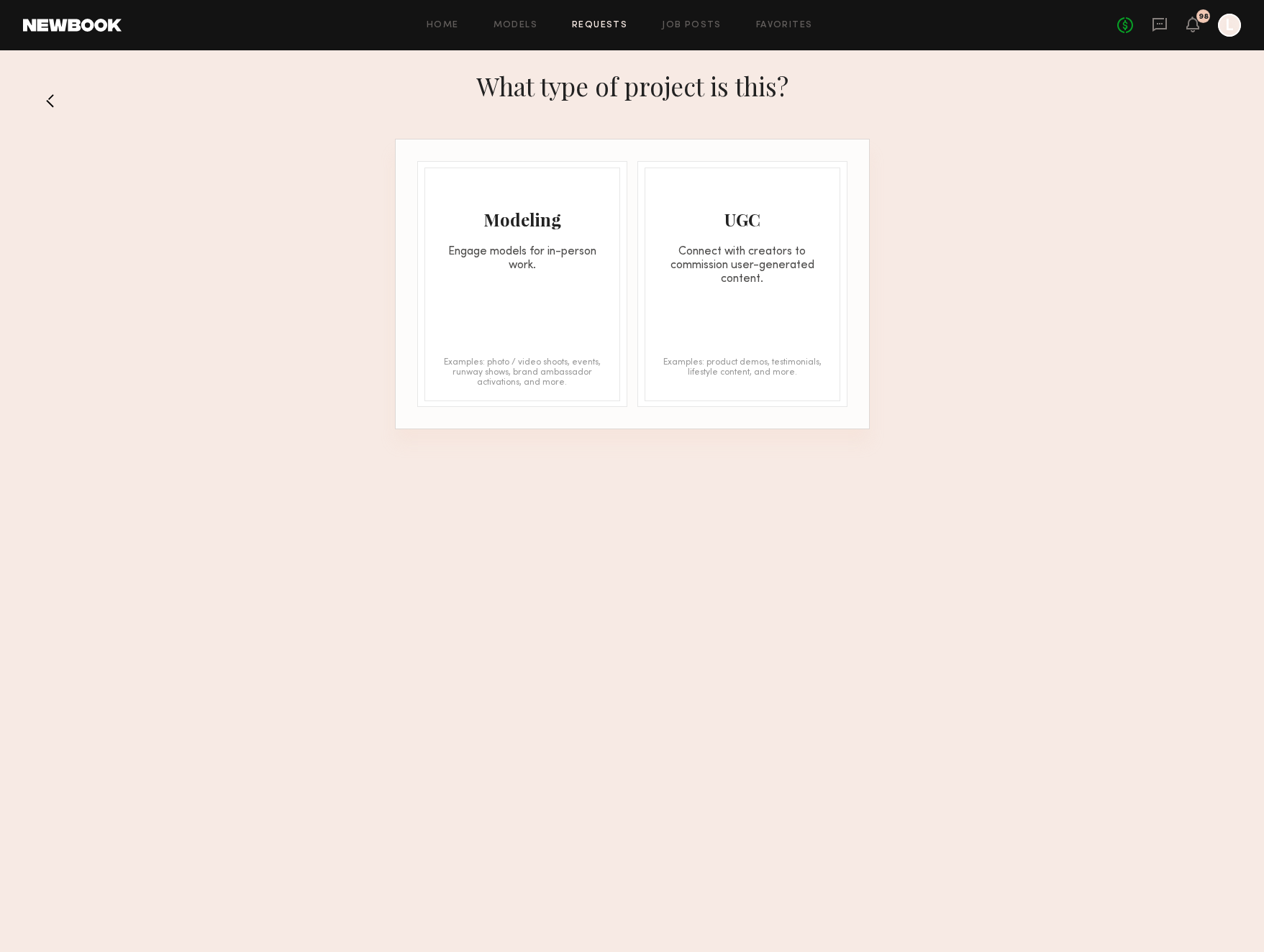
click at [549, 300] on div "Modeling Engage models for in-person work. Examples: photo / video shoots, even…" at bounding box center [522, 284] width 196 height 234
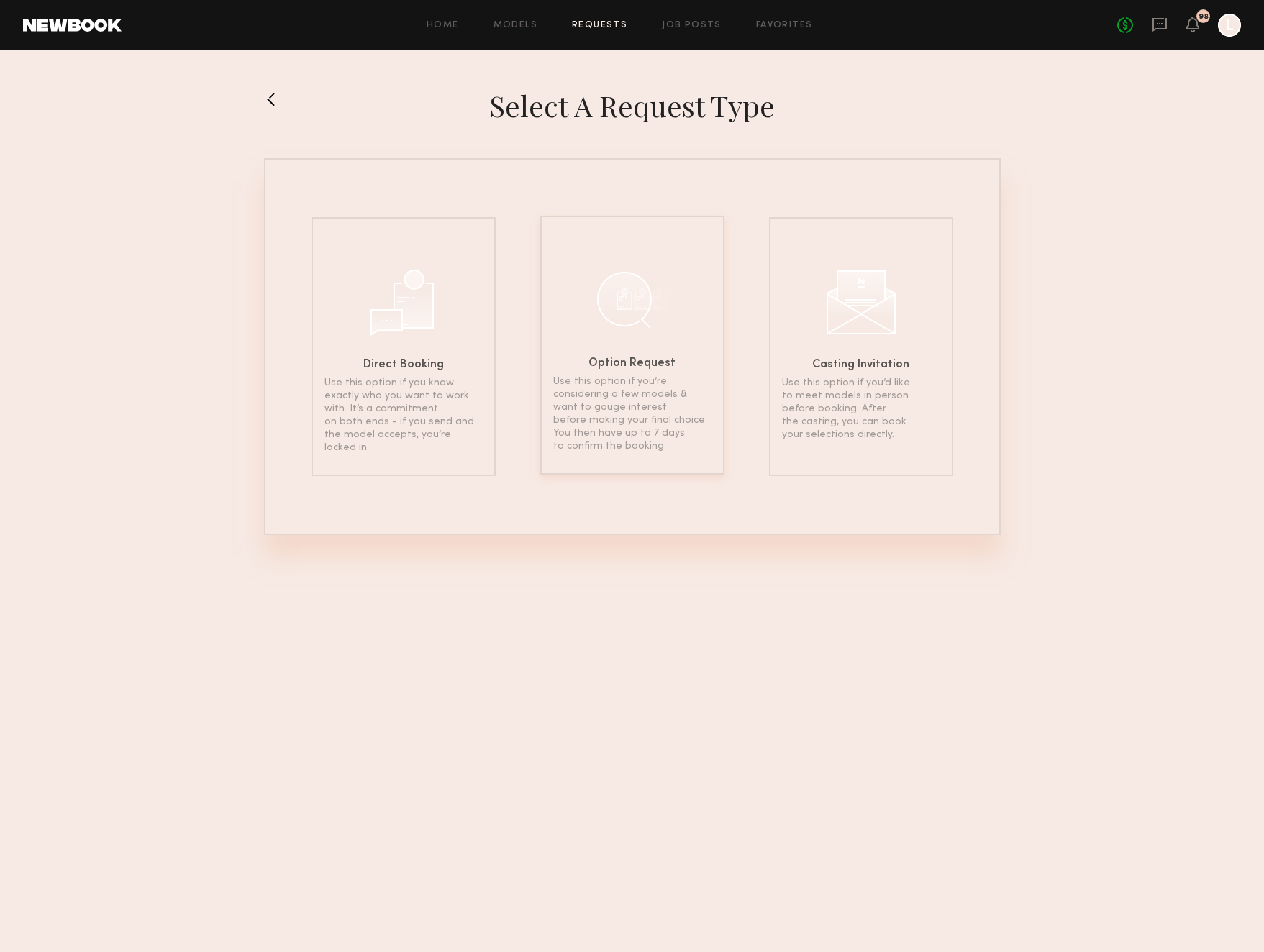
click at [654, 333] on div at bounding box center [632, 299] width 72 height 72
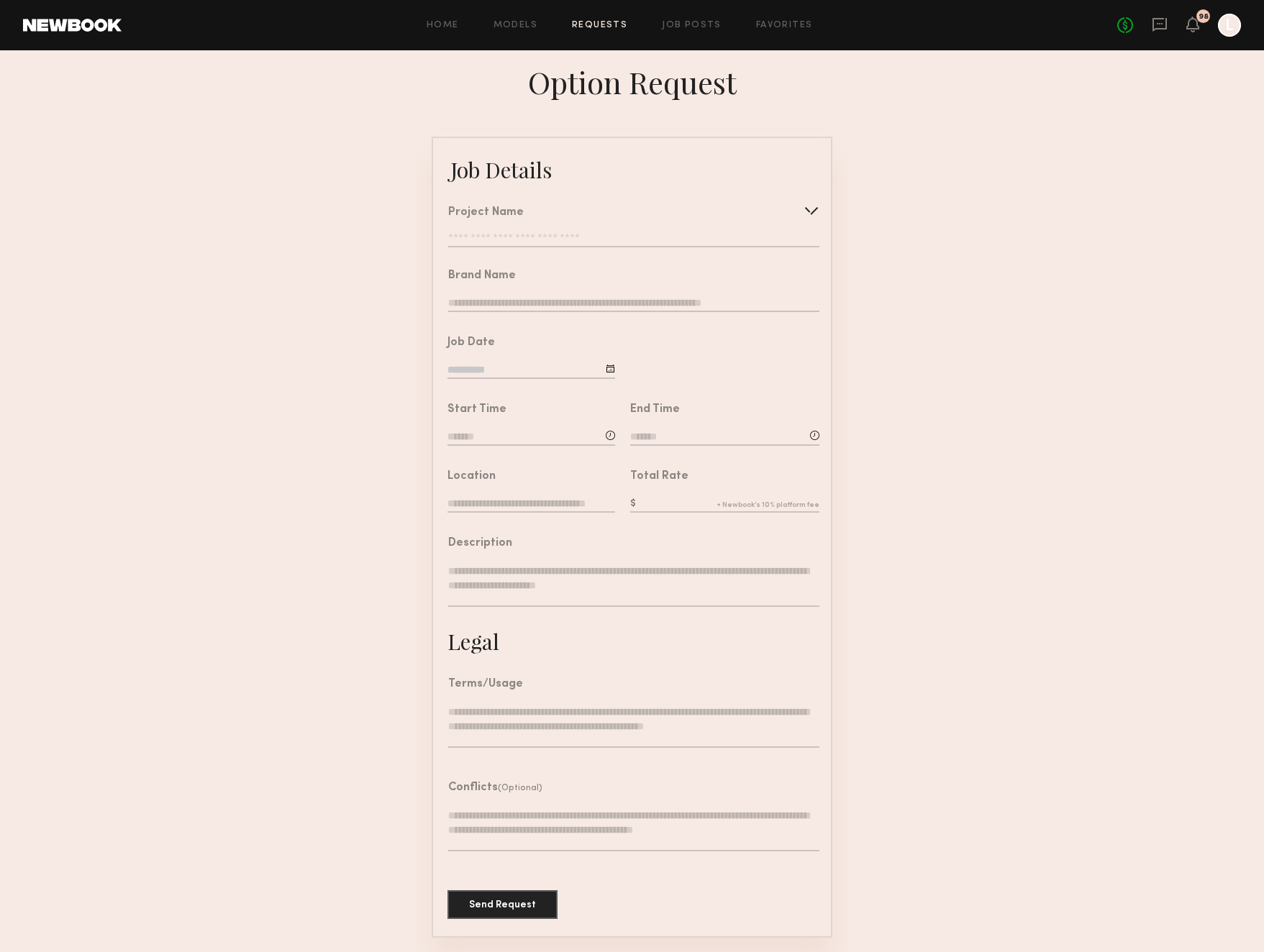
click at [757, 223] on div "Project Name Create Use recent modeling project Launching new makeup line. Mode…" at bounding box center [634, 227] width 371 height 41
click at [813, 213] on div at bounding box center [811, 211] width 23 height 23
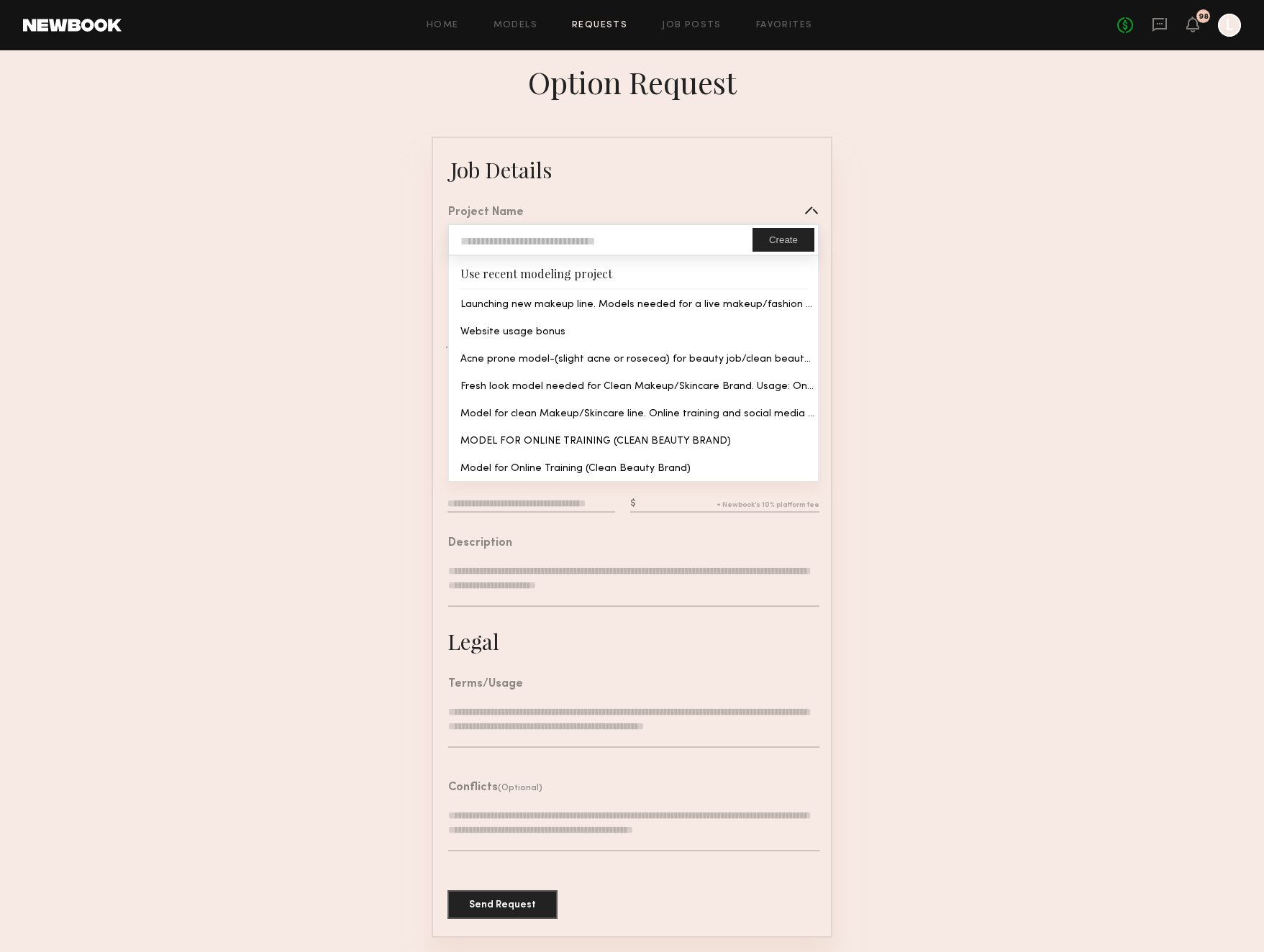
type input "**********"
type textarea "**********"
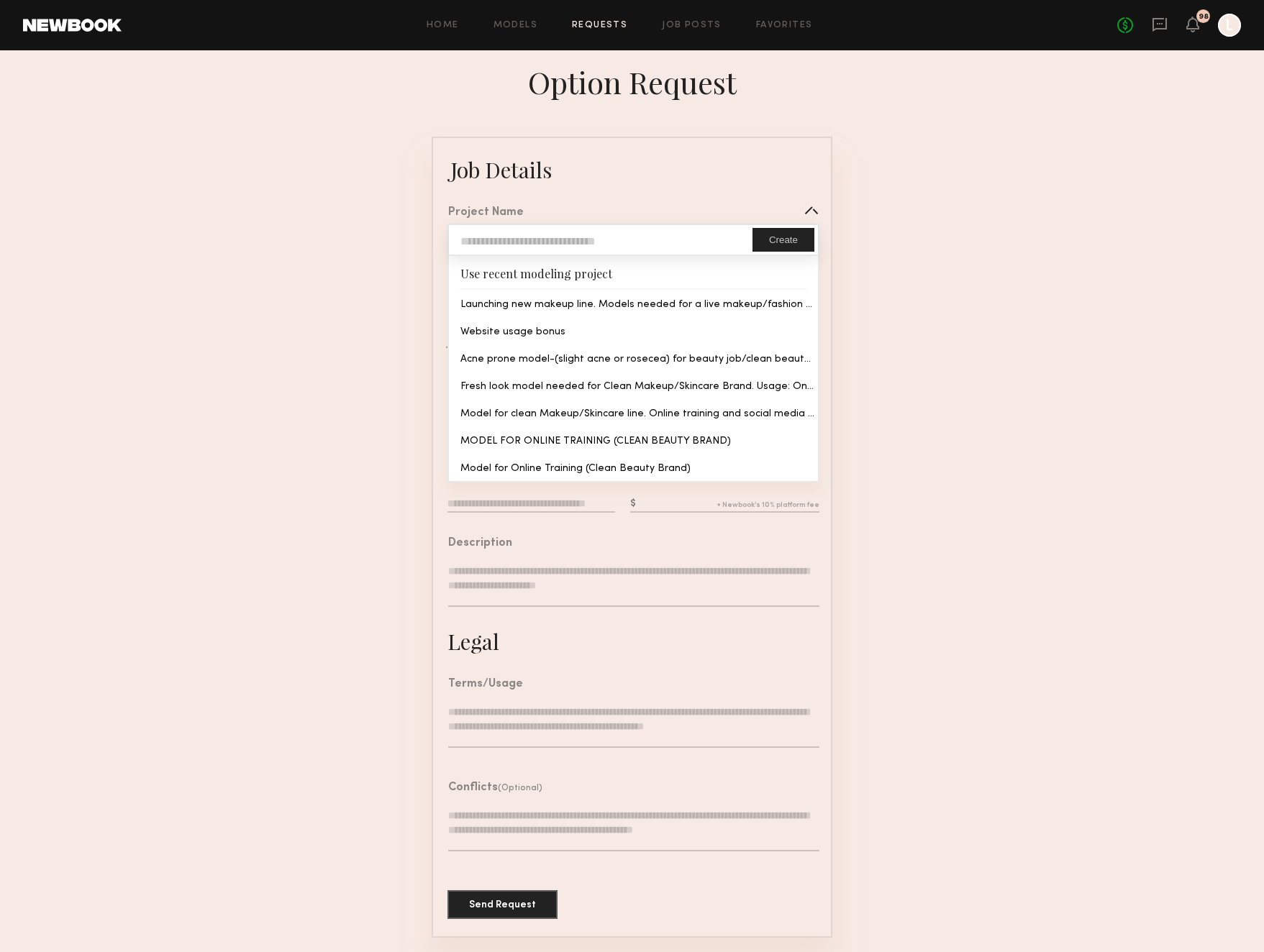
type textarea "**********"
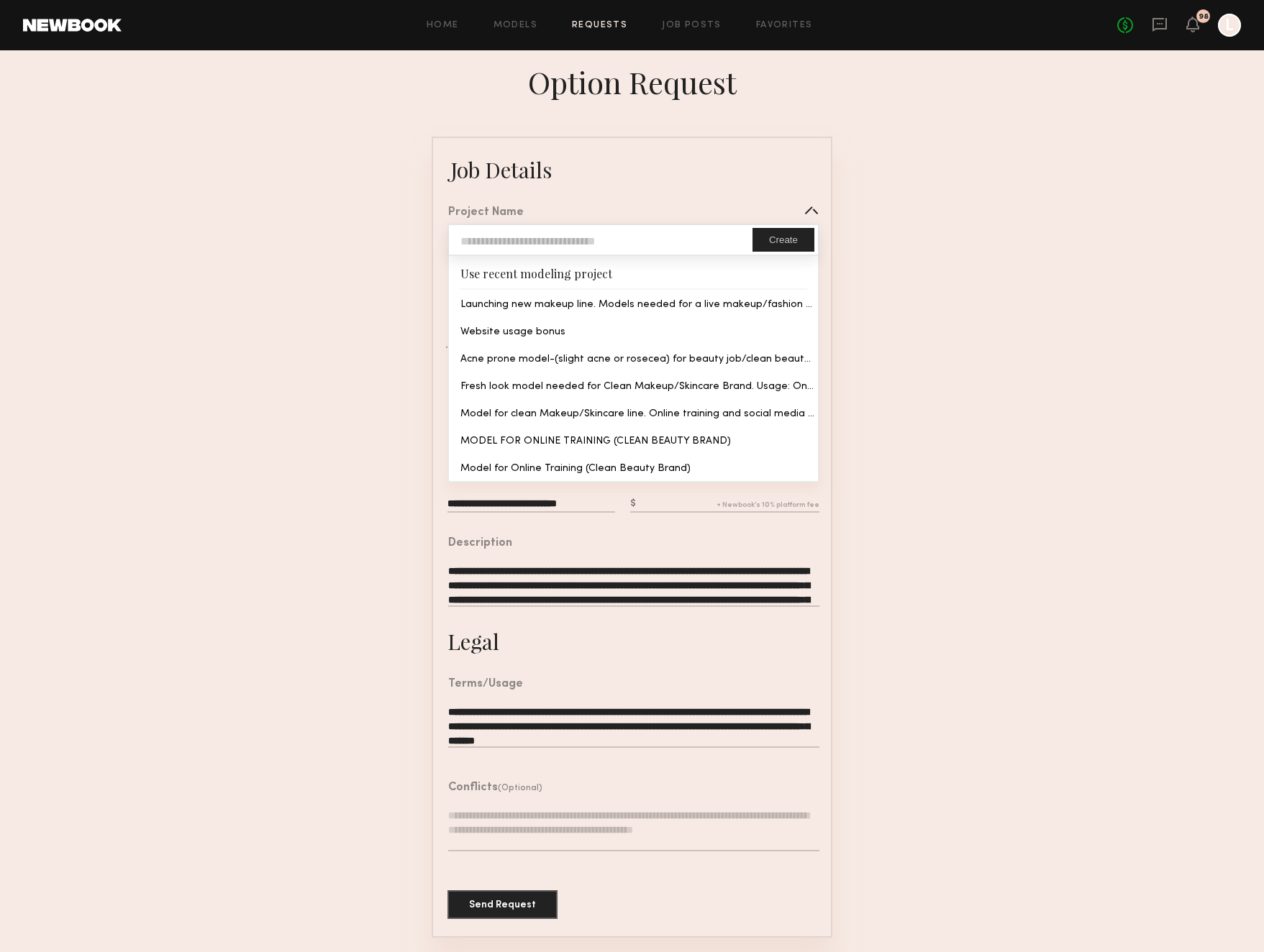
click at [714, 305] on common-border "**********" at bounding box center [632, 537] width 401 height 801
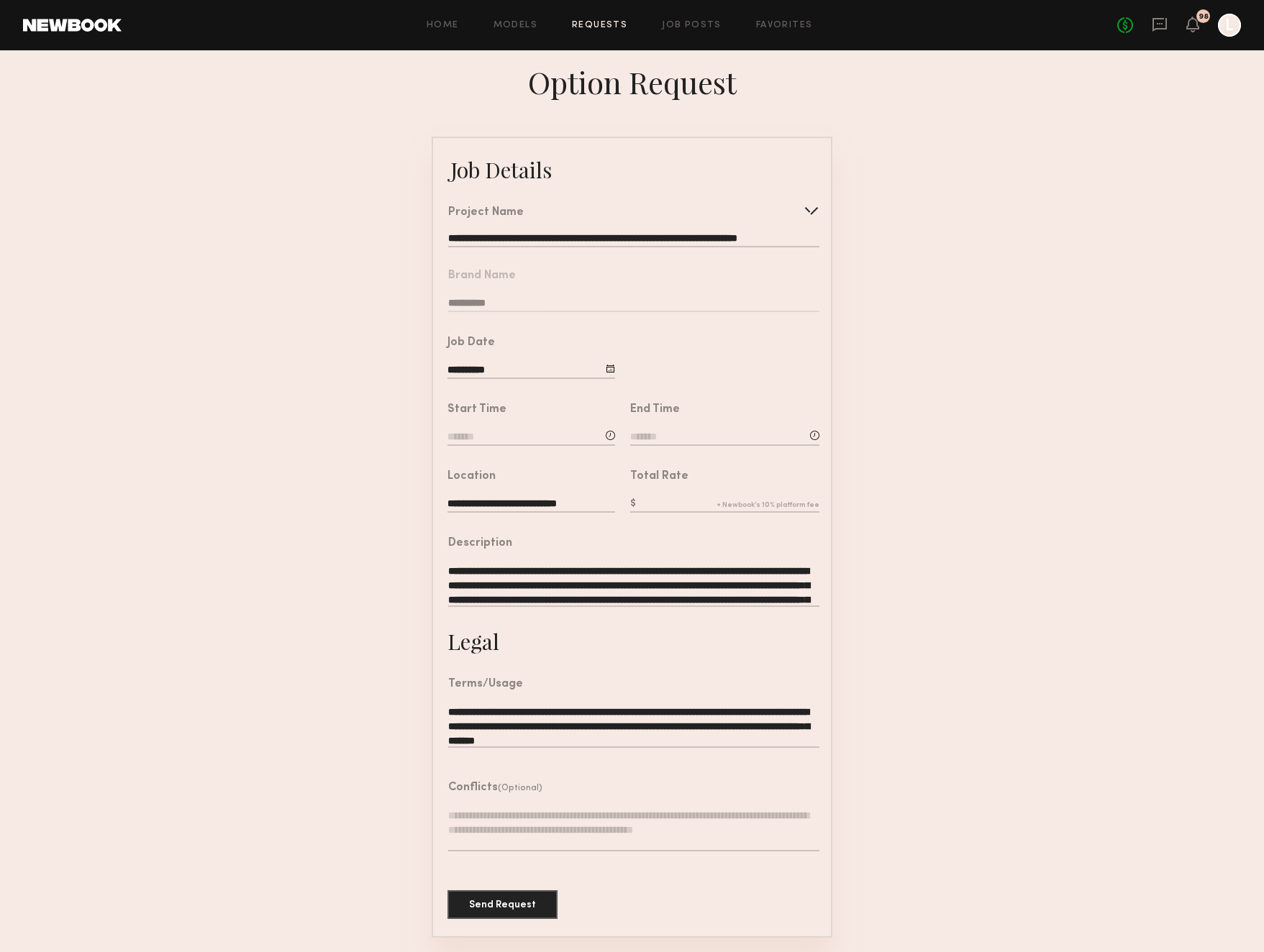
click at [525, 437] on input at bounding box center [531, 438] width 168 height 16
click at [510, 499] on input "text" at bounding box center [489, 498] width 53 height 26
type input "**"
click at [549, 495] on input "text" at bounding box center [557, 498] width 53 height 26
type input "**"
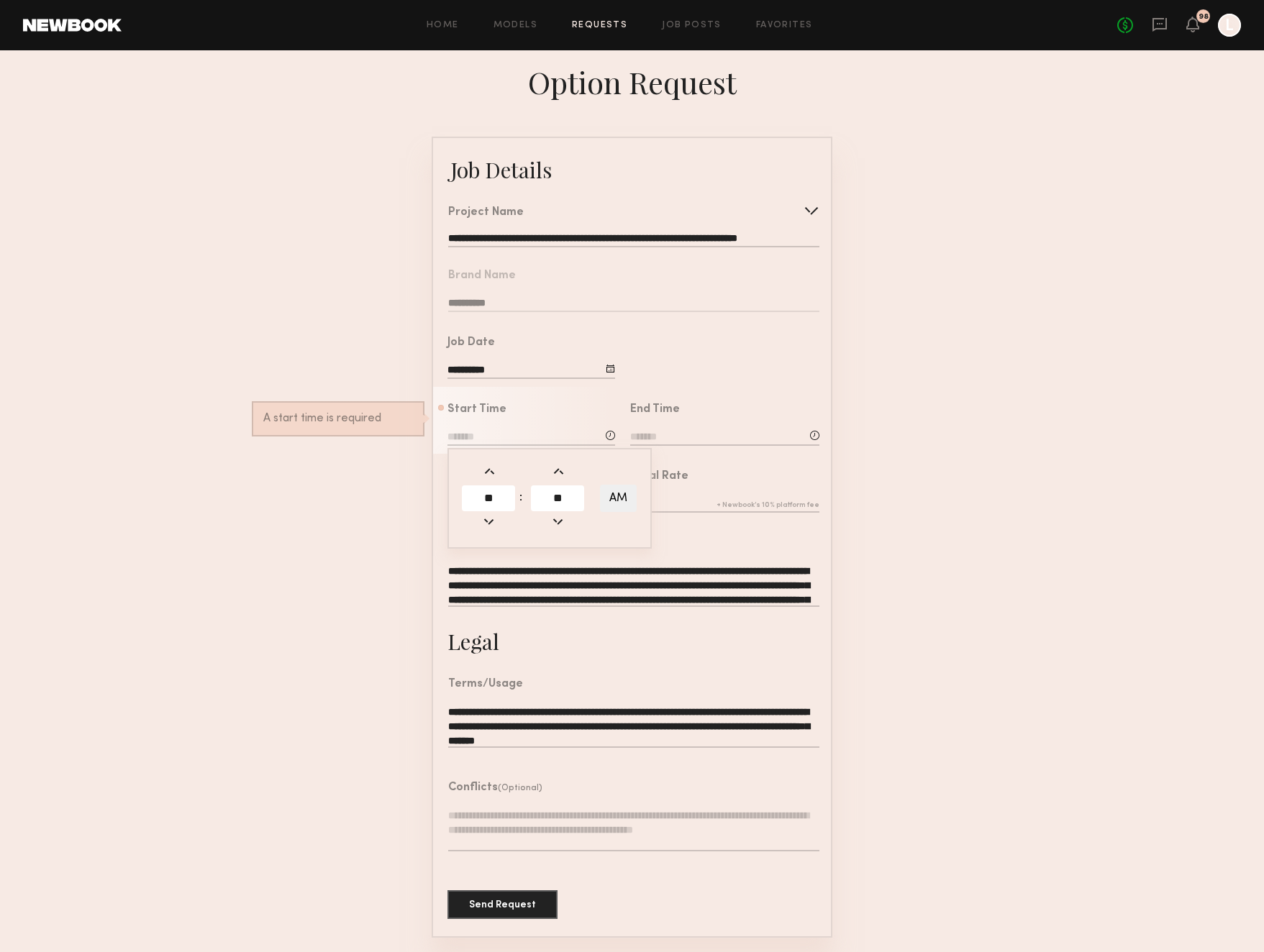
type input "********"
click at [677, 423] on div "End Time" at bounding box center [725, 426] width 189 height 44
click at [673, 434] on input at bounding box center [725, 438] width 189 height 16
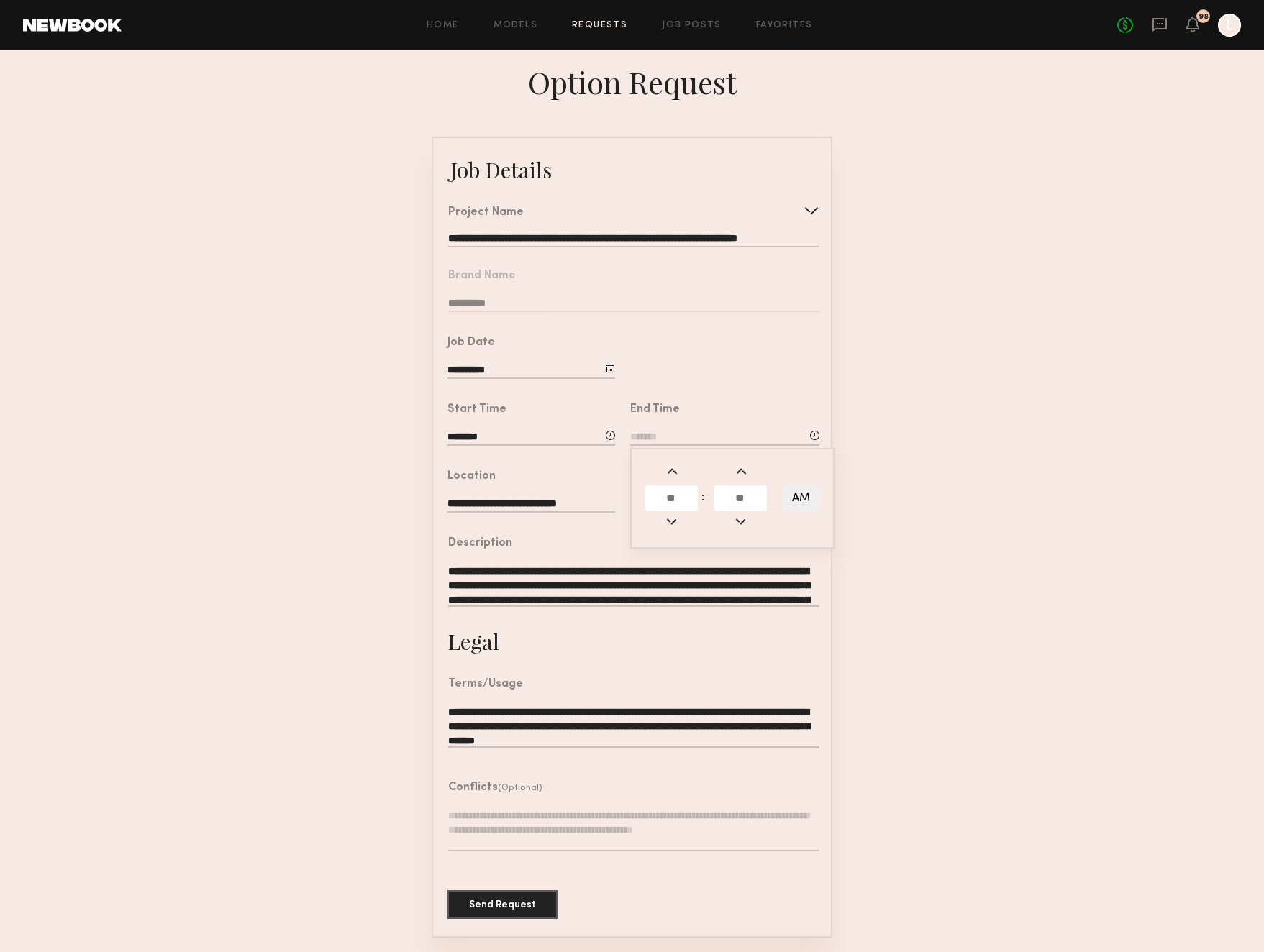
click at [679, 506] on input "text" at bounding box center [671, 498] width 53 height 26
type input "*"
drag, startPoint x: 746, startPoint y: 491, endPoint x: 750, endPoint y: 481, distance: 10.8
click at [747, 486] on input "text" at bounding box center [740, 498] width 53 height 26
type input "**"
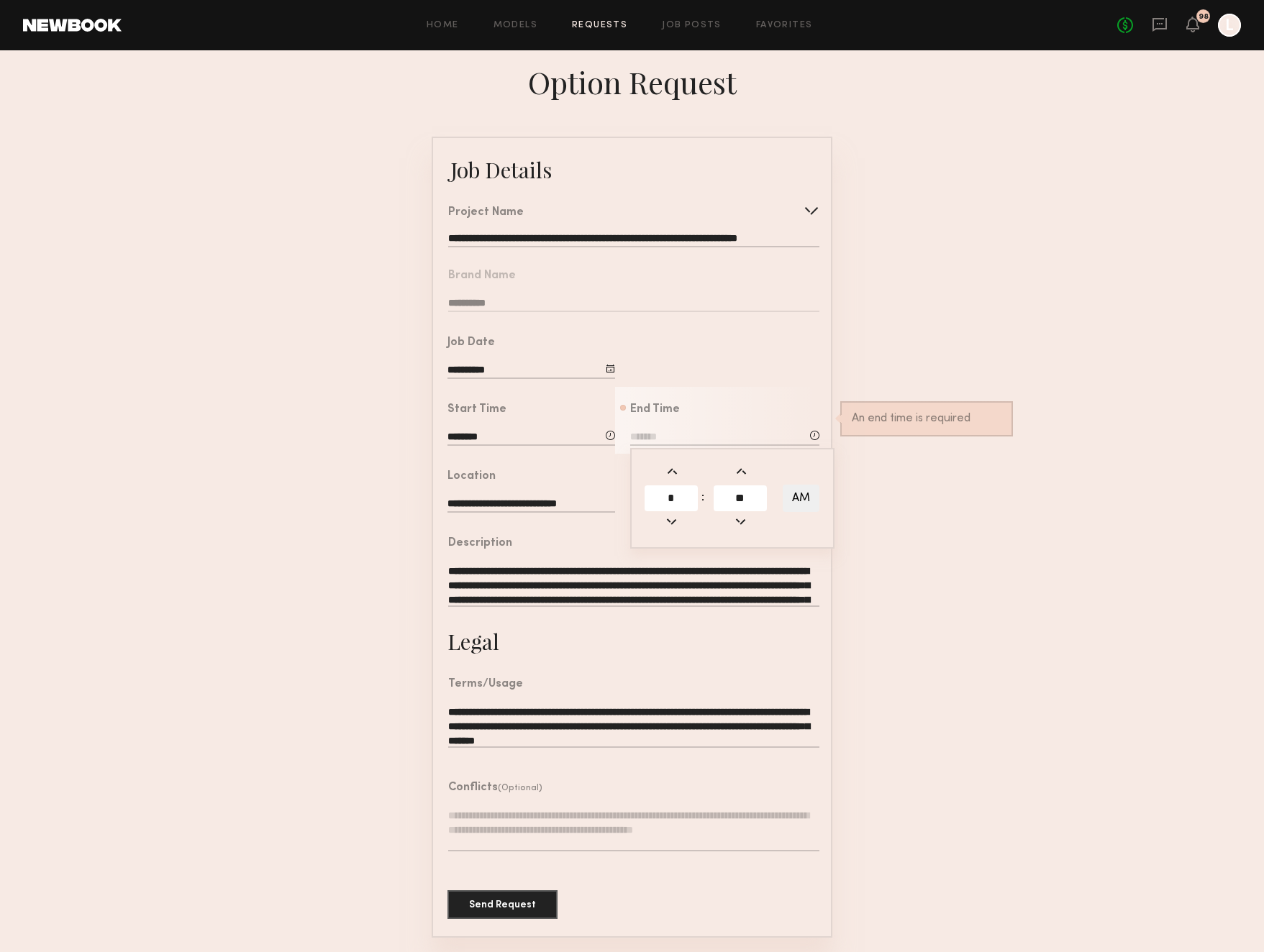
type input "*******"
type input "**"
click at [803, 497] on button "AM" at bounding box center [800, 498] width 37 height 27
type input "*******"
click at [901, 435] on form "**********" at bounding box center [632, 537] width 1264 height 801
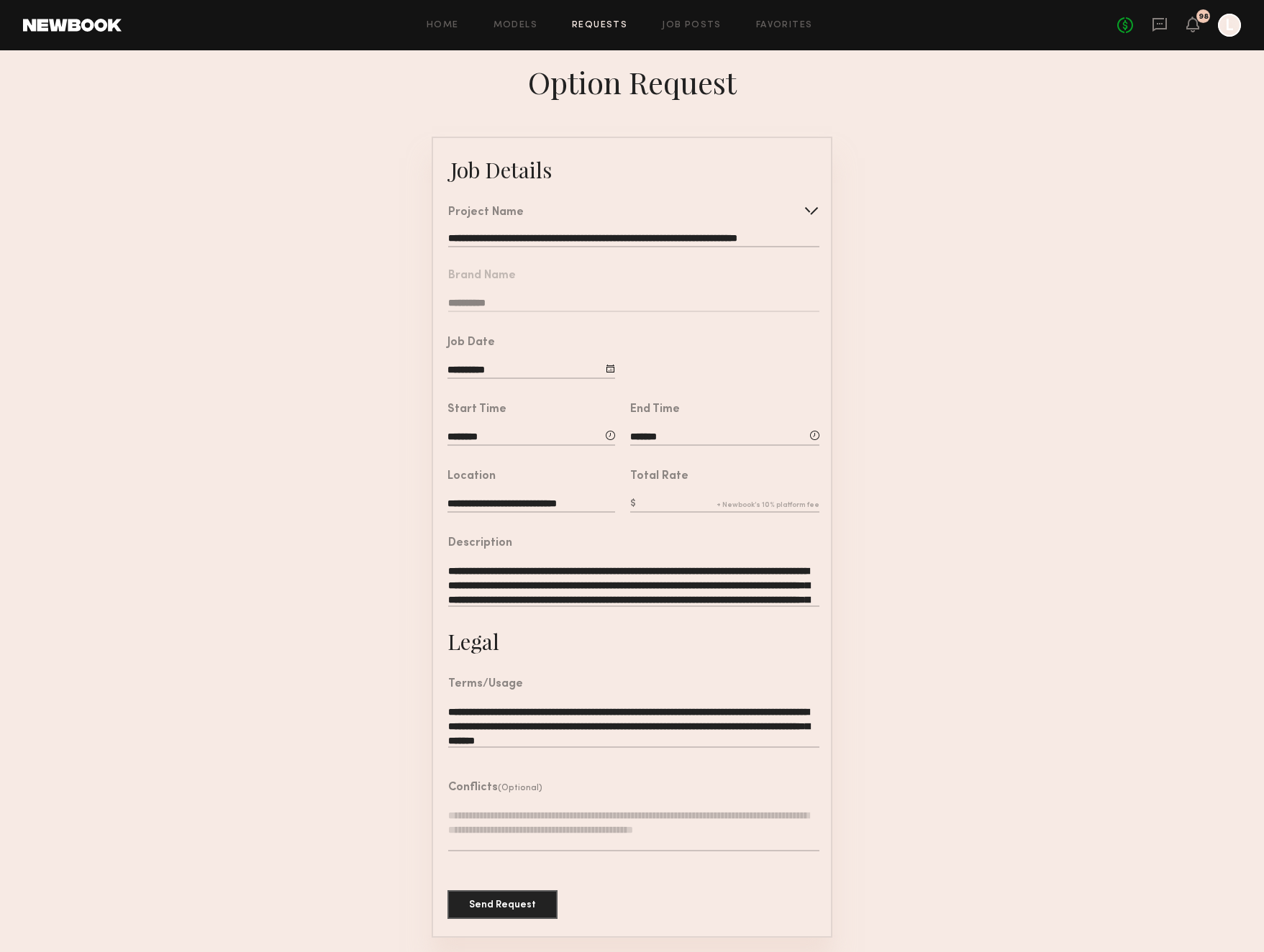
click at [688, 500] on input "text" at bounding box center [725, 505] width 189 height 16
type input "****"
click at [510, 900] on button "Send Request" at bounding box center [502, 904] width 110 height 29
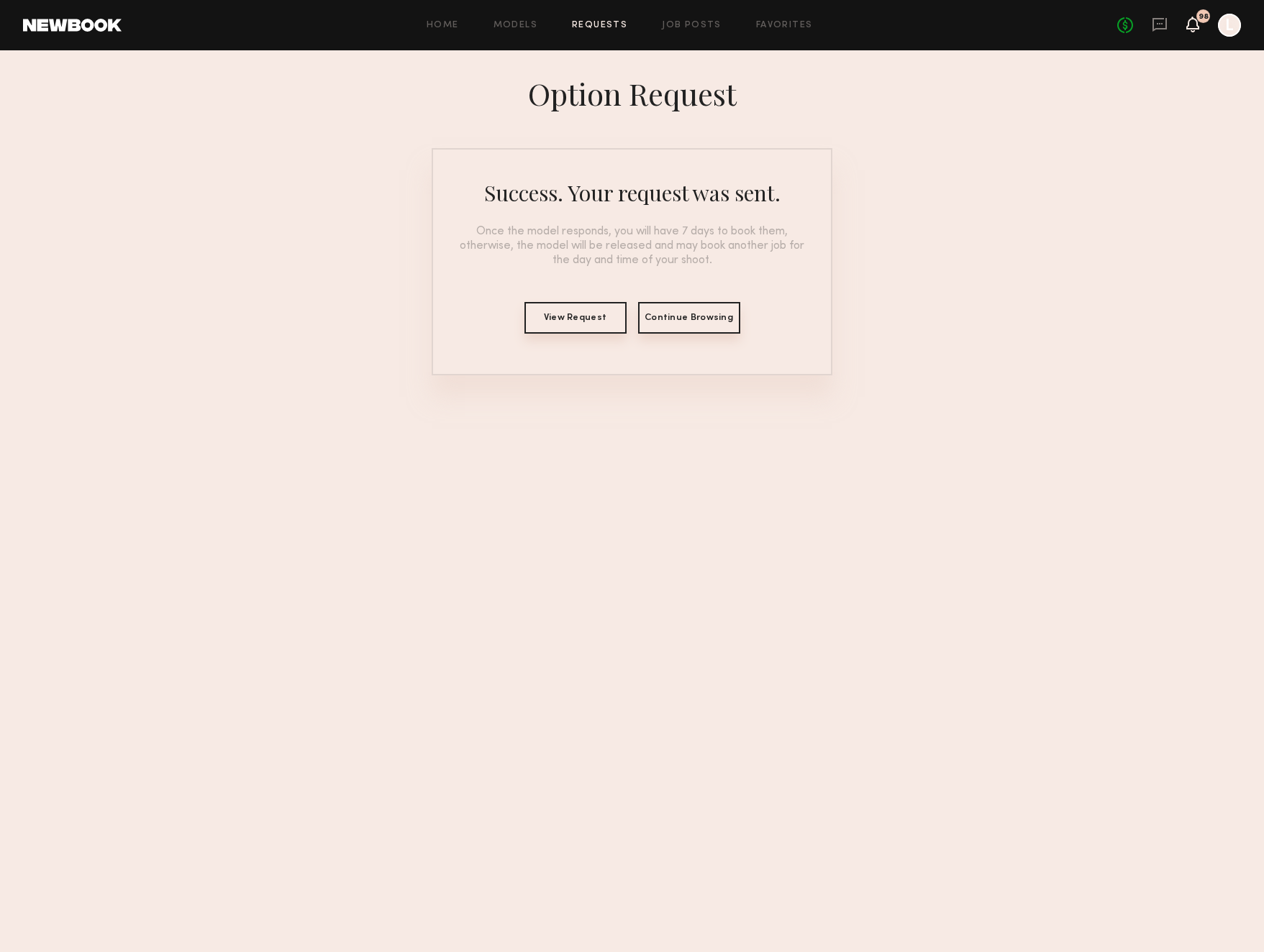
click at [1197, 23] on icon at bounding box center [1192, 23] width 12 height 10
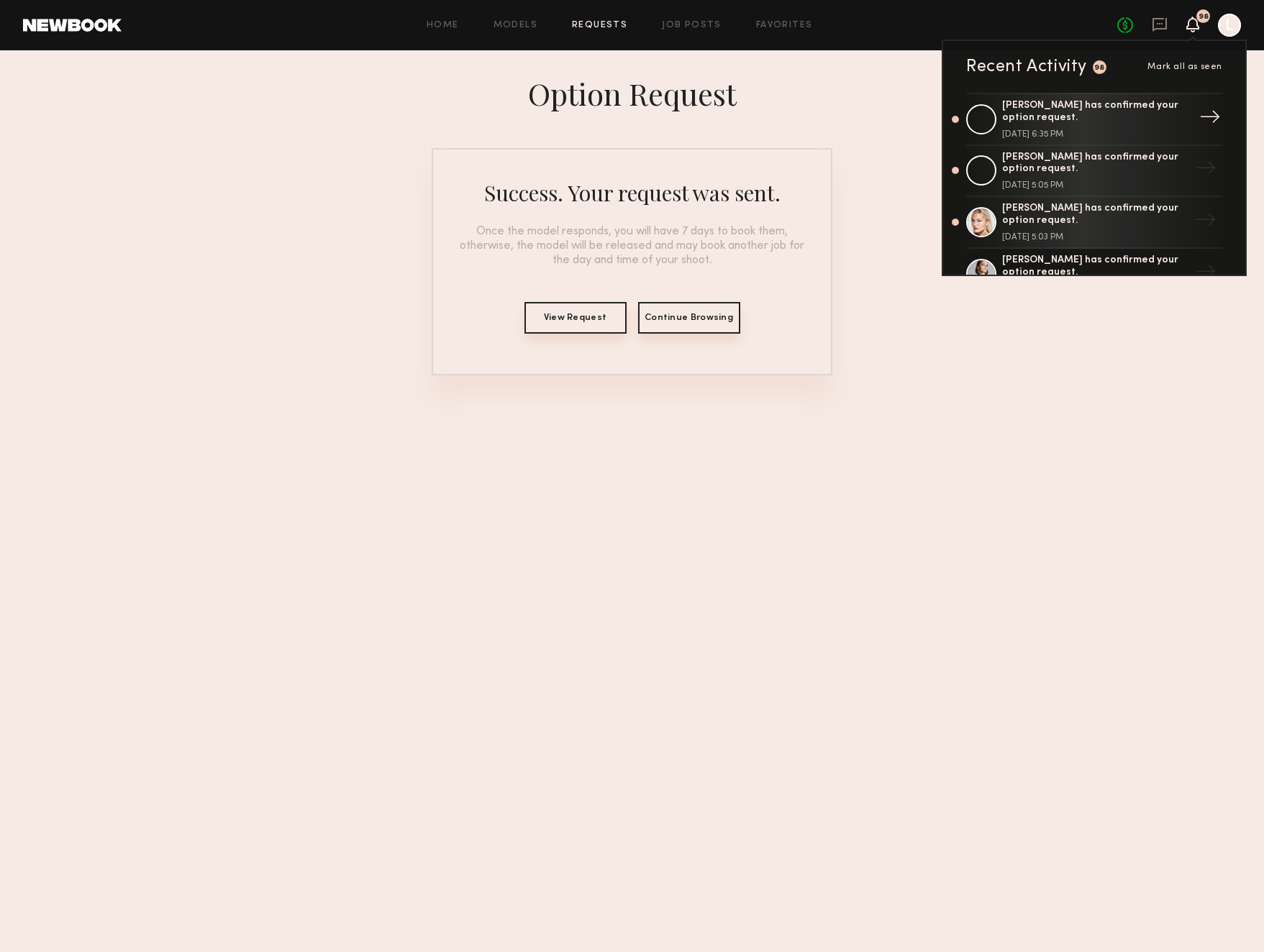
click at [1081, 110] on div "[PERSON_NAME] has confirmed your option request." at bounding box center [1096, 111] width 187 height 24
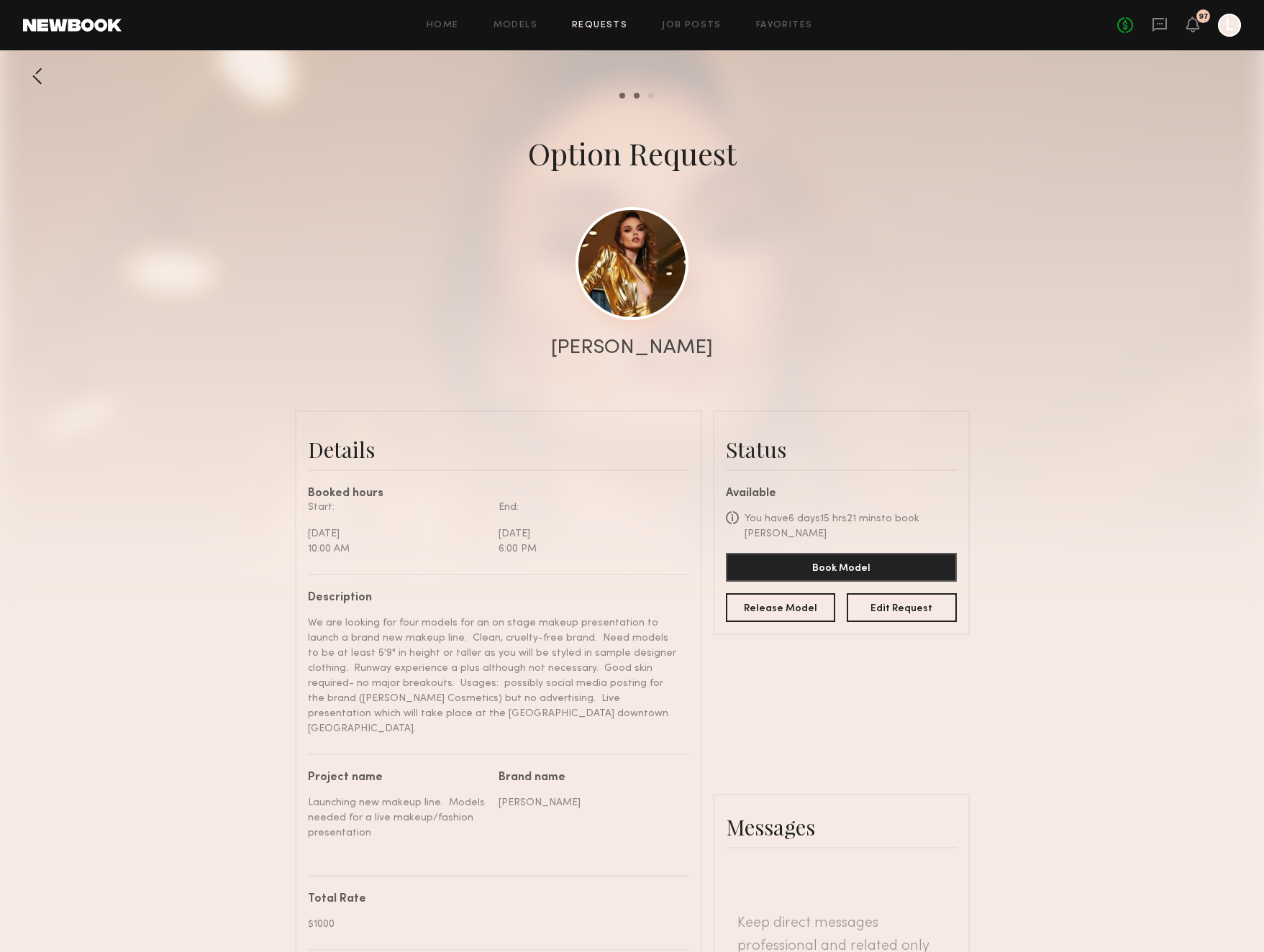
click at [634, 301] on link at bounding box center [631, 263] width 113 height 113
click at [639, 258] on link at bounding box center [631, 263] width 113 height 113
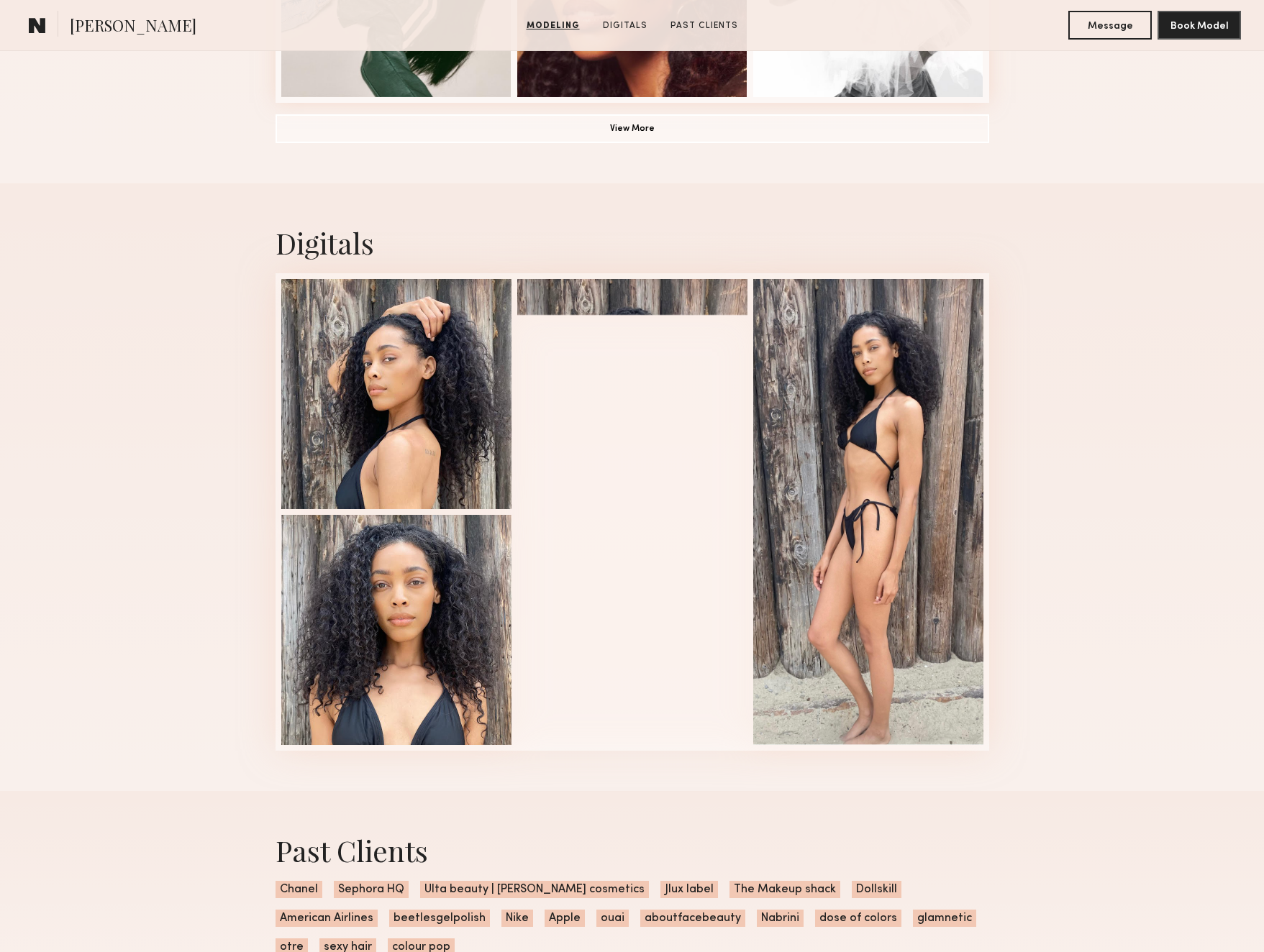
scroll to position [1268, 0]
